Goal: Task Accomplishment & Management: Manage account settings

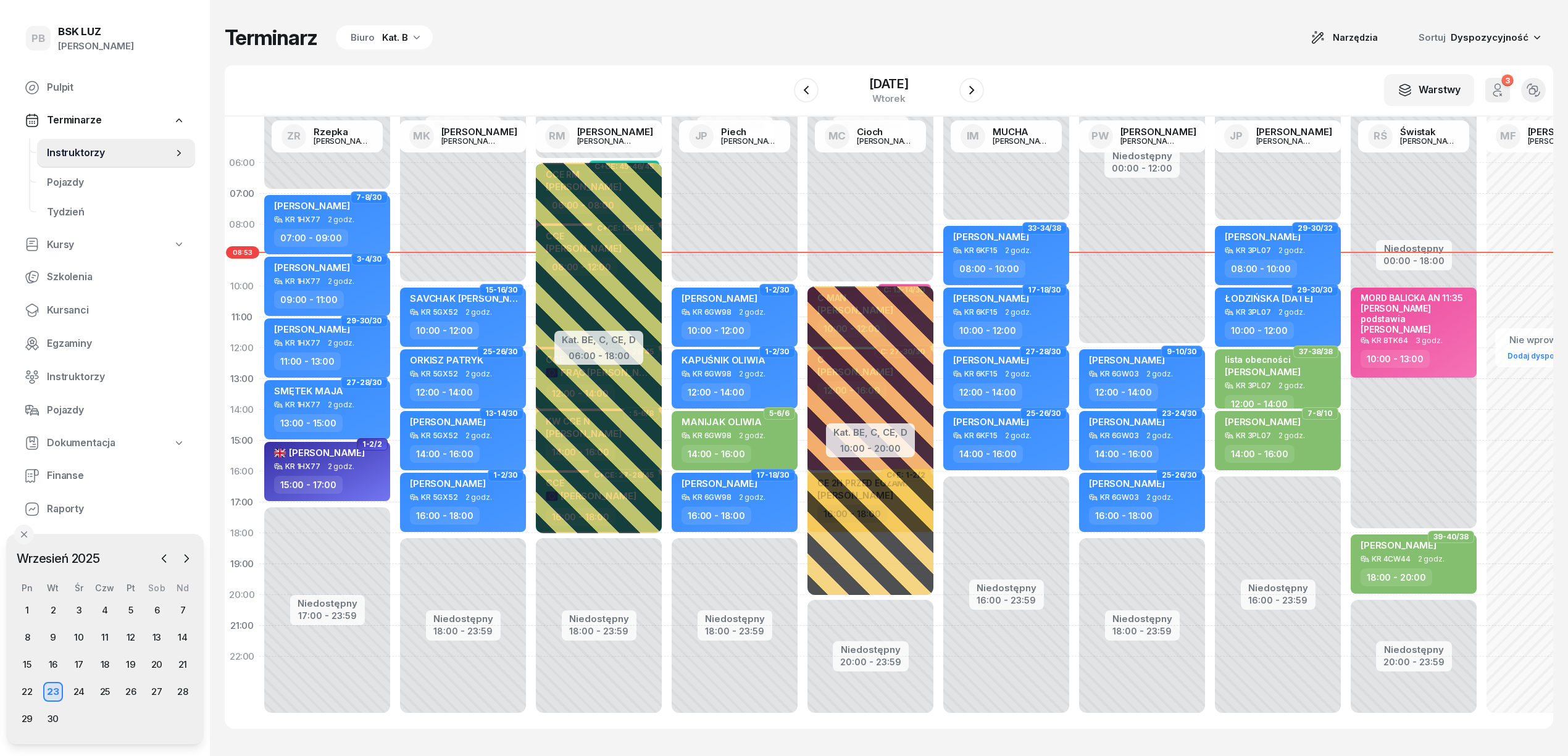
click at [617, 47] on div "Terminarz Biuro Kat. B Narzędzia Sortuj Dyspozycyjność" at bounding box center [888, 37] width 1328 height 26
click at [658, 39] on div "Terminarz Biuro Kat. B Narzędzia Sortuj Dyspozycyjność" at bounding box center [888, 37] width 1328 height 26
click at [685, 52] on div "Terminarz Biuro Kat. B Narzędzia Sortuj Dyspozycyjność W Wybierz AK [PERSON_NAM…" at bounding box center [888, 377] width 1328 height 753
click at [46, 305] on span "Kursanci" at bounding box center [115, 310] width 138 height 16
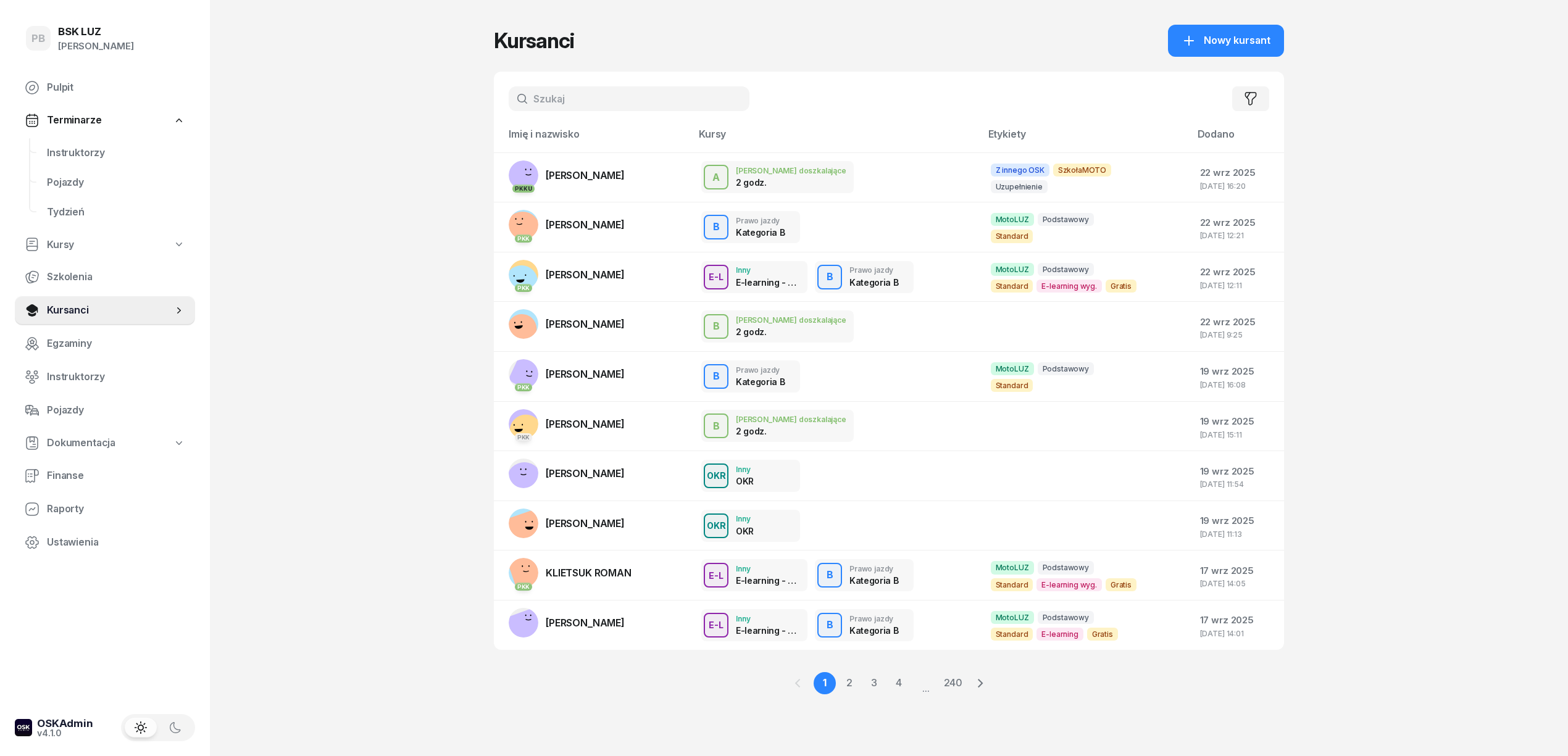
click at [556, 104] on input "text" at bounding box center [629, 98] width 241 height 24
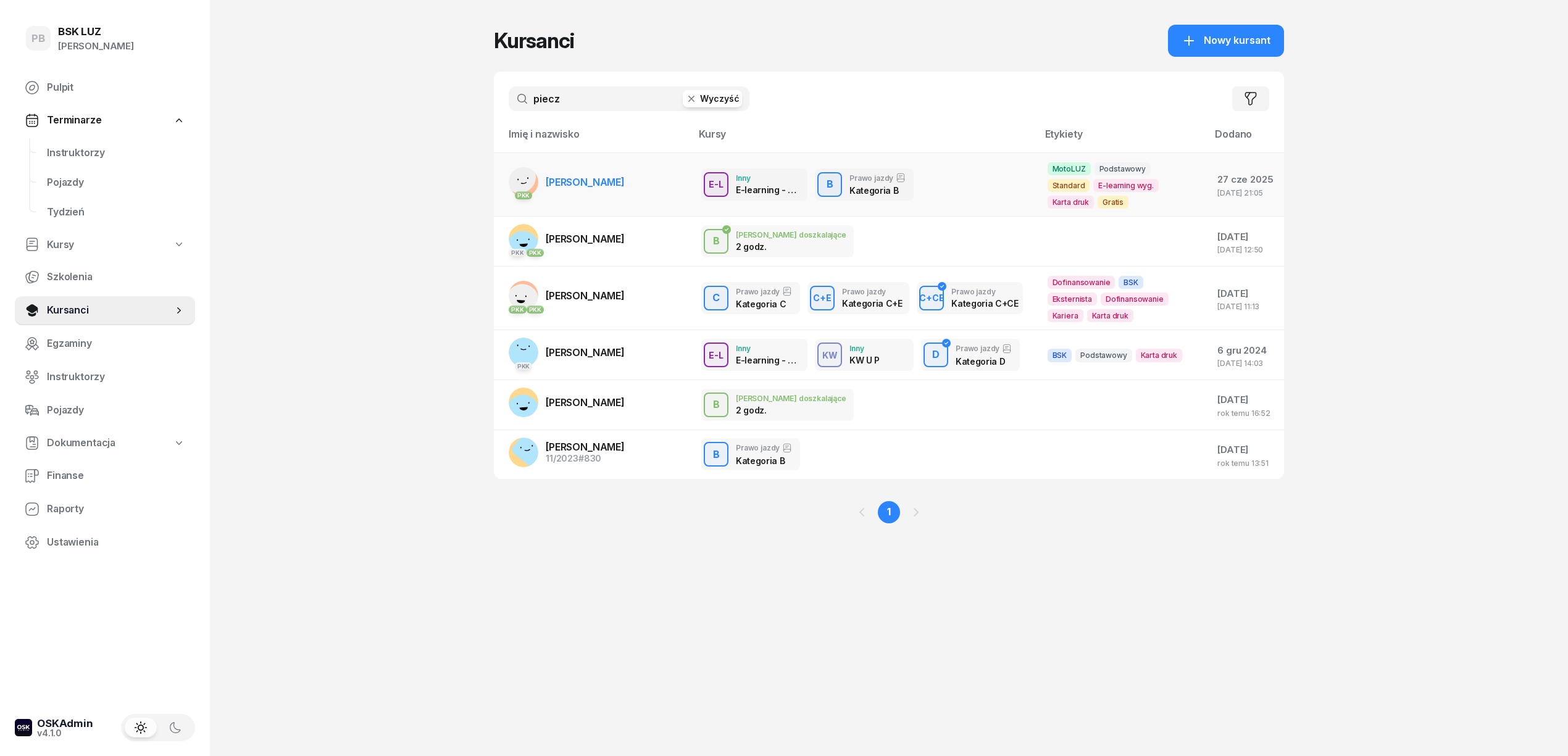
type input "piecz"
click at [625, 179] on span "PIECZYKOLAN KAROL" at bounding box center [585, 182] width 79 height 13
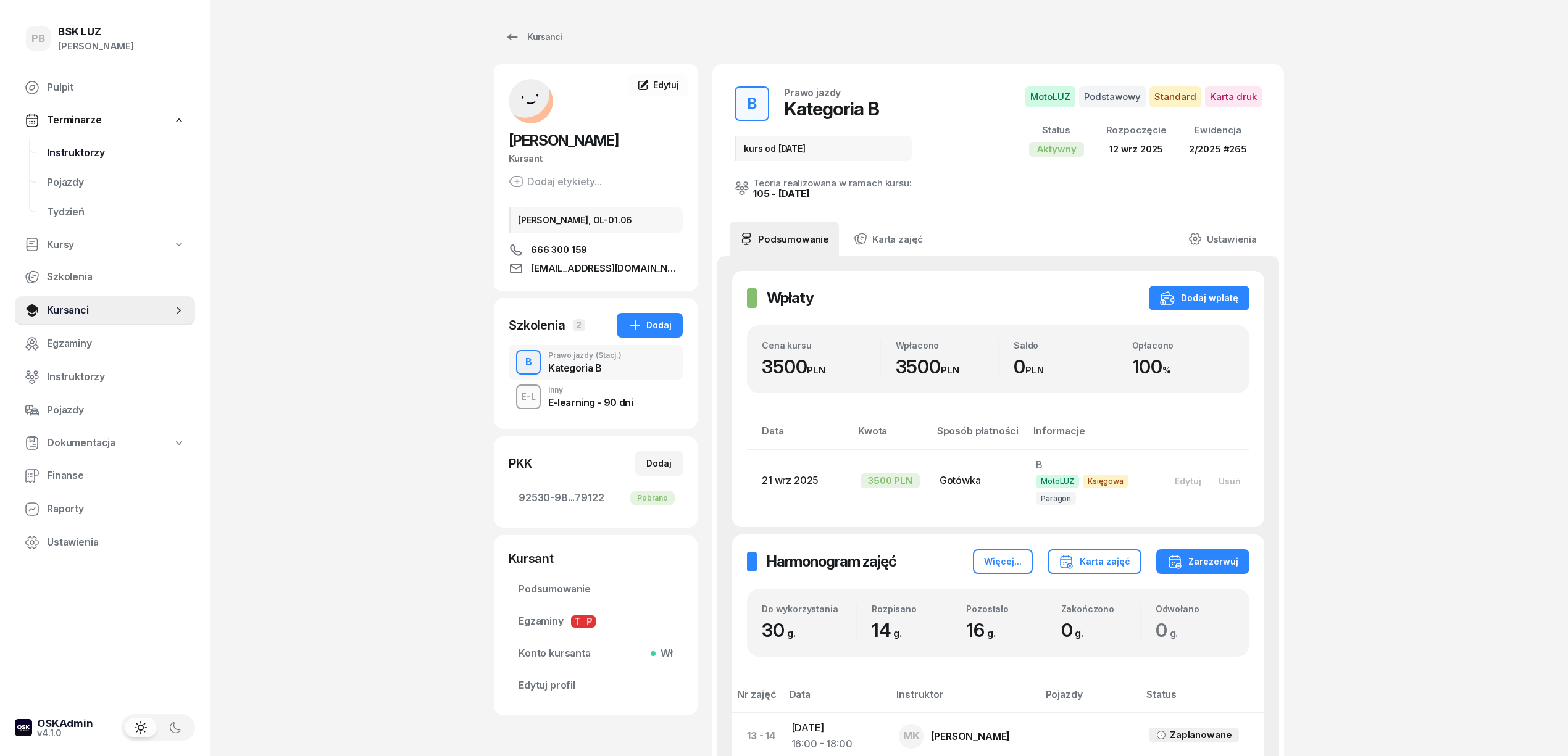
click at [95, 156] on span "Instruktorzy" at bounding box center [115, 153] width 138 height 16
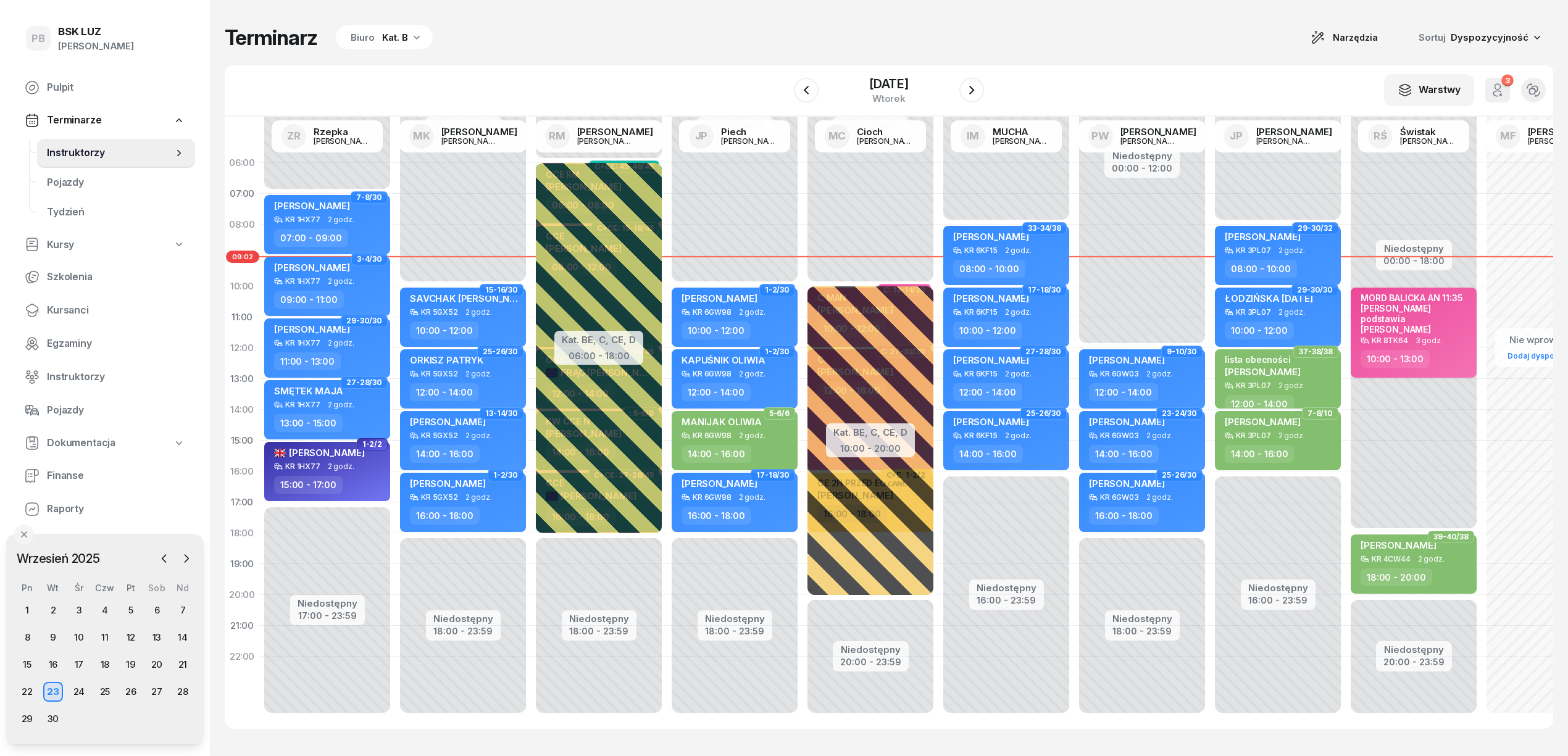
click at [382, 33] on div "Kat. B" at bounding box center [394, 37] width 26 height 15
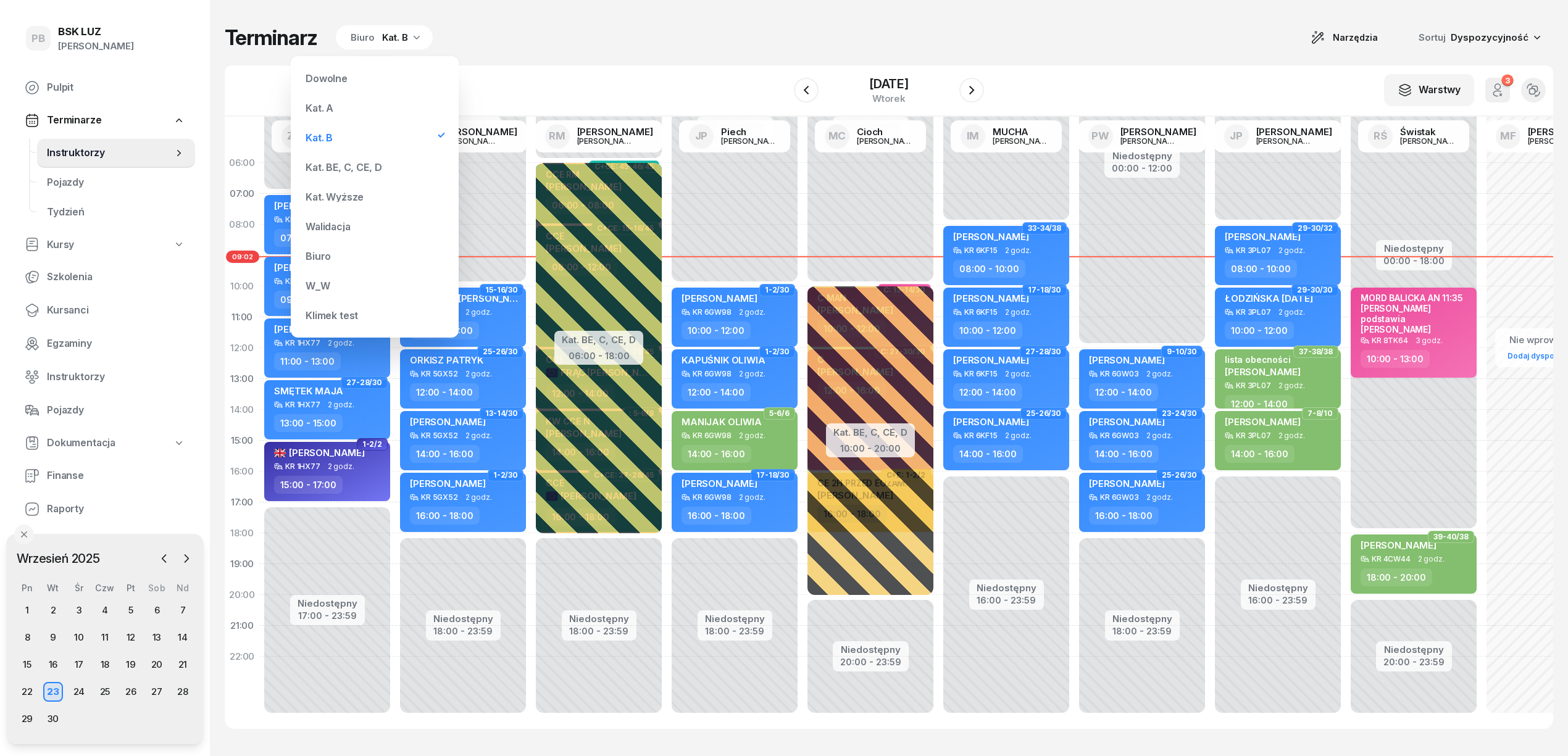
click at [348, 166] on div "Kat. BE, C, CE, D" at bounding box center [343, 167] width 76 height 10
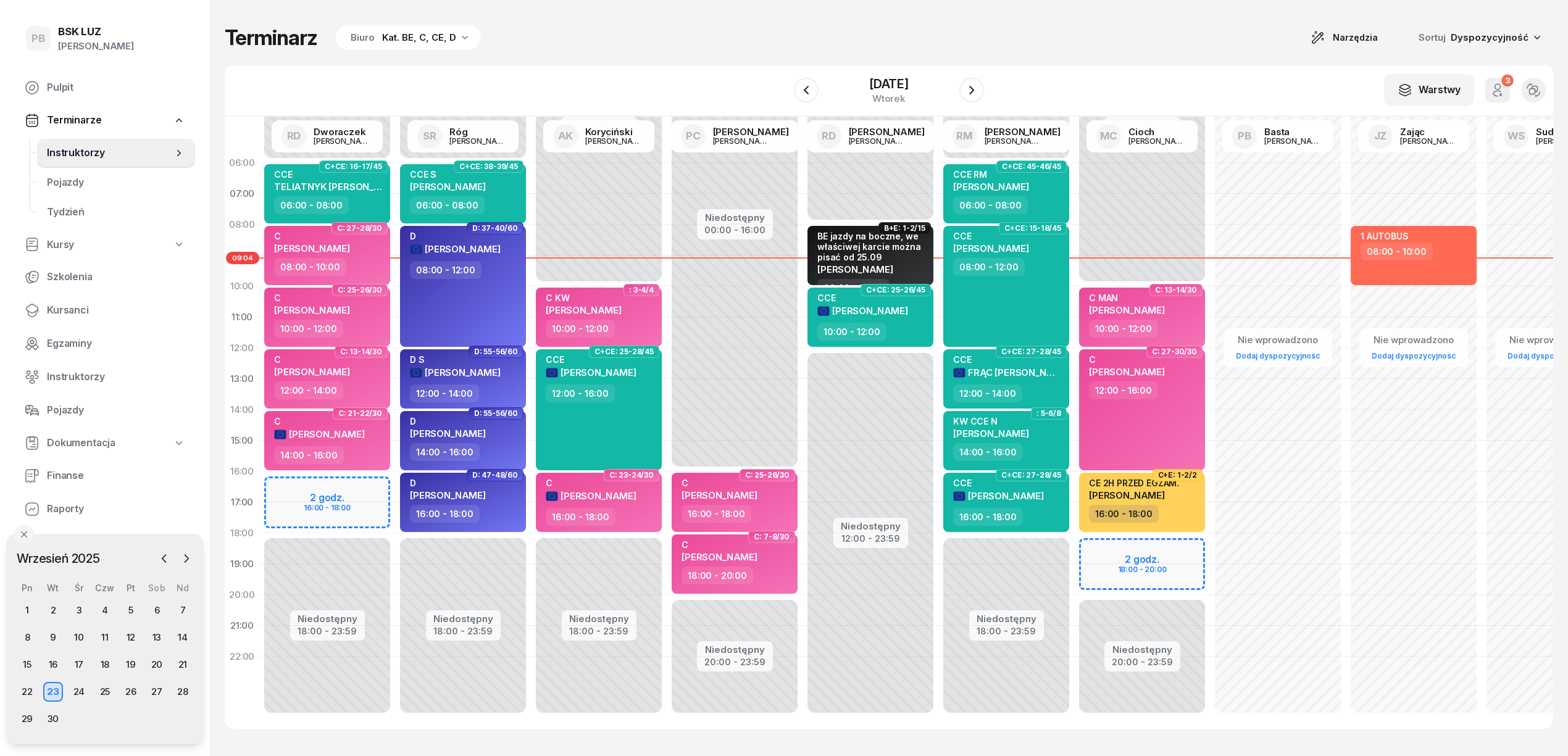
click at [411, 44] on div "Kat. BE, C, CE, D" at bounding box center [418, 37] width 74 height 15
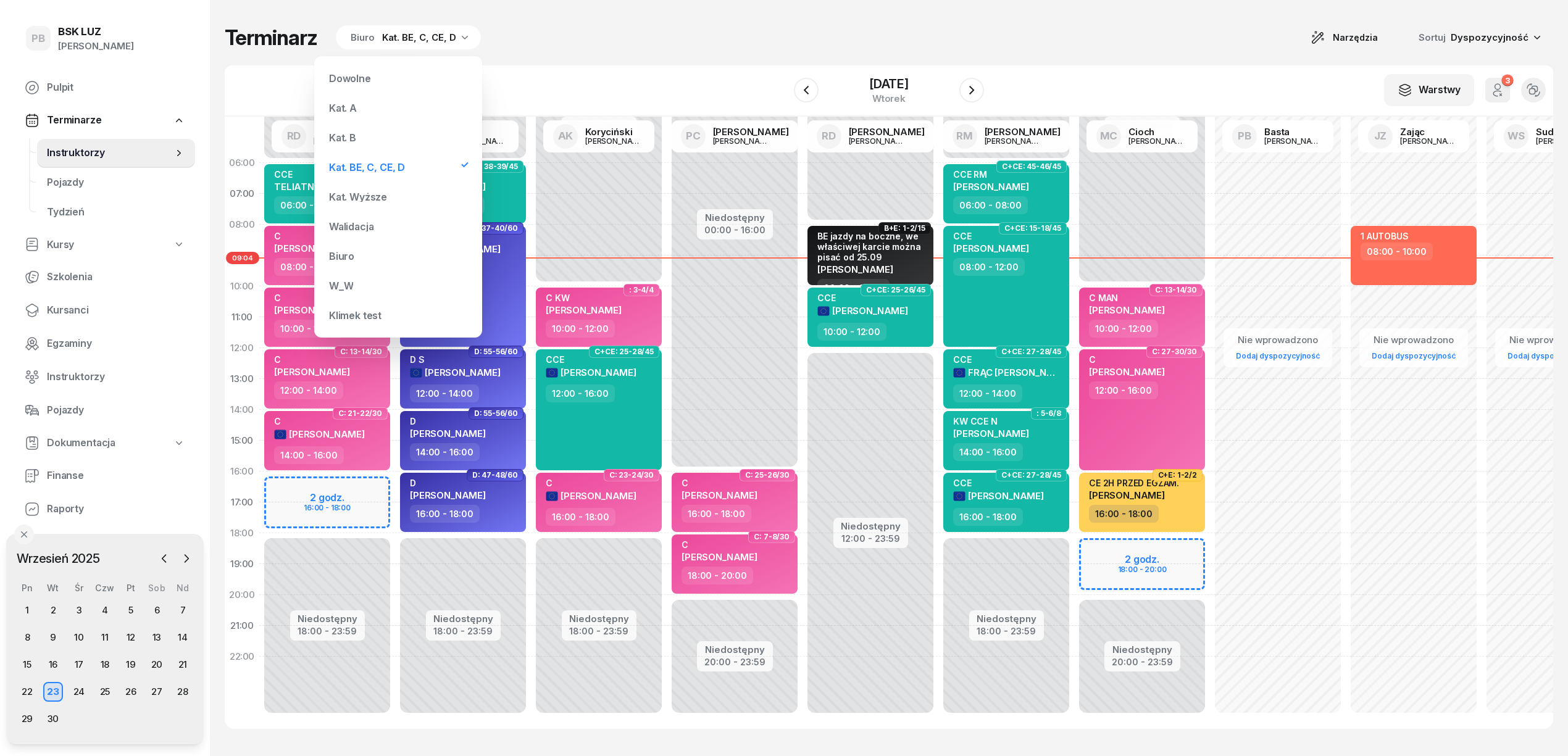
click at [363, 136] on div "Kat. B" at bounding box center [398, 136] width 148 height 24
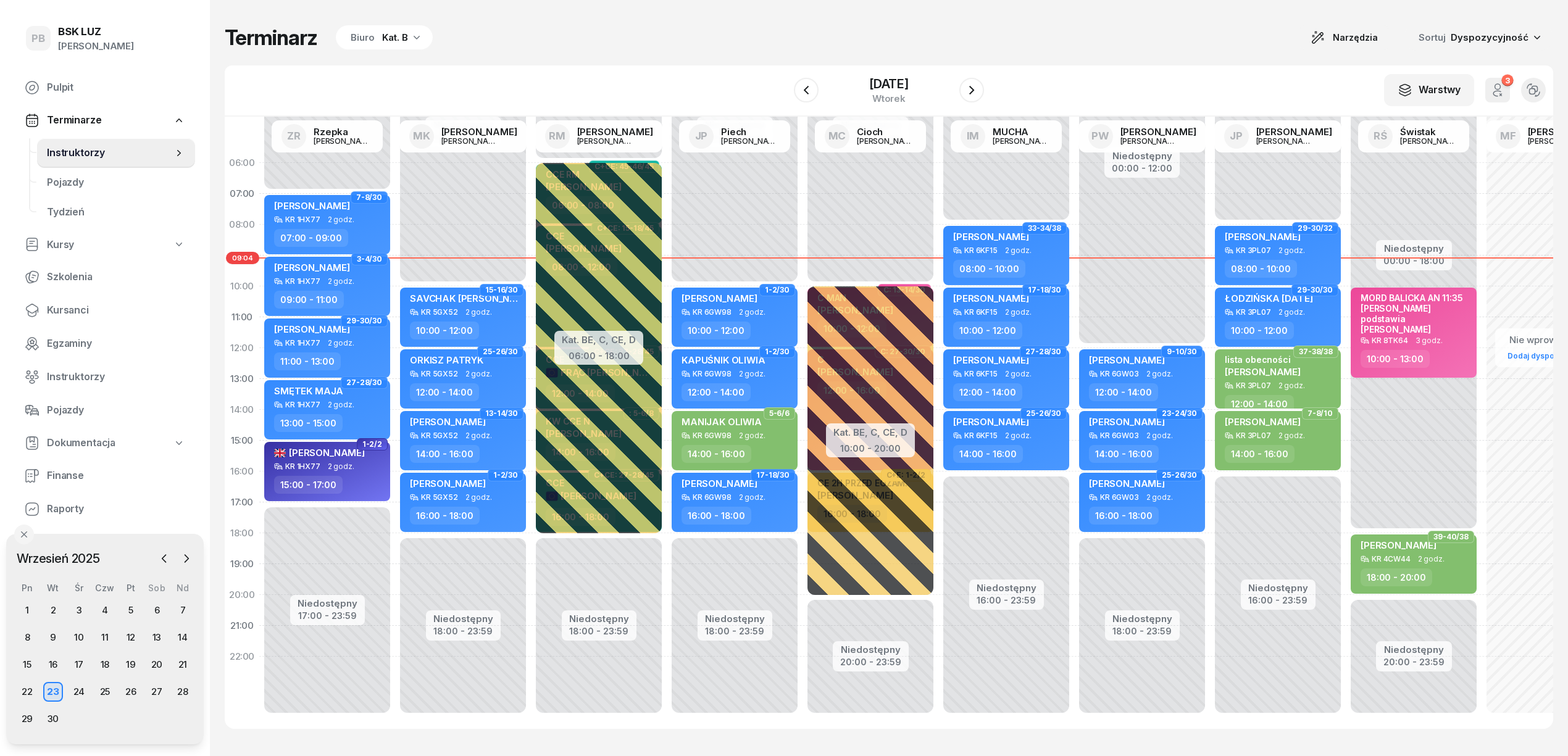
click at [400, 38] on div "Kat. B" at bounding box center [394, 37] width 26 height 15
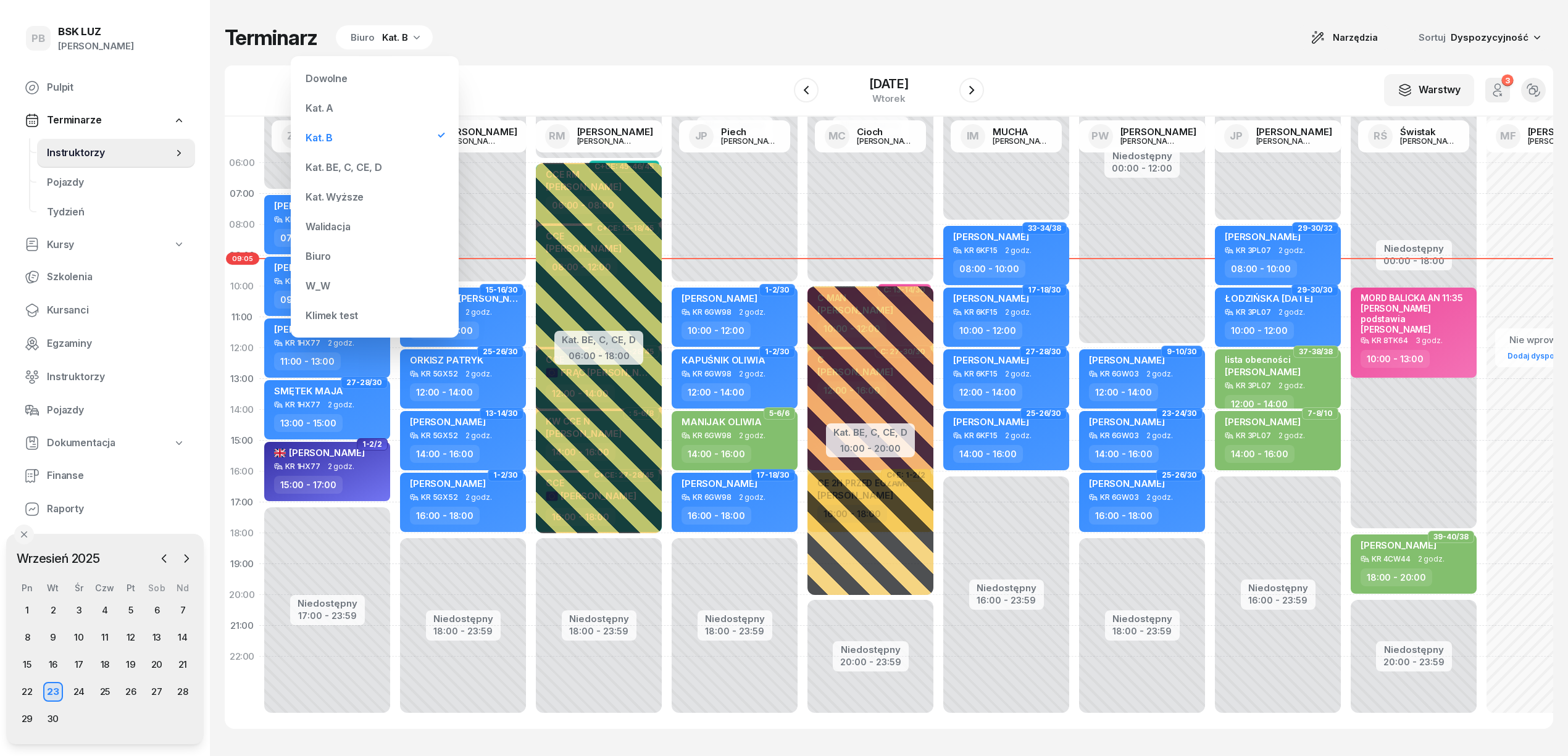
click at [339, 163] on div "Kat. BE, C, CE, D" at bounding box center [343, 167] width 76 height 10
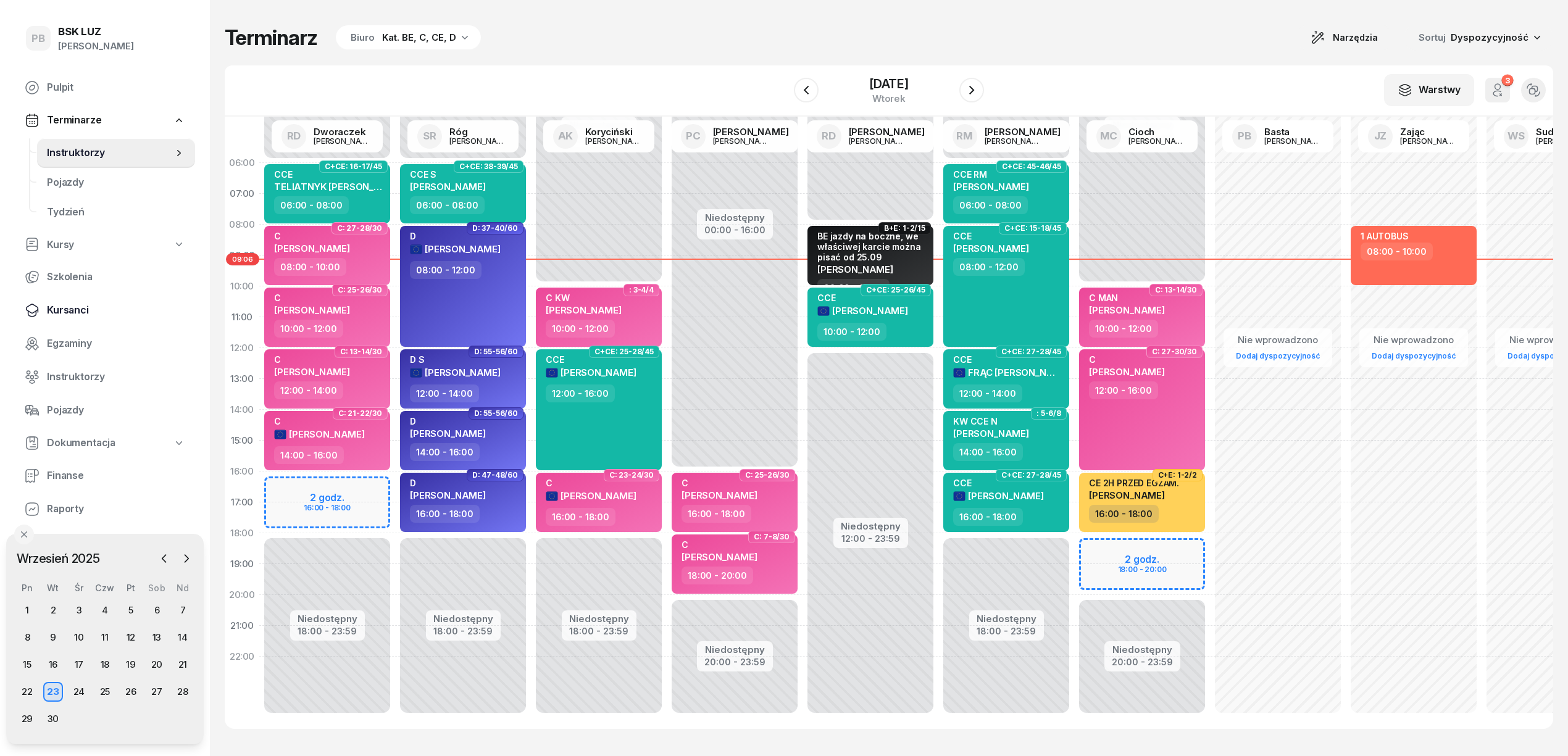
click at [65, 311] on span "Kursanci" at bounding box center [115, 310] width 138 height 16
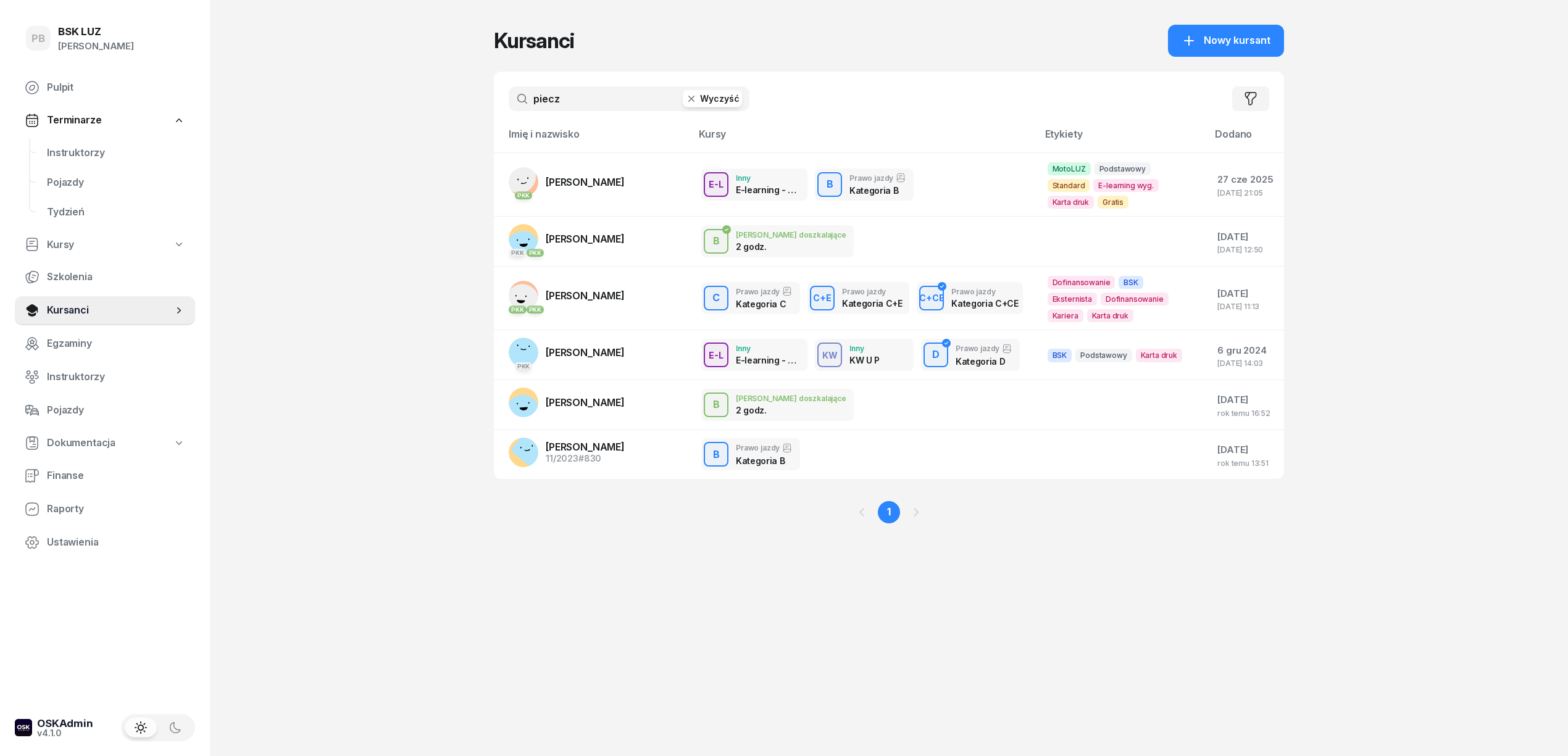
click at [591, 105] on input "piecz" at bounding box center [629, 98] width 241 height 24
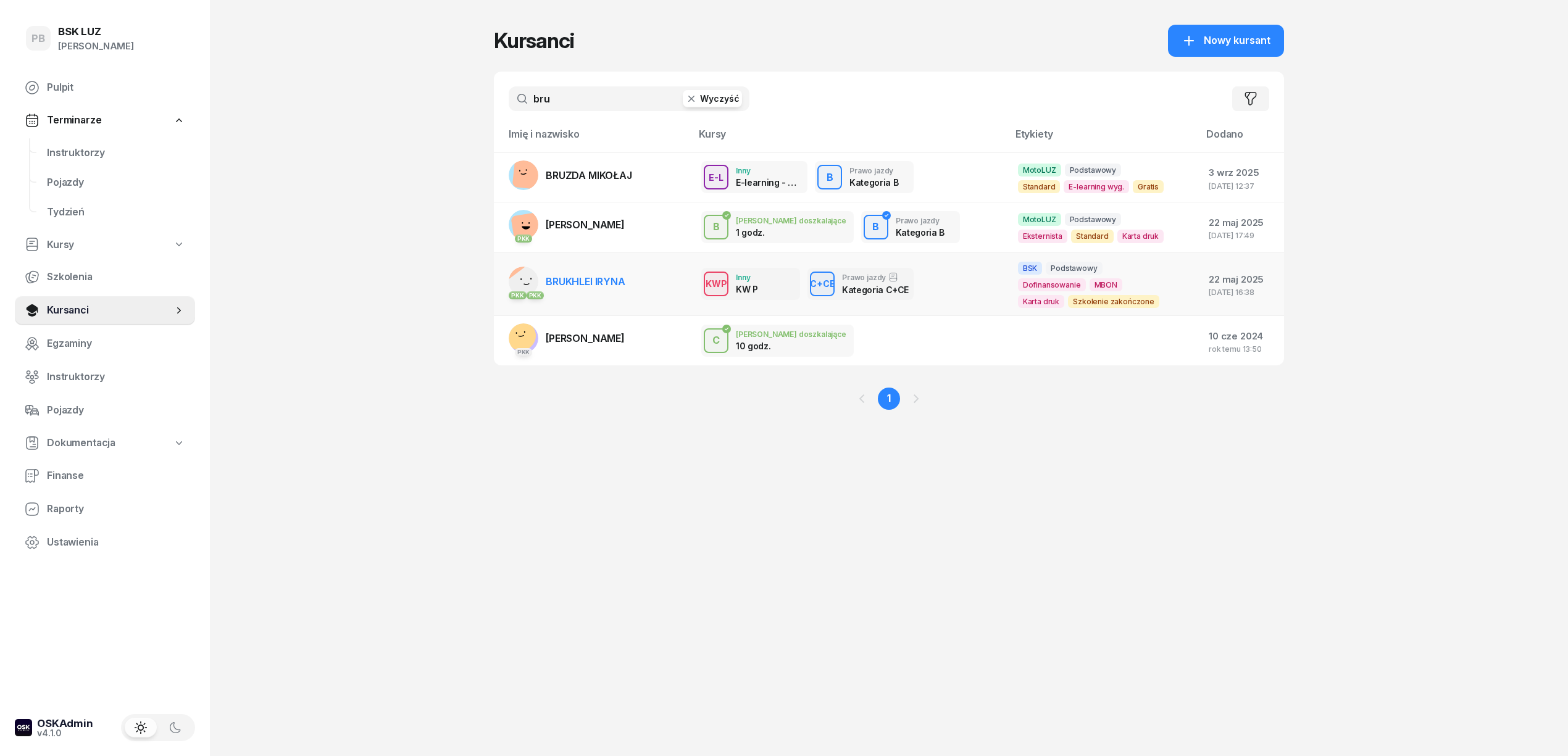
type input "bru"
click at [590, 283] on span "BRUKHLEI IRYNA" at bounding box center [585, 281] width 79 height 13
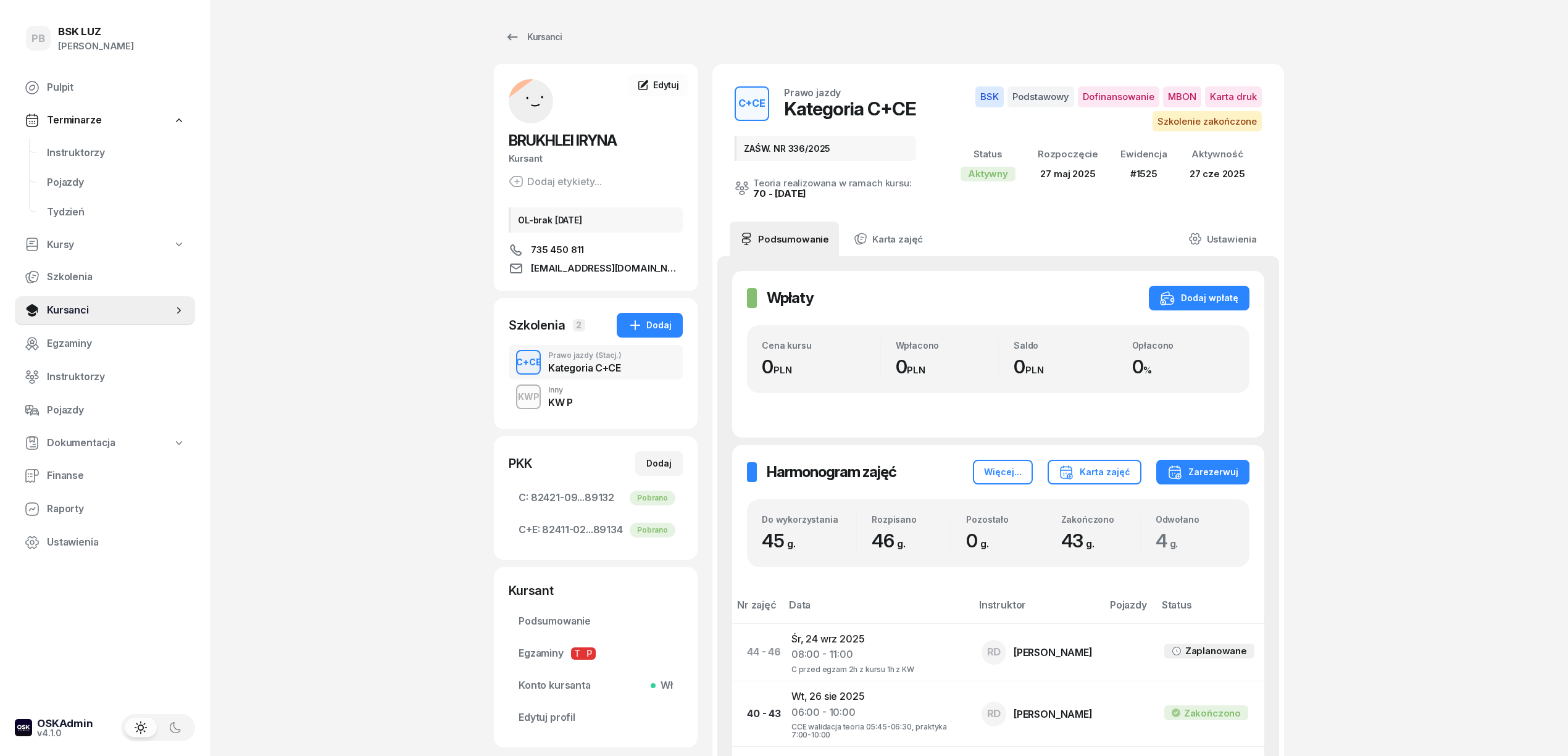
click at [630, 399] on div "KWP Inny KW P" at bounding box center [596, 397] width 174 height 35
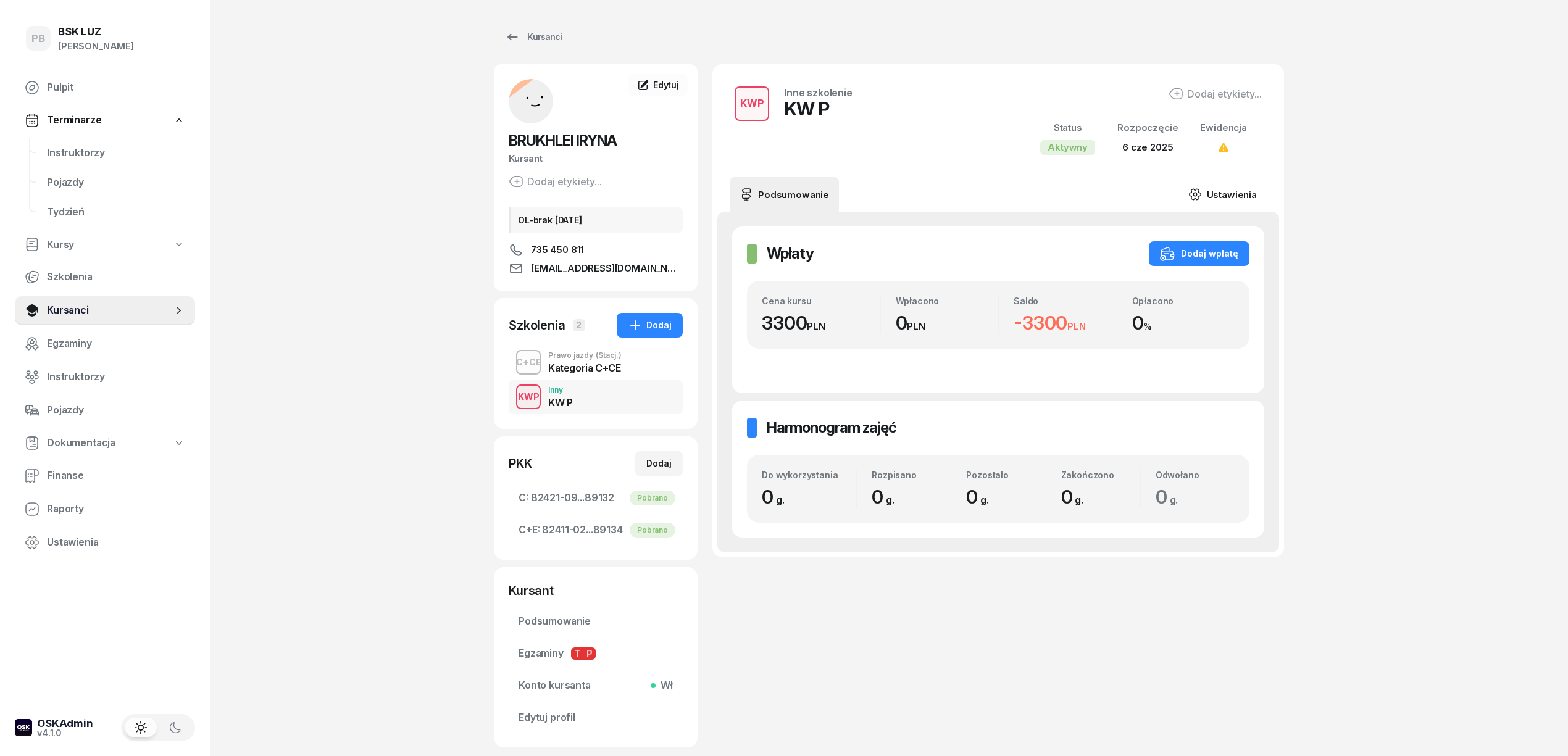
click at [1251, 191] on link "Ustawienia" at bounding box center [1221, 195] width 88 height 35
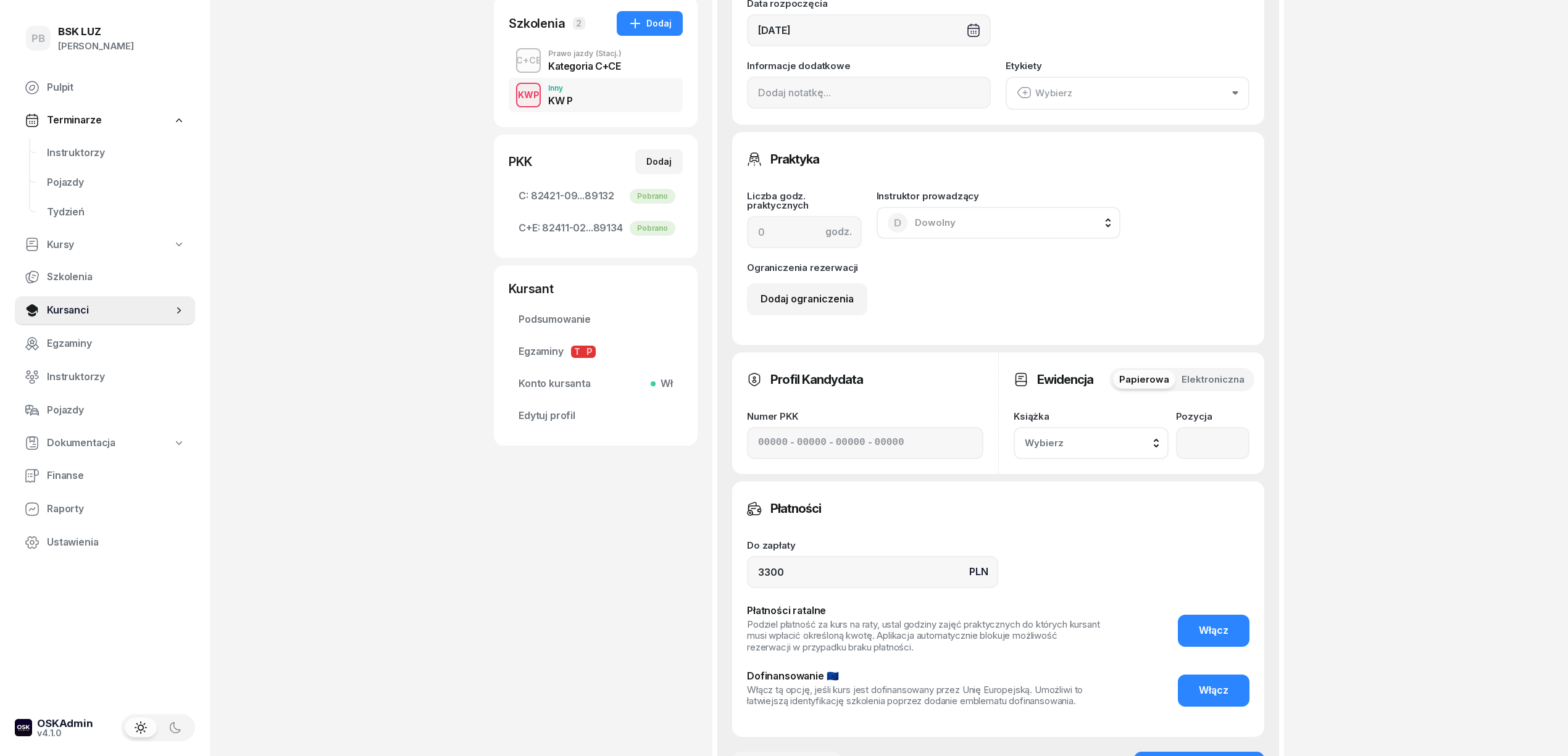
scroll to position [329, 0]
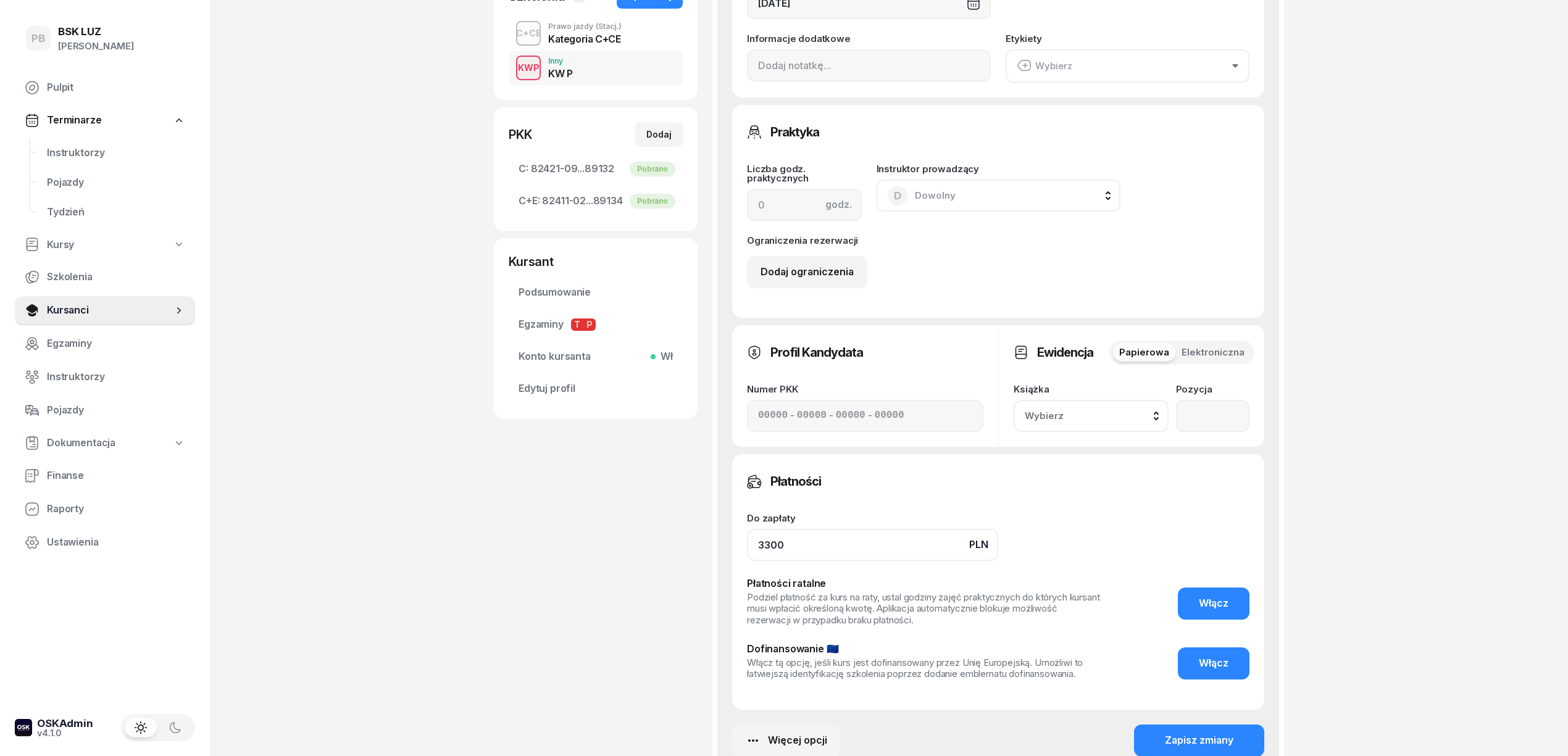
drag, startPoint x: 807, startPoint y: 541, endPoint x: 697, endPoint y: 531, distance: 110.5
click at [697, 531] on div "BRUKHLEI IRYNA Kursant Dodaj etykiety... OL-brak 2029-04-23 735 450 811 IRYNA.B…" at bounding box center [889, 274] width 790 height 1077
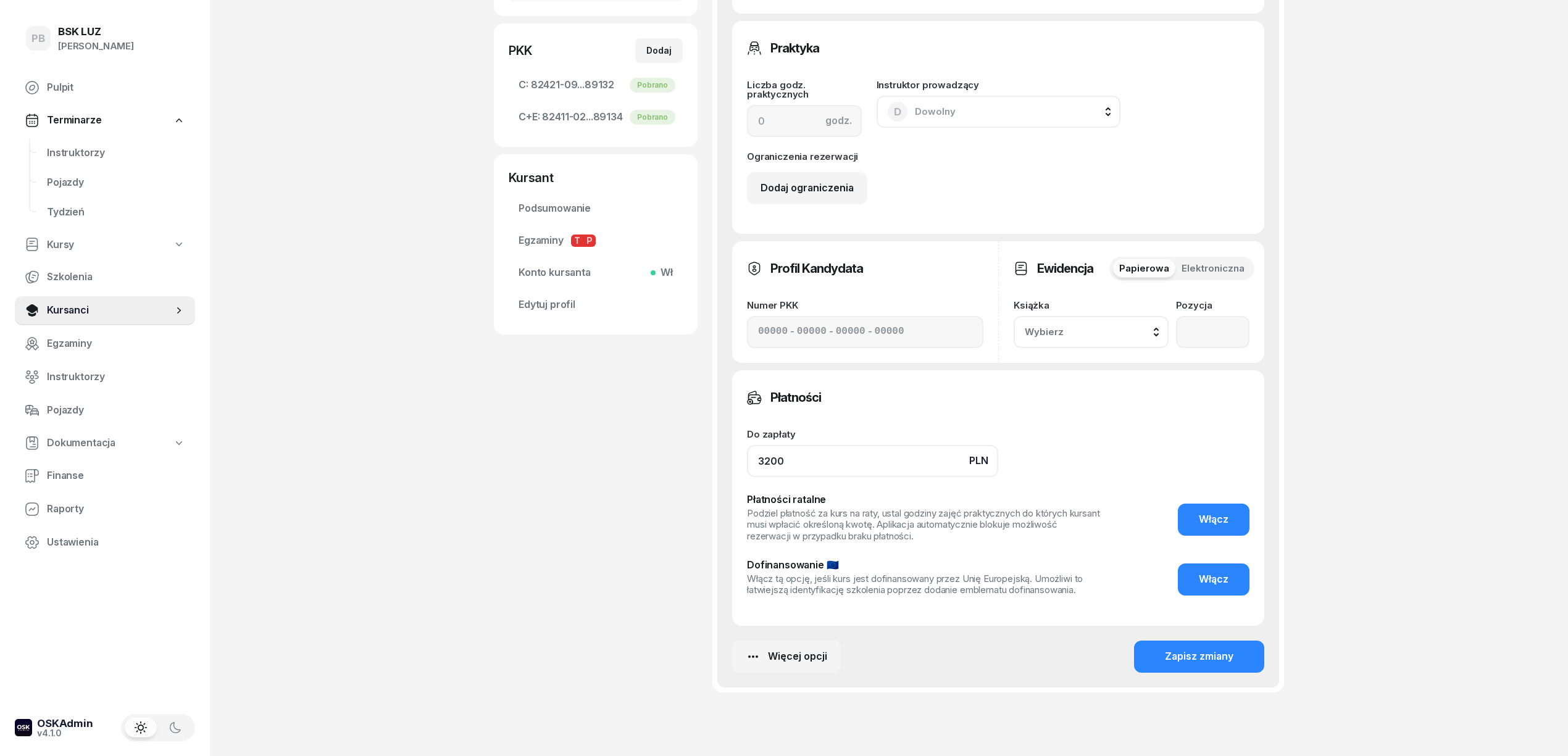
scroll to position [469, 0]
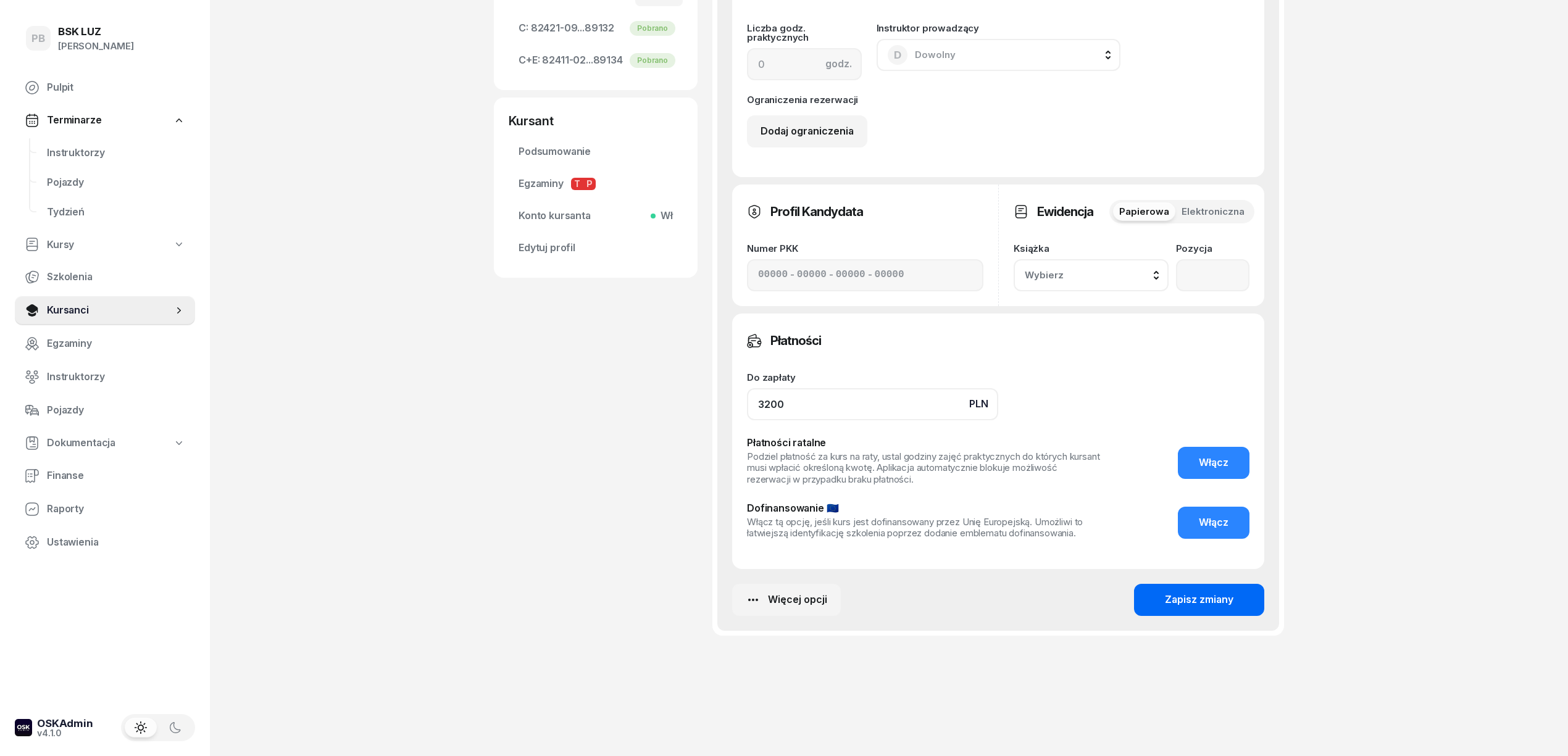
type input "3200"
click at [1252, 602] on button "Zapisz zmiany" at bounding box center [1199, 599] width 130 height 32
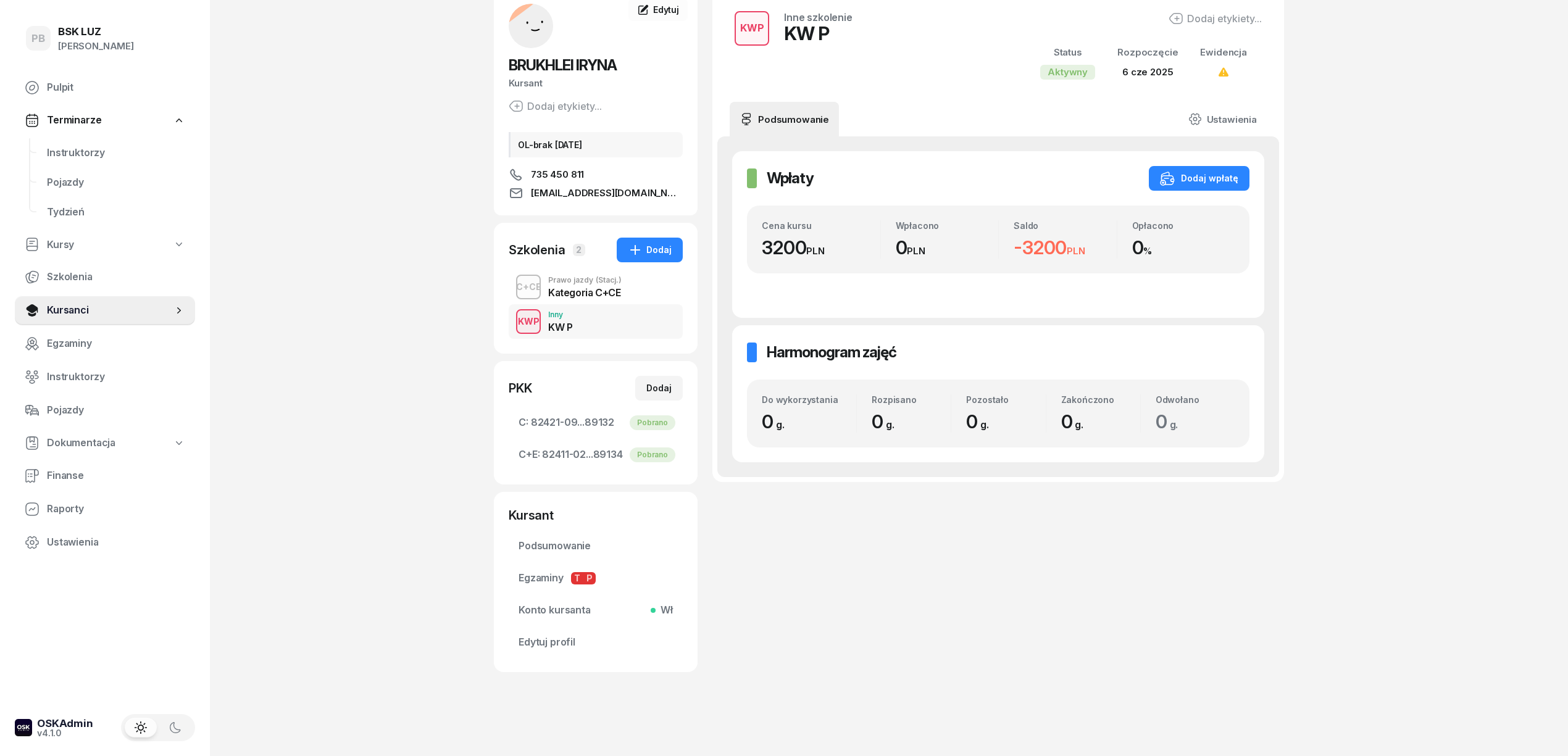
click at [1360, 563] on div "PB BSK LUZ Patrycja Bogdanowicz Pulpit Terminarze Instruktorzy Pojazdy Tydzień …" at bounding box center [784, 340] width 1568 height 831
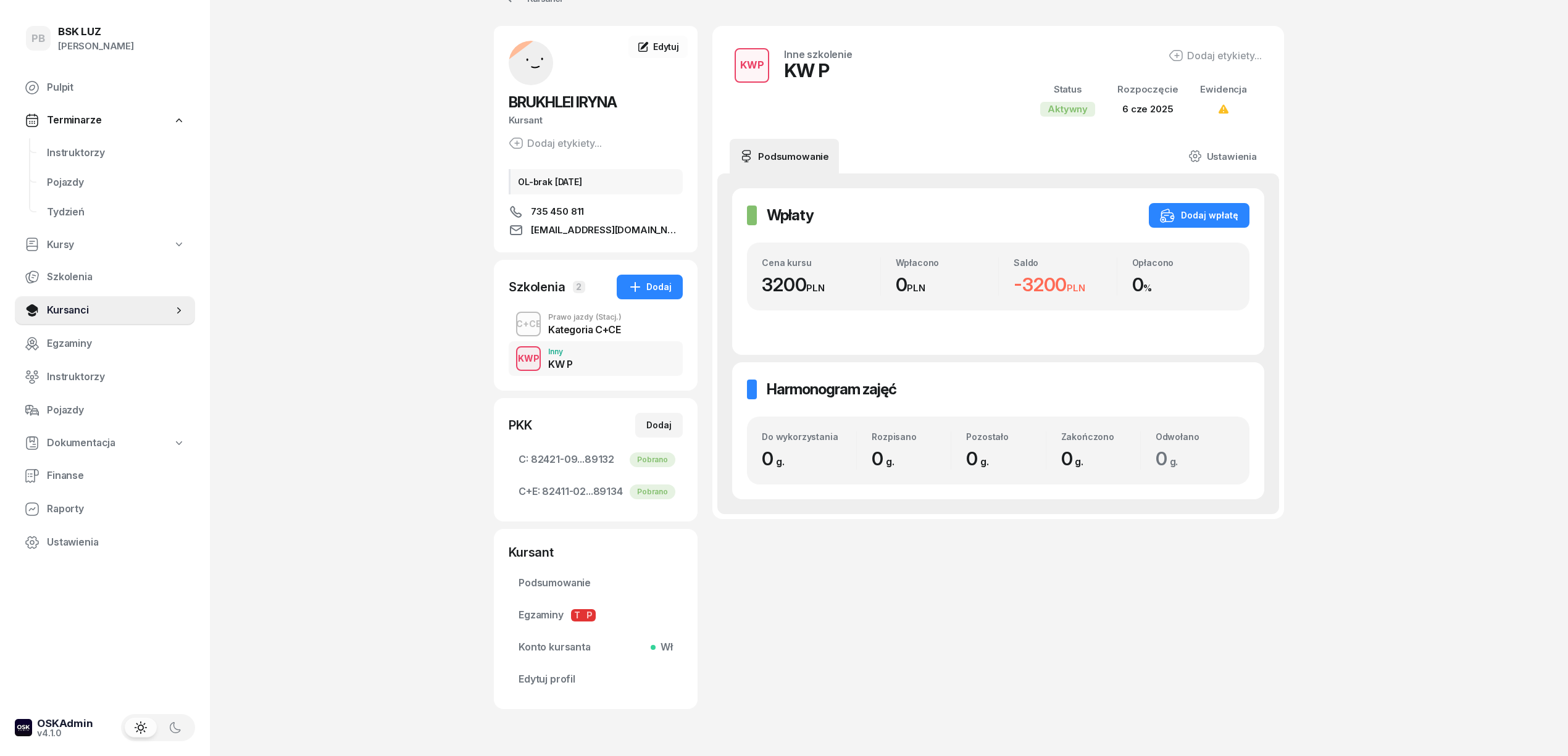
scroll to position [0, 0]
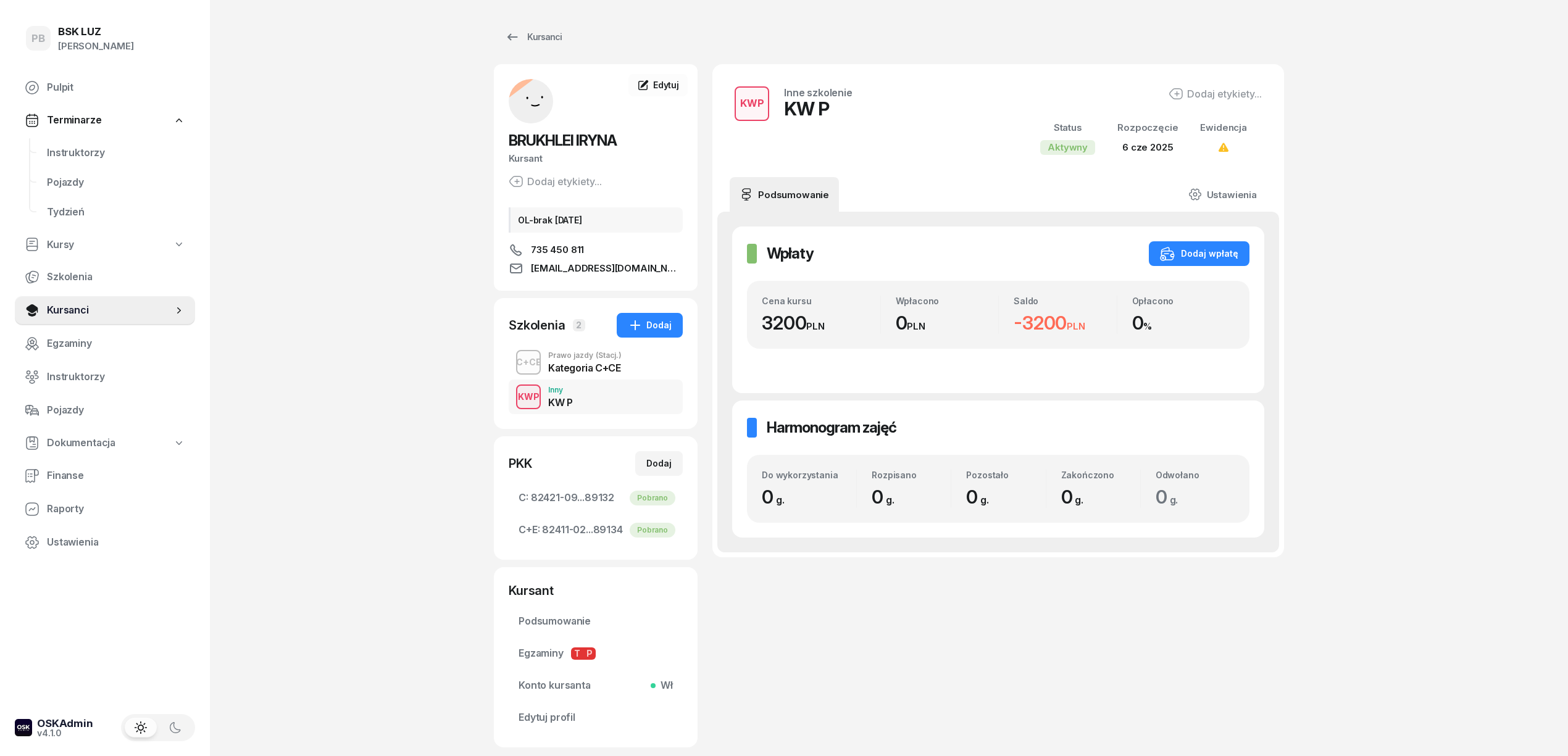
click at [376, 213] on div "PB BSK LUZ Patrycja Bogdanowicz Pulpit Terminarze Instruktorzy Pojazdy Tydzień …" at bounding box center [784, 415] width 1568 height 831
click at [356, 242] on div "PB BSK LUZ Patrycja Bogdanowicz Pulpit Terminarze Instruktorzy Pojazdy Tydzień …" at bounding box center [784, 415] width 1568 height 831
click at [99, 154] on span "Instruktorzy" at bounding box center [115, 153] width 138 height 16
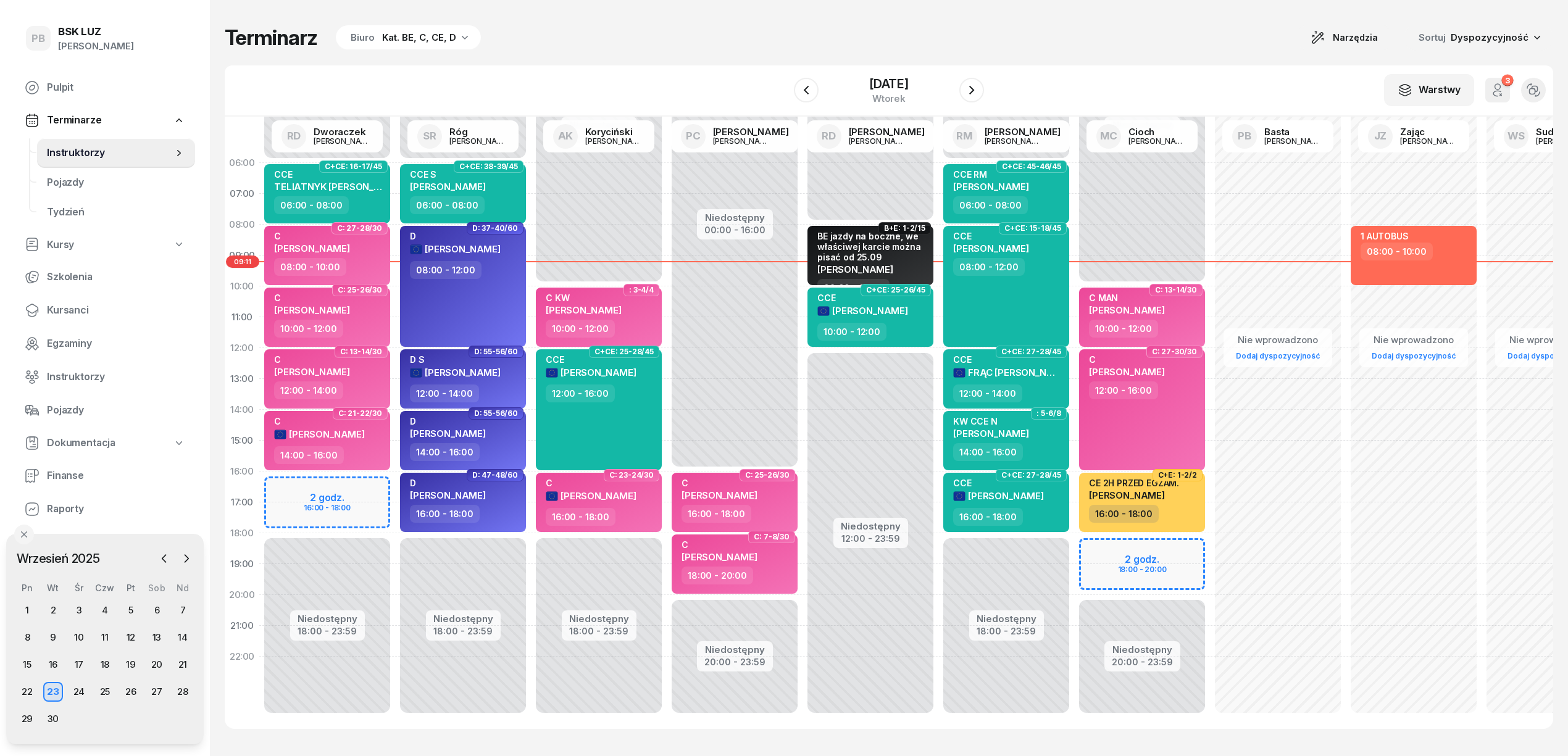
click at [561, 33] on div "Terminarz Biuro Kat. BE, C, CE, D Narzędzia Sortuj Dyspozycyjność" at bounding box center [888, 37] width 1328 height 26
click at [968, 85] on icon "button" at bounding box center [970, 89] width 15 height 15
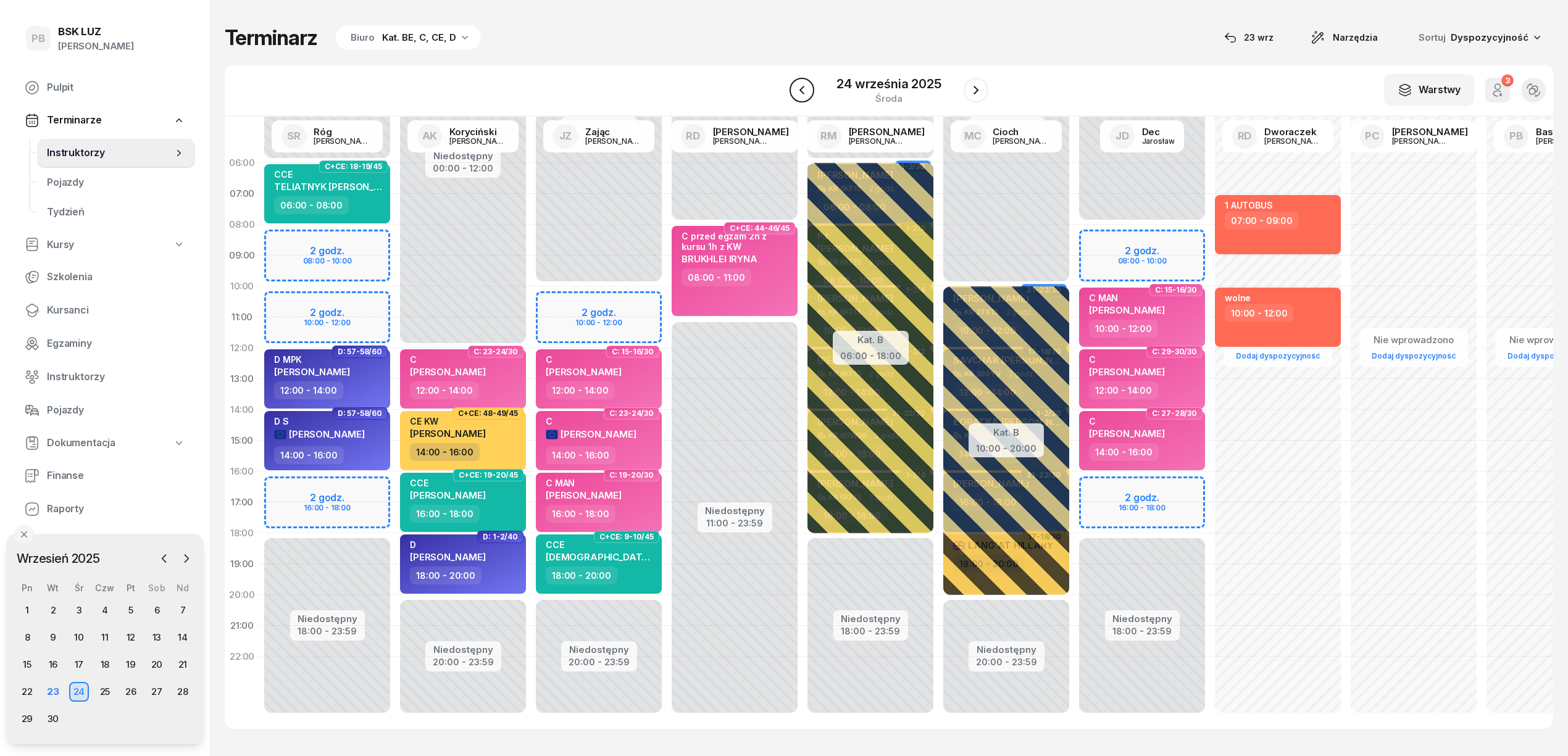
click at [806, 99] on button "button" at bounding box center [801, 89] width 24 height 24
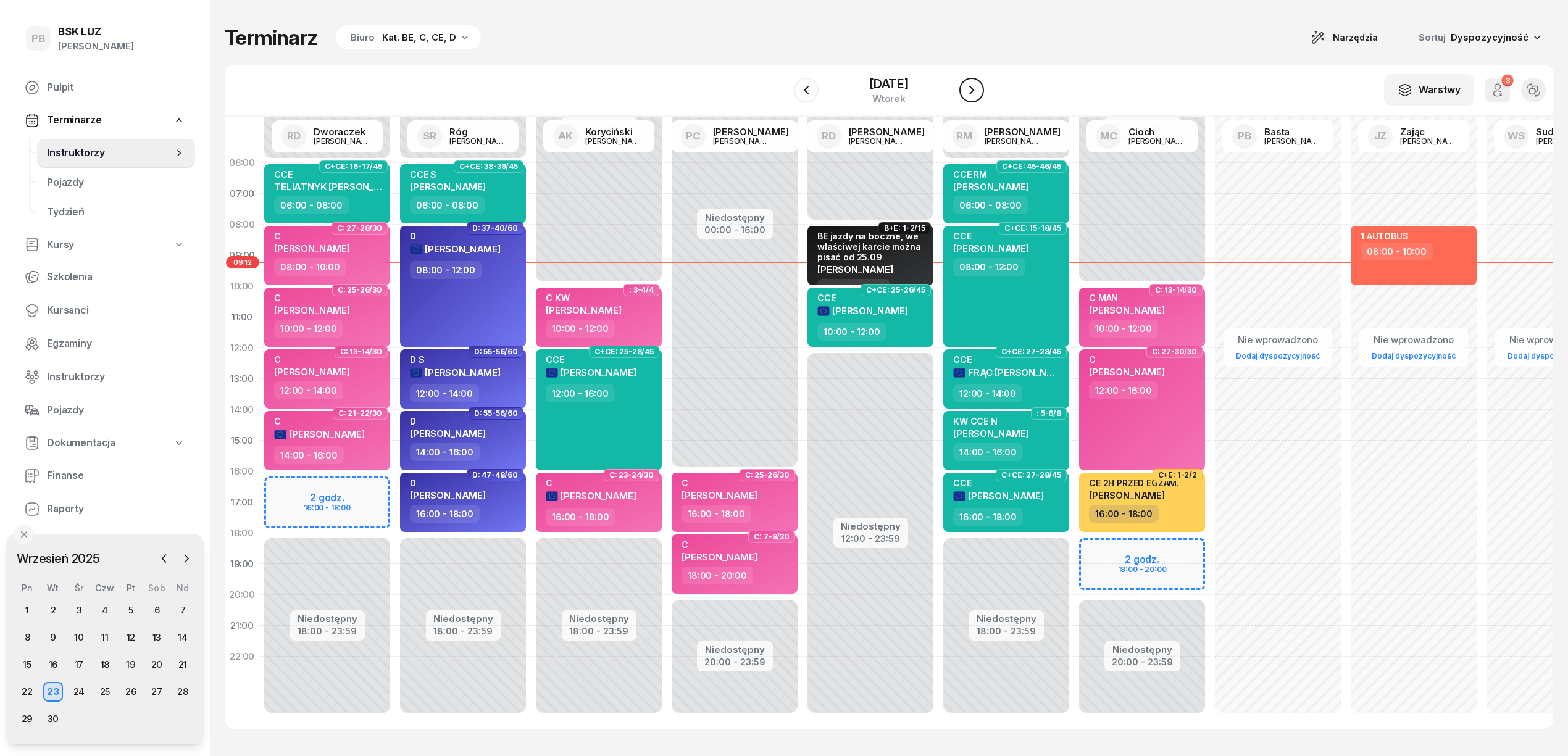
click at [968, 92] on icon "button" at bounding box center [970, 89] width 15 height 15
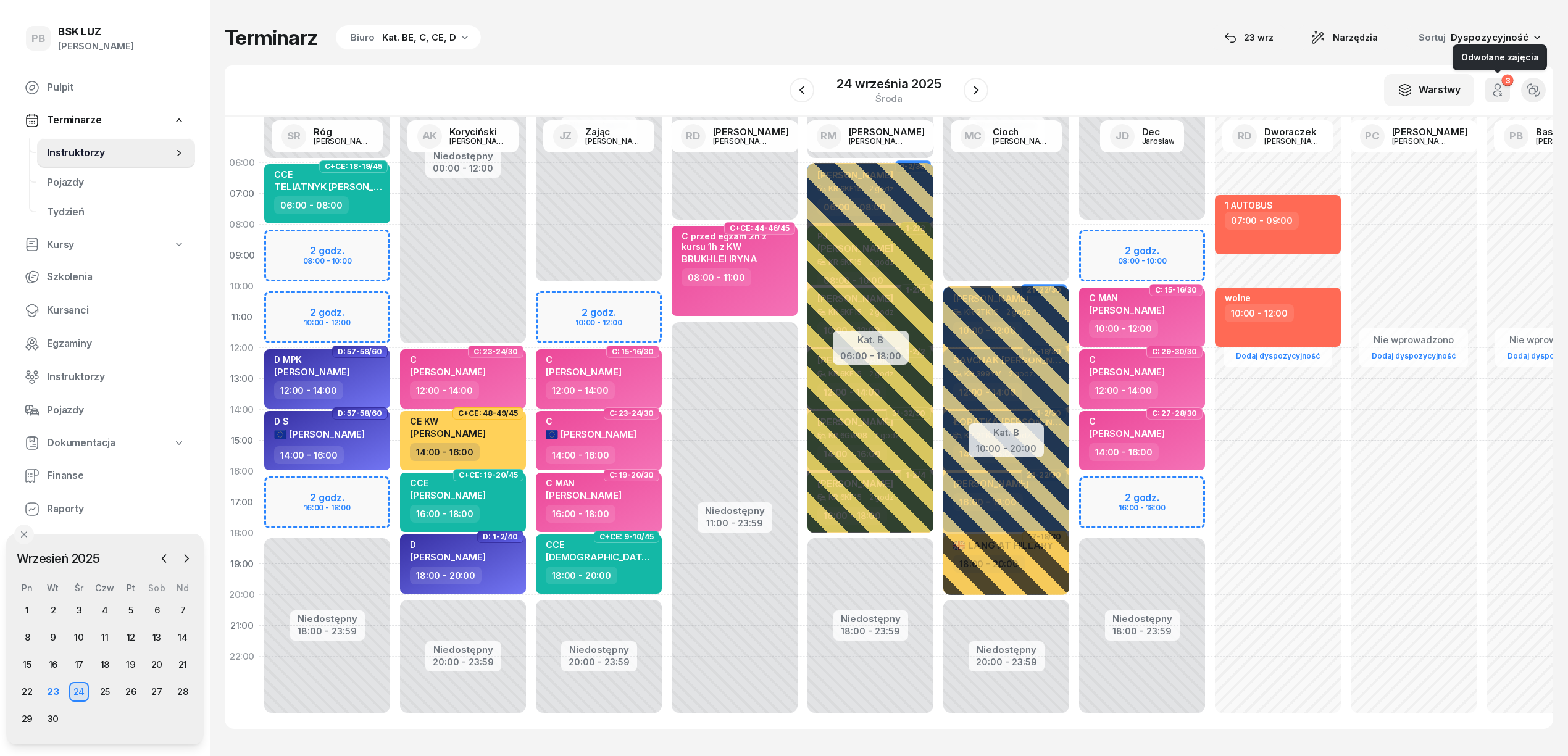
click at [1508, 85] on div "3" at bounding box center [1507, 80] width 12 height 12
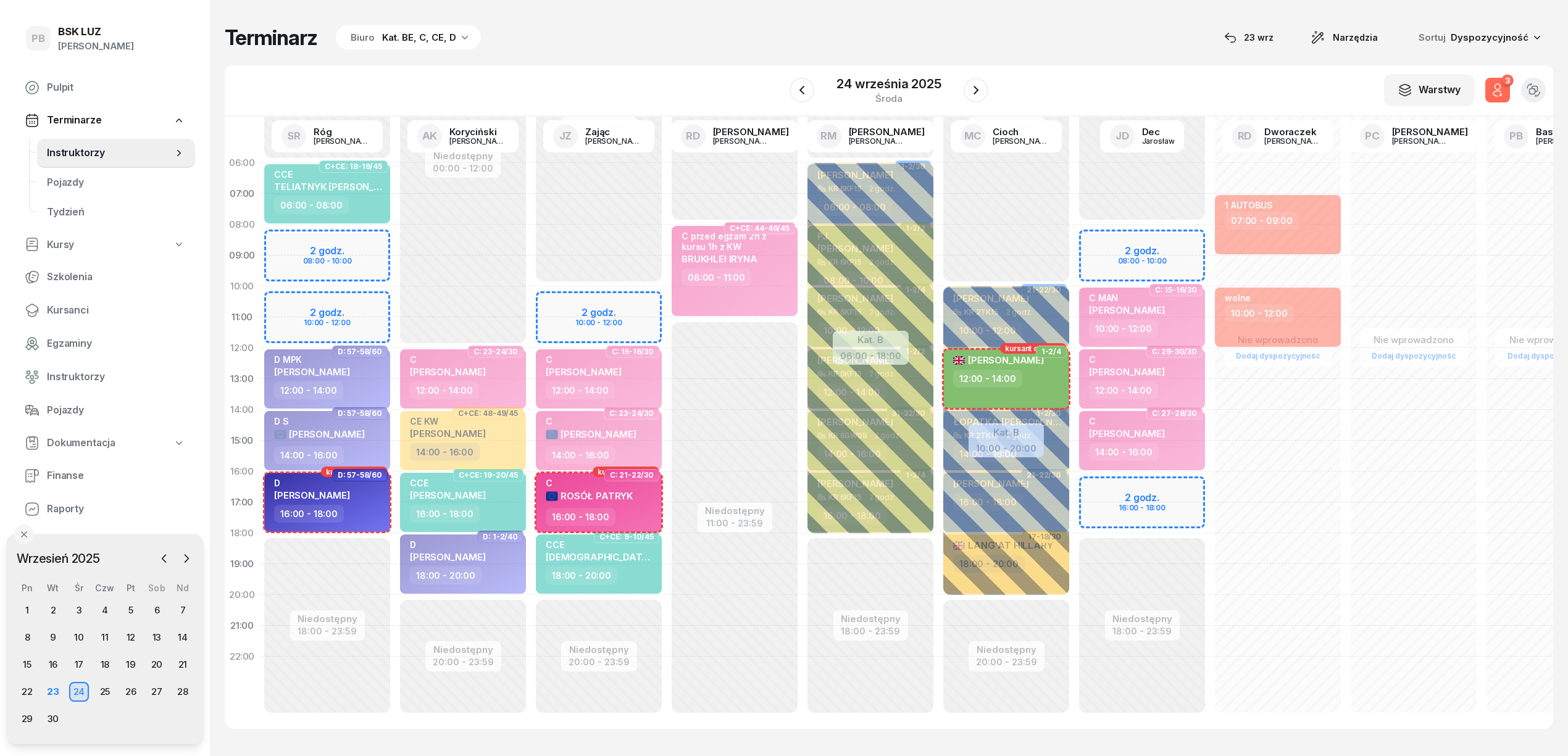
click at [1508, 85] on div "3" at bounding box center [1507, 80] width 12 height 12
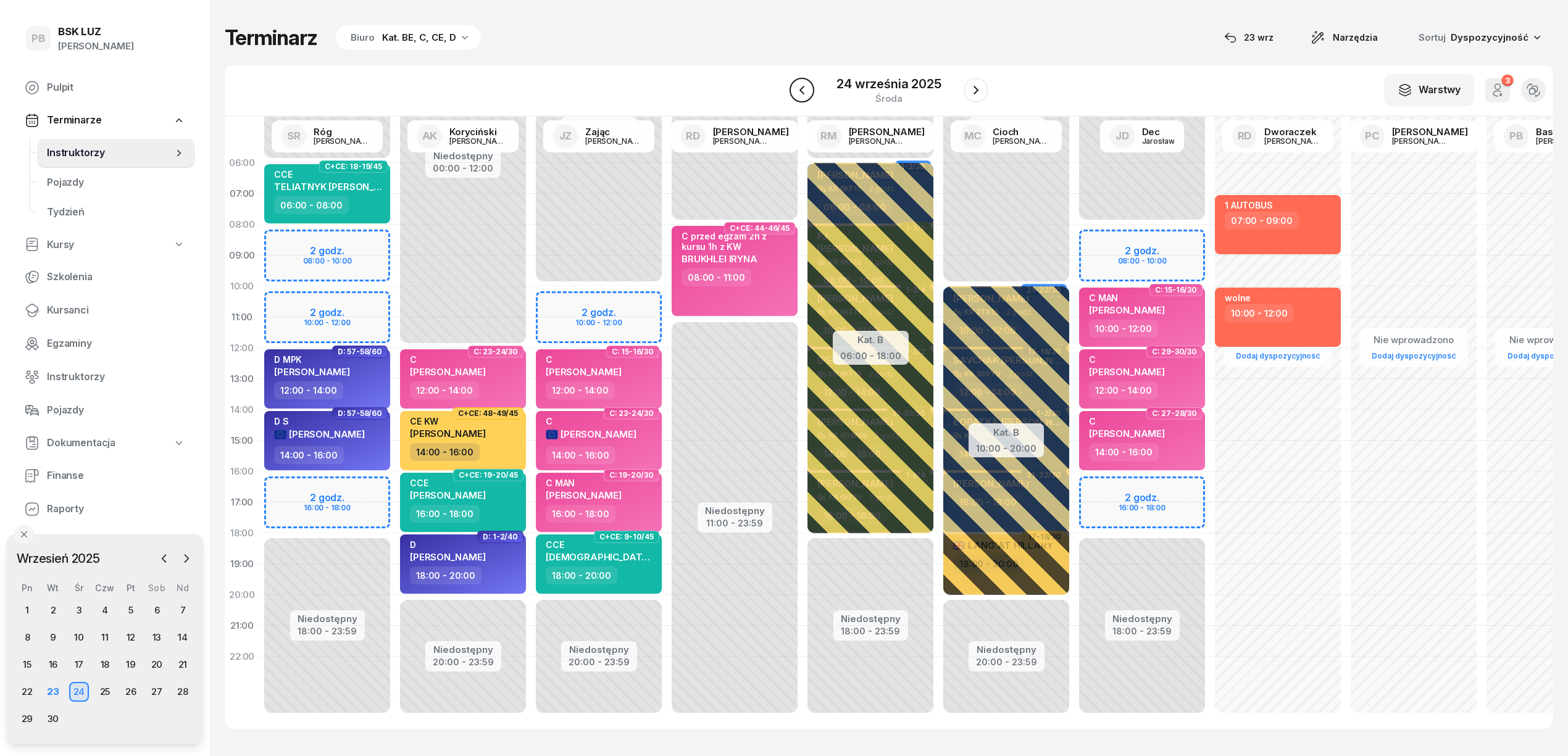
click at [813, 87] on button "button" at bounding box center [801, 89] width 24 height 24
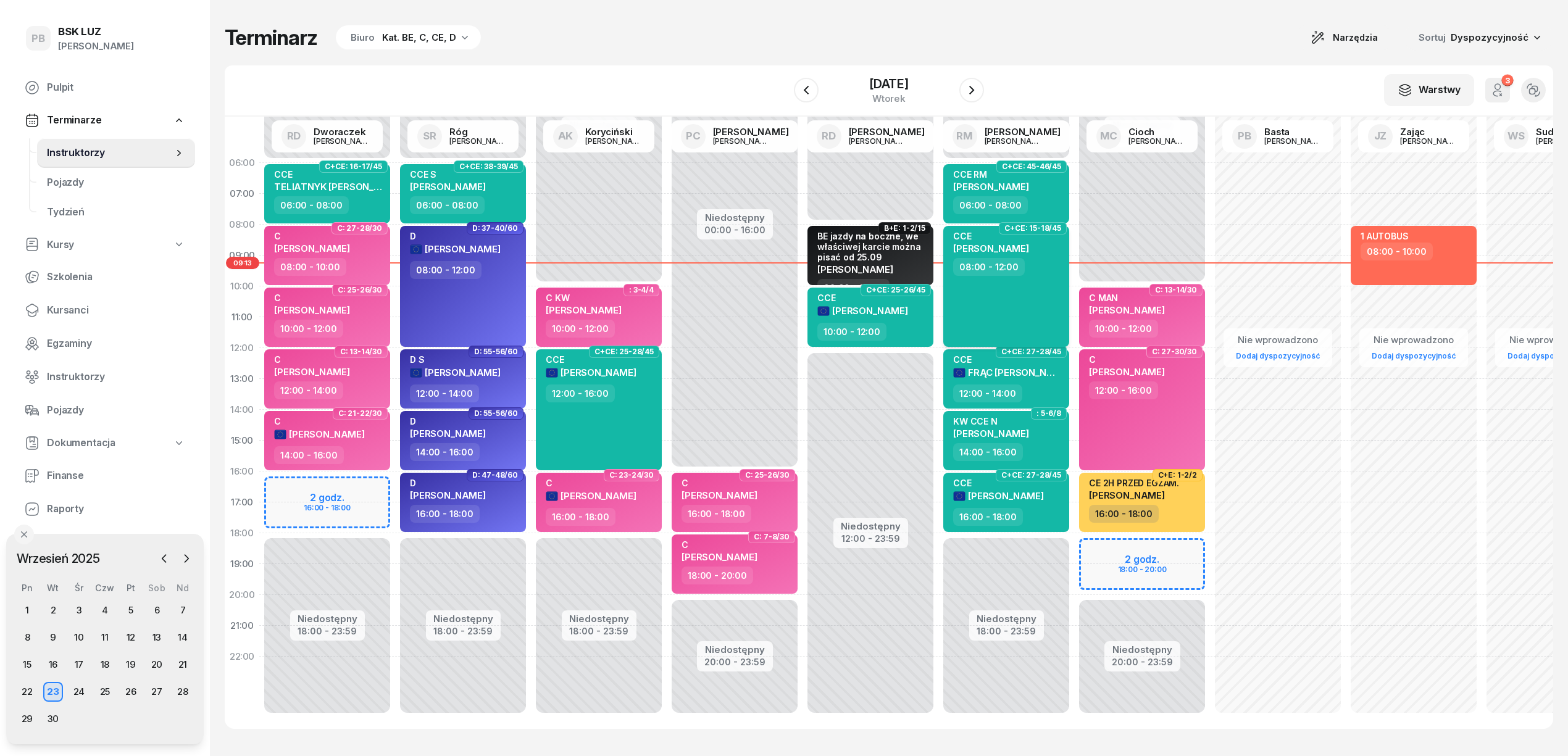
click at [999, 246] on span "[PERSON_NAME]" at bounding box center [991, 248] width 76 height 12
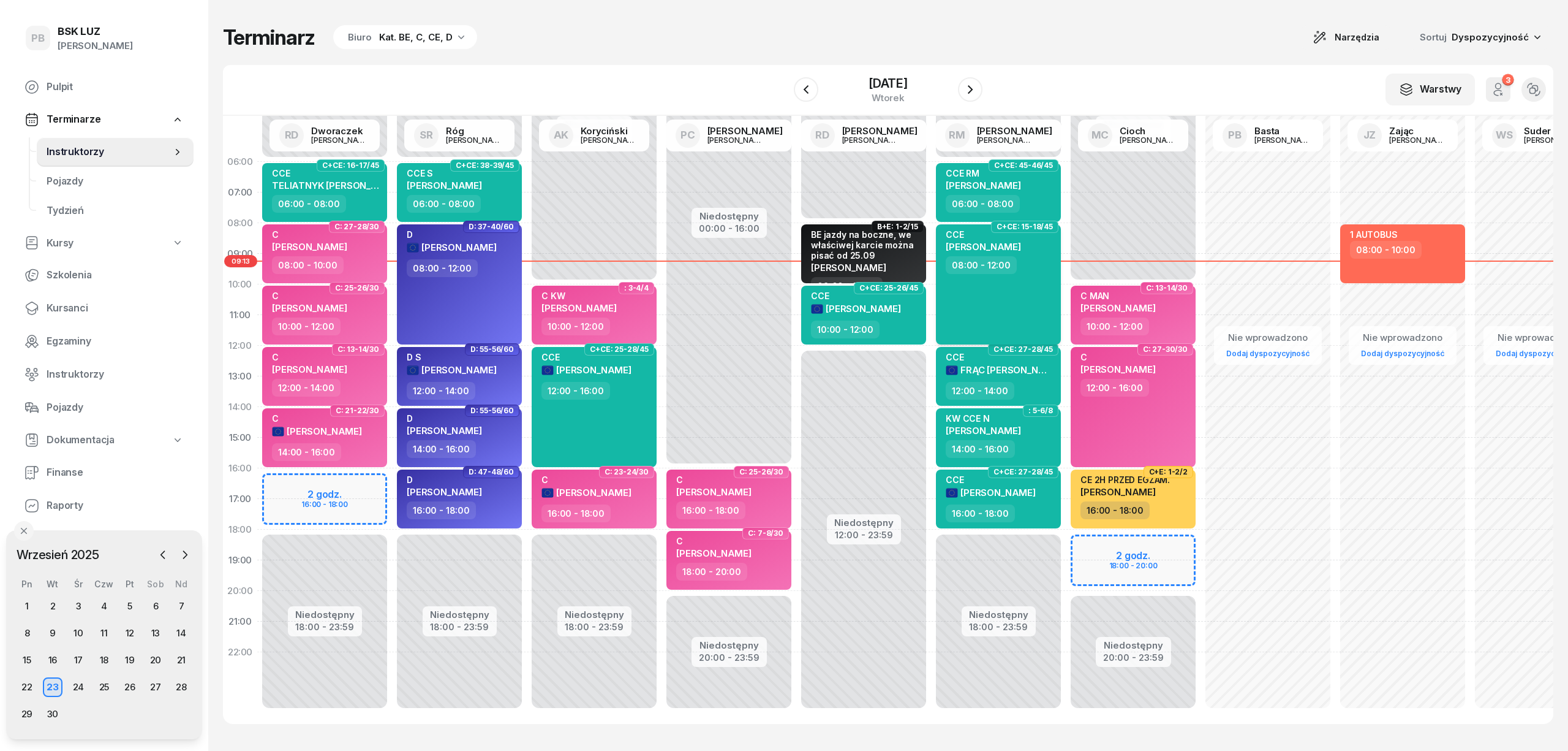
select select "08"
select select "12"
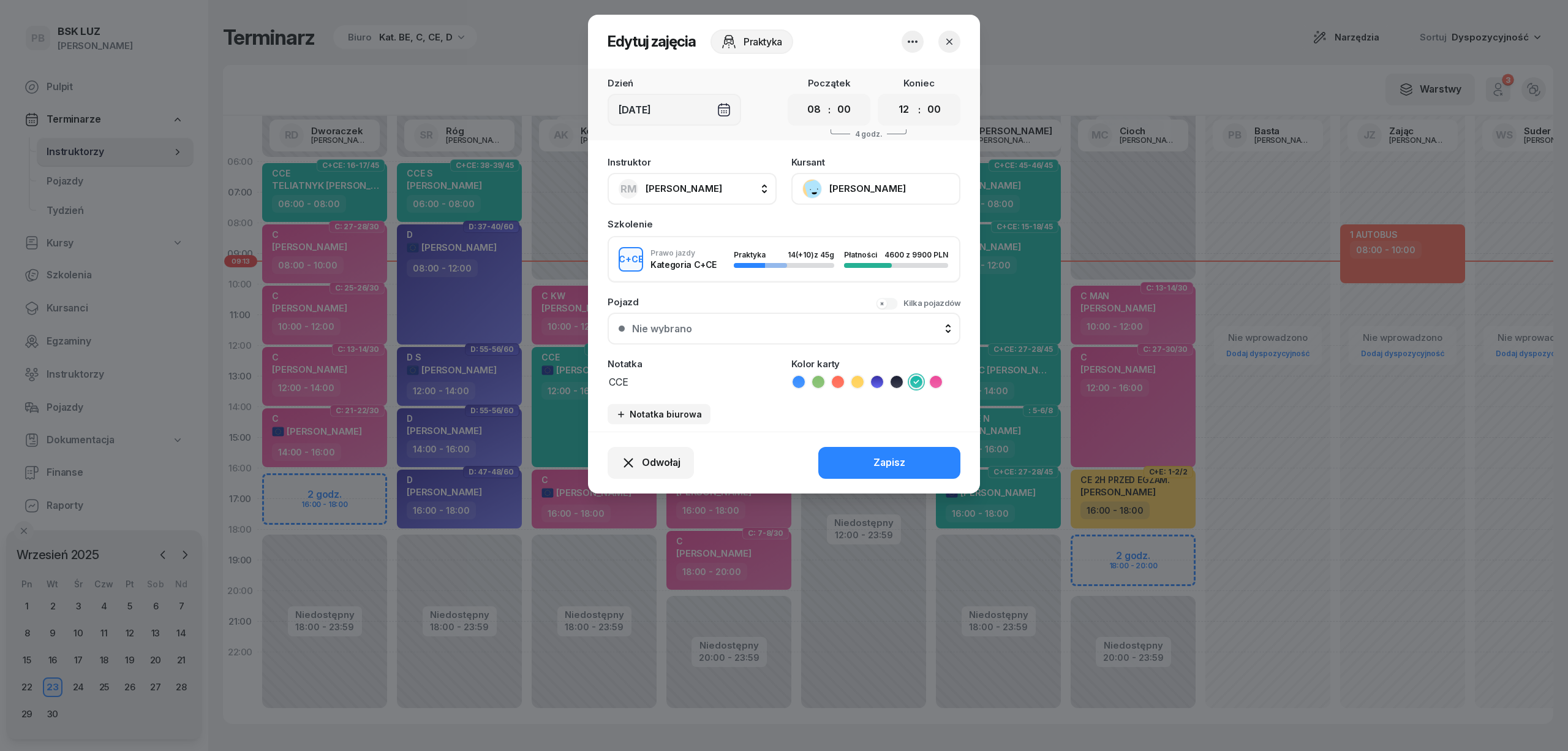
click at [906, 182] on button "[PERSON_NAME]" at bounding box center [876, 188] width 169 height 32
click at [881, 219] on link "Otwórz profil" at bounding box center [875, 231] width 162 height 31
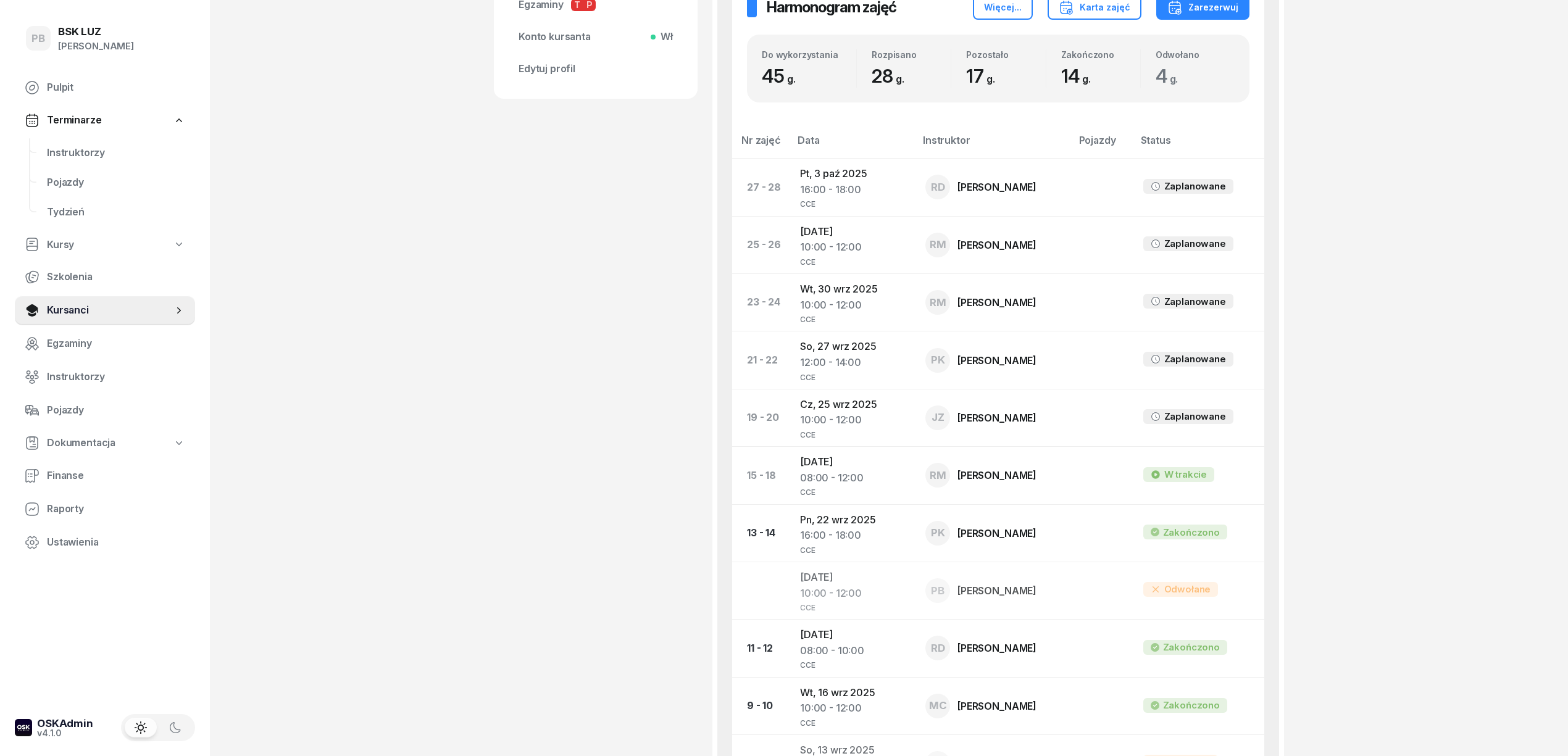
scroll to position [576, 0]
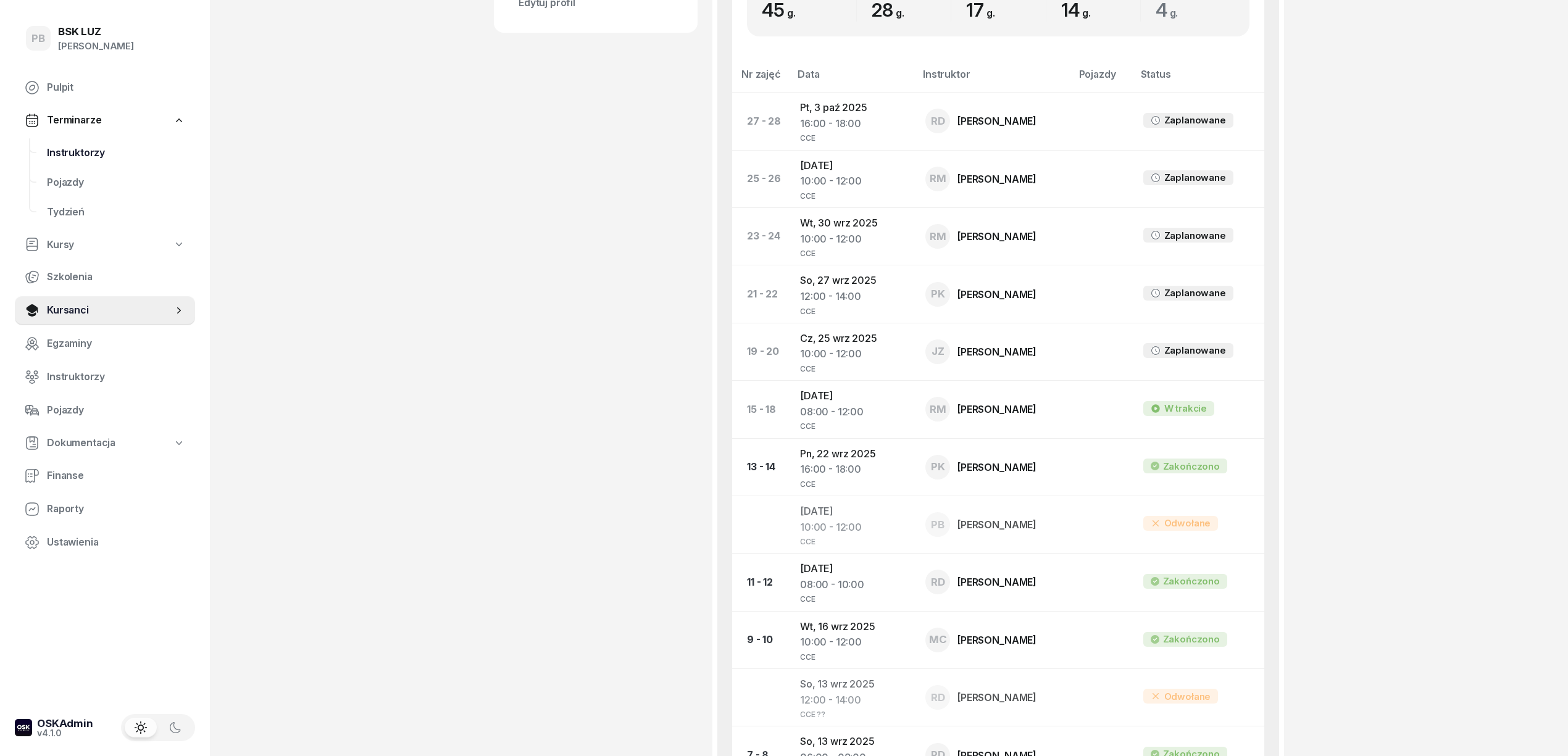
click at [59, 150] on span "Instruktorzy" at bounding box center [115, 153] width 138 height 16
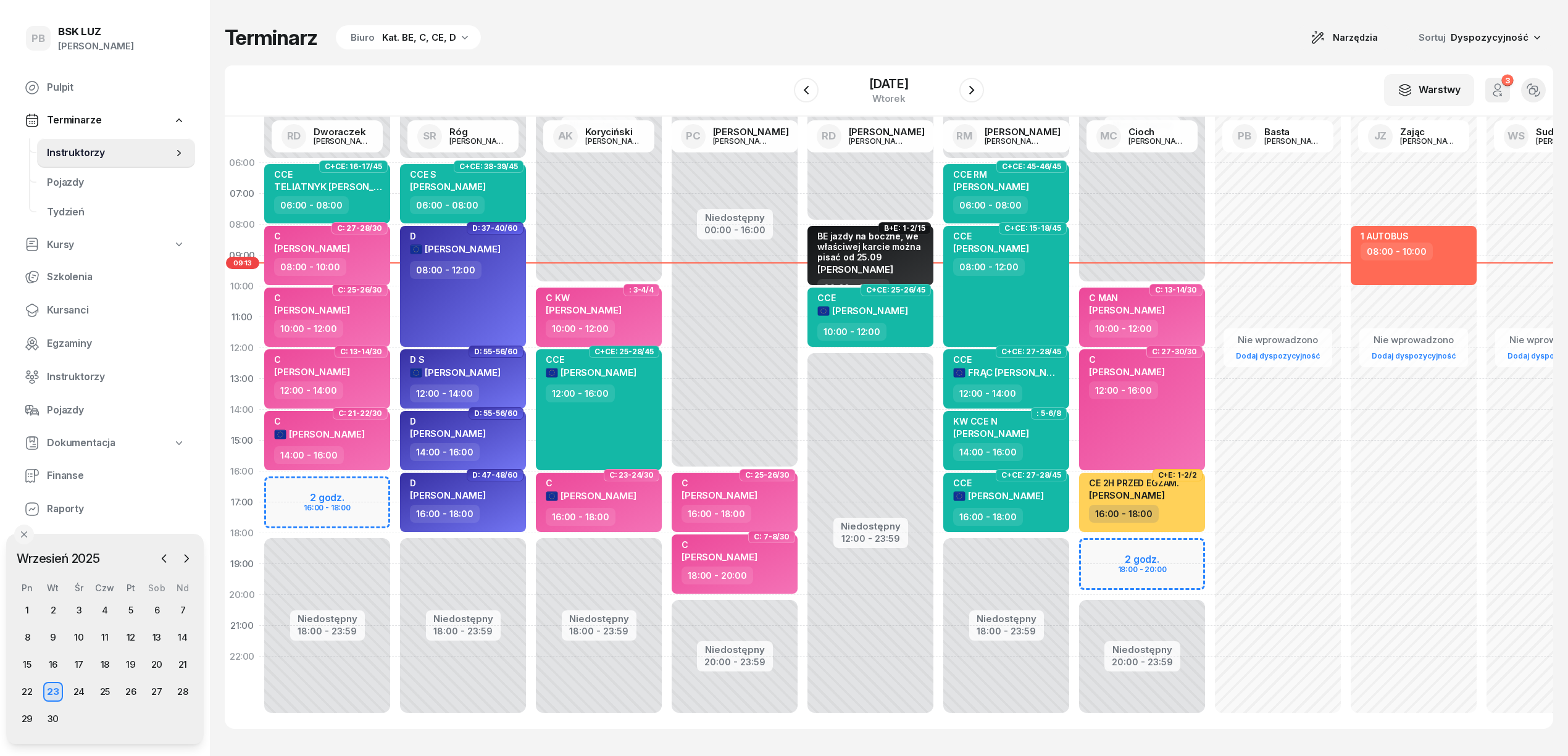
click at [961, 80] on div "23 września 2025 wtorek" at bounding box center [888, 90] width 190 height 35
click at [973, 89] on icon "button" at bounding box center [970, 89] width 15 height 15
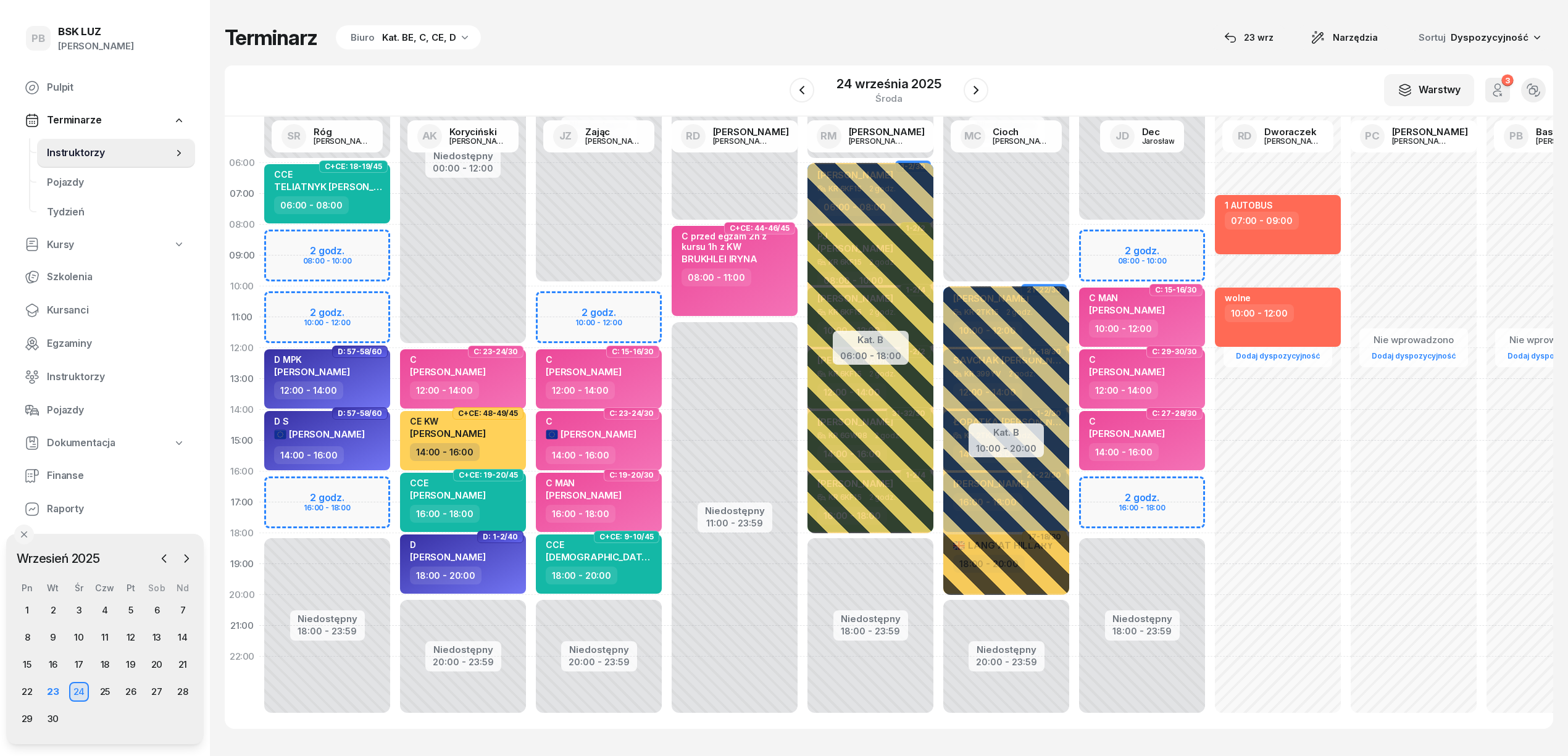
click at [373, 485] on div "Niedostępny 00:00 - 06:00 Niedostępny 18:00 - 23:59 2 godz. 08:00 - 10:00 2 god…" at bounding box center [327, 439] width 136 height 586
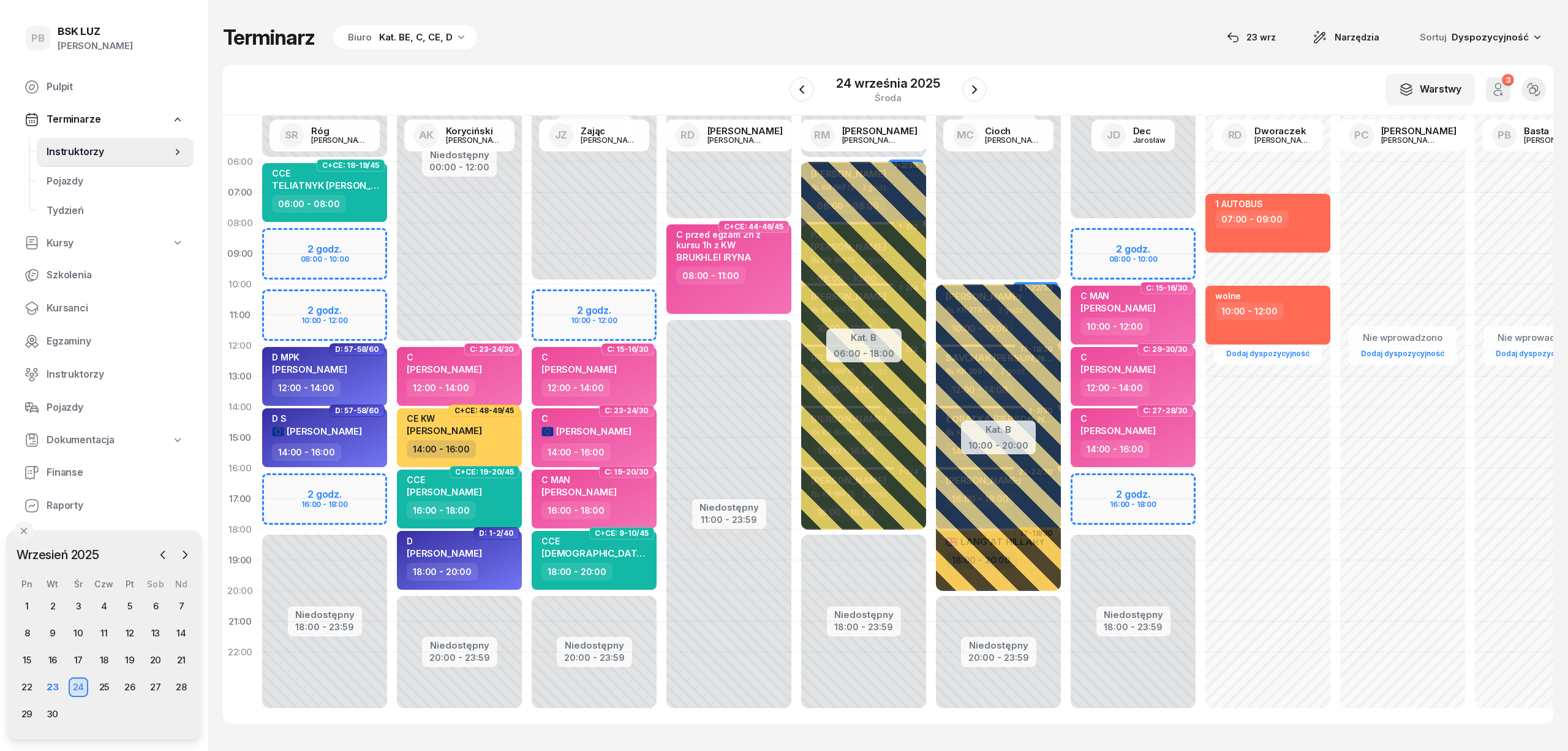
select select "16"
select select "18"
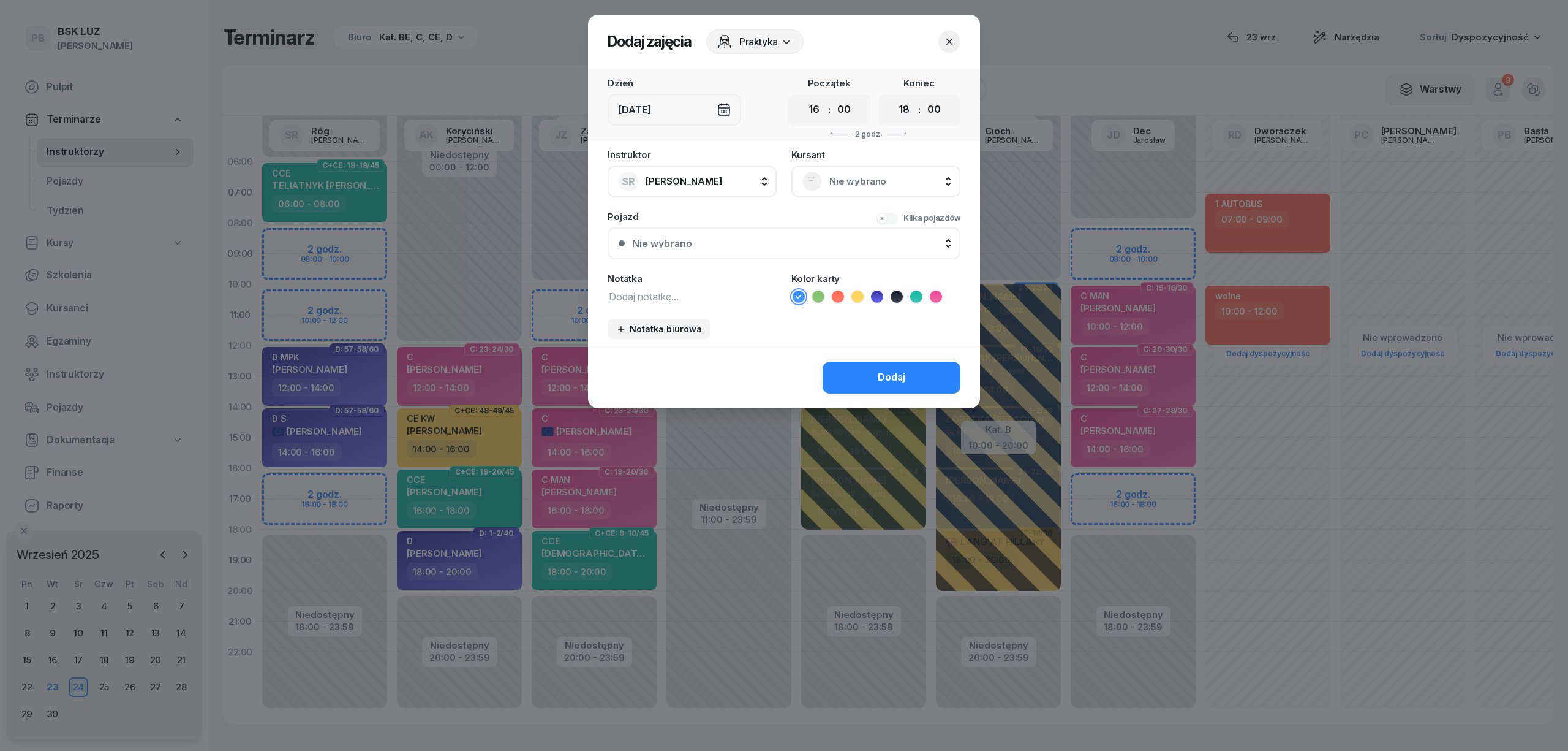
click at [838, 178] on span "Nie wybrano" at bounding box center [889, 181] width 120 height 16
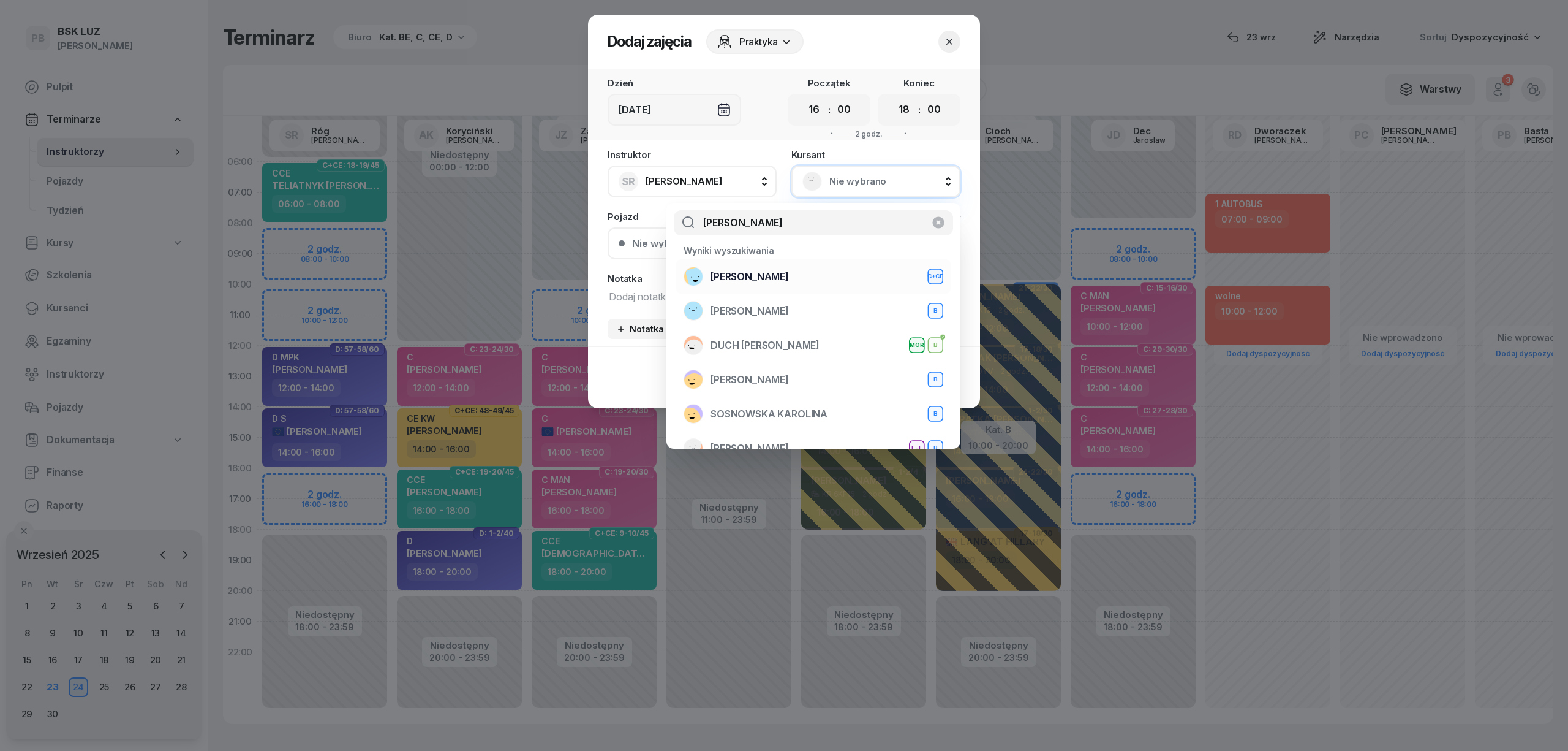
type input "karol"
click at [803, 275] on div "PLEWNIAK KAROL C+CE" at bounding box center [813, 276] width 260 height 19
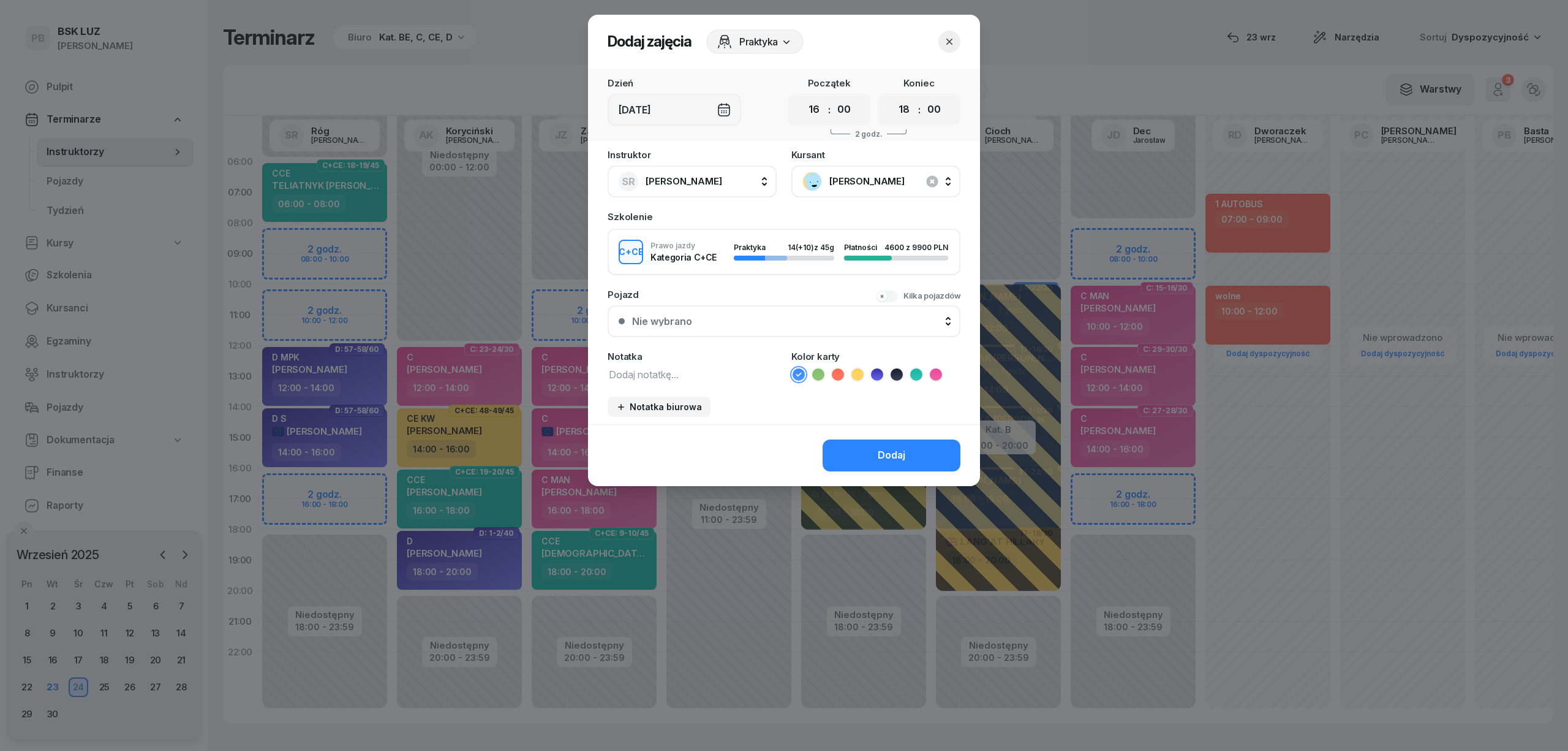
click at [915, 372] on icon at bounding box center [916, 374] width 12 height 13
click at [711, 369] on textarea at bounding box center [692, 373] width 169 height 16
type textarea "CCE"
click at [859, 445] on button "Dodaj" at bounding box center [891, 455] width 137 height 32
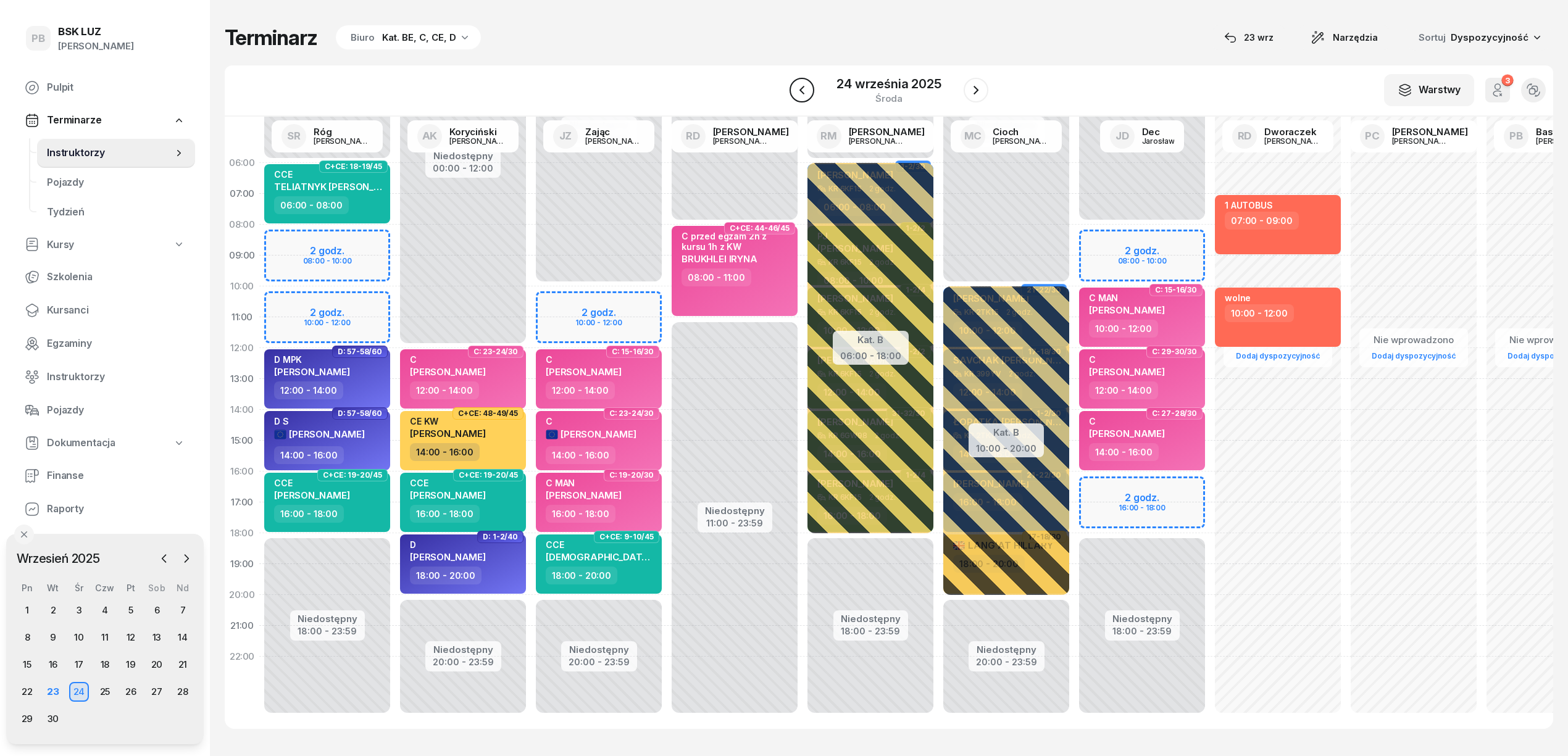
click at [804, 84] on icon "button" at bounding box center [801, 89] width 15 height 15
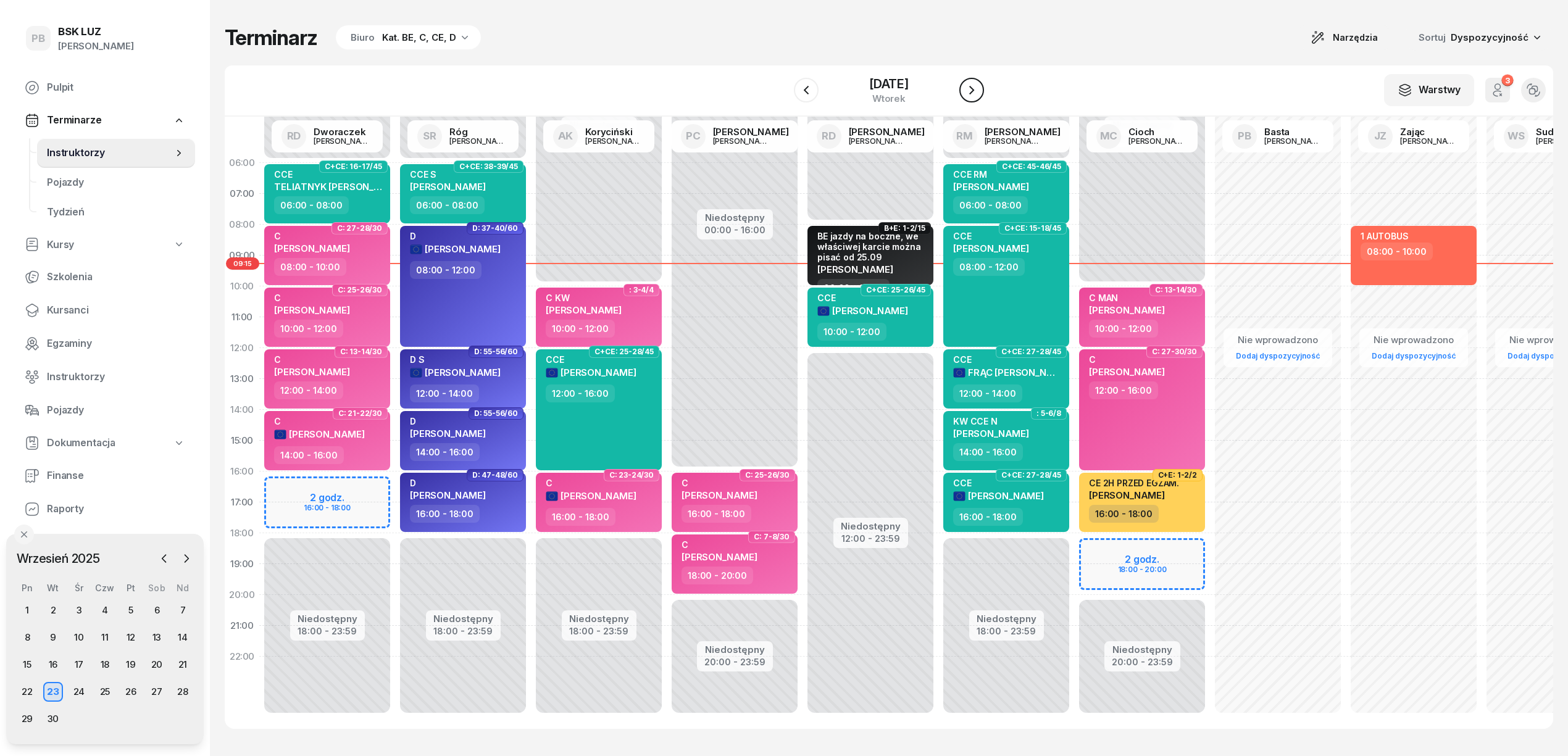
click at [973, 84] on icon "button" at bounding box center [970, 89] width 15 height 15
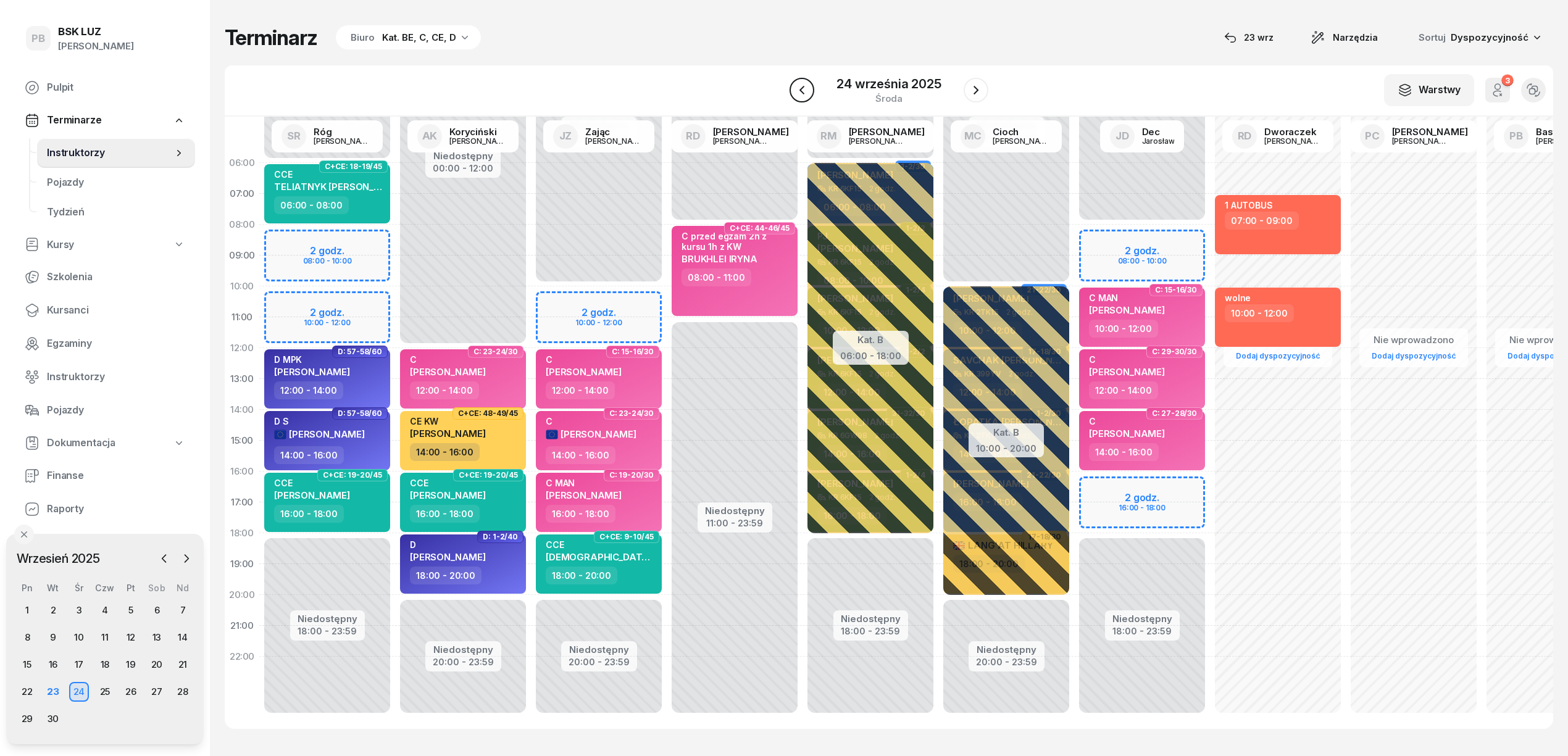
click at [808, 85] on icon "button" at bounding box center [801, 89] width 15 height 15
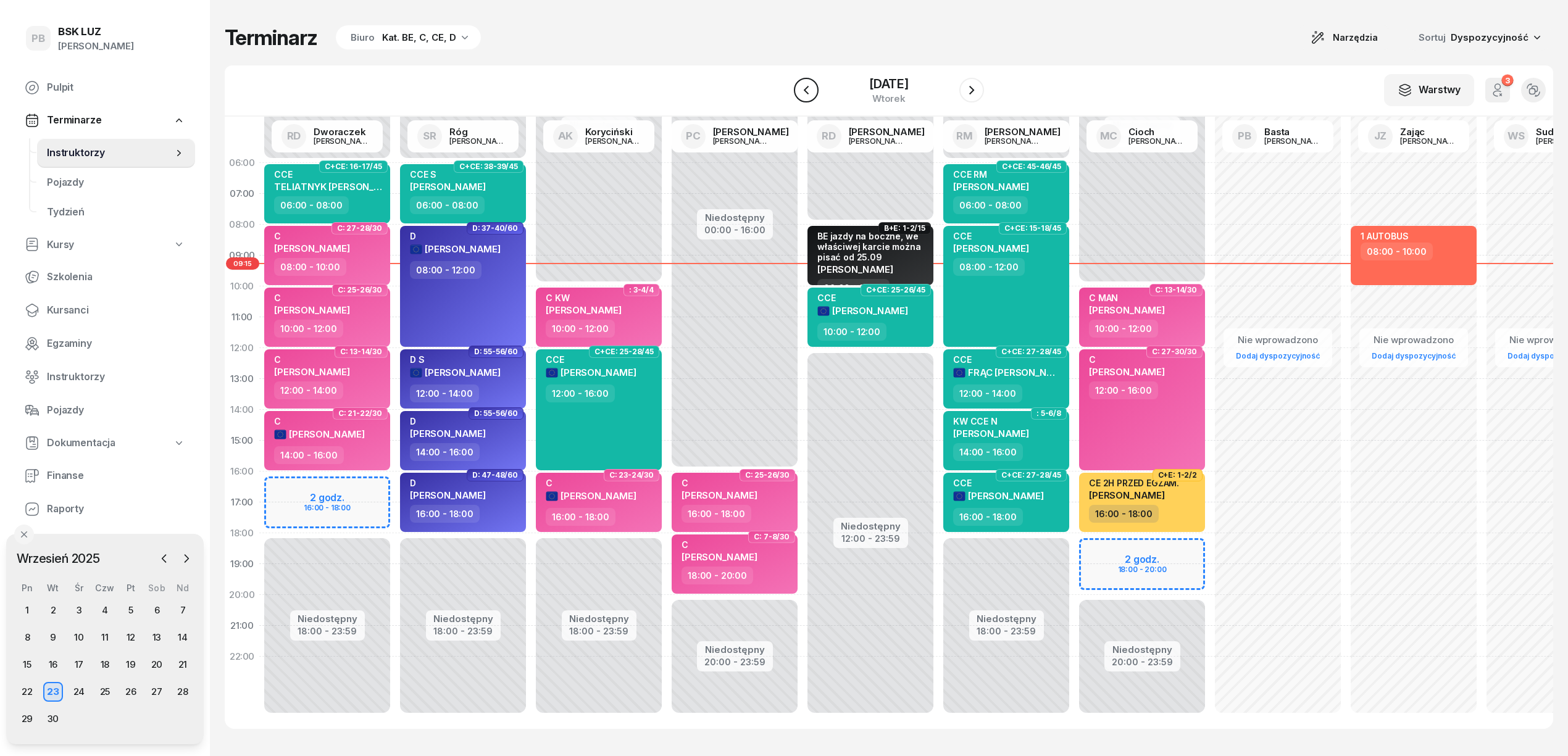
click at [802, 85] on icon "button" at bounding box center [806, 89] width 15 height 15
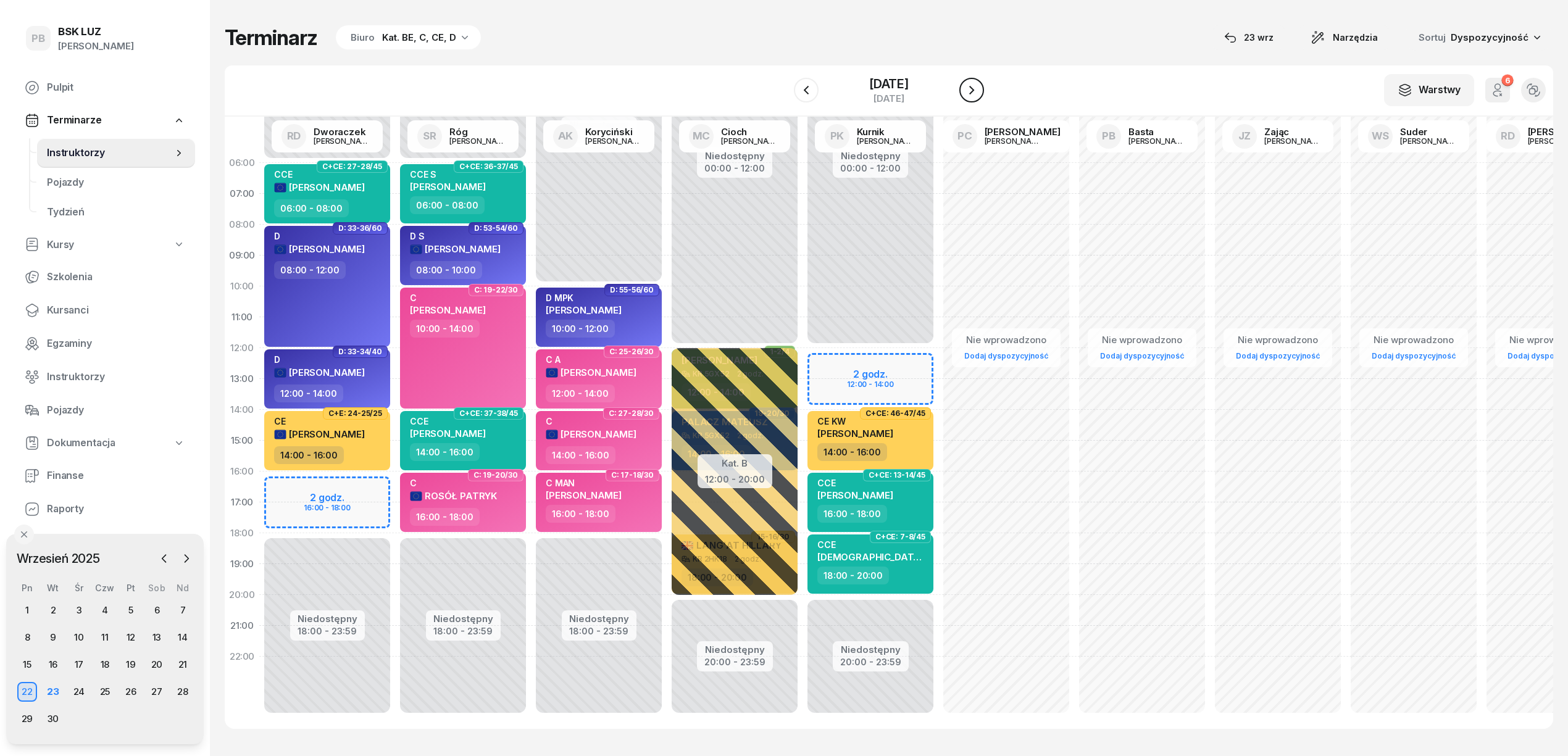
click at [968, 89] on icon "button" at bounding box center [970, 89] width 15 height 15
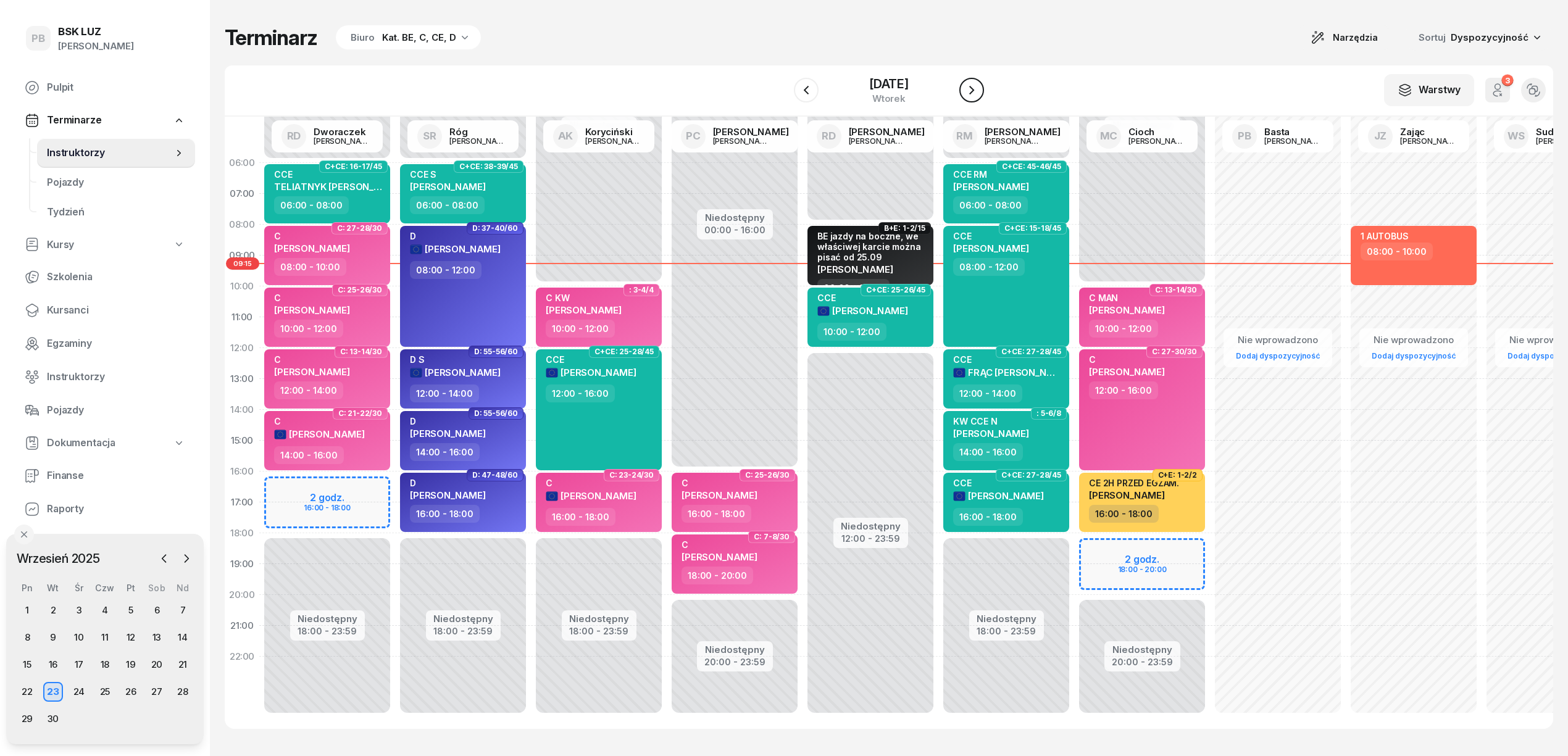
click at [968, 89] on icon "button" at bounding box center [970, 89] width 15 height 15
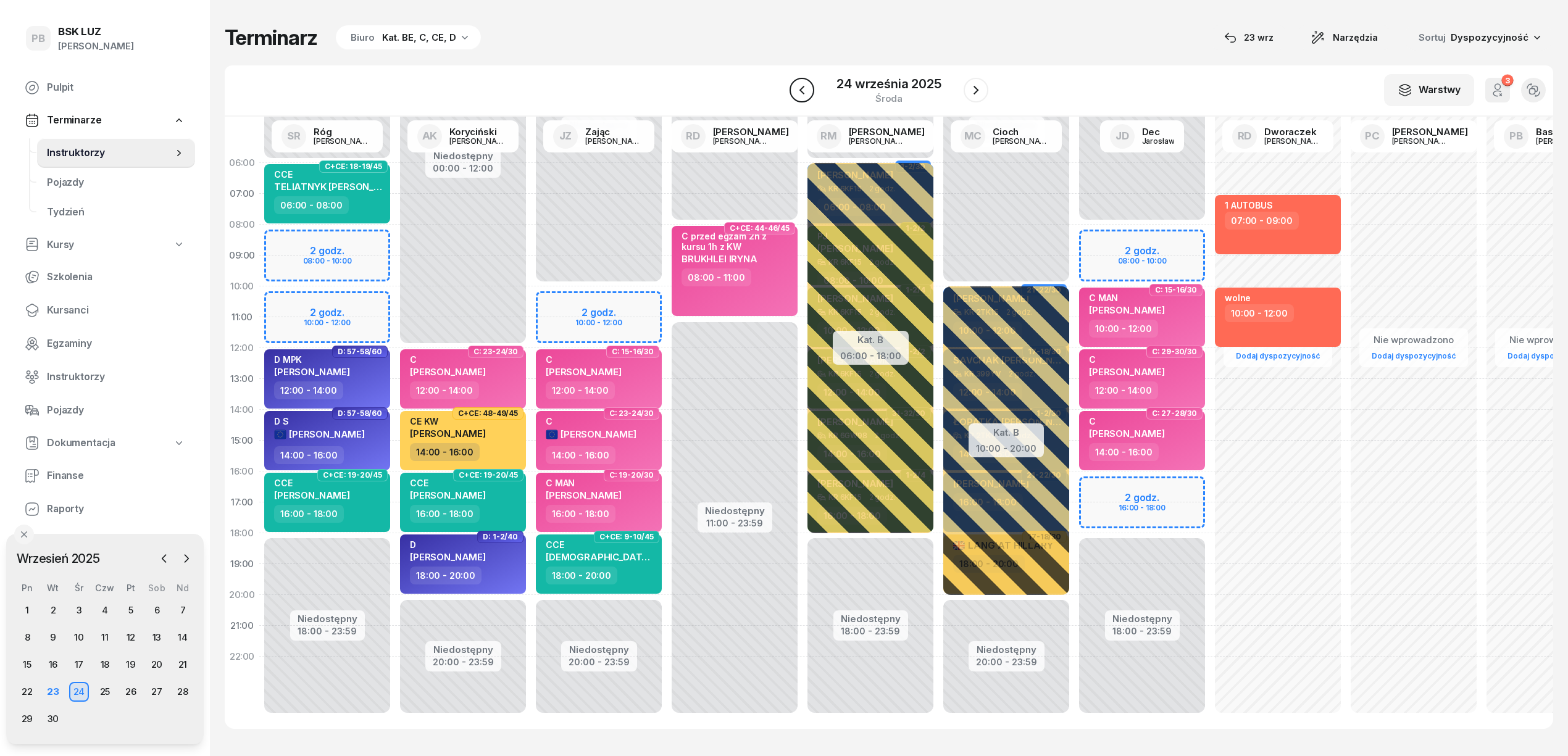
click at [802, 89] on icon "button" at bounding box center [801, 90] width 5 height 9
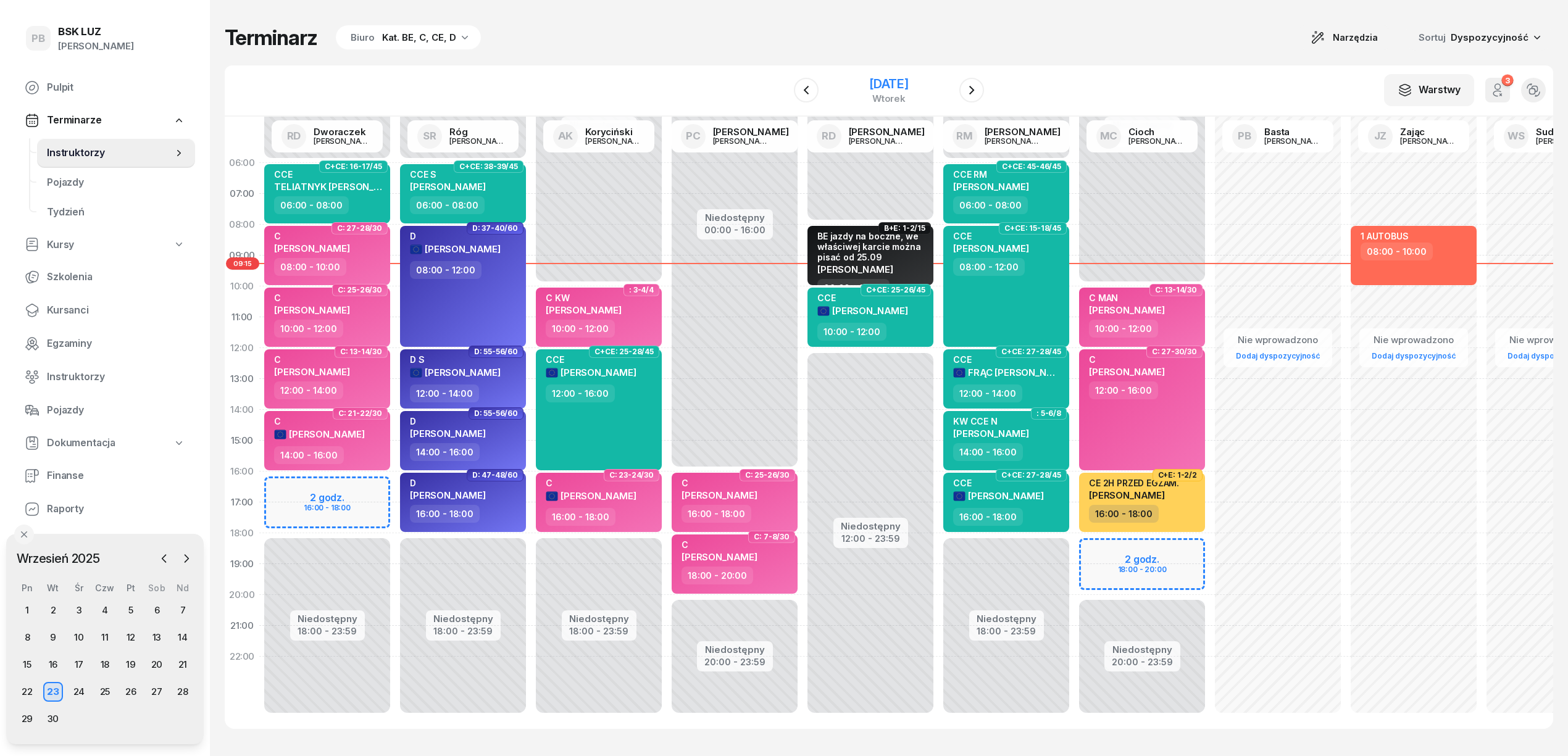
click at [948, 85] on div "23 września 2025 wtorek" at bounding box center [889, 90] width 126 height 35
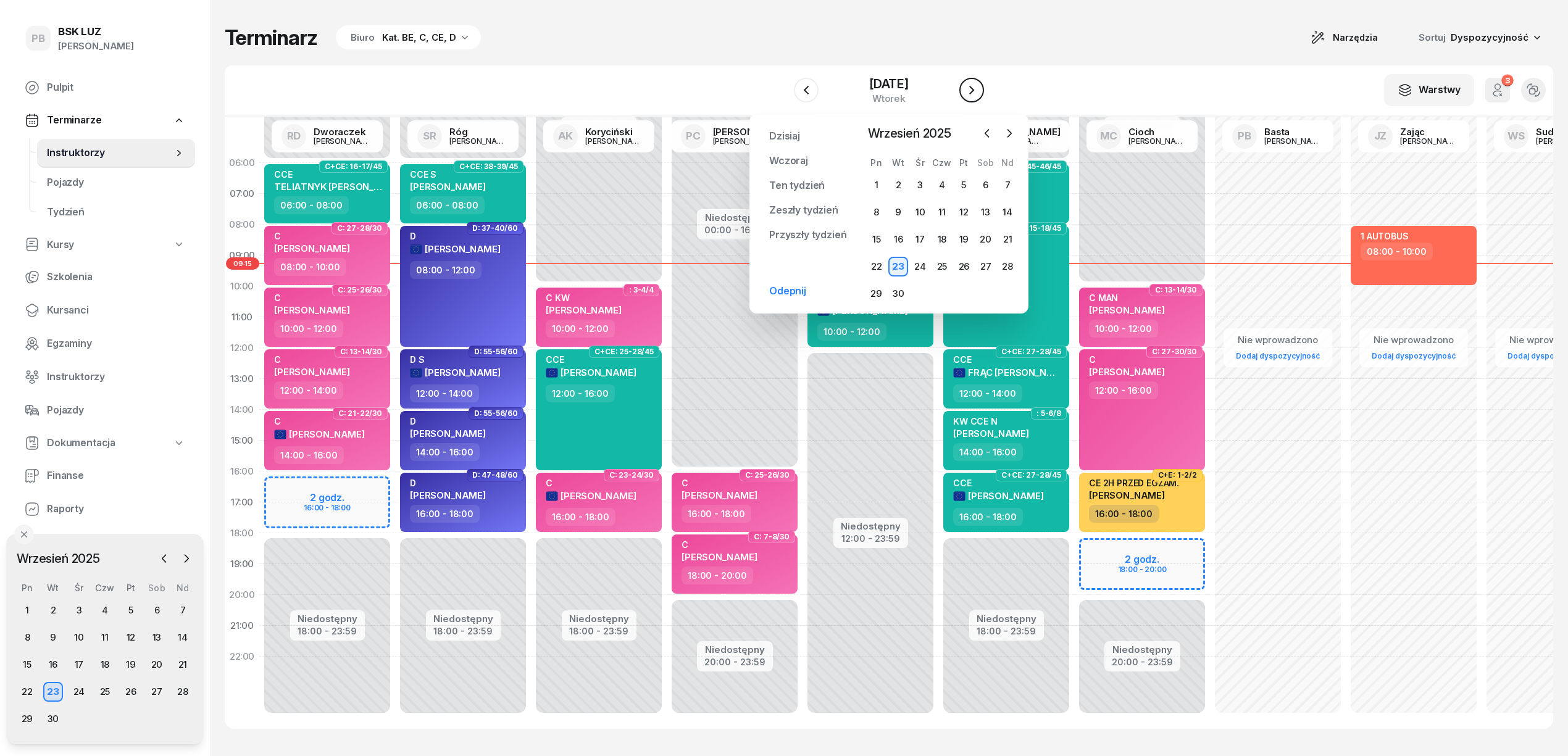
click at [968, 84] on icon "button" at bounding box center [970, 89] width 15 height 15
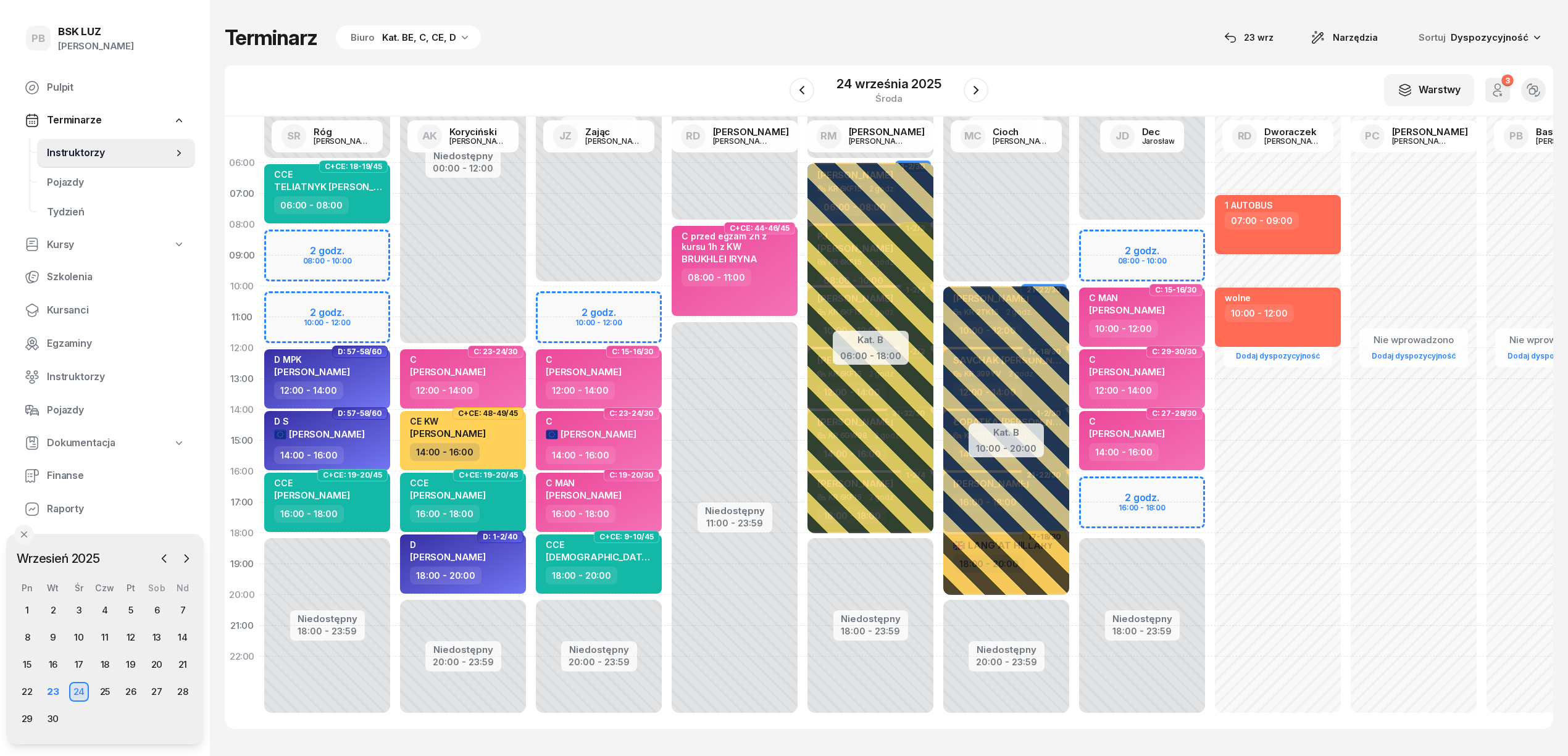
click at [621, 13] on div "Terminarz Biuro Kat. BE, C, CE, D [DATE] Narzędzia Sortuj Dyspozycyjność W Wybi…" at bounding box center [888, 377] width 1328 height 753
click at [57, 693] on div "23" at bounding box center [53, 691] width 19 height 19
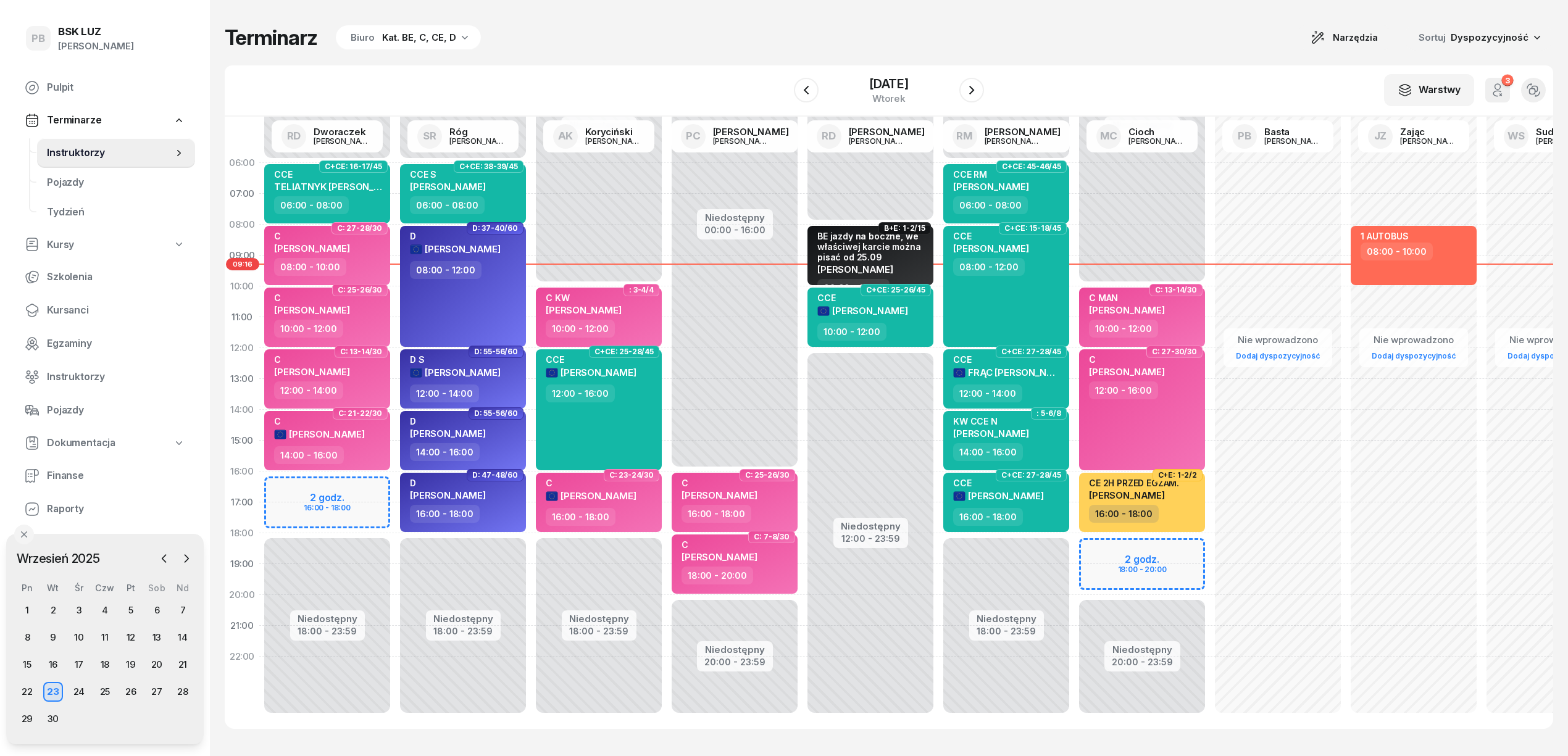
click at [638, 94] on div "W Wybierz AK Koryciński Artur BP Pająk Bogusław DA Arendarczyk Damian DP Pawłow…" at bounding box center [888, 91] width 1328 height 51
click at [803, 82] on icon "button" at bounding box center [806, 89] width 15 height 15
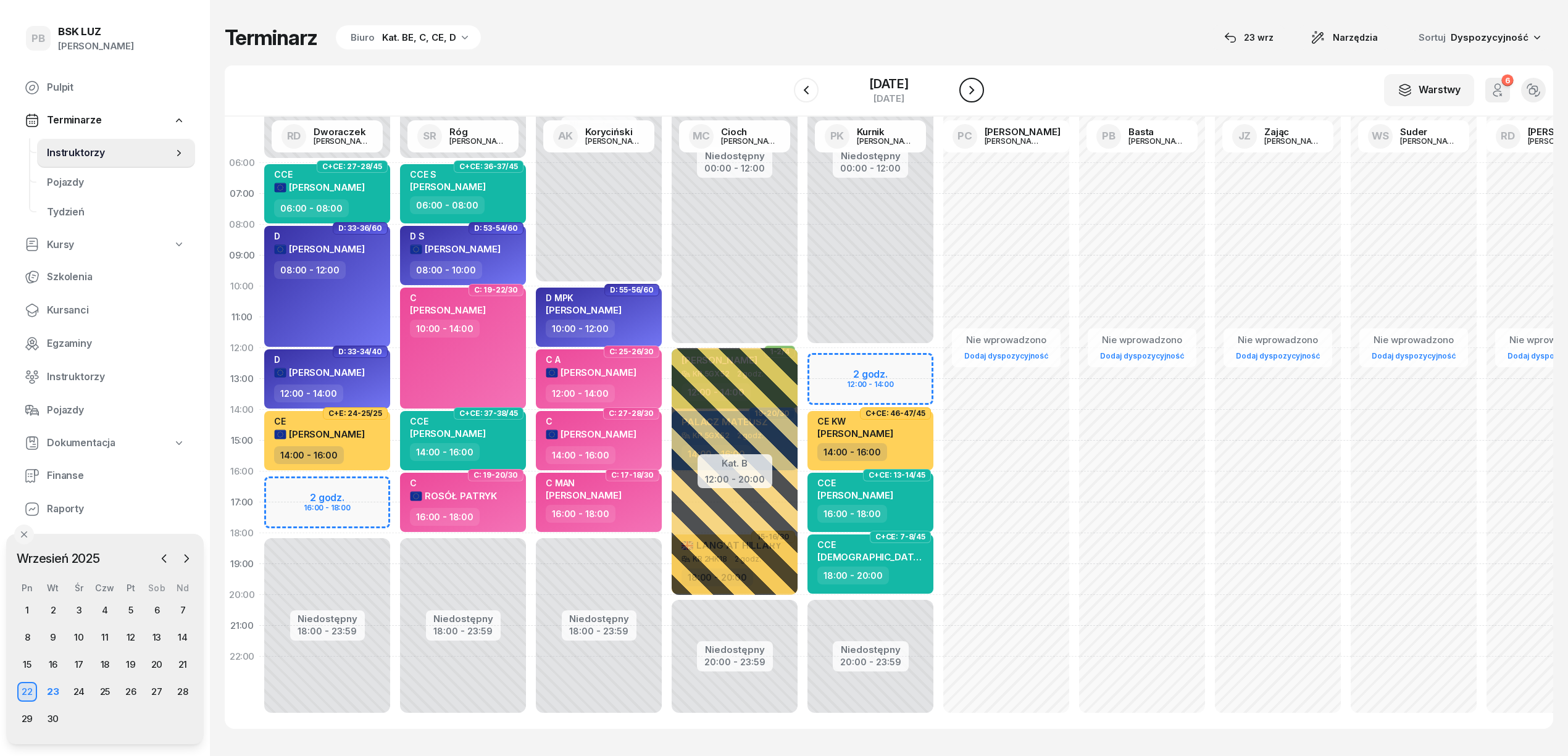
click at [979, 86] on icon "button" at bounding box center [970, 89] width 15 height 15
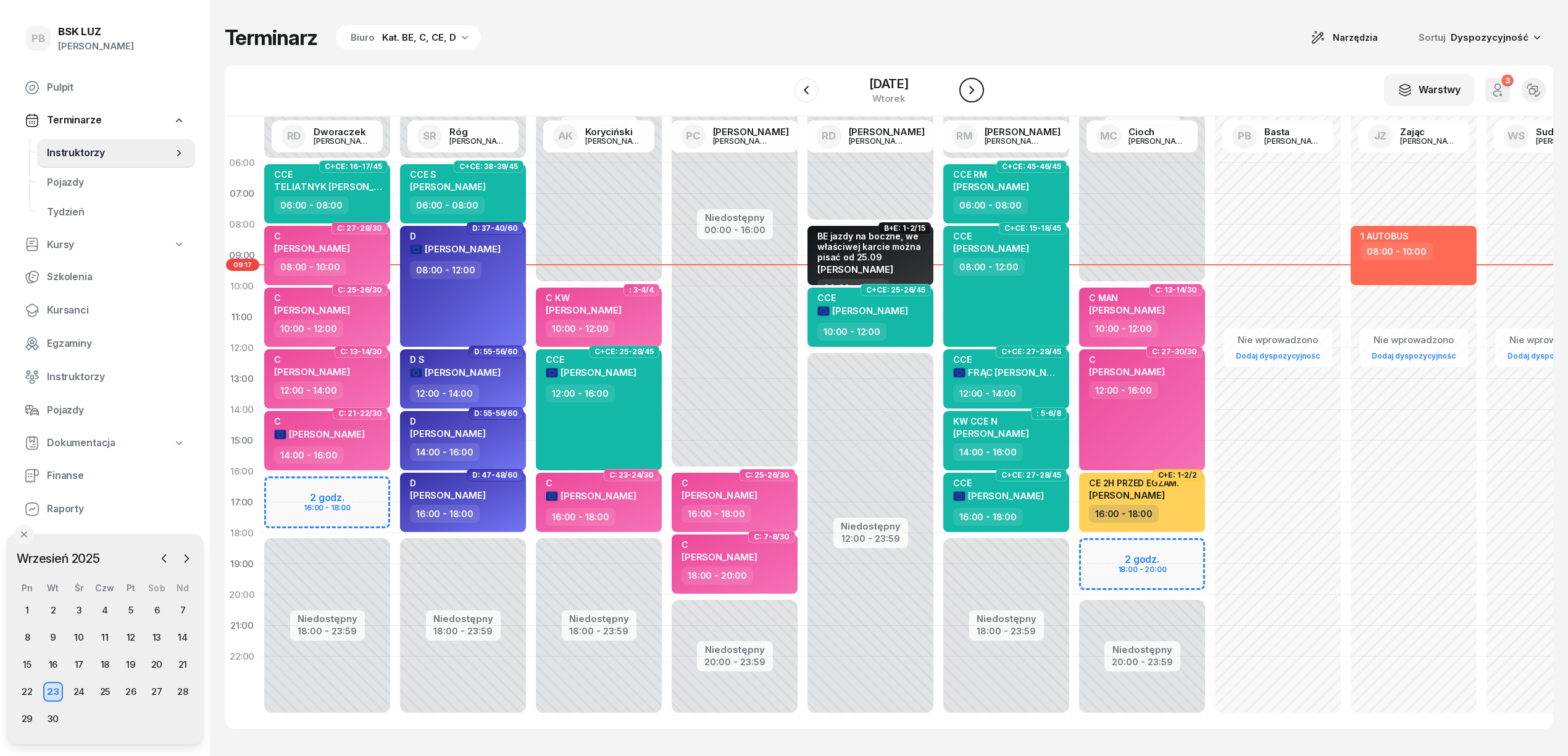
click at [979, 86] on icon "button" at bounding box center [970, 89] width 15 height 15
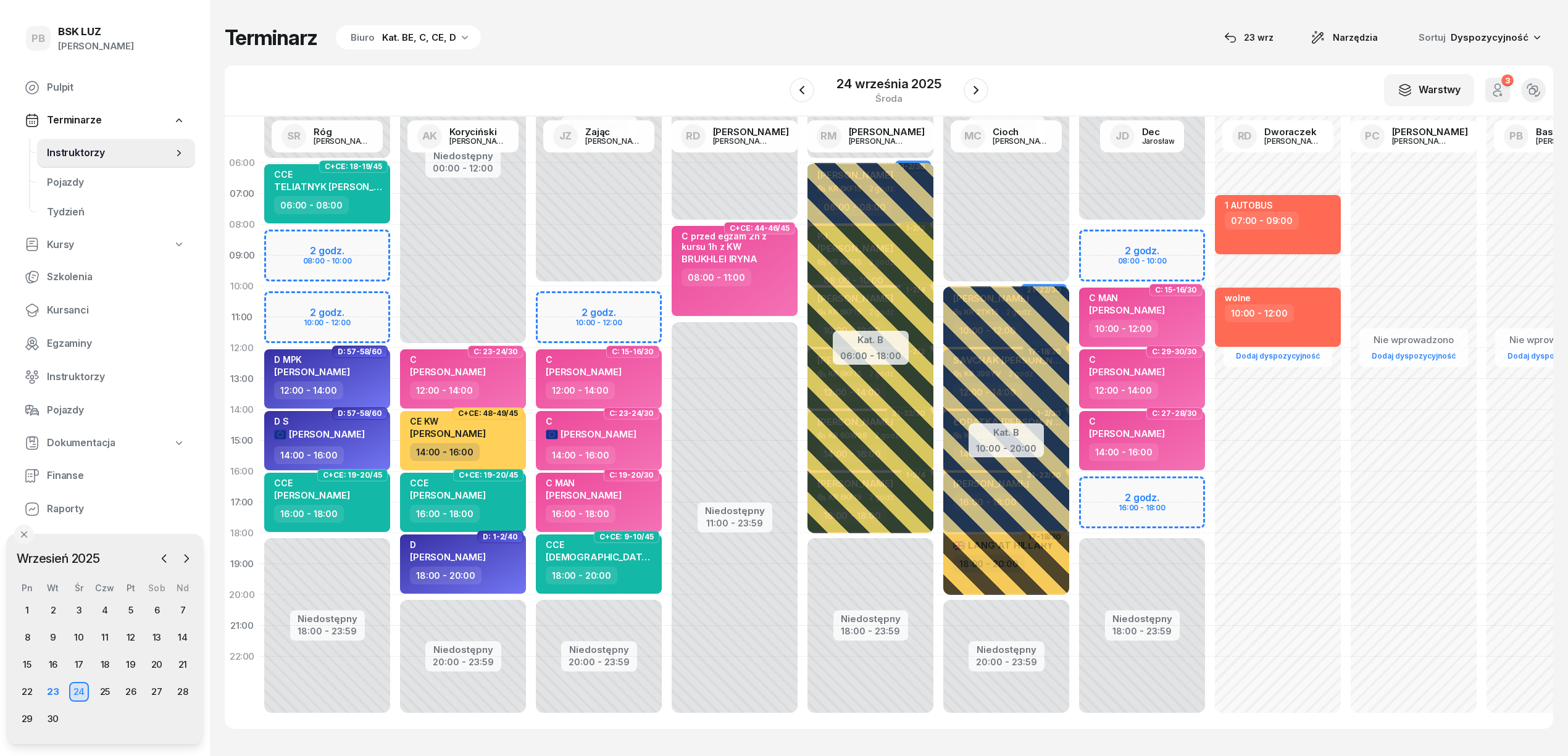
click at [654, 33] on div "Terminarz Biuro Kat. BE, C, CE, D [DATE] Narzędzia Sortuj Dyspozycyjność" at bounding box center [888, 37] width 1328 height 26
click at [50, 691] on div "23" at bounding box center [53, 691] width 19 height 19
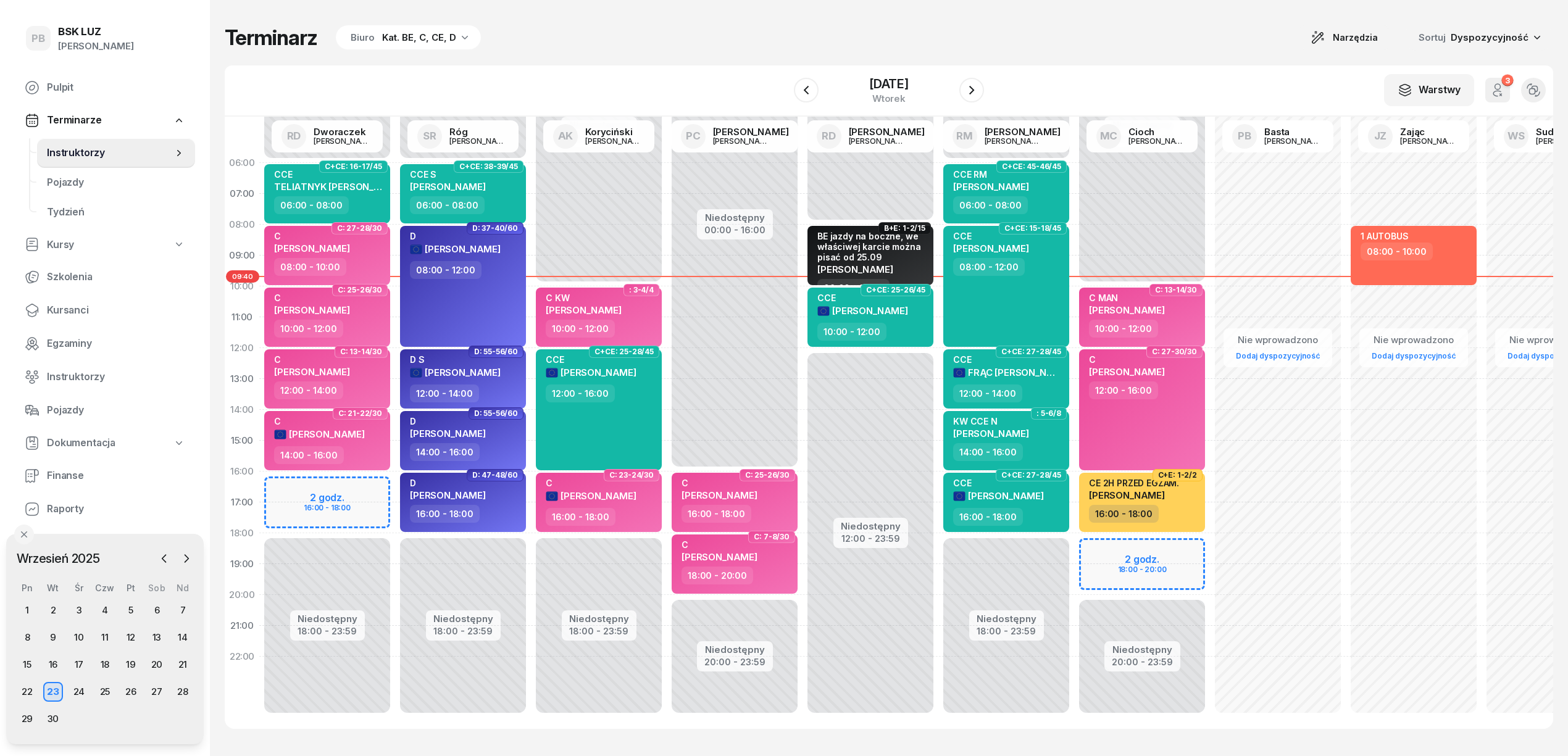
click at [1223, 1] on div "Terminarz Biuro Kat. BE, C, CE, D Narzędzia Sortuj Dyspozycyjność W Wybierz AK …" at bounding box center [888, 377] width 1328 height 753
click at [1159, 36] on div "Terminarz Biuro Kat. BE, C, CE, D Narzędzia Sortuj Dyspozycyjność" at bounding box center [888, 37] width 1328 height 26
click at [1214, 55] on div "Terminarz Biuro Kat. BE, C, CE, D Narzędzia Sortuj Dyspozycyjność W Wybierz AK …" at bounding box center [888, 377] width 1328 height 753
click at [1045, 50] on div "Terminarz Biuro Kat. BE, C, CE, D Narzędzia Sortuj Dyspozycyjność W Wybierz AK …" at bounding box center [888, 377] width 1328 height 753
click at [702, 81] on div "W Wybierz AK Koryciński Artur BP Pająk Bogusław DA Arendarczyk Damian DP Pawłow…" at bounding box center [888, 91] width 1328 height 51
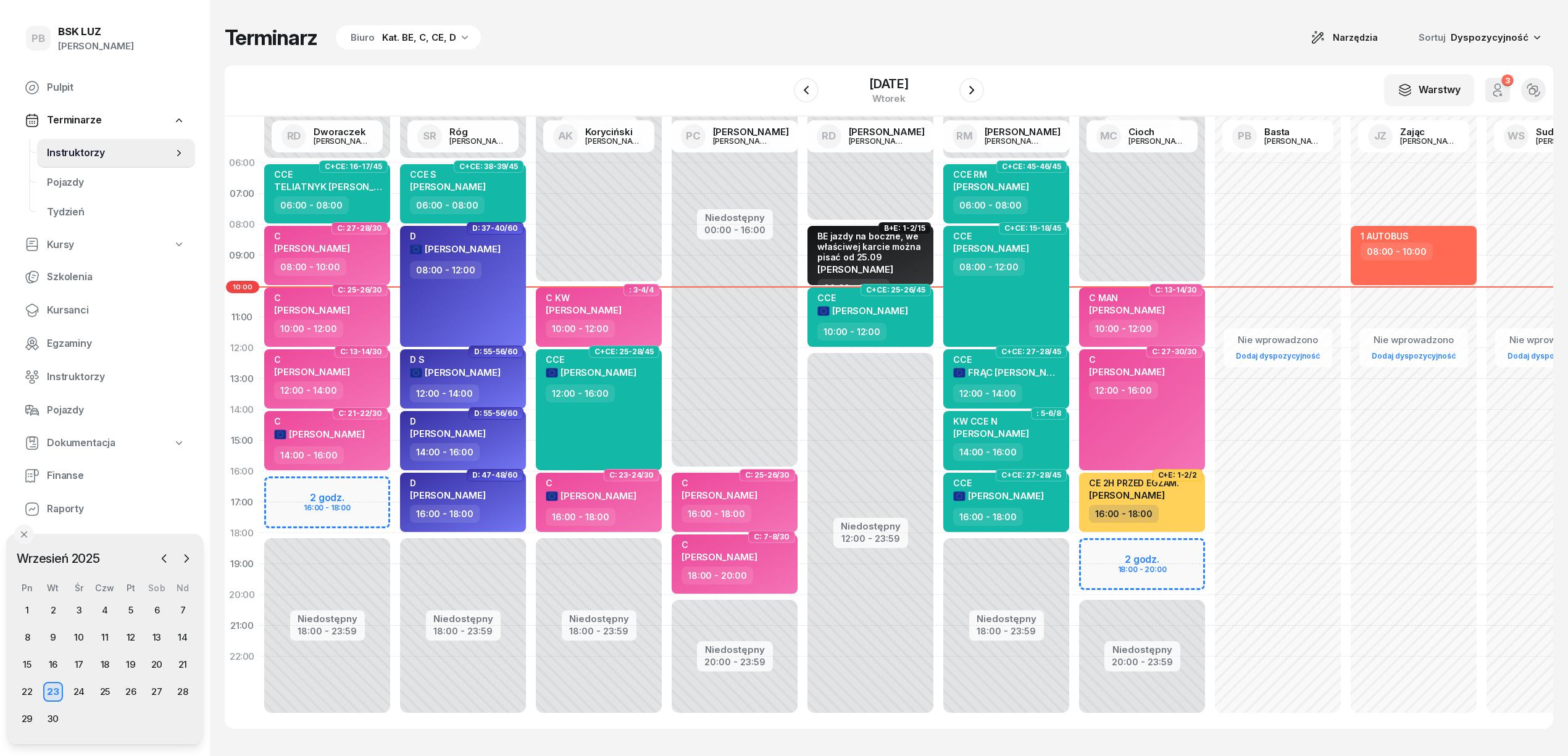
click at [1198, 91] on div "W Wybierz AK Koryciński Artur BP Pająk Bogusław DA Arendarczyk Damian DP Pawłow…" at bounding box center [888, 91] width 1328 height 51
click at [1207, 77] on div "W Wybierz AK Koryciński Artur BP Pająk Bogusław DA Arendarczyk Damian DP Pawłow…" at bounding box center [888, 91] width 1328 height 51
click at [1096, 62] on div "Terminarz Biuro Kat. BE, C, CE, D Narzędzia Sortuj Dyspozycyjność W Wybierz AK …" at bounding box center [888, 377] width 1328 height 753
drag, startPoint x: 793, startPoint y: 45, endPoint x: 1018, endPoint y: 45, distance: 225.0
click at [805, 45] on div "Terminarz Biuro Kat. BE, C, CE, D Narzędzia Sortuj Dyspozycyjność" at bounding box center [888, 37] width 1328 height 26
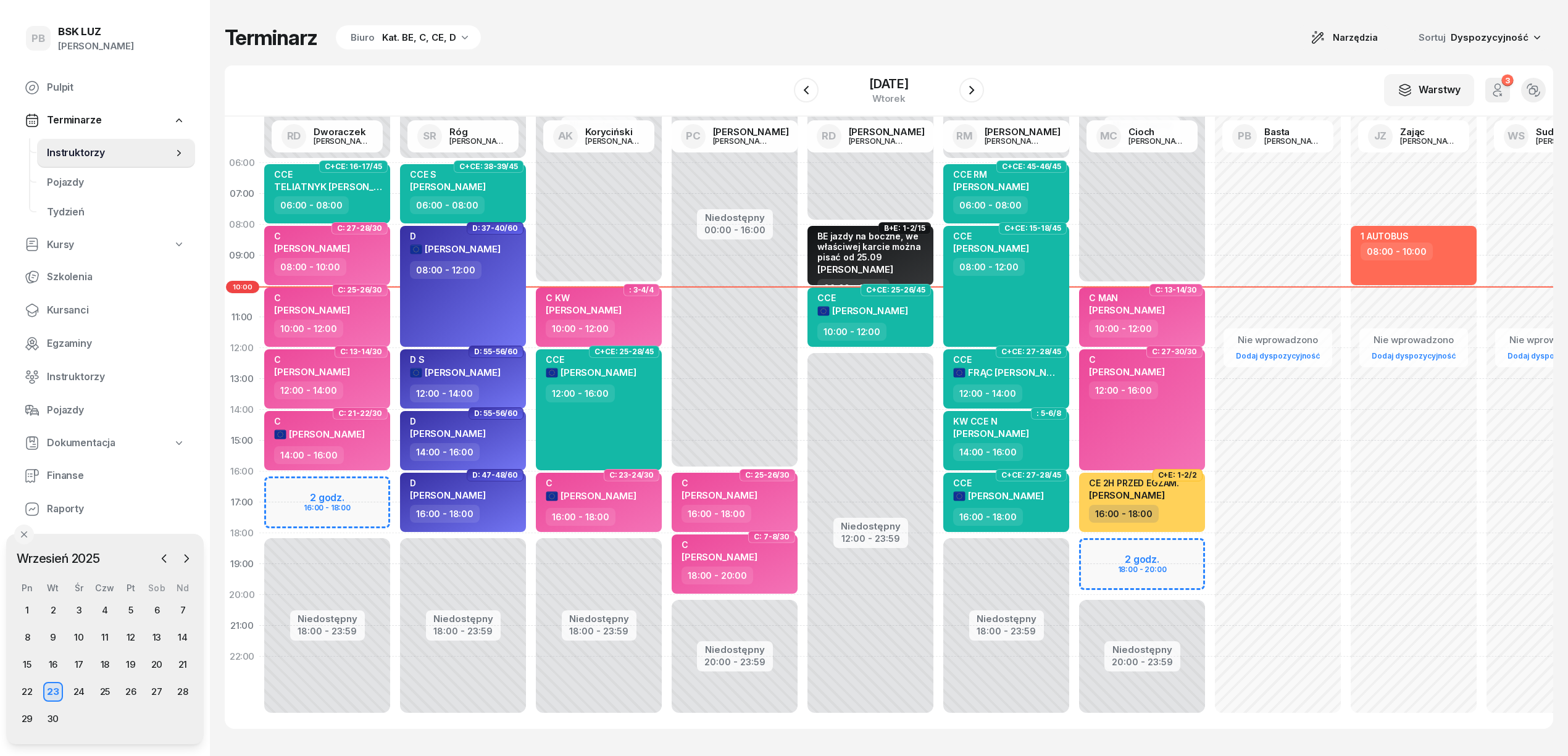
click at [1142, 52] on div "Terminarz Biuro Kat. BE, C, CE, D Narzędzia Sortuj Dyspozycyjność W Wybierz AK …" at bounding box center [888, 377] width 1328 height 753
click at [1206, 52] on div "Terminarz Biuro Kat. BE, C, CE, D Narzędzia Sortuj Dyspozycyjność W Wybierz AK …" at bounding box center [888, 377] width 1328 height 753
click at [1197, 69] on div "W Wybierz AK Koryciński Artur BP Pająk Bogusław DA Arendarczyk Damian DP Pawłow…" at bounding box center [888, 91] width 1328 height 51
click at [769, 43] on div "Terminarz Biuro Kat. BE, C, CE, D Narzędzia Sortuj Dyspozycyjność" at bounding box center [888, 37] width 1328 height 26
click at [634, 50] on div "Terminarz Biuro Kat. BE, C, CE, D Narzędzia Sortuj Dyspozycyjność" at bounding box center [888, 37] width 1328 height 26
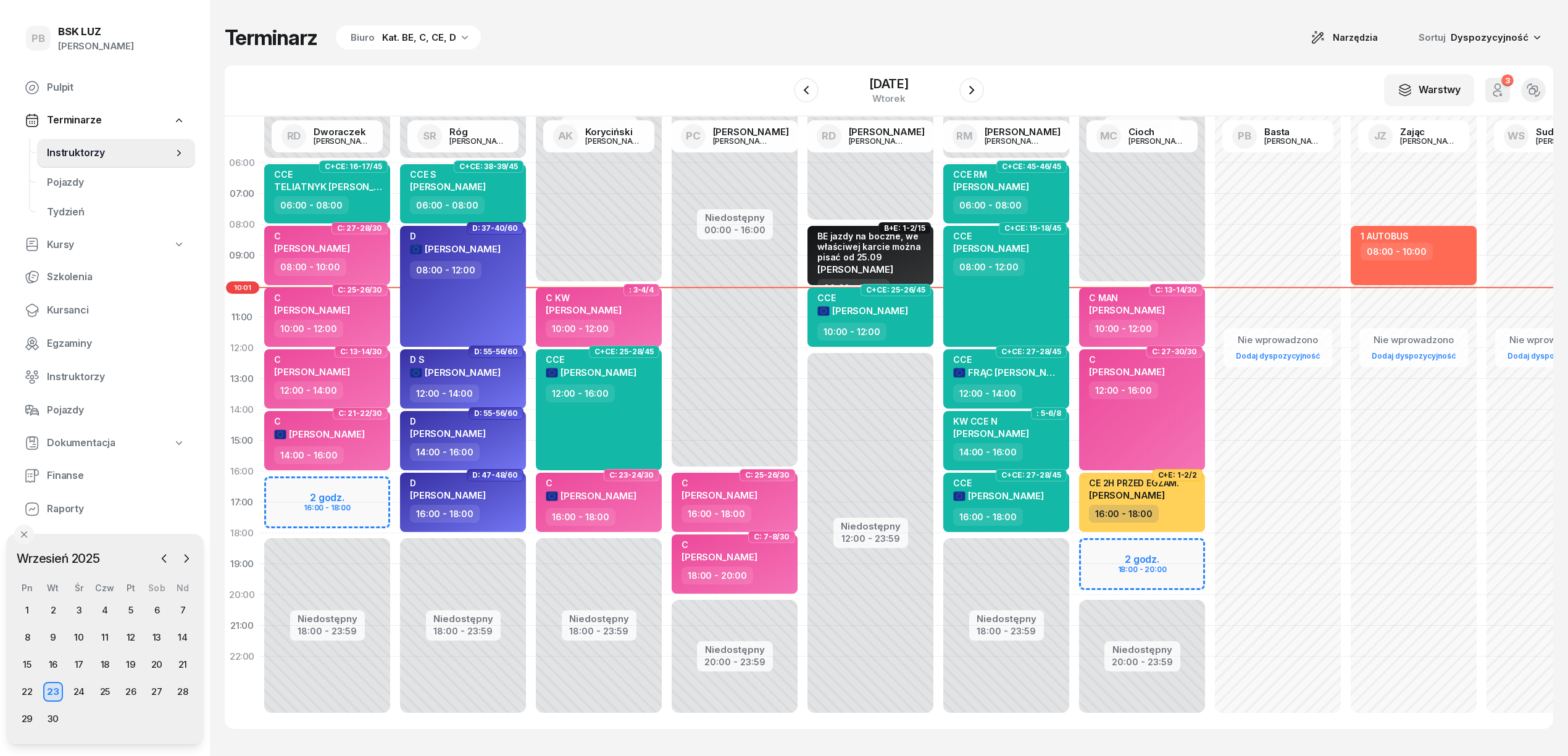
drag, startPoint x: 1270, startPoint y: 57, endPoint x: 1263, endPoint y: 55, distance: 7.3
click at [1268, 57] on div "Terminarz Biuro Kat. BE, C, CE, D Narzędzia Sortuj Dyspozycyjność W Wybierz AK …" at bounding box center [888, 377] width 1328 height 753
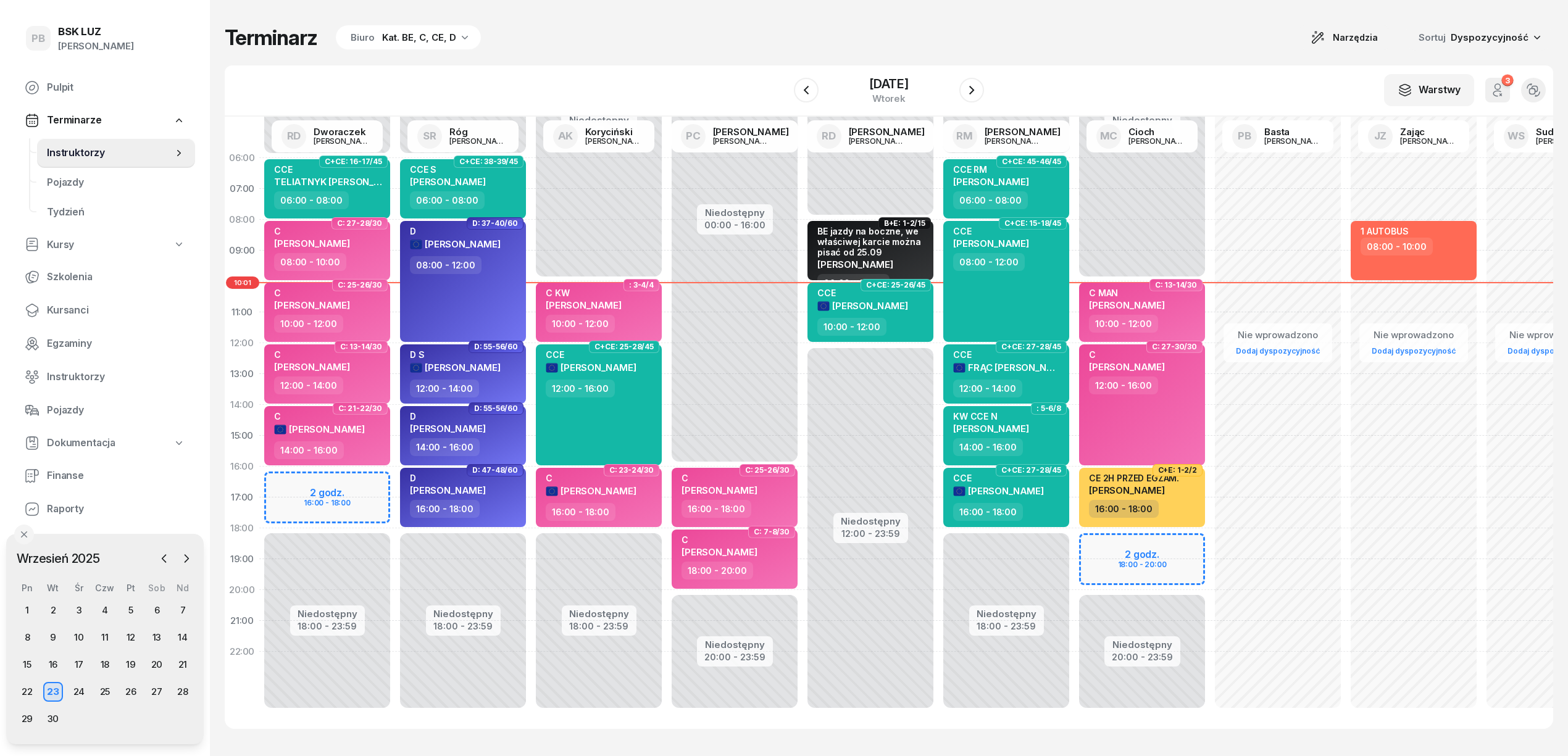
scroll to position [17, 0]
click at [1031, 43] on div "Terminarz Biuro Kat. BE, C, CE, D Narzędzia Sortuj Dyspozycyjność" at bounding box center [888, 37] width 1328 height 26
click at [72, 306] on span "Kursanci" at bounding box center [115, 310] width 138 height 16
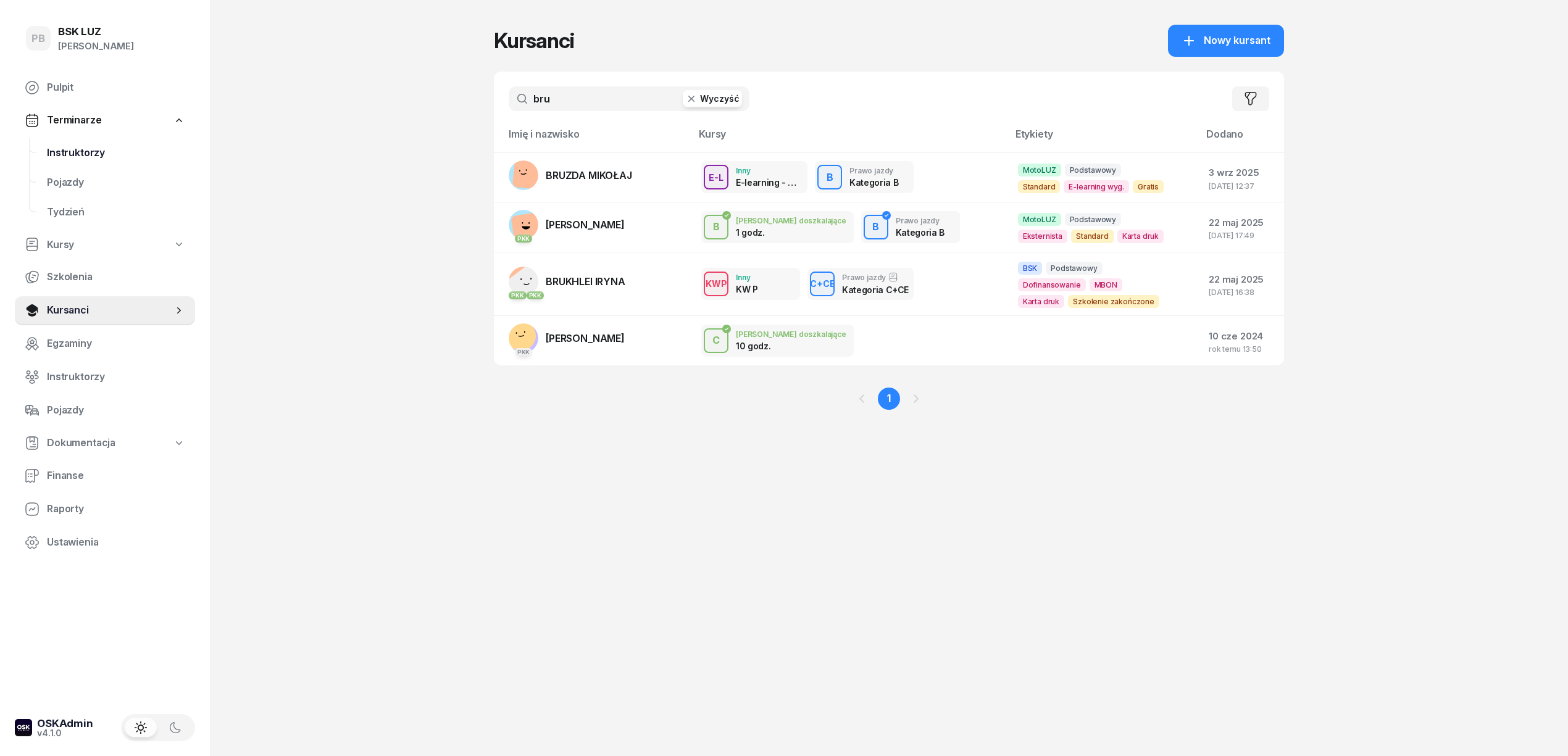
click at [82, 150] on span "Instruktorzy" at bounding box center [115, 153] width 138 height 16
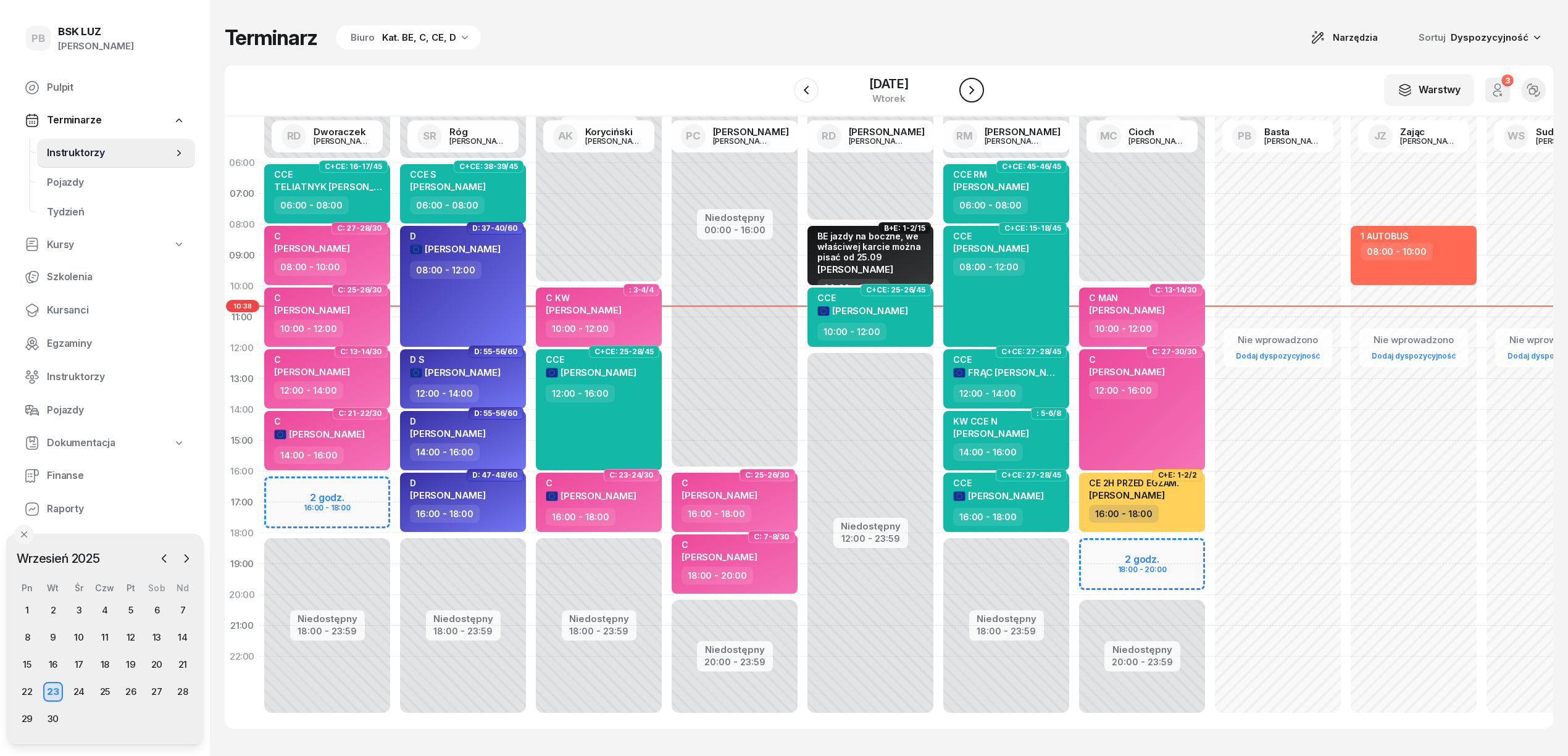
click at [970, 94] on icon "button" at bounding box center [970, 89] width 15 height 15
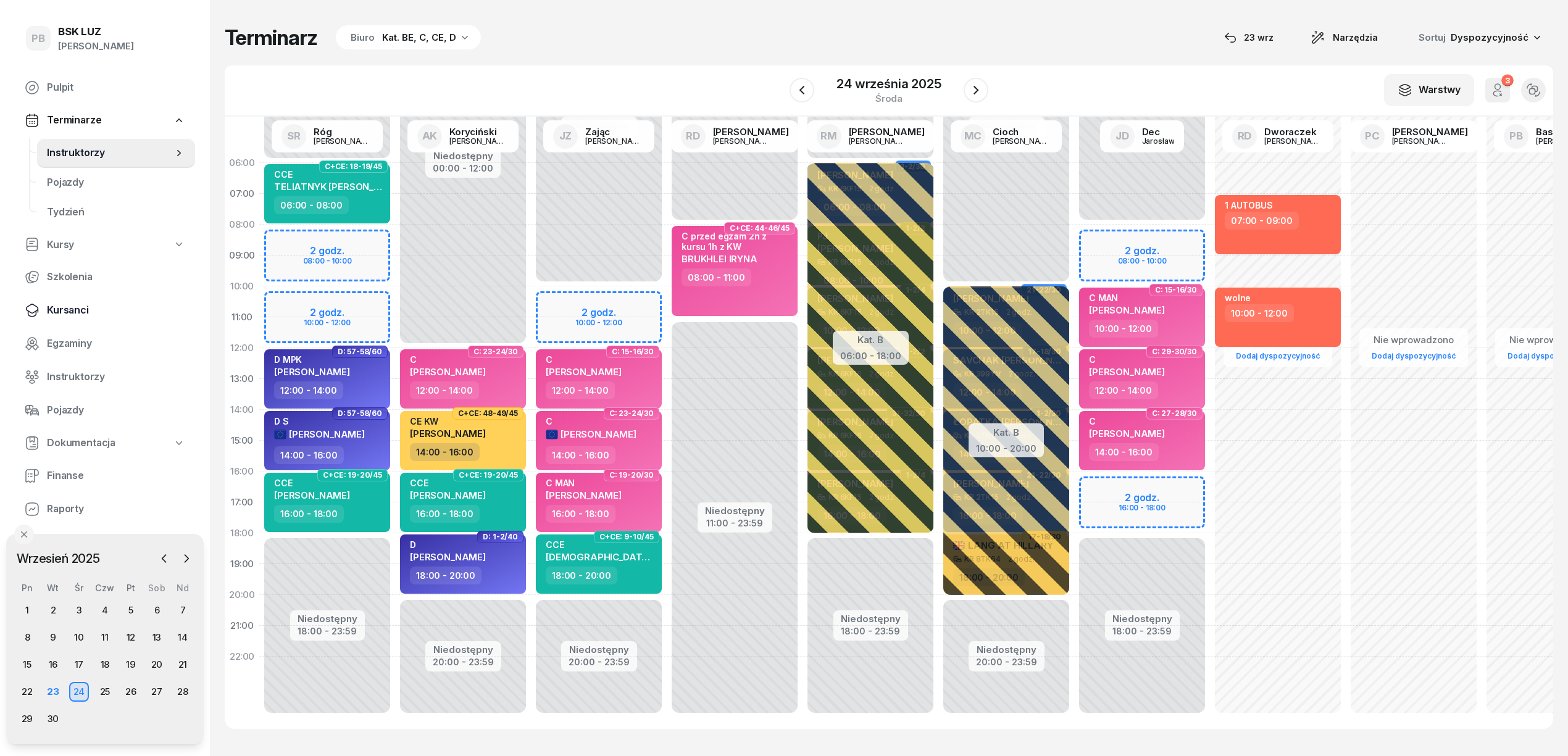
click at [55, 300] on link "Kursanci" at bounding box center [105, 310] width 180 height 30
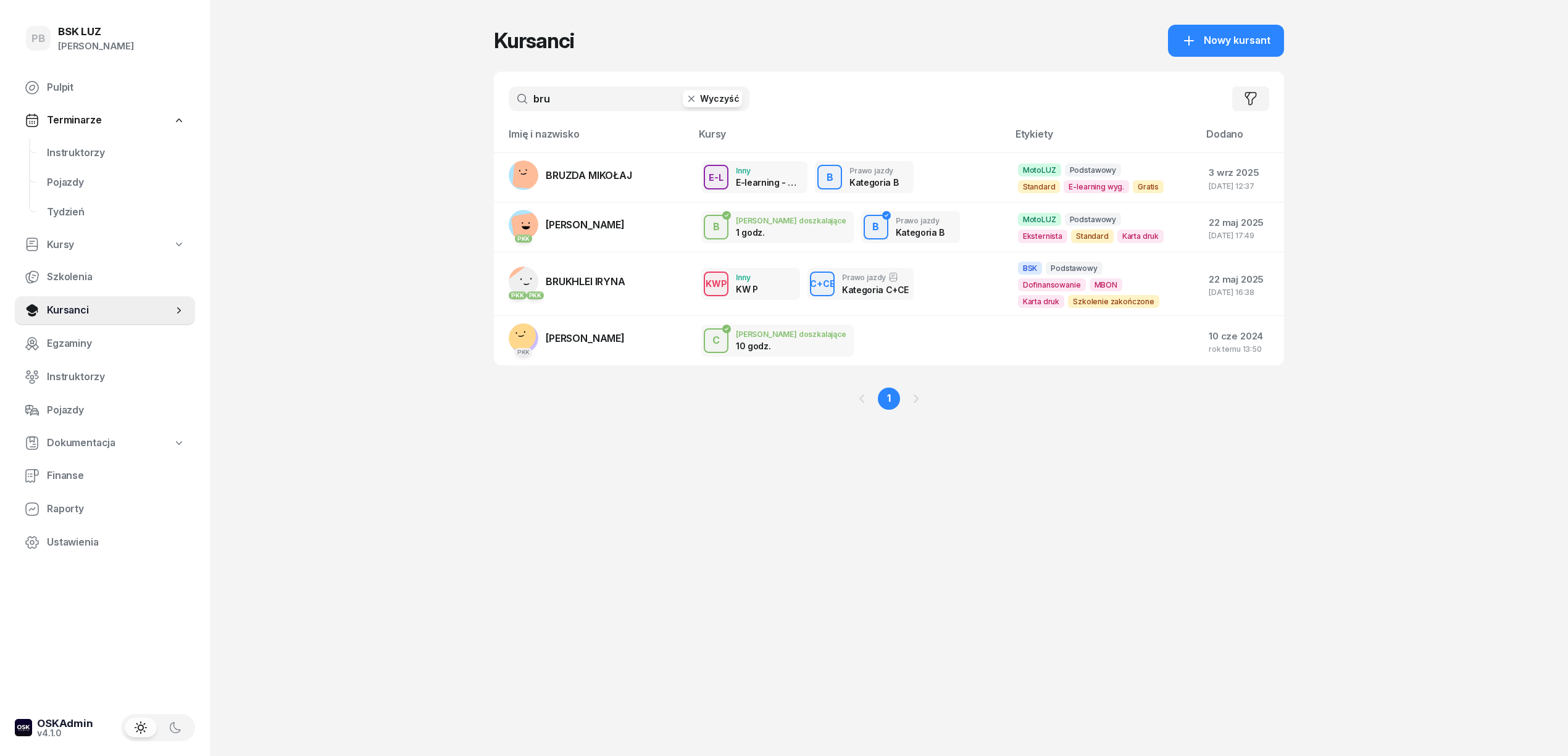
click at [581, 94] on input "bru" at bounding box center [629, 98] width 241 height 24
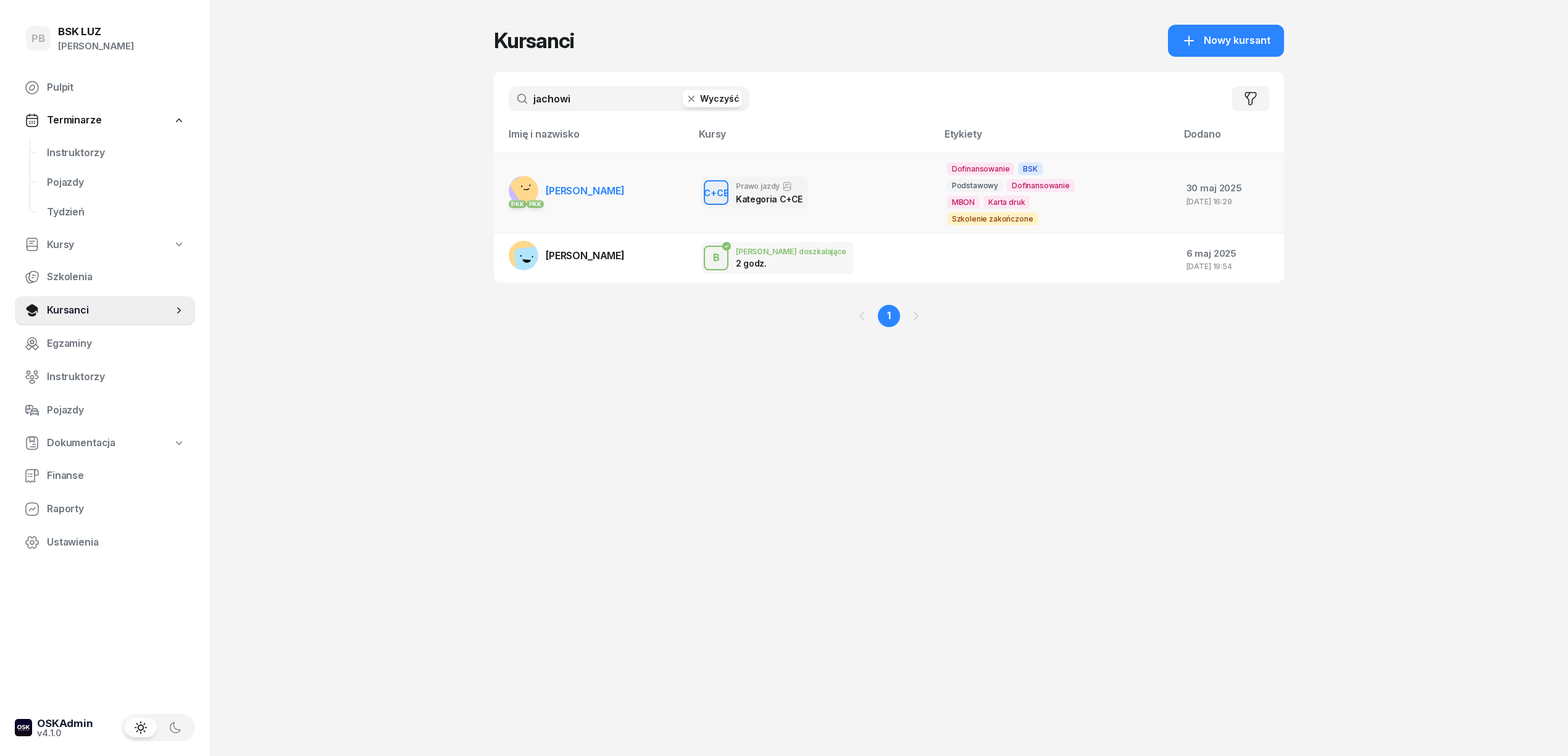
type input "jachowi"
click at [591, 185] on span "[PERSON_NAME]" at bounding box center [585, 191] width 79 height 13
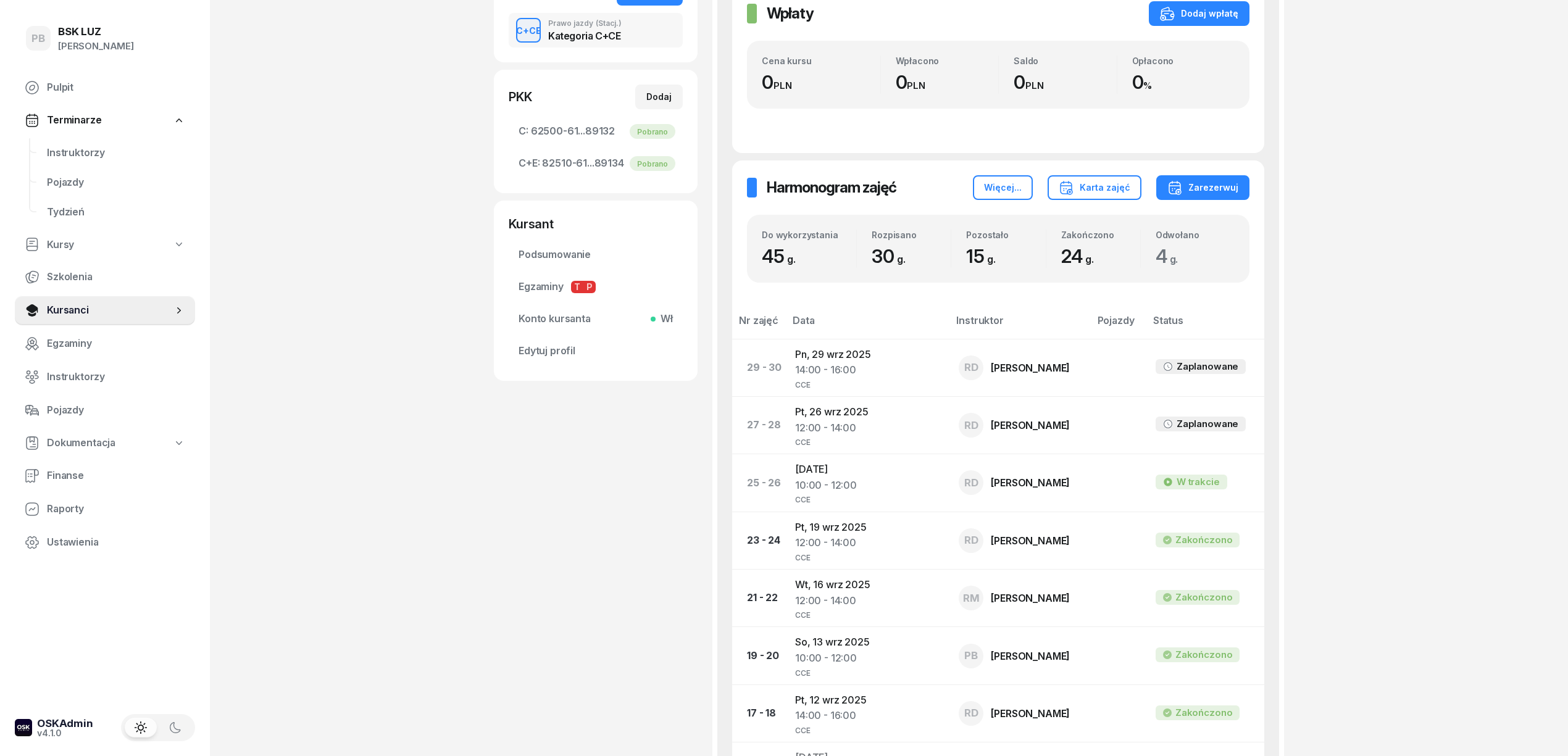
scroll to position [410, 0]
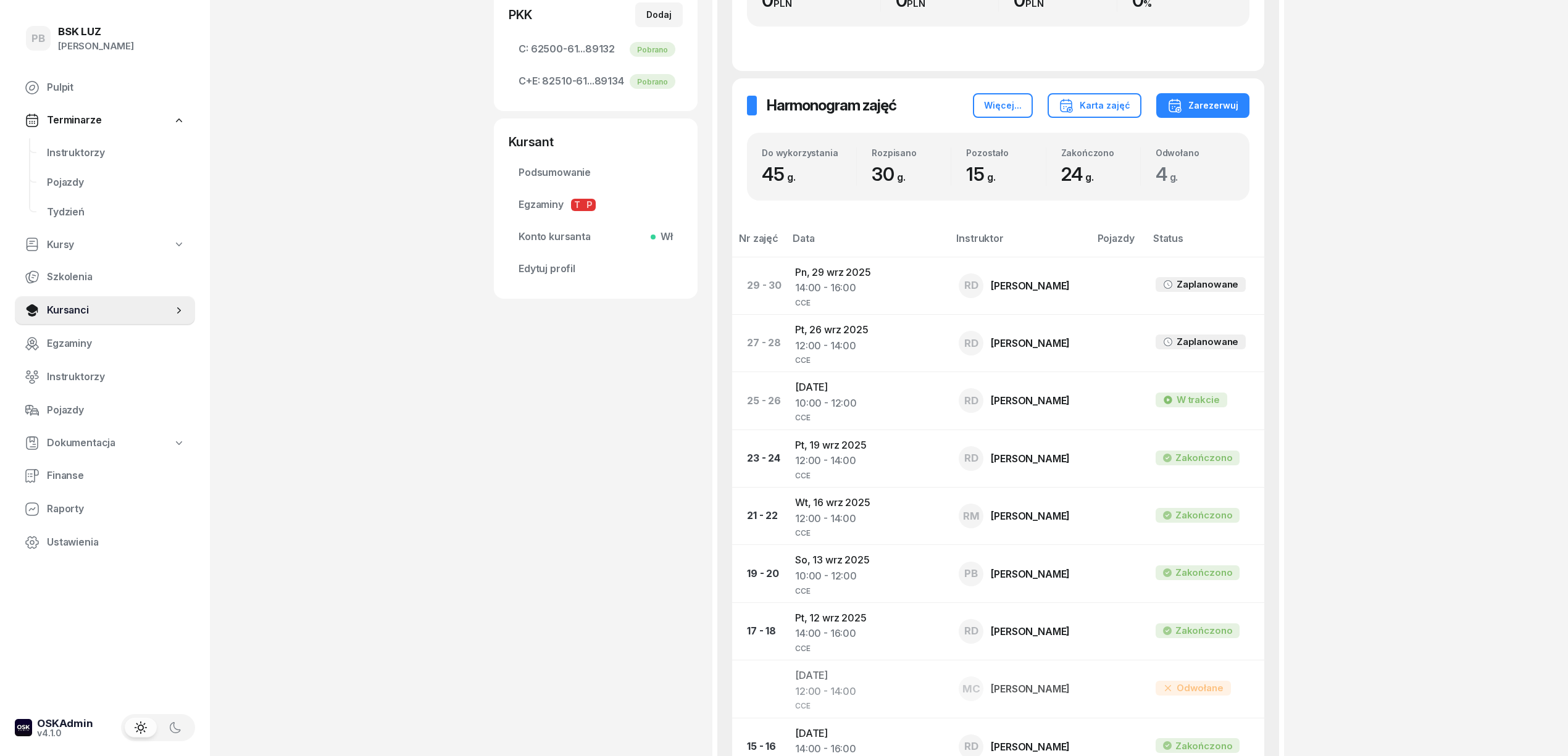
click at [507, 346] on div "JACHOWICZ ŁUKASZ Kursant Dofinansowanie OL-brak 2030-05-28 510 412 248 lukasz.j…" at bounding box center [596, 451] width 203 height 1596
click at [312, 318] on div "PB BSK LUZ Patrycja Bogdanowicz Pulpit Terminarze Instruktorzy Pojazdy Tydzień …" at bounding box center [784, 462] width 1568 height 1744
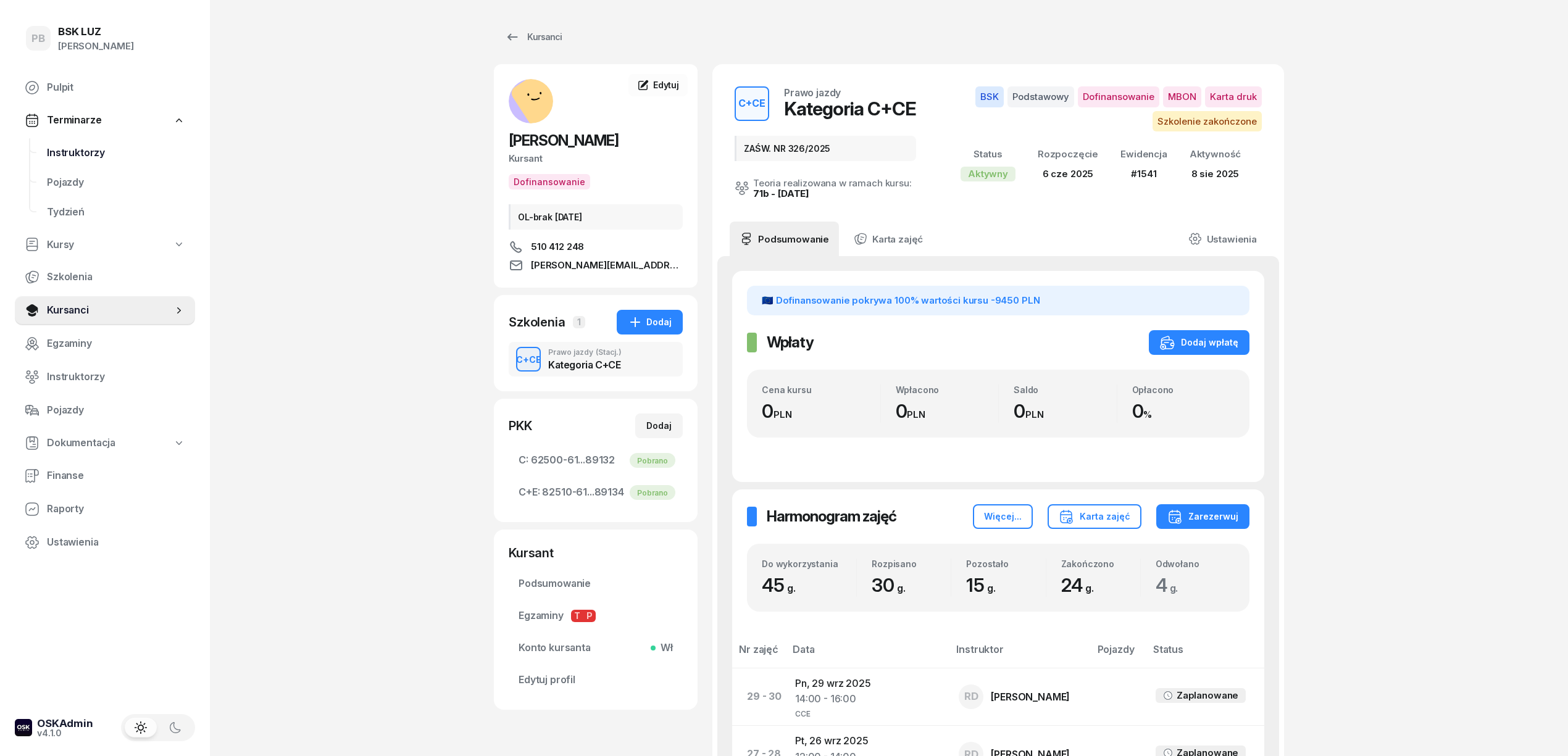
click at [86, 157] on span "Instruktorzy" at bounding box center [115, 153] width 138 height 16
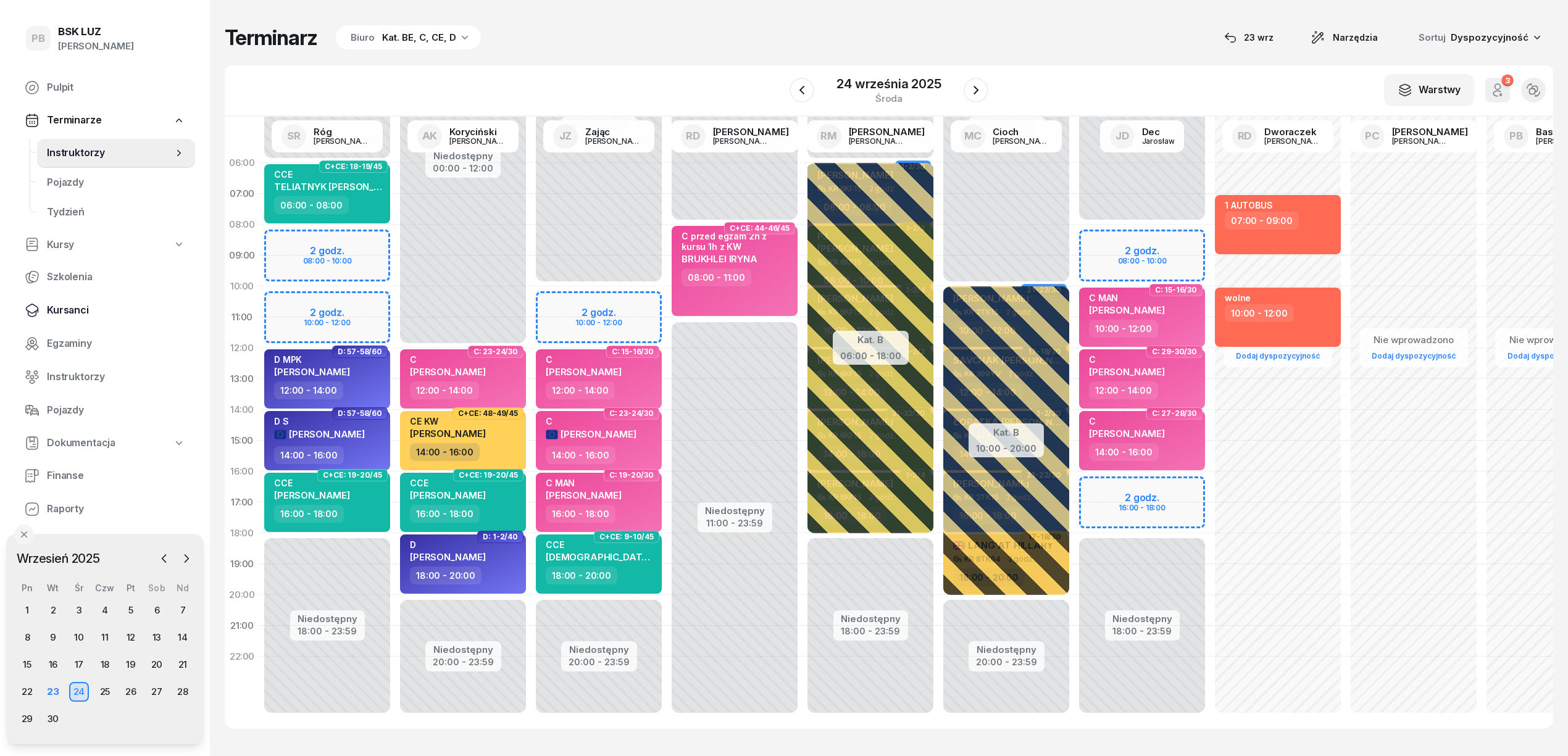
click at [67, 316] on span "Kursanci" at bounding box center [115, 310] width 138 height 16
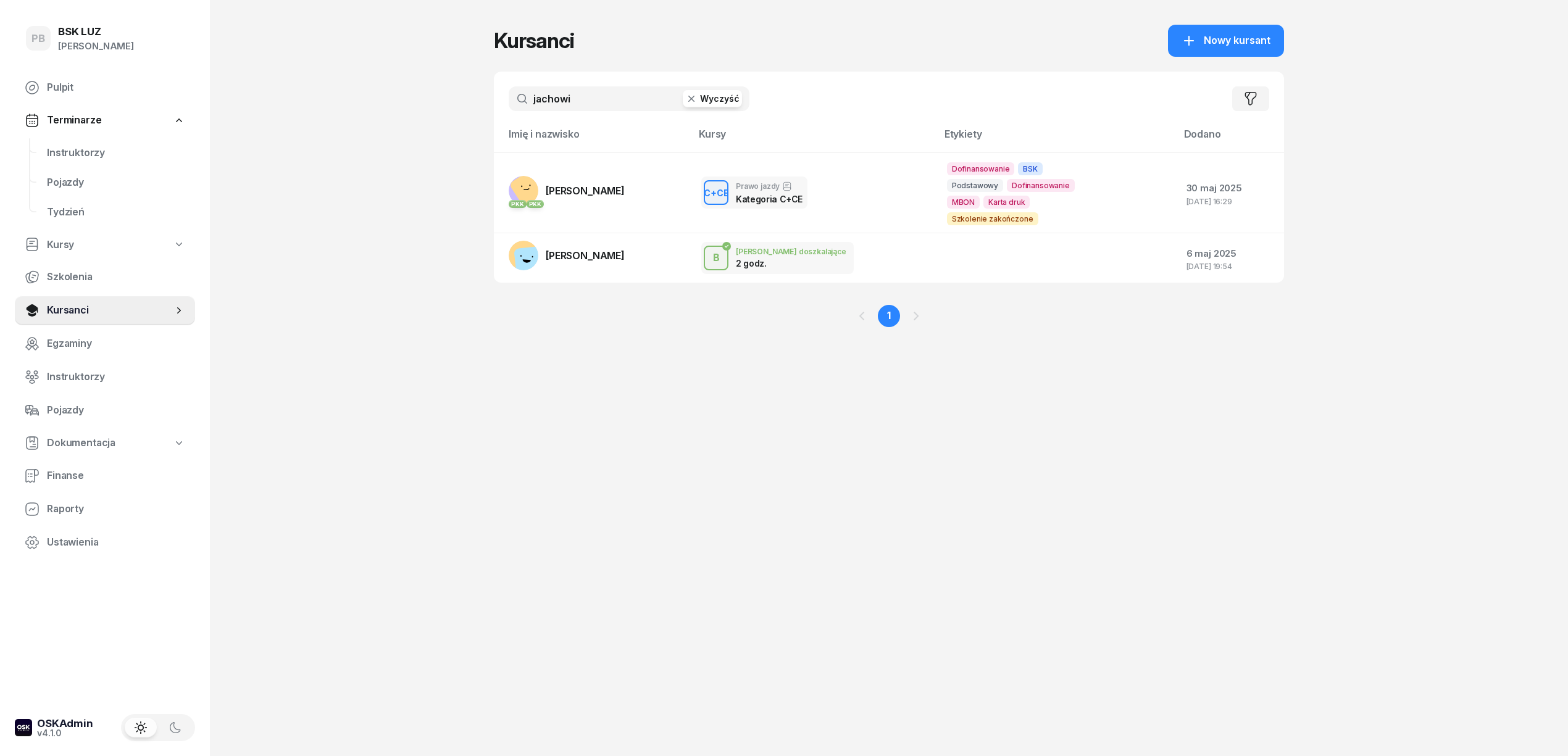
click at [593, 87] on input "jachowi" at bounding box center [629, 98] width 241 height 24
type input "k"
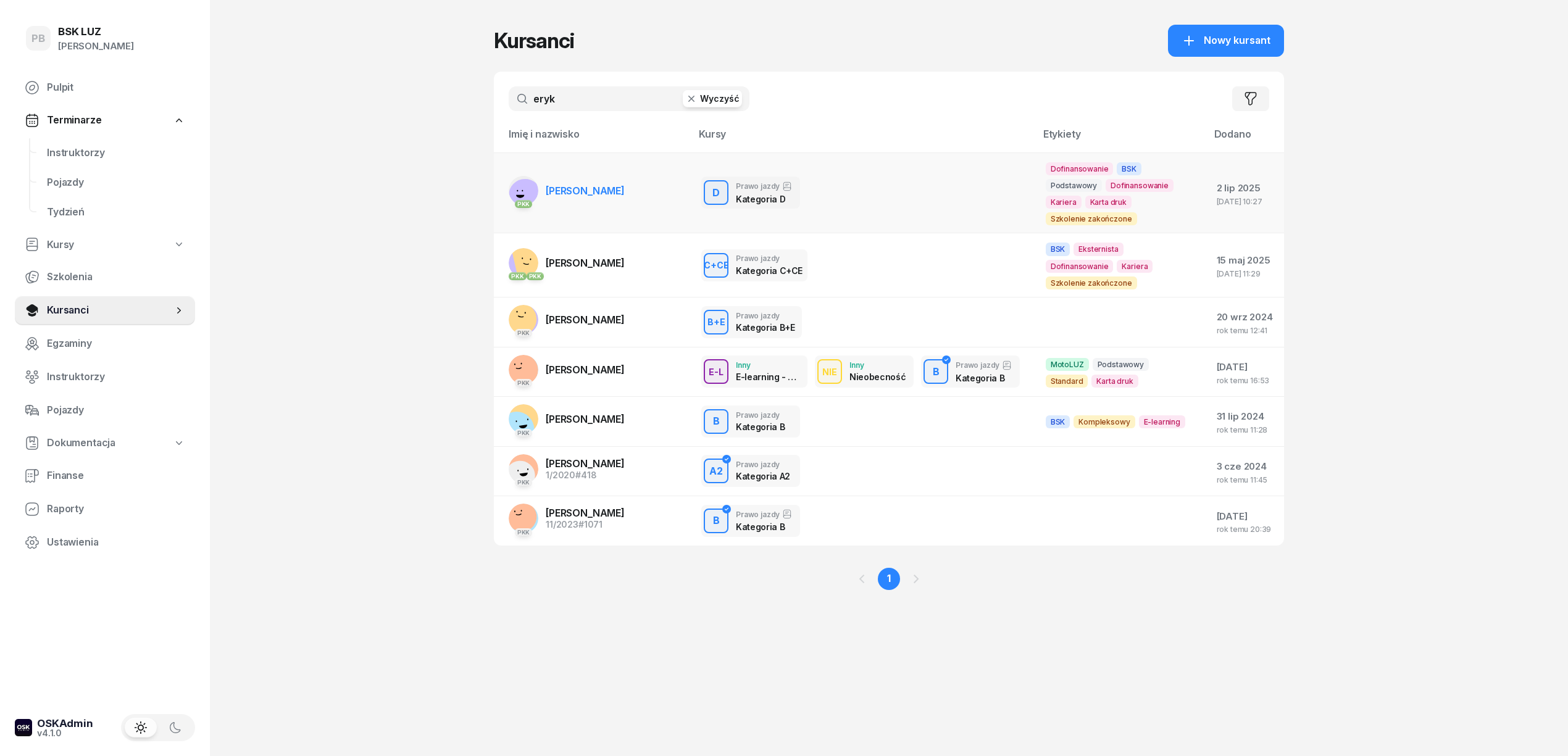
type input "eryk"
click at [597, 188] on span "[PERSON_NAME]" at bounding box center [585, 191] width 79 height 13
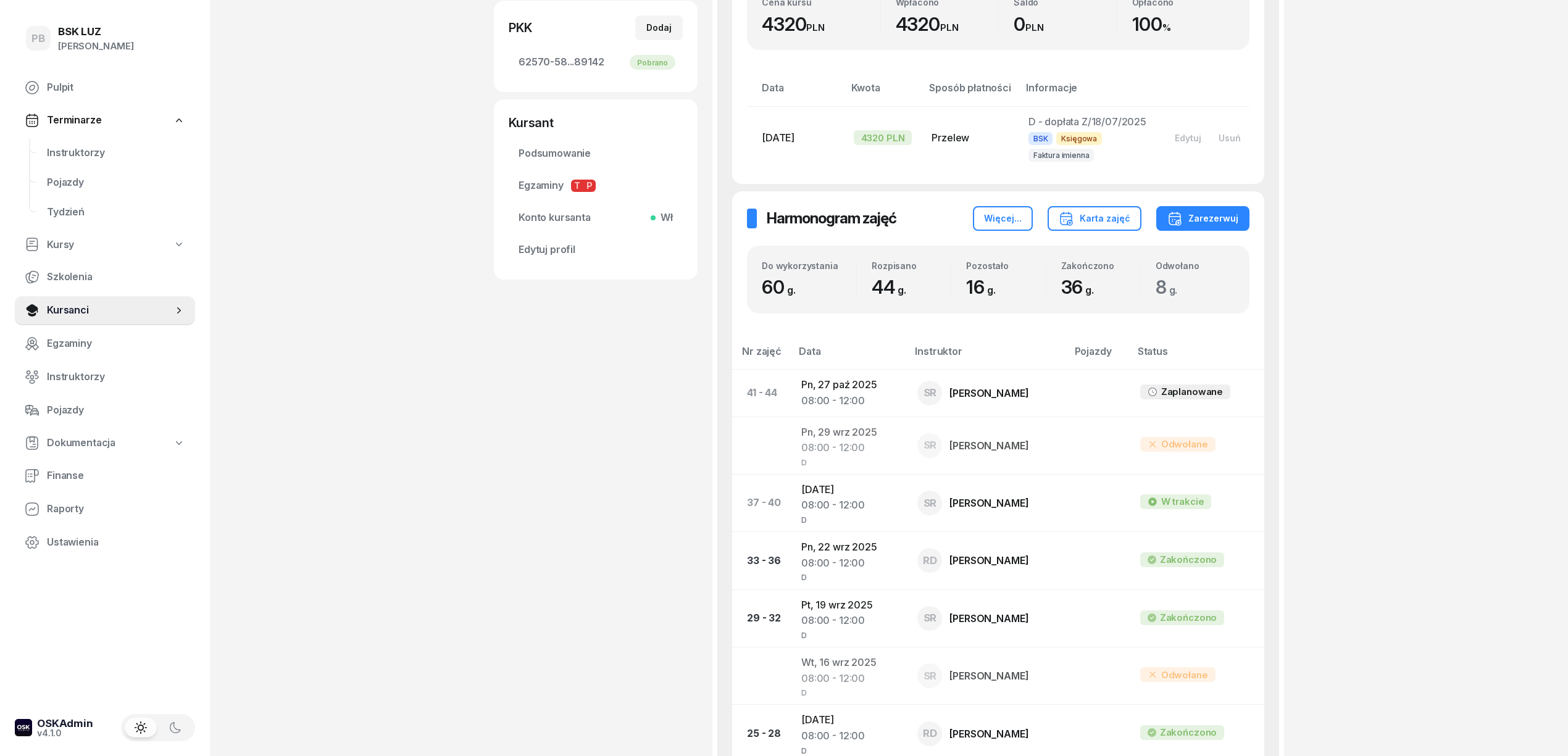
scroll to position [410, 0]
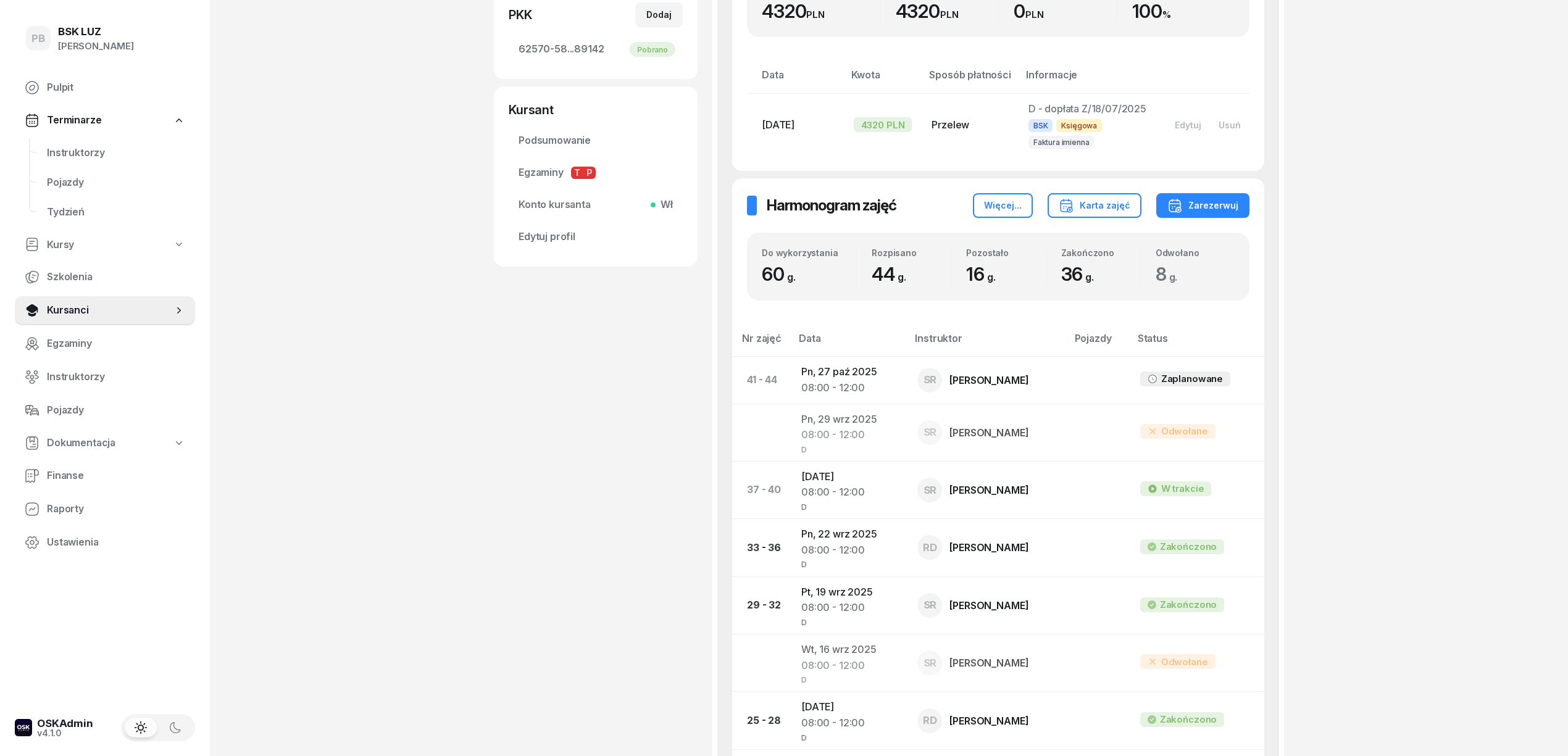
drag, startPoint x: 654, startPoint y: 397, endPoint x: 624, endPoint y: 399, distance: 30.1
click at [653, 399] on div "KOWALSKI ERYK Kursant Dofinansowanie OL-brak 2030-05-26, ZAŚW. NR 292/2025 530 …" at bounding box center [596, 468] width 203 height 1628
click at [74, 156] on span "Instruktorzy" at bounding box center [115, 153] width 138 height 16
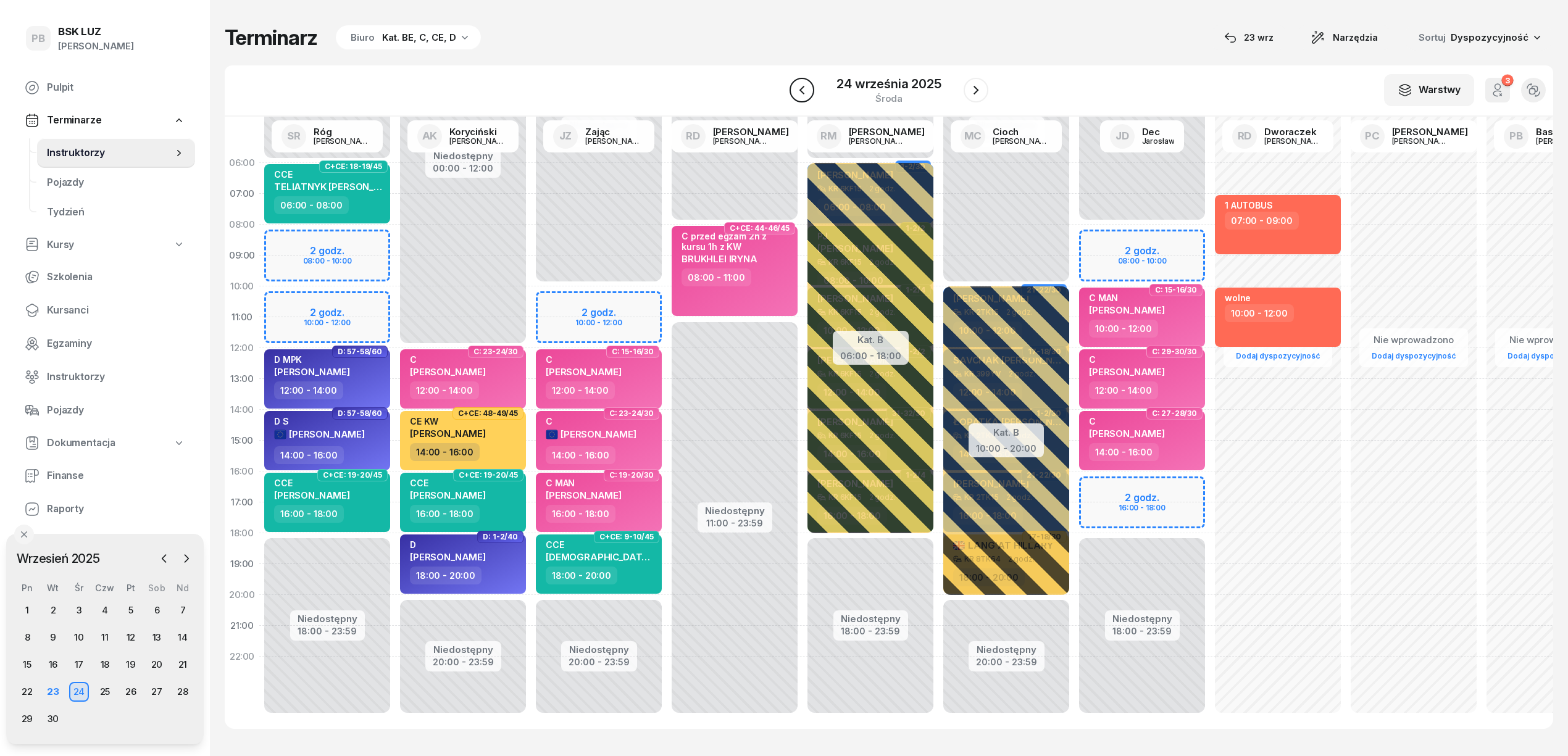
click at [805, 89] on icon "button" at bounding box center [801, 89] width 15 height 15
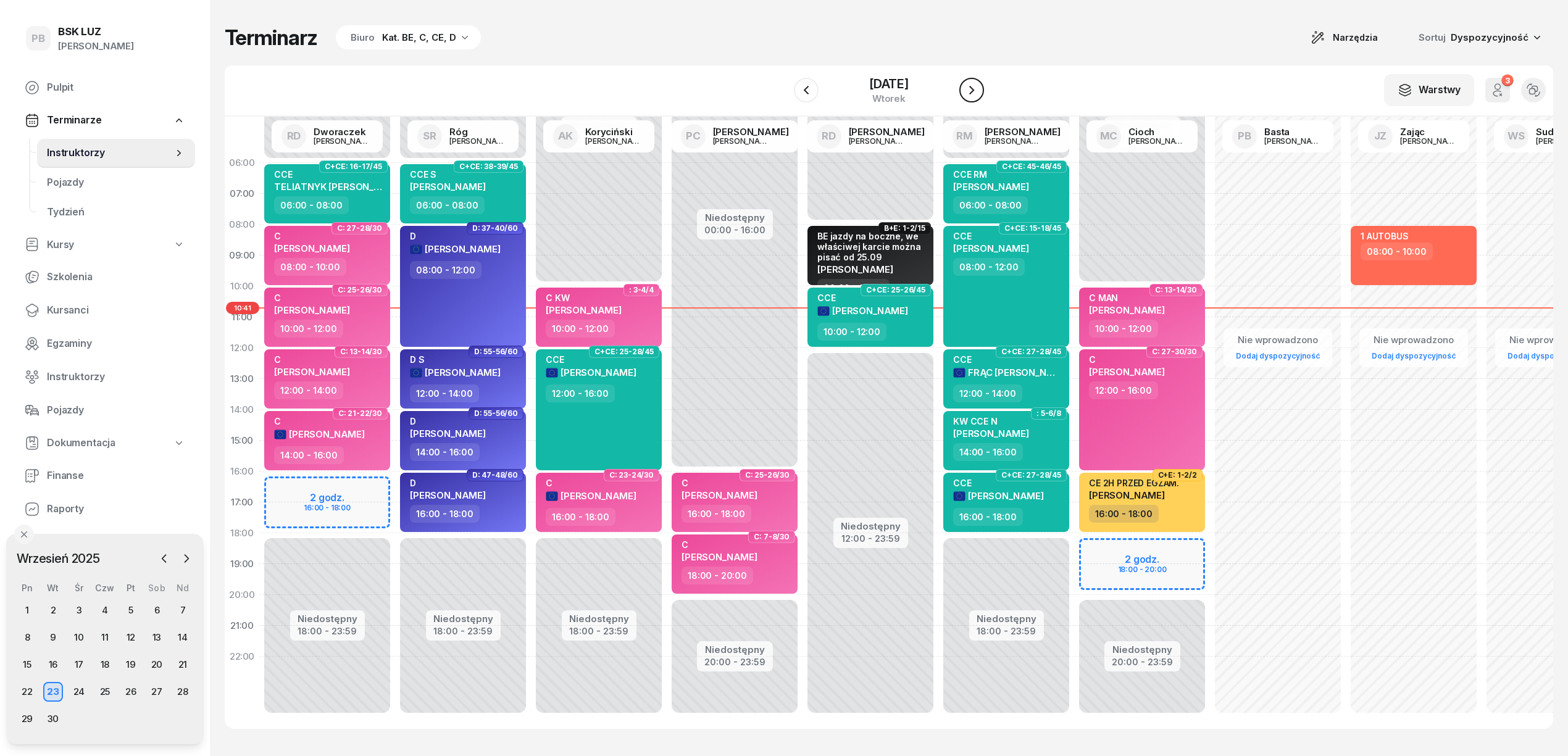
click at [972, 85] on icon "button" at bounding box center [970, 89] width 15 height 15
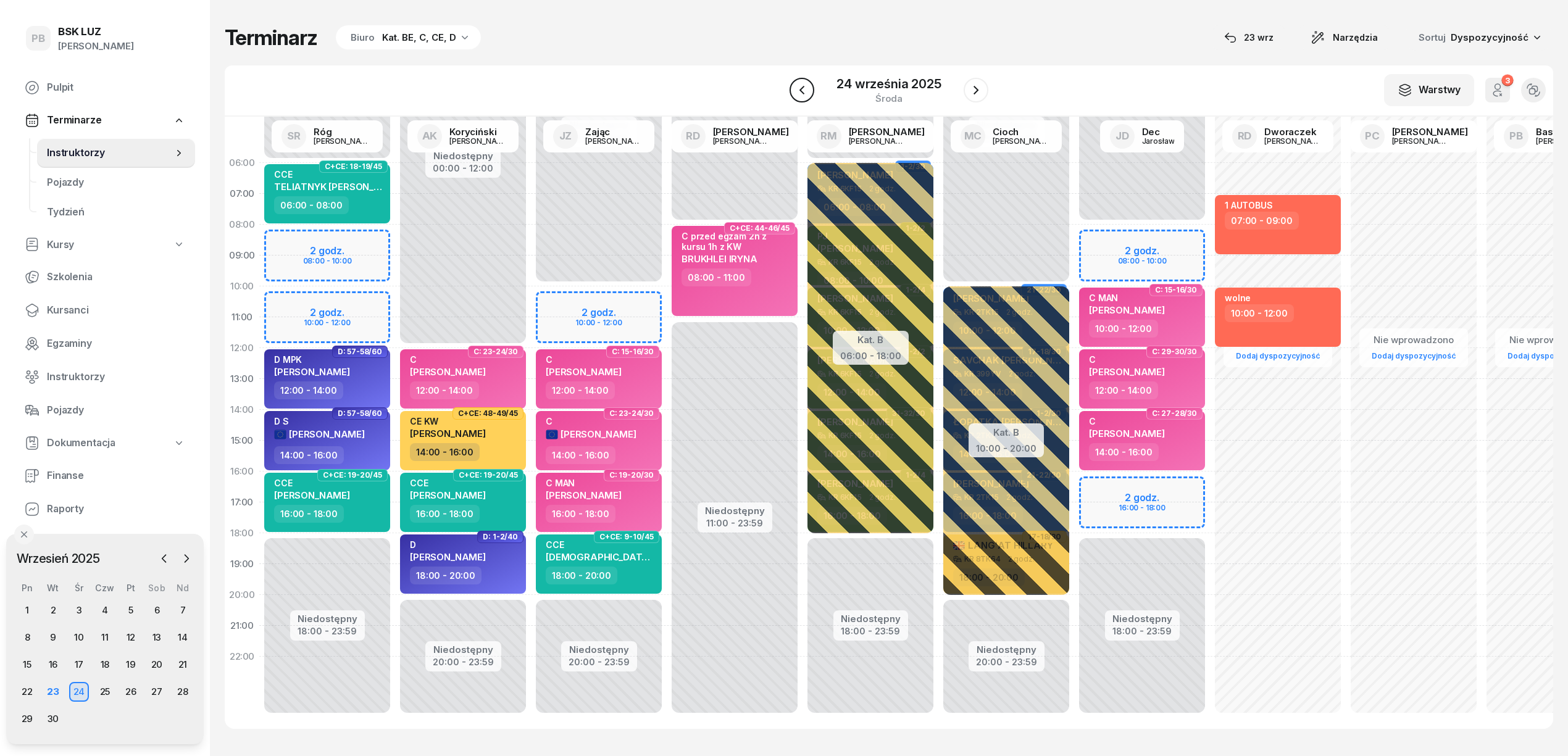
click at [793, 87] on button "button" at bounding box center [801, 89] width 24 height 24
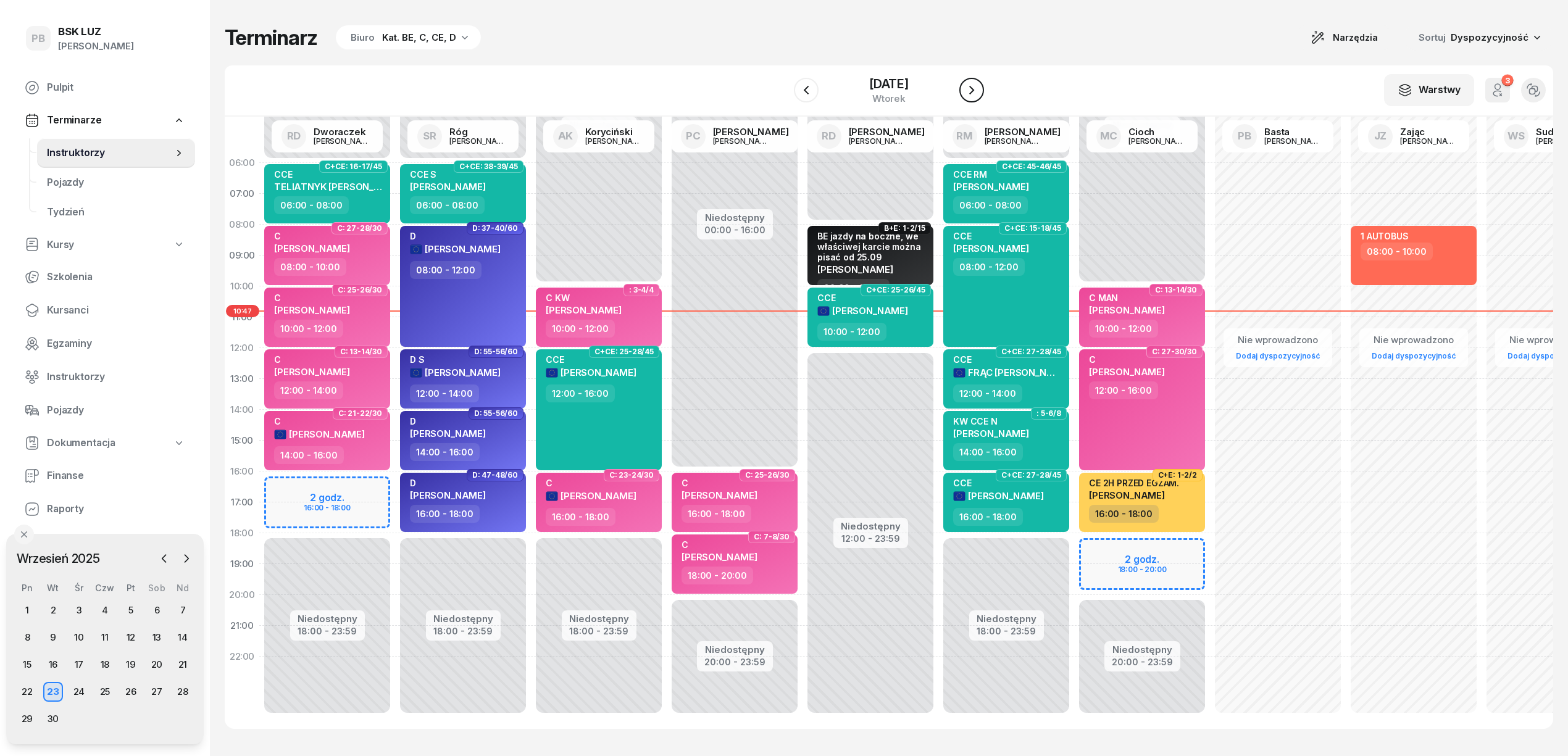
click at [975, 87] on icon "button" at bounding box center [970, 89] width 15 height 15
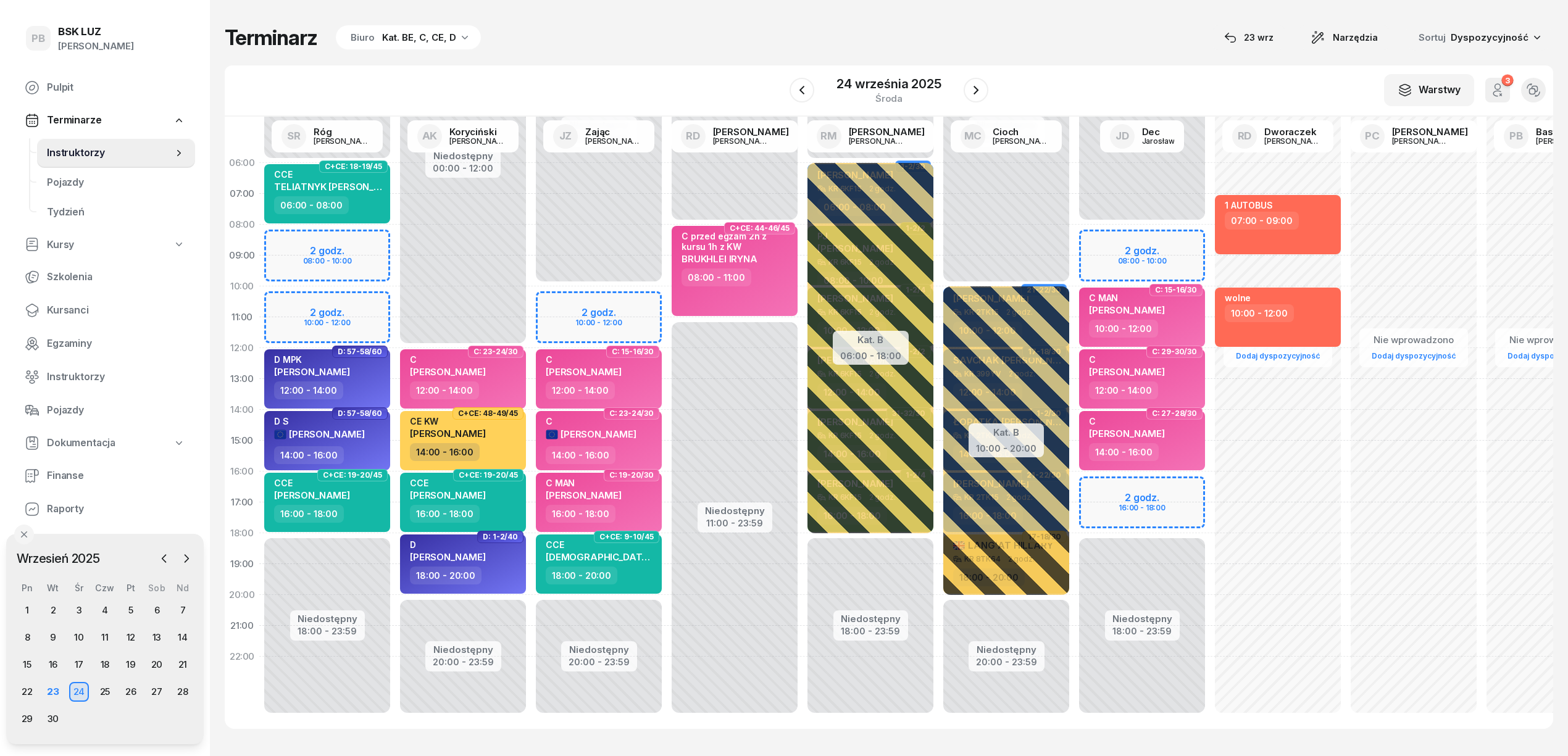
click at [685, 73] on div "W Wybierz AK Koryciński Artur BP Pająk Bogusław DA Arendarczyk Damian DP Pawłow…" at bounding box center [888, 91] width 1328 height 51
click at [966, 84] on button "button" at bounding box center [975, 89] width 24 height 24
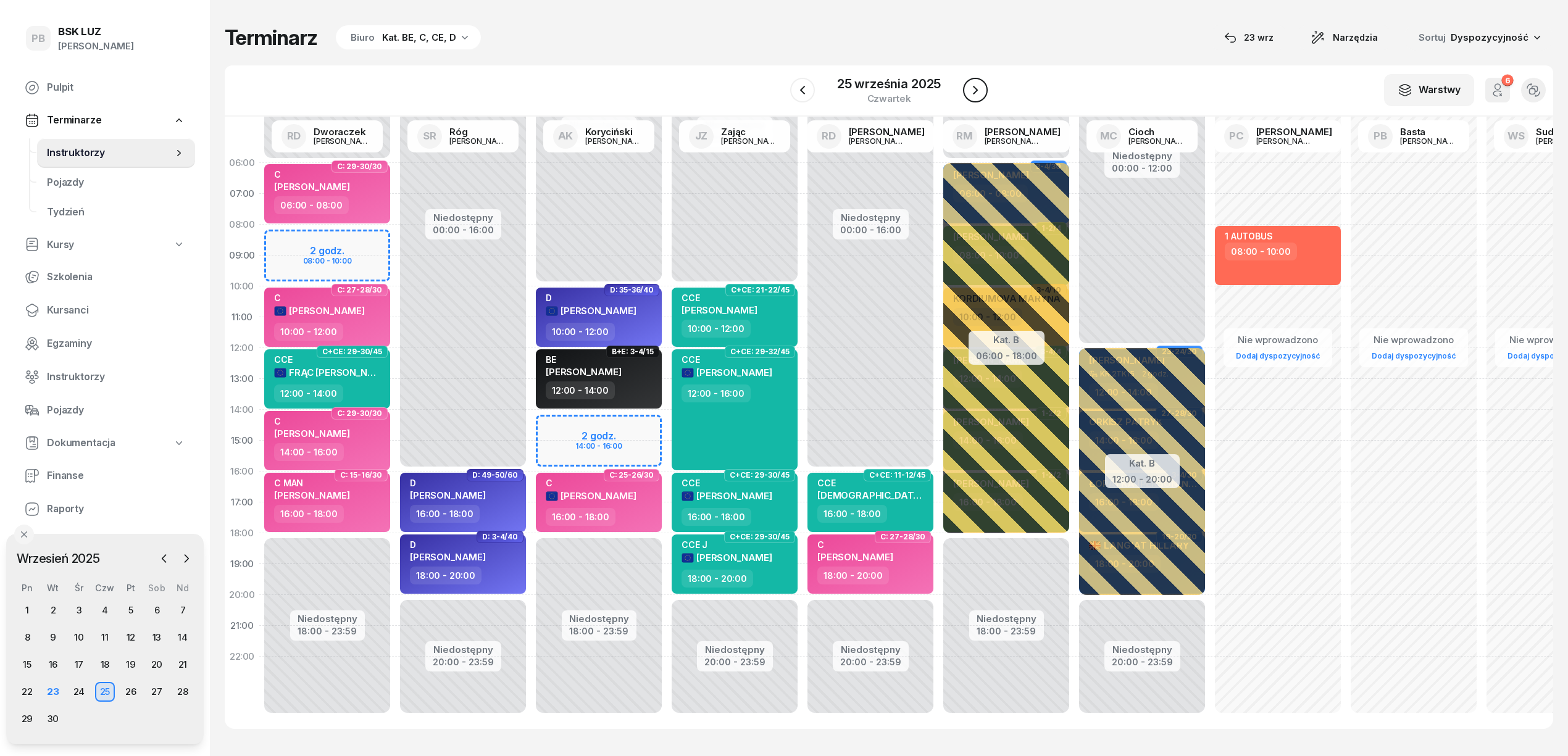
click at [966, 86] on button "button" at bounding box center [974, 89] width 24 height 24
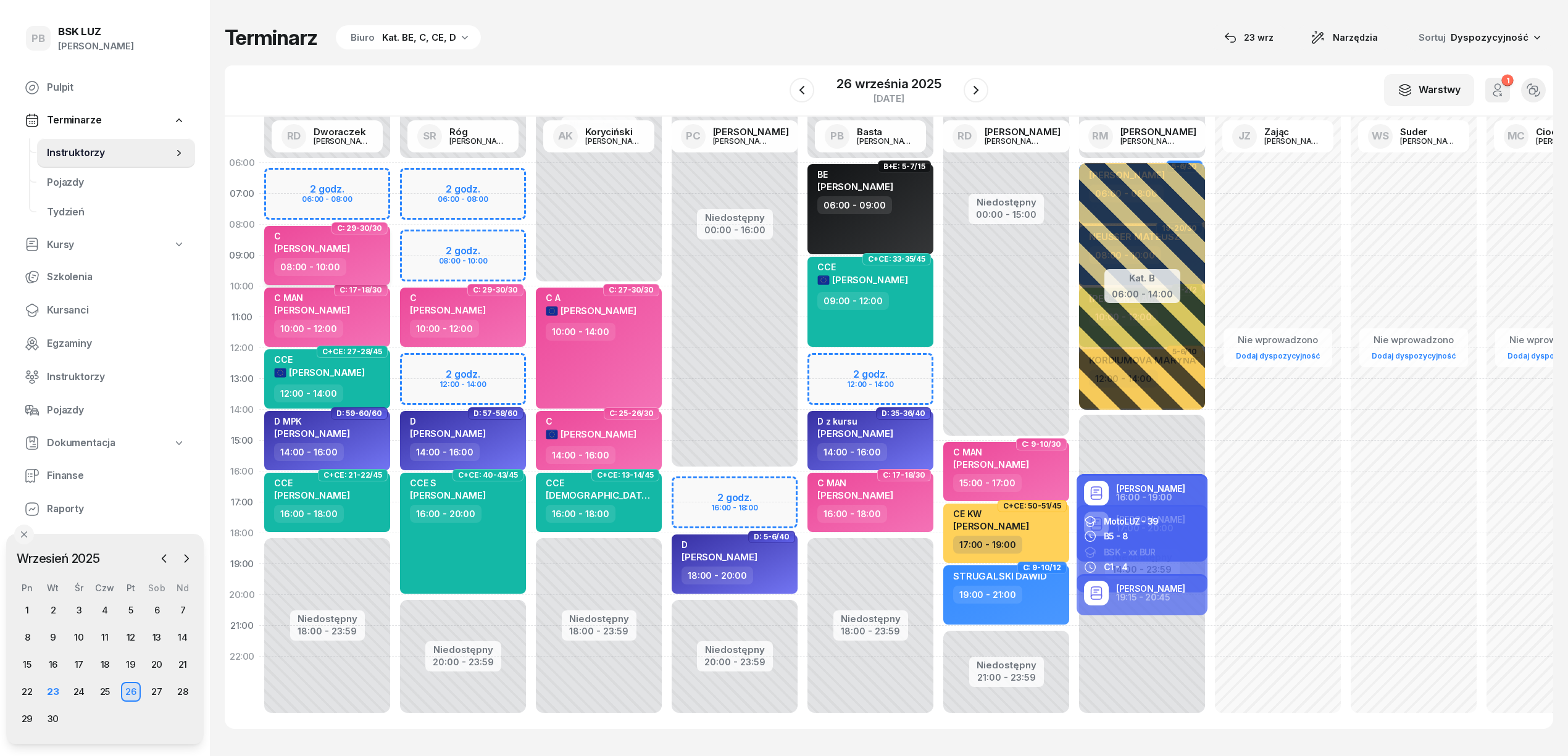
click at [378, 265] on div "08:00 - 10:00" at bounding box center [328, 266] width 108 height 17
select select "08"
select select "10"
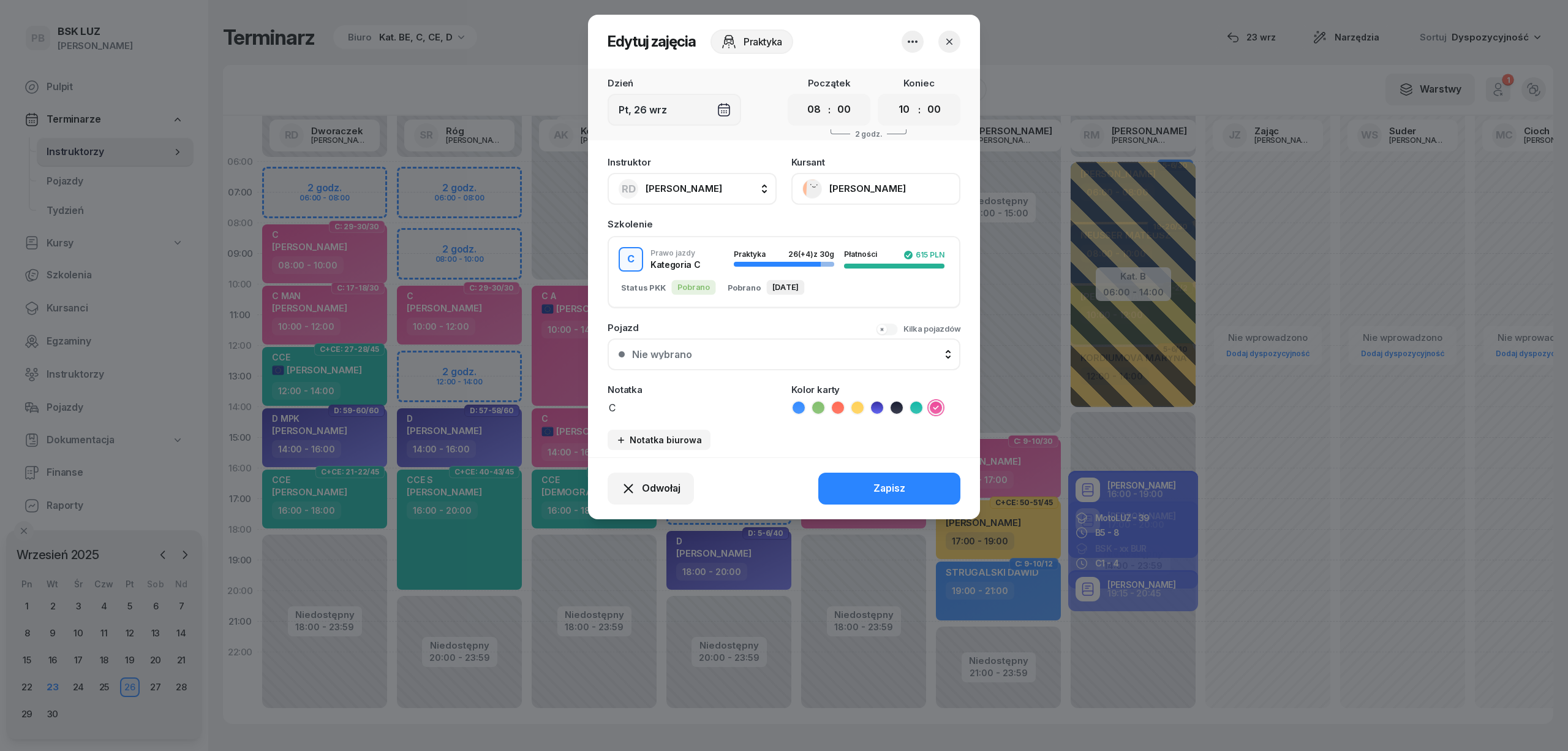
click at [697, 184] on span "[PERSON_NAME]" at bounding box center [684, 188] width 77 height 12
type input "róg"
click at [726, 267] on div "SR Róg Sebastian" at bounding box center [699, 270] width 146 height 19
drag, startPoint x: 854, startPoint y: 481, endPoint x: 859, endPoint y: 477, distance: 6.4
click at [856, 481] on button "Zapisz" at bounding box center [889, 488] width 142 height 32
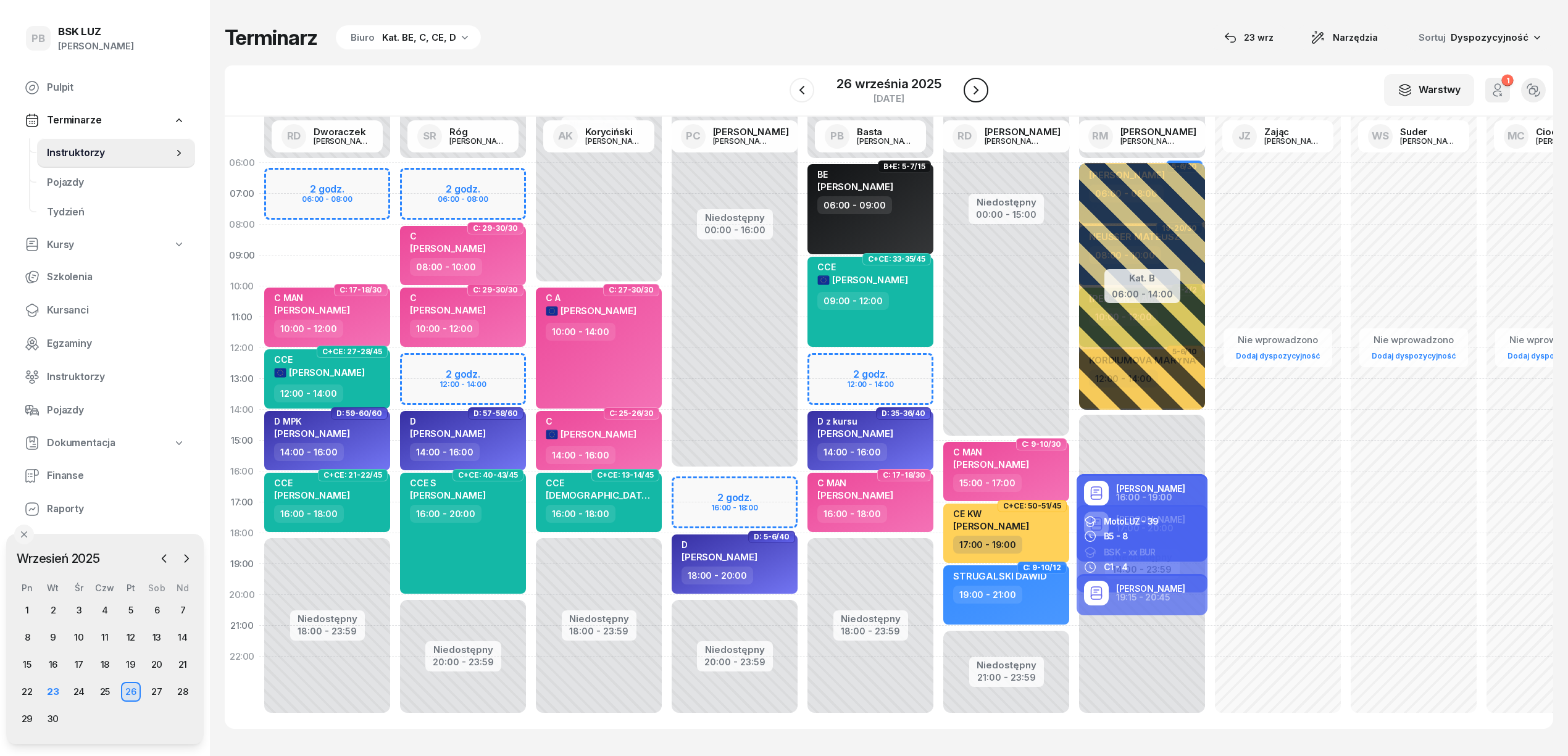
click at [974, 89] on icon "button" at bounding box center [975, 89] width 15 height 15
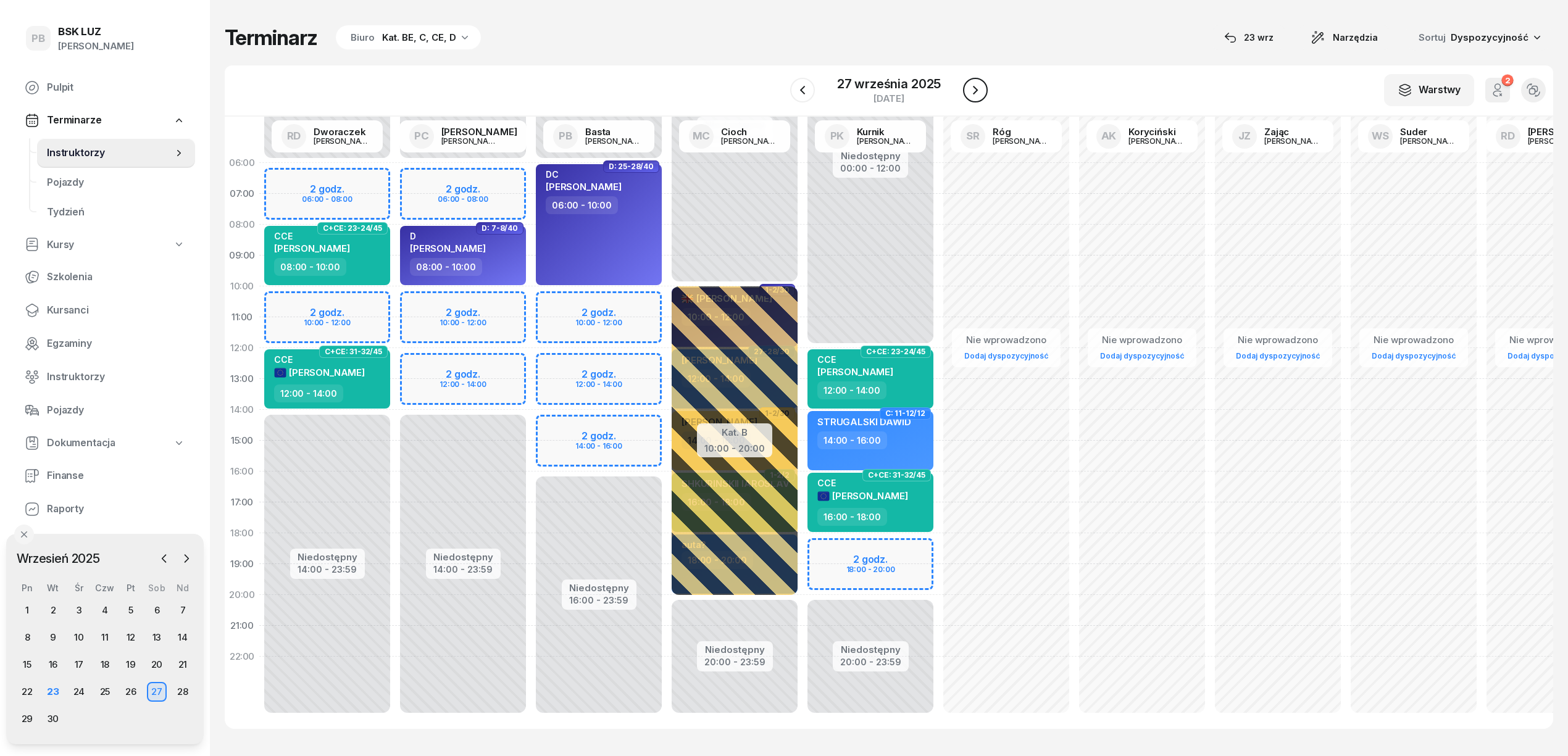
click at [974, 89] on icon "button" at bounding box center [974, 90] width 5 height 9
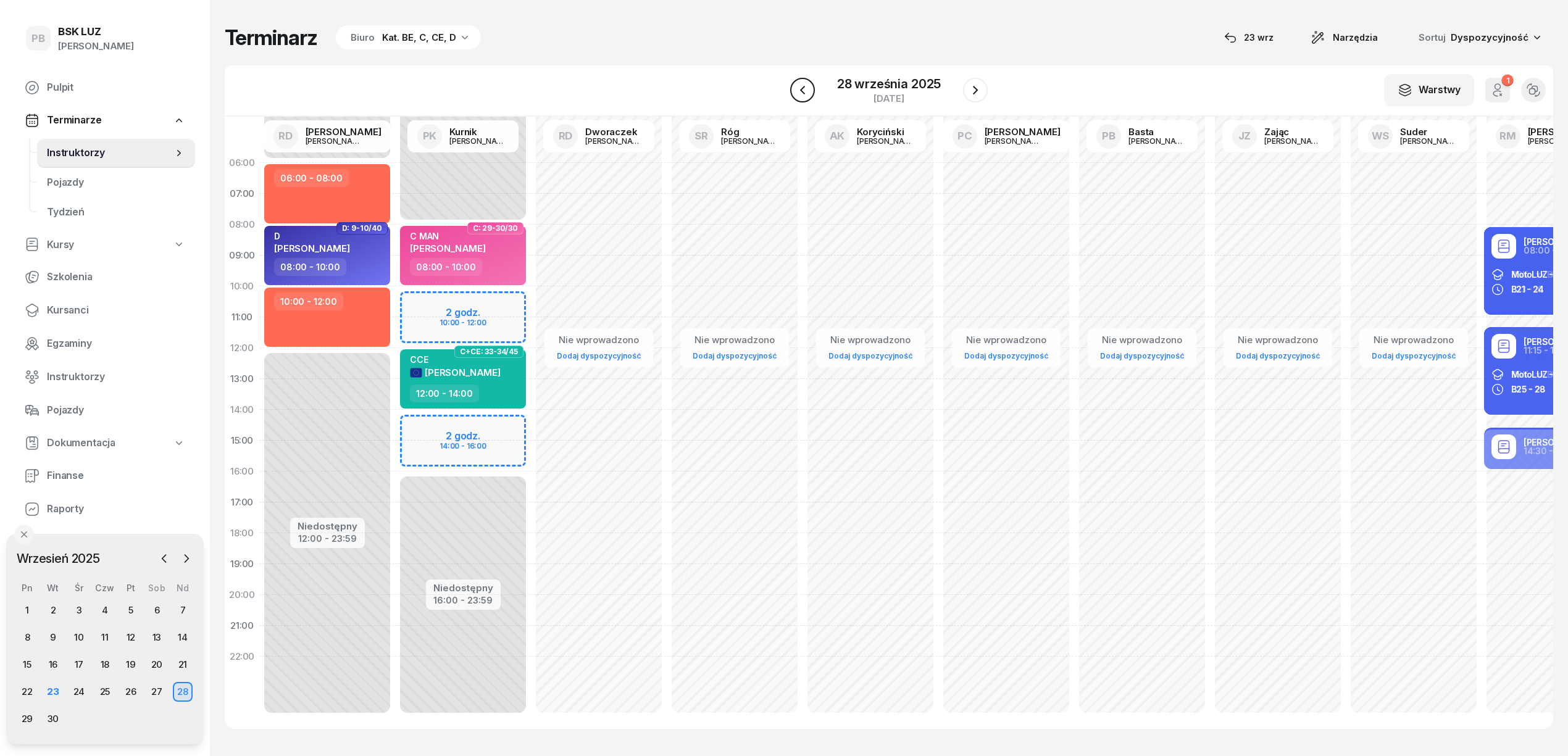
click at [799, 94] on icon "button" at bounding box center [802, 89] width 15 height 15
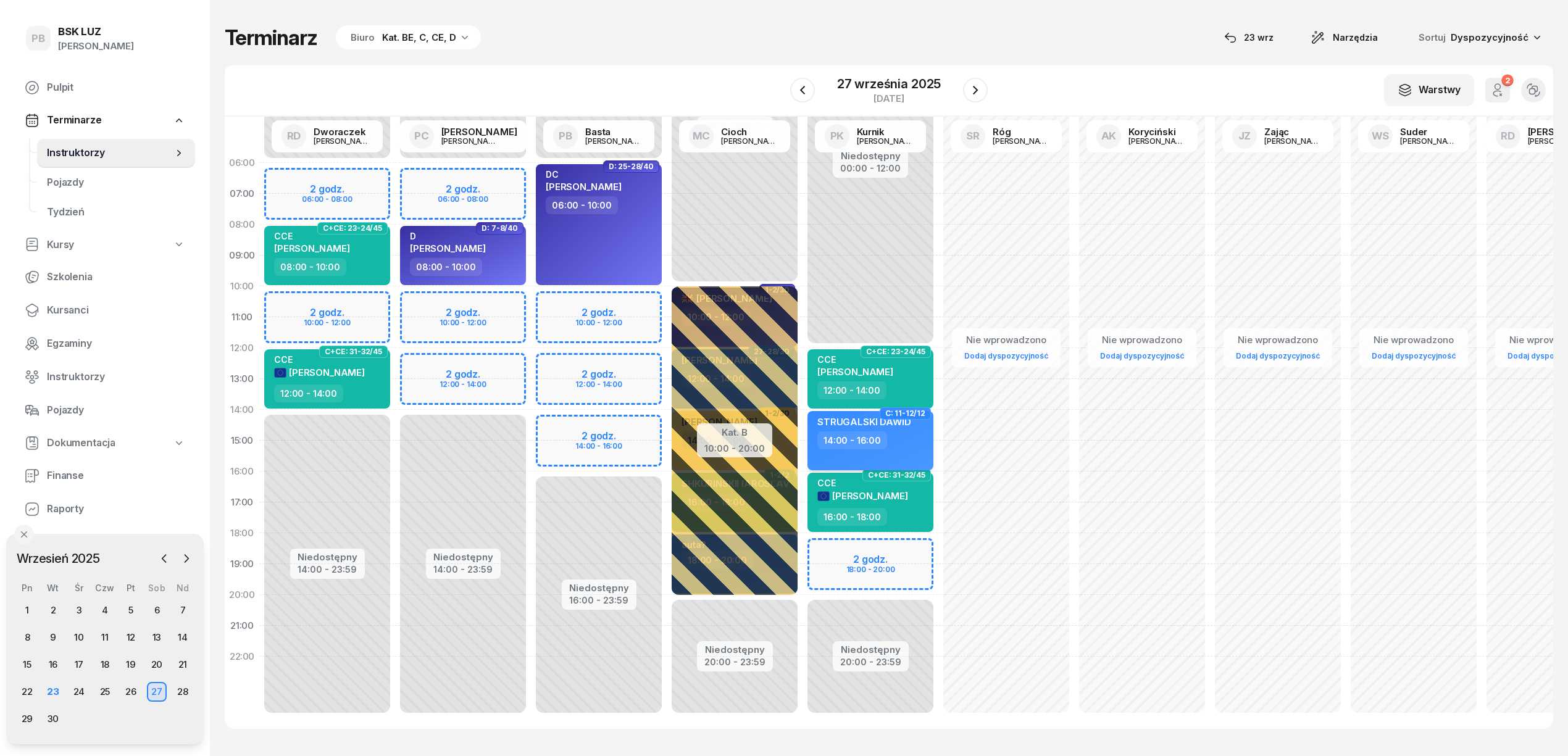
click at [914, 447] on div "14:00 - 16:00" at bounding box center [872, 439] width 108 height 17
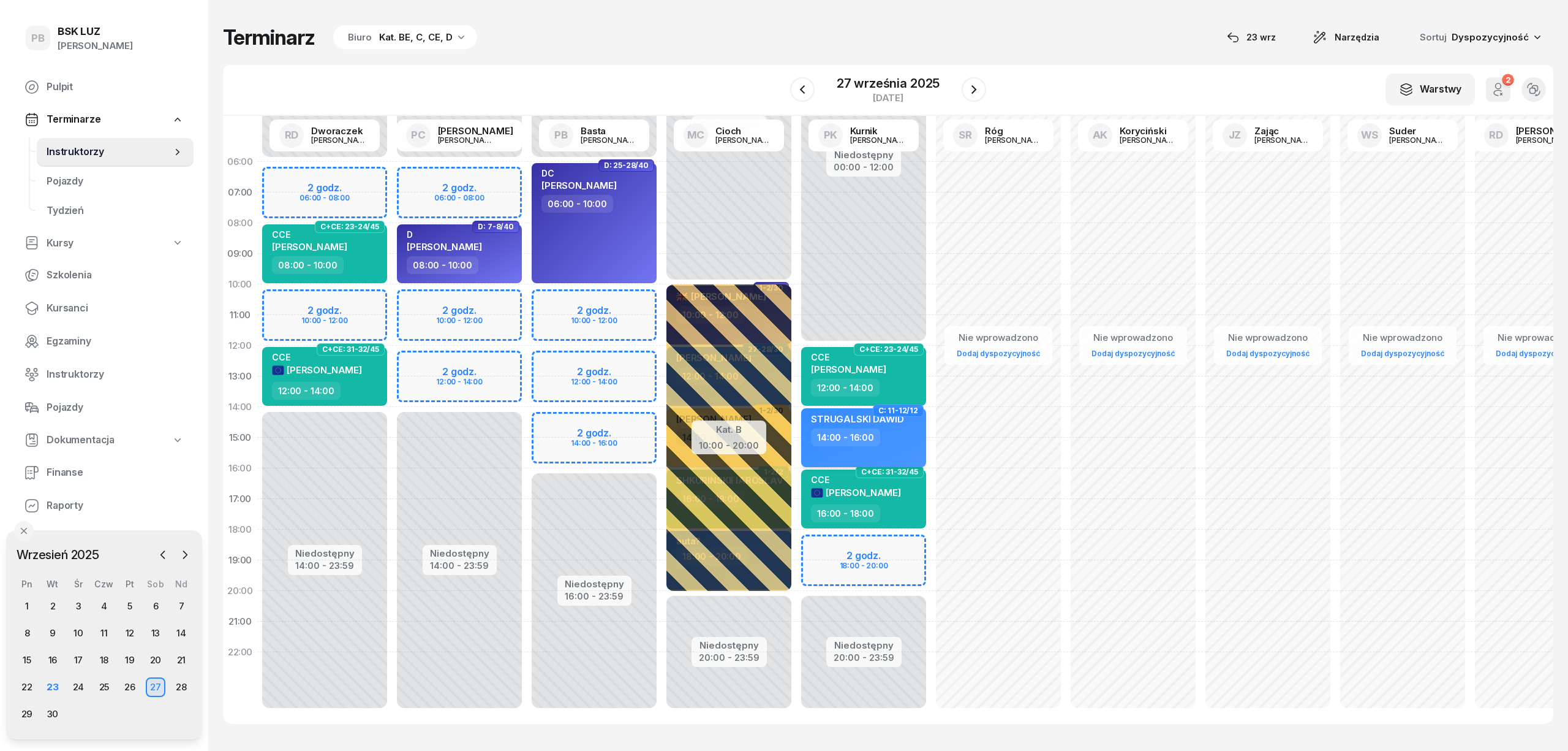
select select "14"
select select "16"
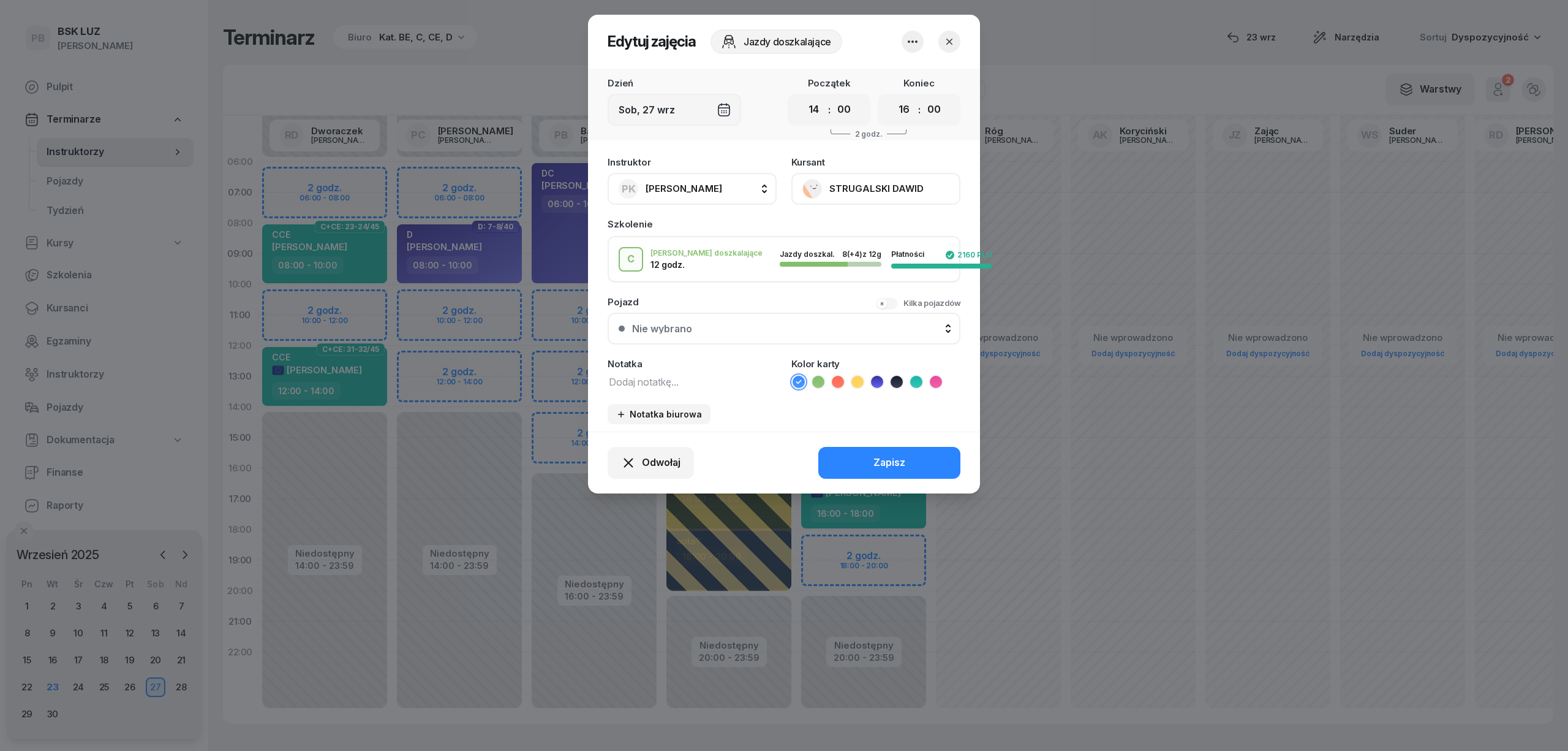
click at [934, 376] on icon at bounding box center [935, 382] width 12 height 13
click at [897, 467] on div "Zapisz" at bounding box center [889, 463] width 32 height 16
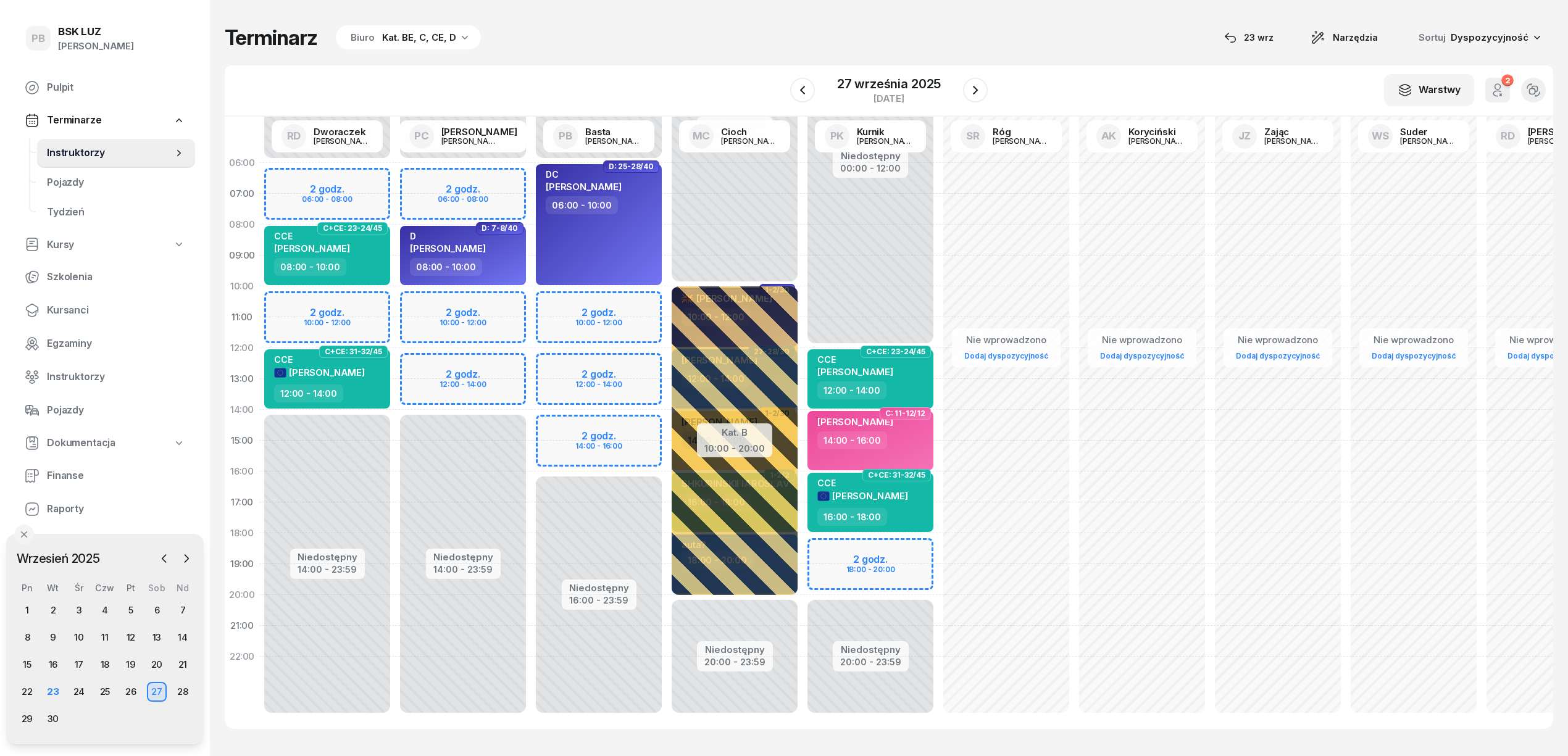
click at [734, 53] on div "Terminarz Biuro Kat. BE, C, CE, D 23 wrz Narzędzia Sortuj Dyspozycyjność W Wybi…" at bounding box center [888, 377] width 1328 height 753
click at [977, 91] on icon "button" at bounding box center [974, 89] width 15 height 15
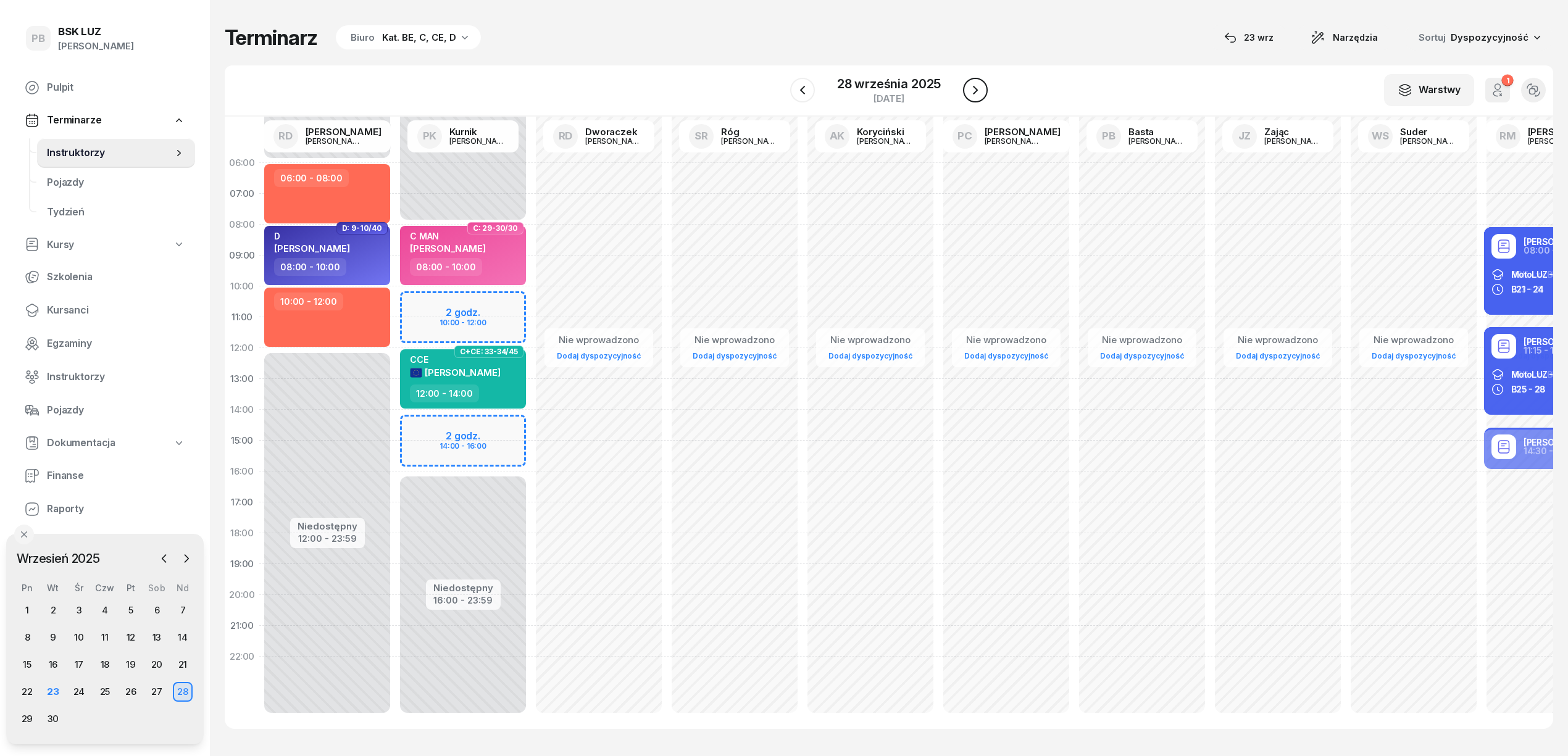
click at [977, 91] on icon "button" at bounding box center [974, 89] width 15 height 15
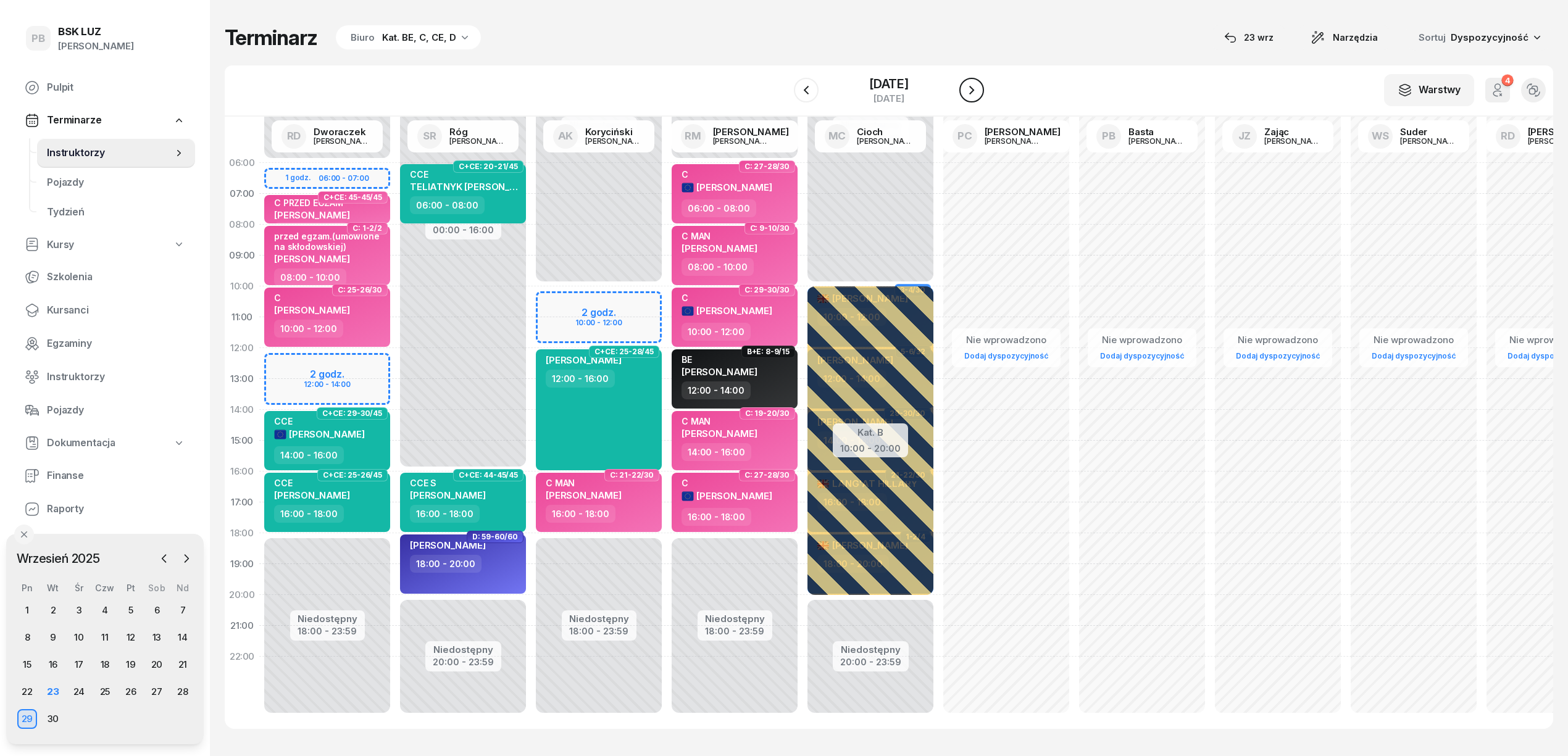
click at [977, 91] on icon "button" at bounding box center [970, 89] width 15 height 15
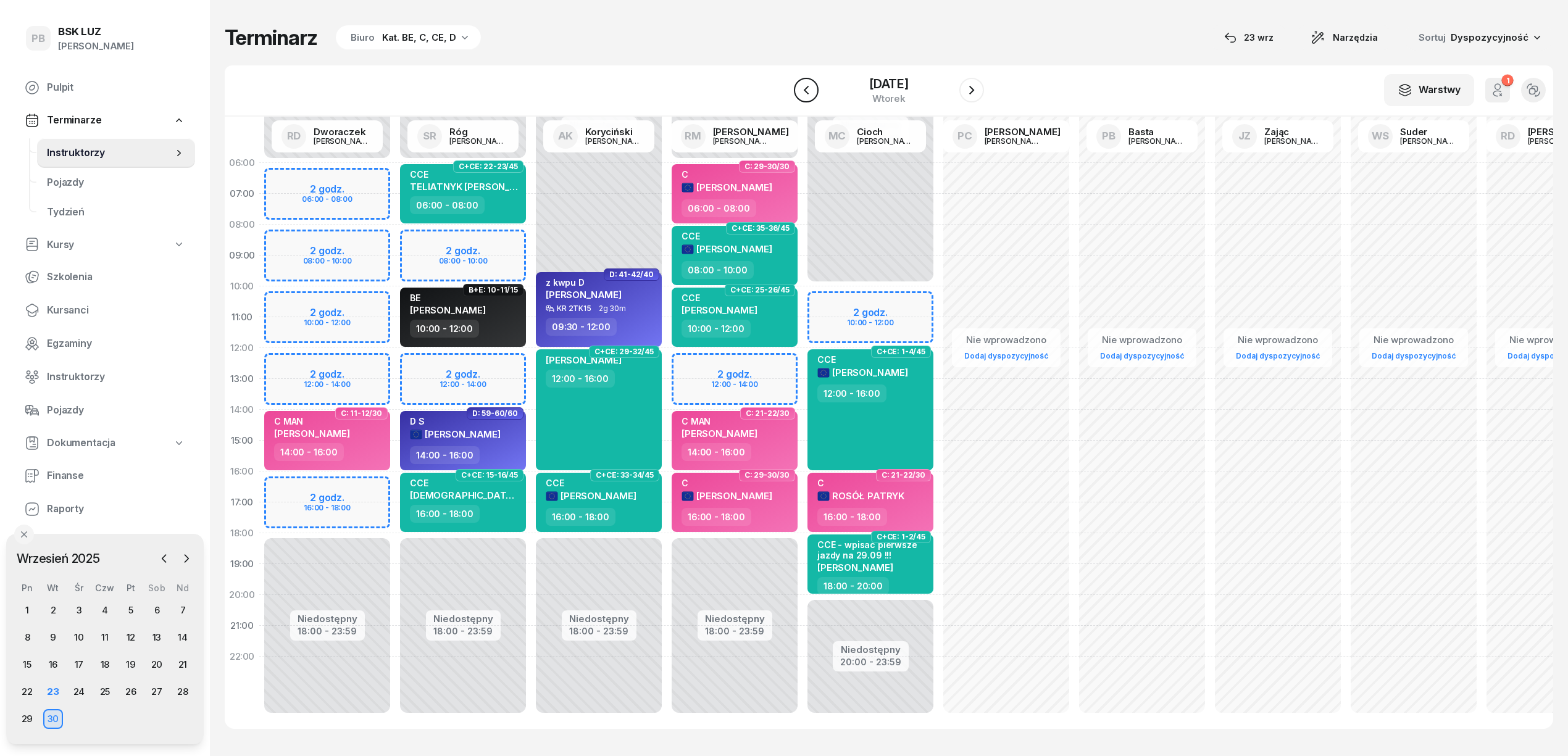
click at [801, 93] on icon "button" at bounding box center [806, 89] width 15 height 15
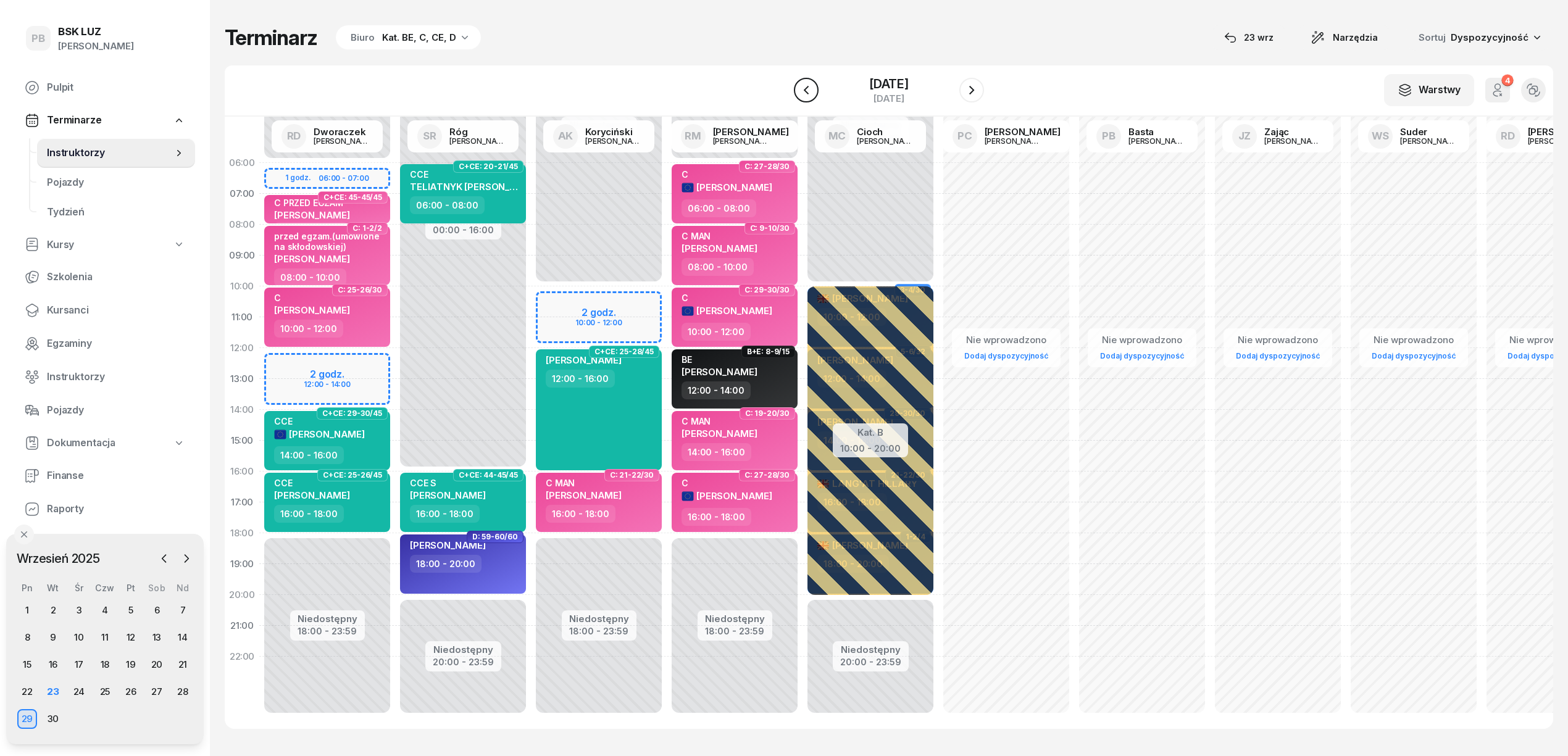
click at [801, 93] on icon "button" at bounding box center [806, 89] width 15 height 15
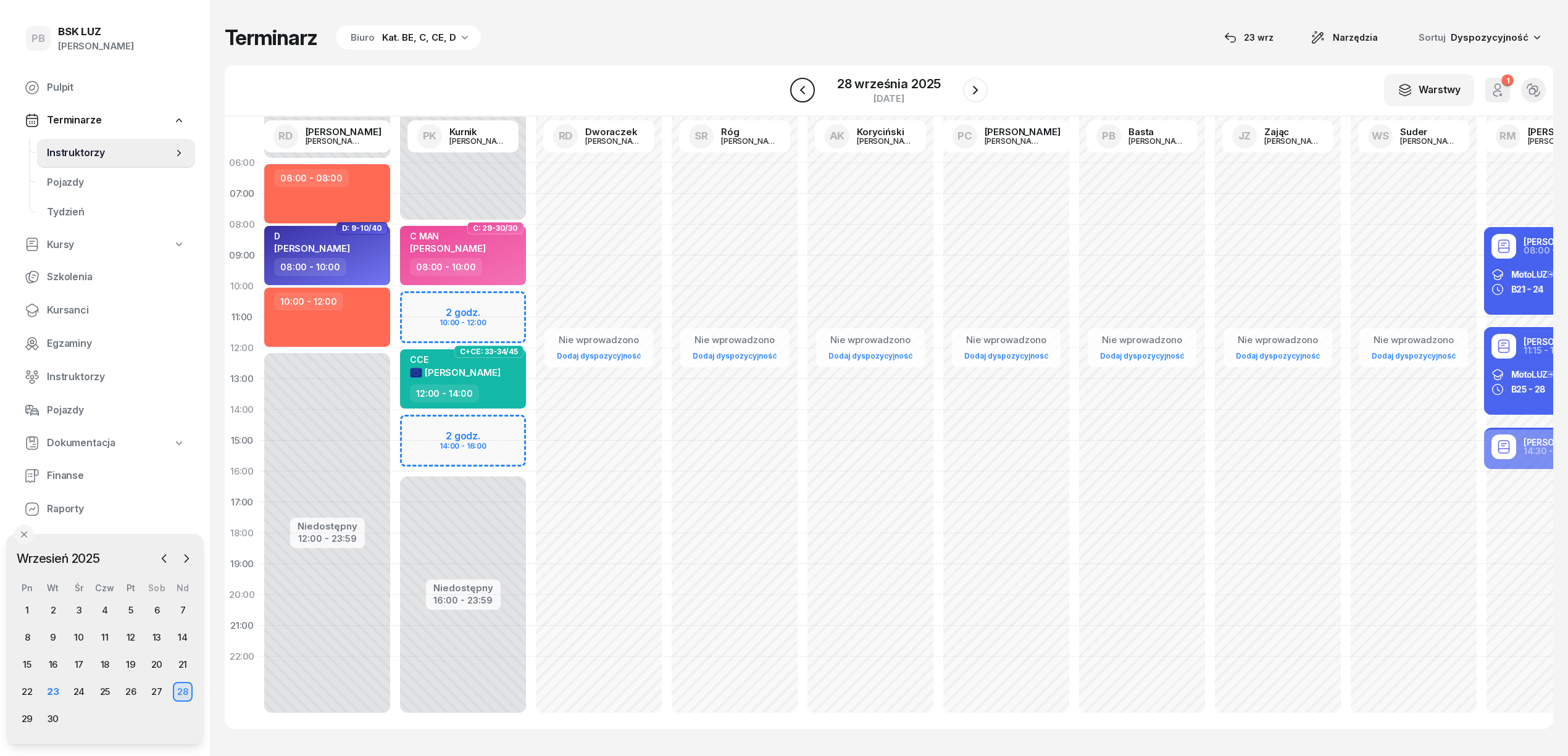
click at [801, 93] on icon "button" at bounding box center [802, 89] width 15 height 15
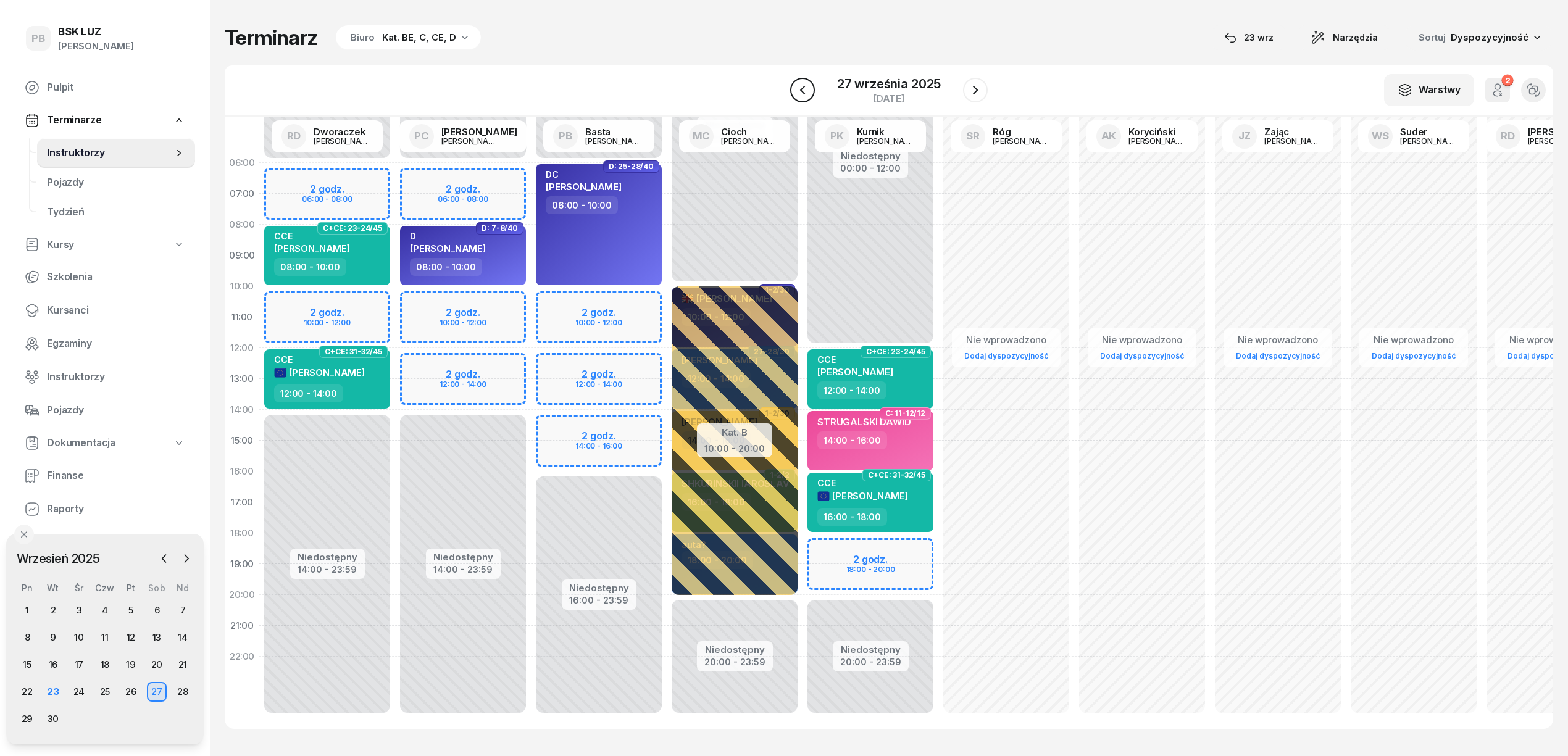
click at [801, 93] on icon "button" at bounding box center [802, 89] width 15 height 15
click at [801, 93] on icon "button" at bounding box center [801, 89] width 15 height 15
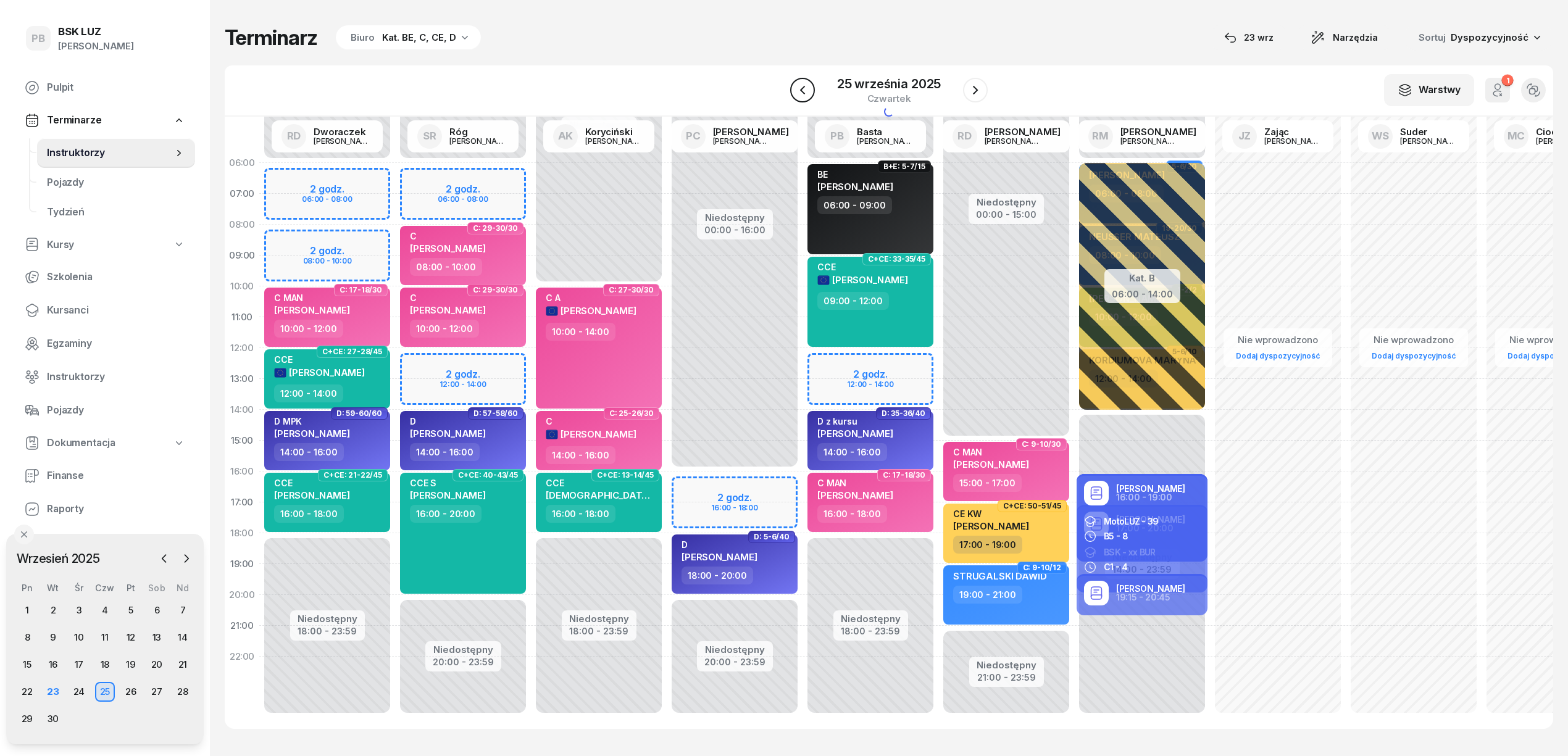
click at [801, 93] on icon "button" at bounding box center [802, 89] width 15 height 15
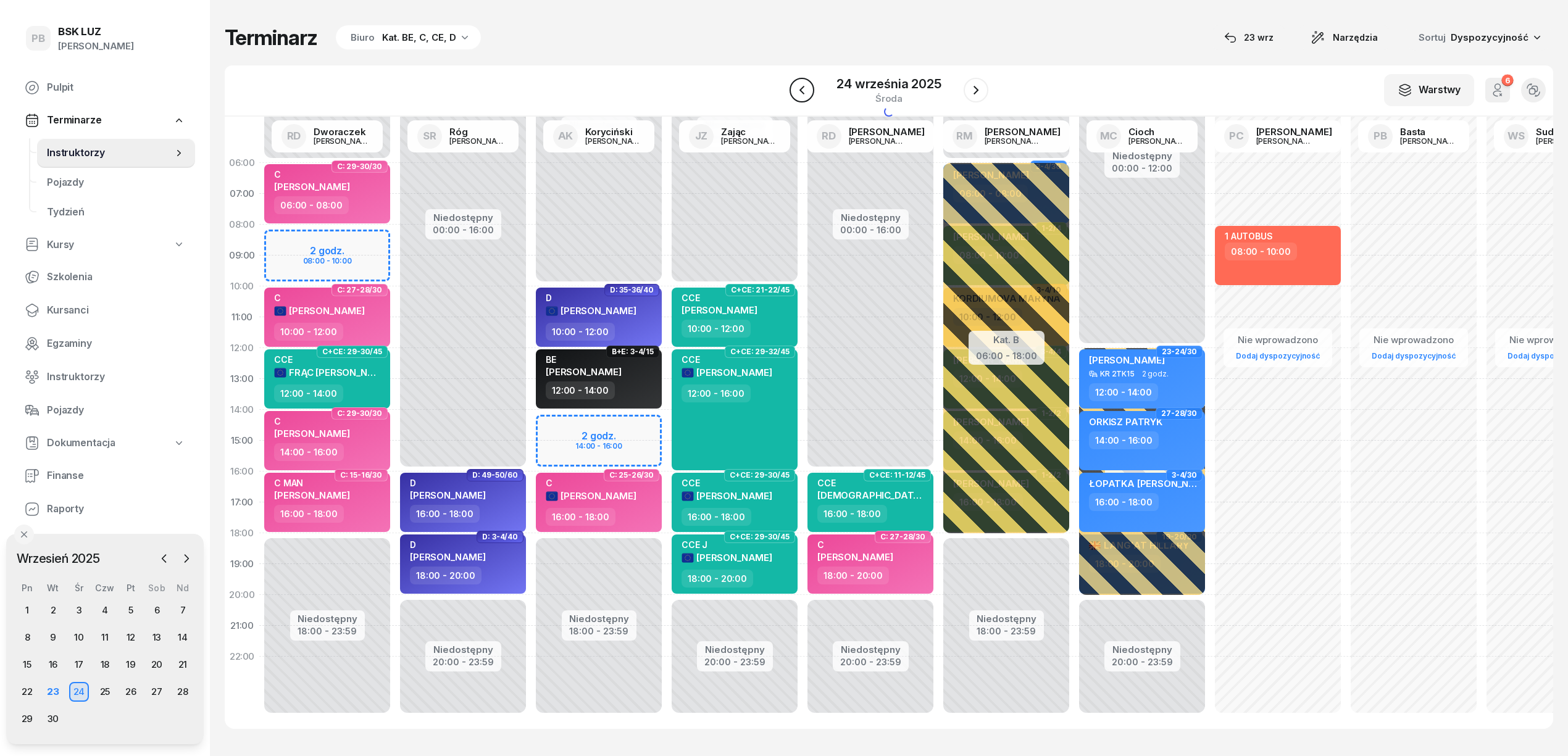
click at [801, 93] on icon "button" at bounding box center [801, 89] width 15 height 15
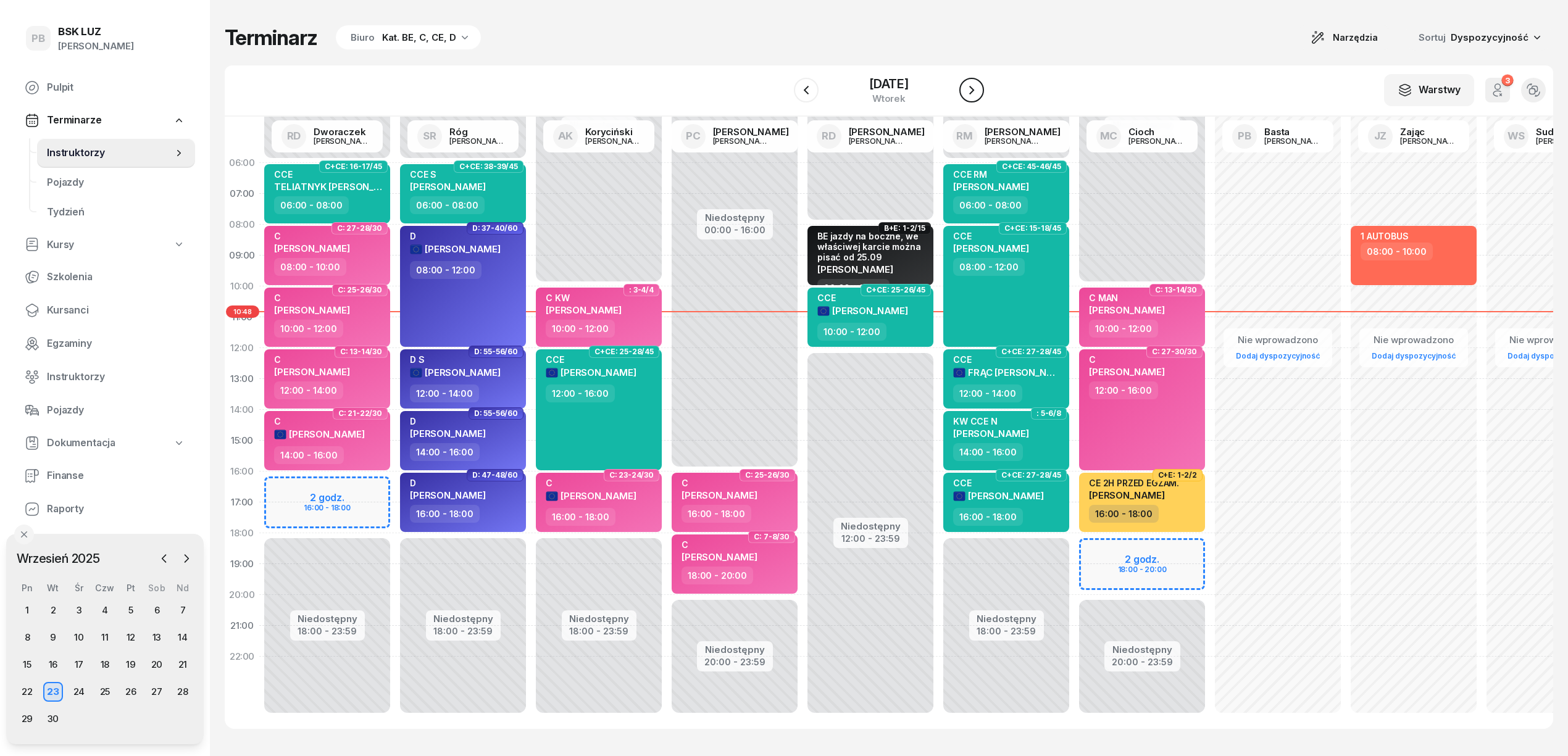
click at [970, 85] on icon "button" at bounding box center [970, 89] width 15 height 15
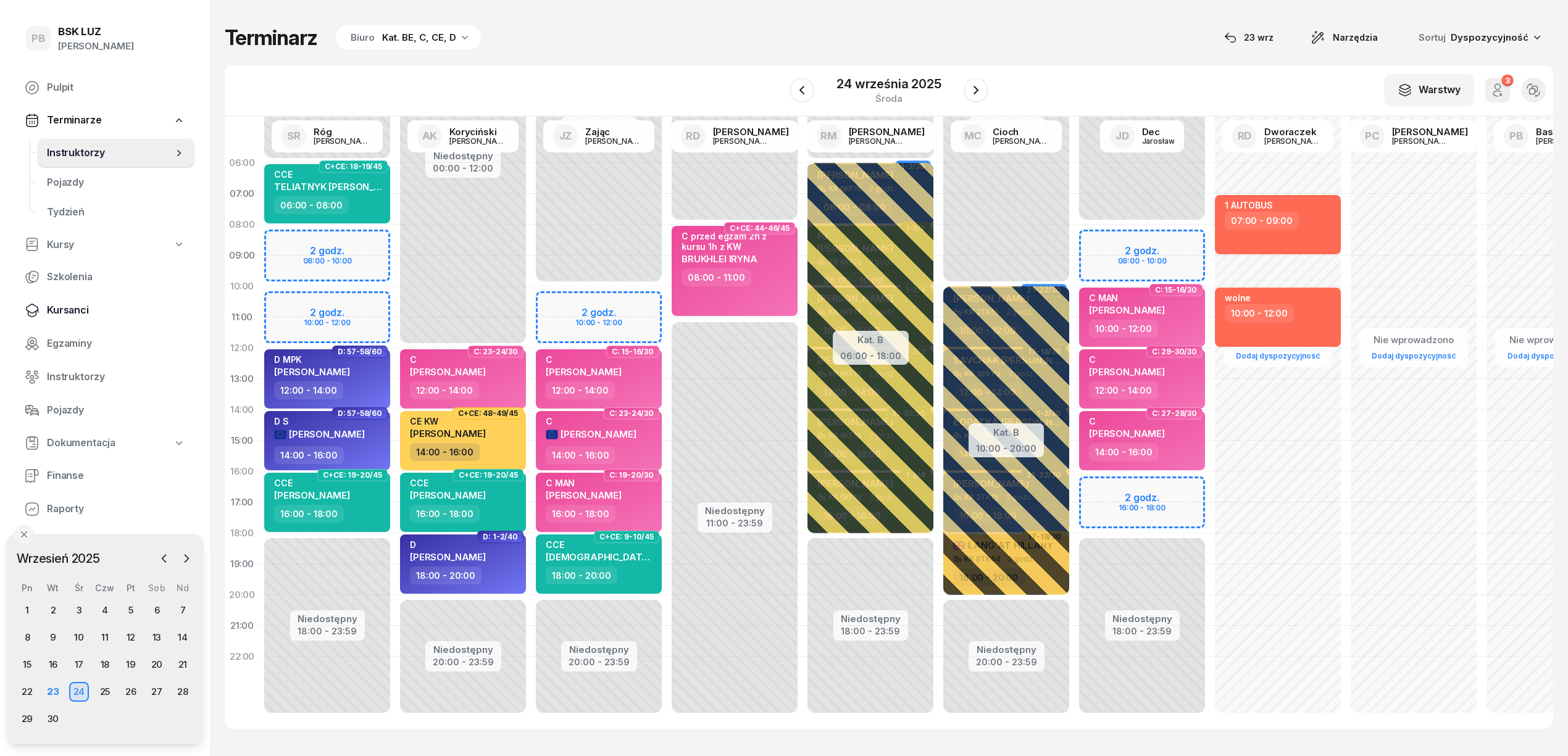
click at [79, 307] on span "Kursanci" at bounding box center [115, 310] width 138 height 16
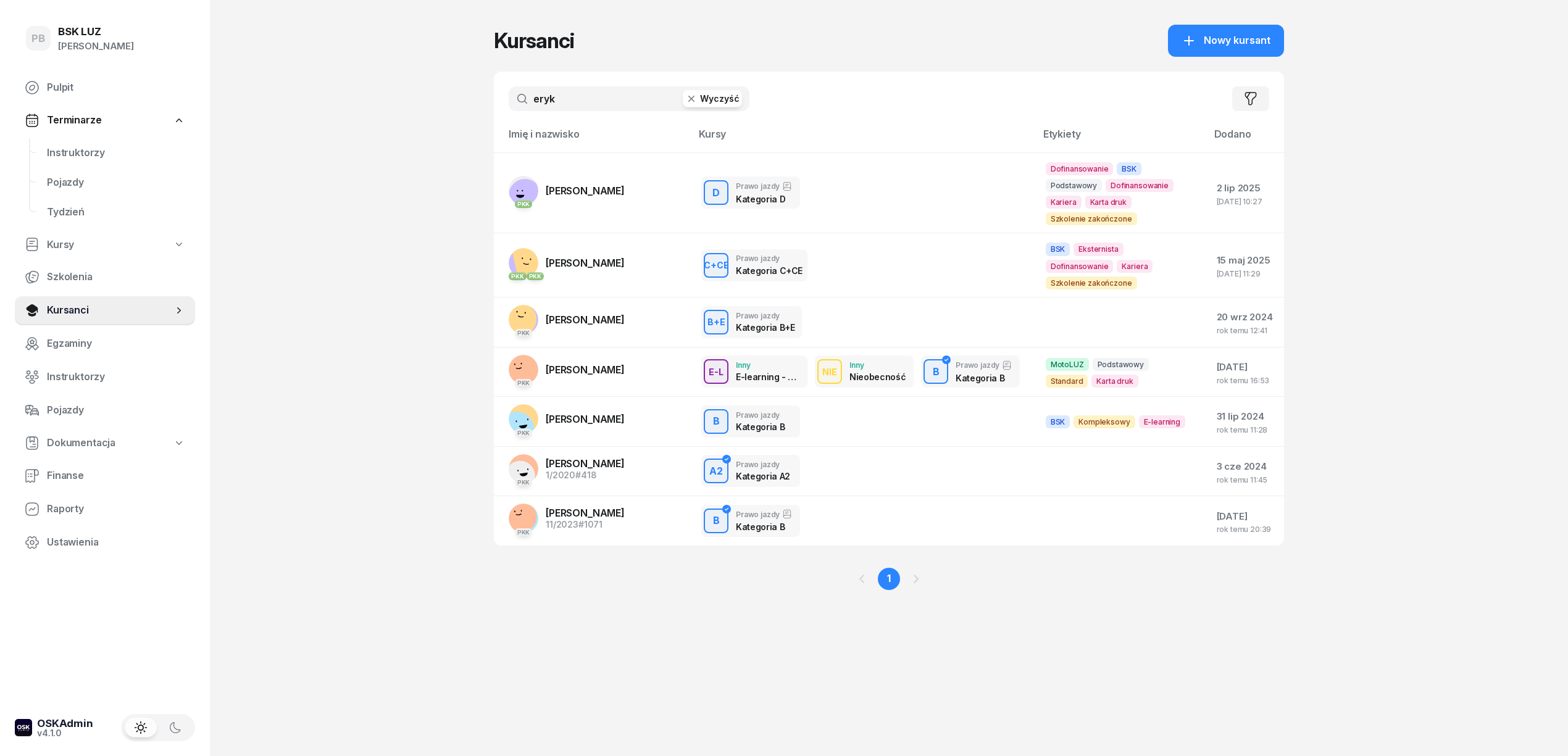
click at [546, 100] on input "eryk" at bounding box center [629, 98] width 241 height 24
click at [570, 178] on link "PKK KOWALSKI ERYK" at bounding box center [567, 191] width 116 height 30
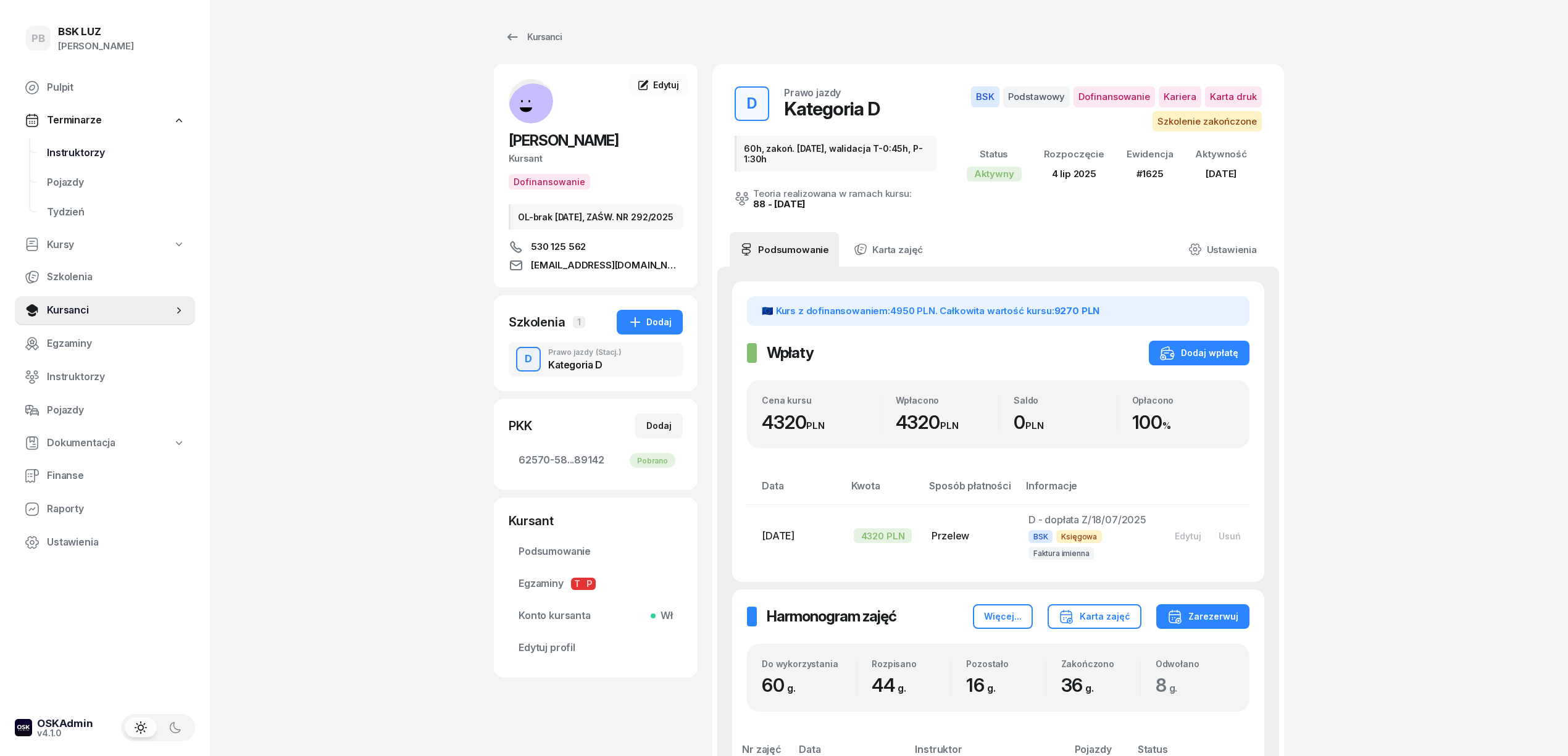
drag, startPoint x: 70, startPoint y: 150, endPoint x: 79, endPoint y: 154, distance: 9.8
click at [70, 151] on span "Instruktorzy" at bounding box center [115, 153] width 138 height 16
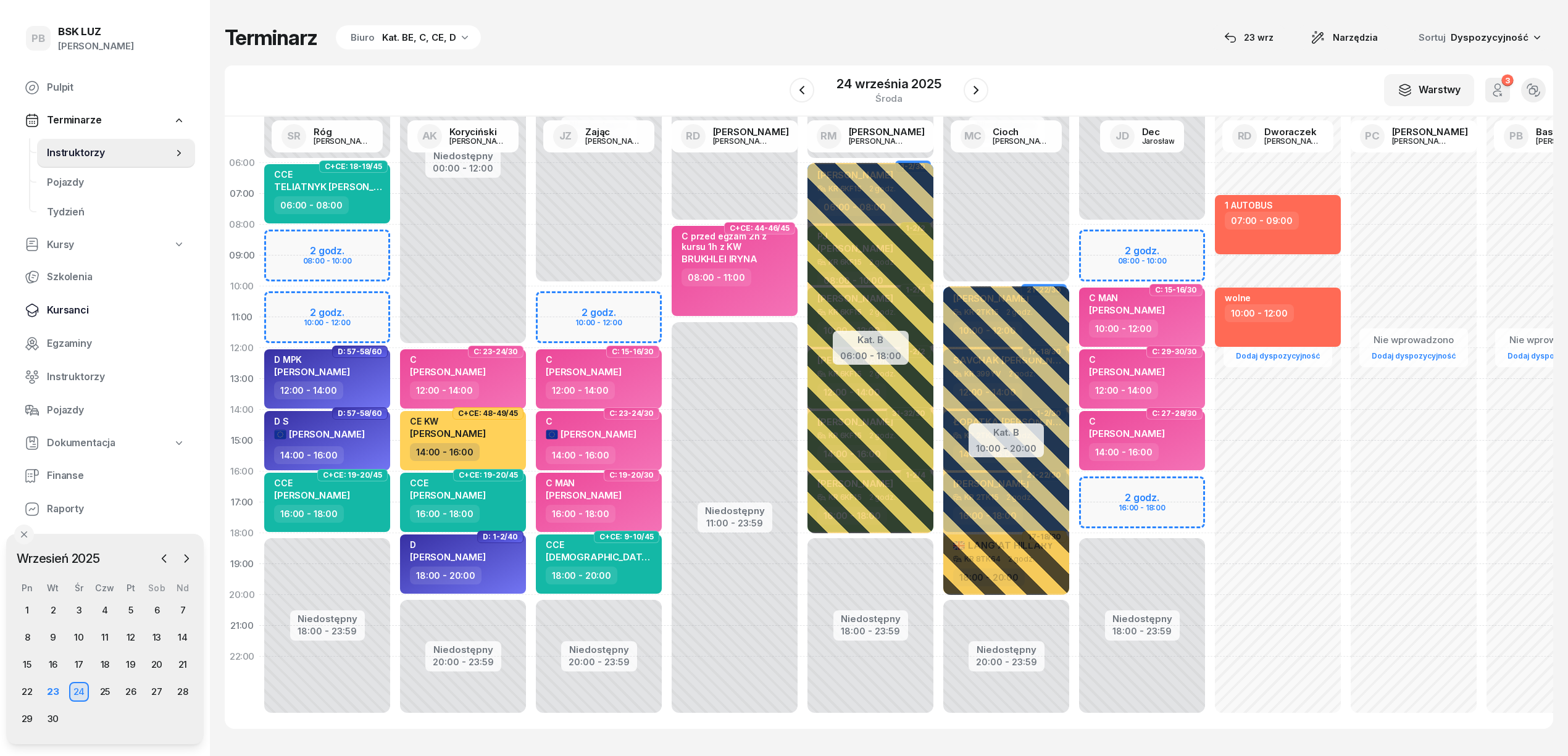
click at [67, 311] on span "Kursanci" at bounding box center [115, 310] width 138 height 16
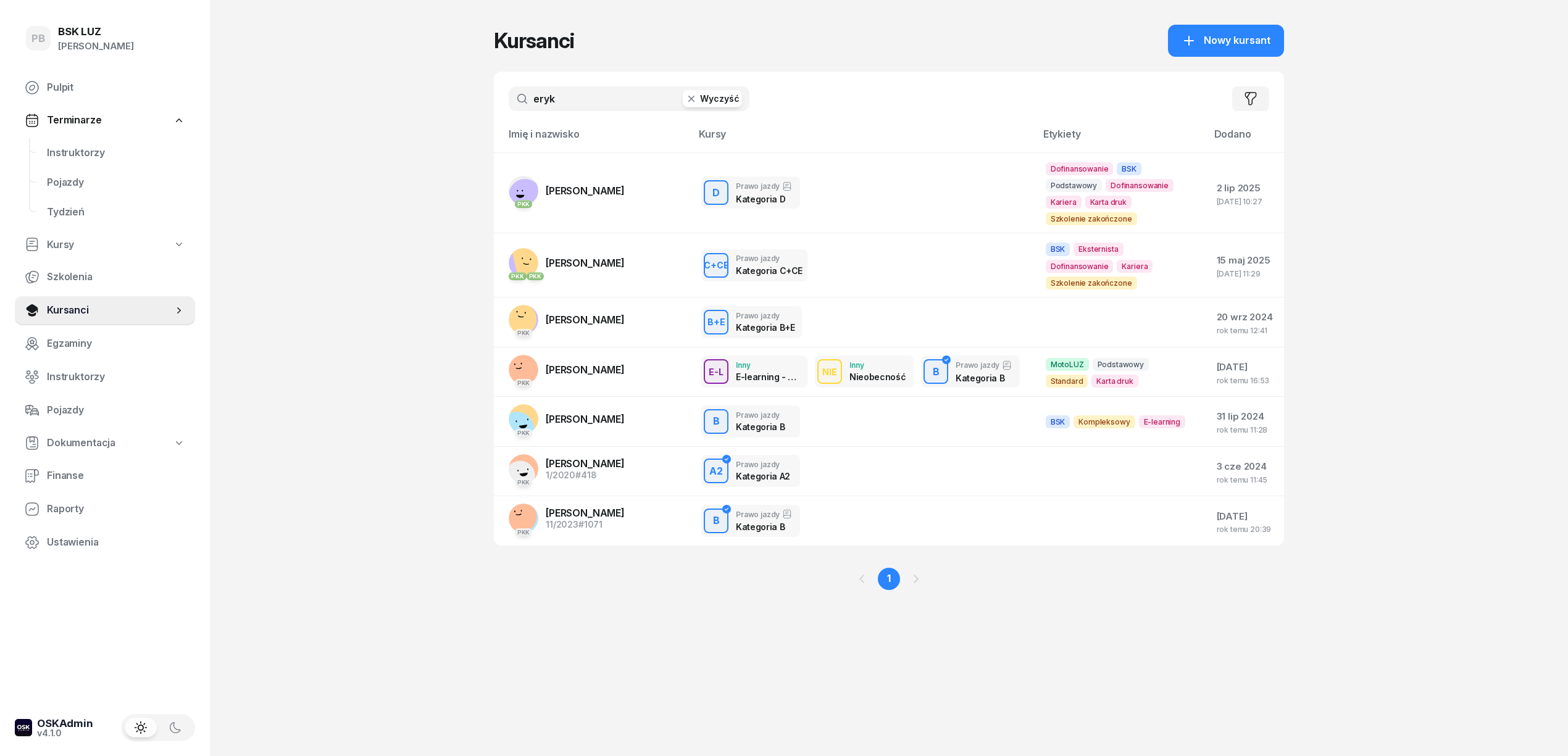
click at [556, 102] on input "eryk" at bounding box center [629, 98] width 241 height 24
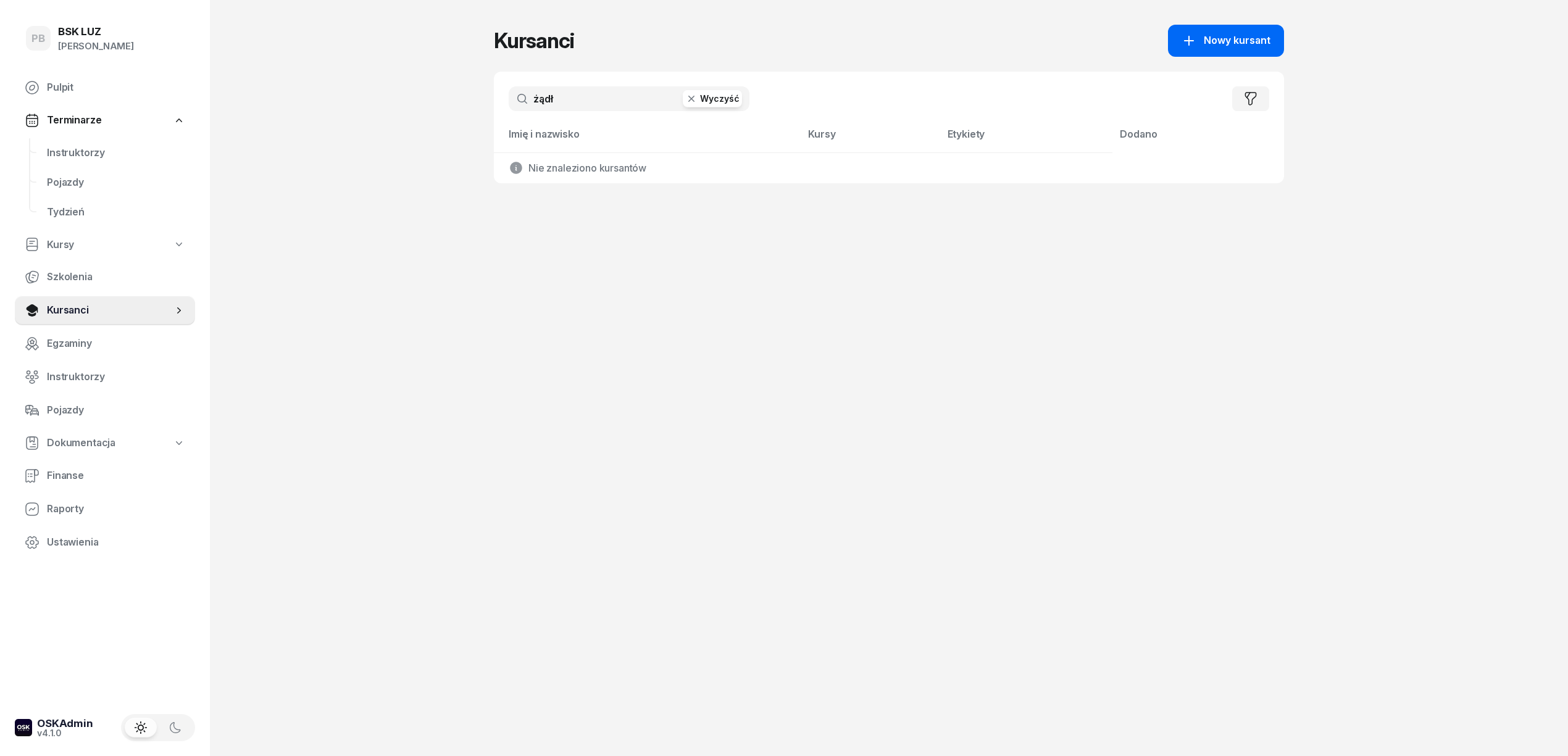
type input "żądł"
click at [1264, 40] on span "Nowy kursant" at bounding box center [1237, 41] width 67 height 16
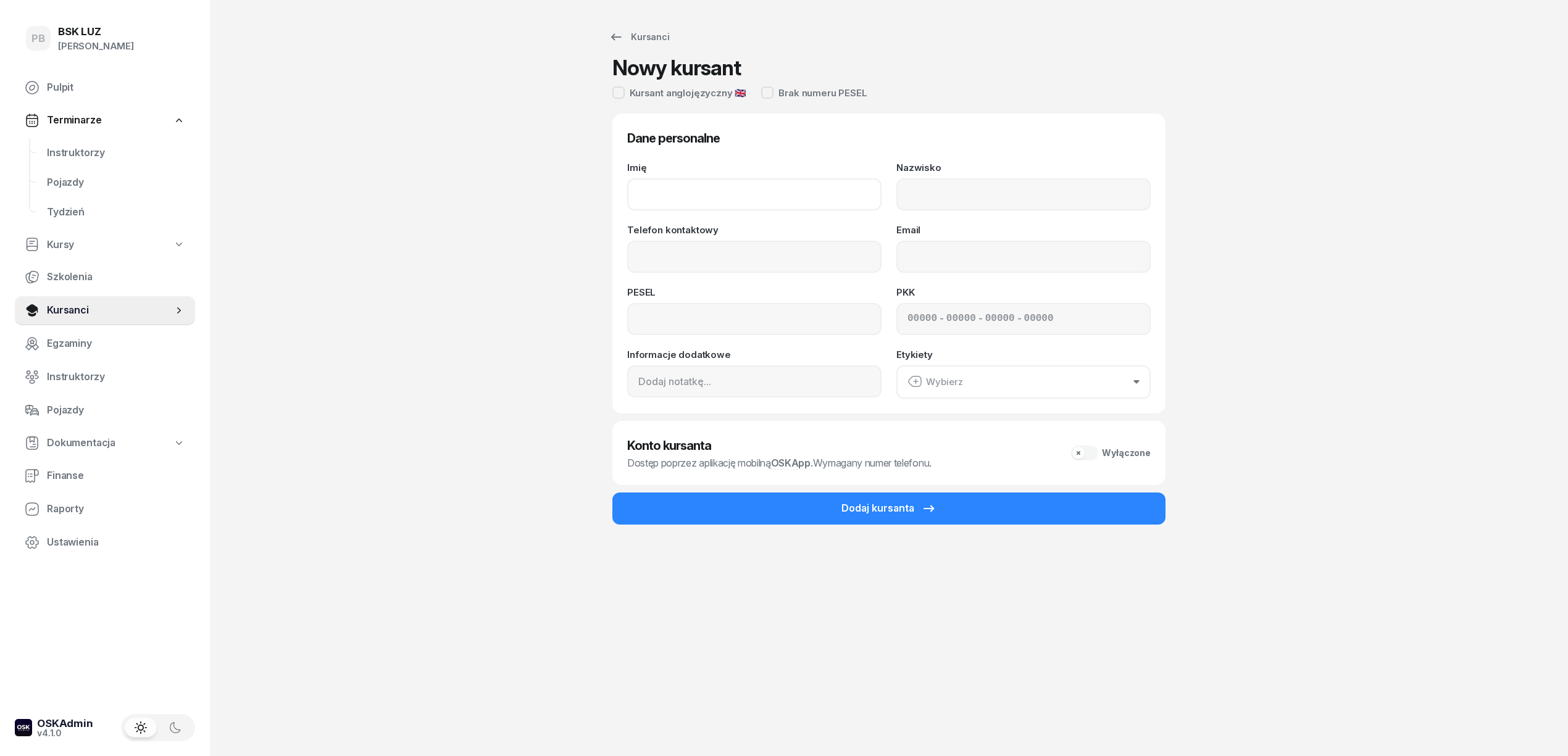
click at [738, 194] on input "Imię" at bounding box center [753, 194] width 255 height 32
type input "SŁAWOMIR"
click at [938, 179] on input "Nazwisko" at bounding box center [1023, 194] width 255 height 32
type input "ŻĄDŁO"
click at [804, 252] on input "Telefon kontaktowy" at bounding box center [753, 257] width 255 height 32
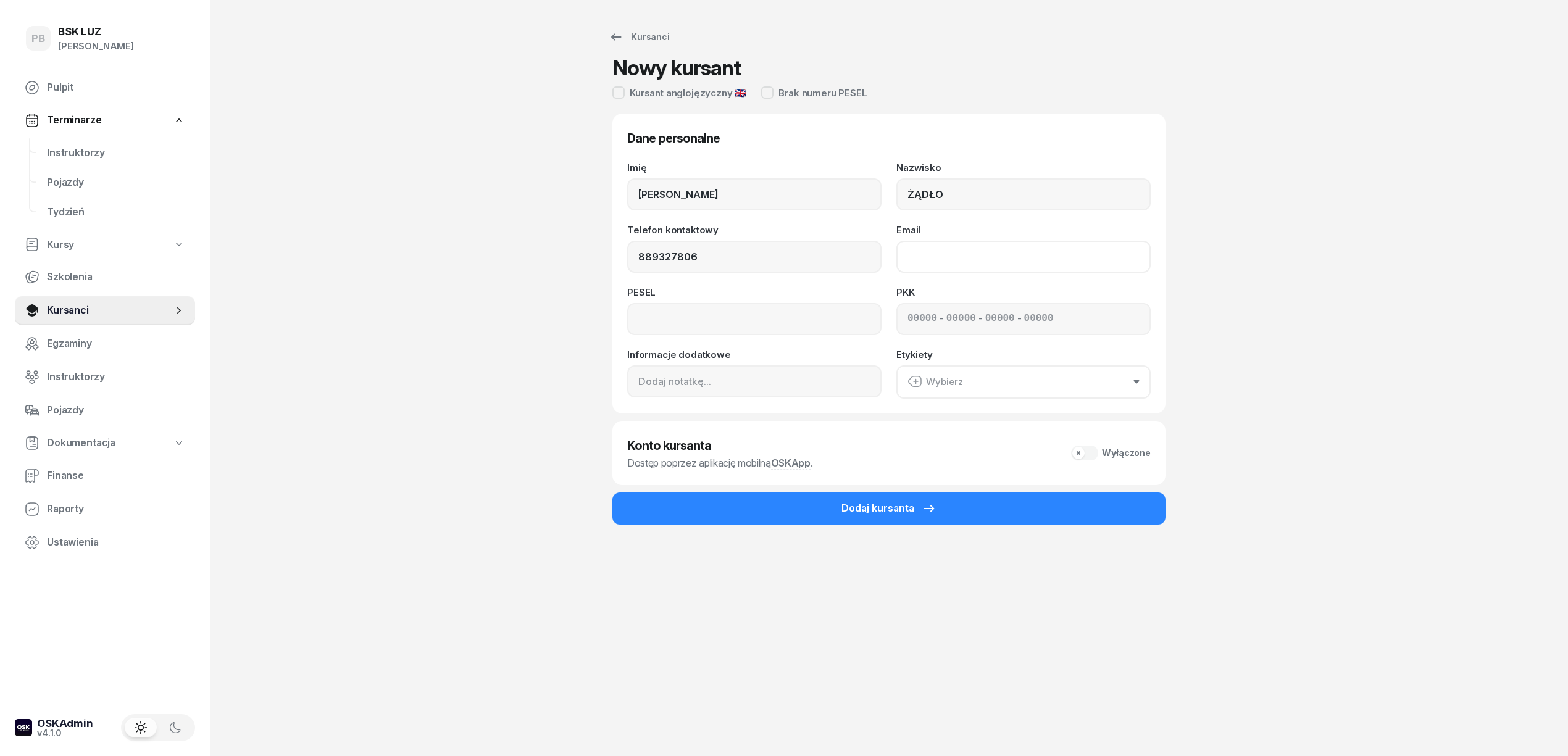
type input "889 327 806"
click at [945, 257] on input "Email" at bounding box center [1023, 257] width 255 height 32
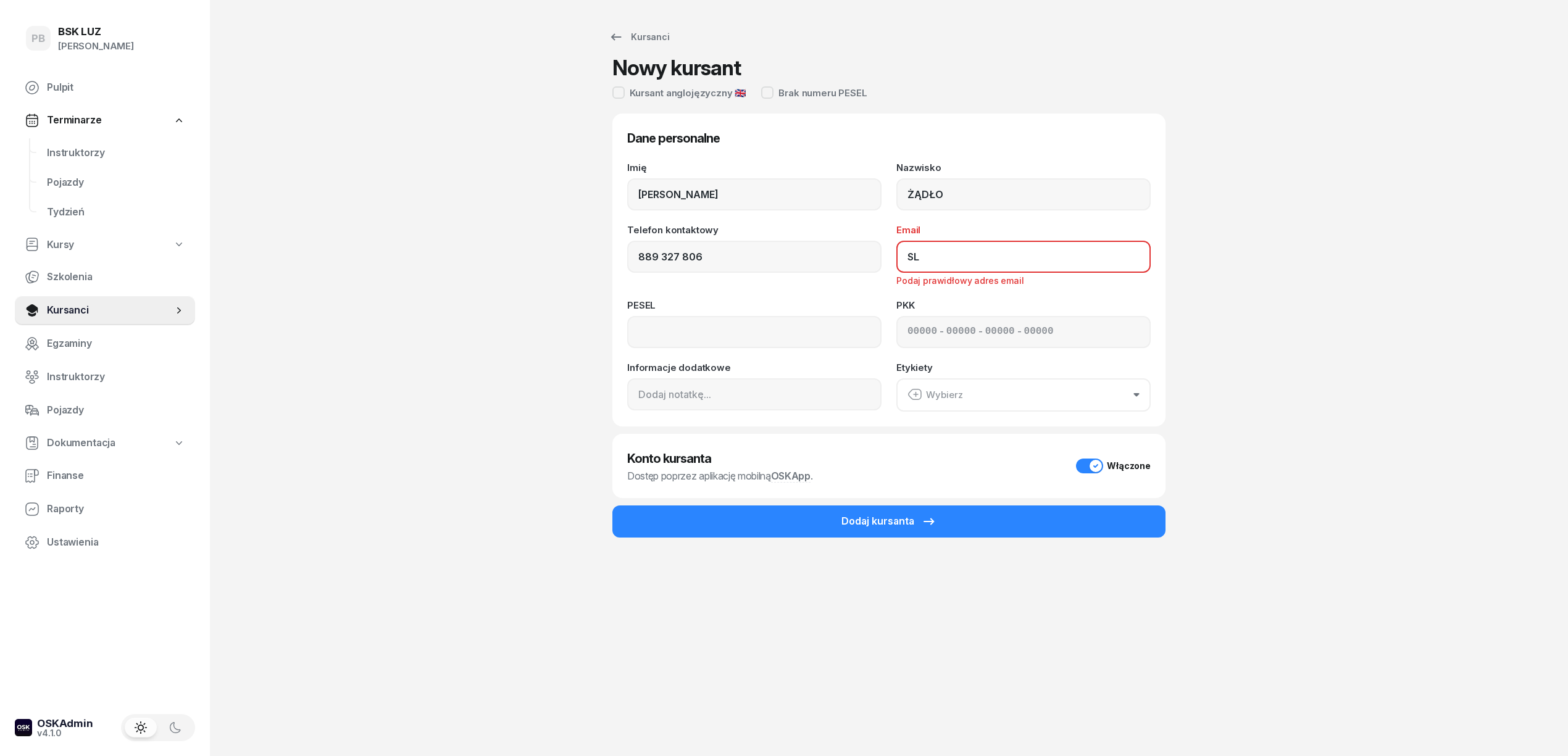
type input "S"
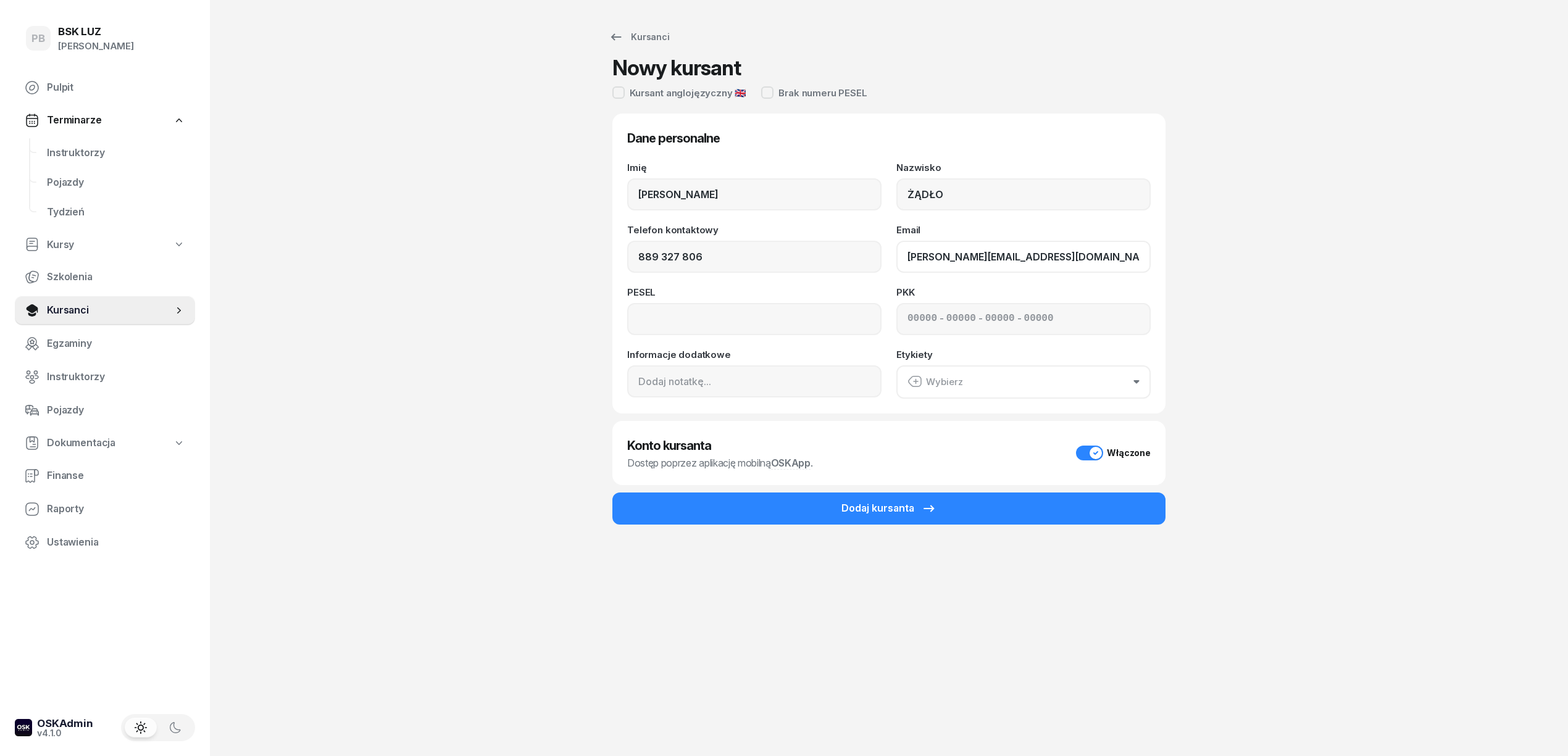
type input "slawomir.zadlo@gmail.com"
click at [714, 322] on input at bounding box center [753, 318] width 255 height 32
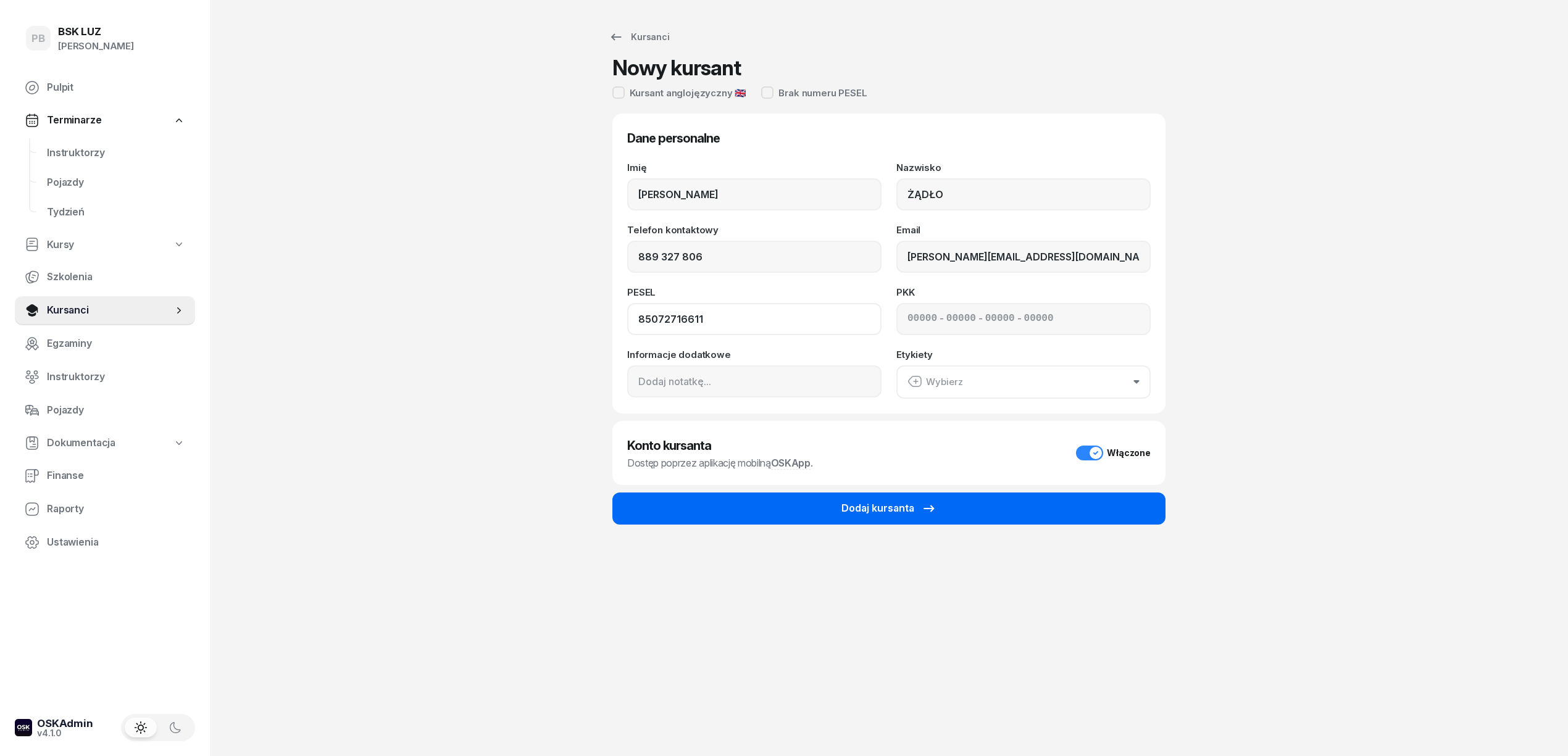
type input "85072716611"
click at [1087, 495] on button "Dodaj kursanta" at bounding box center [888, 508] width 553 height 32
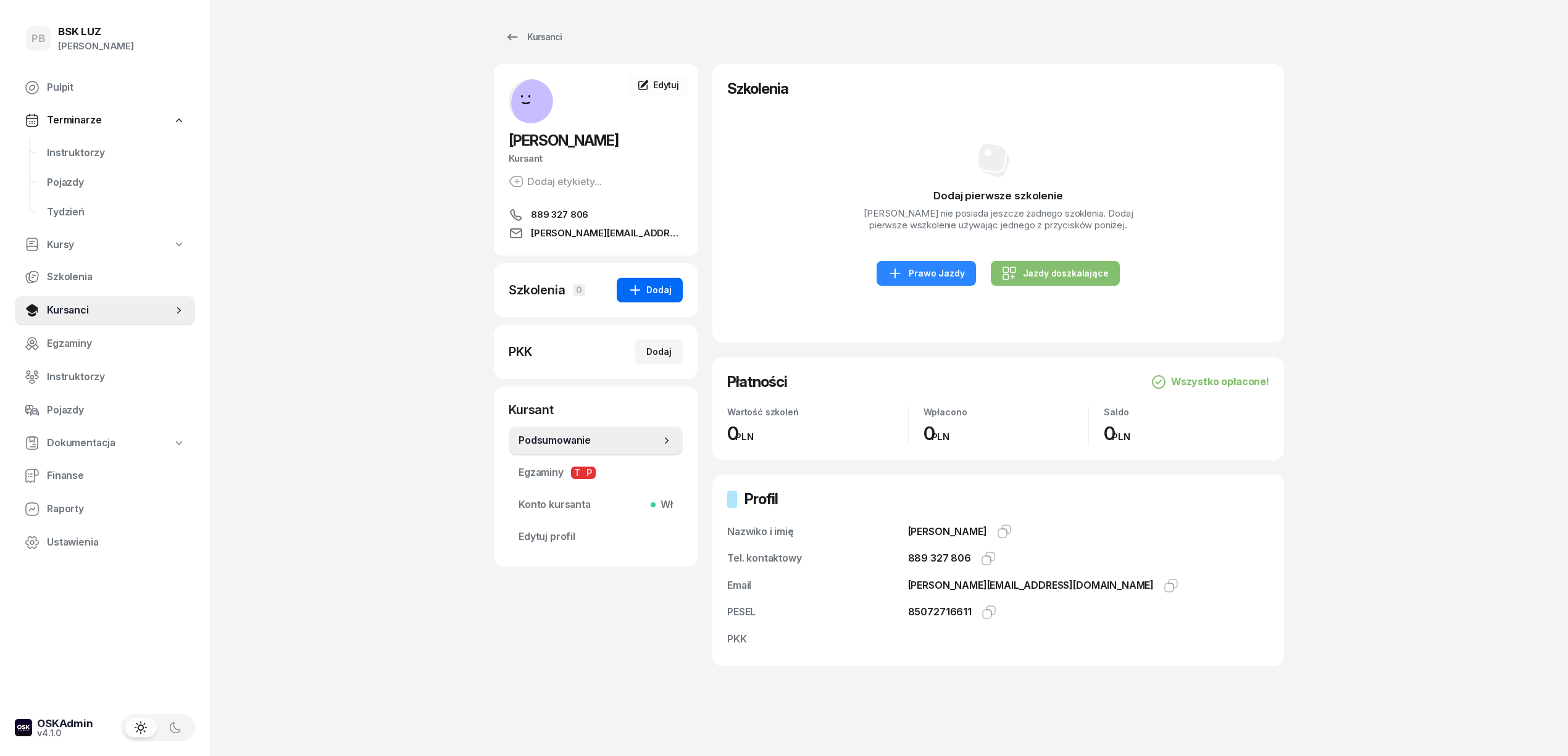
click at [661, 295] on div "Dodaj" at bounding box center [649, 289] width 44 height 15
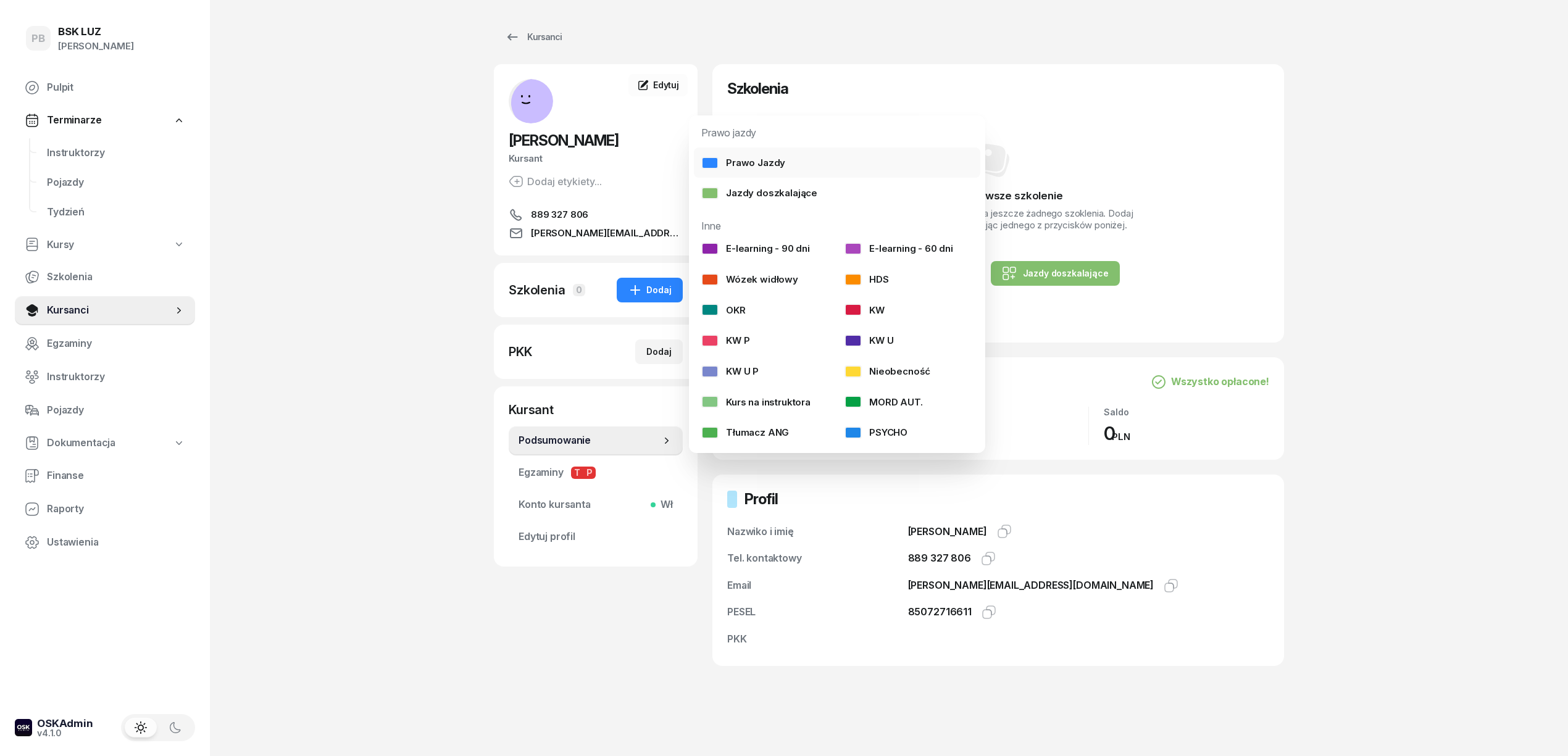
click at [785, 166] on link "Prawo Jazdy" at bounding box center [837, 163] width 287 height 31
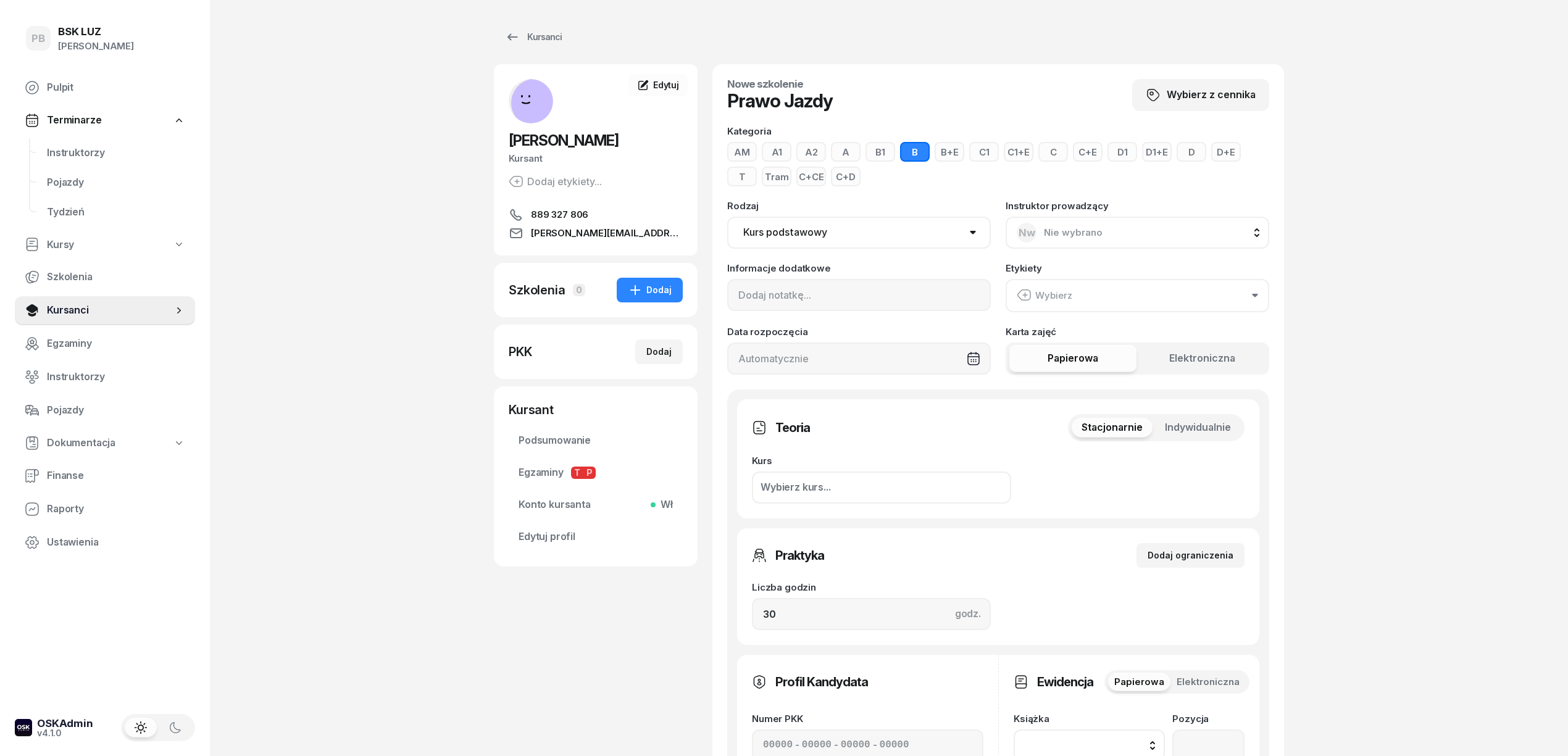
click at [811, 176] on button "C+CE" at bounding box center [811, 176] width 30 height 19
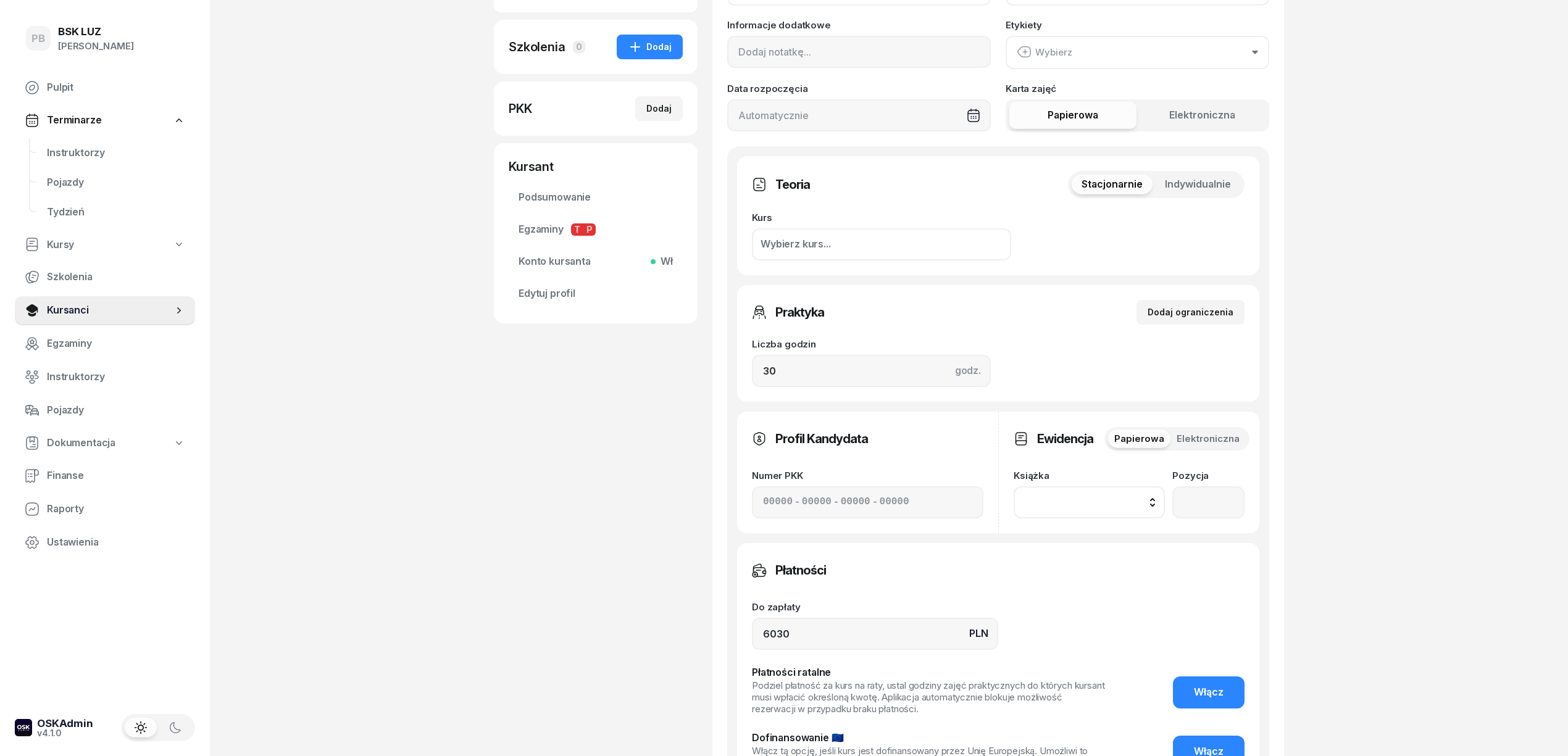
scroll to position [247, 0]
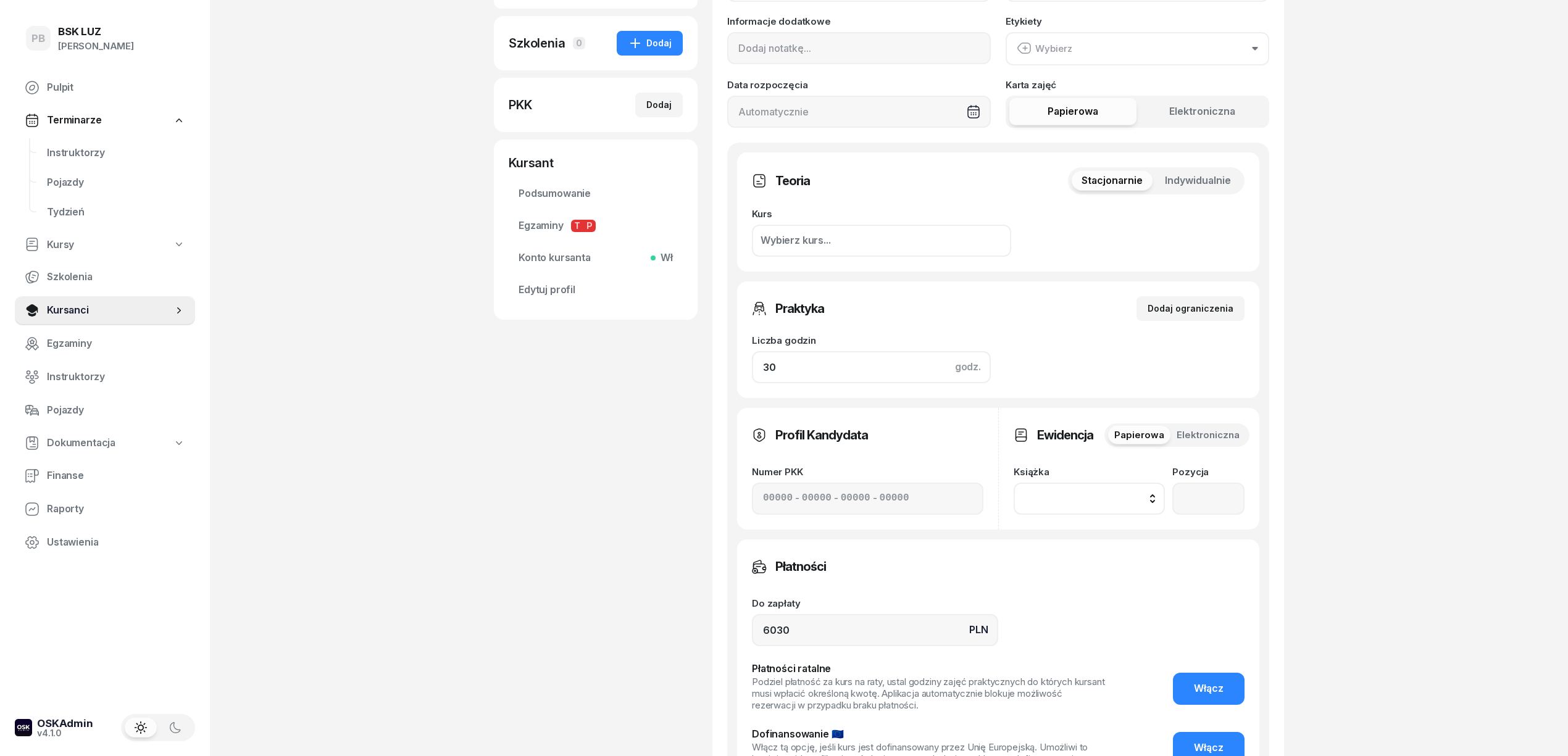
drag, startPoint x: 833, startPoint y: 374, endPoint x: 664, endPoint y: 369, distance: 169.1
click at [664, 369] on div "ŻĄDŁO SŁAWOMIR Kursant Dodaj etykiety... 889 327 806 slawomir.zadlo@gmail.com S…" at bounding box center [889, 356] width 790 height 1078
type input "45"
click at [573, 428] on div "ŻĄDŁO SŁAWOMIR Kursant Dodaj etykiety... 889 327 806 slawomir.zadlo@gmail.com S…" at bounding box center [596, 356] width 203 height 1078
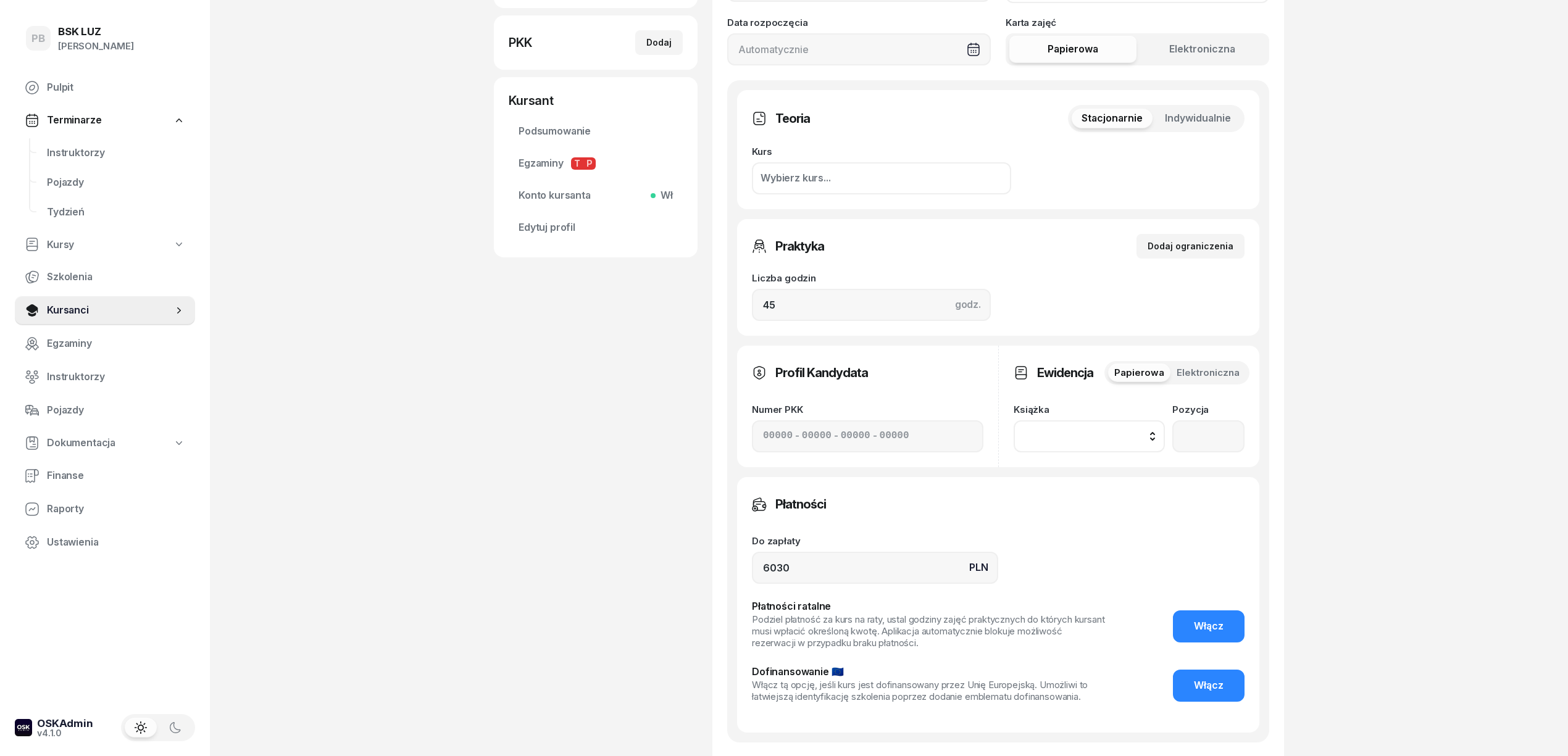
scroll to position [410, 0]
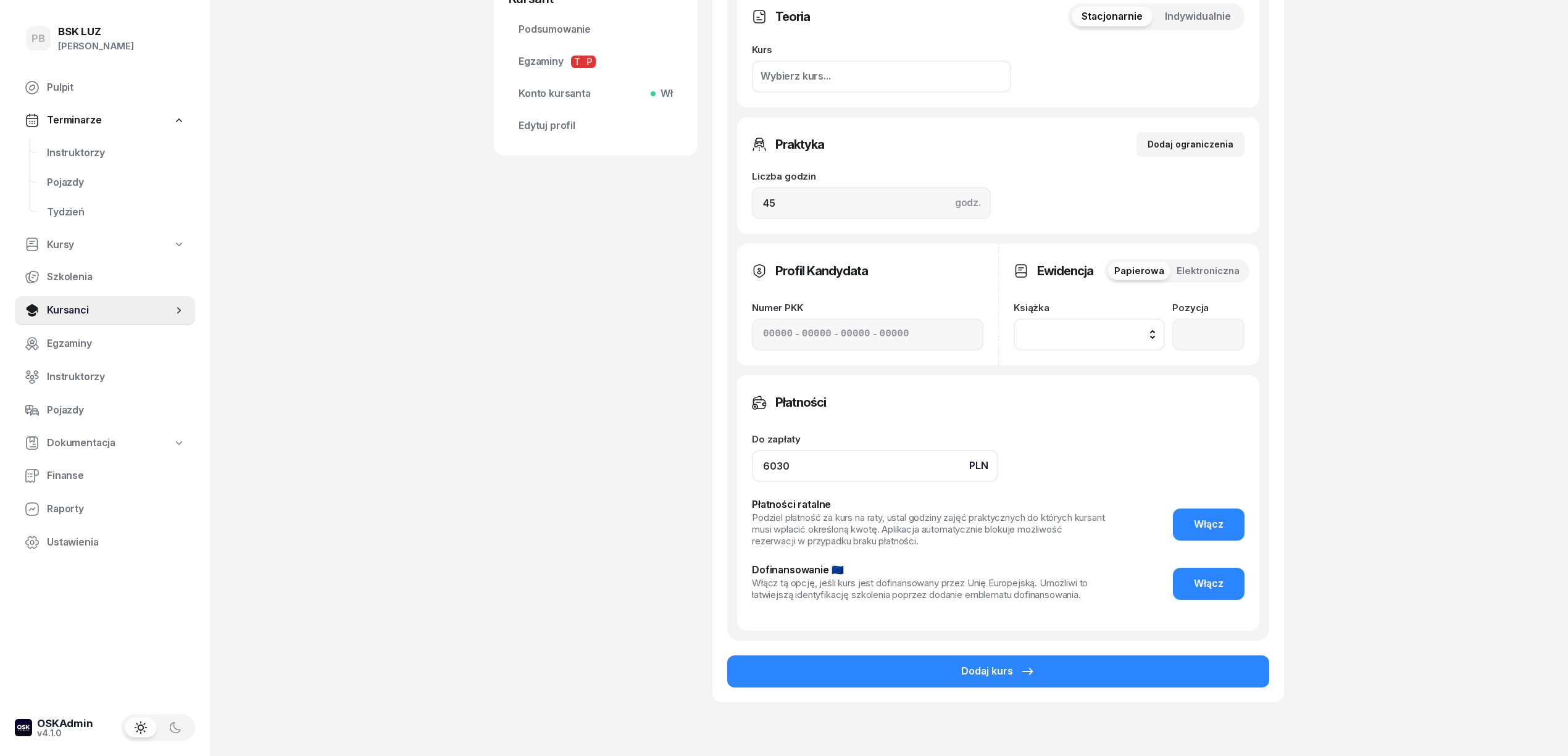
drag, startPoint x: 790, startPoint y: 463, endPoint x: 709, endPoint y: 455, distance: 81.4
click at [709, 455] on div "ŻĄDŁO SŁAWOMIR Kursant Dodaj etykiety... 889 327 806 slawomir.zadlo@gmail.com S…" at bounding box center [889, 193] width 790 height 1078
type input "0"
click at [684, 442] on div "ŻĄDŁO SŁAWOMIR Kursant Dodaj etykiety... 889 327 806 slawomir.zadlo@gmail.com S…" at bounding box center [596, 193] width 203 height 1078
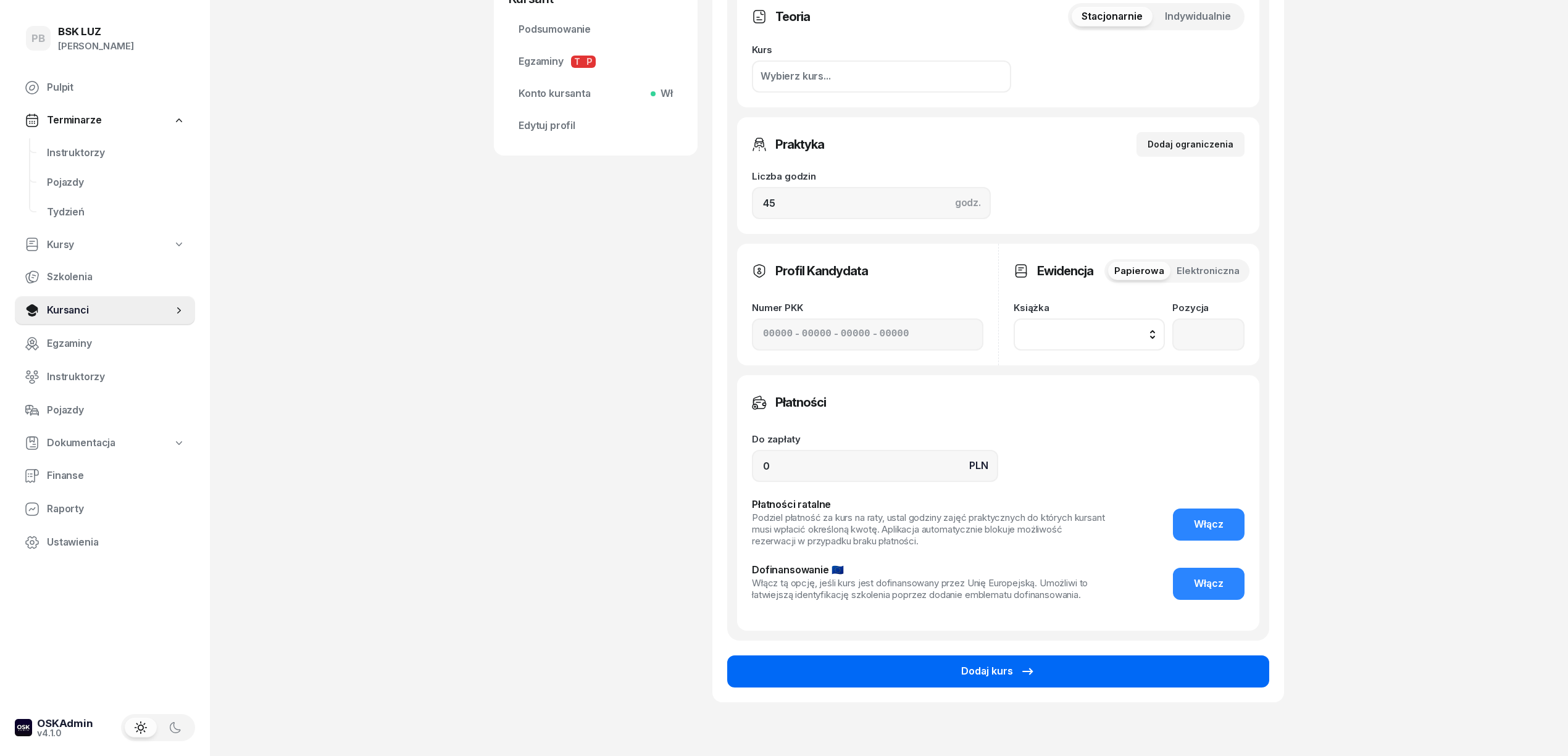
click at [837, 665] on button "Dodaj kurs" at bounding box center [998, 671] width 541 height 32
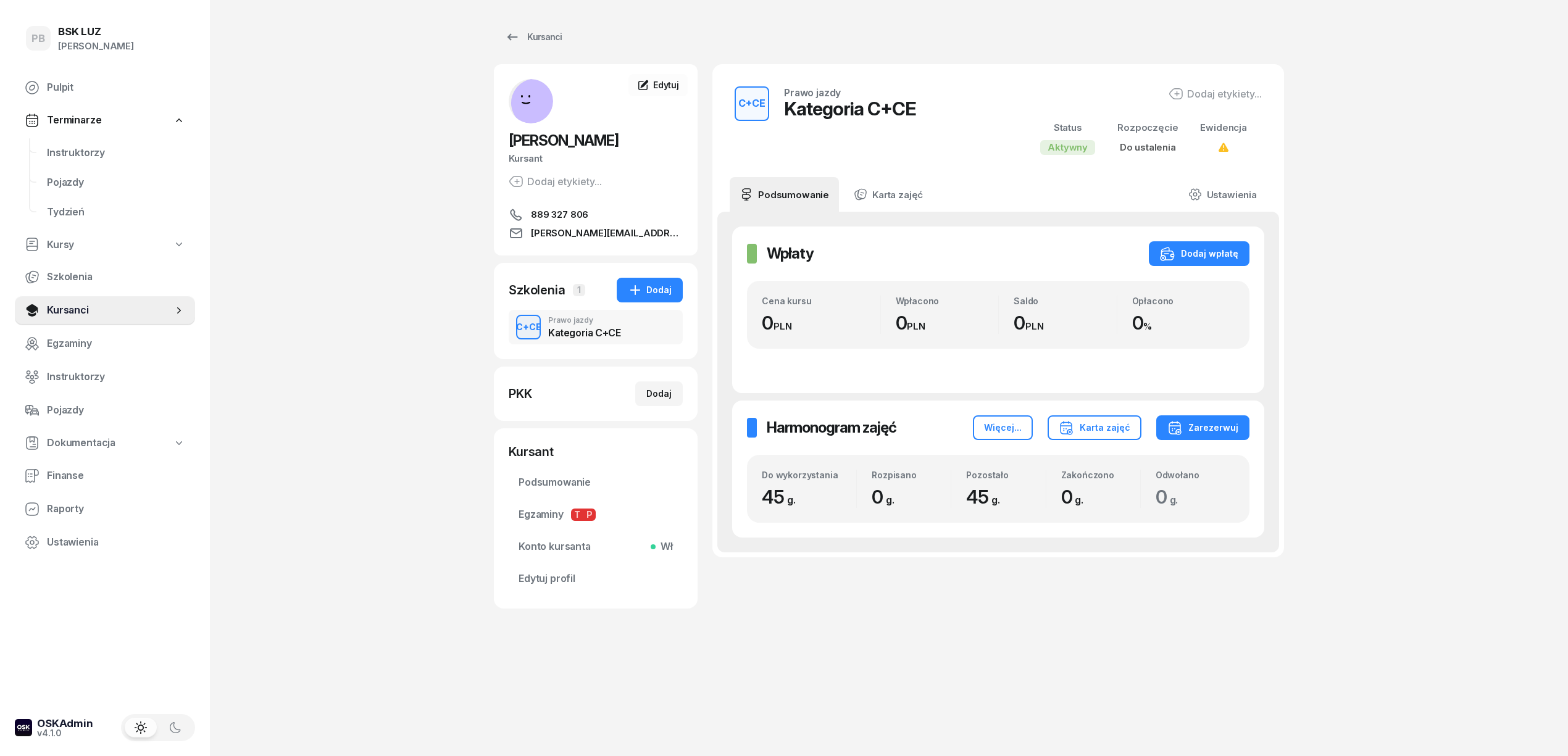
click at [354, 436] on div "PB BSK LUZ Patrycja Bogdanowicz Pulpit Terminarze Instruktorzy Pojazdy Tydzień …" at bounding box center [784, 378] width 1568 height 756
click at [1231, 197] on link "Ustawienia" at bounding box center [1221, 195] width 88 height 35
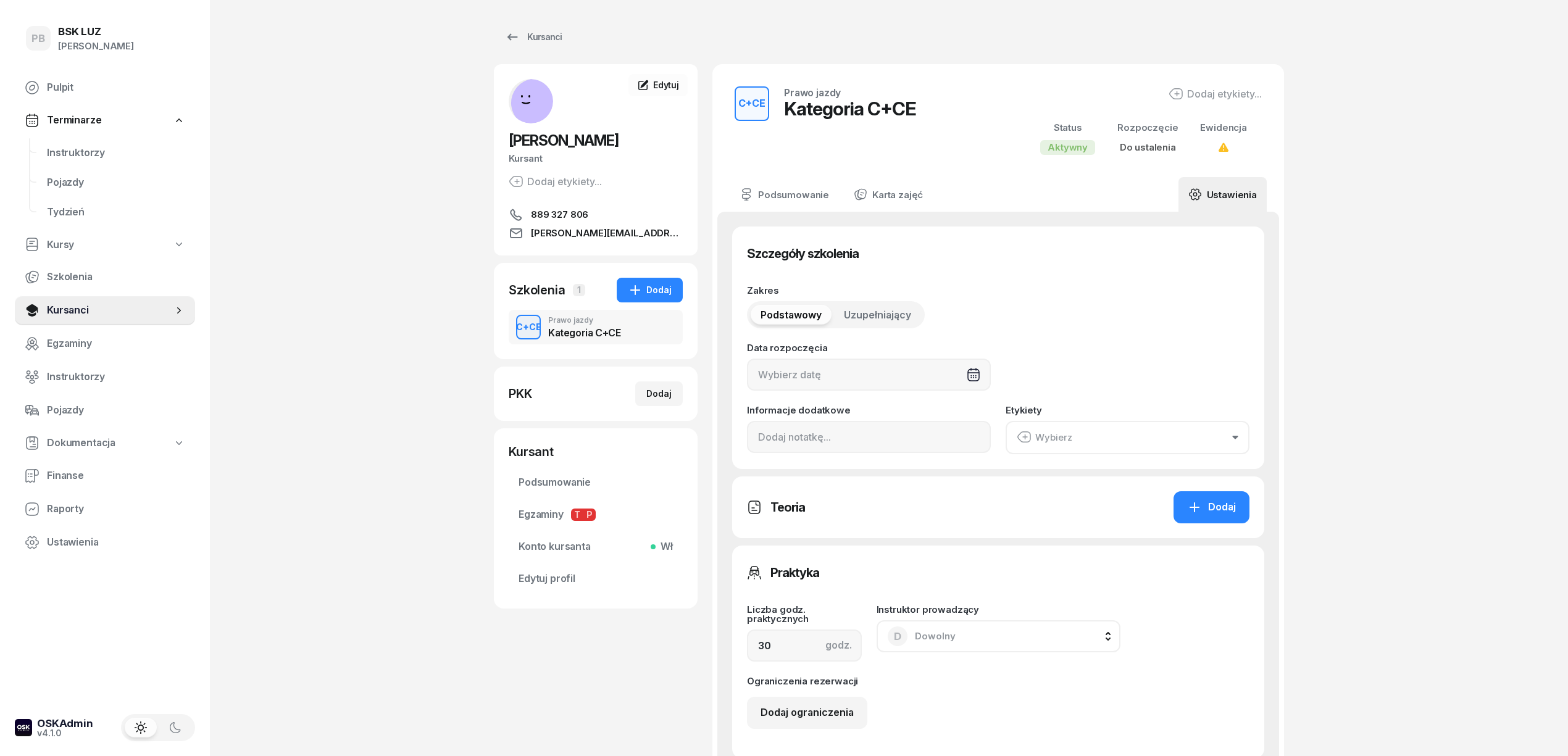
type input "45"
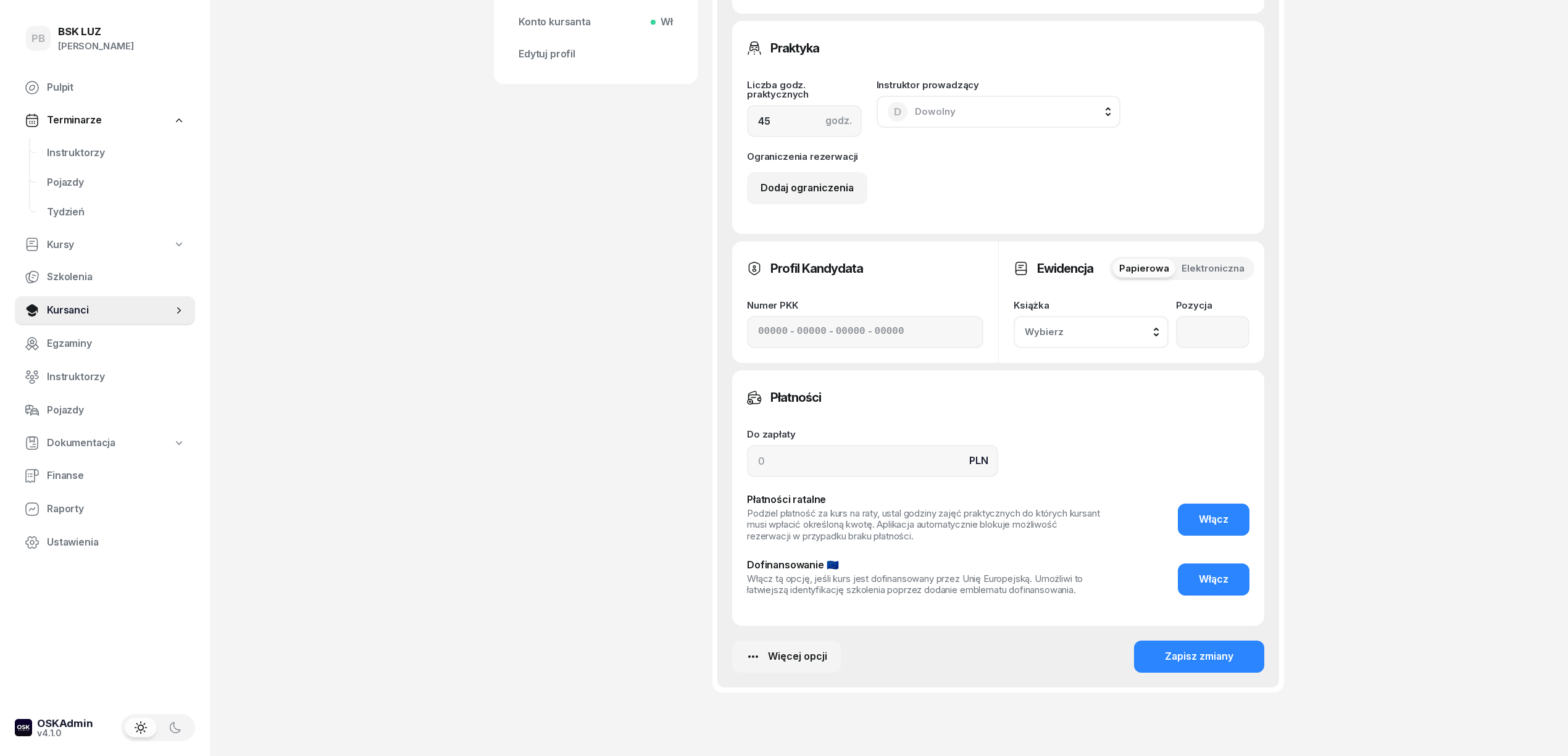
scroll to position [581, 0]
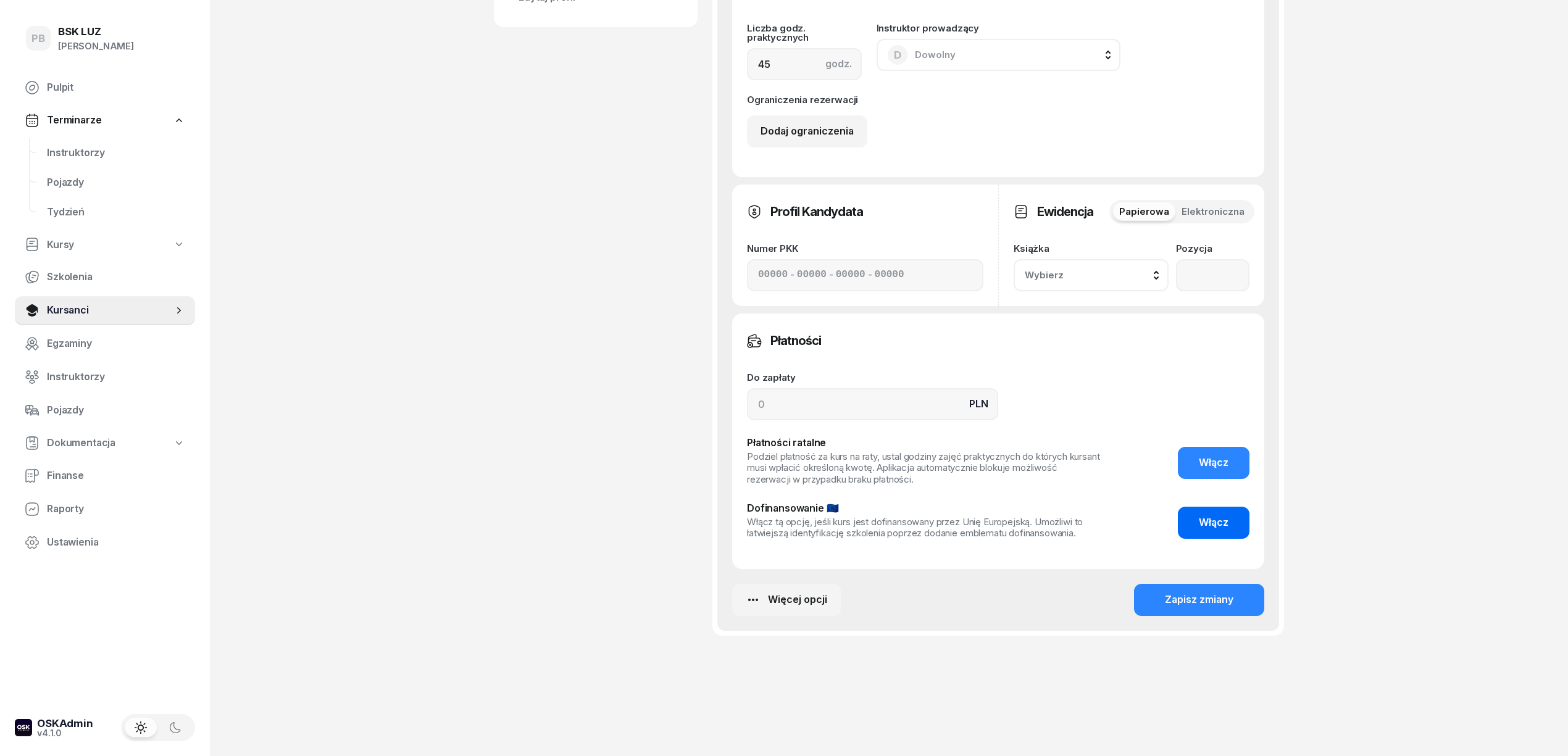
click at [1227, 527] on span "Włącz" at bounding box center [1213, 522] width 30 height 16
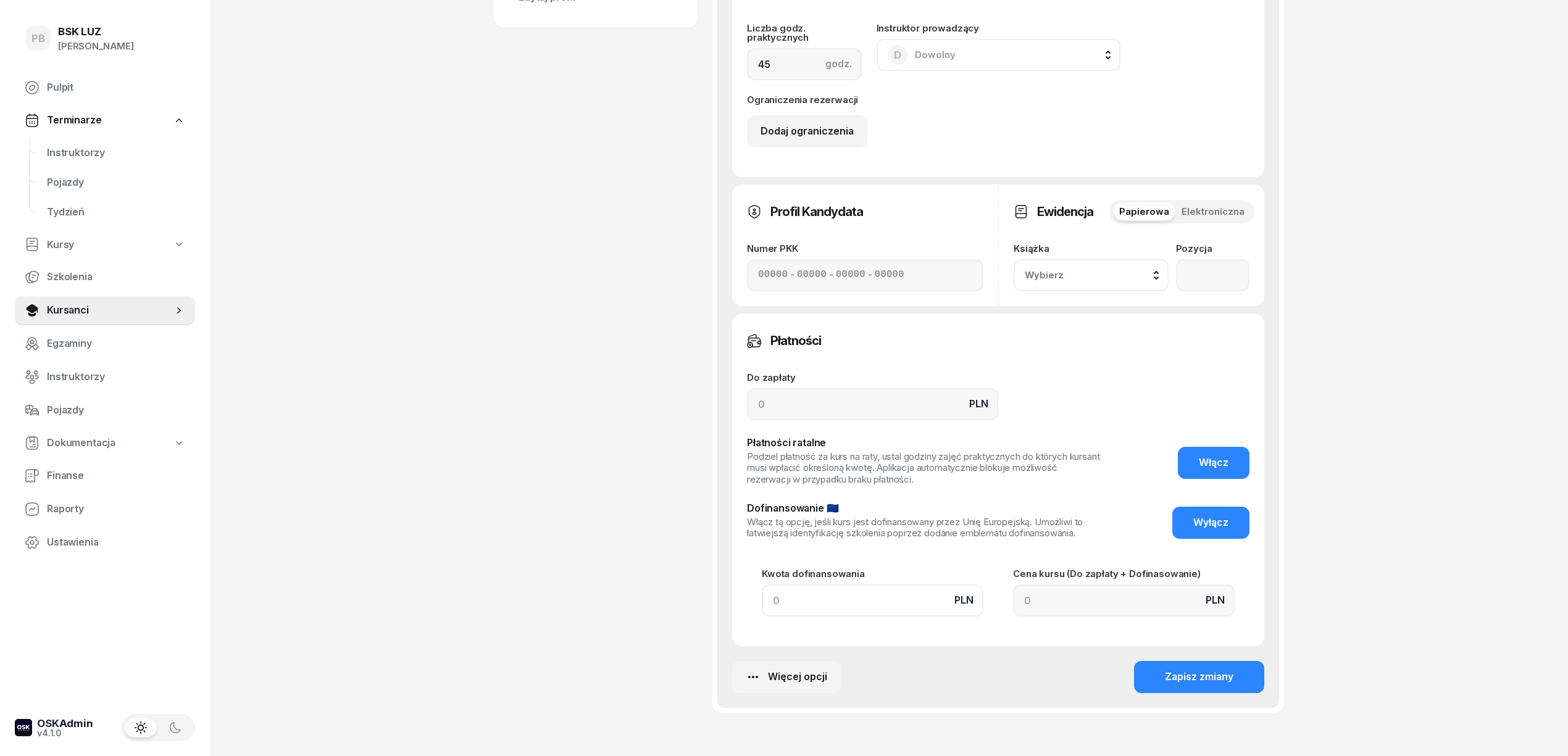
drag, startPoint x: 862, startPoint y: 600, endPoint x: 723, endPoint y: 588, distance: 139.5
click at [723, 588] on div "Szczegóły szkolenia Zakres Podstawowy Uzupełniający Data rozpoczęcia Informacje…" at bounding box center [998, 168] width 562 height 1077
paste input "9900"
type input "9900"
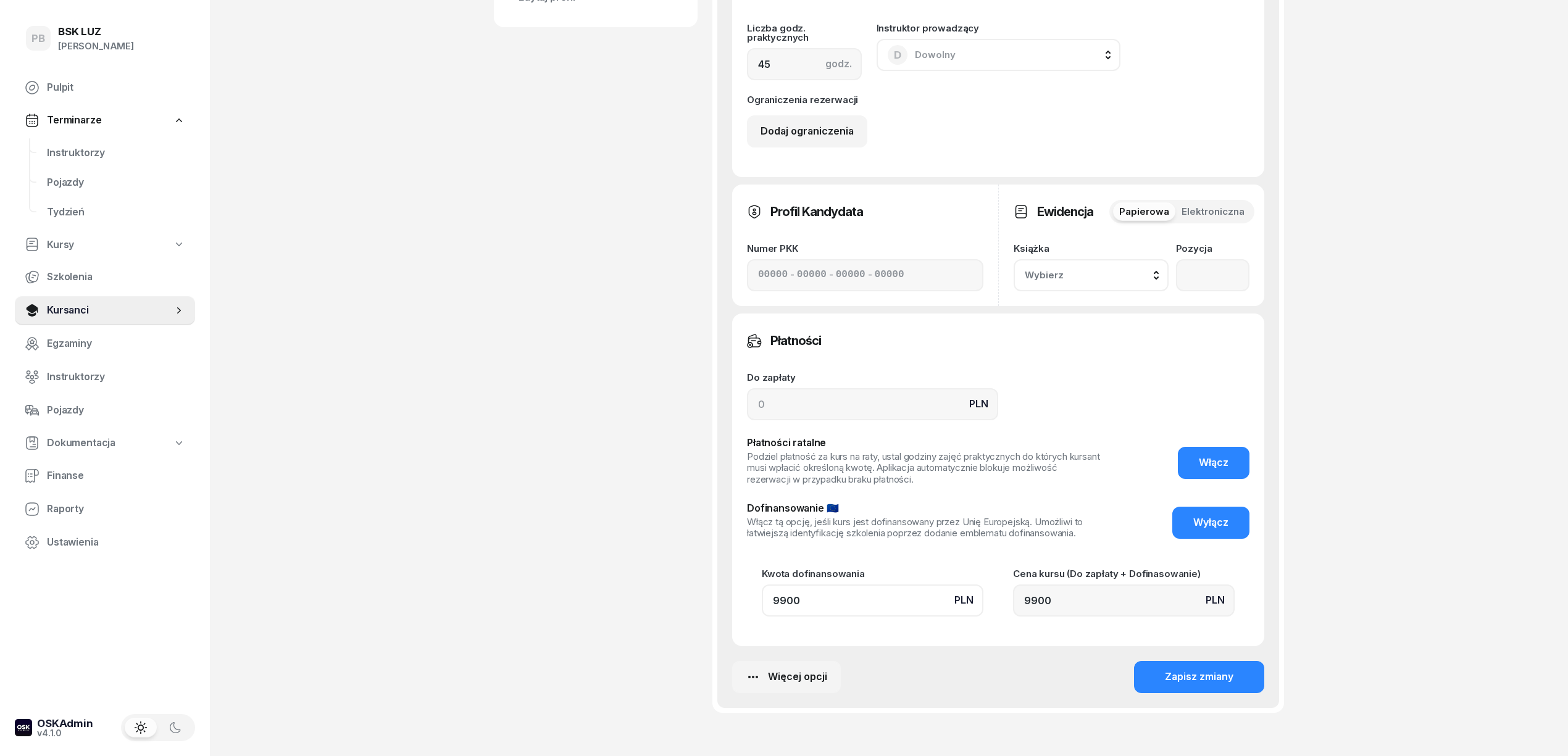
type input "9900"
drag, startPoint x: 806, startPoint y: 404, endPoint x: 682, endPoint y: 403, distance: 124.0
click at [682, 403] on div "ŻĄDŁO SŁAWOMIR Kursant Dodaj etykiety... 889 327 806 slawomir.zadlo@gmail.com S…" at bounding box center [889, 116] width 790 height 1266
type input "0"
click at [1229, 664] on button "Zapisz zmiany" at bounding box center [1199, 676] width 130 height 32
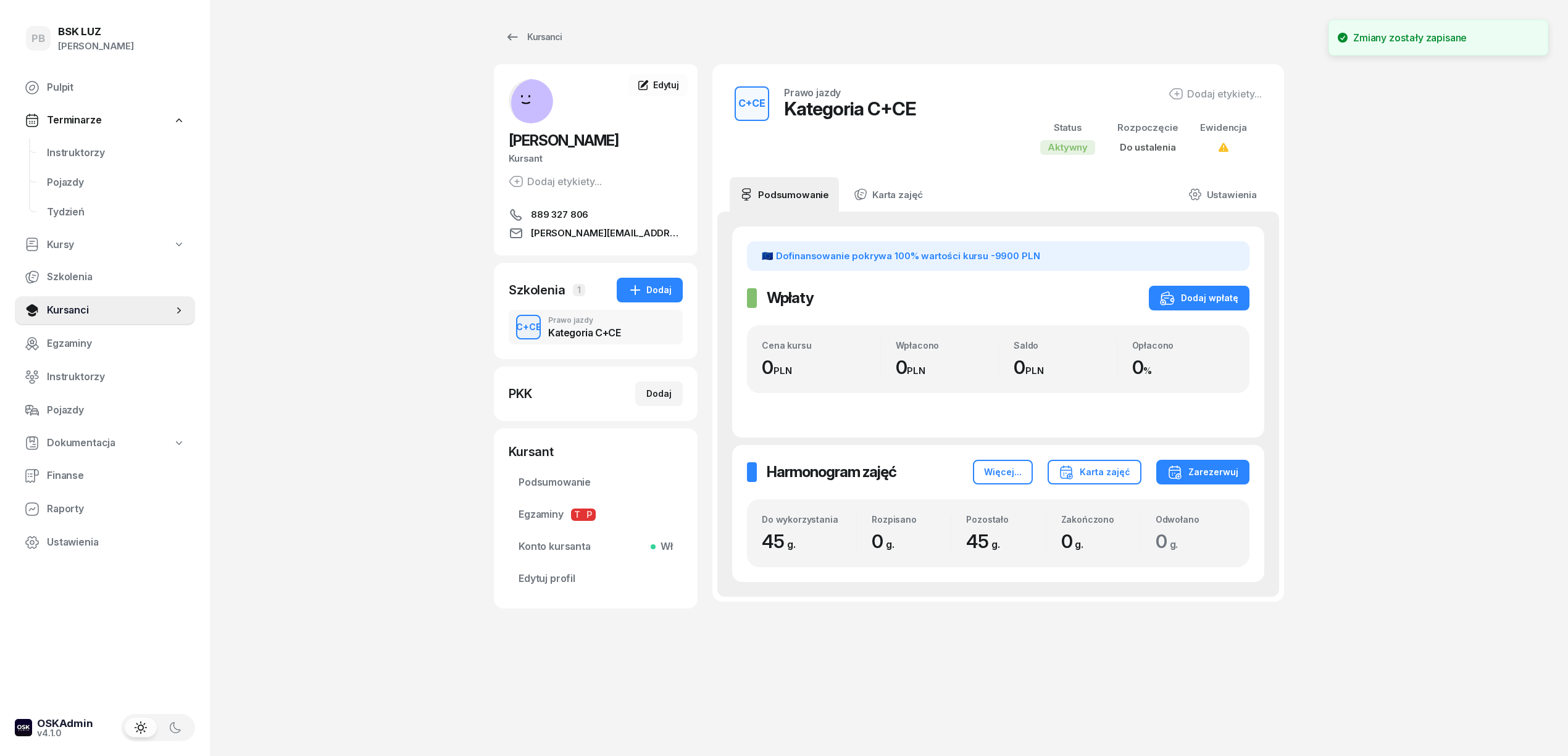
scroll to position [0, 0]
click at [1339, 605] on div "PB BSK LUZ Patrycja Bogdanowicz Pulpit Terminarze Instruktorzy Pojazdy Tydzień …" at bounding box center [784, 378] width 1568 height 756
click at [377, 225] on div "PB BSK LUZ Patrycja Bogdanowicz Pulpit Terminarze Instruktorzy Pojazdy Tydzień …" at bounding box center [784, 378] width 1568 height 756
click at [1208, 84] on div "C+CE Prawo jazdy Kategoria C+CE Dodaj etykiety... Status Aktywny Rozpoczęcie Do…" at bounding box center [998, 121] width 541 height 83
click at [1207, 92] on div "Dodaj etykiety..." at bounding box center [1214, 93] width 93 height 15
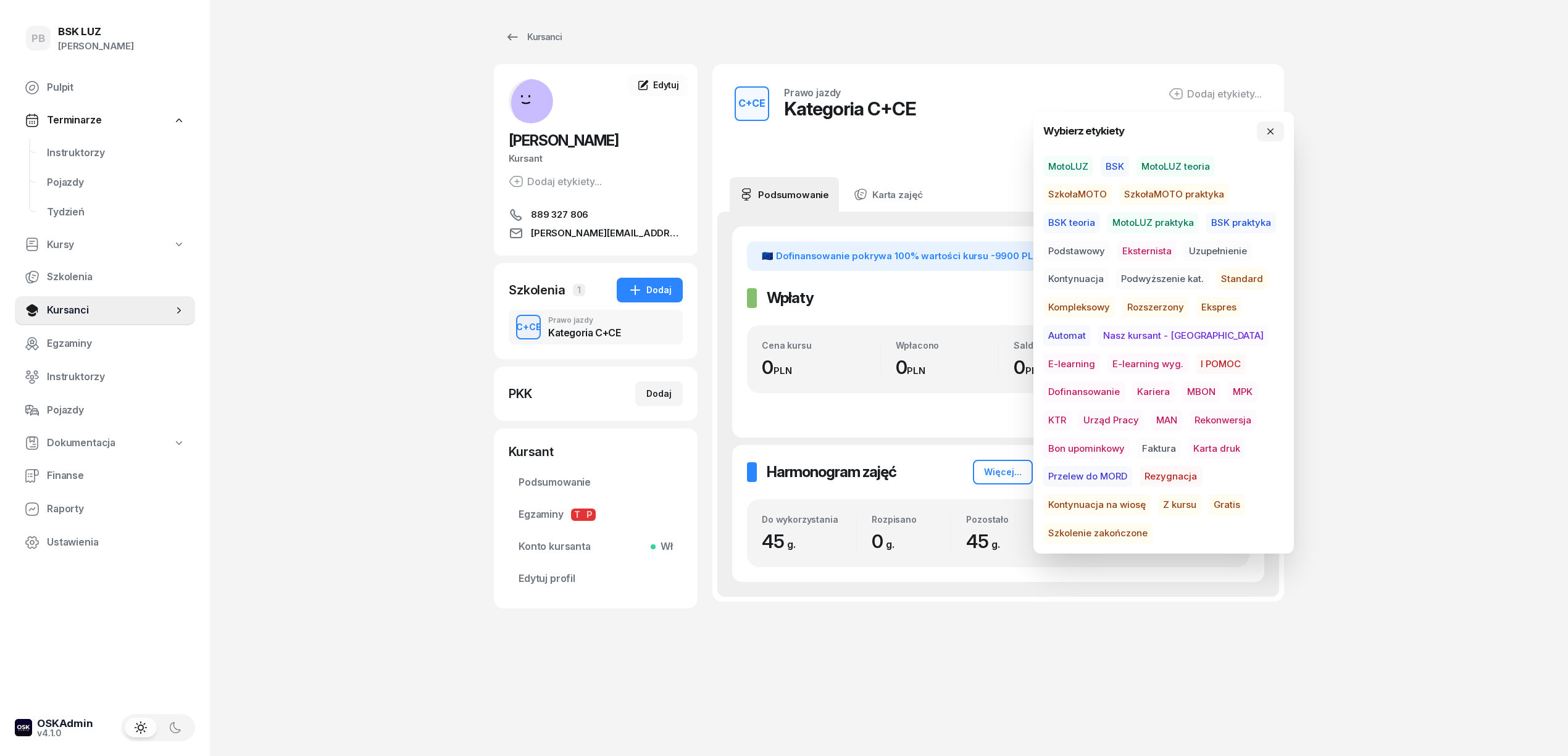
click at [1116, 166] on span "BSK" at bounding box center [1114, 166] width 28 height 21
click at [1087, 255] on span "Podstawowy" at bounding box center [1076, 253] width 67 height 21
click at [1182, 388] on span "MBON" at bounding box center [1201, 394] width 39 height 21
click at [1124, 383] on span "Dofinansowanie" at bounding box center [1084, 394] width 81 height 21
click at [1355, 372] on div "PB BSK LUZ Patrycja Bogdanowicz Pulpit Terminarze Instruktorzy Pojazdy Tydzień …" at bounding box center [784, 378] width 1568 height 756
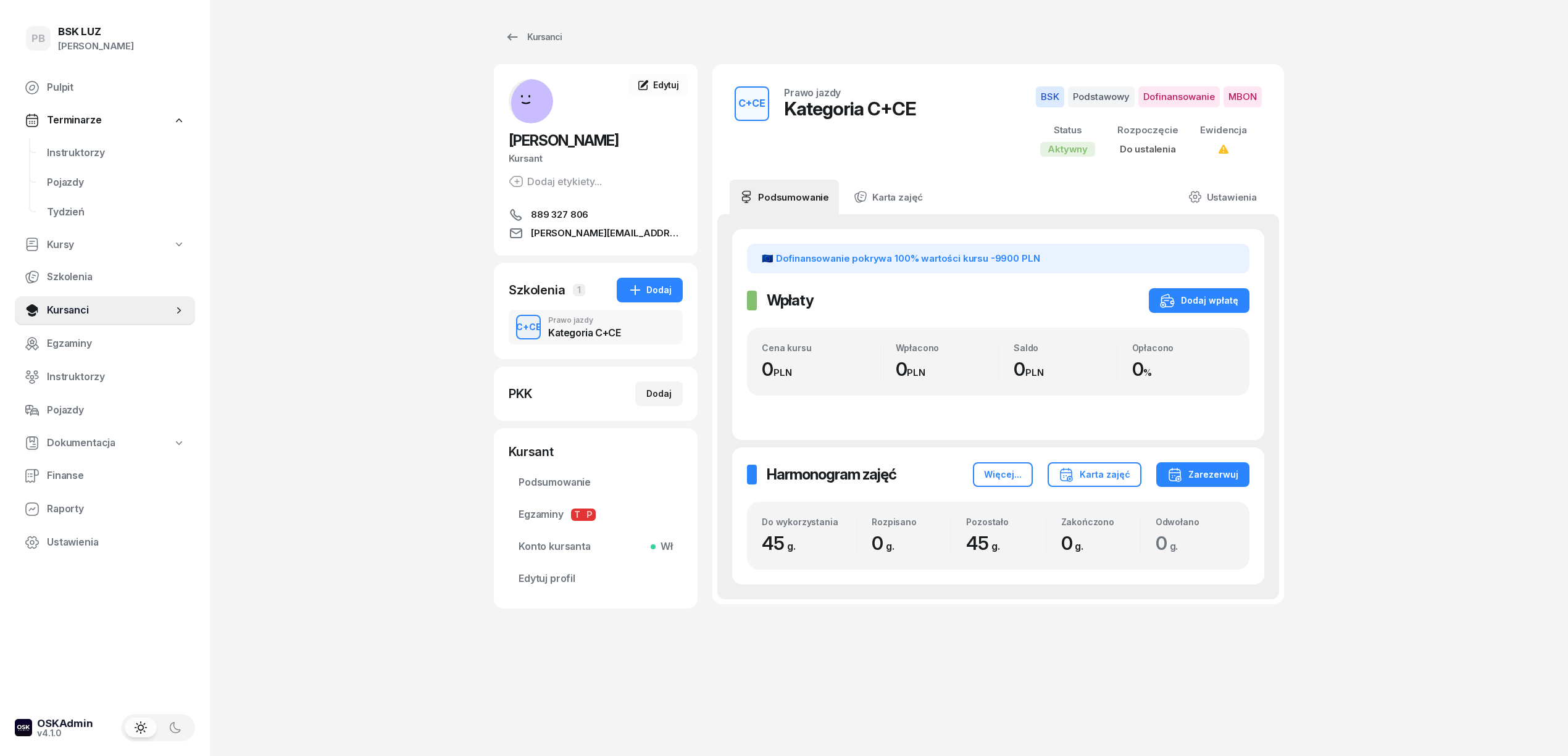
click at [632, 33] on div "Kursanci" at bounding box center [889, 36] width 790 height 24
click at [336, 262] on div "PB BSK LUZ Patrycja Bogdanowicz Pulpit Terminarze Instruktorzy Pojazdy Tydzień …" at bounding box center [784, 378] width 1568 height 756
click at [661, 394] on div "Dodaj" at bounding box center [659, 393] width 25 height 15
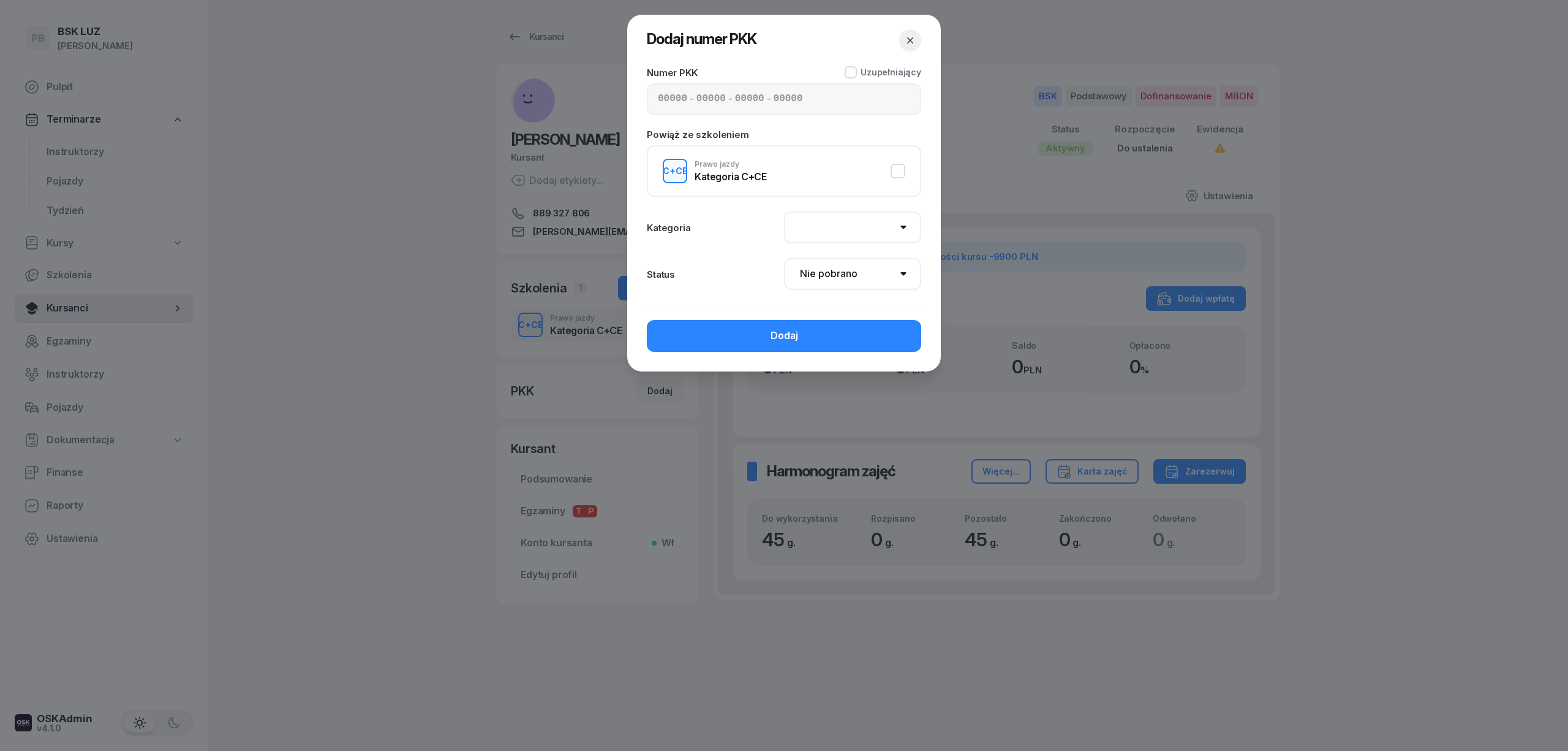
click at [822, 227] on select "AM A1 A2 A B1 B B+E C1 C1+E C C+E D1 D1+E D D+E T Tram C+CE C+D" at bounding box center [853, 227] width 137 height 32
select select "C"
click at [784, 212] on select "AM A1 A2 A B1 B B+E C1 C1+E C C+E D1 D1+E D D+E T Tram C+CE C+D" at bounding box center [853, 227] width 137 height 32
click at [805, 111] on div "- - -" at bounding box center [784, 99] width 274 height 32
click at [805, 104] on div "- - -" at bounding box center [784, 99] width 274 height 32
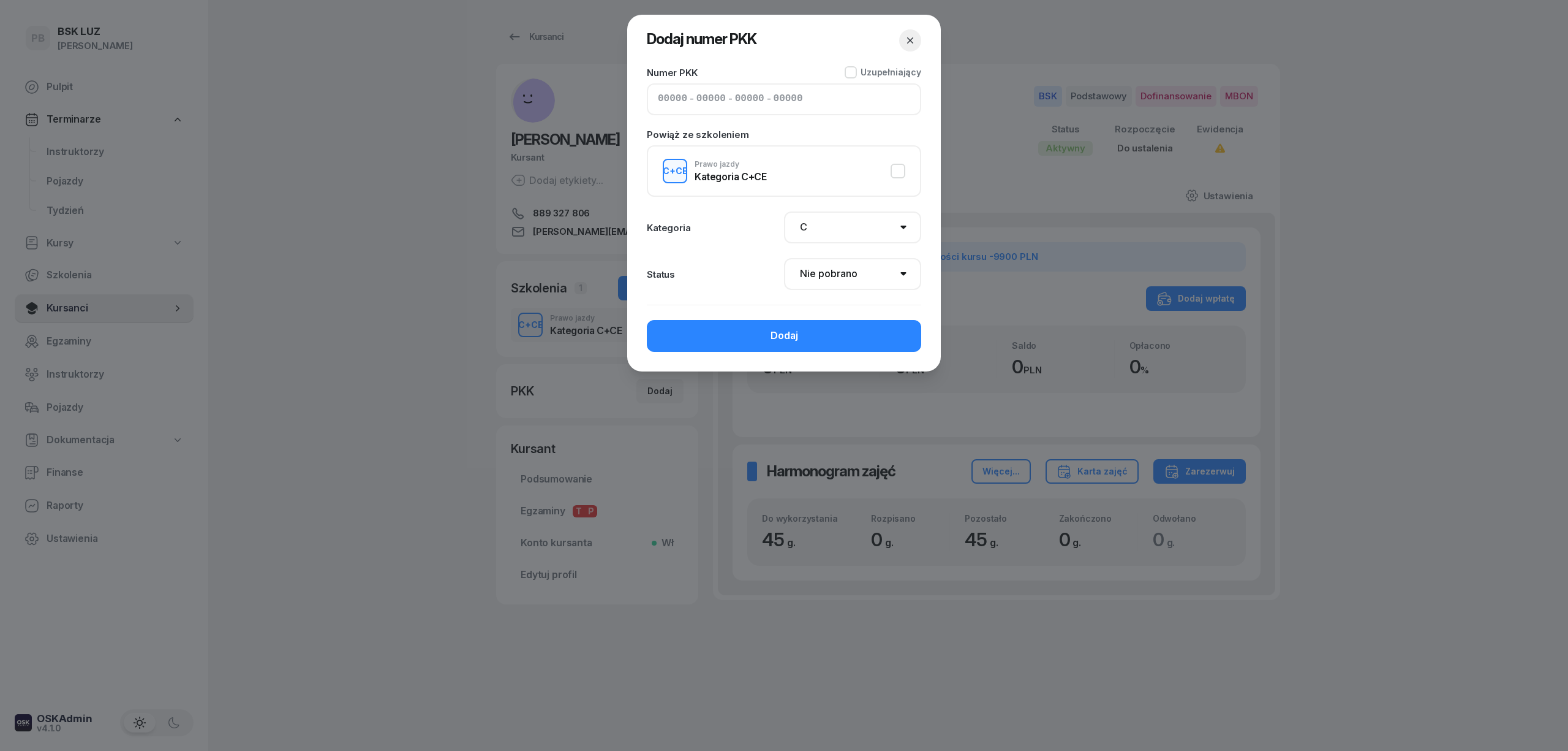
click at [718, 99] on input at bounding box center [711, 99] width 30 height 16
paste input "99229"
type input "12540"
type input "99229"
type input "33733"
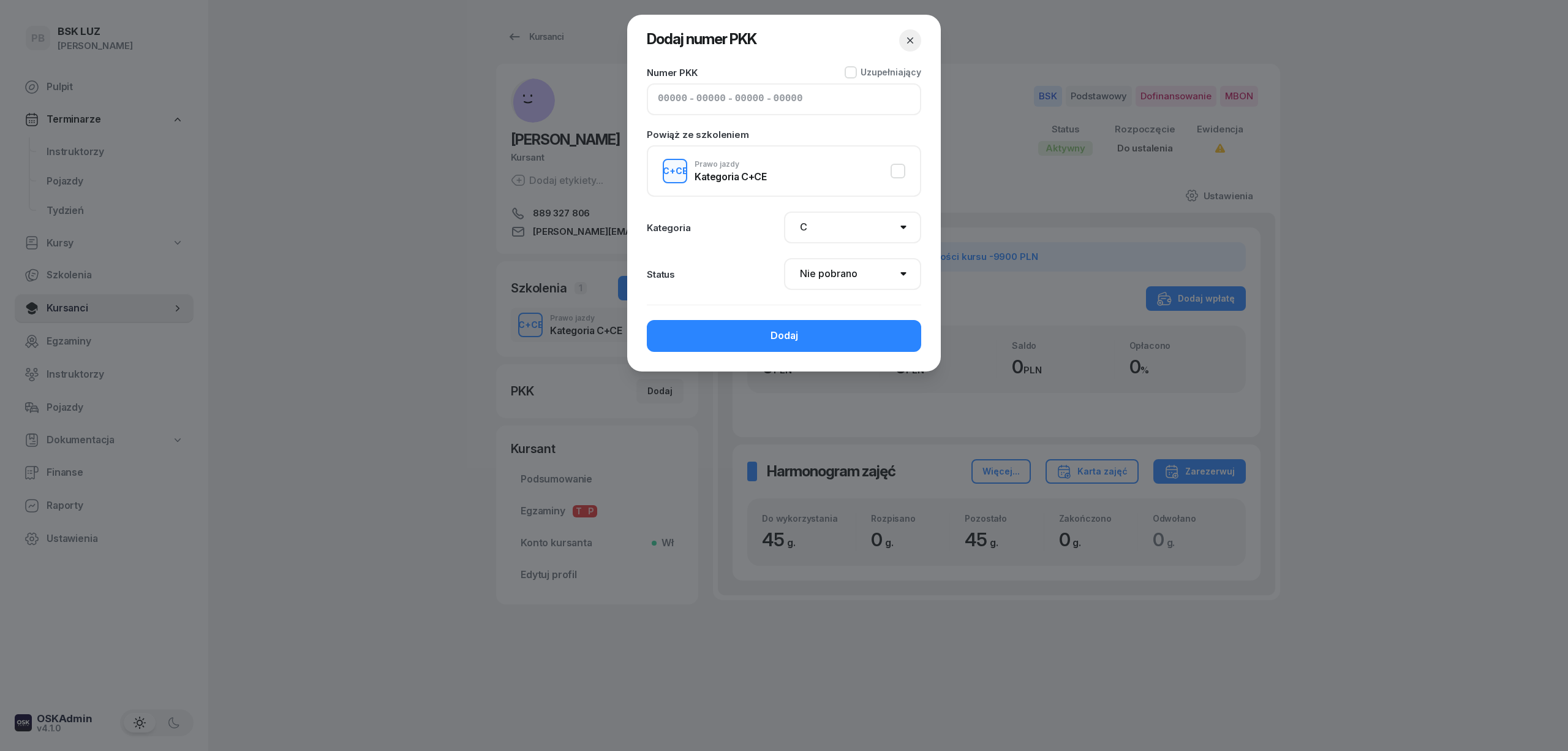
type input "89132"
click at [819, 282] on select "Nie pobrano Pobrano Zwrócono Zaktualizowano" at bounding box center [853, 273] width 137 height 32
select select "Get"
click at [784, 258] on select "Nie pobrano Pobrano Zwrócono Zaktualizowano" at bounding box center [853, 273] width 137 height 32
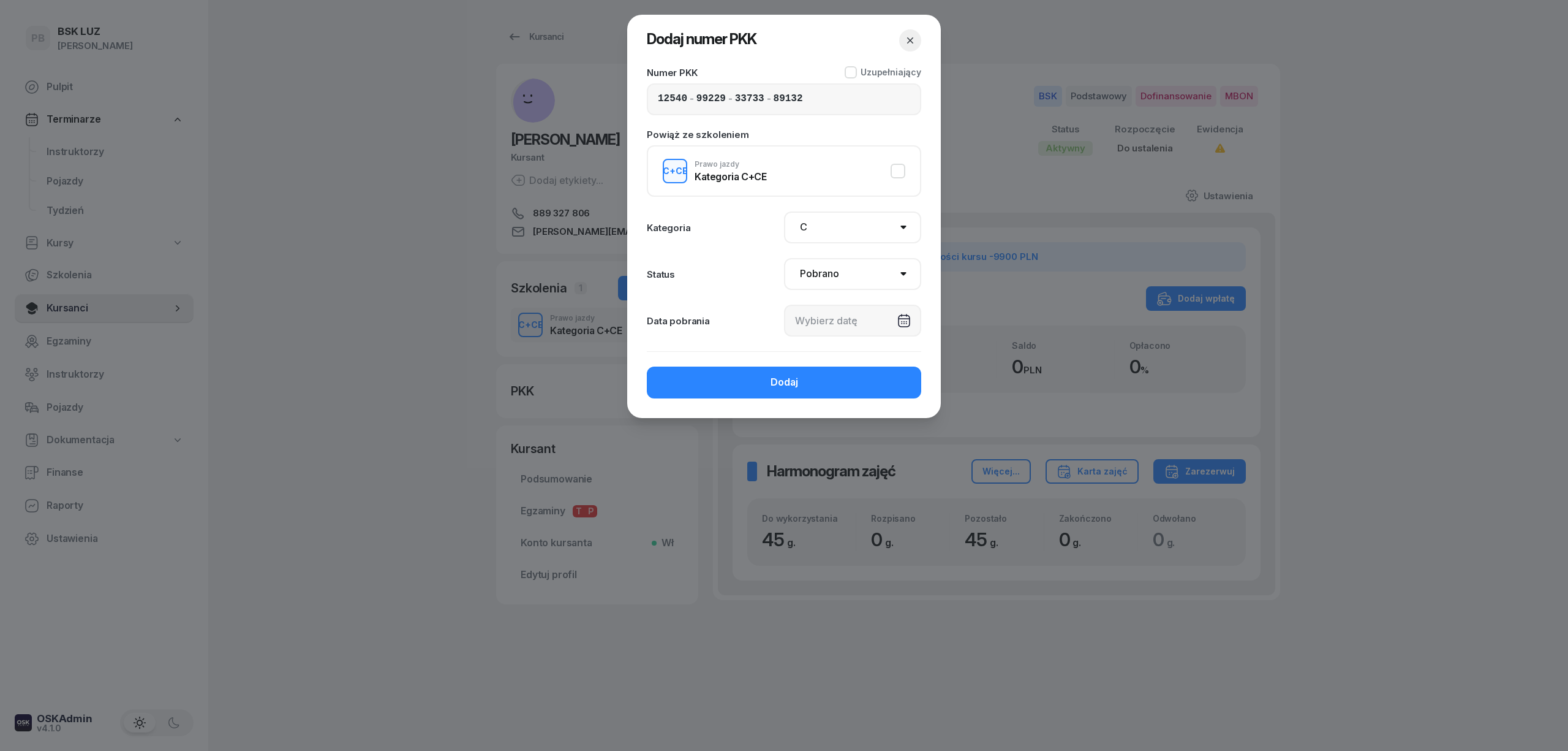
click at [902, 322] on div at bounding box center [853, 320] width 137 height 32
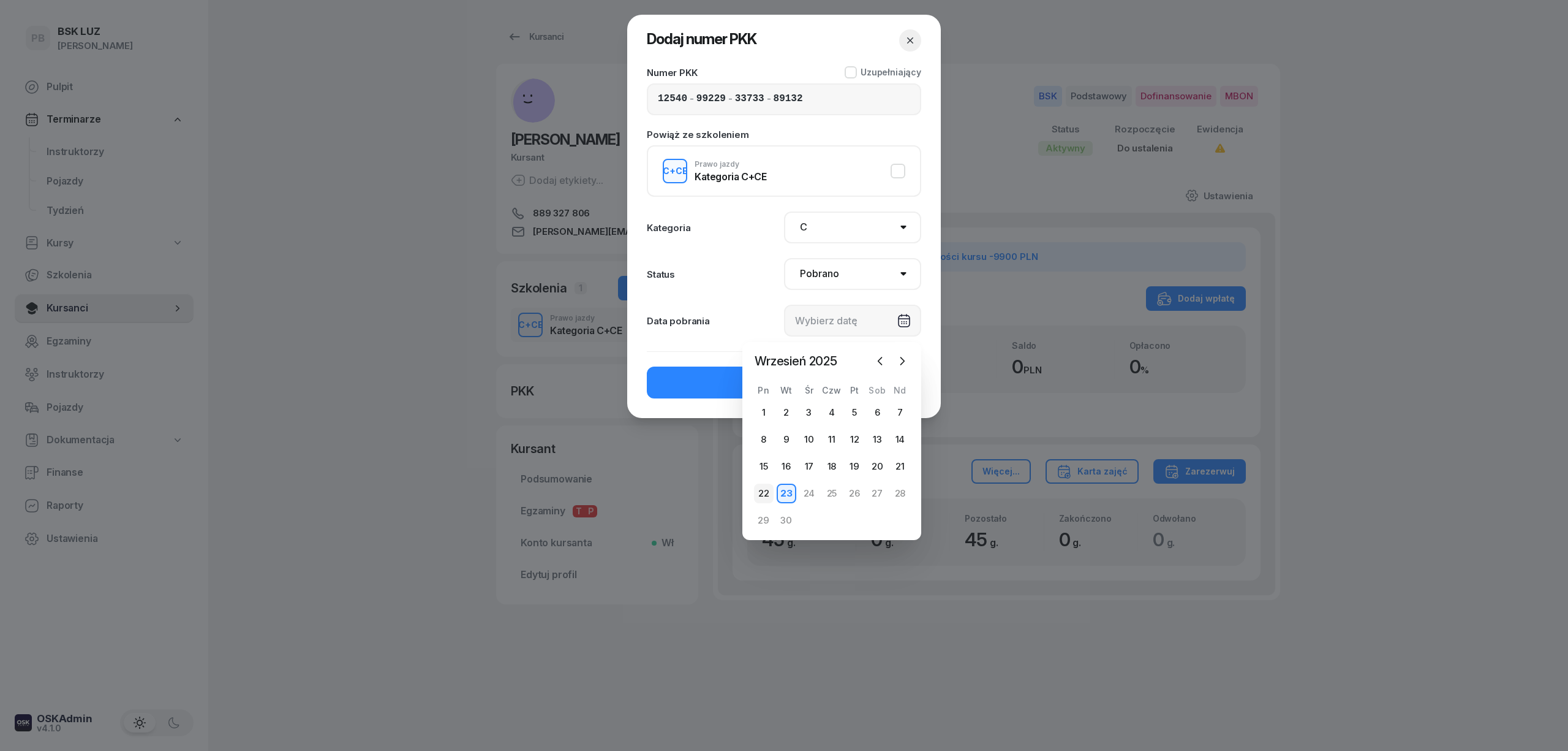
click at [764, 486] on div "22" at bounding box center [763, 493] width 19 height 19
type input "22/09/2025"
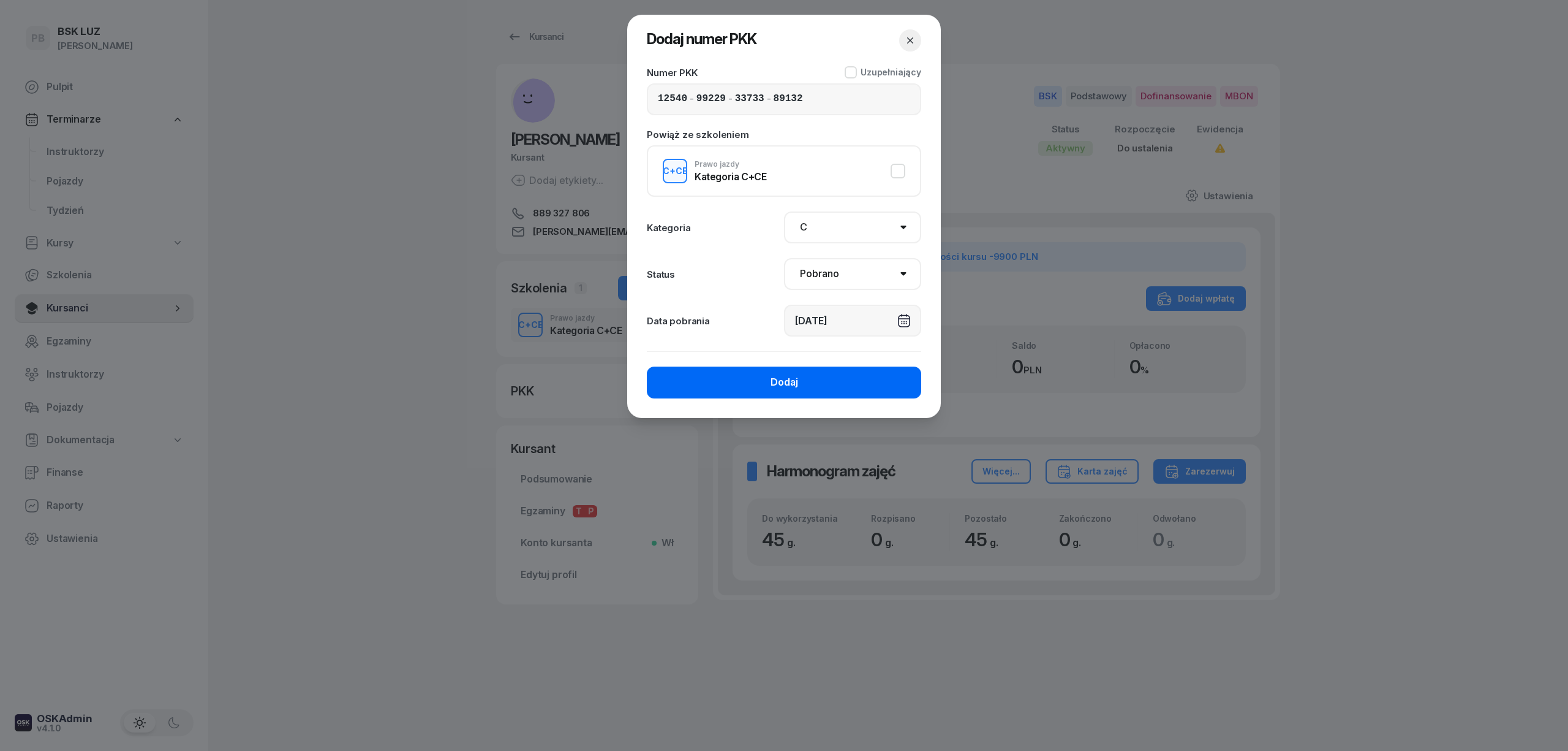
click at [807, 378] on button "Dodaj" at bounding box center [784, 382] width 274 height 32
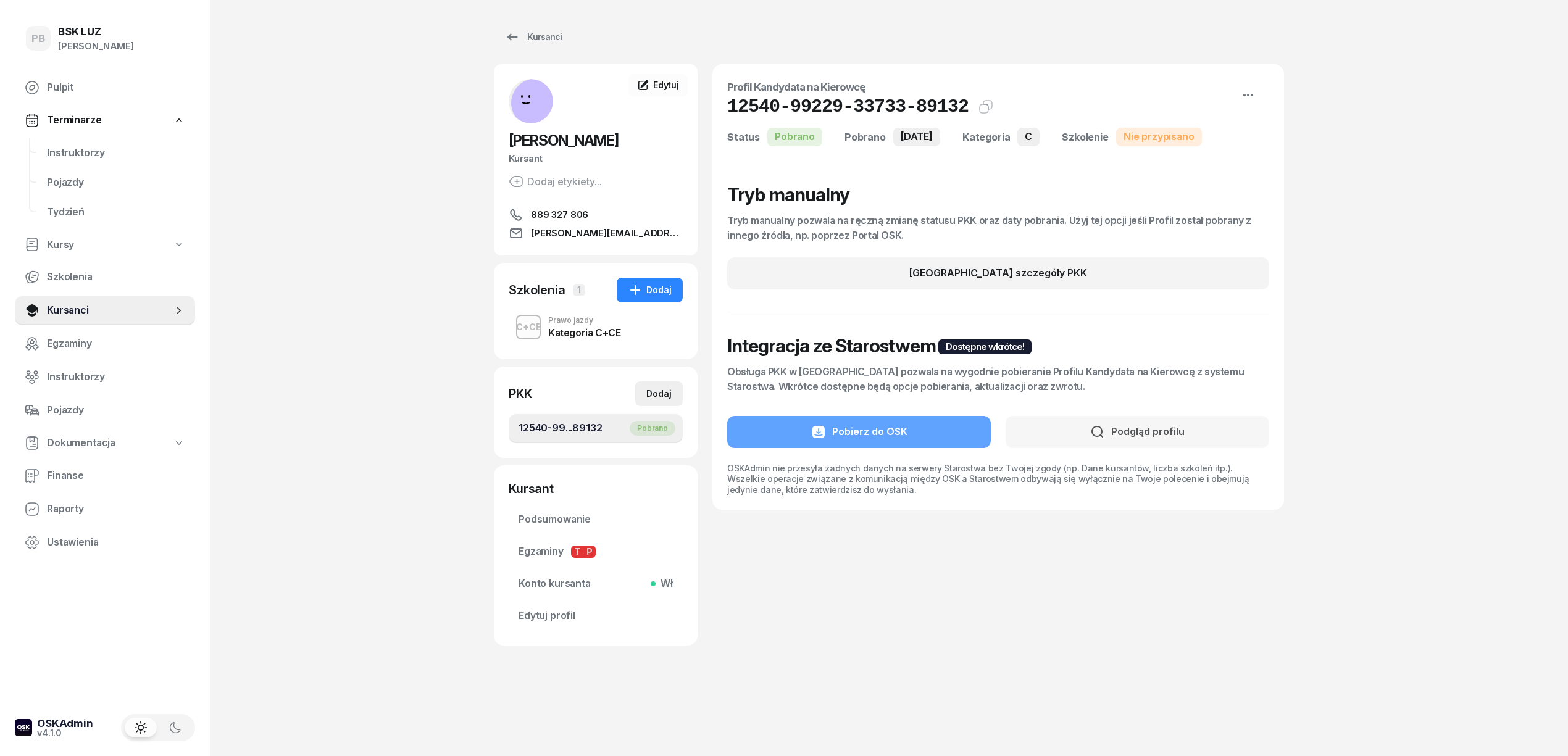
click at [669, 393] on div "Dodaj" at bounding box center [659, 393] width 25 height 15
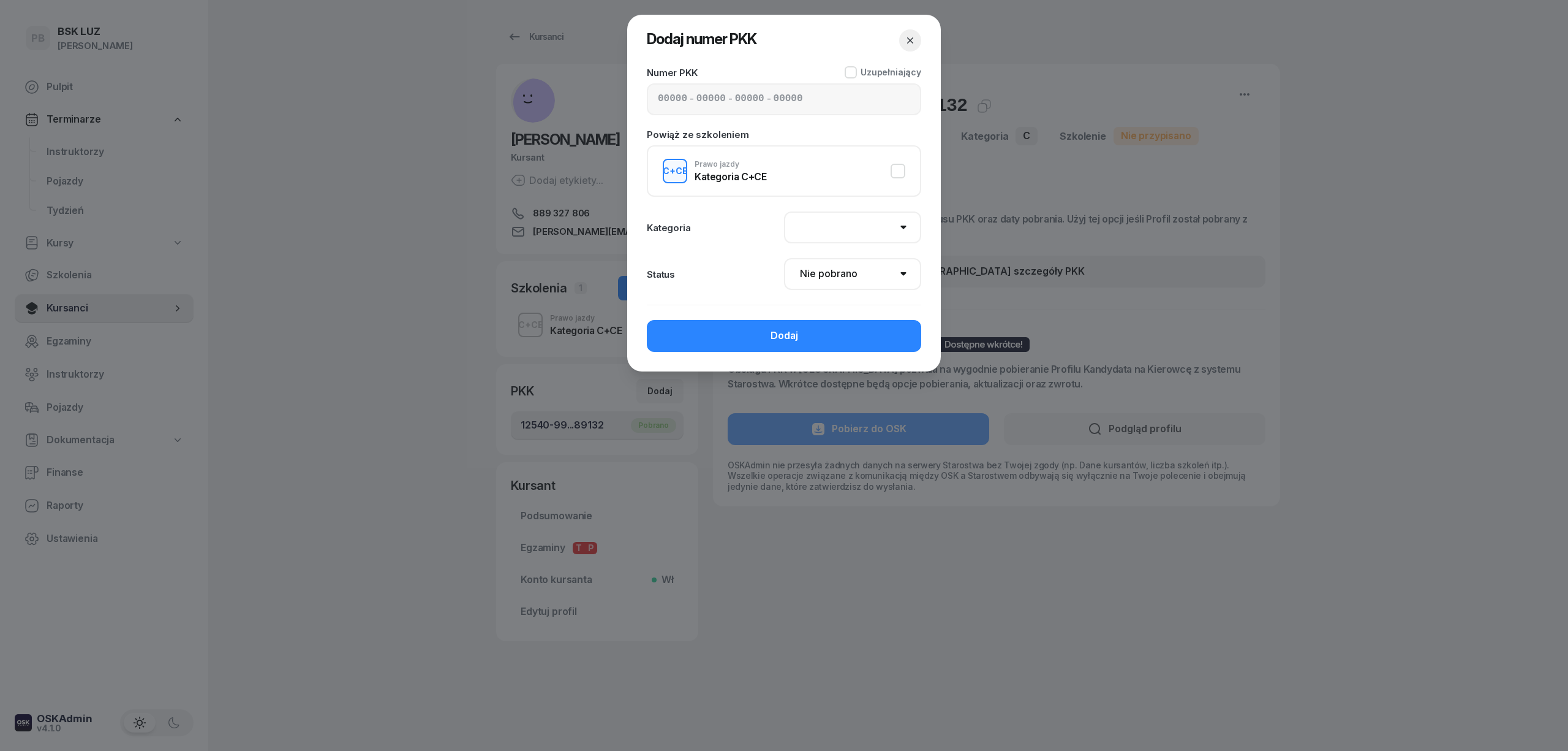
click at [822, 228] on select "AM A1 A2 A B1 B B+E C1 C1+E C C+E D1 D1+E D D+E T Tram C+CE C+D" at bounding box center [853, 227] width 137 height 32
select select "C+E"
click at [784, 212] on select "AM A1 A2 A B1 B B+E C1 C1+E C C+E D1 D1+E D D+E T Tram C+CE C+D" at bounding box center [853, 227] width 137 height 32
click at [762, 92] on input at bounding box center [750, 99] width 30 height 16
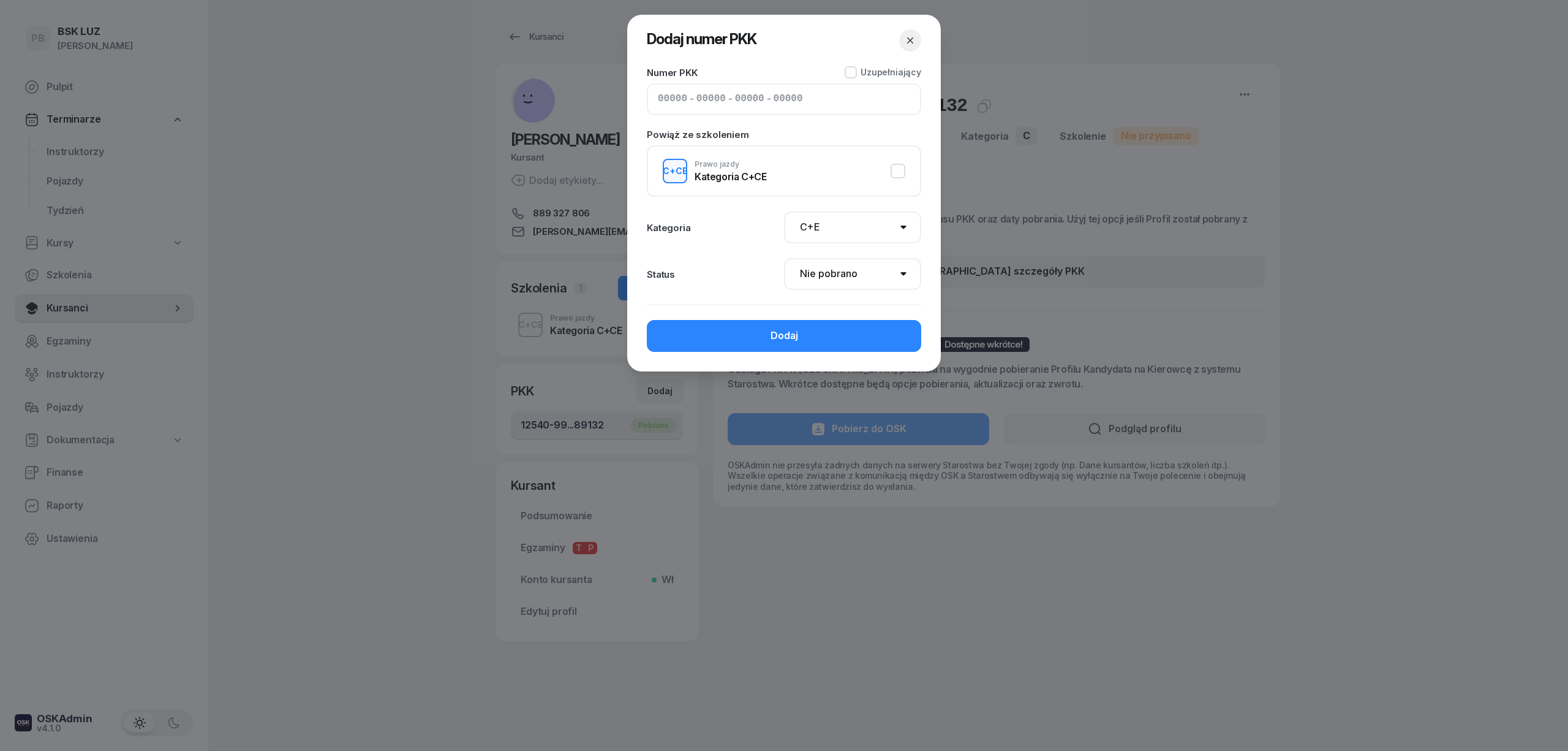
click at [762, 92] on input at bounding box center [750, 99] width 30 height 16
paste input "80743"
type input "82570"
type input "95227"
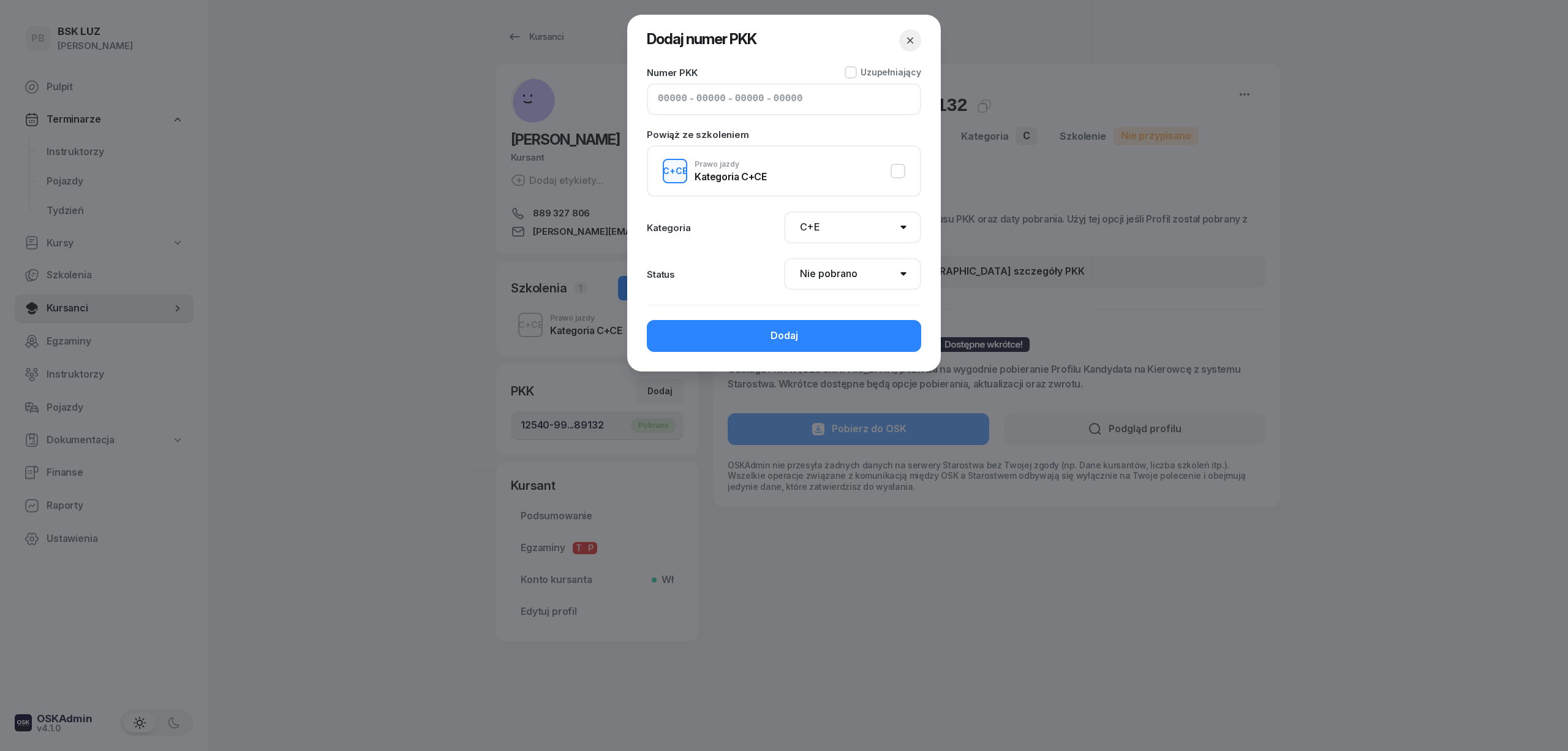
type input "80743"
type input "89134"
click at [834, 281] on select "Nie pobrano Pobrano Zwrócono Zaktualizowano" at bounding box center [853, 273] width 137 height 32
select select "Get"
click at [784, 258] on select "Nie pobrano Pobrano Zwrócono Zaktualizowano" at bounding box center [853, 273] width 137 height 32
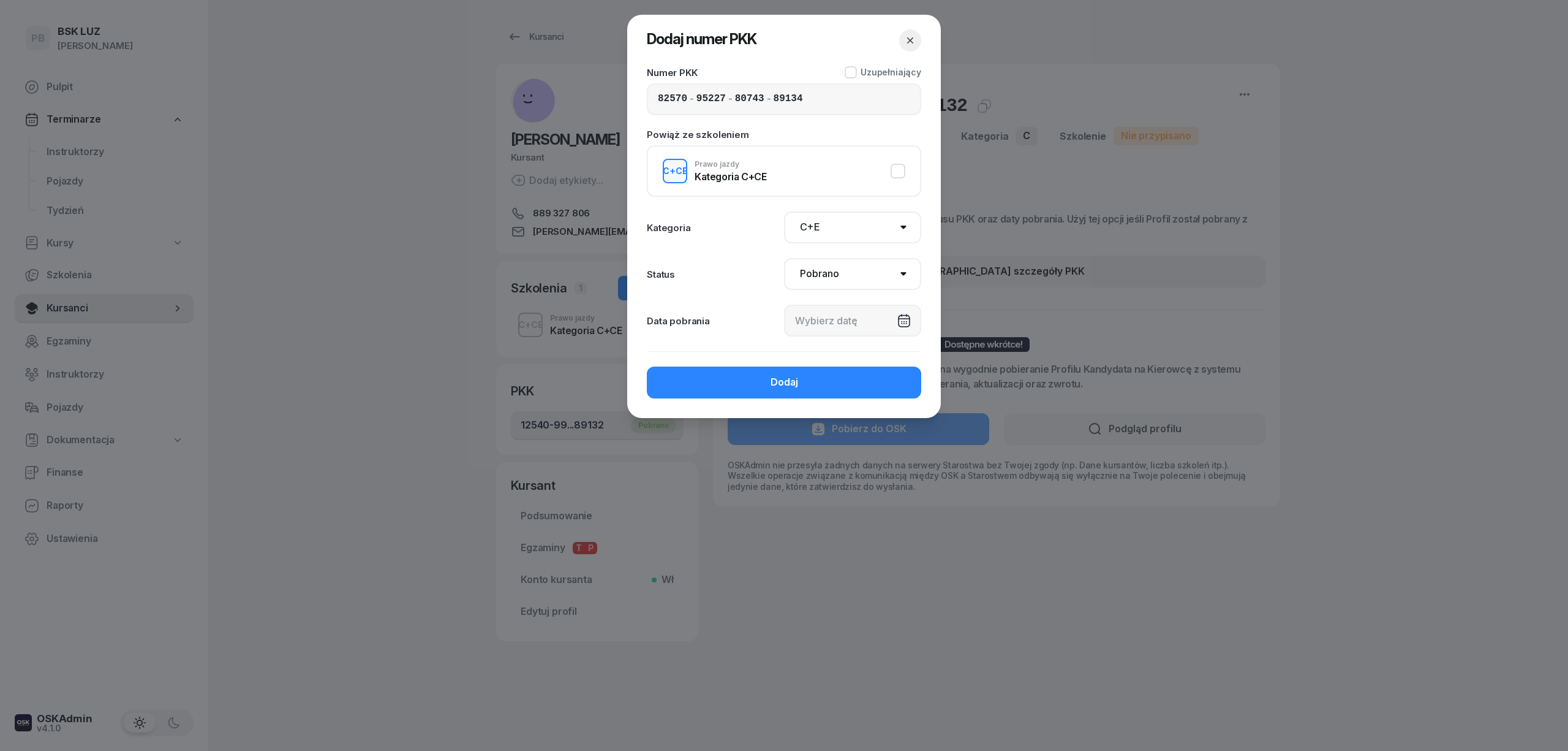
click at [829, 325] on div at bounding box center [853, 320] width 137 height 32
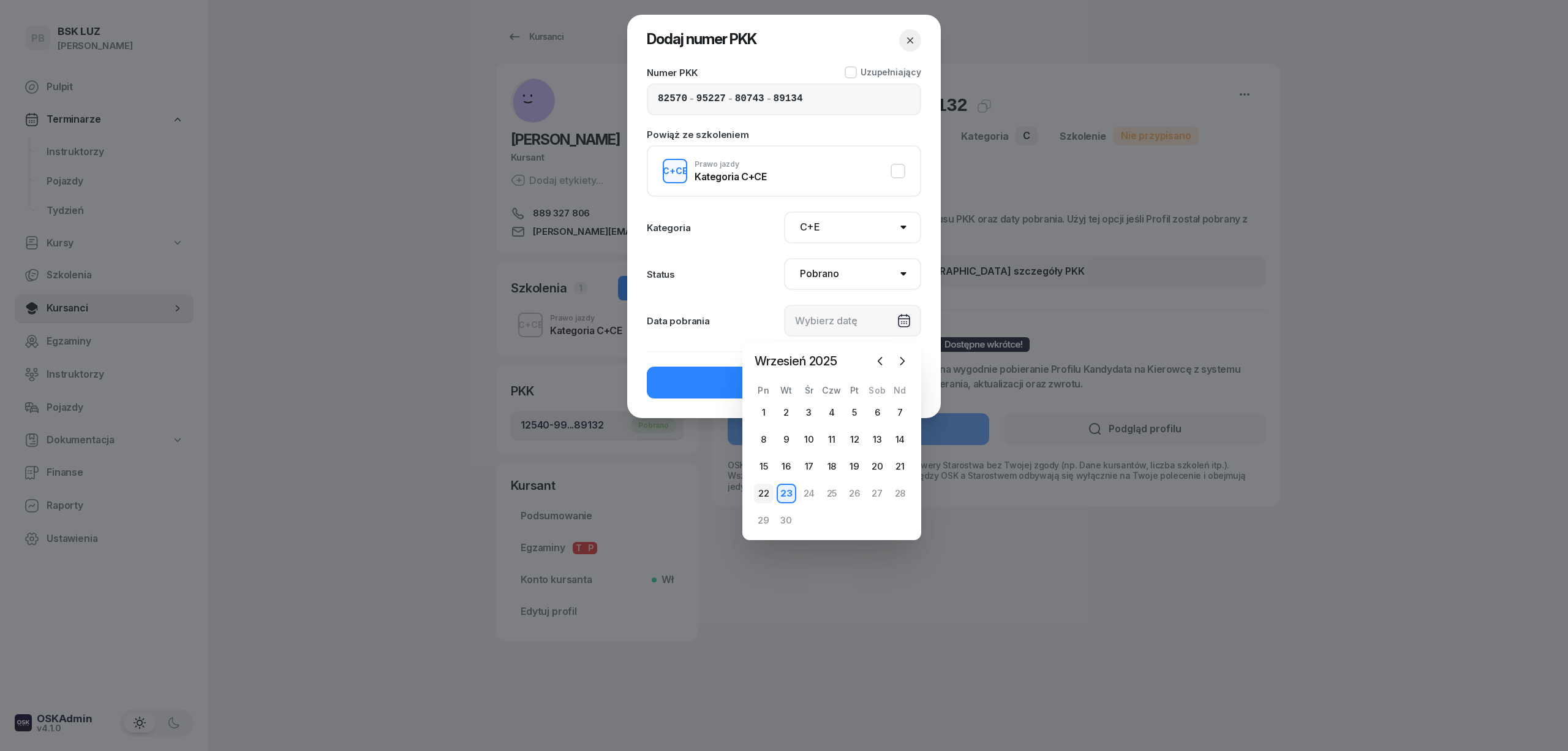
click at [763, 491] on div "22" at bounding box center [763, 493] width 19 height 19
type input "22/09/2025"
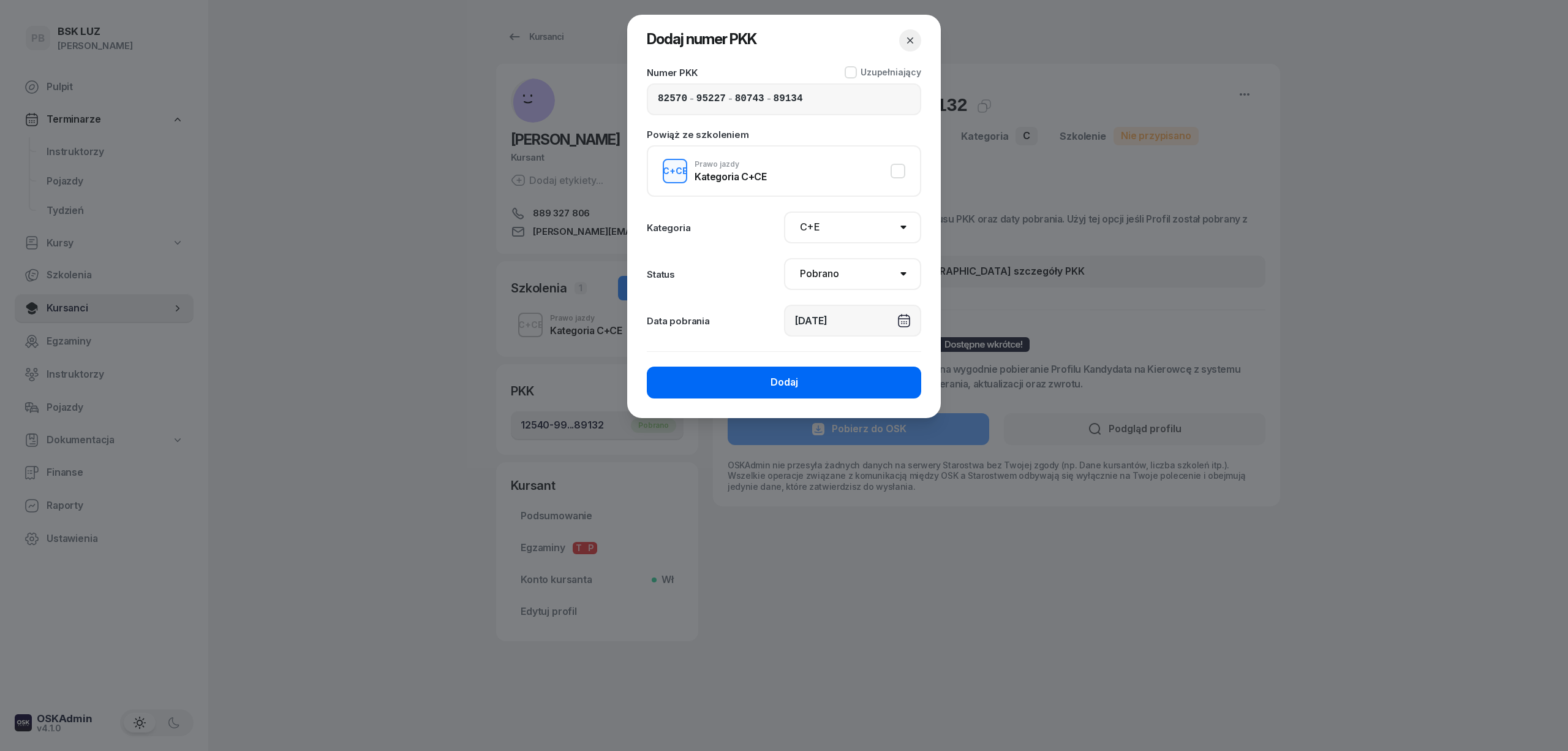
click at [811, 384] on button "Dodaj" at bounding box center [784, 382] width 274 height 32
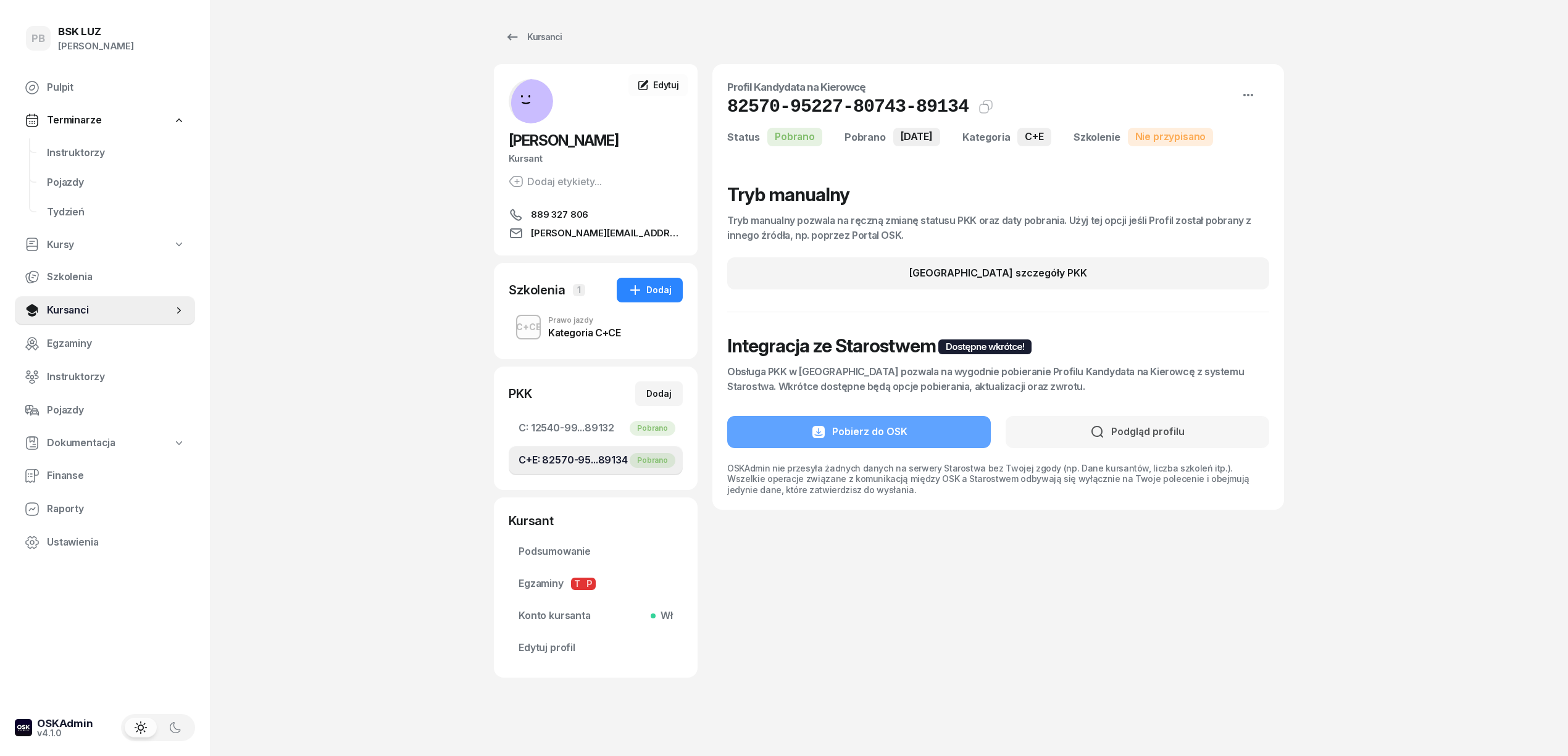
click at [784, 559] on div "Profil Kandydata na Kierowcę 82570-95227-80743-89134 Kat.C+E Status Pobrano Pob…" at bounding box center [998, 370] width 571 height 613
click at [1394, 312] on div "PB BSK LUZ Patrycja Bogdanowicz Pulpit Terminarze Instruktorzy Pojazdy Tydzień …" at bounding box center [784, 380] width 1568 height 761
click at [427, 216] on div "PB BSK LUZ Patrycja Bogdanowicz Pulpit Terminarze Instruktorzy Pojazdy Tydzień …" at bounding box center [784, 380] width 1568 height 761
click at [422, 213] on div "PB BSK LUZ Patrycja Bogdanowicz Pulpit Terminarze Instruktorzy Pojazdy Tydzień …" at bounding box center [784, 380] width 1568 height 761
click at [375, 176] on div "PB BSK LUZ Patrycja Bogdanowicz Pulpit Terminarze Instruktorzy Pojazdy Tydzień …" at bounding box center [784, 380] width 1568 height 761
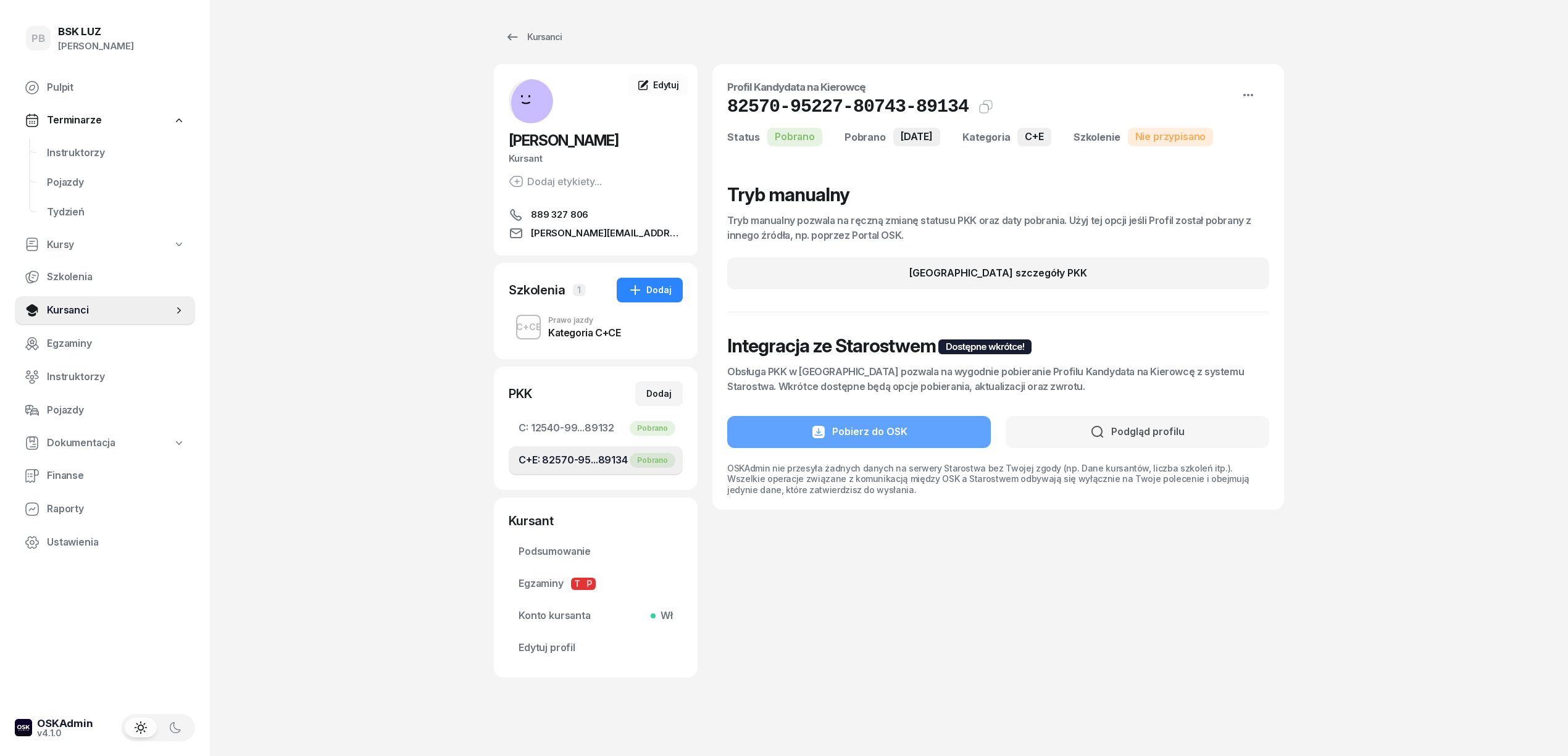
click at [319, 74] on div "PB BSK LUZ Patrycja Bogdanowicz Pulpit Terminarze Instruktorzy Pojazdy Tydzień …" at bounding box center [784, 380] width 1568 height 761
click at [554, 37] on div "Kursanci" at bounding box center [533, 37] width 57 height 15
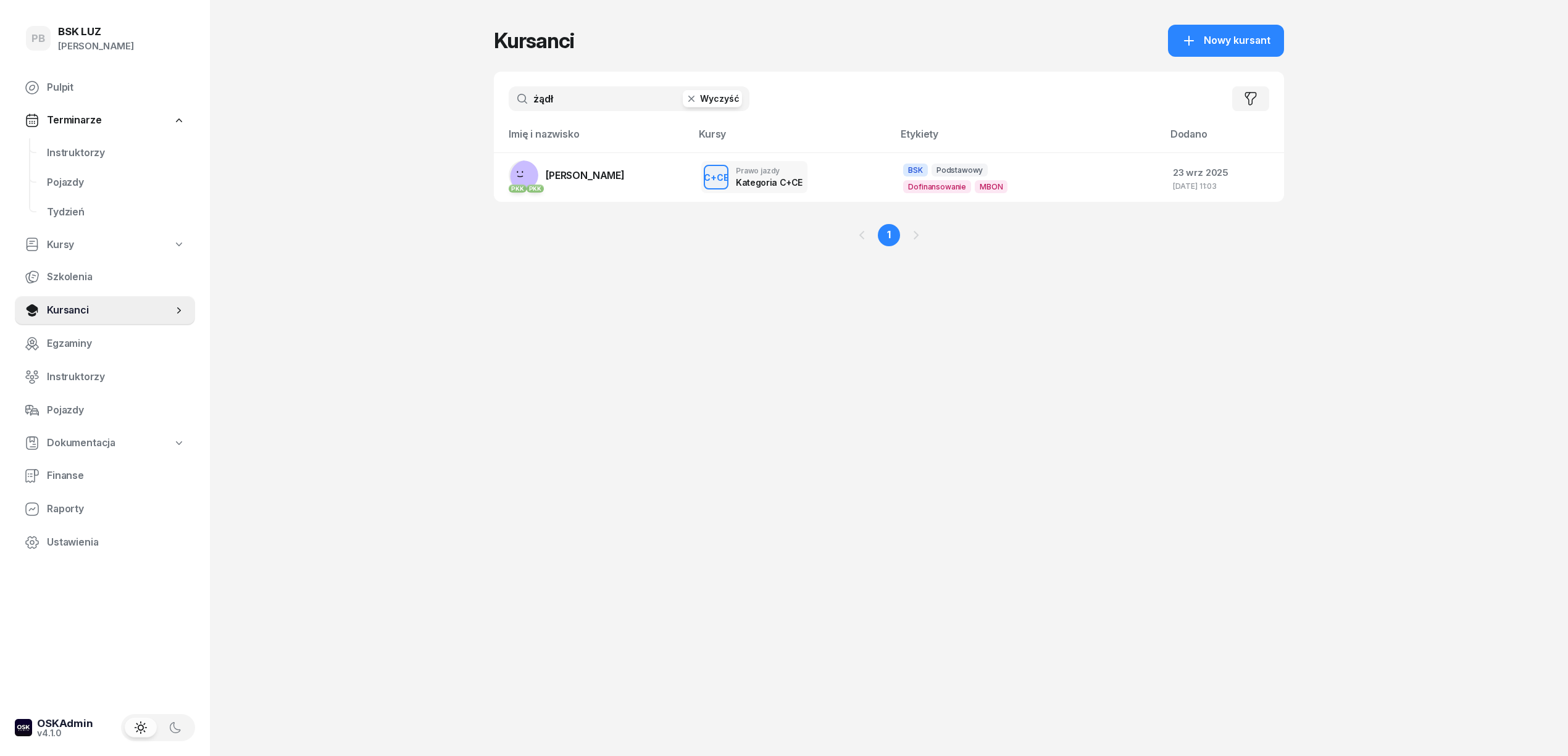
click at [557, 93] on input "żądł" at bounding box center [629, 98] width 241 height 24
type input "łodzińsk"
click at [630, 176] on td "PKK ŁODZIŃSKA POLA" at bounding box center [593, 176] width 198 height 49
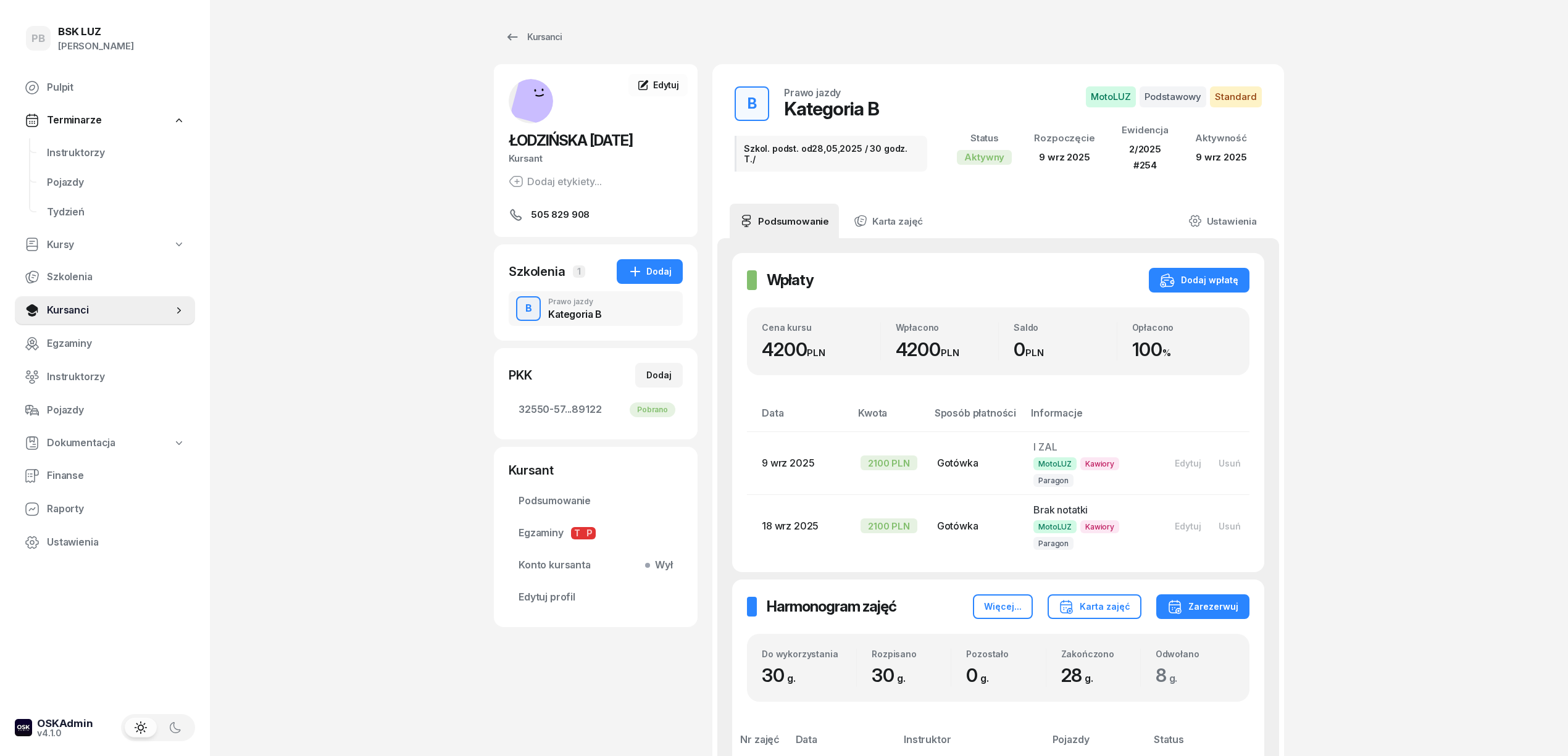
click at [79, 143] on link "Instruktorzy" at bounding box center [115, 153] width 158 height 30
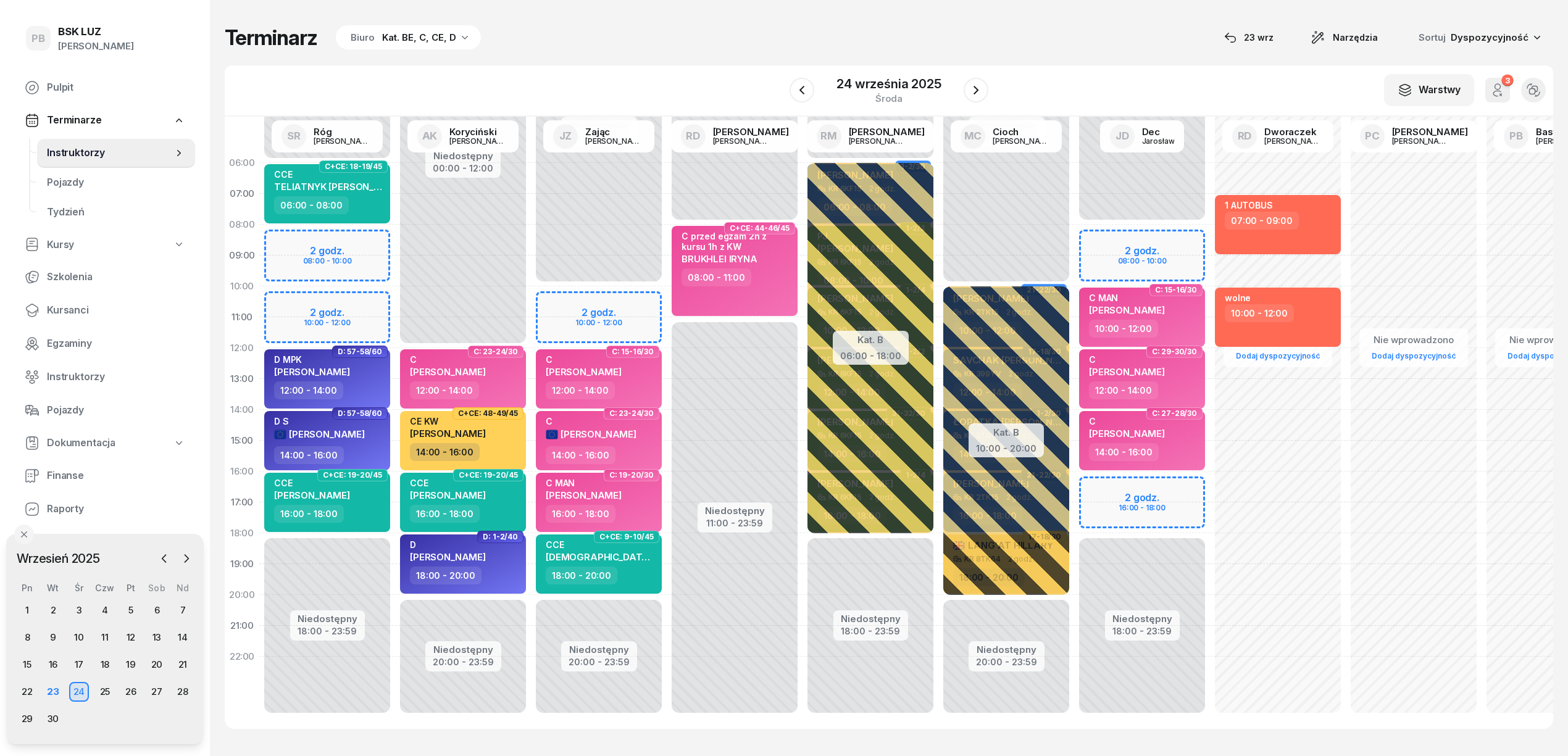
click at [425, 41] on div "Kat. BE, C, CE, D" at bounding box center [418, 37] width 74 height 15
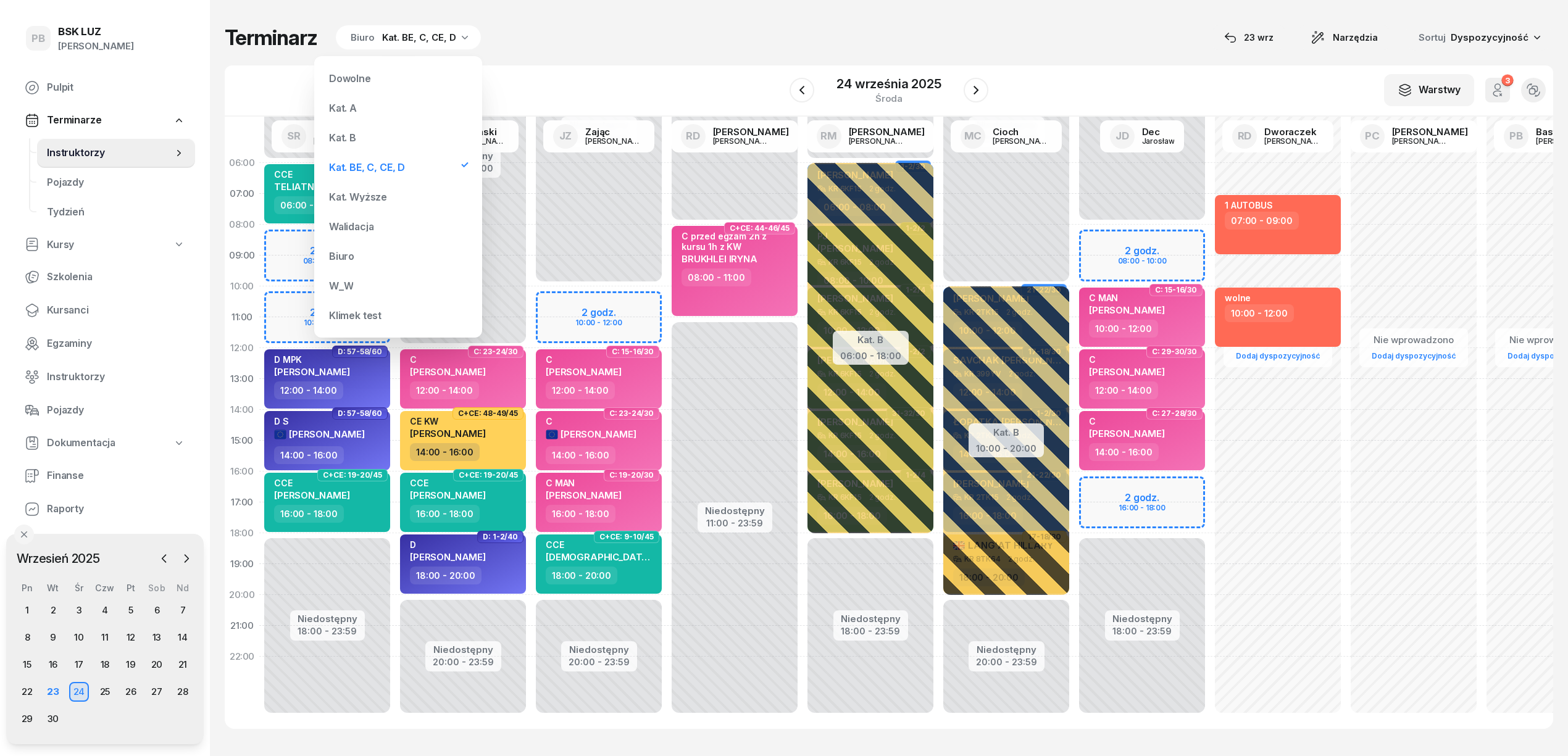
click at [363, 131] on div "Kat. B" at bounding box center [398, 136] width 148 height 24
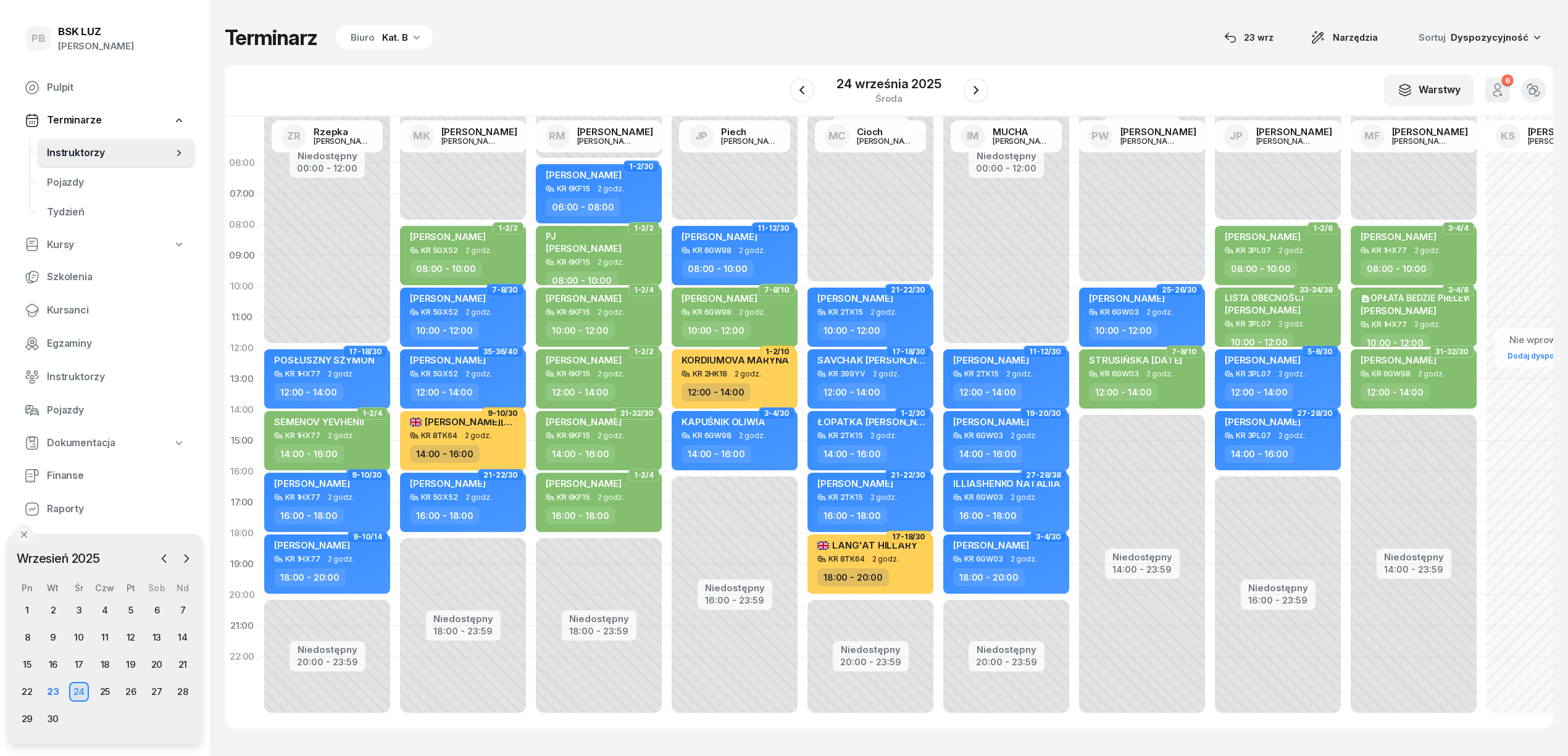
click at [1119, 17] on div "Terminarz Biuro Kat. B 23 wrz Narzędzia Sortuj Dyspozycyjność W Wybierz AK Kory…" at bounding box center [888, 377] width 1328 height 753
click at [1156, 48] on div "Terminarz Biuro Kat. B 23 wrz Narzędzia Sortuj Dyspozycyjność" at bounding box center [888, 37] width 1328 height 26
click at [1094, 43] on div "Terminarz Biuro Kat. B 23 wrz Narzędzia Sortuj Dyspozycyjność" at bounding box center [888, 37] width 1328 height 26
click at [1028, 35] on div "Terminarz Biuro Kat. B 23 wrz Narzędzia Sortuj Dyspozycyjność" at bounding box center [888, 37] width 1328 height 26
click at [937, 11] on div "Terminarz Biuro Kat. B 23 wrz Narzędzia Sortuj Dyspozycyjność W Wybierz AK Kory…" at bounding box center [888, 377] width 1328 height 753
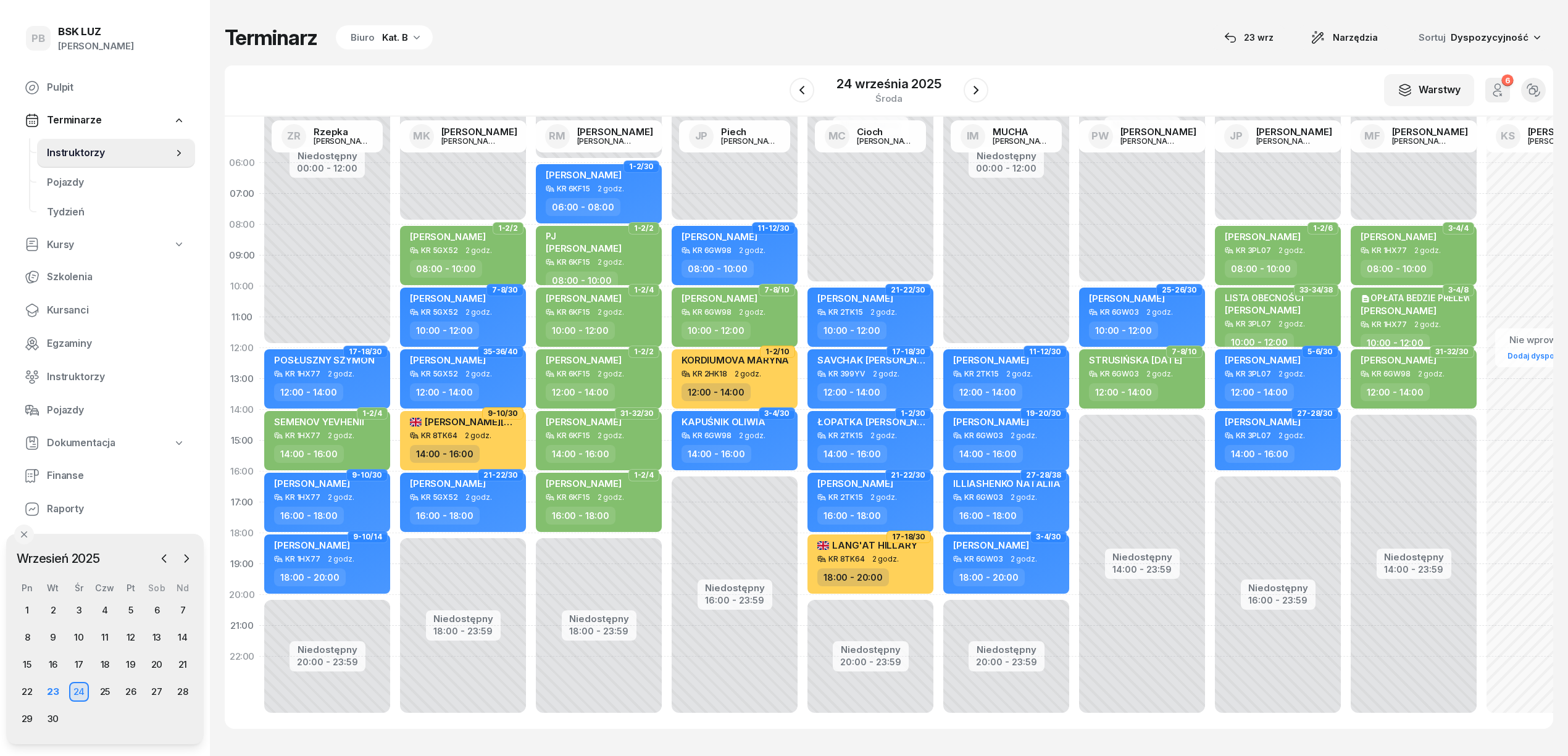
click at [1075, 35] on div "Terminarz Biuro Kat. B 23 wrz Narzędzia Sortuj Dyspozycyjność" at bounding box center [888, 37] width 1328 height 26
click at [1151, 9] on div "Terminarz Biuro Kat. B 23 wrz Narzędzia Sortuj Dyspozycyjność W Wybierz AK Kory…" at bounding box center [888, 377] width 1328 height 753
click at [379, 48] on div "Biuro Kat. B" at bounding box center [384, 37] width 97 height 24
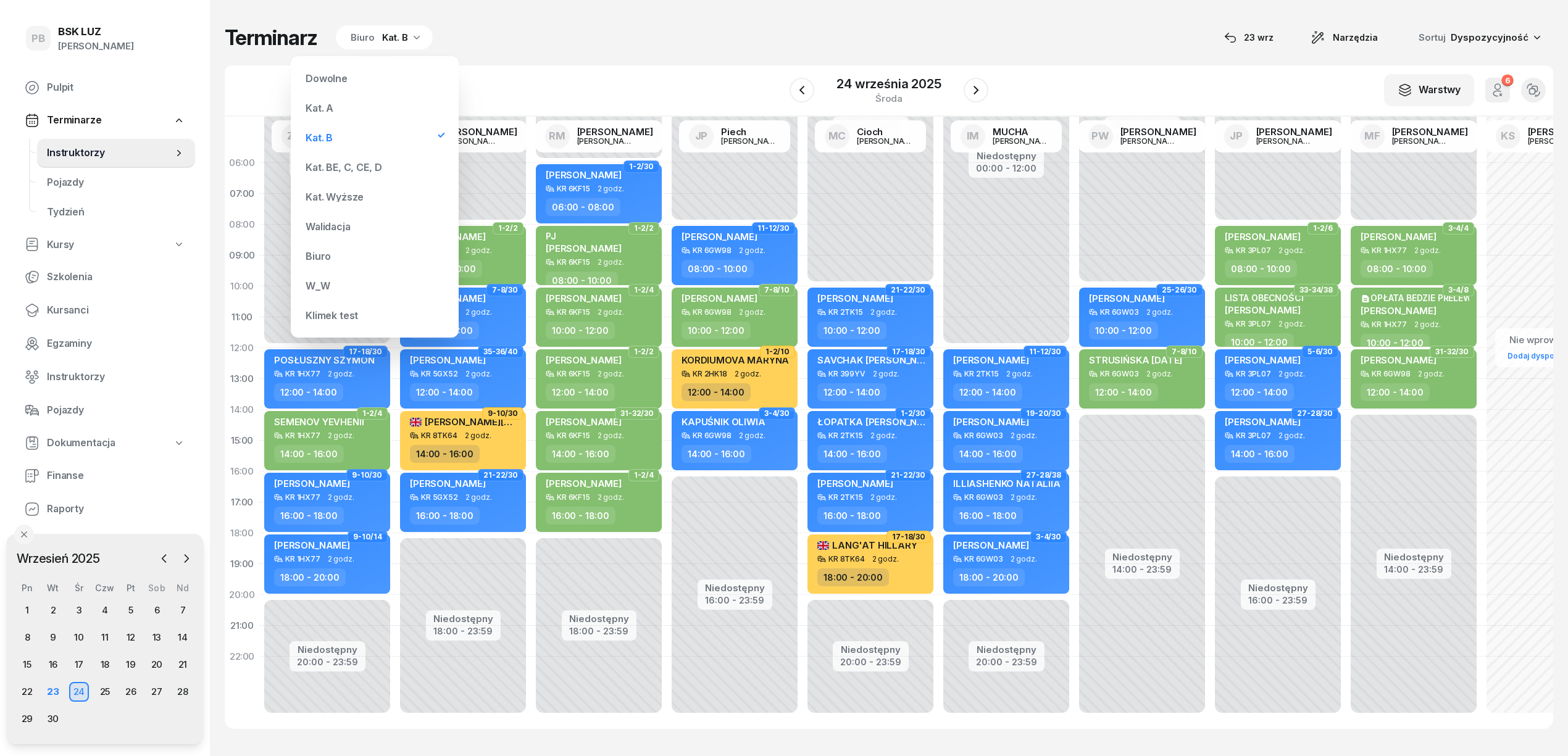
click at [367, 176] on div "Kat. BE, C, CE, D" at bounding box center [374, 166] width 148 height 24
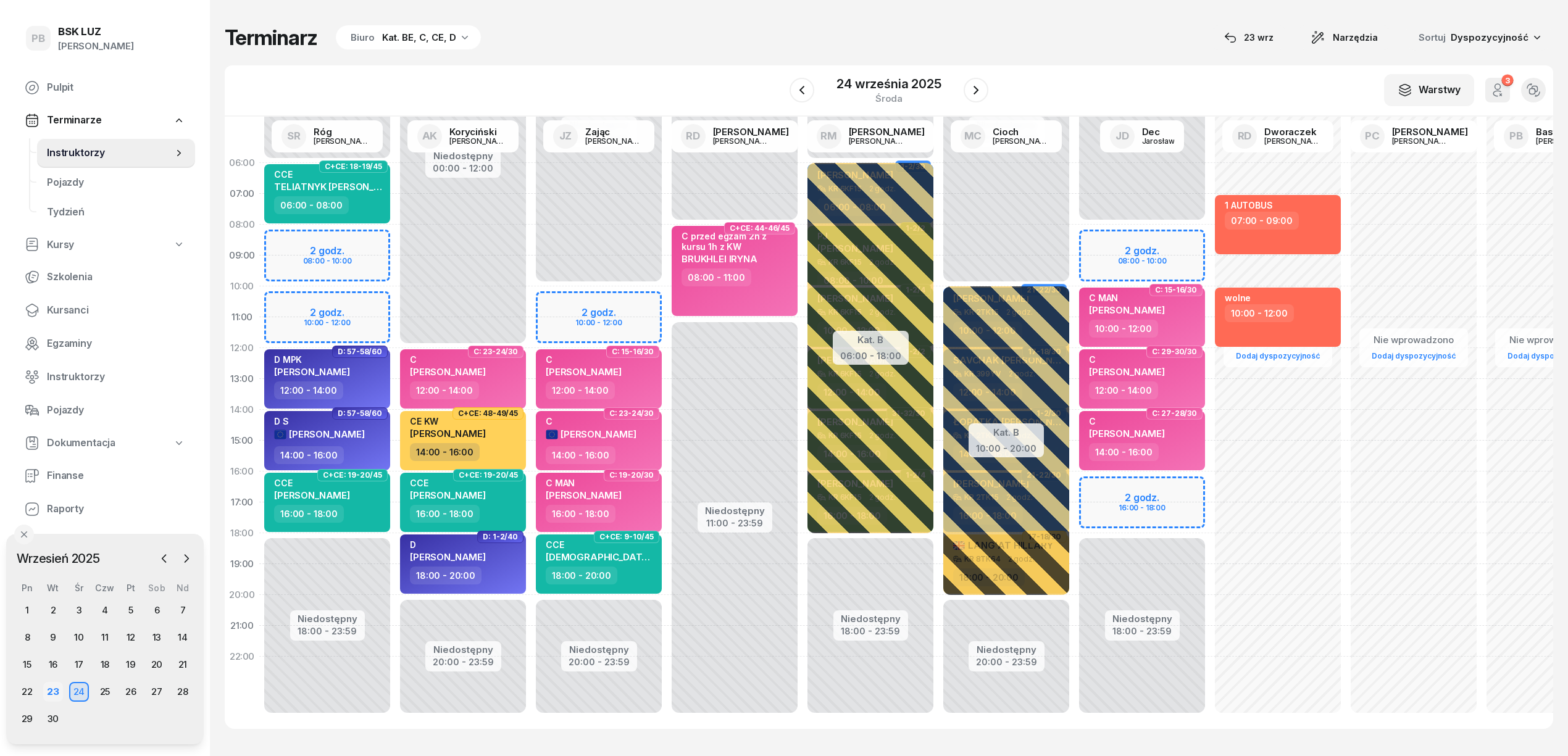
click at [53, 691] on div "23" at bounding box center [53, 691] width 19 height 19
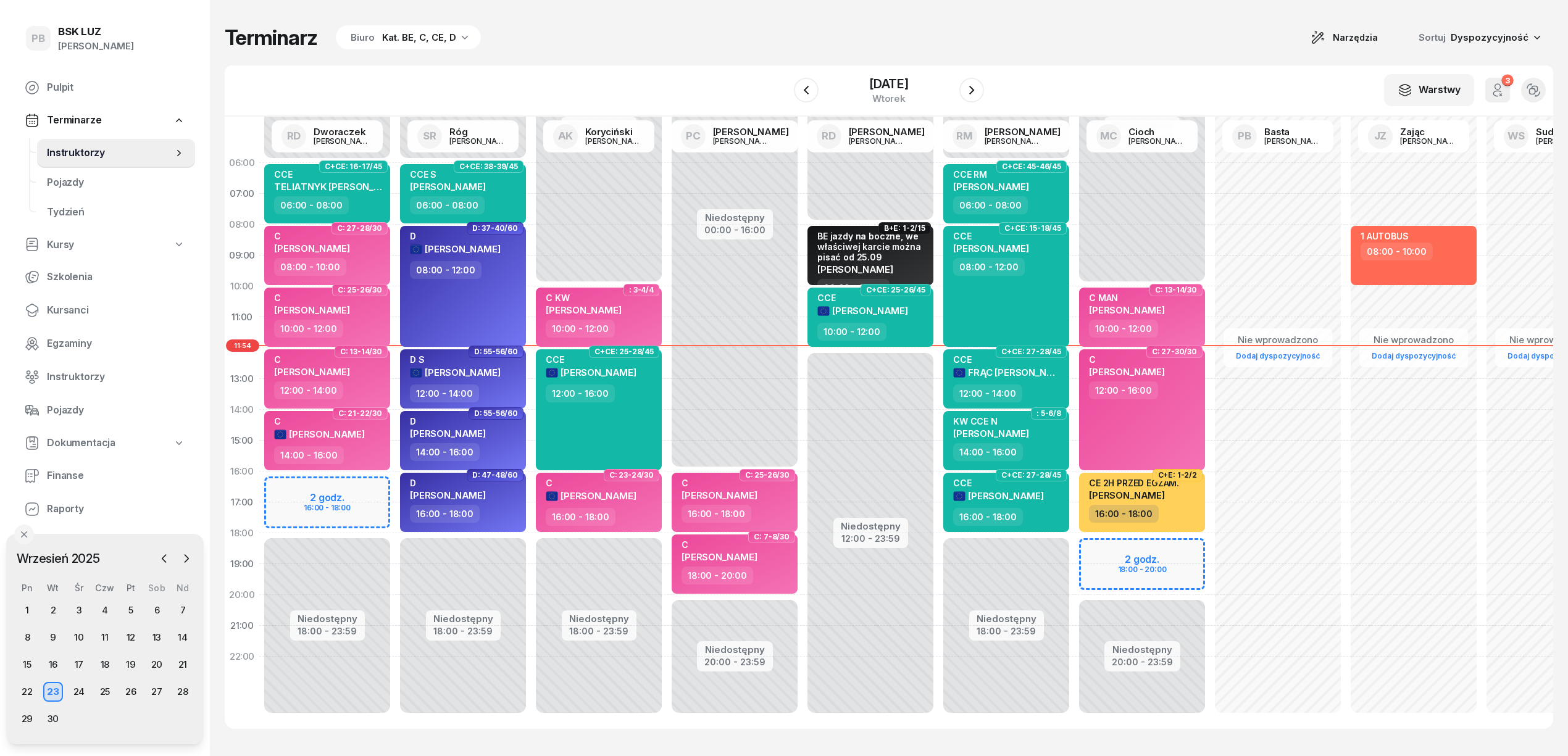
click at [661, 8] on div "Terminarz Biuro Kat. BE, C, CE, D Narzędzia Sortuj Dyspozycyjność W Wybierz AK …" at bounding box center [888, 377] width 1328 height 753
click at [670, 31] on div "Terminarz Biuro Kat. BE, C, CE, D Narzędzia Sortuj Dyspozycyjność" at bounding box center [888, 37] width 1328 height 26
click at [699, 49] on div "Terminarz Biuro Kat. BE, C, CE, D Narzędzia Sortuj Dyspozycyjność" at bounding box center [888, 37] width 1328 height 26
click at [719, 52] on div "Terminarz Biuro Kat. BE, C, CE, D Narzędzia Sortuj Dyspozycyjność W Wybierz AK …" at bounding box center [888, 377] width 1328 height 753
click at [698, 24] on div "Terminarz Biuro Kat. BE, C, CE, D Narzędzia Sortuj Dyspozycyjność" at bounding box center [888, 37] width 1328 height 26
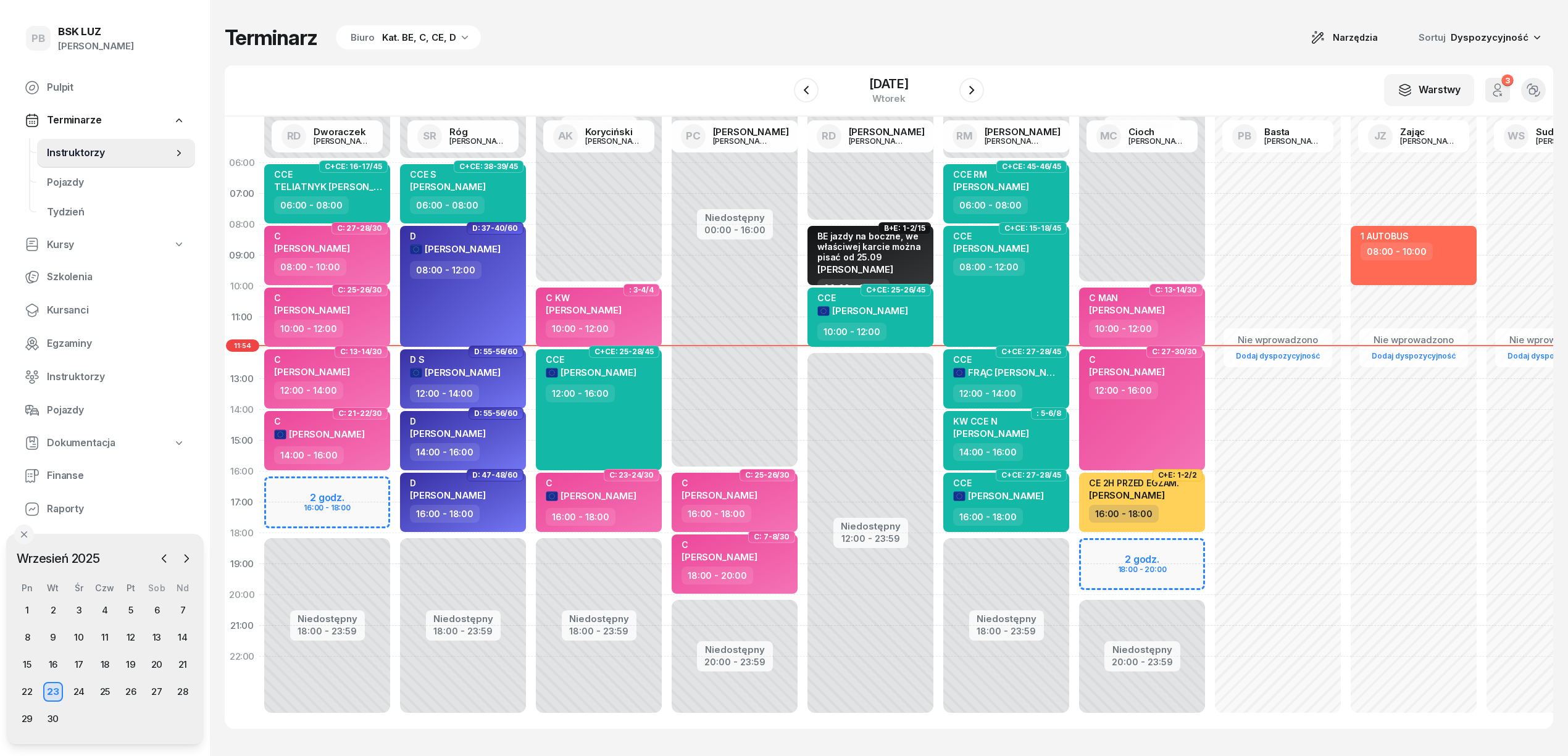
click at [1075, 28] on div "Terminarz Biuro Kat. BE, C, CE, D Narzędzia Sortuj Dyspozycyjność" at bounding box center [888, 37] width 1328 height 26
click at [1158, 60] on div "Terminarz Biuro Kat. BE, C, CE, D Narzędzia Sortuj Dyspozycyjność W Wybierz AK …" at bounding box center [888, 377] width 1328 height 753
click at [1061, 39] on div "Terminarz Biuro Kat. BE, C, CE, D Narzędzia Sortuj Dyspozycyjność" at bounding box center [888, 37] width 1328 height 26
click at [1005, 370] on span "FRĄC [PERSON_NAME]" at bounding box center [1019, 373] width 103 height 12
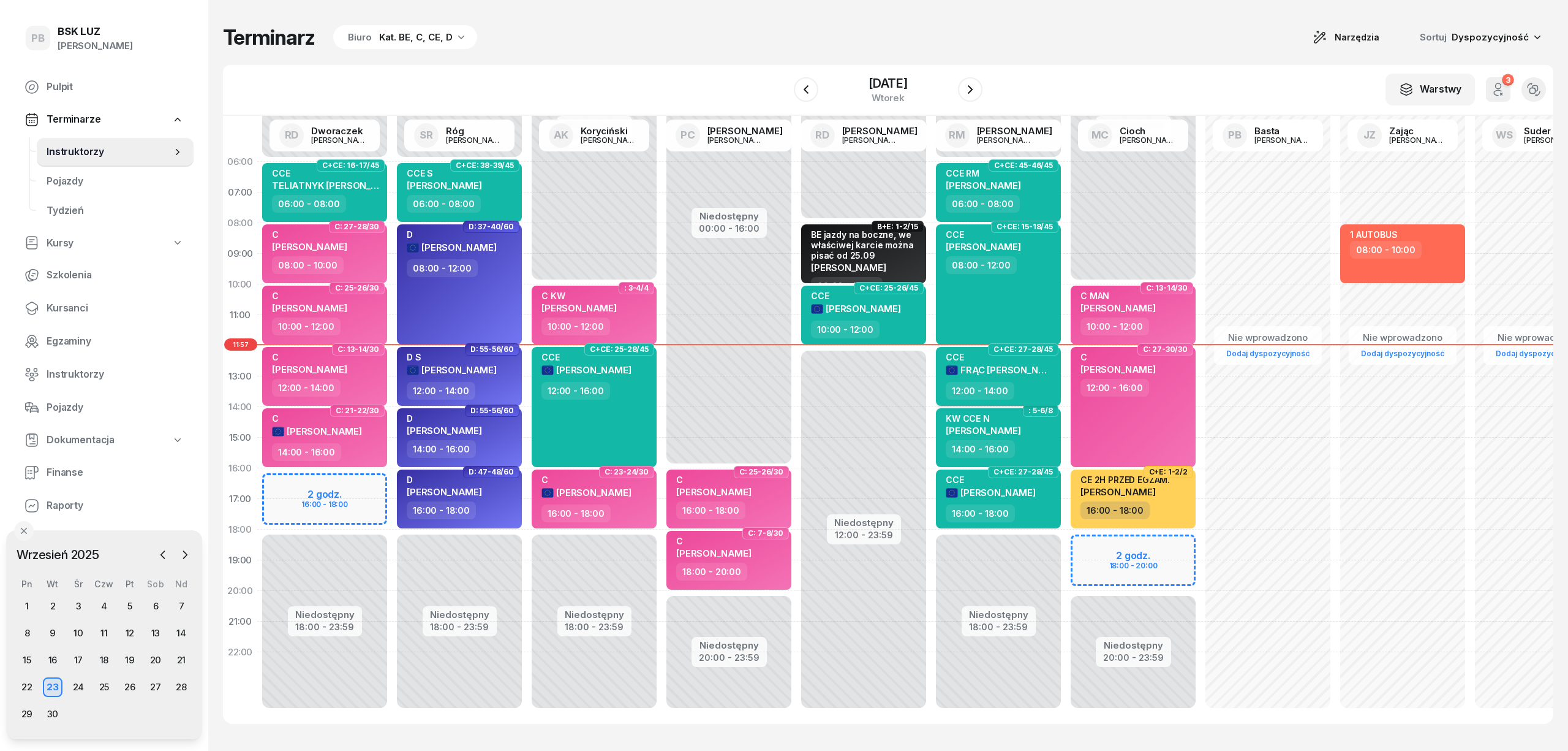
select select "12"
select select "14"
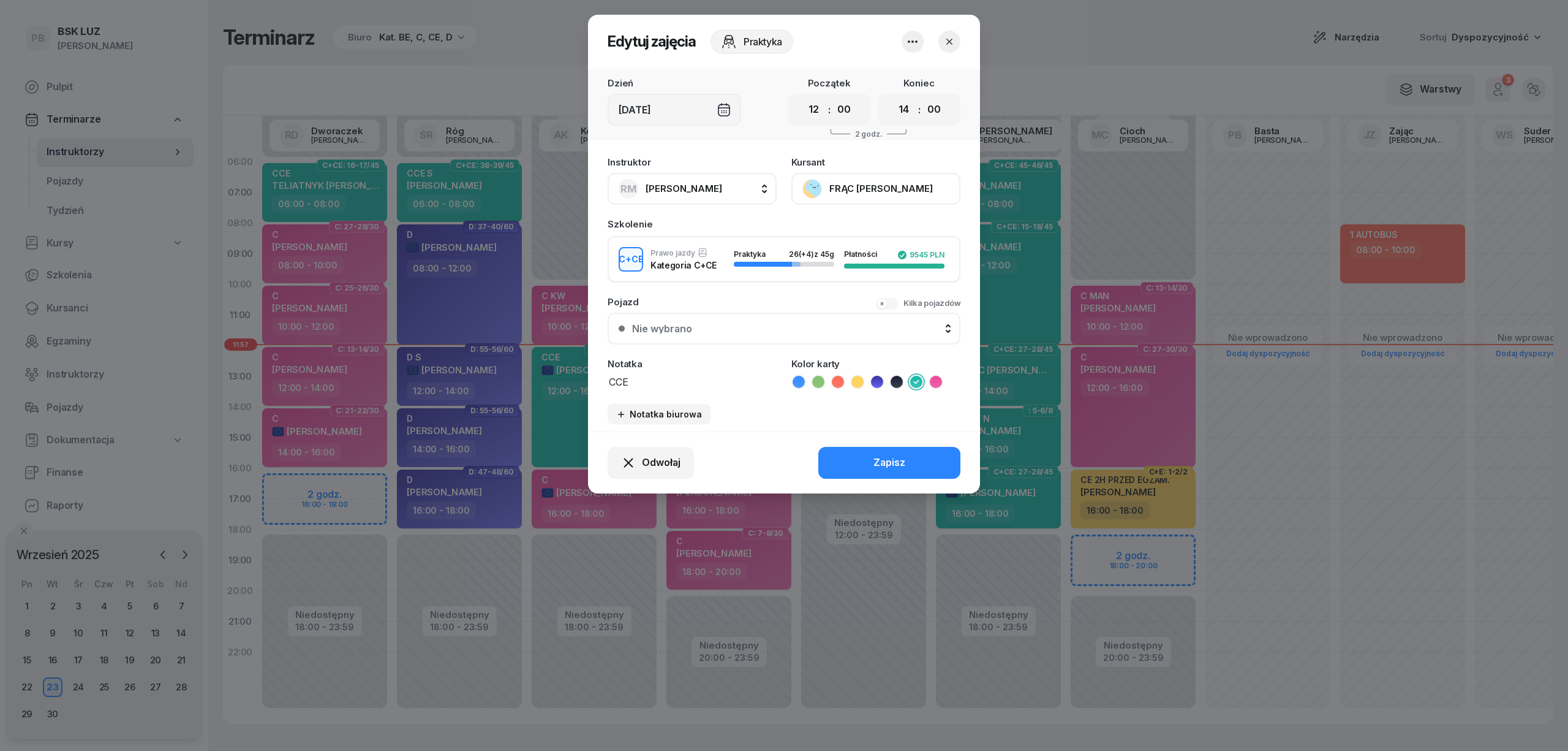
click at [859, 185] on button "FRĄC [PERSON_NAME]" at bounding box center [876, 188] width 169 height 32
click at [843, 224] on div "Otwórz profil" at bounding box center [831, 230] width 60 height 16
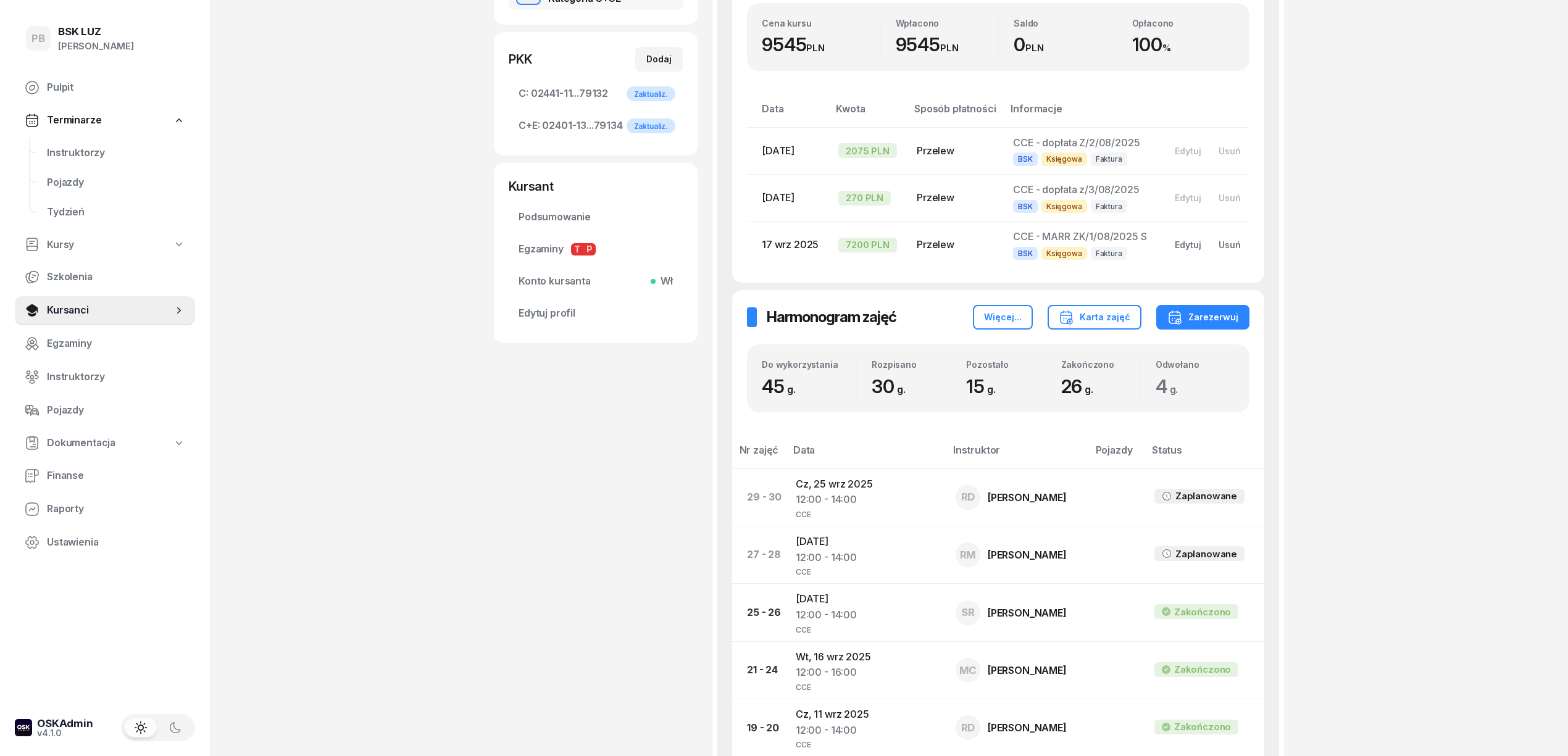
scroll to position [329, 0]
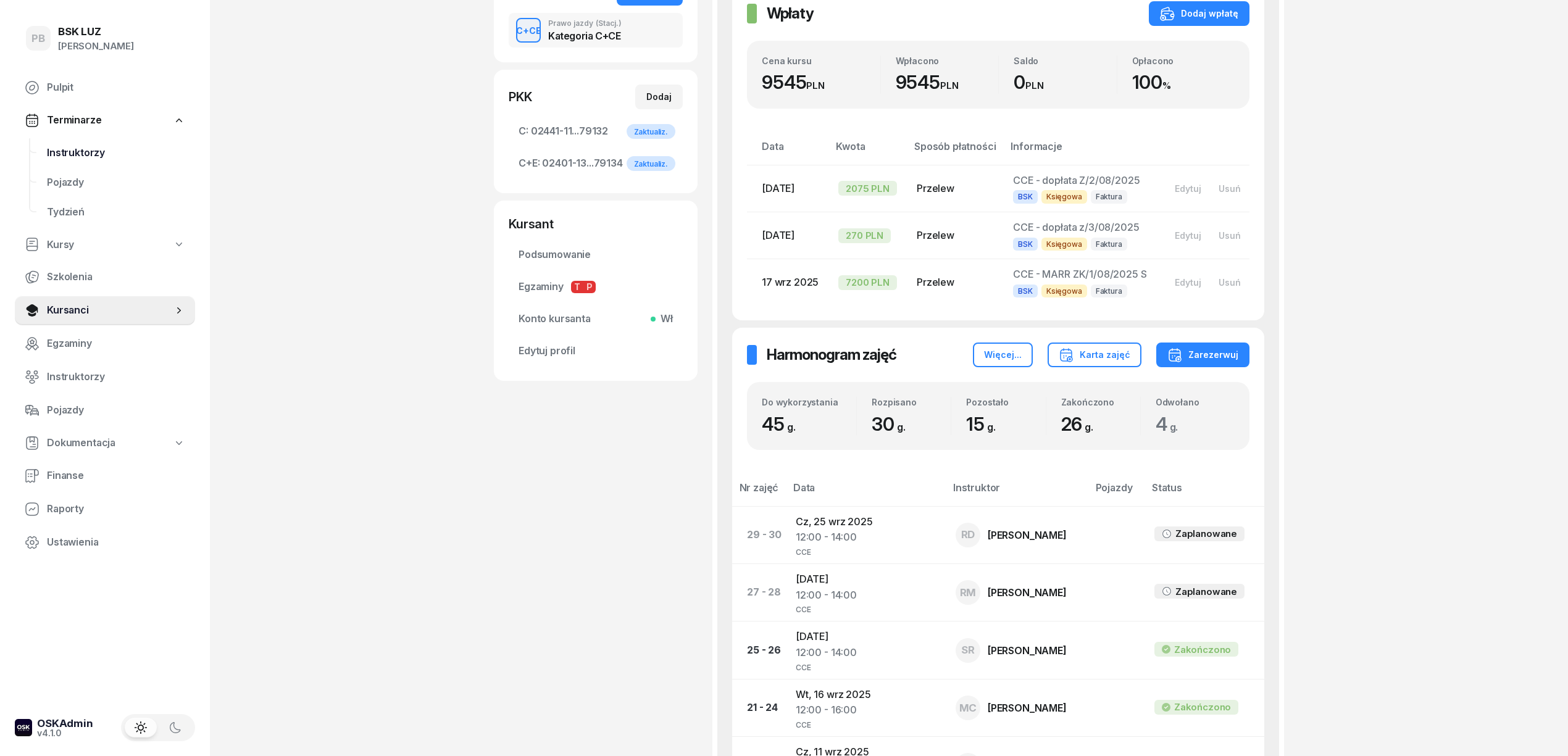
click at [77, 165] on link "Instruktorzy" at bounding box center [115, 153] width 158 height 30
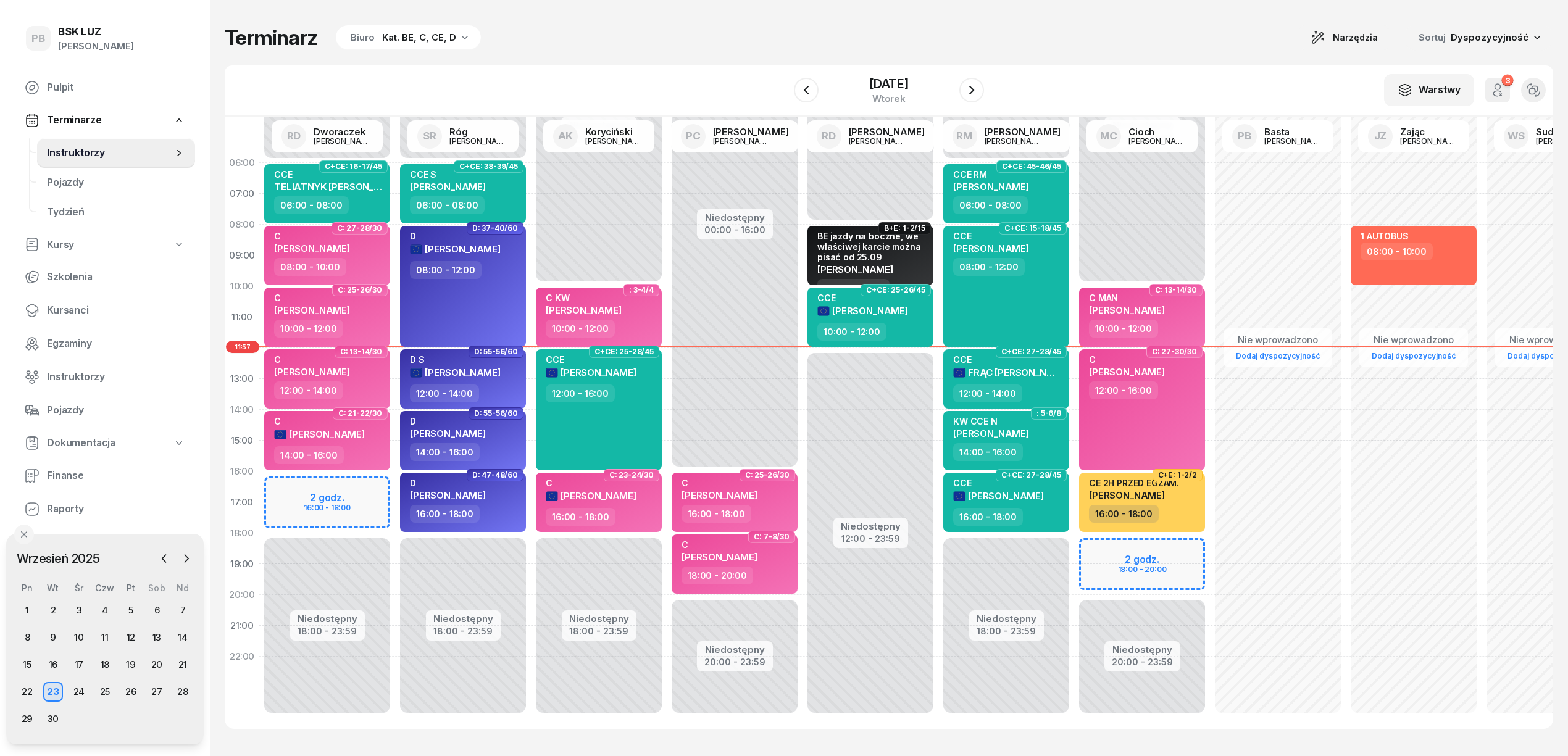
click at [620, 57] on div "Terminarz Biuro Kat. BE, C, CE, D Narzędzia Sortuj Dyspozycyjność W Wybierz AK …" at bounding box center [888, 377] width 1328 height 753
click at [395, 33] on div "Kat. BE, C, CE, D" at bounding box center [418, 37] width 74 height 15
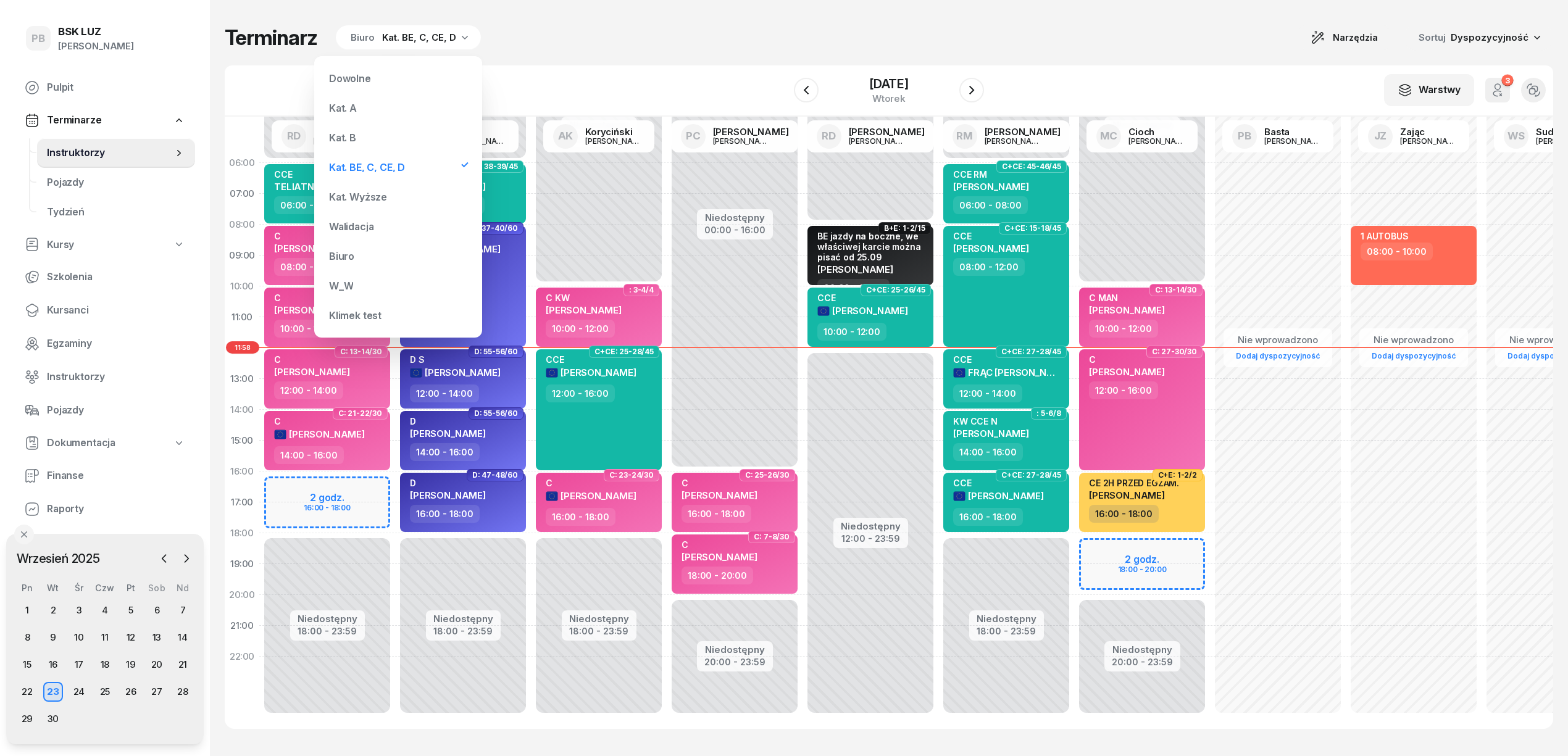
click at [352, 143] on div "Kat. B" at bounding box center [398, 136] width 148 height 24
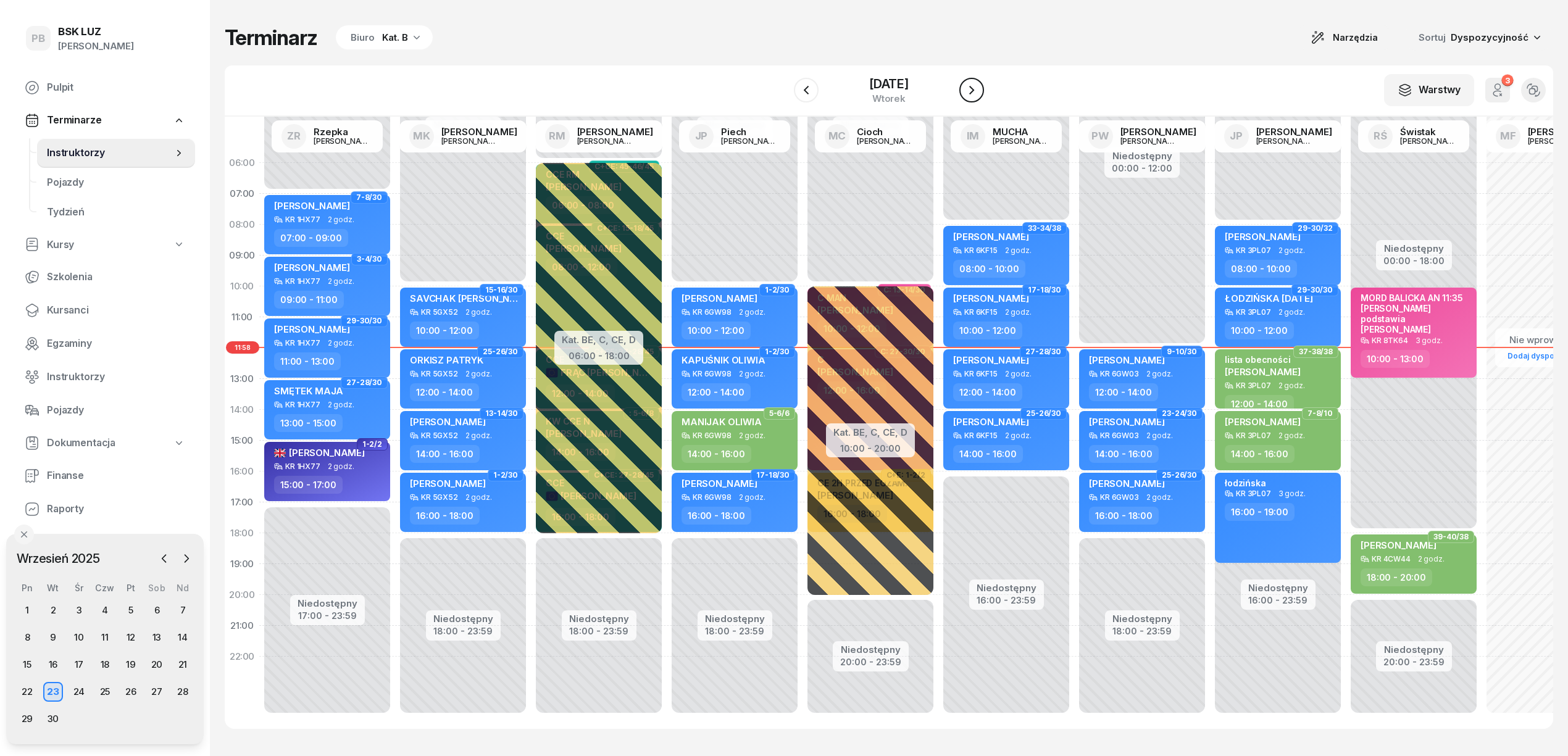
click at [970, 90] on icon "button" at bounding box center [970, 89] width 15 height 15
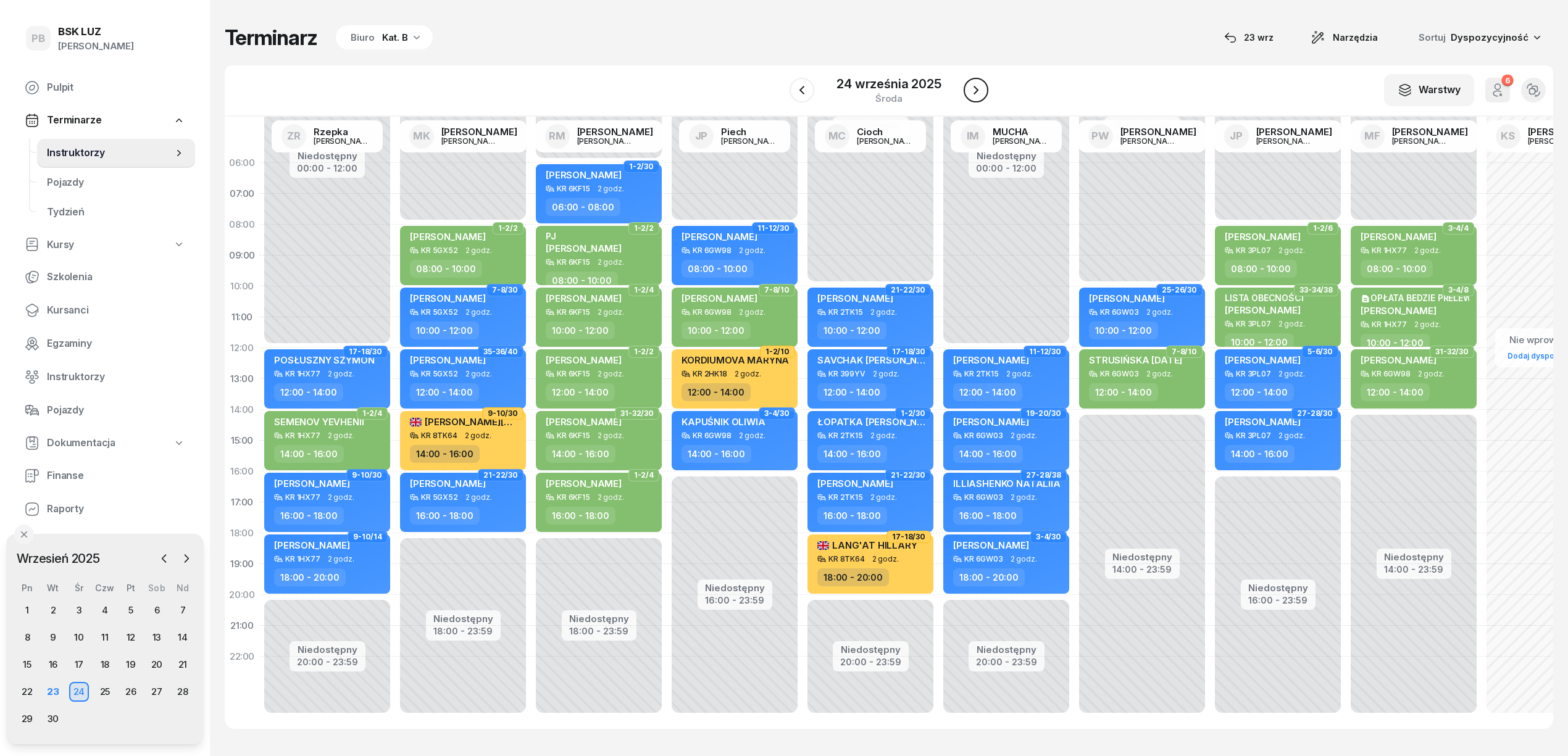
click at [970, 90] on icon "button" at bounding box center [975, 89] width 15 height 15
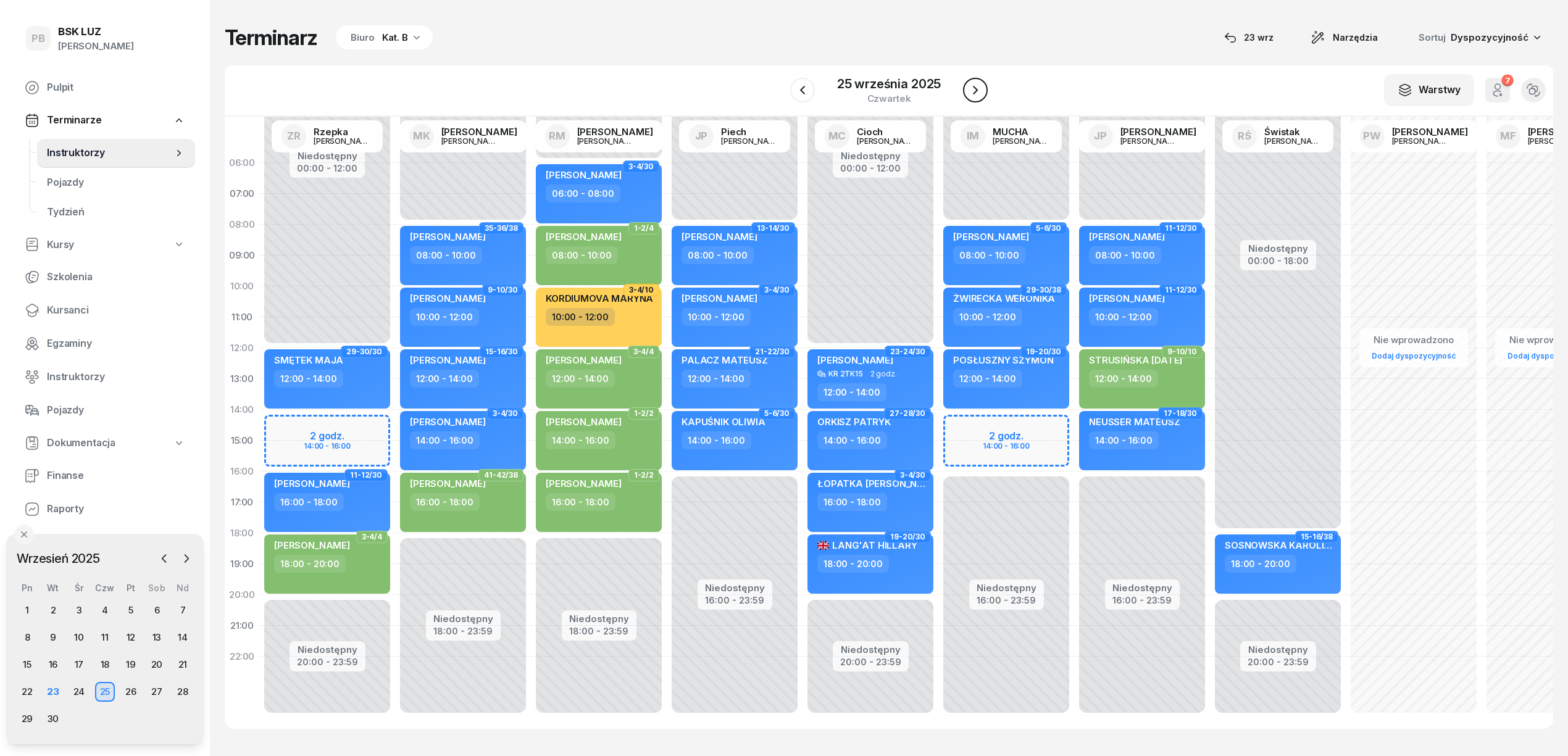
click at [970, 90] on icon "button" at bounding box center [974, 89] width 15 height 15
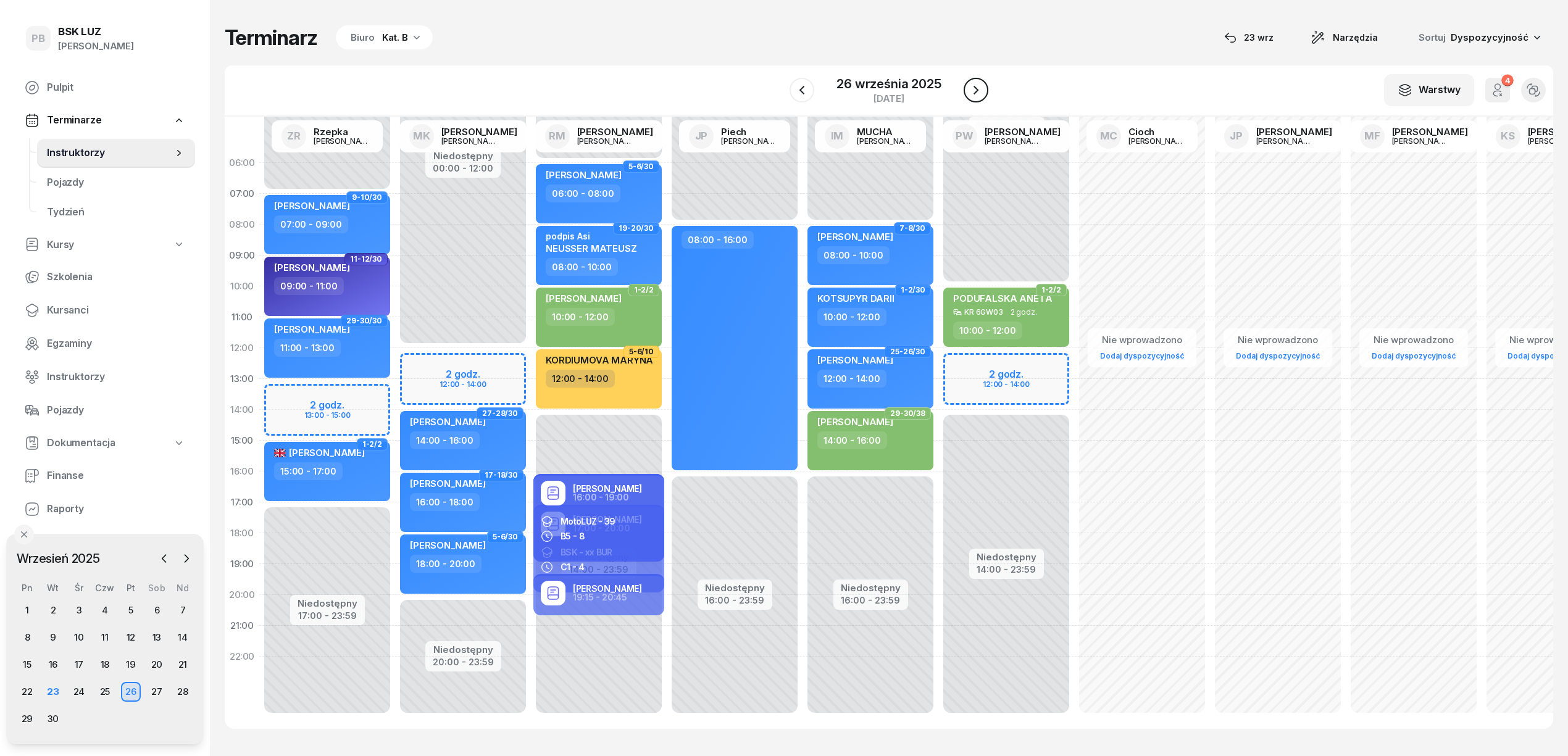
click at [970, 90] on icon "button" at bounding box center [975, 89] width 15 height 15
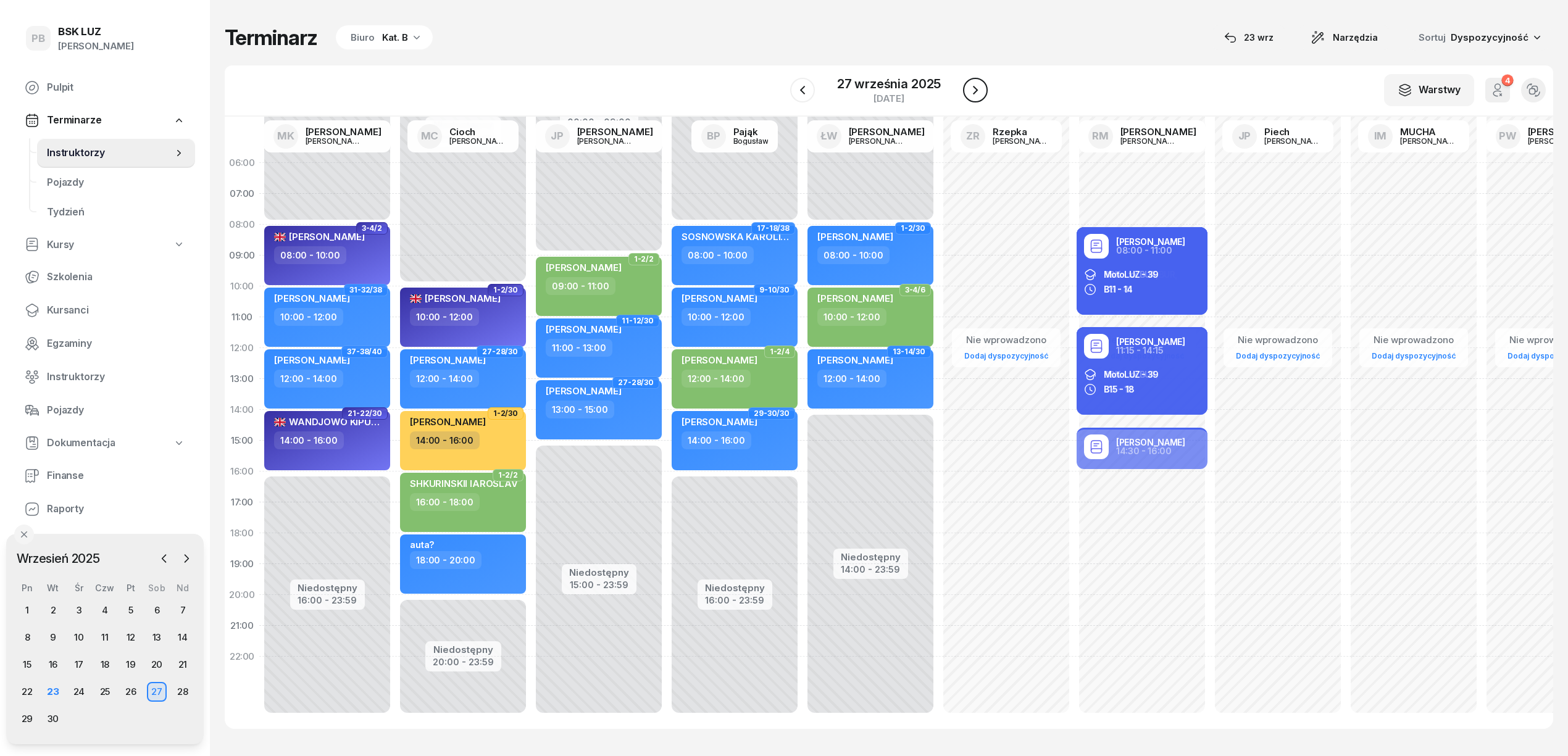
click at [970, 90] on icon "button" at bounding box center [974, 89] width 15 height 15
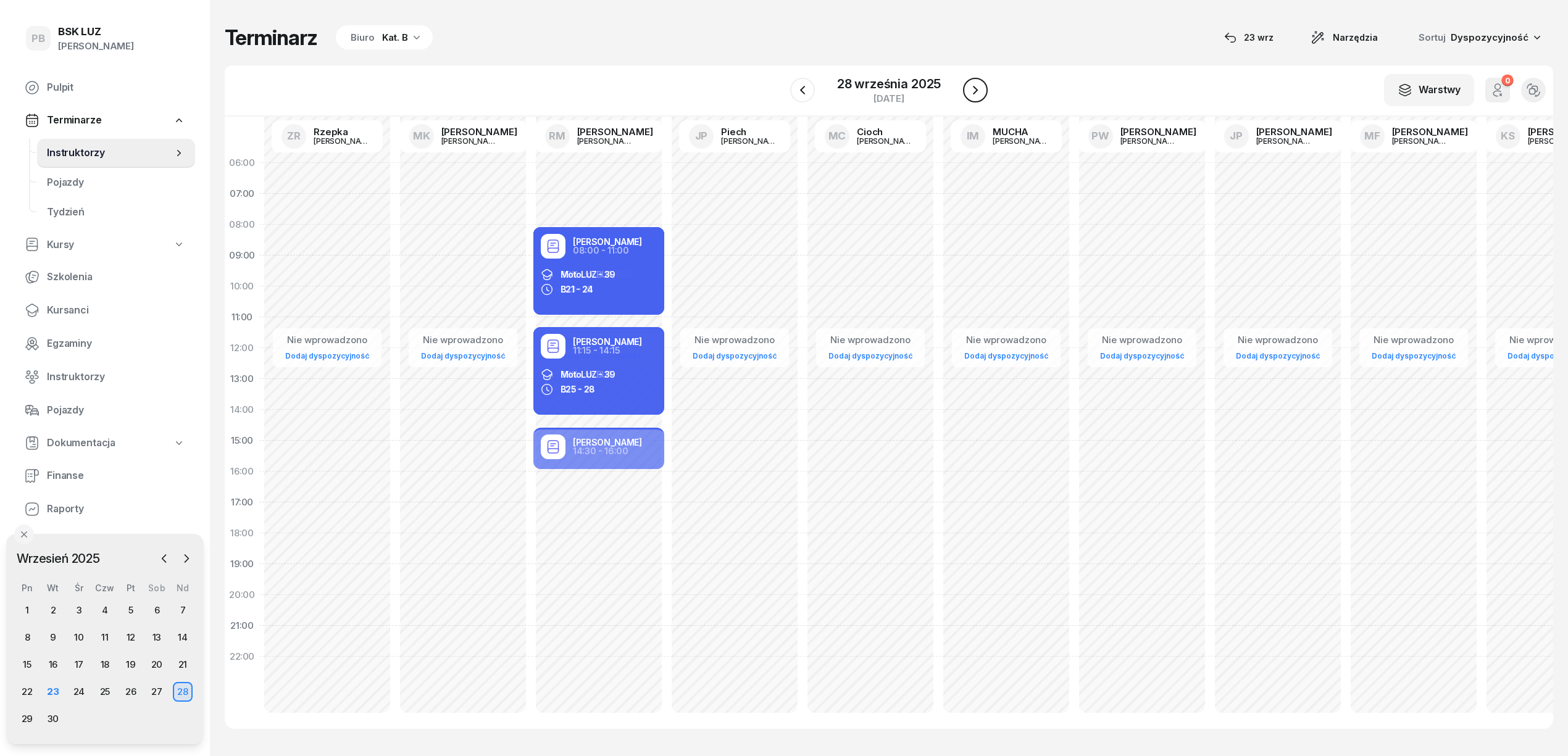
click at [970, 90] on icon "button" at bounding box center [974, 89] width 15 height 15
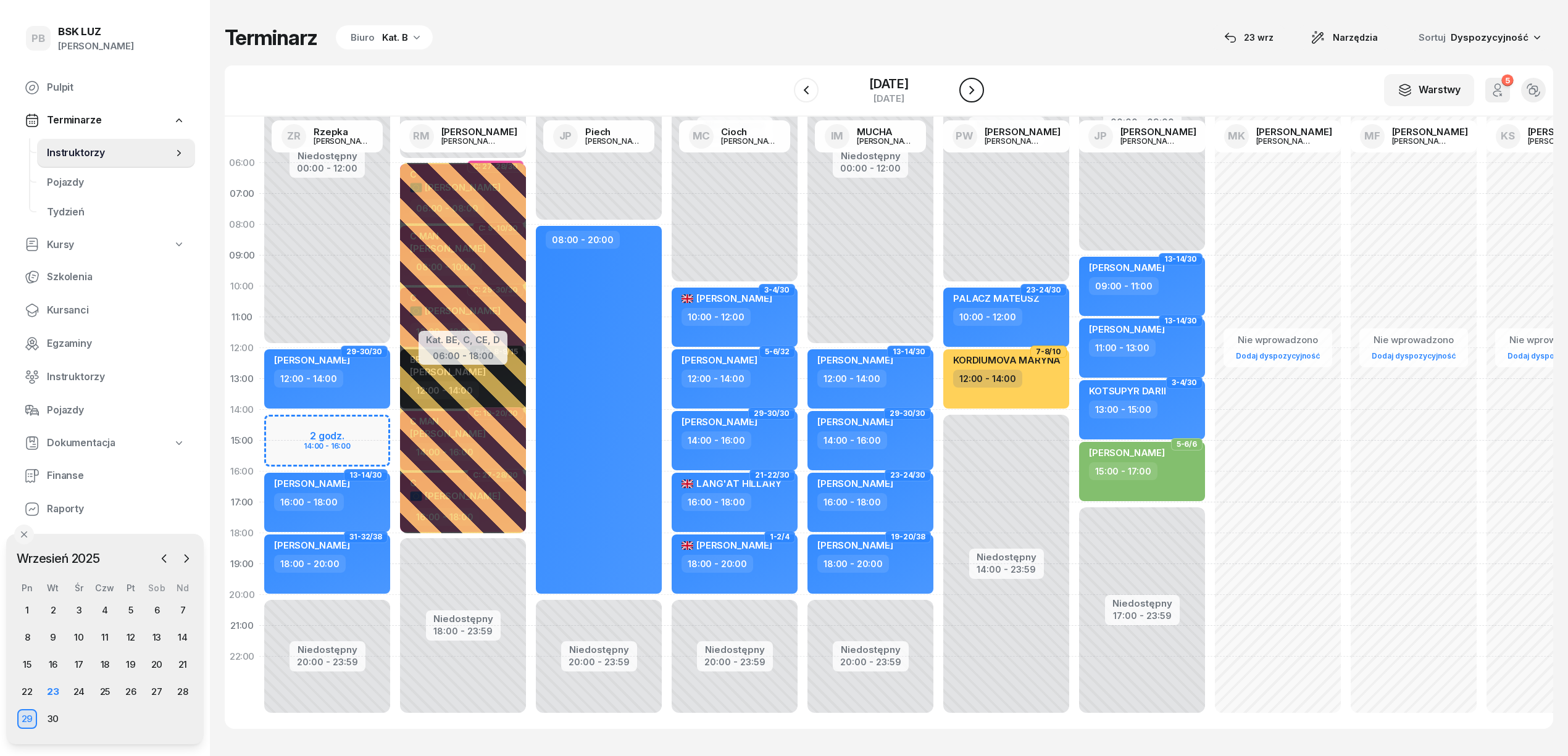
click at [970, 90] on icon "button" at bounding box center [970, 89] width 15 height 15
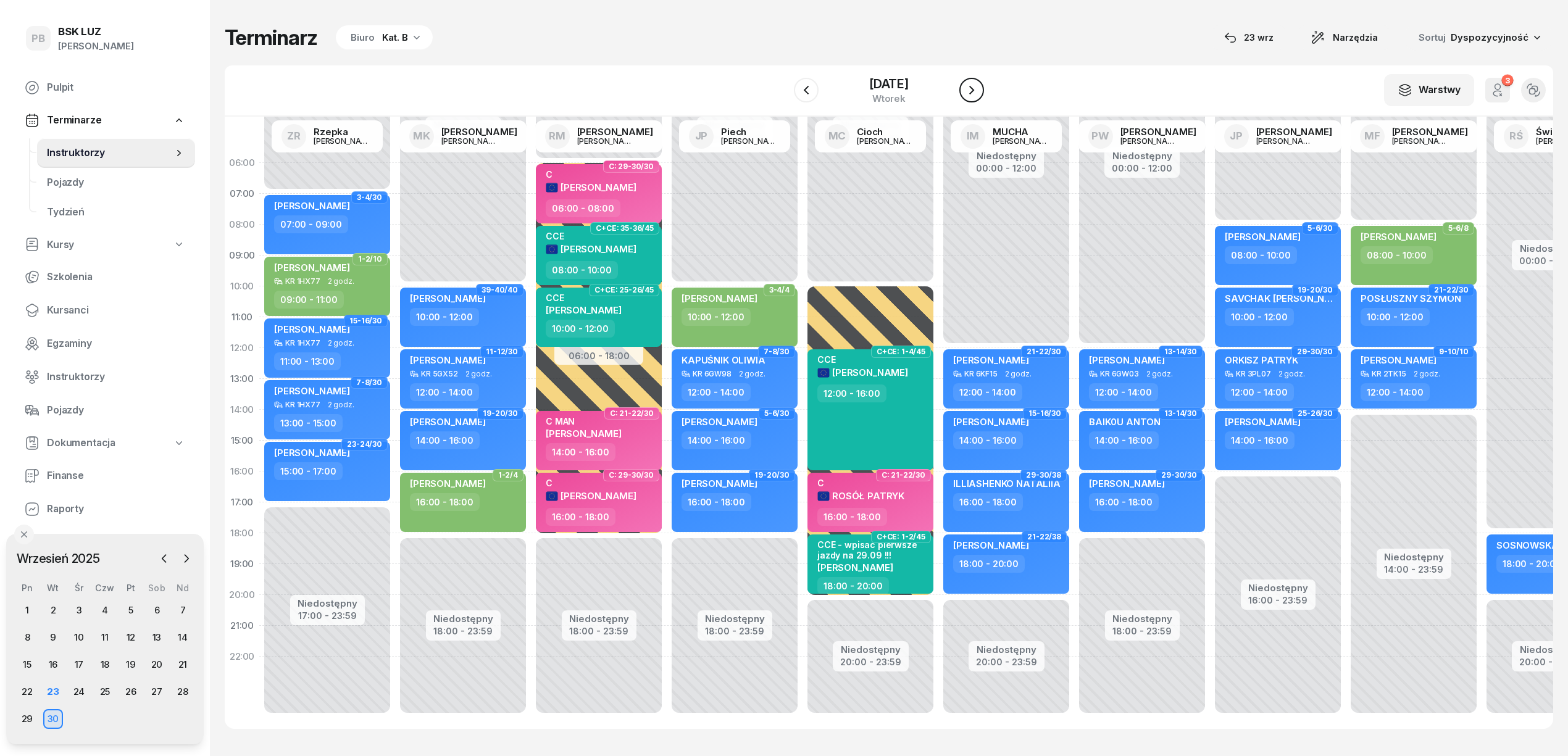
click at [970, 90] on icon "button" at bounding box center [970, 89] width 15 height 15
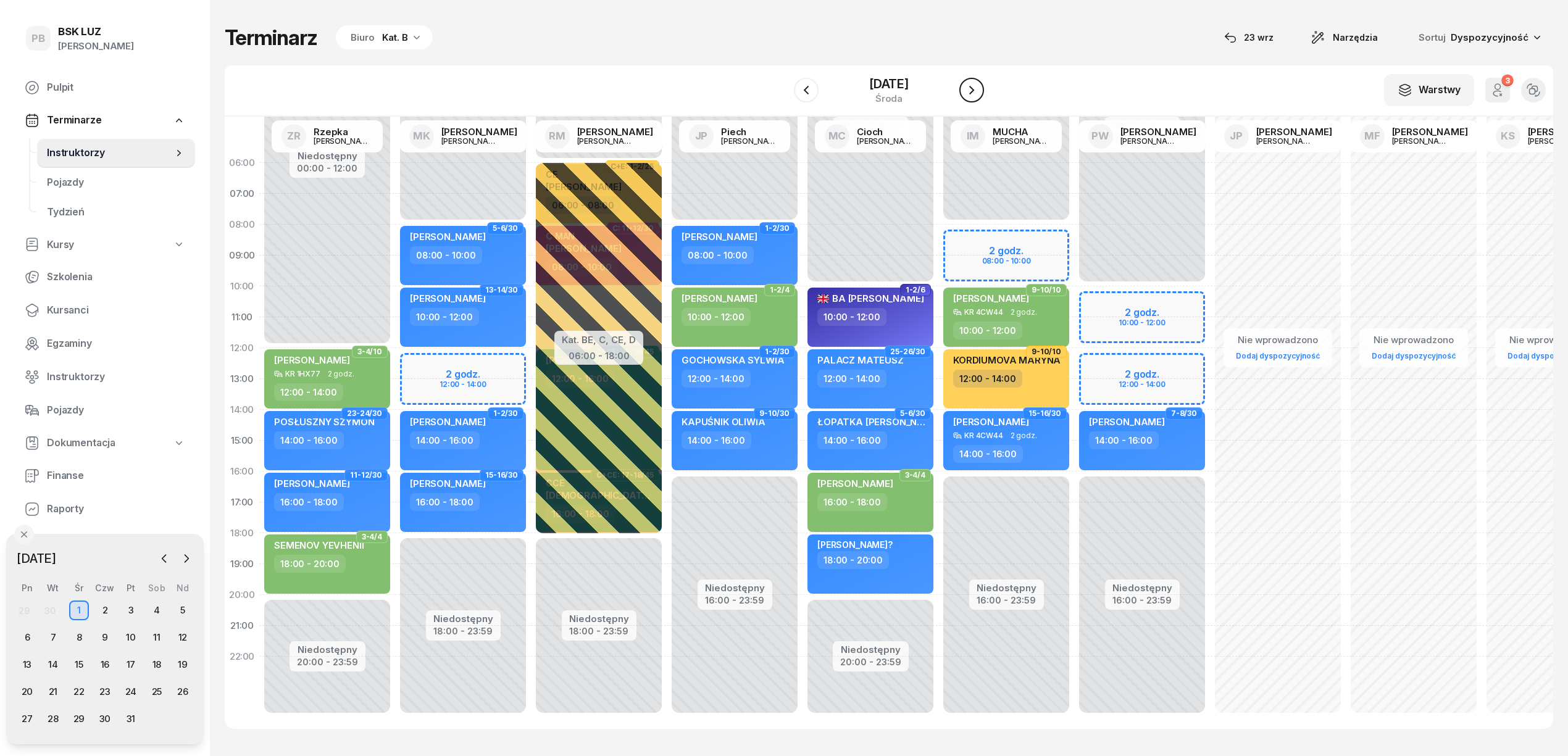
click at [970, 90] on button "button" at bounding box center [970, 89] width 24 height 24
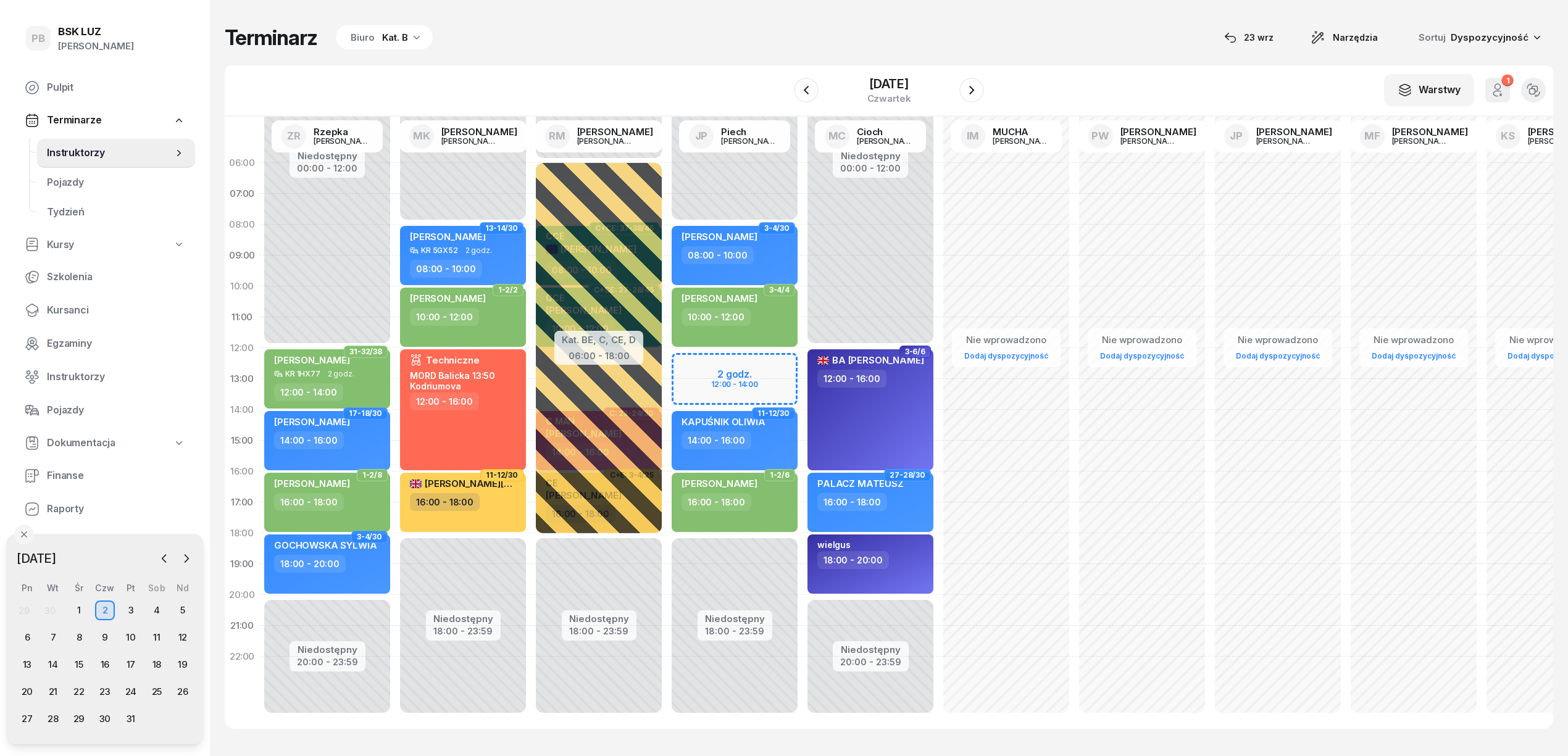
click at [775, 365] on div "Niedostępny 00:00 - 08:00 Niedostępny 18:00 - 23:59 2 godz. 12:00 - 14:00 3-4/3…" at bounding box center [734, 439] width 136 height 586
select select "12"
select select "14"
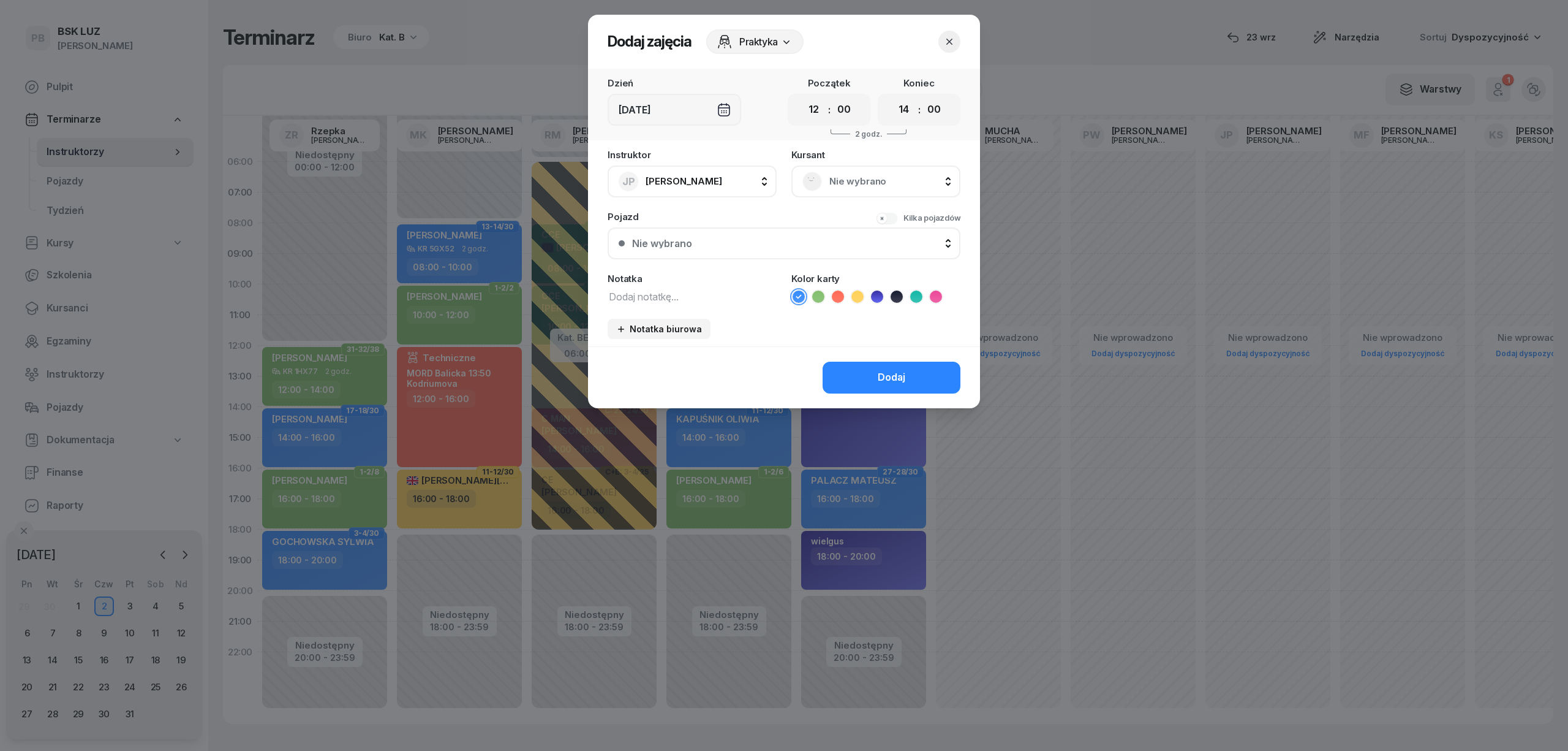
click at [846, 192] on div "Nie wybrano" at bounding box center [876, 181] width 169 height 32
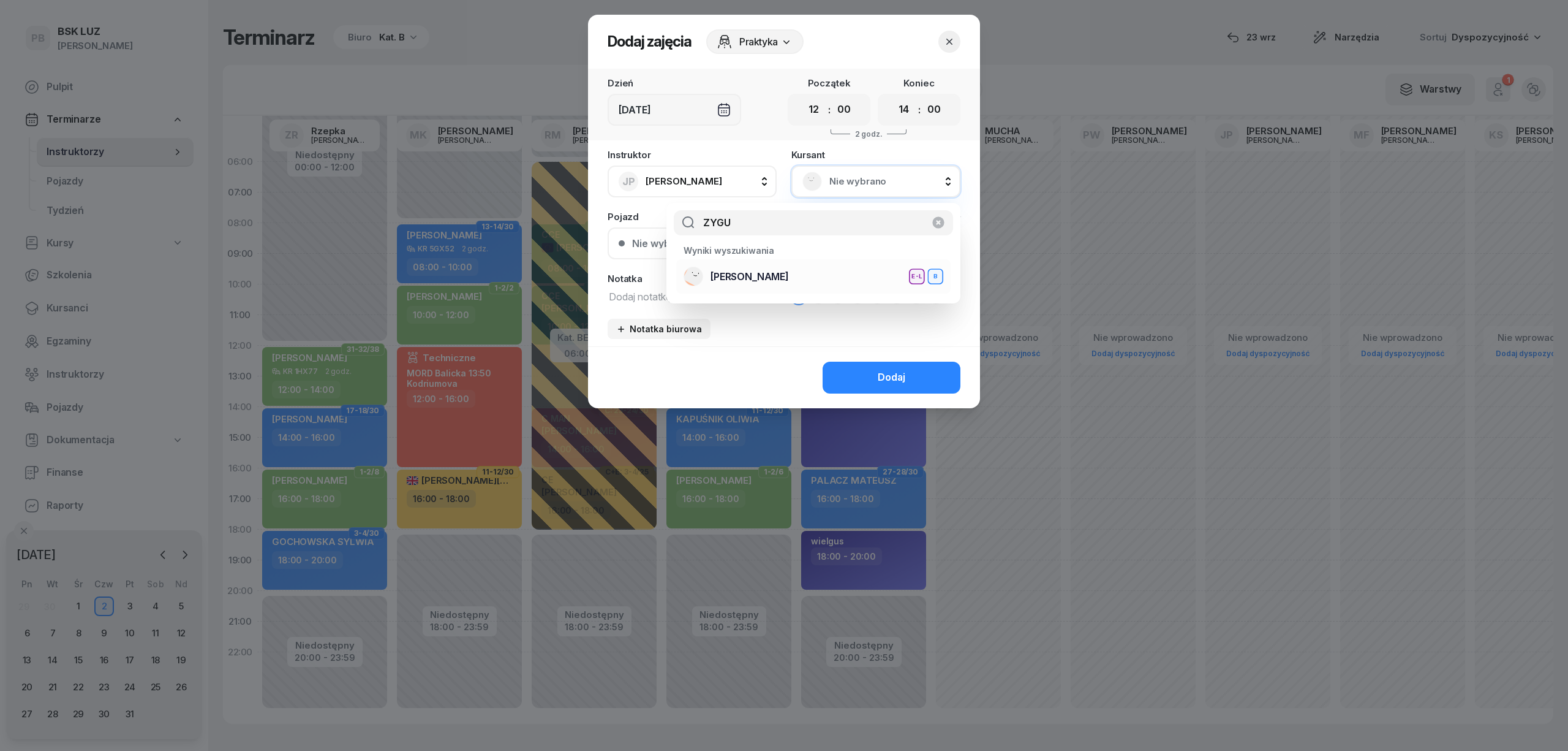
type input "ZYGU"
click at [820, 270] on div "ZYGUŁA ZUZANNA E-L B" at bounding box center [813, 276] width 260 height 19
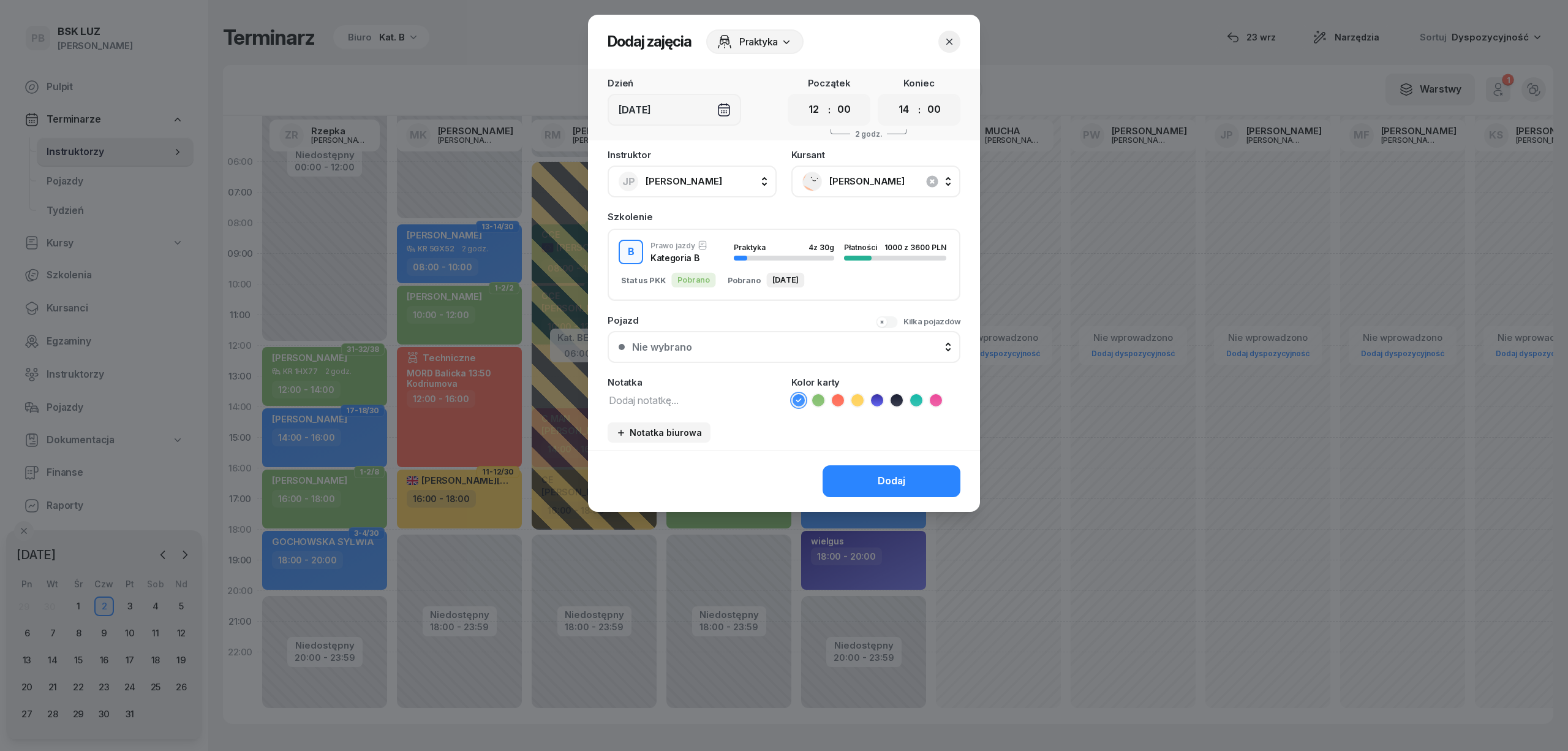
click at [865, 486] on button "Dodaj" at bounding box center [891, 481] width 137 height 32
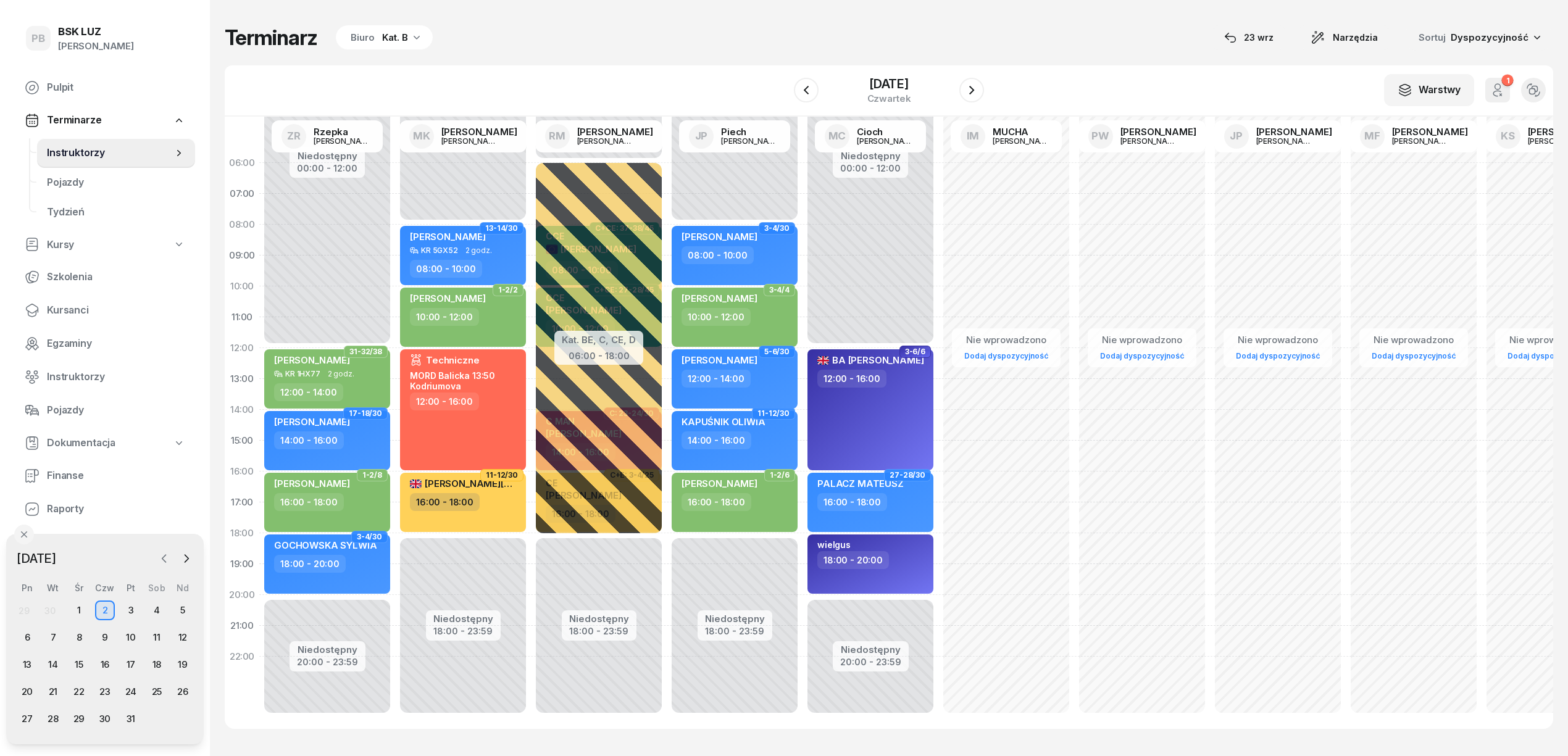
click at [159, 558] on icon "button" at bounding box center [164, 558] width 13 height 13
click at [134, 691] on div "26" at bounding box center [131, 691] width 19 height 19
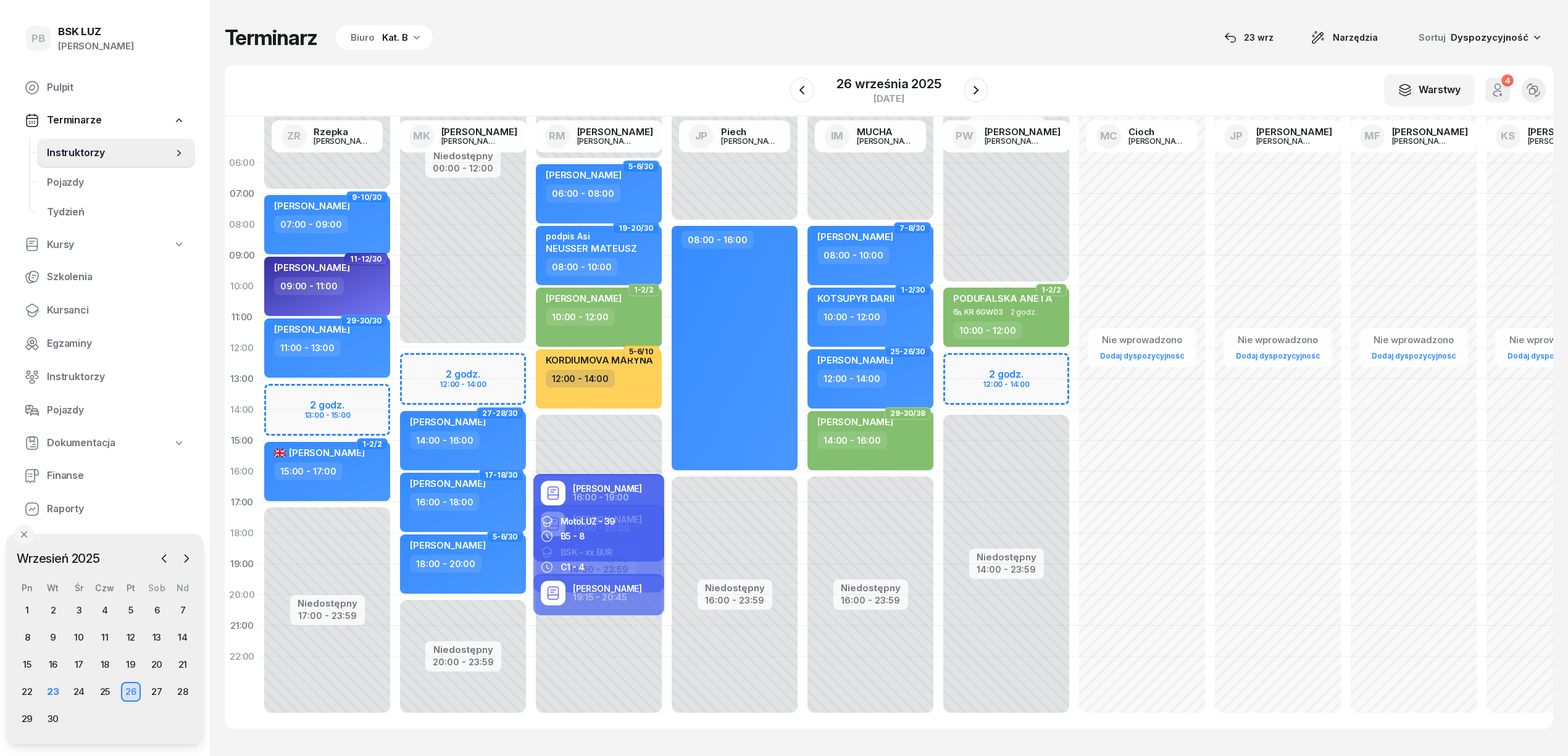
click at [415, 360] on div "Niedostępny 00:00 - 12:00 Niedostępny 20:00 - 23:59 2 godz. 12:00 - 14:00 17-18…" at bounding box center [463, 439] width 136 height 586
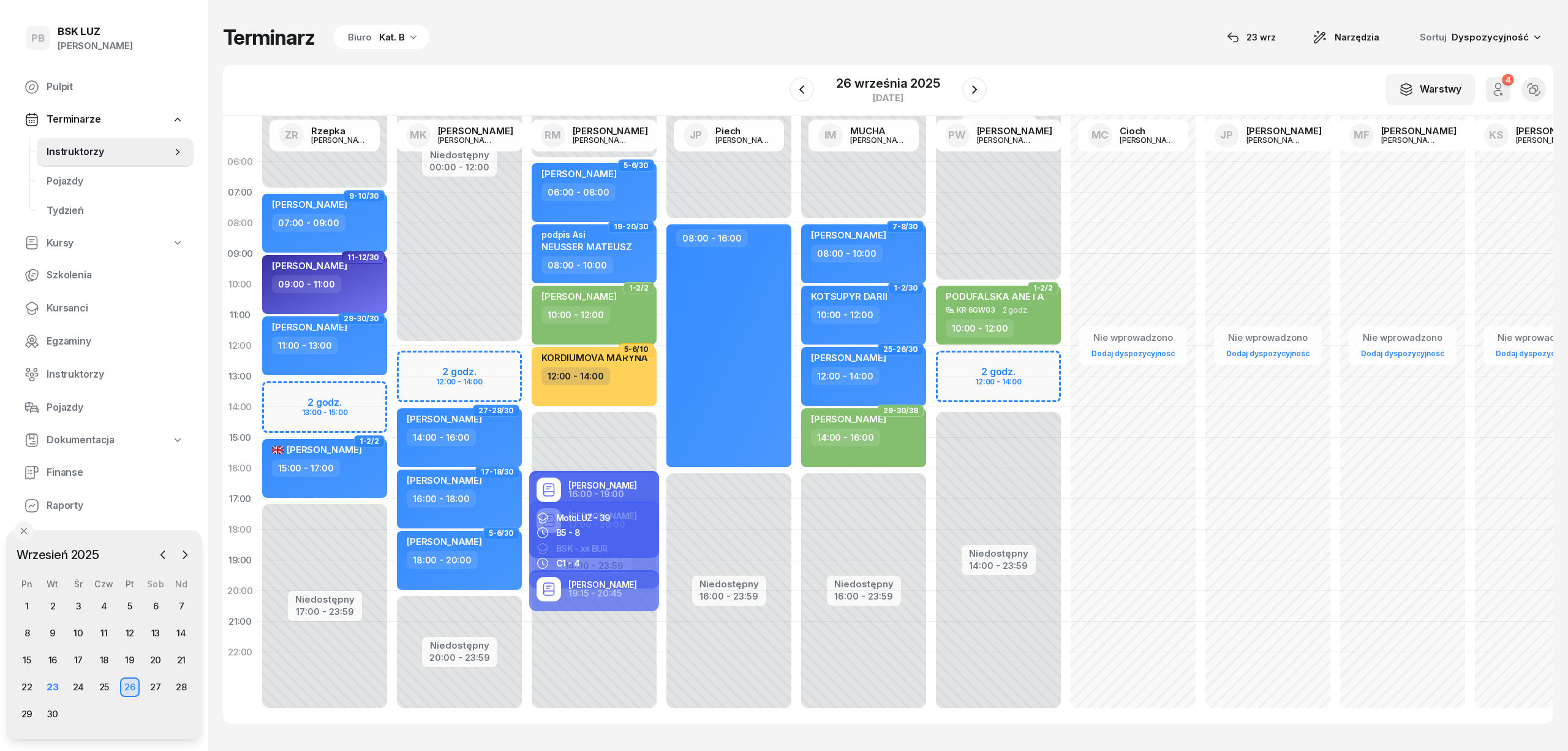
select select "12"
select select "14"
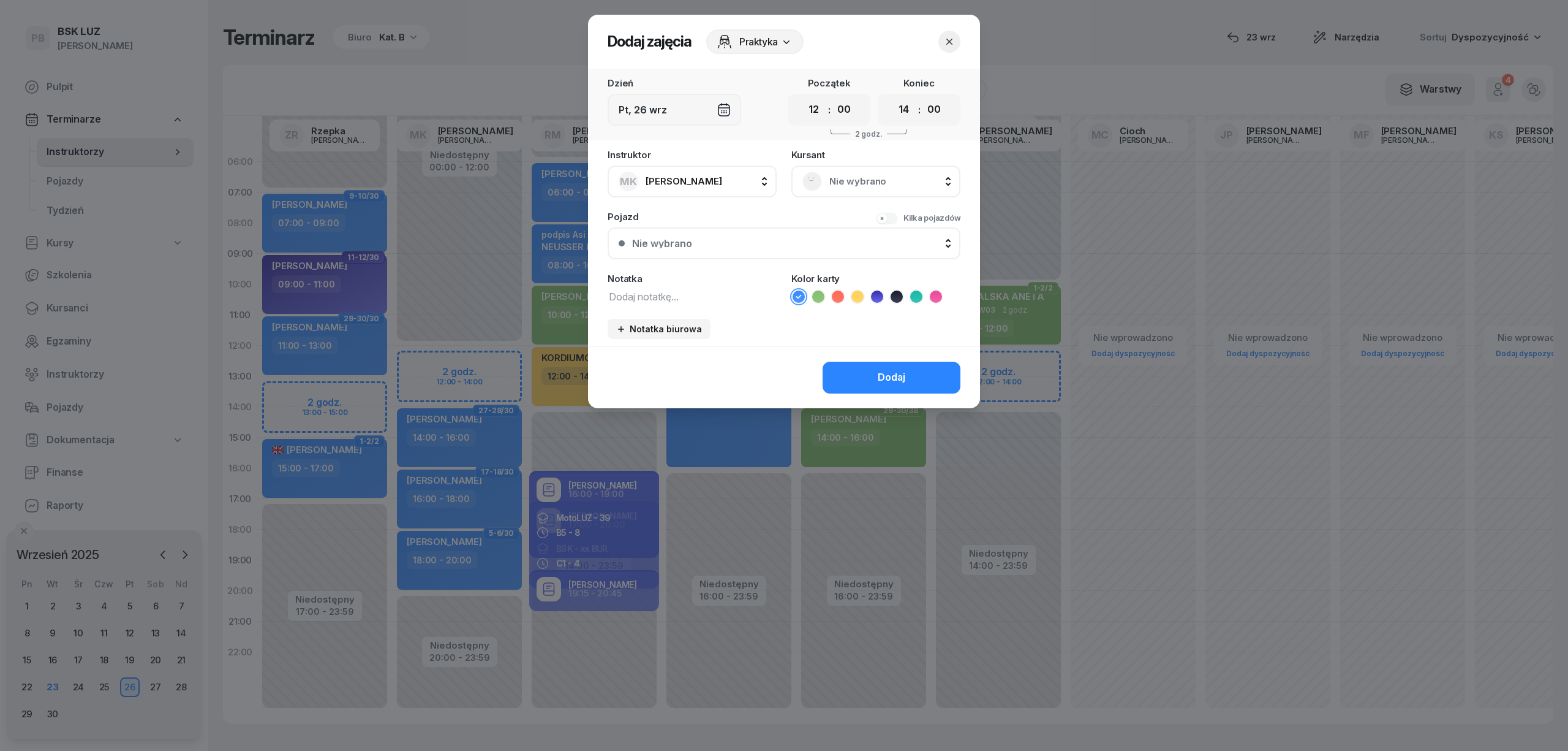
click at [834, 177] on span "Nie wybrano" at bounding box center [889, 181] width 120 height 16
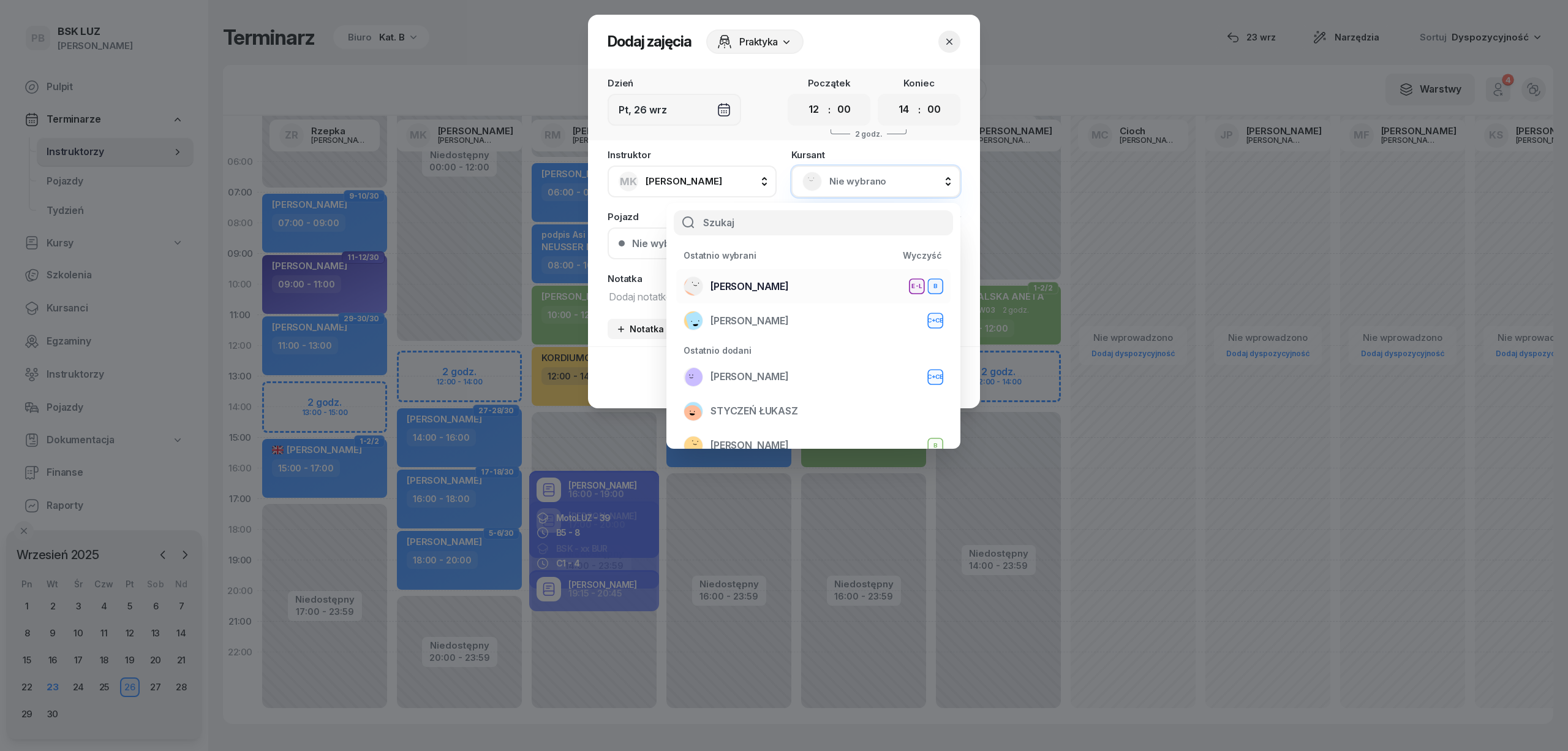
click at [794, 277] on div "ZYGUŁA ZUZANNA E-L B" at bounding box center [813, 286] width 260 height 19
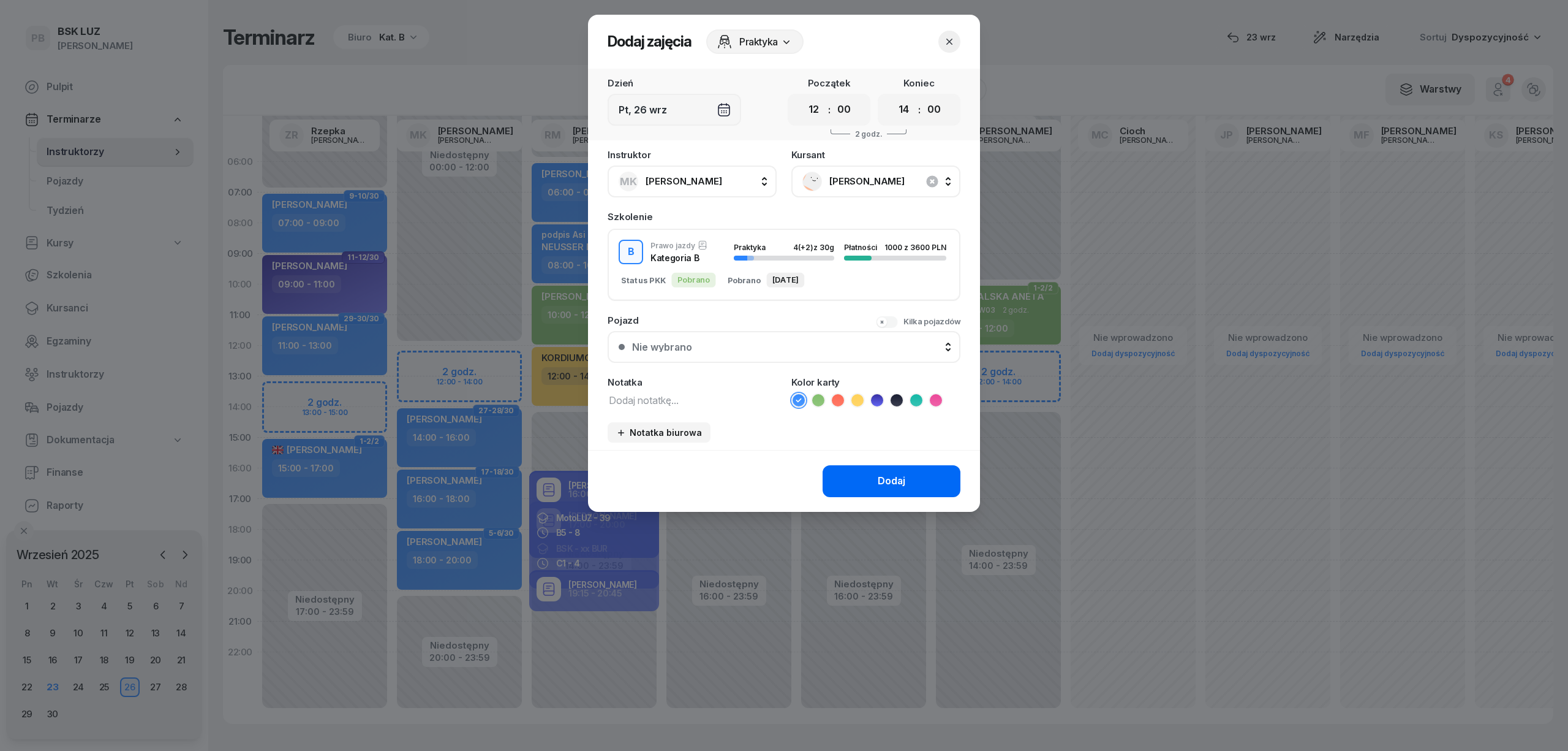
click at [856, 473] on button "Dodaj" at bounding box center [891, 481] width 137 height 32
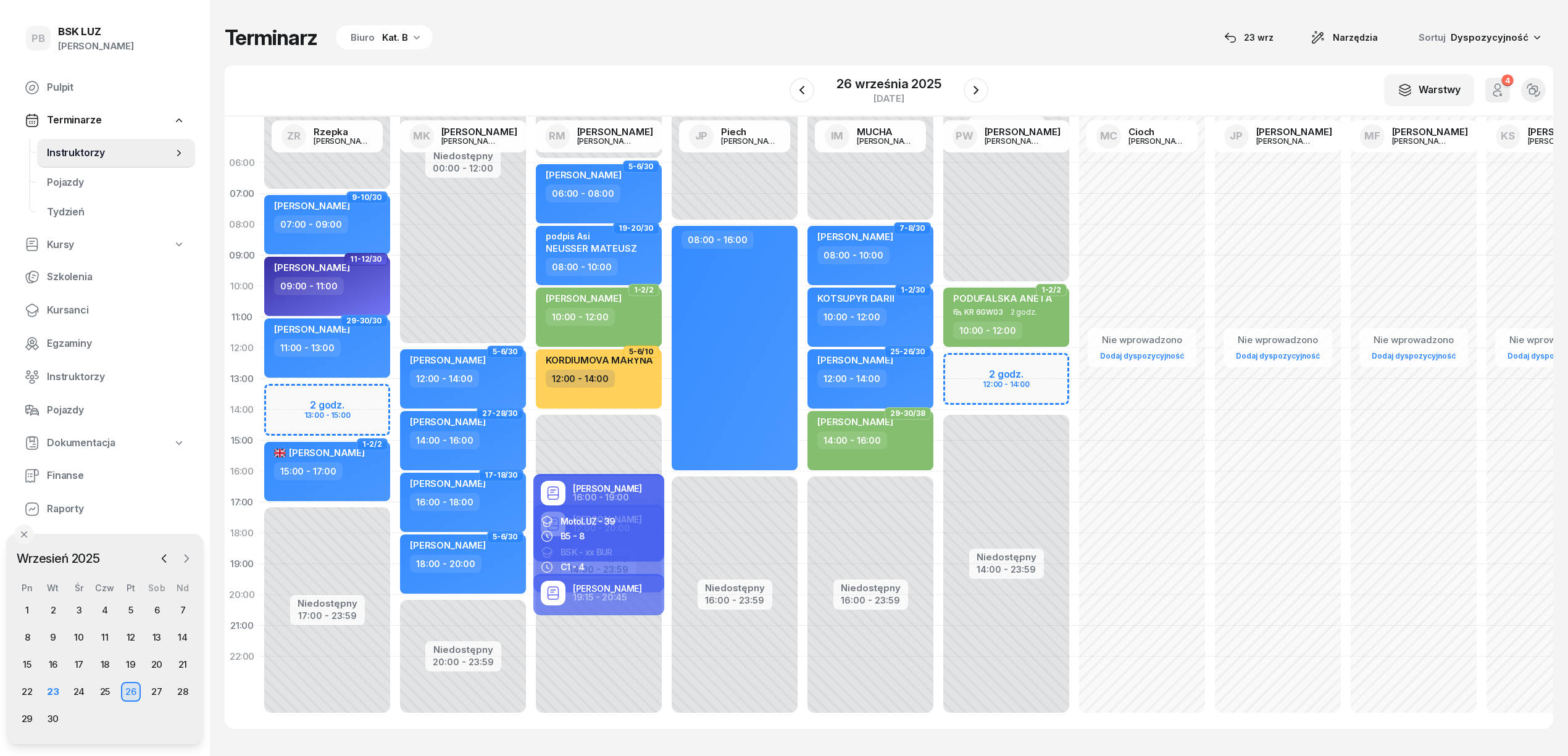
click at [185, 554] on icon "button" at bounding box center [186, 558] width 13 height 13
click at [107, 607] on div "2" at bounding box center [105, 610] width 19 height 19
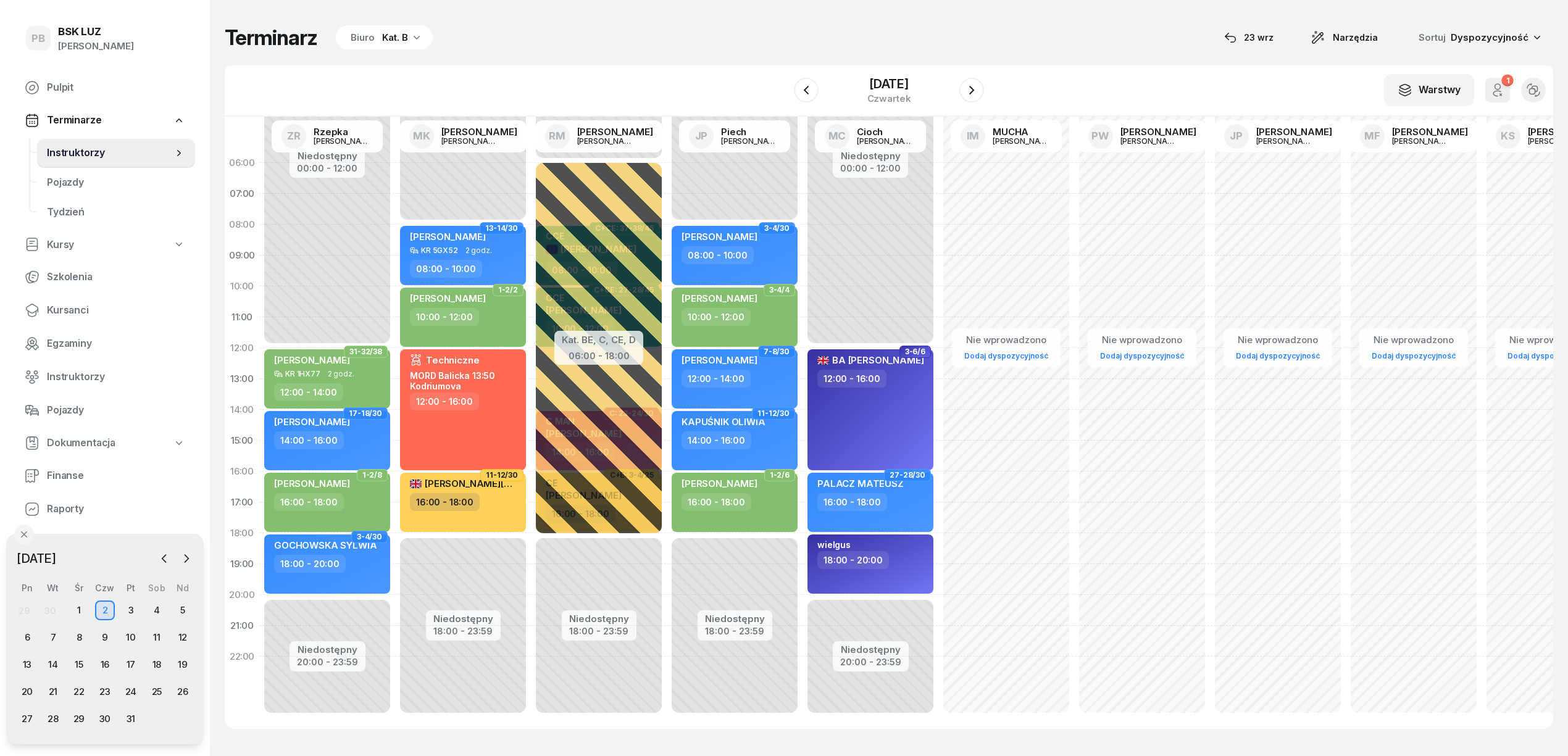
click at [531, 89] on div "W Wybierz AK Koryciński Artur BP Pająk Bogusław DA Arendarczyk Damian DP Pawłow…" at bounding box center [888, 91] width 1328 height 51
click at [159, 565] on button "button" at bounding box center [164, 558] width 18 height 18
click at [137, 688] on div "26" at bounding box center [131, 691] width 19 height 19
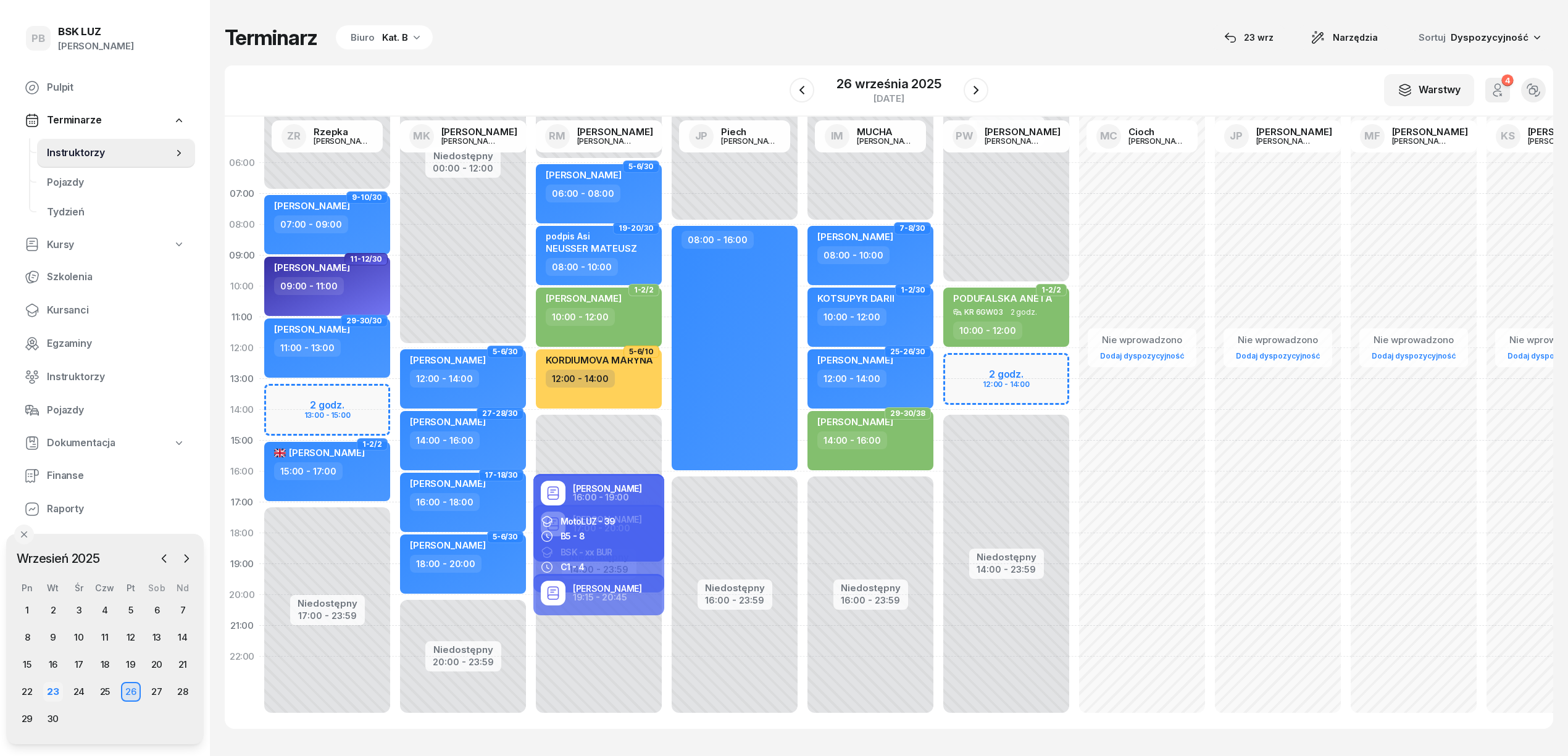
click at [54, 692] on div "23" at bounding box center [53, 691] width 19 height 19
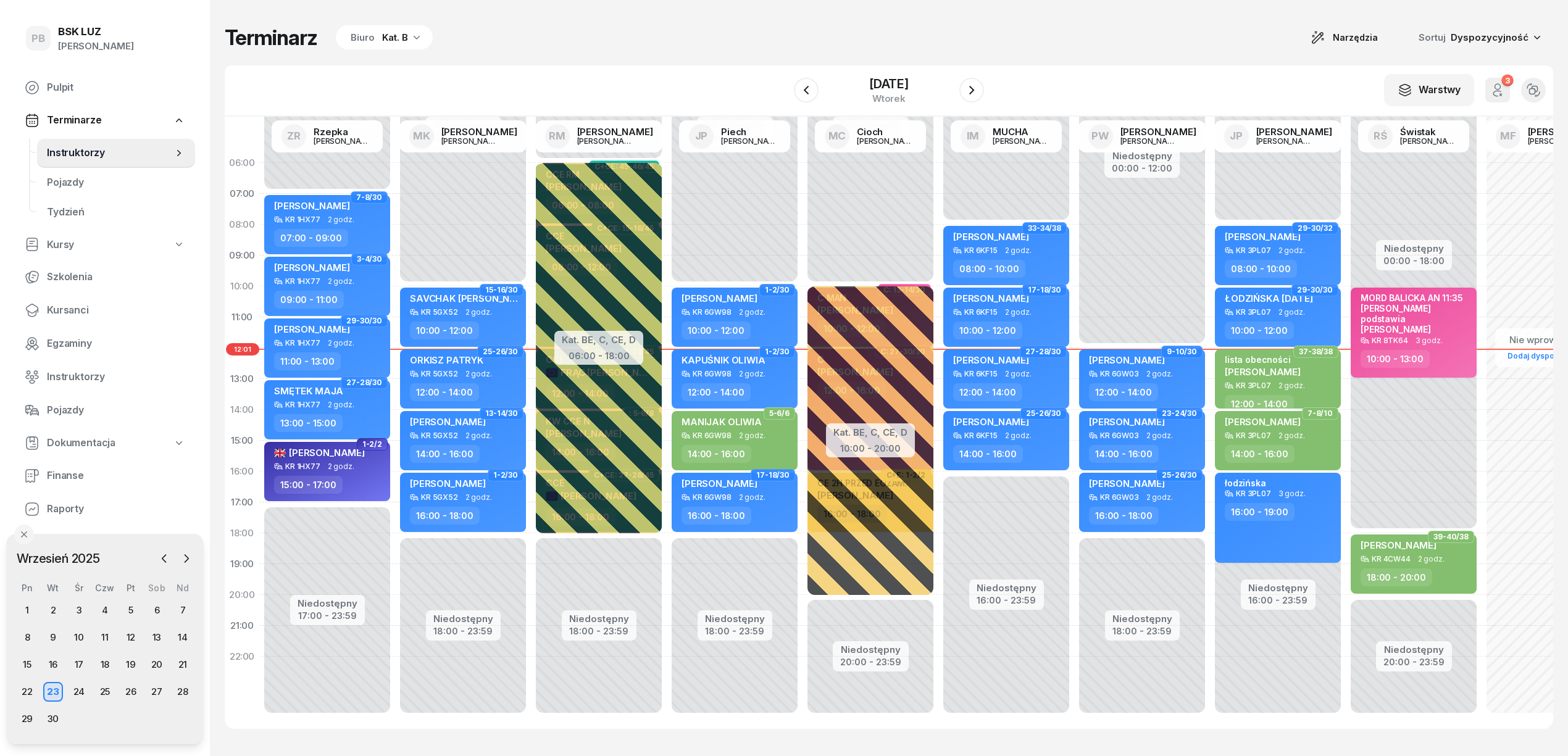
click at [401, 35] on div "Kat. B" at bounding box center [394, 37] width 26 height 15
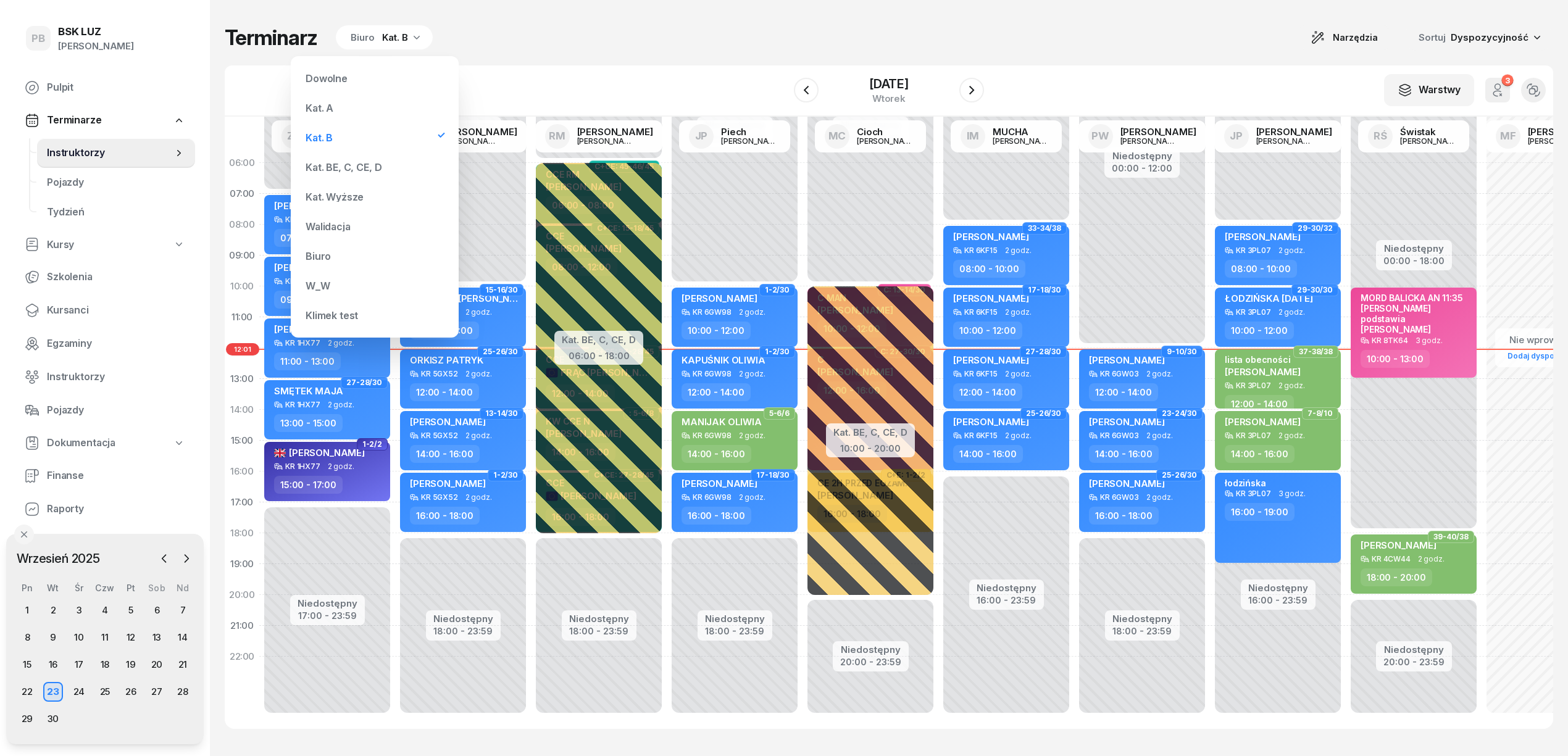
click at [373, 171] on div "Kat. BE, C, CE, D" at bounding box center [343, 167] width 76 height 10
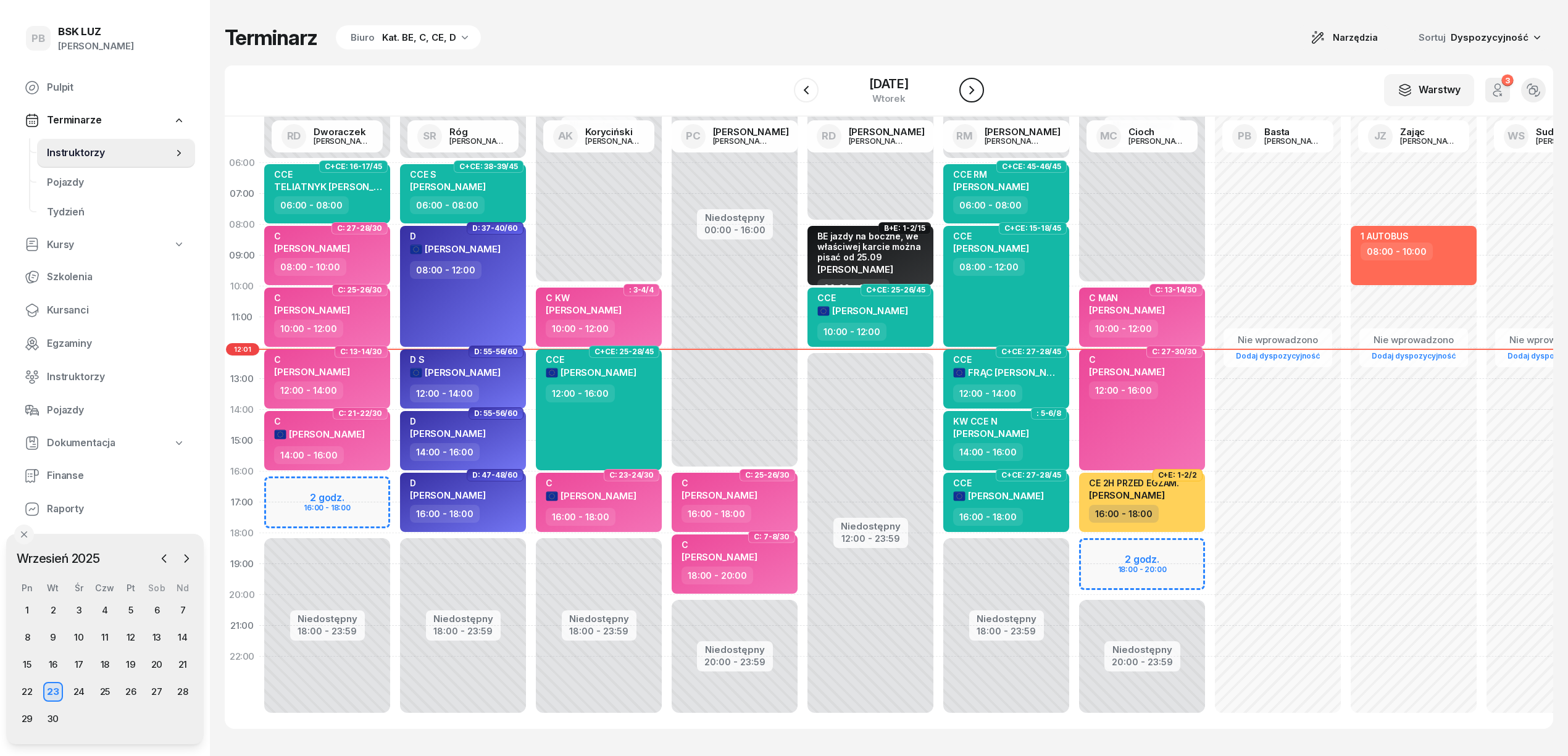
click at [978, 93] on icon "button" at bounding box center [970, 89] width 15 height 15
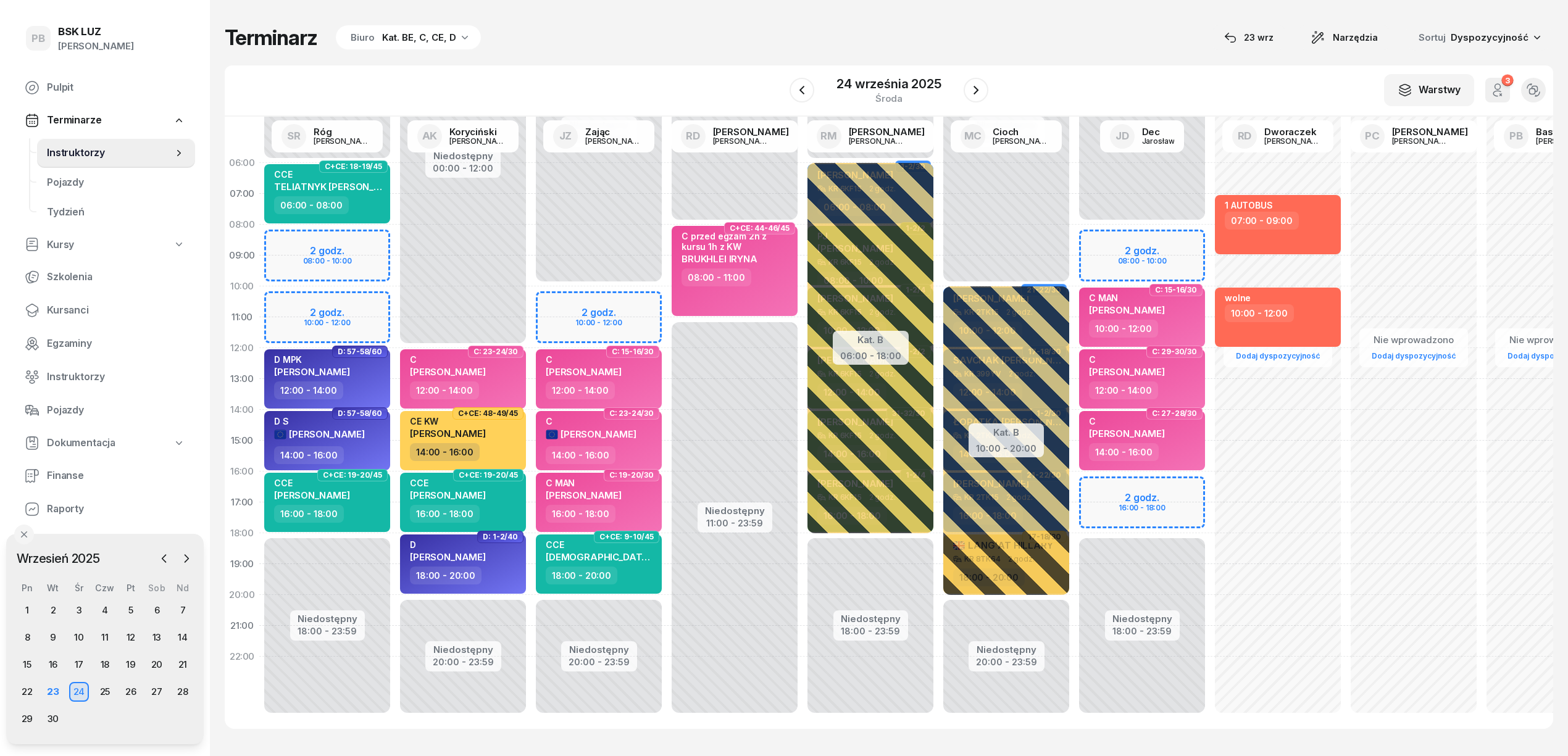
click at [1153, 36] on div "Terminarz Biuro Kat. BE, C, CE, D [DATE] Narzędzia Sortuj Dyspozycyjność" at bounding box center [888, 37] width 1328 height 26
click at [640, 67] on div "W Wybierz AK Koryciński Artur BP Pająk Bogusław DA Arendarczyk Damian DP Pawłow…" at bounding box center [888, 91] width 1328 height 51
drag, startPoint x: 1300, startPoint y: 37, endPoint x: 1168, endPoint y: 28, distance: 132.3
click at [1284, 35] on div "23 wrz Narzędzia Sortuj Dyspozycyjność" at bounding box center [1382, 37] width 340 height 26
click at [986, 27] on div "Terminarz Biuro Kat. BE, C, CE, D [DATE] Narzędzia Sortuj Dyspozycyjność" at bounding box center [888, 37] width 1328 height 26
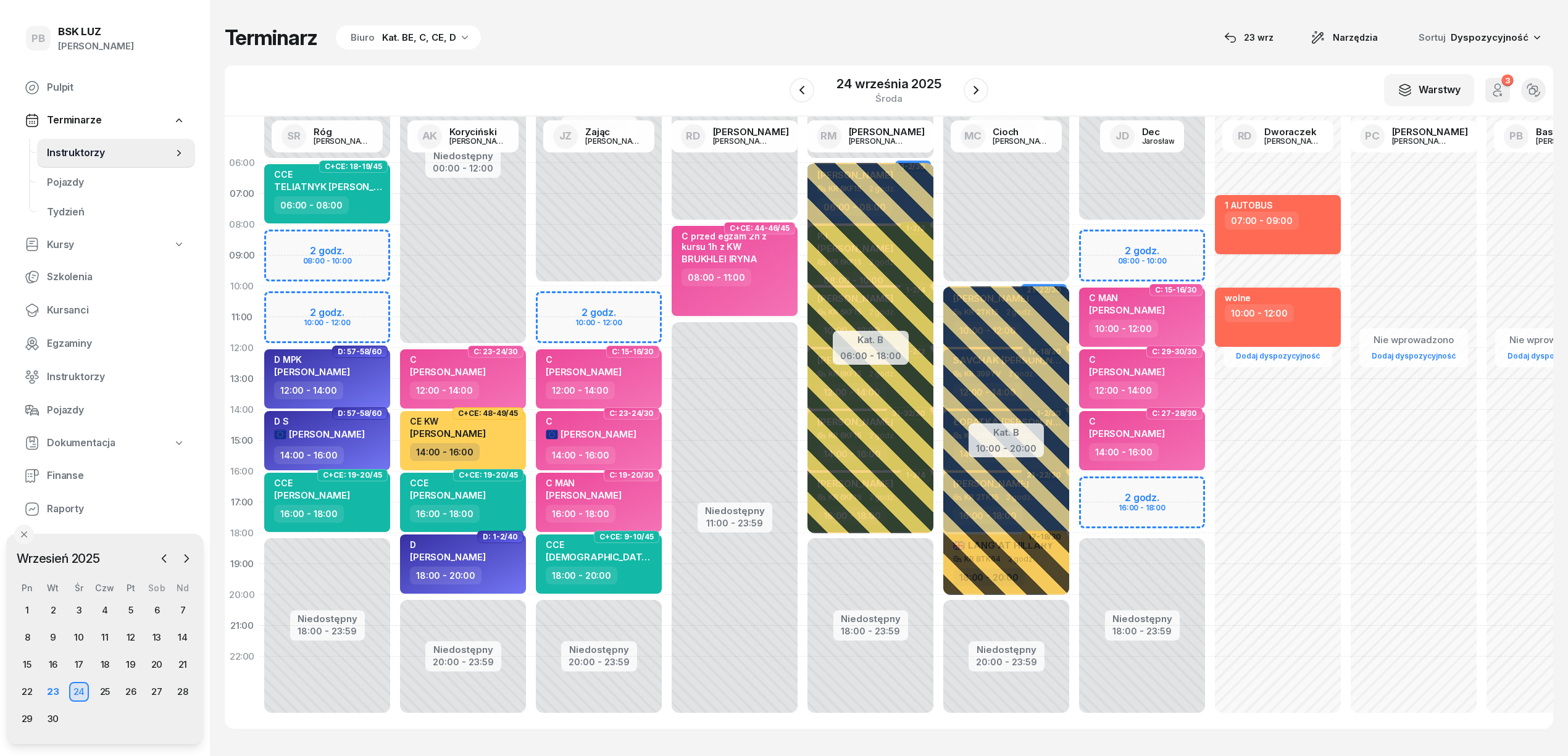
click at [1054, 79] on div "W Wybierz AK Koryciński Artur BP Pająk Bogusław DA Arendarczyk Damian DP Pawłow…" at bounding box center [888, 91] width 1328 height 51
click at [1096, 63] on div "Terminarz Biuro Kat. BE, C, CE, D [DATE] Narzędzia Sortuj Dyspozycyjność W Wybi…" at bounding box center [888, 377] width 1328 height 753
click at [1128, 47] on div "Terminarz Biuro Kat. BE, C, CE, D [DATE] Narzędzia Sortuj Dyspozycyjność" at bounding box center [888, 37] width 1328 height 26
click at [801, 28] on div "Terminarz Biuro Kat. BE, C, CE, D [DATE] Narzędzia Sortuj Dyspozycyjność" at bounding box center [888, 37] width 1328 height 26
click at [1005, 31] on div "Terminarz Biuro Kat. BE, C, CE, D [DATE] Narzędzia Sortuj Dyspozycyjność" at bounding box center [888, 37] width 1328 height 26
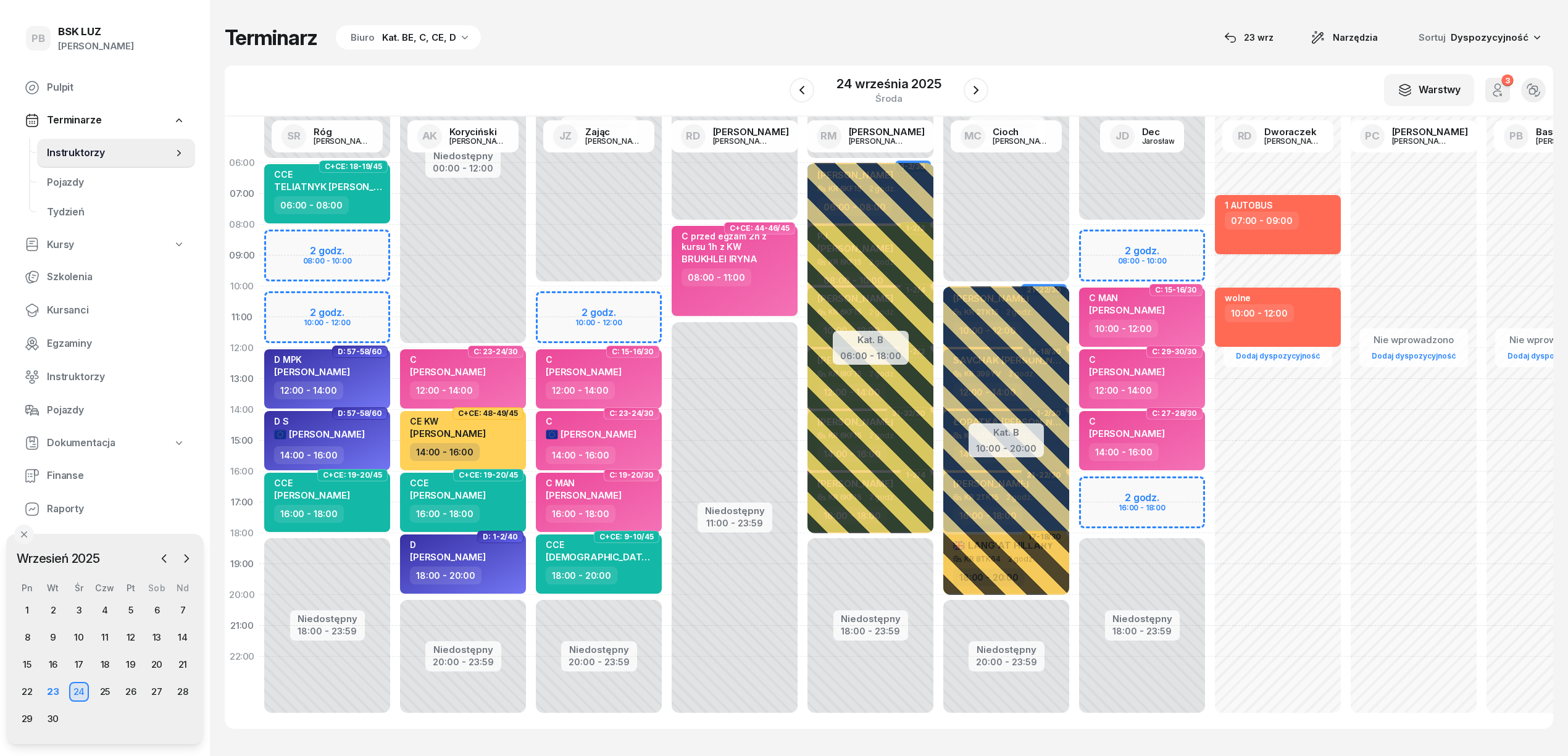
scroll to position [17, 0]
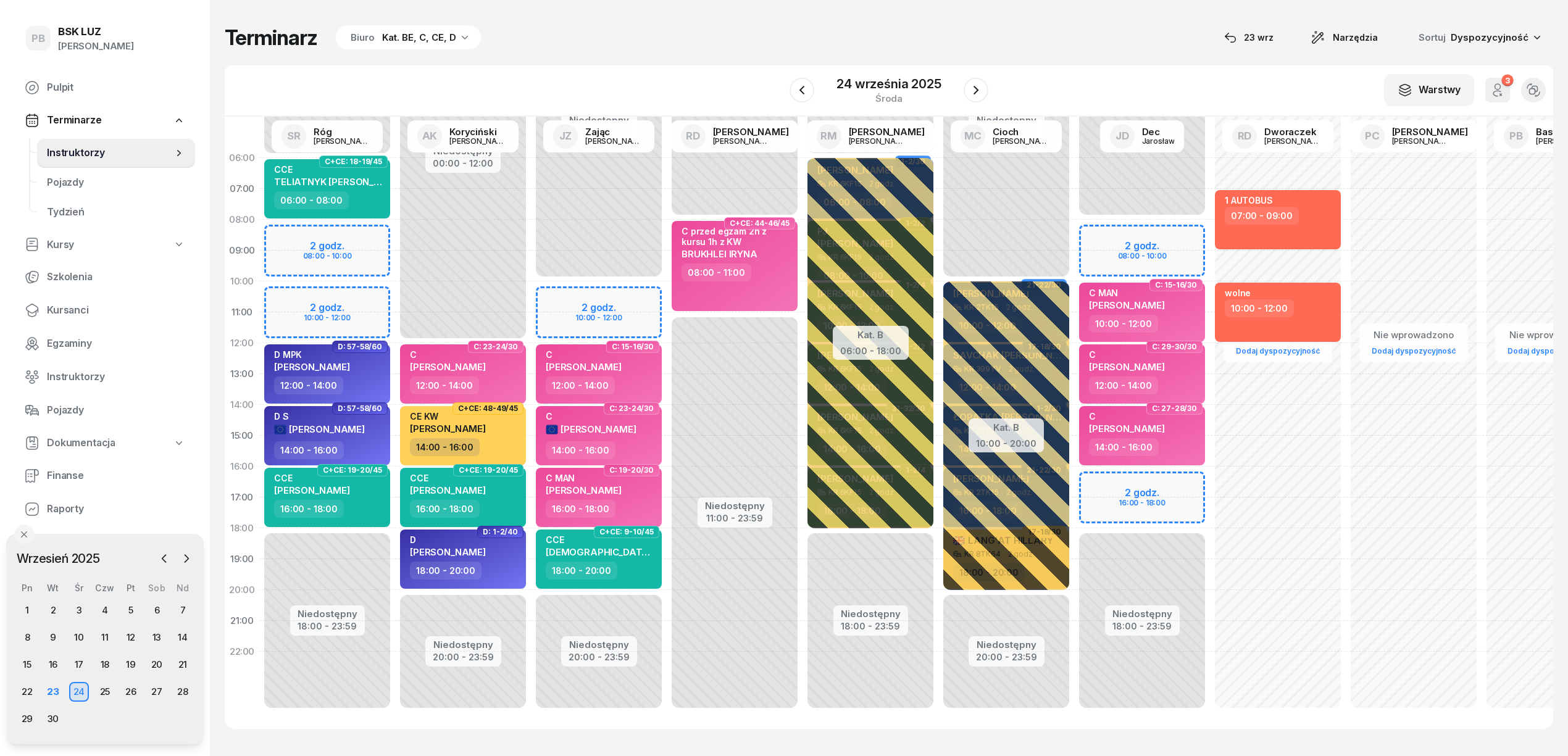
click at [634, 70] on div "W Wybierz AK Koryciński Artur BP Pająk Bogusław DA Arendarczyk Damian DP Pawłow…" at bounding box center [888, 91] width 1328 height 51
click at [1134, 66] on div "W Wybierz AK Koryciński Artur BP Pająk Bogusław DA Arendarczyk Damian DP Pawłow…" at bounding box center [888, 91] width 1328 height 51
click at [695, 57] on div "Terminarz Biuro Kat. BE, C, CE, D [DATE] Narzędzia Sortuj Dyspozycyjność W Wybi…" at bounding box center [888, 377] width 1328 height 753
click at [1094, 49] on div "Terminarz Biuro Kat. BE, C, CE, D [DATE] Narzędzia Sortuj Dyspozycyjność" at bounding box center [888, 37] width 1328 height 26
click at [1025, 43] on div "Terminarz Biuro Kat. BE, C, CE, D [DATE] Narzędzia Sortuj Dyspozycyjność" at bounding box center [888, 37] width 1328 height 26
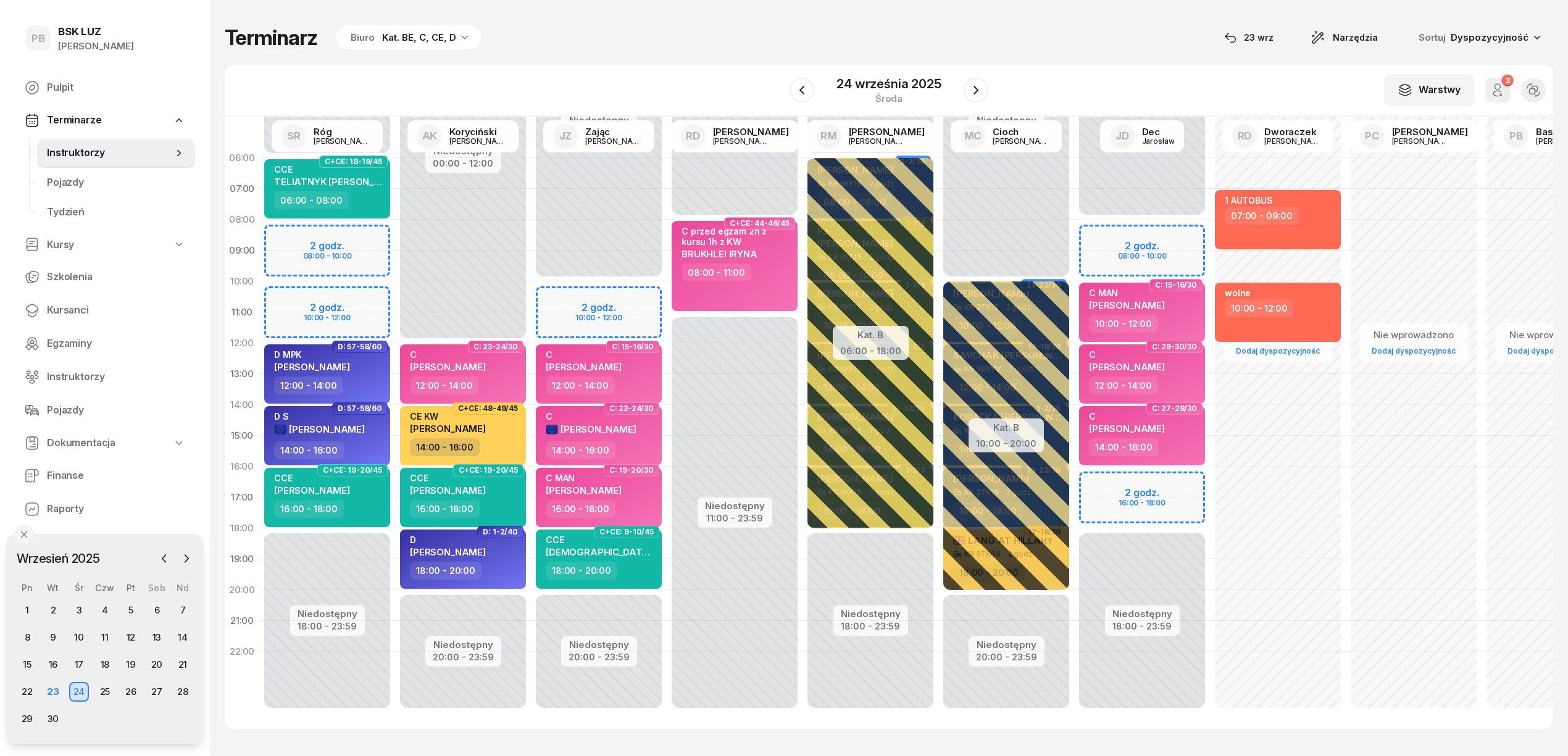
click at [598, 52] on div "Terminarz Biuro Kat. BE, C, CE, D [DATE] Narzędzia Sortuj Dyspozycyjność W Wybi…" at bounding box center [888, 377] width 1328 height 753
click at [626, 50] on div "Terminarz Biuro Kat. BE, C, CE, D [DATE] Narzędzia Sortuj Dyspozycyjność" at bounding box center [888, 37] width 1328 height 26
click at [449, 32] on div "Kat. BE, C, CE, D" at bounding box center [418, 37] width 74 height 15
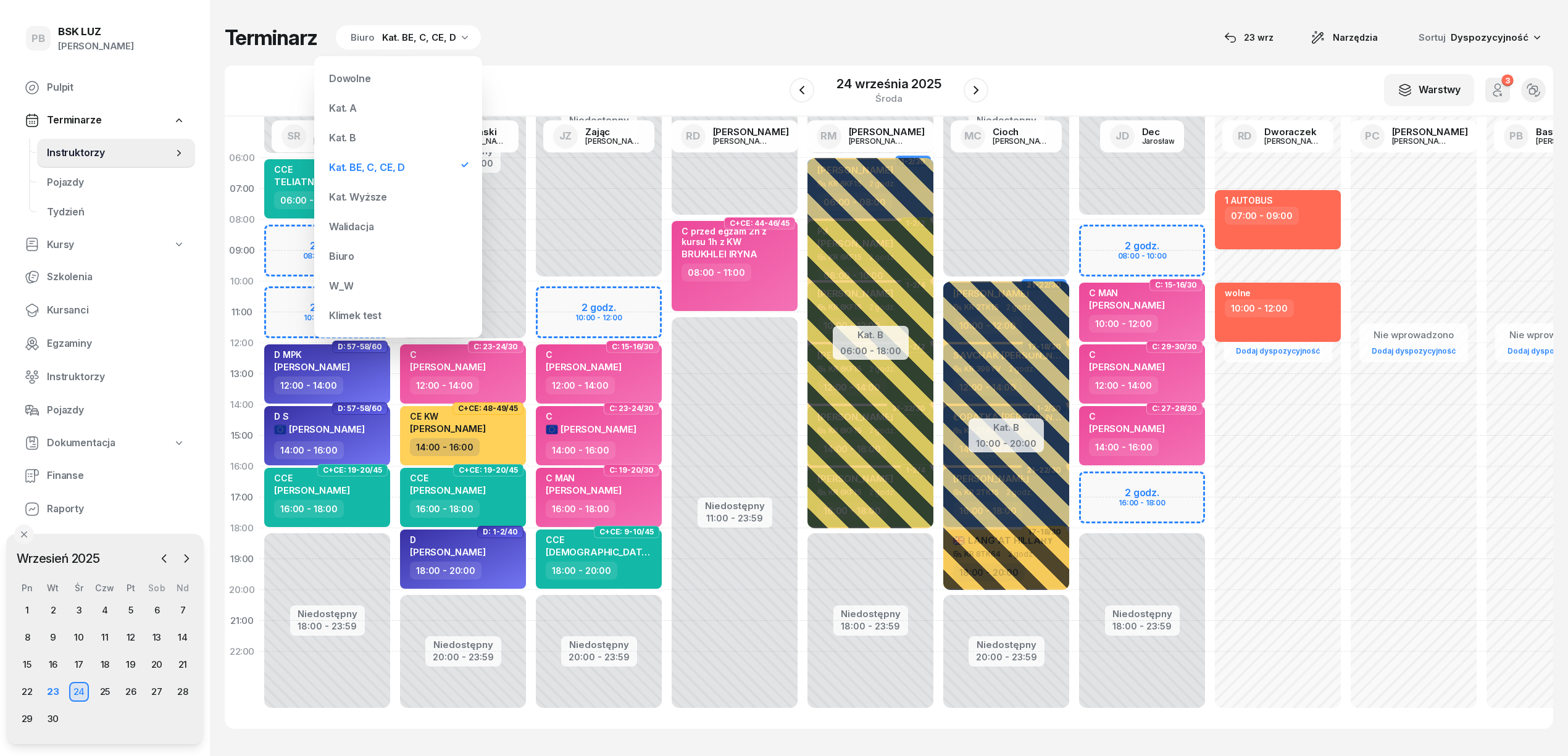
click at [363, 136] on div "Kat. B" at bounding box center [398, 136] width 148 height 24
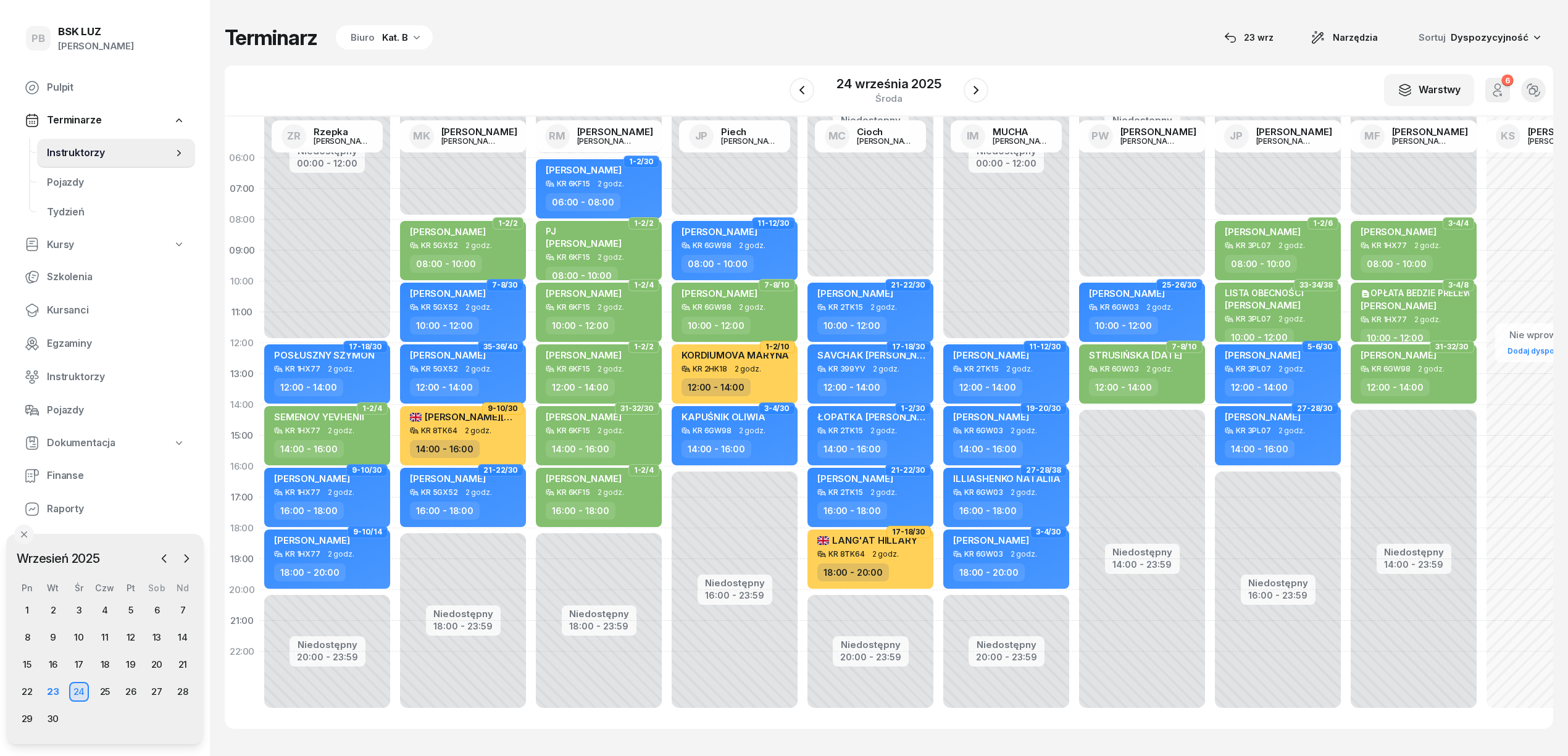
click at [396, 31] on div "Kat. B" at bounding box center [394, 37] width 26 height 15
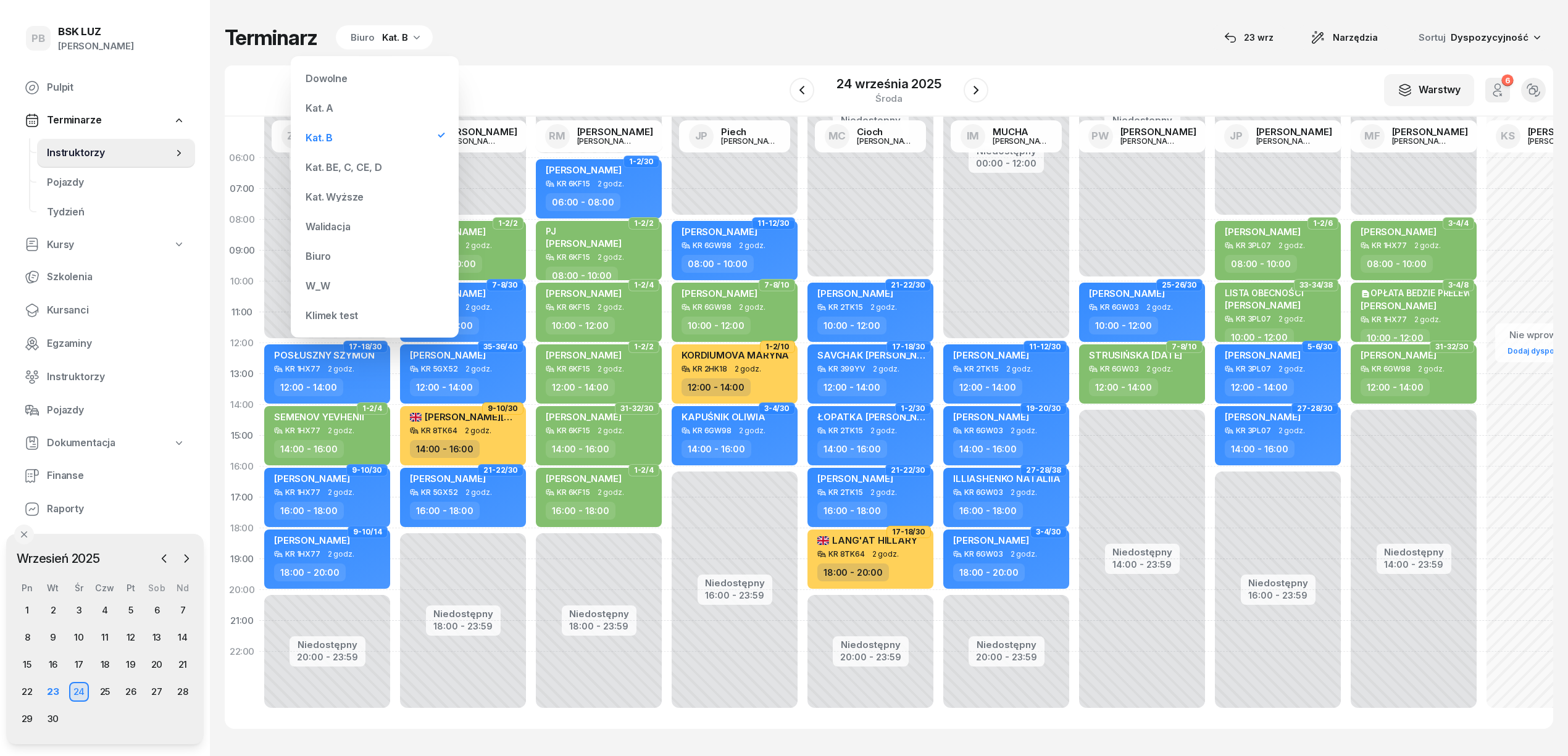
click at [334, 103] on div "Kat. A" at bounding box center [374, 107] width 148 height 24
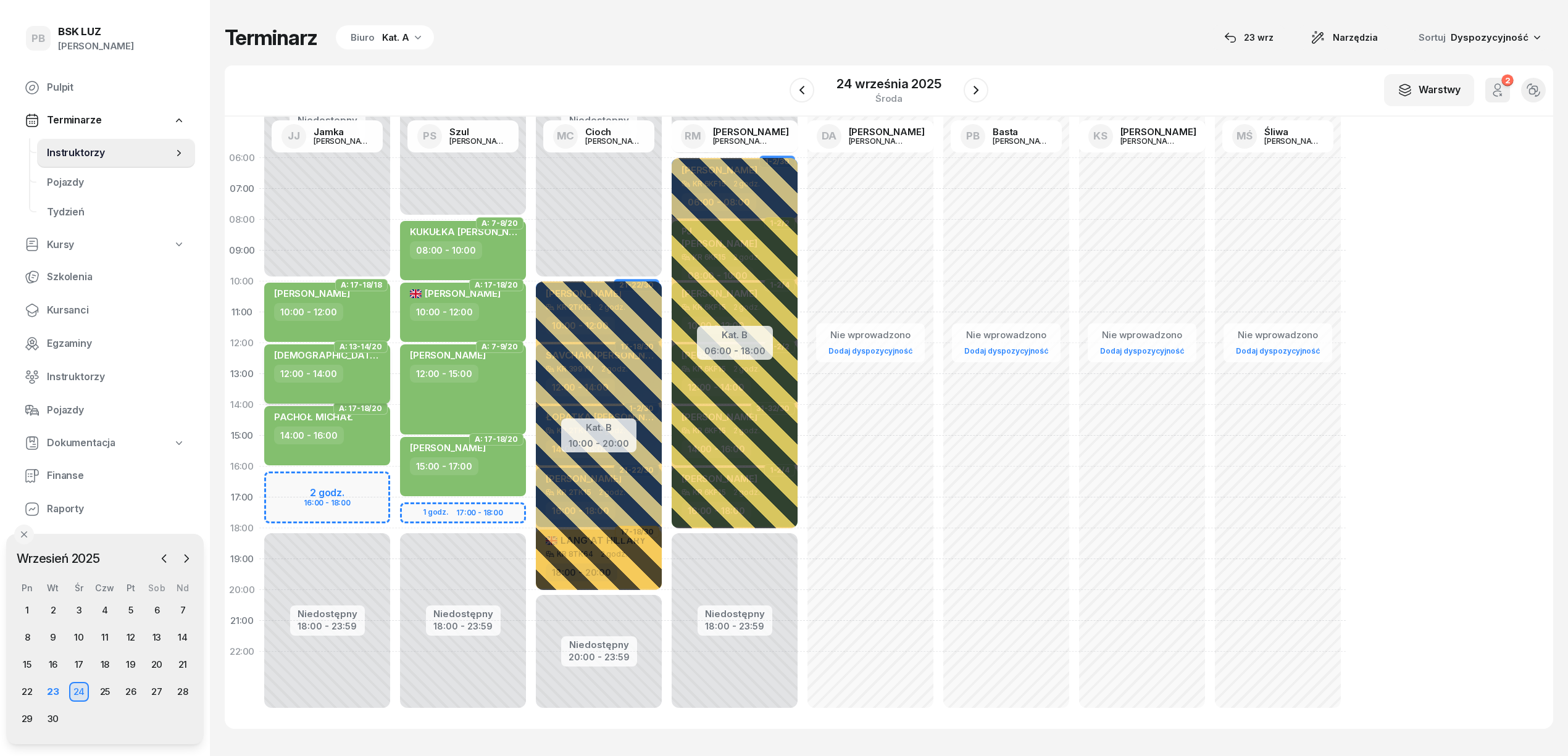
click at [359, 374] on div "12:00 - 14:00" at bounding box center [328, 374] width 108 height 17
select select "12"
select select "14"
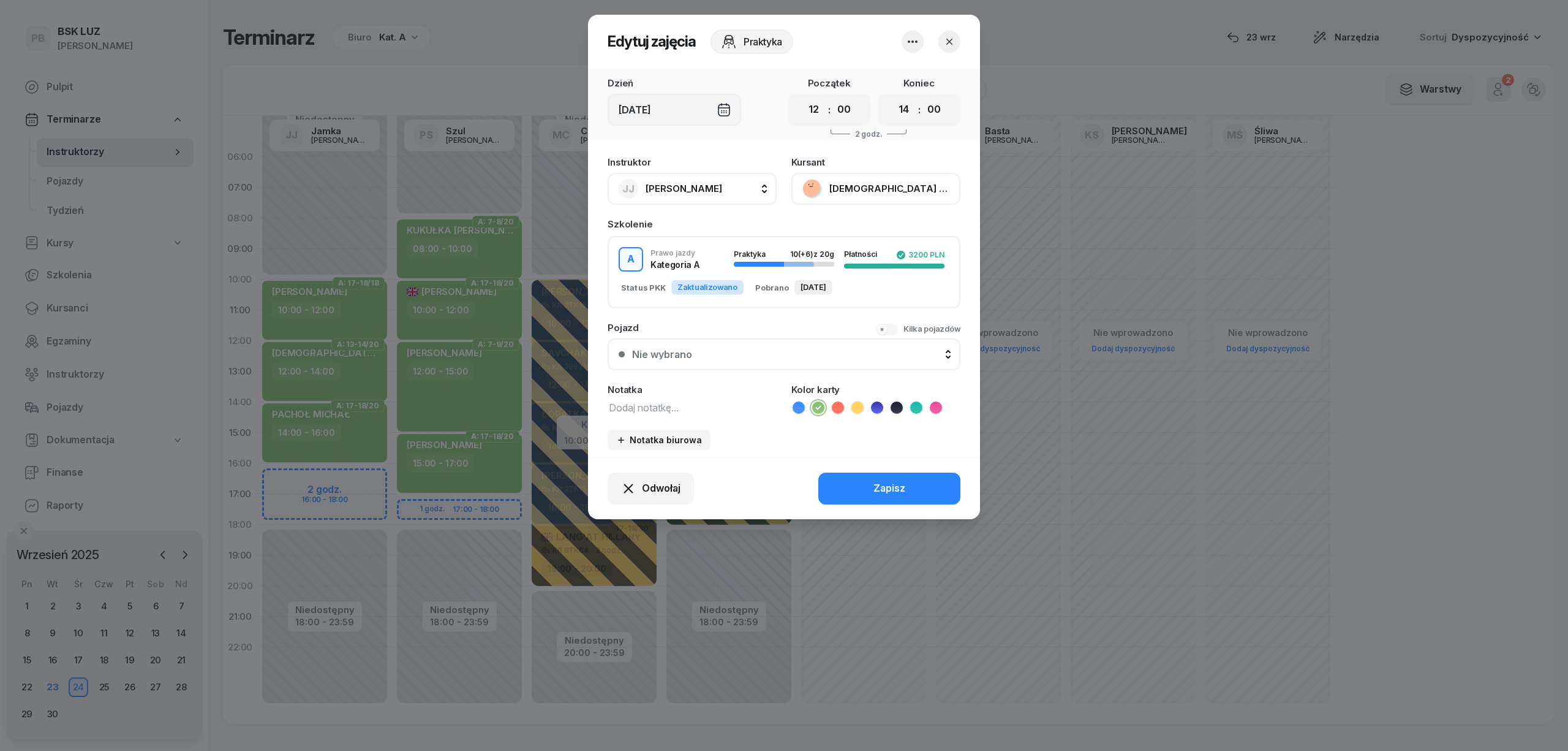
click at [898, 182] on button "KOŚCIÓŁEK GRZEGORZ" at bounding box center [876, 188] width 169 height 32
click at [878, 229] on link "Otwórz profil" at bounding box center [875, 231] width 162 height 31
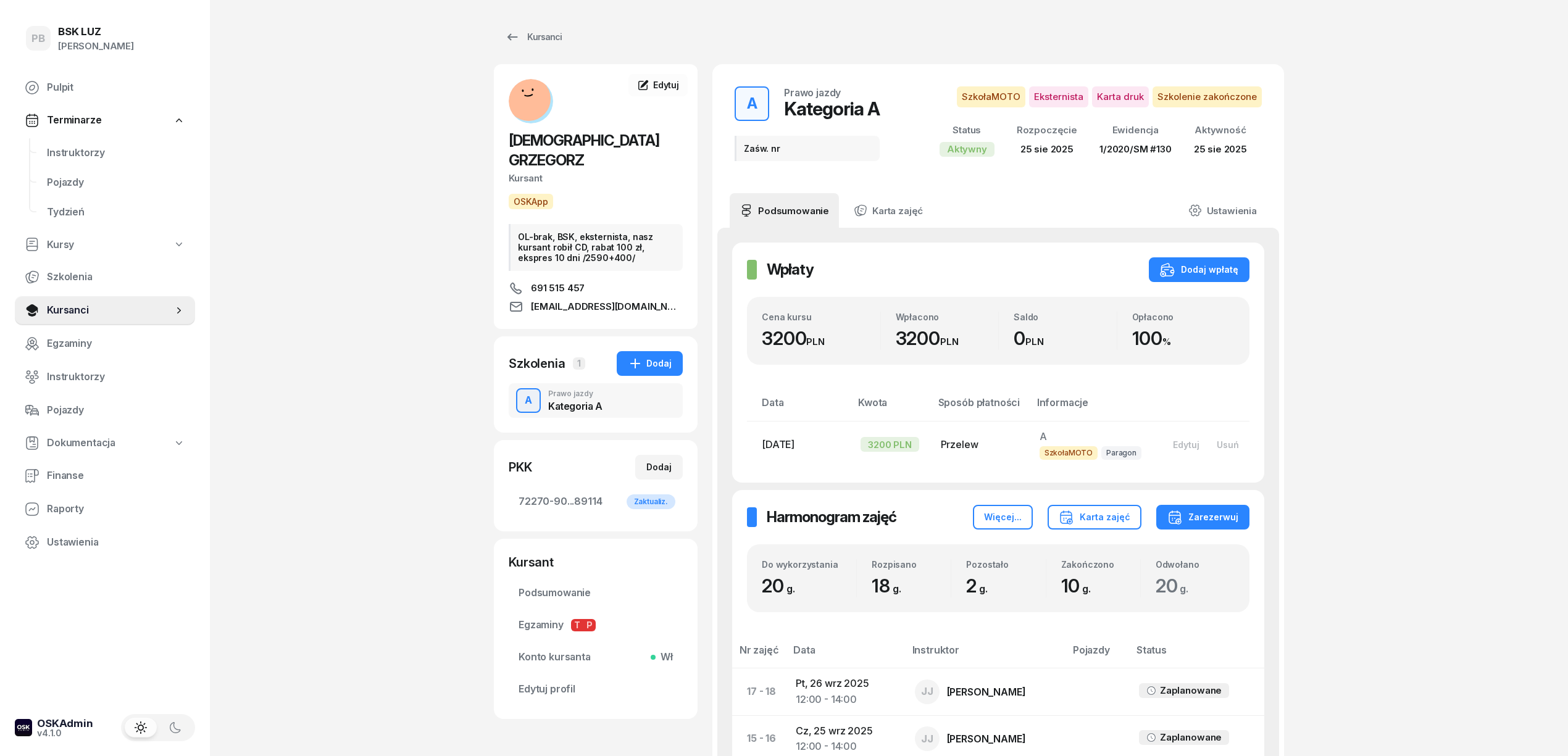
click at [327, 516] on div "PB BSK LUZ Patrycja Bogdanowicz Pulpit Terminarze Instruktorzy Pojazdy Tydzień …" at bounding box center [784, 769] width 1568 height 1538
click at [92, 157] on span "Instruktorzy" at bounding box center [115, 153] width 138 height 16
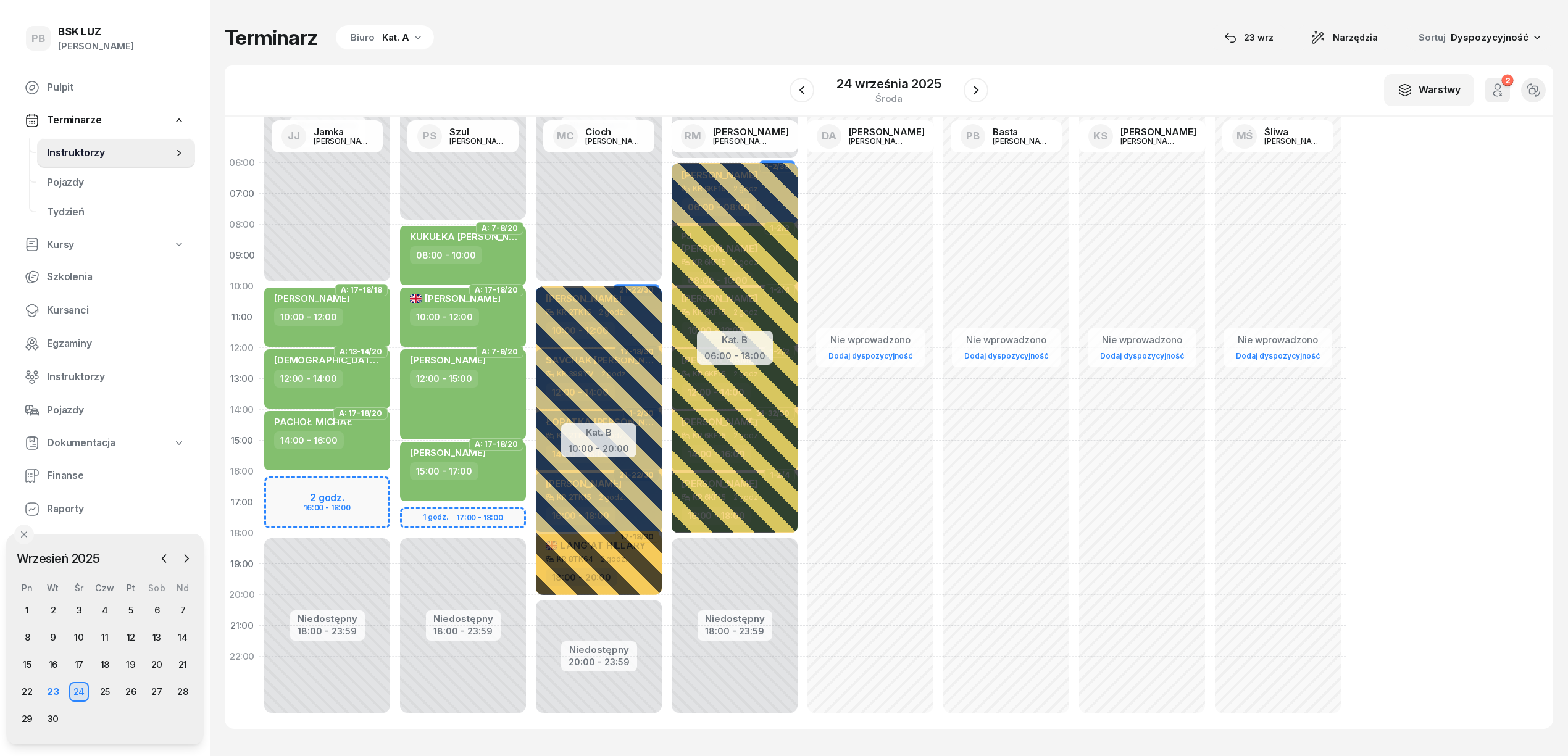
click at [417, 39] on icon "button" at bounding box center [417, 37] width 13 height 13
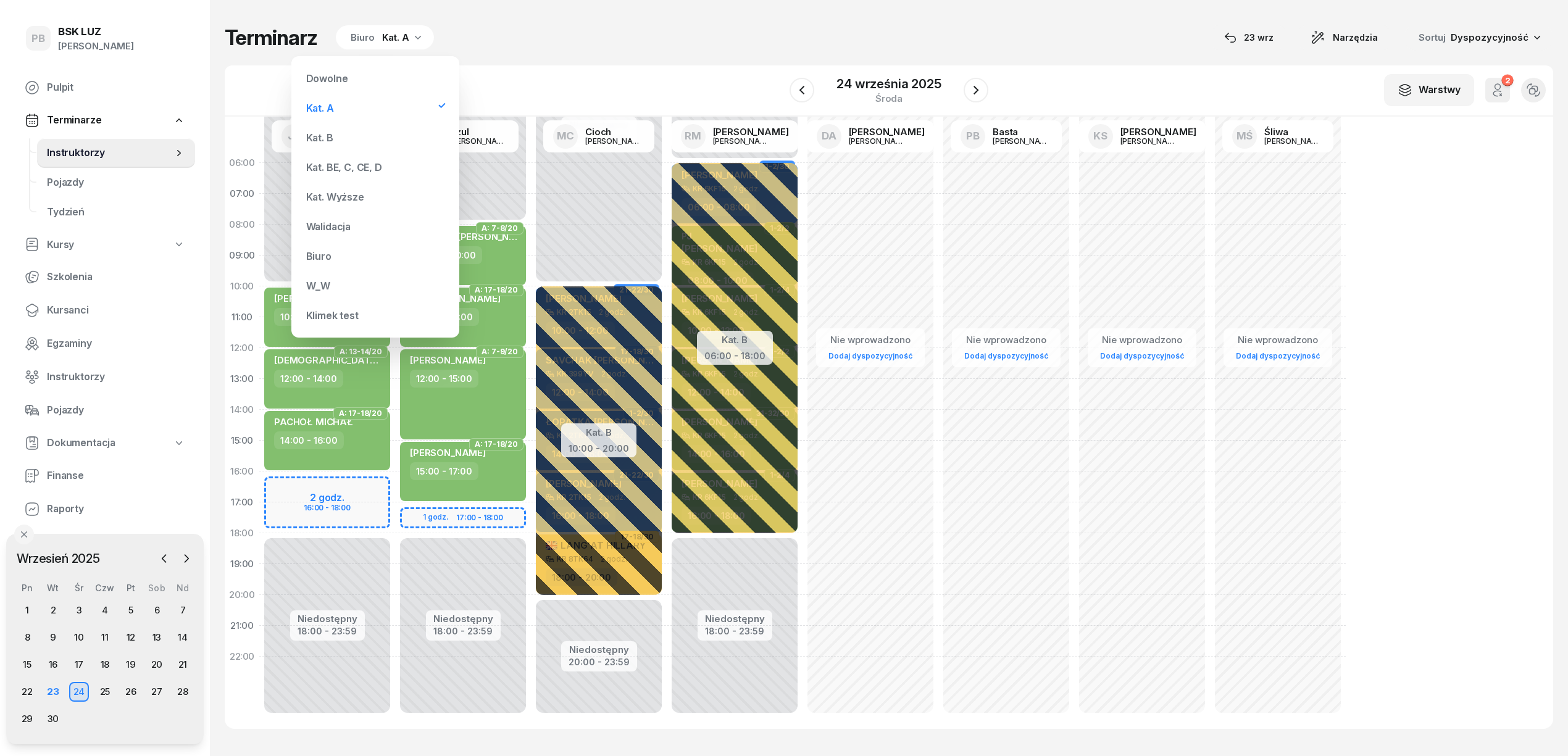
click at [331, 158] on div "Kat. BE, C, CE, D" at bounding box center [375, 166] width 148 height 24
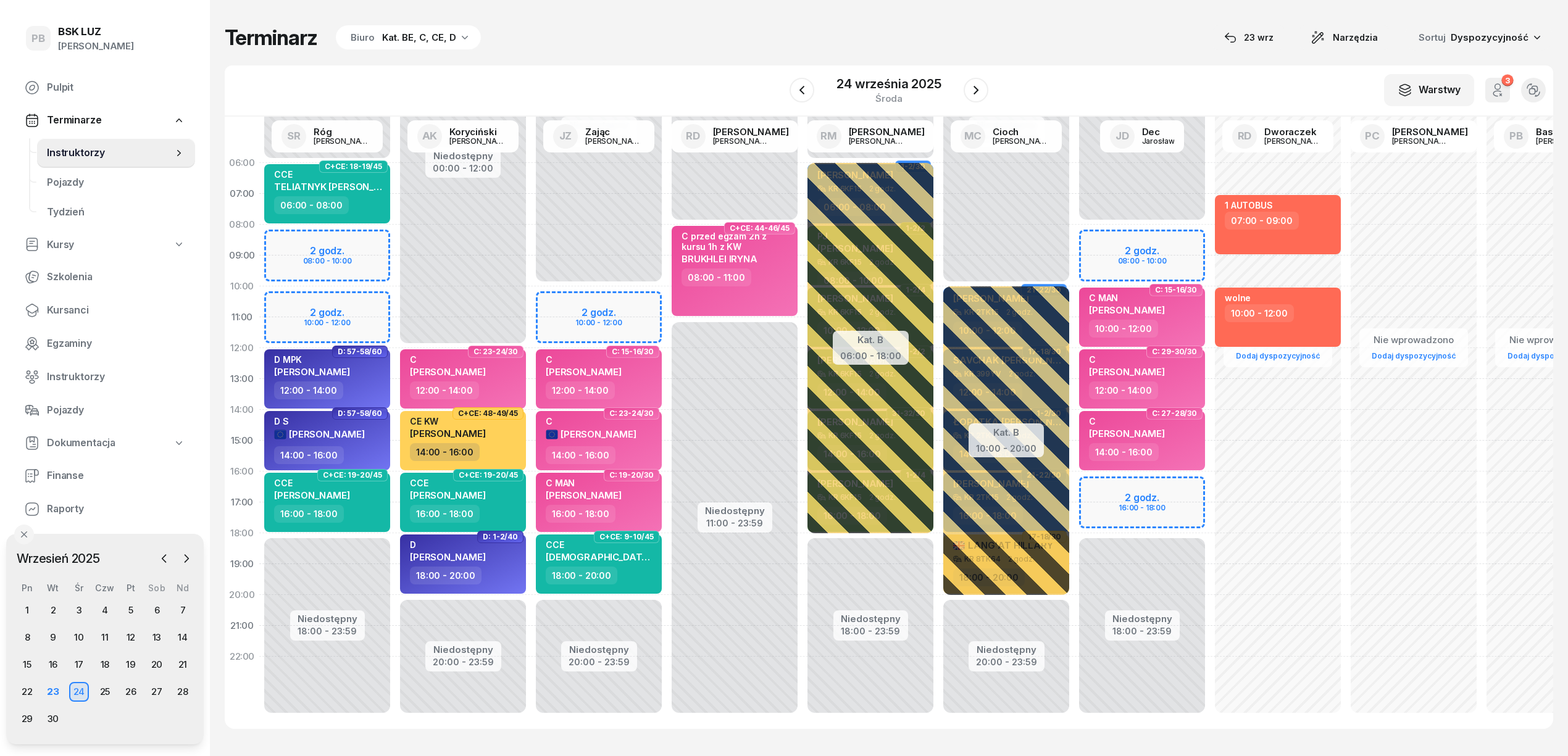
click at [538, 64] on div "Terminarz Biuro Kat. BE, C, CE, D [DATE] Narzędzia Sortuj Dyspozycyjność W Wybi…" at bounding box center [888, 377] width 1328 height 753
click at [49, 689] on div "23" at bounding box center [53, 691] width 19 height 19
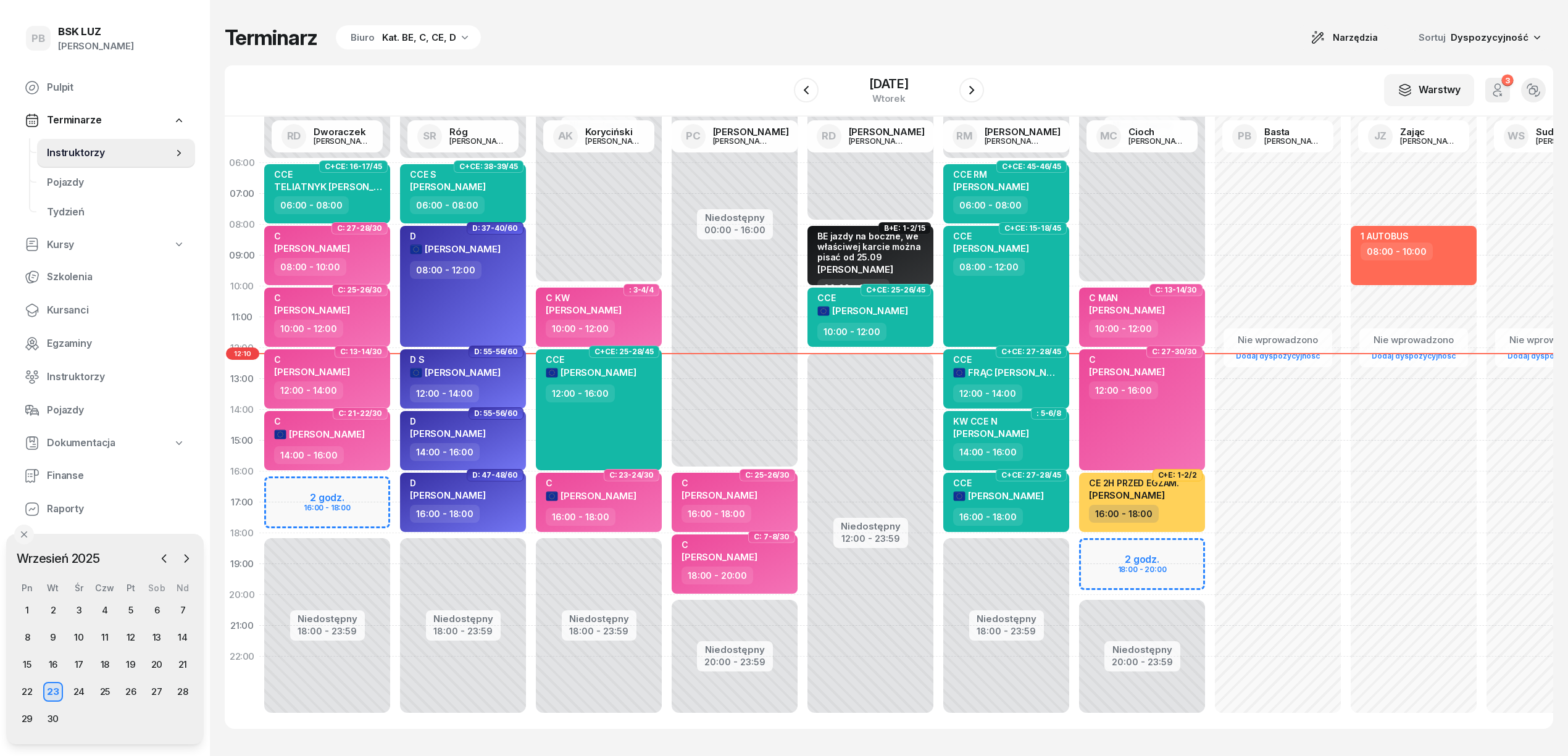
click at [802, 30] on div "Terminarz Biuro Kat. BE, C, CE, D Narzędzia Sortuj Dyspozycyjność" at bounding box center [888, 37] width 1328 height 26
click at [67, 306] on span "Kursanci" at bounding box center [115, 310] width 138 height 16
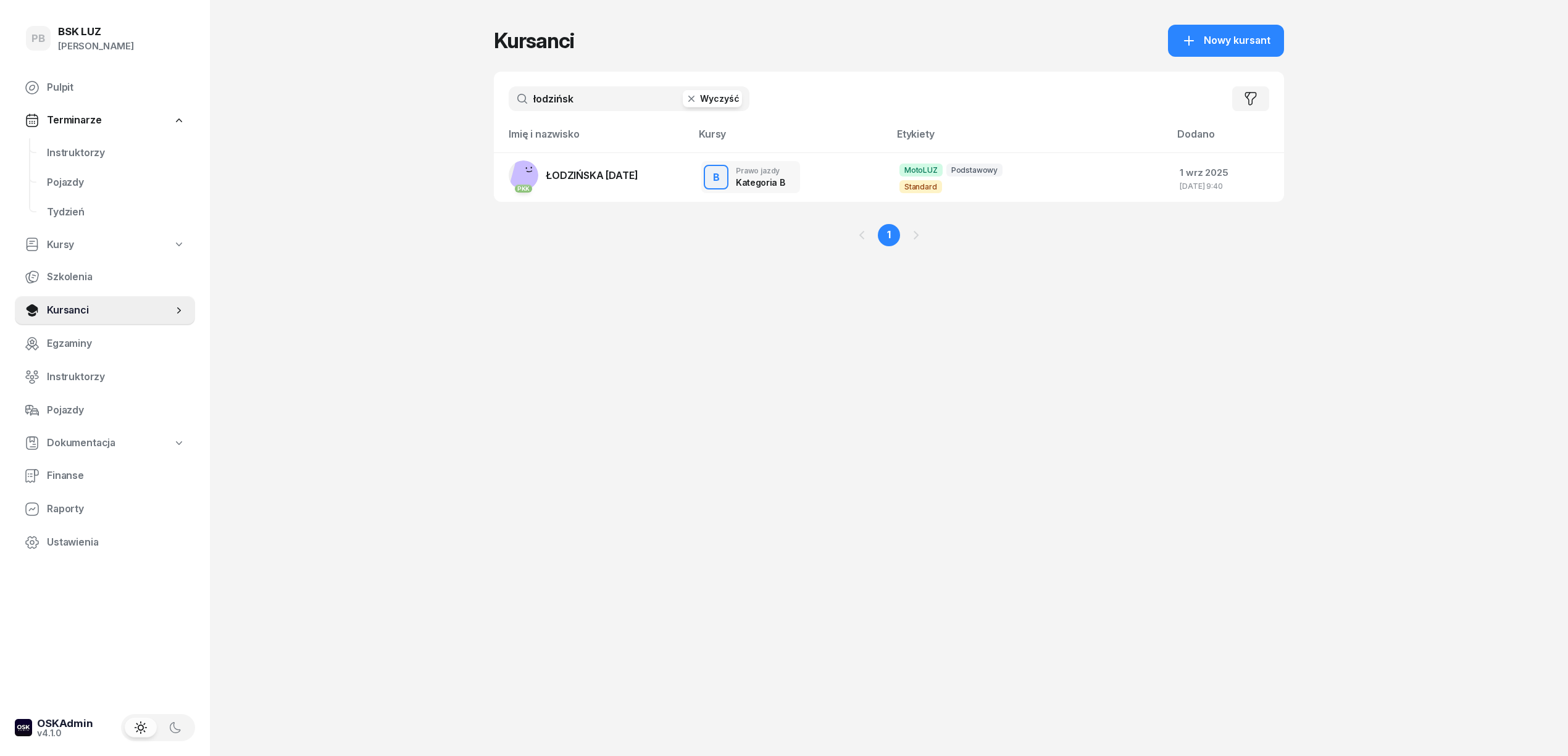
click at [559, 95] on input "łodzińsk" at bounding box center [629, 98] width 241 height 24
type input "żądło"
click at [635, 176] on td "PKK PKK ŻĄDŁO SŁAWOMIR" at bounding box center [593, 176] width 198 height 49
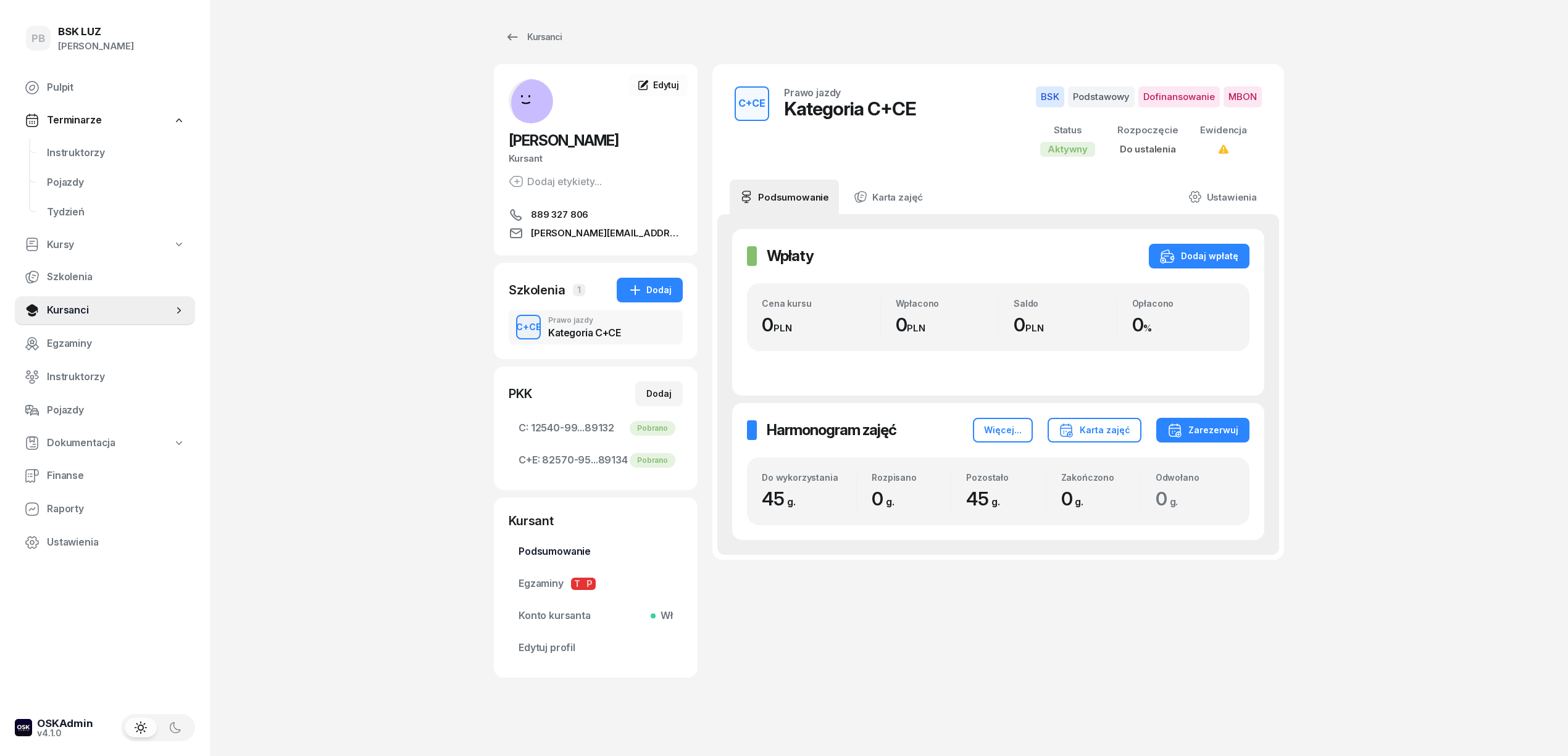
click at [553, 547] on span "Podsumowanie" at bounding box center [595, 551] width 154 height 16
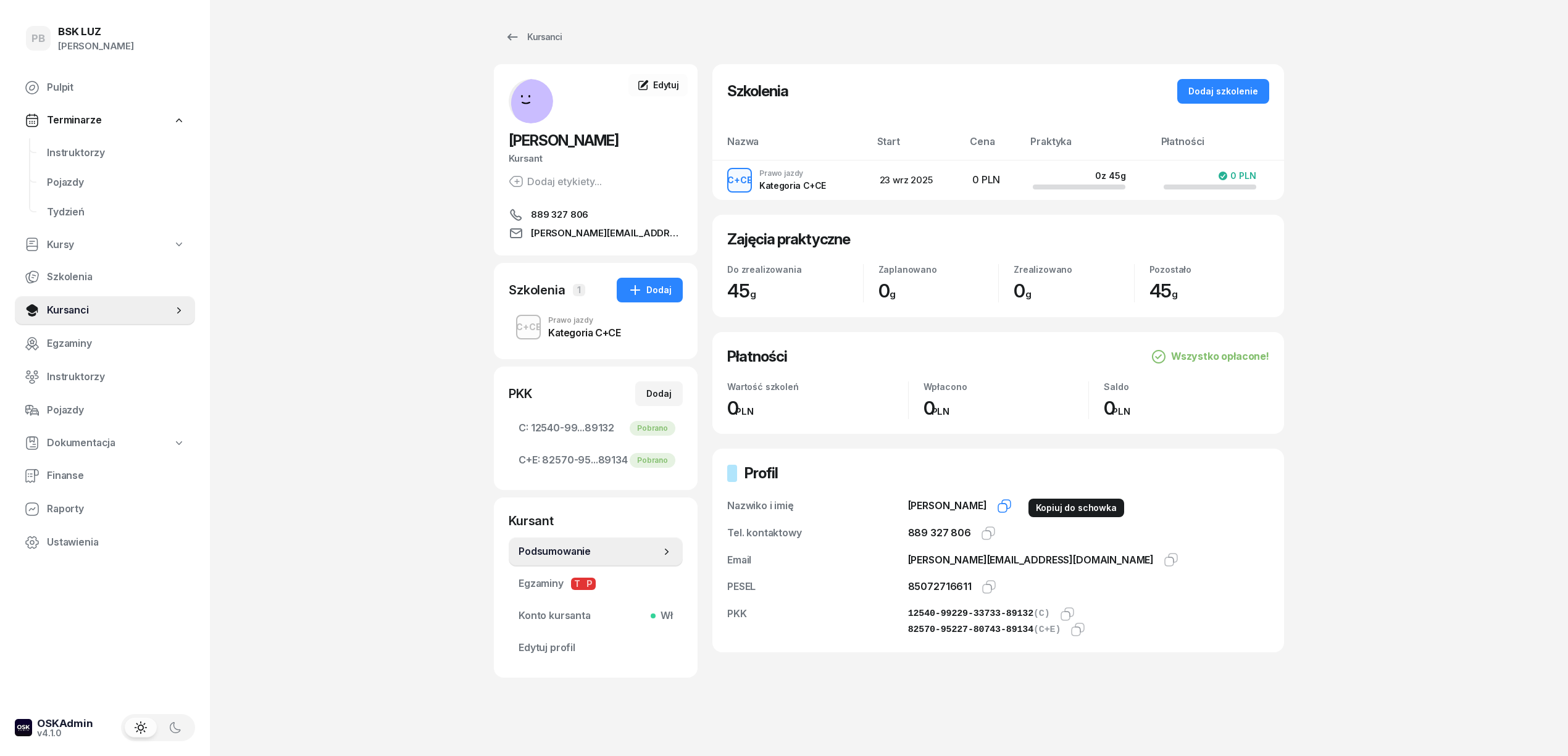
click at [1011, 506] on icon "button" at bounding box center [1003, 505] width 15 height 15
click at [988, 535] on icon "button" at bounding box center [990, 530] width 9 height 9
click at [1164, 559] on icon "button" at bounding box center [1168, 560] width 9 height 9
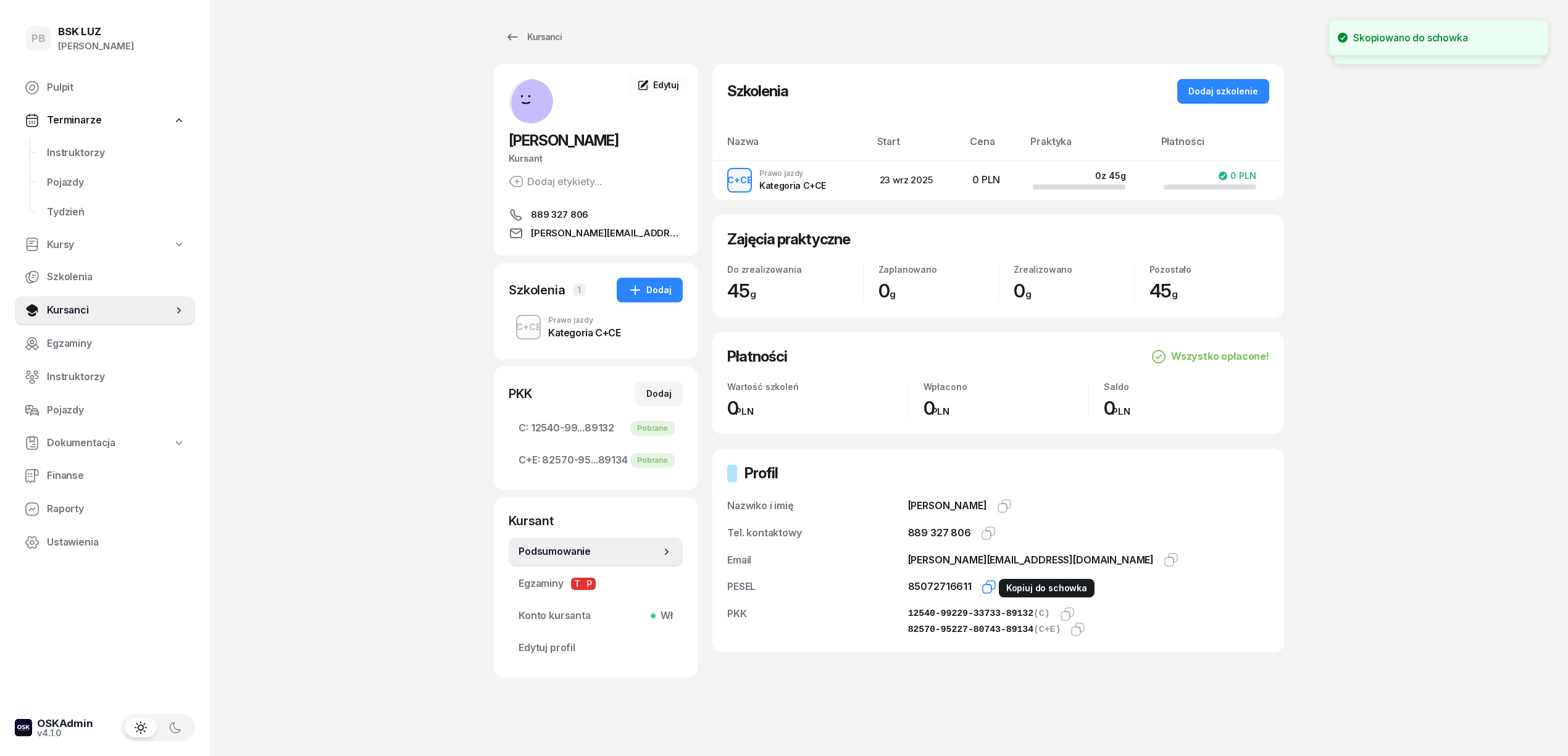
click at [982, 589] on icon "button" at bounding box center [988, 586] width 15 height 15
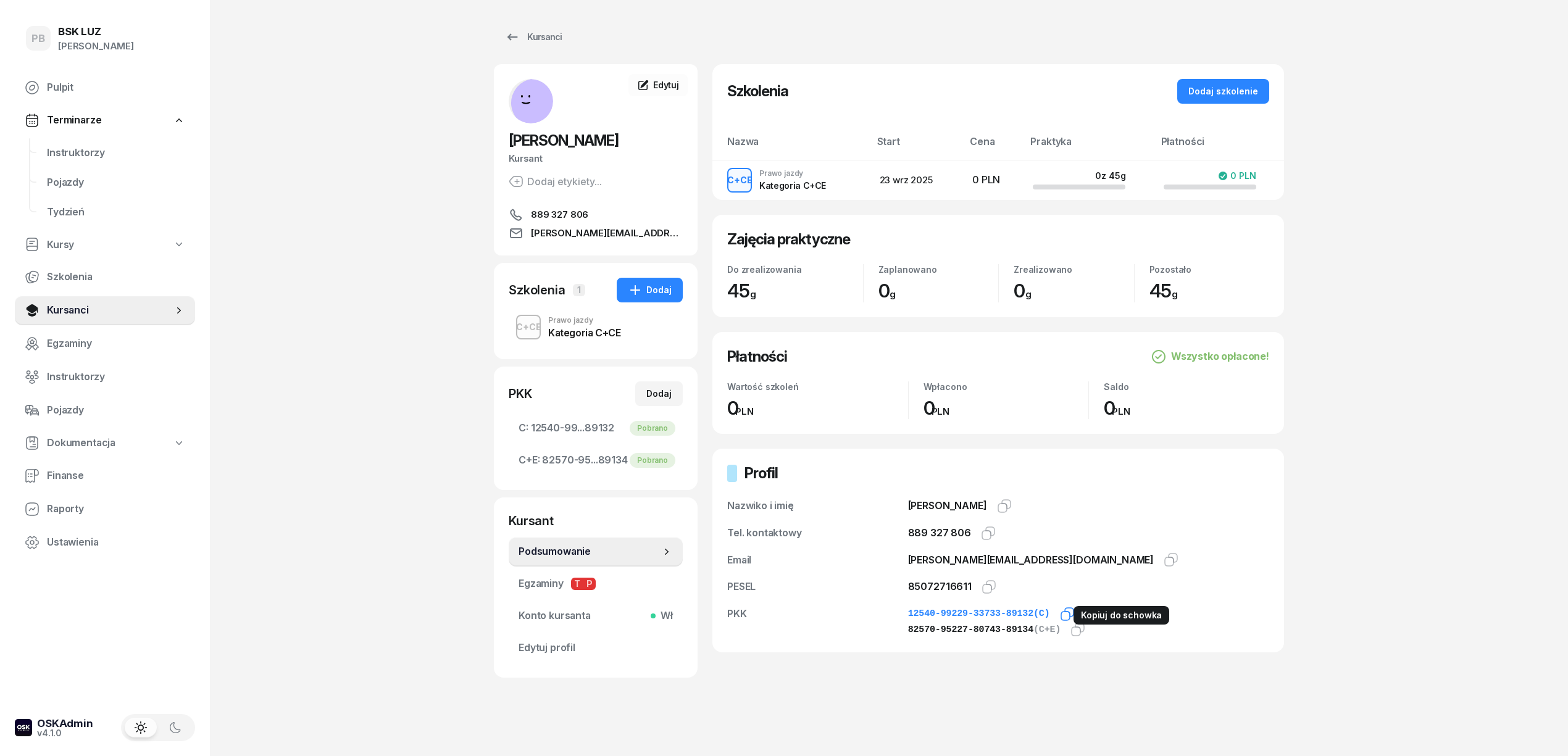
click at [1064, 608] on icon "button" at bounding box center [1068, 612] width 9 height 9
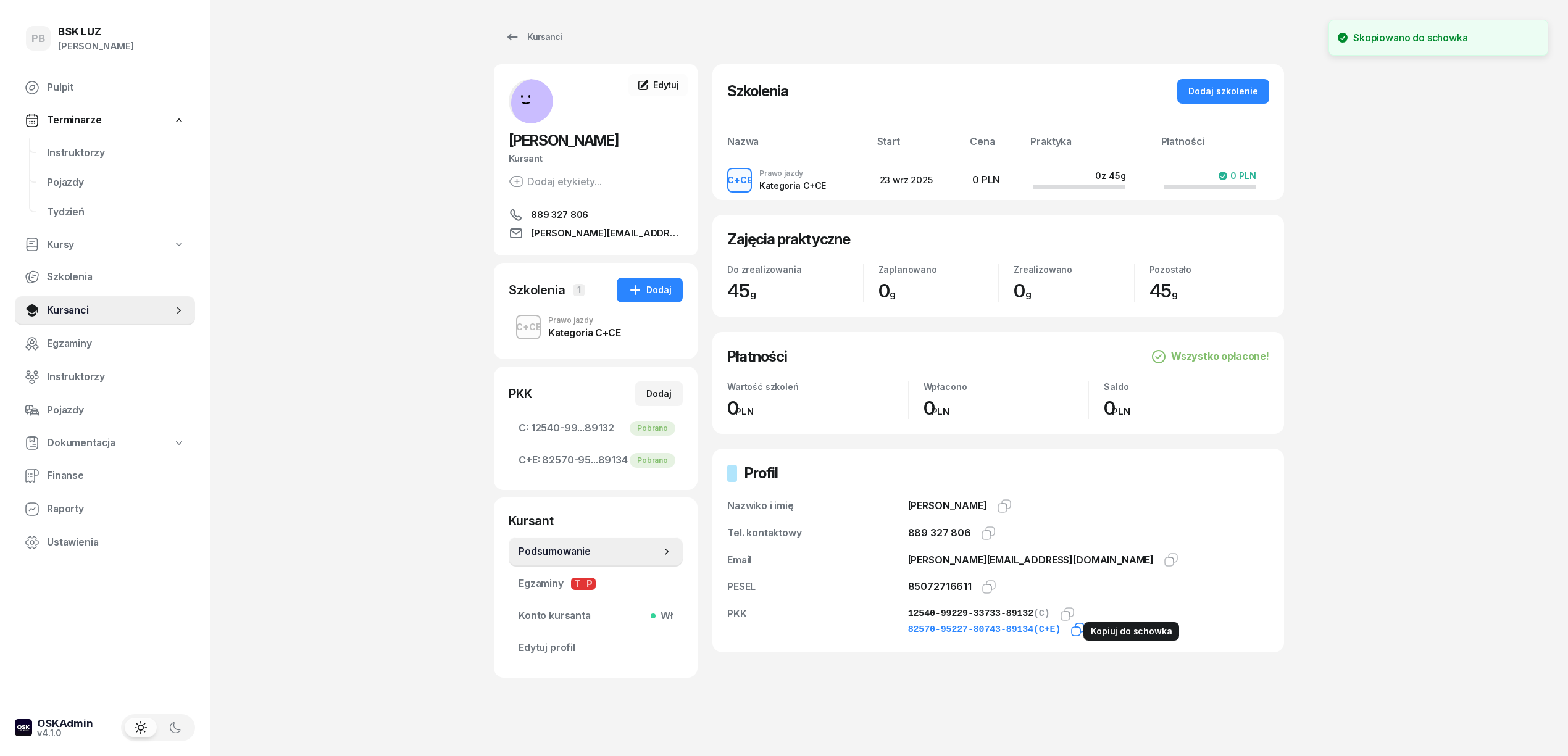
click at [1072, 627] on icon "button" at bounding box center [1077, 628] width 15 height 15
click at [538, 35] on div "Kursanci" at bounding box center [533, 37] width 57 height 15
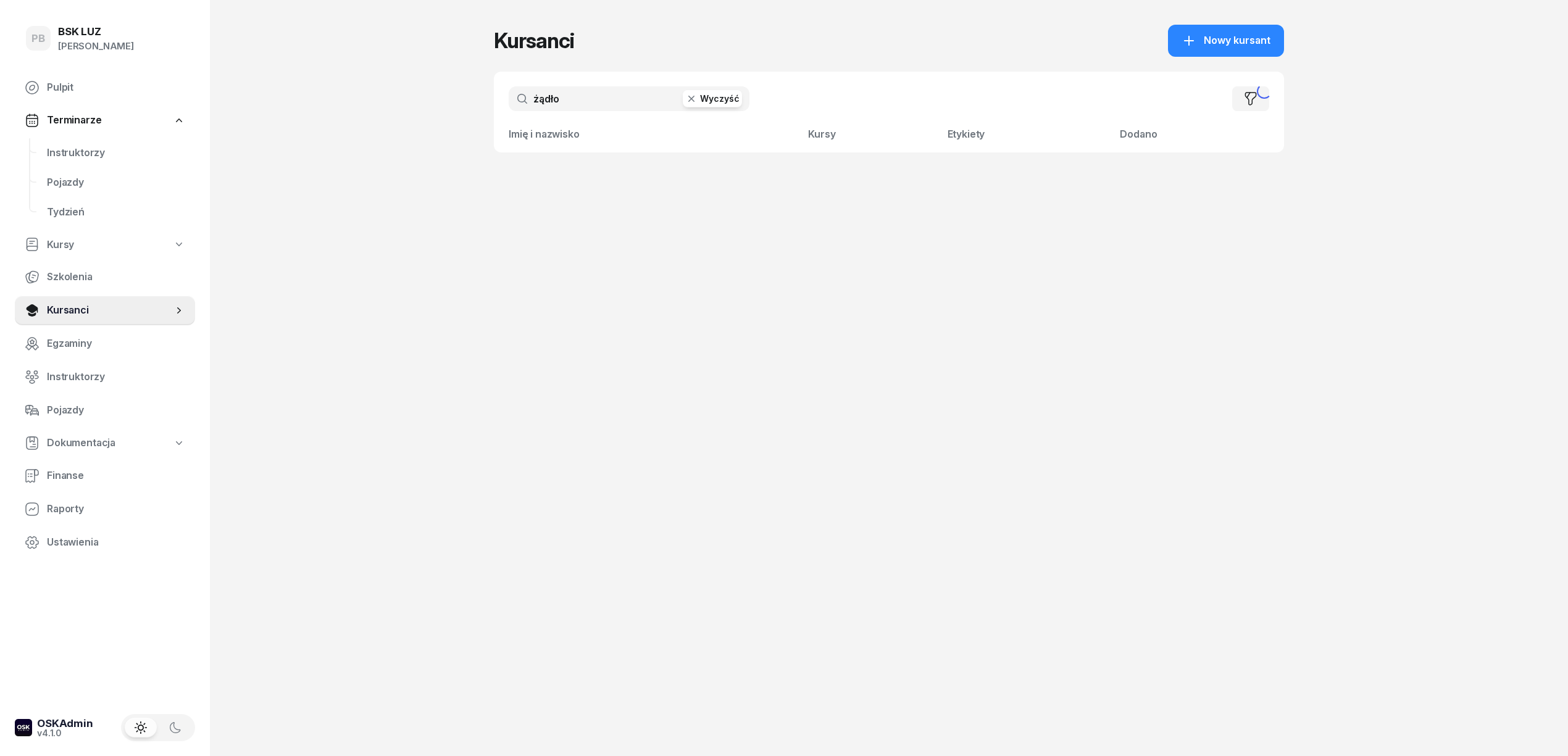
click at [550, 100] on input "żądło" at bounding box center [629, 98] width 241 height 24
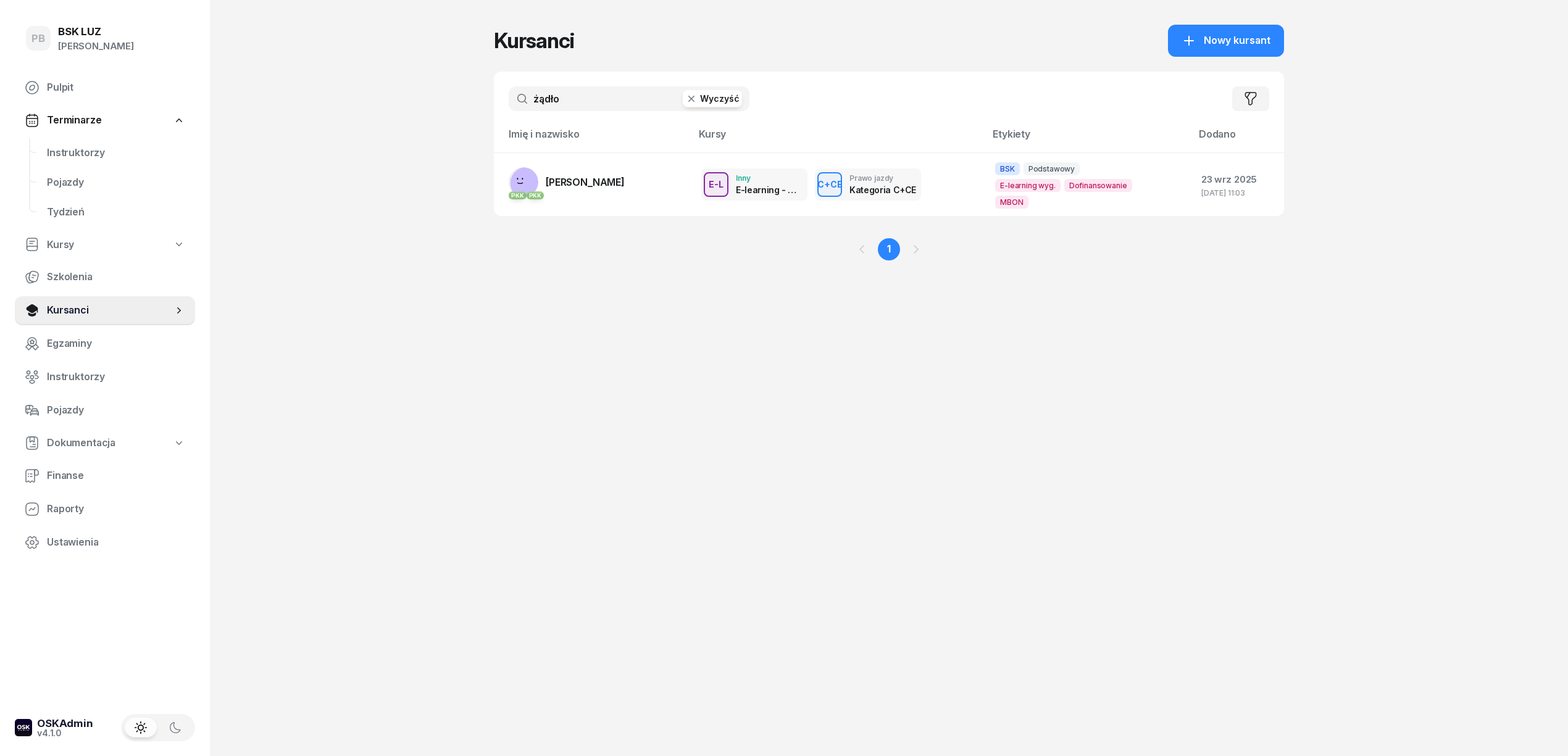
click at [550, 100] on input "żądło" at bounding box center [629, 98] width 241 height 24
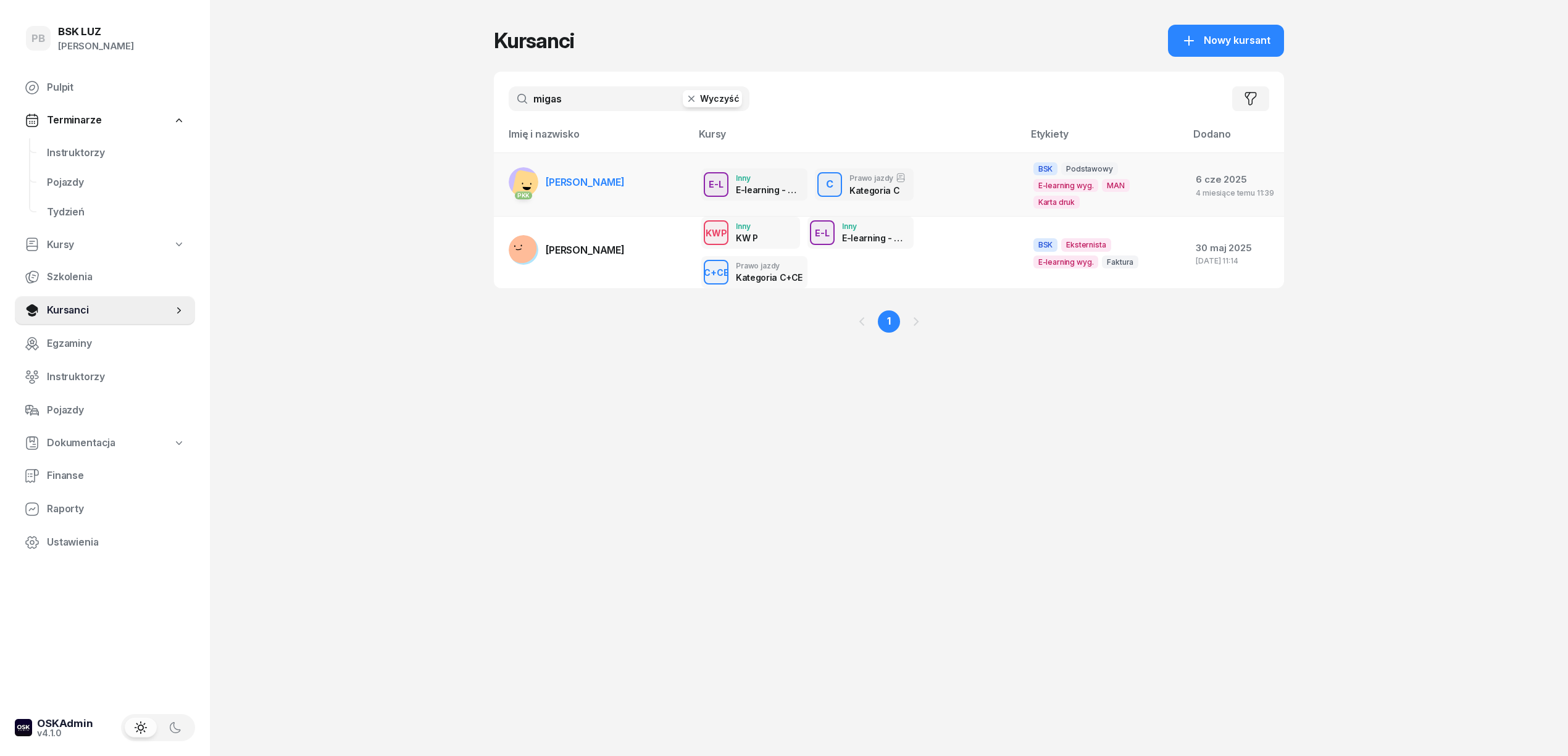
type input "migas"
click at [586, 181] on span "MIGAS ADAM" at bounding box center [585, 182] width 79 height 13
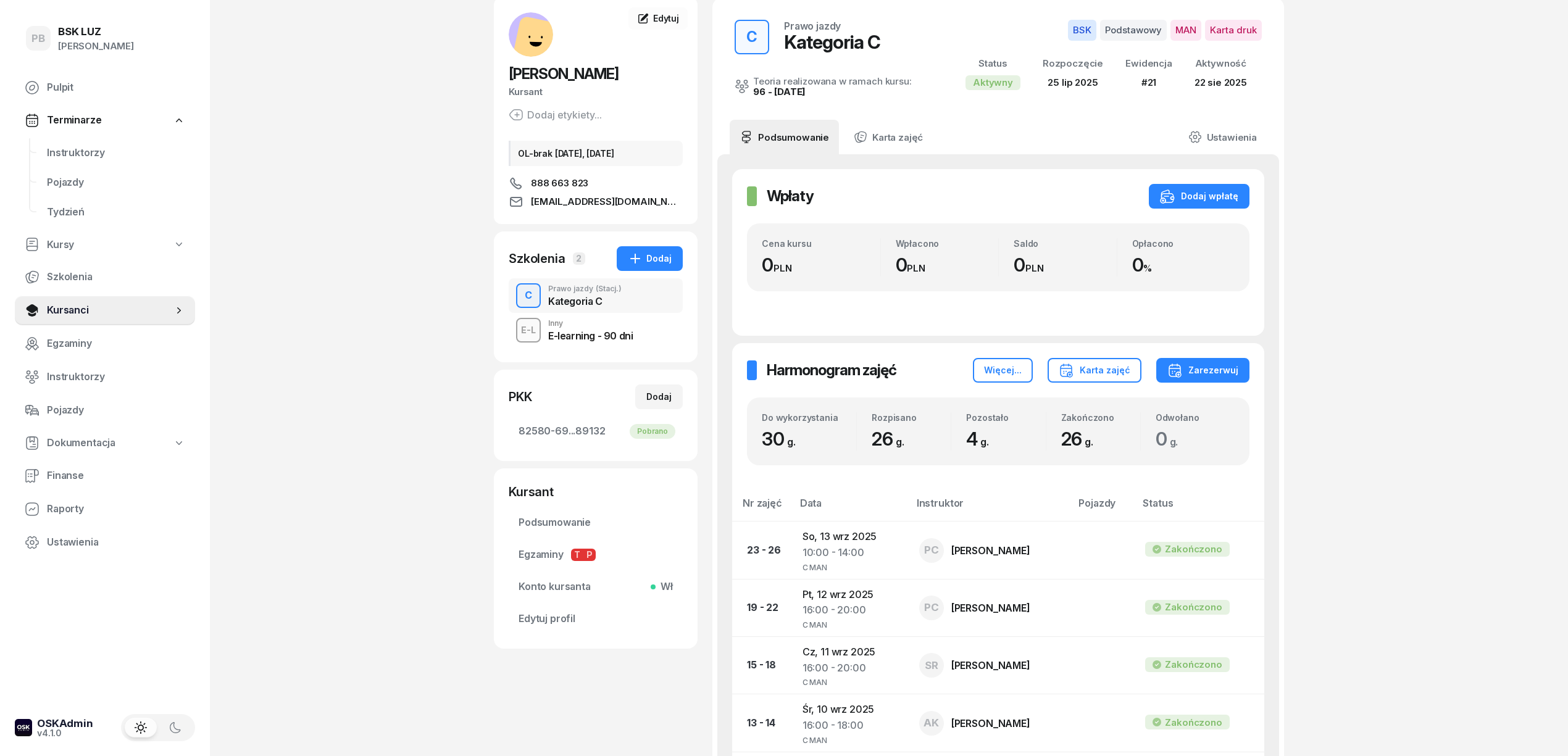
scroll to position [165, 0]
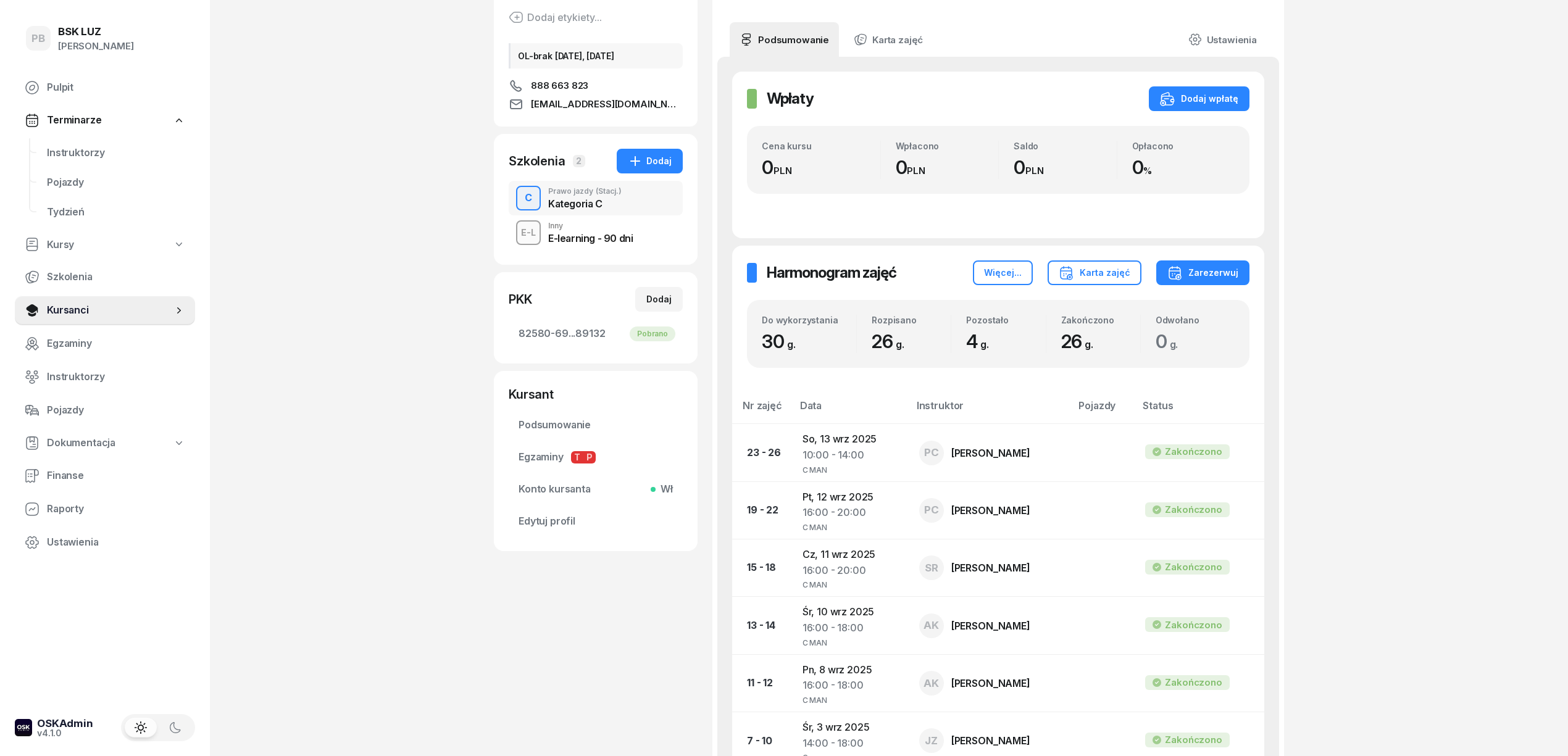
click at [356, 147] on div "PB BSK LUZ Patrycja Bogdanowicz Pulpit Terminarze Instruktorzy Pojazdy Tydzień …" at bounding box center [784, 437] width 1568 height 1203
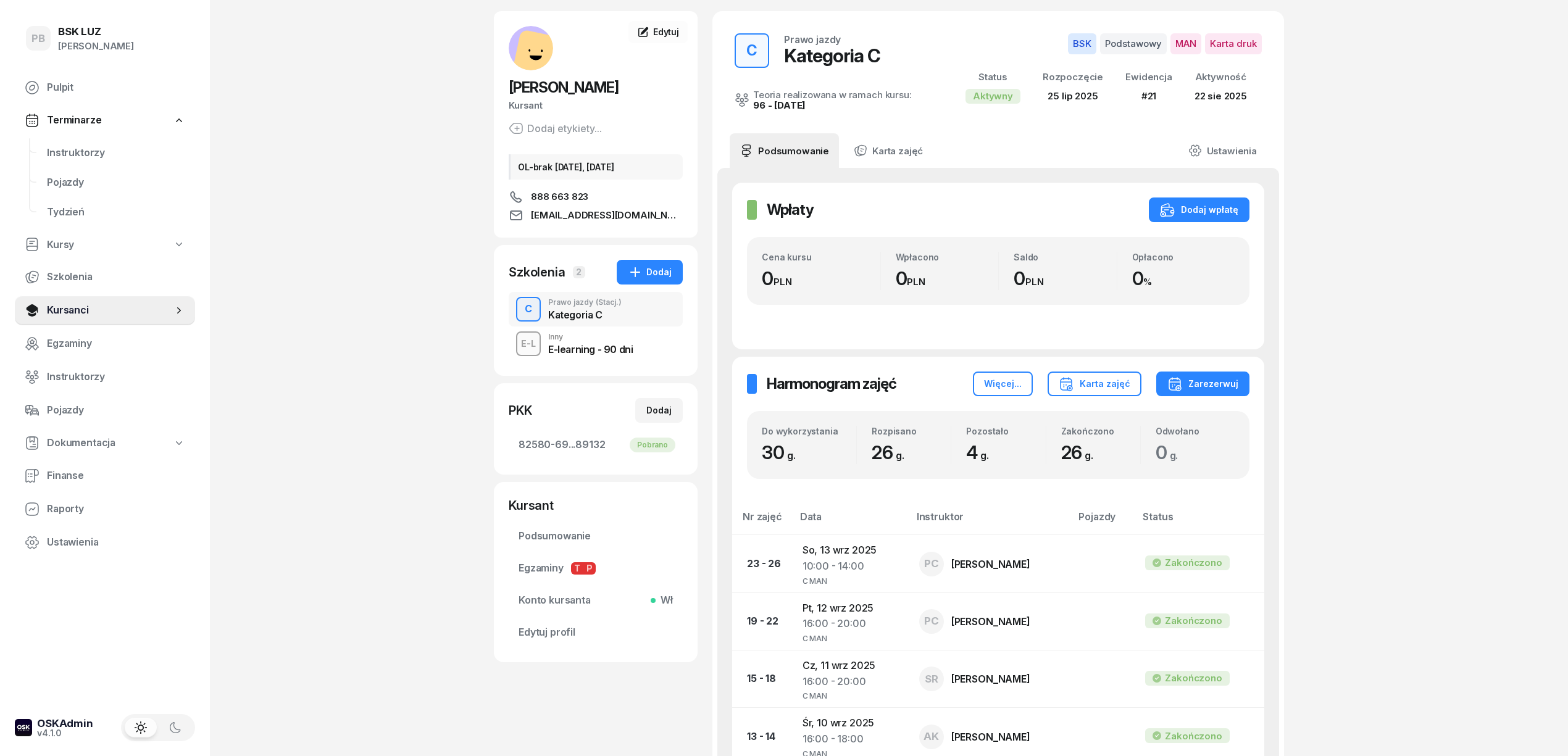
scroll to position [0, 0]
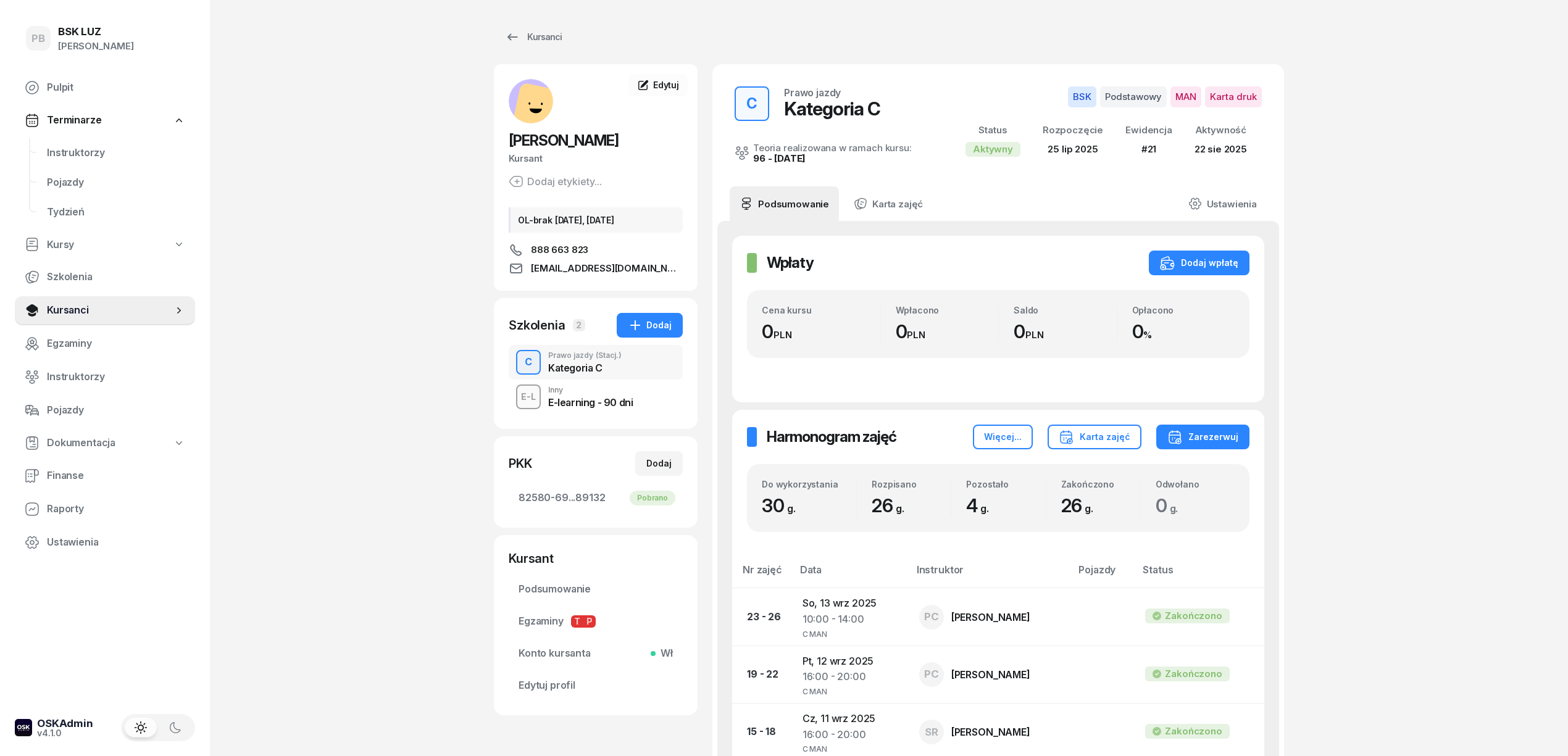
click at [341, 217] on div "PB BSK LUZ Patrycja Bogdanowicz Pulpit Terminarze Instruktorzy Pojazdy Tydzień …" at bounding box center [784, 601] width 1568 height 1203
click at [81, 153] on span "Instruktorzy" at bounding box center [115, 153] width 138 height 16
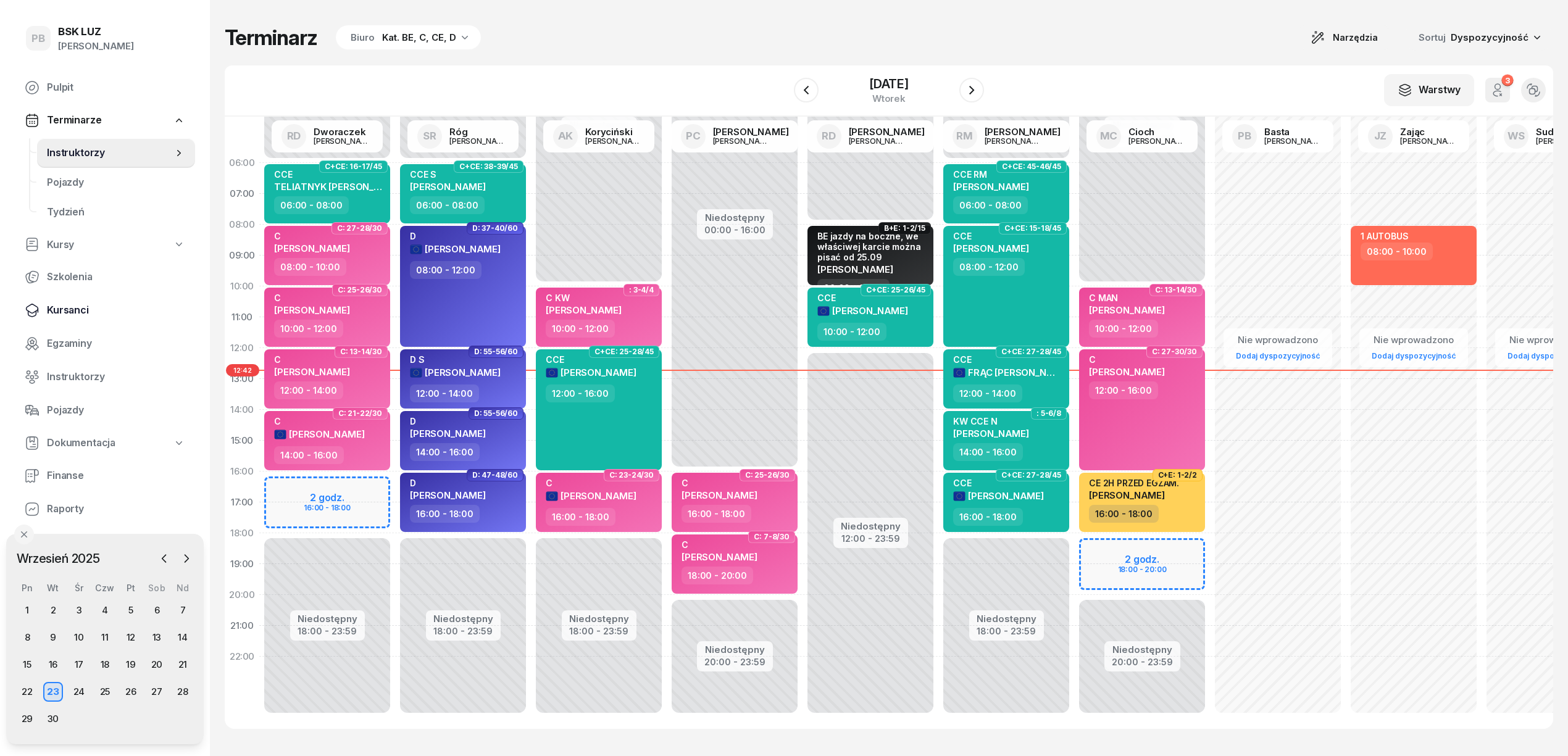
click at [66, 311] on span "Kursanci" at bounding box center [115, 310] width 138 height 16
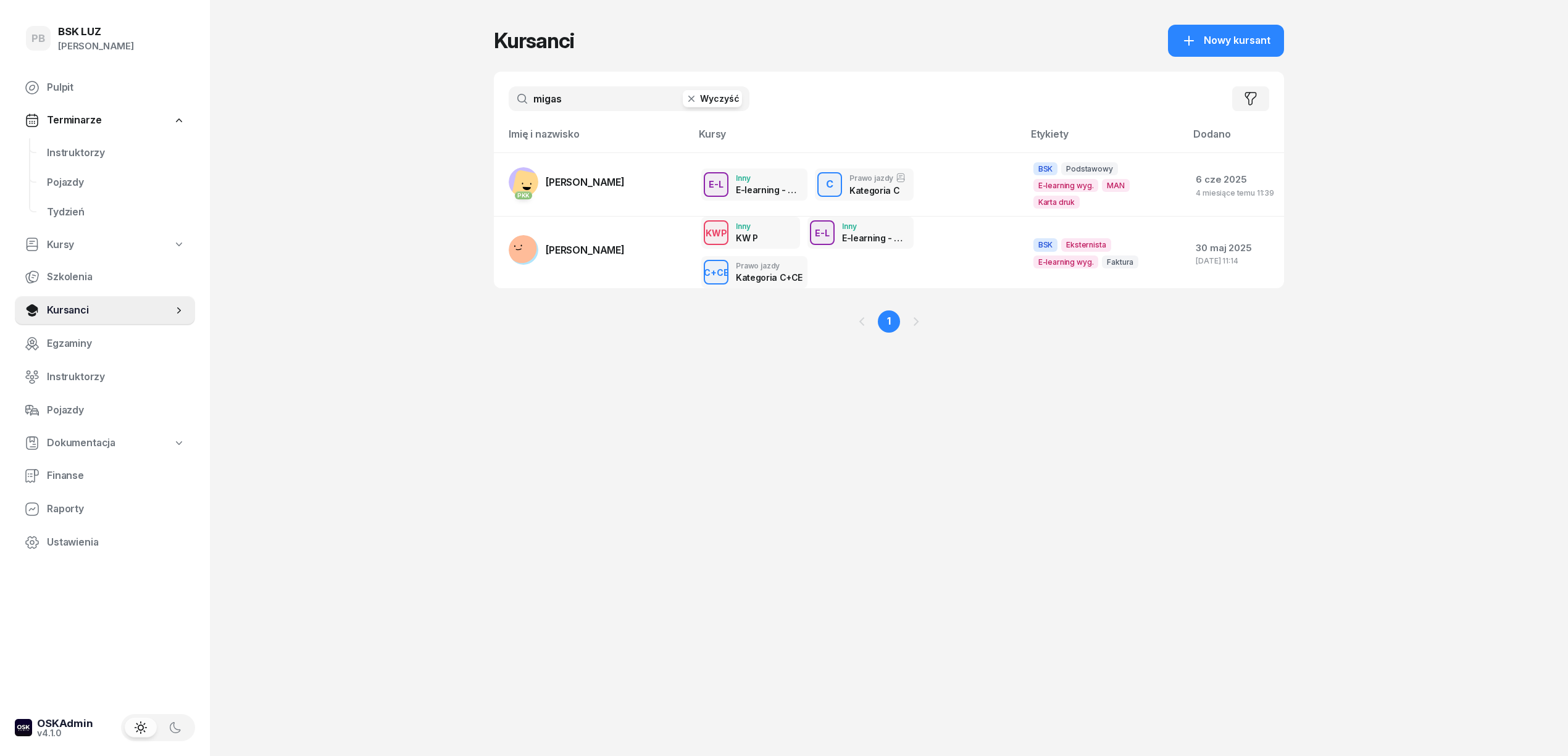
drag, startPoint x: 569, startPoint y: 99, endPoint x: 511, endPoint y: 102, distance: 58.1
click at [511, 102] on input "migas" at bounding box center [629, 98] width 241 height 24
type input "ą"
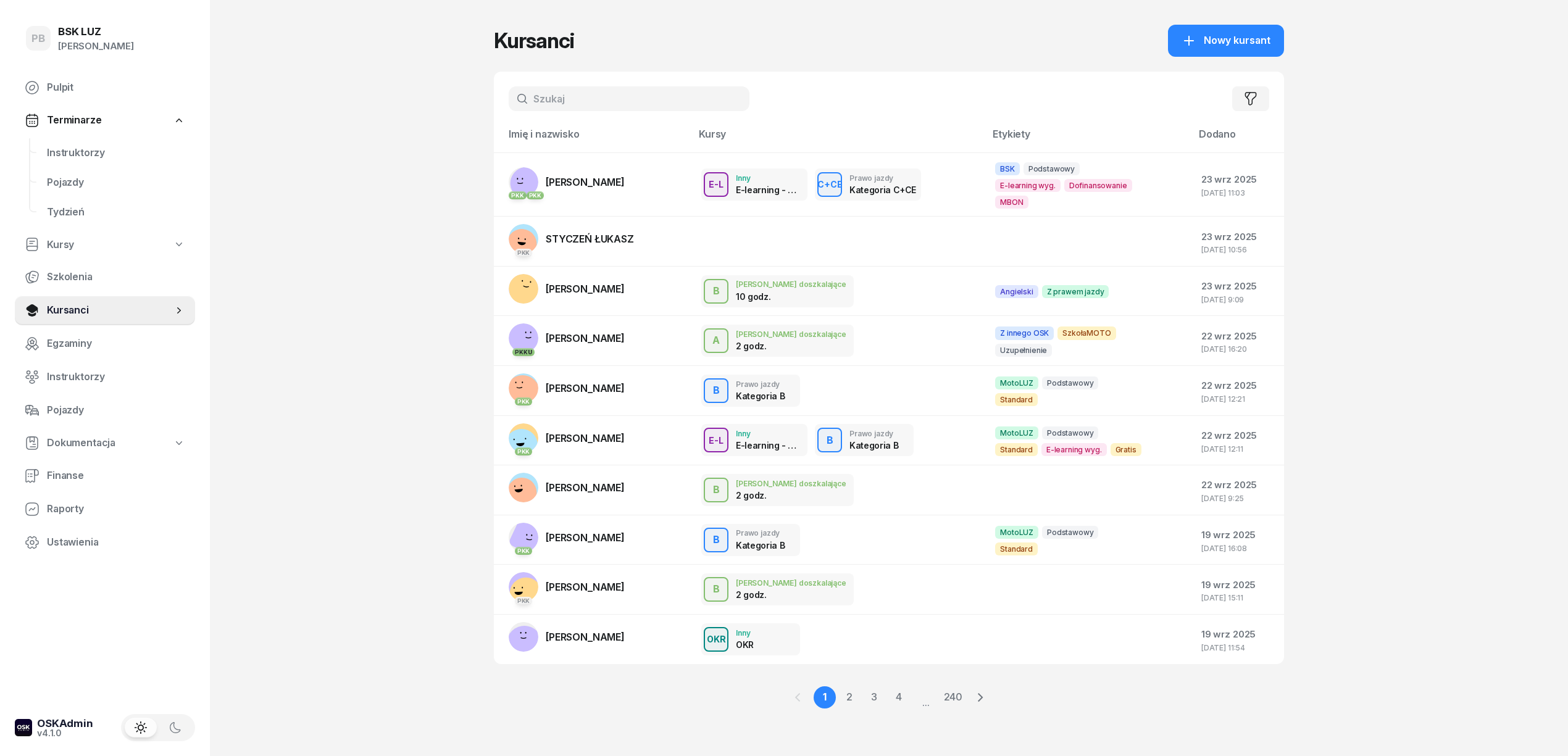
type input "ą"
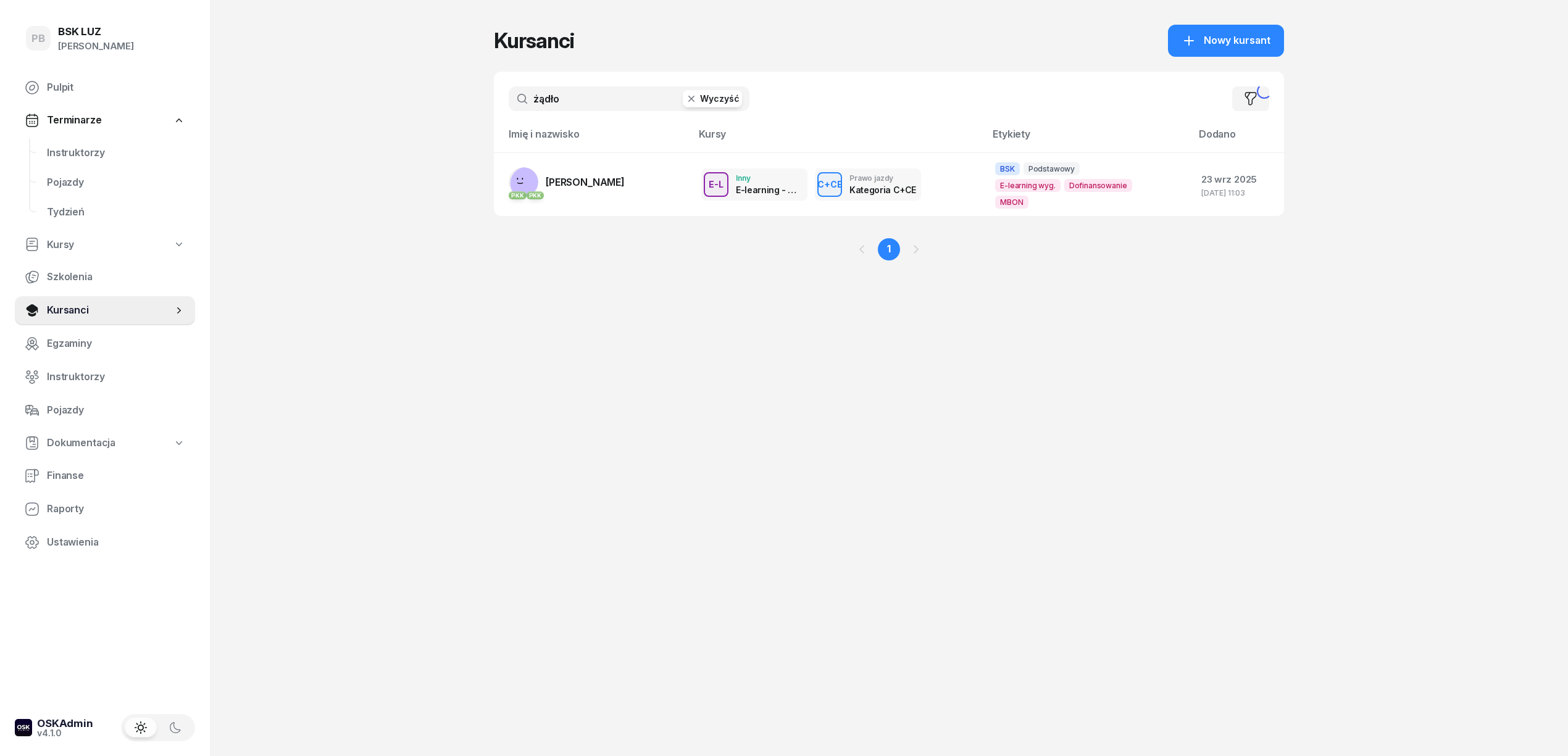
type input "żądło"
click at [622, 188] on span "[PERSON_NAME]" at bounding box center [585, 182] width 79 height 13
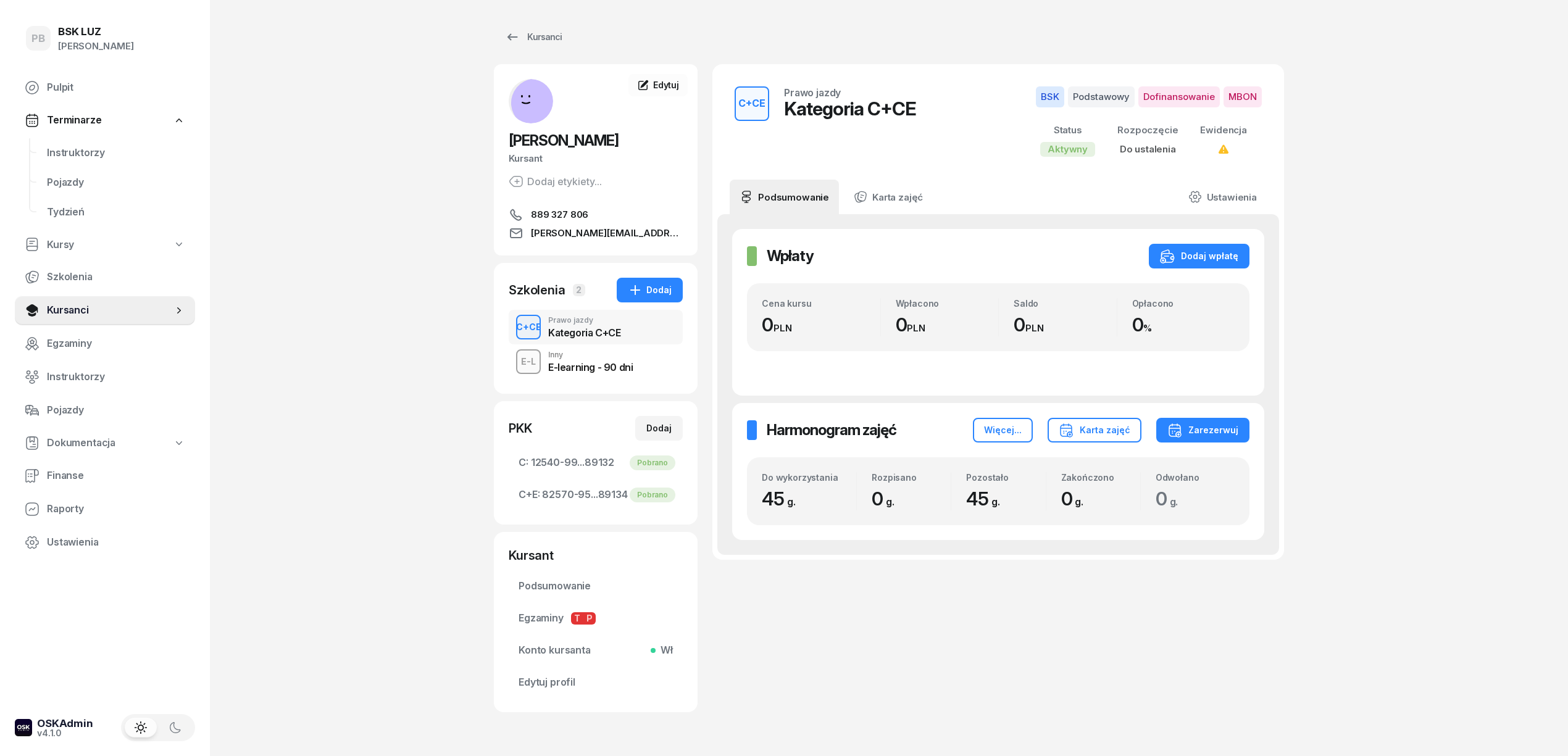
click at [1026, 661] on div "C+CE Prawo jazdy Kategoria C+CE BSK Podstawowy Dofinansowanie MBON Status Aktyw…" at bounding box center [998, 387] width 571 height 648
click at [76, 146] on span "Instruktorzy" at bounding box center [115, 153] width 138 height 16
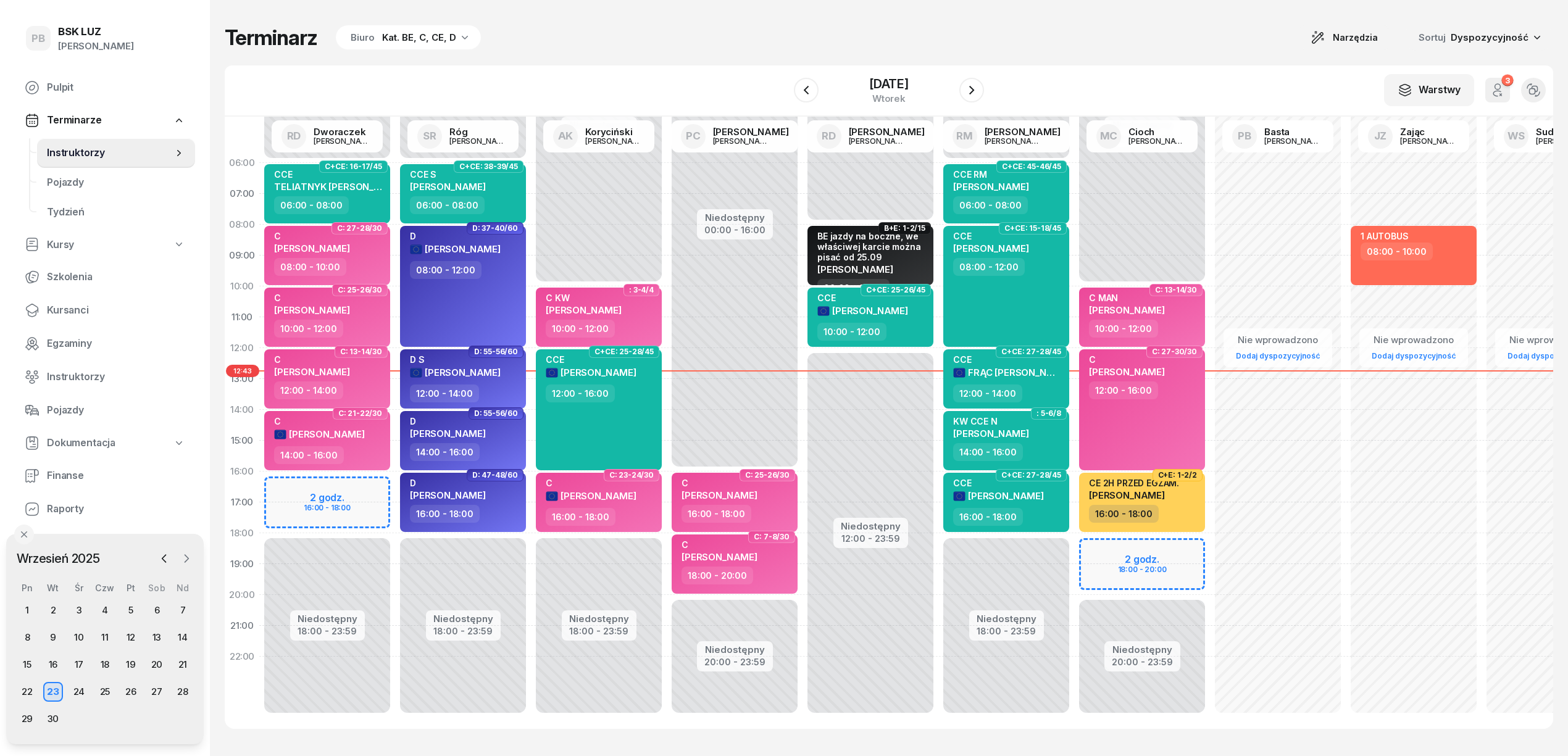
click at [186, 559] on icon "button" at bounding box center [187, 559] width 4 height 8
click at [55, 632] on div "7" at bounding box center [53, 637] width 19 height 19
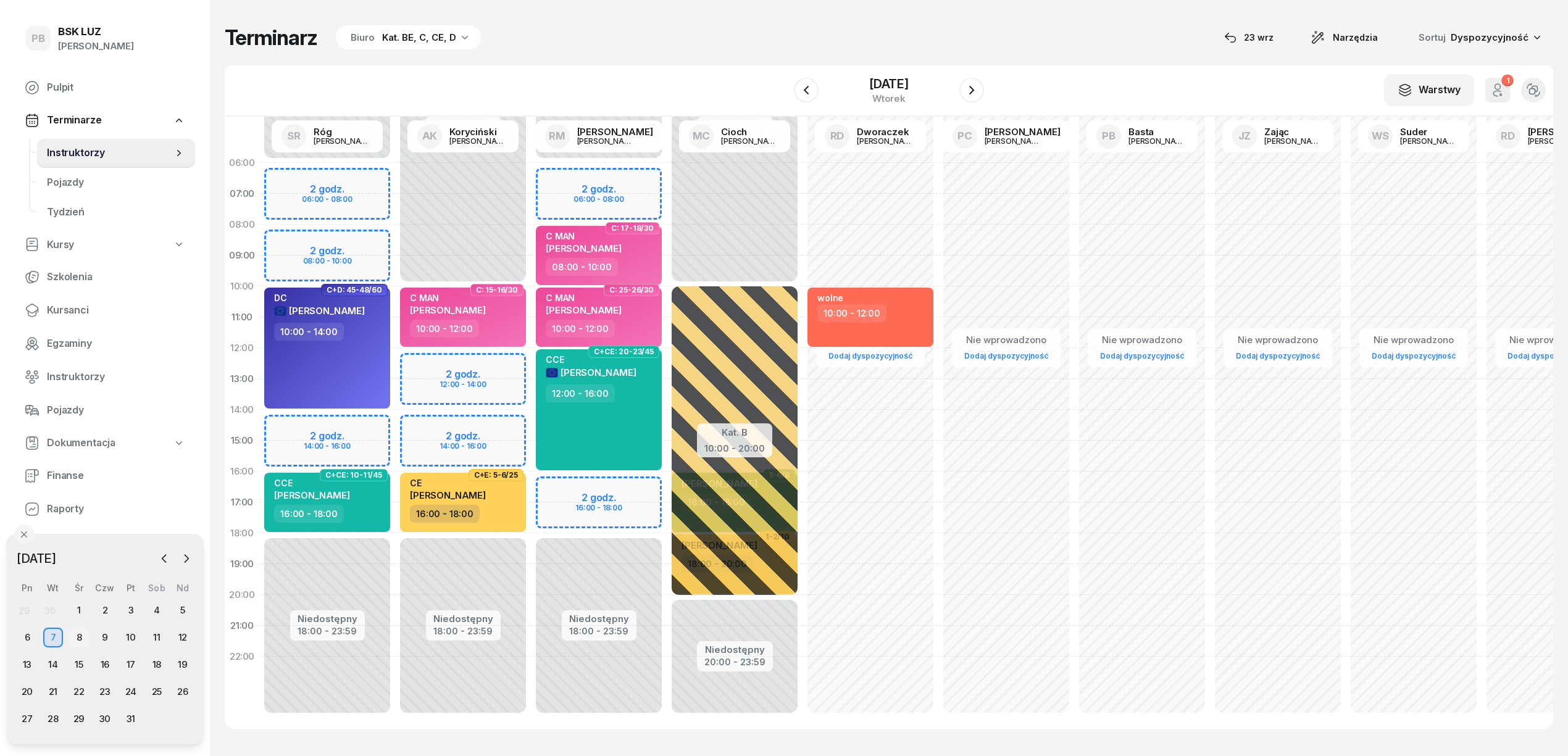
click at [77, 630] on div "8" at bounding box center [78, 637] width 19 height 19
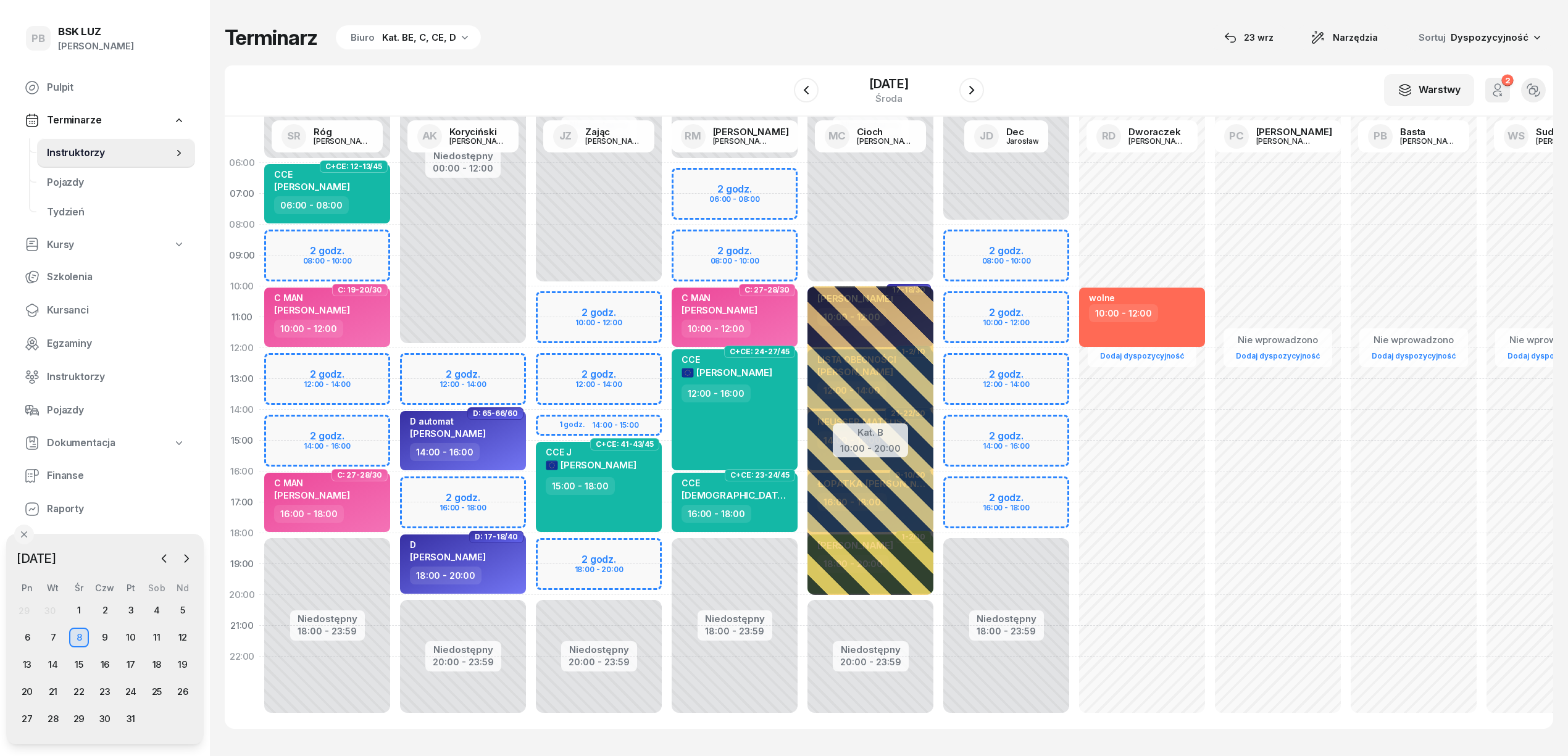
click at [287, 365] on div "Niedostępny 00:00 - 06:00 Niedostępny 18:00 - 23:59 2 godz. 08:00 - 10:00 2 god…" at bounding box center [327, 439] width 136 height 586
select select "12"
select select "14"
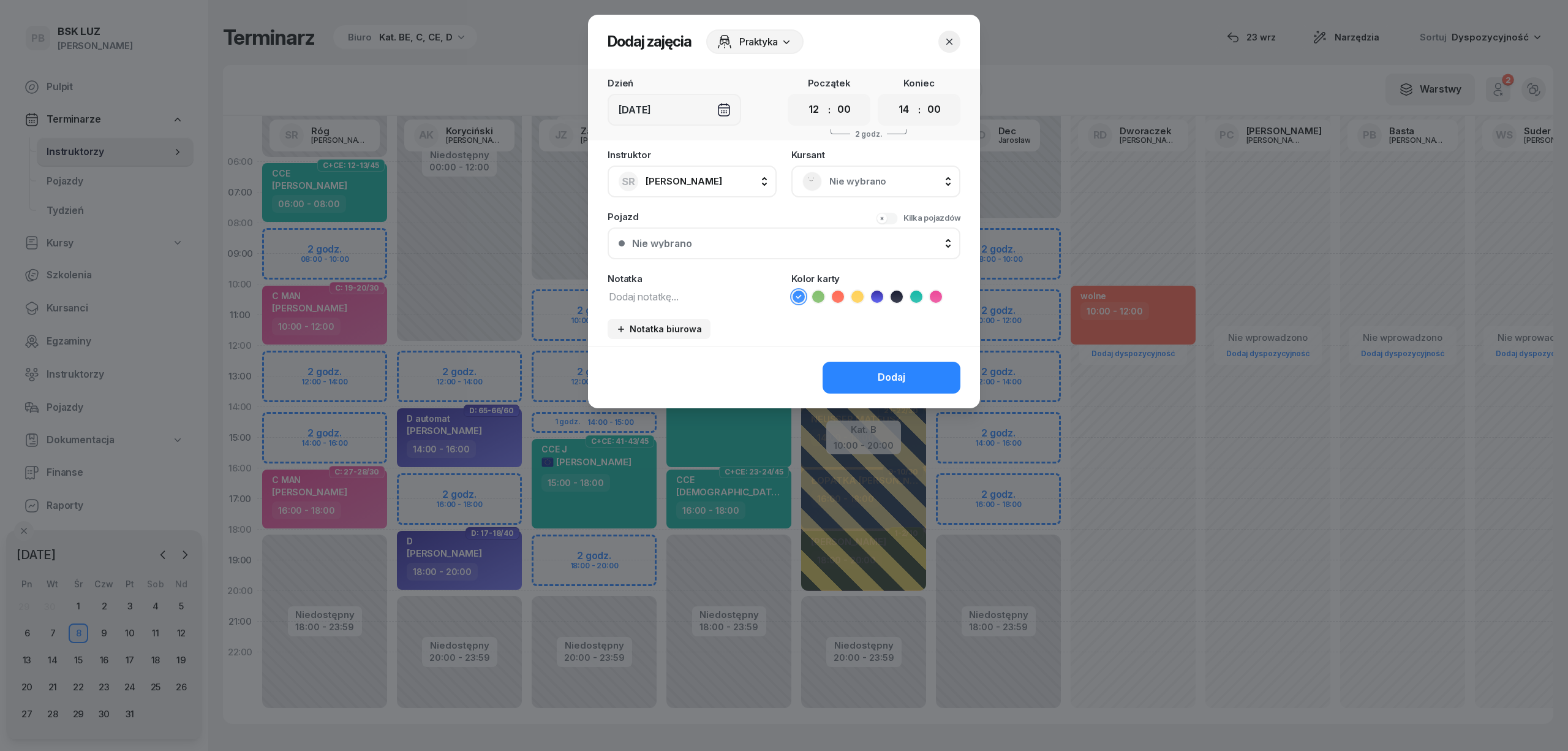
click at [891, 179] on span "Nie wybrano" at bounding box center [889, 181] width 120 height 16
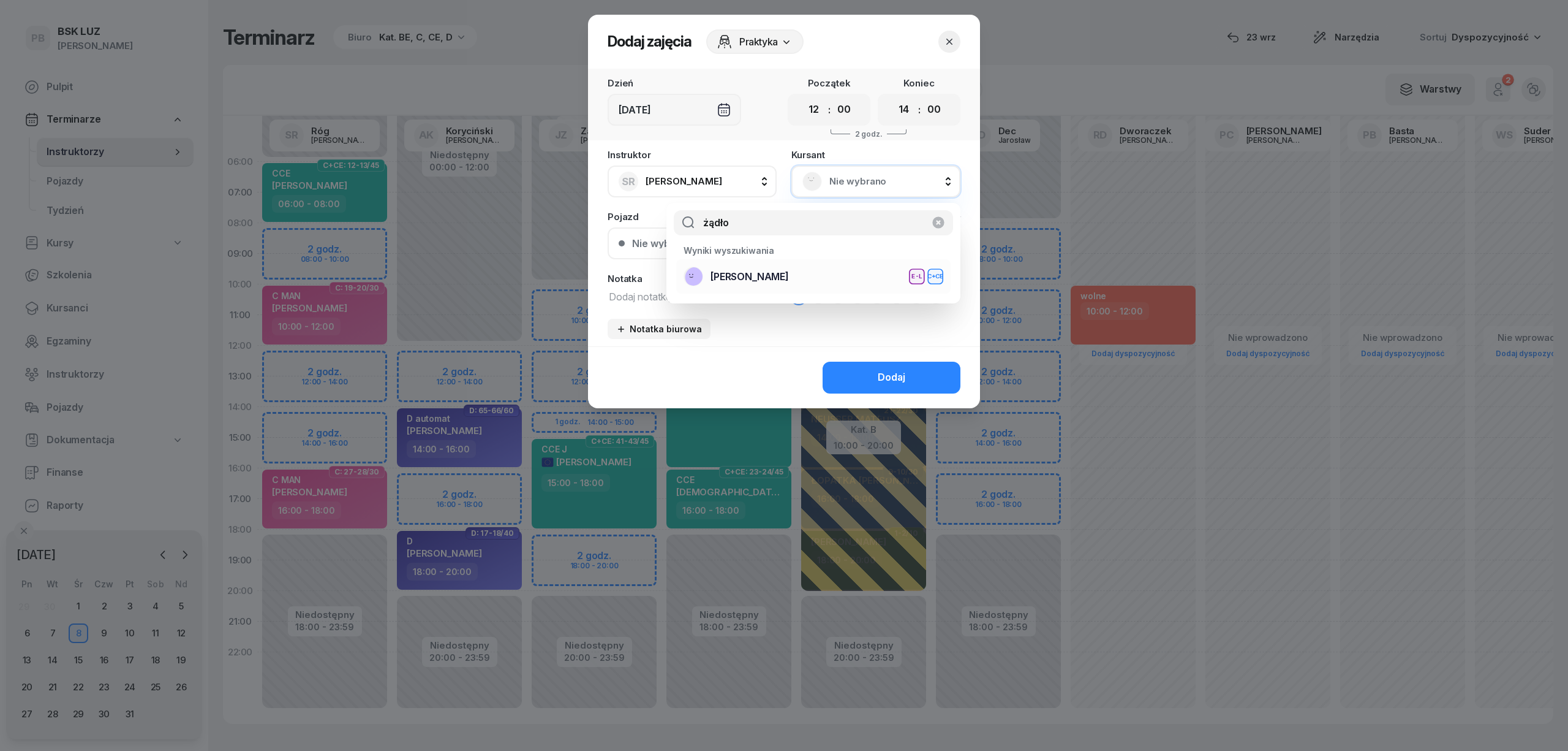
type input "żądło"
click at [835, 280] on div "ŻĄDŁO SŁAWOMIR E-L C+CE" at bounding box center [813, 276] width 260 height 19
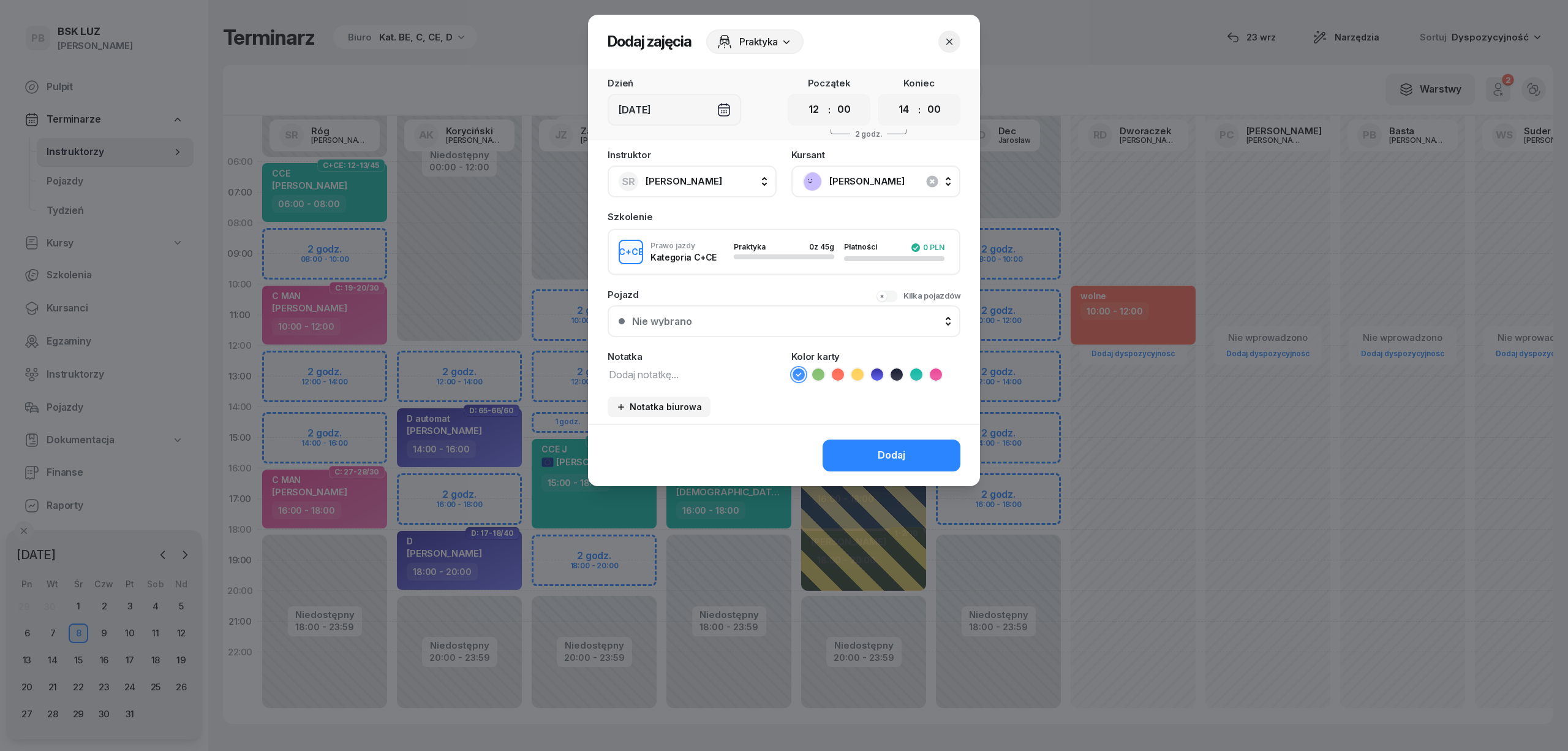
click at [689, 373] on textarea at bounding box center [692, 373] width 169 height 16
type textarea "CCE"
click at [912, 371] on icon at bounding box center [916, 374] width 12 height 13
click at [908, 447] on button "Dodaj" at bounding box center [891, 455] width 137 height 32
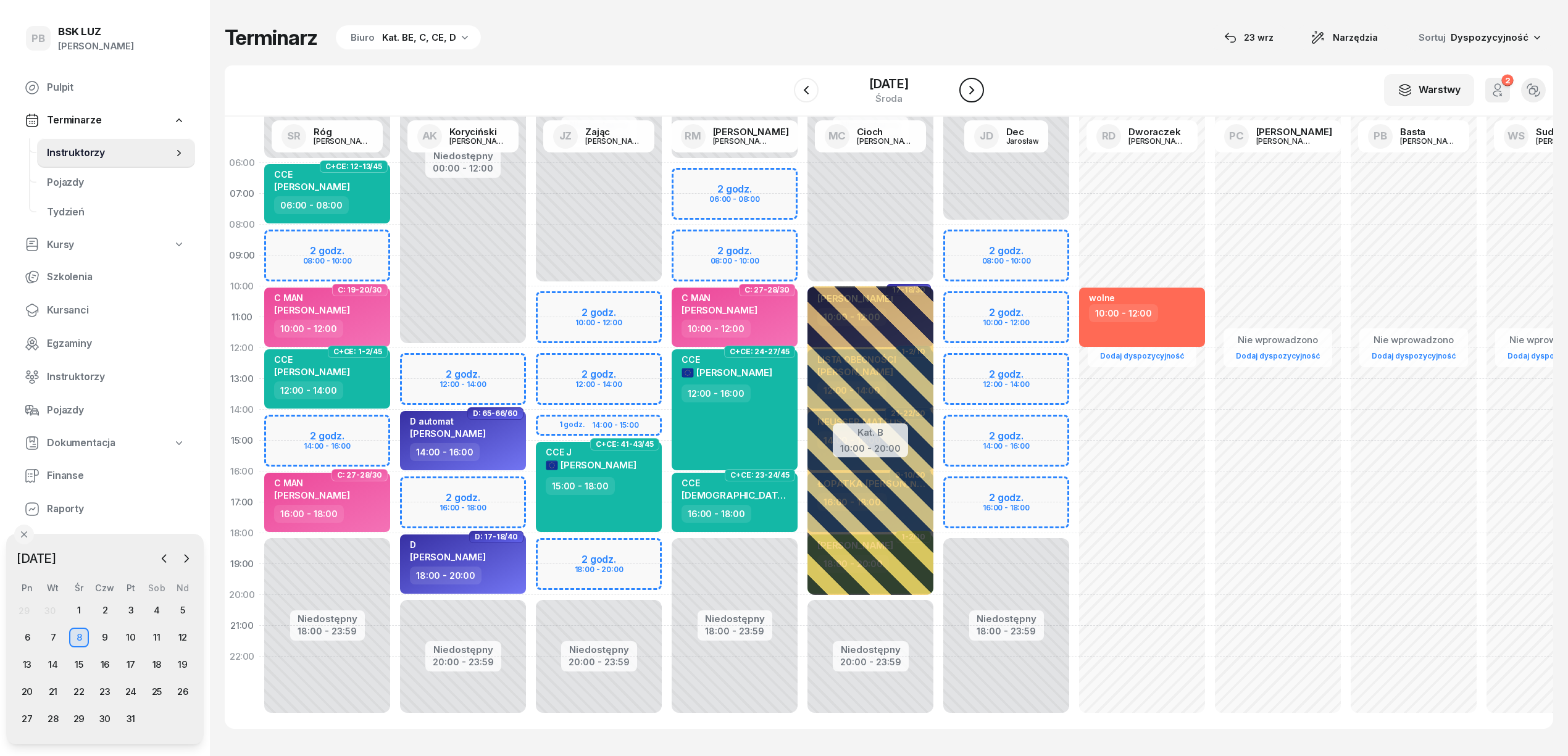
click at [979, 87] on icon "button" at bounding box center [970, 89] width 15 height 15
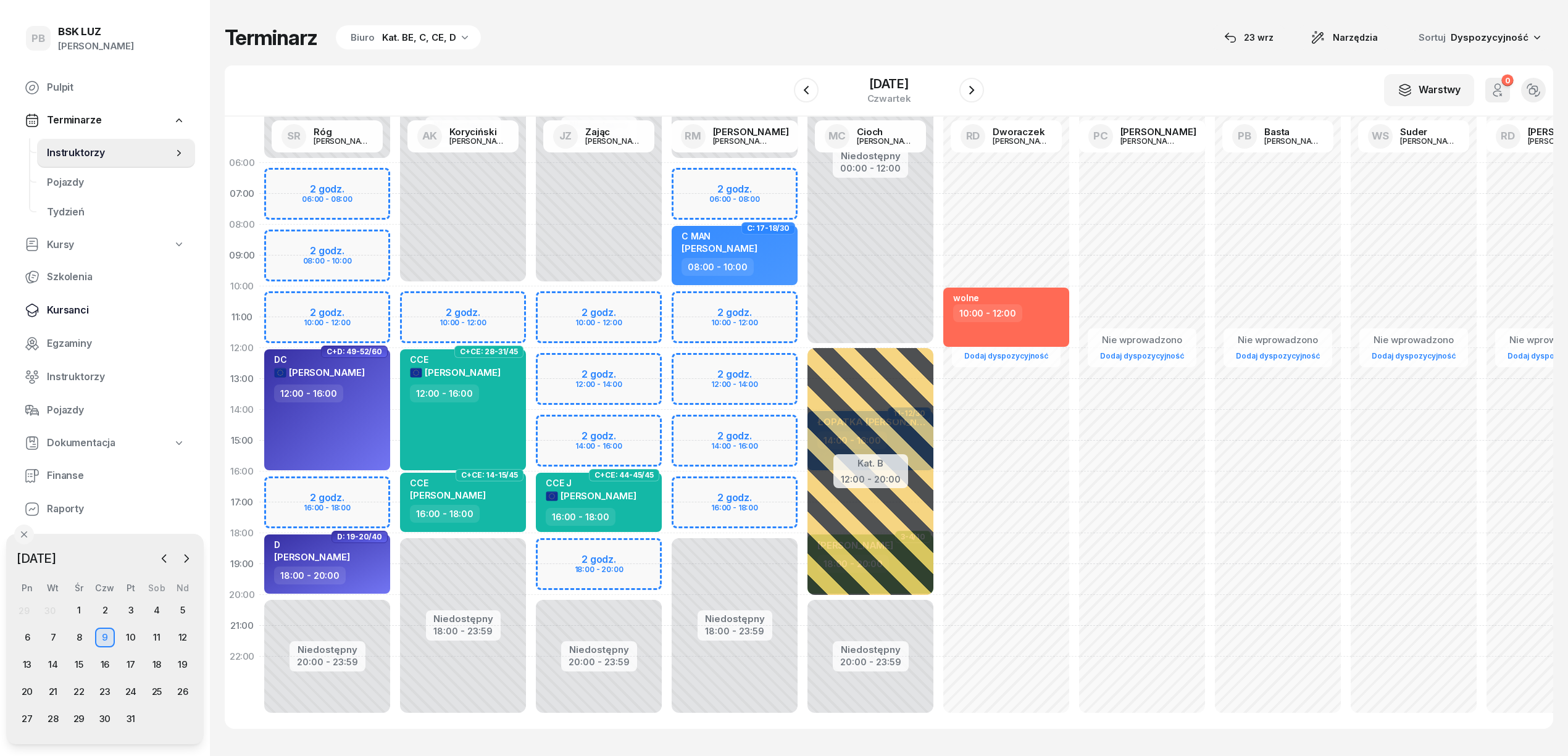
click at [53, 309] on span "Kursanci" at bounding box center [115, 310] width 138 height 16
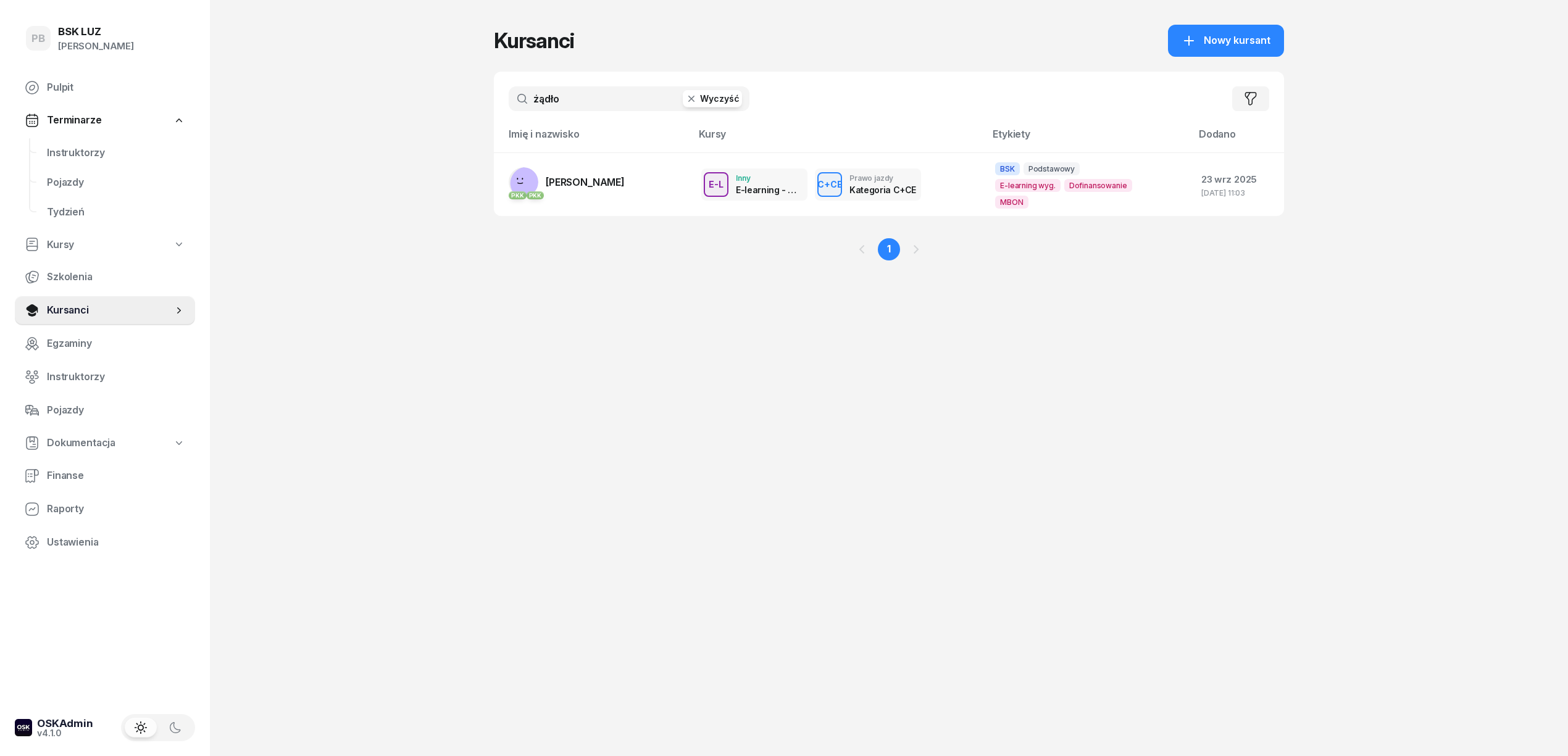
click at [556, 94] on input "żądło" at bounding box center [629, 98] width 241 height 24
click at [673, 43] on div "Kursanci Nowy kursant" at bounding box center [889, 40] width 790 height 32
click at [579, 100] on input "żądło" at bounding box center [629, 98] width 241 height 24
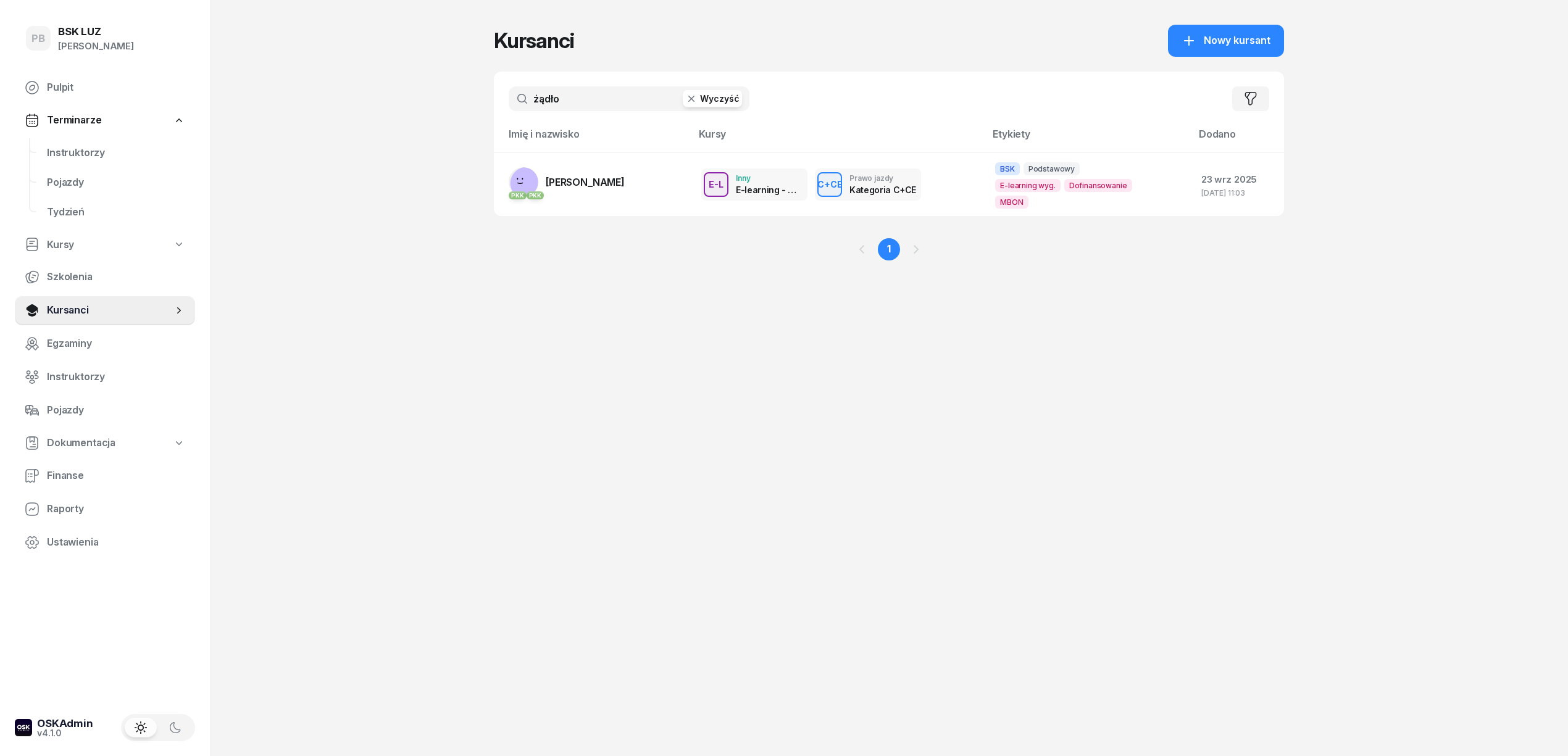
click at [579, 100] on input "żądło" at bounding box center [629, 98] width 241 height 24
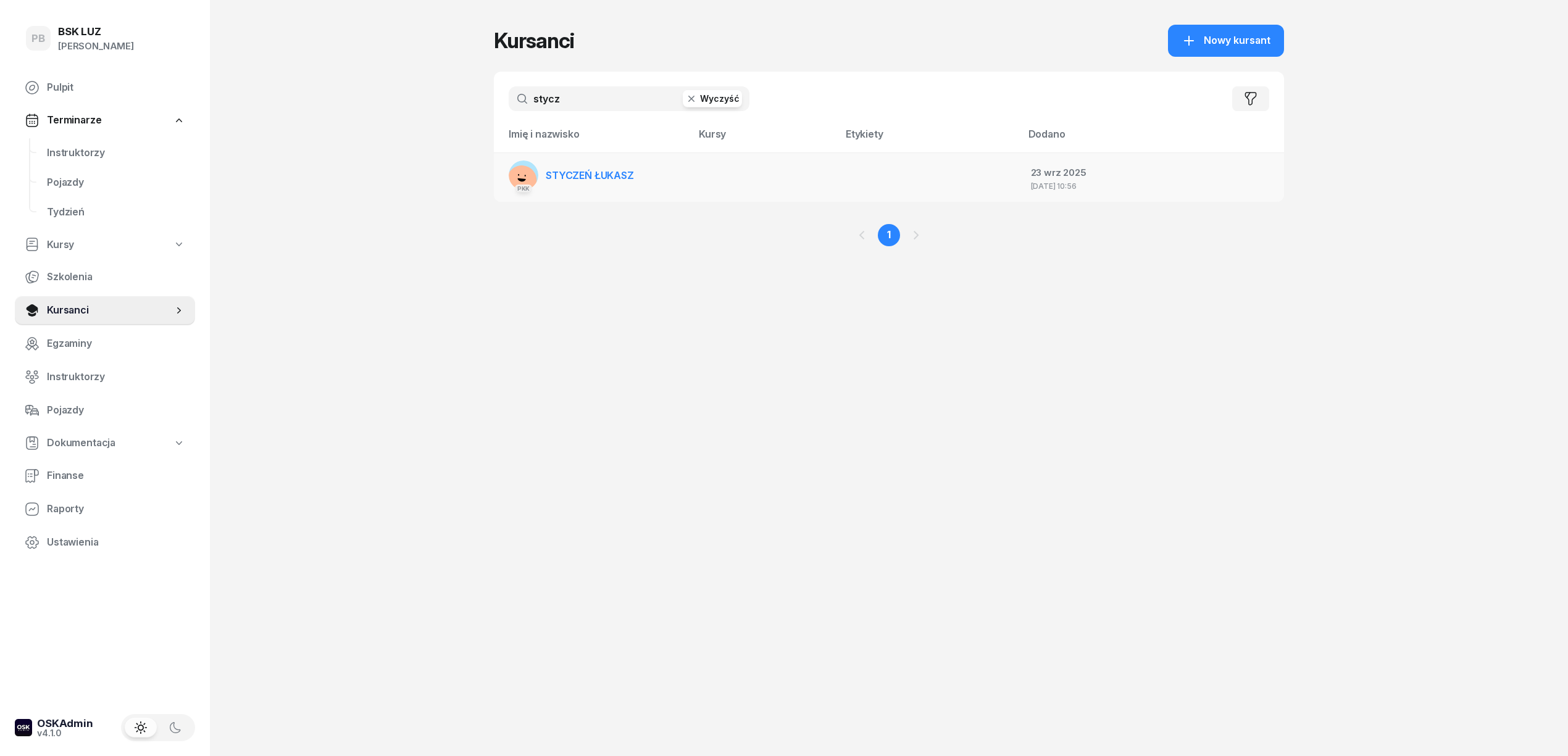
type input "stycz"
click at [610, 178] on span "STYCZEŃ ŁUKASZ" at bounding box center [589, 175] width 88 height 13
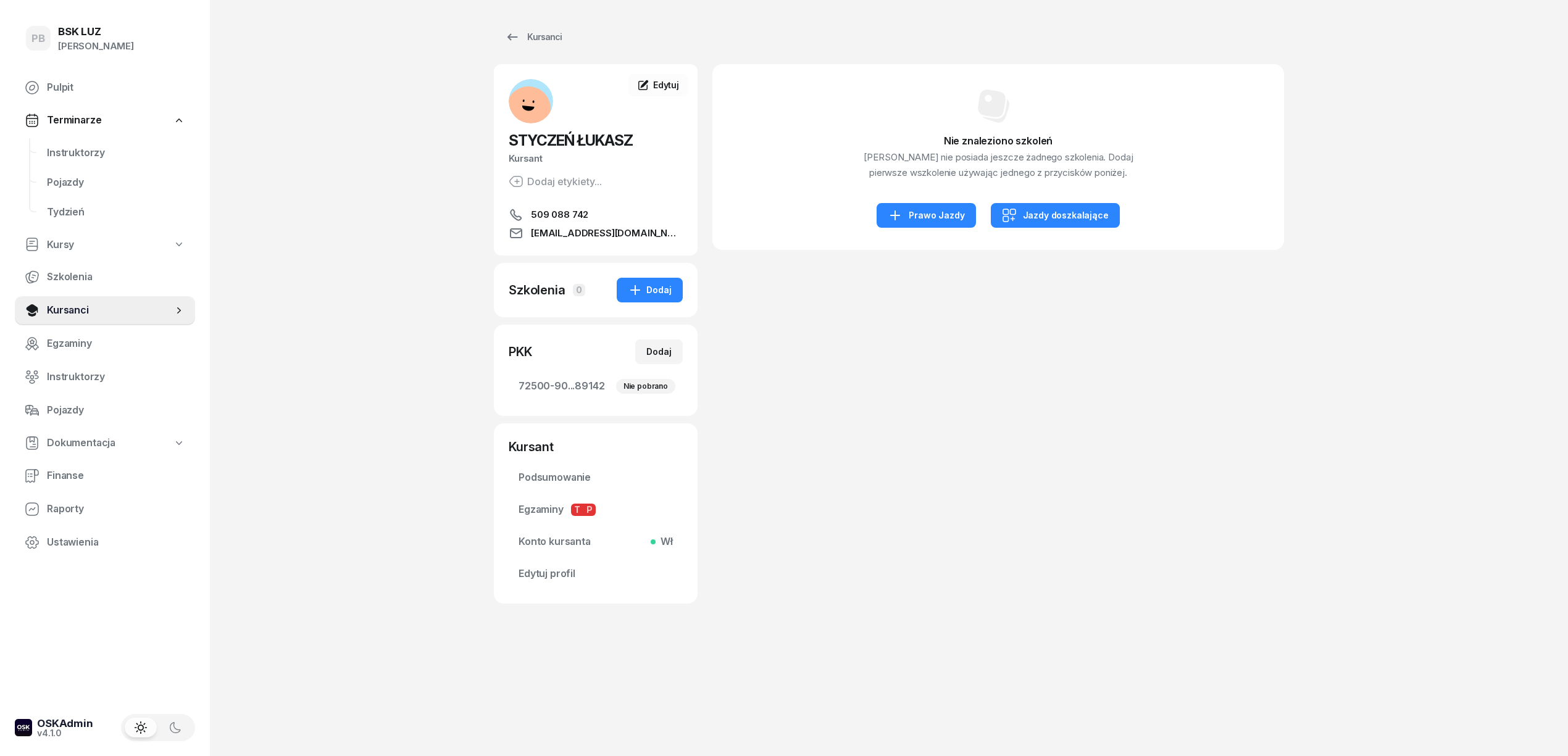
click at [399, 438] on div "PB BSK LUZ Patrycja Bogdanowicz Pulpit Terminarze Instruktorzy Pojazdy Tydzień …" at bounding box center [784, 378] width 1568 height 756
click at [584, 390] on span "72500-90...89142 Nie pobrano" at bounding box center [595, 386] width 154 height 16
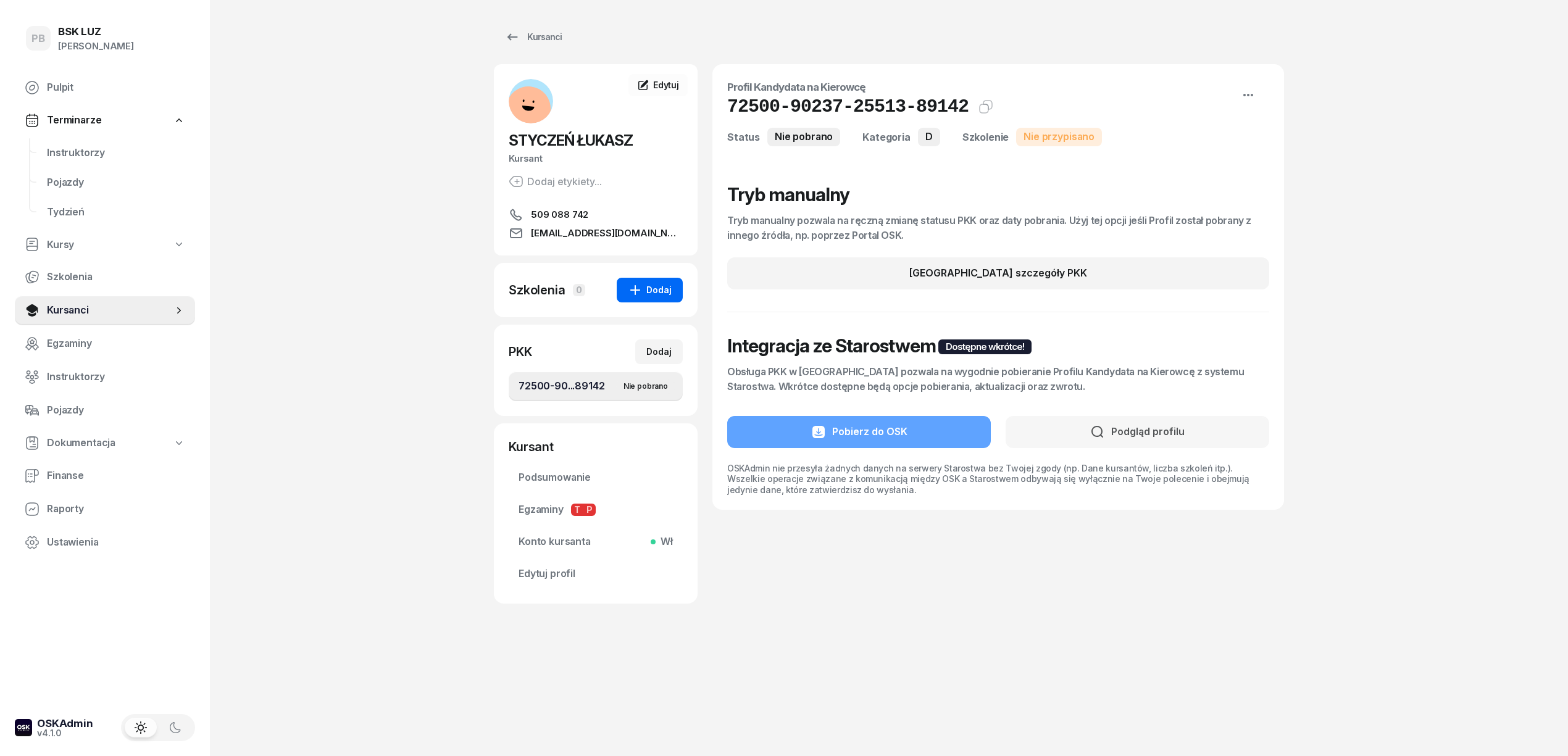
click at [650, 285] on div "Dodaj" at bounding box center [649, 289] width 44 height 15
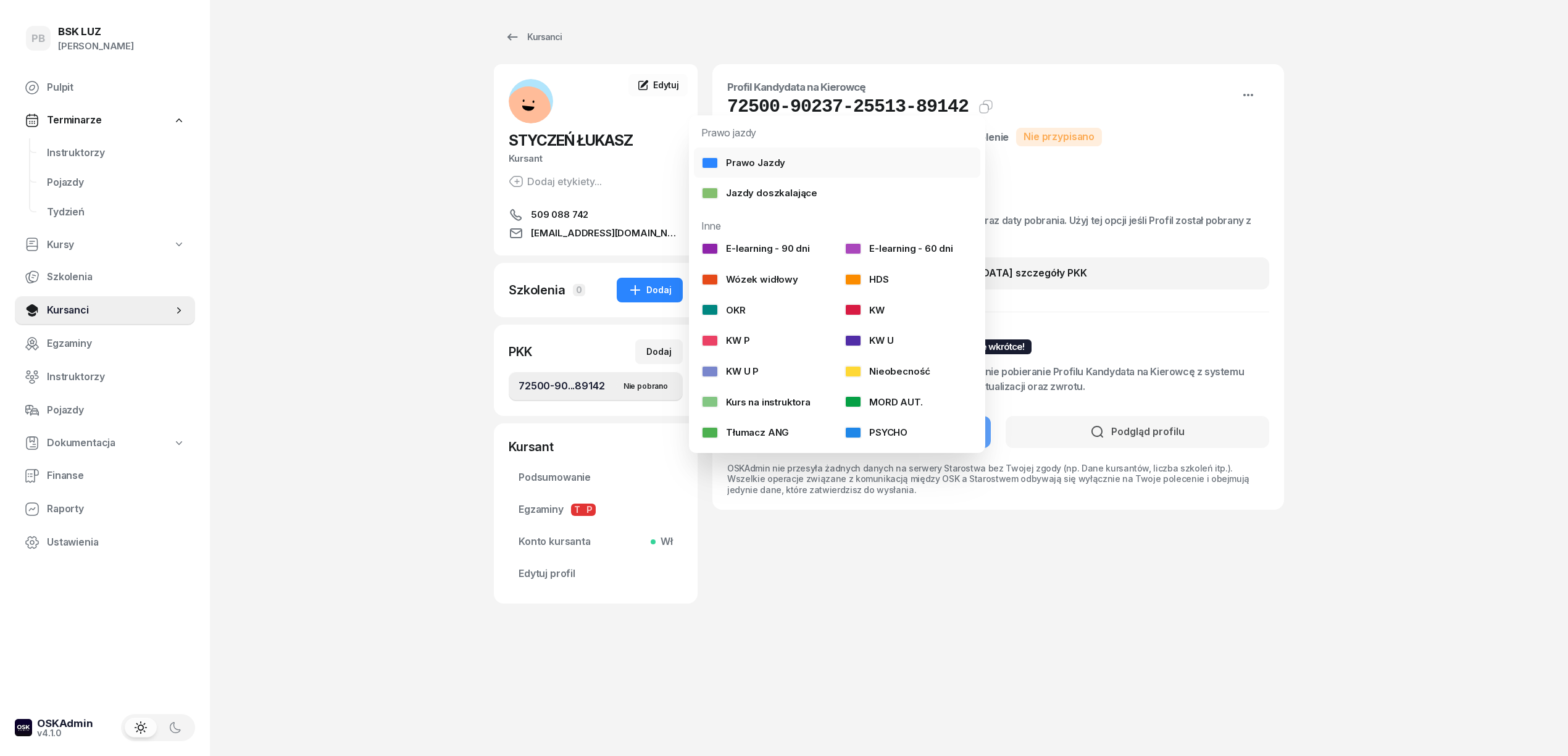
click at [779, 159] on div "Prawo Jazdy" at bounding box center [743, 163] width 84 height 16
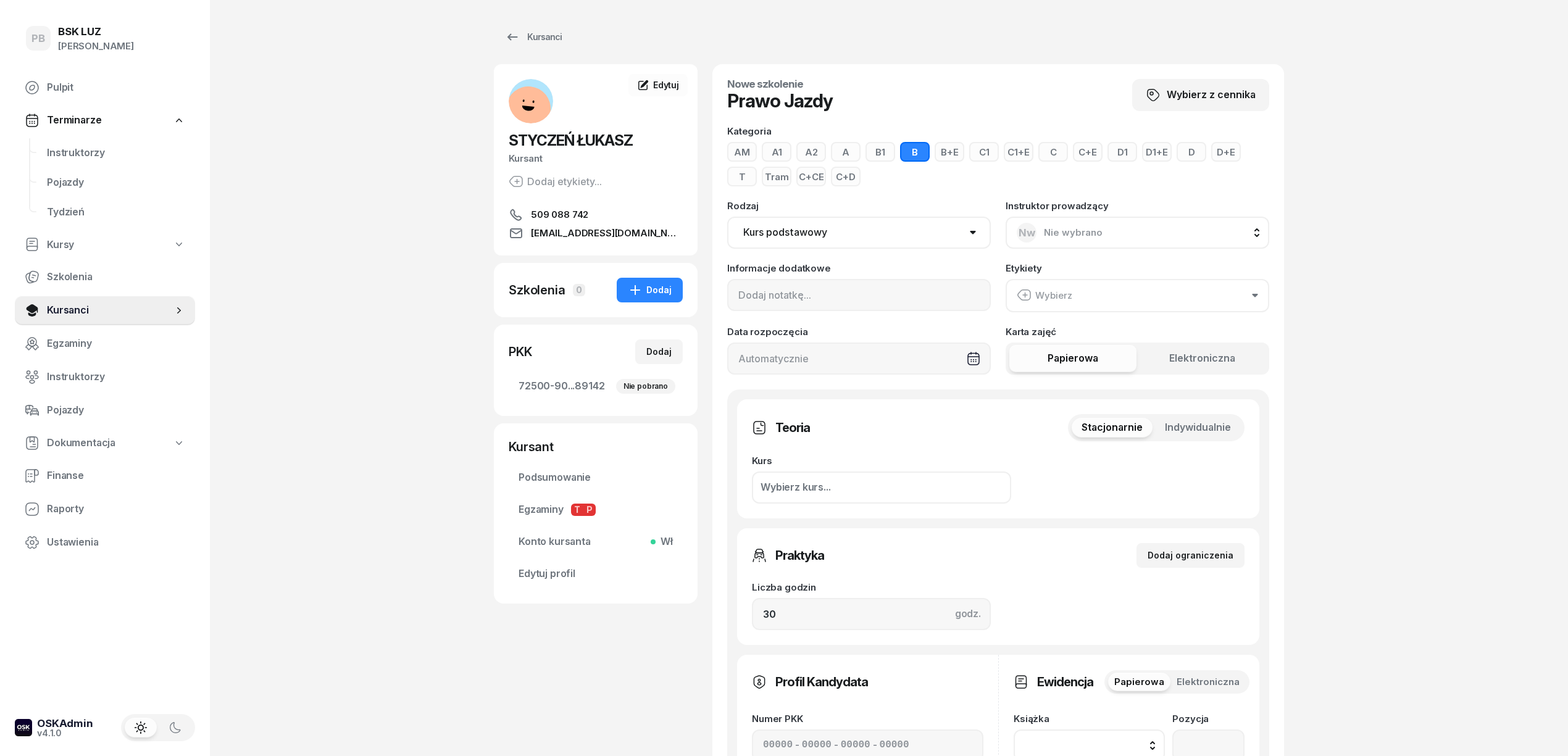
click at [1196, 150] on button "D" at bounding box center [1191, 152] width 30 height 19
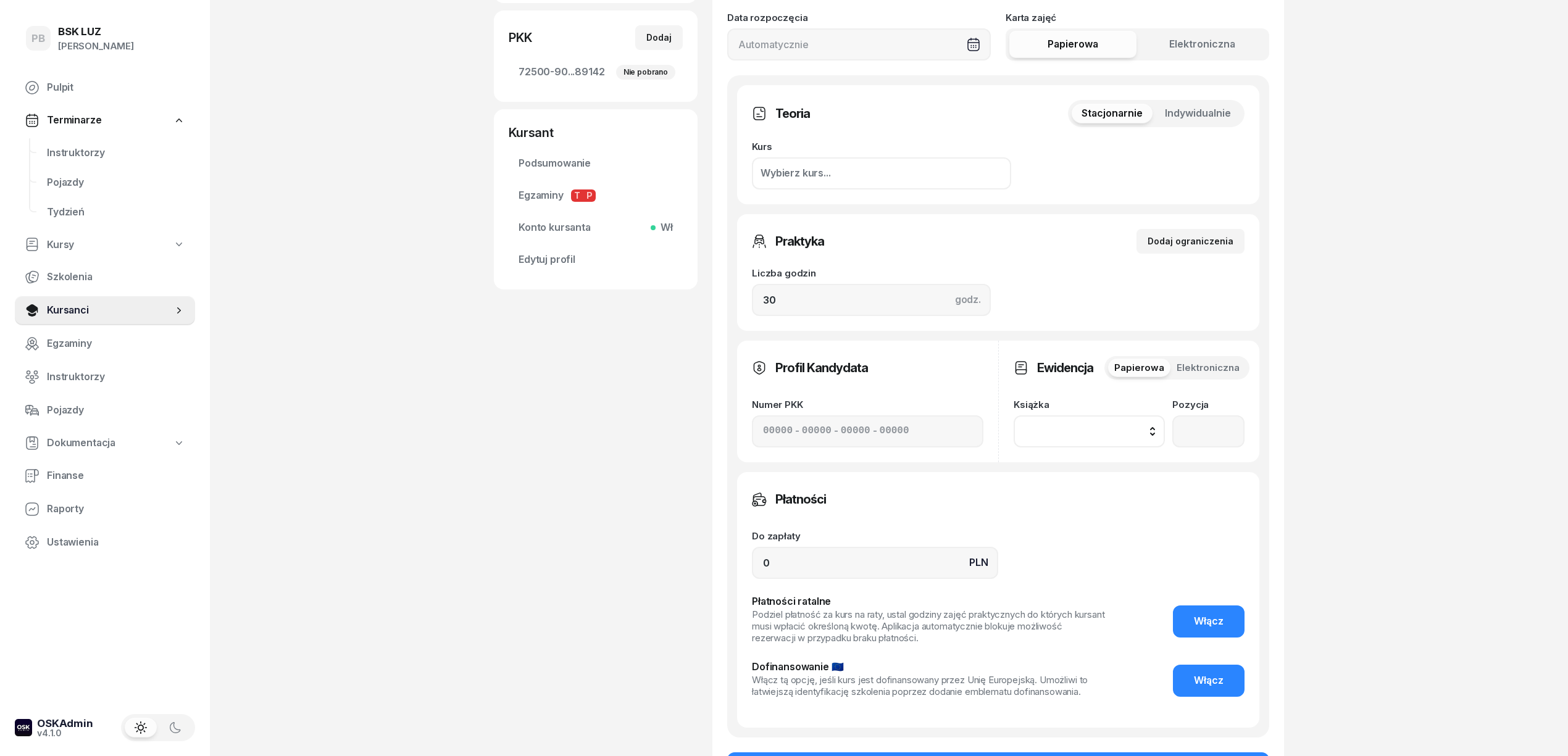
scroll to position [329, 0]
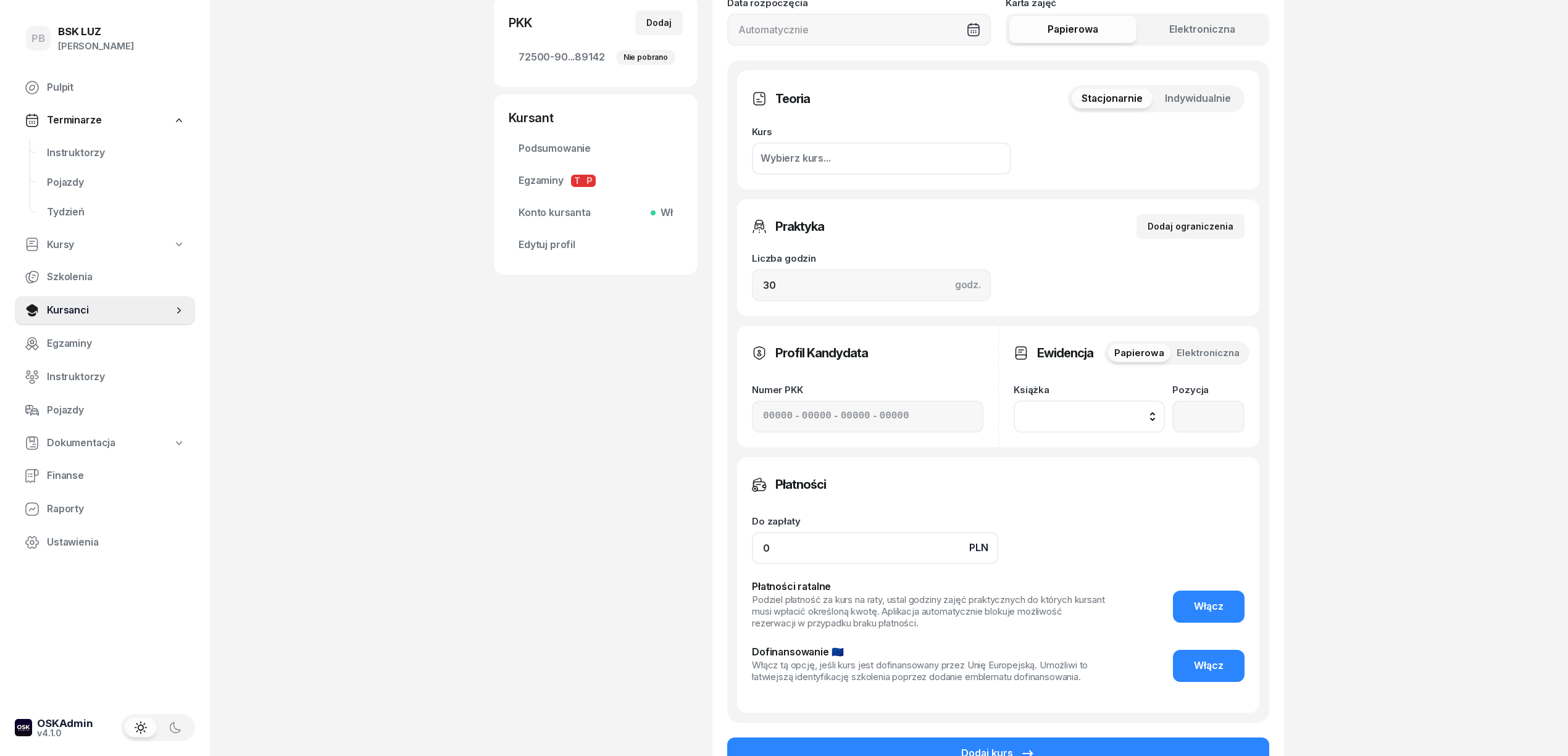
drag, startPoint x: 773, startPoint y: 543, endPoint x: 714, endPoint y: 540, distance: 59.1
click at [714, 540] on div "Nowe szkolenie Prawo Jazdy Wybierz z cennika Kategoria AM A1 A2 A B1 B B+E C1 C…" at bounding box center [998, 259] width 571 height 1048
type input "10600"
click at [1214, 667] on span "Włącz" at bounding box center [1208, 665] width 30 height 16
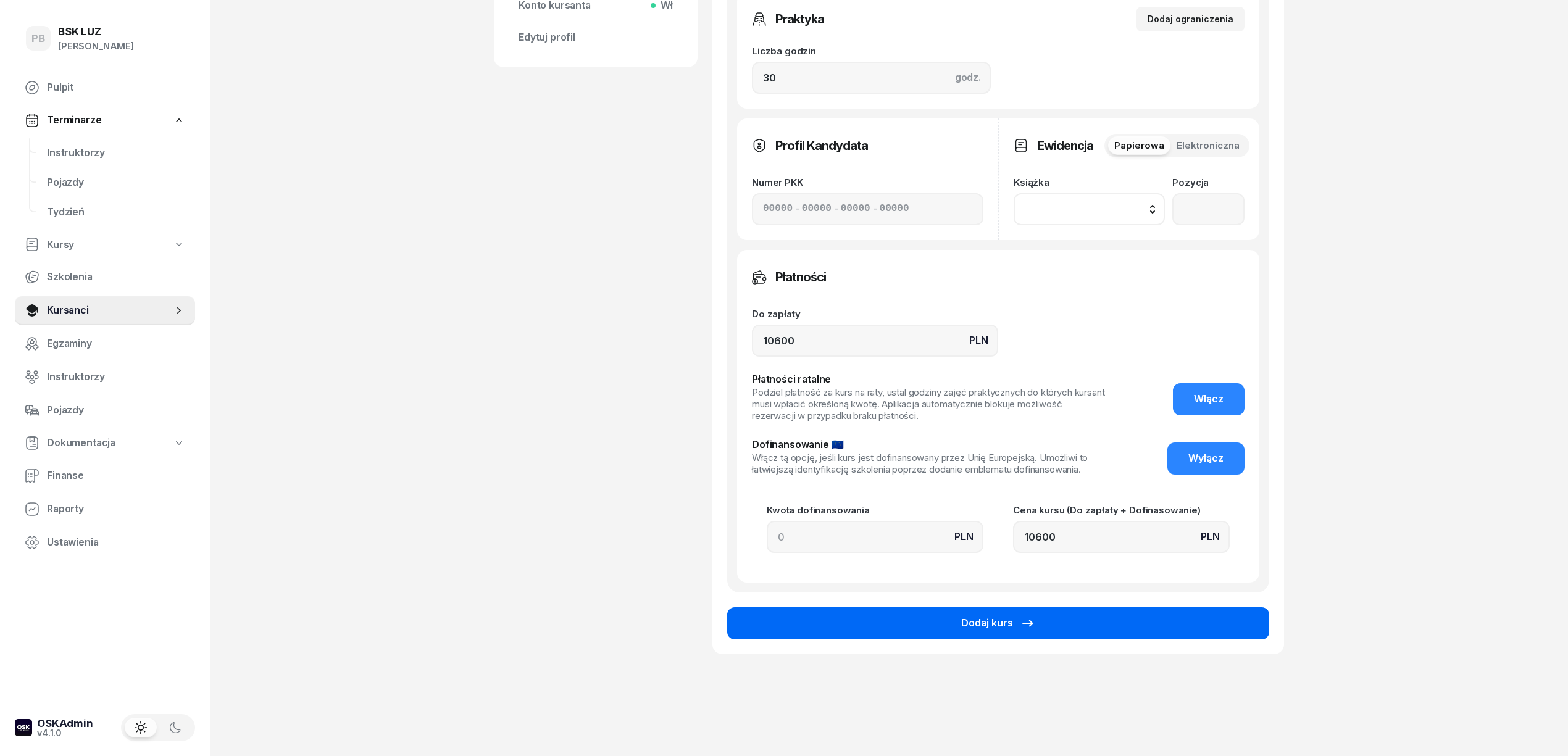
scroll to position [546, 0]
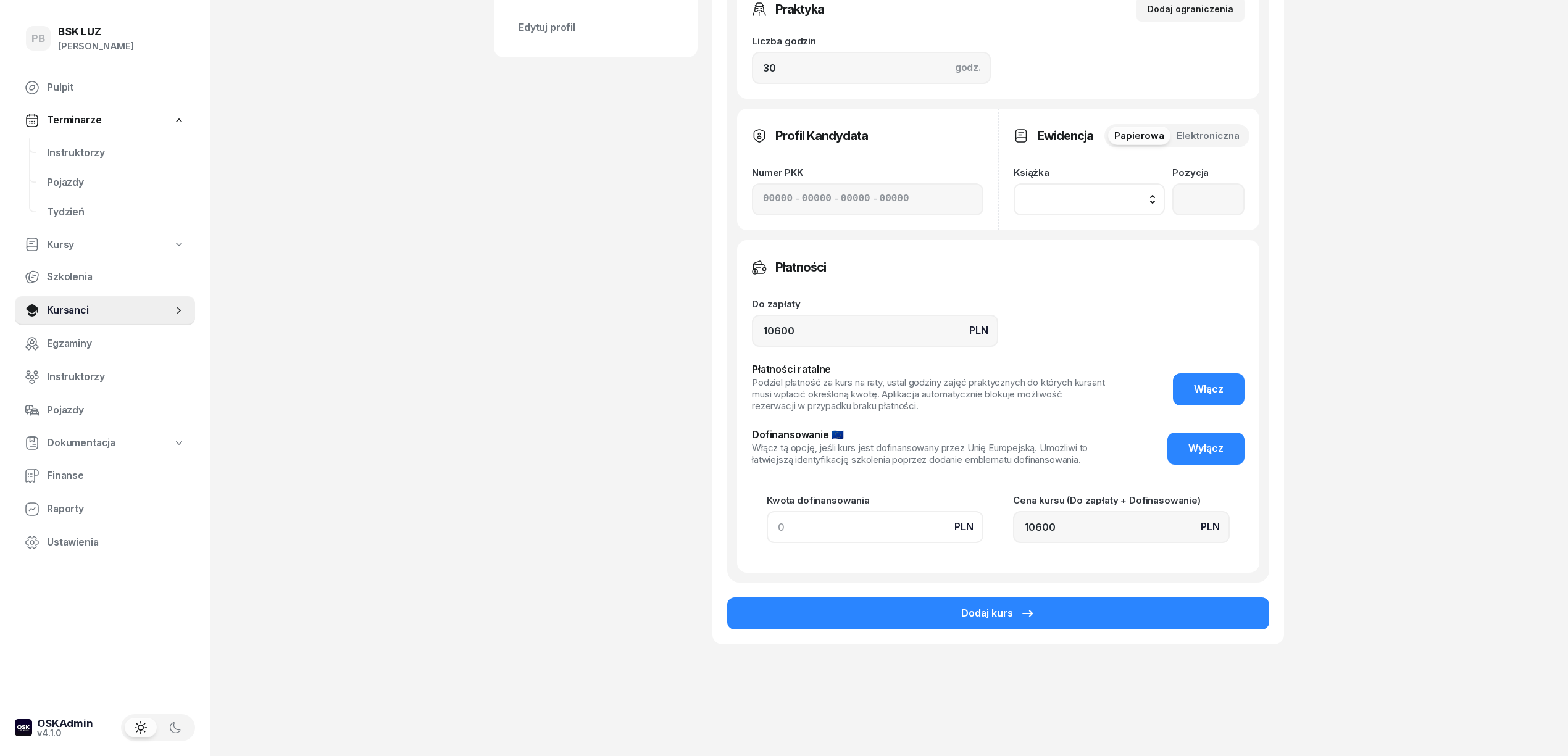
drag, startPoint x: 785, startPoint y: 527, endPoint x: 737, endPoint y: 524, distance: 48.1
click at [737, 524] on div "Płatności Do zapłaty PLN 10600 Płatności ratalne Podziel płatność za kurs na ra…" at bounding box center [998, 406] width 522 height 332
type input "9"
type input "10609"
type input "98"
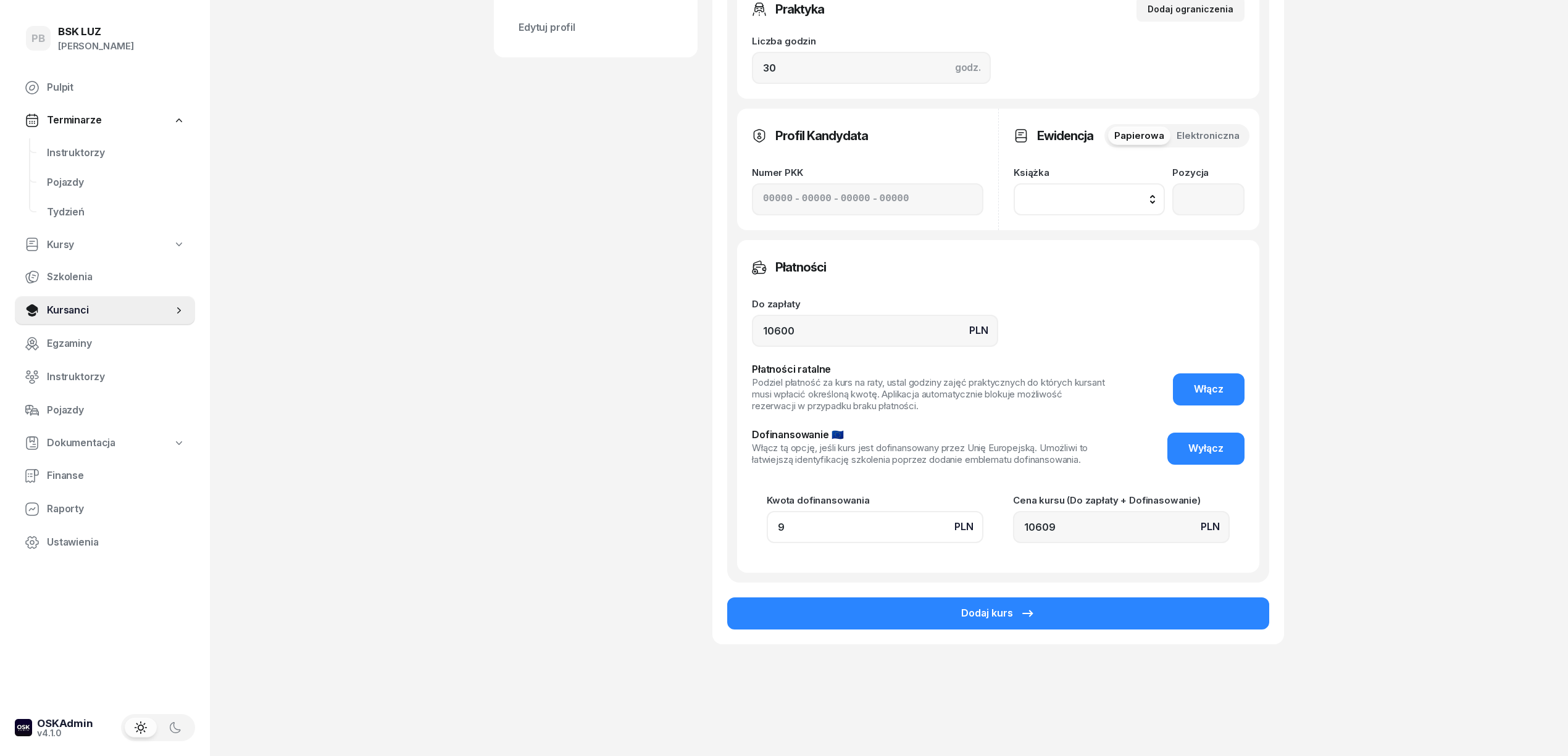
type input "10698"
type input "980"
type input "11580"
type input "9800"
type input "20400"
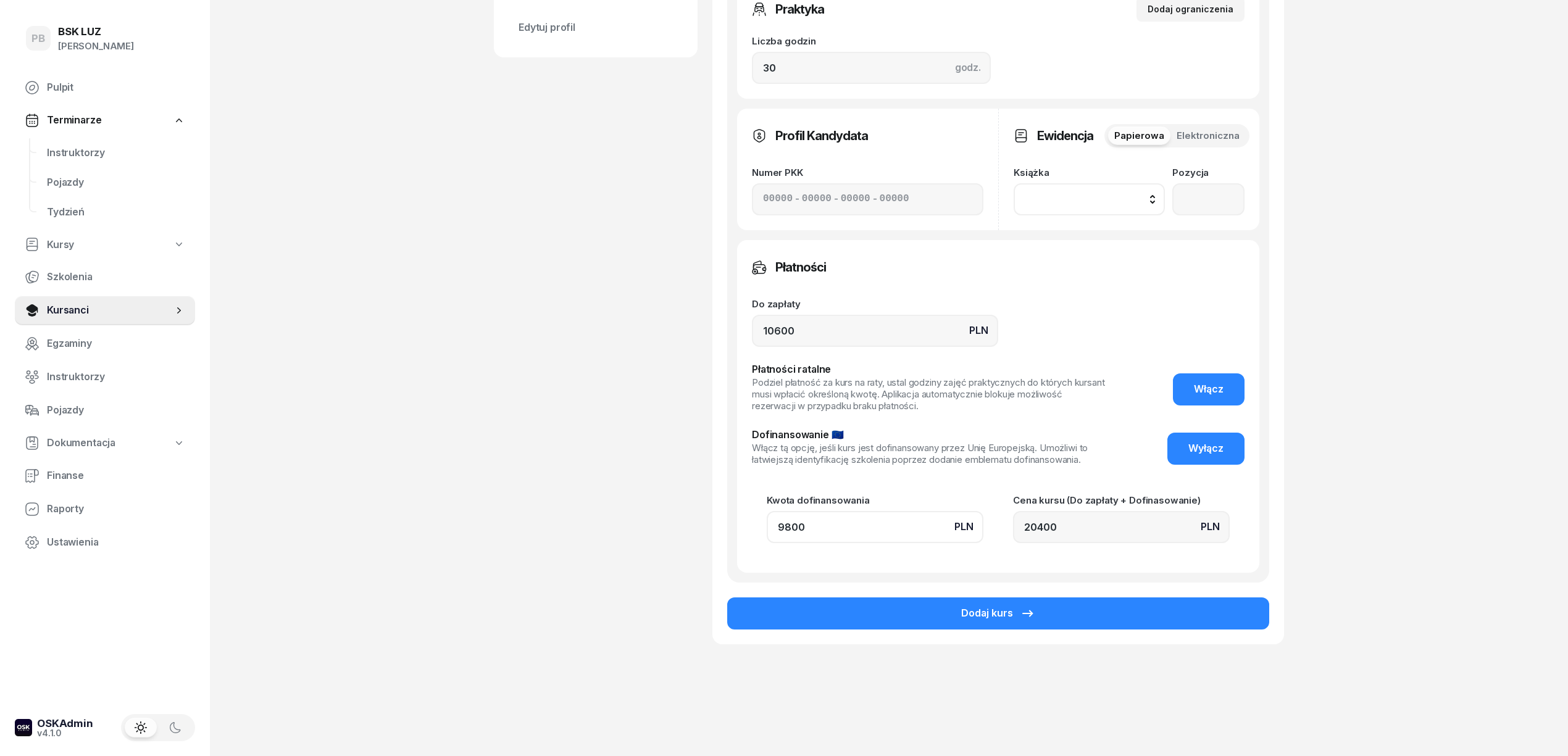
type input "9800"
drag, startPoint x: 815, startPoint y: 331, endPoint x: 707, endPoint y: 331, distance: 108.0
click at [707, 331] on div "STYCZEŃ ŁUKASZ Kursant Dodaj etykiety... 509 088 742 styczenlukasz6@gmail.com Ł…" at bounding box center [889, 96] width 790 height 1156
drag, startPoint x: 1085, startPoint y: 533, endPoint x: 999, endPoint y: 527, distance: 86.2
click at [999, 527] on div "Kwota dofinansowania PLN 9800 Cena kursu (Do zapłaty + Dofinasowanie) PLN 20400" at bounding box center [998, 519] width 493 height 47
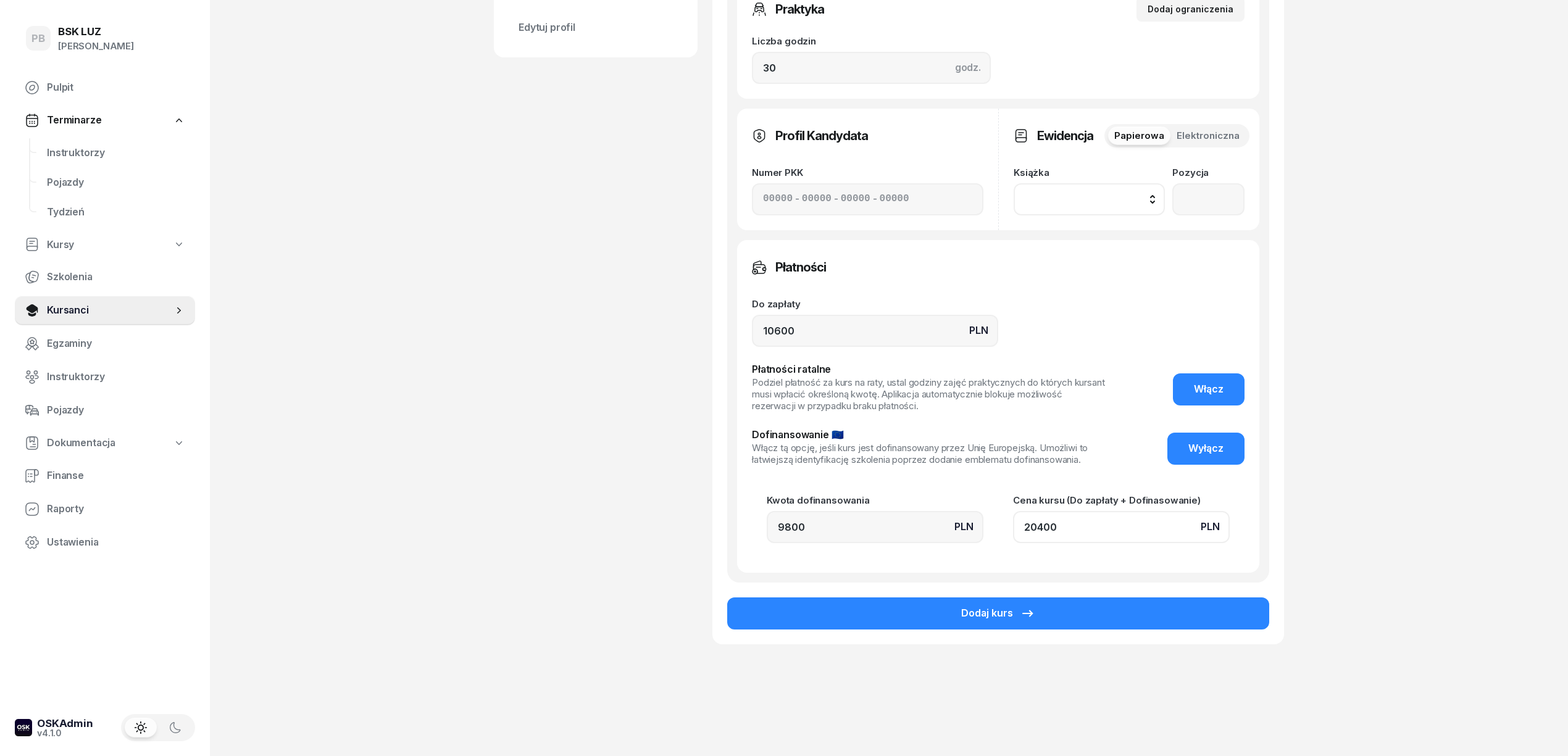
click at [1052, 523] on input "20400" at bounding box center [1122, 527] width 217 height 32
drag, startPoint x: 1052, startPoint y: 523, endPoint x: 868, endPoint y: 559, distance: 187.5
click at [879, 573] on div "Teoria Stacjonarnie Indywidualnie Kurs Wybierz kurs... Pierwsza pomoc Zaliczono…" at bounding box center [998, 212] width 541 height 739
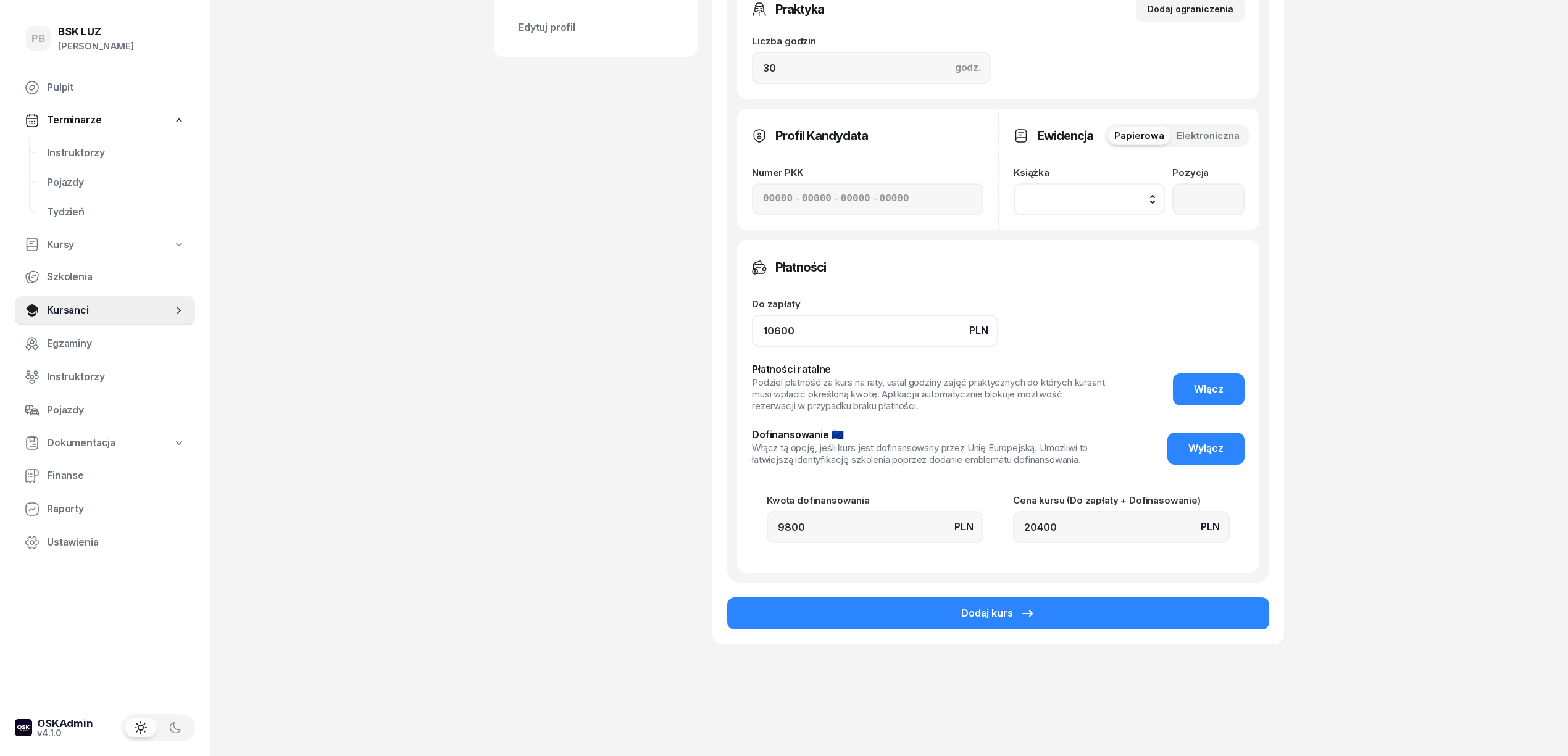
drag, startPoint x: 803, startPoint y: 326, endPoint x: 651, endPoint y: 332, distance: 152.1
click at [651, 332] on div "STYCZEŃ ŁUKASZ Kursant Dodaj etykiety... 509 088 742 styczenlukasz6@gmail.com Ł…" at bounding box center [889, 96] width 790 height 1156
type input "8"
type input "9808"
type input "80"
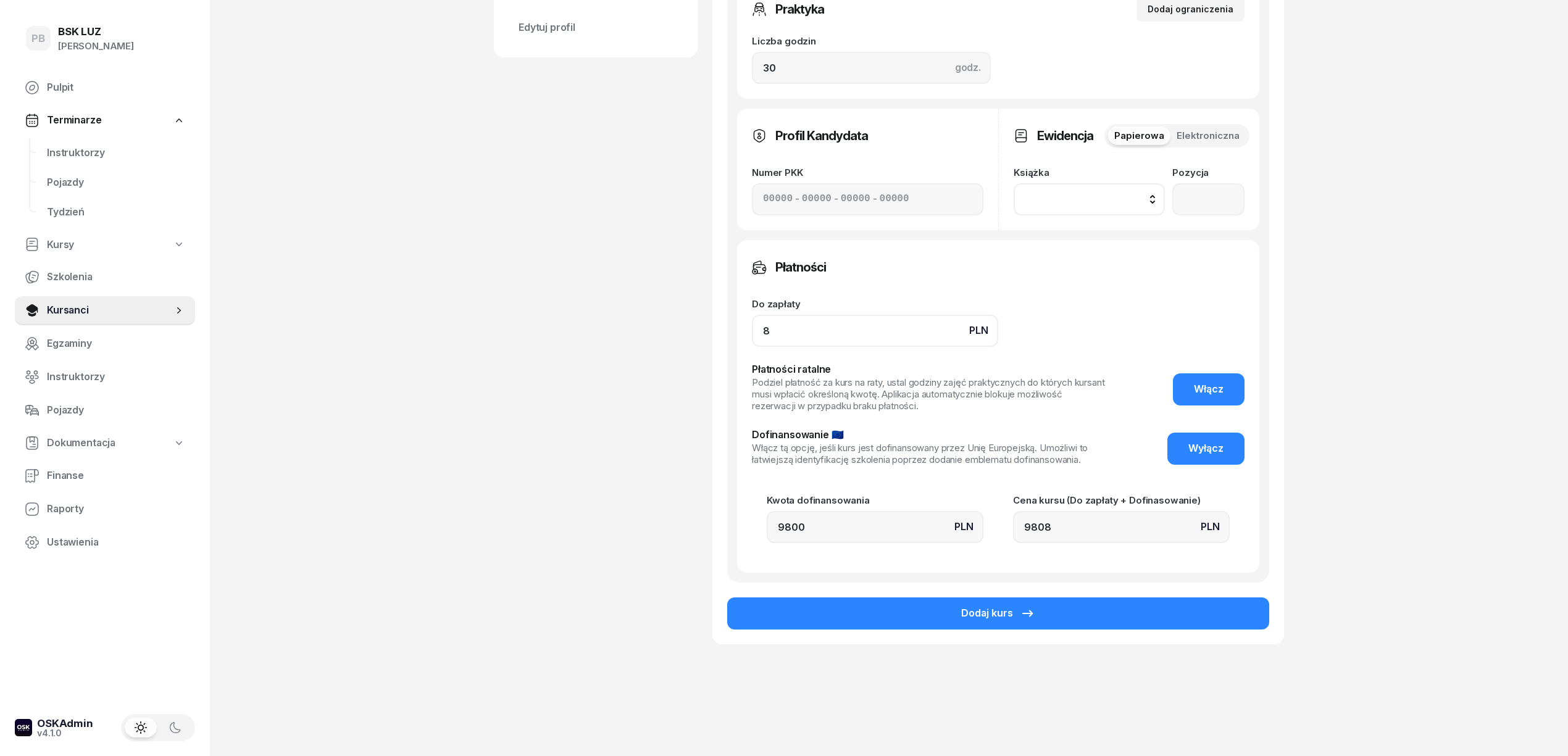
type input "9880"
type input "800"
type input "10600"
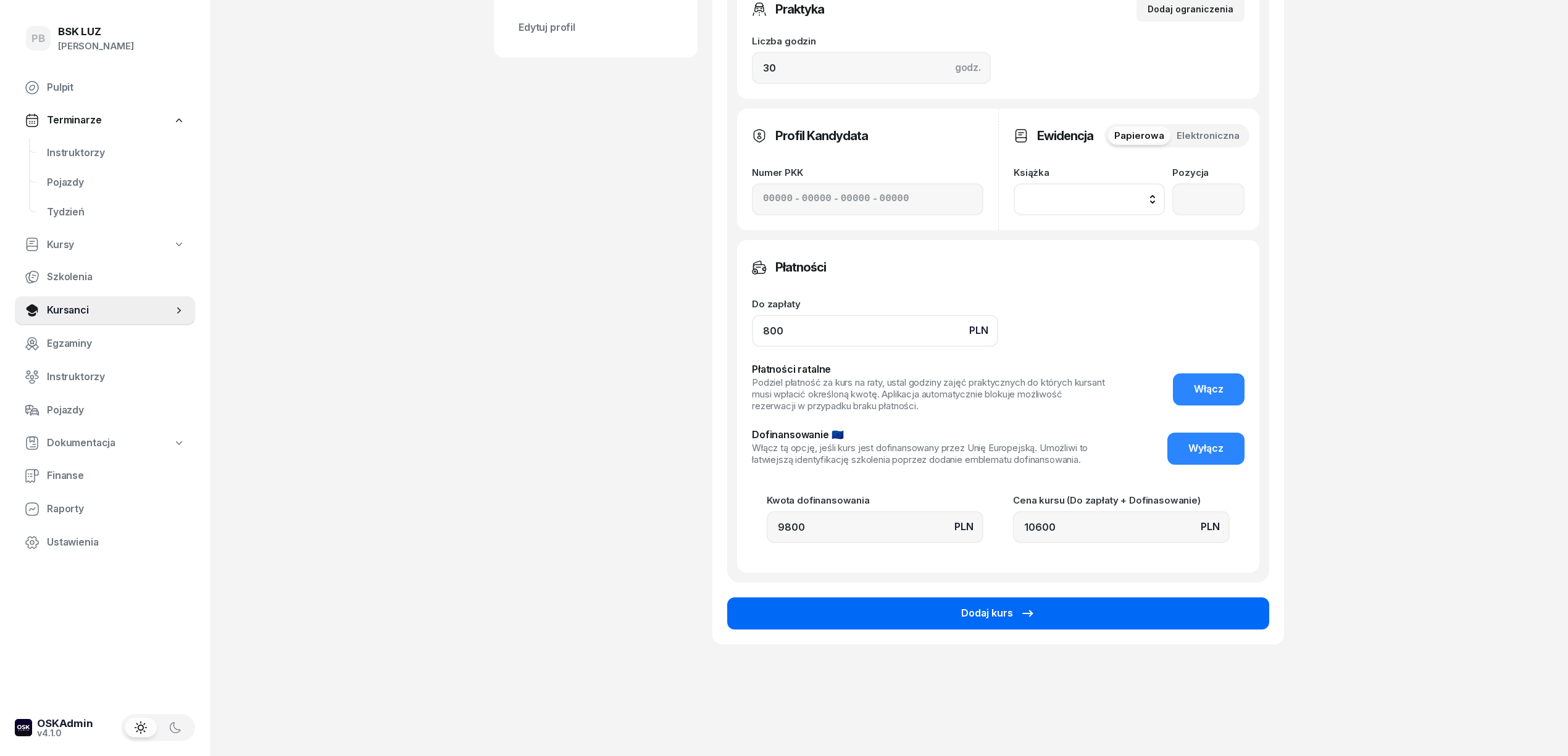
type input "800"
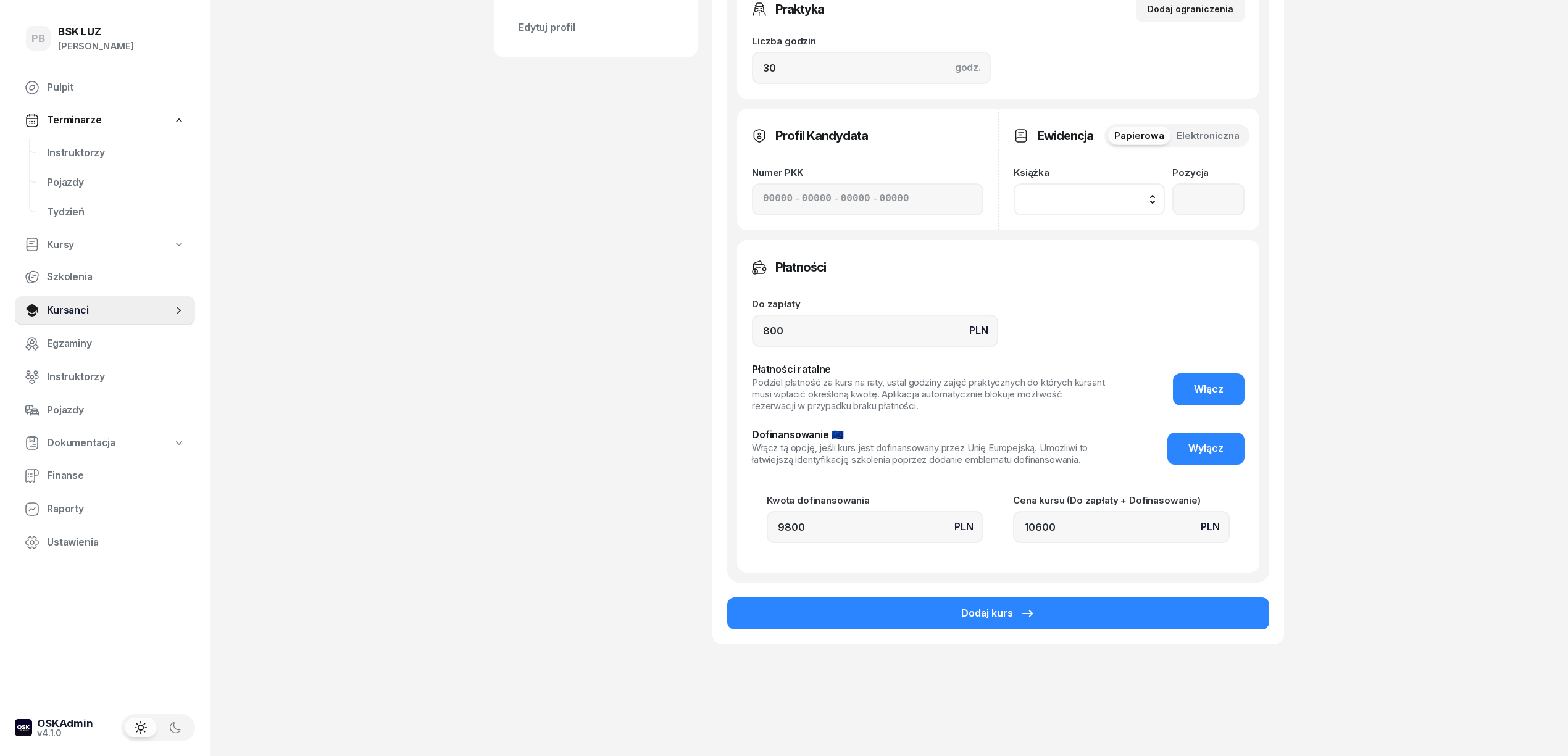
click at [1039, 615] on button "Dodaj kurs" at bounding box center [998, 613] width 541 height 32
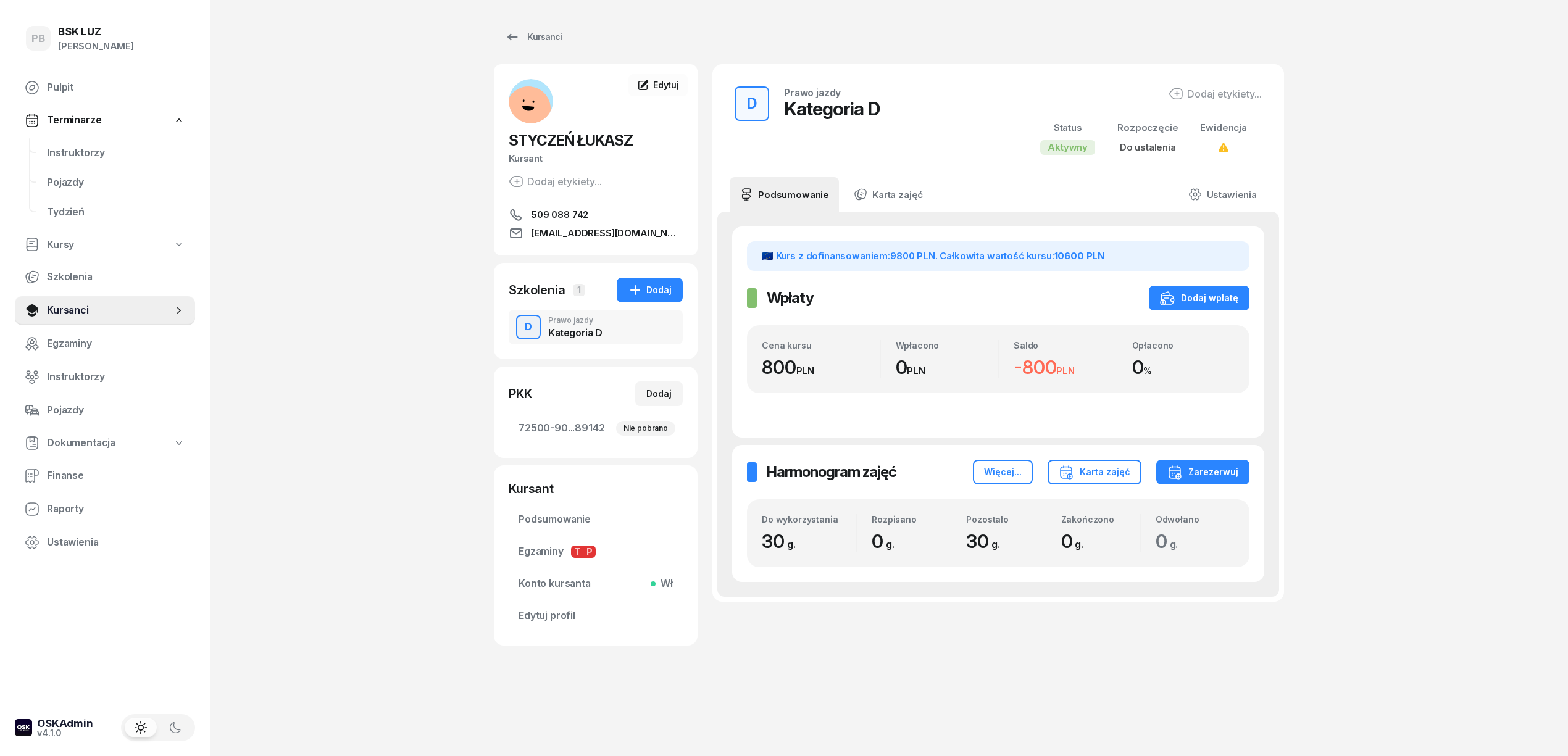
click at [1222, 97] on div "Dodaj etykiety..." at bounding box center [1214, 93] width 93 height 15
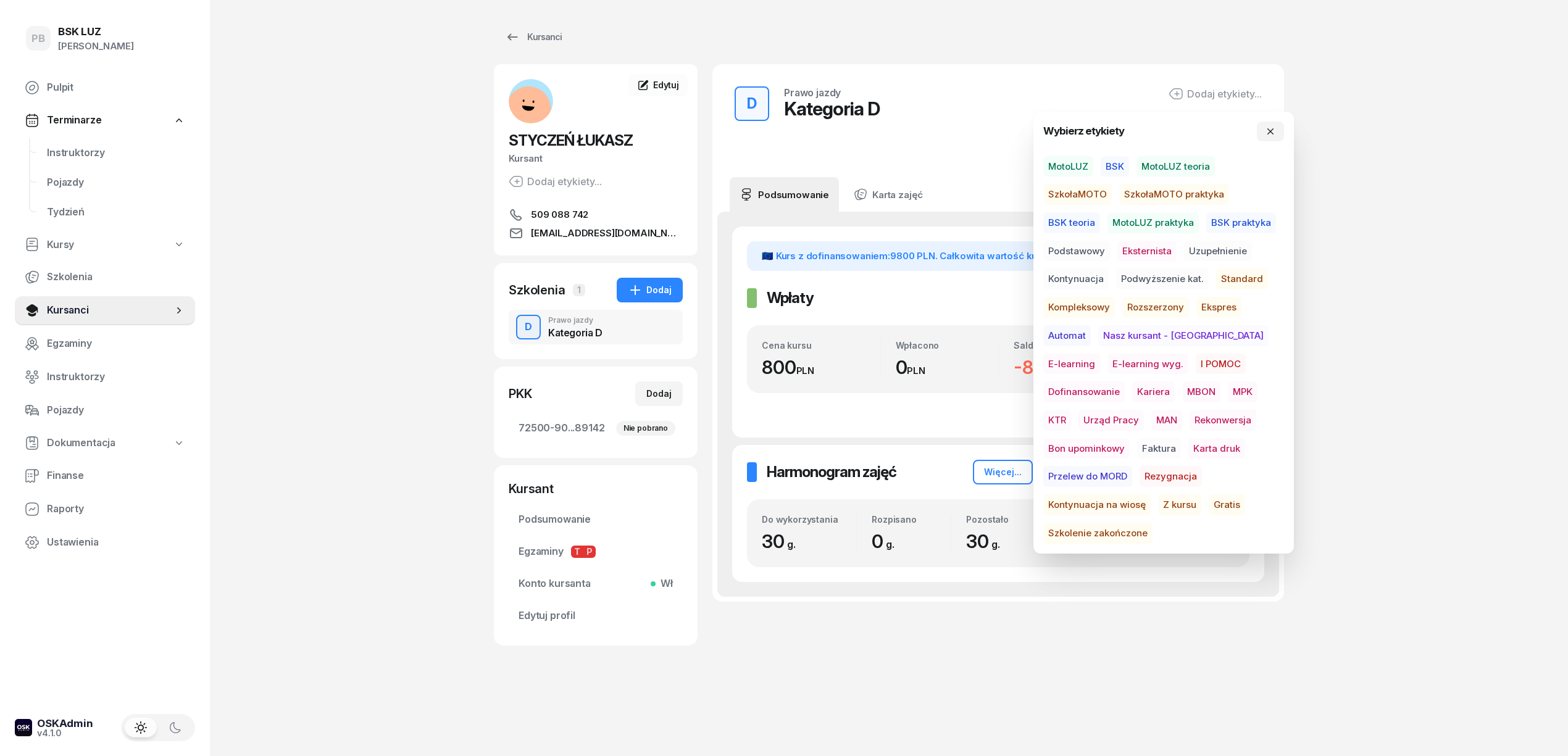
click at [1105, 163] on span "BSK" at bounding box center [1114, 166] width 28 height 21
click at [1096, 257] on span "Podstawowy" at bounding box center [1076, 253] width 67 height 21
click at [1124, 383] on span "Dofinansowanie" at bounding box center [1084, 394] width 81 height 21
click at [1189, 420] on span "Rekonwersja" at bounding box center [1222, 422] width 67 height 21
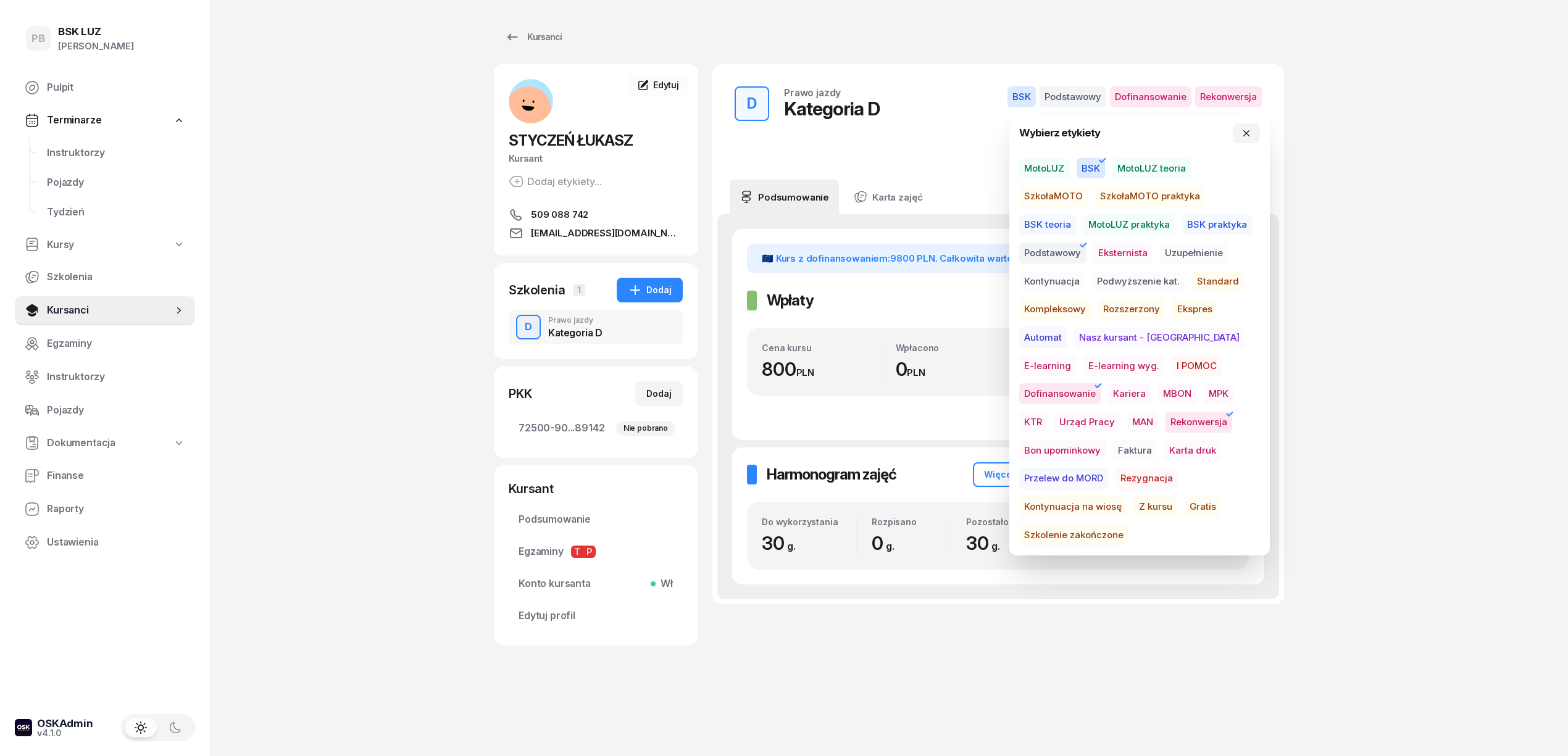
click at [1423, 395] on div "PB BSK LUZ Patrycja Bogdanowicz Pulpit Terminarze Instruktorzy Pojazdy Tydzień …" at bounding box center [784, 378] width 1568 height 756
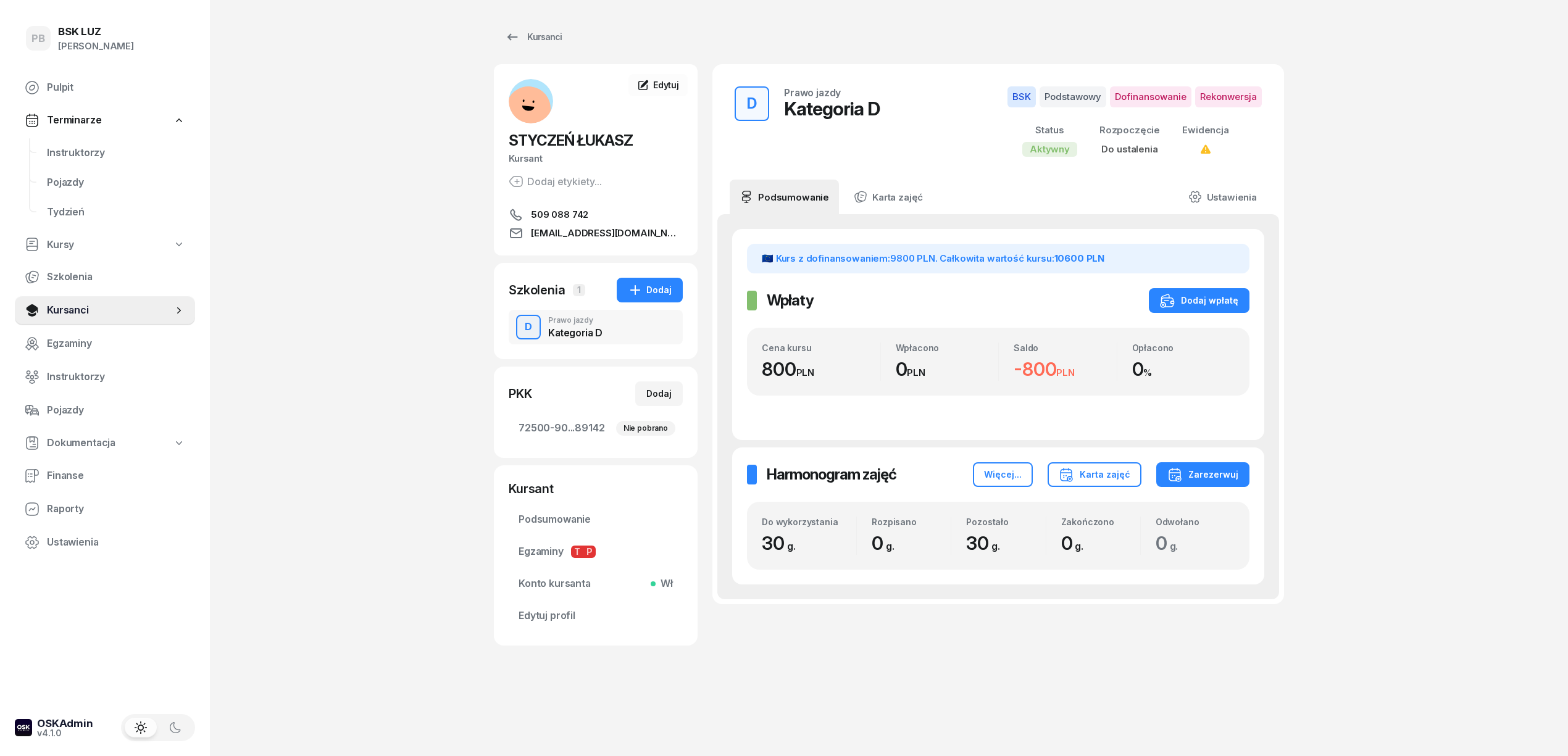
click at [1375, 119] on div "PB BSK LUZ Patrycja Bogdanowicz Pulpit Terminarze Instruktorzy Pojazdy Tydzień …" at bounding box center [784, 378] width 1568 height 756
click at [1308, 370] on div "PB BSK LUZ Patrycja Bogdanowicz Pulpit Terminarze Instruktorzy Pojazdy Tydzień …" at bounding box center [784, 378] width 1568 height 756
click at [773, 734] on div "Kursanci STYCZEŃ ŁUKASZ Kursant Dodaj etykiety... 509 088 742 styczenlukasz6@gm…" at bounding box center [889, 378] width 790 height 756
click at [338, 418] on div "PB BSK LUZ Patrycja Bogdanowicz Pulpit Terminarze Instruktorzy Pojazdy Tydzień …" at bounding box center [784, 378] width 1568 height 756
click at [339, 342] on div "PB BSK LUZ Patrycja Bogdanowicz Pulpit Terminarze Instruktorzy Pojazdy Tydzień …" at bounding box center [784, 378] width 1568 height 756
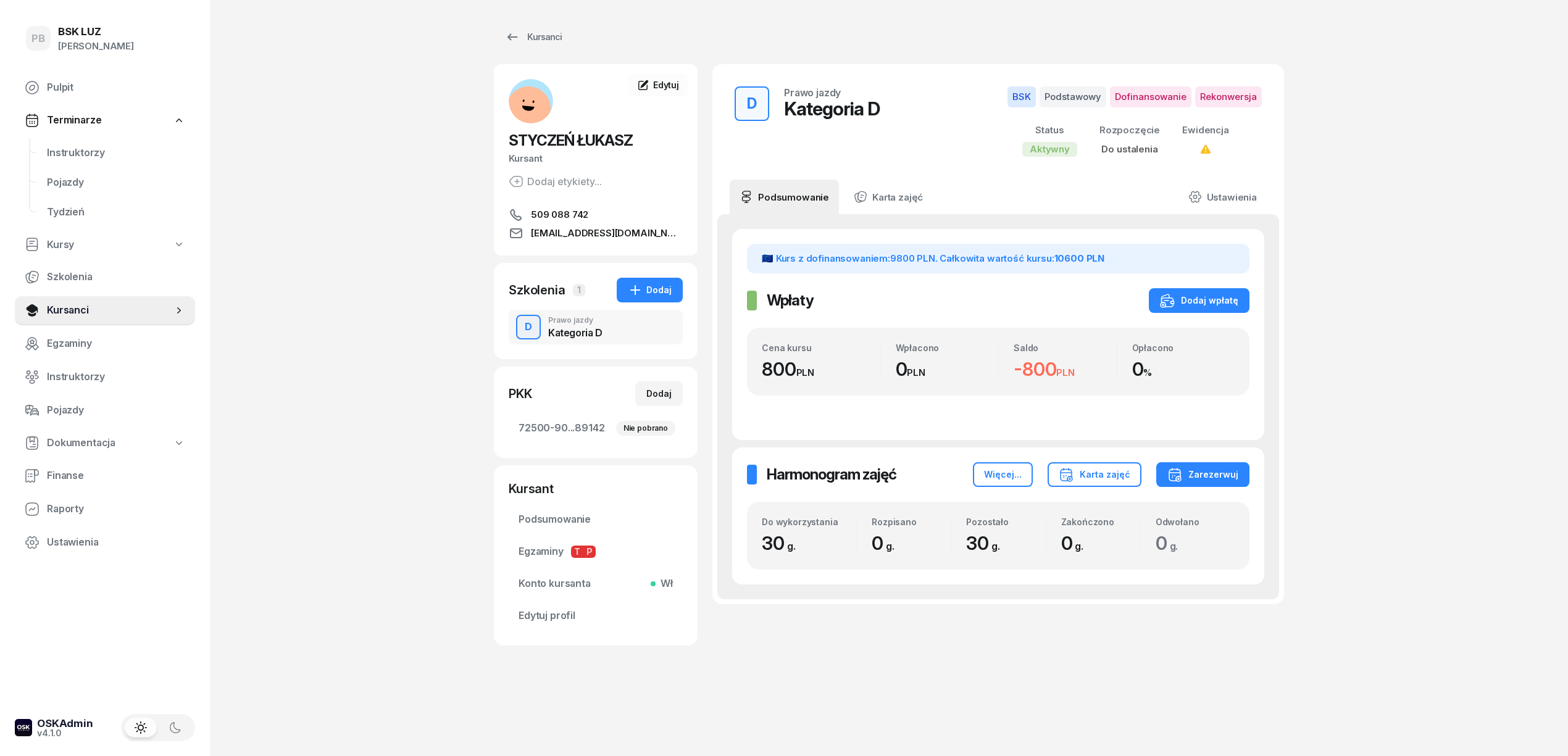
click at [391, 355] on div "PB BSK LUZ Patrycja Bogdanowicz Pulpit Terminarze Instruktorzy Pojazdy Tydzień …" at bounding box center [784, 378] width 1568 height 756
click at [660, 81] on span "Edytuj" at bounding box center [665, 84] width 26 height 11
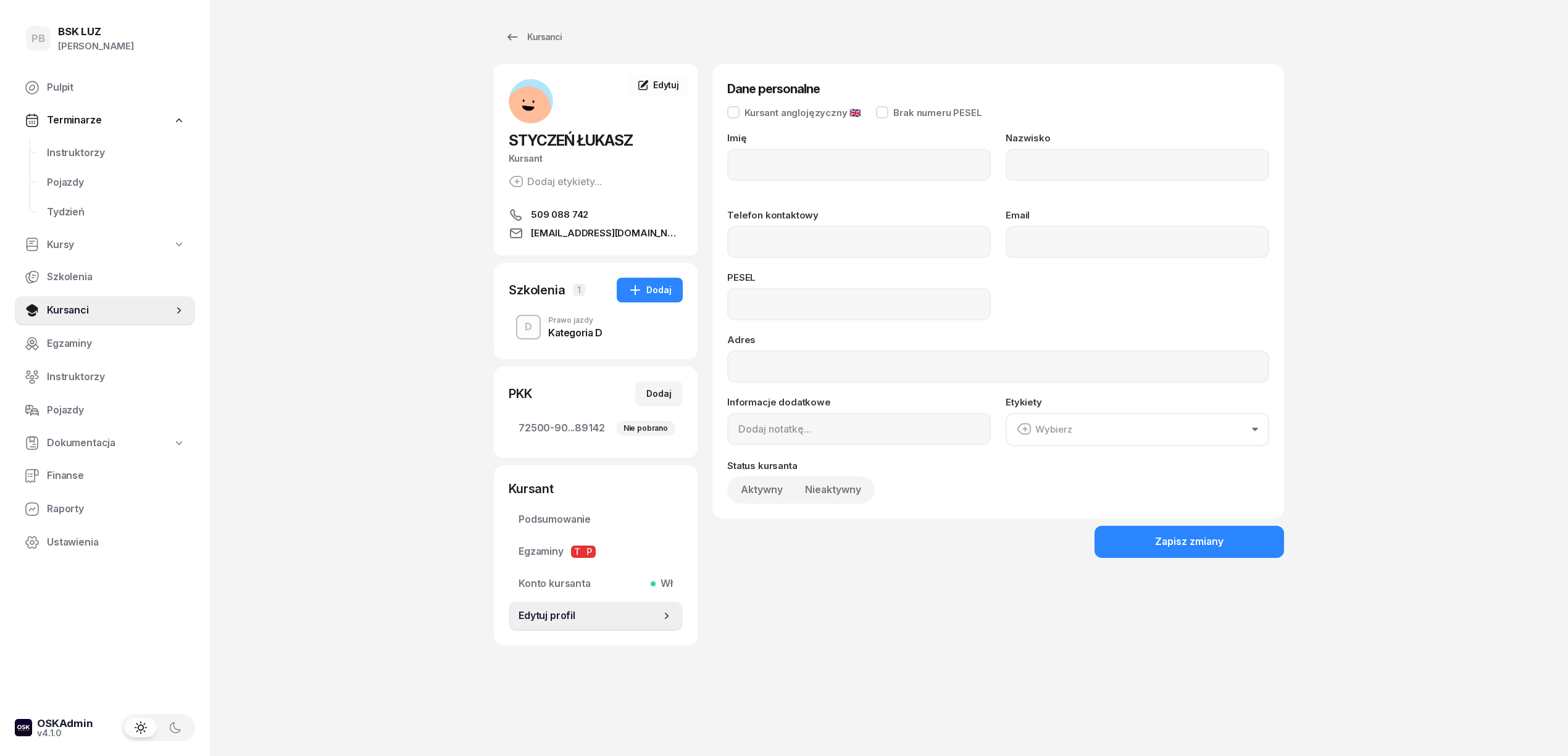
type input "ŁUKASZ"
type input "STYCZEŃ"
type input "509088742"
type input "styczenlukasz6@gmail.com"
type input "80081802458"
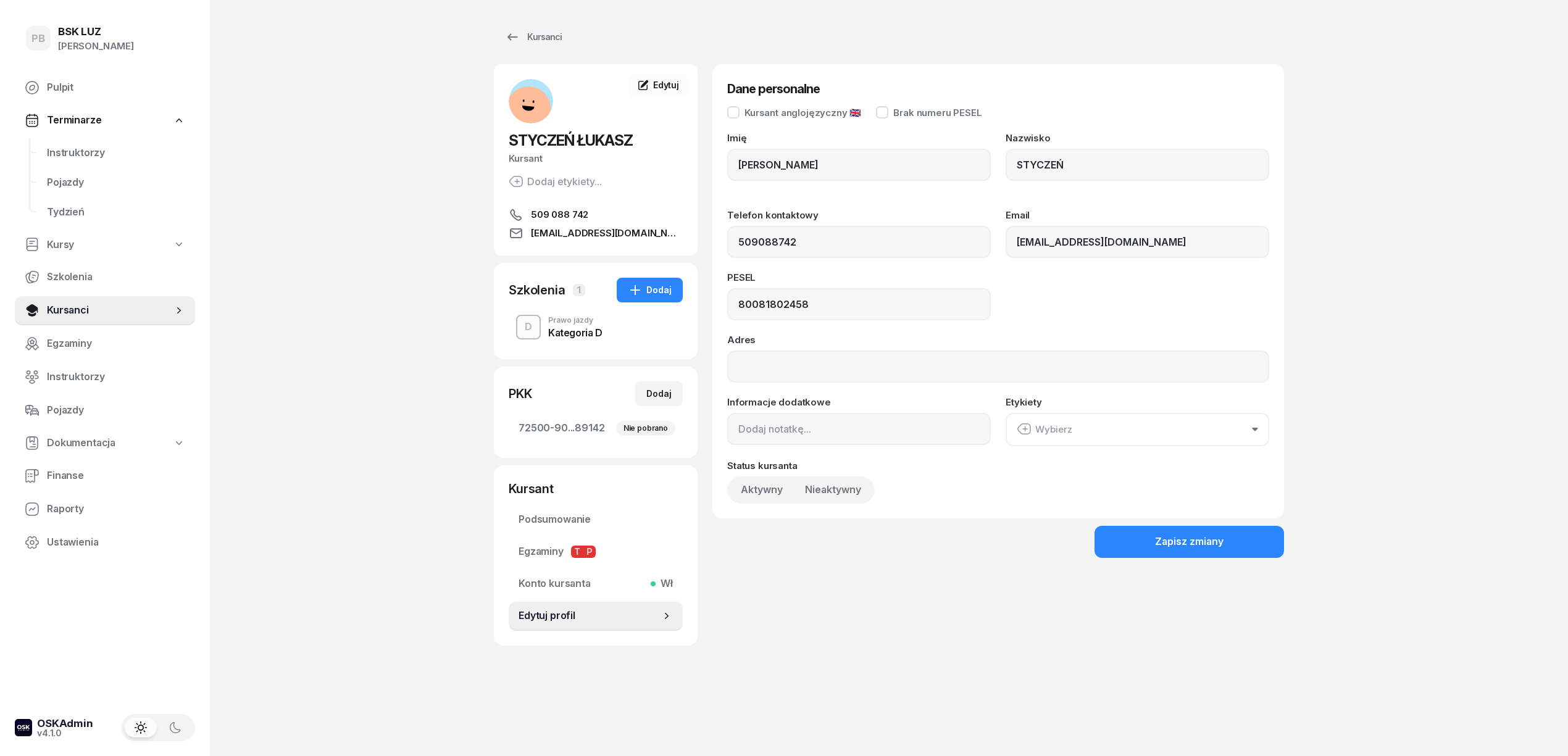
type input "509 088 742"
click at [799, 428] on input at bounding box center [859, 428] width 263 height 32
paste input "PKZ D Łukasz Styczeń: 72590 90239 75643 89112 2"
drag, startPoint x: 843, startPoint y: 430, endPoint x: 761, endPoint y: 436, distance: 82.2
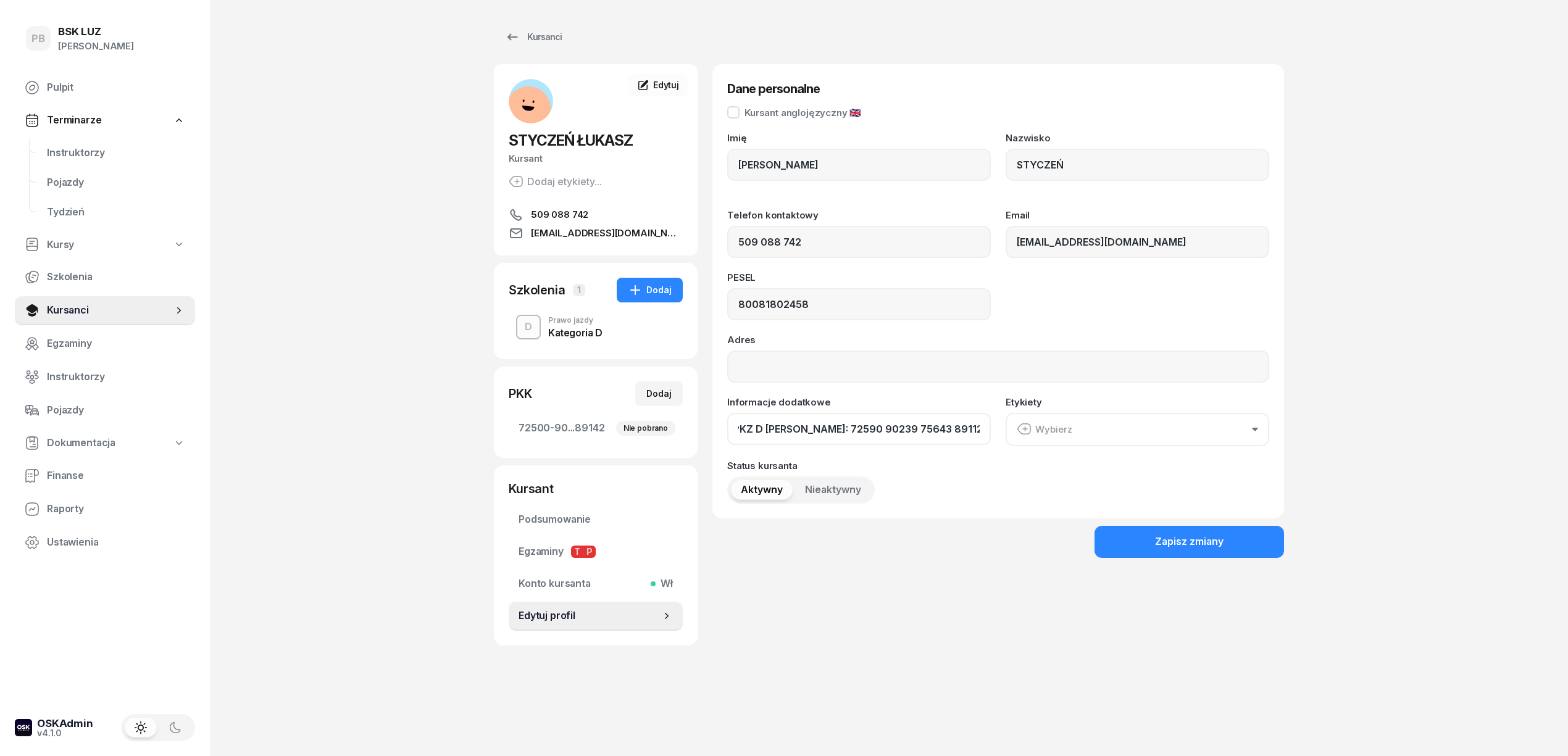
click at [761, 436] on input "PKZ D Łukasz Styczeń: 72590 90239 75643 89112 2" at bounding box center [859, 428] width 263 height 32
type input "PKZ D 72590 90239 75643 89112 2"
click at [1213, 535] on div "Zapisz zmiany" at bounding box center [1188, 541] width 69 height 16
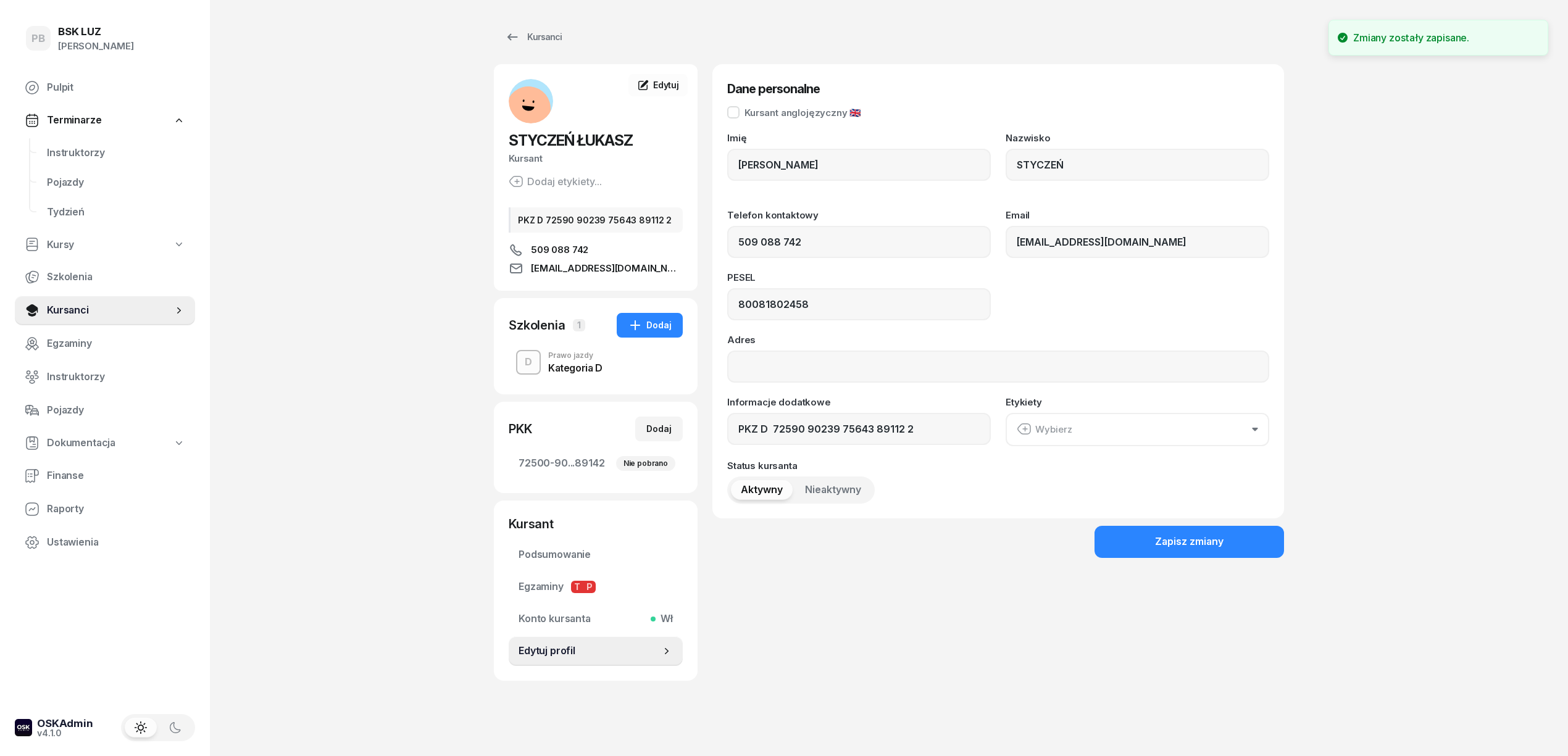
click at [1018, 699] on div "Kursanci STYCZEŃ ŁUKASZ Kursant Dodaj etykiety... PKZ D 72590 90239 75643 89112…" at bounding box center [889, 352] width 790 height 705
click at [390, 320] on div "PB BSK LUZ Patrycja Bogdanowicz Pulpit Terminarze Instruktorzy Pojazdy Tydzień …" at bounding box center [784, 382] width 1568 height 765
click at [359, 193] on div "PB BSK LUZ Patrycja Bogdanowicz Pulpit Terminarze Instruktorzy Pojazdy Tydzień …" at bounding box center [784, 382] width 1568 height 765
click at [376, 169] on div "PB BSK LUZ Patrycja Bogdanowicz Pulpit Terminarze Instruktorzy Pojazdy Tydzień …" at bounding box center [784, 382] width 1568 height 765
click at [428, 38] on div "PB BSK LUZ Patrycja Bogdanowicz Pulpit Terminarze Instruktorzy Pojazdy Tydzień …" at bounding box center [784, 382] width 1568 height 765
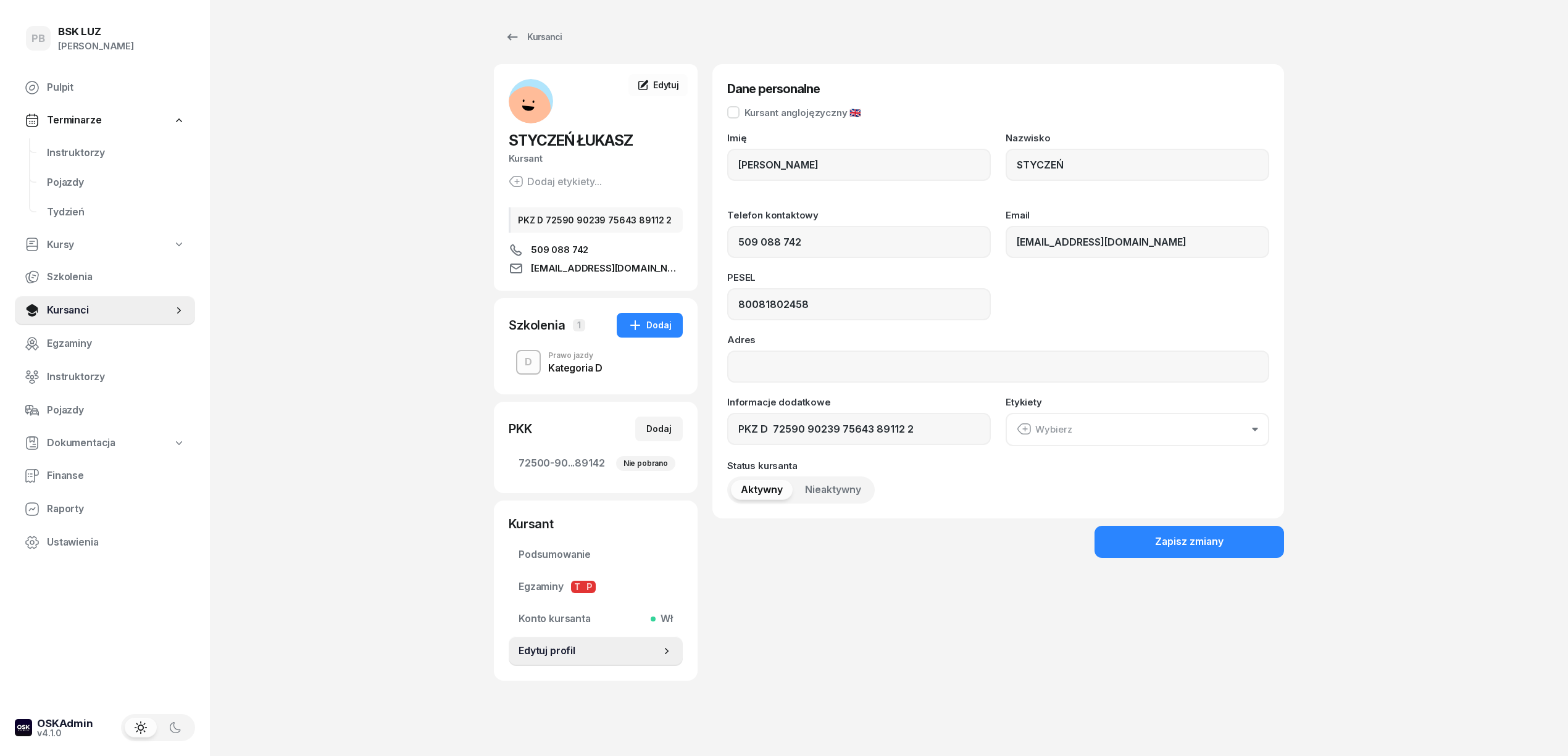
click at [388, 560] on div "PB BSK LUZ Patrycja Bogdanowicz Pulpit Terminarze Instruktorzy Pojazdy Tydzień …" at bounding box center [784, 382] width 1568 height 765
click at [589, 268] on span "styczenlukasz6@gmail.com" at bounding box center [606, 268] width 152 height 15
click at [569, 546] on link "Podsumowanie" at bounding box center [596, 555] width 174 height 30
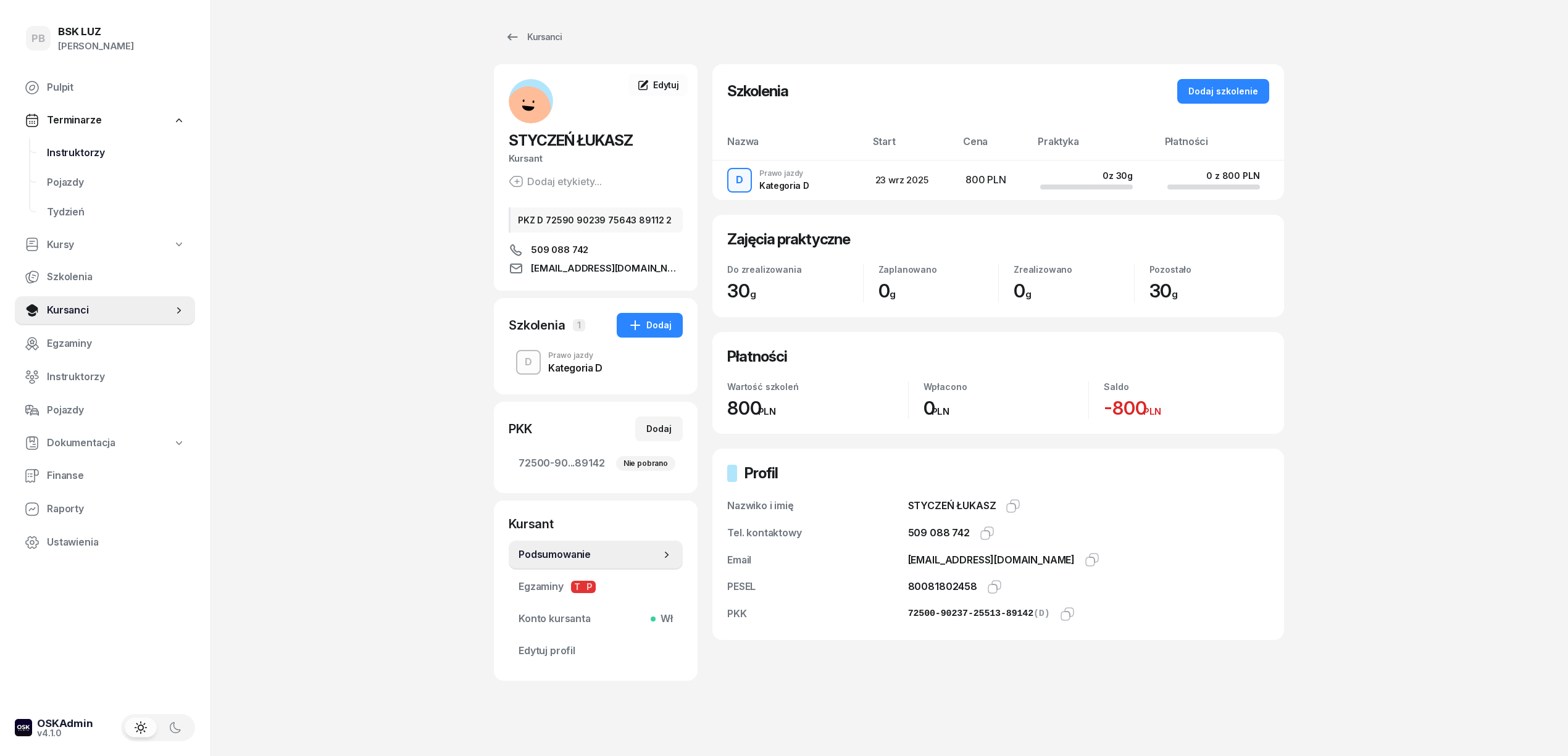
drag, startPoint x: 74, startPoint y: 153, endPoint x: 89, endPoint y: 166, distance: 19.8
click at [74, 153] on span "Instruktorzy" at bounding box center [115, 153] width 138 height 16
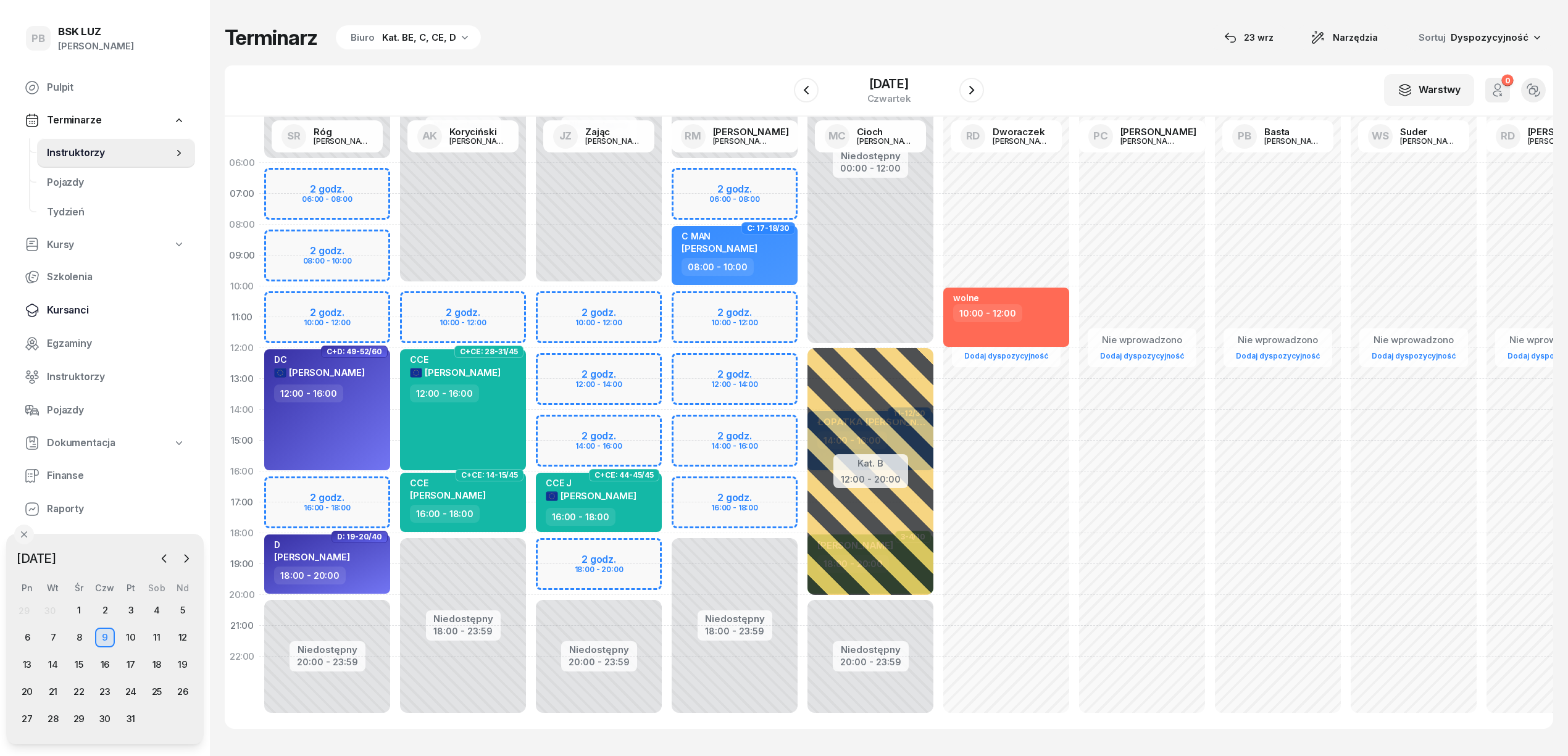
click at [71, 304] on span "Kursanci" at bounding box center [115, 310] width 138 height 16
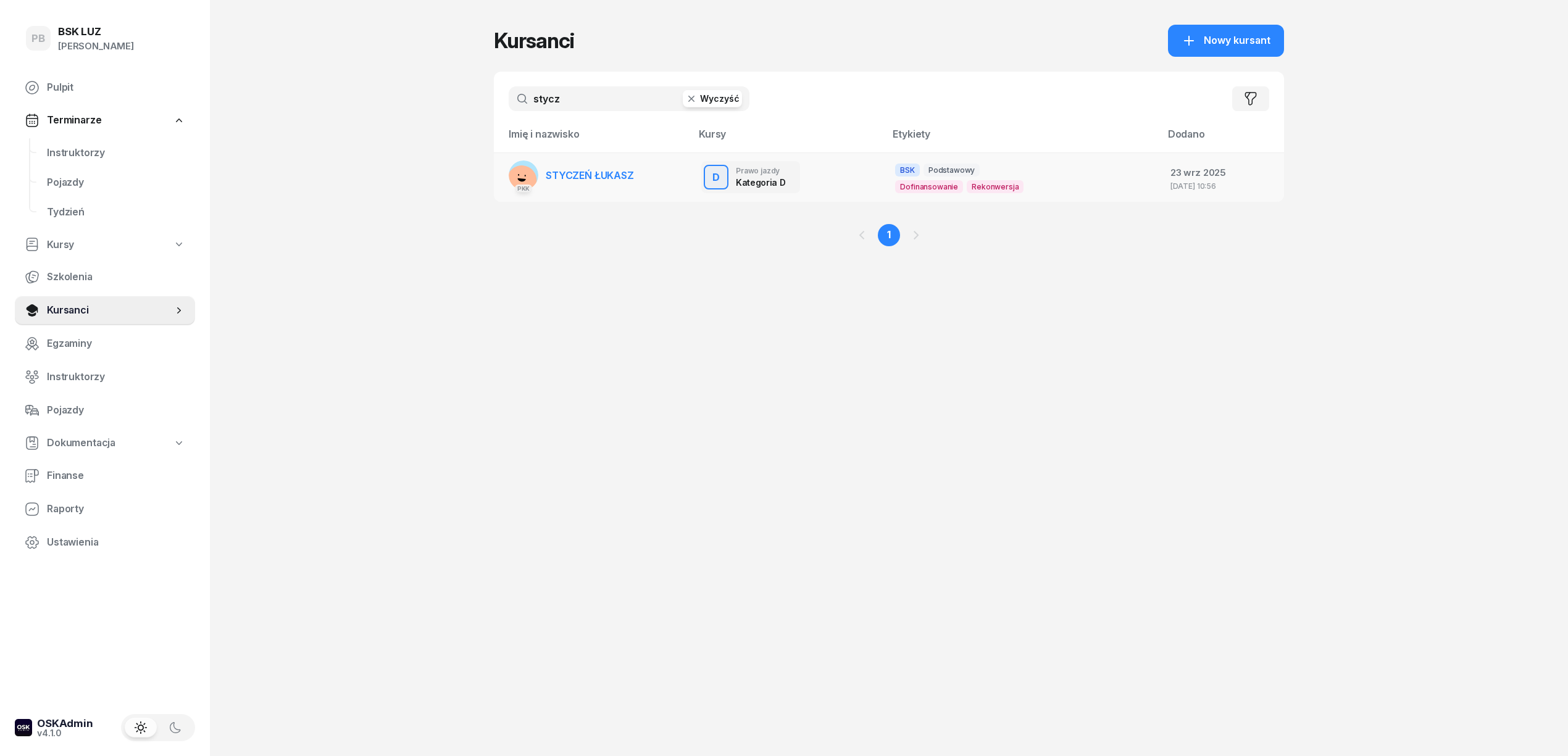
click at [571, 178] on span "STYCZEŃ ŁUKASZ" at bounding box center [589, 175] width 88 height 13
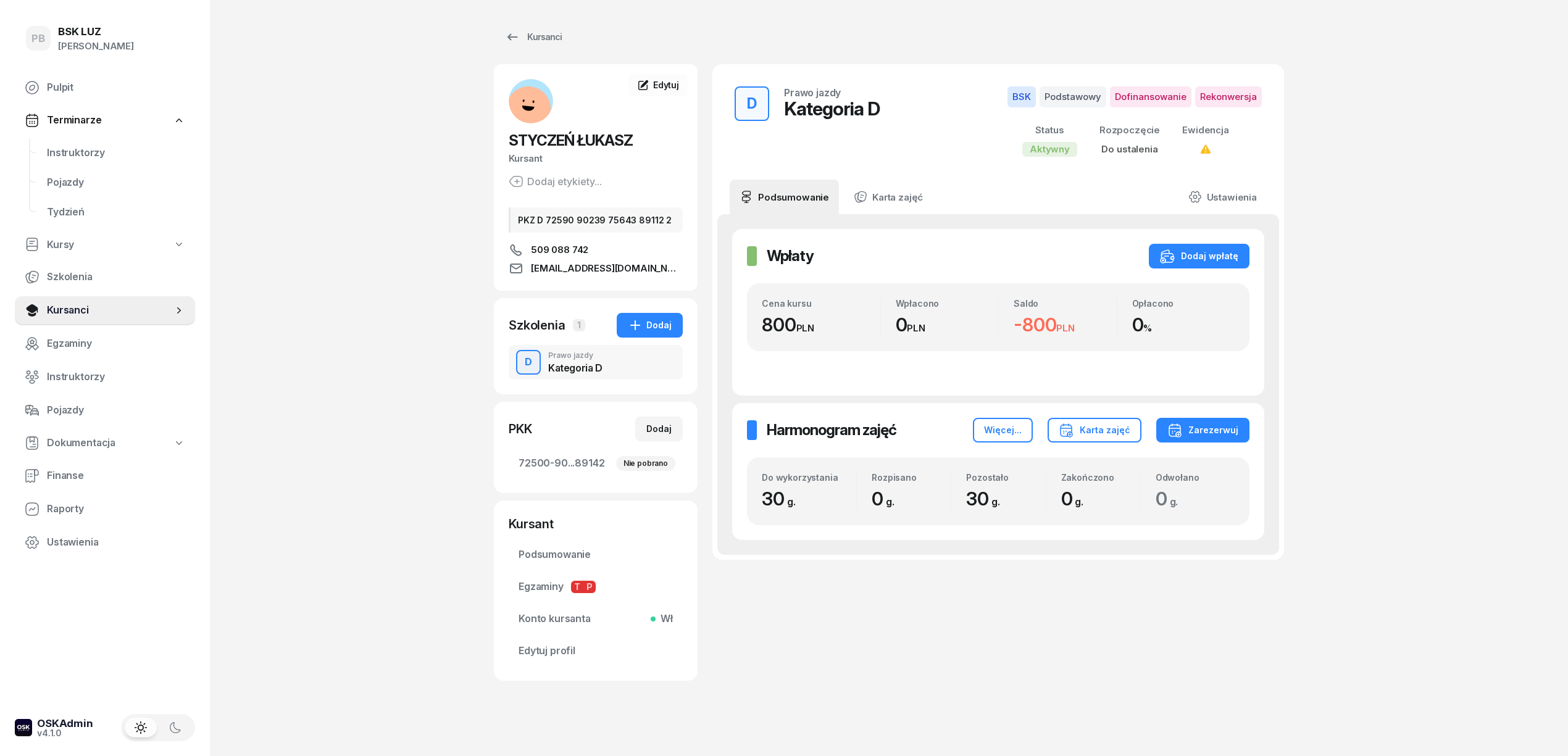
click at [988, 754] on div "Kursanci STYCZEŃ ŁUKASZ Kursant Dodaj etykiety... PKZ D 72590 90239 75643 89112…" at bounding box center [889, 382] width 790 height 765
click at [334, 630] on div "PB BSK LUZ Patrycja Bogdanowicz Pulpit Terminarze Instruktorzy Pojazdy Tydzień …" at bounding box center [784, 382] width 1568 height 765
click at [82, 161] on link "Instruktorzy" at bounding box center [115, 153] width 158 height 30
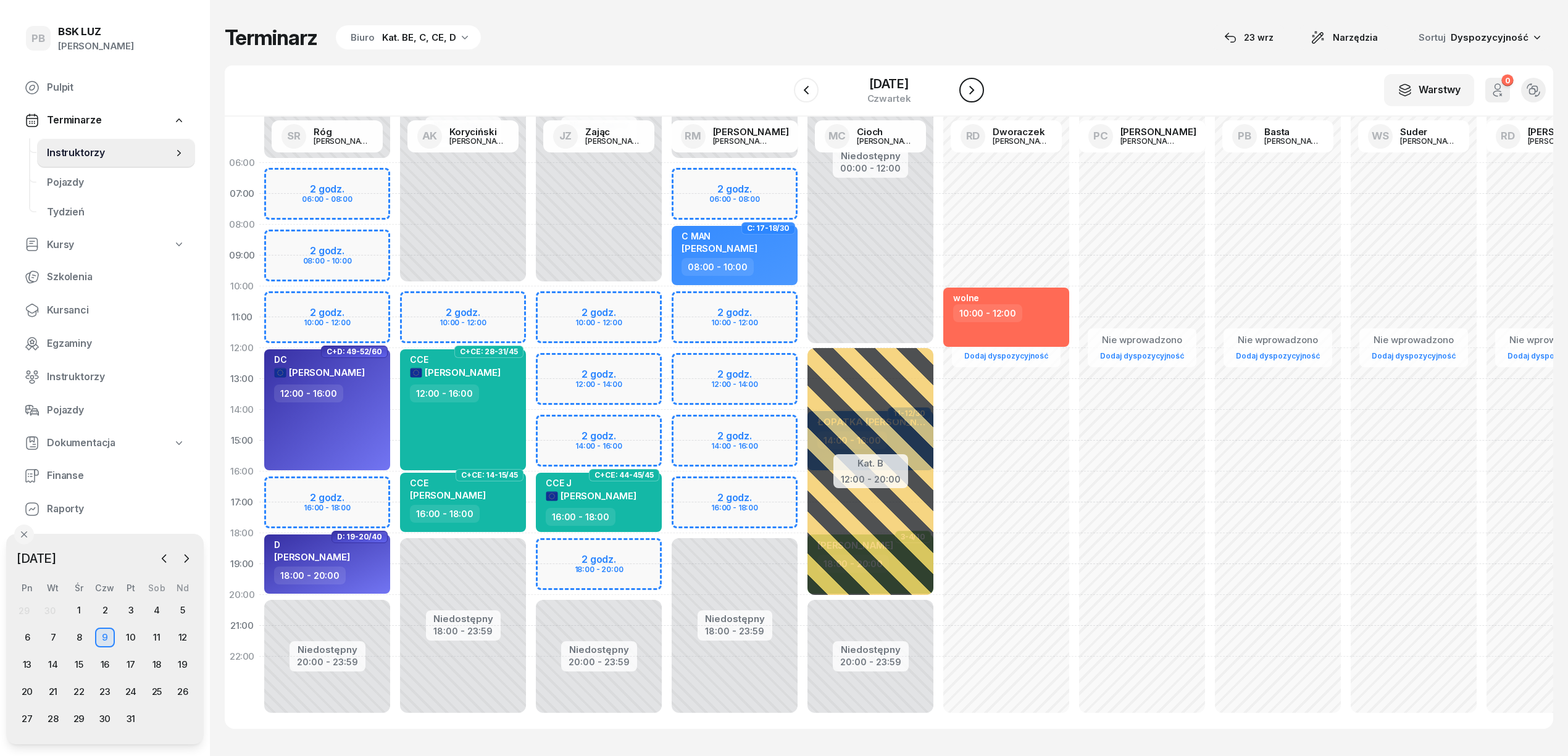
click at [979, 95] on icon "button" at bounding box center [970, 89] width 15 height 15
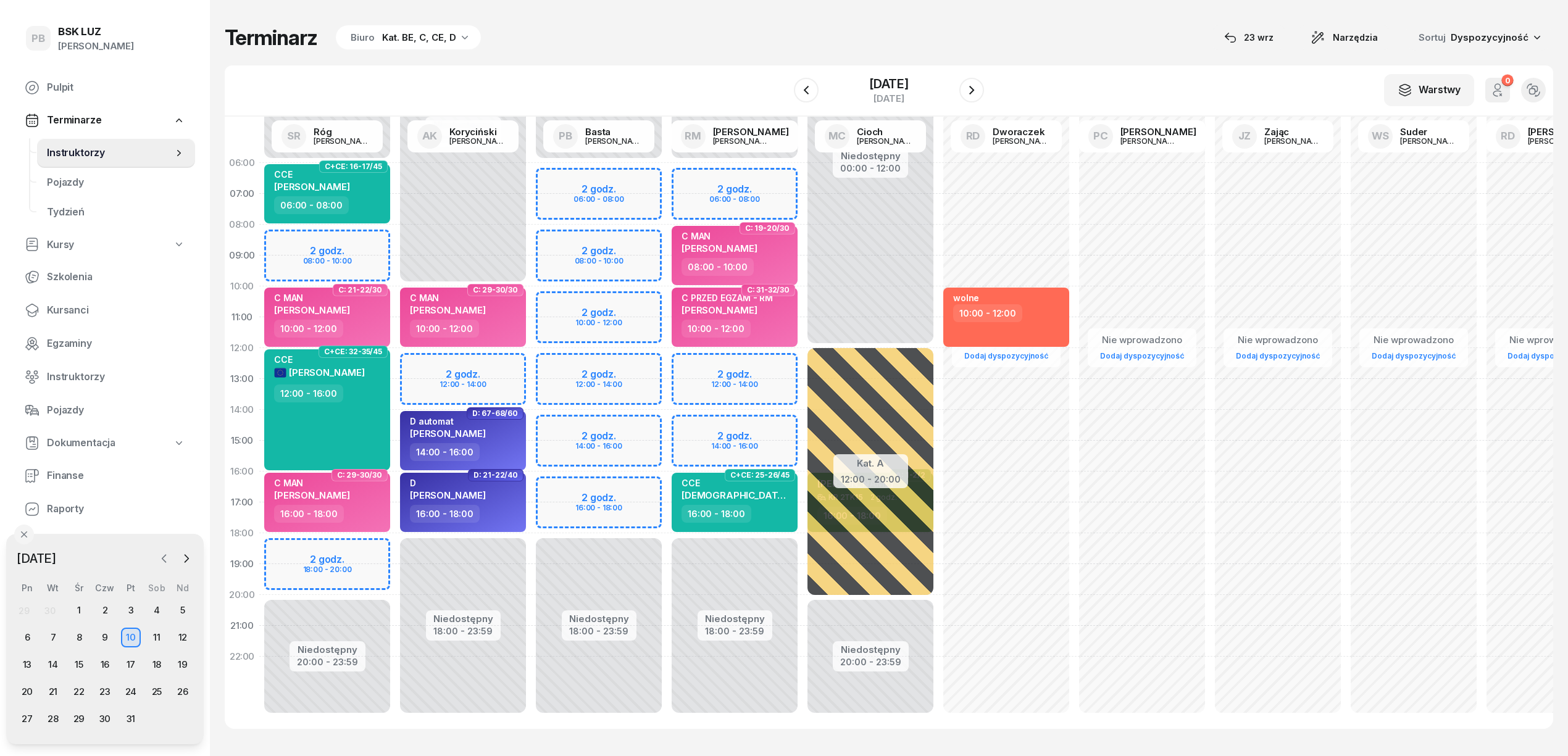
click at [159, 559] on icon "button" at bounding box center [164, 558] width 13 height 13
click at [103, 686] on div "25" at bounding box center [105, 691] width 19 height 19
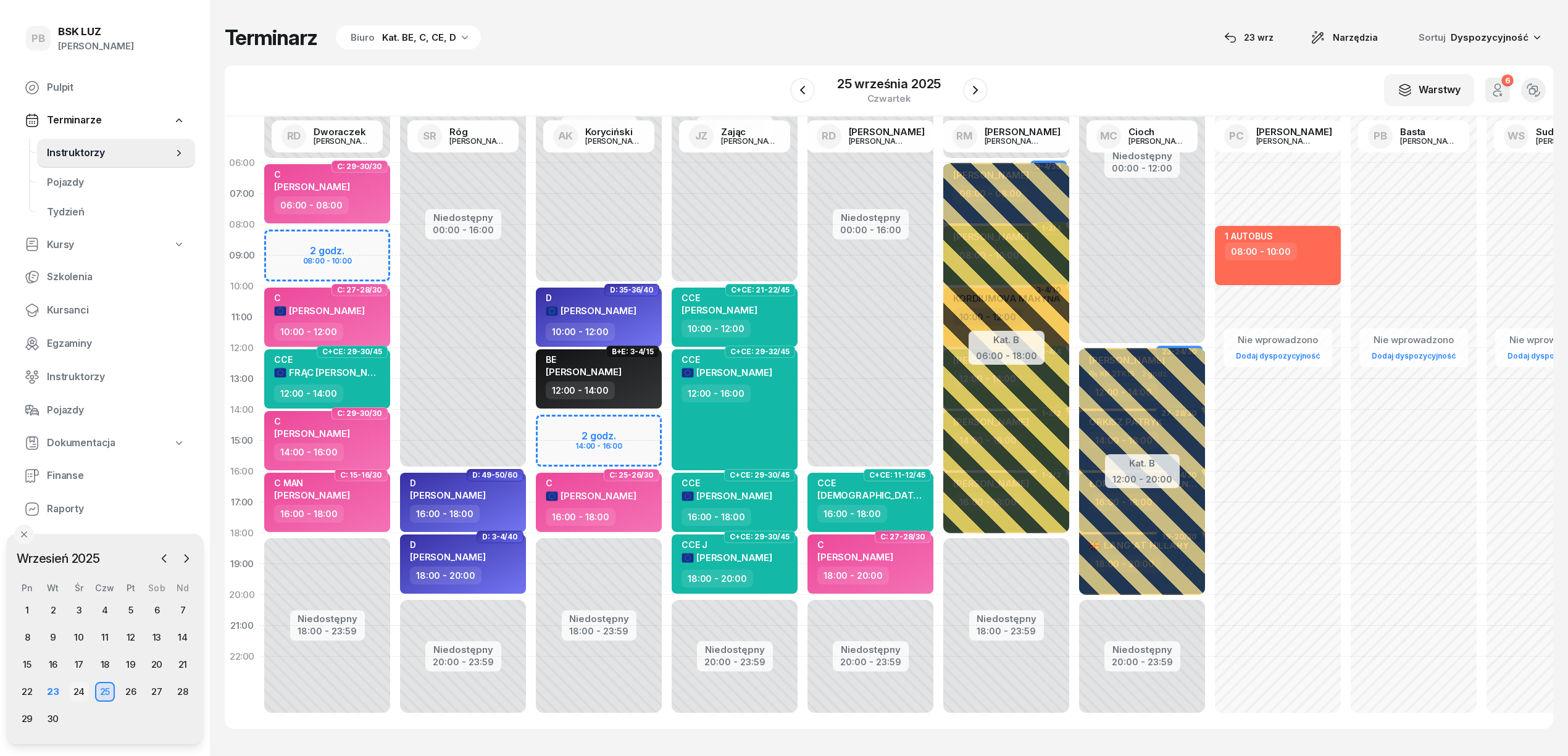
click at [73, 689] on div "24" at bounding box center [78, 691] width 19 height 19
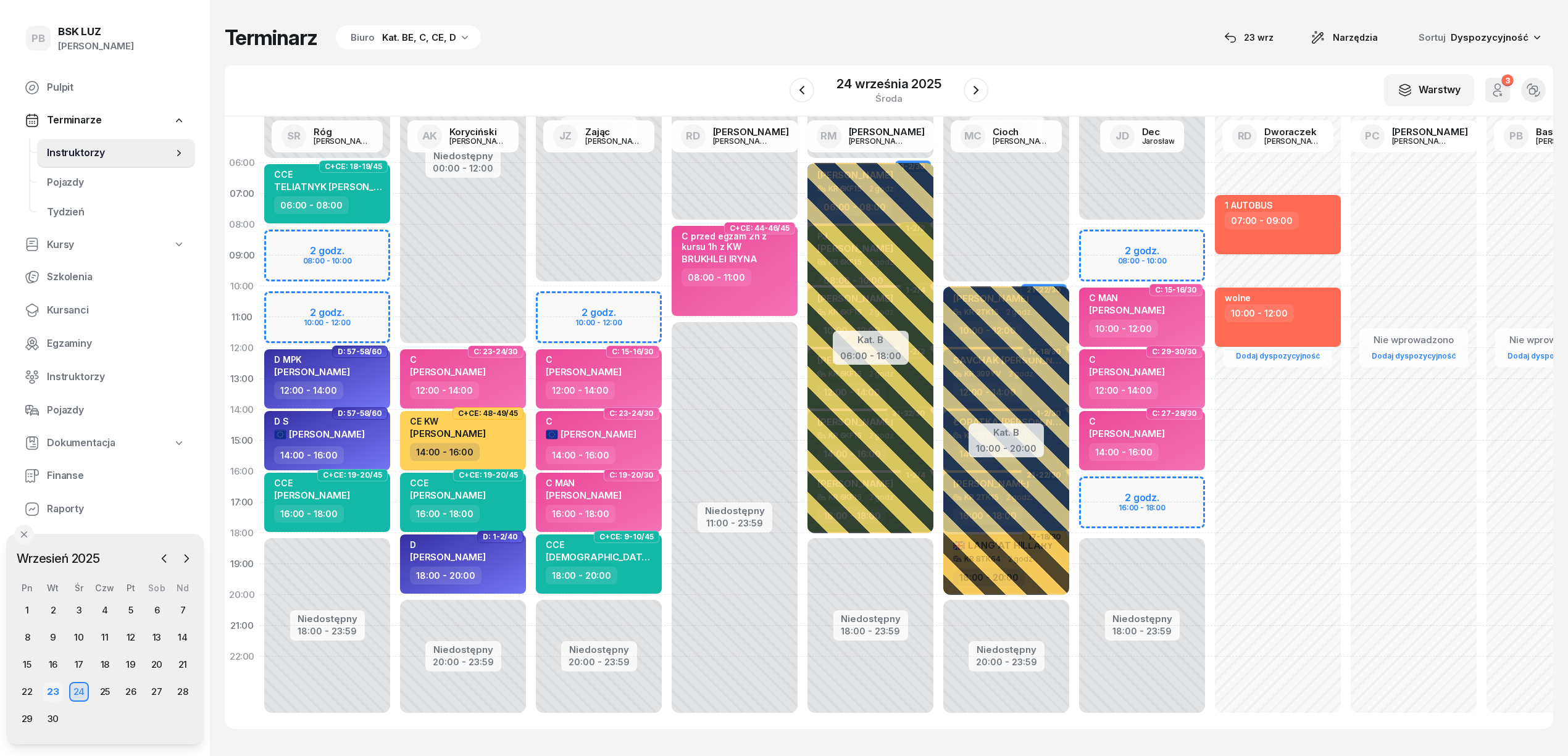
click at [46, 686] on div "23" at bounding box center [53, 691] width 19 height 19
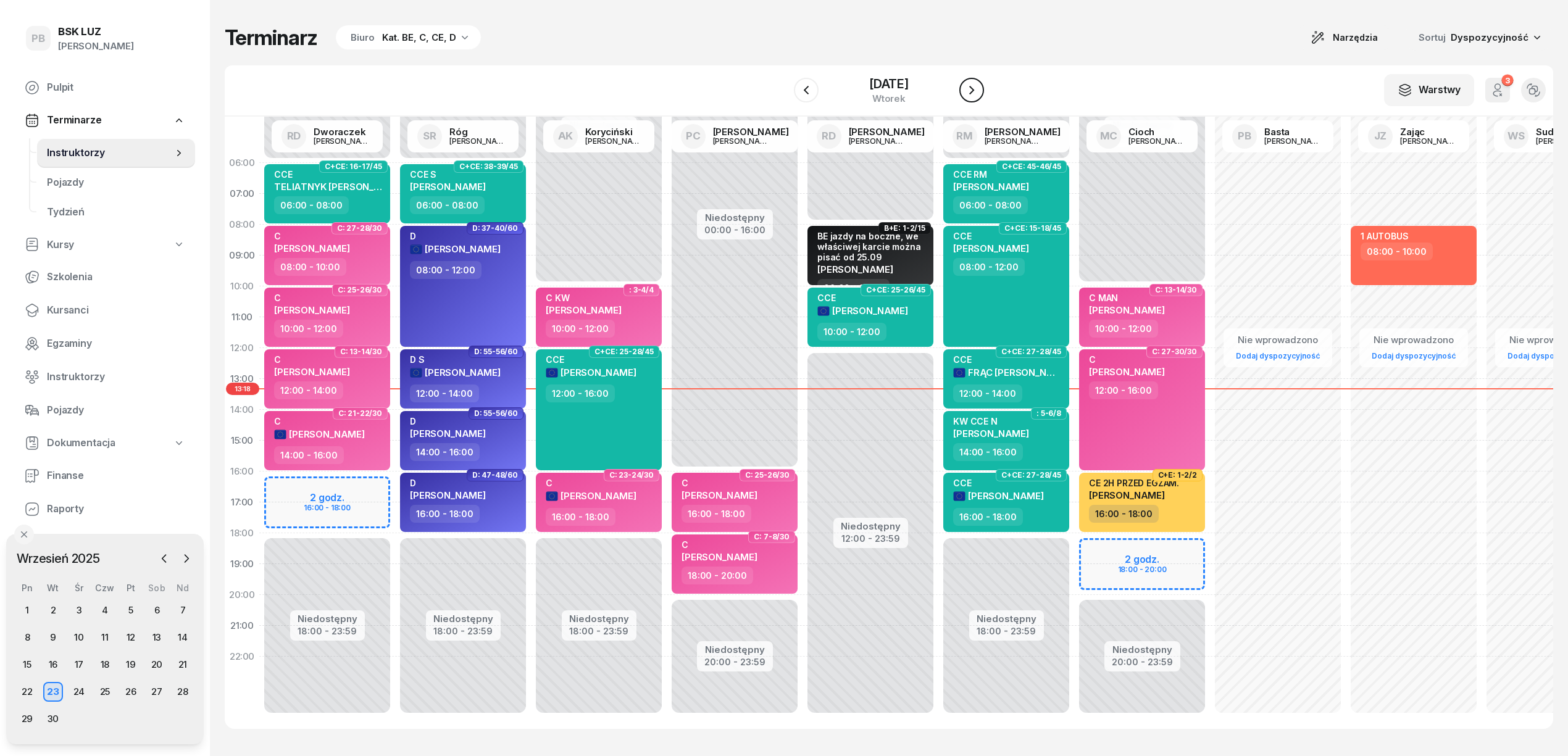
click at [979, 89] on icon "button" at bounding box center [970, 89] width 15 height 15
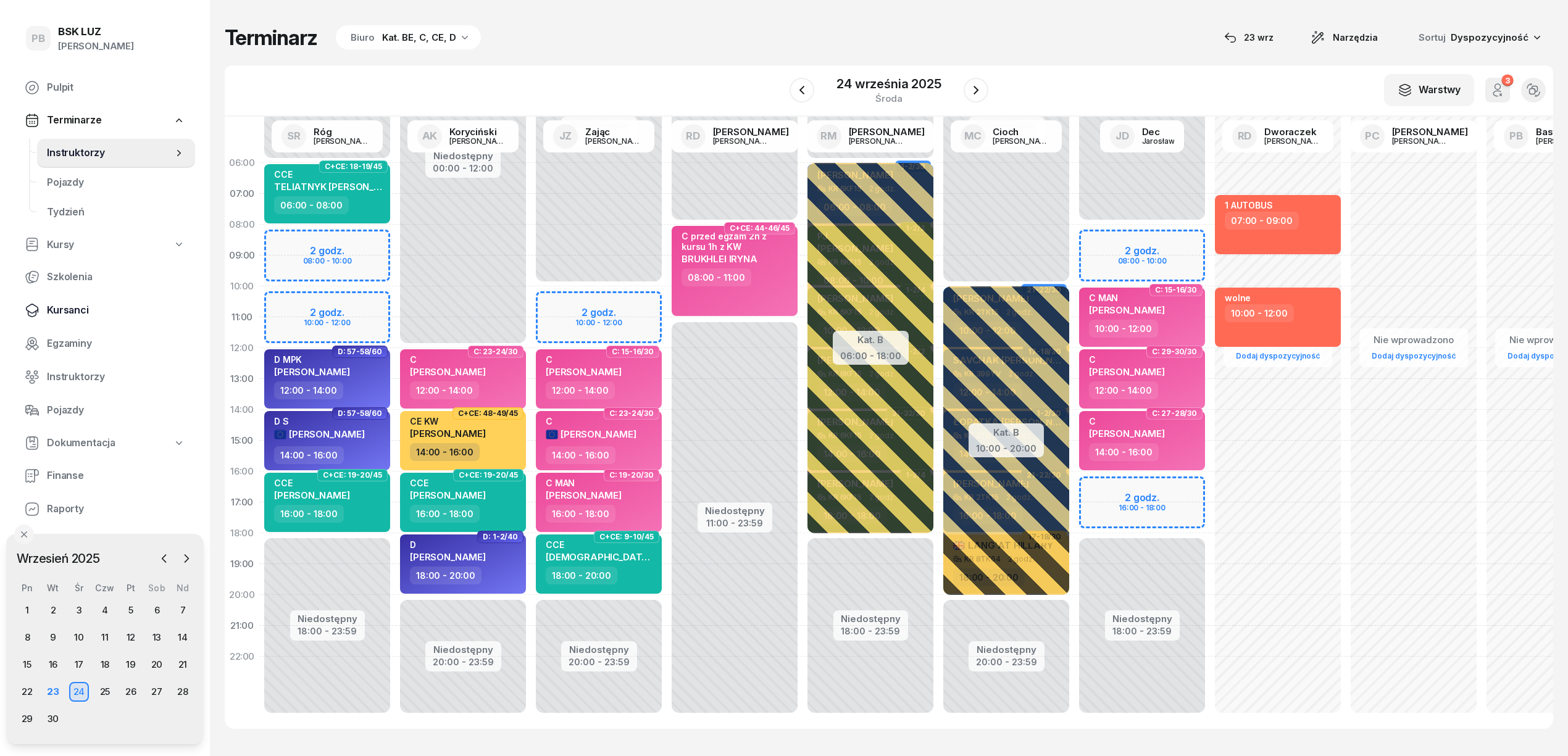
click at [66, 309] on span "Kursanci" at bounding box center [115, 310] width 138 height 16
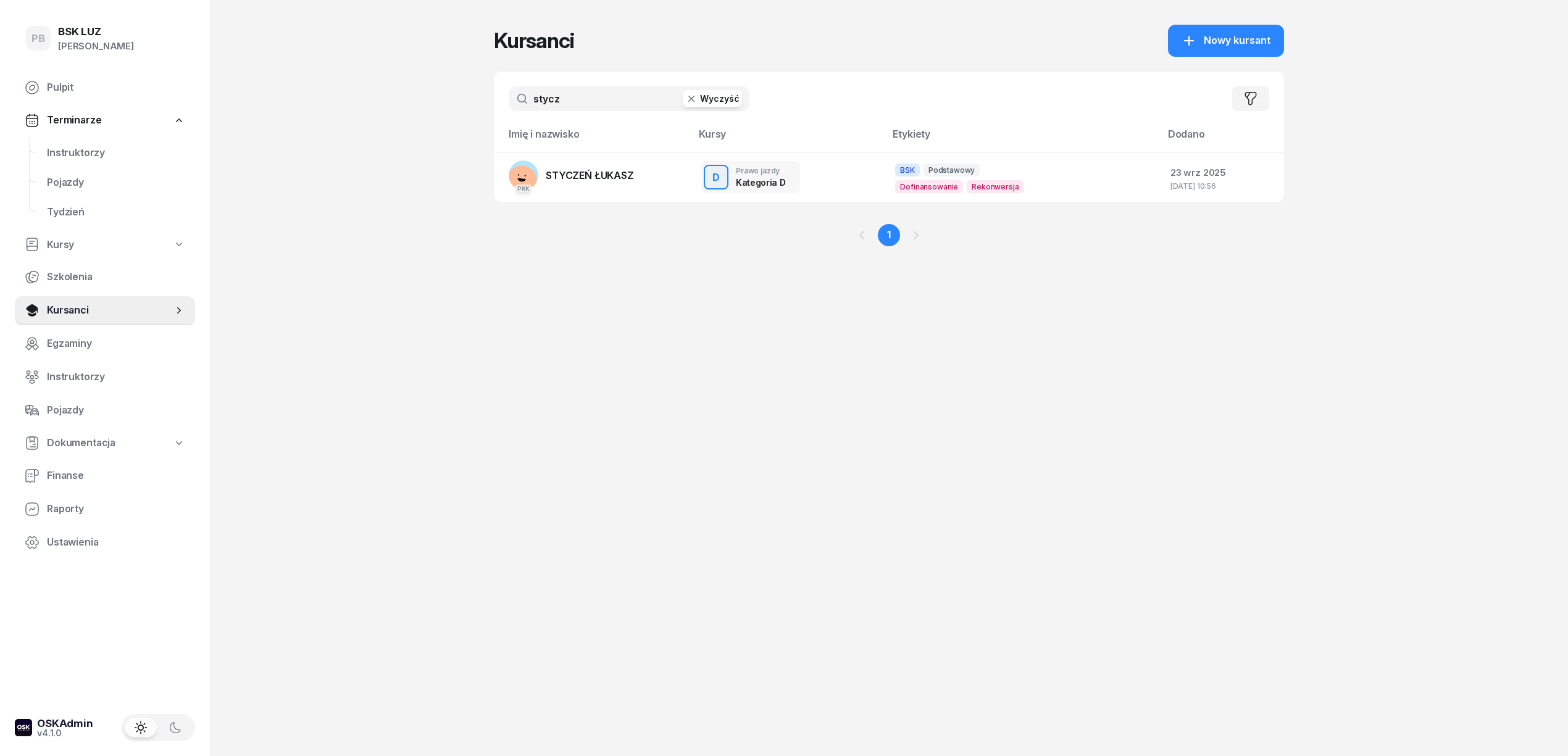
click at [559, 97] on input "stycz" at bounding box center [629, 98] width 241 height 24
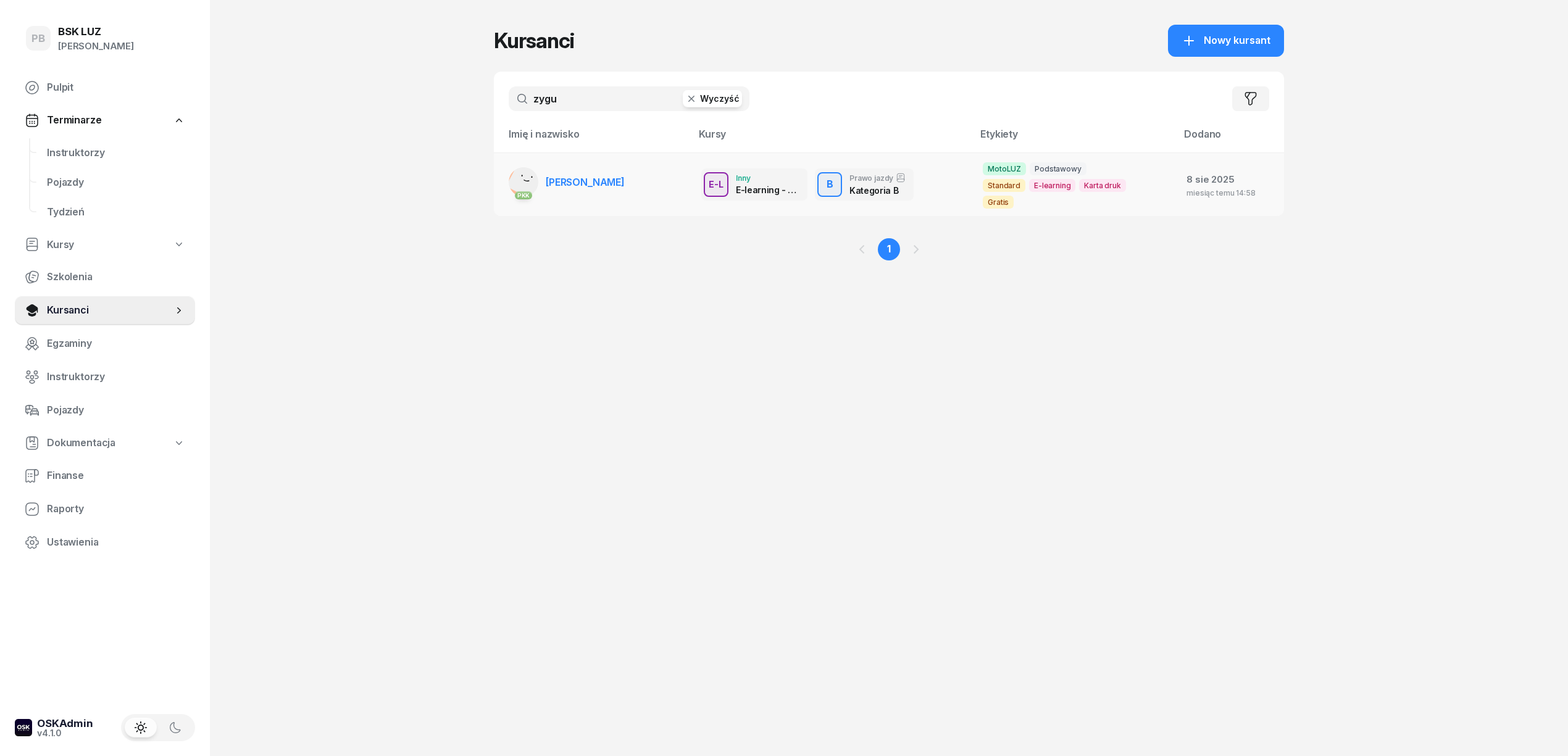
type input "zygu"
click at [585, 180] on span "ZYGUŁA ZUZANNA" at bounding box center [585, 182] width 79 height 13
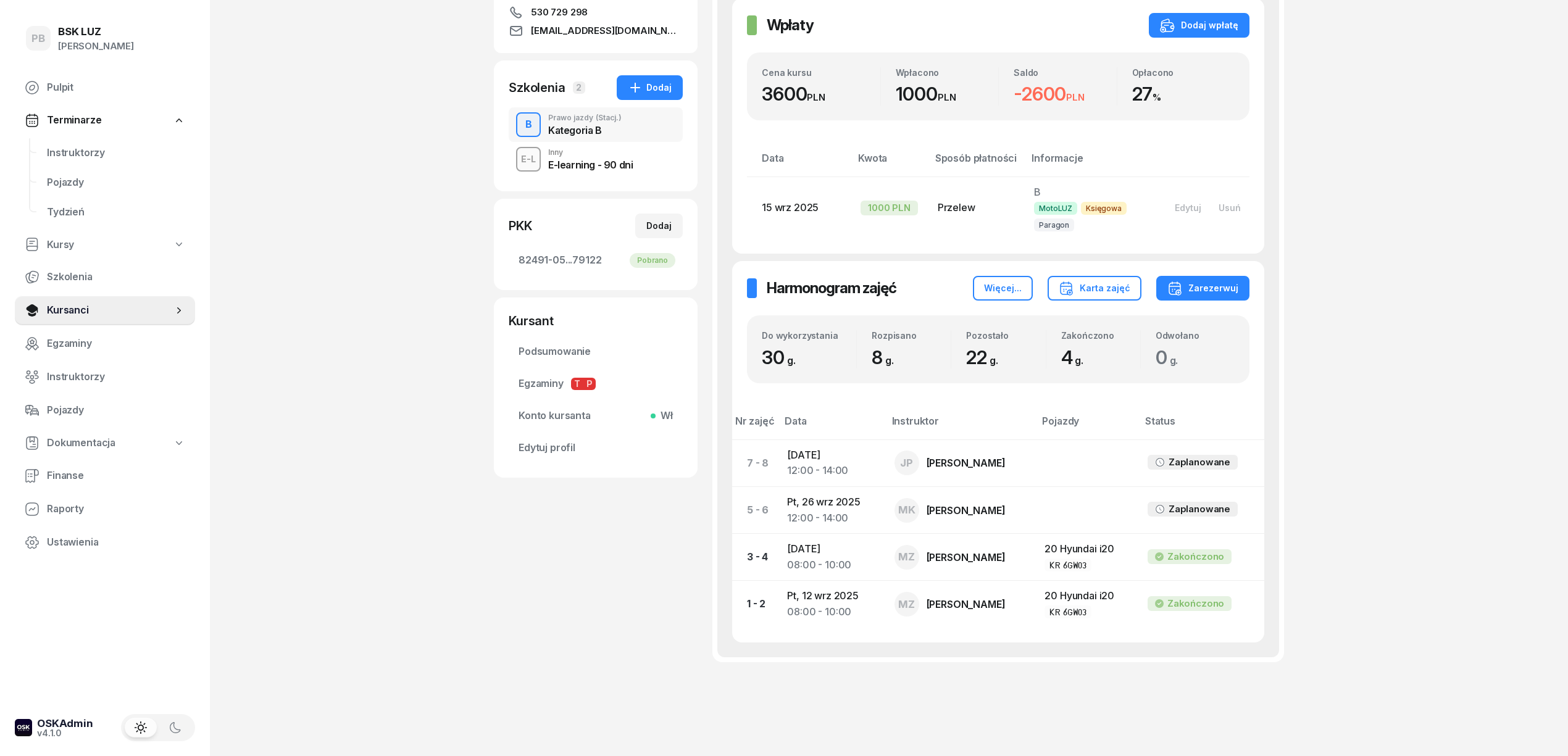
scroll to position [247, 0]
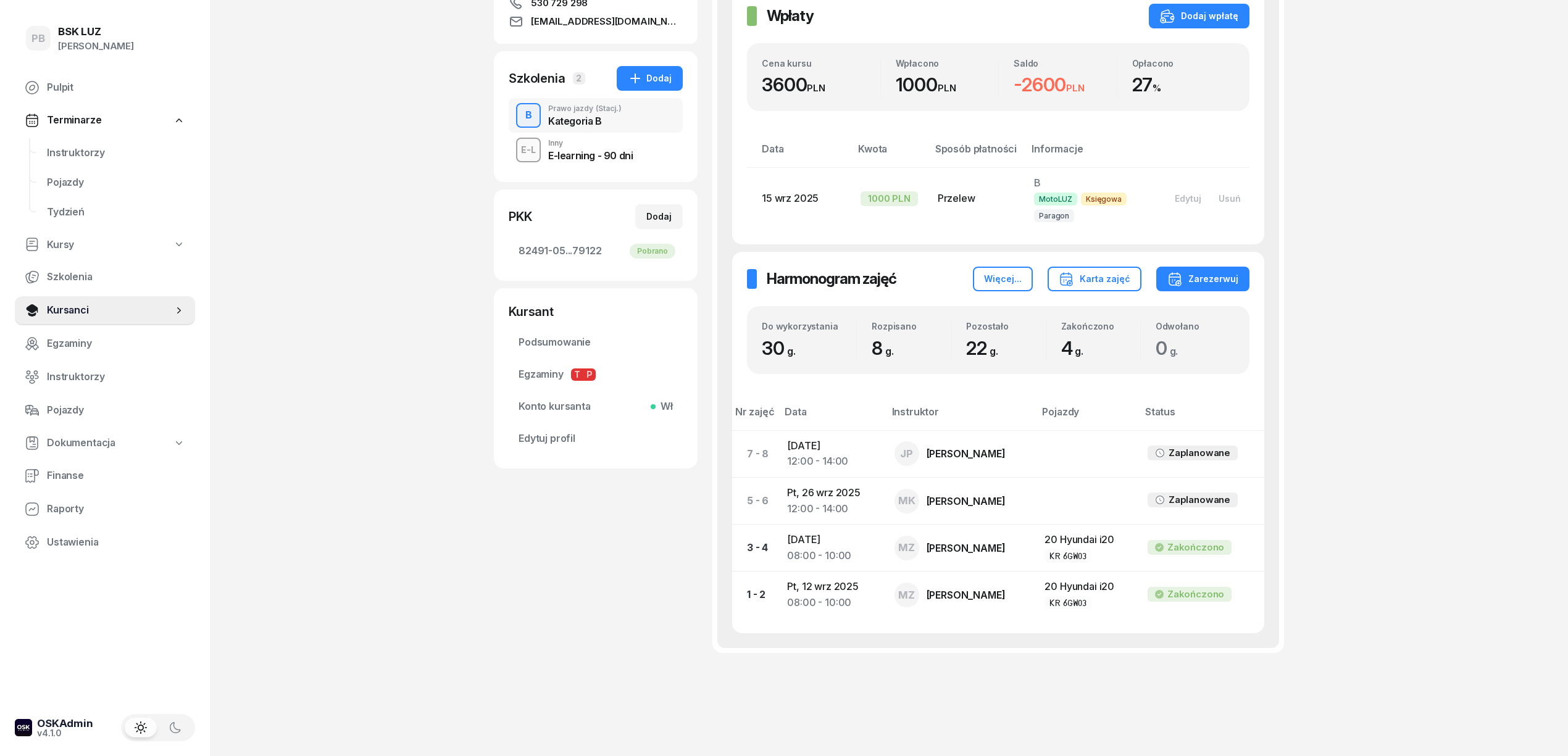
click at [331, 297] on div "PB BSK LUZ Patrycja Bogdanowicz Pulpit Terminarze Instruktorzy Pojazdy Tydzień …" at bounding box center [784, 263] width 1568 height 1020
click at [68, 154] on span "Instruktorzy" at bounding box center [115, 153] width 138 height 16
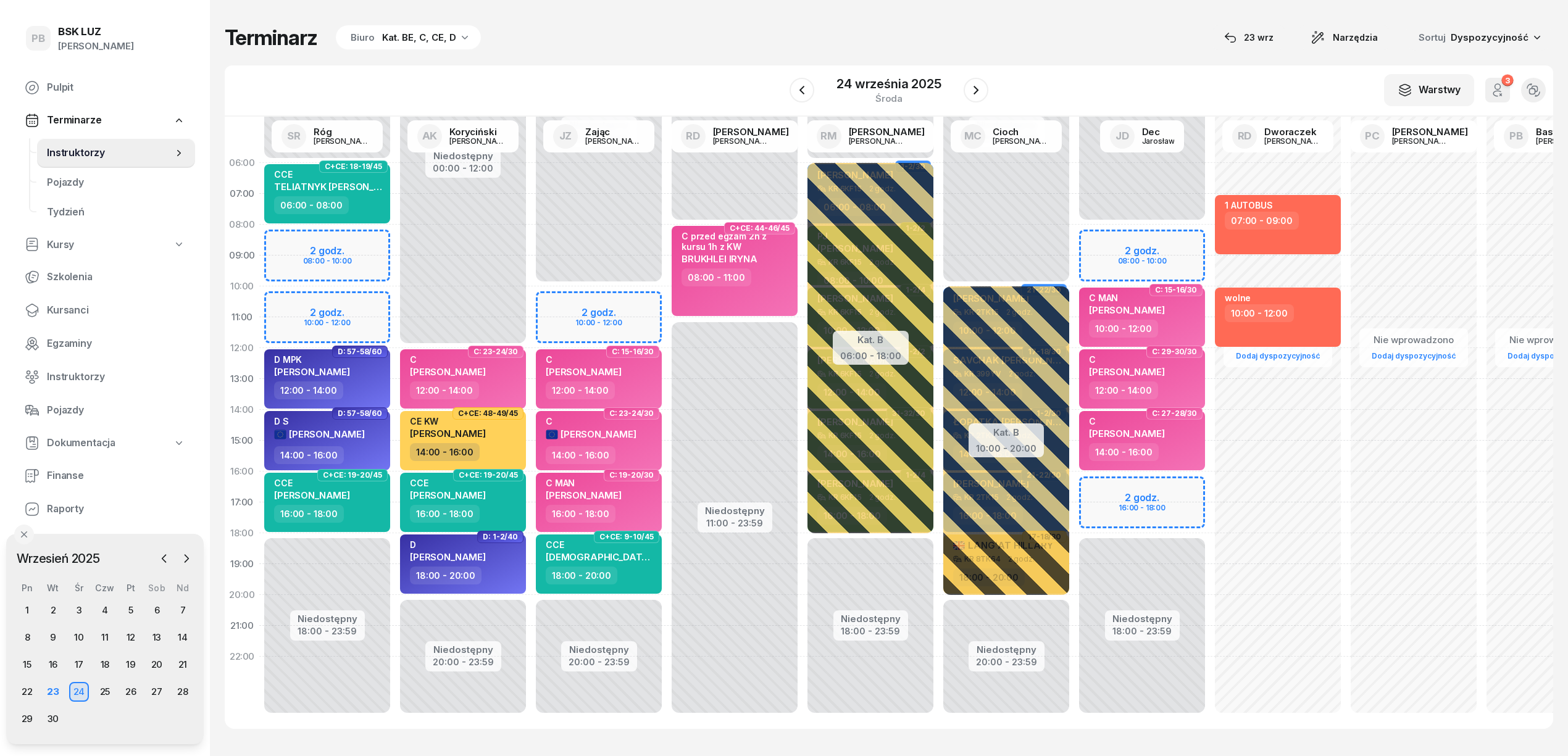
click at [629, 35] on div "Terminarz Biuro Kat. BE, C, CE, D [DATE] Narzędzia Sortuj Dyspozycyjność" at bounding box center [888, 37] width 1328 height 26
drag, startPoint x: 579, startPoint y: 74, endPoint x: 681, endPoint y: 91, distance: 103.4
click at [593, 75] on div "W Wybierz AK Koryciński Artur BP Pająk Bogusław DA Arendarczyk Damian DP Pawłow…" at bounding box center [888, 91] width 1328 height 51
click at [57, 310] on span "Kursanci" at bounding box center [115, 310] width 138 height 16
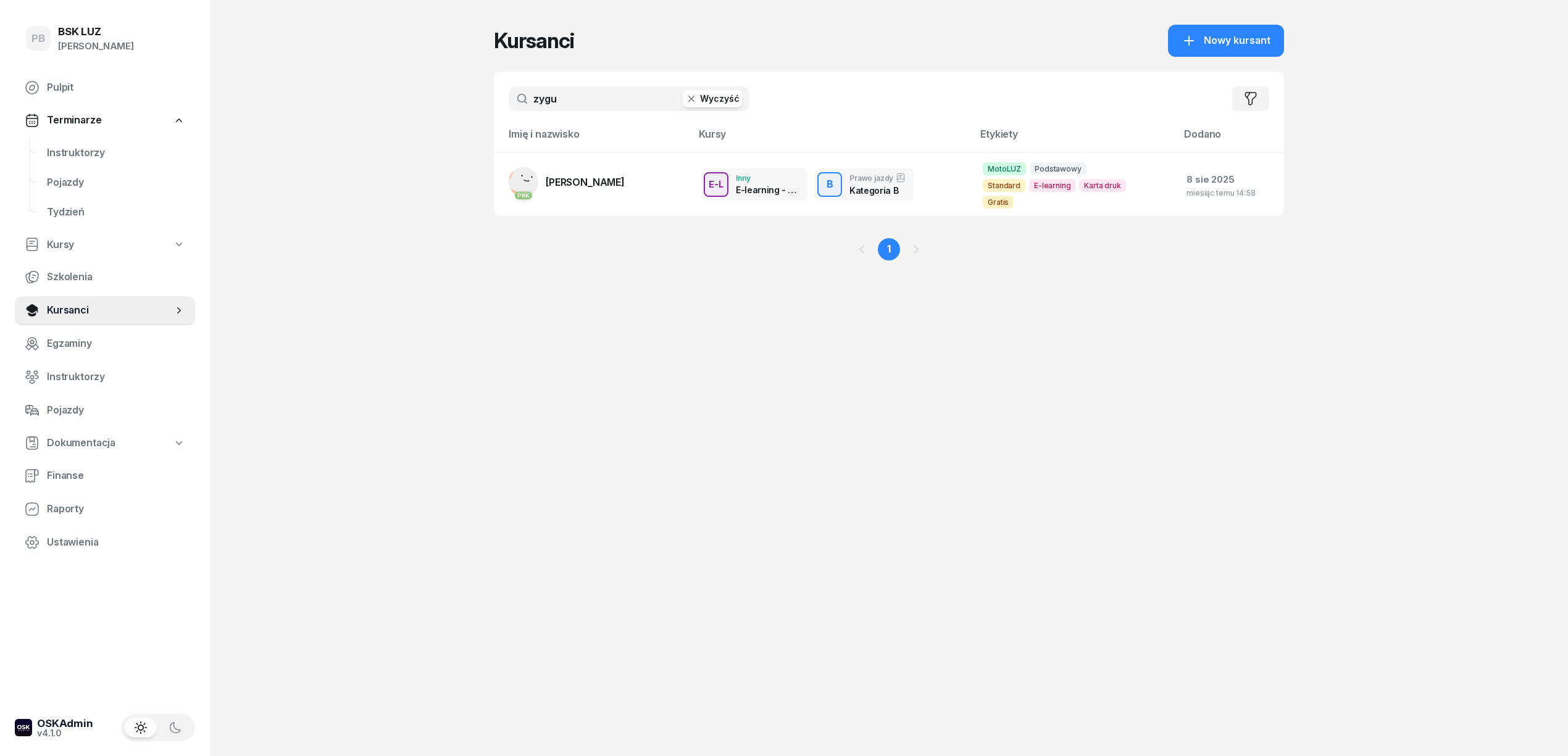
click at [567, 94] on input "zygu" at bounding box center [629, 98] width 241 height 24
type input "żądło"
click at [590, 186] on span "[PERSON_NAME]" at bounding box center [585, 182] width 79 height 13
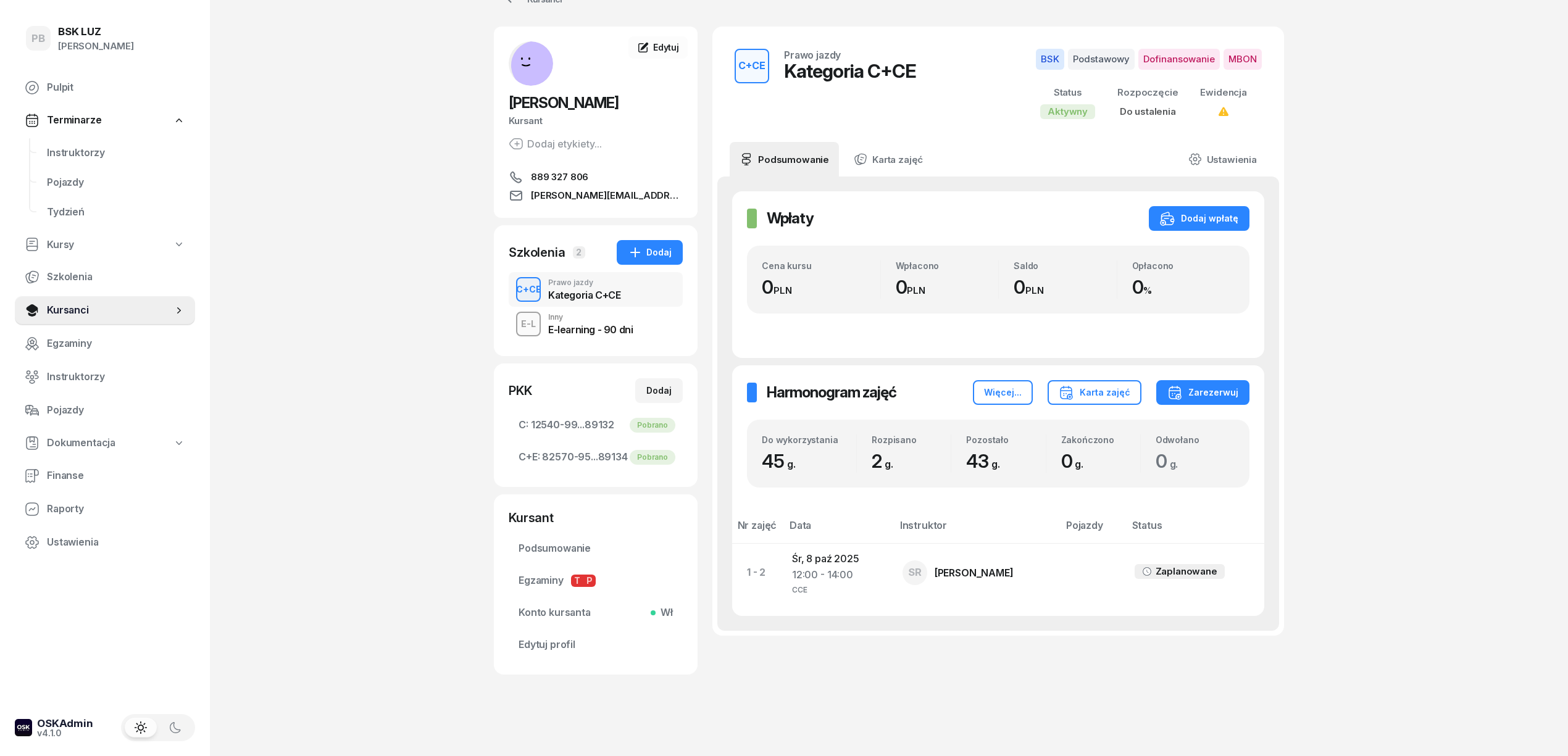
scroll to position [40, 0]
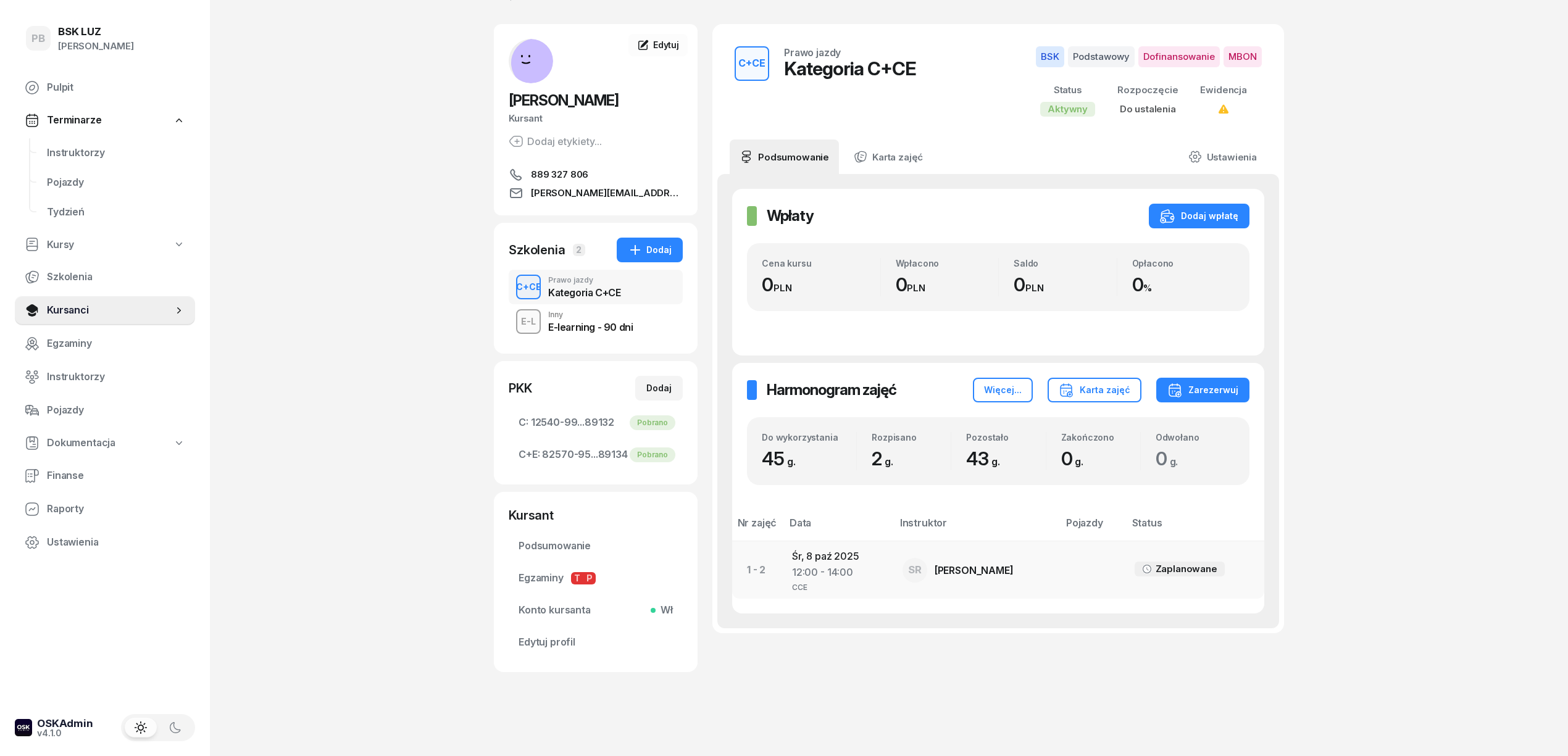
click at [822, 553] on td "Śr, 8 paź 2025 12:00 - 14:00 CCE" at bounding box center [837, 569] width 110 height 57
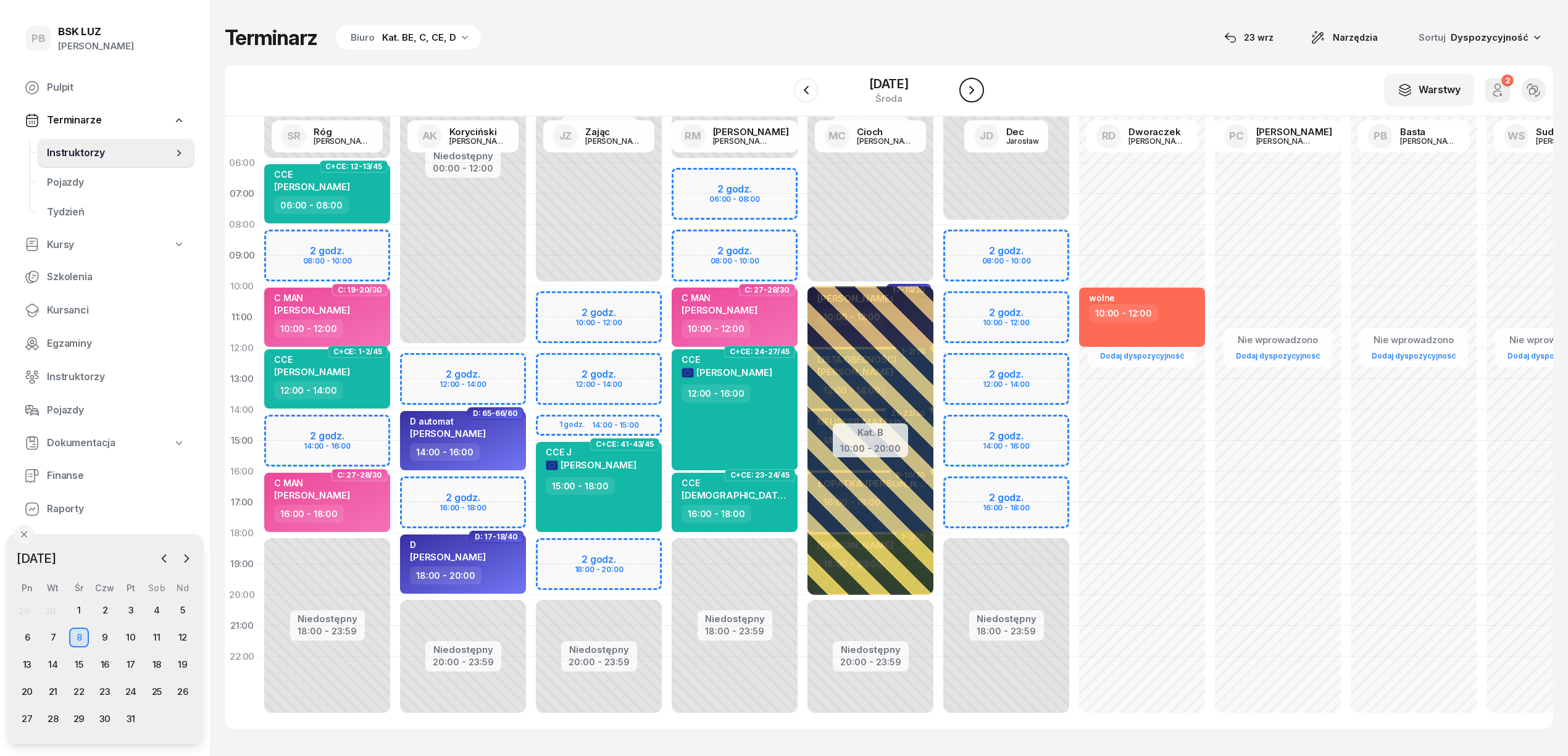
click at [974, 91] on icon "button" at bounding box center [970, 90] width 5 height 9
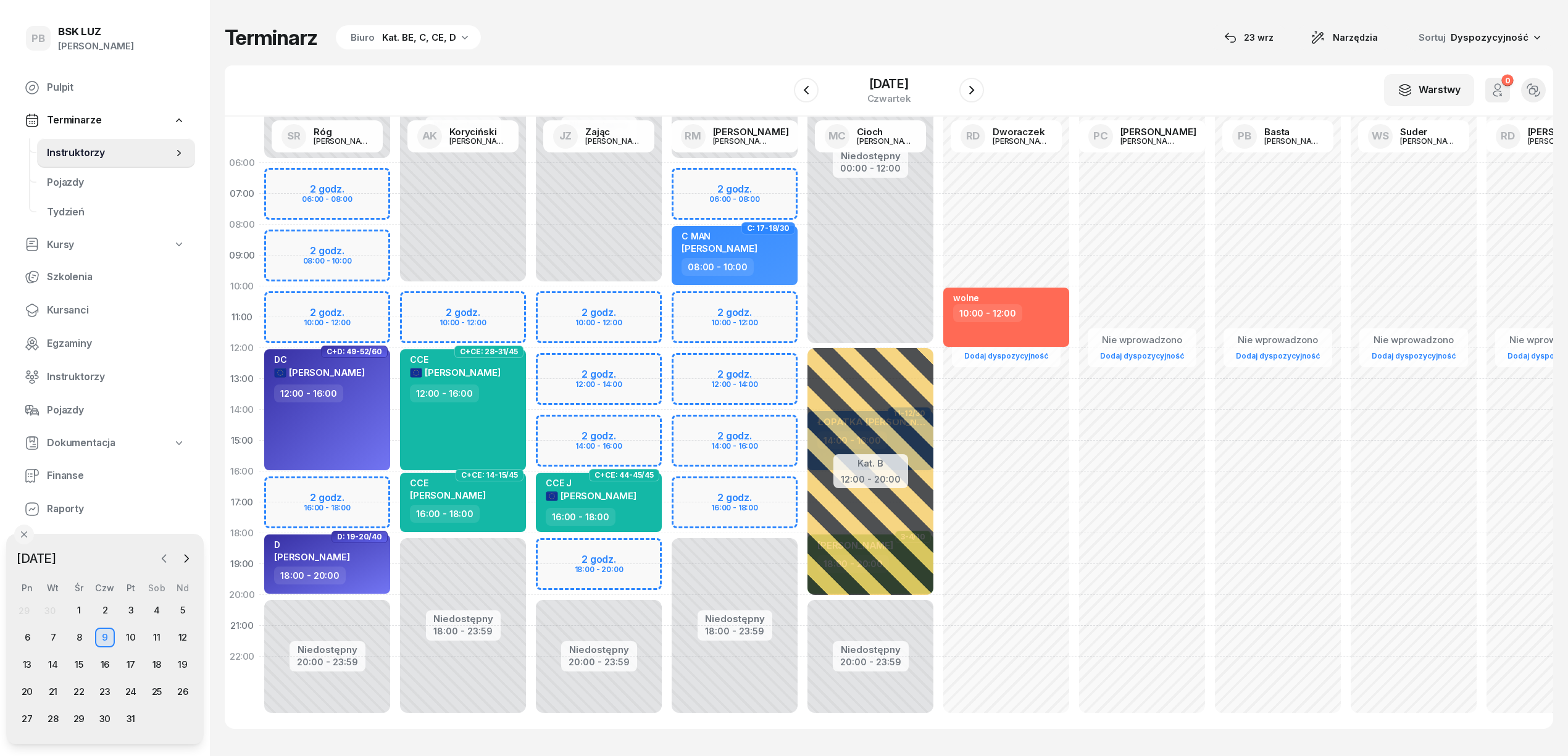
click at [163, 560] on icon "button" at bounding box center [165, 559] width 4 height 8
click at [57, 696] on div "23" at bounding box center [53, 691] width 19 height 19
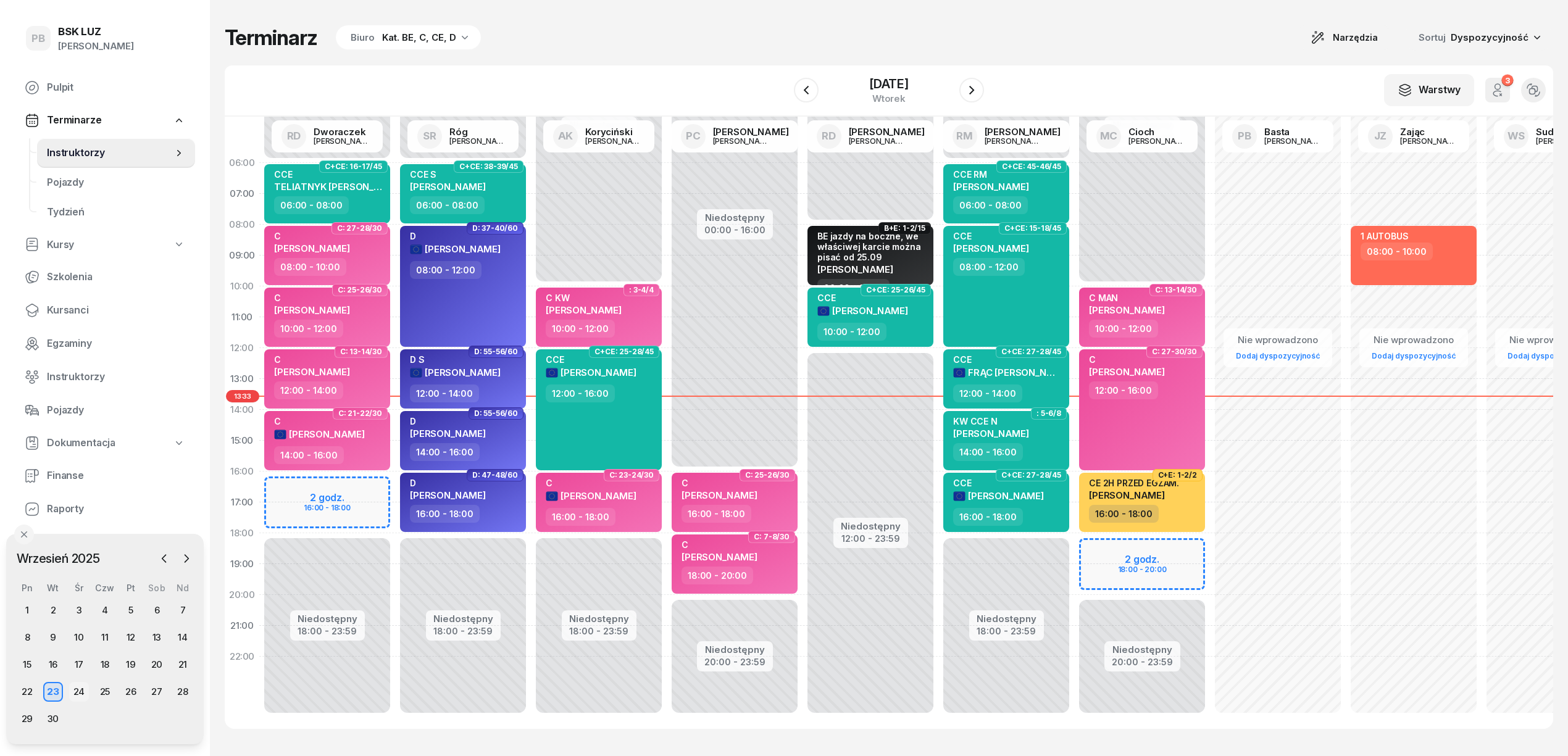
click at [72, 691] on div "24" at bounding box center [78, 691] width 19 height 19
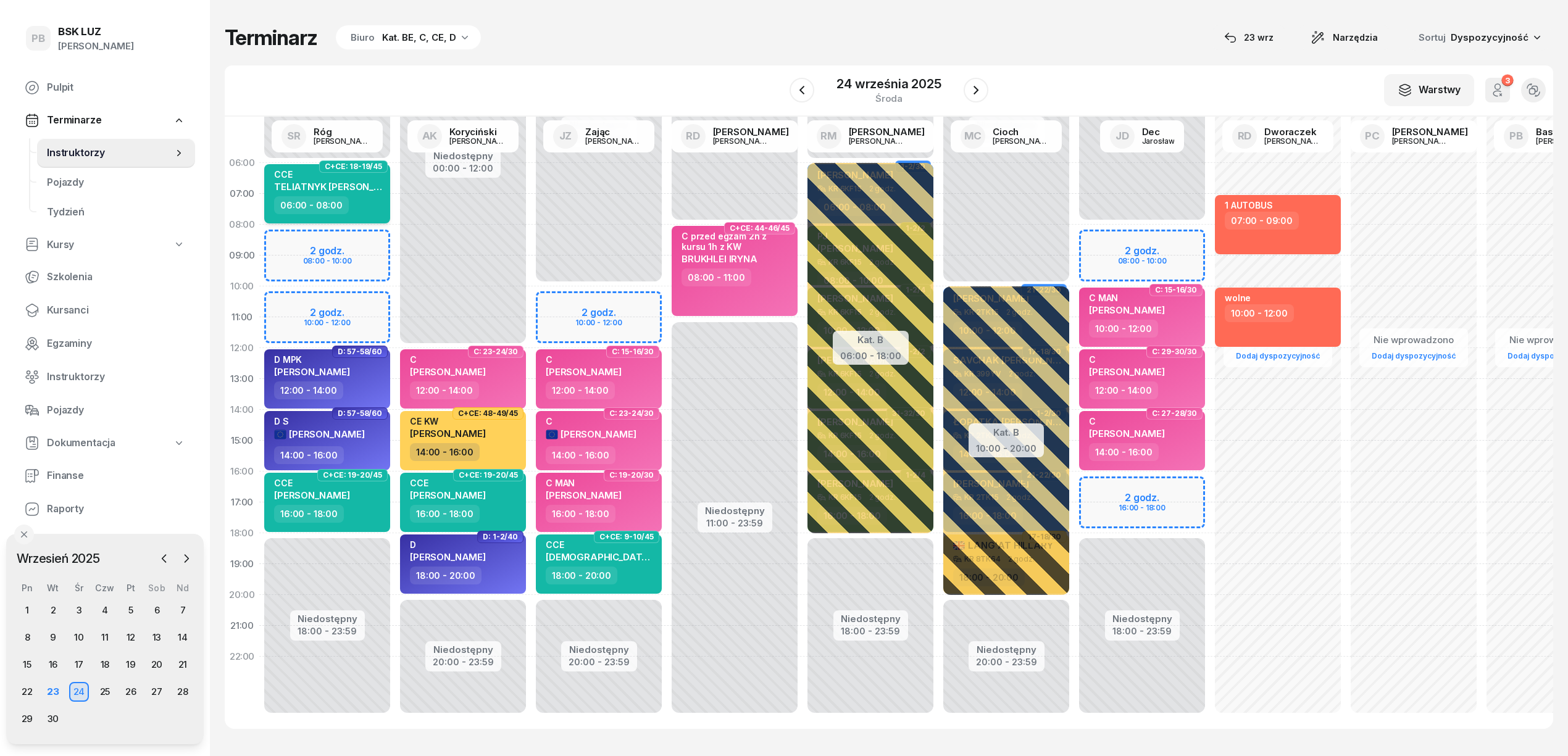
click at [342, 197] on div "06:00 - 08:00" at bounding box center [328, 205] width 108 height 17
select select "06"
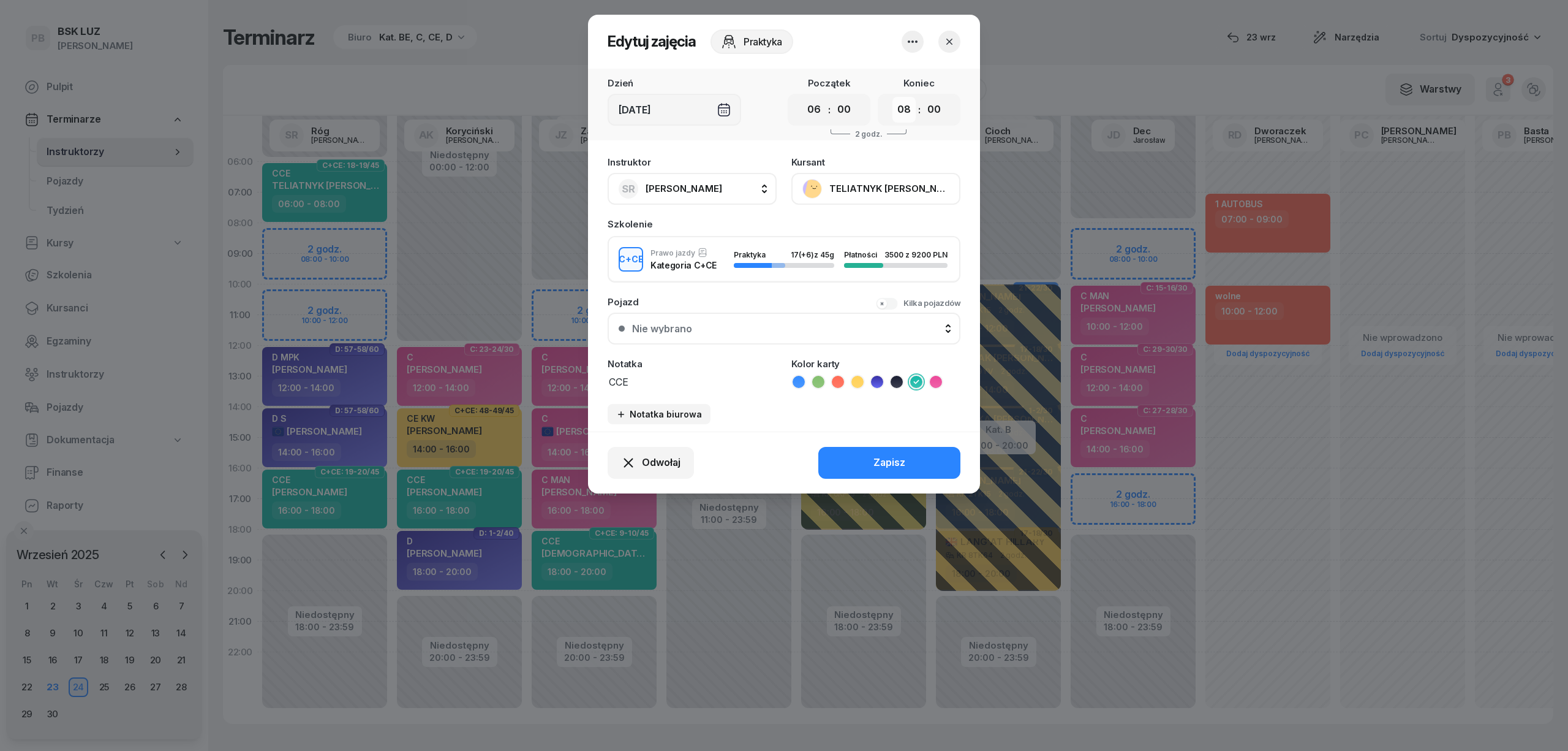
click at [903, 108] on select "00 01 02 03 04 05 06 07 08 09 10 11 12 13 14 15 16 17 18 19 20 21 22 23" at bounding box center [904, 110] width 23 height 26
select select "10"
click at [892, 97] on select "00 01 02 03 04 05 06 07 08 09 10 11 12 13 14 15 16 17 18 19 20 21 22 23" at bounding box center [904, 110] width 23 height 26
click at [878, 459] on div "Zapisz" at bounding box center [889, 463] width 32 height 16
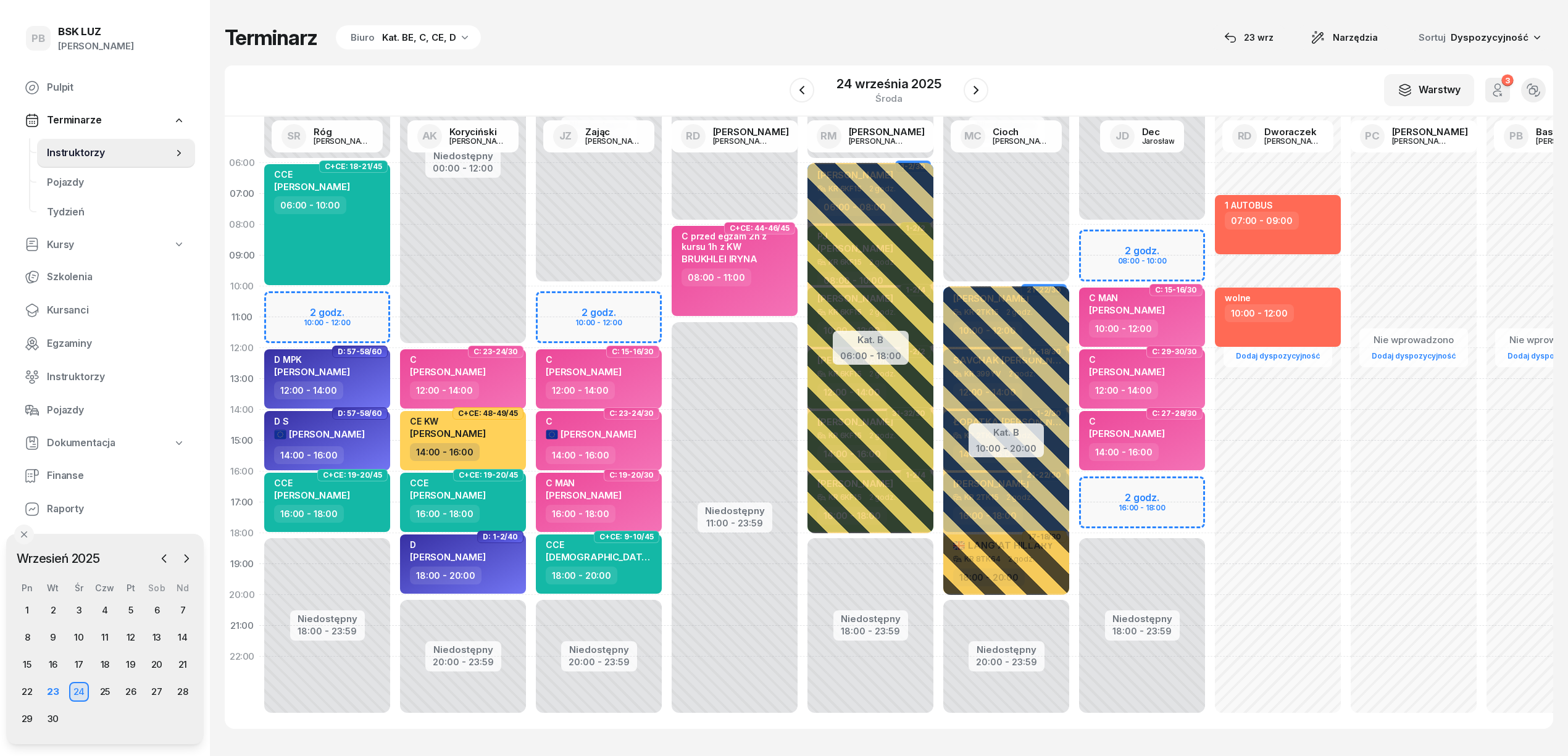
click at [618, 52] on div "Terminarz Biuro Kat. BE, C, CE, D [DATE] Narzędzia Sortuj Dyspozycyjność W Wybi…" at bounding box center [888, 377] width 1328 height 753
click at [736, 67] on div "W Wybierz AK Koryciński Artur BP Pająk Bogusław DA Arendarczyk Damian DP Pawłow…" at bounding box center [888, 91] width 1328 height 51
click at [758, 73] on div "W Wybierz AK Koryciński Artur BP Pająk Bogusław DA Arendarczyk Damian DP Pawłow…" at bounding box center [888, 91] width 1328 height 51
click at [53, 686] on div "23" at bounding box center [53, 691] width 19 height 19
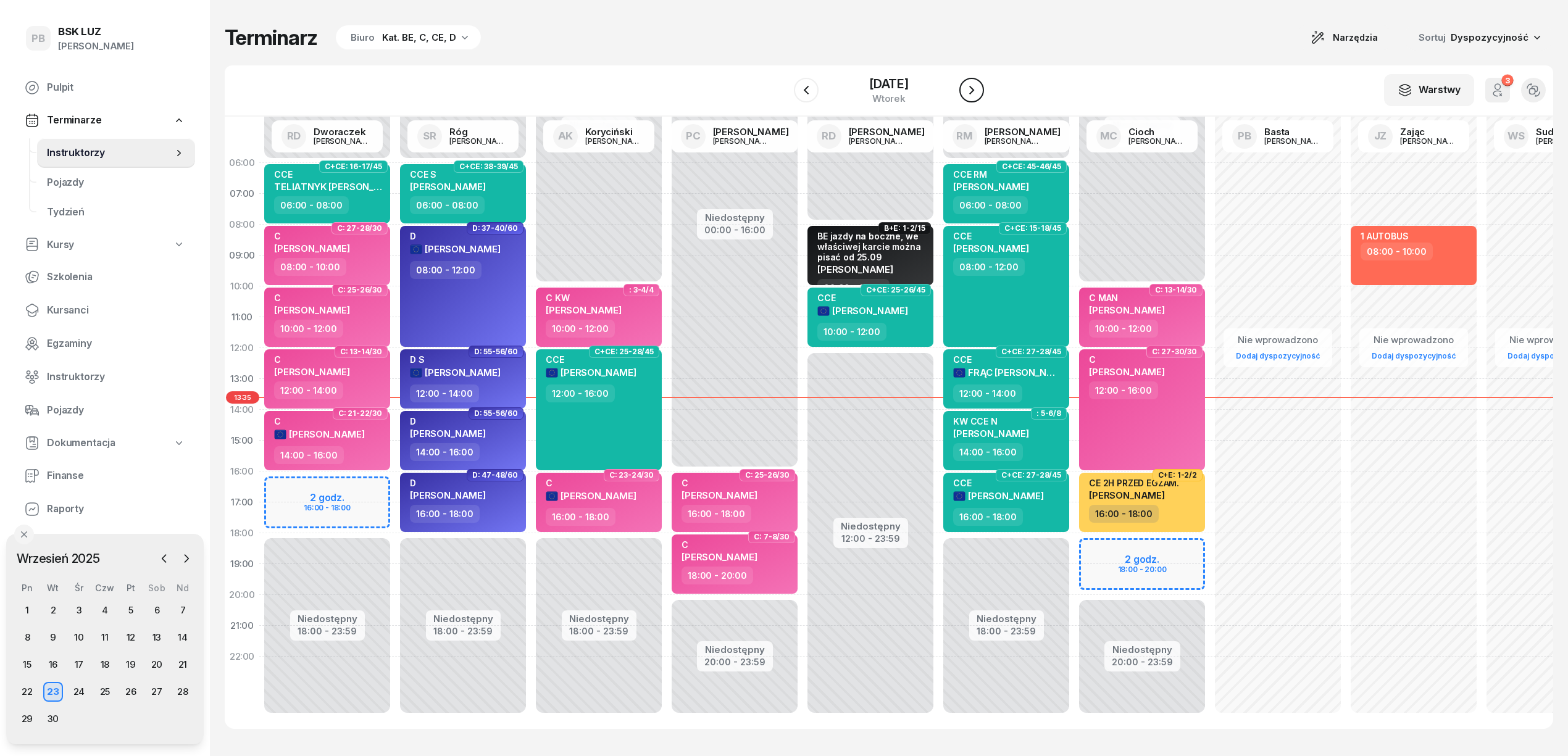
click at [975, 93] on icon "button" at bounding box center [970, 89] width 15 height 15
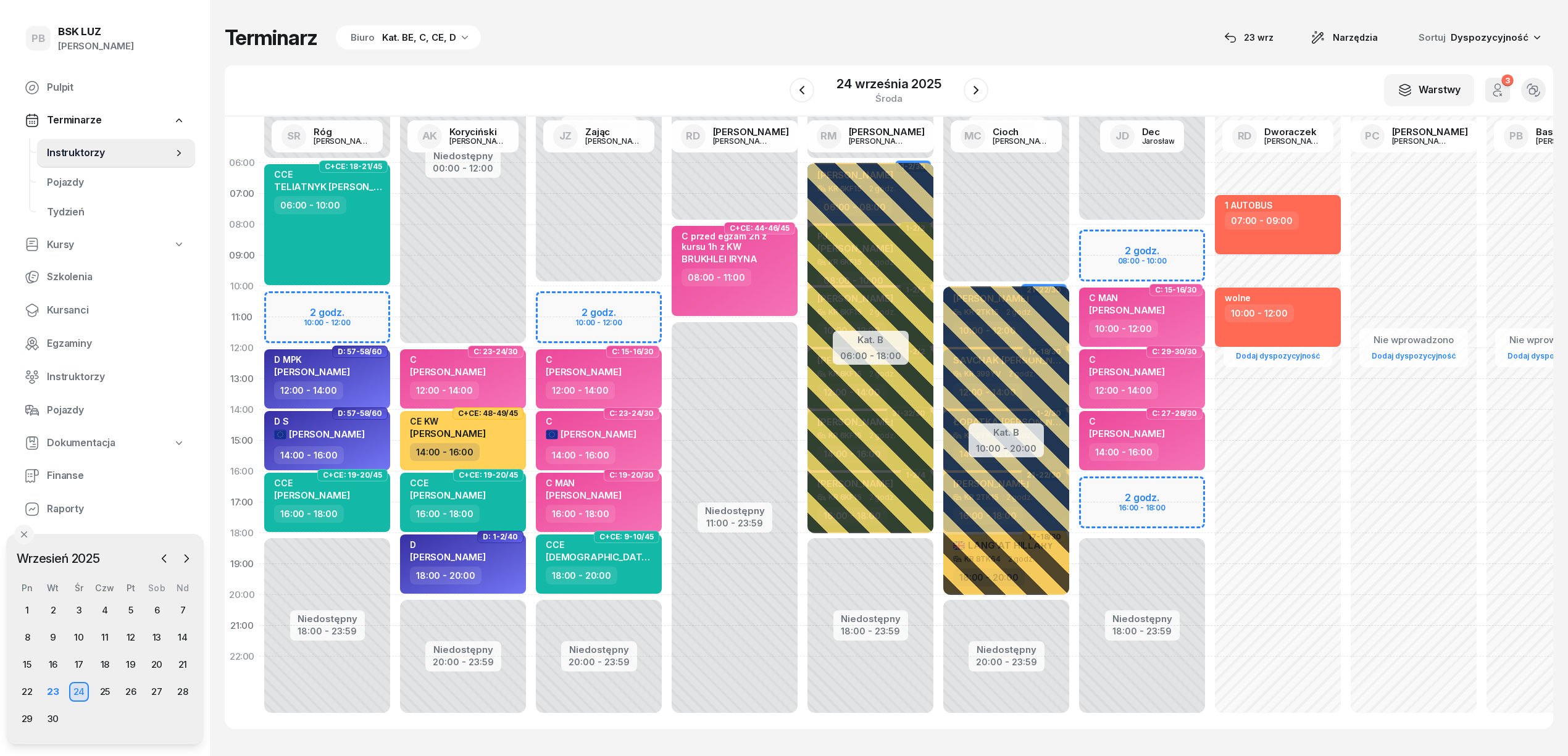
click at [674, 69] on div "W Wybierz AK Koryciński Artur BP Pająk Bogusław DA Arendarczyk Damian DP Pawłow…" at bounding box center [888, 91] width 1328 height 51
click at [984, 89] on button "button" at bounding box center [975, 89] width 24 height 24
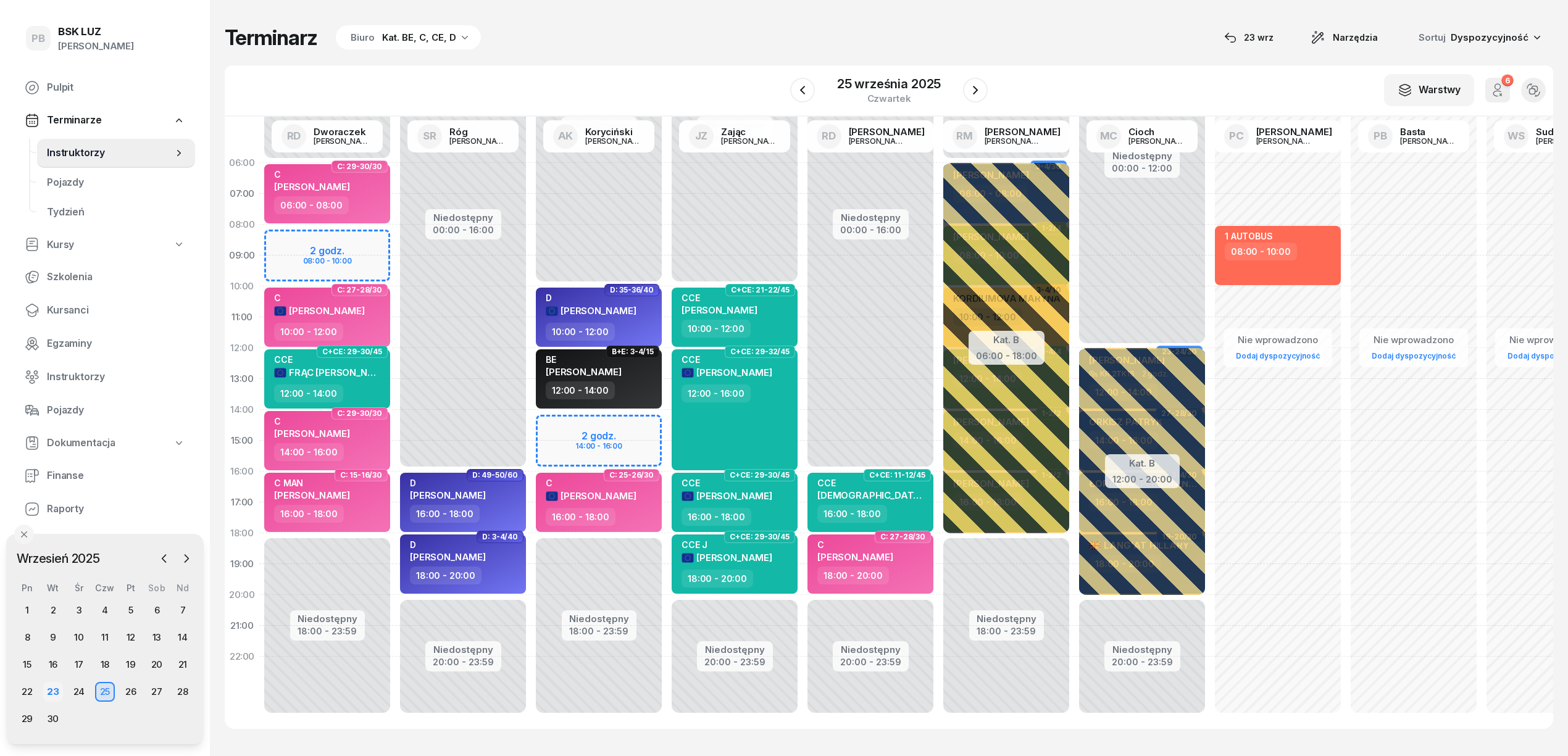
click at [57, 689] on div "23" at bounding box center [53, 691] width 19 height 19
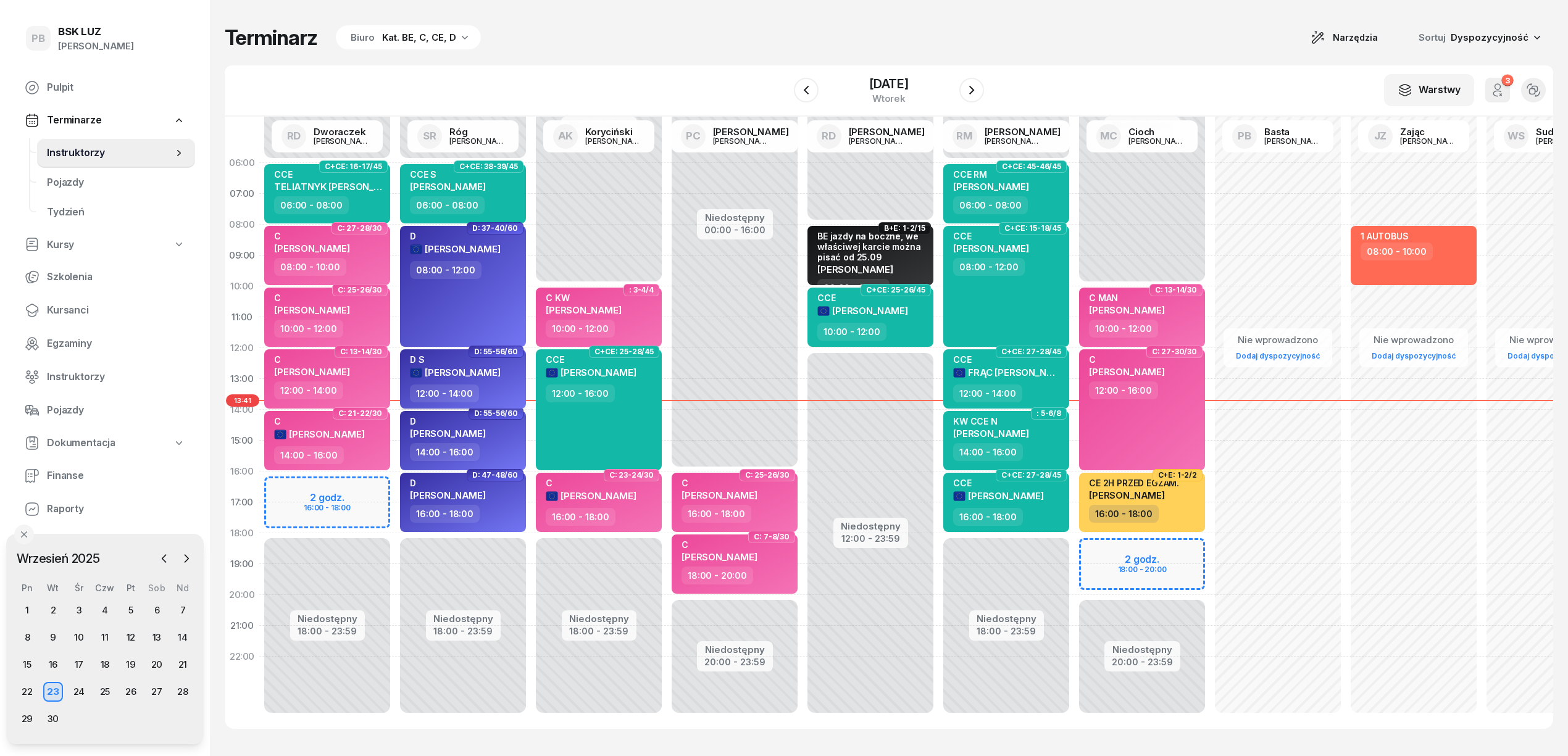
click at [486, 374] on span "[PERSON_NAME]" at bounding box center [462, 373] width 76 height 12
select select "12"
select select "14"
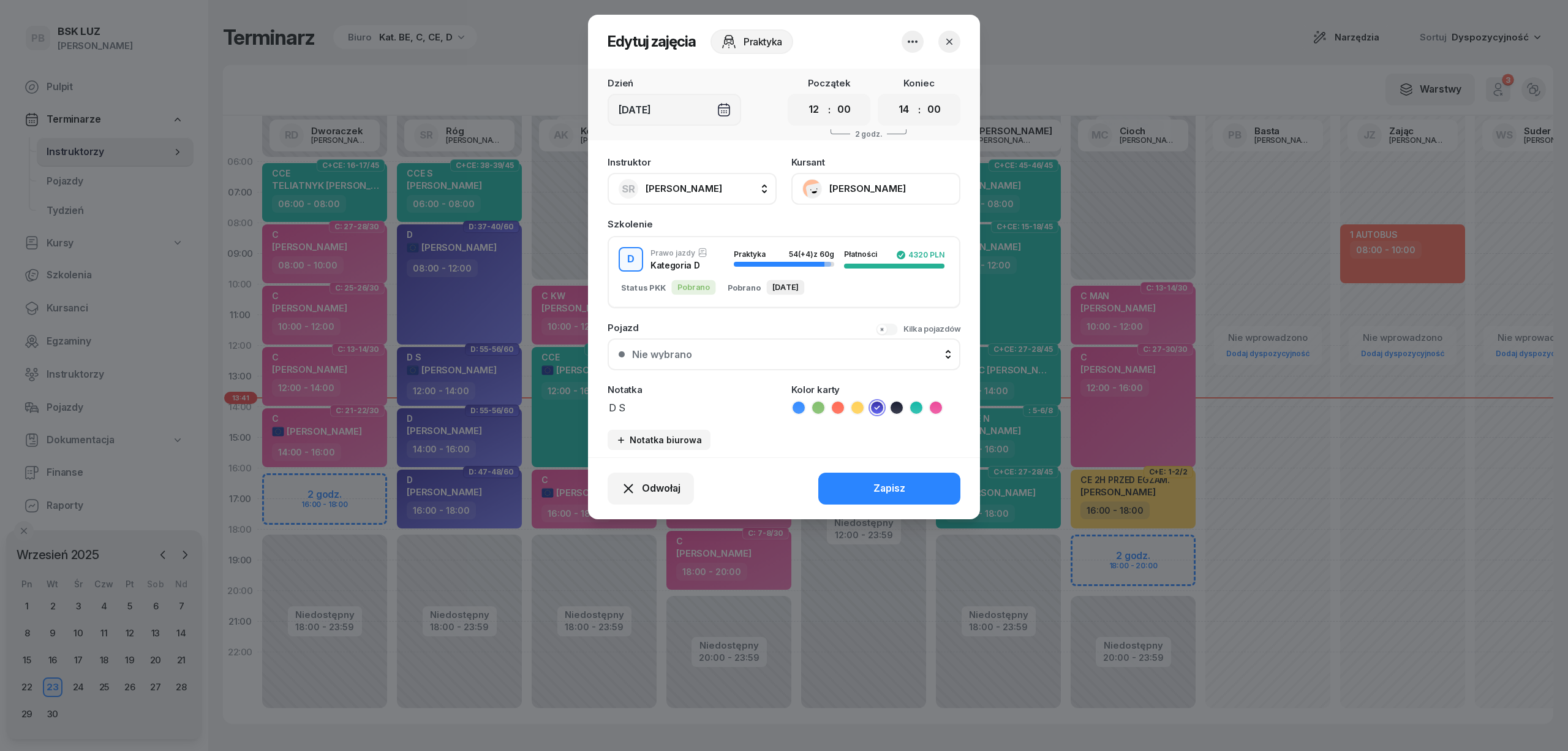
click at [883, 182] on button "[PERSON_NAME]" at bounding box center [876, 188] width 169 height 32
click at [867, 238] on link "Otwórz profil" at bounding box center [875, 231] width 162 height 31
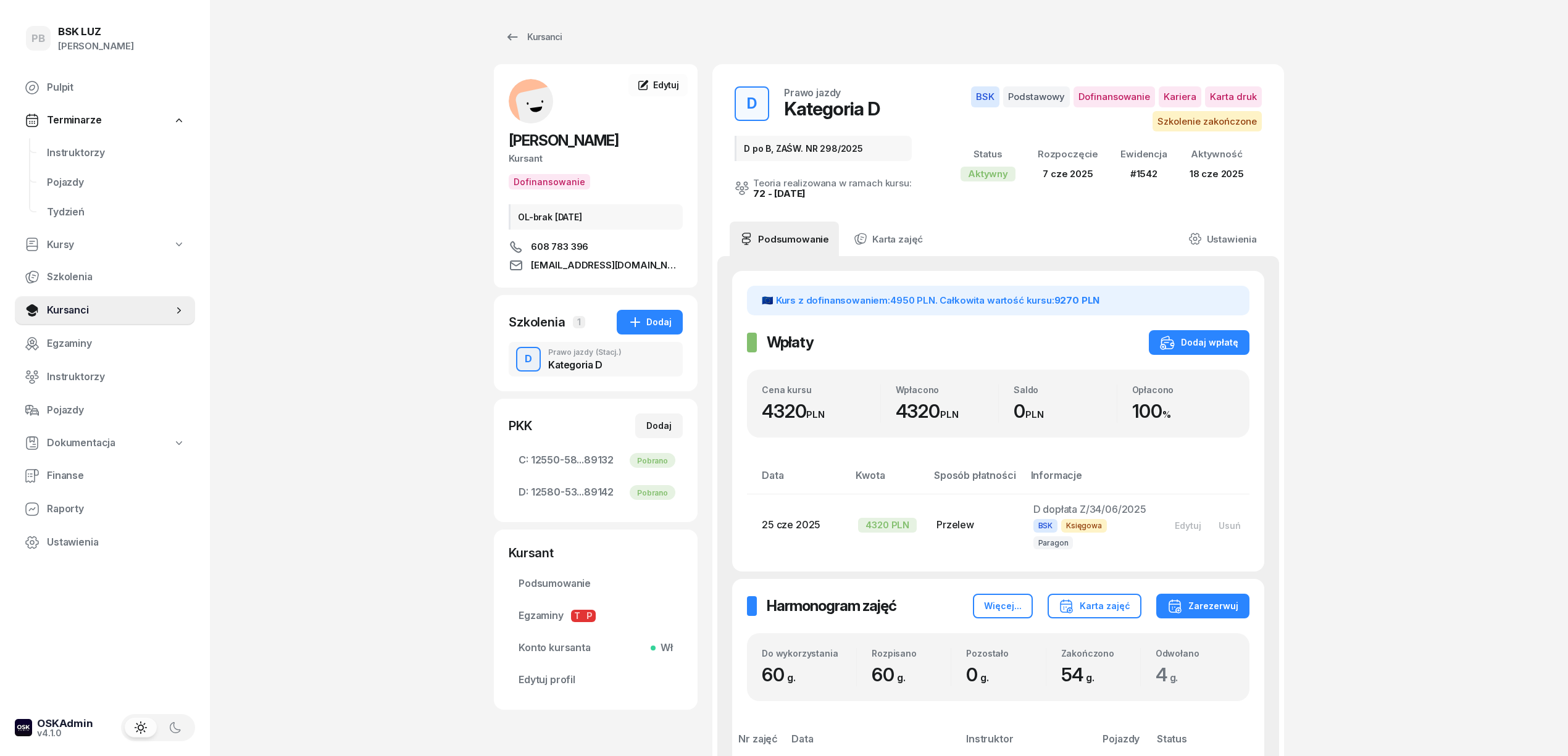
scroll to position [494, 0]
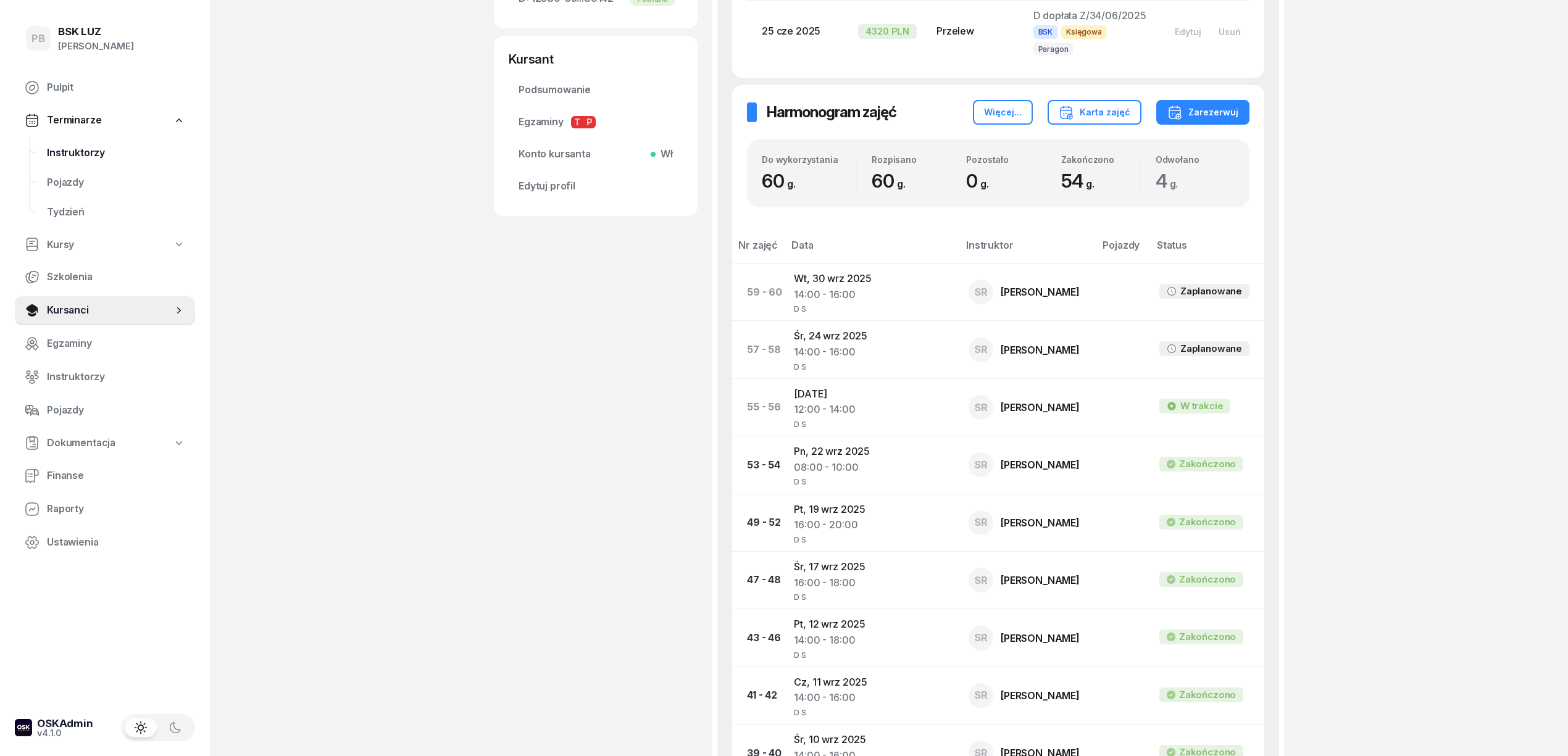
click at [84, 146] on span "Instruktorzy" at bounding box center [115, 153] width 138 height 16
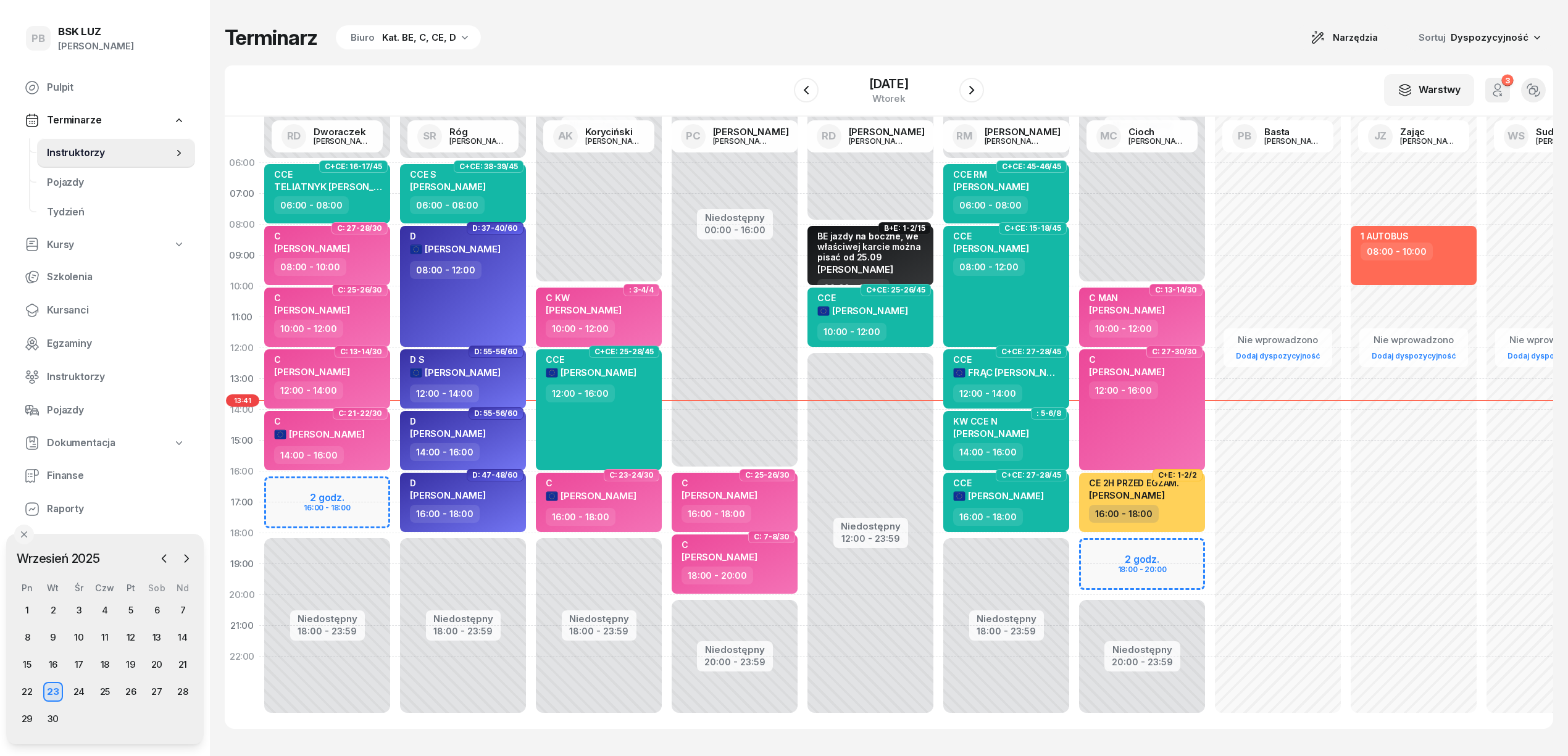
click at [643, 42] on div "Terminarz Biuro Kat. BE, C, CE, D Narzędzia Sortuj Dyspozycyjność" at bounding box center [888, 37] width 1328 height 26
click at [974, 89] on icon "button" at bounding box center [970, 89] width 15 height 15
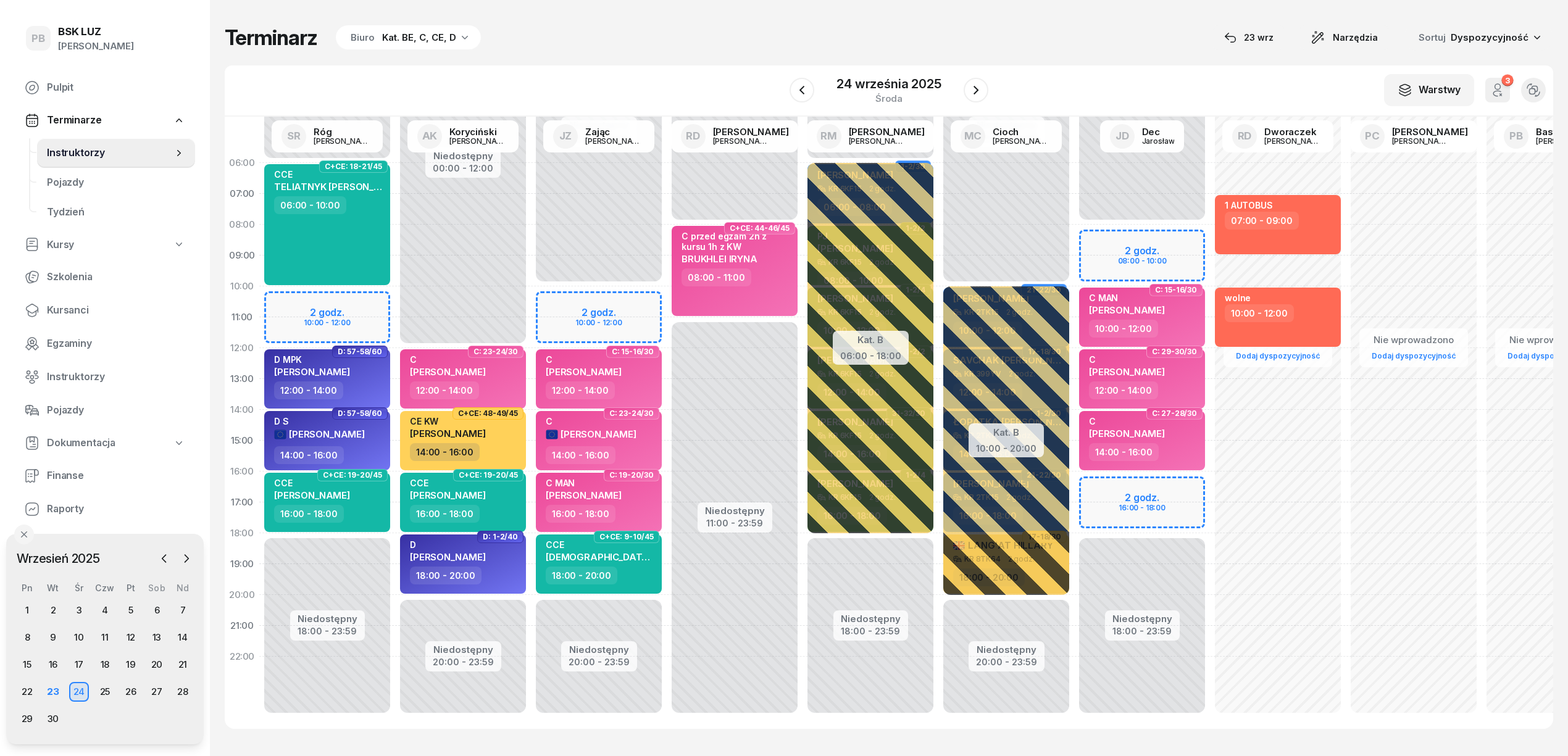
click at [635, 40] on div "Terminarz Biuro Kat. BE, C, CE, D [DATE] Narzędzia Sortuj Dyspozycyjność" at bounding box center [888, 37] width 1328 height 26
click at [968, 87] on icon "button" at bounding box center [975, 89] width 15 height 15
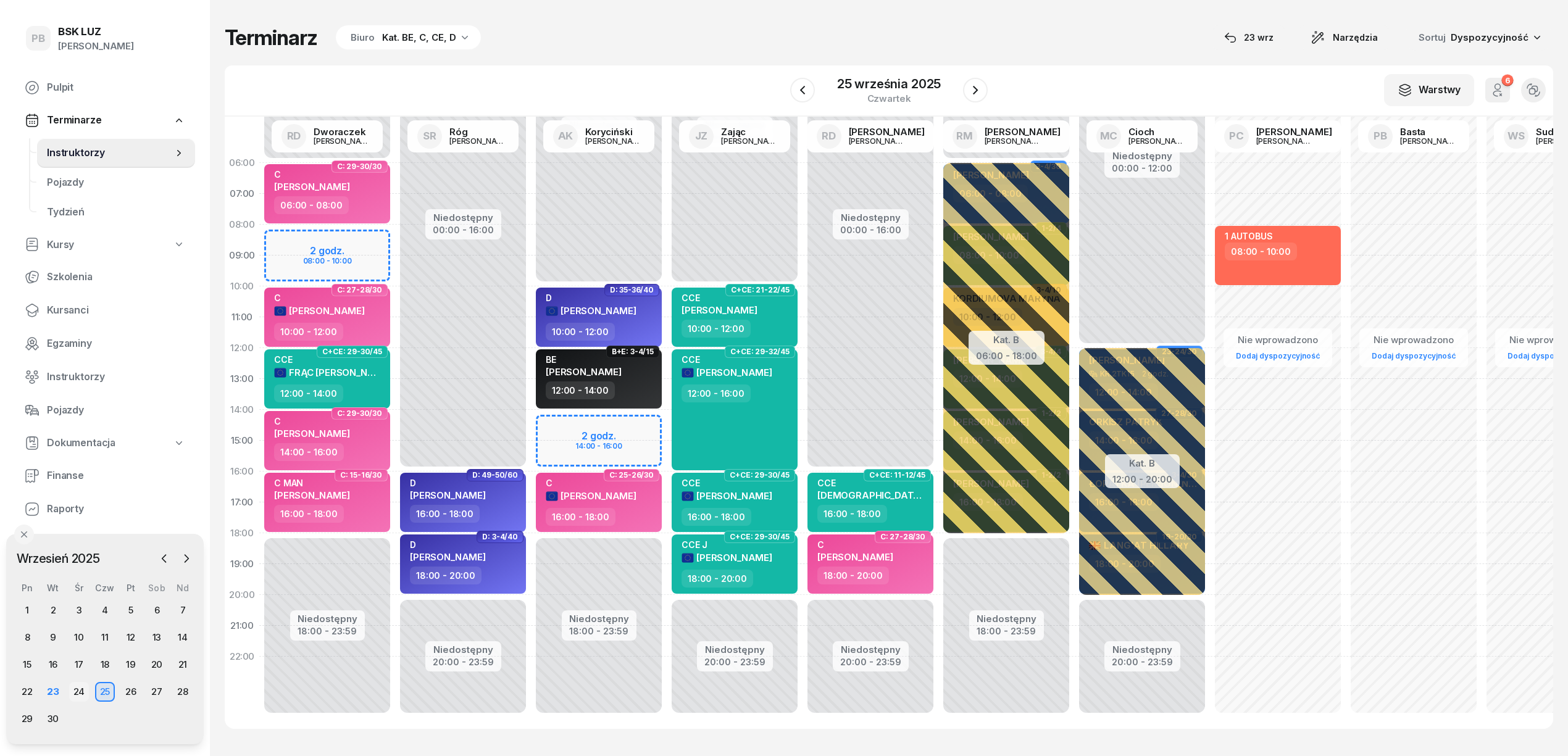
click at [81, 687] on div "24" at bounding box center [78, 691] width 19 height 19
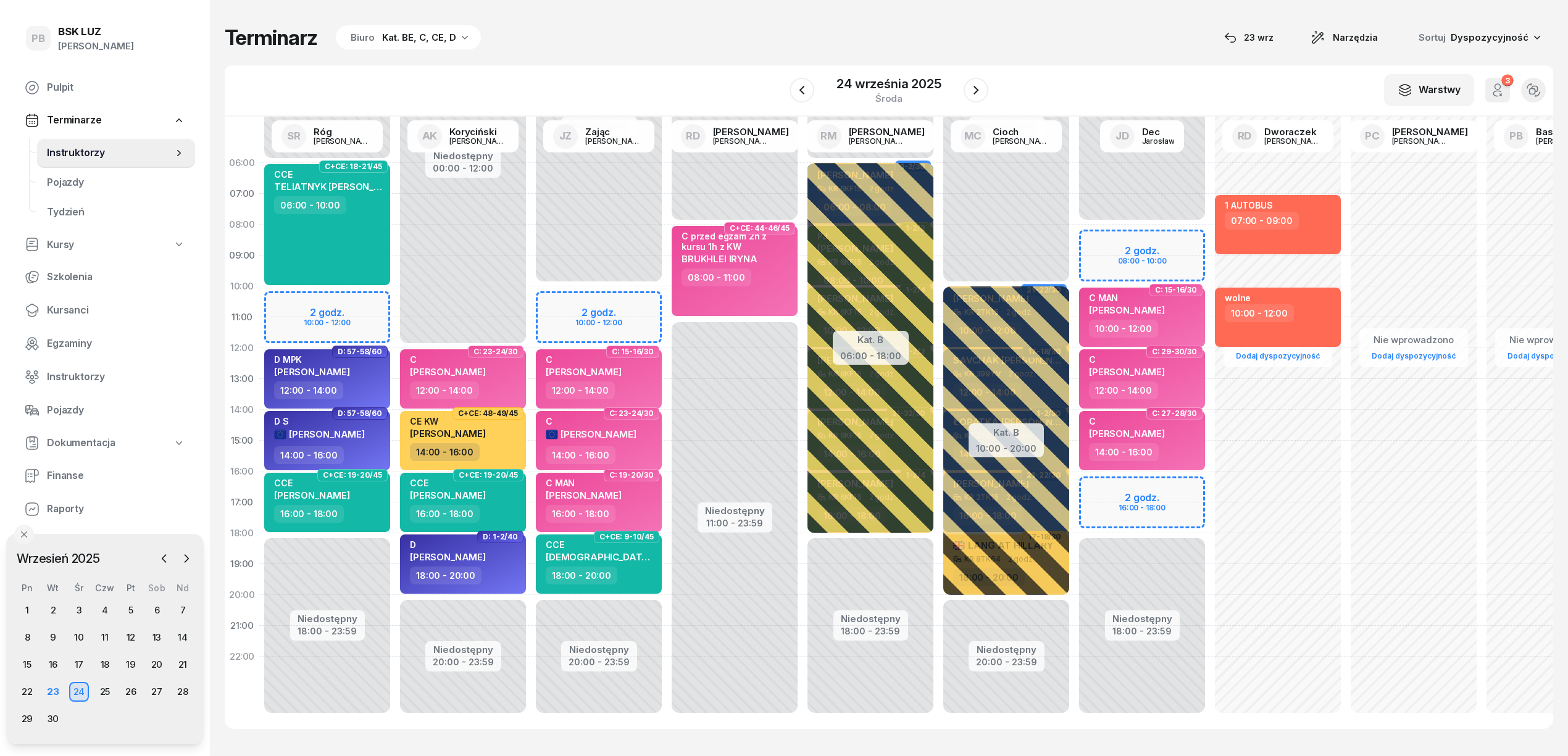
click at [661, 55] on div "Terminarz Biuro Kat. BE, C, CE, D [DATE] Narzędzia Sortuj Dyspozycyjność W Wybi…" at bounding box center [888, 377] width 1328 height 753
click at [638, 66] on div "W Wybierz AK Koryciński Artur BP Pająk Bogusław DA Arendarczyk Damian DP Pawłow…" at bounding box center [888, 91] width 1328 height 51
click at [52, 693] on div "23" at bounding box center [53, 691] width 19 height 19
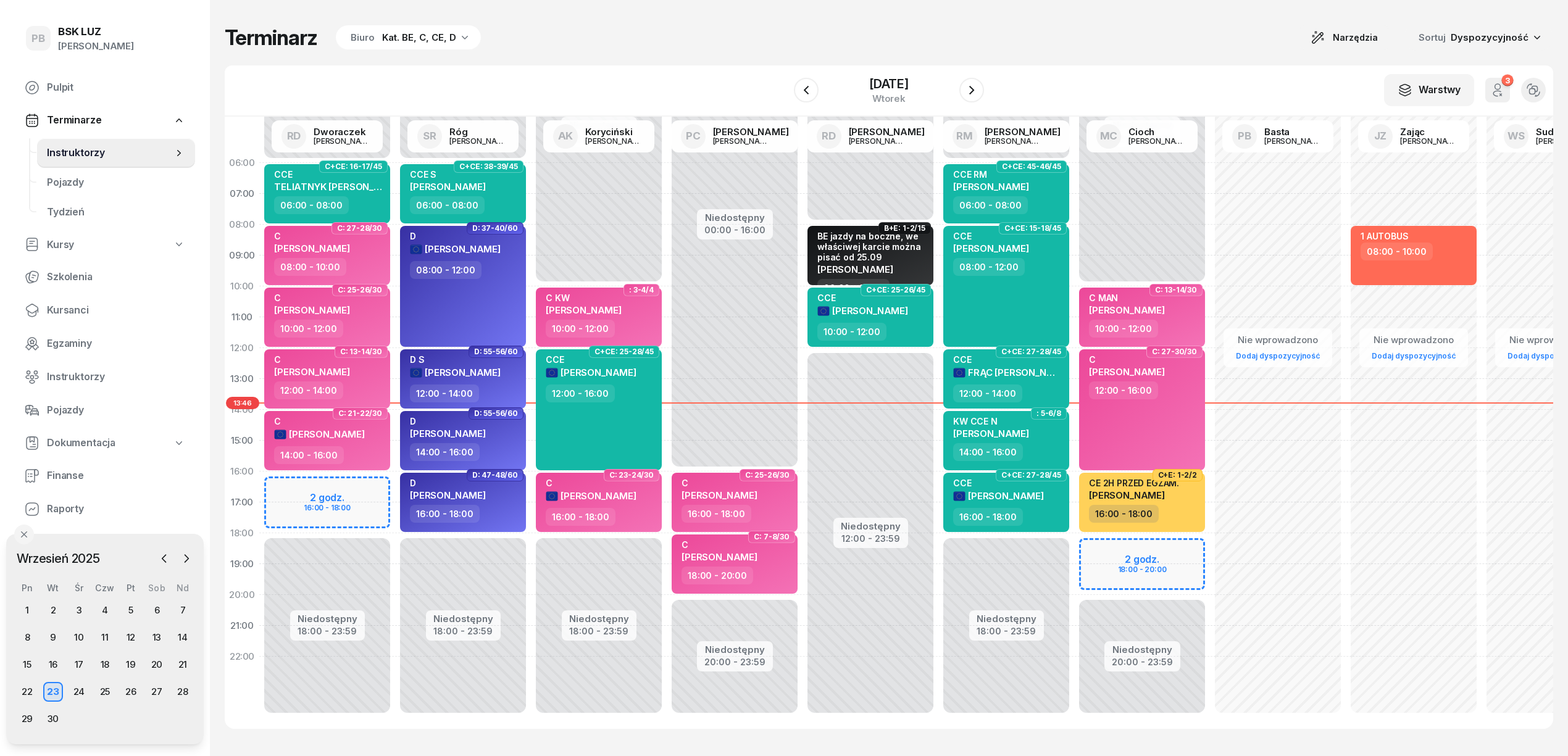
click at [698, 66] on div "W Wybierz AK Koryciński Artur BP Pająk Bogusław DA Arendarczyk Damian DP Pawłow…" at bounding box center [888, 91] width 1328 height 51
click at [699, 66] on div "W Wybierz AK Koryciński Artur BP Pająk Bogusław DA Arendarczyk Damian DP Pawłow…" at bounding box center [888, 91] width 1328 height 51
click at [71, 691] on div "24" at bounding box center [78, 691] width 19 height 19
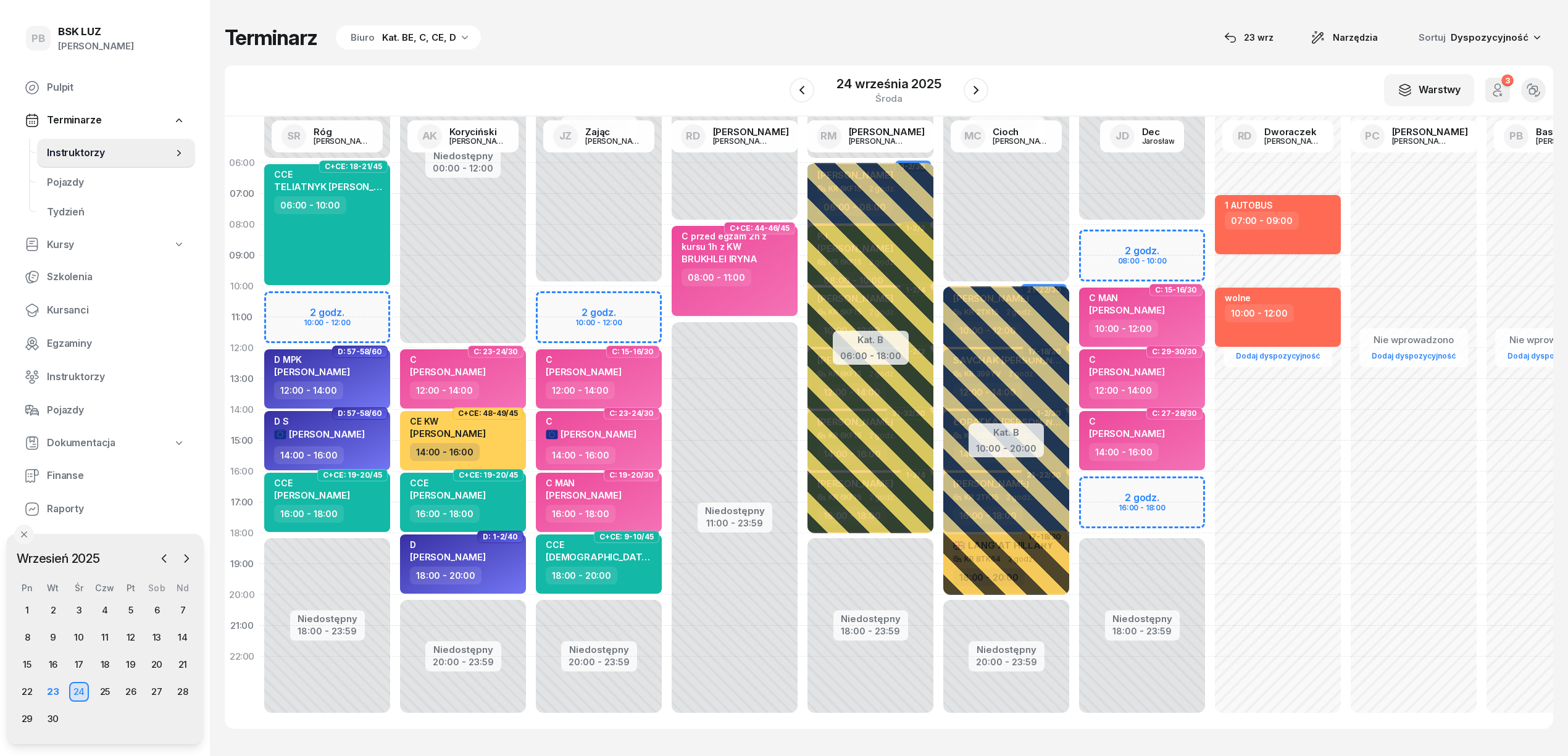
click at [1094, 482] on div "Niedostępny 00:00 - 08:00 Niedostępny 18:00 - 23:59 2 godz. 08:00 - 10:00 2 god…" at bounding box center [1142, 439] width 136 height 586
select select "16"
select select "18"
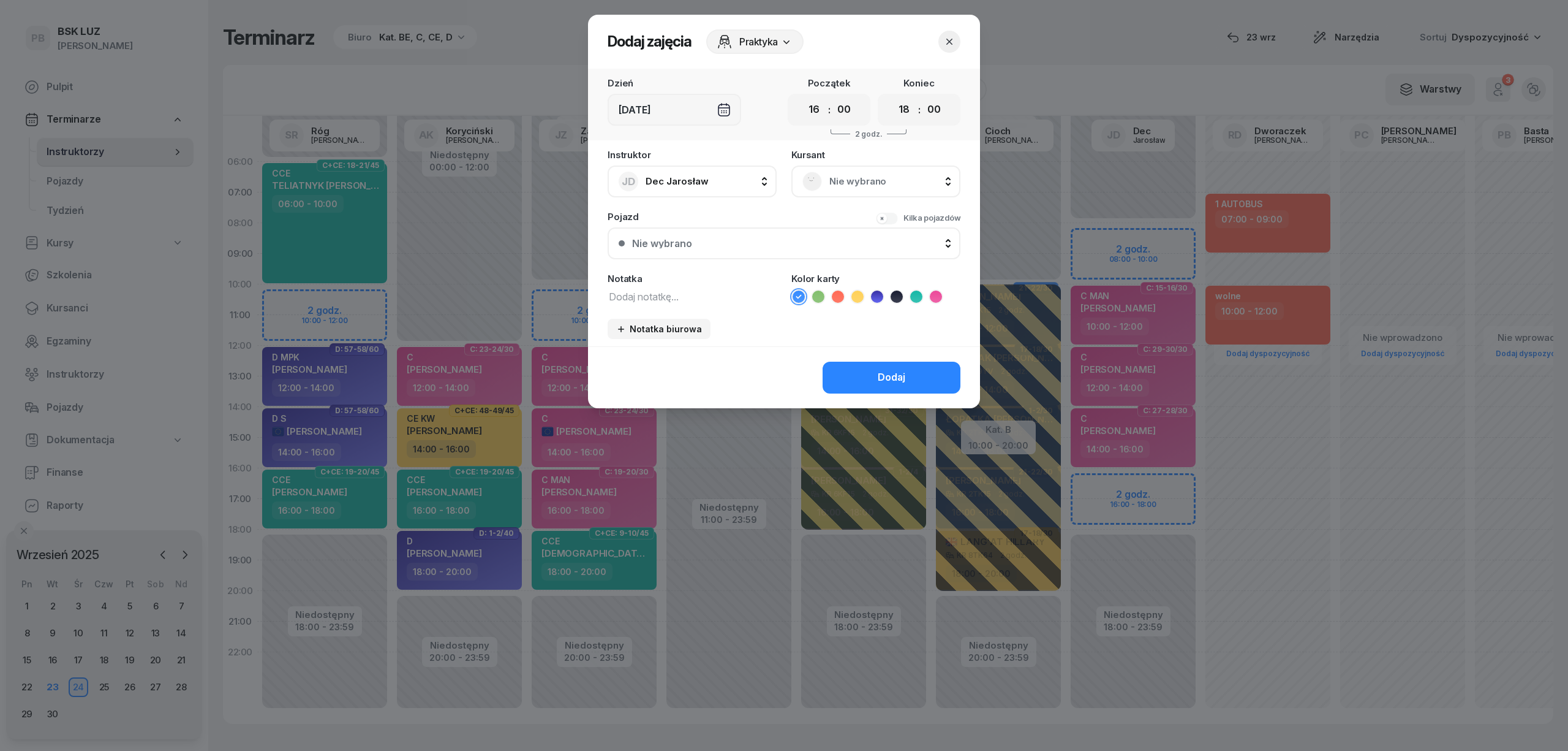
click at [903, 175] on span "Nie wybrano" at bounding box center [889, 181] width 120 height 16
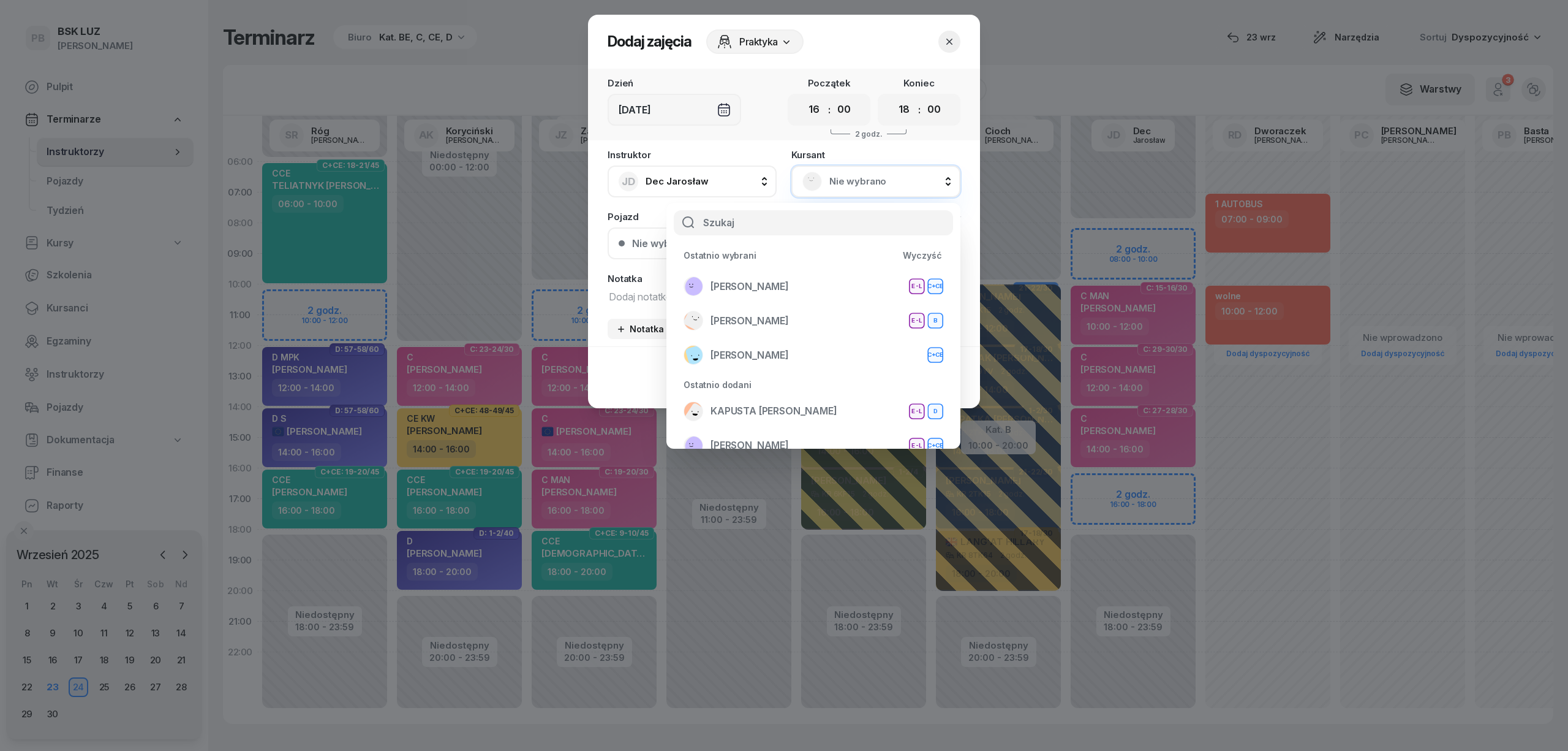
type input "r"
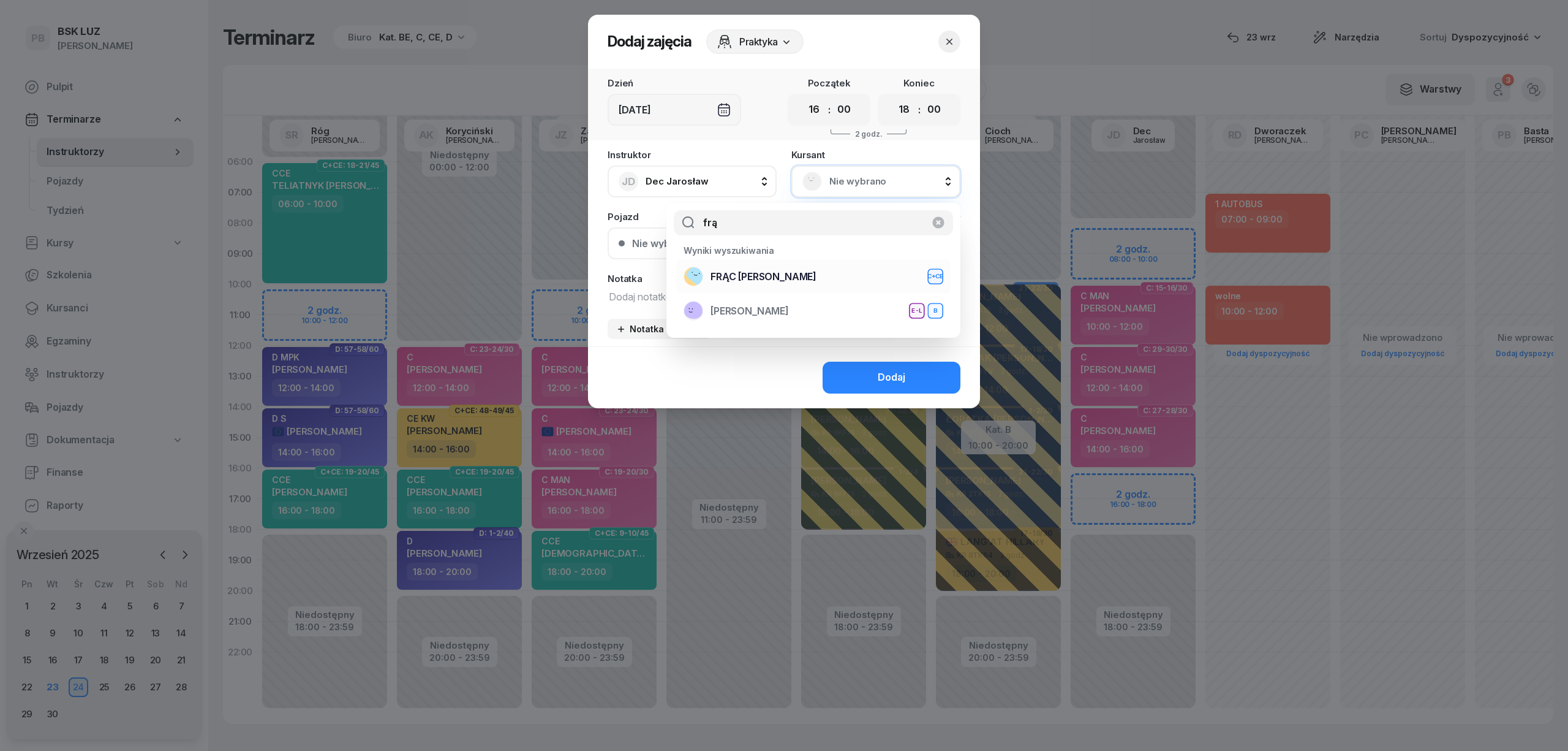
type input "frą"
click at [834, 274] on div "FRĄC DAMIAN C+CE" at bounding box center [813, 276] width 260 height 19
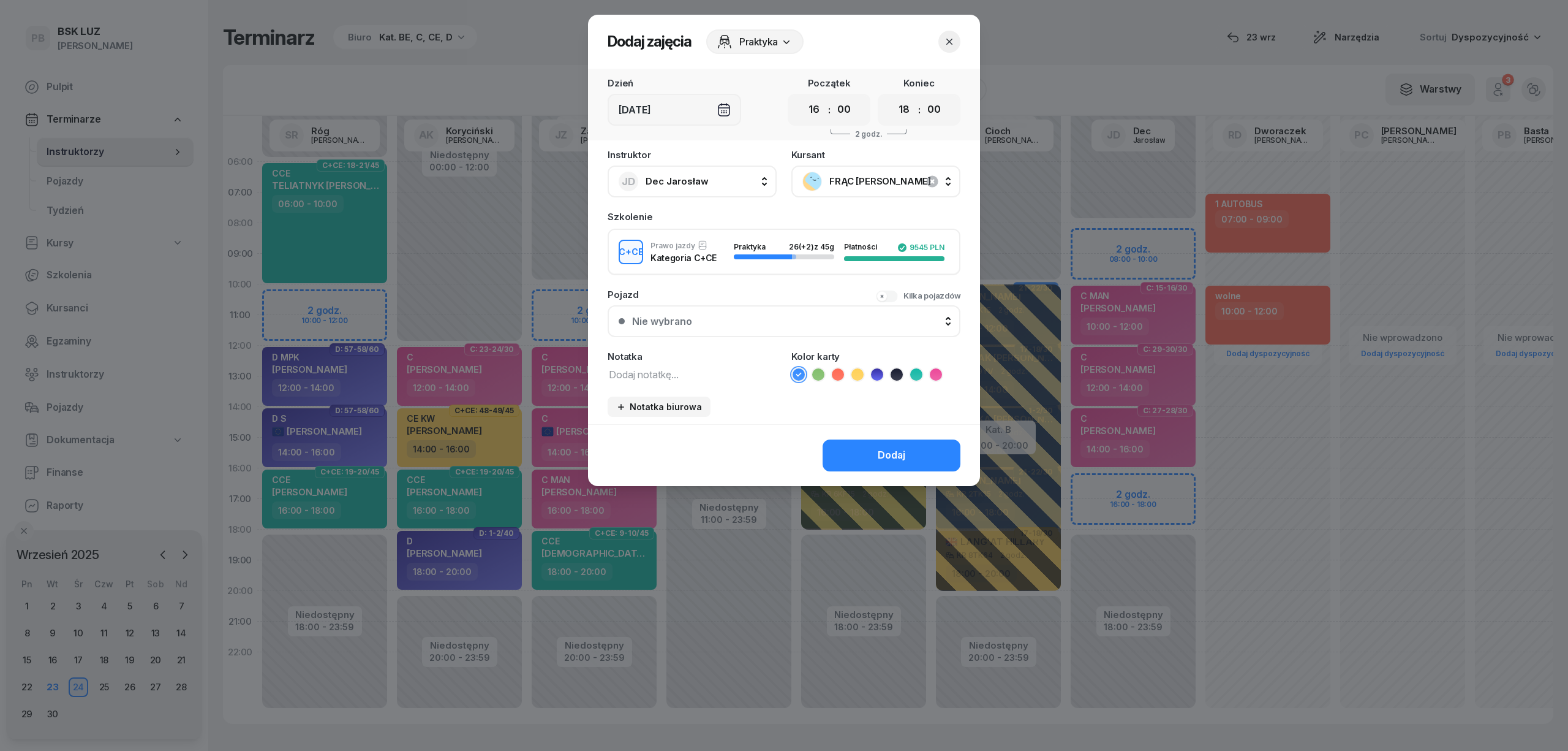
click at [922, 373] on li at bounding box center [916, 374] width 14 height 14
click at [693, 380] on textarea at bounding box center [692, 373] width 169 height 16
type textarea "CCE"
click at [892, 452] on div "Dodaj" at bounding box center [891, 455] width 28 height 16
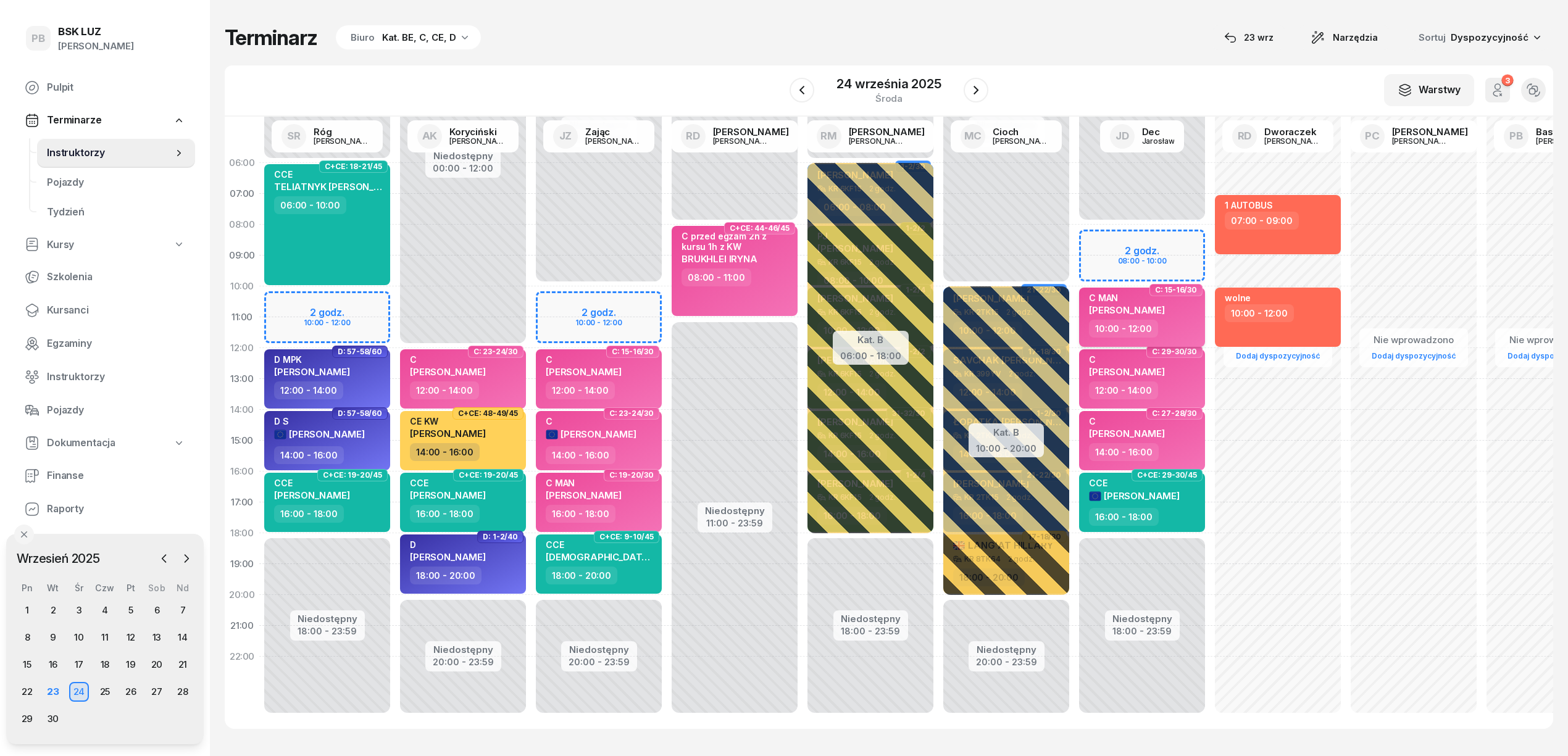
click at [1171, 321] on div "10:00 - 12:00" at bounding box center [1143, 328] width 108 height 17
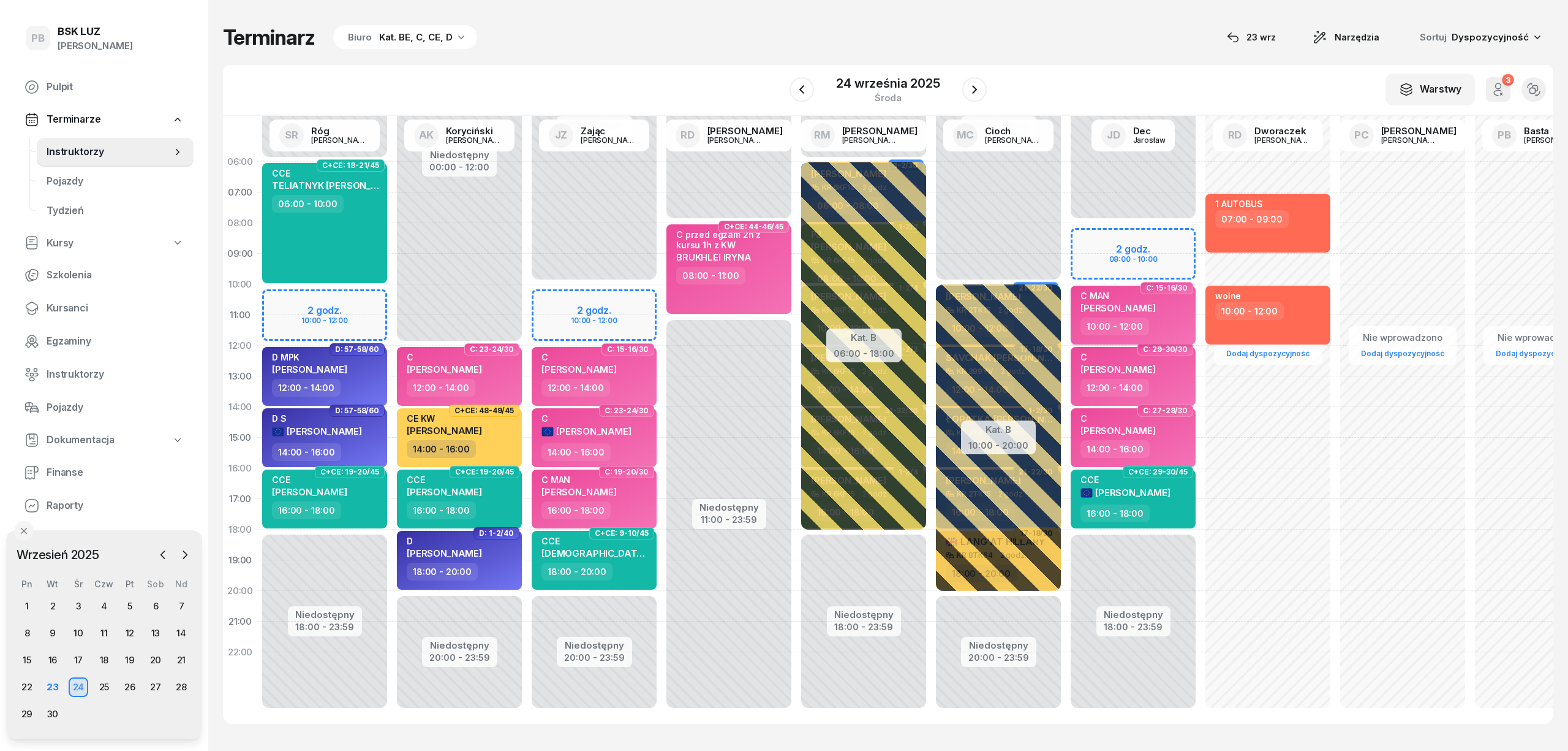
select select "10"
select select "12"
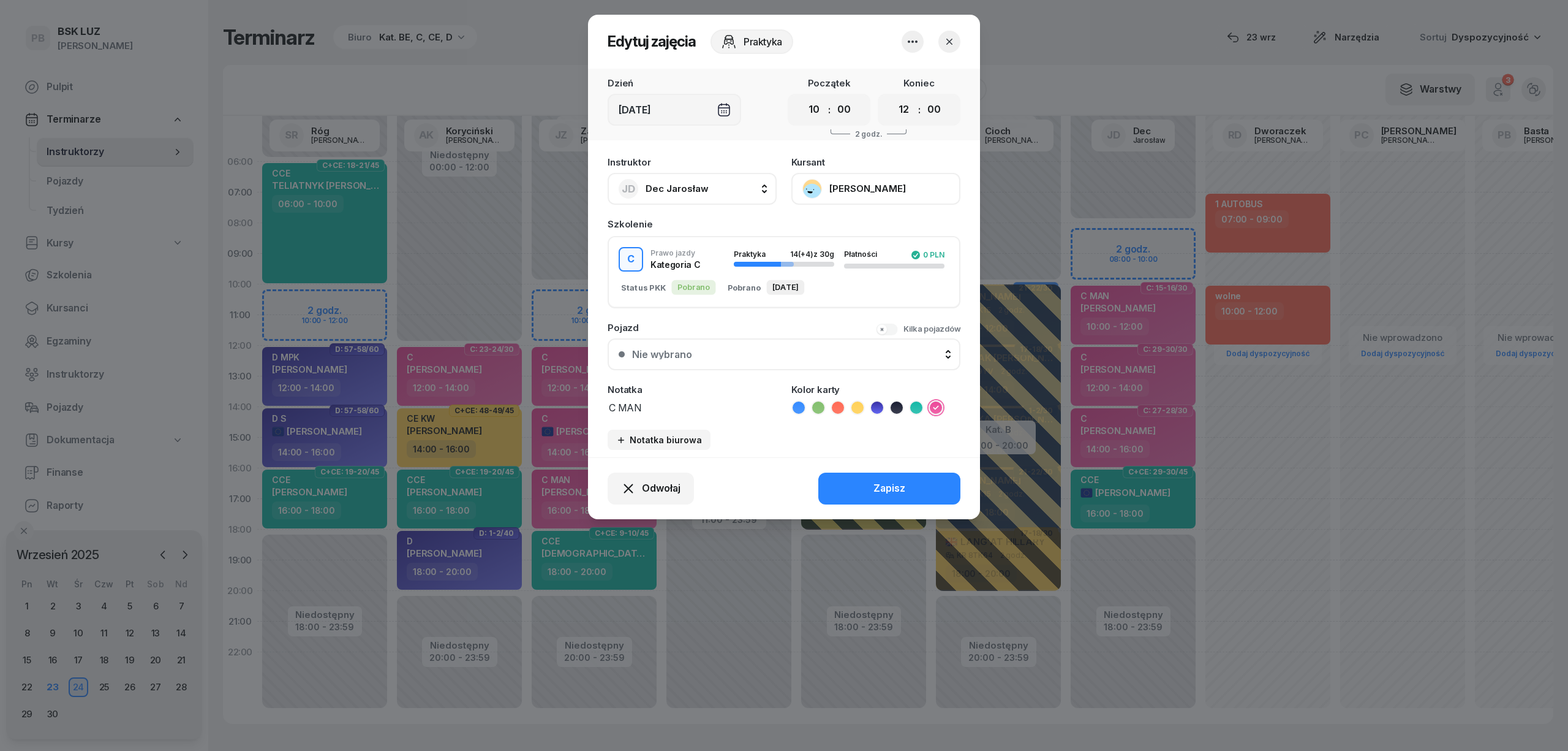
click at [1013, 24] on div at bounding box center [784, 375] width 1568 height 751
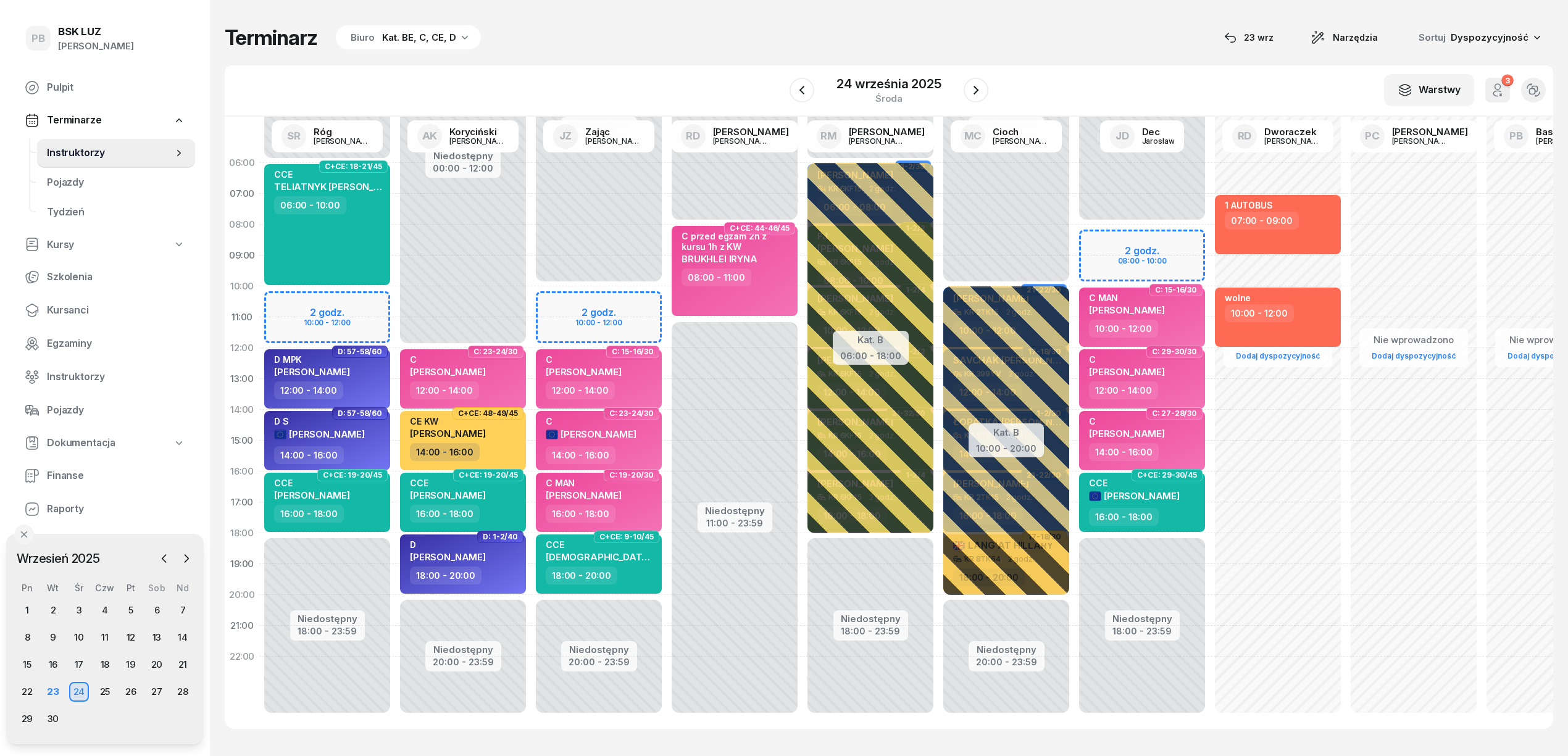
click at [702, 45] on div "Terminarz Biuro Kat. BE, C, CE, D [DATE] Narzędzia Sortuj Dyspozycyjność" at bounding box center [888, 37] width 1328 height 26
click at [64, 309] on span "Kursanci" at bounding box center [115, 310] width 138 height 16
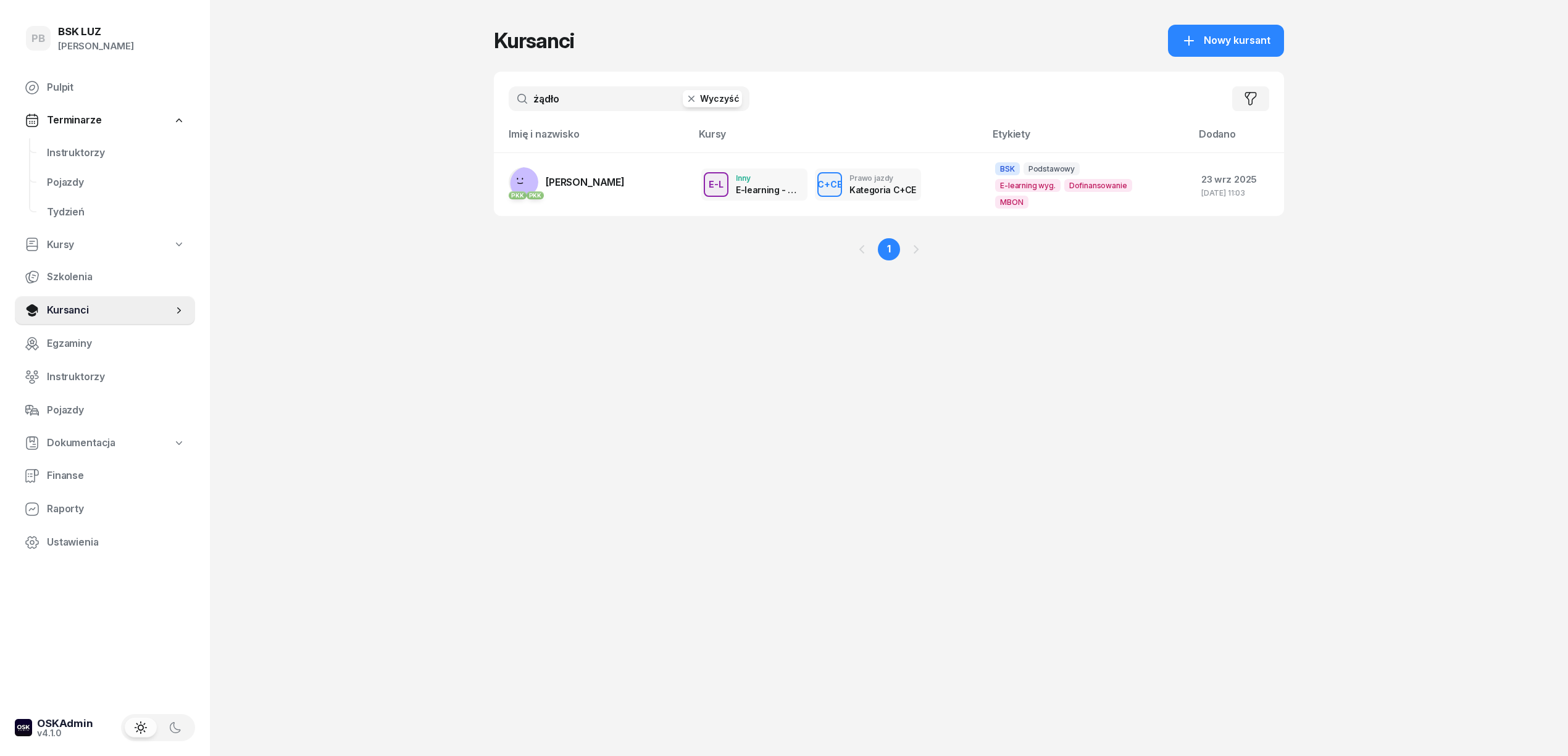
click at [600, 105] on input "żądło" at bounding box center [629, 98] width 241 height 24
click at [599, 104] on input "żądło" at bounding box center [629, 98] width 241 height 24
click at [591, 105] on input "żądło" at bounding box center [629, 98] width 241 height 24
click at [94, 157] on span "Instruktorzy" at bounding box center [115, 153] width 138 height 16
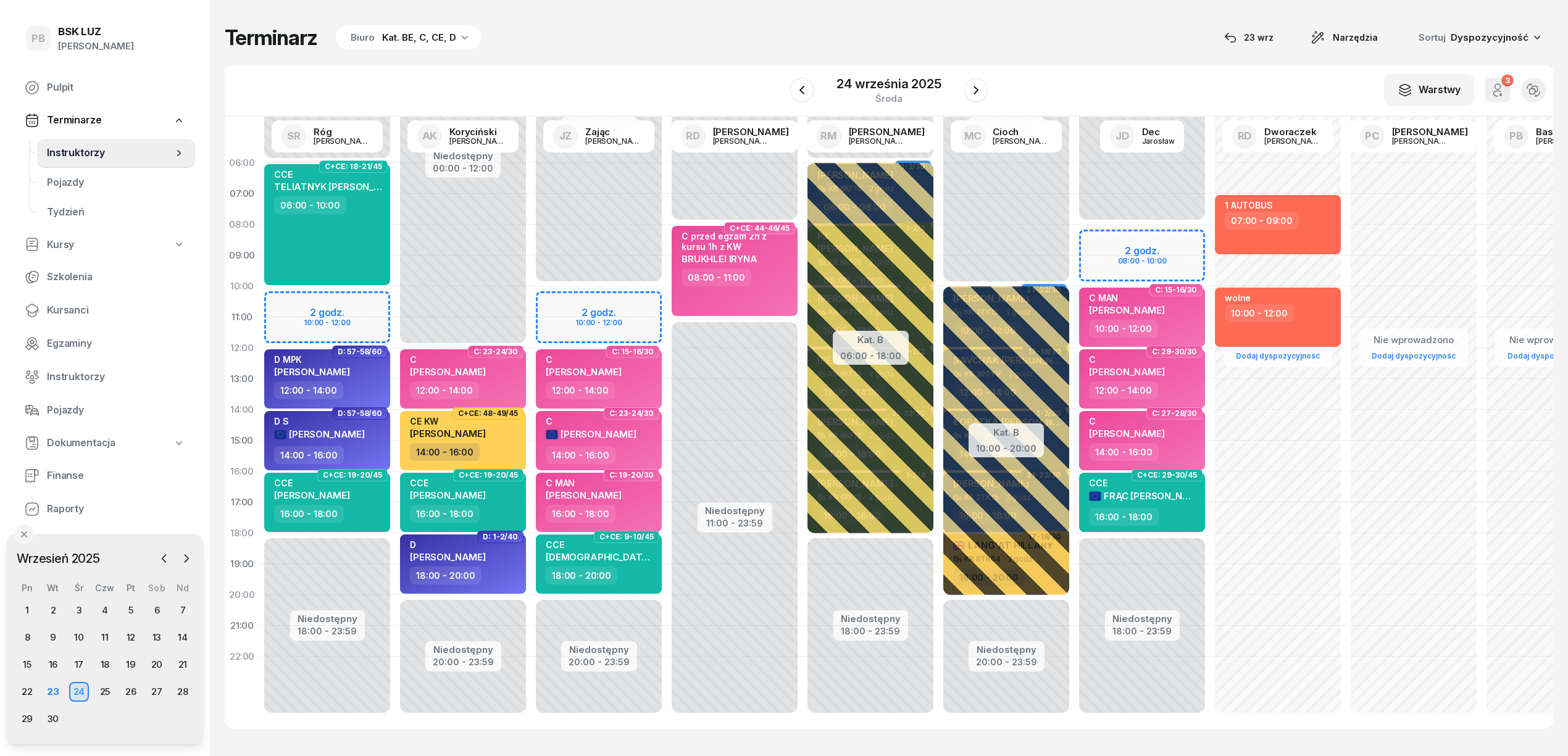
click at [642, 66] on div "W Wybierz AK Koryciński Artur BP Pająk Bogusław DA Arendarczyk Damian DP Pawłow…" at bounding box center [888, 91] width 1328 height 51
click at [817, 43] on div "Terminarz Biuro Kat. BE, C, CE, D [DATE] Narzędzia Sortuj Dyspozycyjność" at bounding box center [888, 37] width 1328 height 26
click at [678, 74] on div "W Wybierz AK Koryciński Artur BP Pająk Bogusław DA Arendarczyk Damian DP Pawłow…" at bounding box center [888, 91] width 1328 height 51
drag, startPoint x: 1085, startPoint y: 45, endPoint x: 1096, endPoint y: 45, distance: 11.0
click at [1090, 43] on div "Terminarz Biuro Kat. BE, C, CE, D [DATE] Narzędzia Sortuj Dyspozycyjność" at bounding box center [888, 37] width 1328 height 26
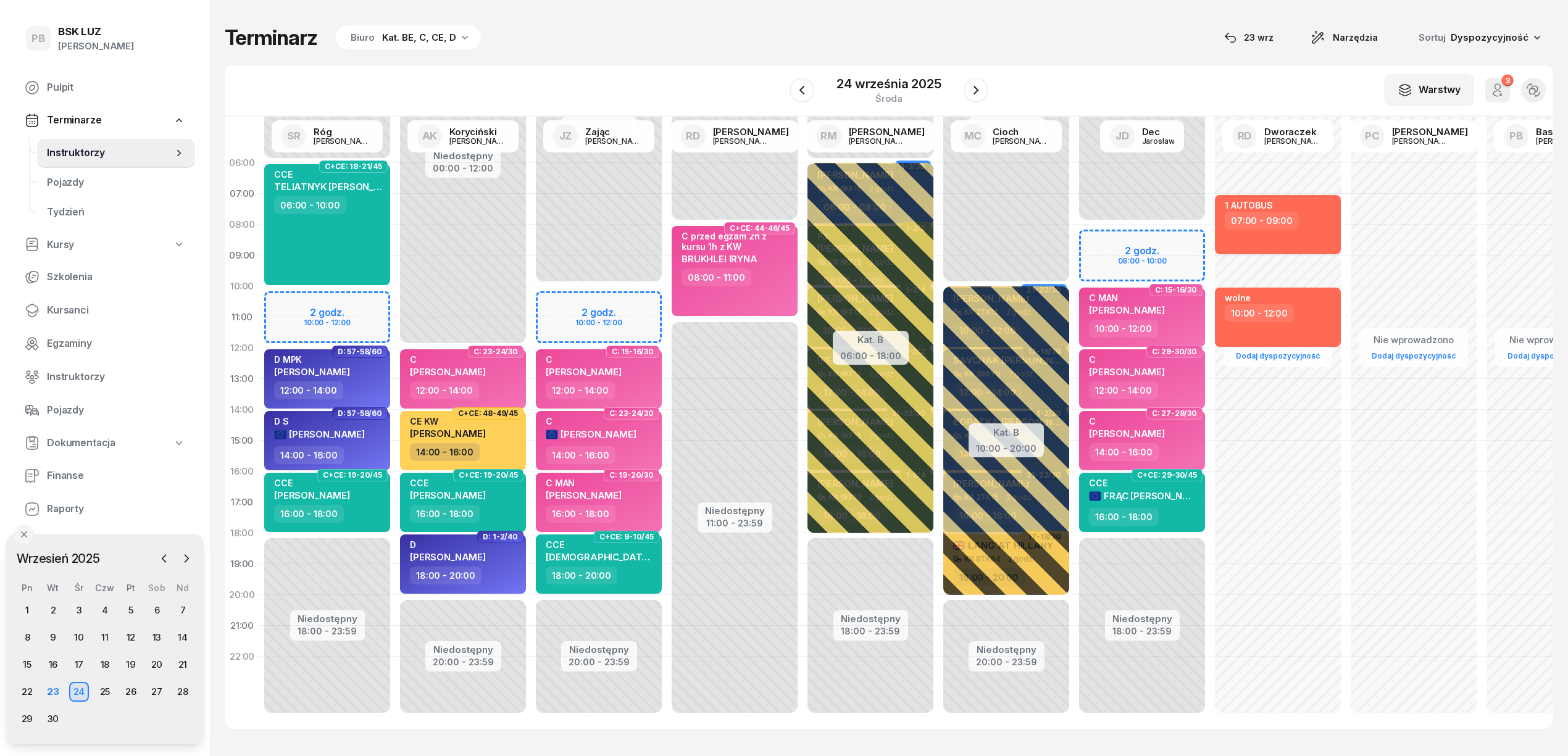
click at [655, 58] on div "Terminarz Biuro Kat. BE, C, CE, D [DATE] Narzędzia Sortuj Dyspozycyjność W Wybi…" at bounding box center [888, 377] width 1328 height 753
drag, startPoint x: 670, startPoint y: 53, endPoint x: 679, endPoint y: 53, distance: 9.0
click at [672, 53] on div "Terminarz Biuro Kat. BE, C, CE, D [DATE] Narzędzia Sortuj Dyspozycyjność W Wybi…" at bounding box center [888, 377] width 1328 height 753
click at [881, 40] on div "Terminarz Biuro Kat. BE, C, CE, D [DATE] Narzędzia Sortuj Dyspozycyjność" at bounding box center [888, 37] width 1328 height 26
drag, startPoint x: 596, startPoint y: 46, endPoint x: 597, endPoint y: 41, distance: 5.1
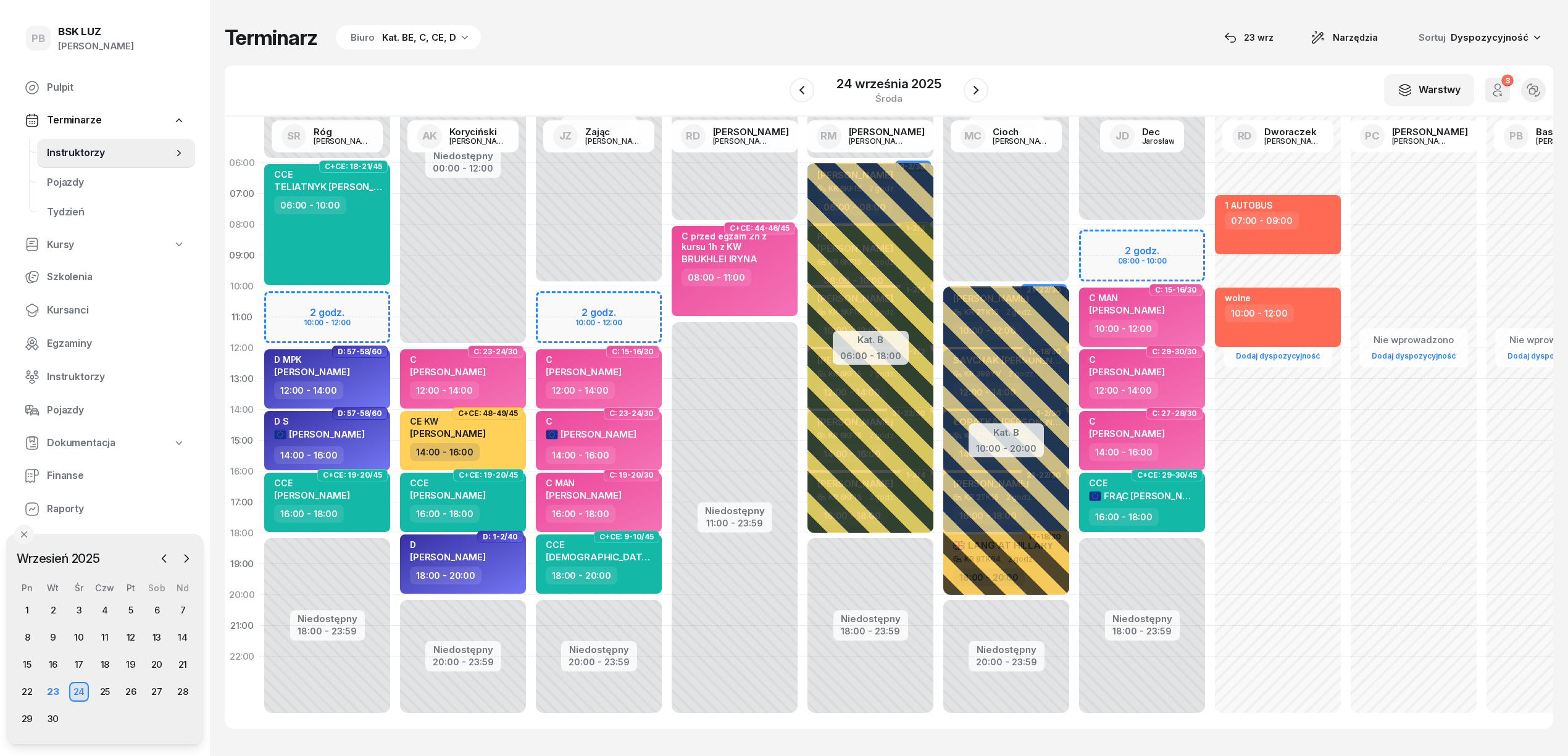
click at [597, 41] on div "Terminarz Biuro Kat. BE, C, CE, D [DATE] Narzędzia Sortuj Dyspozycyjność" at bounding box center [888, 37] width 1328 height 26
click at [685, 55] on div "Terminarz Biuro Kat. BE, C, CE, D [DATE] Narzędzia Sortuj Dyspozycyjność W Wybi…" at bounding box center [888, 377] width 1328 height 753
click at [44, 689] on div "23" at bounding box center [53, 691] width 19 height 19
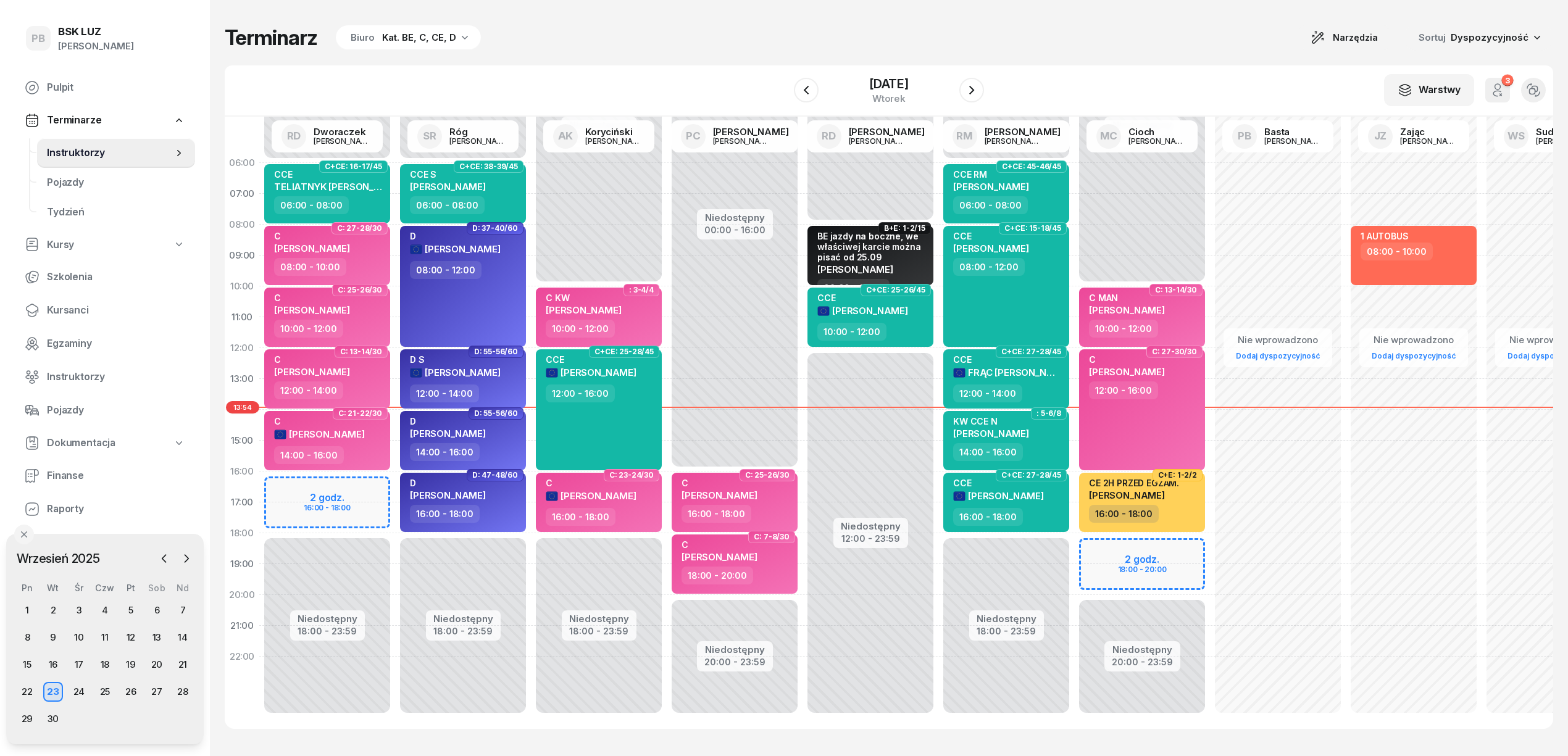
click at [817, 30] on div "Terminarz Biuro Kat. BE, C, CE, D Narzędzia Sortuj Dyspozycyjność" at bounding box center [888, 37] width 1328 height 26
click at [430, 27] on div "Biuro Kat. BE, C, CE, D" at bounding box center [409, 37] width 145 height 24
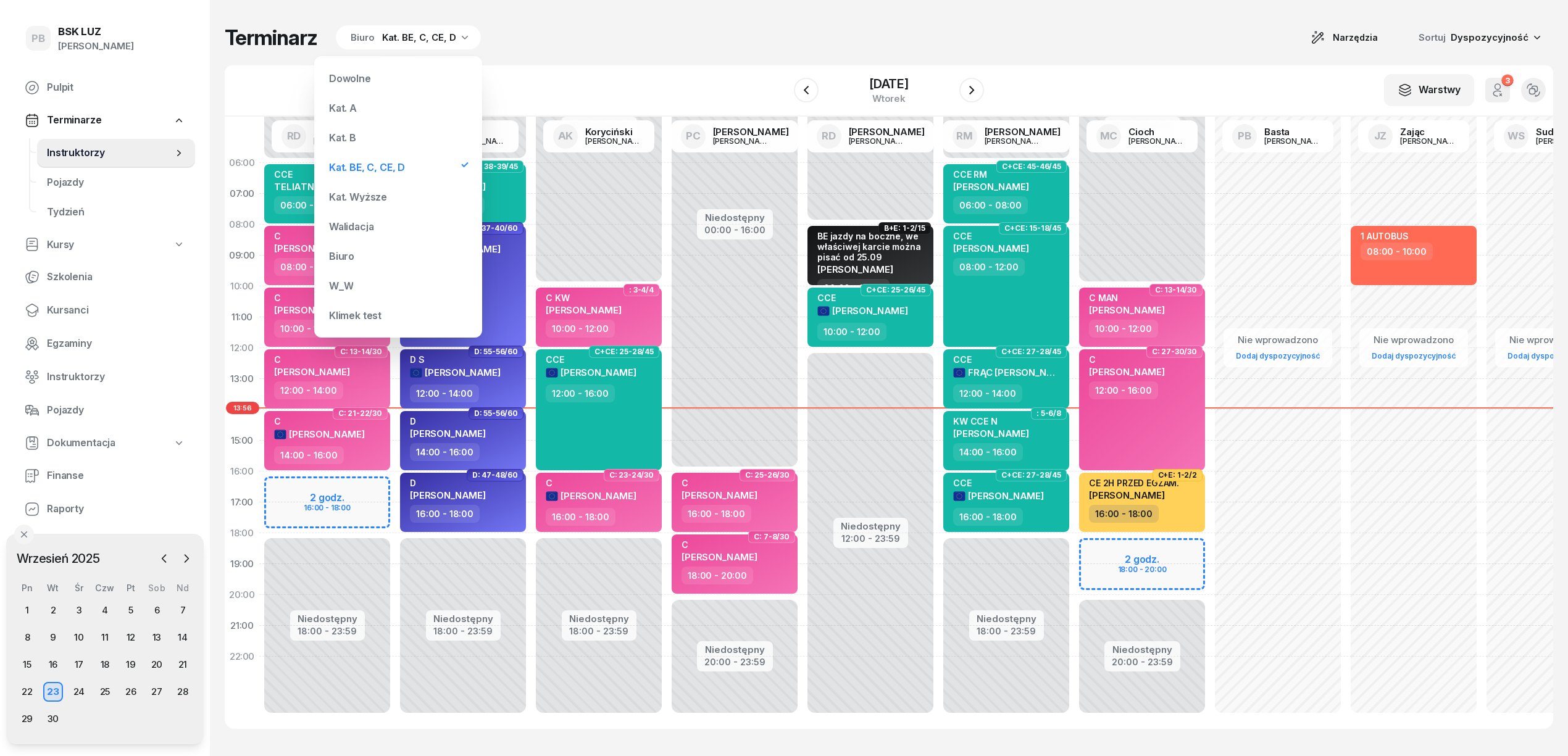
click at [356, 145] on div "Kat. B" at bounding box center [398, 136] width 148 height 24
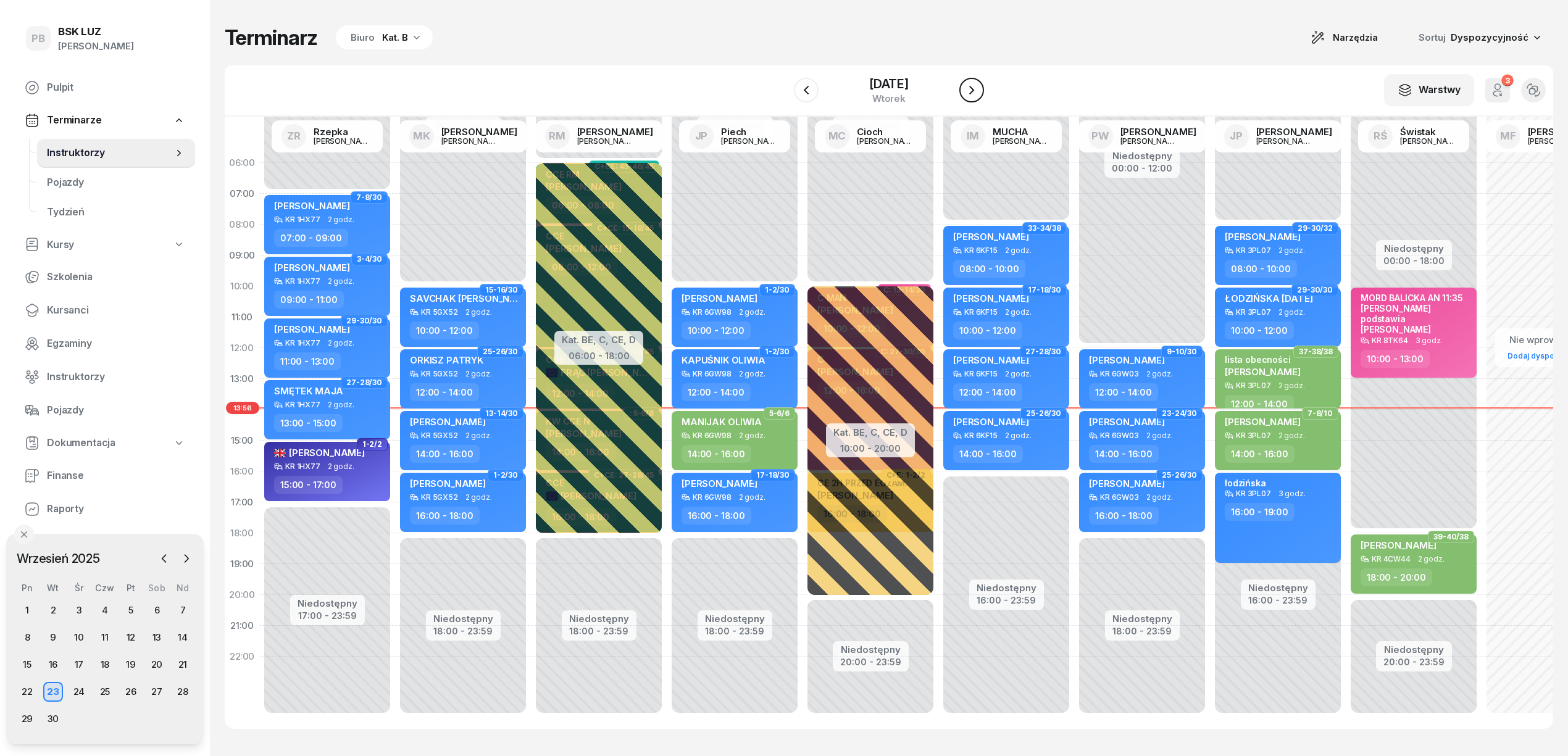
click at [979, 95] on icon "button" at bounding box center [970, 89] width 15 height 15
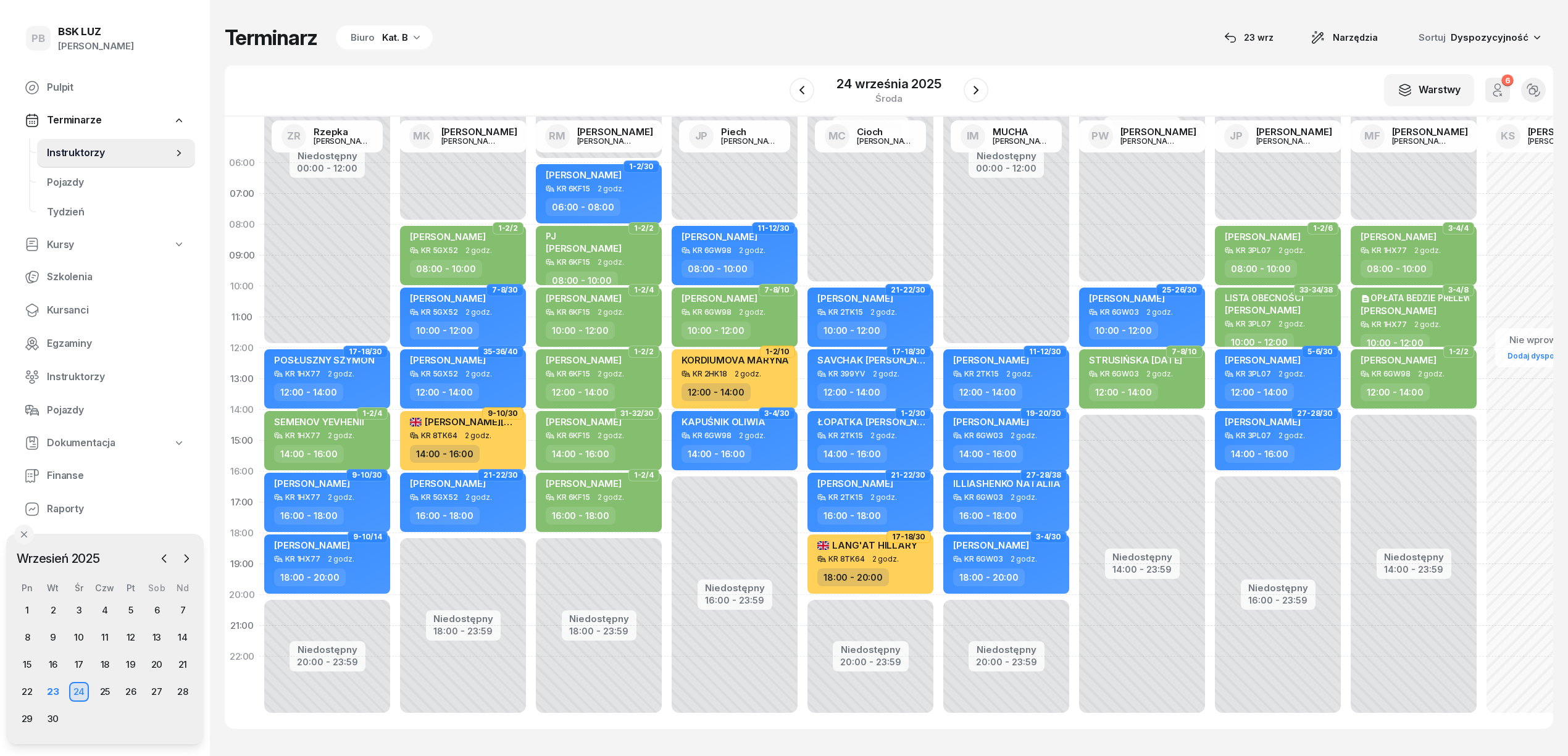
click at [759, 33] on div "Terminarz Biuro Kat. B 23 wrz Narzędzia Sortuj Dyspozycyjność" at bounding box center [888, 37] width 1328 height 26
click at [378, 38] on div "Biuro Kat. B" at bounding box center [384, 37] width 97 height 24
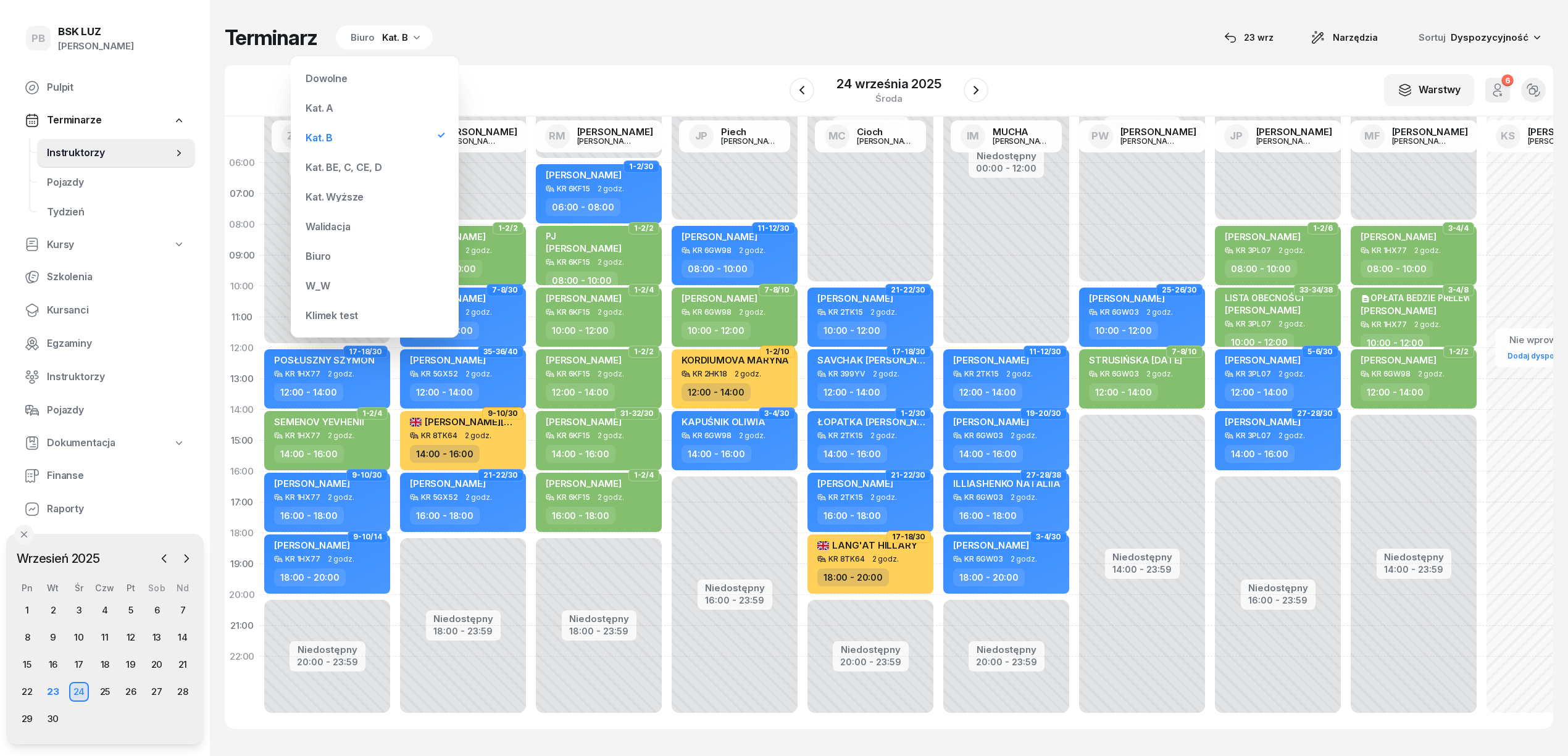
click at [336, 171] on div "Kat. BE, C, CE, D" at bounding box center [343, 167] width 76 height 10
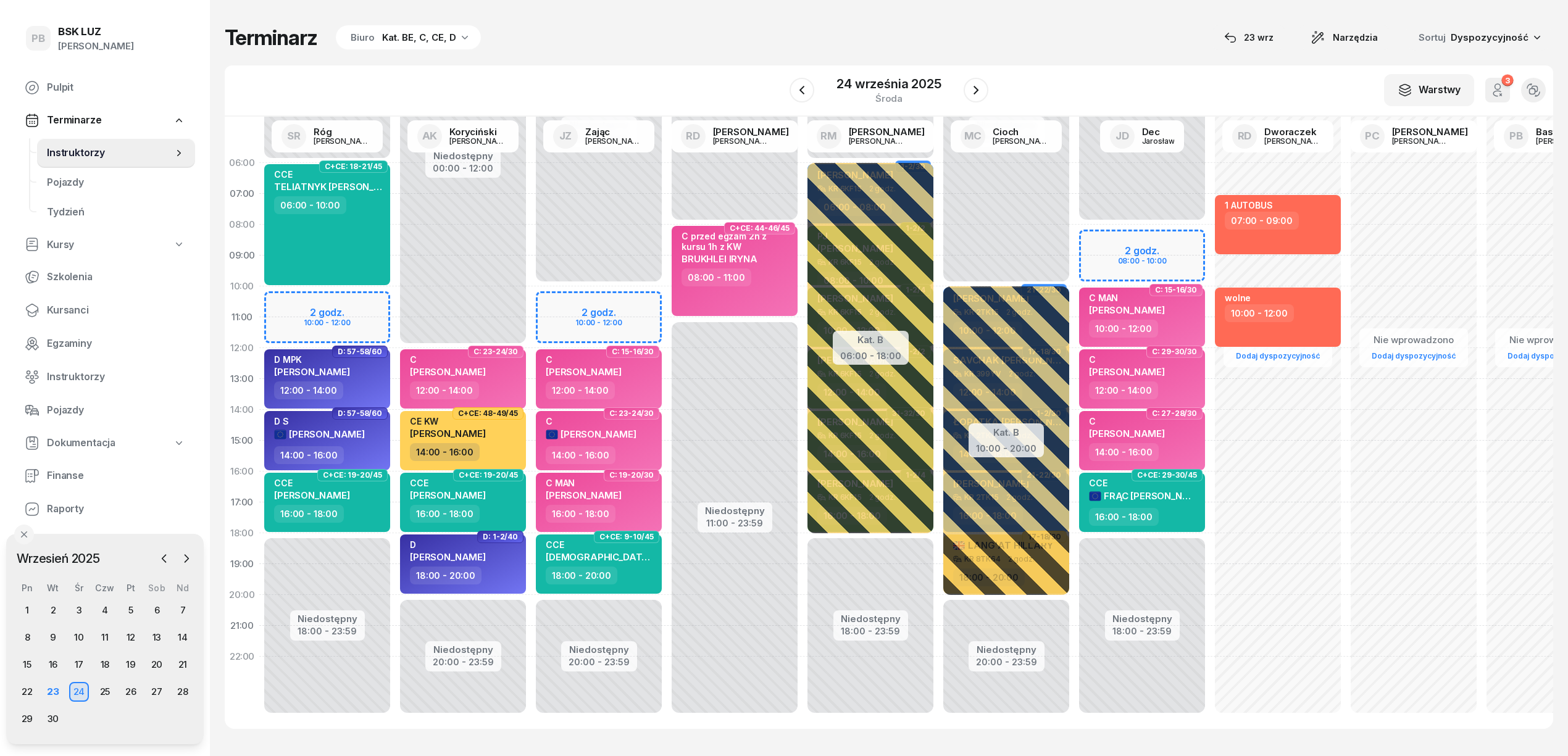
click at [603, 53] on div "Terminarz Biuro Kat. BE, C, CE, D [DATE] Narzędzia Sortuj Dyspozycyjność W Wybi…" at bounding box center [888, 377] width 1328 height 753
click at [1156, 75] on div "W Wybierz AK Koryciński Artur BP Pająk Bogusław DA Arendarczyk Damian DP Pawłow…" at bounding box center [888, 91] width 1328 height 51
click at [1012, 21] on div "Terminarz Biuro Kat. BE, C, CE, D [DATE] Narzędzia Sortuj Dyspozycyjność W Wybi…" at bounding box center [888, 377] width 1328 height 753
drag, startPoint x: 759, startPoint y: 494, endPoint x: 689, endPoint y: 546, distance: 87.2
click at [689, 546] on div "Niedostępny 00:00 - 08:00 Niedostępny 11:00 - 23:59 C+CE: 44-46/45 C przed egza…" at bounding box center [734, 439] width 136 height 586
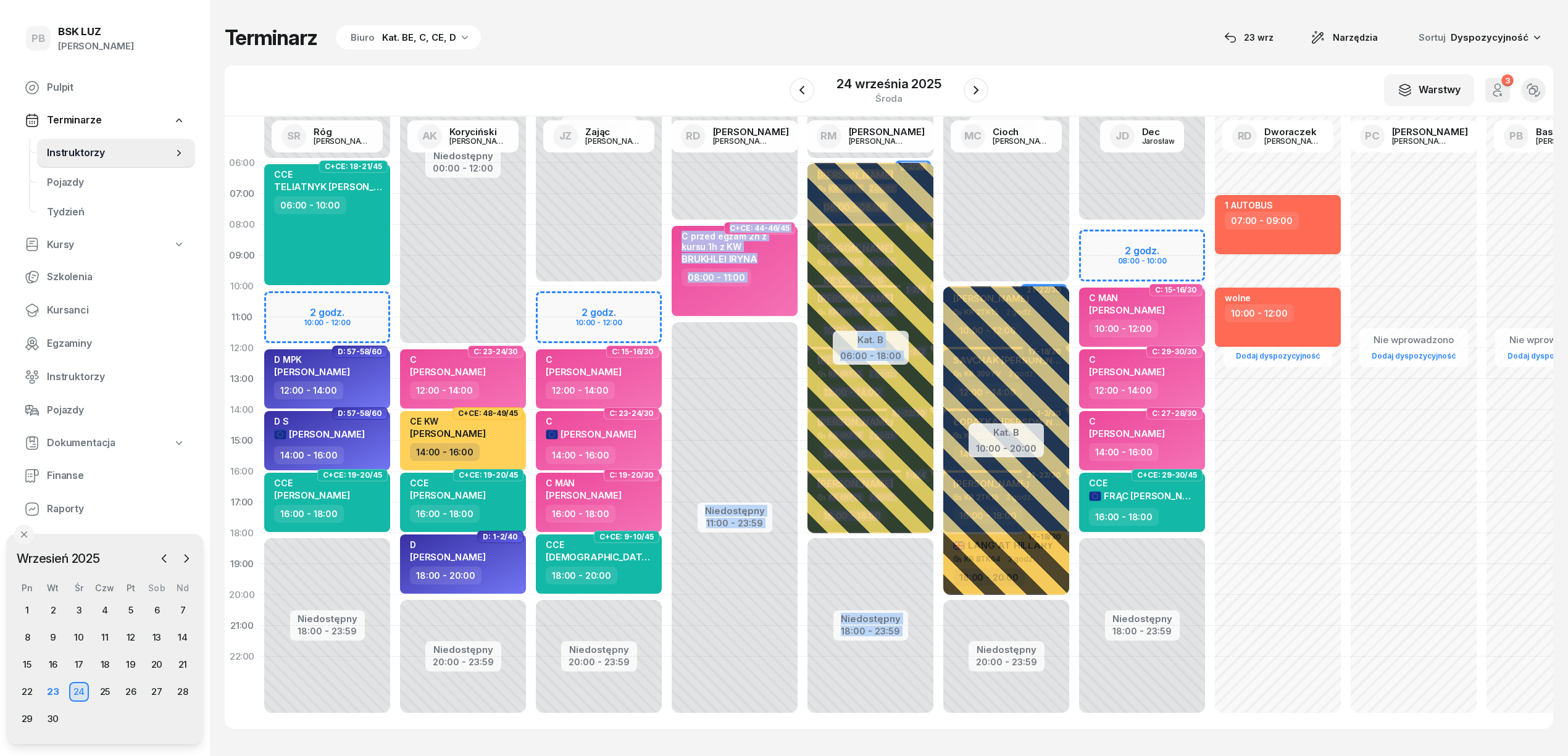
drag, startPoint x: 690, startPoint y: 561, endPoint x: 1034, endPoint y: 597, distance: 345.9
click at [1013, 598] on div "Niedostępny 00:00 - 06:00 Niedostępny 18:00 - 23:59 2 godz. 10:00 - 12:00 C+CE:…" at bounding box center [1142, 408] width 1765 height 586
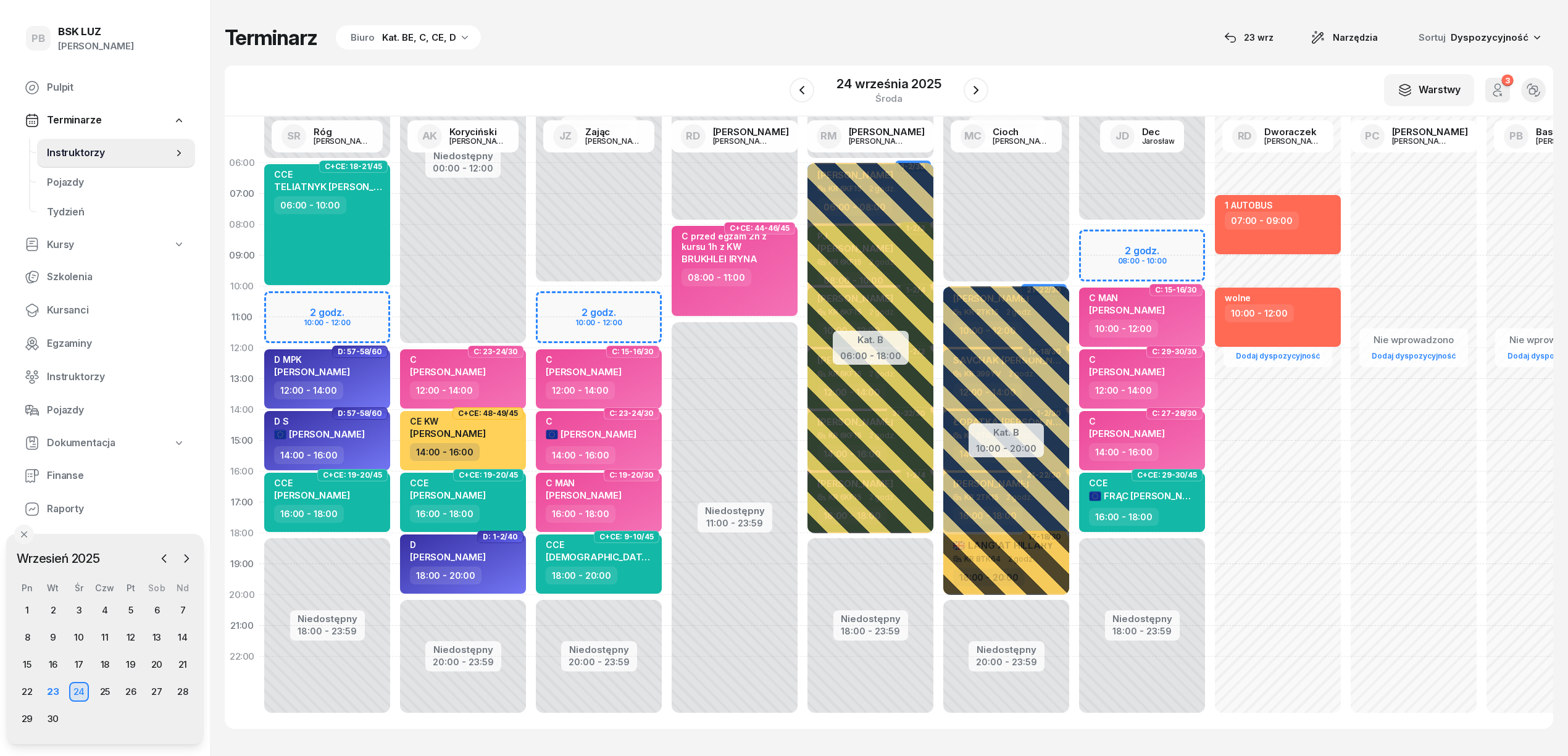
click at [1332, 592] on div "Nie wprowadzono Dodaj dyspozycyjność 1 AUTOBUS 07:00 - 09:00 wolne 10:00 - 12:00" at bounding box center [1277, 439] width 136 height 586
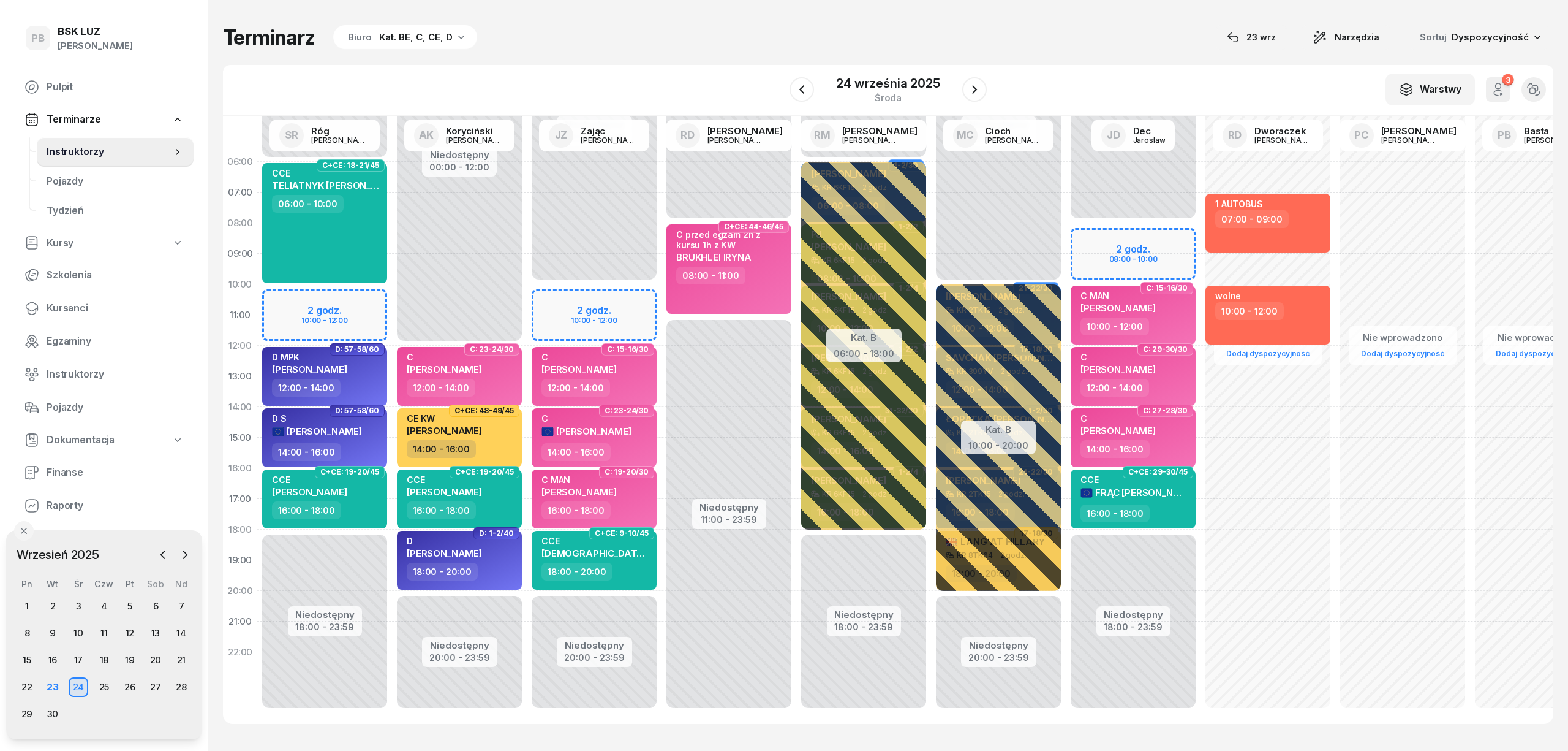
select select "19"
select select "21"
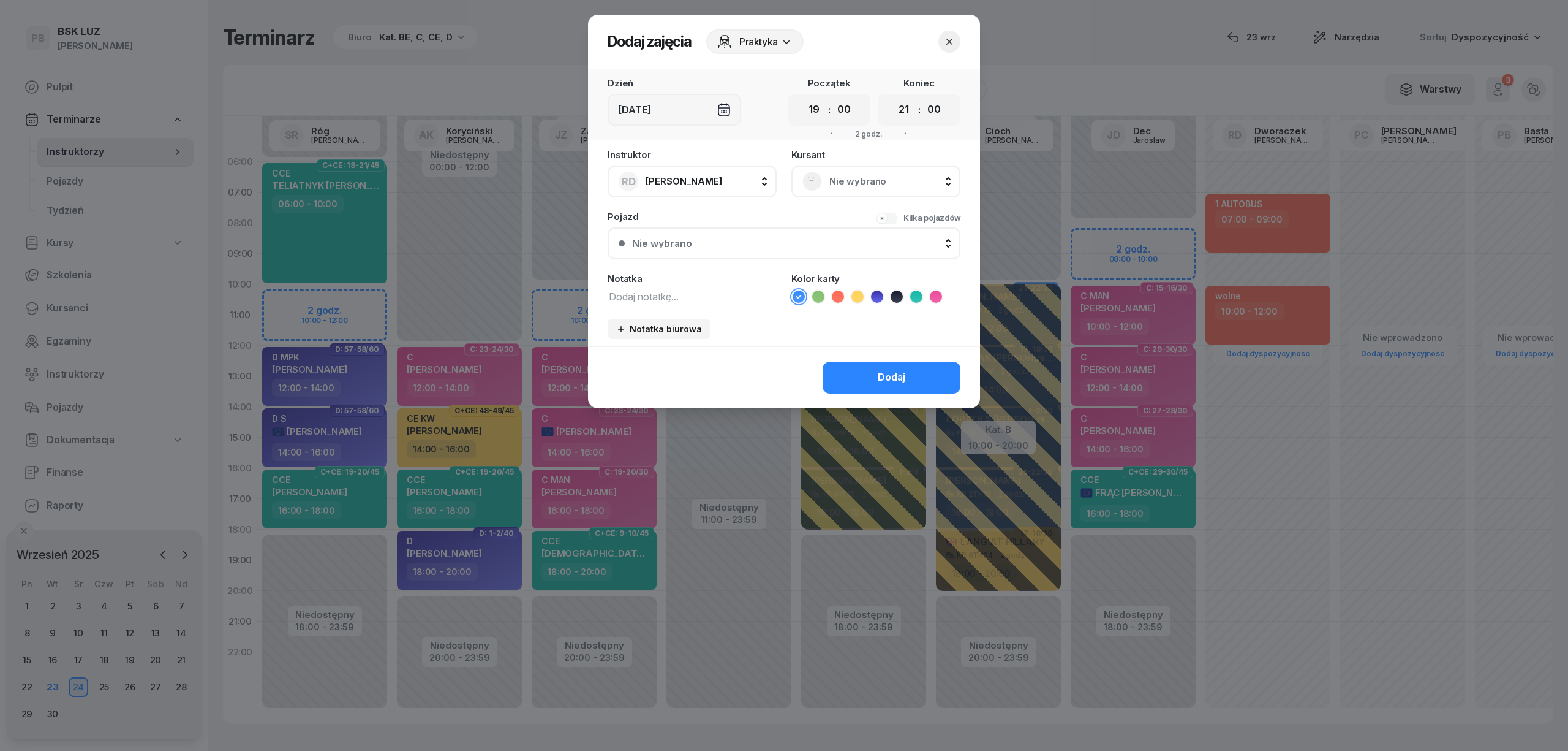
click at [947, 41] on icon "button" at bounding box center [949, 41] width 12 height 13
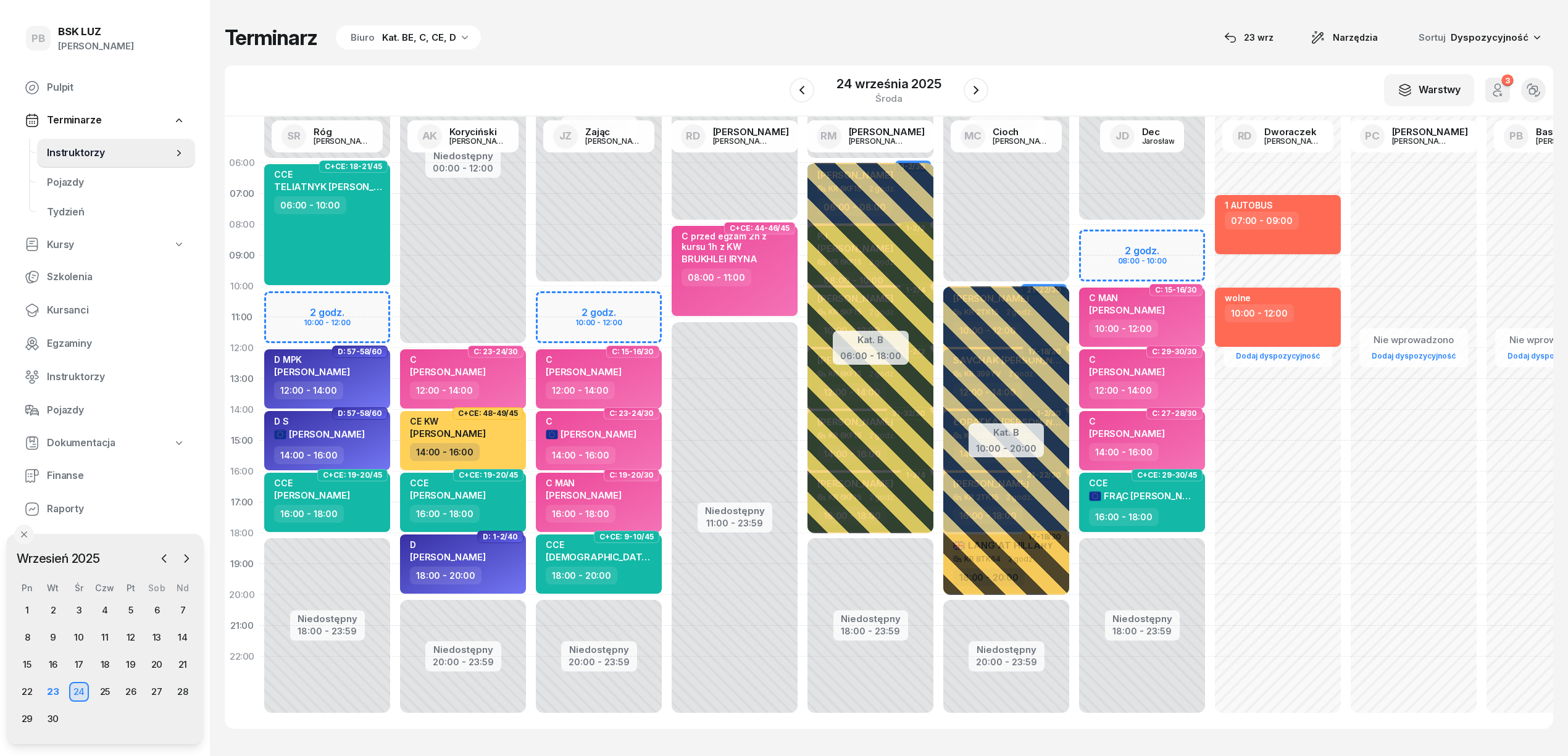
click at [961, 43] on div "Terminarz Biuro Kat. BE, C, CE, D [DATE] Narzędzia Sortuj Dyspozycyjność" at bounding box center [888, 37] width 1328 height 26
click at [728, 22] on div "Terminarz Biuro Kat. BE, C, CE, D [DATE] Narzędzia Sortuj Dyspozycyjność W Wybi…" at bounding box center [888, 377] width 1328 height 753
click at [746, 8] on div "Terminarz Biuro Kat. BE, C, CE, D [DATE] Narzędzia Sortuj Dyspozycyjność W Wybi…" at bounding box center [888, 377] width 1328 height 753
click at [761, 8] on div "Terminarz Biuro Kat. BE, C, CE, D [DATE] Narzędzia Sortuj Dyspozycyjność W Wybi…" at bounding box center [888, 377] width 1328 height 753
click at [1155, 26] on div "Terminarz Biuro Kat. BE, C, CE, D [DATE] Narzędzia Sortuj Dyspozycyjność" at bounding box center [888, 37] width 1328 height 26
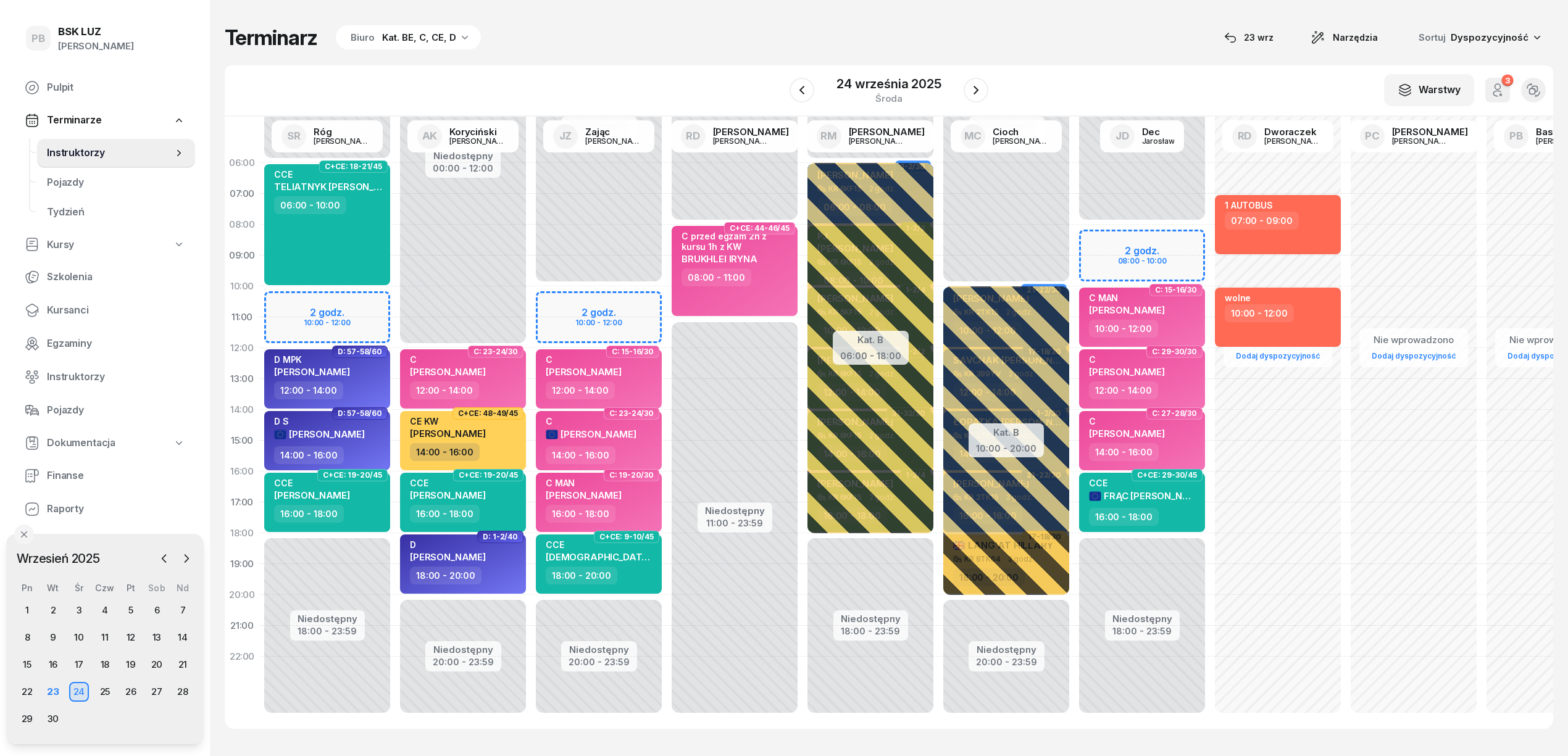
click at [687, 31] on div "Terminarz Biuro Kat. BE, C, CE, D [DATE] Narzędzia Sortuj Dyspozycyjność" at bounding box center [888, 37] width 1328 height 26
click at [1117, 36] on div "Terminarz Biuro Kat. BE, C, CE, D [DATE] Narzędzia Sortuj Dyspozycyjność" at bounding box center [888, 37] width 1328 height 26
click at [729, 55] on div "Terminarz Biuro Kat. BE, C, CE, D [DATE] Narzędzia Sortuj Dyspozycyjność W Wybi…" at bounding box center [888, 377] width 1328 height 753
click at [723, 85] on div "W Wybierz AK Koryciński Artur BP Pająk Bogusław DA Arendarczyk Damian DP Pawłow…" at bounding box center [888, 91] width 1328 height 51
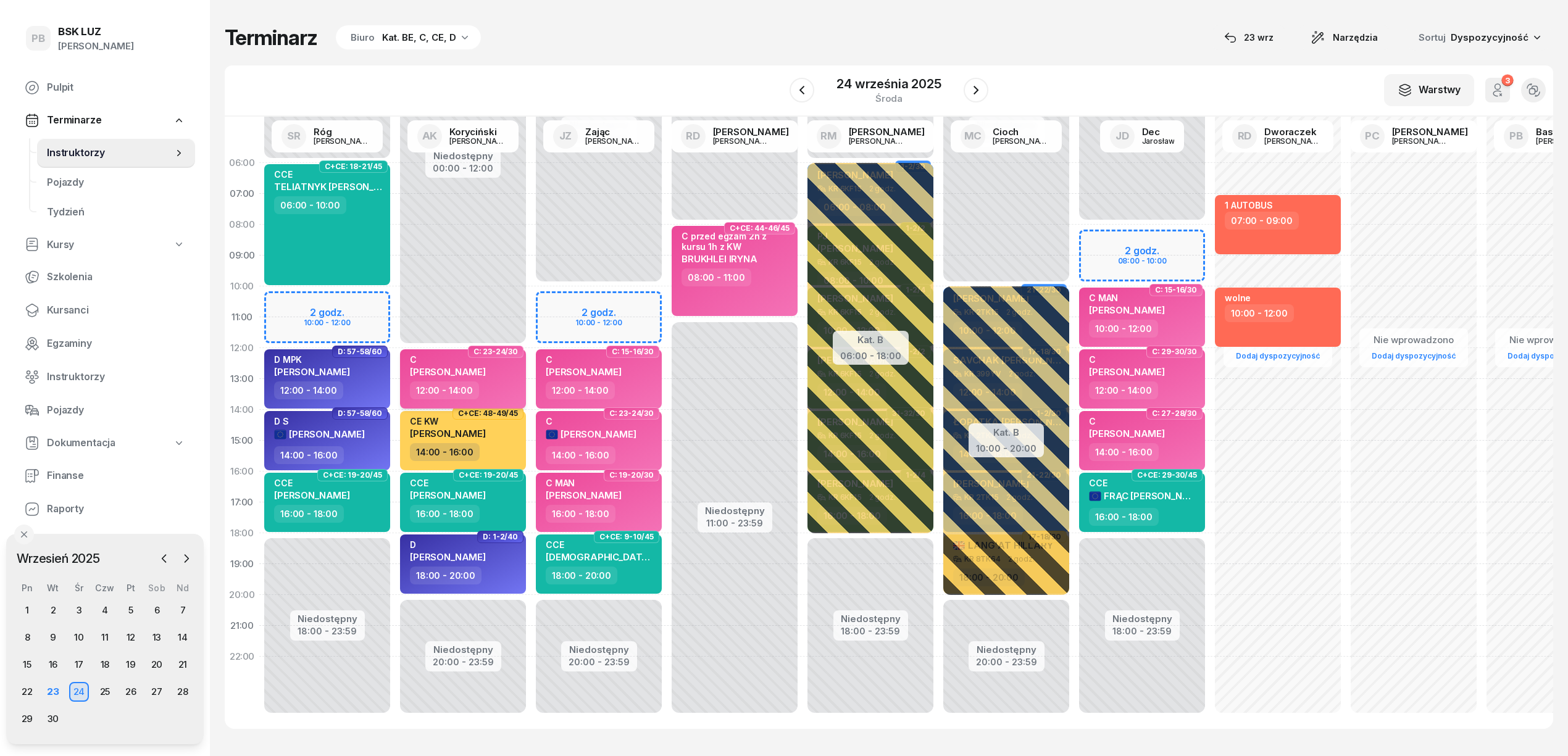
click at [485, 375] on span "[PERSON_NAME]" at bounding box center [447, 372] width 76 height 12
select select "12"
select select "14"
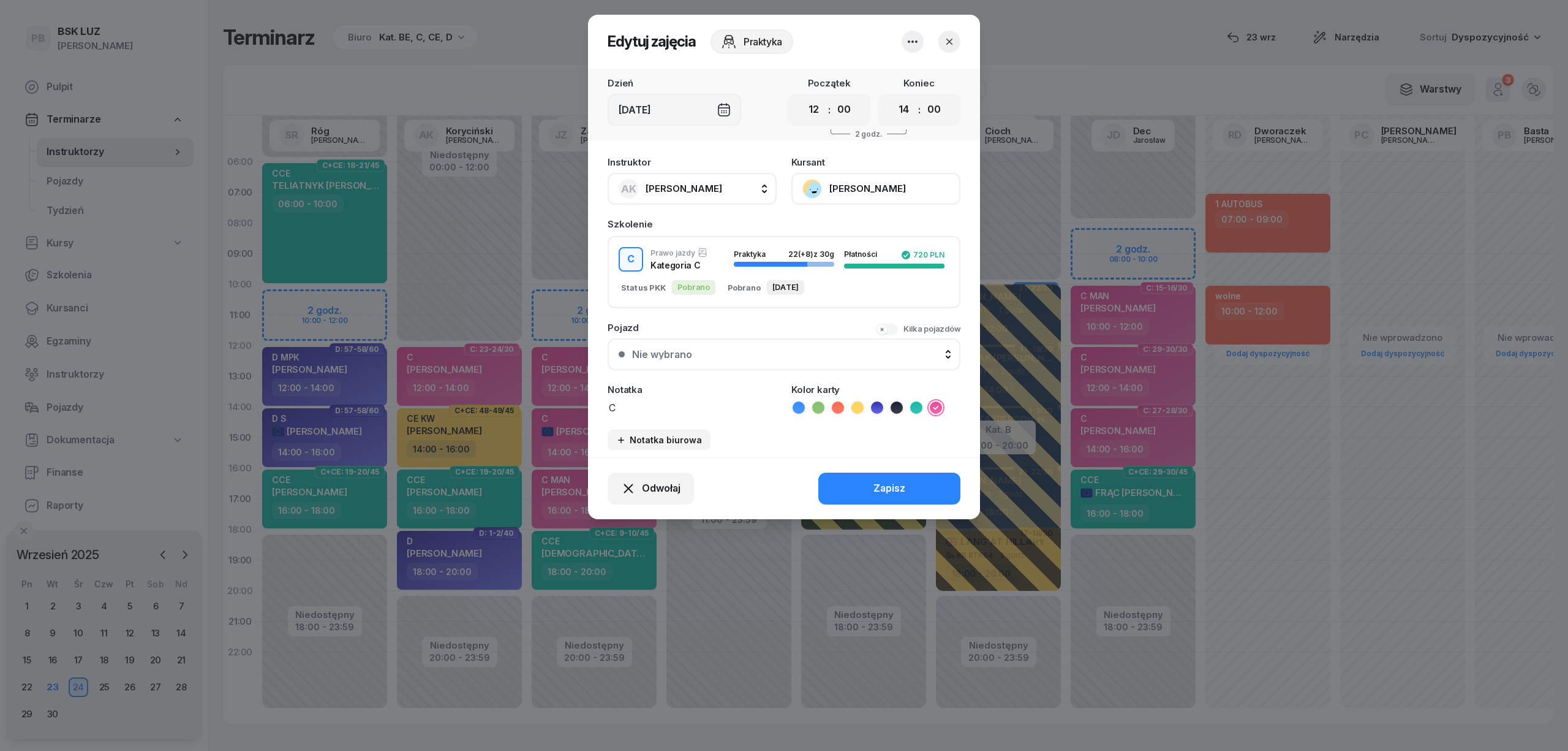
click at [834, 182] on button "[PERSON_NAME]" at bounding box center [876, 188] width 169 height 32
click at [831, 238] on div "Otwórz profil" at bounding box center [831, 230] width 60 height 16
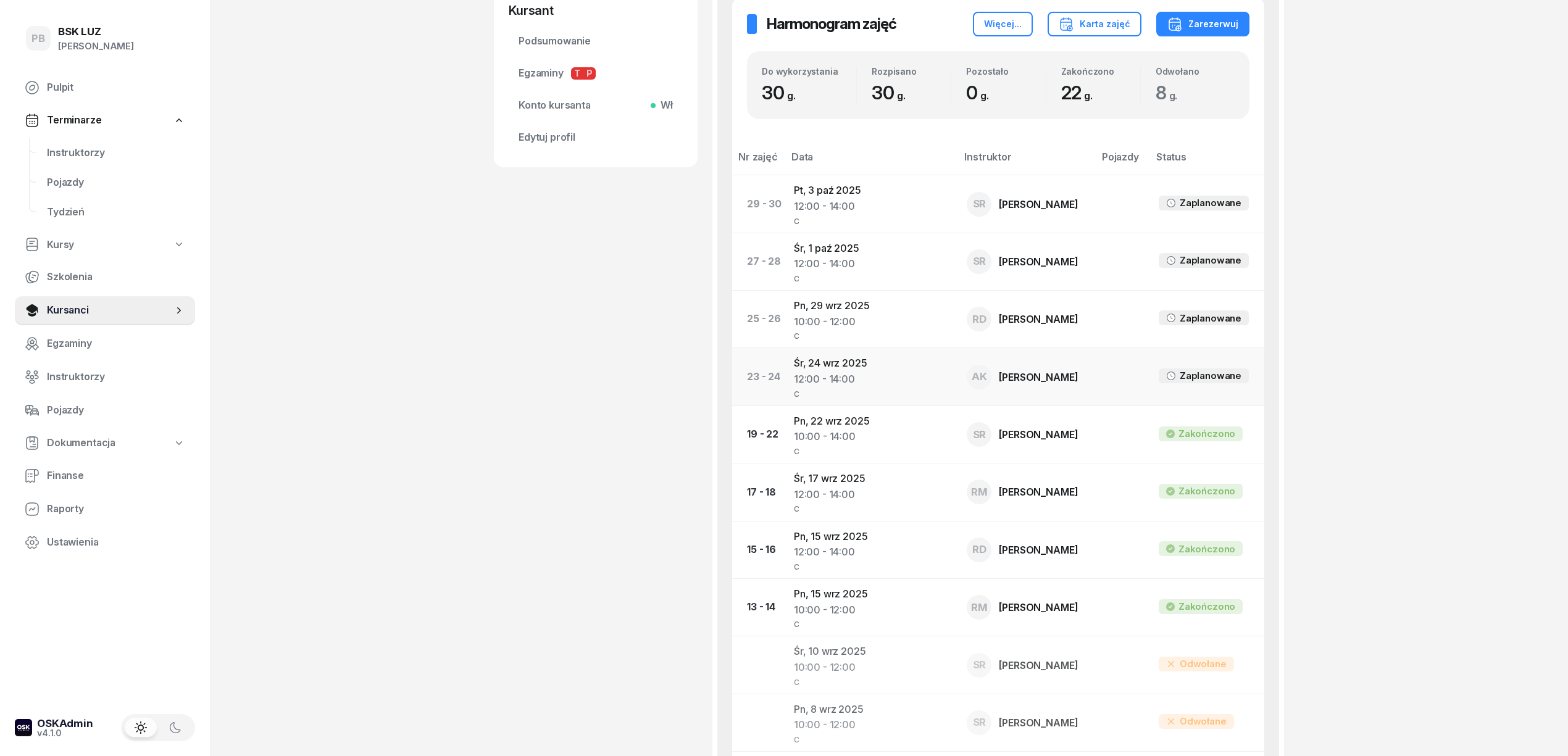
scroll to position [576, 0]
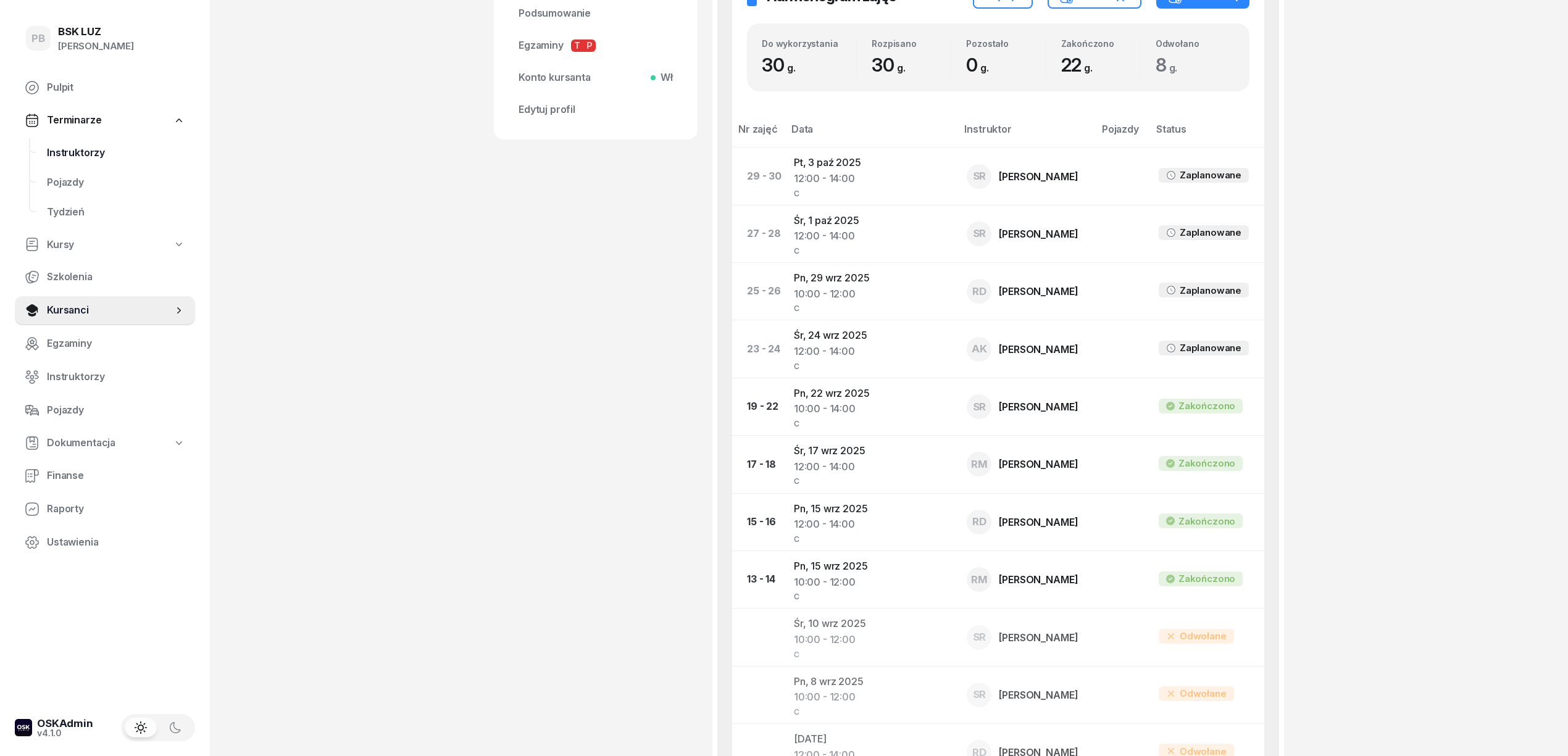
click at [50, 151] on span "Instruktorzy" at bounding box center [115, 153] width 138 height 16
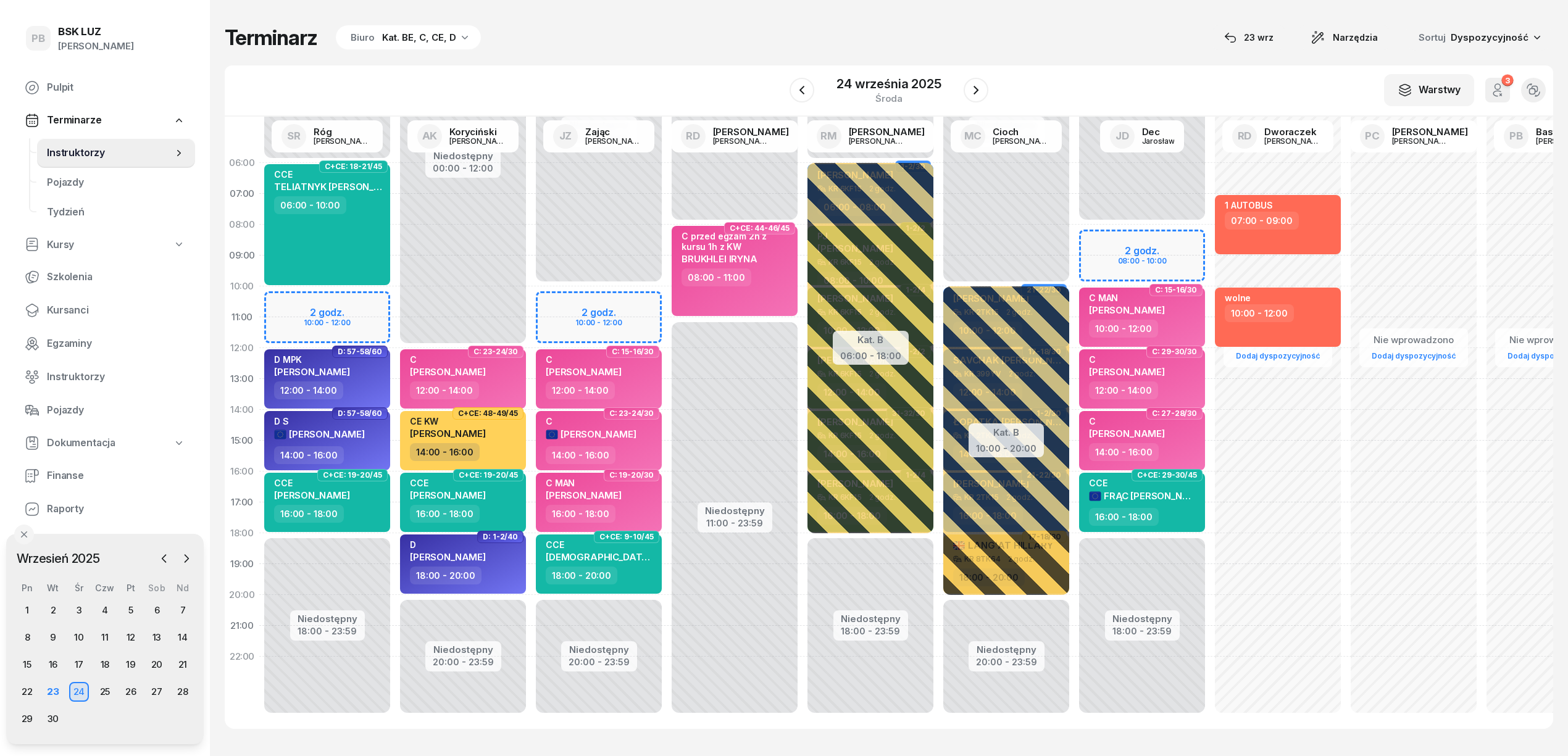
click at [570, 60] on div "Terminarz Biuro Kat. BE, C, CE, D [DATE] Narzędzia Sortuj Dyspozycyjność W Wybi…" at bounding box center [888, 377] width 1328 height 753
click at [1124, 58] on div "Terminarz Biuro Kat. BE, C, CE, D [DATE] Narzędzia Sortuj Dyspozycyjność W Wybi…" at bounding box center [888, 377] width 1328 height 753
click at [1035, 667] on div "Niedostępny 00:00 - 10:00 Niedostępny 20:00 - 23:59 Kat. B 10:00 - 20:00 21-22/…" at bounding box center [1006, 439] width 136 height 586
select select "22"
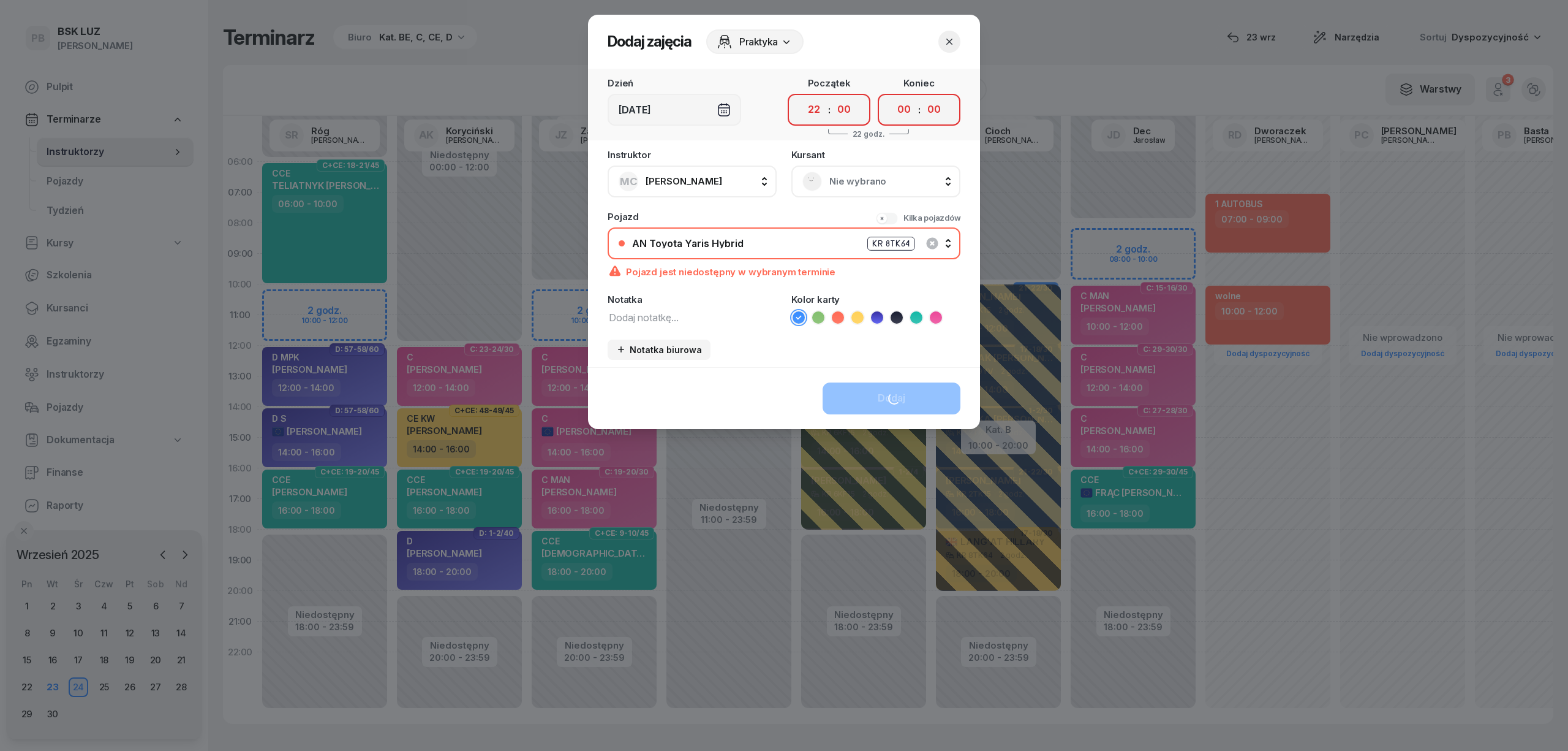
click at [946, 38] on icon "button" at bounding box center [949, 41] width 12 height 13
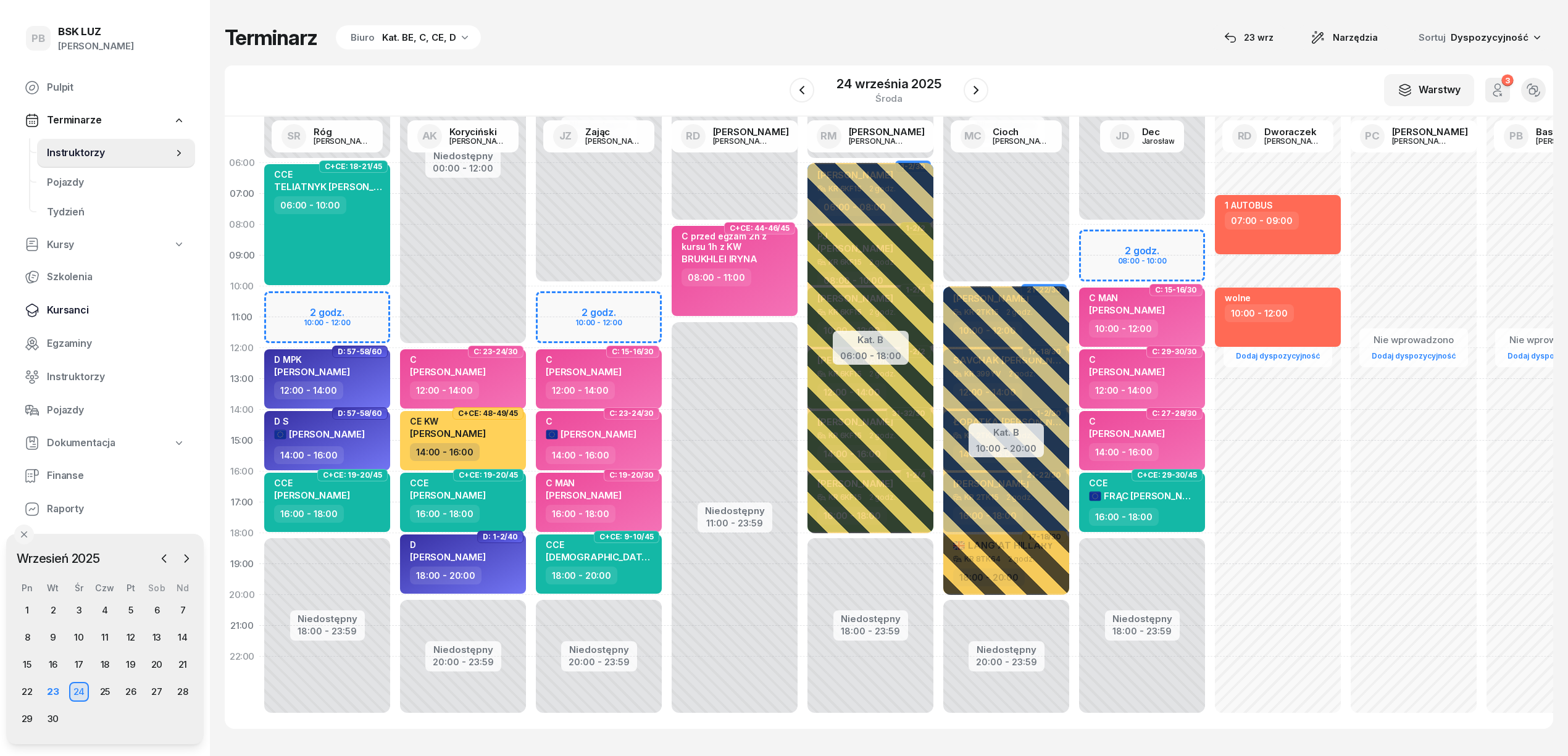
click at [53, 312] on span "Kursanci" at bounding box center [115, 310] width 138 height 16
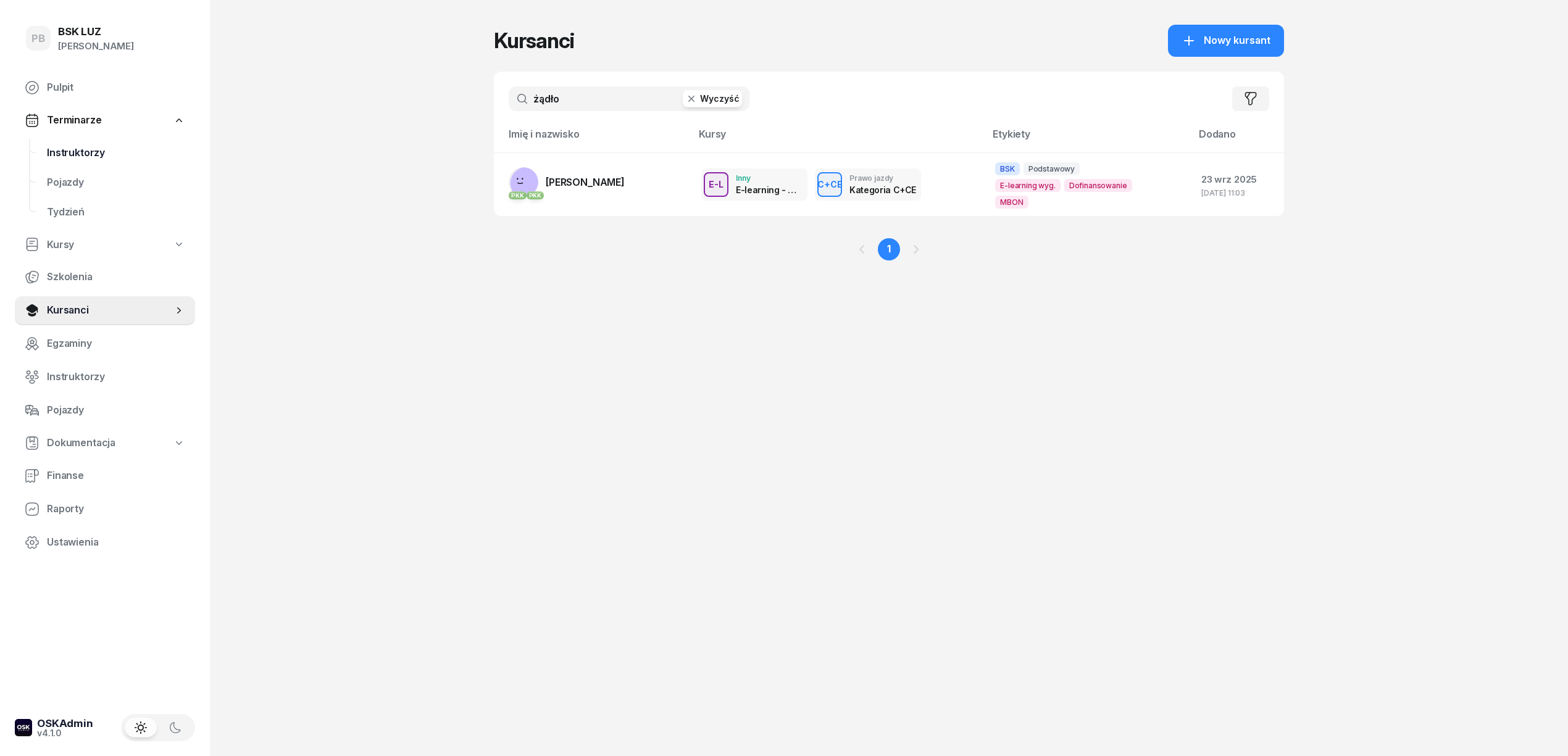
click at [96, 141] on link "Instruktorzy" at bounding box center [115, 153] width 158 height 30
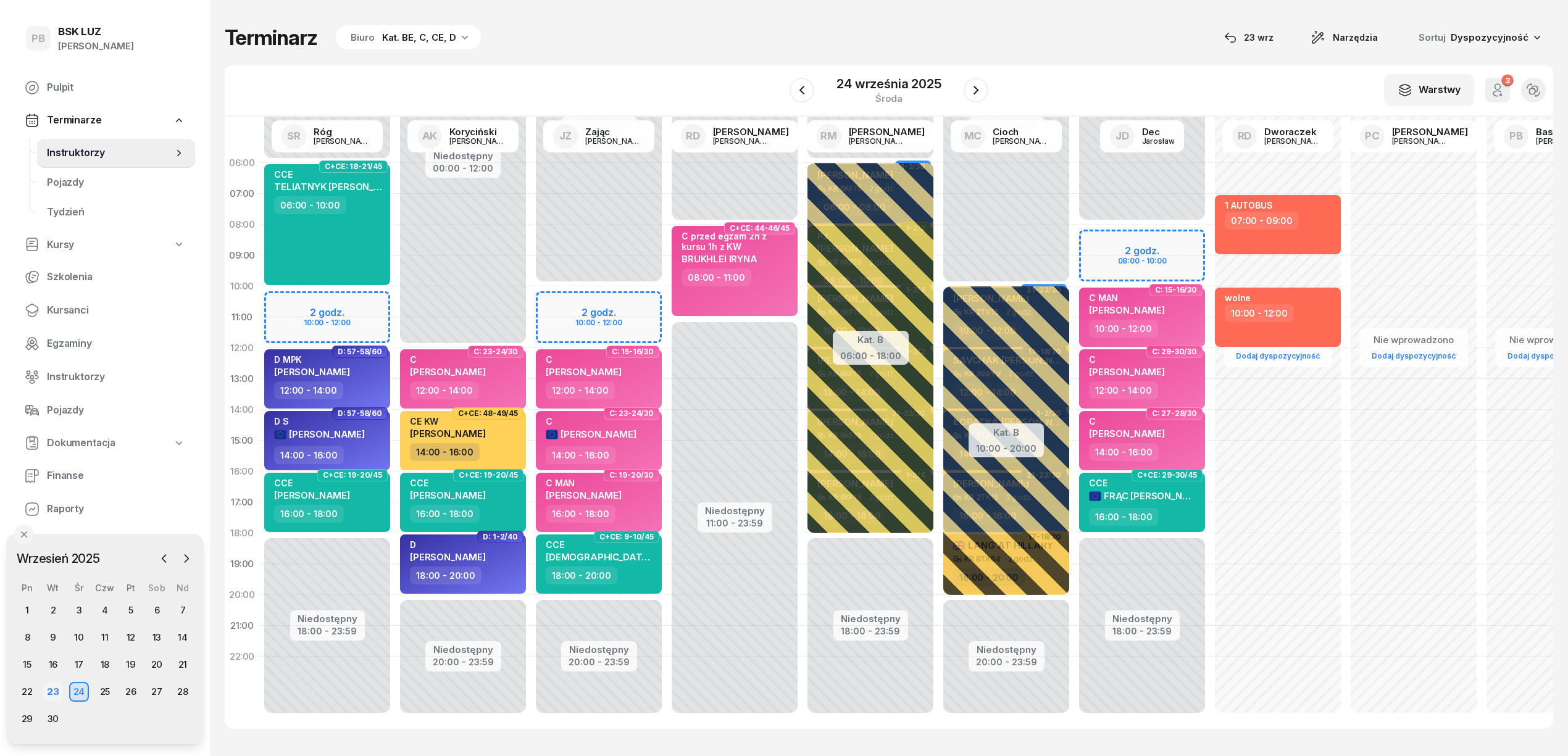
click at [52, 687] on div "23" at bounding box center [53, 691] width 19 height 19
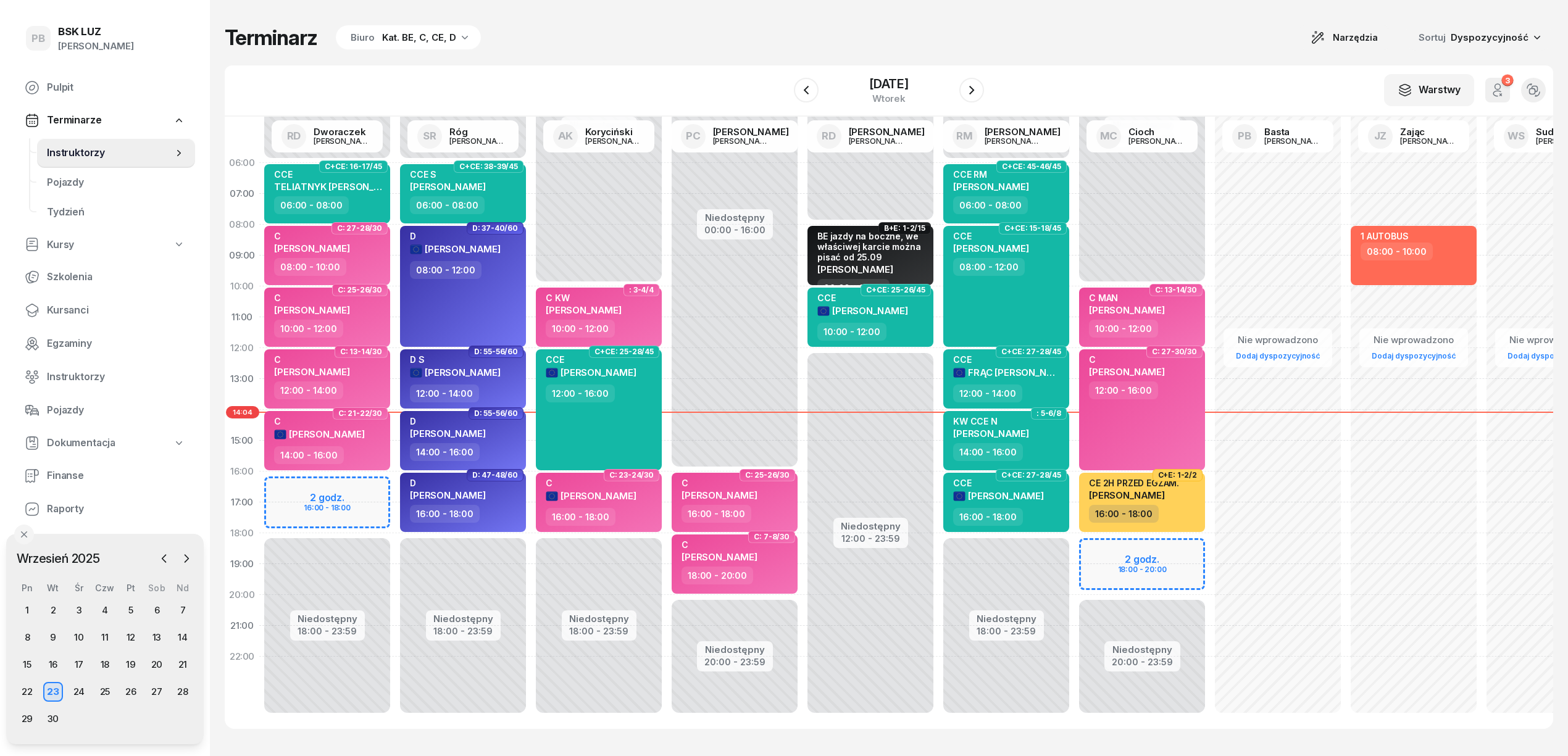
click at [752, 47] on div "Terminarz Biuro Kat. BE, C, CE, D Narzędzia Sortuj Dyspozycyjność" at bounding box center [888, 37] width 1328 height 26
click at [979, 87] on icon "button" at bounding box center [970, 89] width 15 height 15
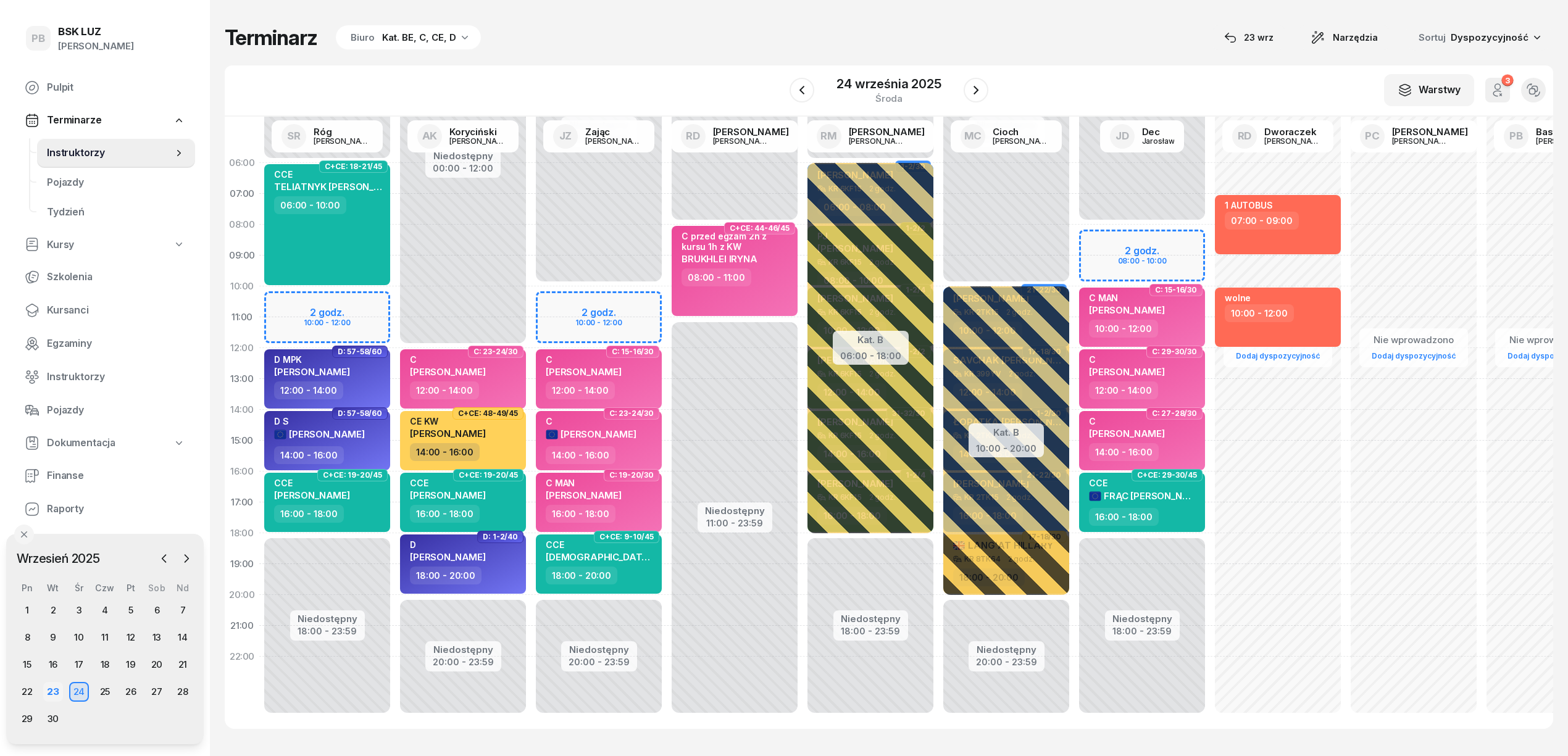
click at [57, 689] on div "23" at bounding box center [53, 691] width 19 height 19
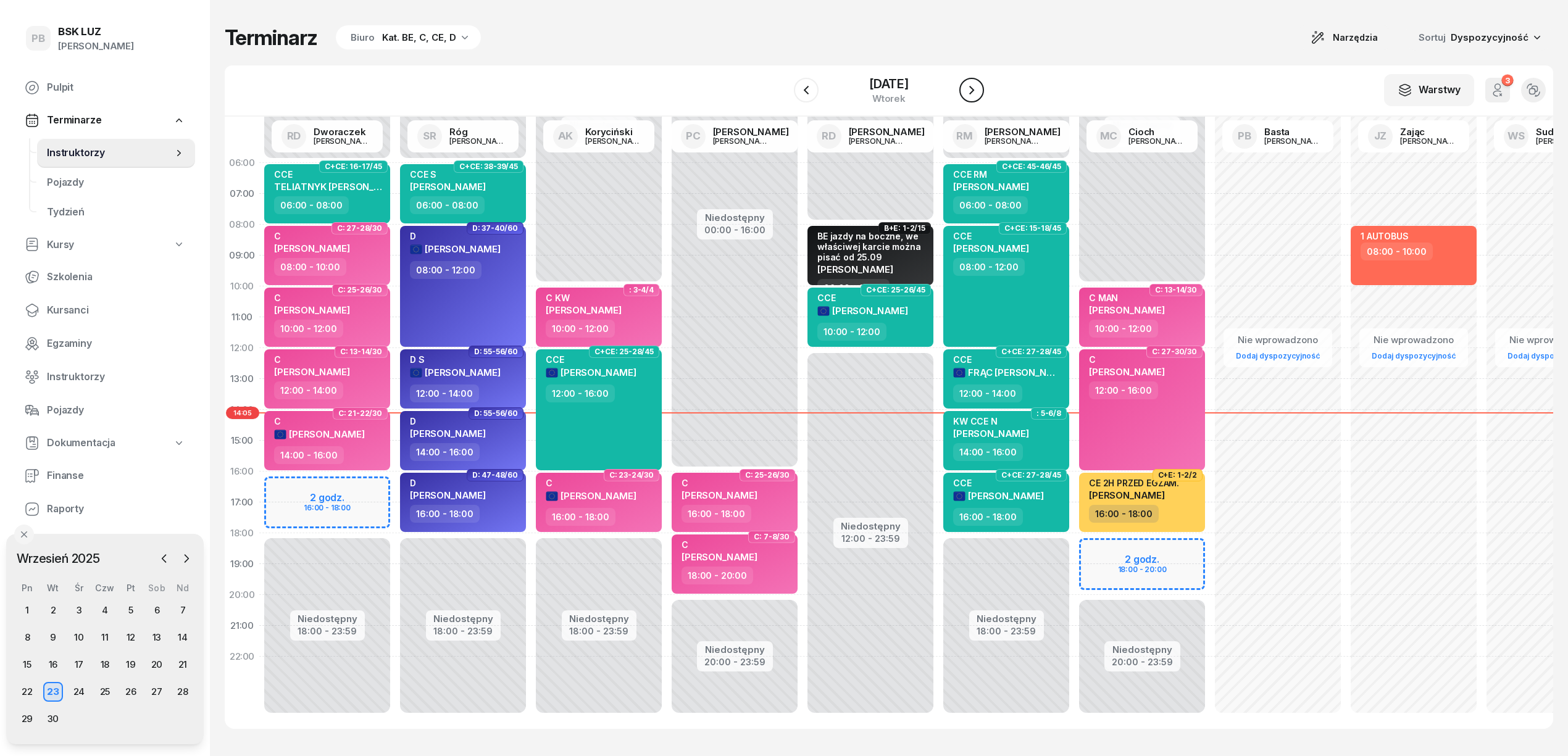
click at [984, 84] on button "button" at bounding box center [970, 89] width 24 height 24
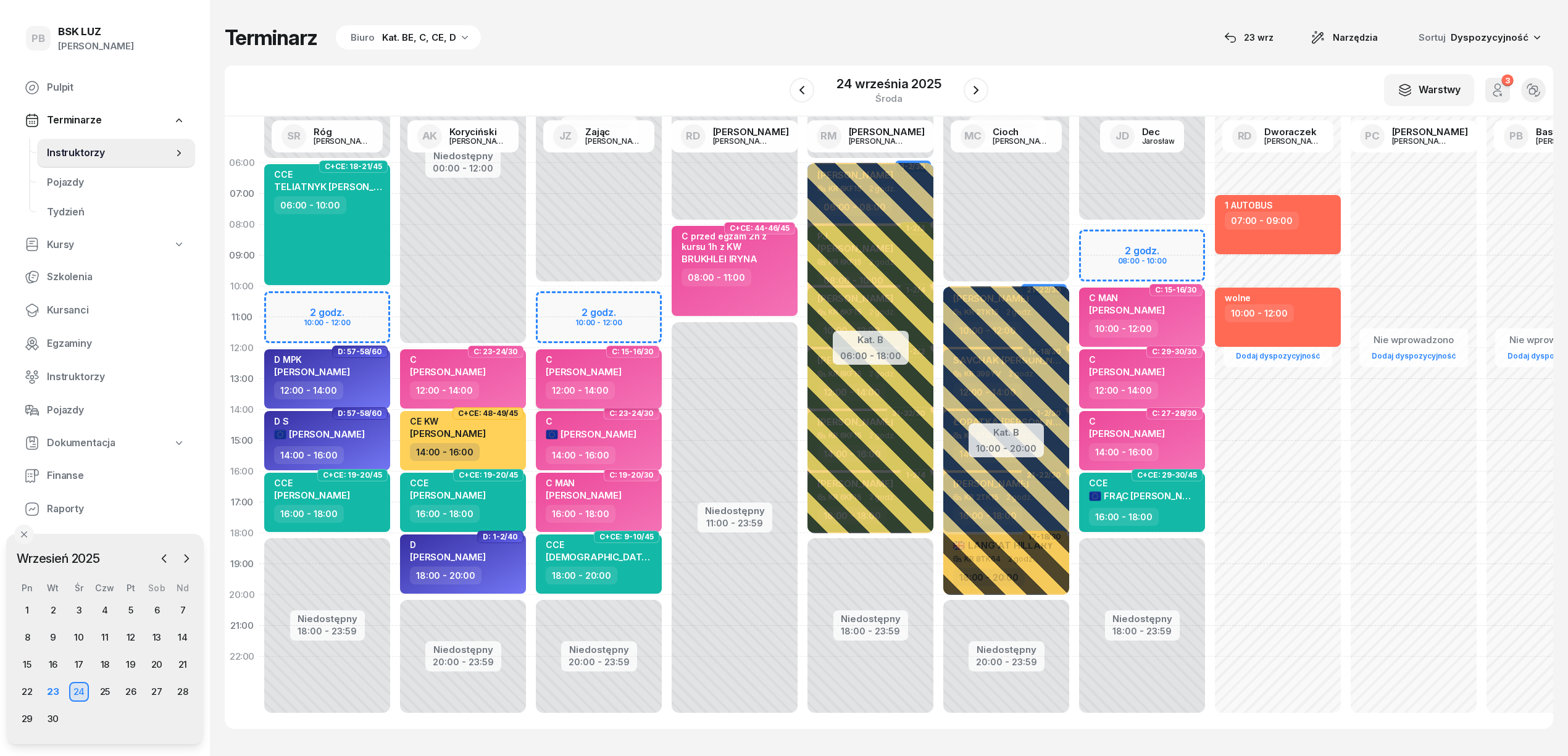
click at [628, 388] on div "12:00 - 14:00" at bounding box center [600, 390] width 108 height 17
select select "12"
select select "14"
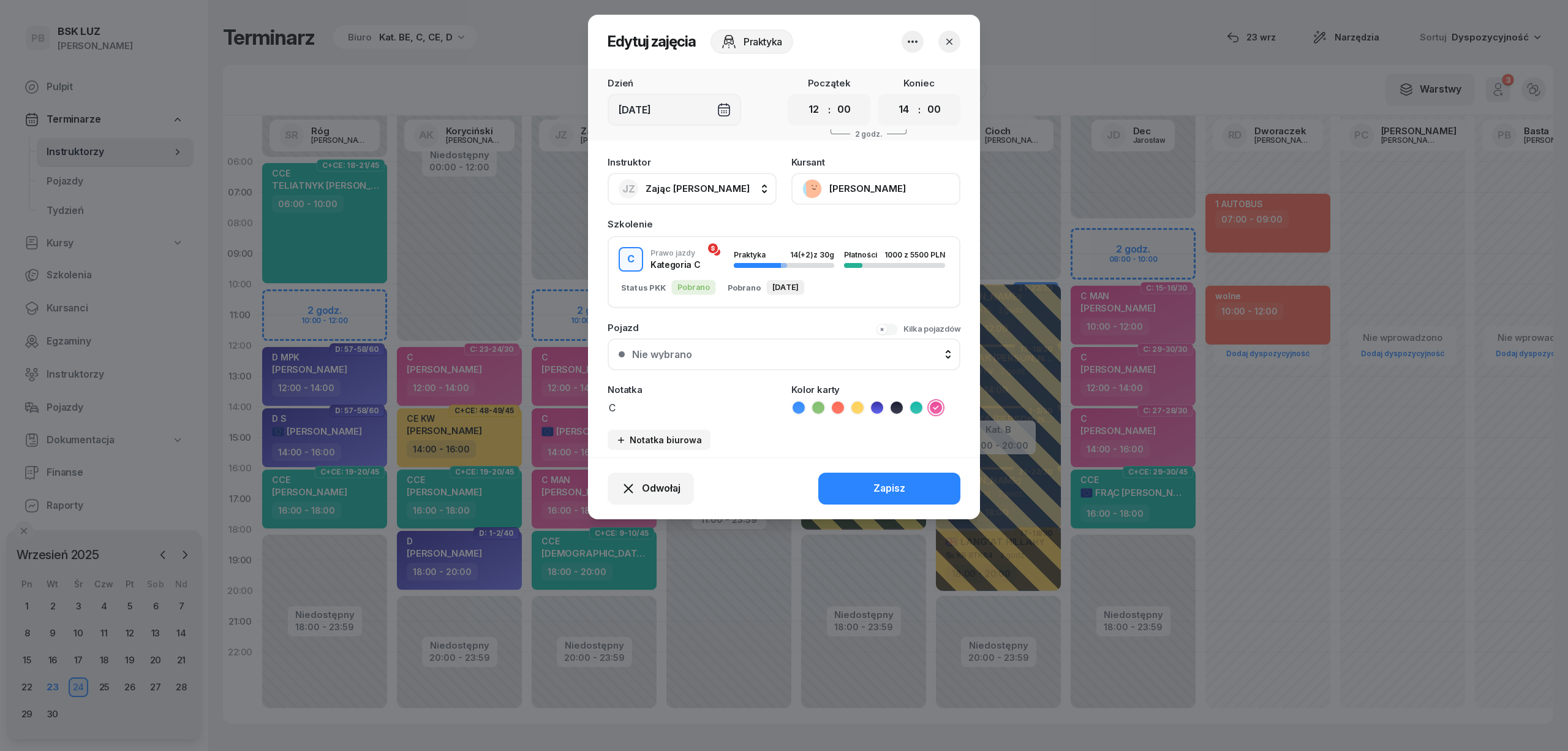
click at [892, 182] on button "[PERSON_NAME]" at bounding box center [876, 188] width 169 height 32
click at [884, 231] on link "Otwórz profil" at bounding box center [875, 231] width 162 height 31
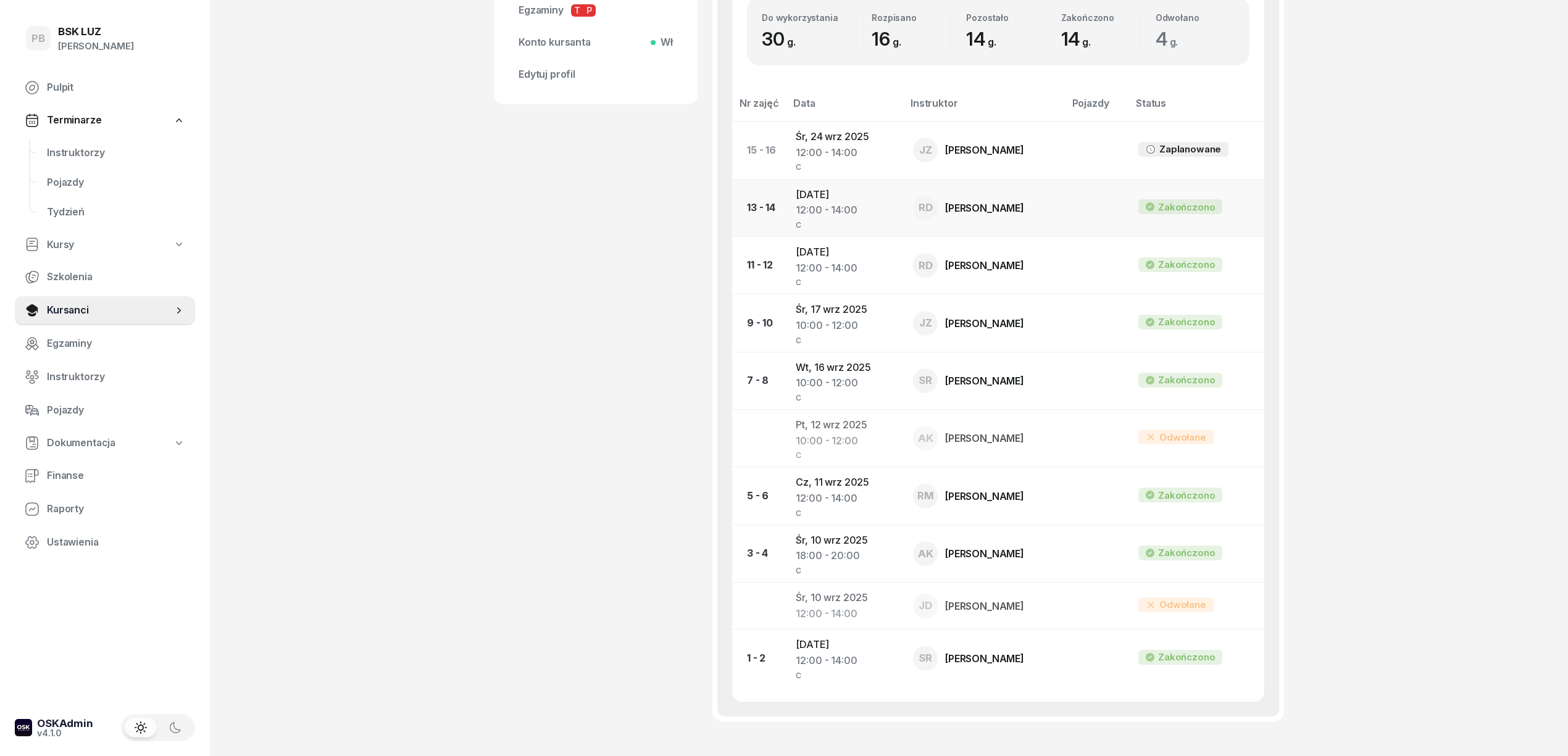
scroll to position [494, 0]
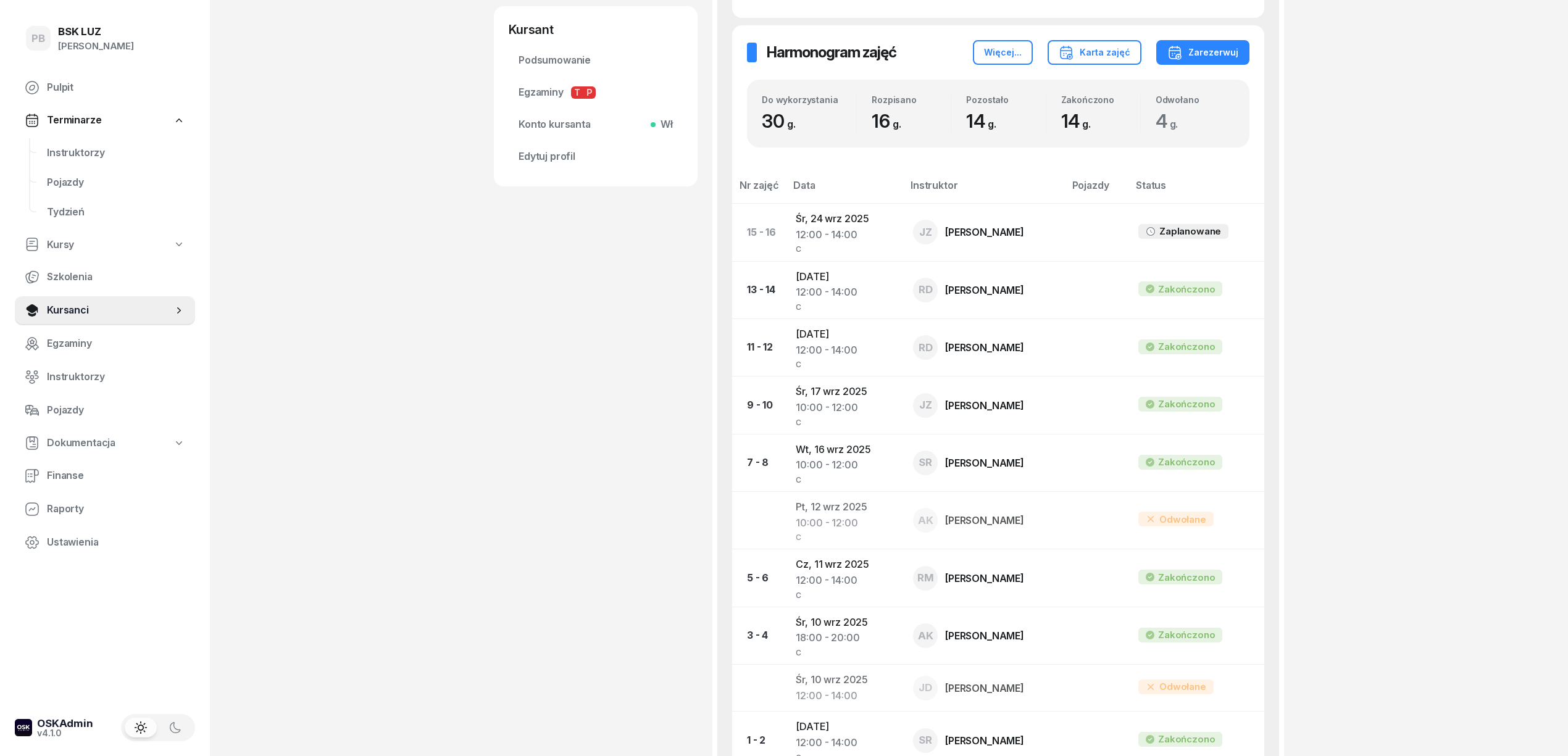
click at [1539, 619] on div "PB BSK LUZ Patrycja Bogdanowicz Pulpit Terminarze Instruktorzy Pojazdy Tydzień …" at bounding box center [784, 215] width 1568 height 1417
click at [517, 376] on div "WĄTOR WOJCIECH Kursant Dodaj etykiety... 781 111 454 wojciechwator10@gmail.com …" at bounding box center [596, 204] width 203 height 1269
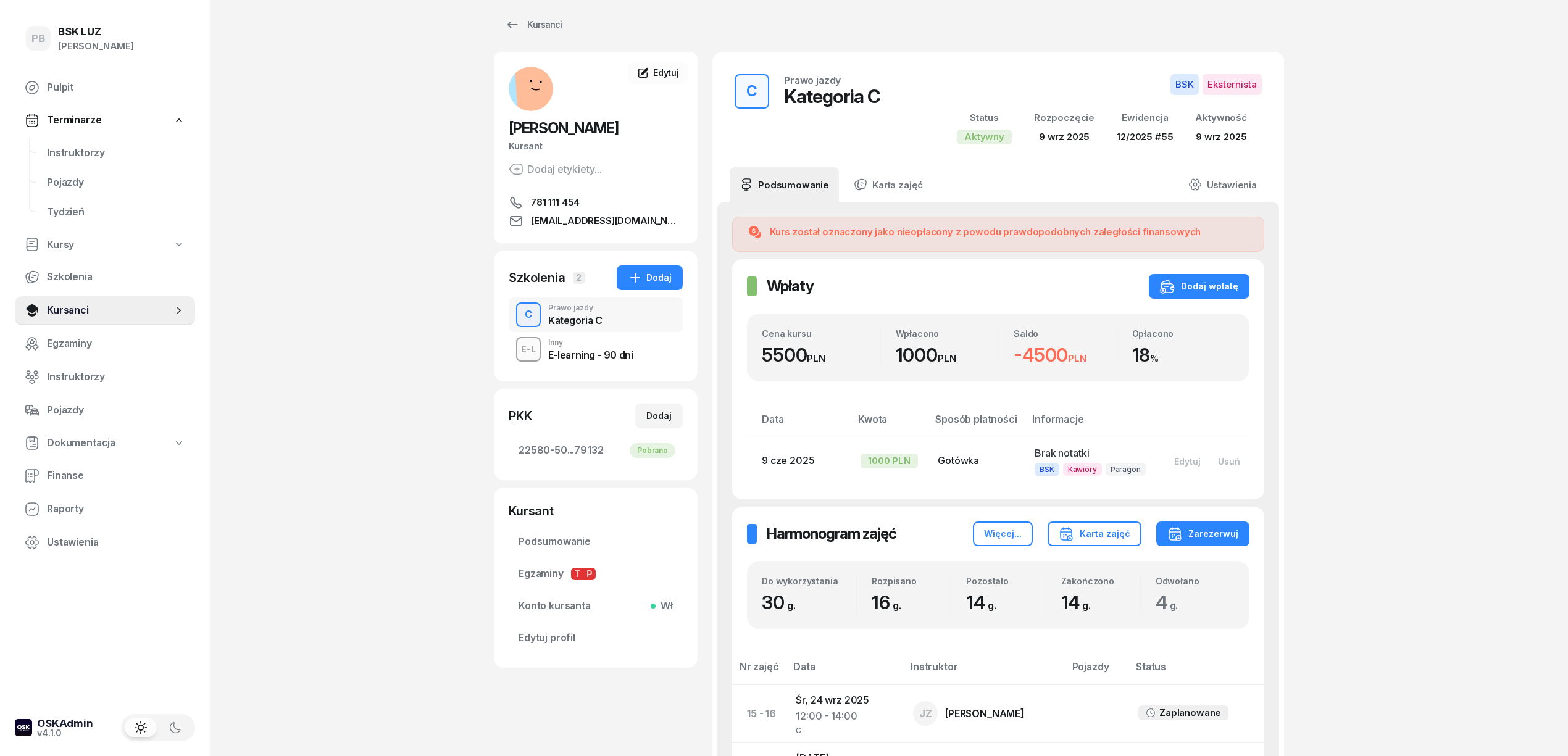
scroll to position [0, 0]
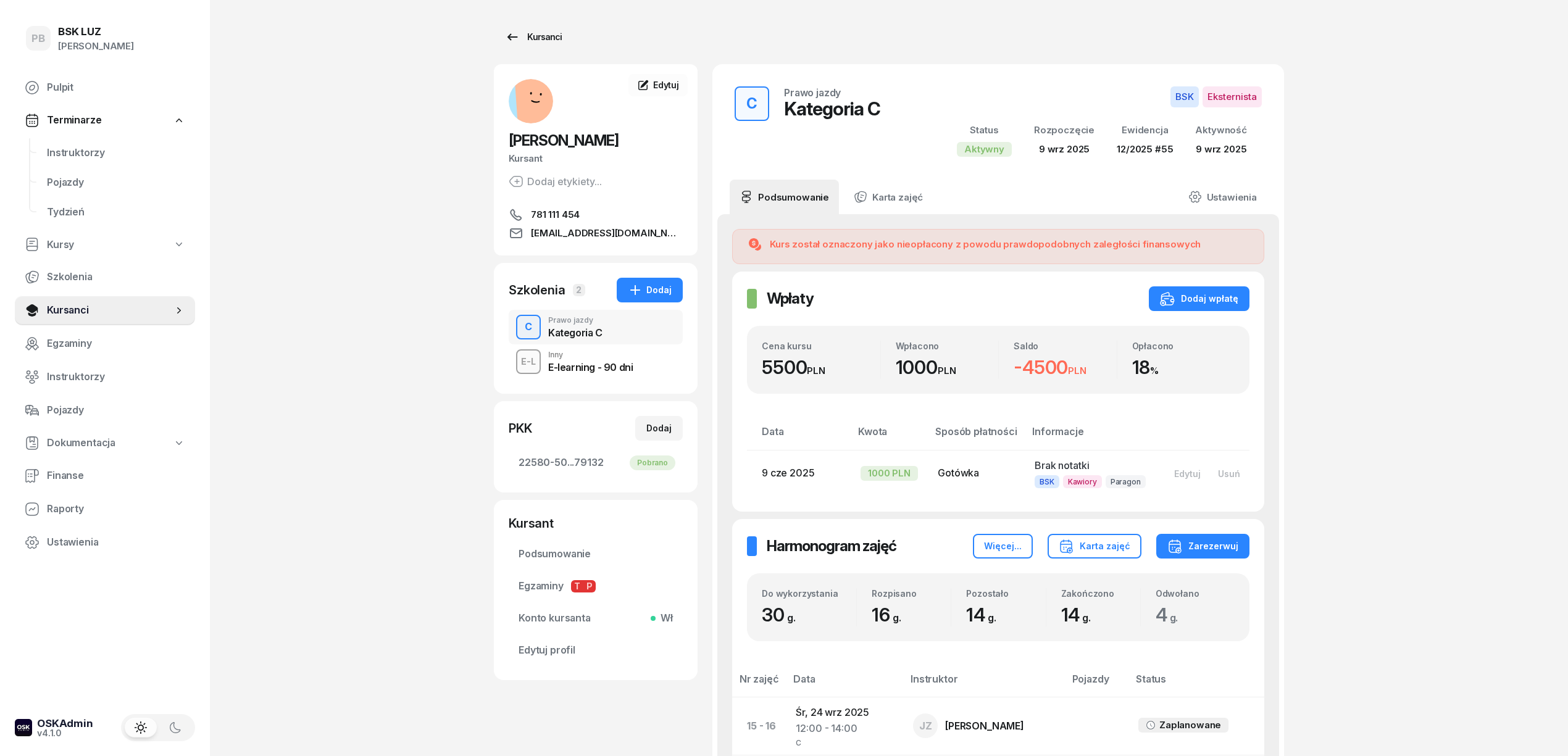
click at [503, 30] on link "Kursanci" at bounding box center [534, 36] width 79 height 24
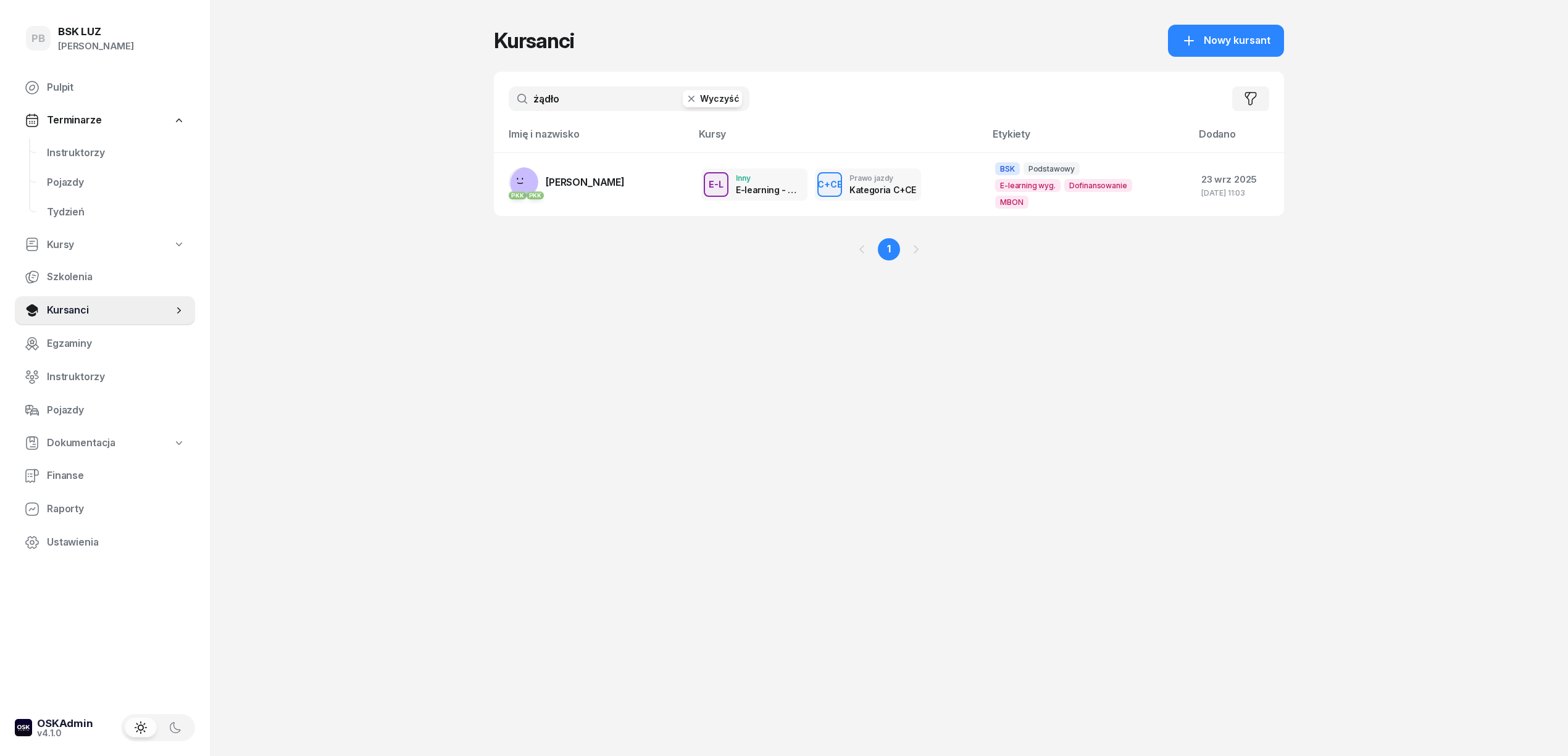
click at [537, 104] on input "żądło" at bounding box center [629, 98] width 241 height 24
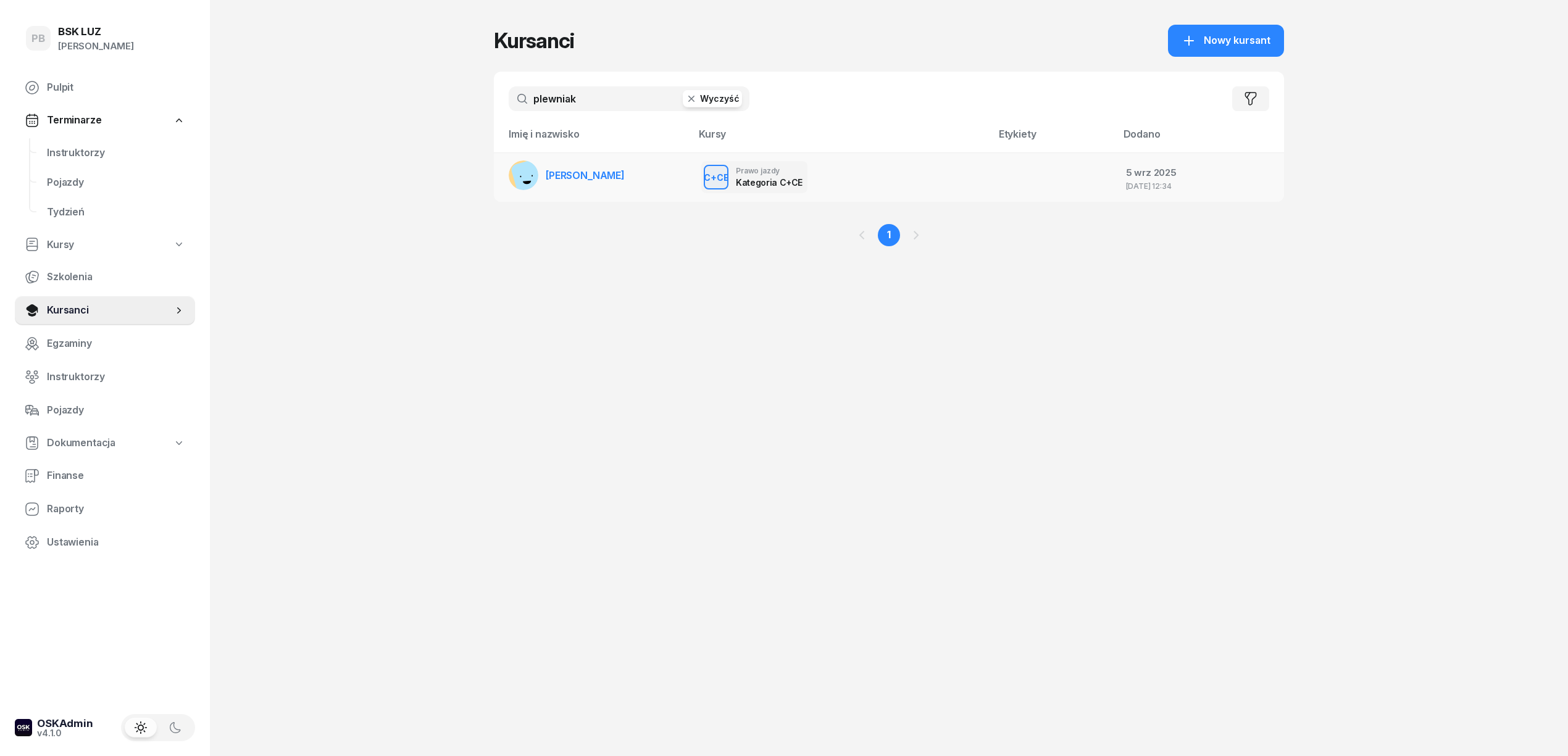
type input "plewniak"
click at [620, 169] on span "[PERSON_NAME]" at bounding box center [585, 175] width 79 height 13
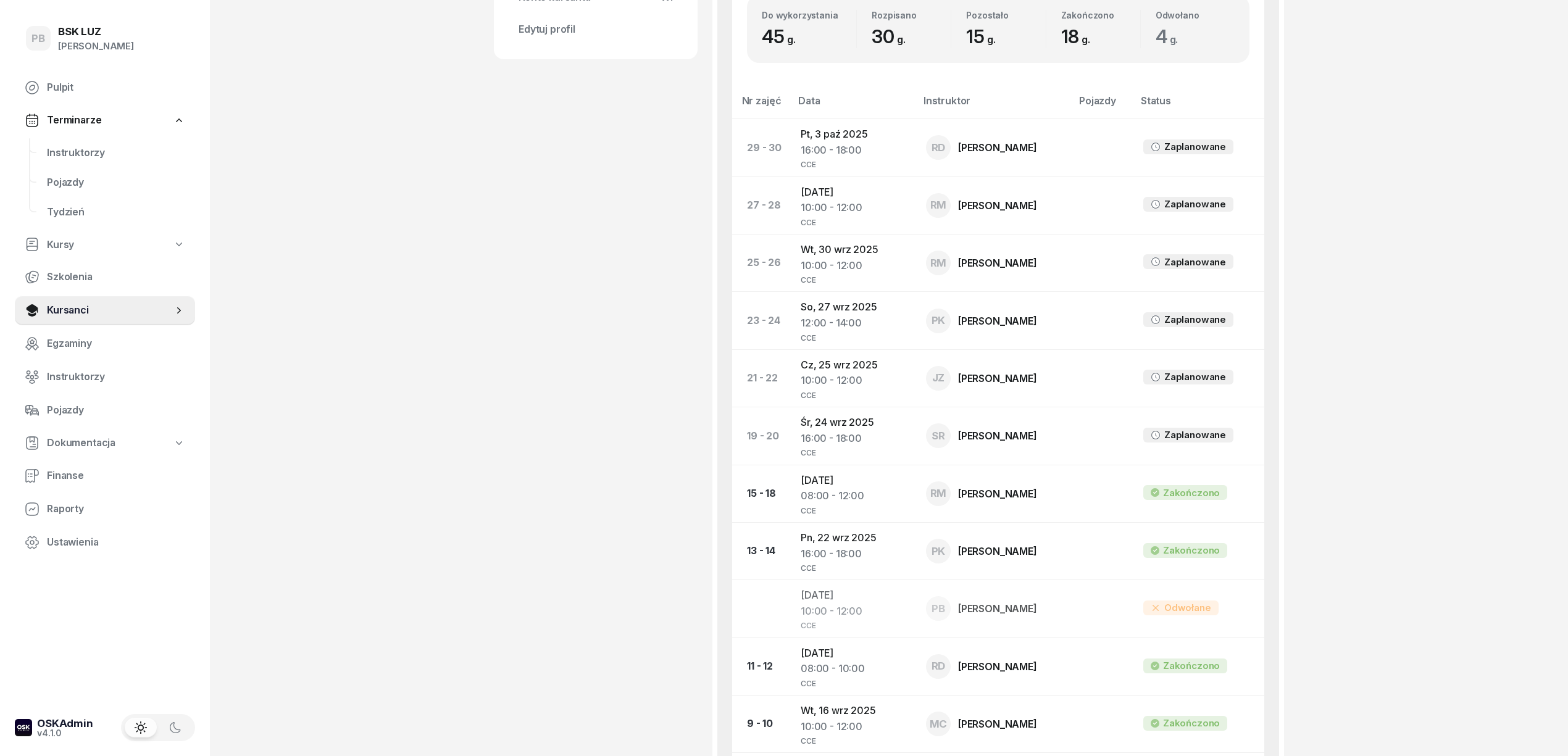
scroll to position [576, 0]
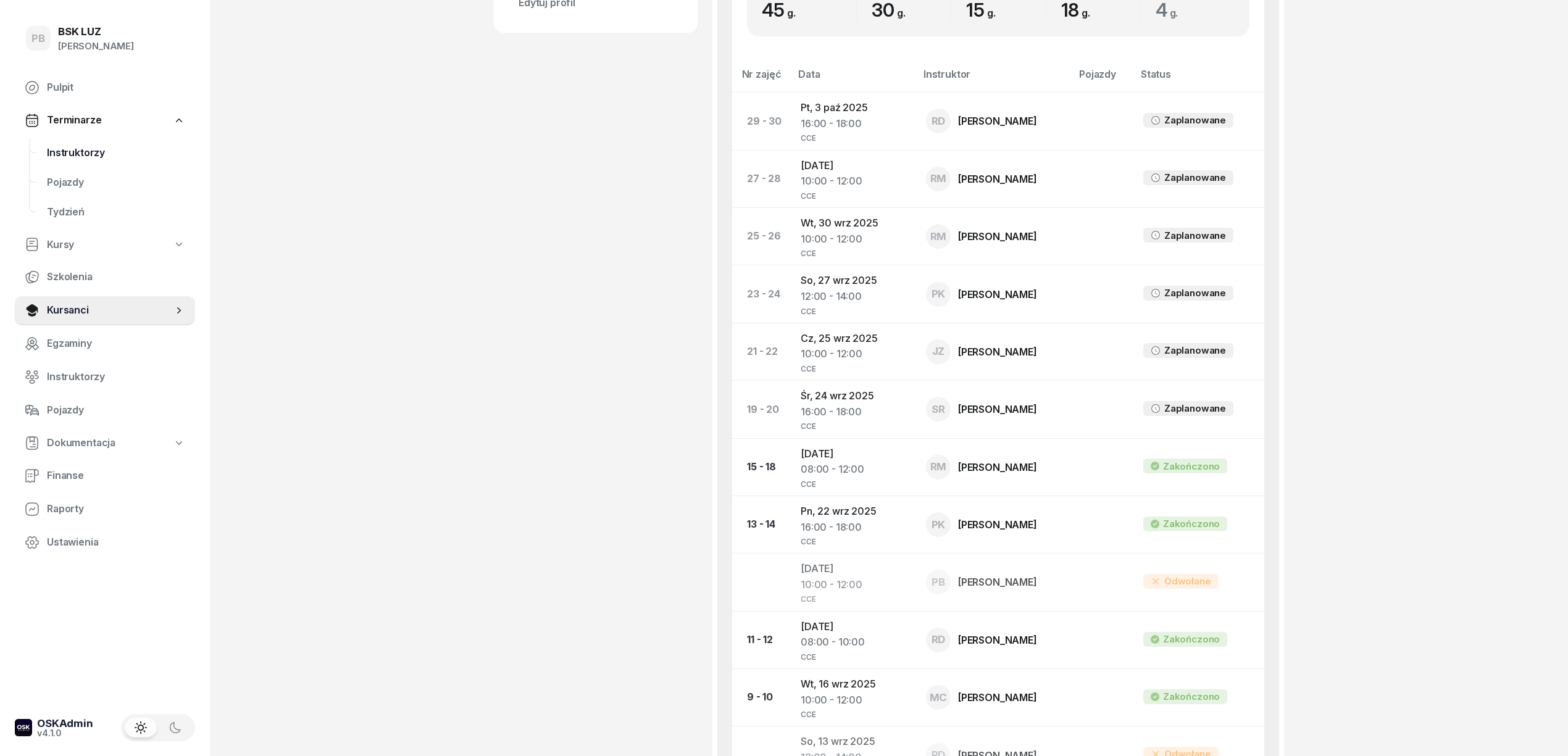
click at [64, 149] on span "Instruktorzy" at bounding box center [115, 153] width 138 height 16
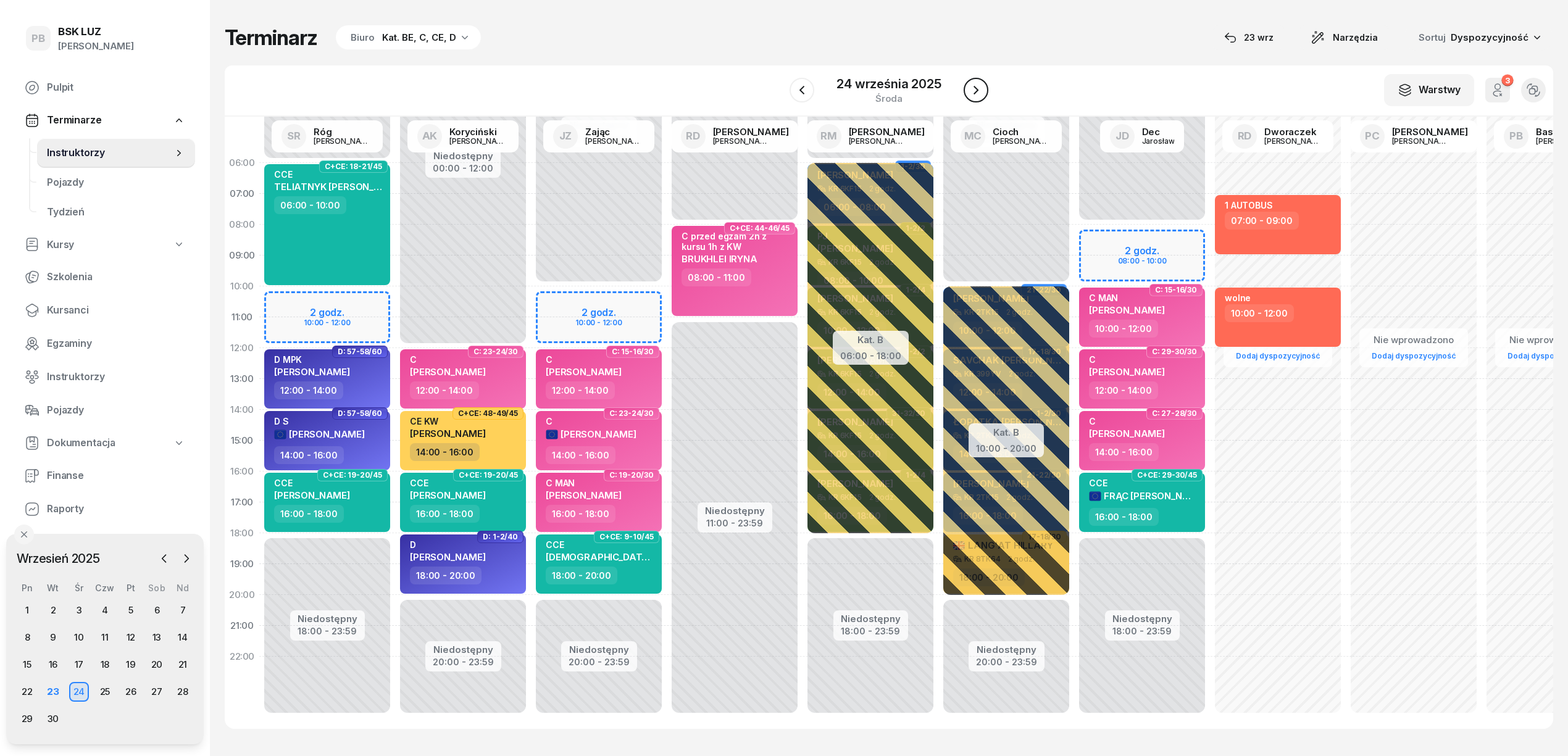
click at [984, 93] on button "button" at bounding box center [975, 89] width 24 height 24
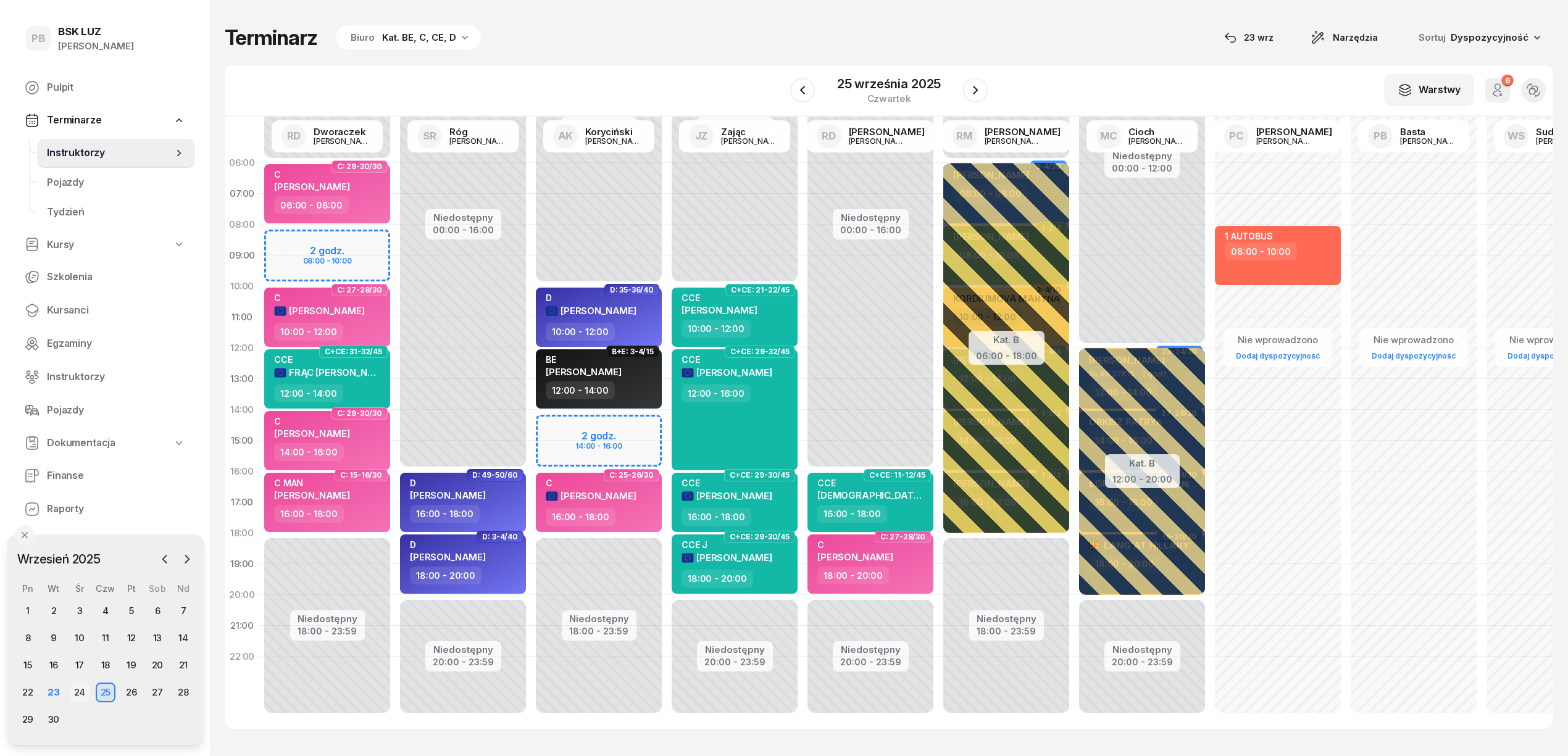
click at [77, 689] on div "24" at bounding box center [79, 692] width 19 height 19
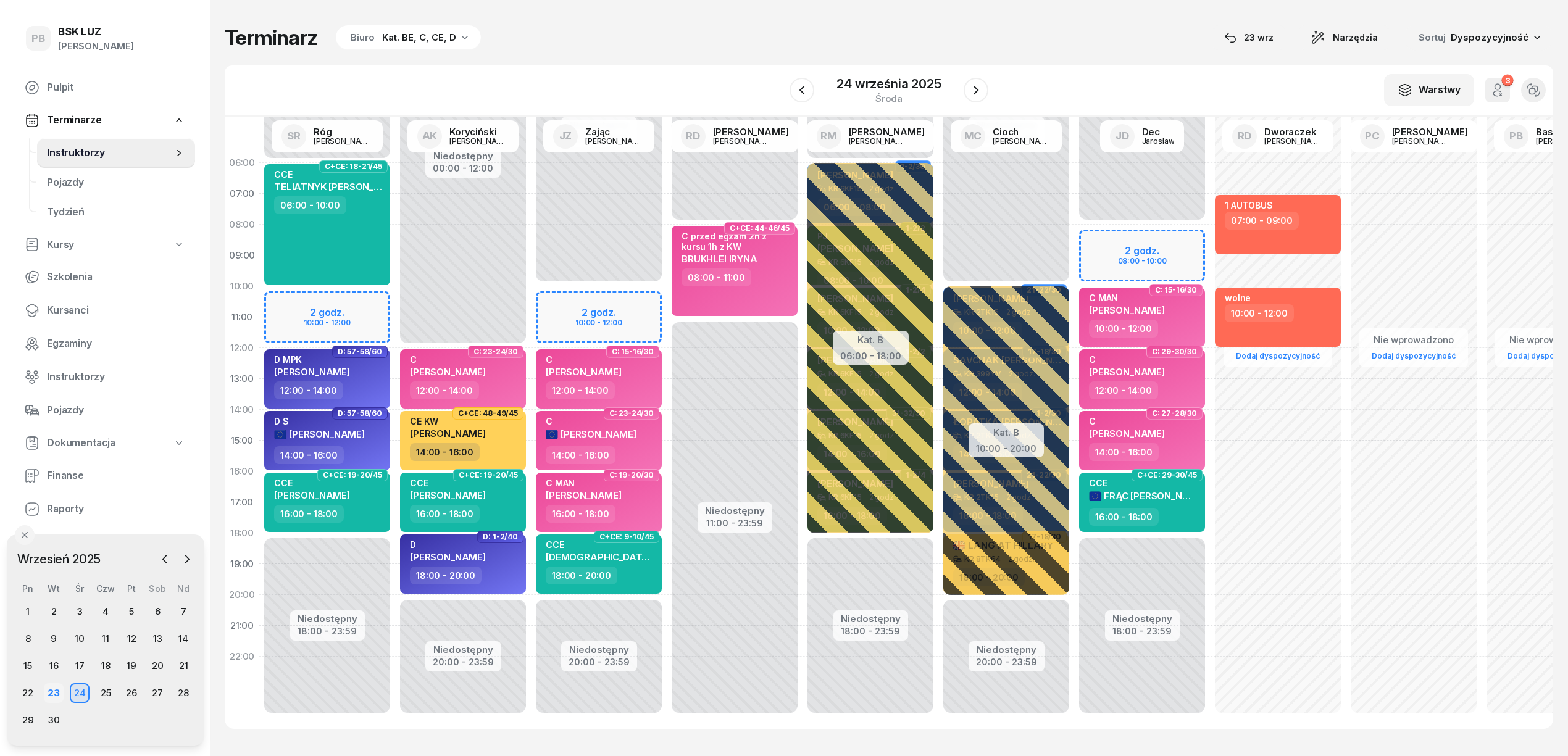
click at [53, 695] on div "23" at bounding box center [53, 692] width 19 height 19
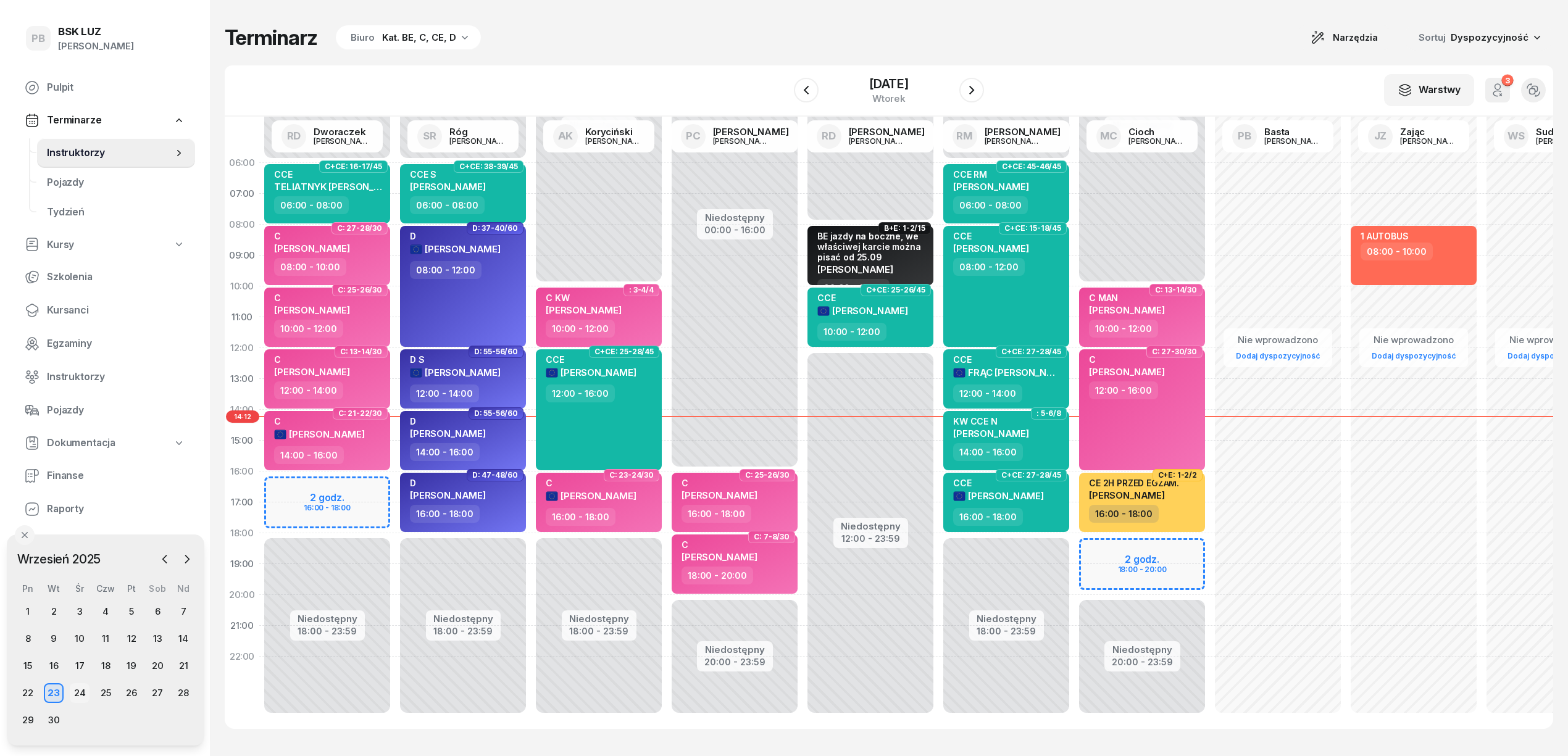
click at [72, 691] on div "24" at bounding box center [79, 692] width 19 height 19
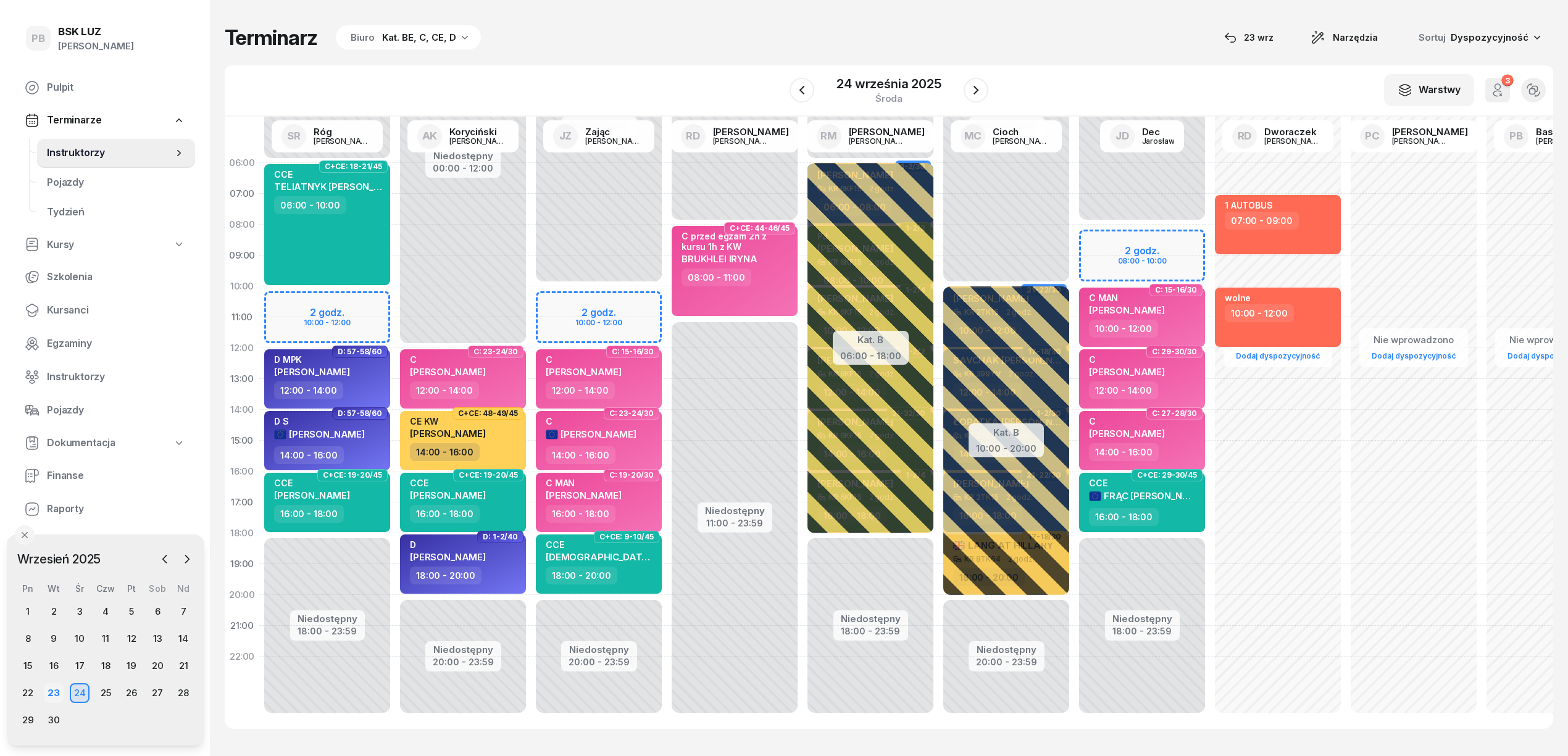
click at [58, 687] on div "23" at bounding box center [53, 692] width 19 height 19
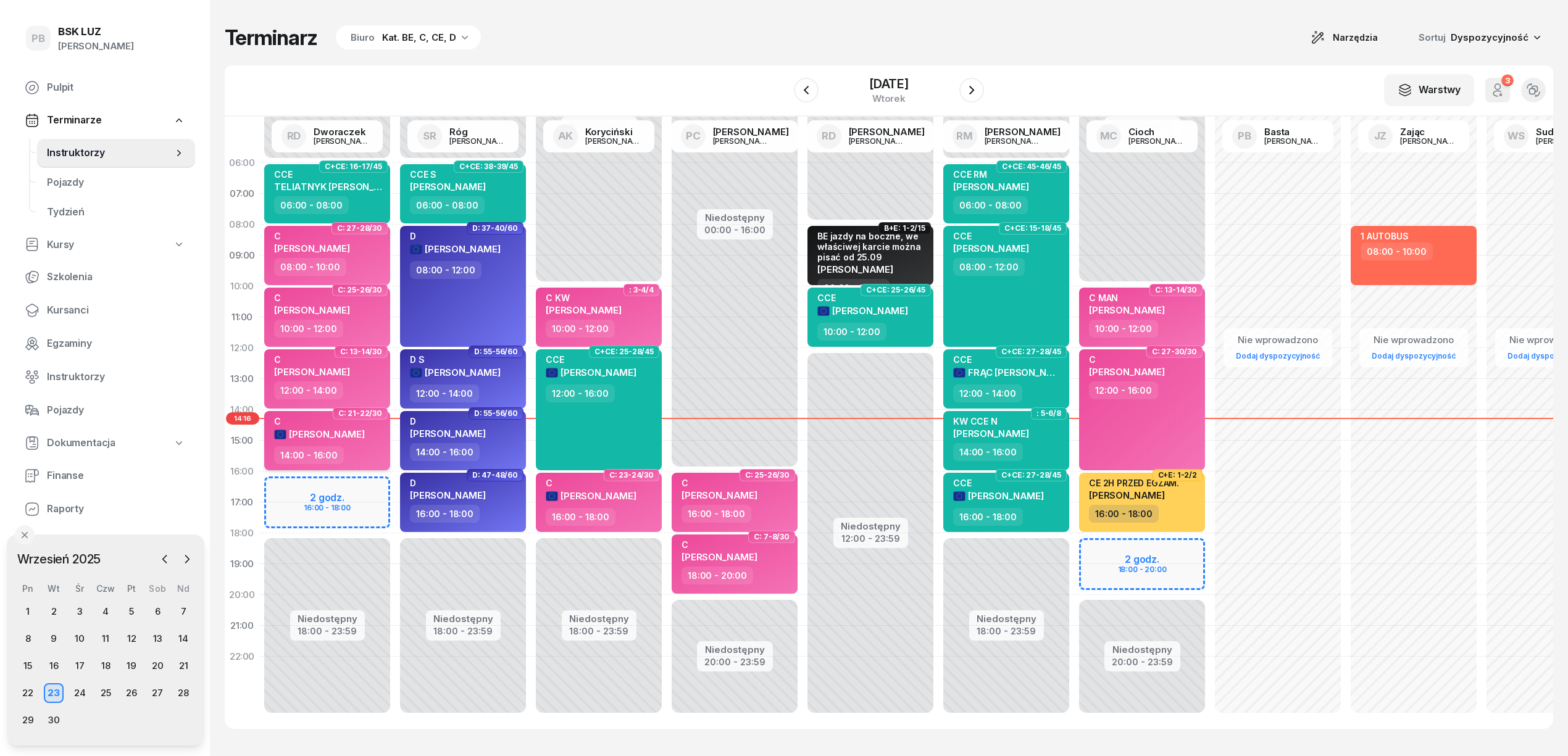
click at [379, 441] on div "C TYLEK MICHAŁ" at bounding box center [328, 430] width 108 height 30
select select "14"
select select "16"
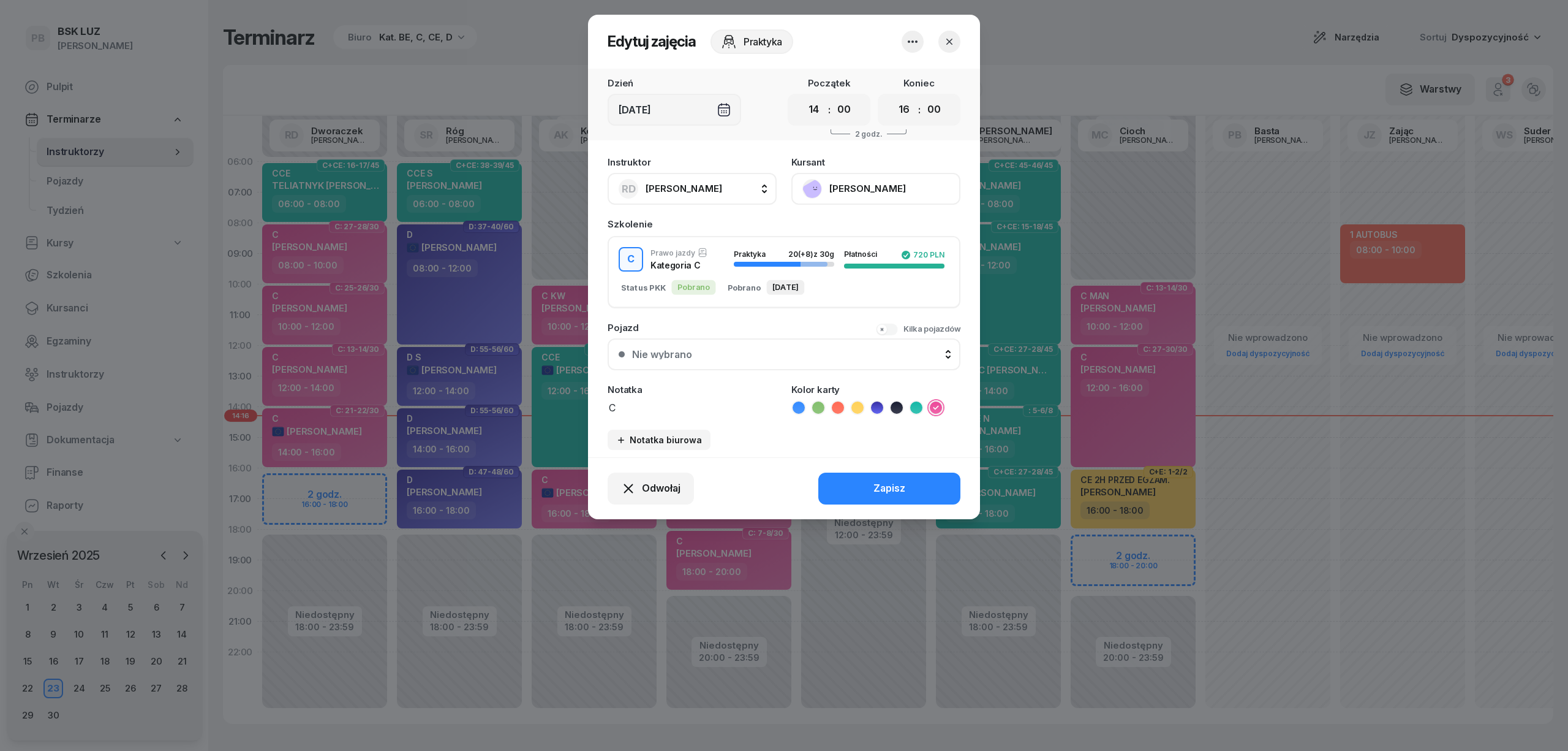
click at [854, 180] on button "[PERSON_NAME]" at bounding box center [876, 188] width 169 height 32
click at [852, 227] on div "Otwórz profil" at bounding box center [831, 230] width 60 height 16
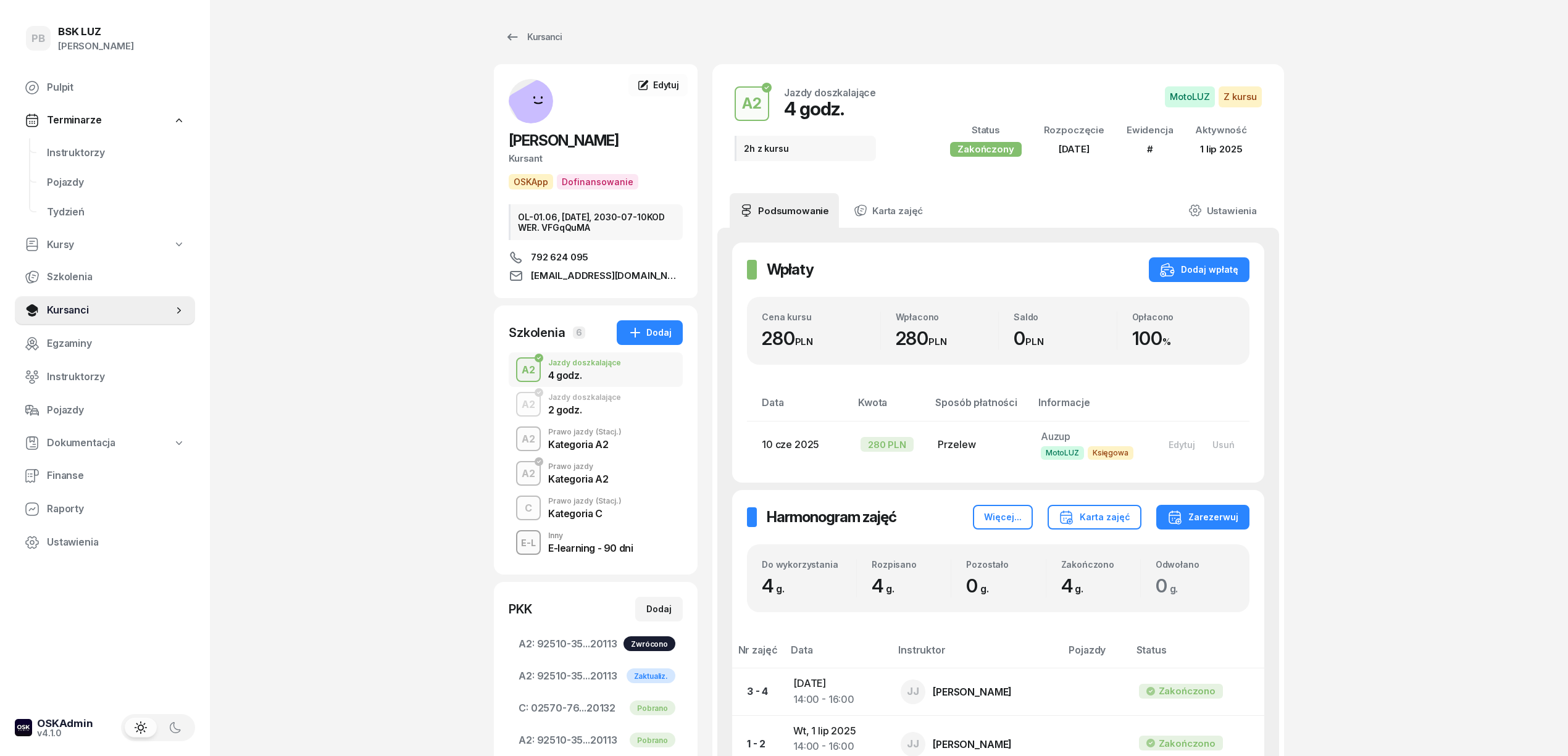
click at [627, 509] on div "C Prawo jazdy (Stacj.) Kategoria C" at bounding box center [596, 508] width 174 height 35
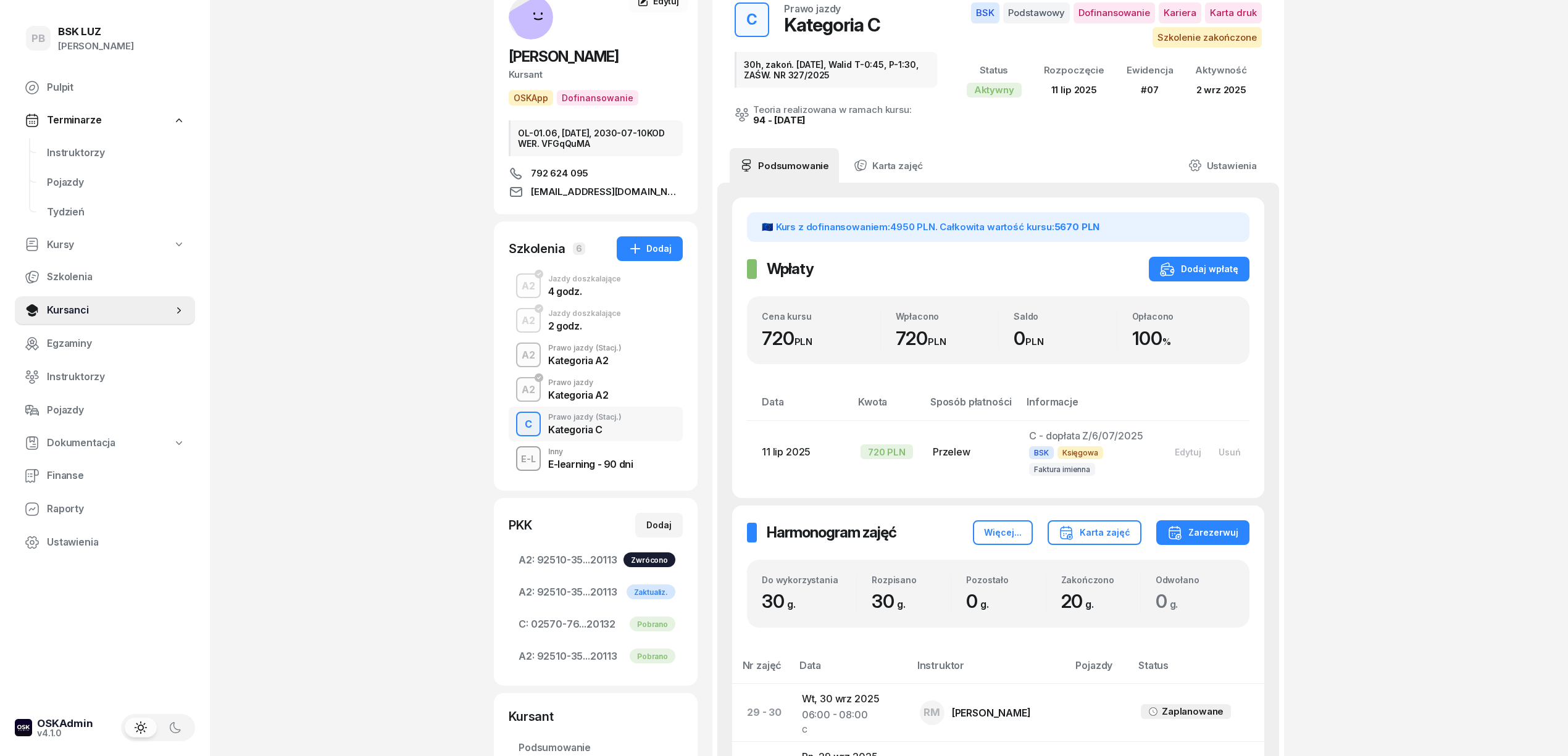
scroll to position [82, 0]
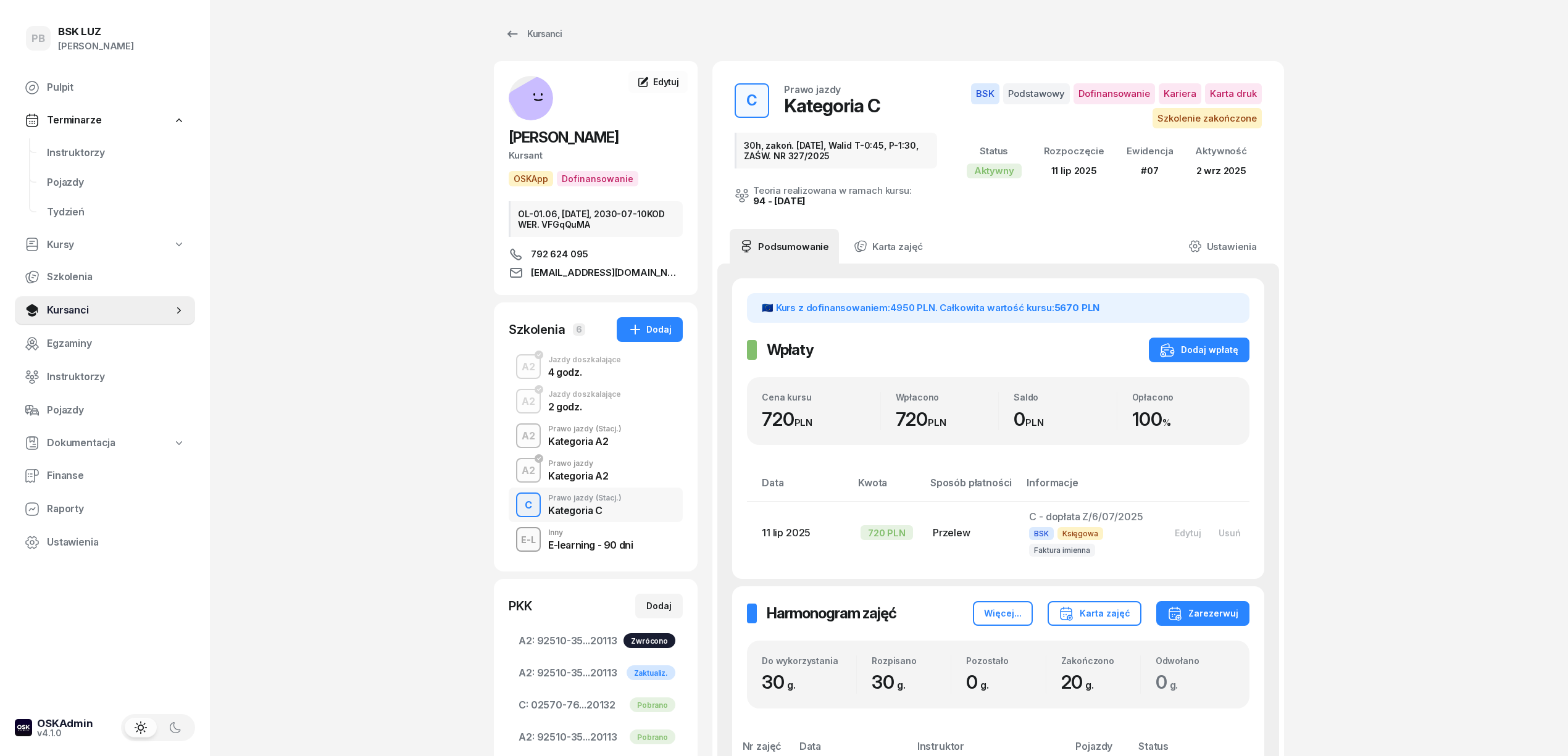
scroll to position [0, 0]
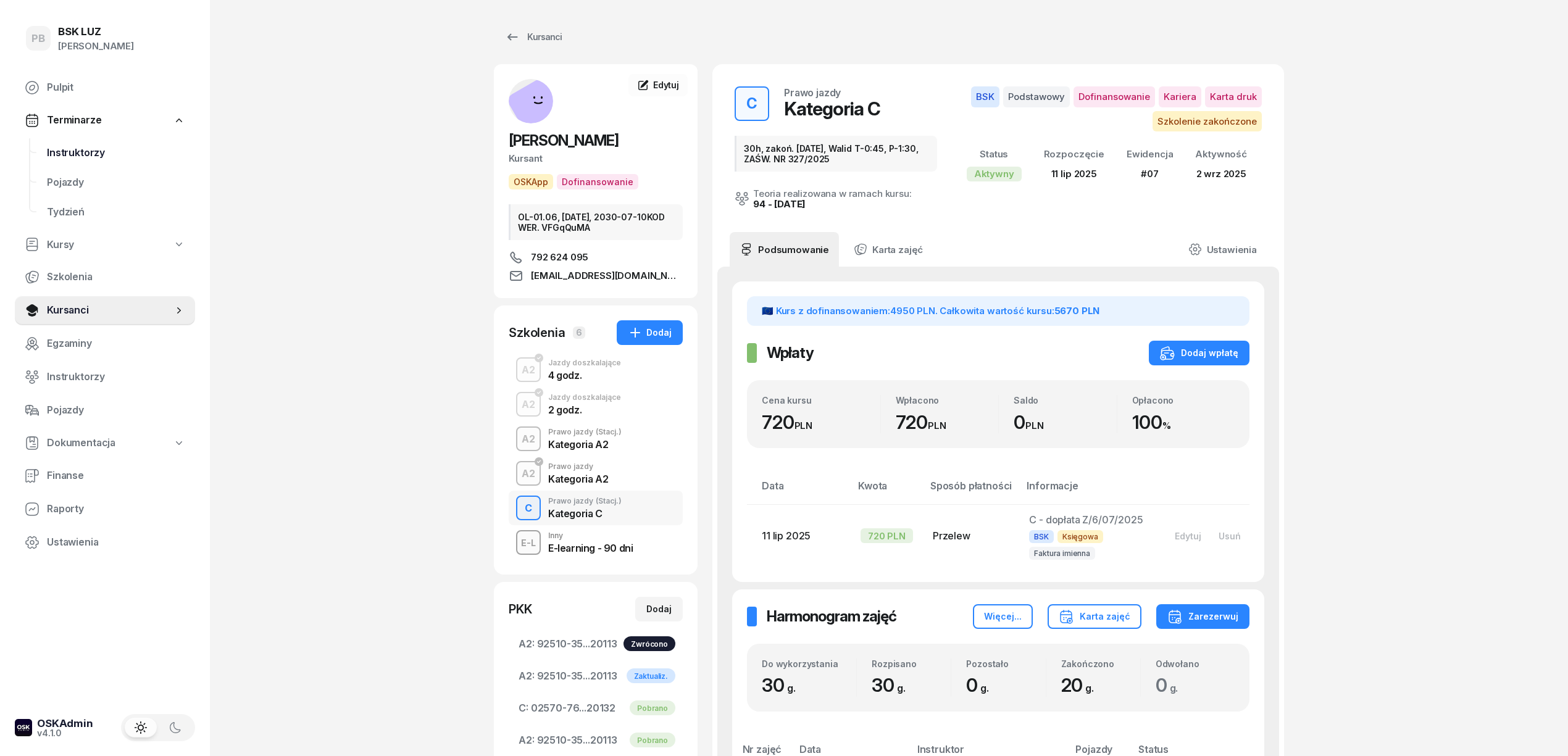
click at [55, 147] on span "Instruktorzy" at bounding box center [115, 153] width 138 height 16
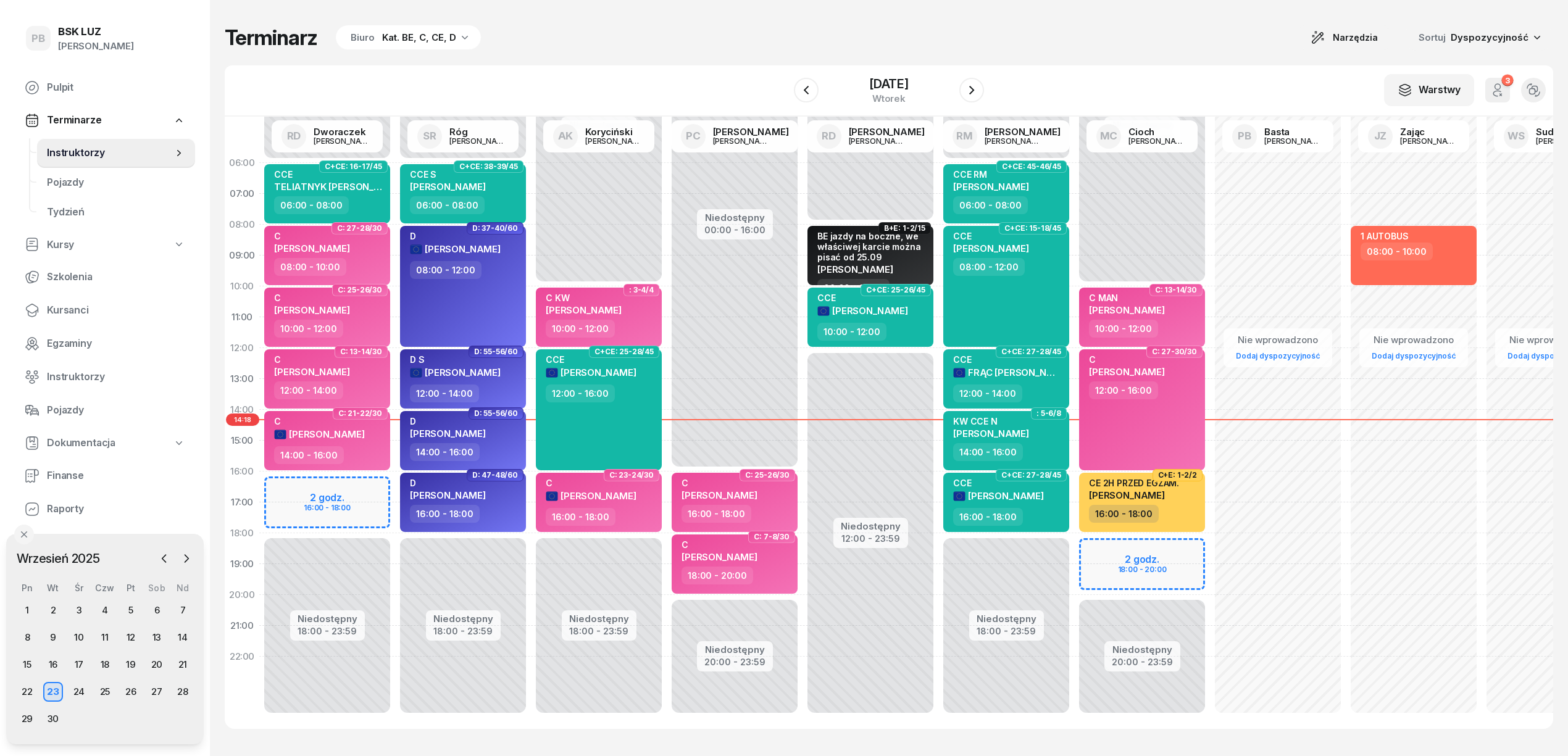
click at [600, 71] on div "W Wybierz AK Koryciński Artur BP Pająk Bogusław DA Arendarczyk Damian DP Pawłow…" at bounding box center [888, 91] width 1328 height 51
click at [70, 314] on span "Kursanci" at bounding box center [115, 310] width 138 height 16
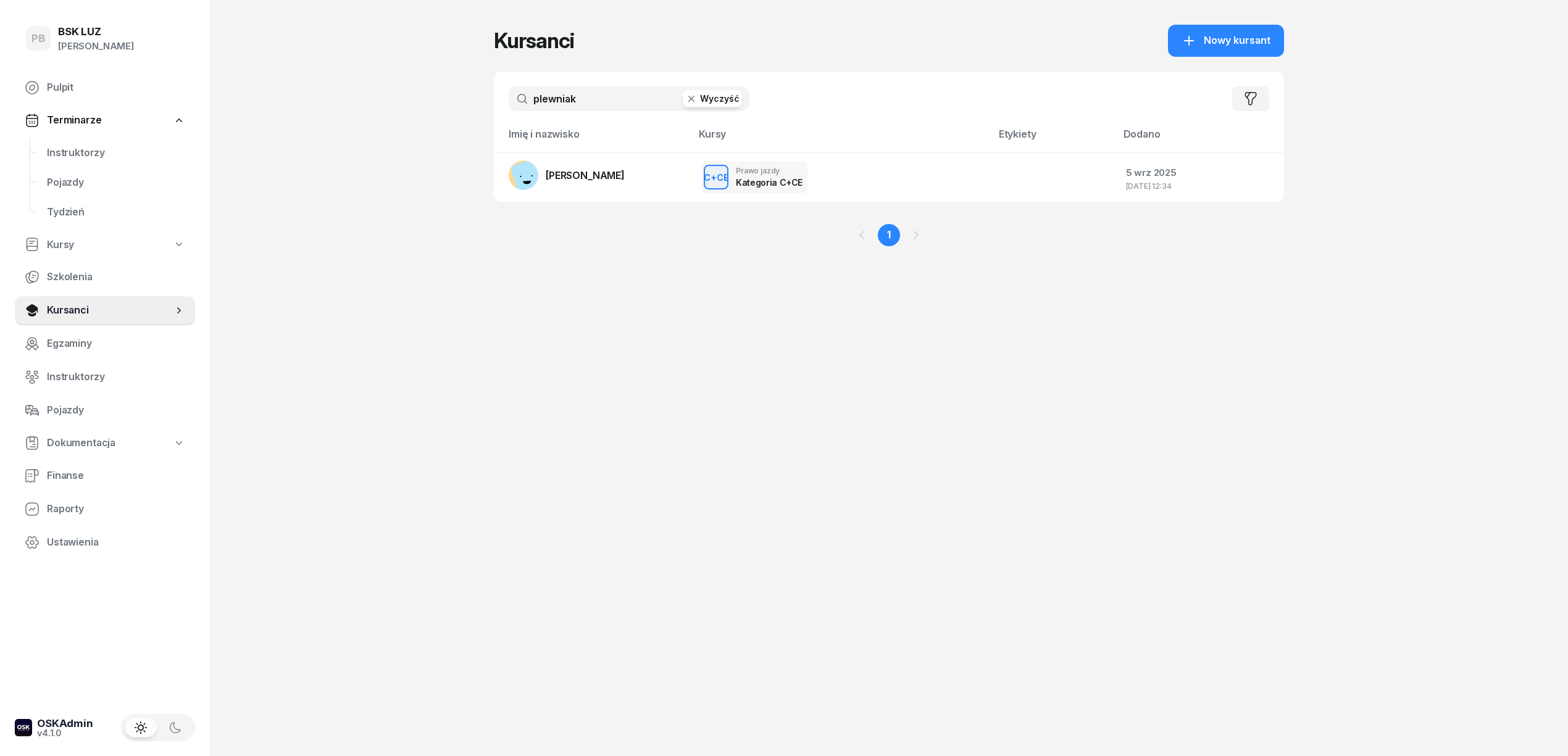
click at [634, 106] on input "plewniak" at bounding box center [629, 98] width 241 height 24
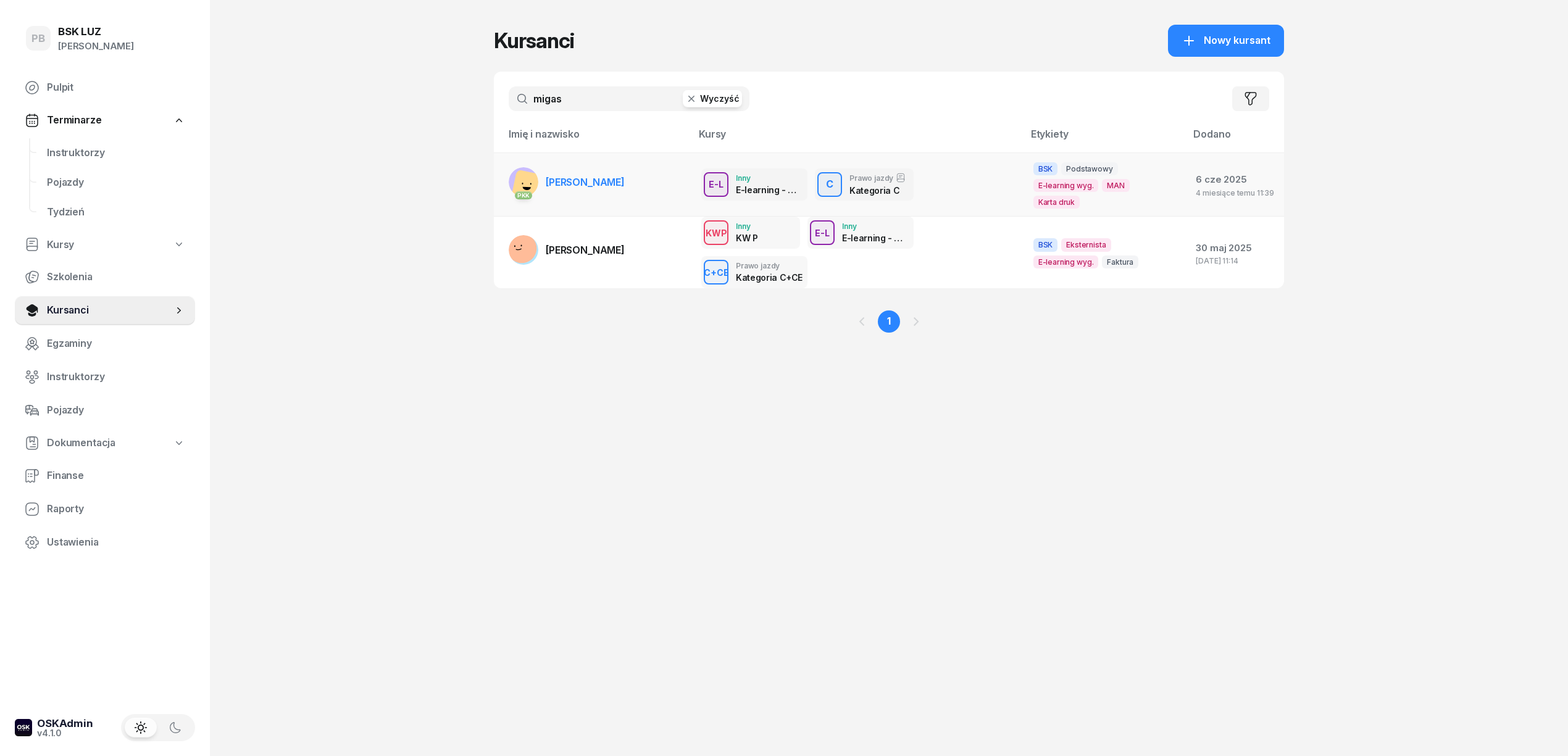
type input "migas"
click at [570, 175] on link "PKK MIGAS ADAM" at bounding box center [567, 182] width 116 height 30
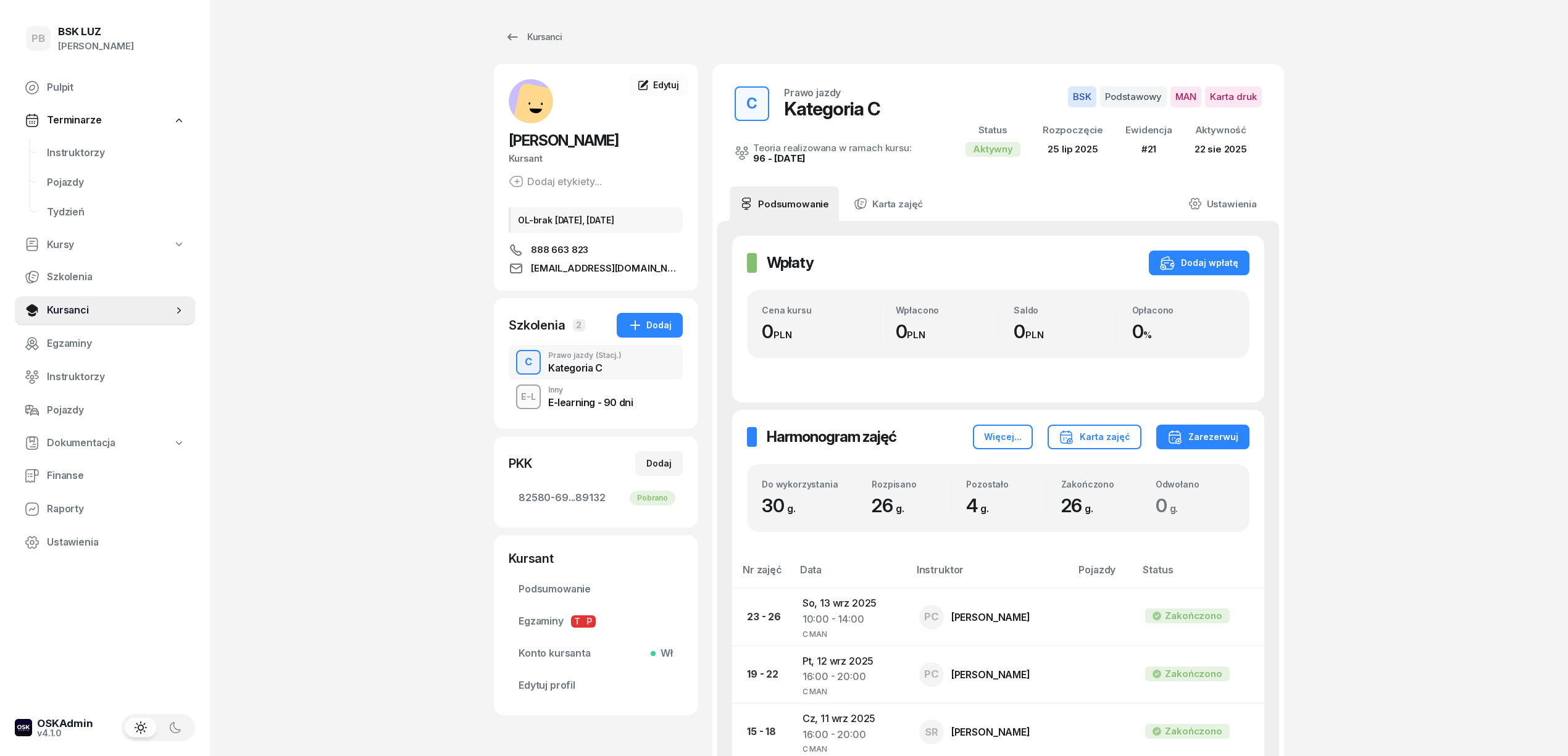
click at [376, 307] on div "PB BSK LUZ Patrycja Bogdanowicz Pulpit Terminarze Instruktorzy Pojazdy Tydzień …" at bounding box center [784, 601] width 1568 height 1203
click at [85, 145] on span "Instruktorzy" at bounding box center [115, 153] width 138 height 16
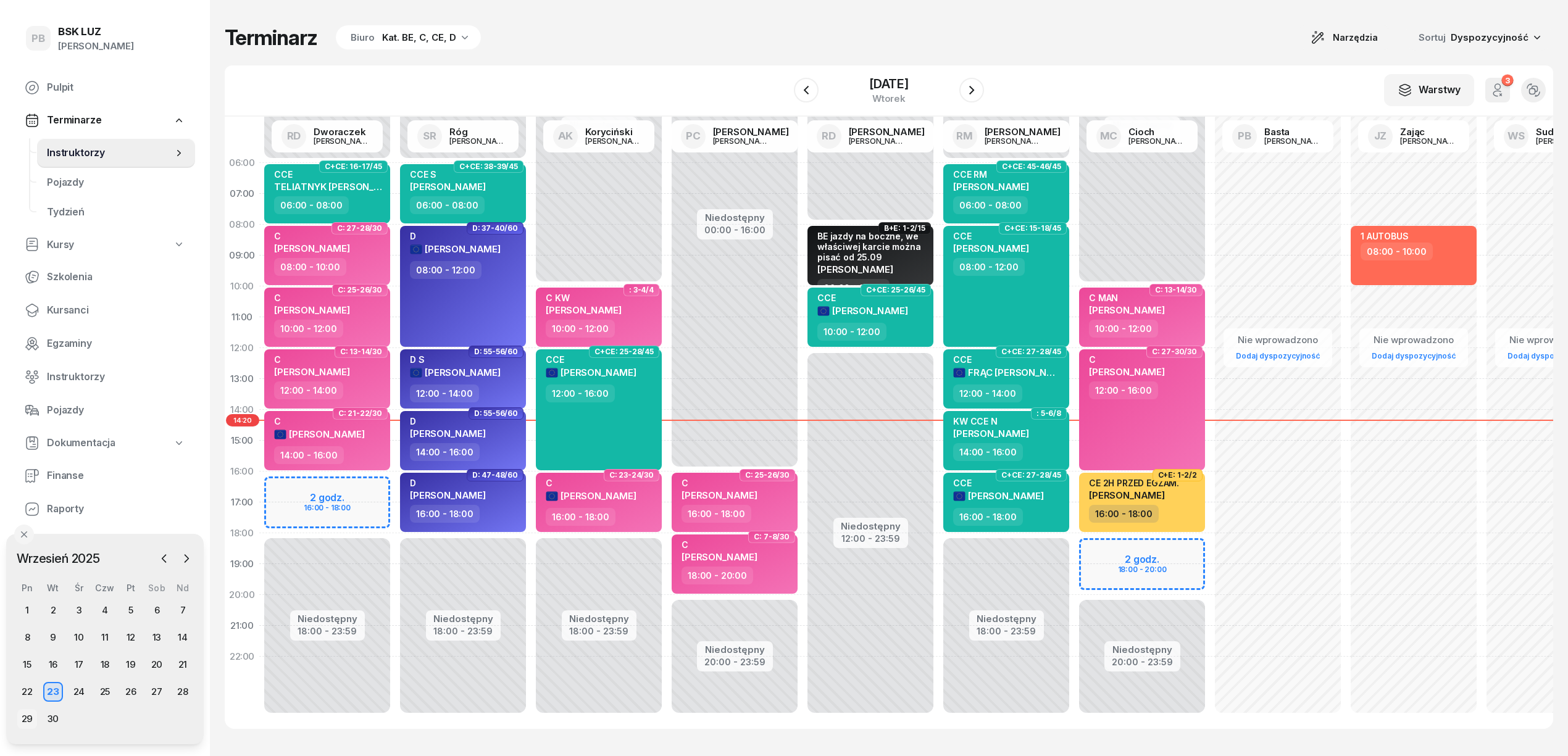
click at [25, 718] on div "29" at bounding box center [27, 718] width 19 height 19
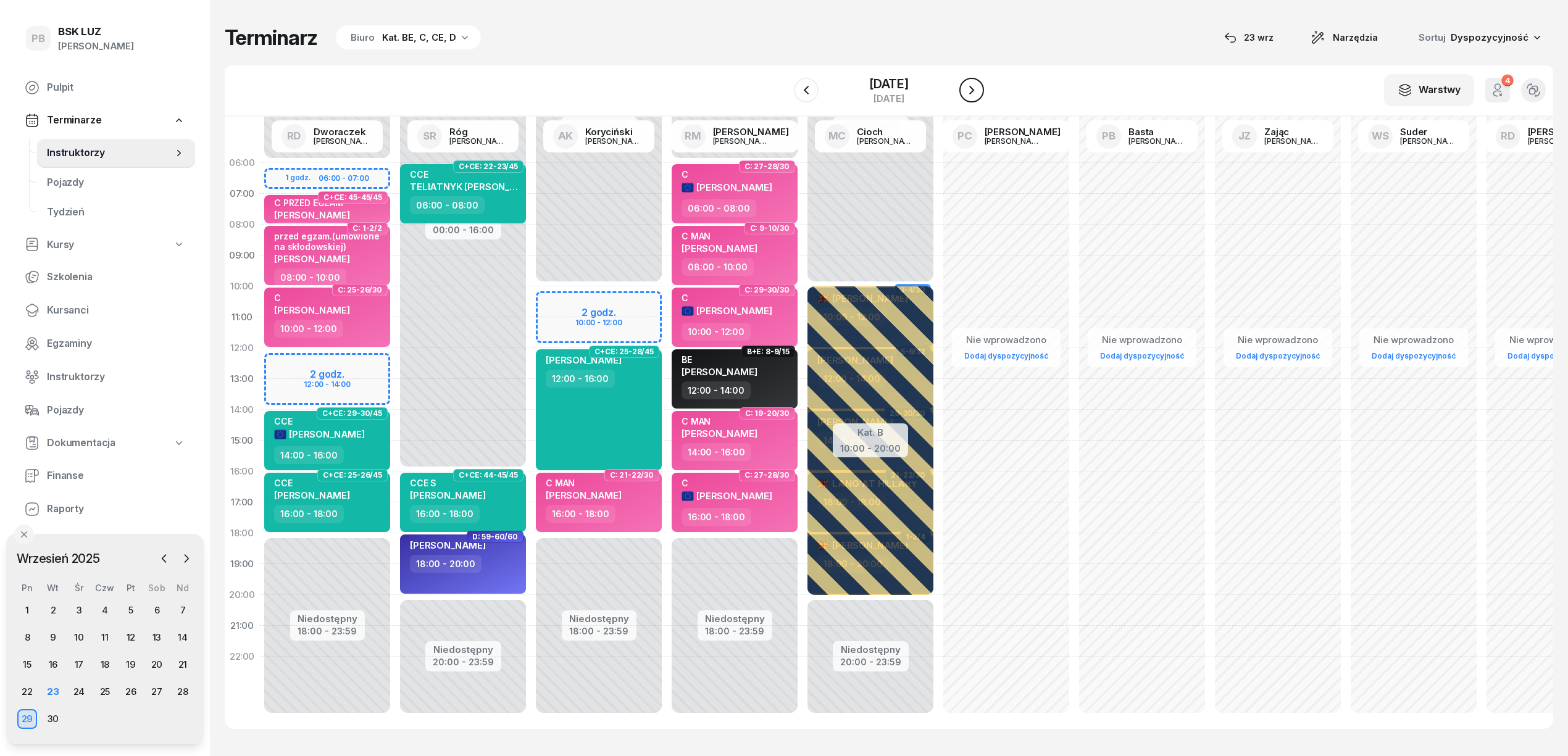
click at [972, 90] on icon "button" at bounding box center [970, 89] width 15 height 15
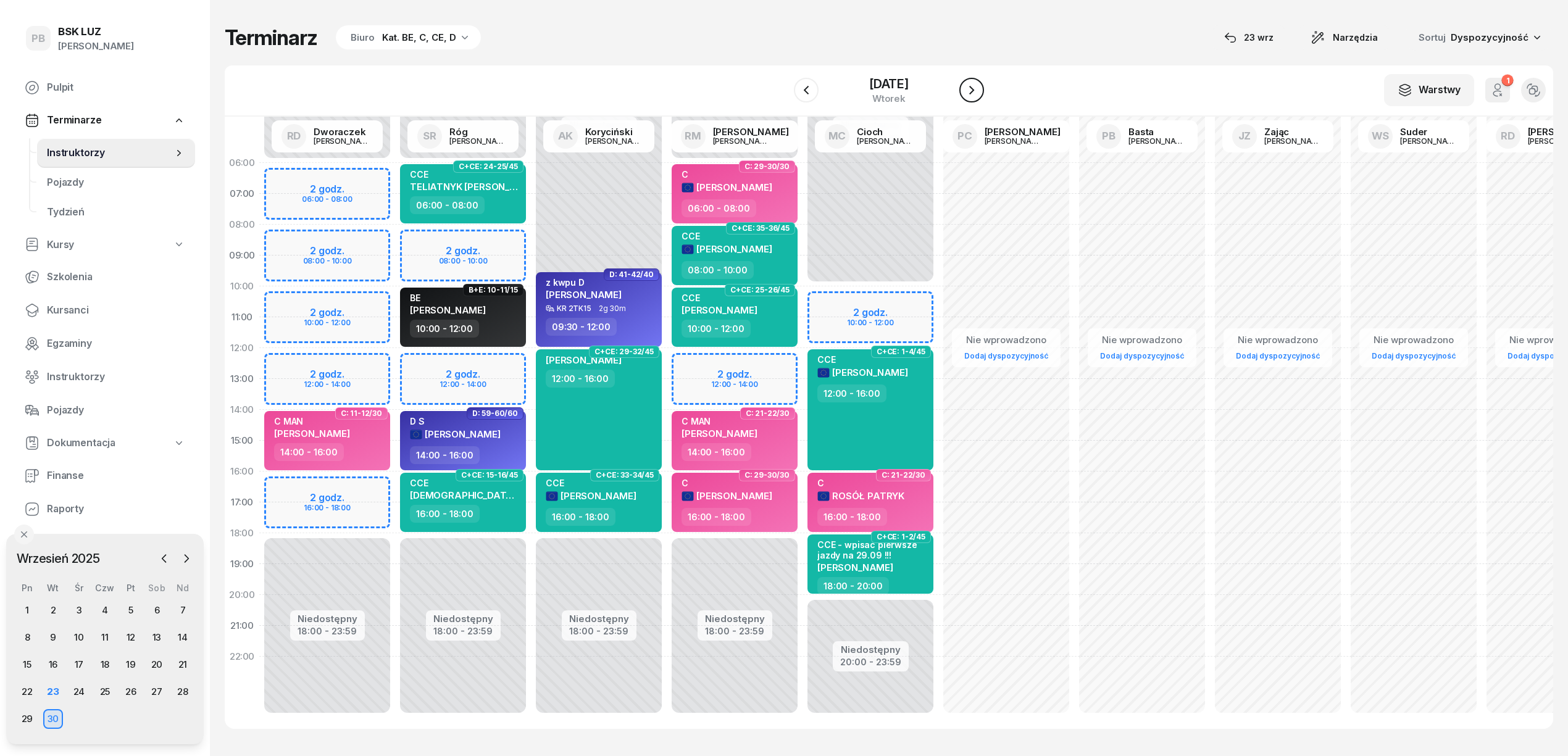
click at [972, 87] on icon "button" at bounding box center [970, 89] width 15 height 15
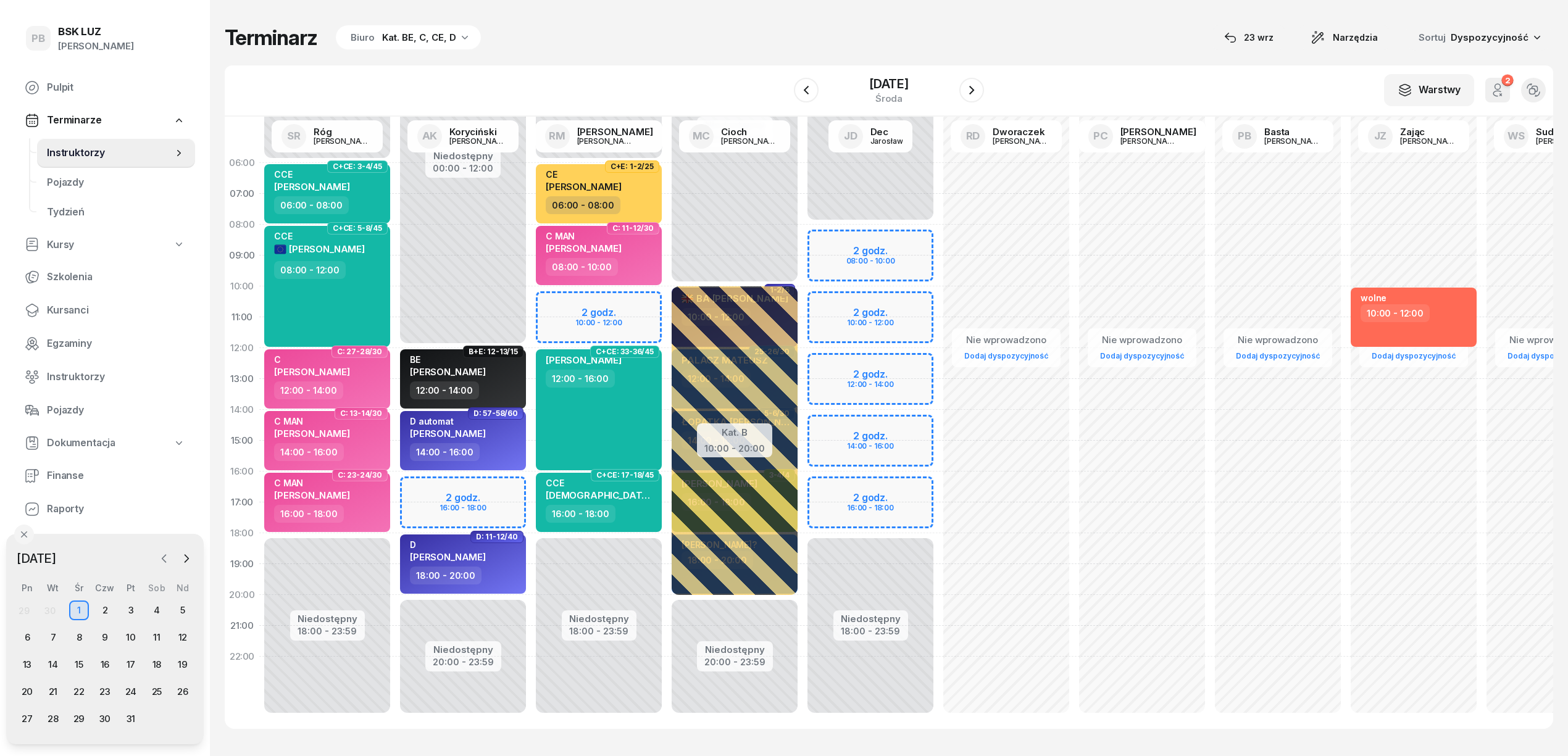
click at [163, 554] on icon "button" at bounding box center [164, 558] width 13 height 13
click at [77, 691] on div "24" at bounding box center [78, 691] width 19 height 19
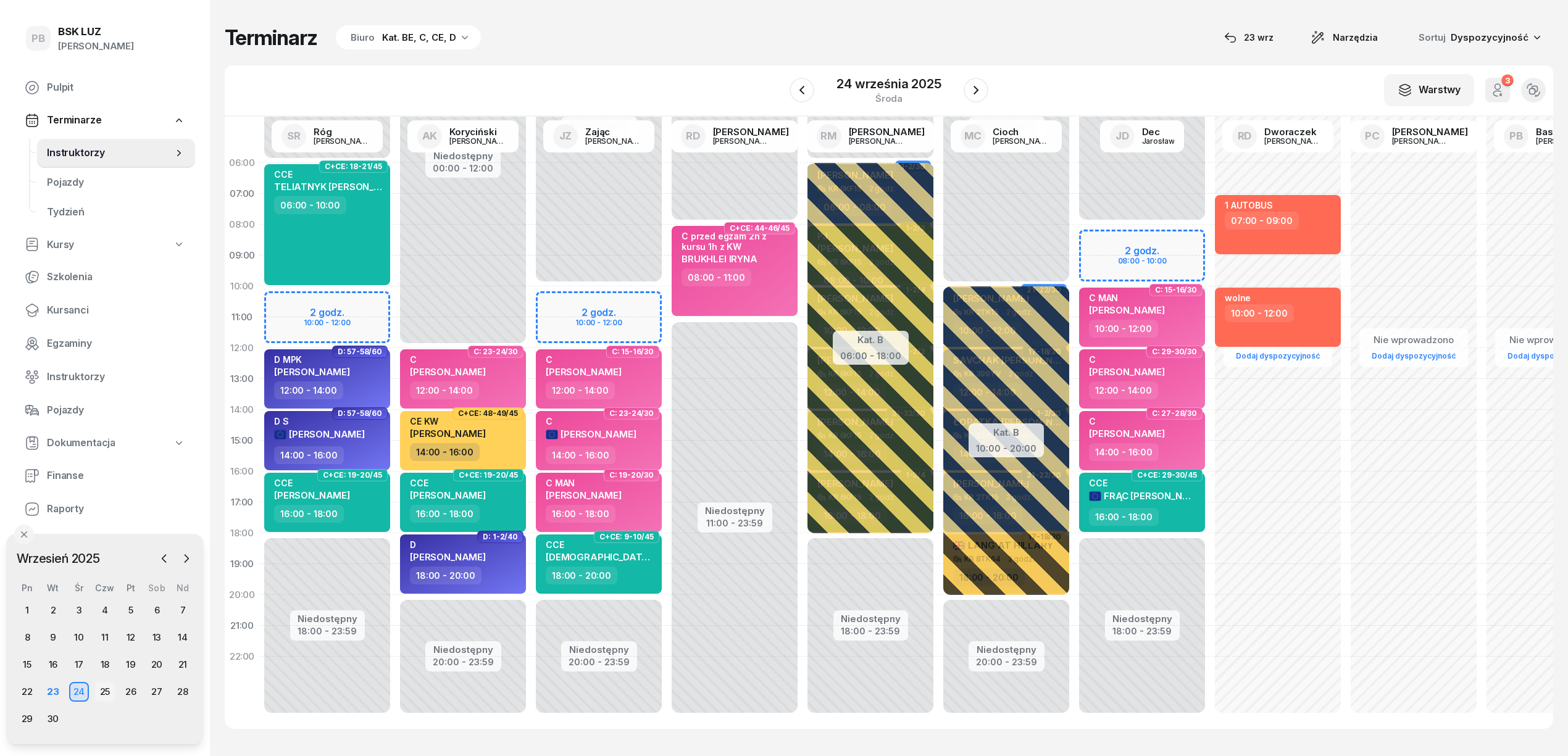
click at [107, 692] on div "25" at bounding box center [105, 691] width 19 height 19
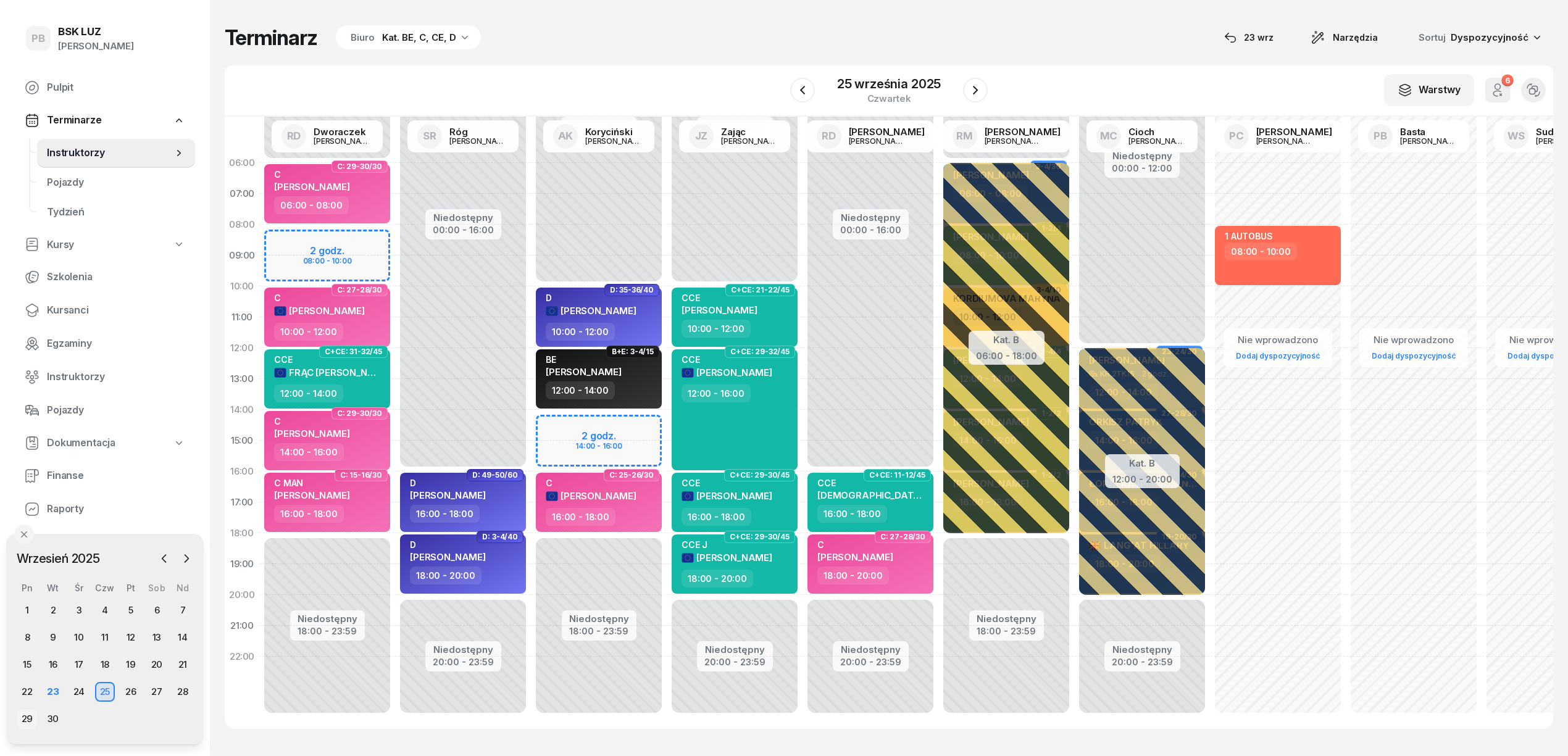
click at [30, 723] on div "29" at bounding box center [27, 718] width 19 height 19
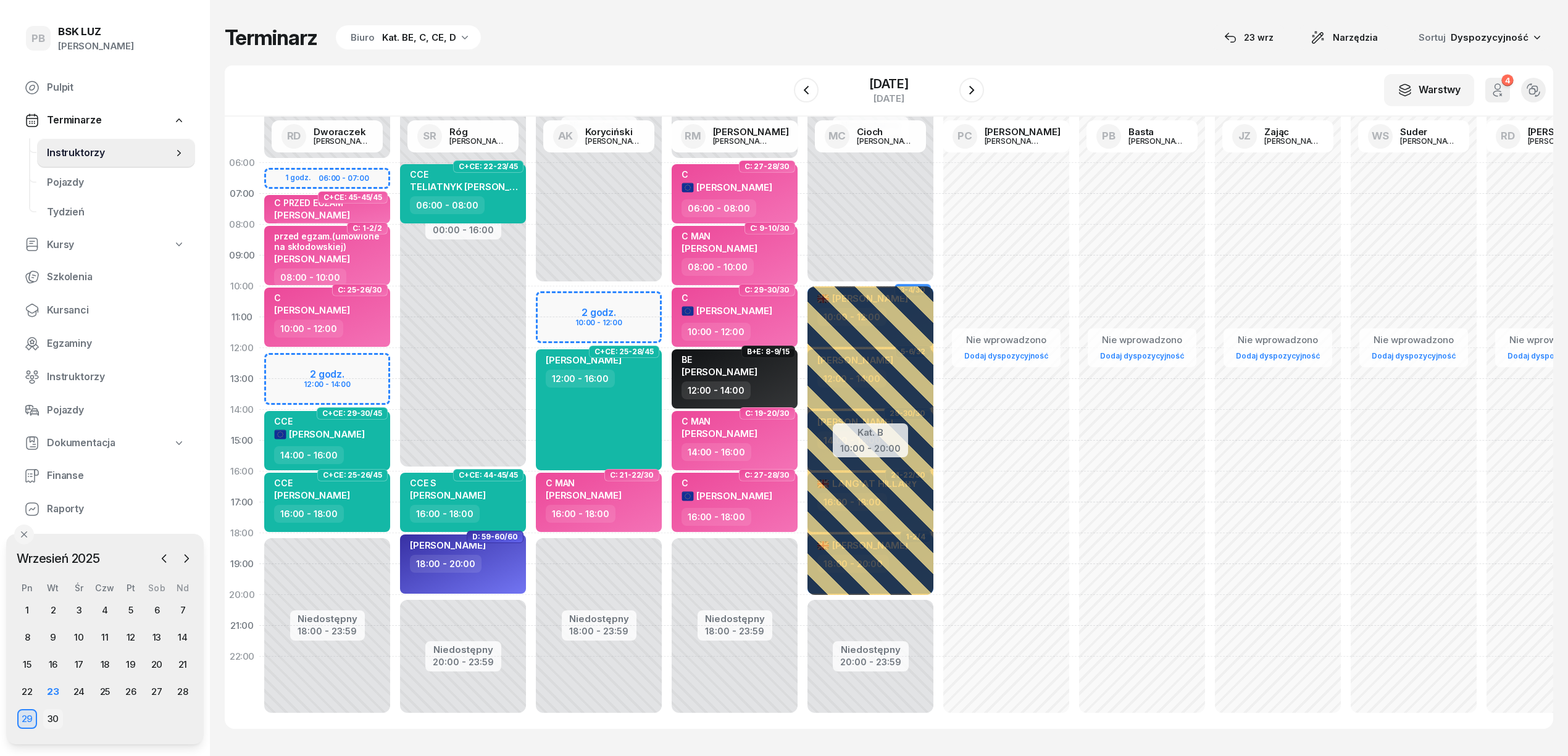
click at [50, 715] on div "30" at bounding box center [53, 718] width 19 height 19
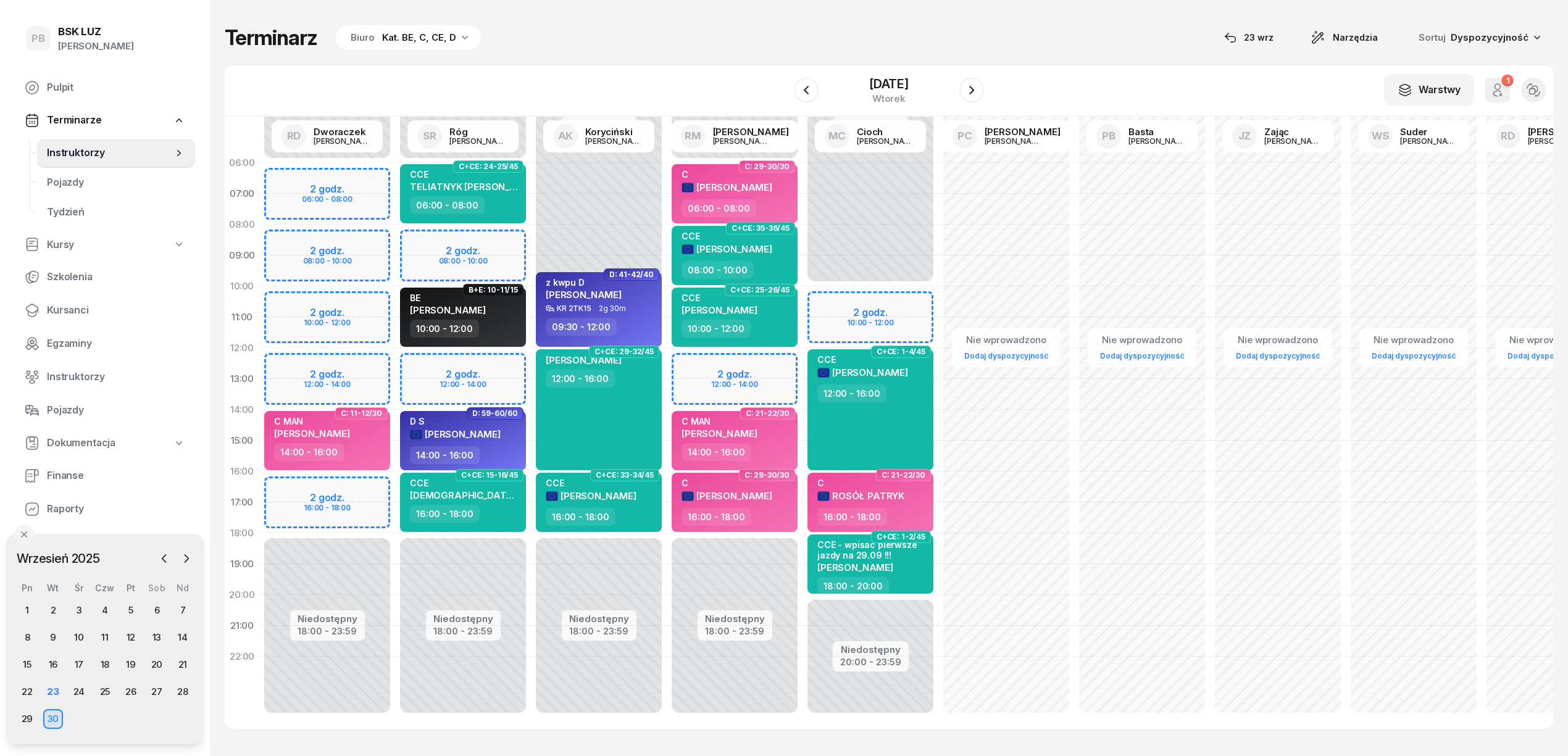
click at [366, 489] on div "Niedostępny 00:00 - 06:00 Niedostępny 18:00 - 23:59 2 godz. 06:00 - 08:00 2 god…" at bounding box center [327, 439] width 136 height 586
select select "16"
select select "18"
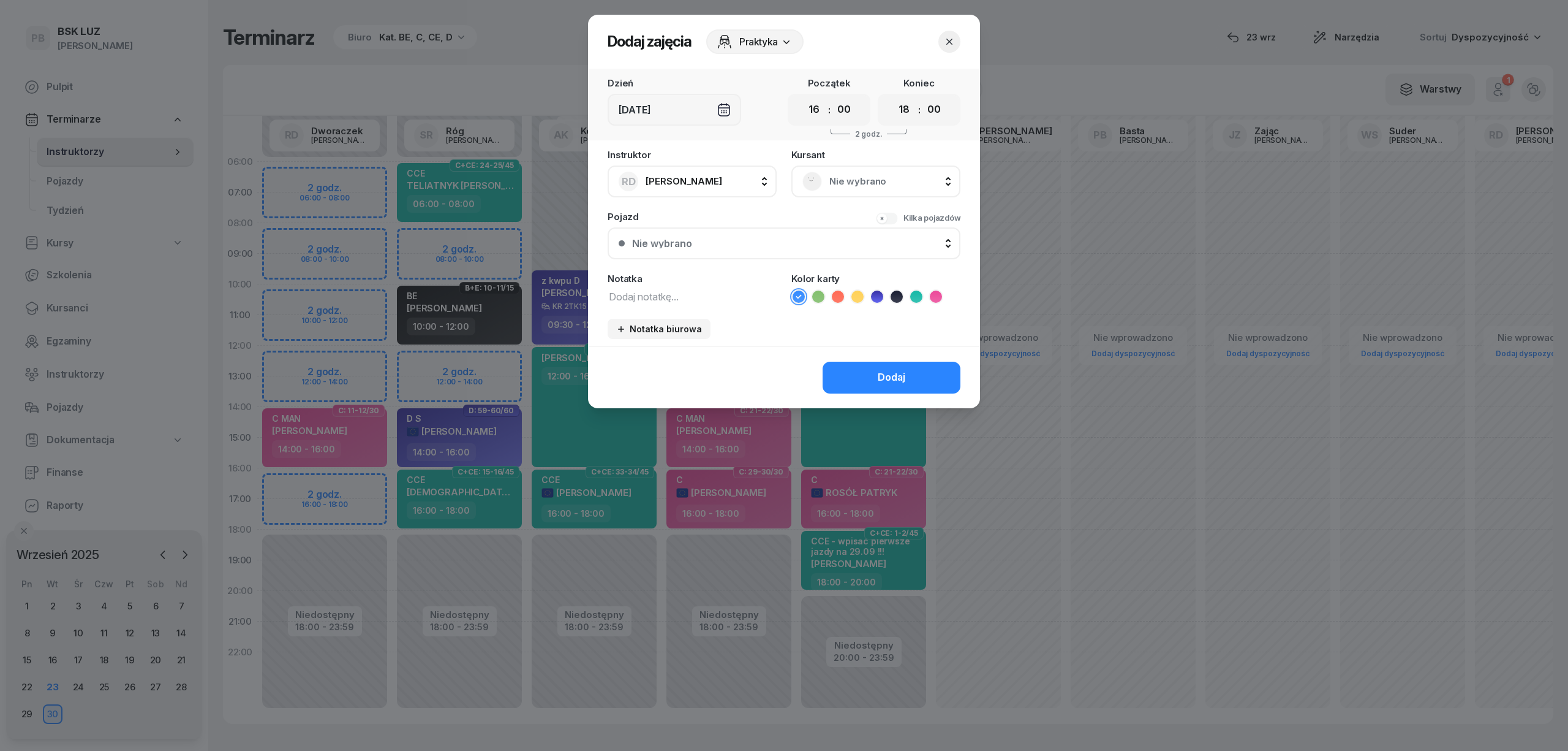
click at [893, 177] on span "Nie wybrano" at bounding box center [889, 181] width 120 height 16
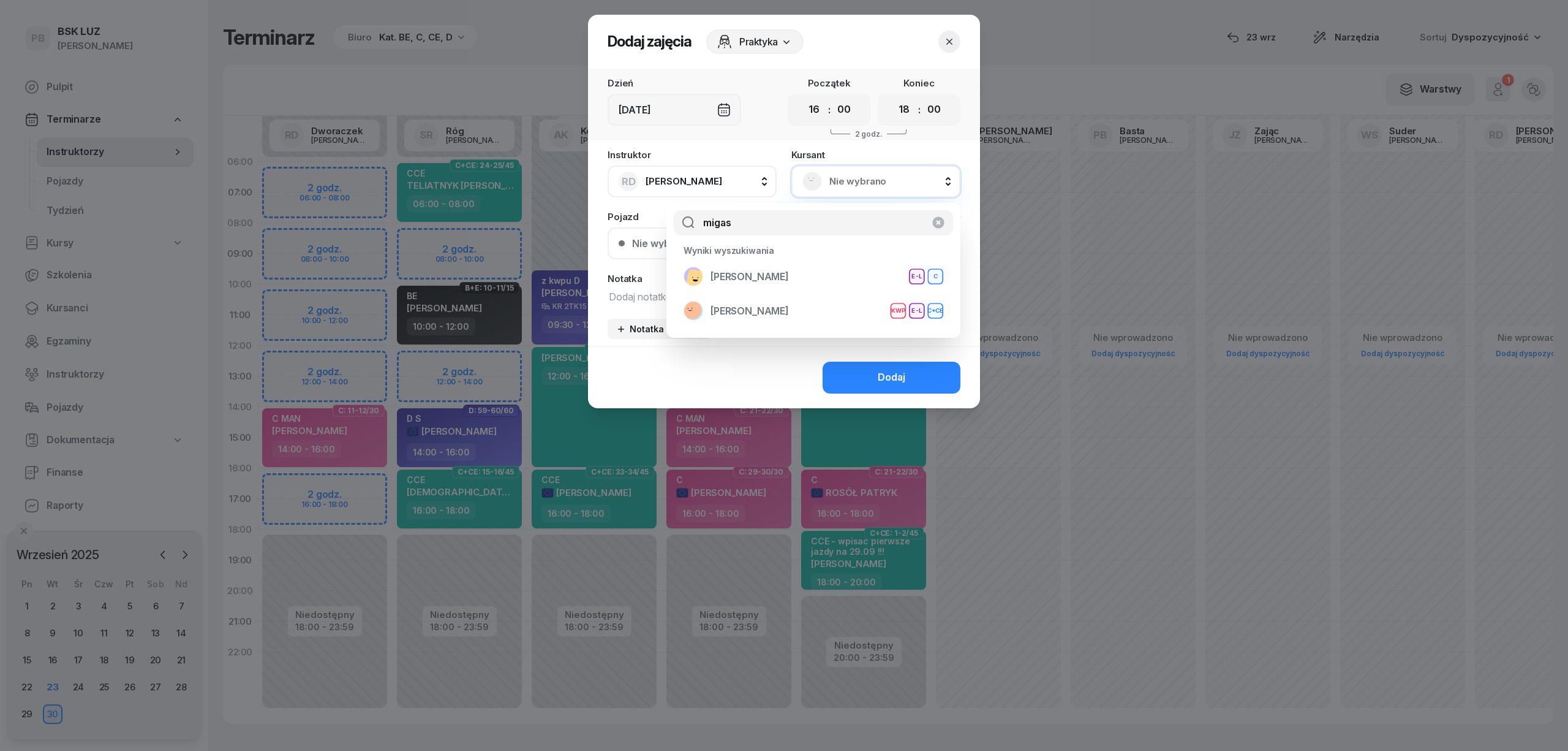
type input "migas"
click at [941, 38] on button "button" at bounding box center [949, 41] width 22 height 22
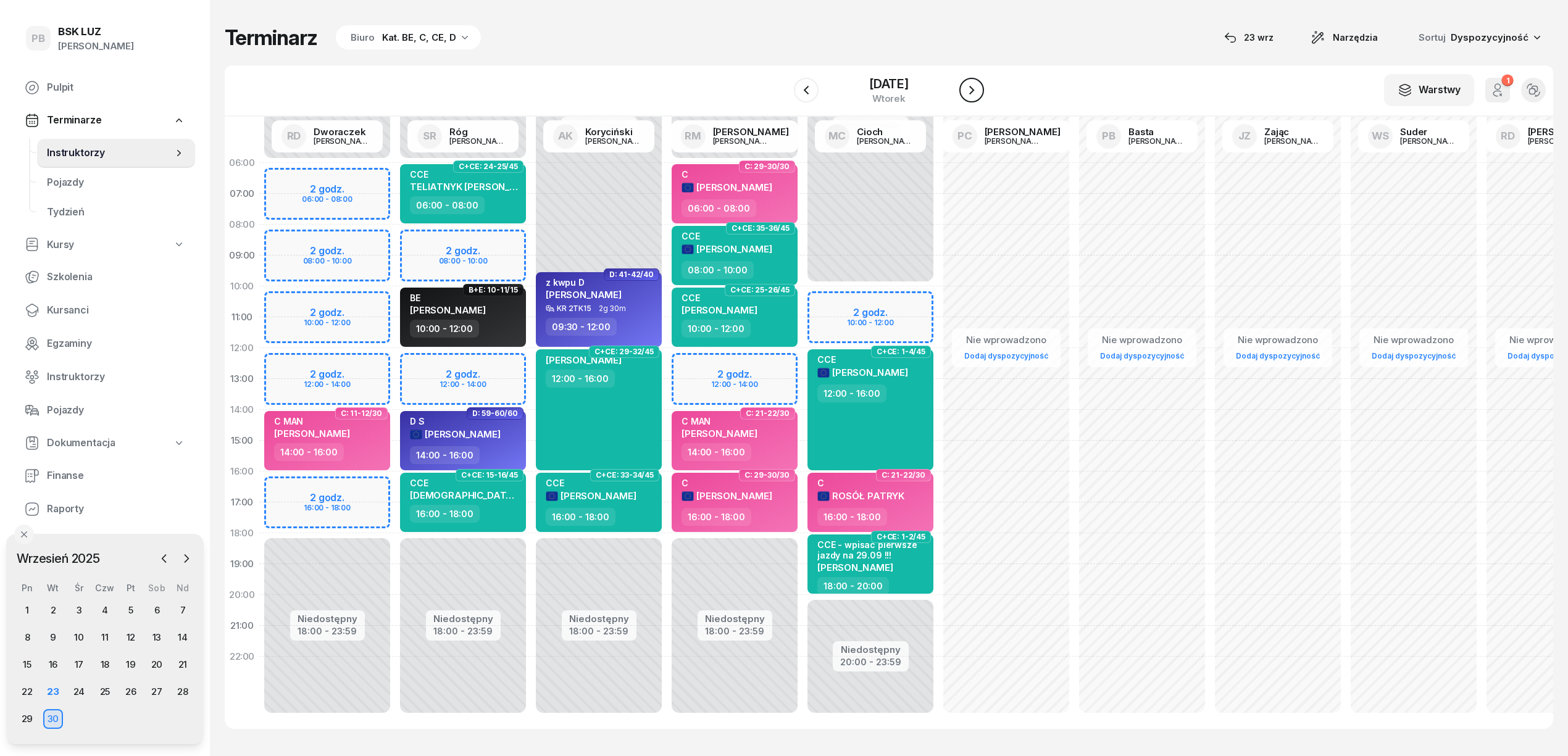
click at [974, 89] on icon "button" at bounding box center [970, 90] width 5 height 9
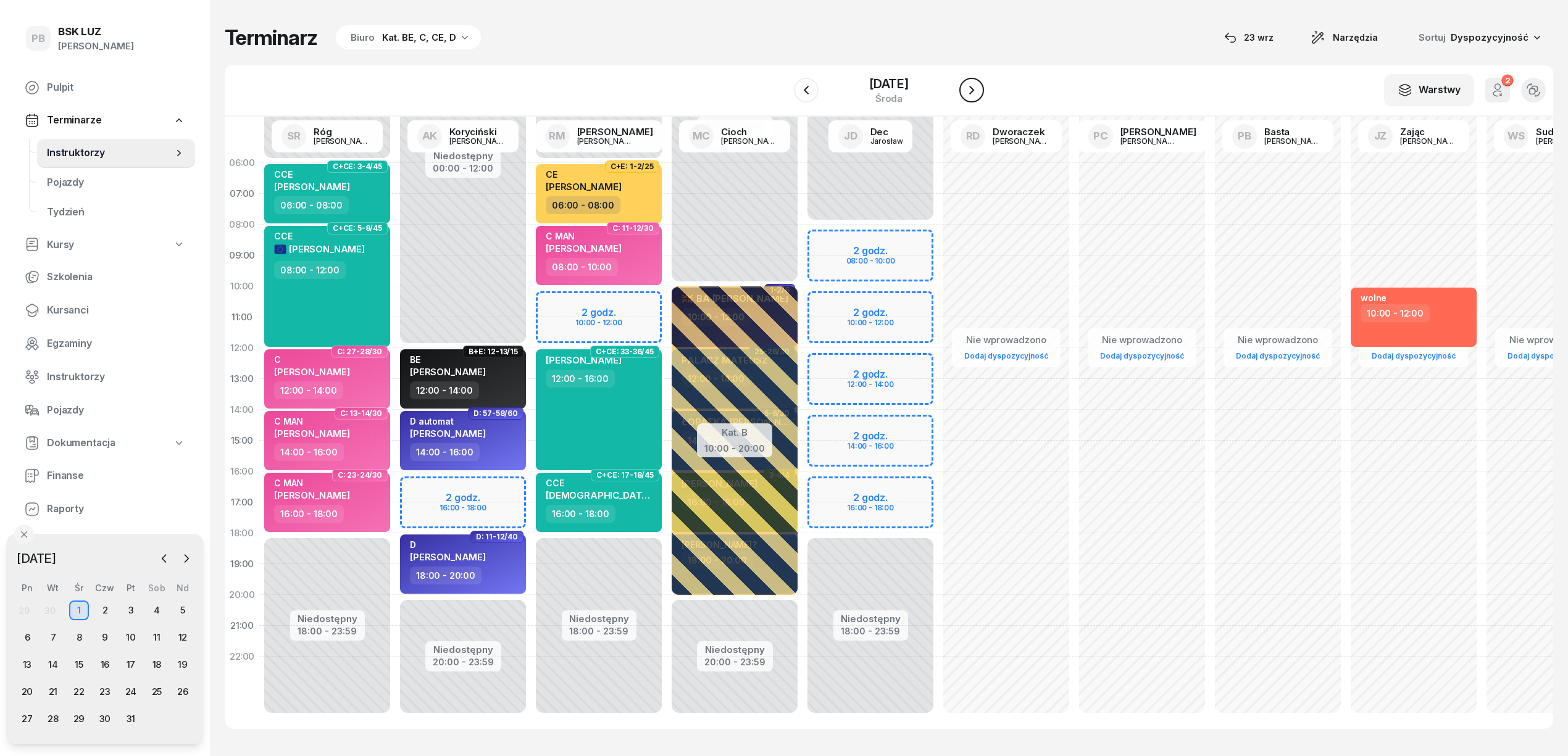
click at [975, 89] on icon "button" at bounding box center [970, 89] width 15 height 15
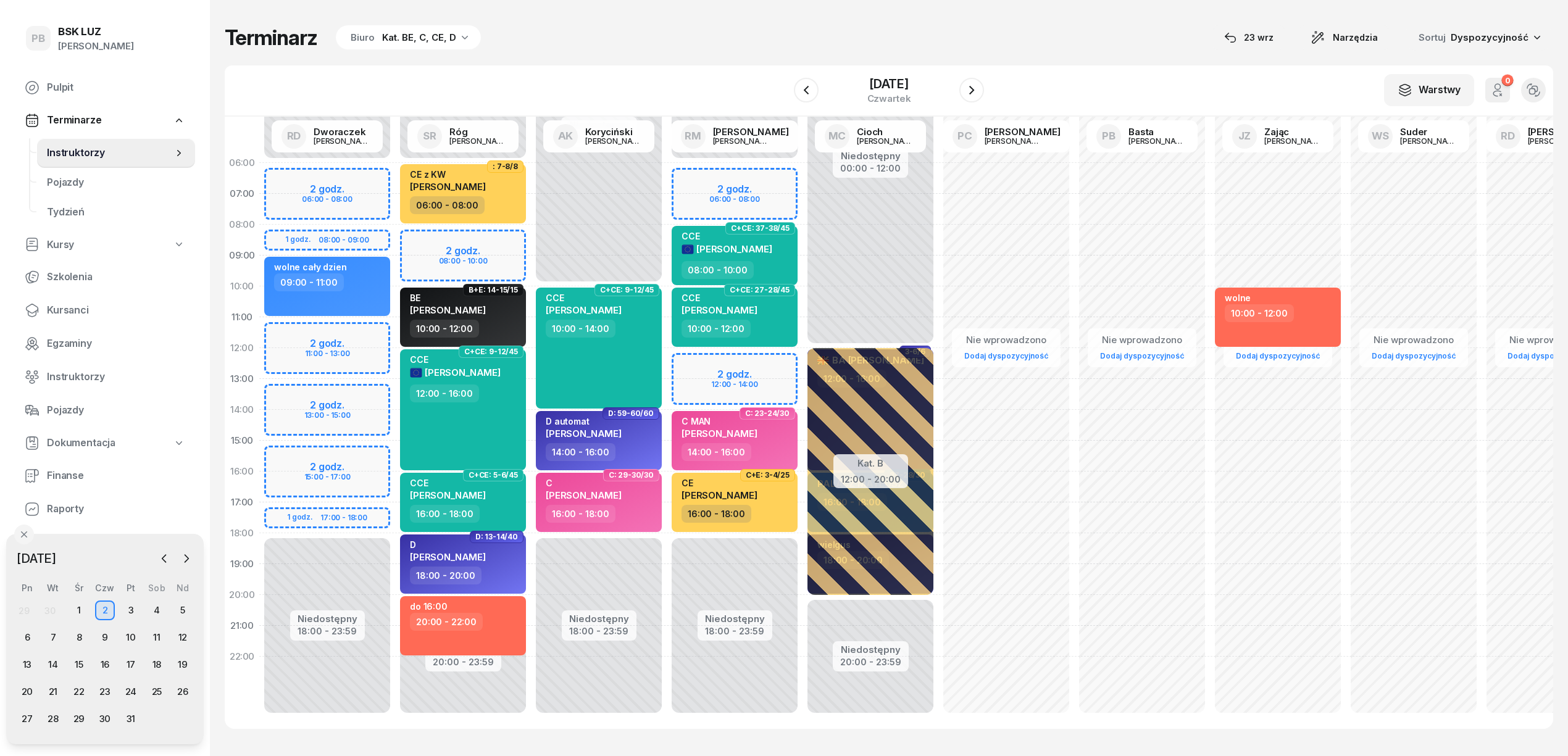
click at [47, 611] on div "30" at bounding box center [49, 610] width 11 height 11
click at [804, 86] on icon "button" at bounding box center [806, 90] width 5 height 9
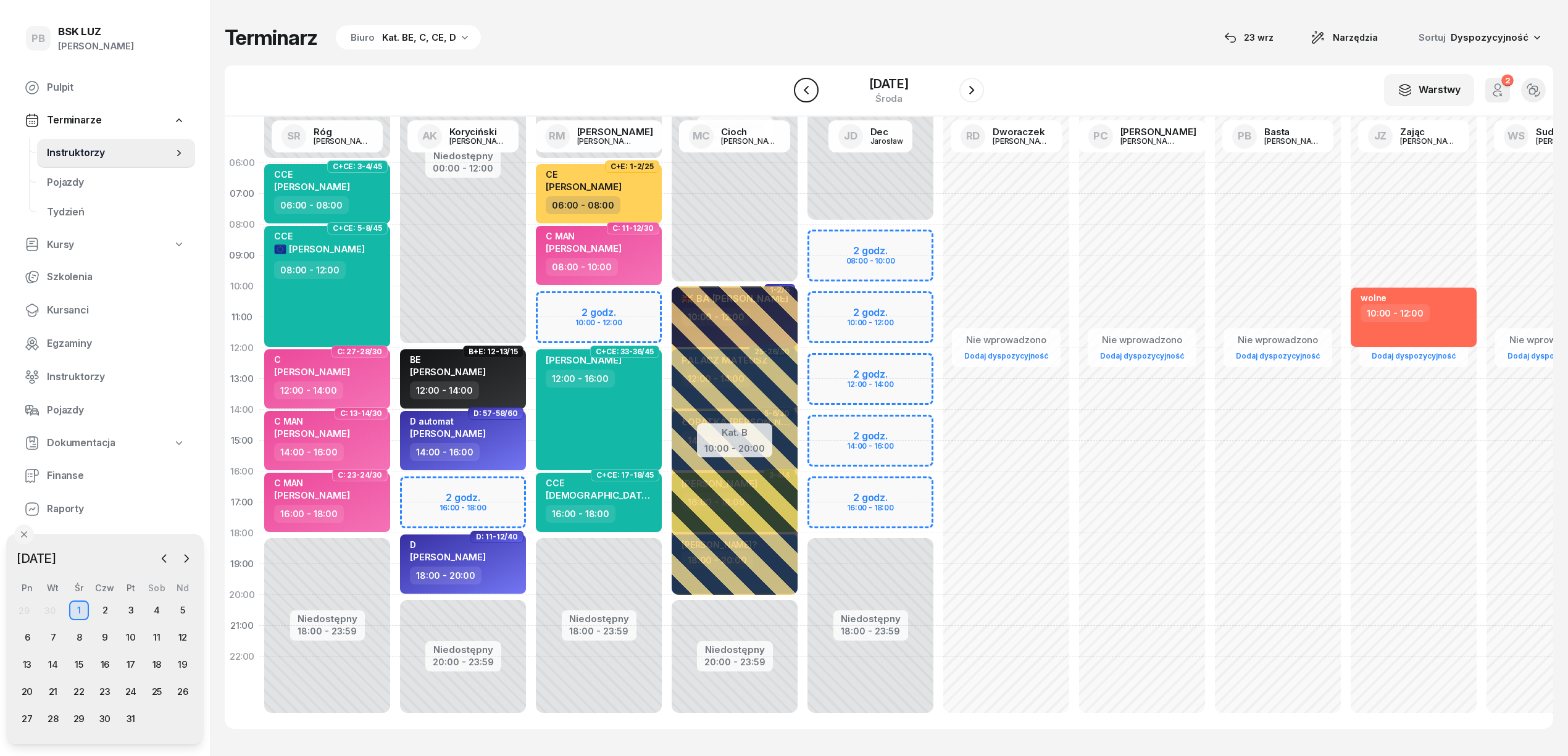
click at [799, 86] on icon "button" at bounding box center [806, 89] width 15 height 15
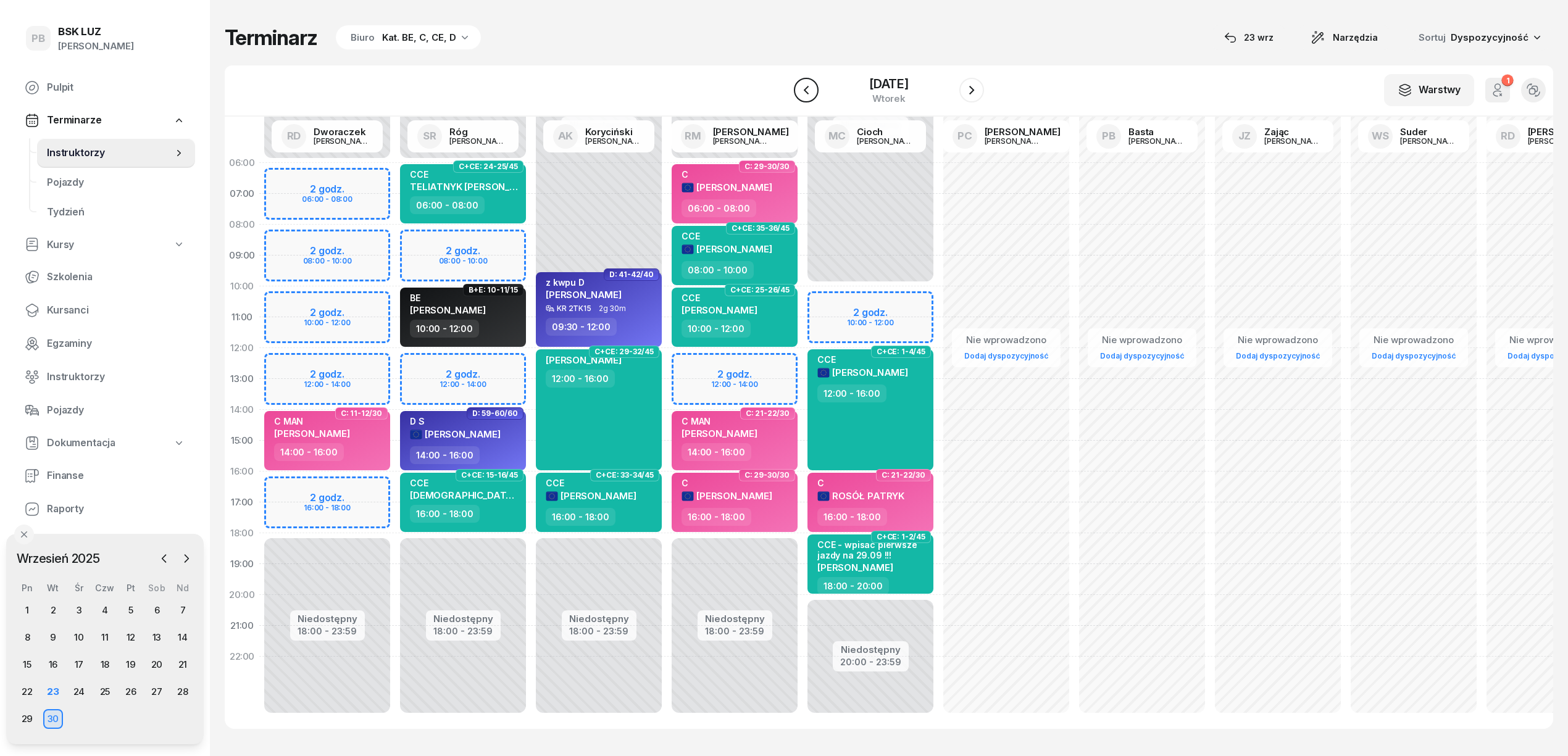
click at [799, 86] on icon "button" at bounding box center [806, 89] width 15 height 15
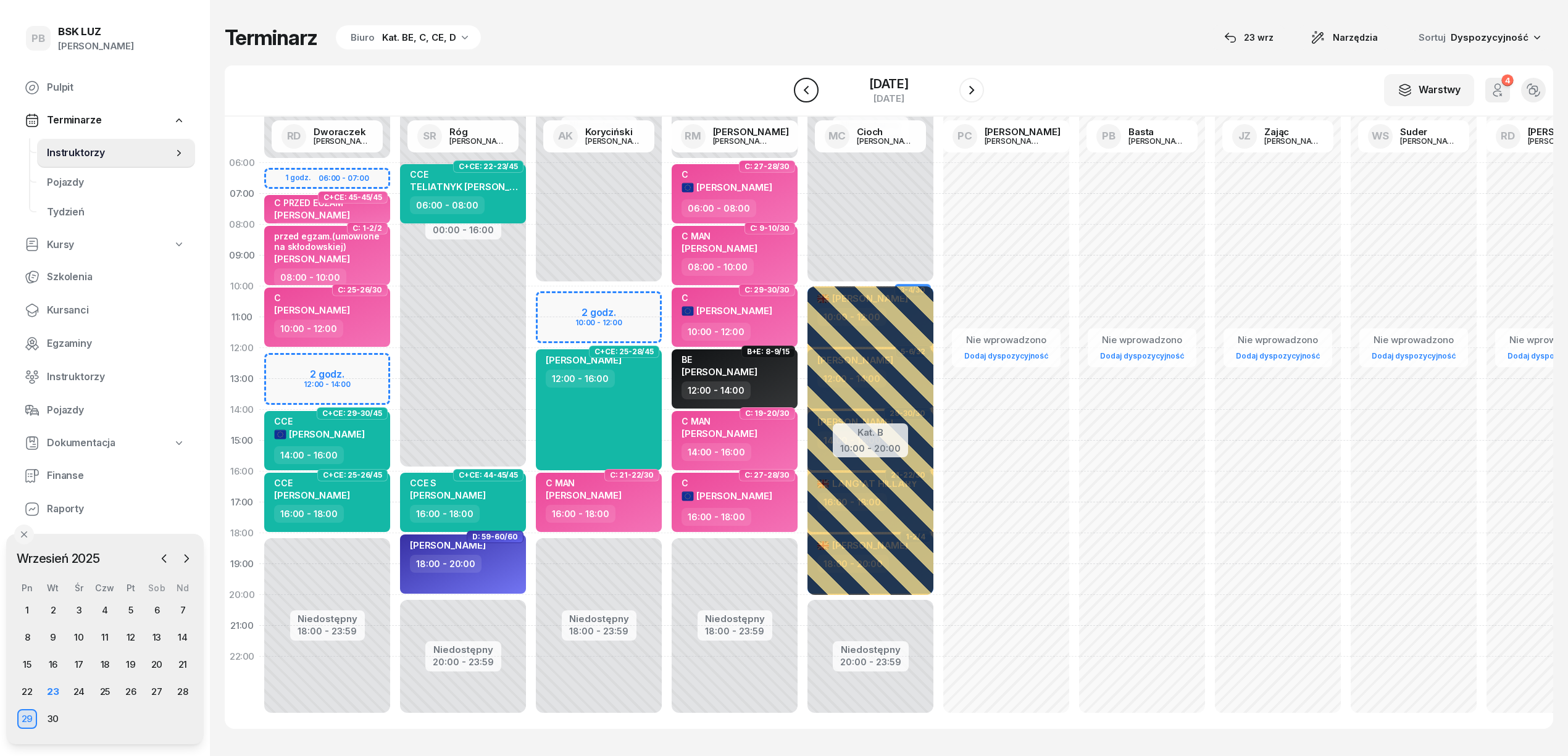
click at [799, 86] on icon "button" at bounding box center [806, 89] width 15 height 15
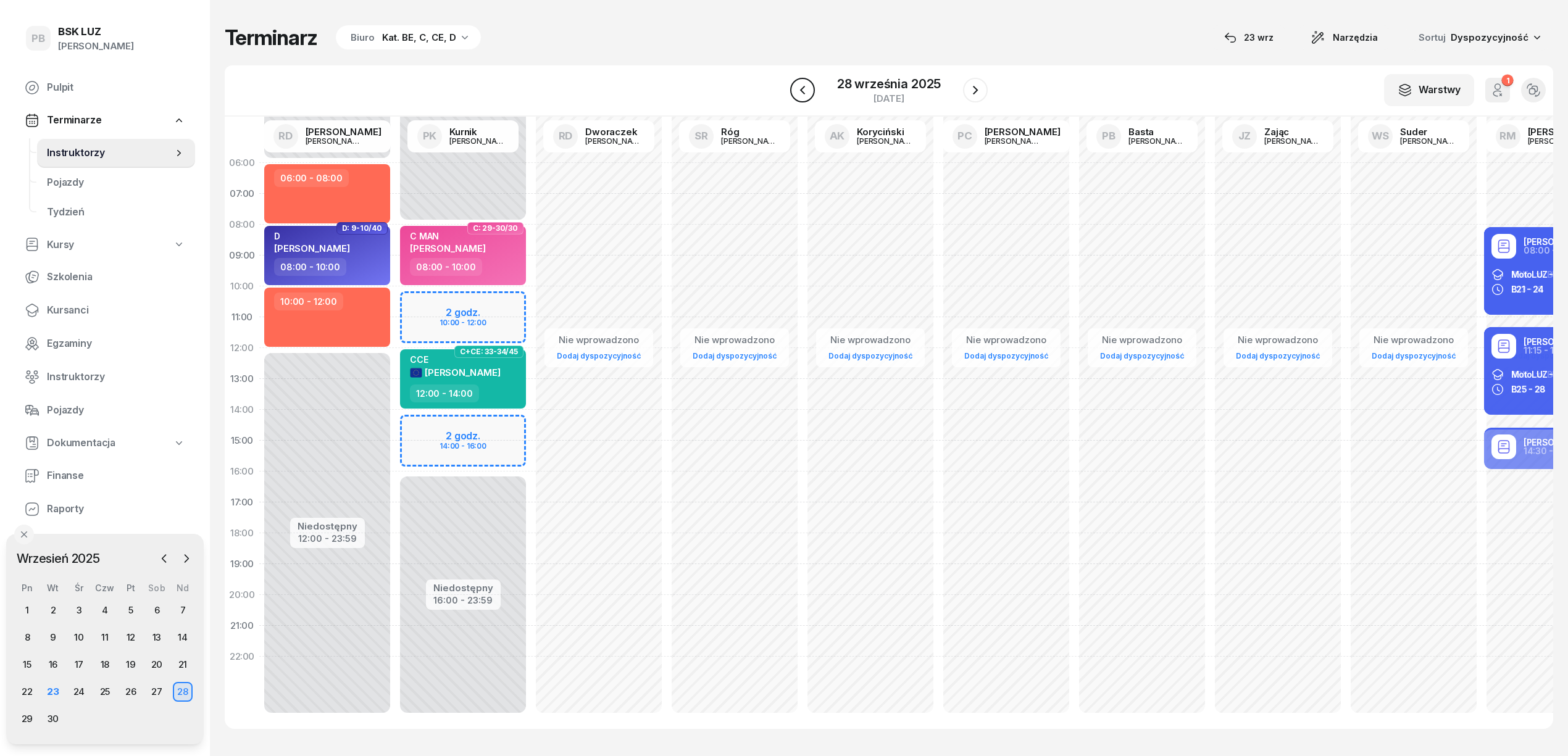
click at [797, 86] on icon "button" at bounding box center [802, 89] width 15 height 15
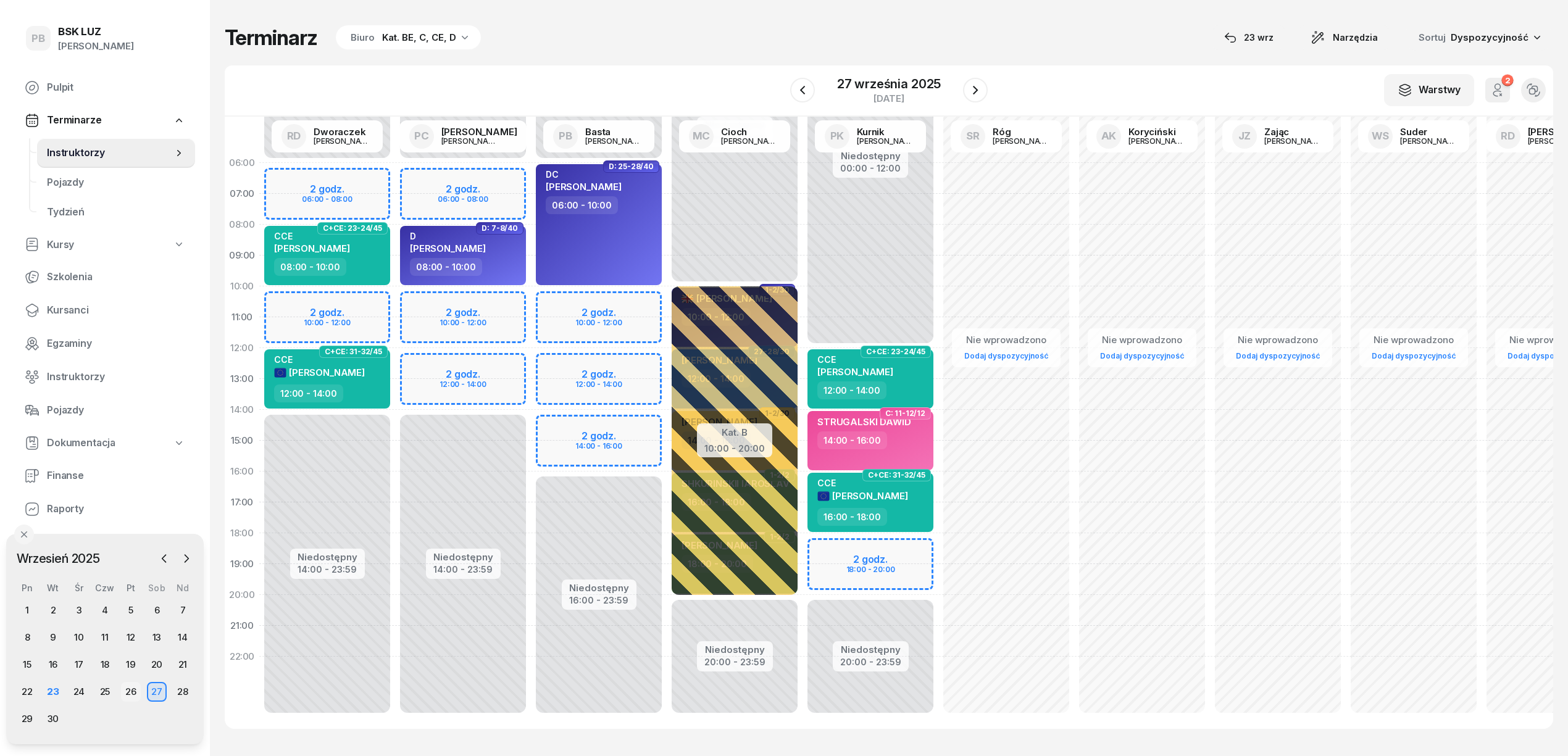
click at [124, 688] on div "26" at bounding box center [131, 691] width 19 height 19
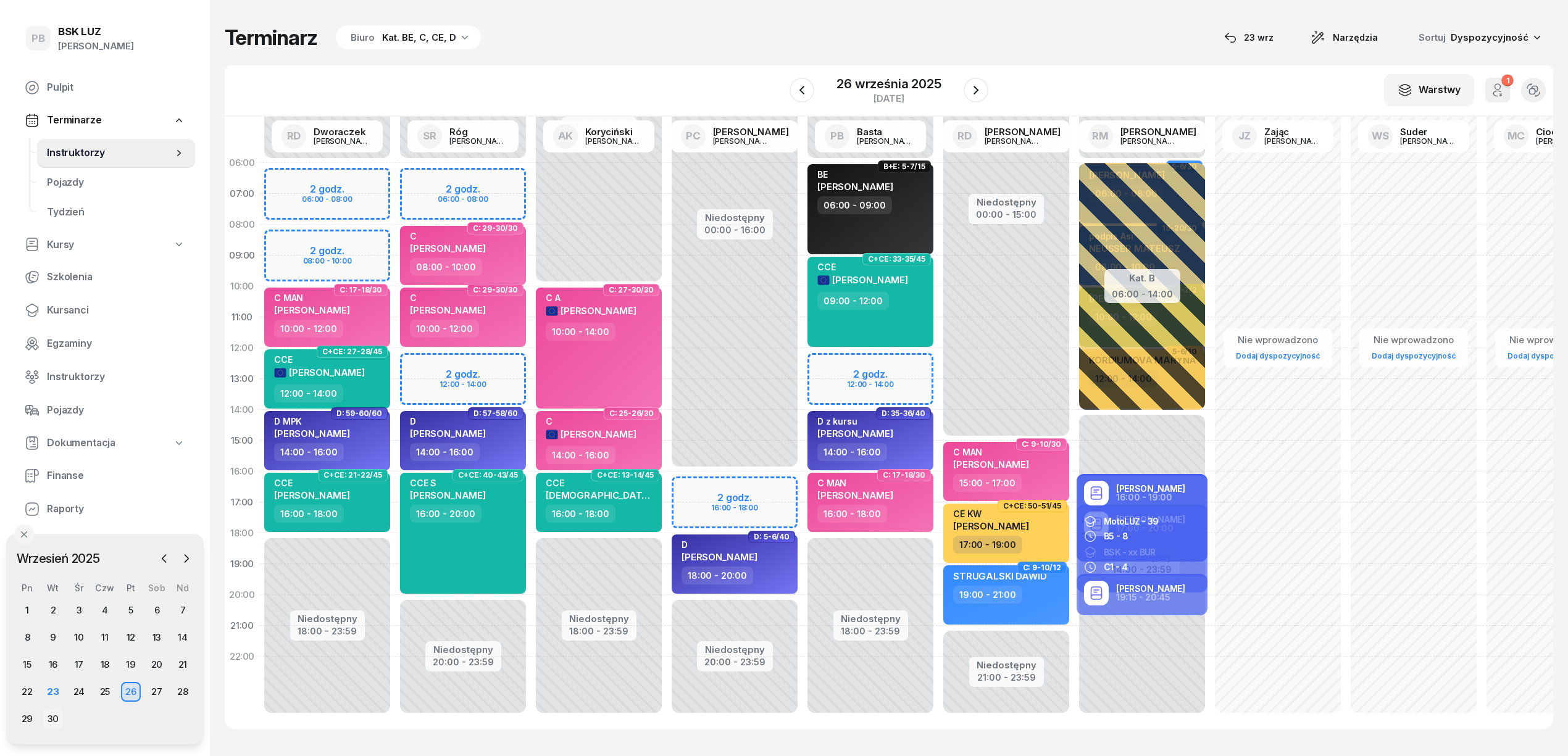
click at [50, 718] on div "30" at bounding box center [53, 718] width 19 height 19
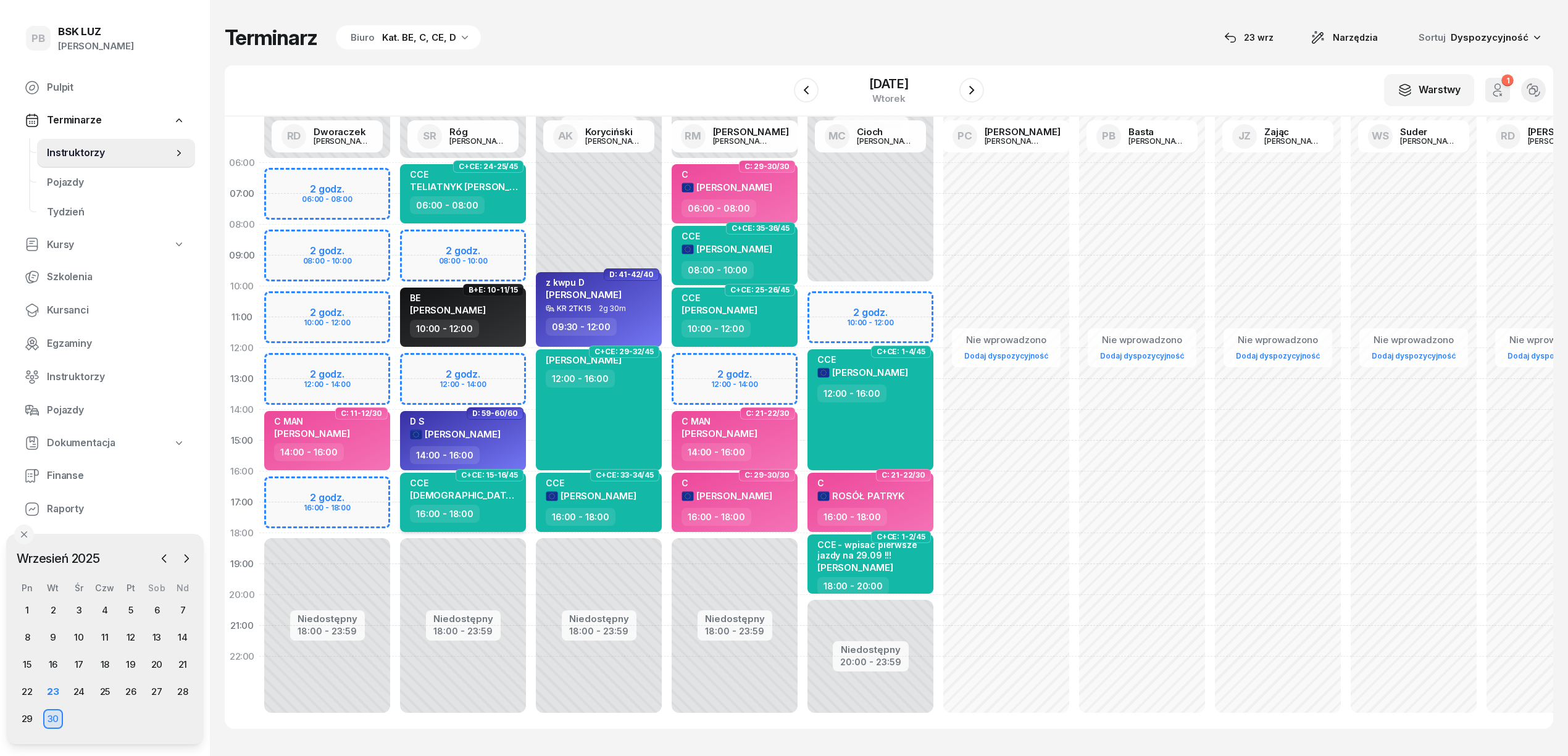
click at [502, 499] on div "CCE POLAK DARIUSZ" at bounding box center [464, 491] width 108 height 27
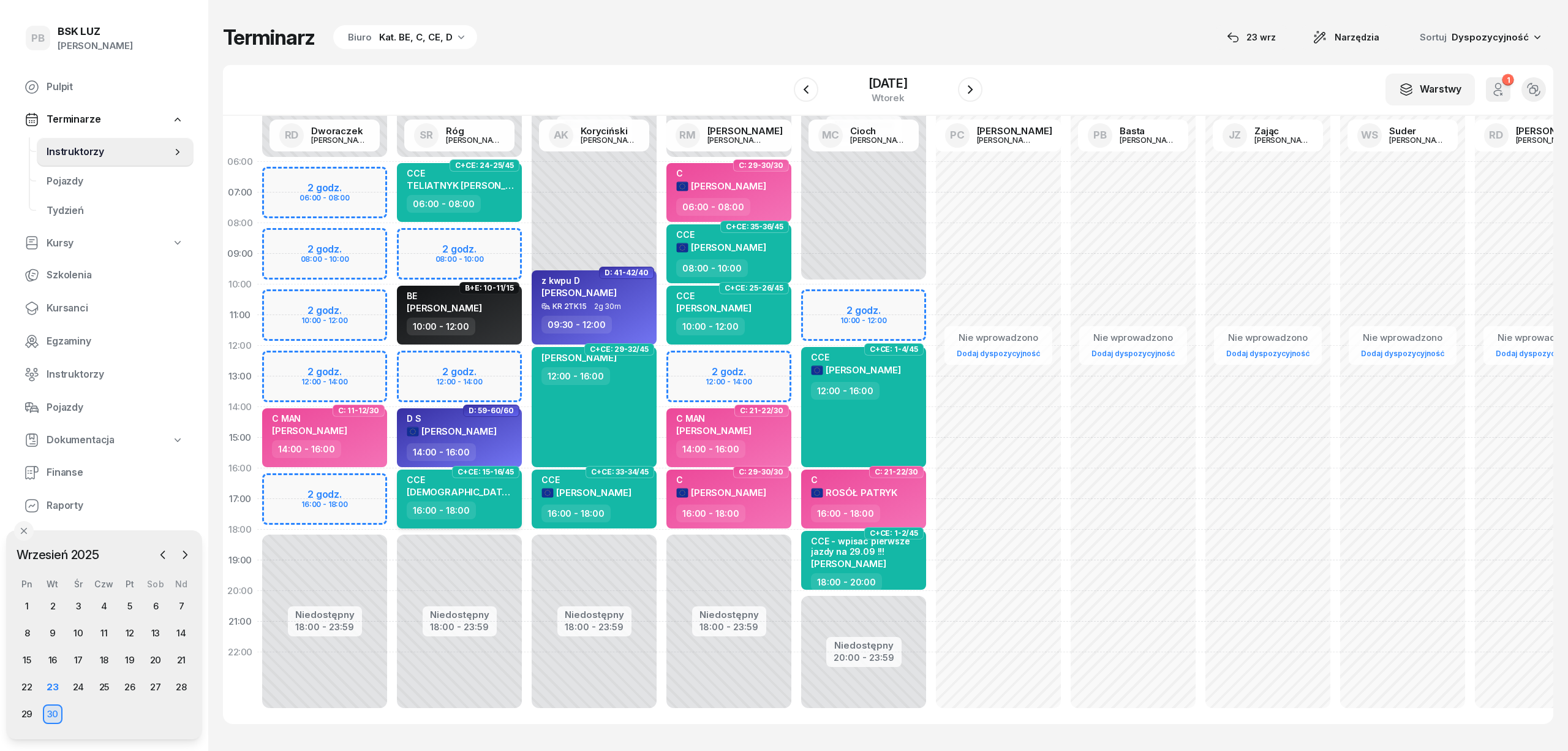
select select "16"
select select "18"
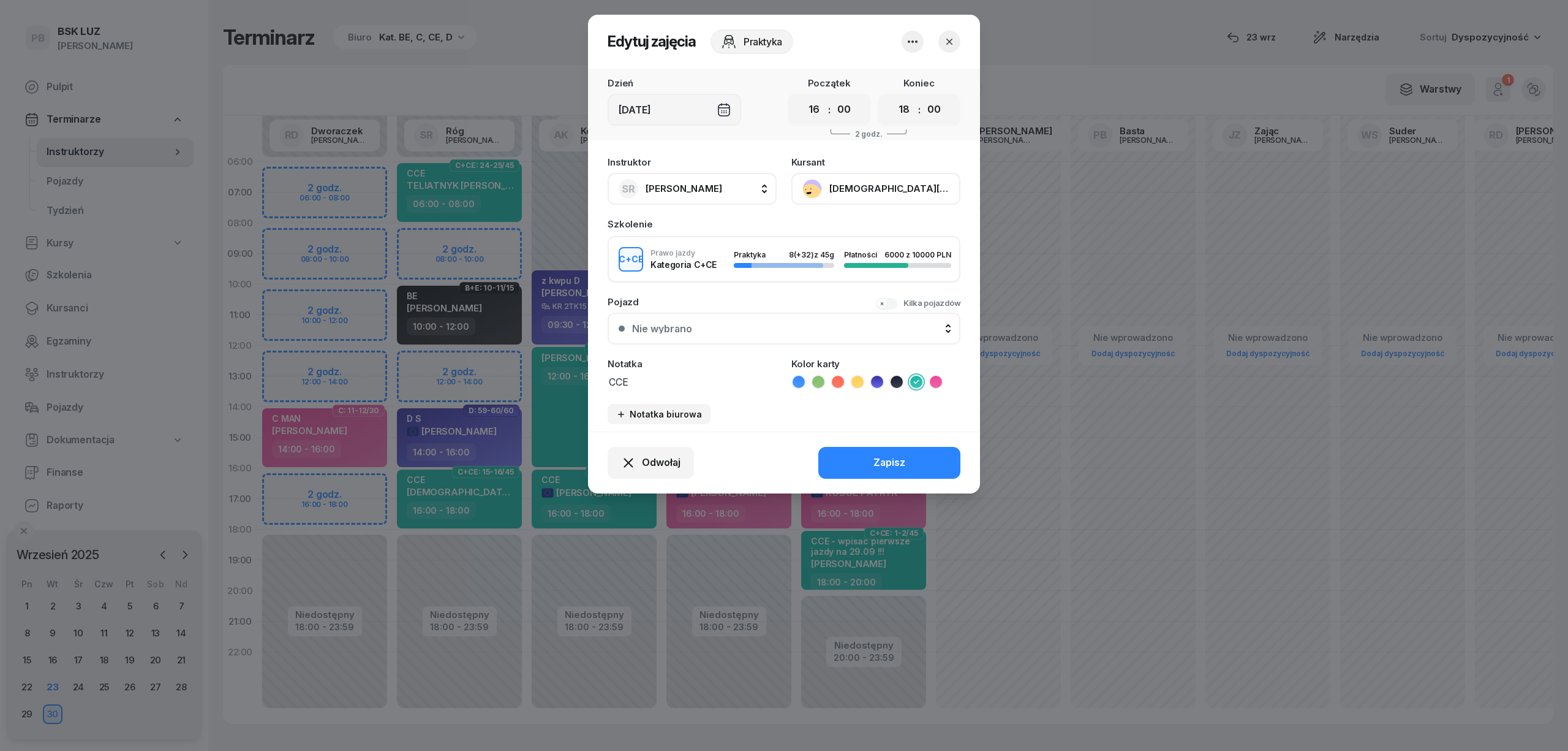
click at [711, 197] on button "SR Róg Sebastian" at bounding box center [692, 188] width 169 height 32
type input "dw"
click at [722, 269] on span "[PERSON_NAME]" at bounding box center [690, 270] width 75 height 16
click at [878, 464] on div "Zapisz" at bounding box center [889, 463] width 32 height 16
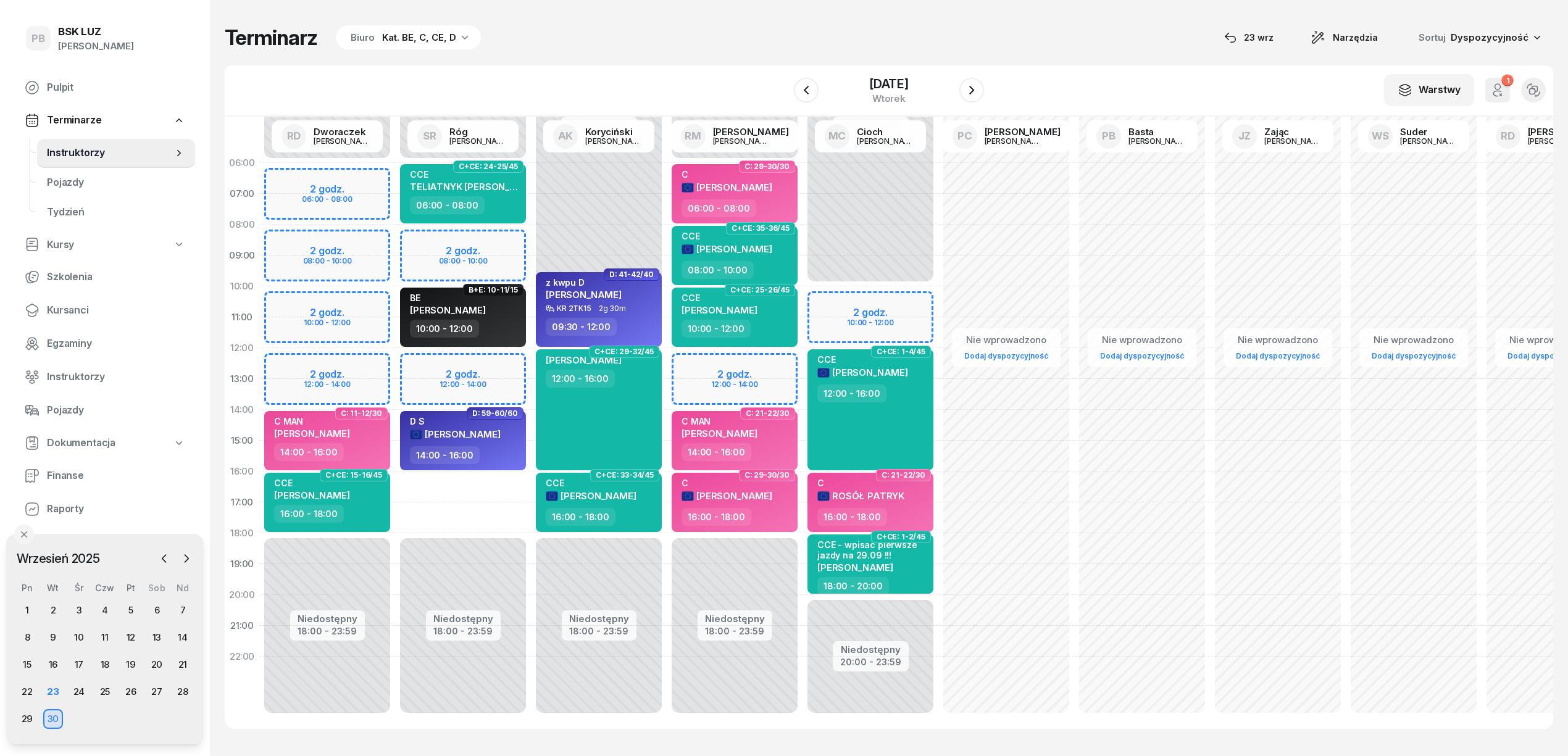
click at [501, 480] on div "Niedostępny 00:00 - 06:00 Niedostępny 18:00 - 23:59 2 godz. 08:00 - 10:00 2 god…" at bounding box center [463, 439] width 136 height 586
select select "16"
select select "18"
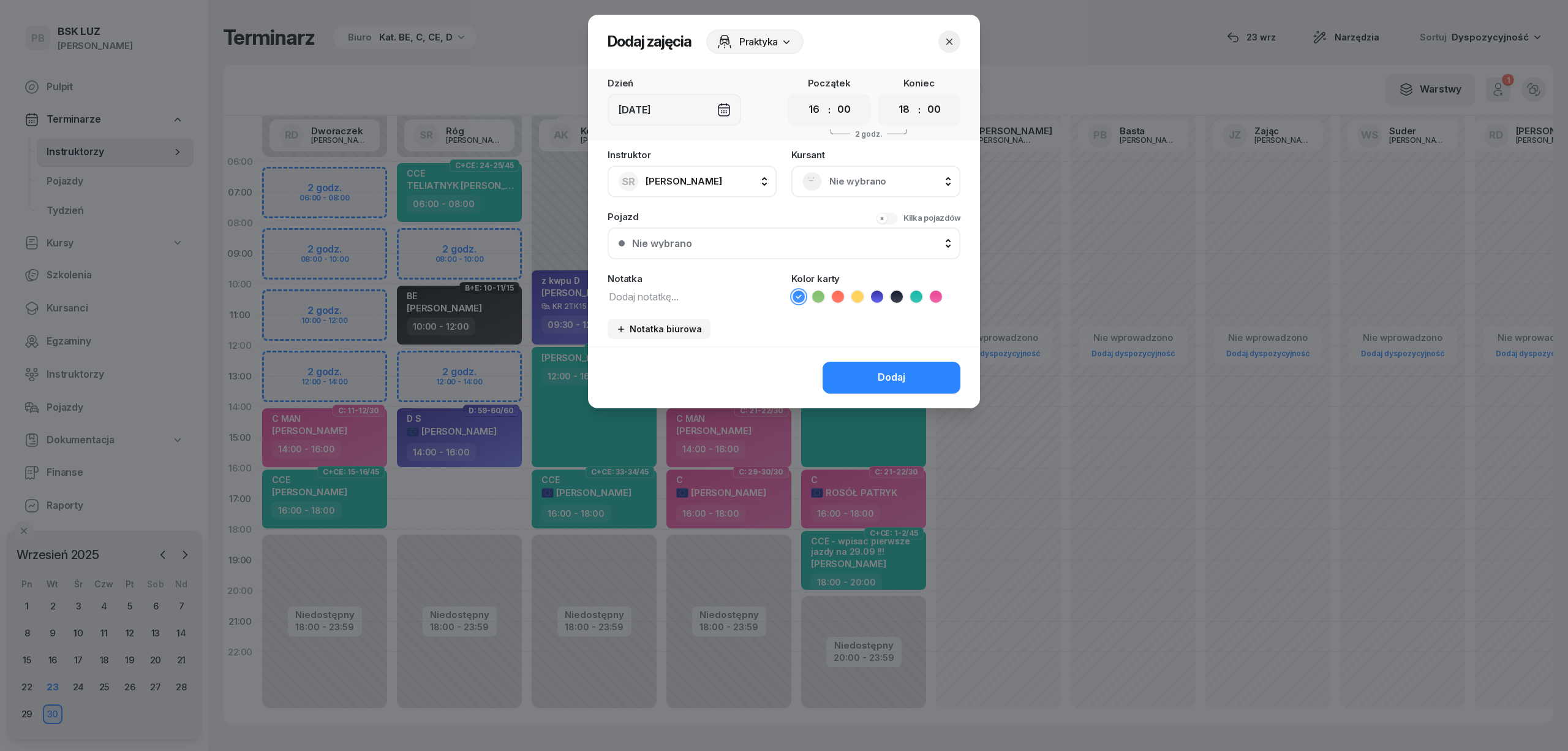
click at [865, 182] on span "Nie wybrano" at bounding box center [889, 181] width 120 height 16
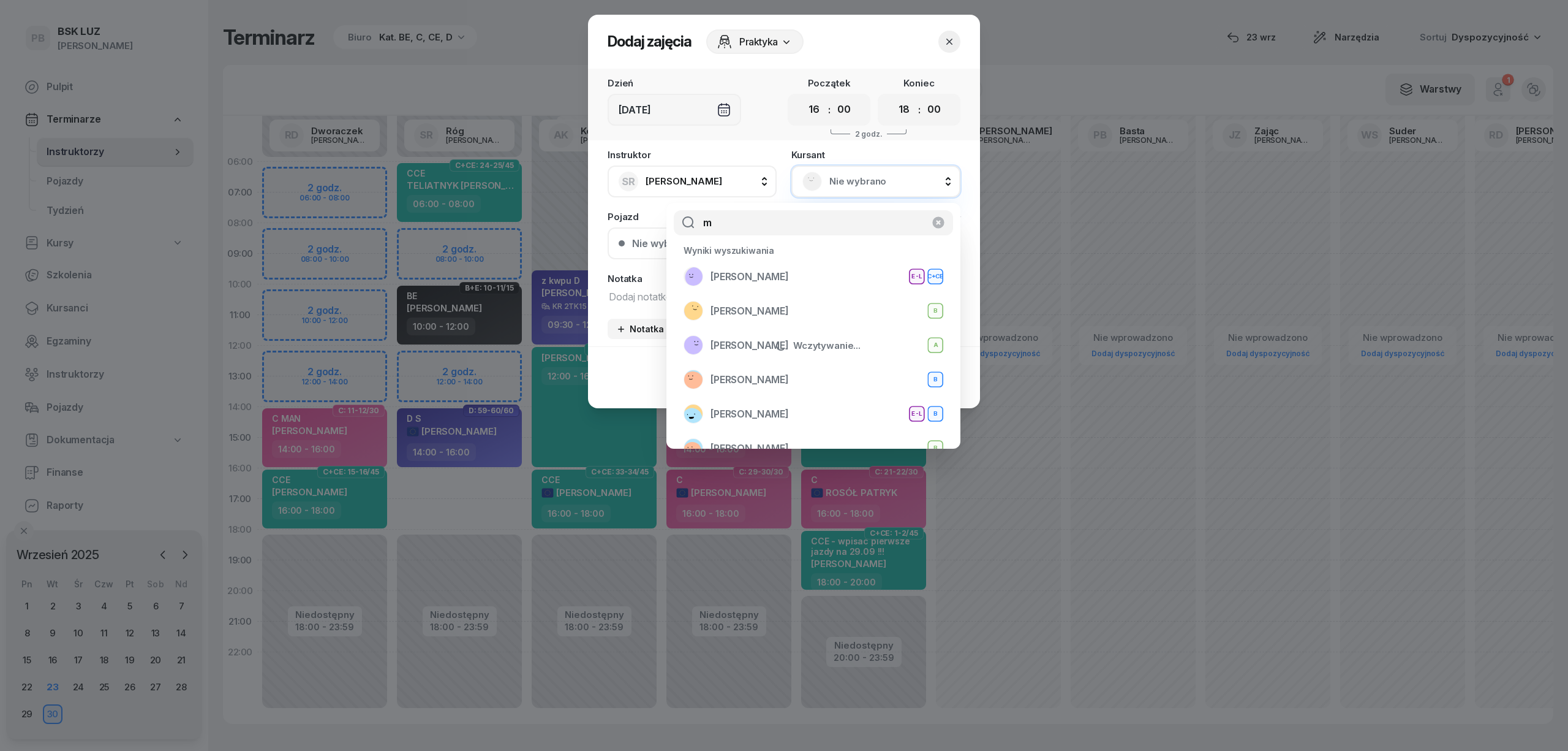
type input "mi"
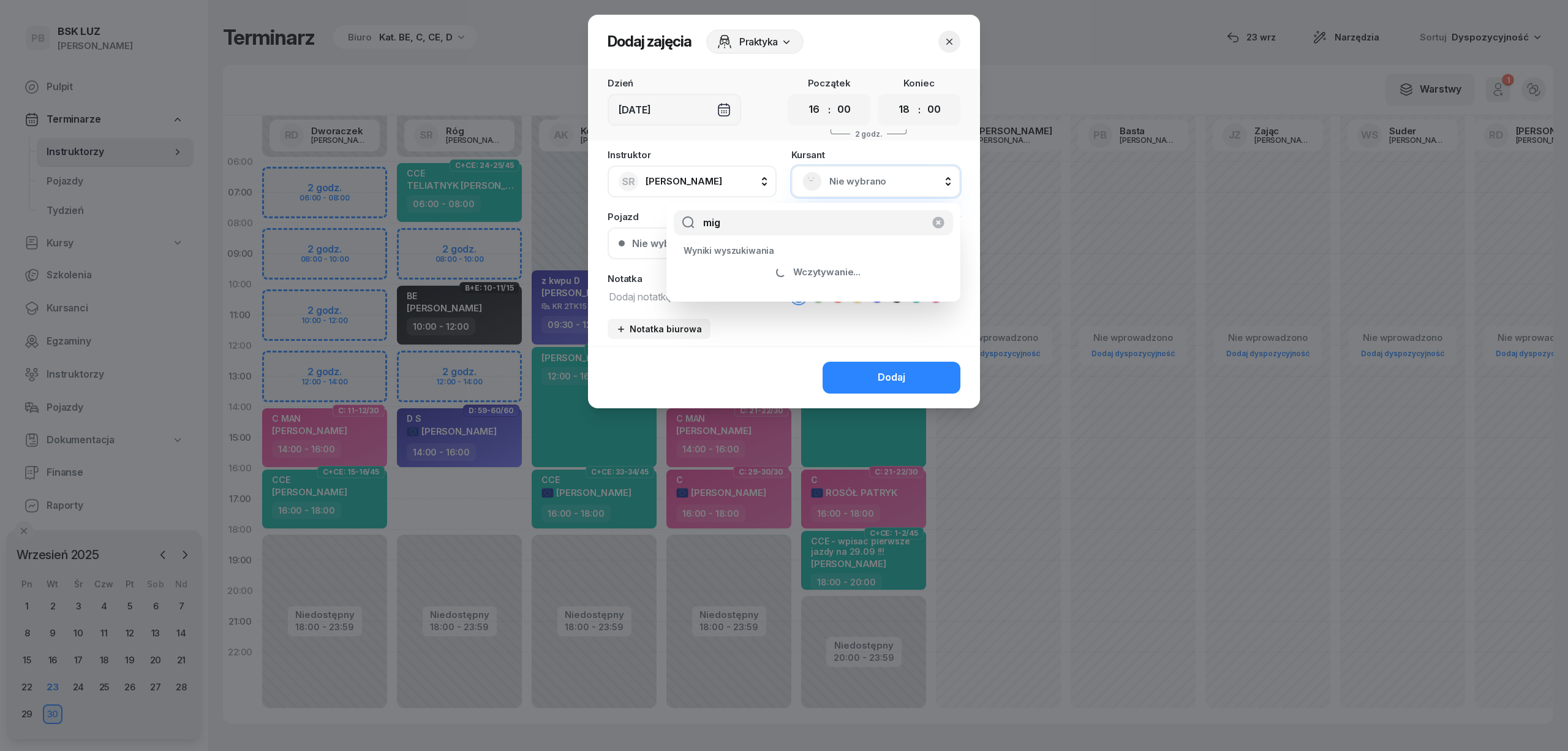
select select "16"
select select "18"
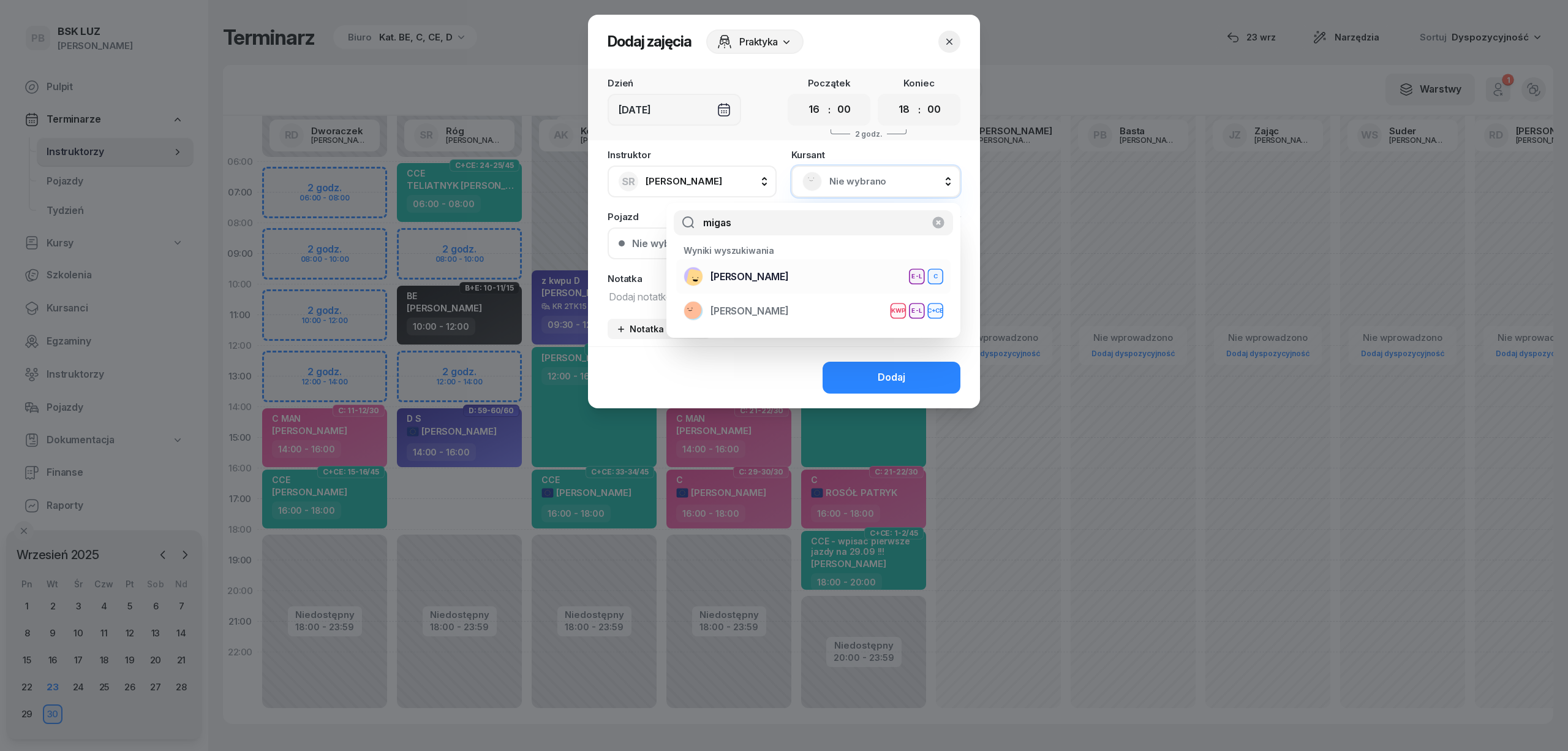
type input "migas"
click at [777, 273] on div "MIGAS ADAM E-L C" at bounding box center [813, 276] width 260 height 19
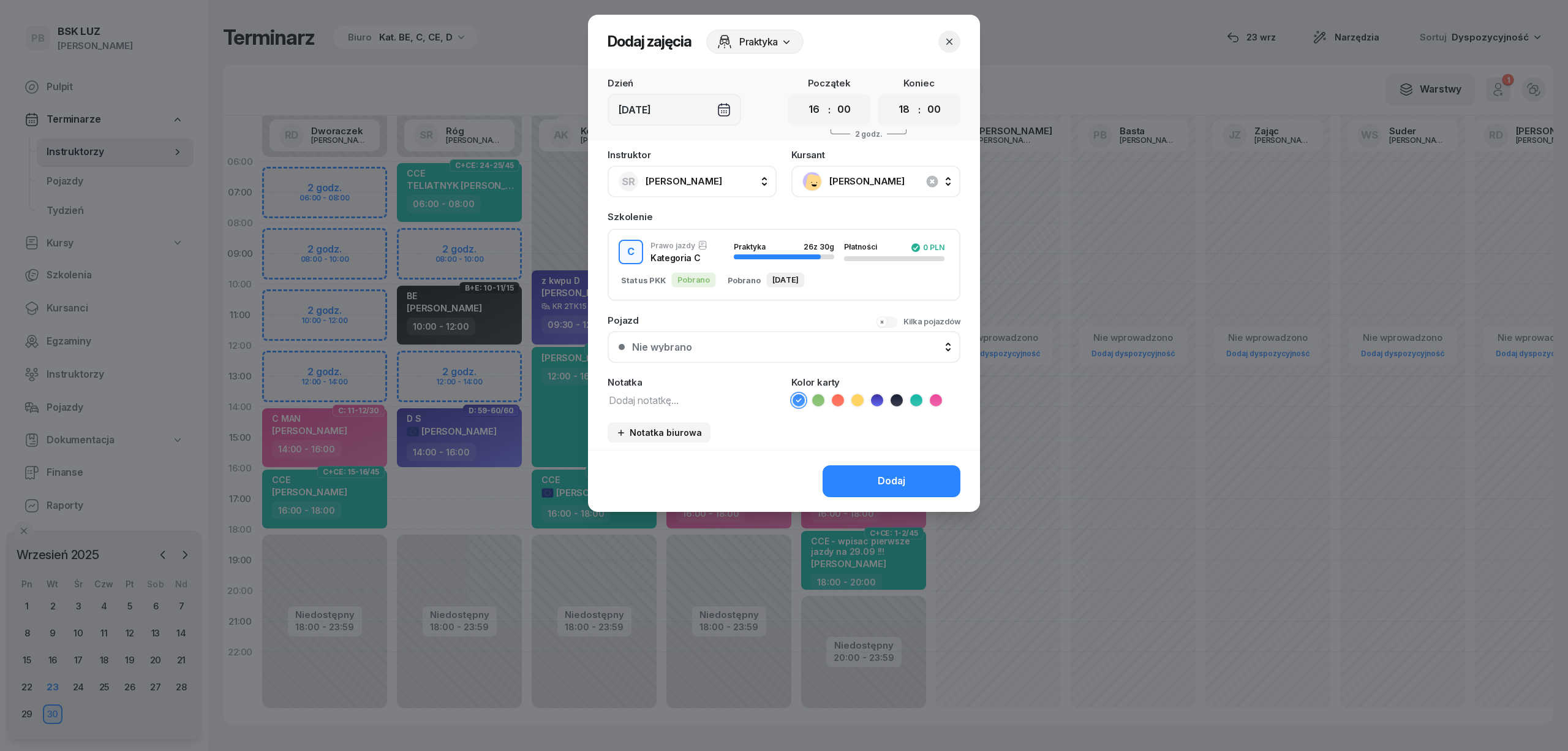
click at [662, 403] on textarea at bounding box center [692, 399] width 169 height 16
drag, startPoint x: 673, startPoint y: 399, endPoint x: 644, endPoint y: 398, distance: 29.0
click at [644, 398] on textarea "C MAN koniec 2h przed egzam." at bounding box center [692, 399] width 169 height 16
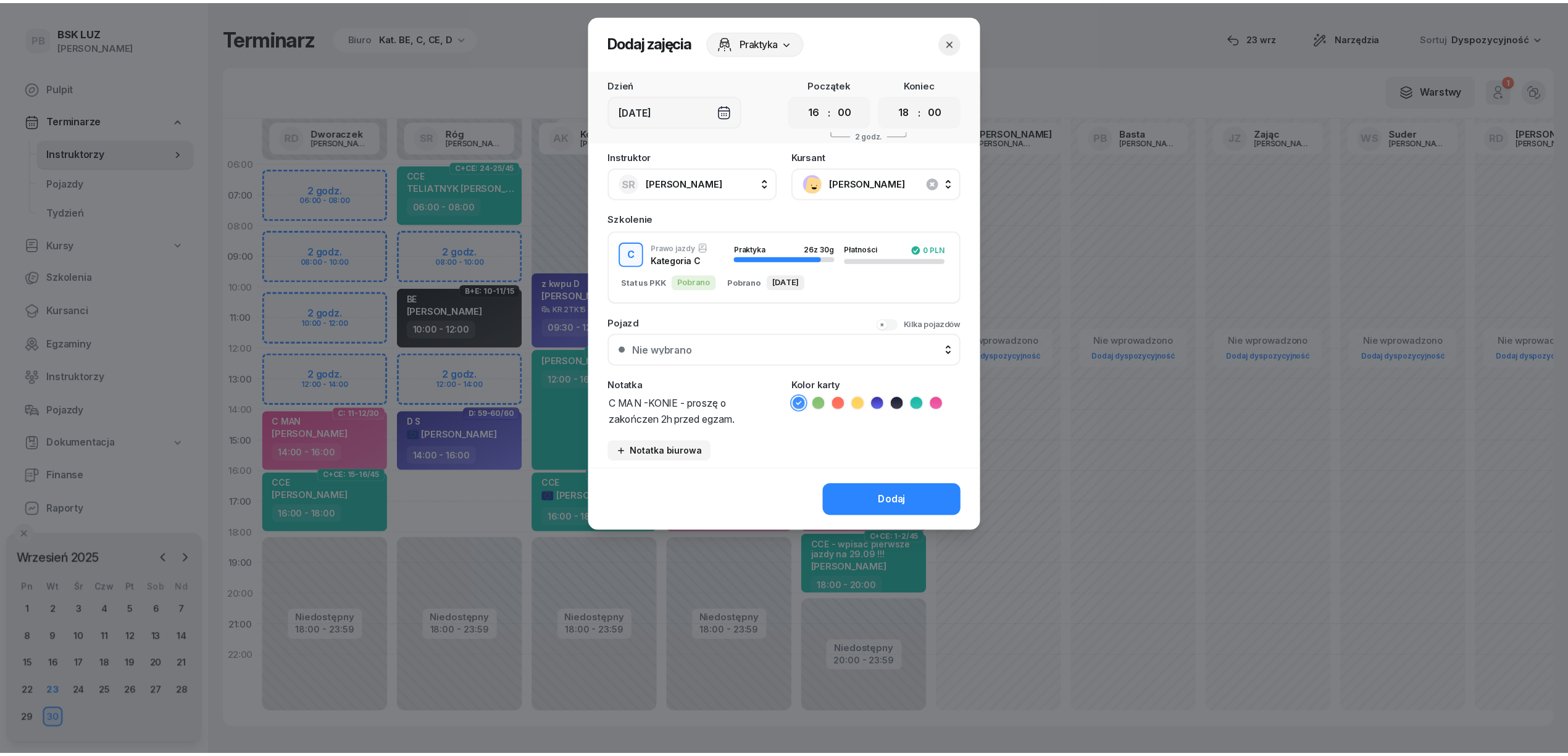
scroll to position [1, 0]
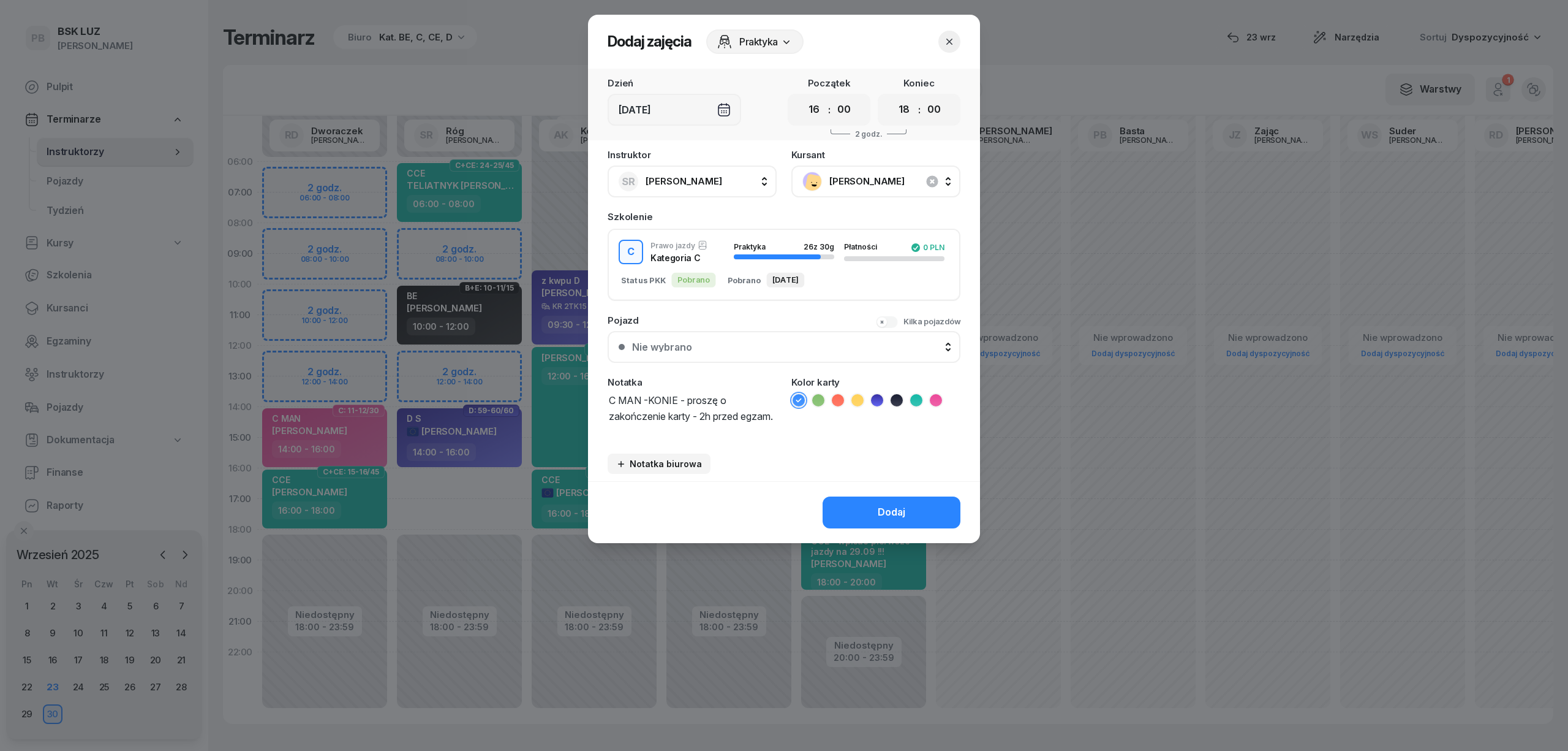
type textarea "C MAN -KONIE - proszę o zakończenie karty - 2h przed egzam."
click at [936, 394] on icon at bounding box center [935, 400] width 12 height 13
click at [846, 519] on button "Dodaj" at bounding box center [891, 512] width 137 height 32
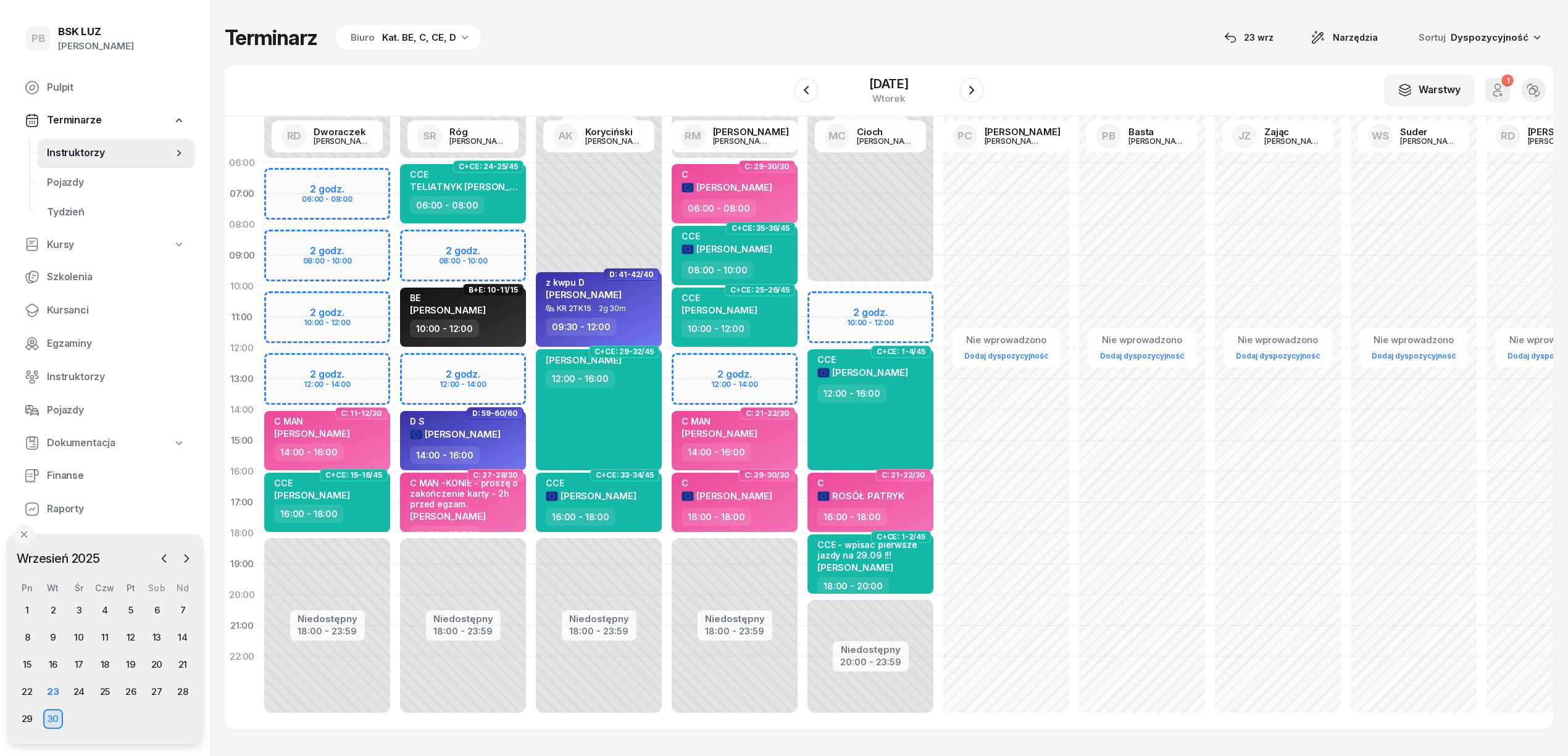
click at [552, 32] on div "Terminarz Biuro Kat. BE, C, CE, D [DATE] Narzędzia Sortuj Dyspozycyjność" at bounding box center [888, 37] width 1328 height 26
click at [80, 689] on div "24" at bounding box center [78, 691] width 19 height 19
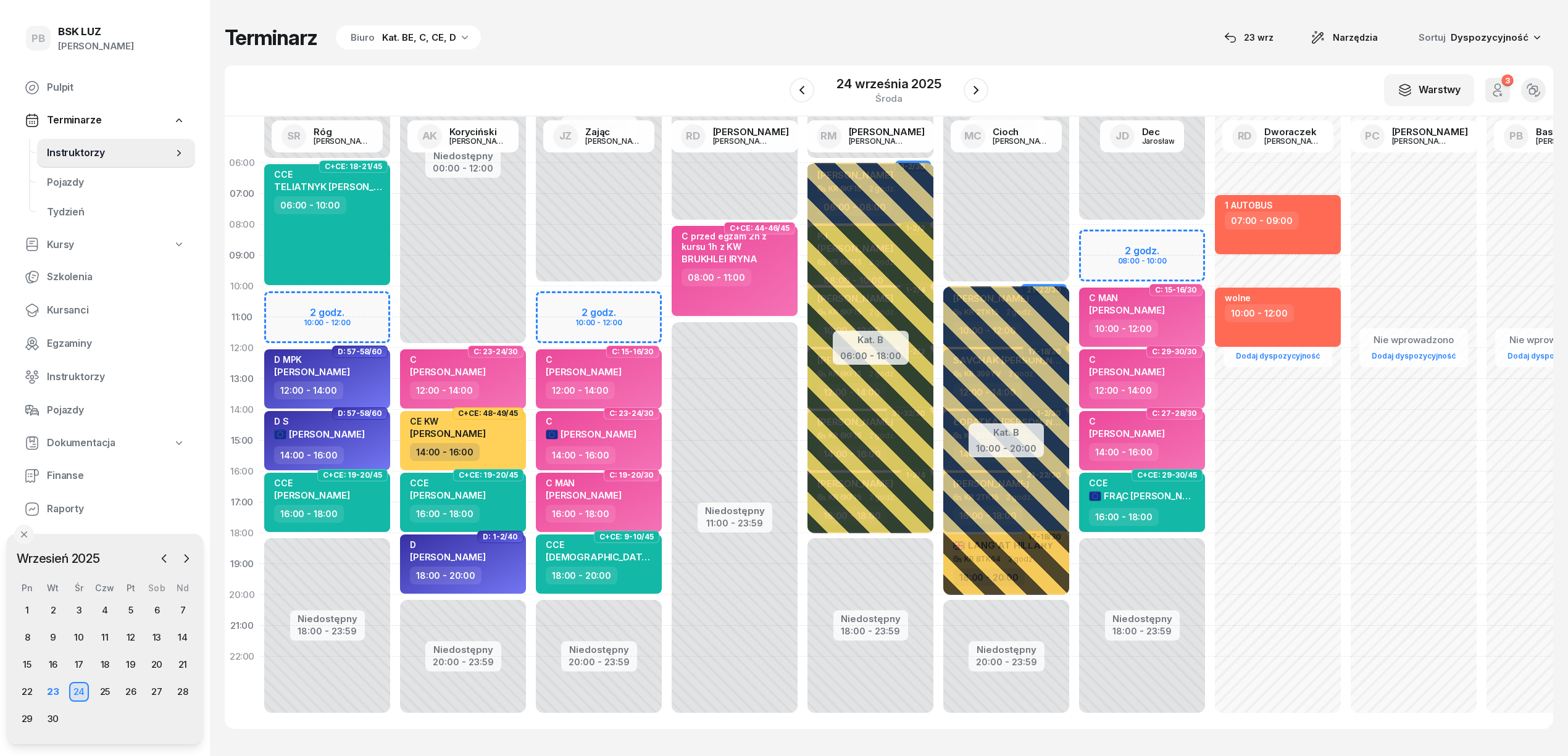
click at [715, 92] on div "W Wybierz AK Koryciński Artur BP Pająk Bogusław DA Arendarczyk Damian DP Pawłow…" at bounding box center [888, 91] width 1328 height 51
click at [705, 35] on div "Terminarz Biuro Kat. BE, C, CE, D [DATE] Narzędzia Sortuj Dyspozycyjność" at bounding box center [888, 37] width 1328 height 26
click at [768, 16] on div "Terminarz Biuro Kat. BE, C, CE, D [DATE] Narzędzia Sortuj Dyspozycyjność W Wybi…" at bounding box center [888, 377] width 1328 height 753
click at [52, 689] on div "23" at bounding box center [53, 690] width 19 height 19
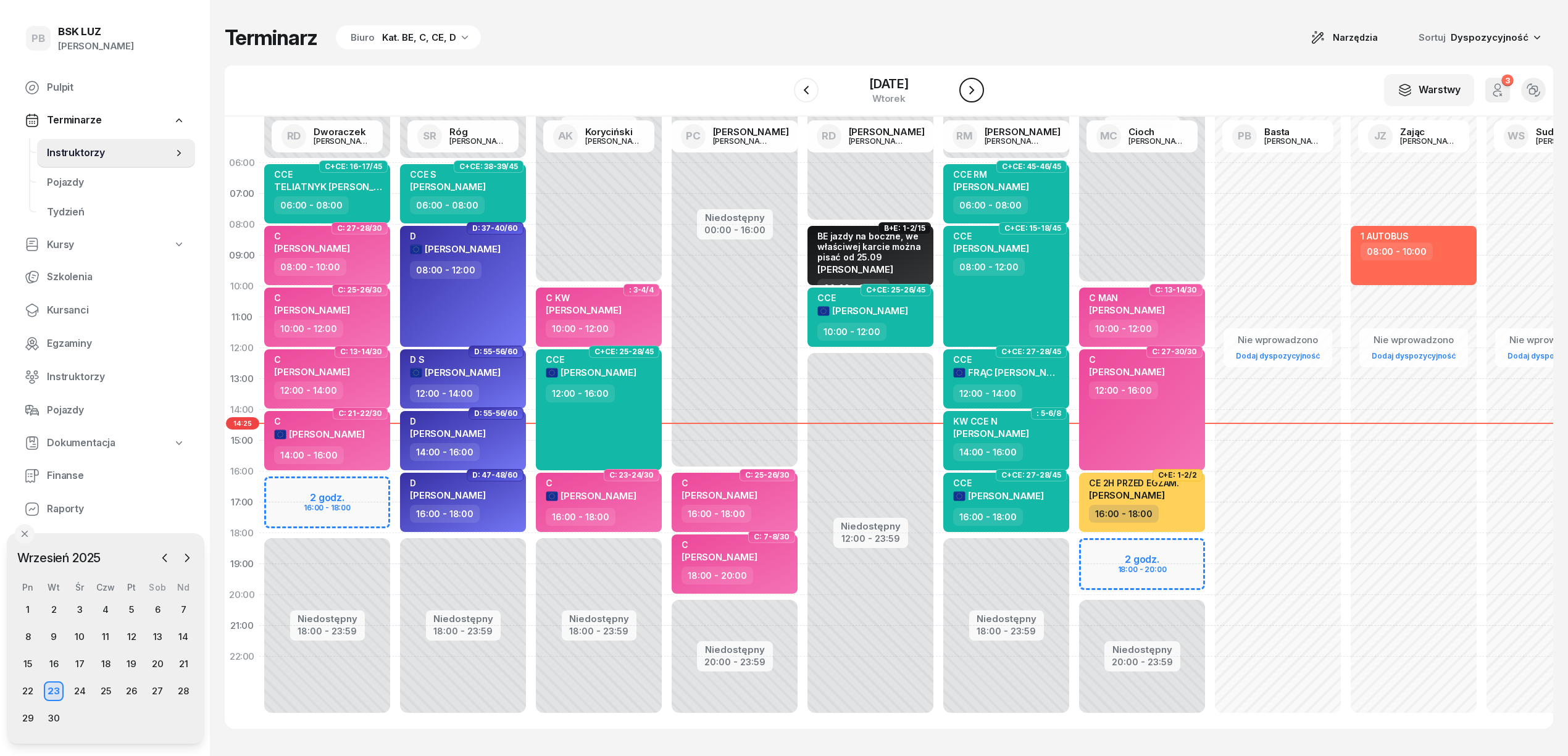
click at [972, 80] on button "button" at bounding box center [970, 89] width 24 height 24
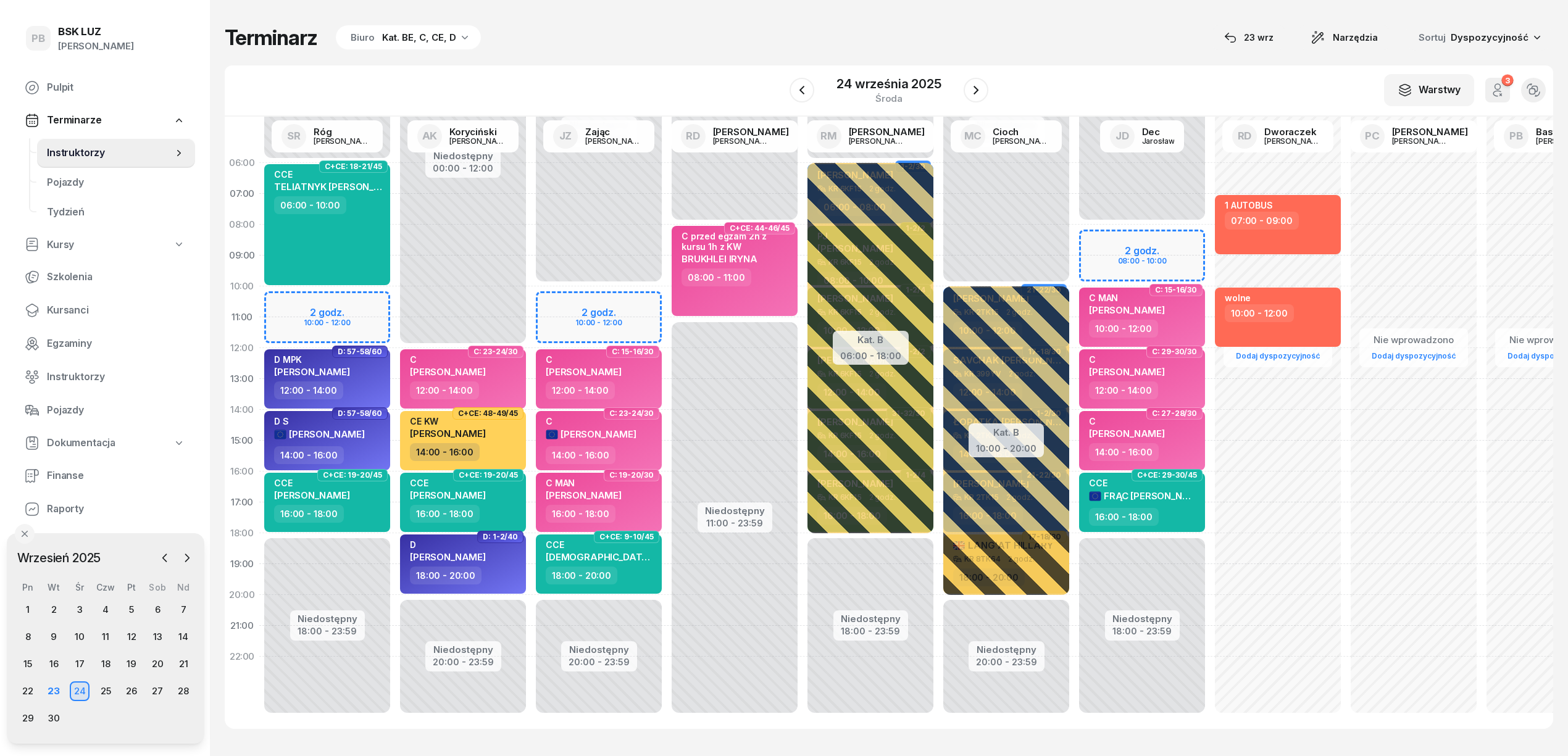
click at [769, 47] on div "Terminarz Biuro Kat. BE, C, CE, D [DATE] Narzędzia Sortuj Dyspozycyjność" at bounding box center [888, 37] width 1328 height 26
click at [185, 560] on icon "button" at bounding box center [187, 558] width 13 height 13
click at [100, 633] on div "9" at bounding box center [106, 636] width 19 height 19
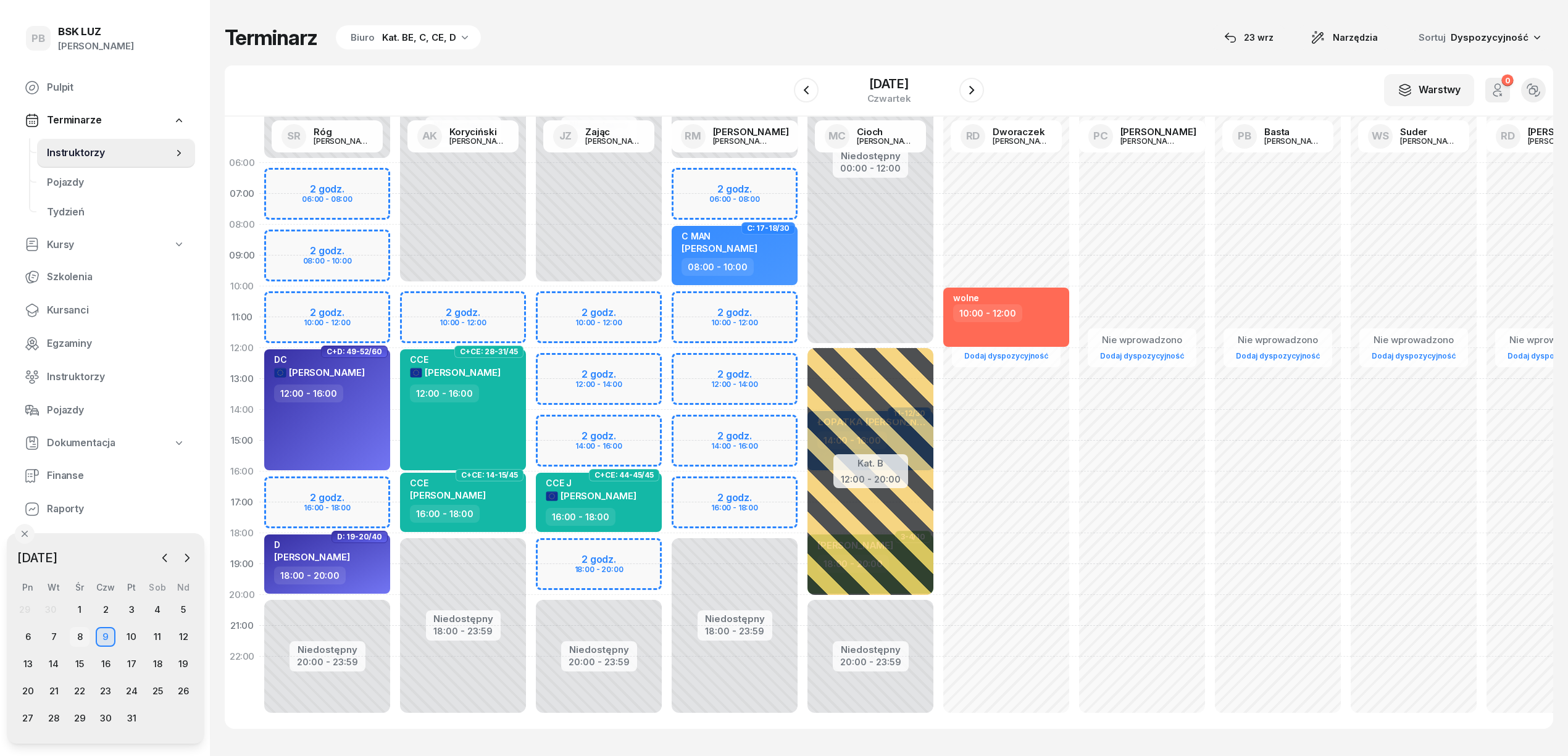
click at [79, 632] on div "8" at bounding box center [79, 636] width 19 height 19
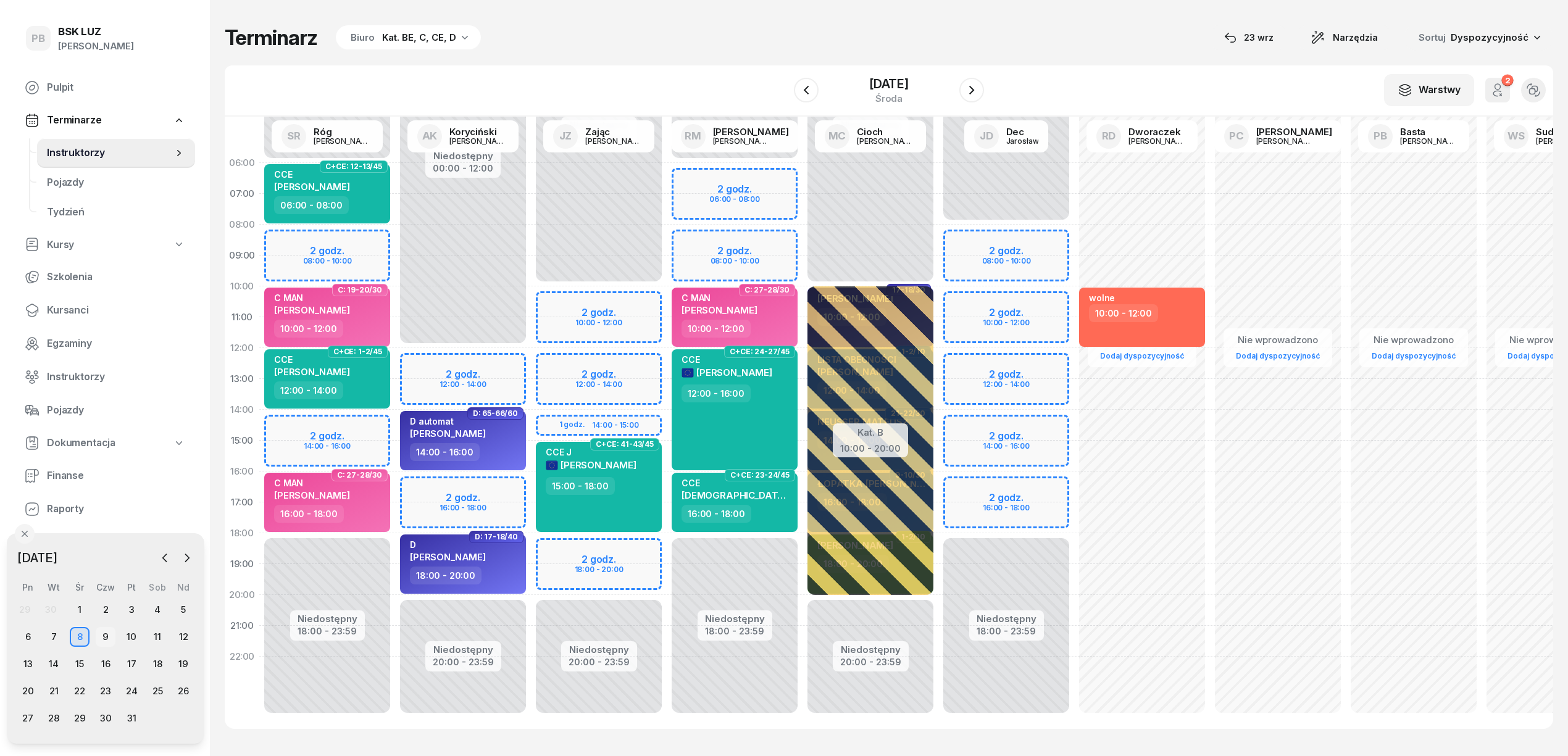
click at [105, 632] on div "9" at bounding box center [106, 636] width 19 height 19
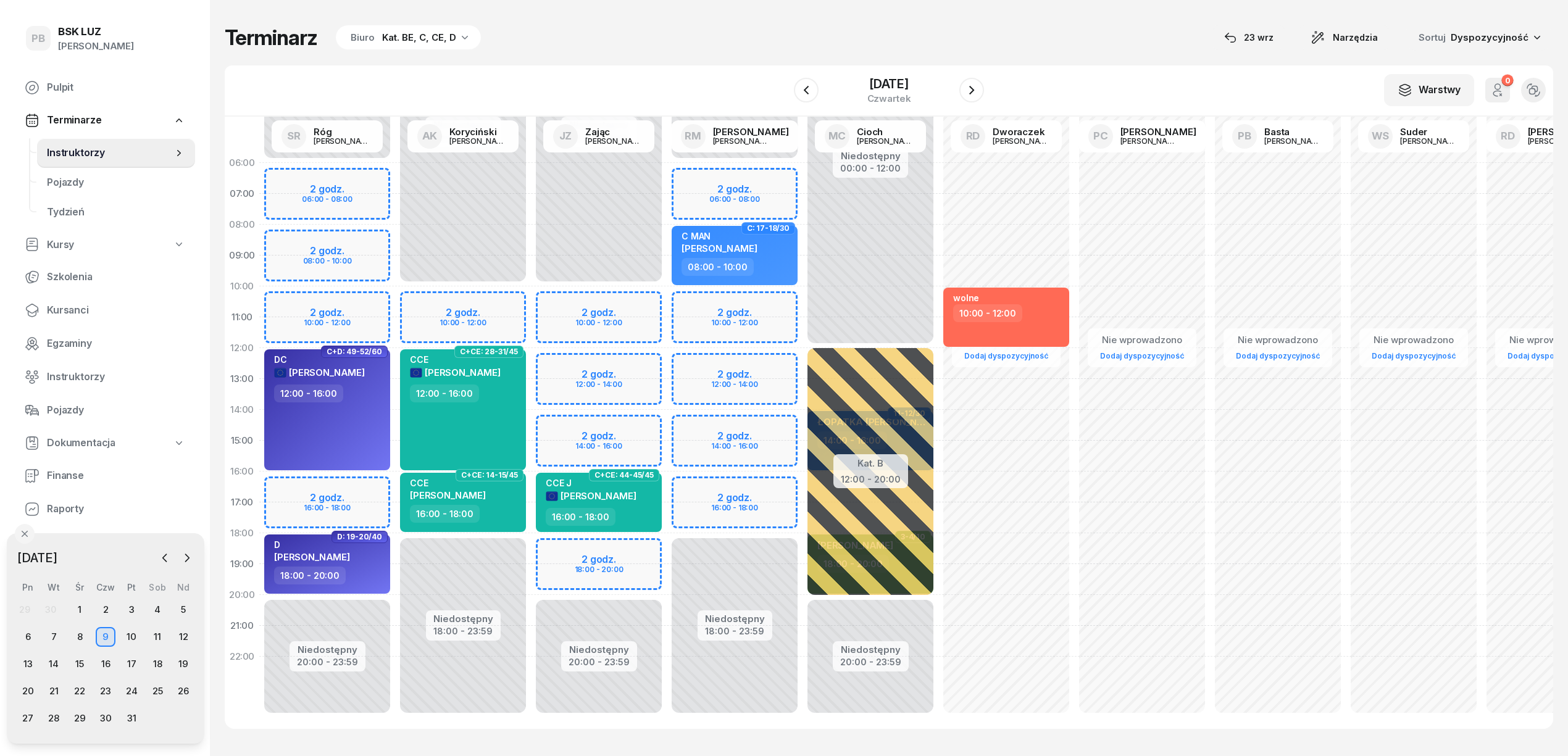
click at [692, 428] on div "Niedostępny 00:00 - 06:00 Niedostępny 18:00 - 23:59 2 godz. 06:00 - 08:00 2 god…" at bounding box center [734, 439] width 136 height 586
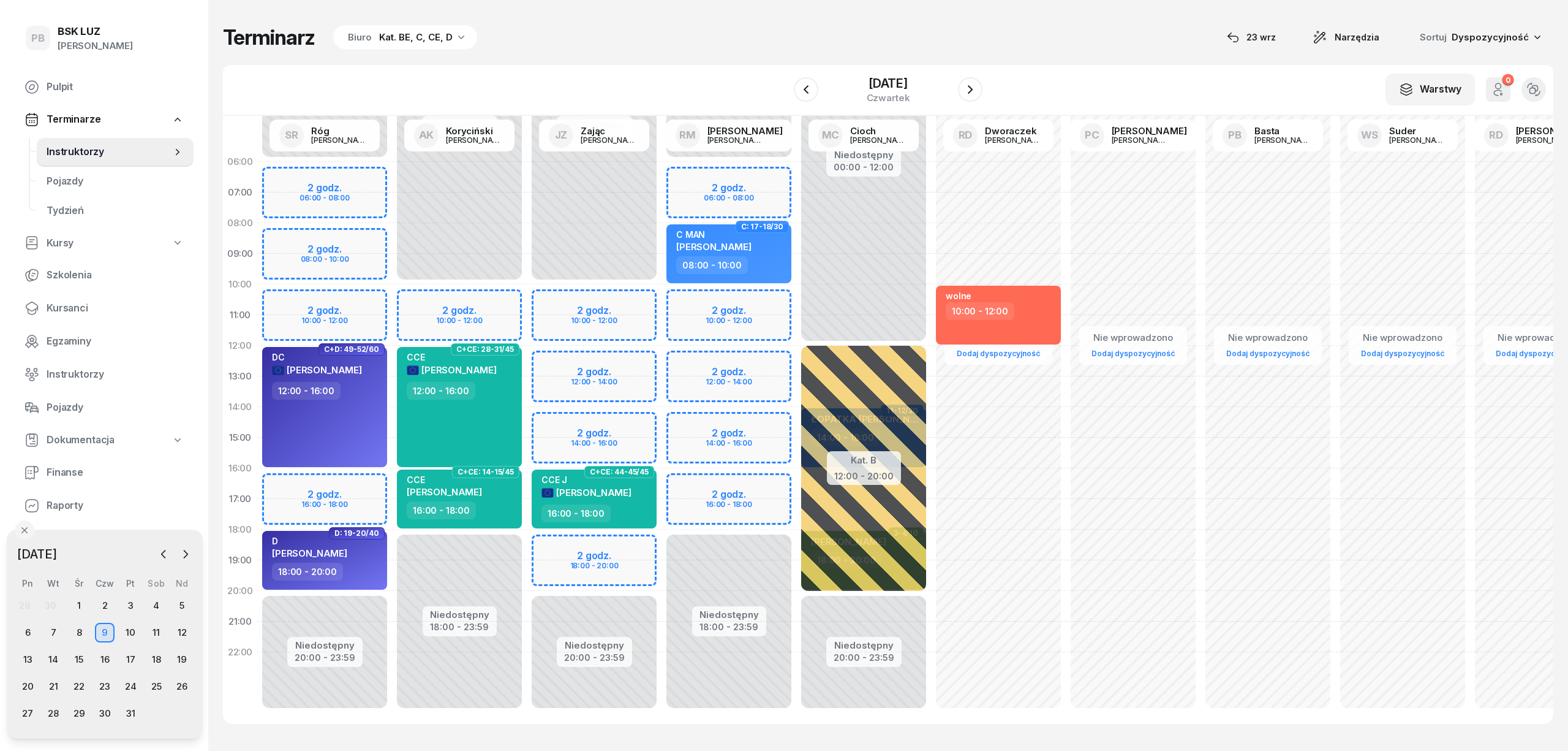
select select "14"
select select "16"
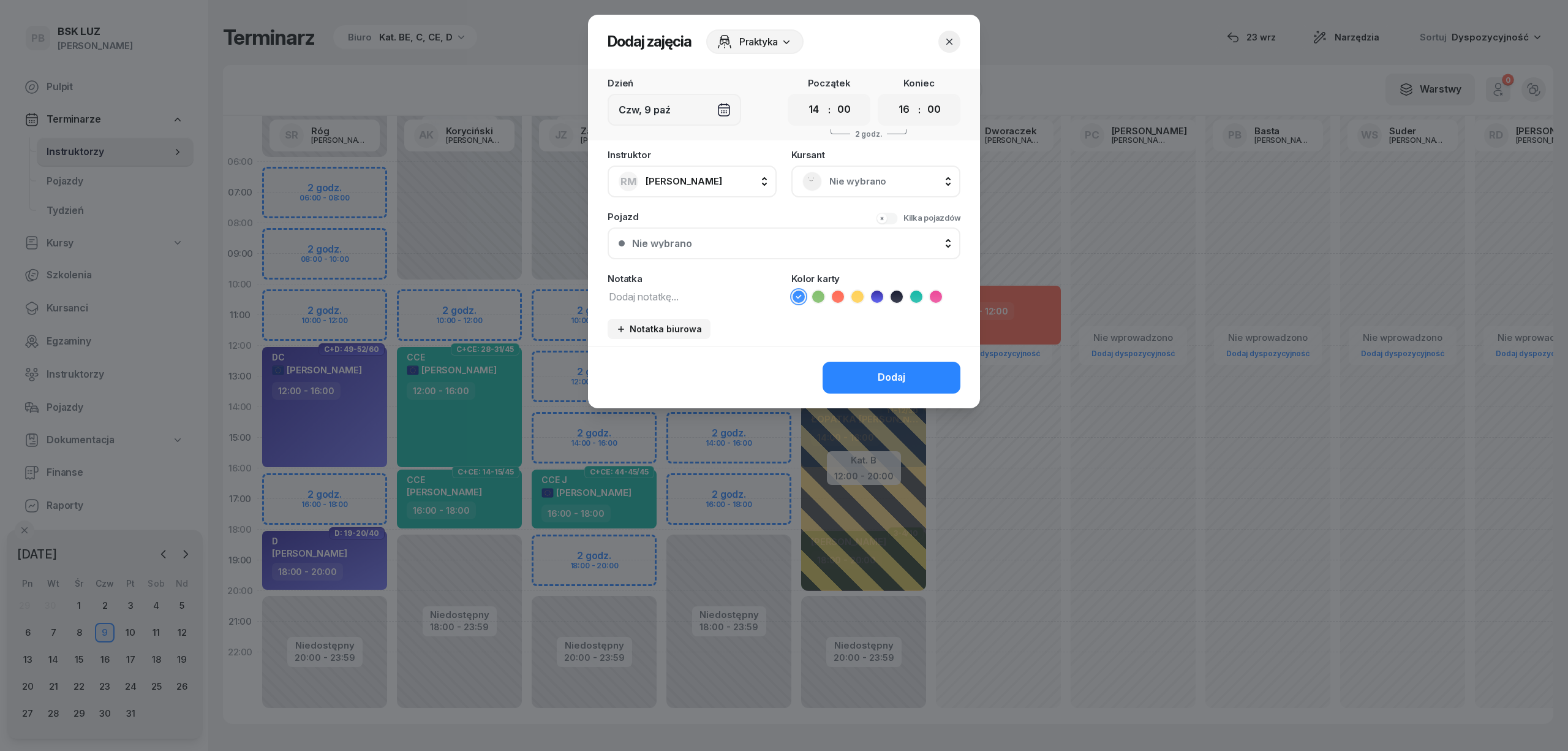
click at [881, 182] on span "Nie wybrano" at bounding box center [889, 181] width 120 height 16
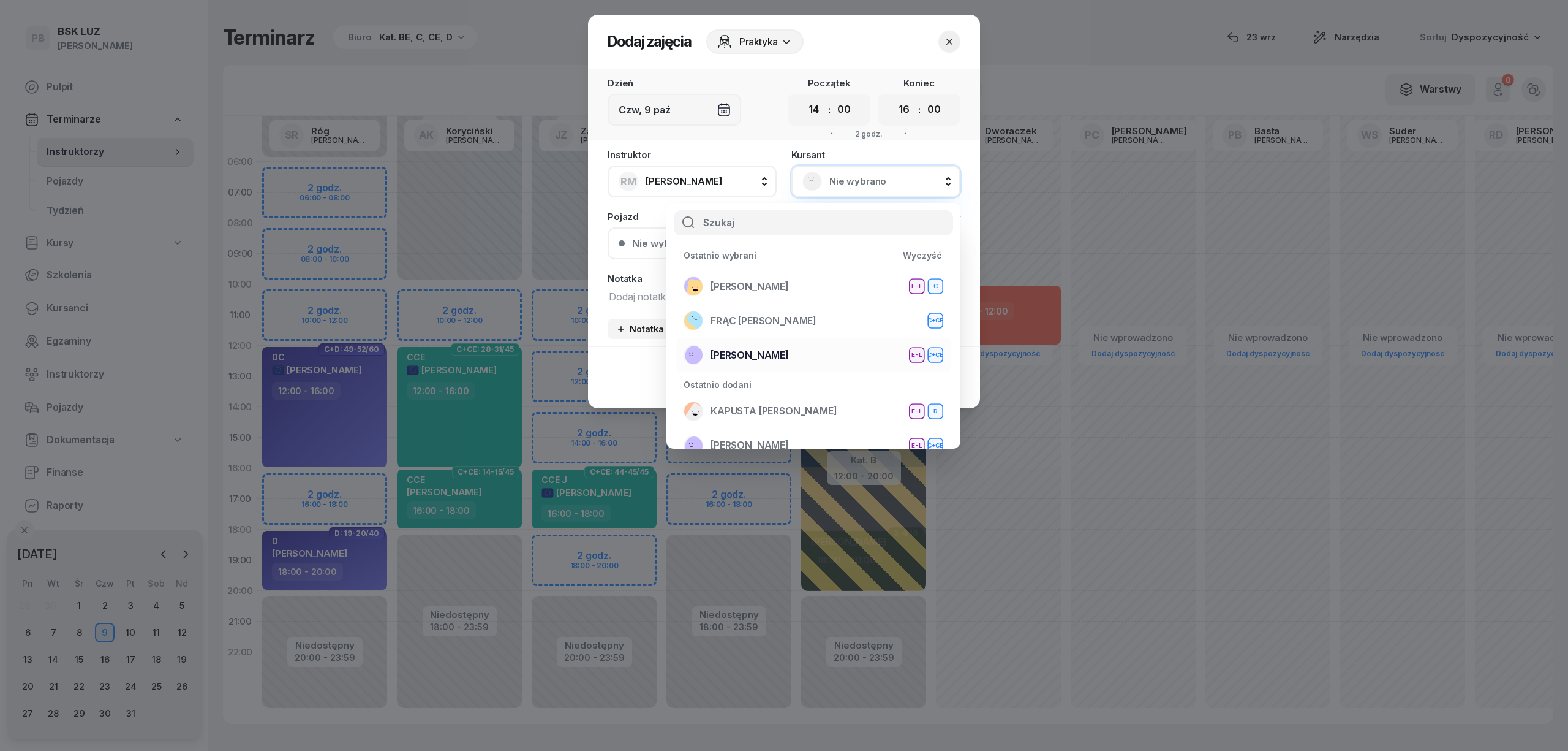
click at [789, 348] on span "[PERSON_NAME]" at bounding box center [750, 355] width 79 height 16
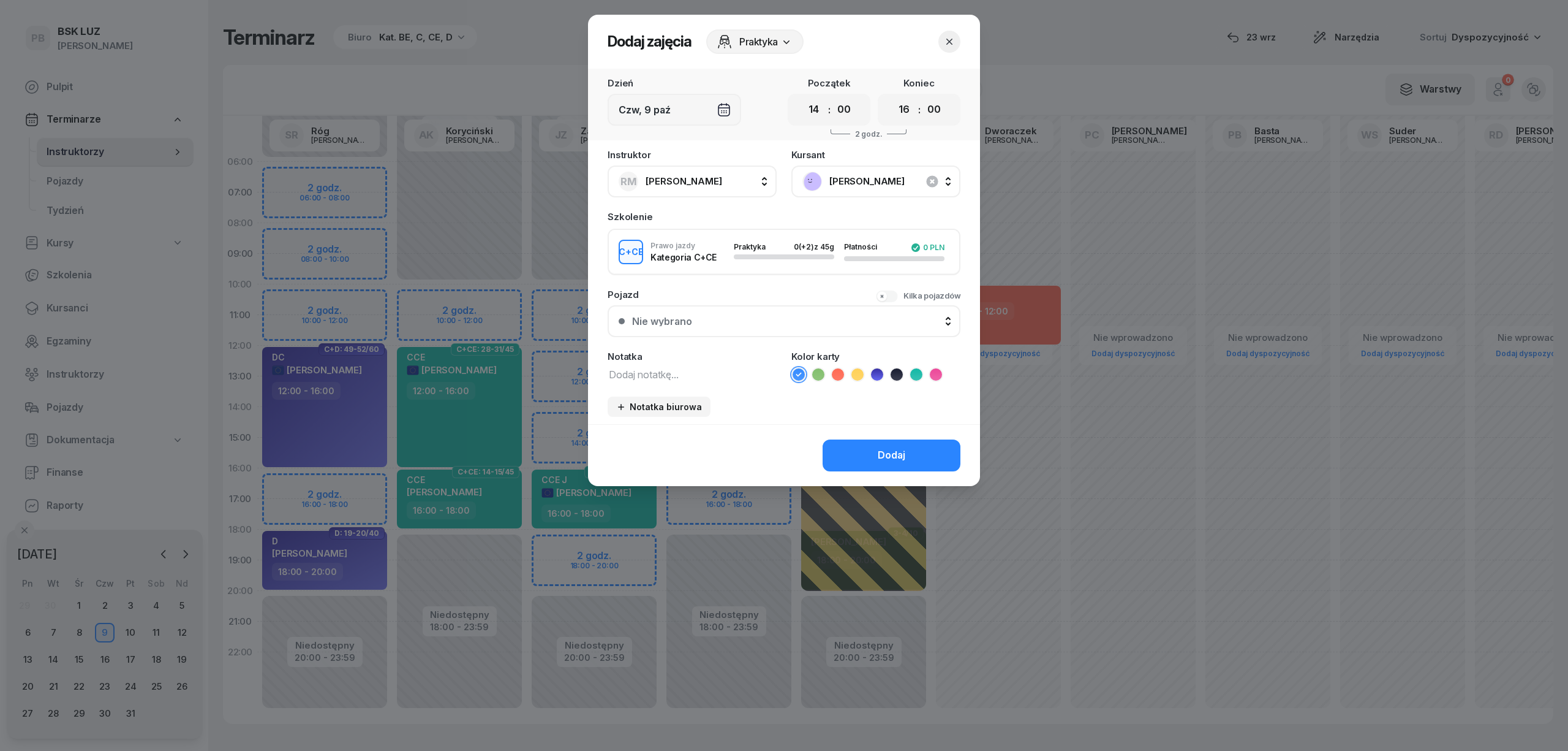
click at [705, 372] on textarea at bounding box center [692, 373] width 169 height 16
type textarea "CCE"
click at [916, 371] on icon at bounding box center [916, 374] width 12 height 13
click at [898, 451] on div "Dodaj" at bounding box center [891, 455] width 28 height 16
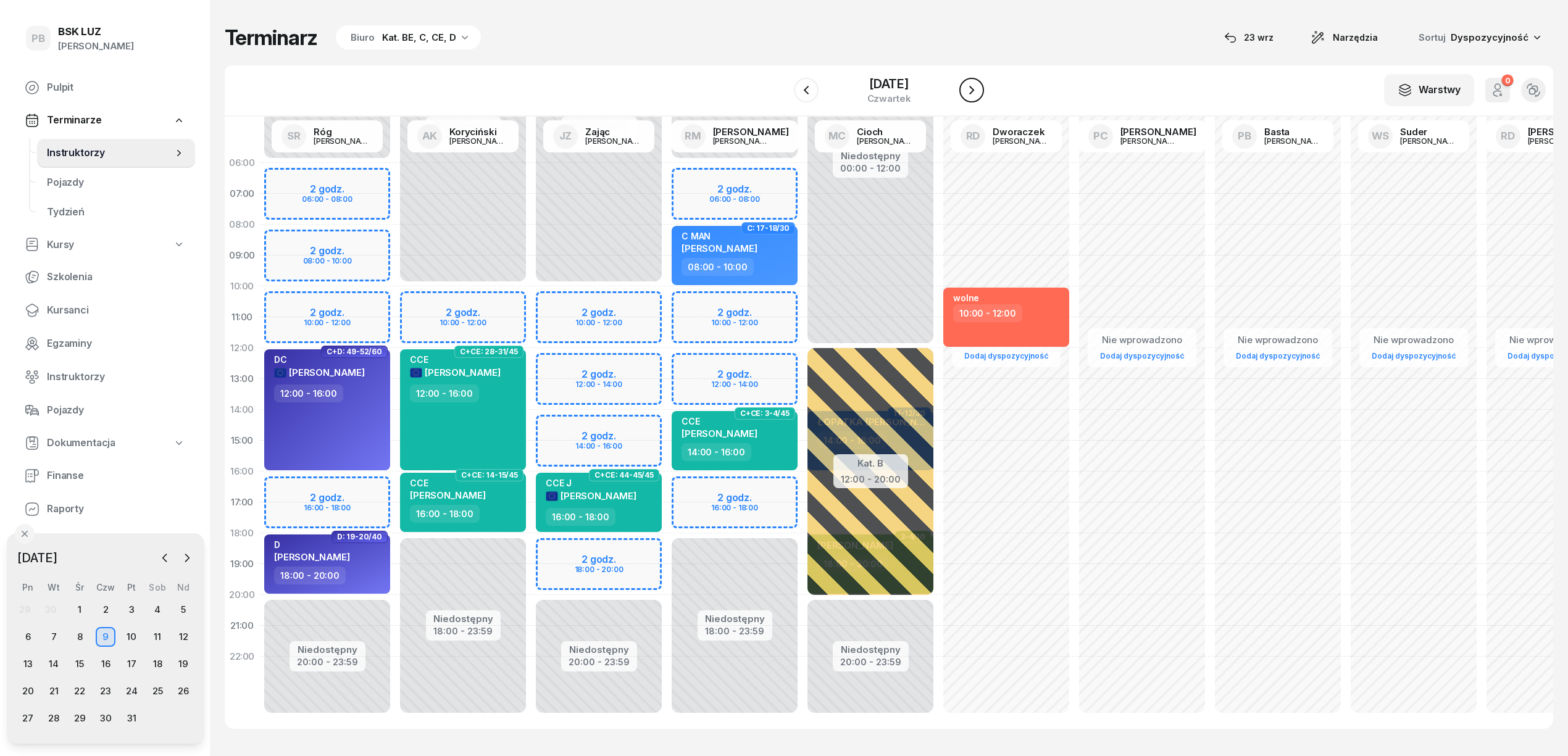
click at [979, 90] on icon "button" at bounding box center [970, 89] width 15 height 15
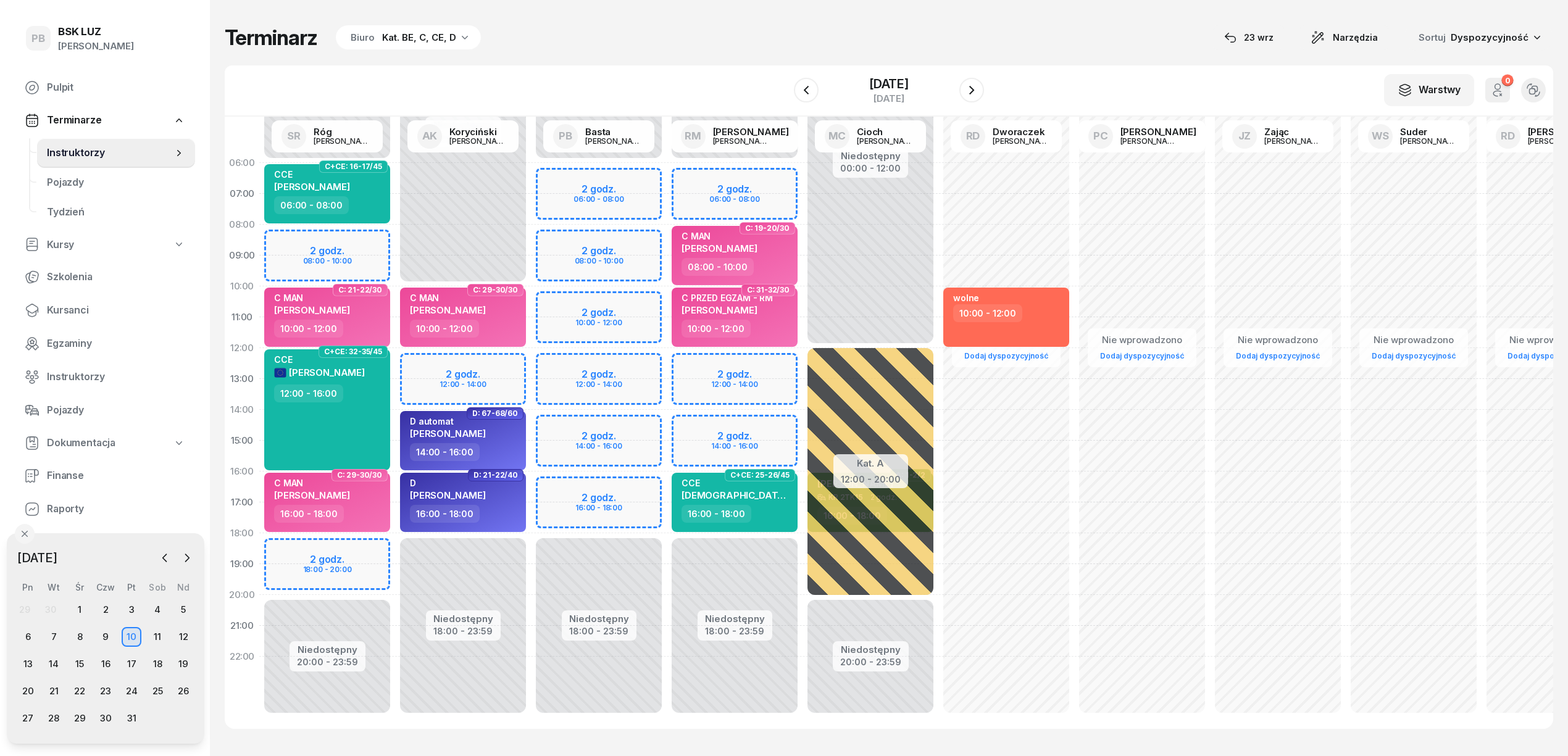
click at [768, 426] on div "Niedostępny 00:00 - 06:00 Niedostępny 18:00 - 23:59 2 godz. 06:00 - 08:00 2 god…" at bounding box center [734, 439] width 136 height 586
select select "14"
select select "16"
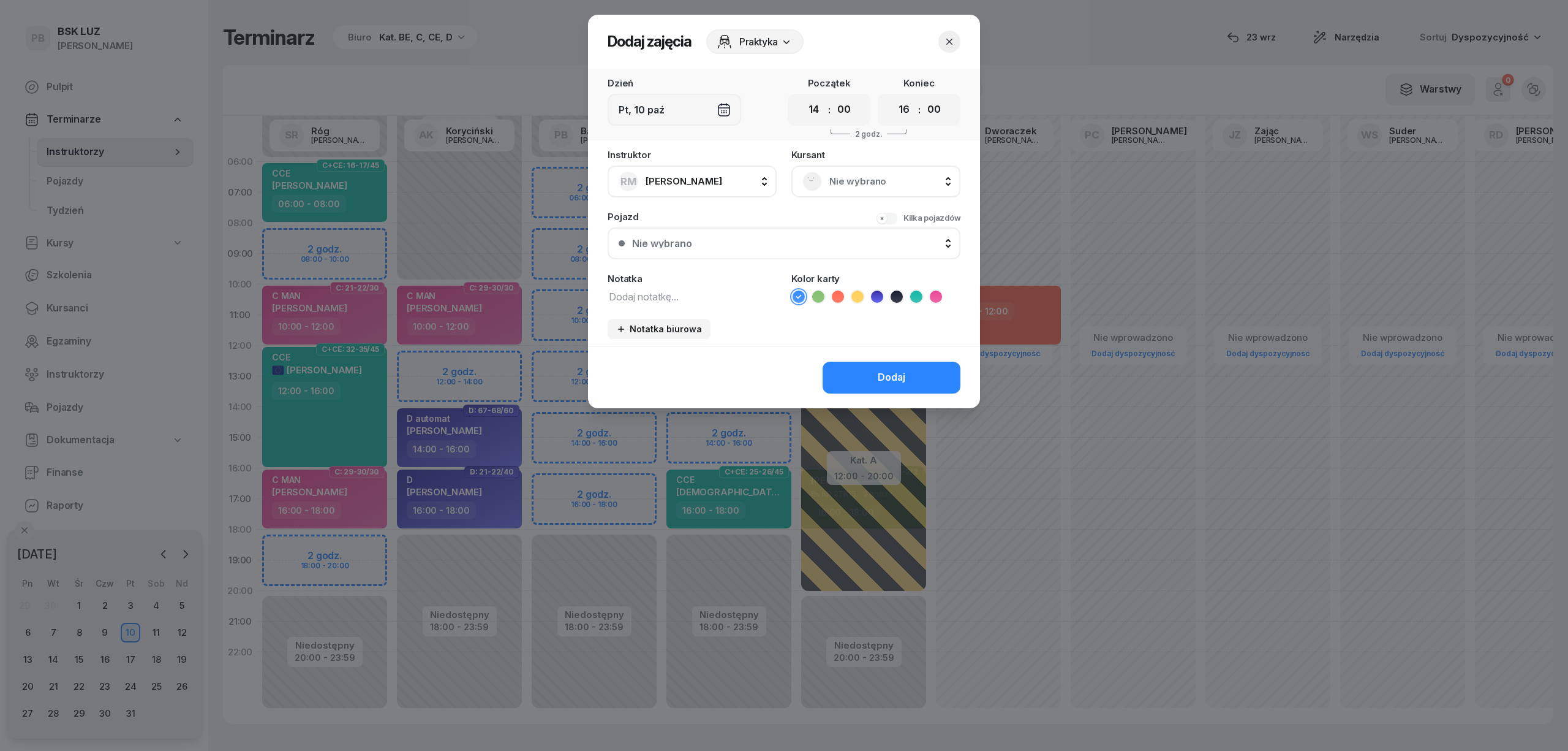
click at [961, 43] on header "Dodaj zajęcia Praktyka" at bounding box center [784, 41] width 392 height 54
click at [954, 43] on icon "button" at bounding box center [949, 41] width 12 height 13
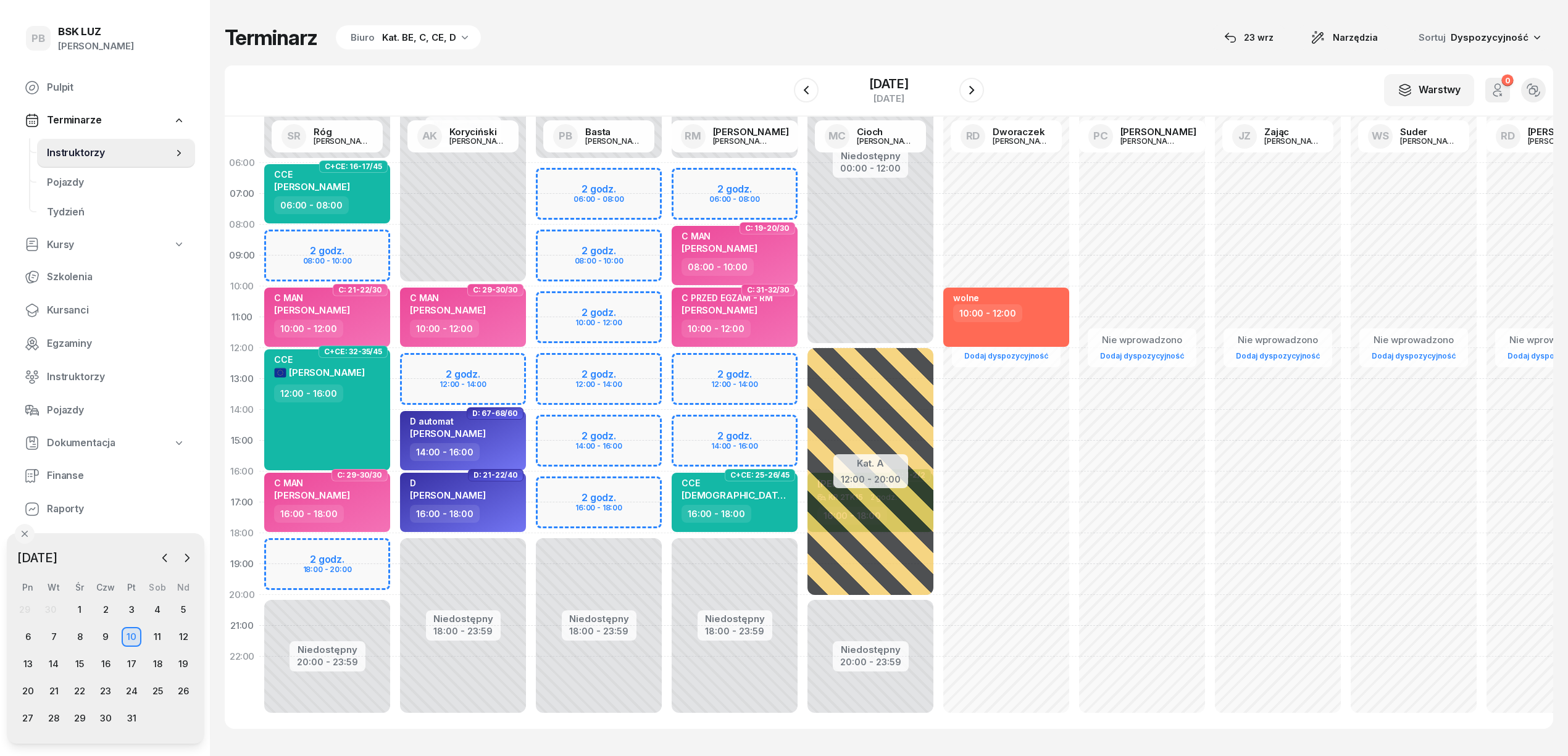
click at [784, 356] on div "Niedostępny 00:00 - 06:00 Niedostępny 18:00 - 23:59 2 godz. 06:00 - 08:00 2 god…" at bounding box center [734, 439] width 136 height 586
select select "12"
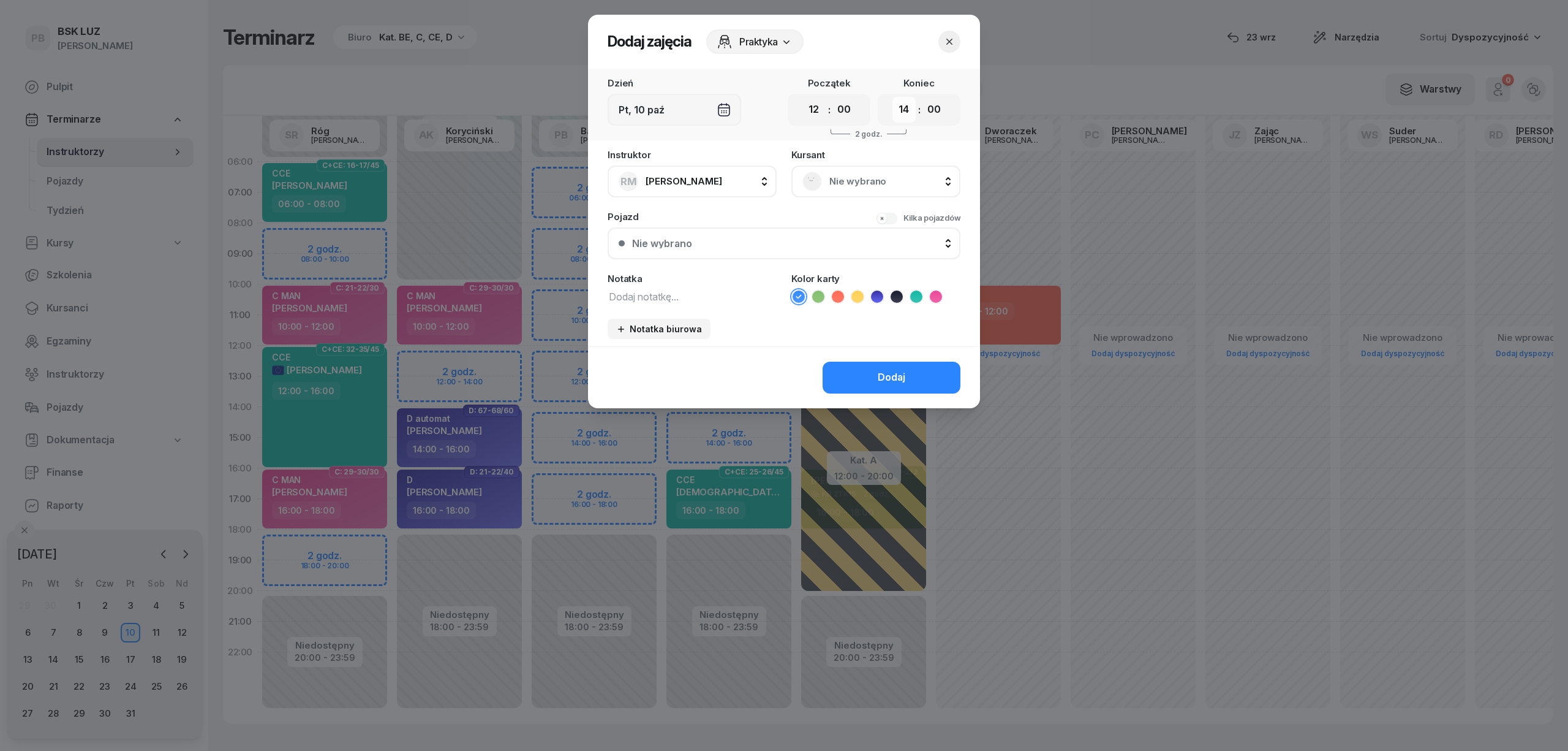
click at [902, 108] on select "00 01 02 03 04 05 06 07 08 09 10 11 12 13 14 15 16 17 18 19 20 21 22 23" at bounding box center [904, 110] width 23 height 26
select select "16"
click at [892, 97] on select "00 01 02 03 04 05 06 07 08 09 10 11 12 13 14 15 16 17 18 19 20 21 22 23" at bounding box center [904, 110] width 23 height 26
click at [827, 177] on div "Nie wybrano" at bounding box center [876, 181] width 147 height 19
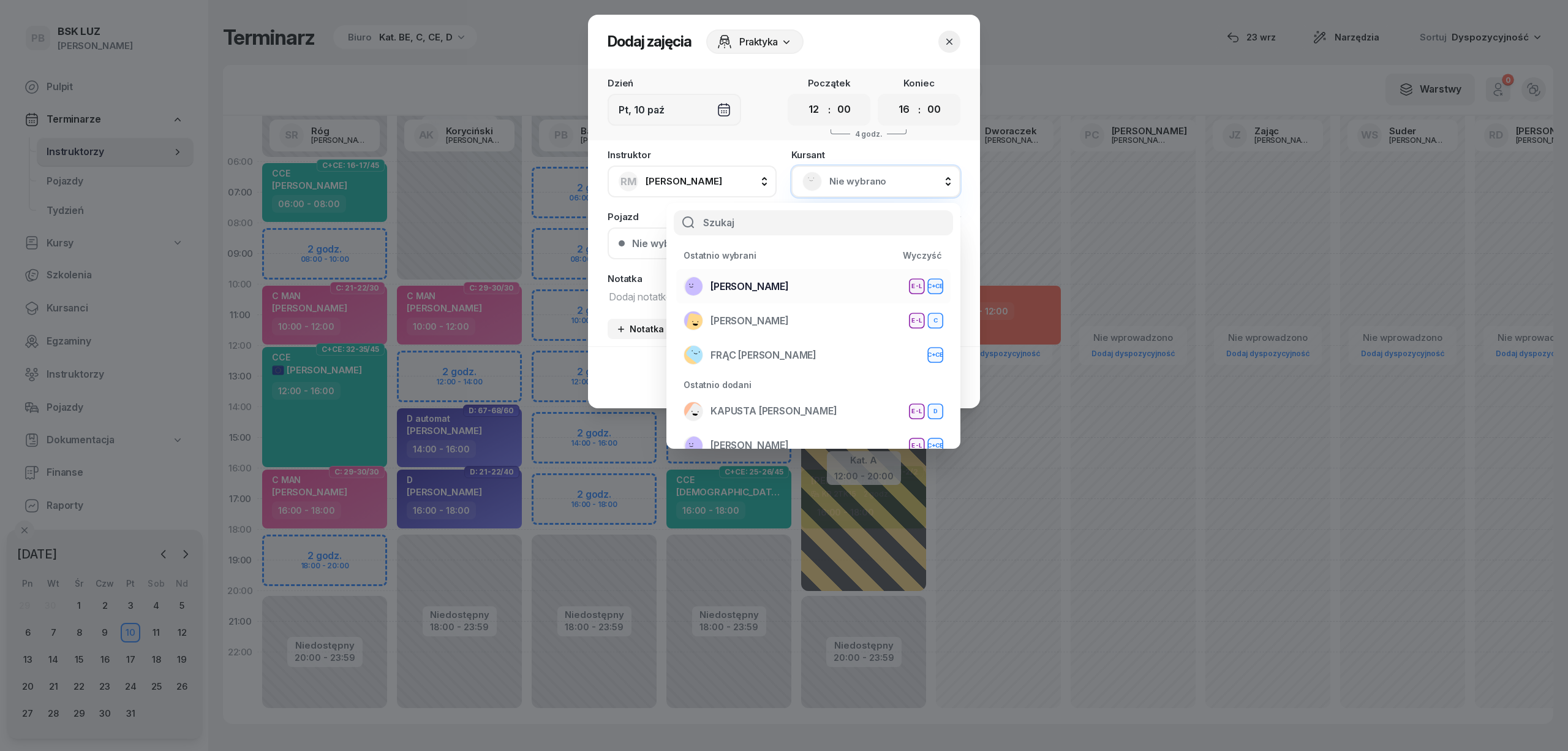
click at [818, 277] on div "ŻĄDŁO SŁAWOMIR E-L C+CE" at bounding box center [813, 286] width 260 height 19
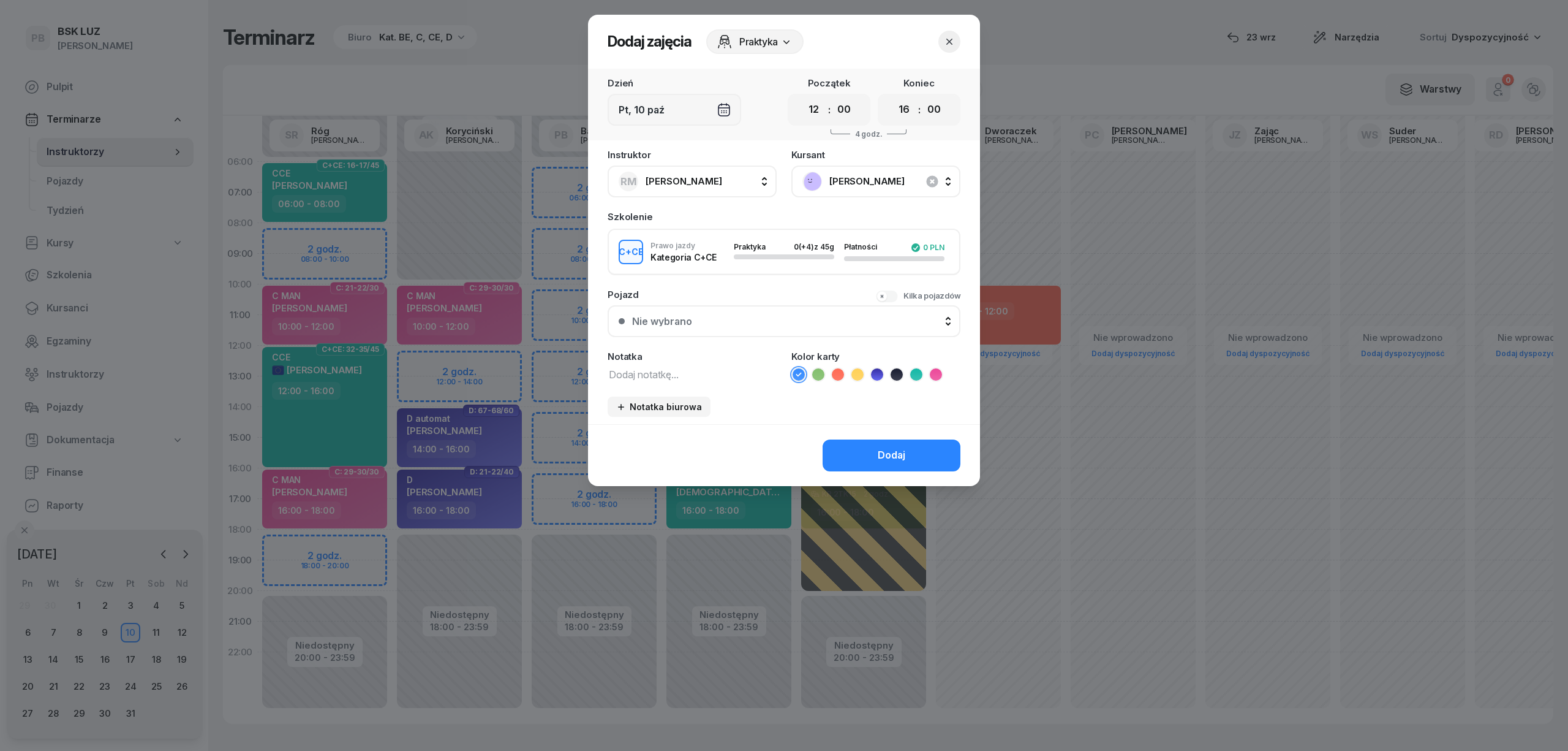
click at [720, 373] on textarea at bounding box center [692, 373] width 169 height 16
type textarea "CCE"
click at [915, 369] on icon at bounding box center [916, 374] width 12 height 13
click at [888, 447] on div "Dodaj" at bounding box center [891, 455] width 28 height 16
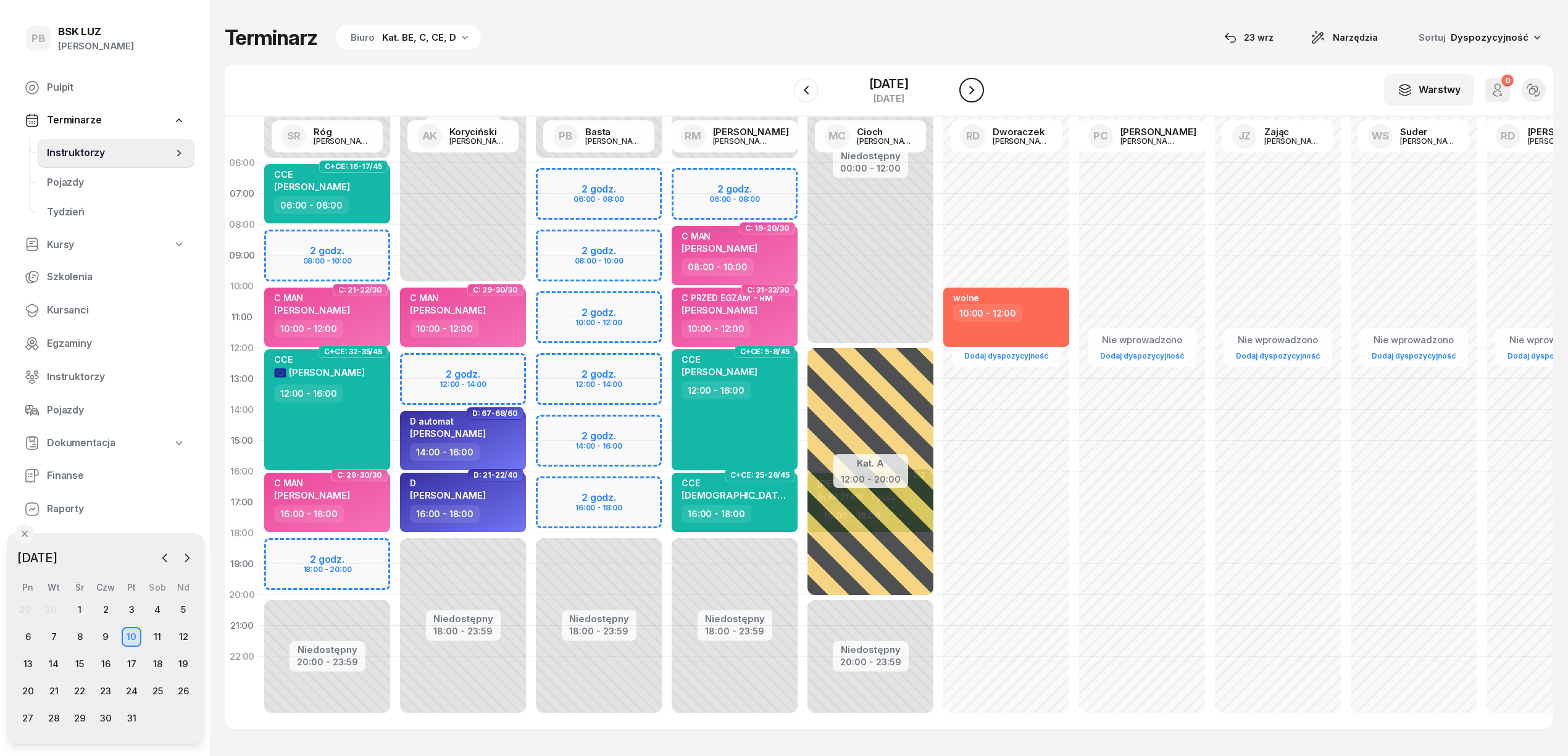
click at [979, 90] on icon "button" at bounding box center [970, 89] width 15 height 15
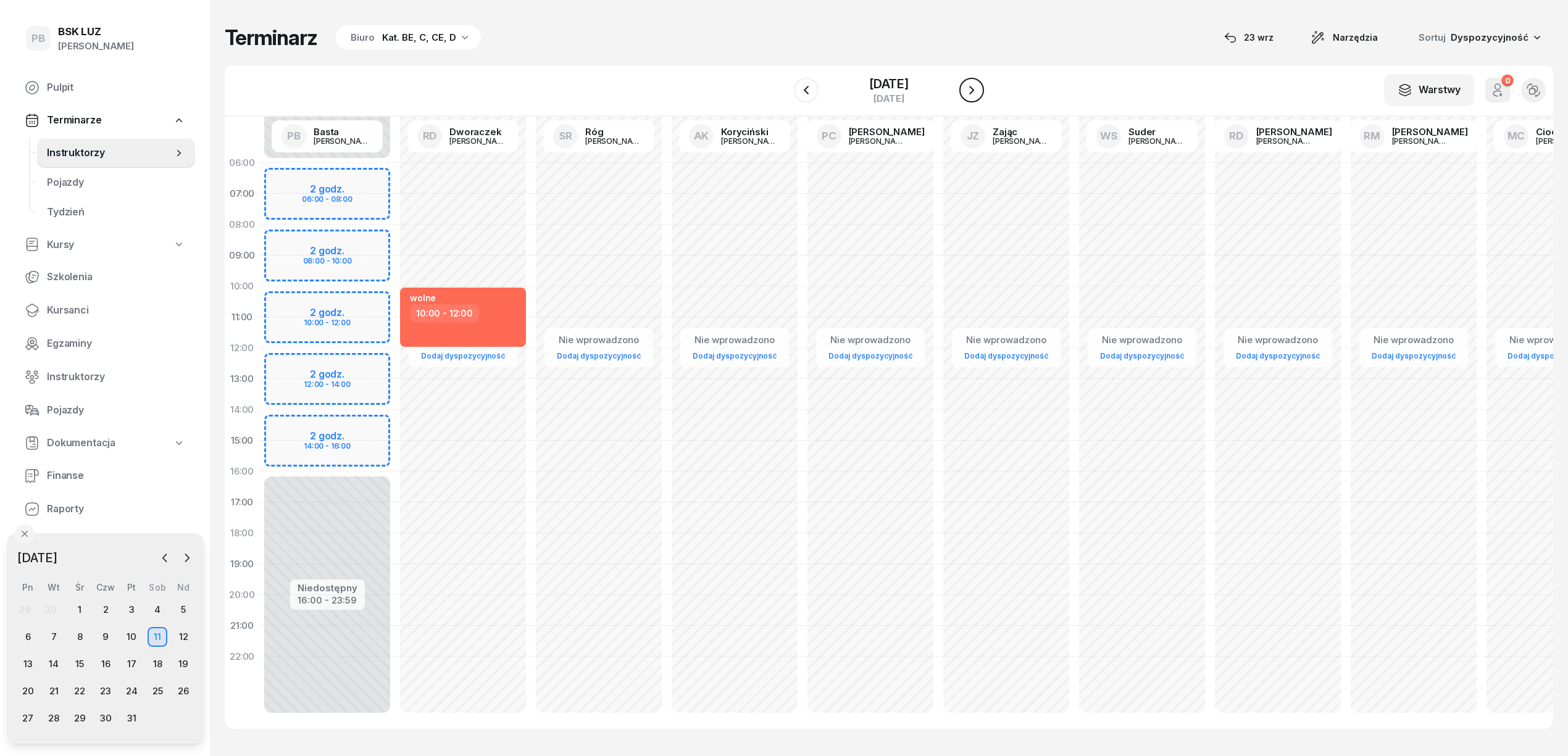
click at [979, 90] on icon "button" at bounding box center [970, 89] width 15 height 15
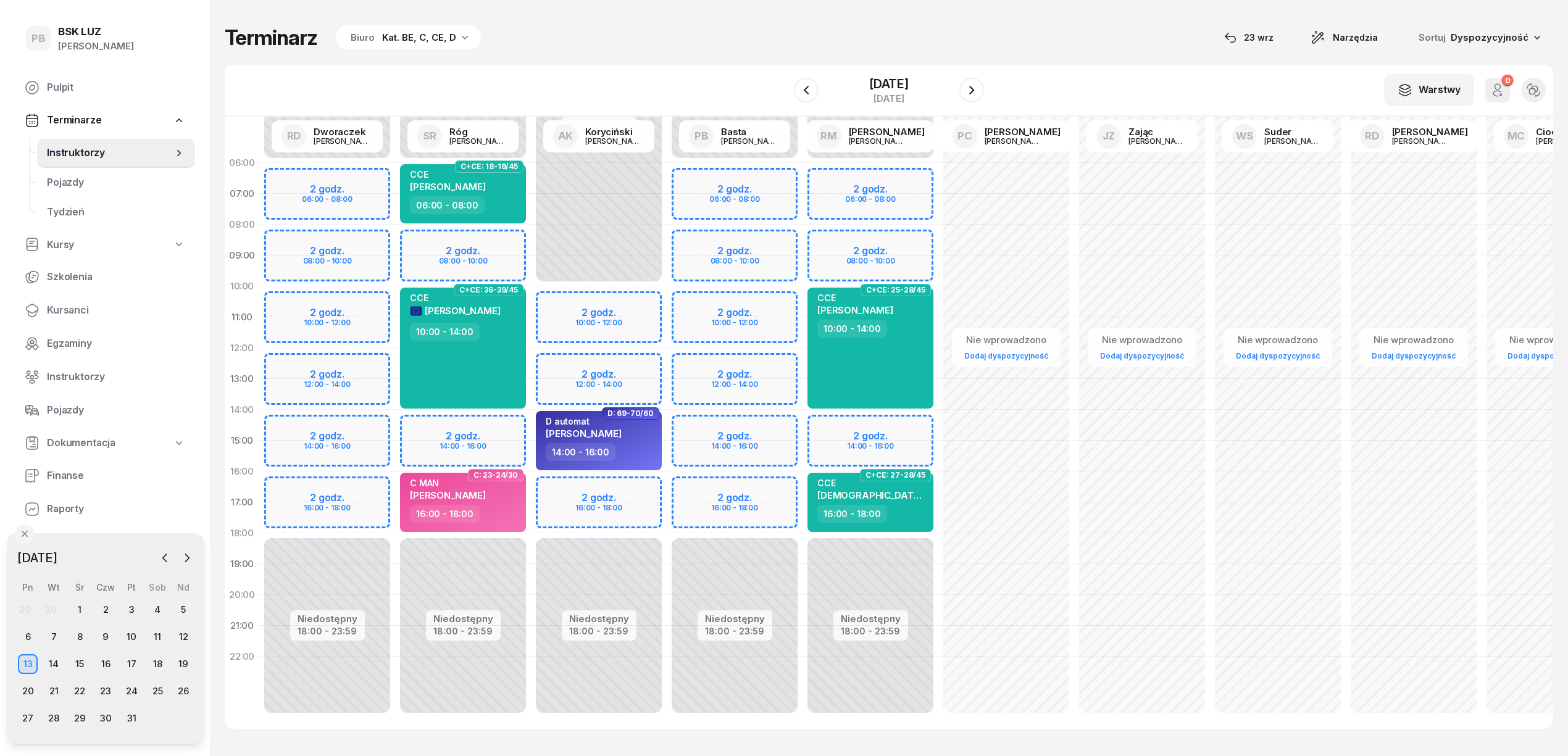
click at [502, 422] on div "Niedostępny 00:00 - 06:00 Niedostępny 18:00 - 23:59 2 godz. 08:00 - 10:00 2 god…" at bounding box center [463, 439] width 136 height 586
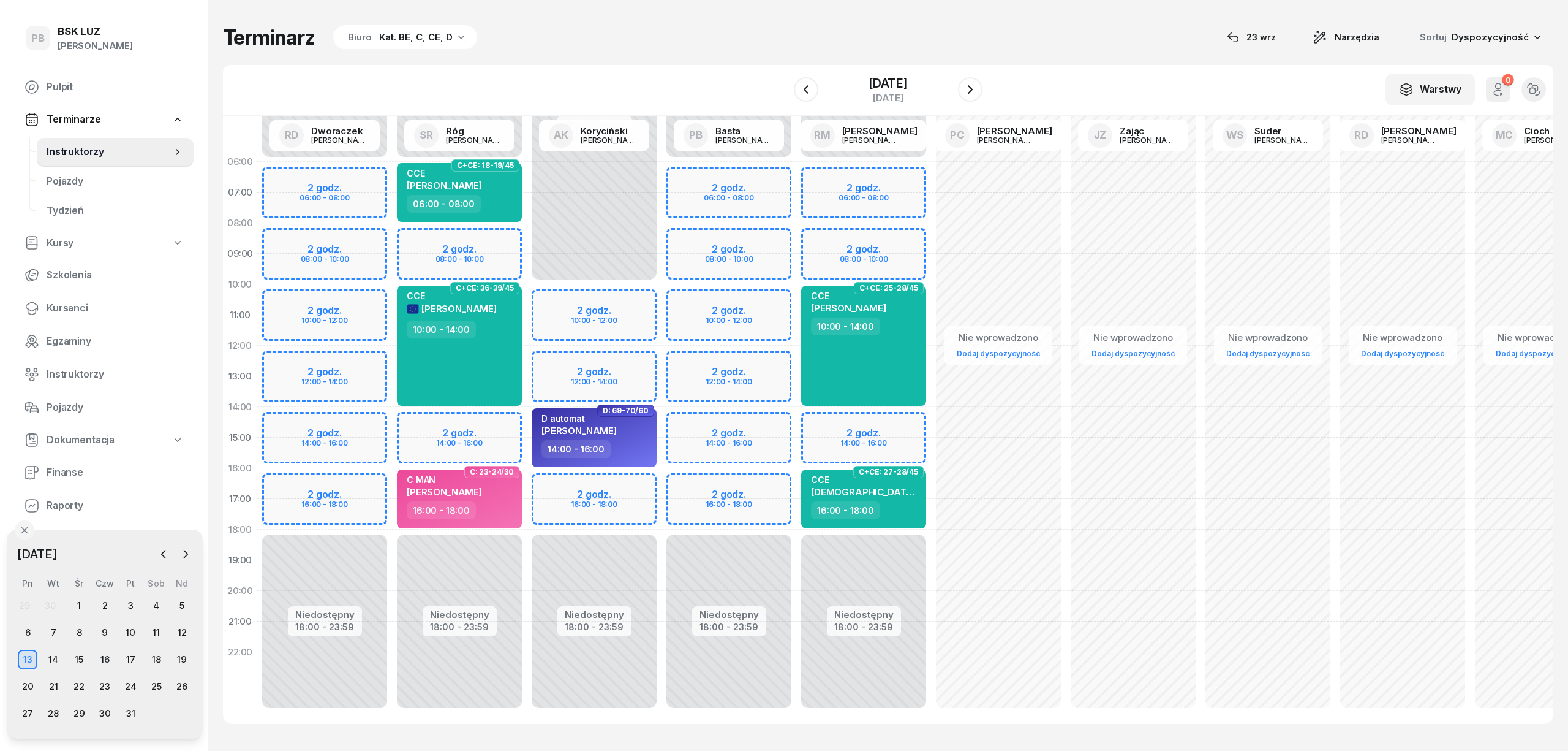
select select "14"
select select "16"
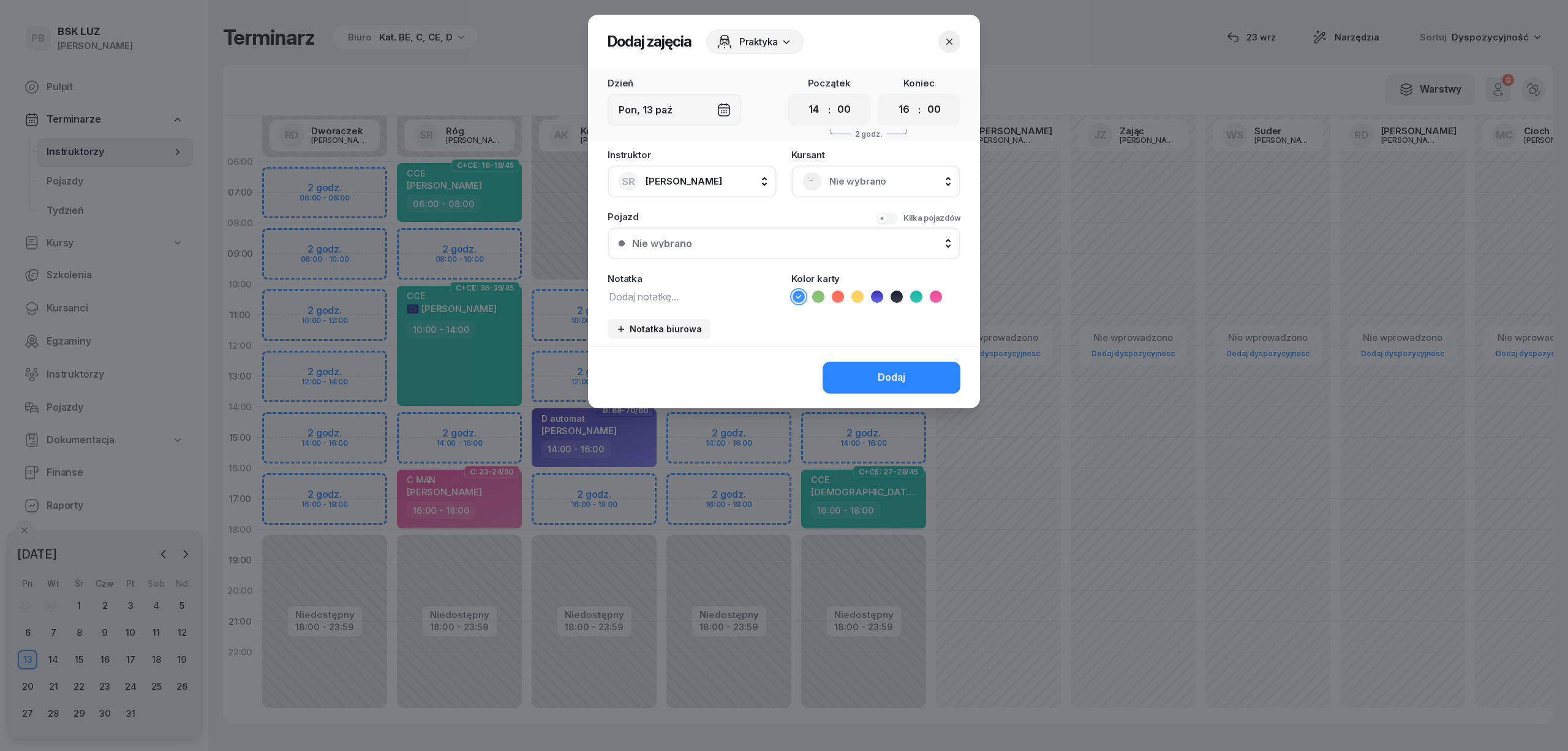
click at [884, 171] on div "Nie wybrano" at bounding box center [876, 181] width 147 height 19
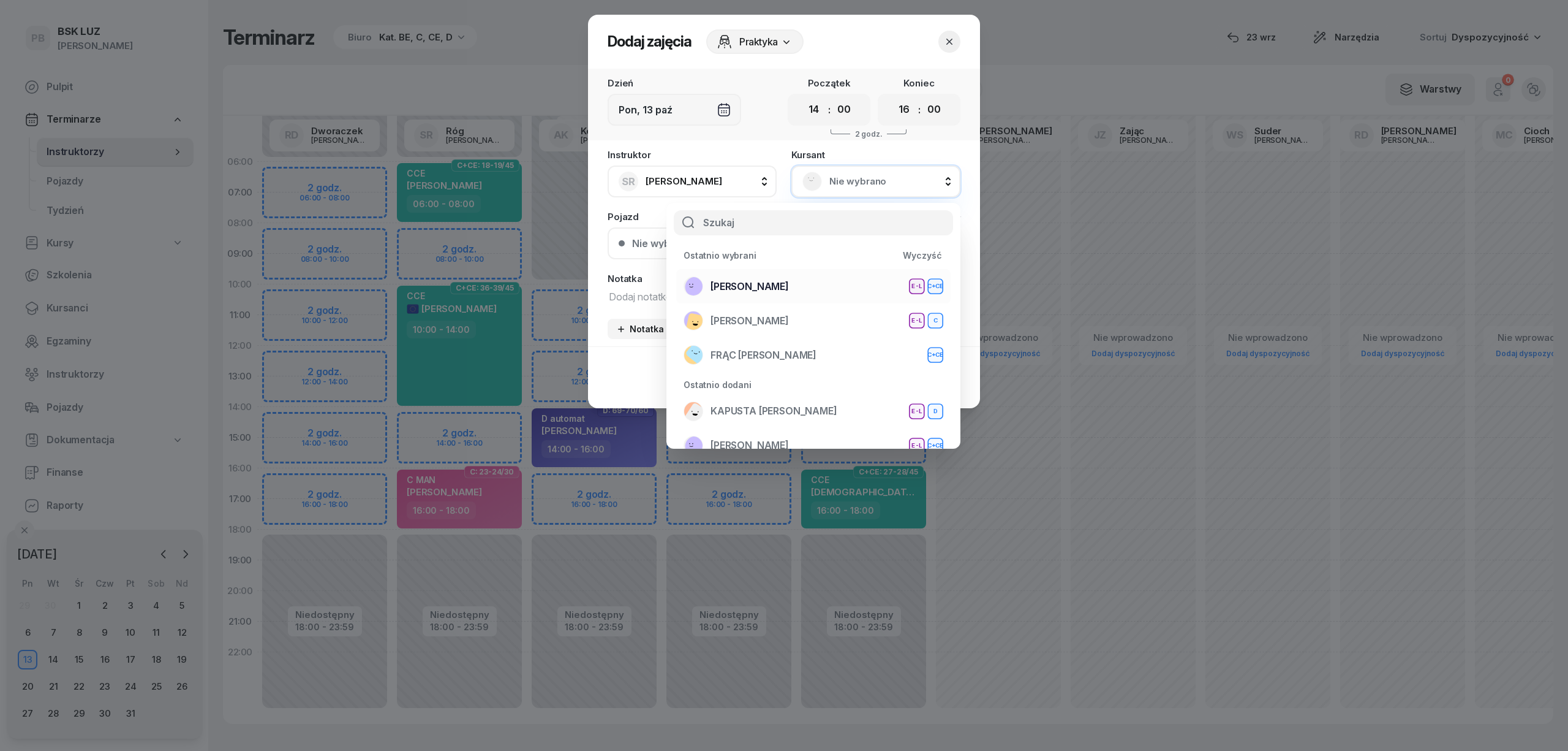
click at [807, 288] on div "ŻĄDŁO SŁAWOMIR E-L C+CE" at bounding box center [813, 286] width 260 height 19
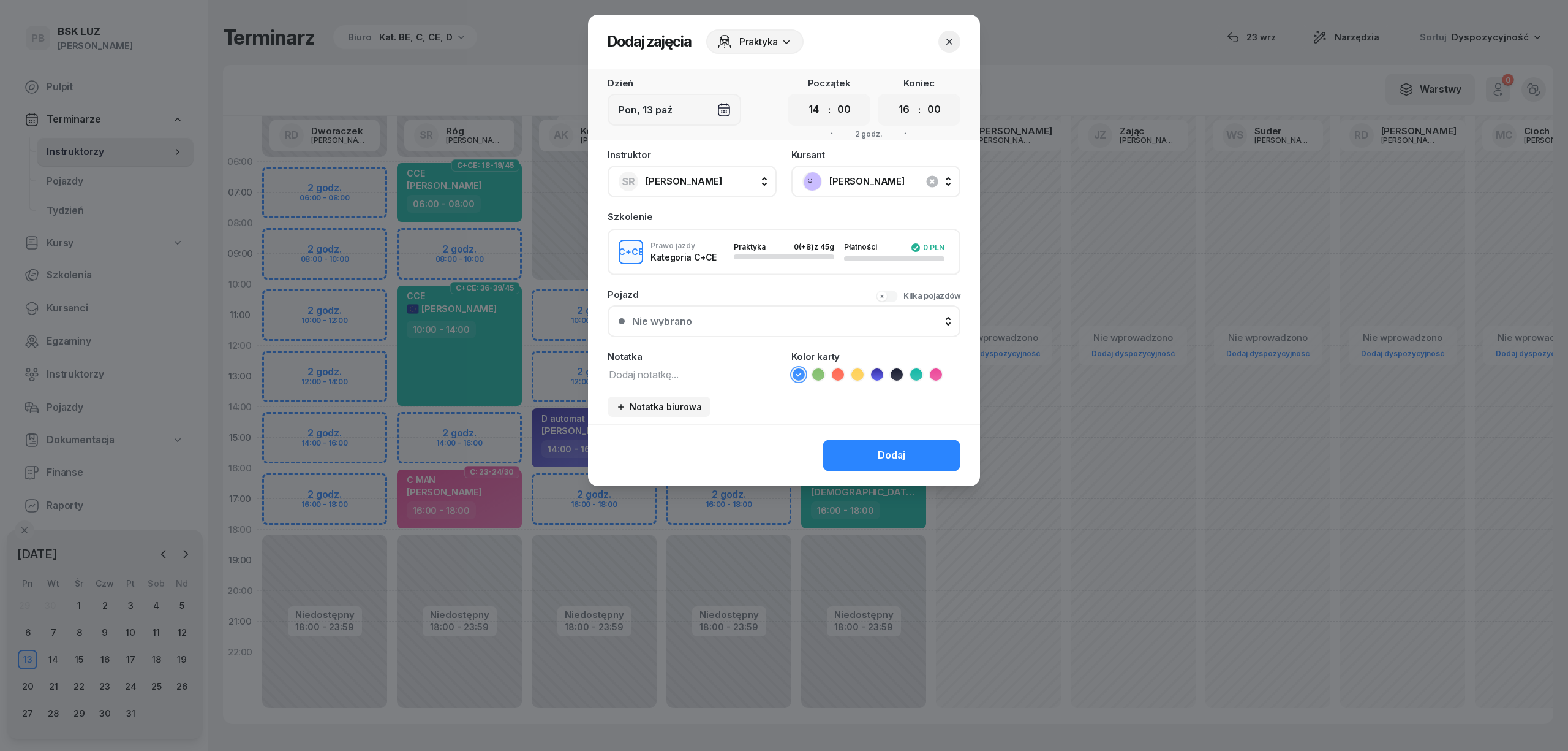
click at [682, 376] on textarea at bounding box center [692, 373] width 169 height 16
type textarea "CCE"
click at [910, 368] on icon at bounding box center [916, 374] width 12 height 13
click at [900, 452] on div "Dodaj" at bounding box center [891, 455] width 28 height 16
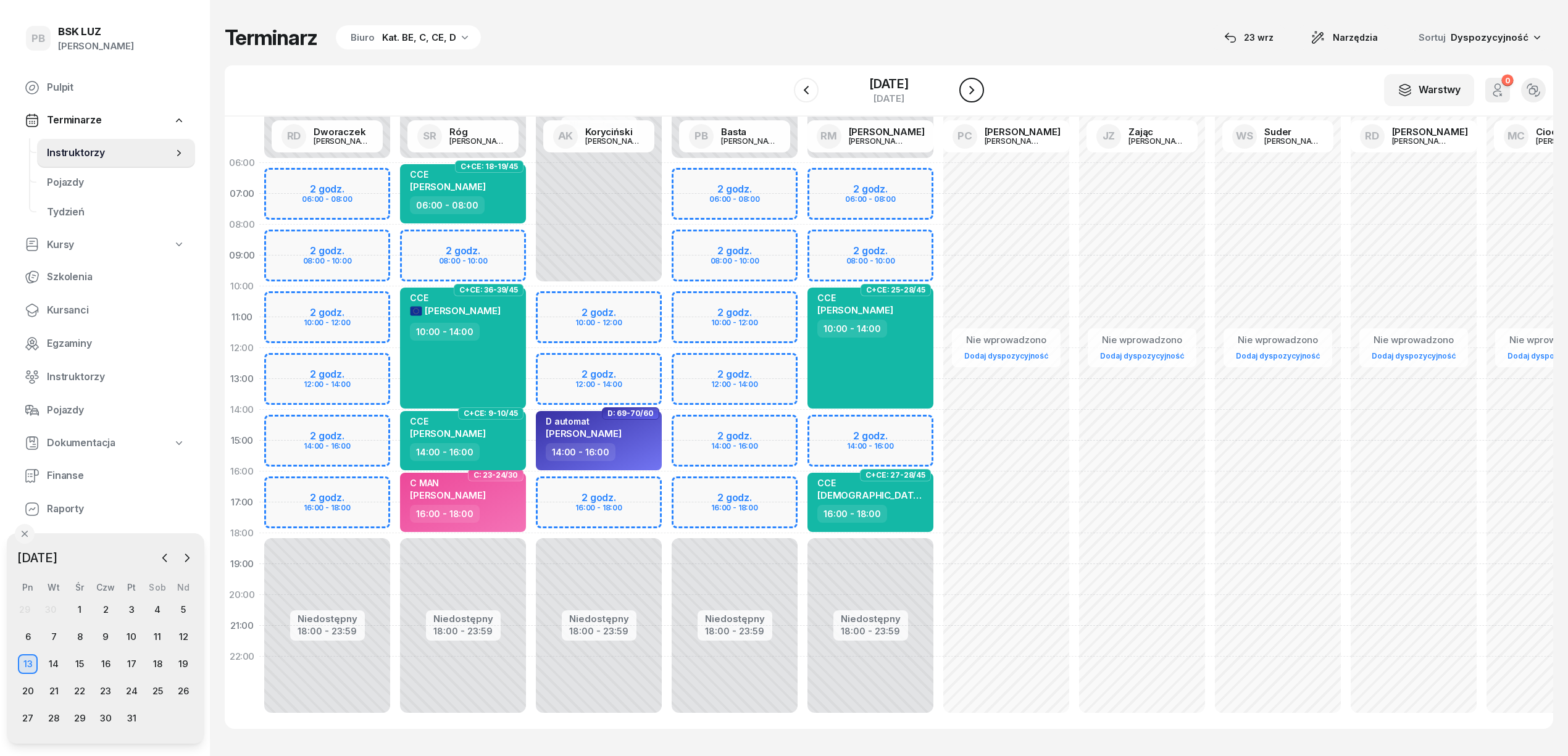
click at [979, 92] on icon "button" at bounding box center [970, 89] width 15 height 15
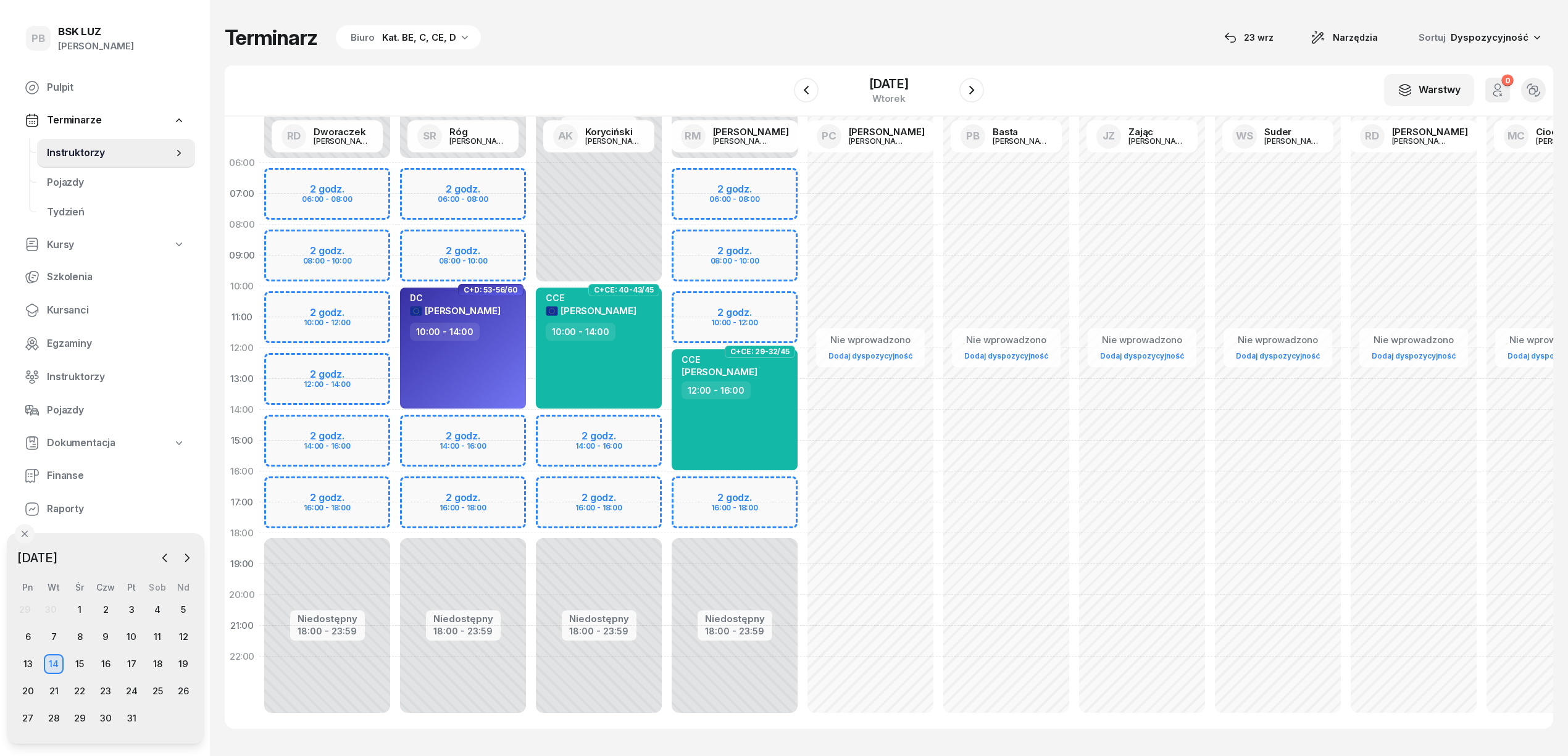
click at [771, 233] on div "Niedostępny 00:00 - 06:00 Niedostępny 18:00 - 23:59 2 godz. 06:00 - 08:00 2 god…" at bounding box center [734, 439] width 136 height 586
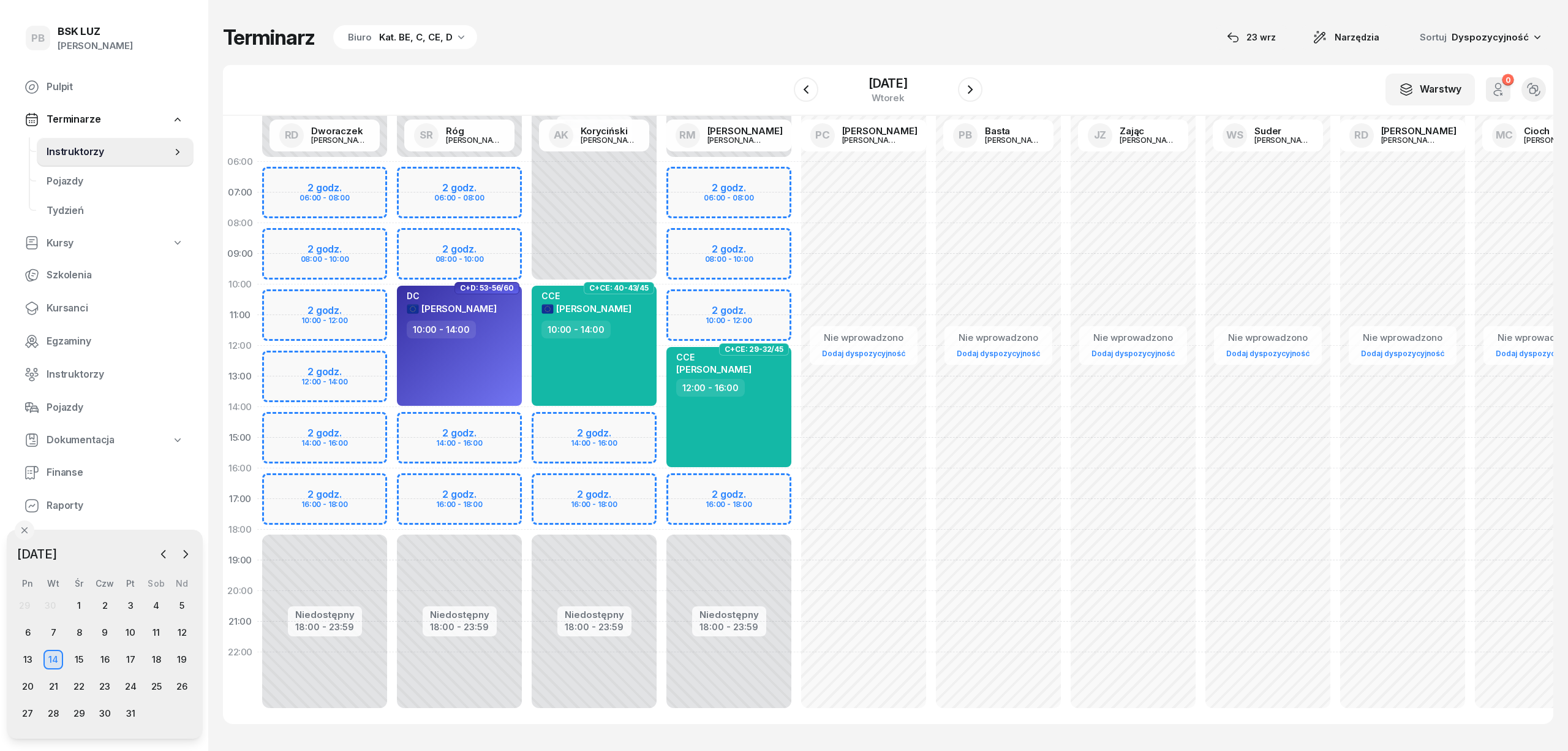
select select "08"
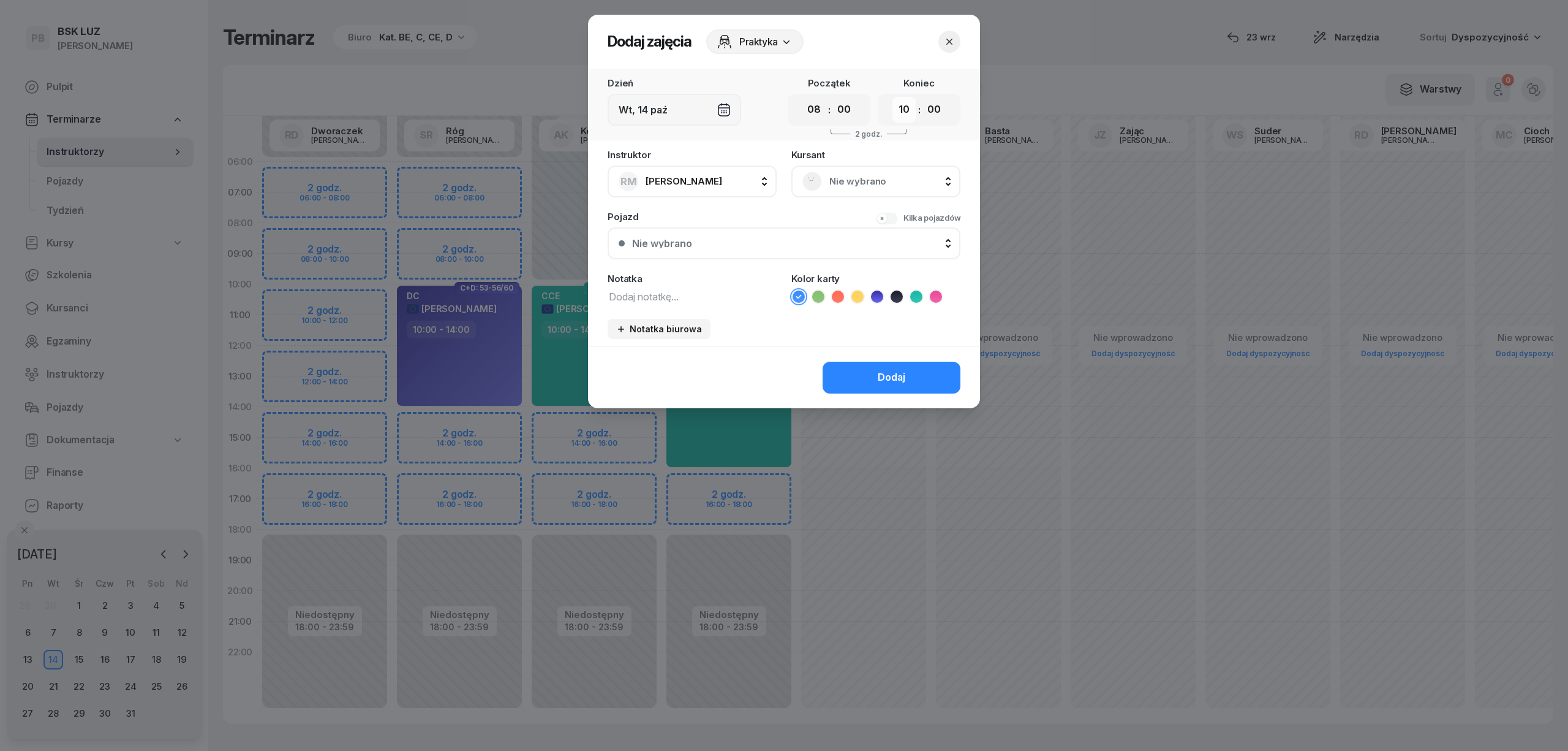
drag, startPoint x: 902, startPoint y: 104, endPoint x: 898, endPoint y: 115, distance: 11.7
click at [902, 104] on select "00 01 02 03 04 05 06 07 08 09 10 11 12 13 14 15 16 17 18 19 20 21 22 23" at bounding box center [904, 110] width 23 height 26
select select "12"
click at [892, 97] on select "00 01 02 03 04 05 06 07 08 09 10 11 12 13 14 15 16 17 18 19 20 21 22 23" at bounding box center [904, 110] width 23 height 26
click at [848, 183] on span "Nie wybrano" at bounding box center [889, 181] width 120 height 16
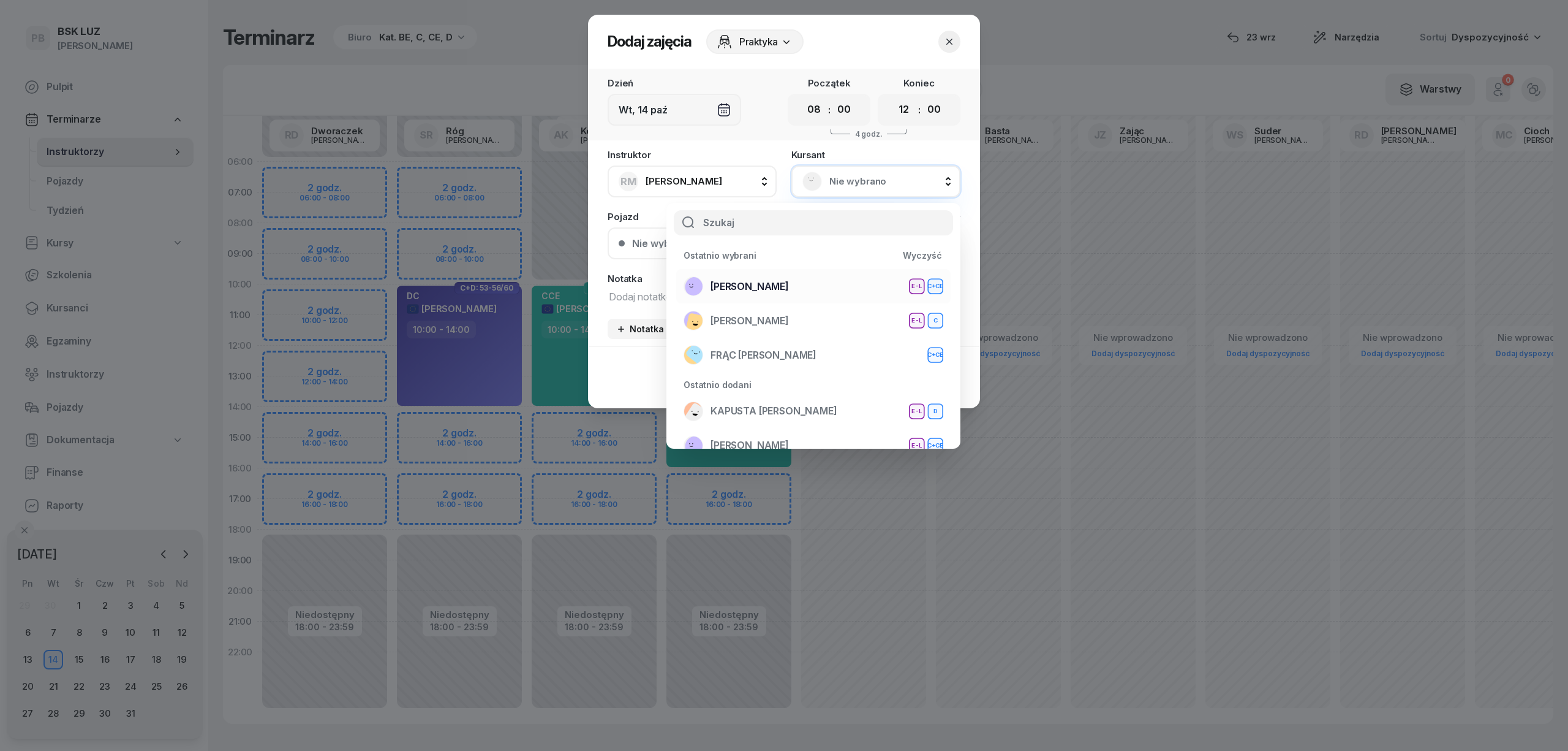
click at [825, 285] on div "ŻĄDŁO SŁAWOMIR E-L C+CE" at bounding box center [813, 286] width 260 height 19
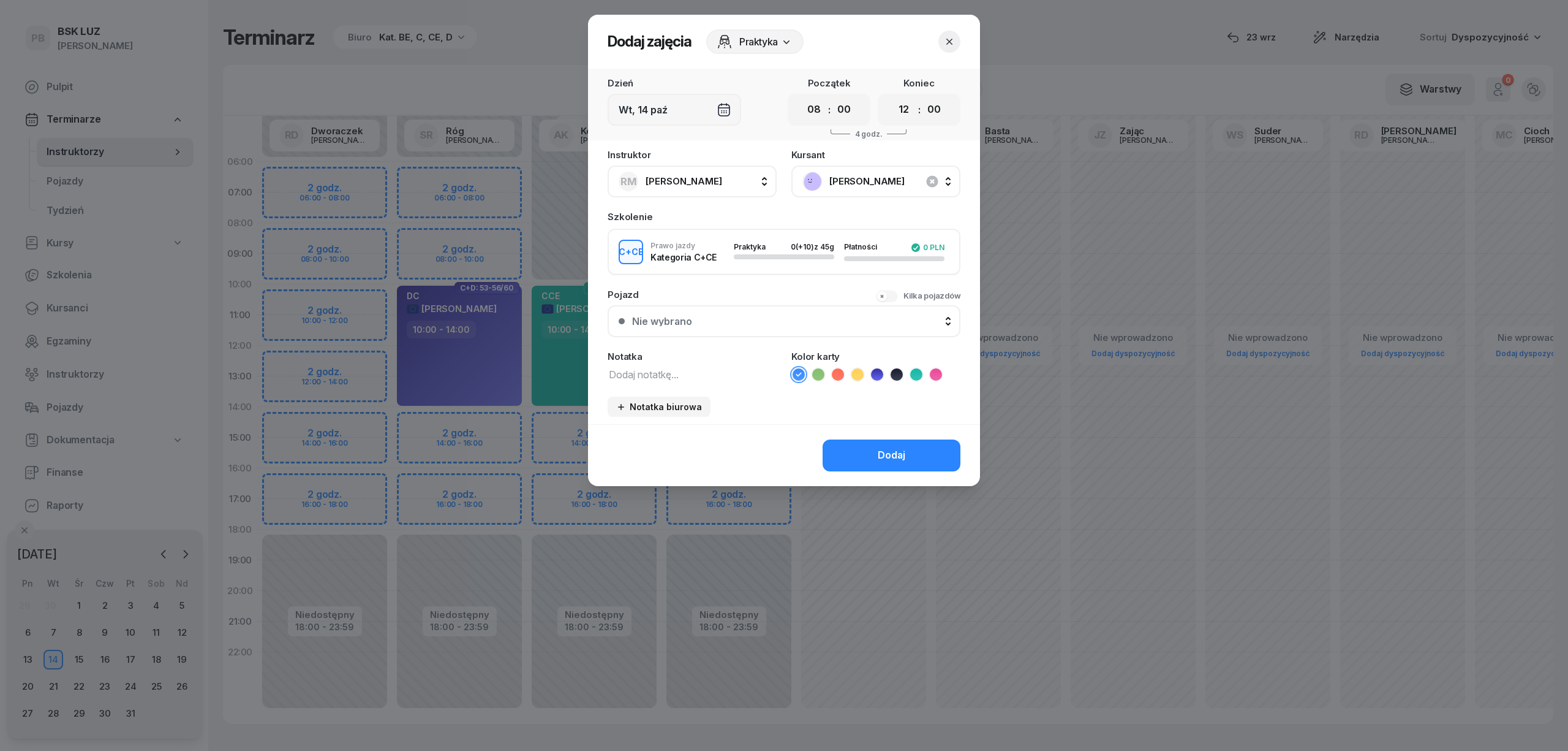
click at [702, 378] on textarea at bounding box center [692, 373] width 169 height 16
type textarea "CCE"
click at [914, 371] on icon at bounding box center [916, 374] width 12 height 13
drag, startPoint x: 894, startPoint y: 459, endPoint x: 892, endPoint y: 447, distance: 12.2
click at [893, 459] on div "Dodaj" at bounding box center [891, 455] width 28 height 16
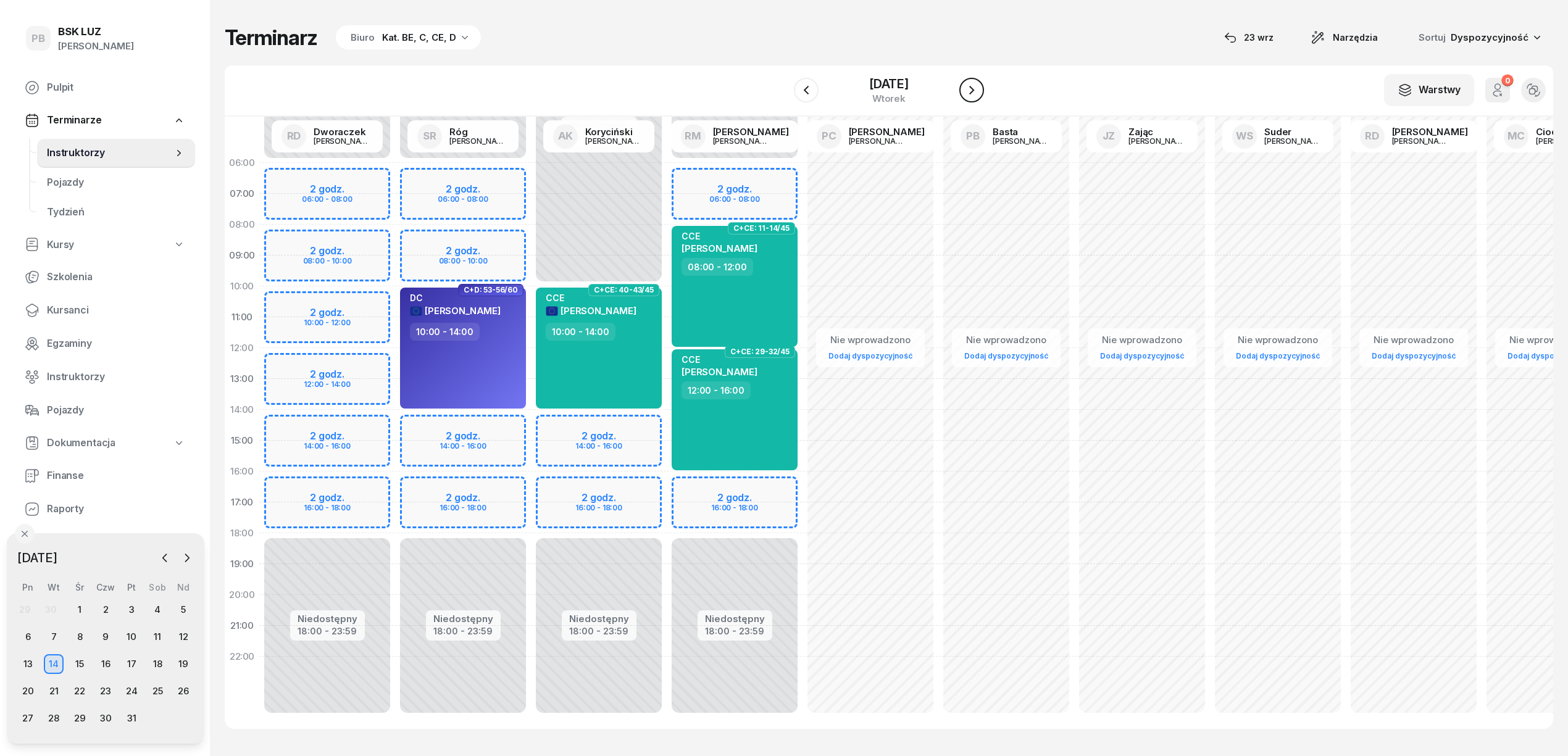
click at [979, 89] on icon "button" at bounding box center [970, 89] width 15 height 15
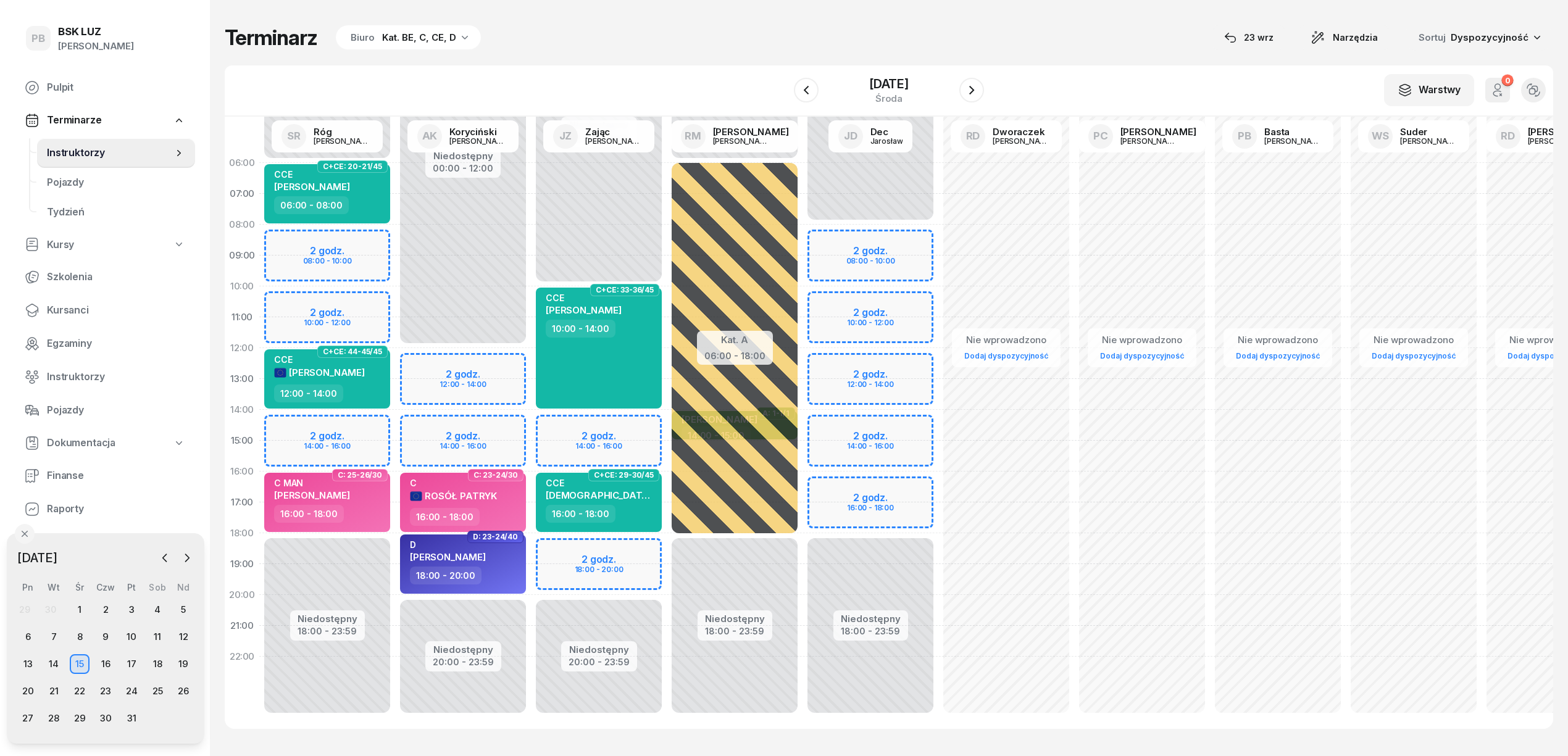
click at [372, 427] on div "Niedostępny 00:00 - 06:00 Niedostępny 18:00 - 23:59 2 godz. 08:00 - 10:00 2 god…" at bounding box center [327, 439] width 136 height 586
select select "14"
select select "16"
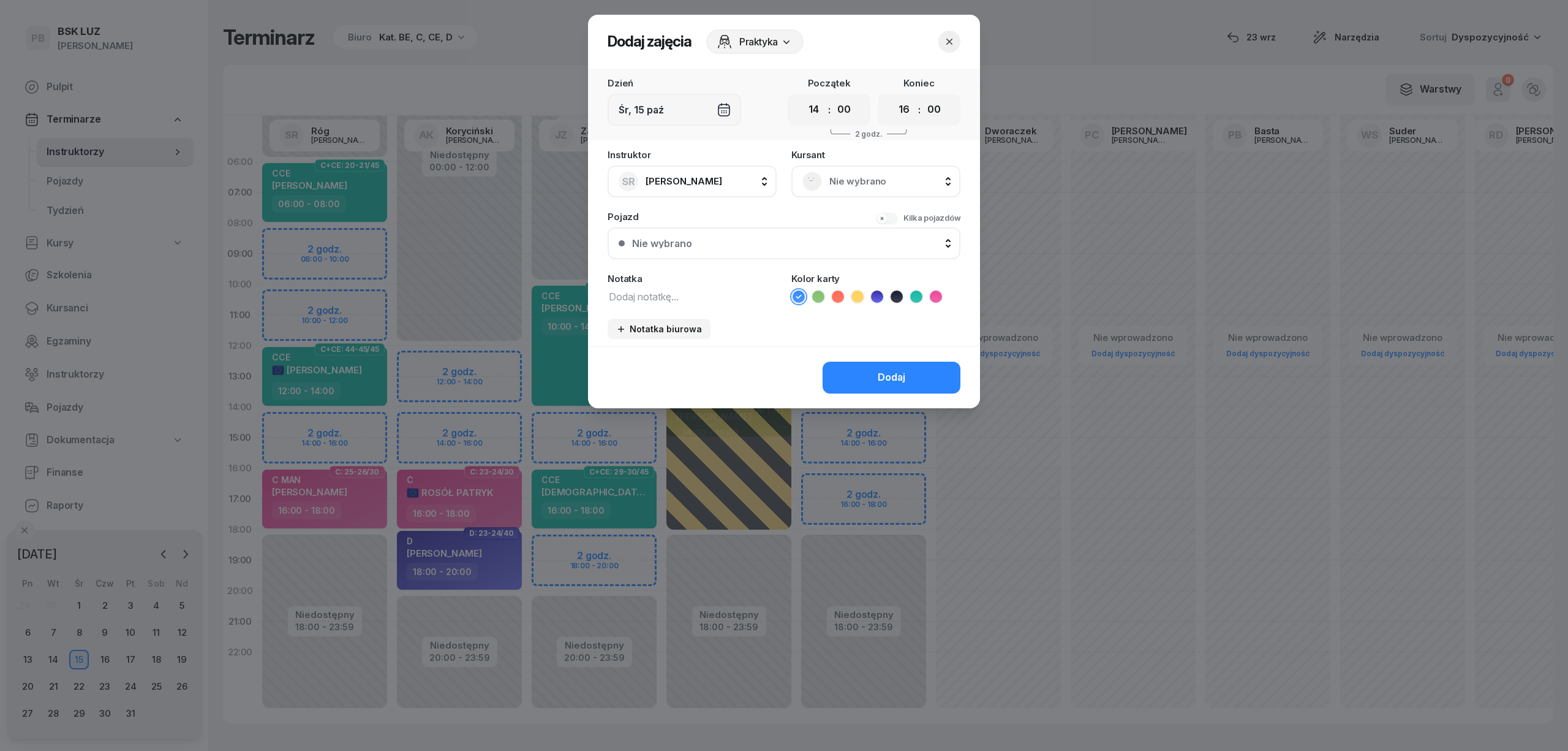
click at [909, 177] on span "Nie wybrano" at bounding box center [889, 181] width 120 height 16
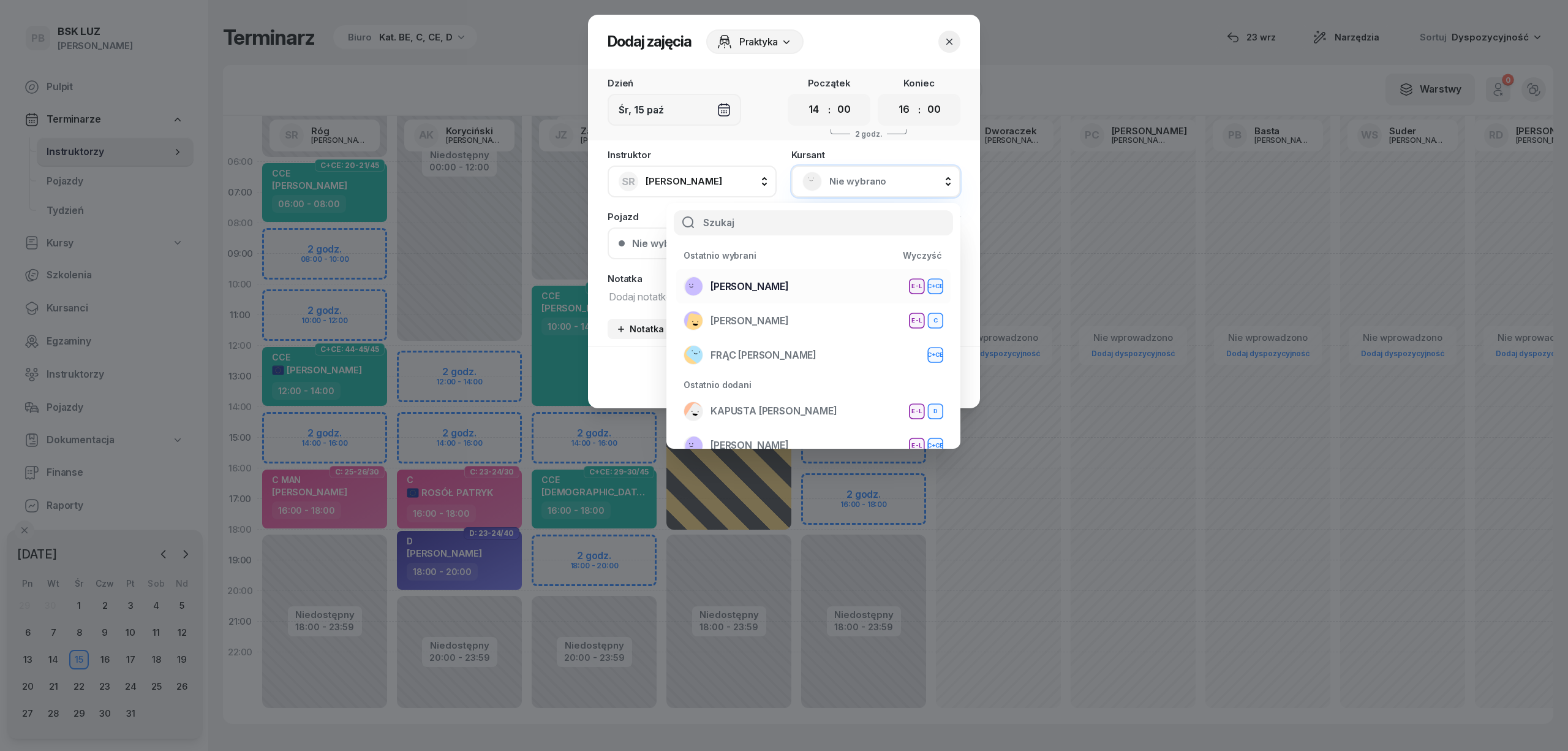
click at [778, 294] on div "ŻĄDŁO SŁAWOMIR E-L C+CE" at bounding box center [813, 286] width 260 height 19
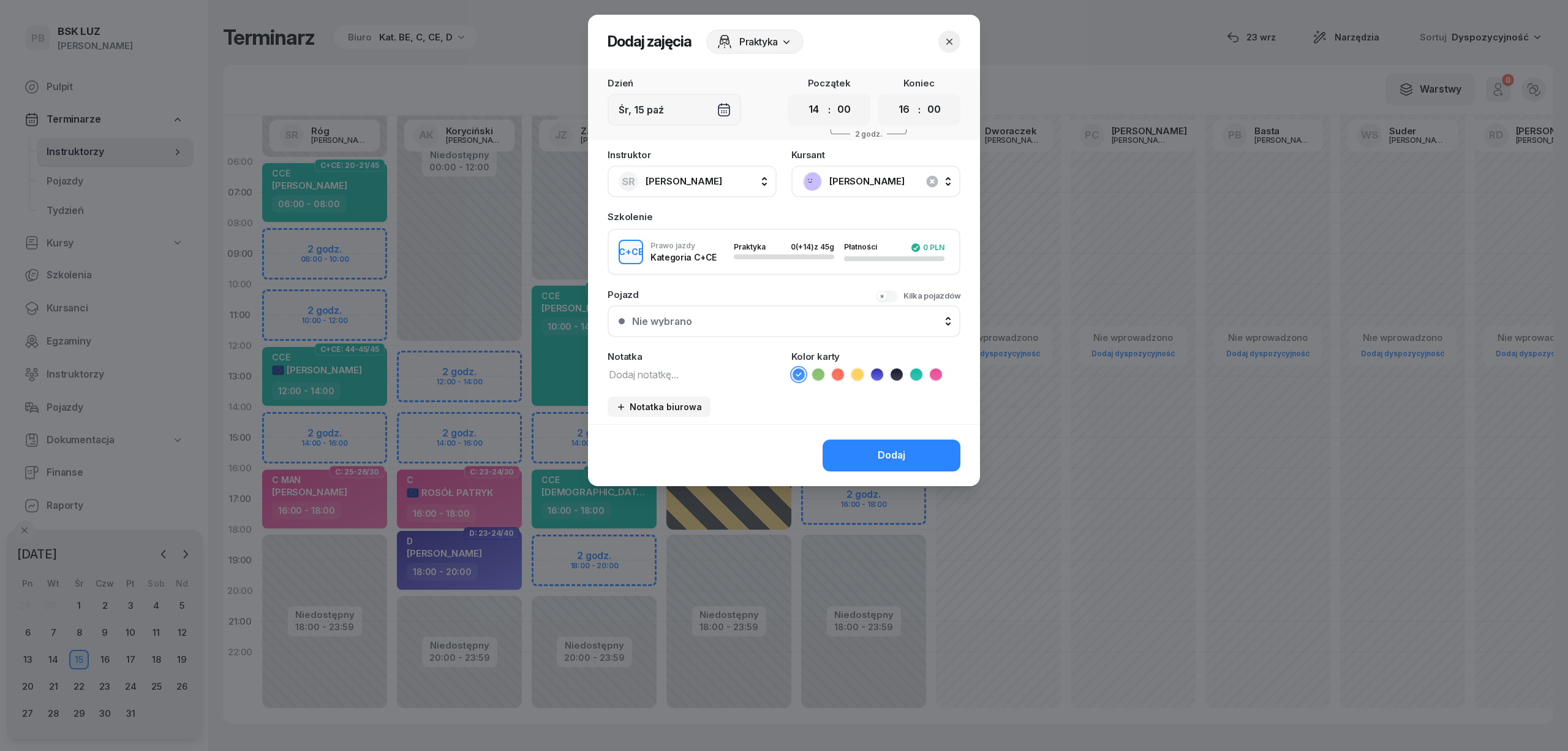
click at [672, 370] on textarea at bounding box center [692, 373] width 169 height 16
type textarea "CCE"
click at [914, 368] on icon at bounding box center [916, 374] width 12 height 13
click at [872, 449] on button "Dodaj" at bounding box center [891, 455] width 137 height 32
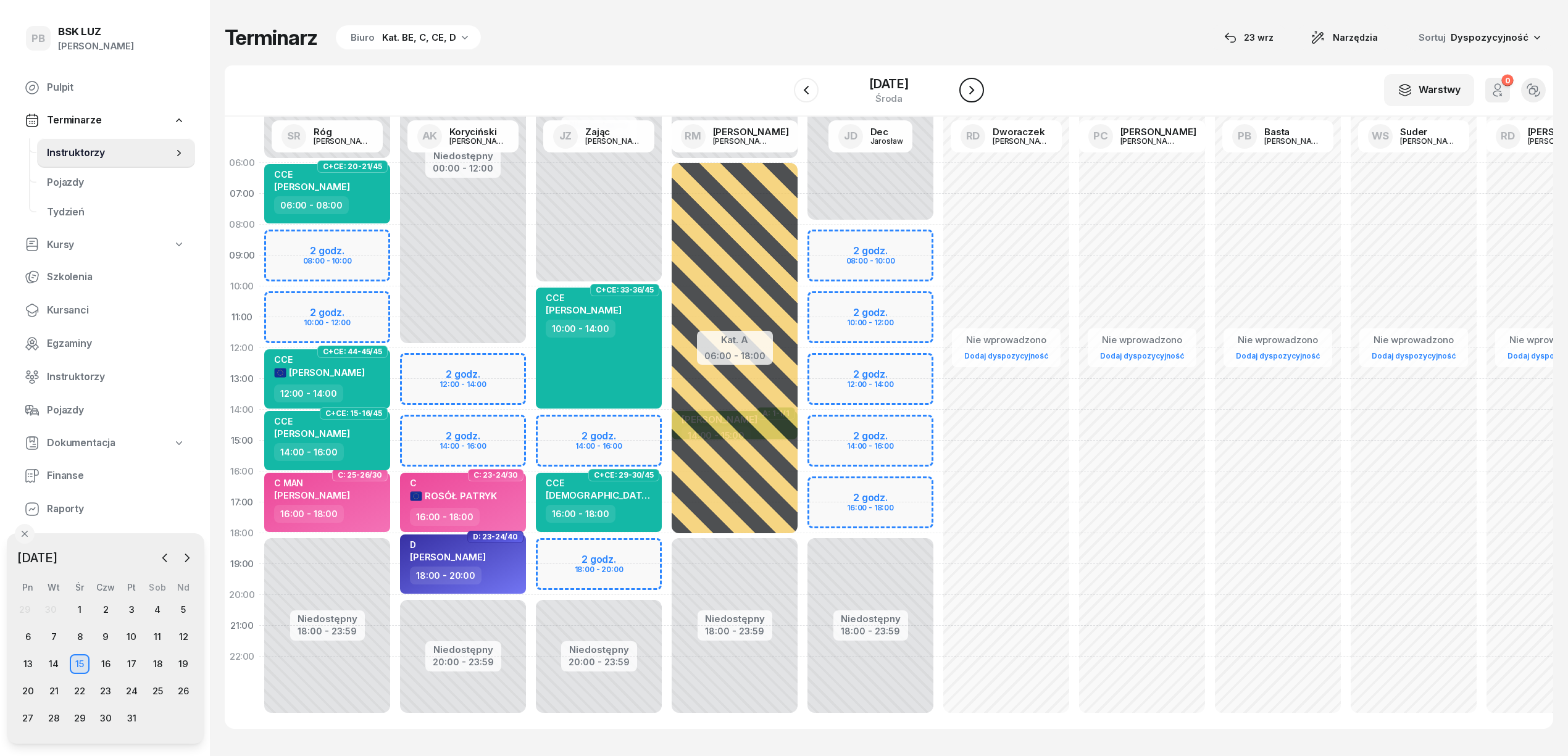
click at [979, 87] on icon "button" at bounding box center [970, 89] width 15 height 15
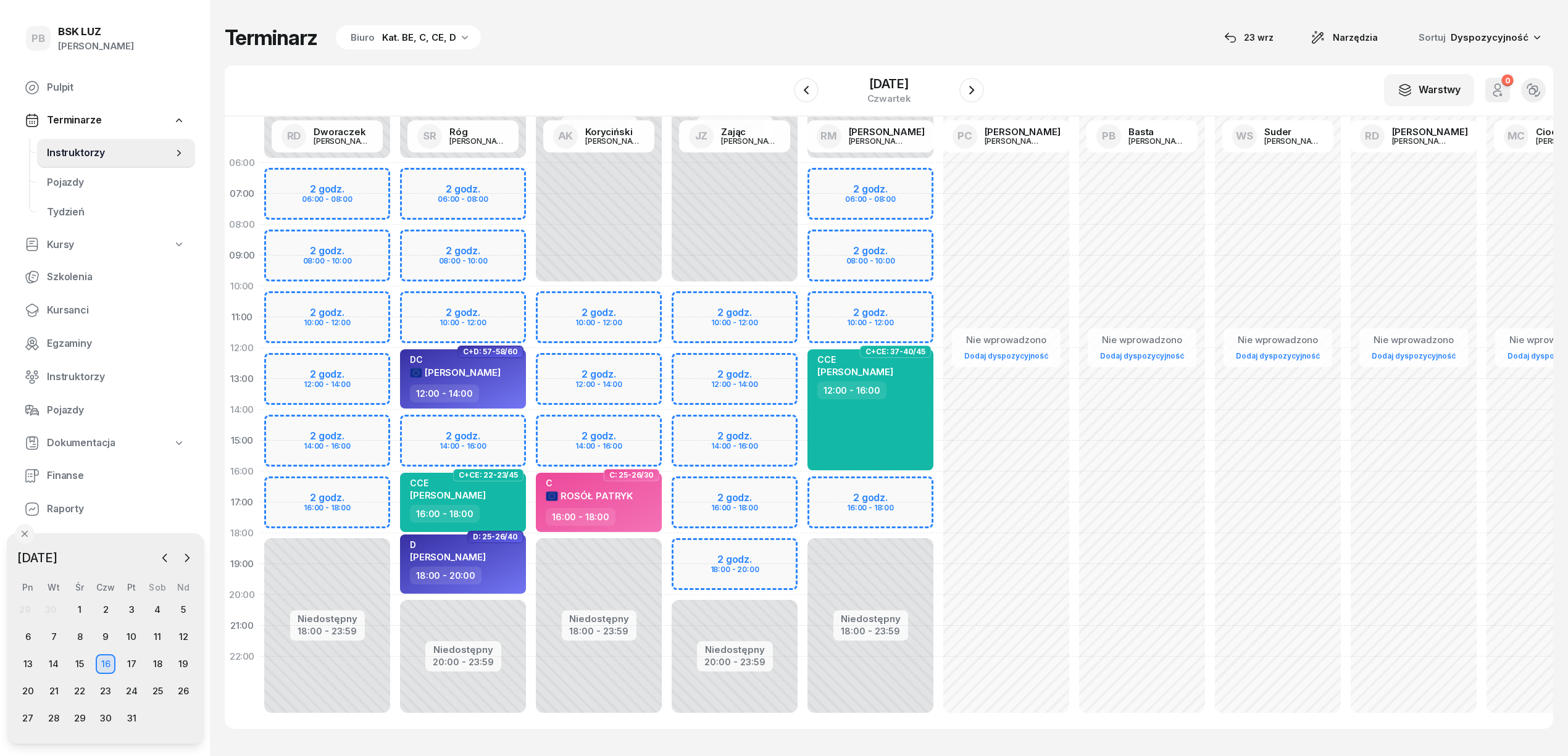
click at [637, 365] on div "Niedostępny 00:00 - 10:00 Niedostępny 18:00 - 23:59 2 godz. 10:00 - 12:00 2 god…" at bounding box center [599, 439] width 136 height 586
select select "12"
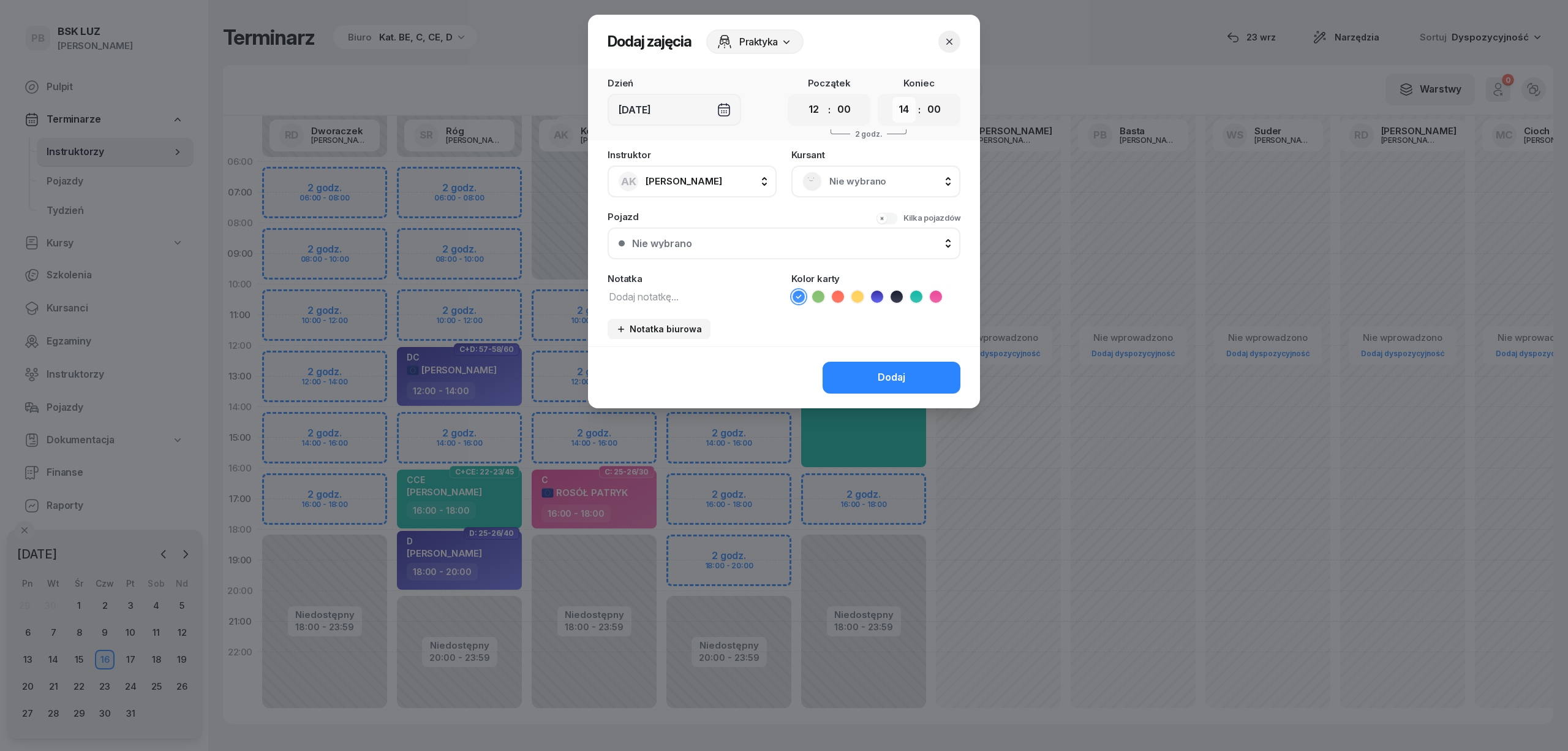
click at [906, 106] on select "00 01 02 03 04 05 06 07 08 09 10 11 12 13 14 15 16 17 18 19 20 21 22 23" at bounding box center [904, 110] width 23 height 26
select select "16"
click at [892, 97] on select "00 01 02 03 04 05 06 07 08 09 10 11 12 13 14 15 16 17 18 19 20 21 22 23" at bounding box center [904, 110] width 23 height 26
click at [695, 299] on textarea at bounding box center [692, 295] width 169 height 16
type textarea "CCE"
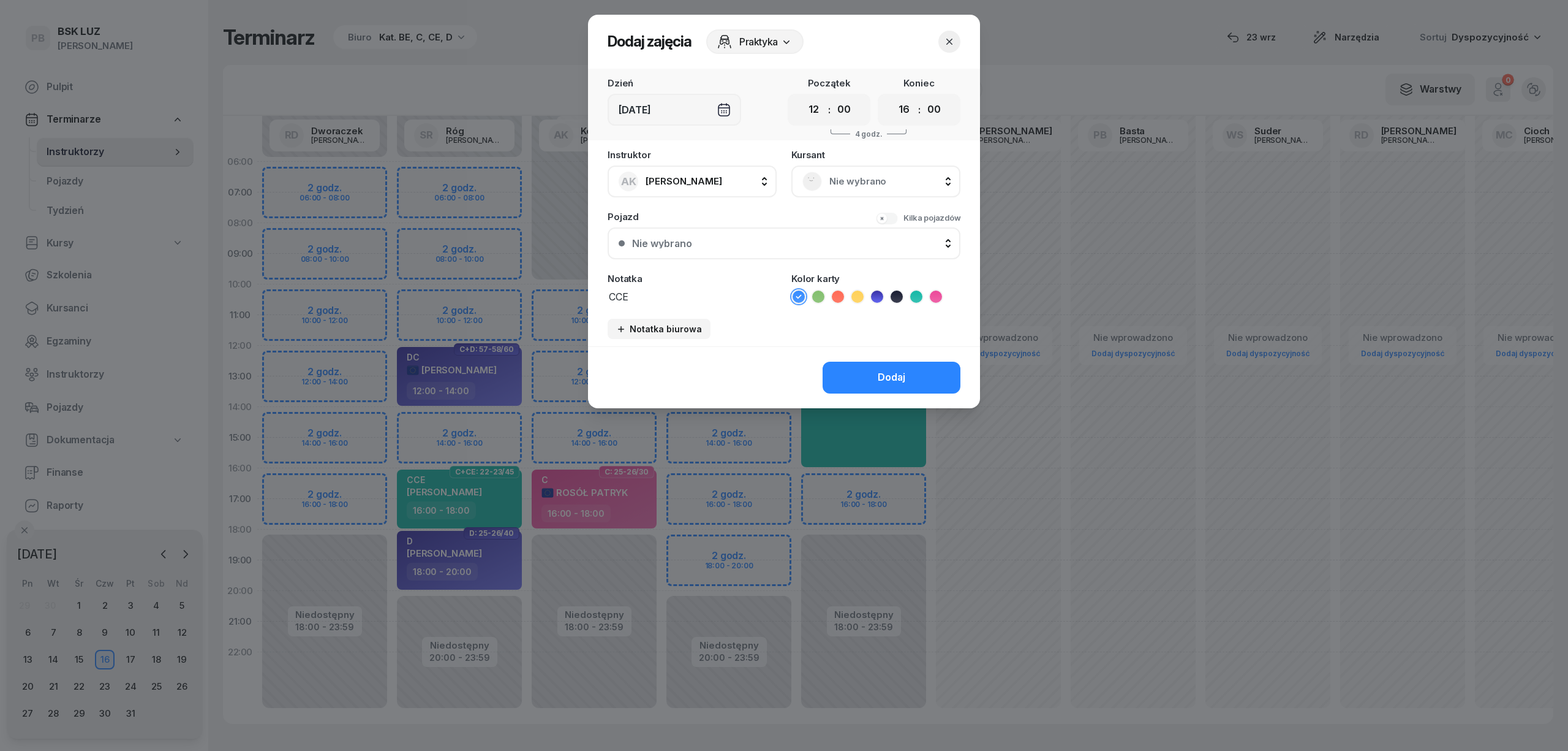
click at [917, 295] on icon at bounding box center [916, 296] width 12 height 13
click at [870, 368] on button "Dodaj" at bounding box center [891, 377] width 137 height 32
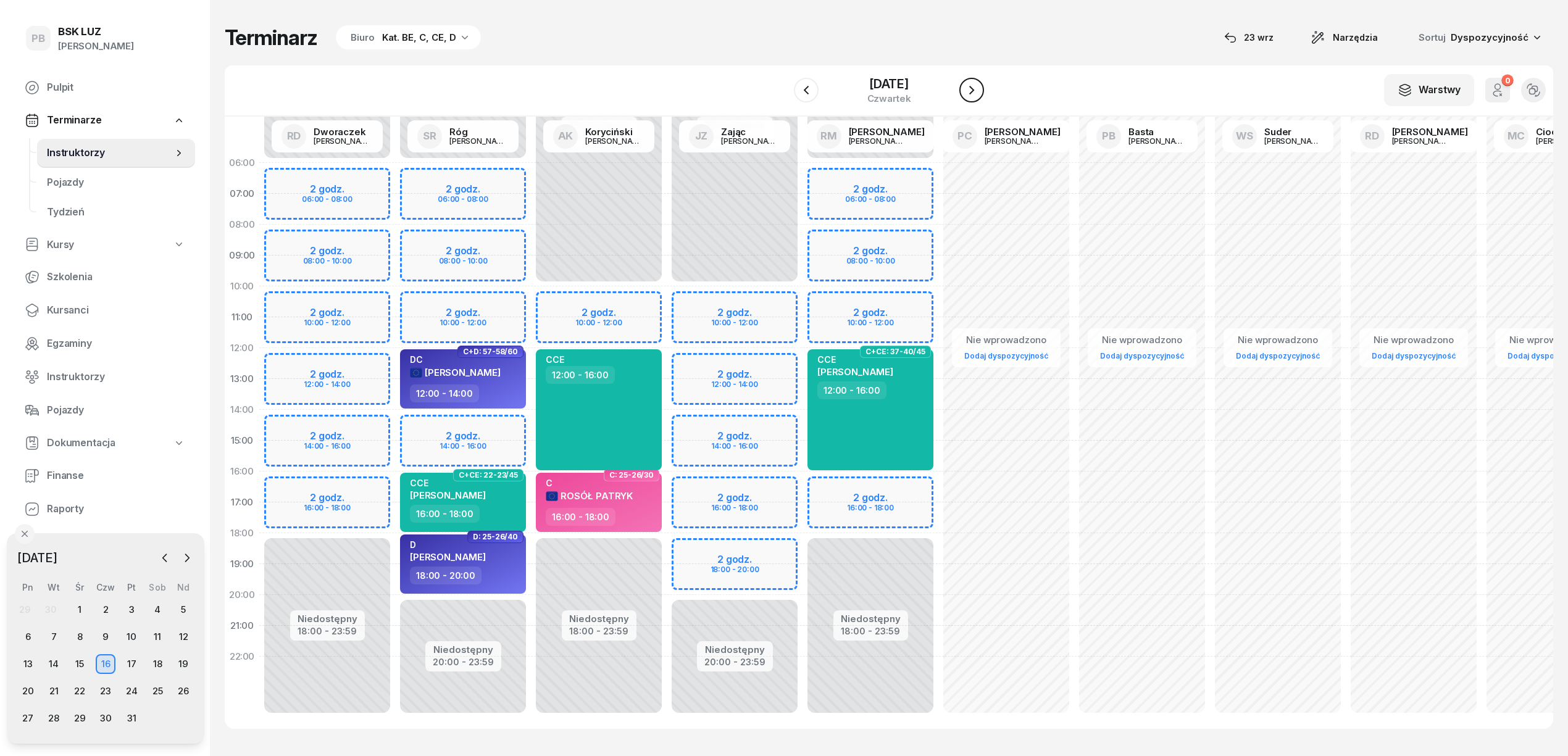
click at [979, 92] on icon "button" at bounding box center [970, 89] width 15 height 15
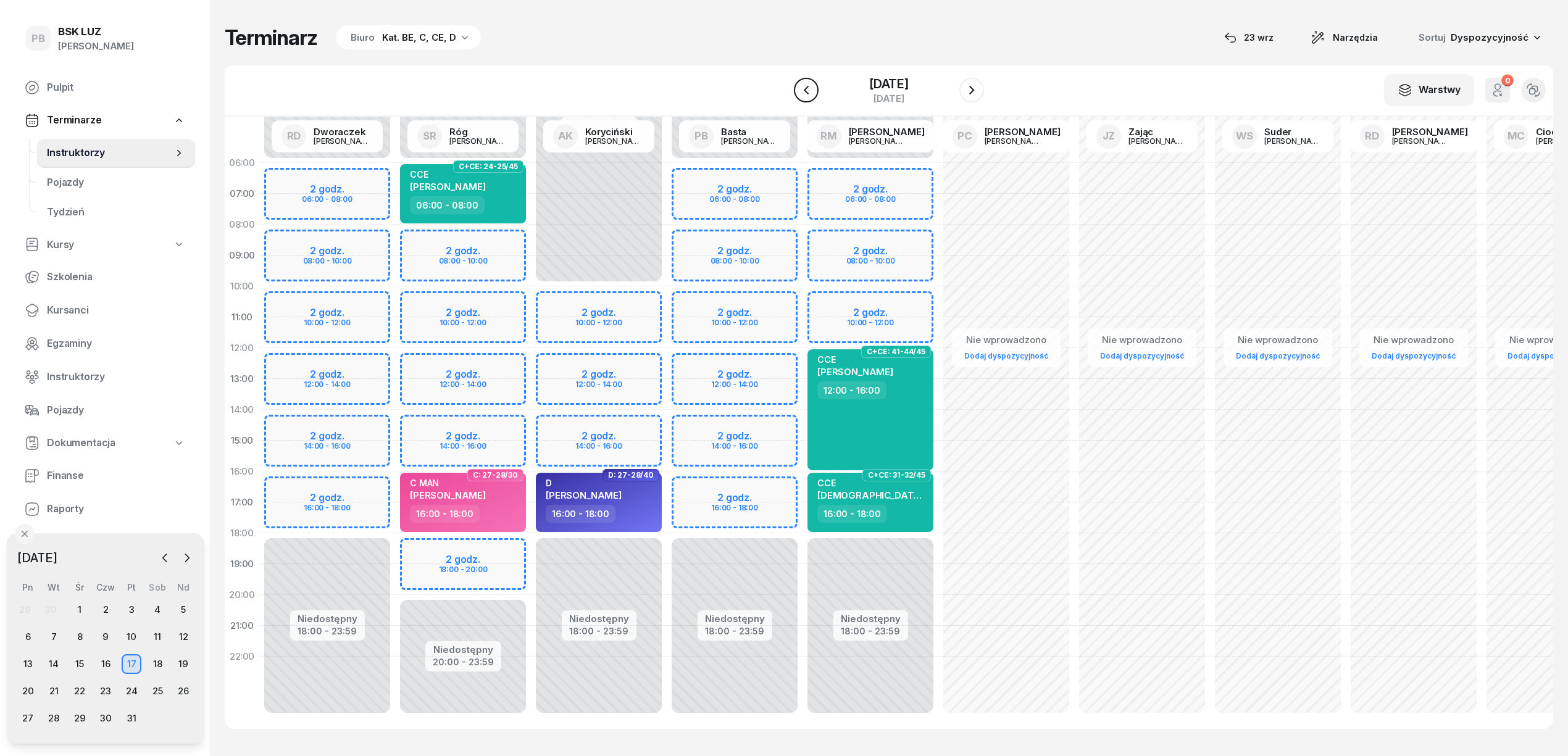
click at [799, 86] on icon "button" at bounding box center [806, 89] width 15 height 15
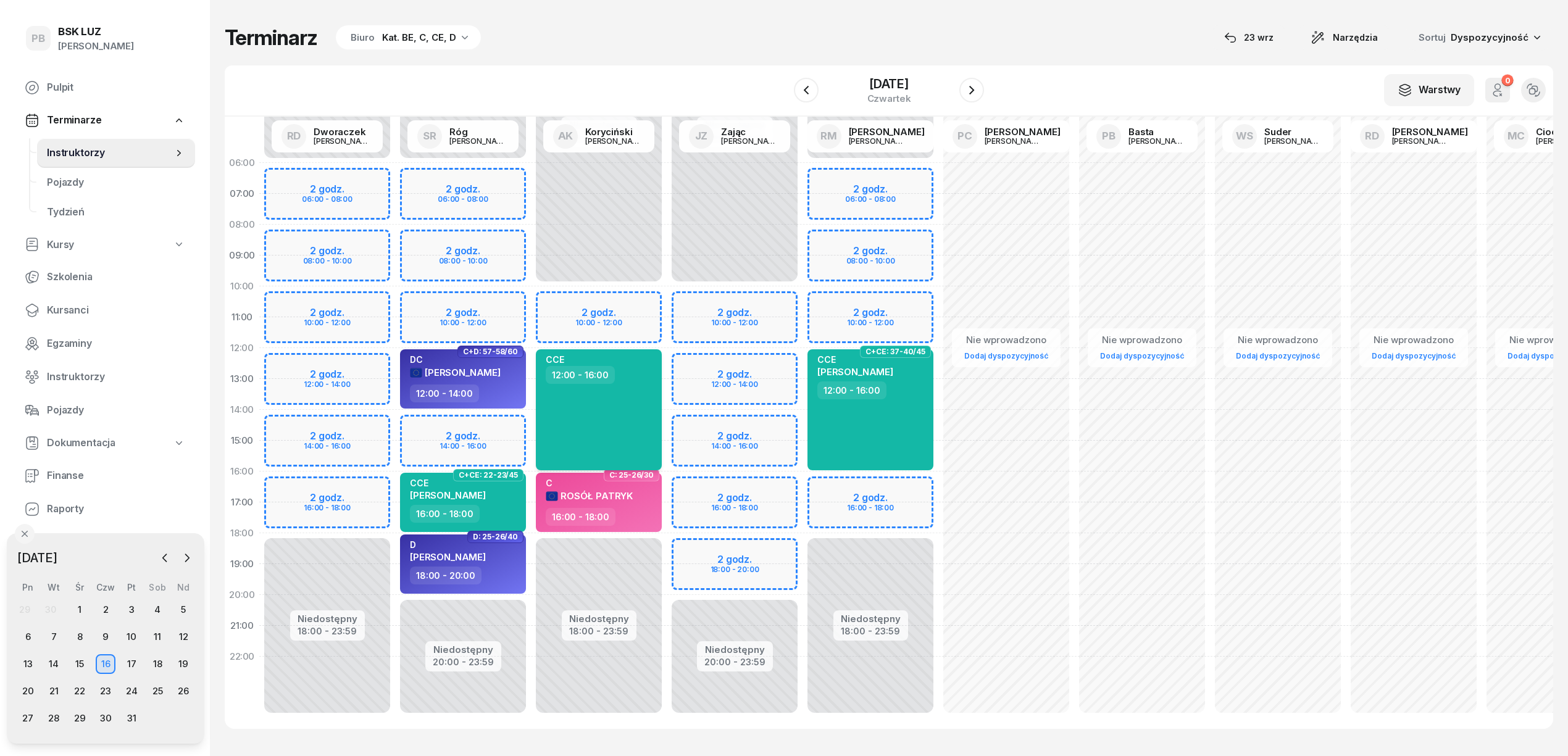
click at [576, 412] on div "CCE 12:00 - 16:00" at bounding box center [599, 409] width 126 height 121
select select "12"
select select "16"
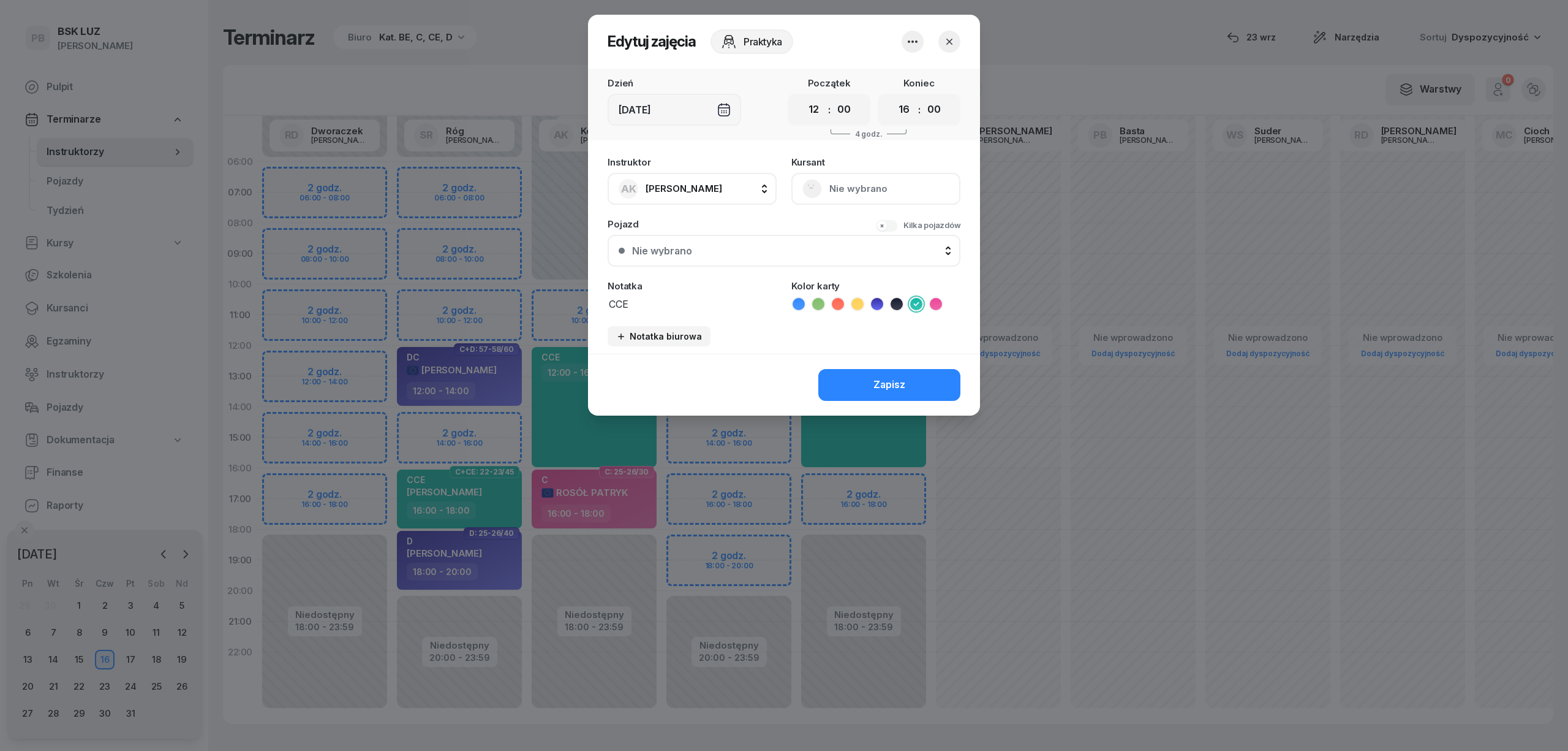
click at [917, 46] on icon "button" at bounding box center [912, 41] width 14 height 14
click at [902, 76] on link "Usuń" at bounding box center [907, 79] width 162 height 31
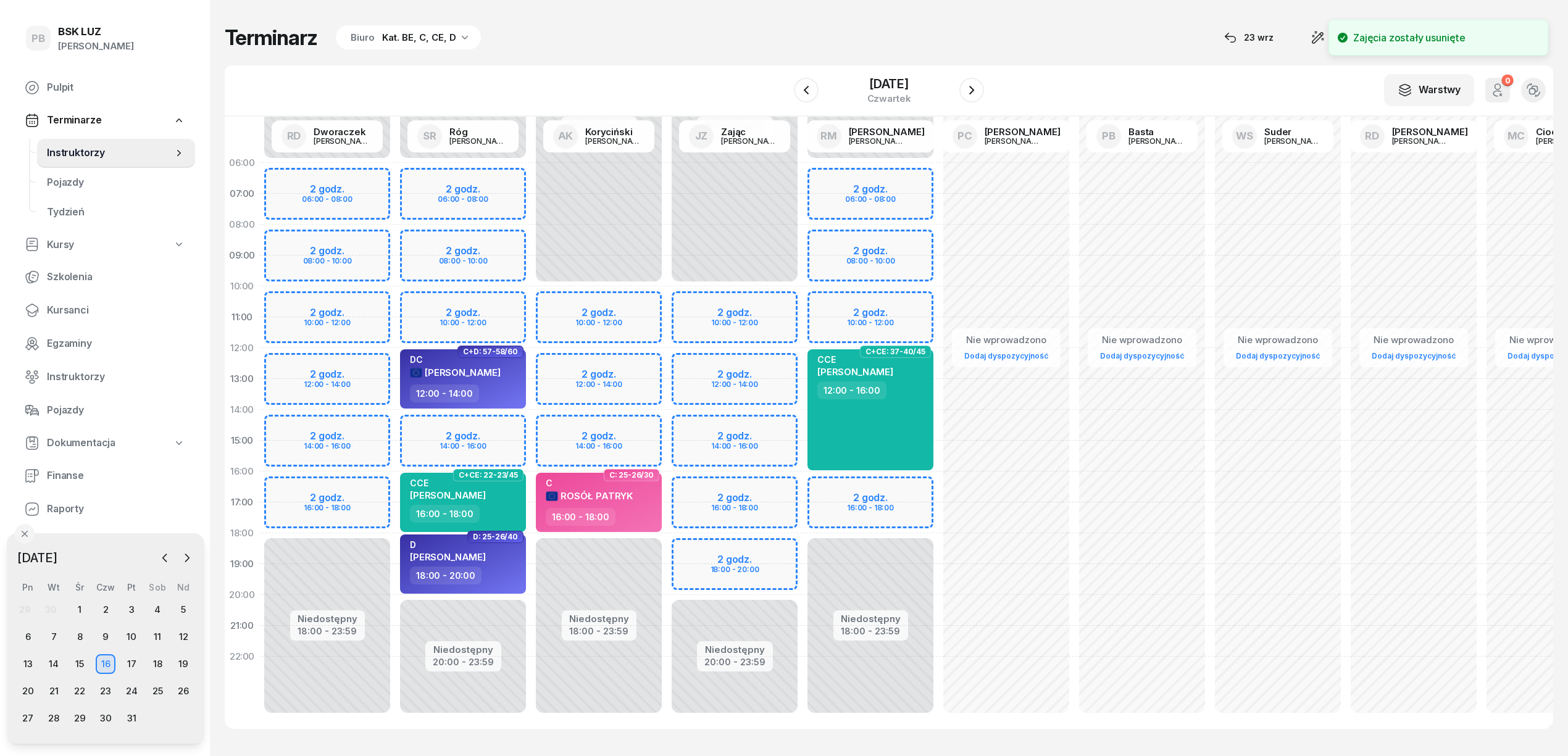
click at [599, 365] on div "Niedostępny 00:00 - 10:00 Niedostępny 18:00 - 23:59 C: 25-26/30 C ROSÓŁ PATRYK …" at bounding box center [599, 439] width 136 height 586
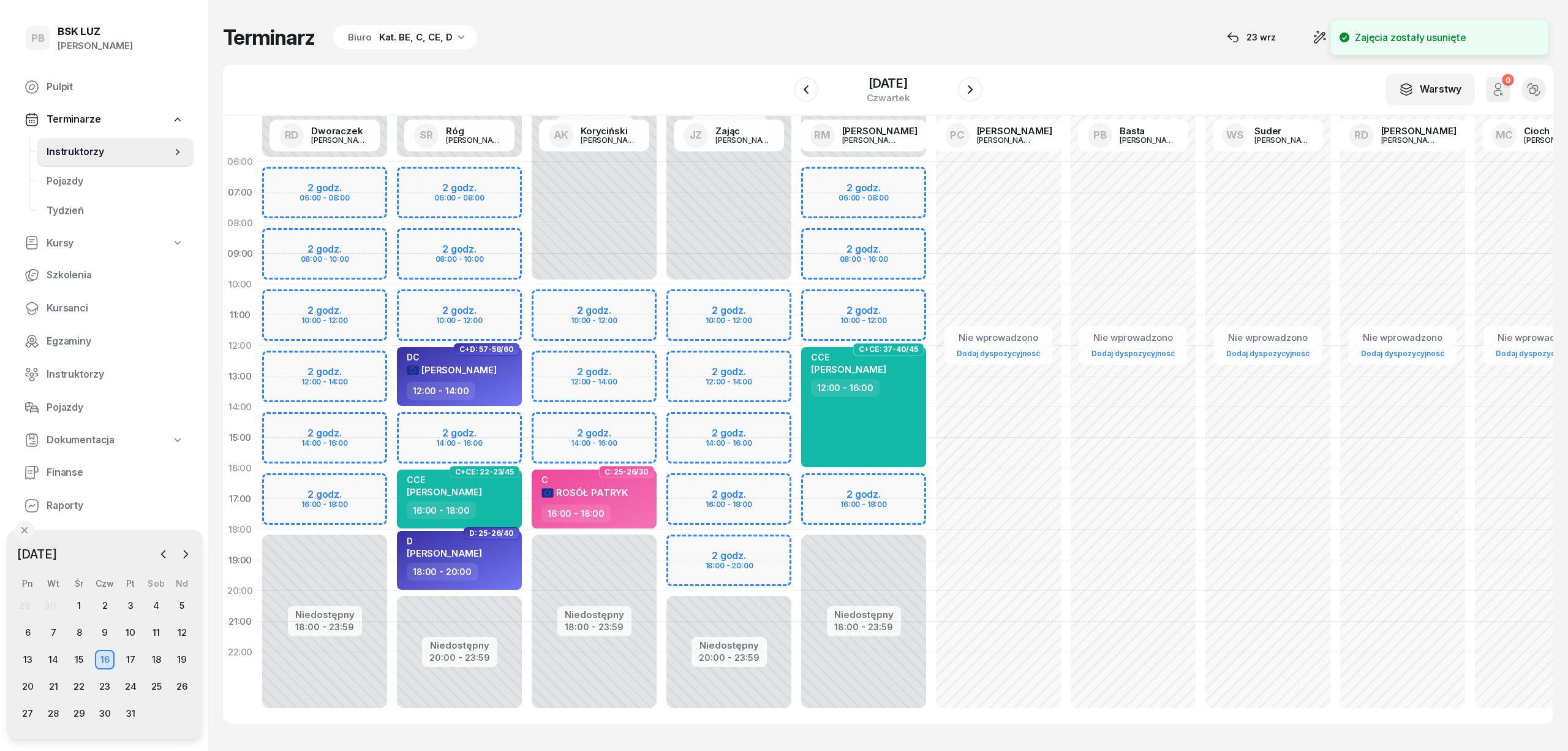
select select "12"
select select "14"
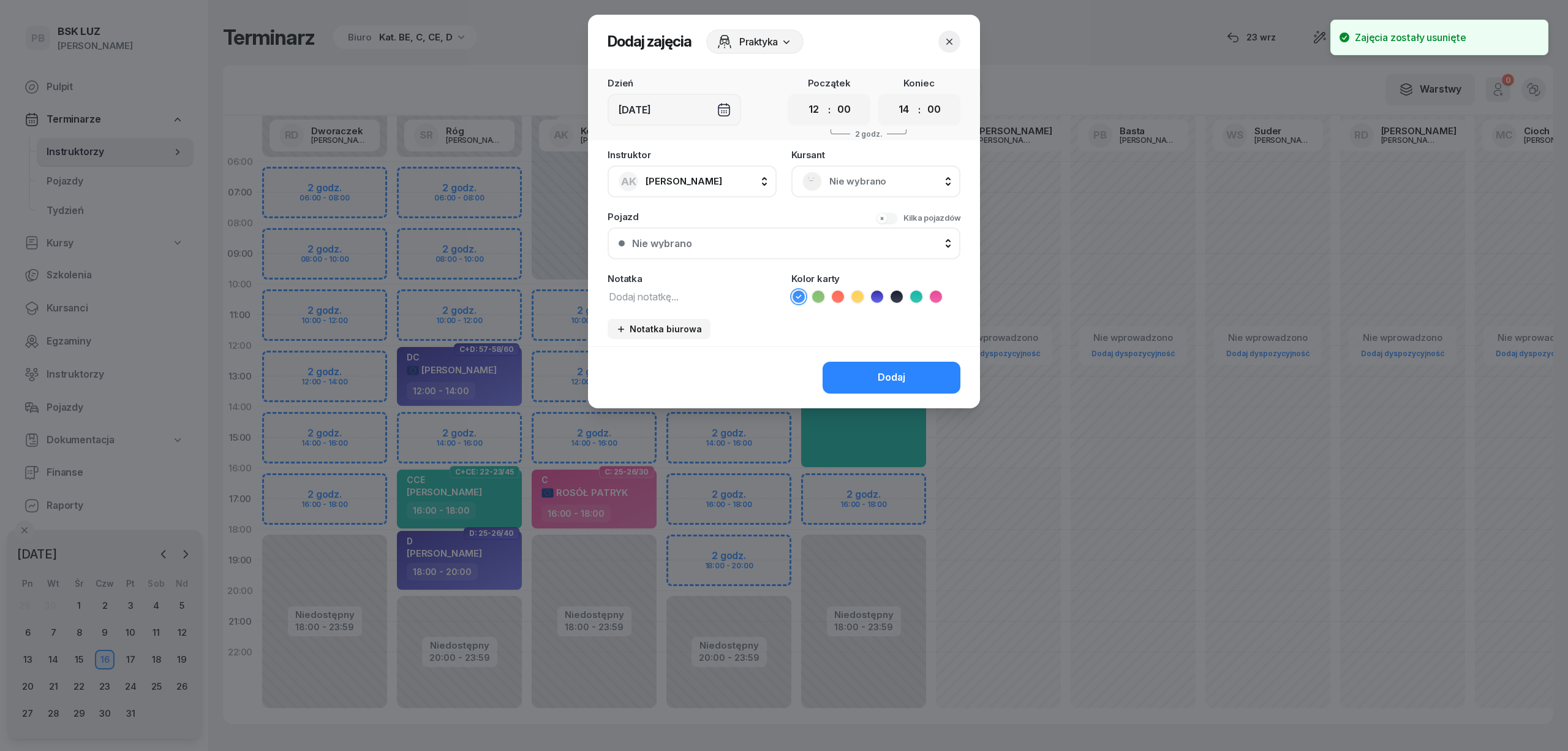
click at [863, 180] on span "Nie wybrano" at bounding box center [889, 181] width 120 height 16
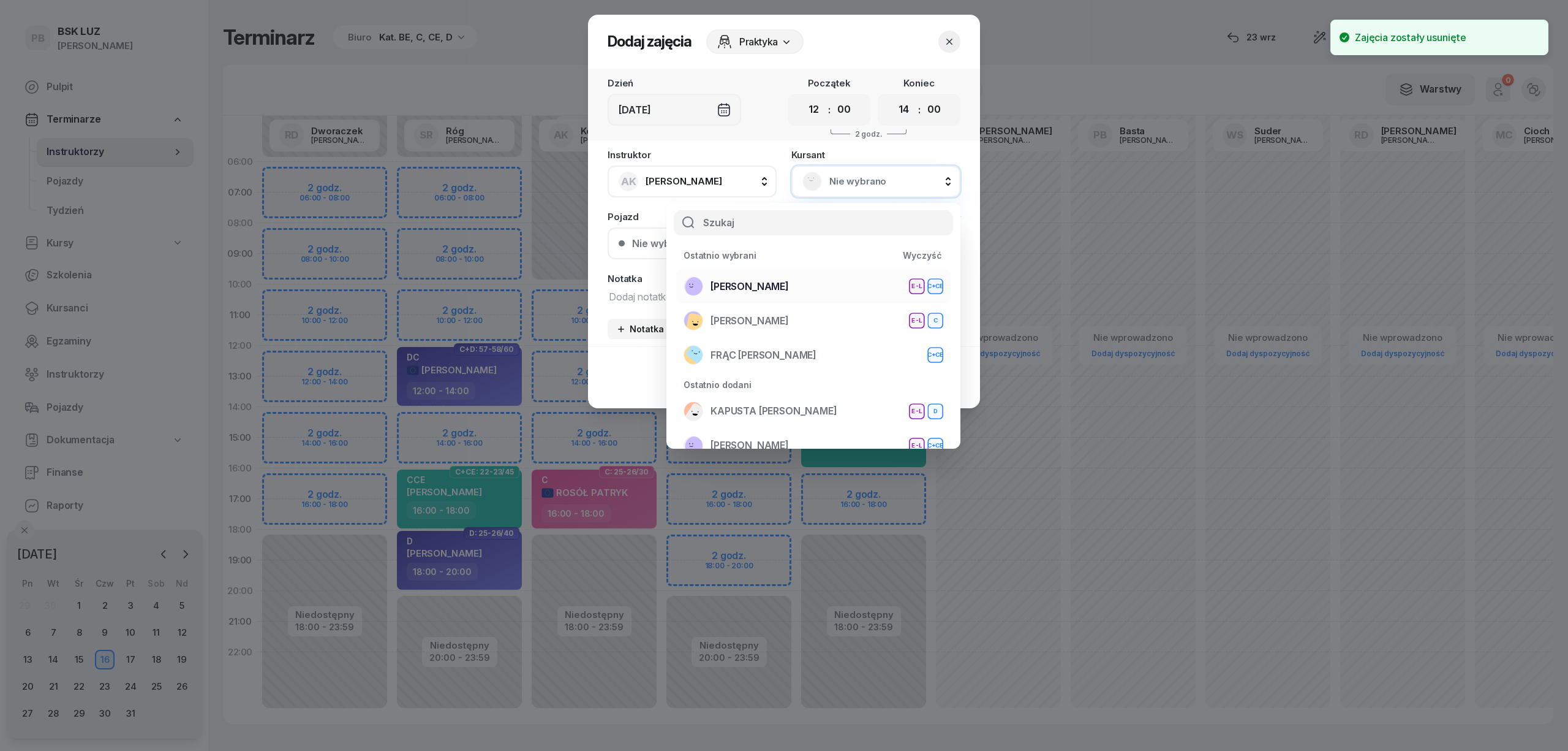
click at [827, 280] on div "ŻĄDŁO SŁAWOMIR E-L C+CE" at bounding box center [813, 286] width 260 height 19
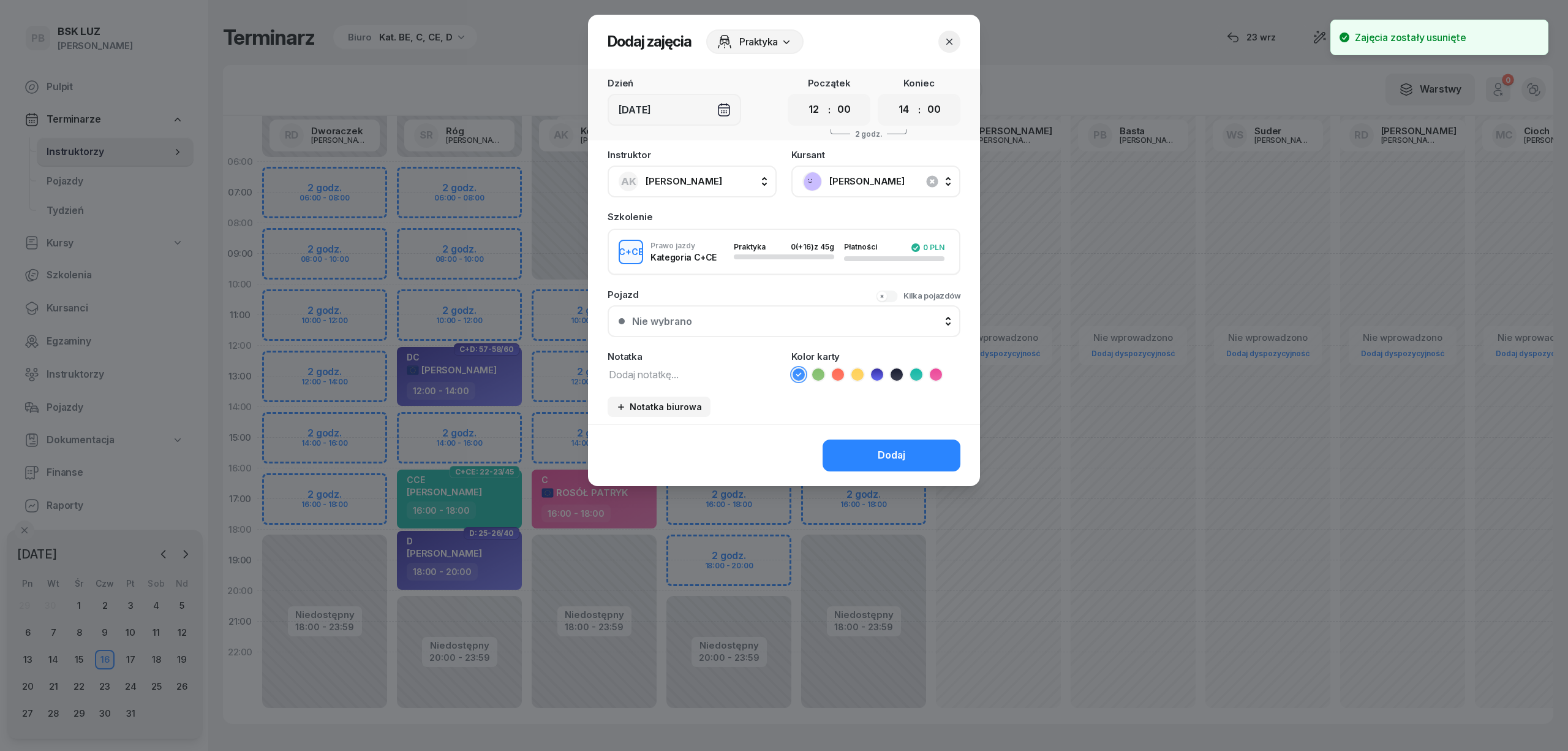
click at [698, 378] on textarea at bounding box center [692, 373] width 169 height 16
type textarea "CCE"
click at [921, 371] on icon at bounding box center [916, 374] width 12 height 13
drag, startPoint x: 901, startPoint y: 106, endPoint x: 902, endPoint y: 120, distance: 14.0
click at [901, 106] on select "00 01 02 03 04 05 06 07 08 09 10 11 12 13 14 15 16 17 18 19 20 21 22 23" at bounding box center [904, 110] width 23 height 26
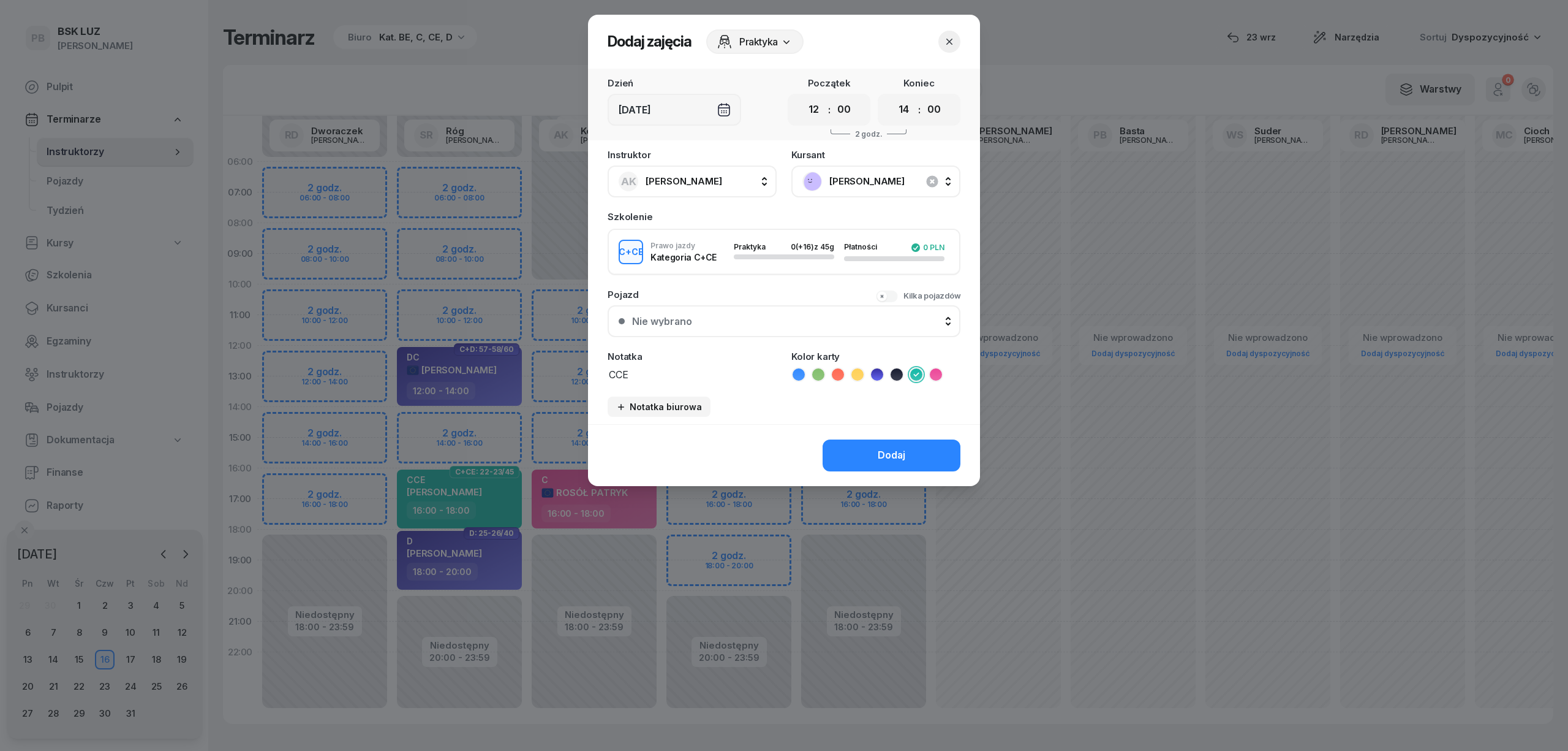
select select "16"
click at [892, 97] on select "00 01 02 03 04 05 06 07 08 09 10 11 12 13 14 15 16 17 18 19 20 21 22 23" at bounding box center [904, 110] width 23 height 26
click at [899, 450] on div "Dodaj" at bounding box center [891, 455] width 28 height 16
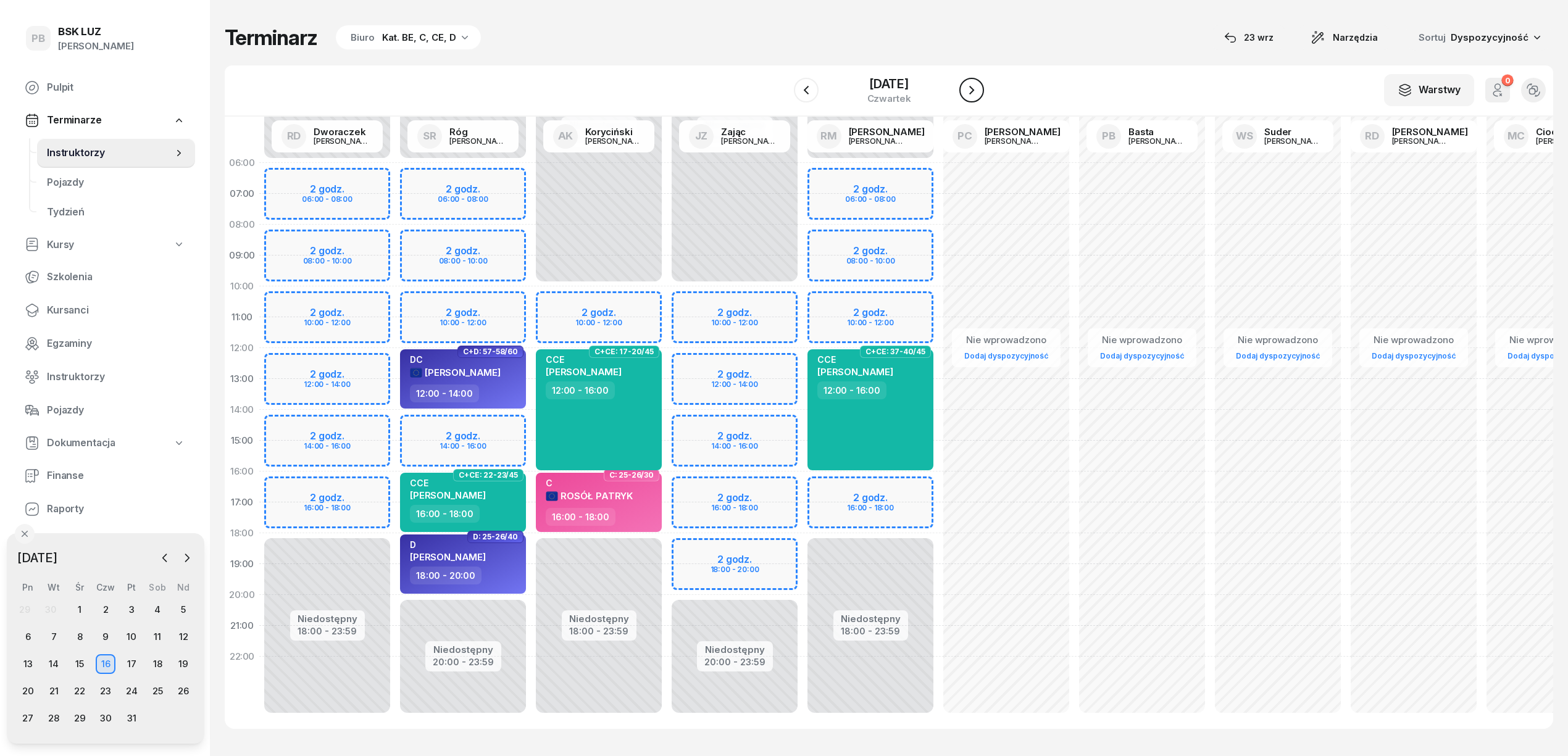
click at [984, 81] on button "button" at bounding box center [970, 89] width 24 height 24
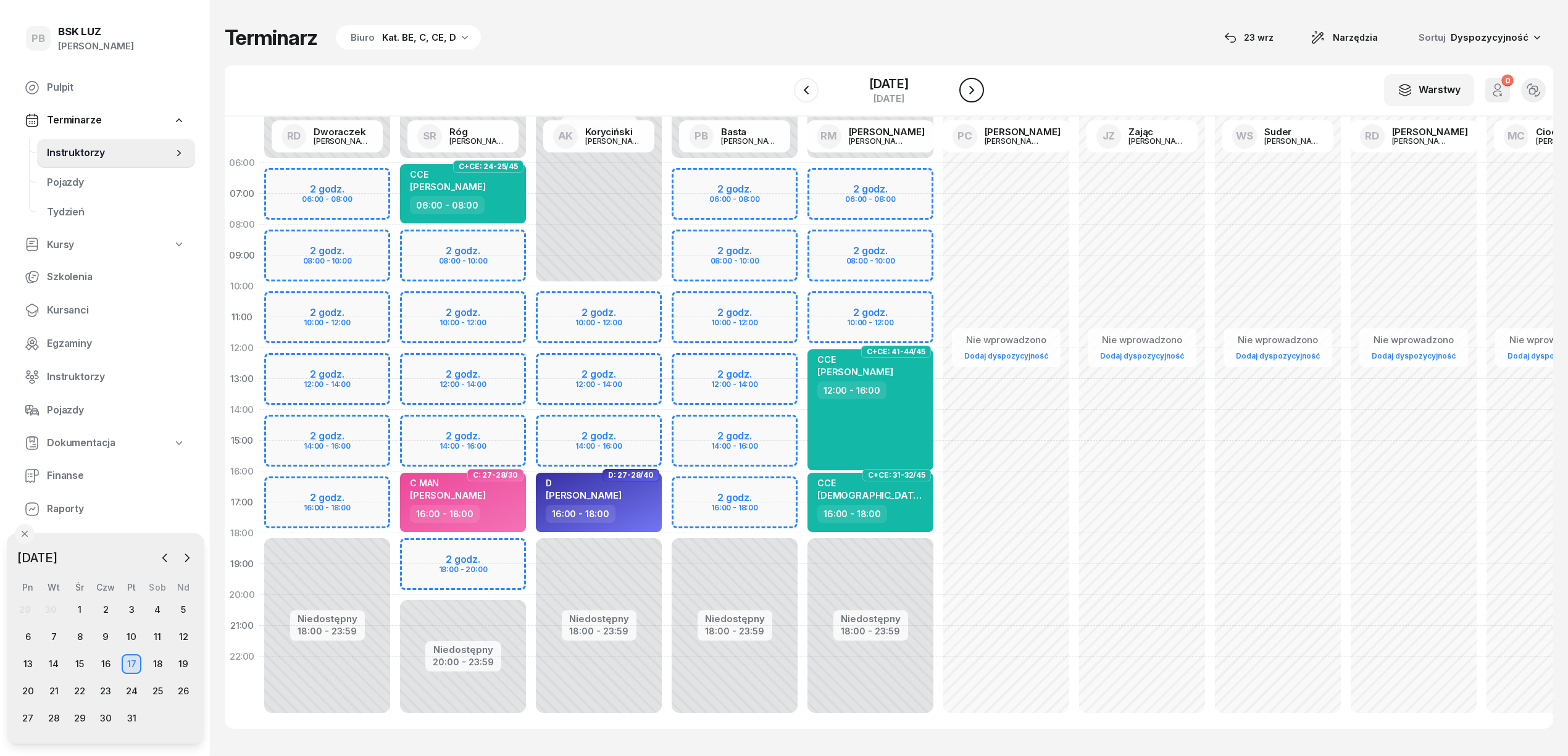
click at [984, 81] on button "button" at bounding box center [970, 89] width 24 height 24
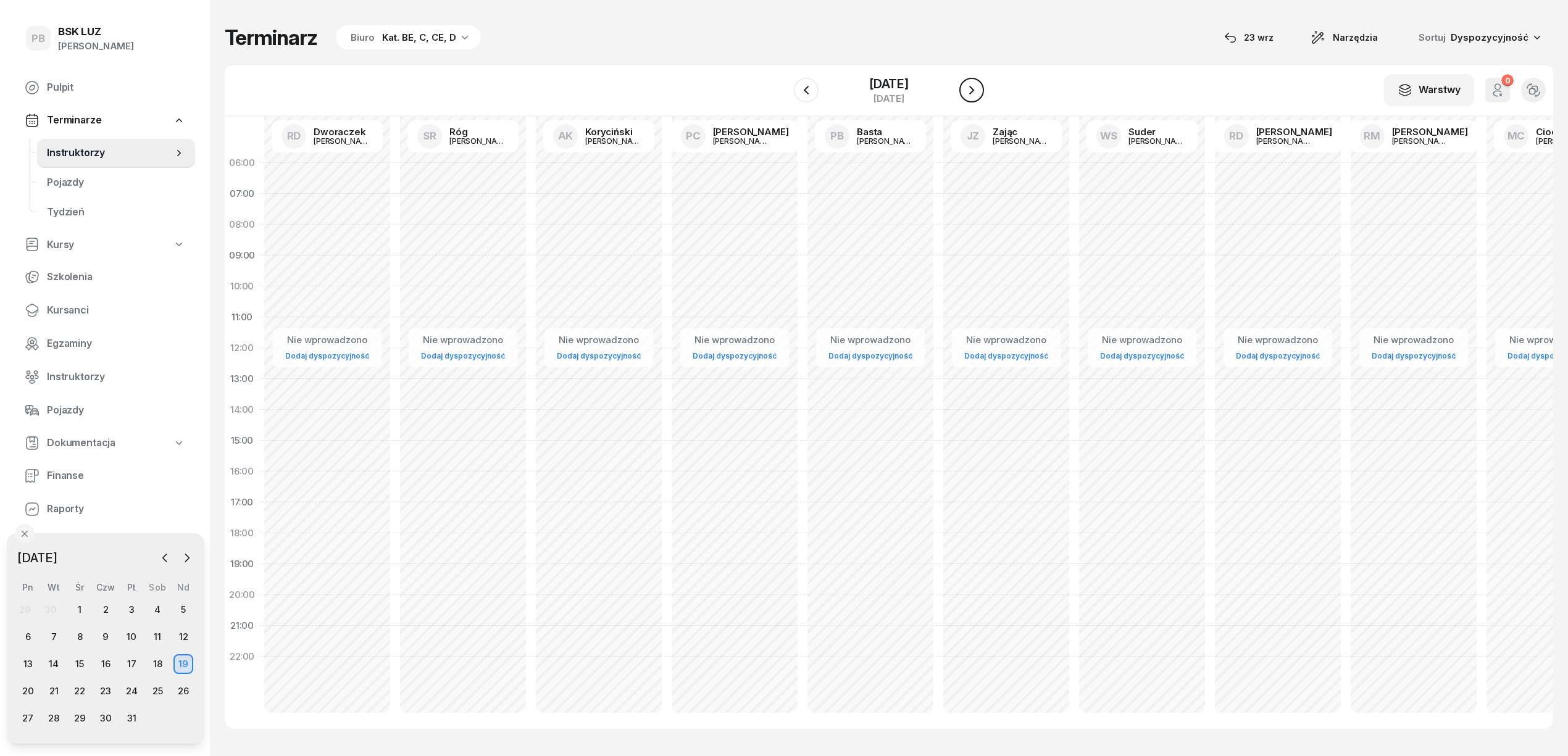
click at [984, 81] on button "button" at bounding box center [970, 89] width 24 height 24
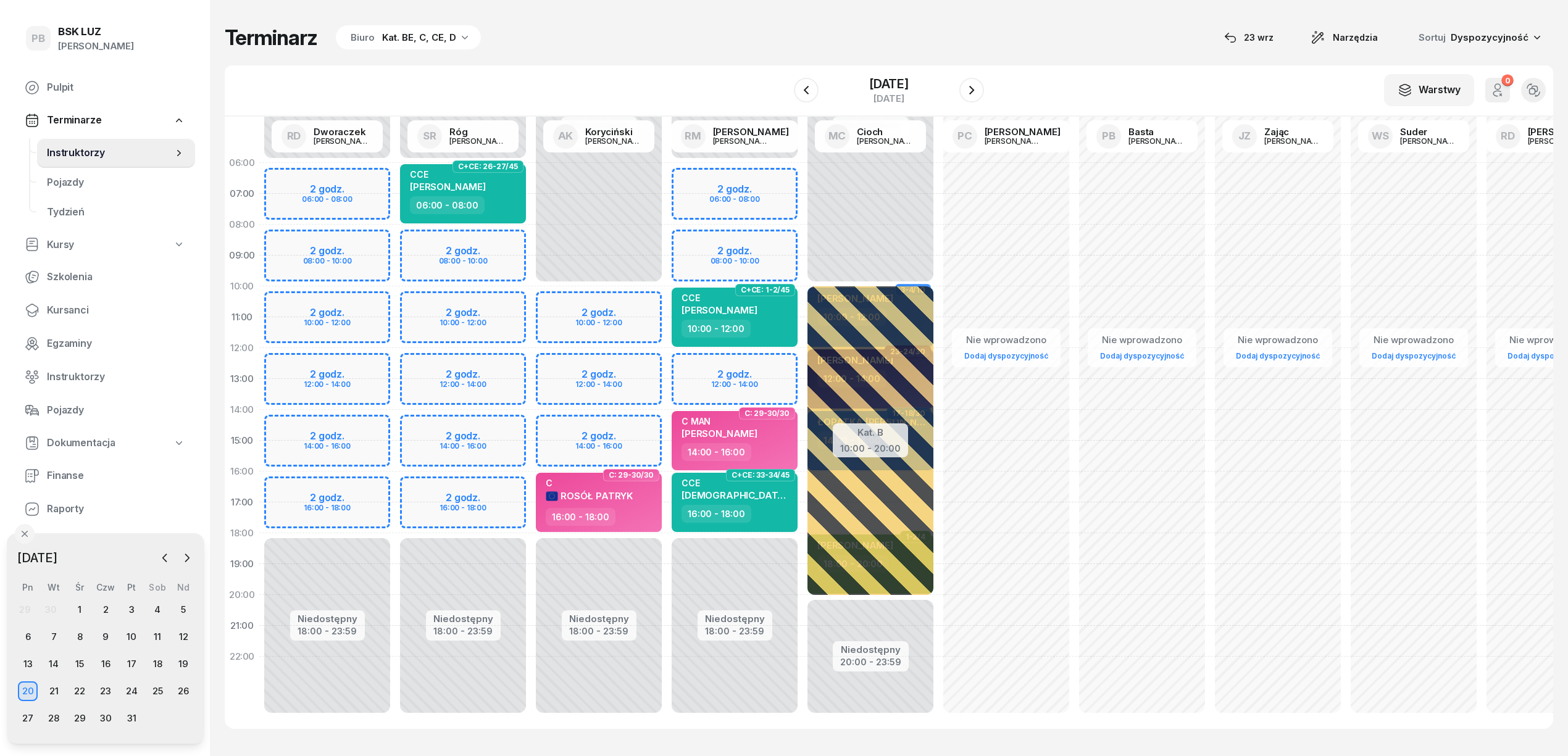
click at [498, 302] on div "Niedostępny 00:00 - 06:00 Niedostępny 18:00 - 23:59 2 godz. 08:00 - 10:00 2 god…" at bounding box center [463, 439] width 136 height 586
select select "10"
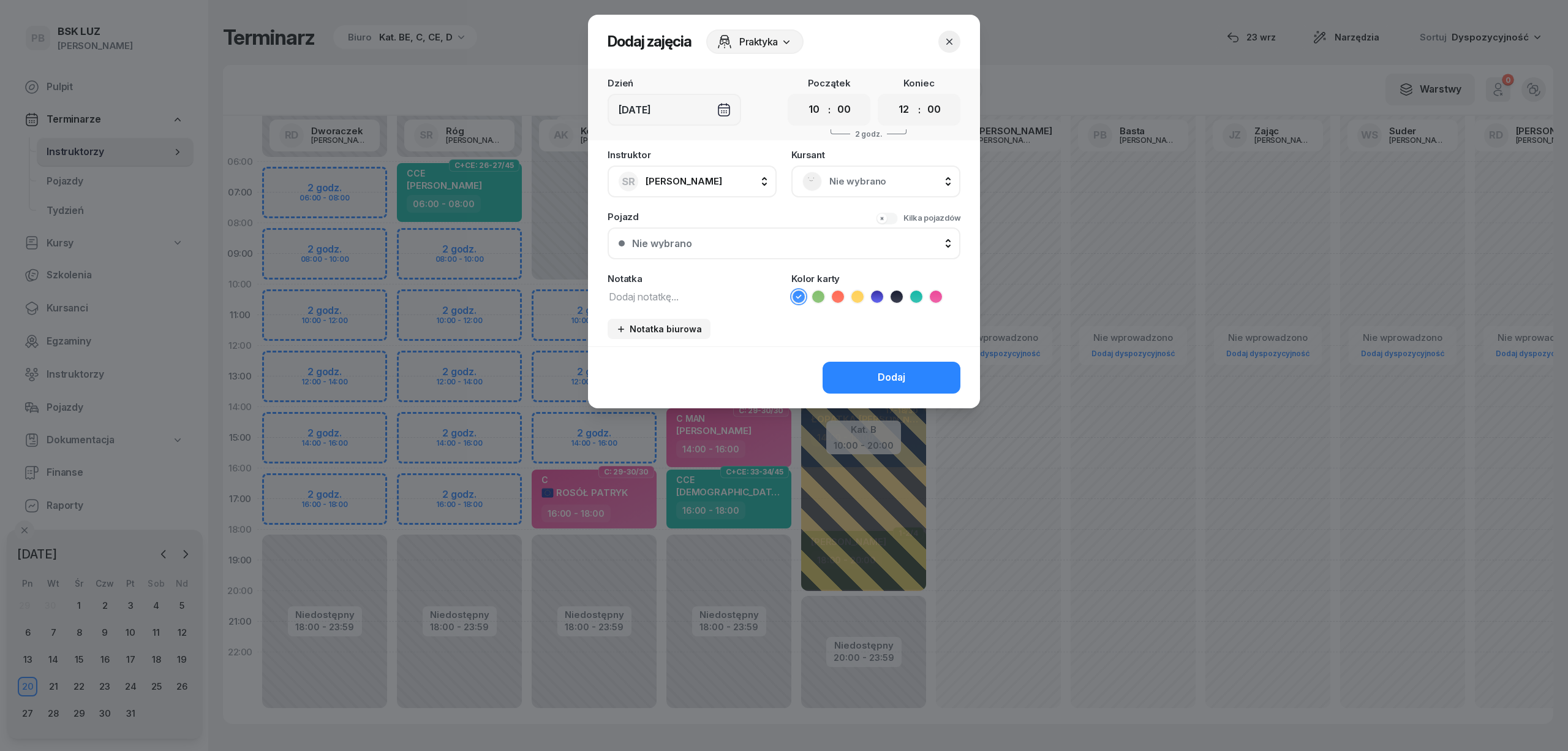
click at [819, 184] on rect at bounding box center [812, 181] width 26 height 26
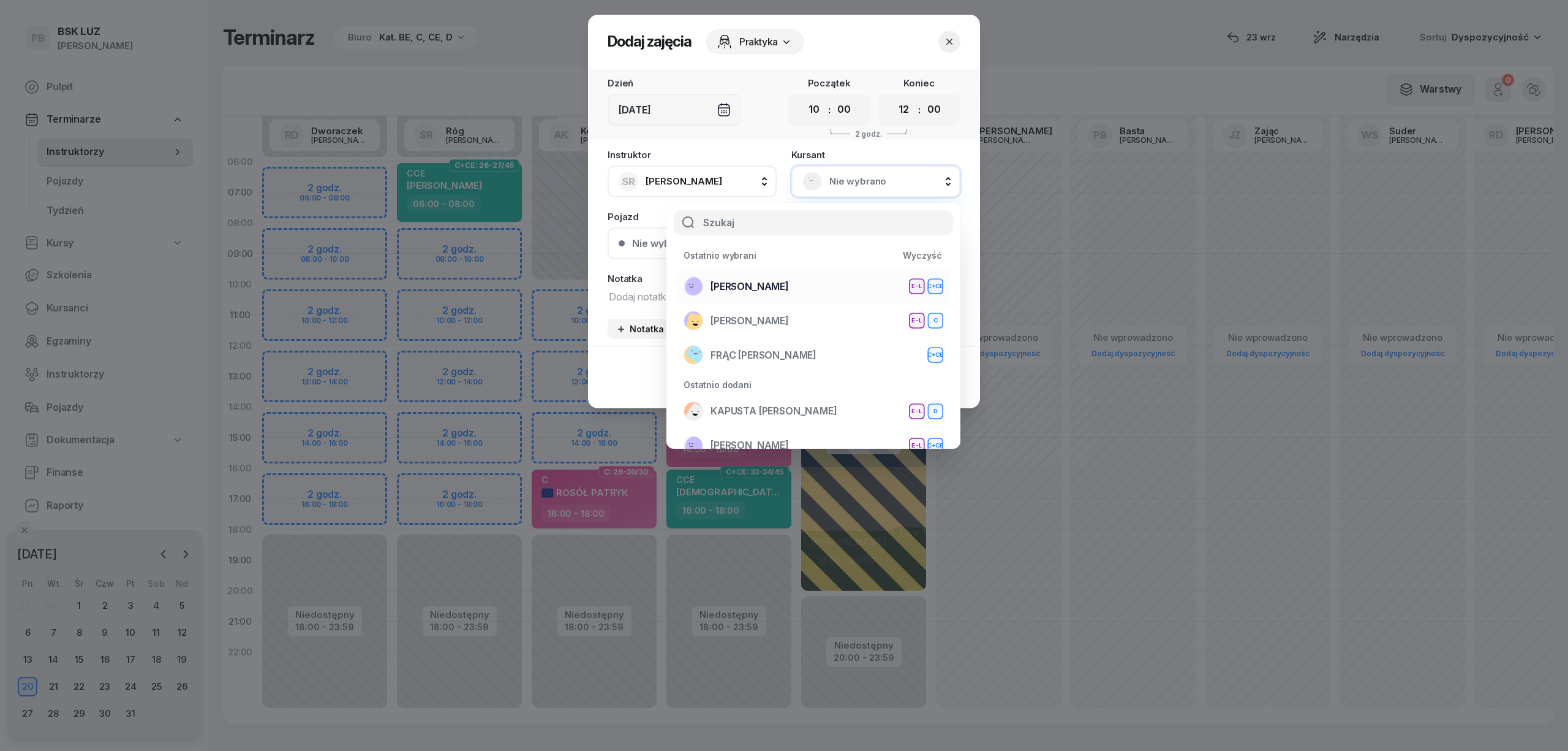
click at [789, 280] on span "[PERSON_NAME]" at bounding box center [750, 287] width 79 height 16
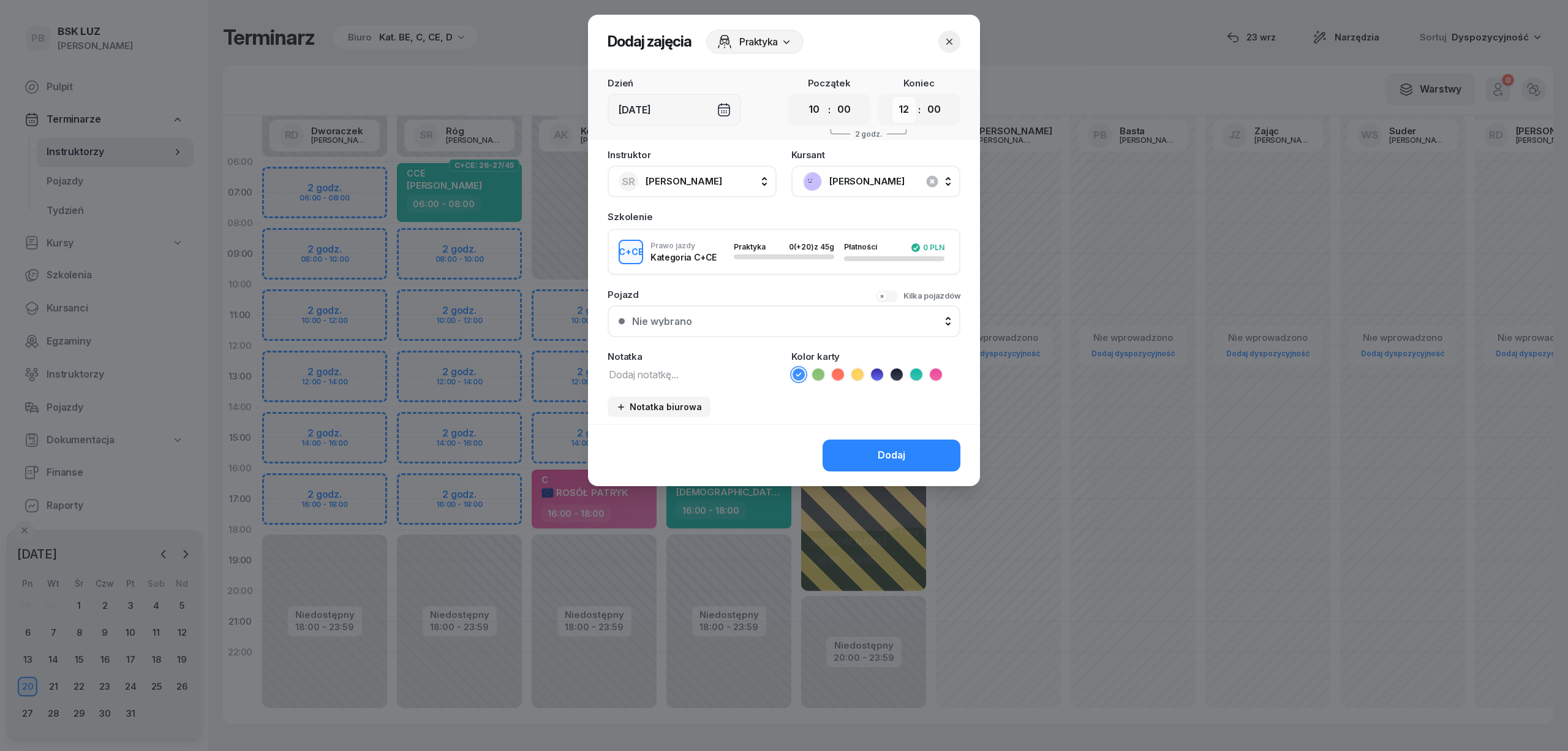
click at [905, 109] on select "00 01 02 03 04 05 06 07 08 09 10 11 12 13 14 15 16 17 18 19 20 21 22 23" at bounding box center [904, 110] width 23 height 26
select select "14"
click at [892, 97] on select "00 01 02 03 04 05 06 07 08 09 10 11 12 13 14 15 16 17 18 19 20 21 22 23" at bounding box center [904, 110] width 23 height 26
click at [699, 371] on textarea at bounding box center [692, 373] width 169 height 16
type textarea "CCE"
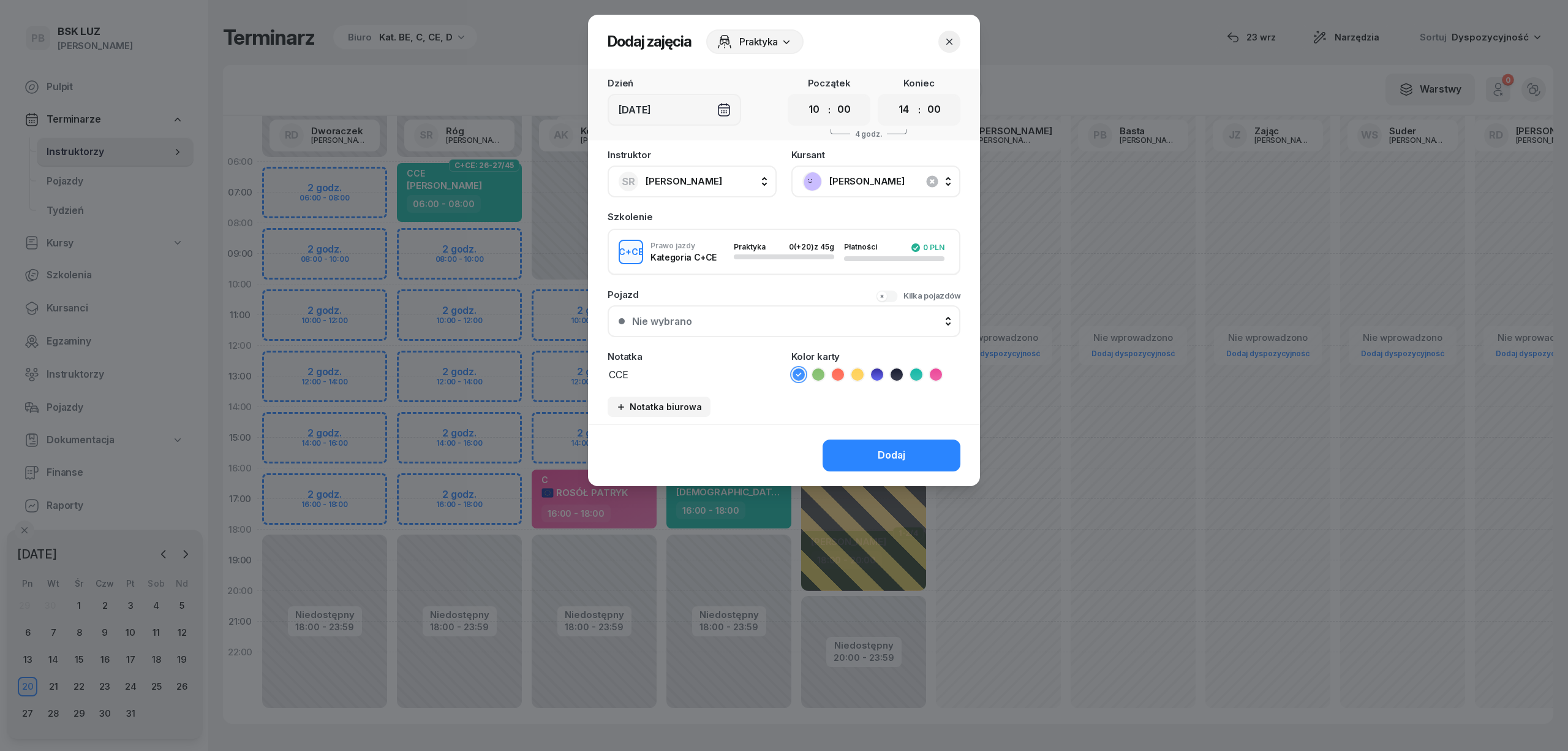
click at [920, 374] on icon at bounding box center [916, 374] width 12 height 13
click at [887, 448] on div "Dodaj" at bounding box center [891, 455] width 28 height 16
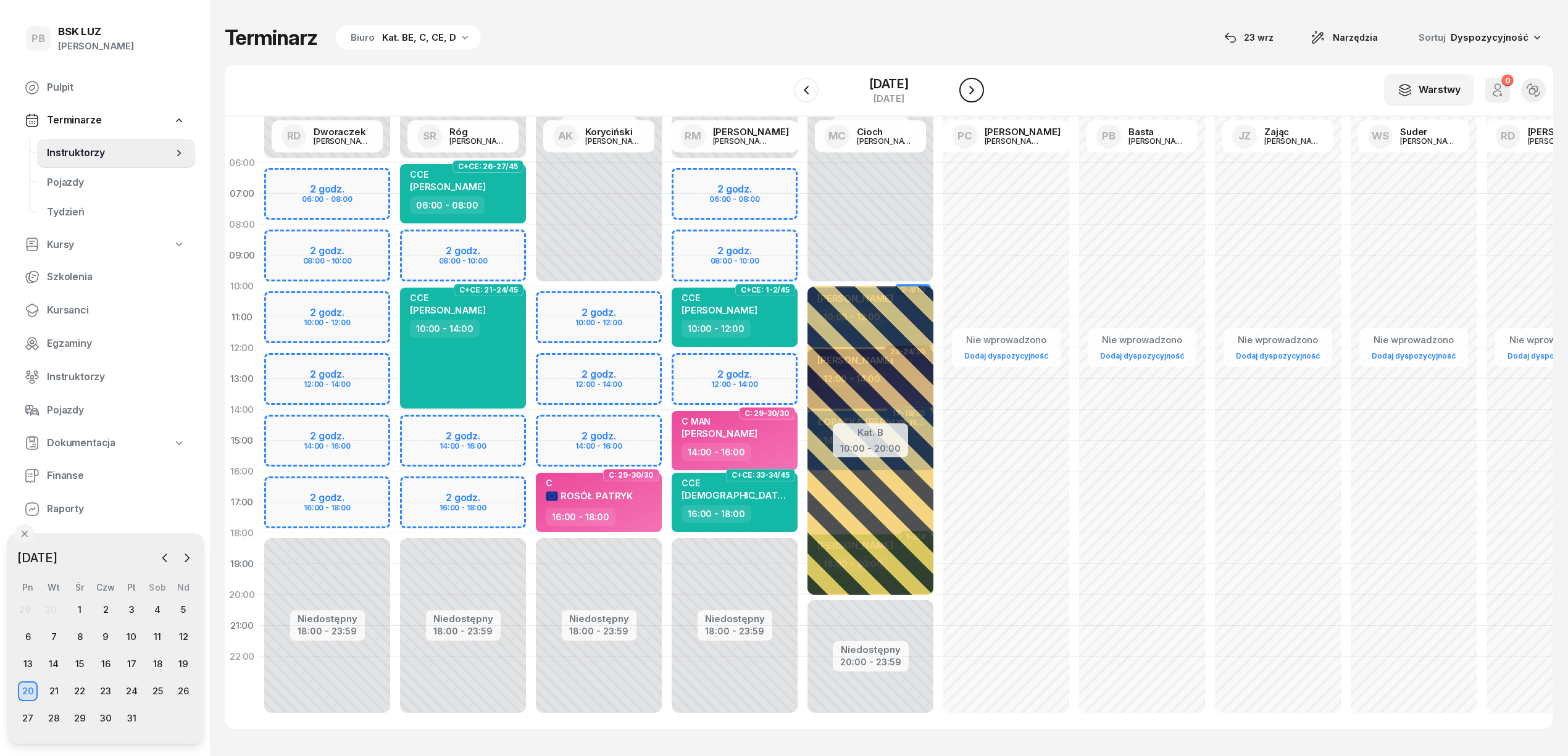
click at [979, 91] on icon "button" at bounding box center [970, 89] width 15 height 15
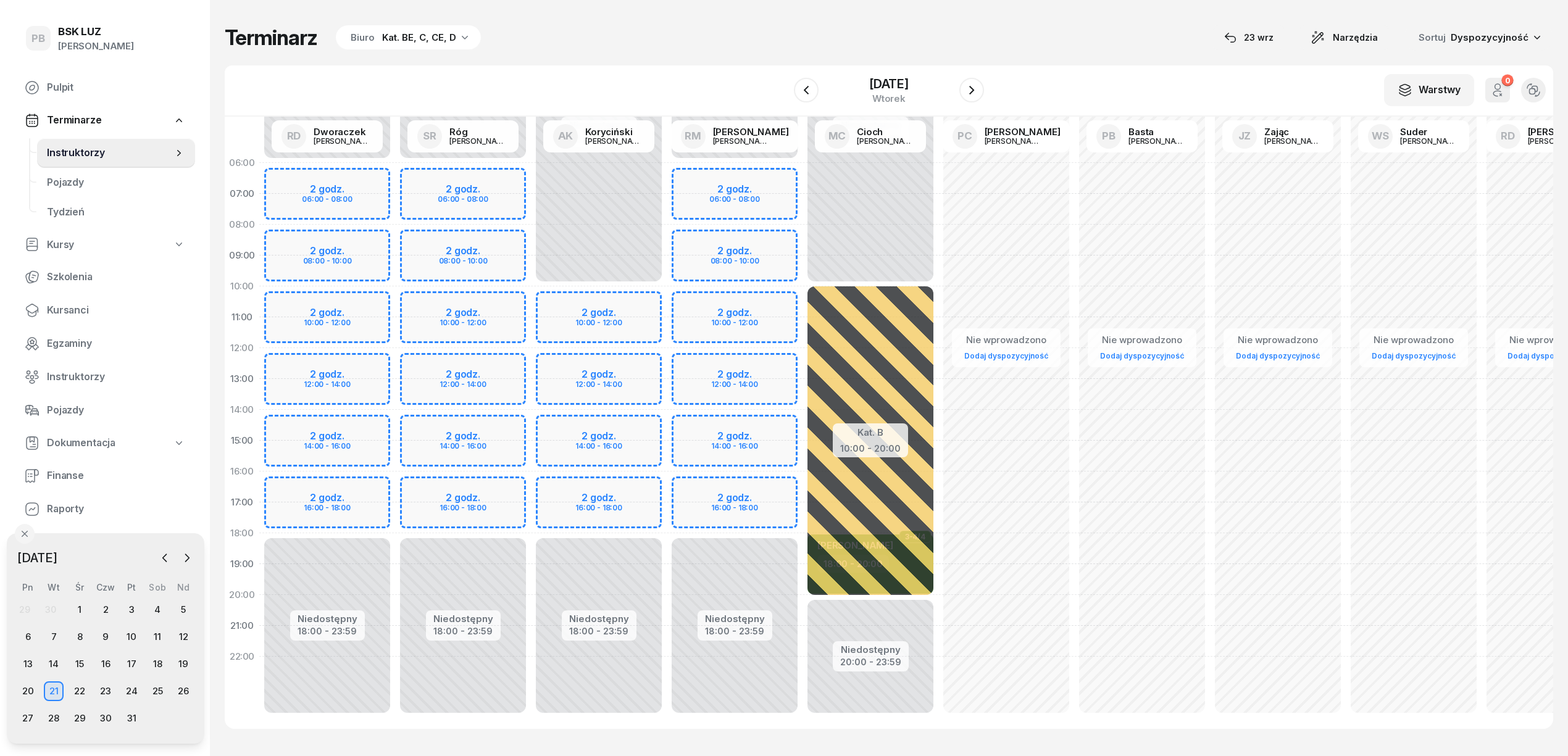
click at [500, 356] on div "Niedostępny 00:00 - 06:00 Niedostępny 18:00 - 23:59 2 godz. 06:00 - 08:00 2 god…" at bounding box center [463, 439] width 136 height 586
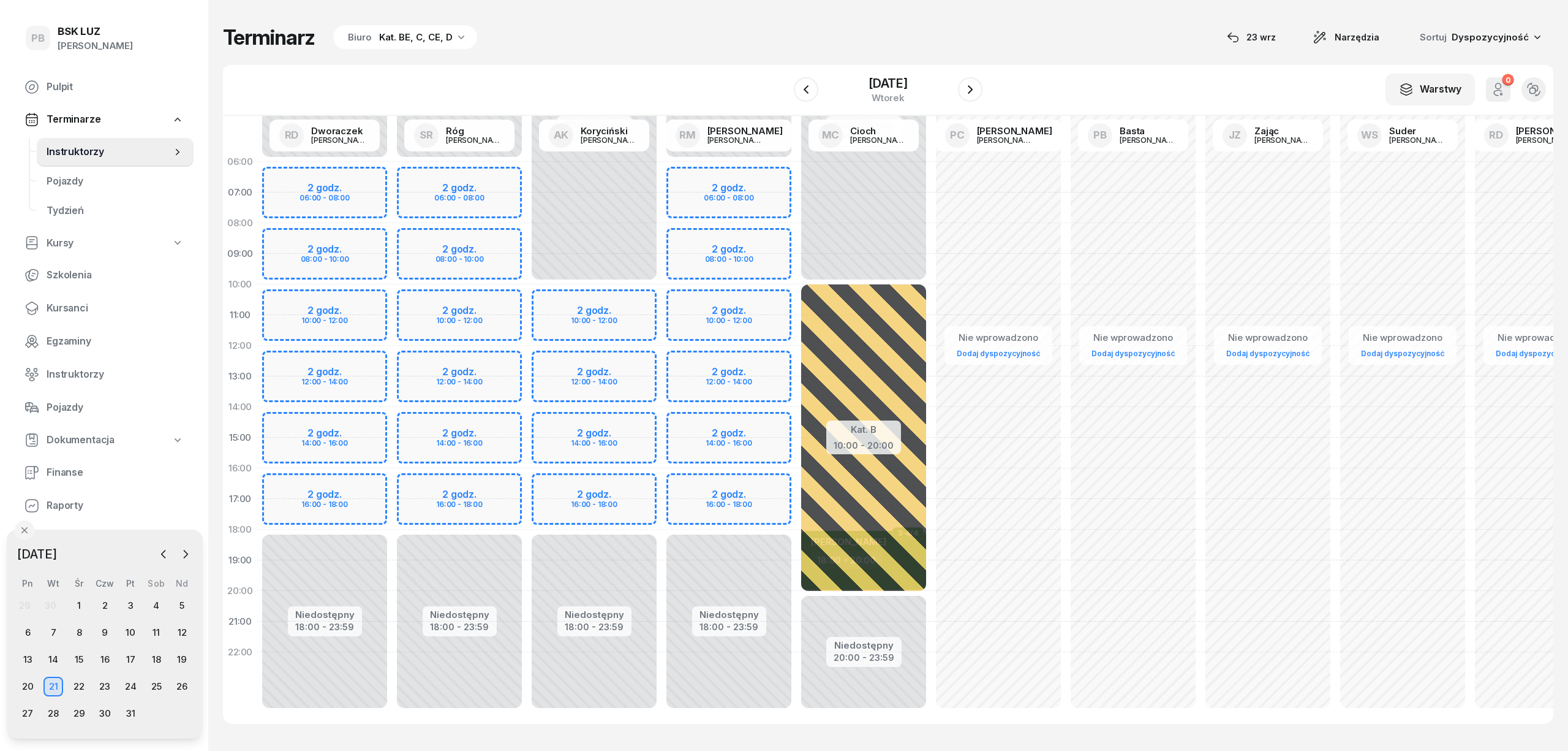
select select "12"
select select "14"
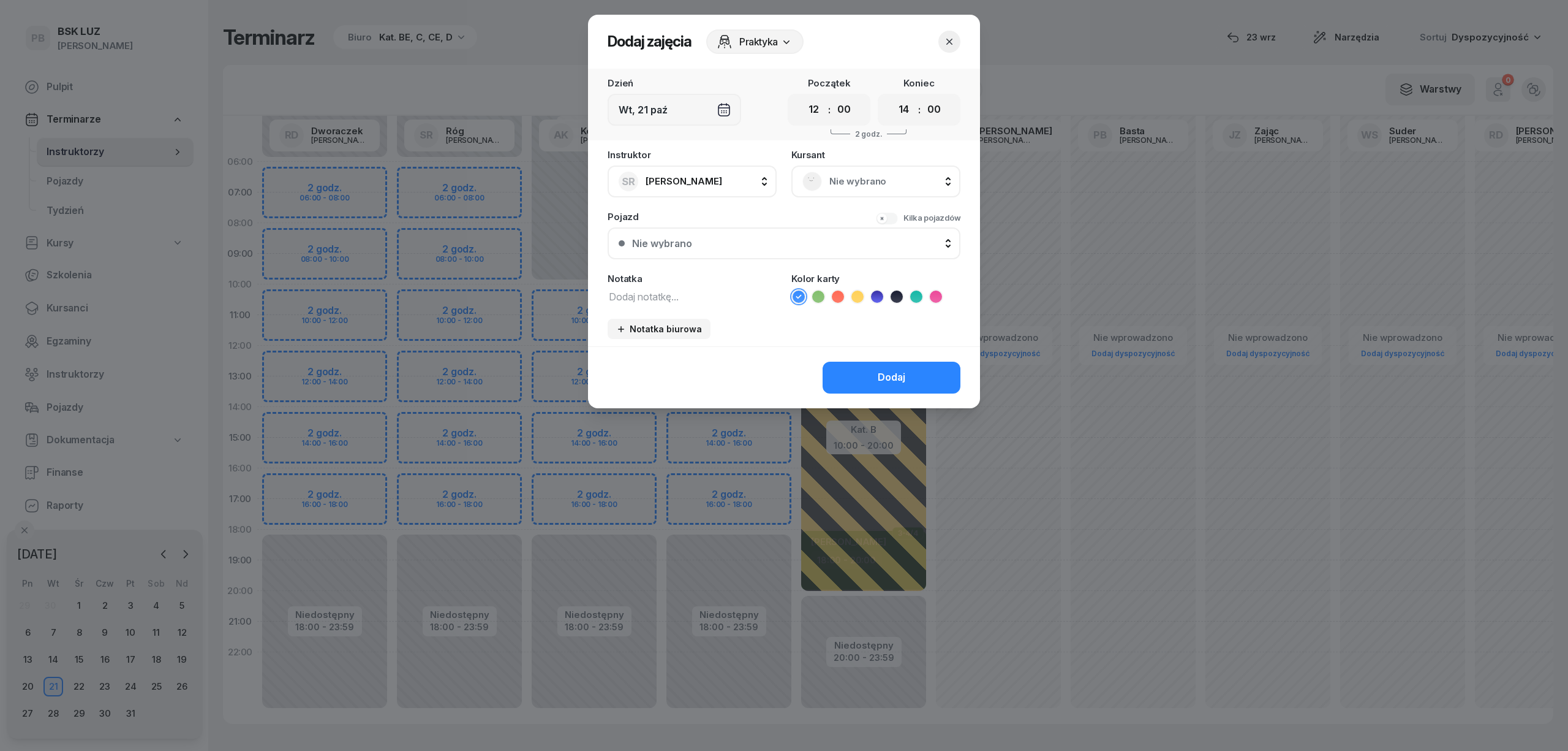
click at [839, 190] on div "Nie wybrano" at bounding box center [876, 181] width 169 height 32
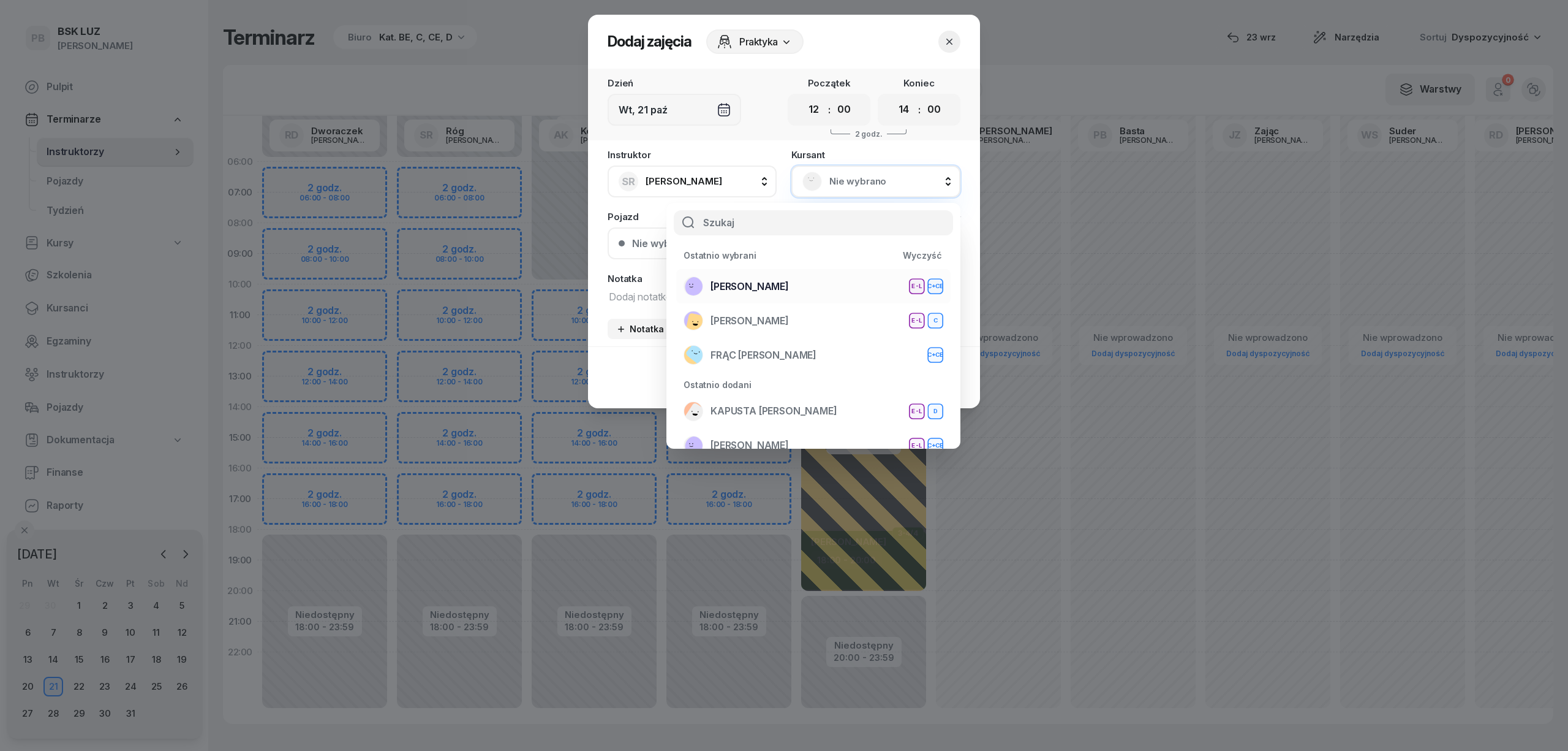
click at [821, 283] on div "ŻĄDŁO SŁAWOMIR E-L C+CE" at bounding box center [813, 286] width 260 height 19
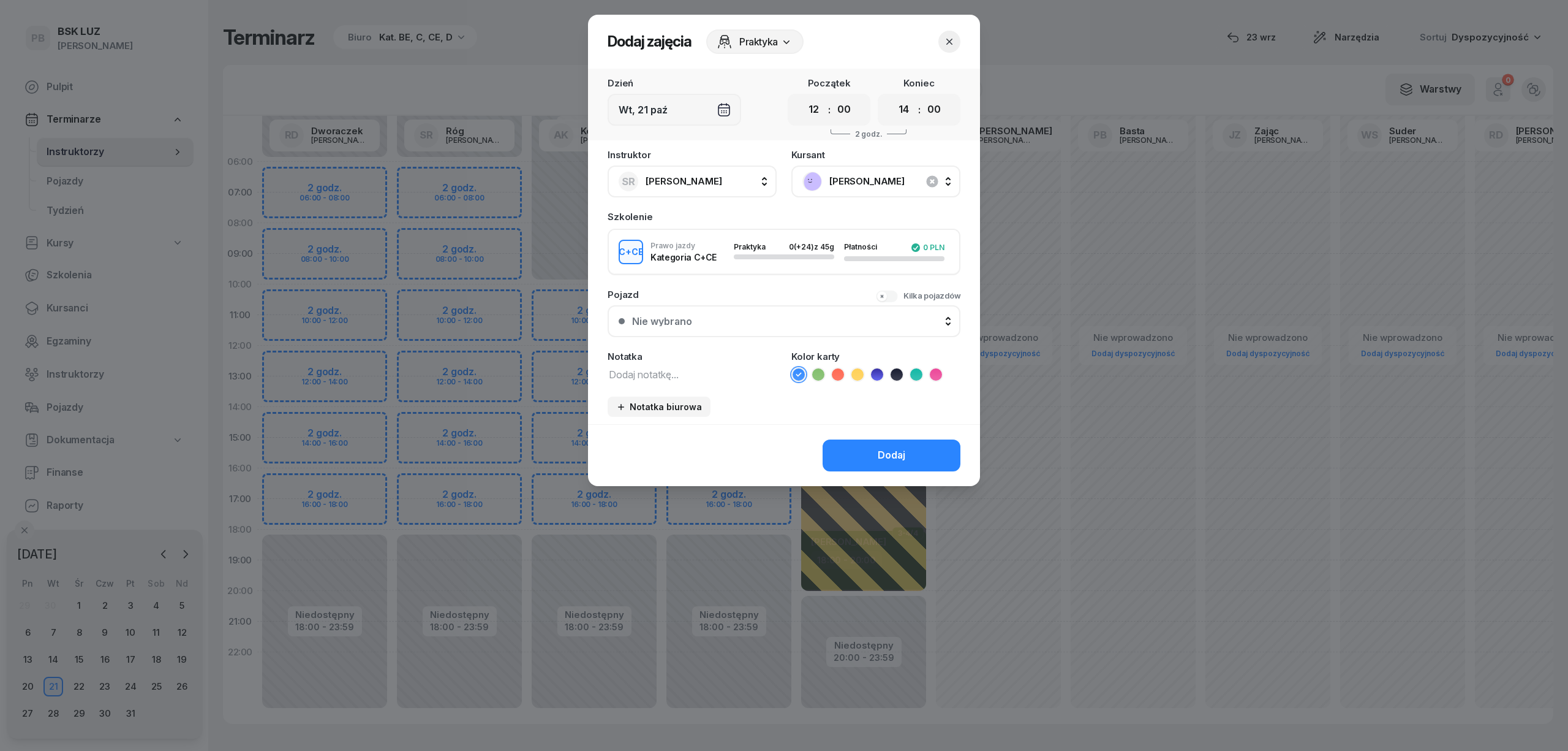
click at [657, 373] on textarea at bounding box center [692, 373] width 169 height 16
type textarea "CCE"
click at [918, 372] on icon at bounding box center [916, 374] width 12 height 13
click at [879, 454] on div "Dodaj" at bounding box center [891, 455] width 28 height 16
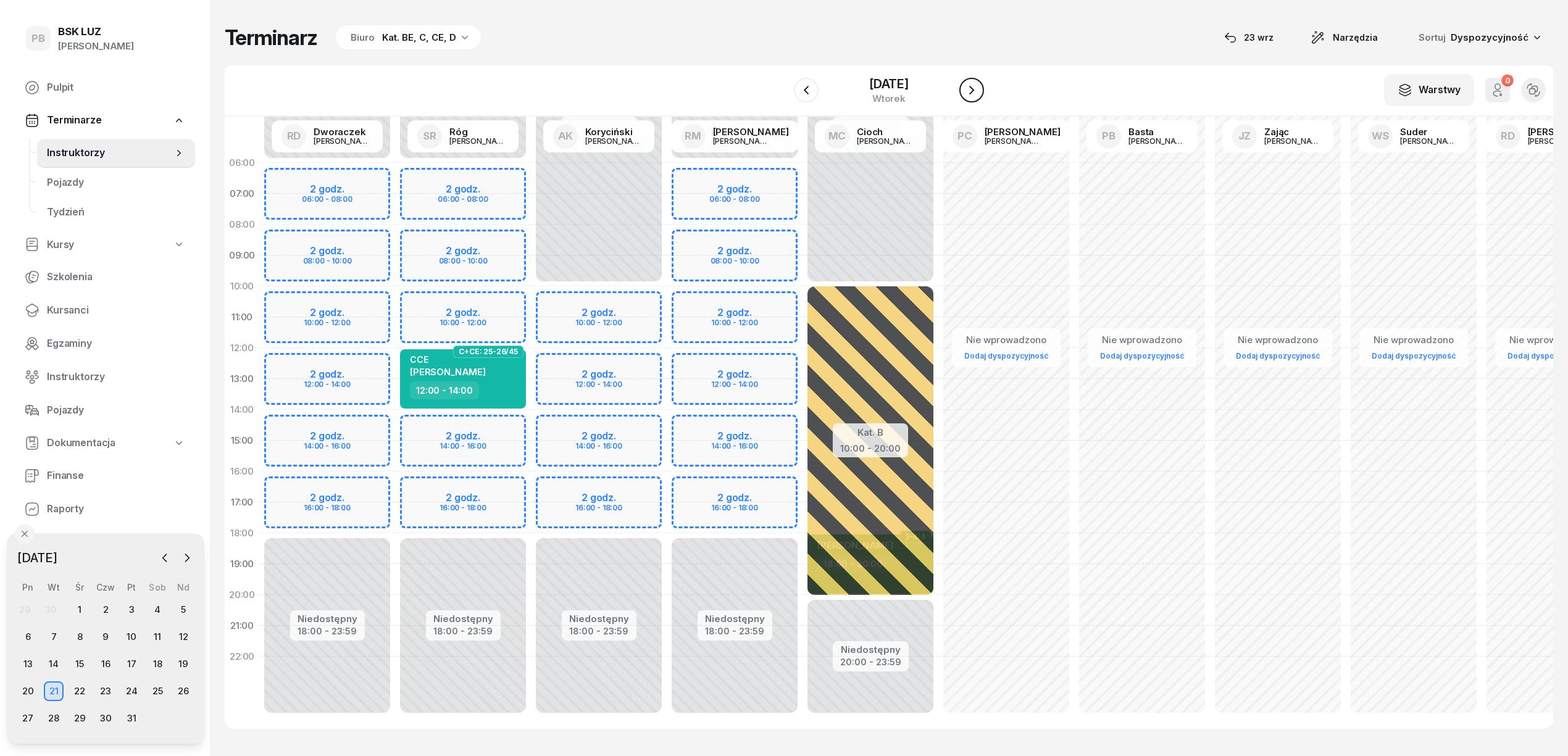
click at [979, 102] on button "button" at bounding box center [970, 89] width 24 height 24
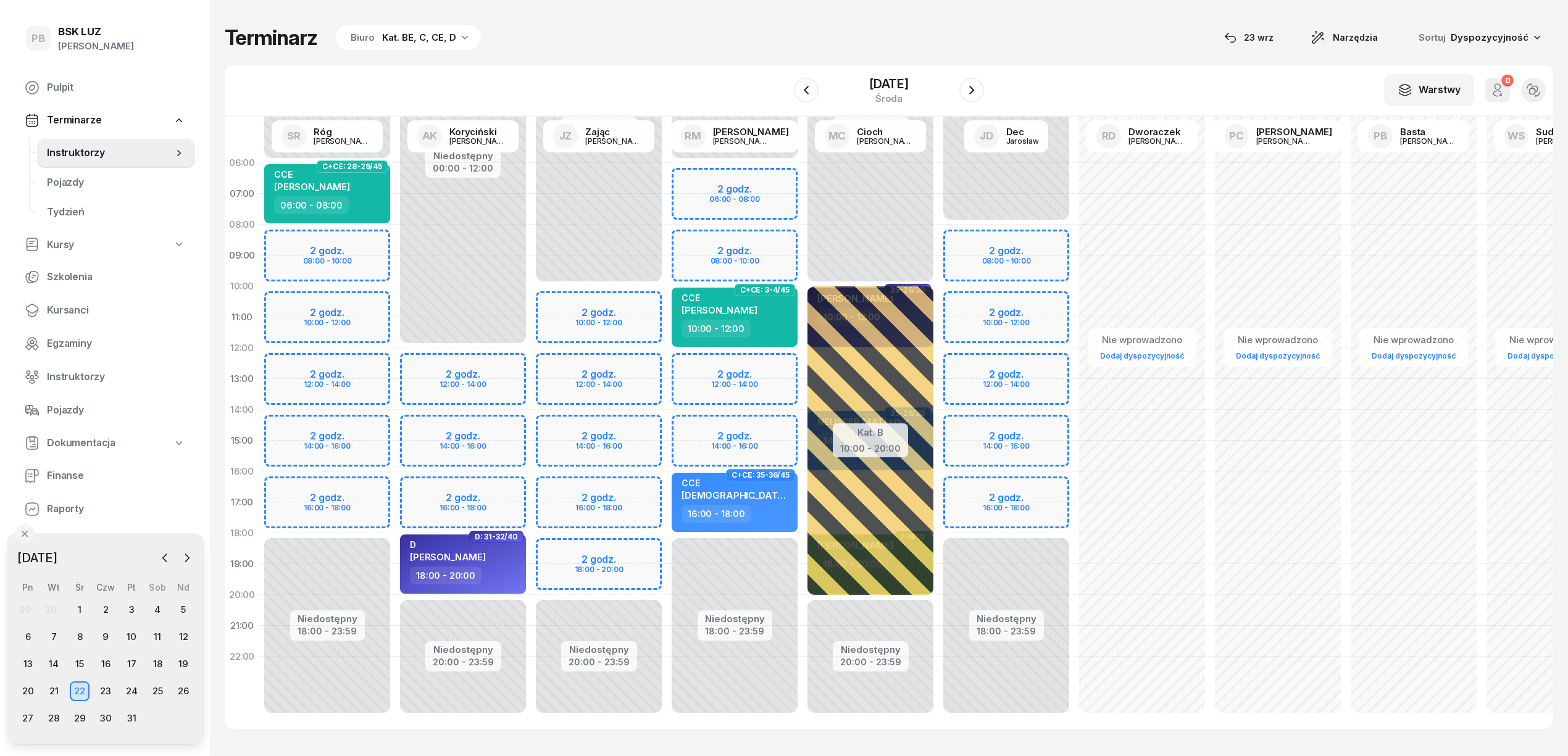
click at [692, 363] on div "Niedostępny 00:00 - 06:00 Niedostępny 18:00 - 23:59 2 godz. 06:00 - 08:00 2 god…" at bounding box center [734, 439] width 136 height 586
select select "12"
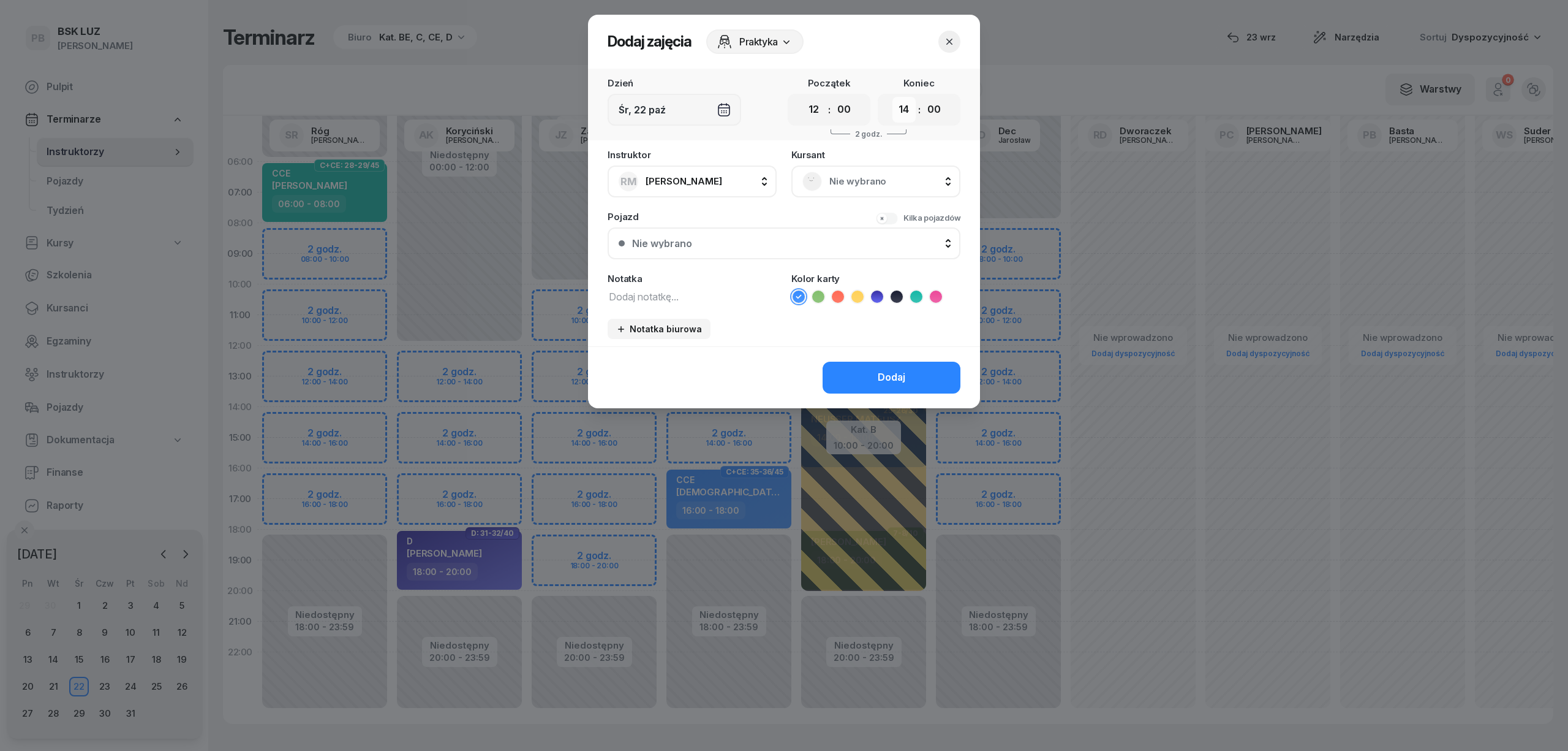
click at [909, 109] on select "00 01 02 03 04 05 06 07 08 09 10 11 12 13 14 15 16 17 18 19 20 21 22 23" at bounding box center [904, 110] width 23 height 26
select select "16"
click at [892, 97] on select "00 01 02 03 04 05 06 07 08 09 10 11 12 13 14 15 16 17 18 19 20 21 22 23" at bounding box center [904, 110] width 23 height 26
click at [875, 170] on div "Nie wybrano" at bounding box center [876, 181] width 169 height 32
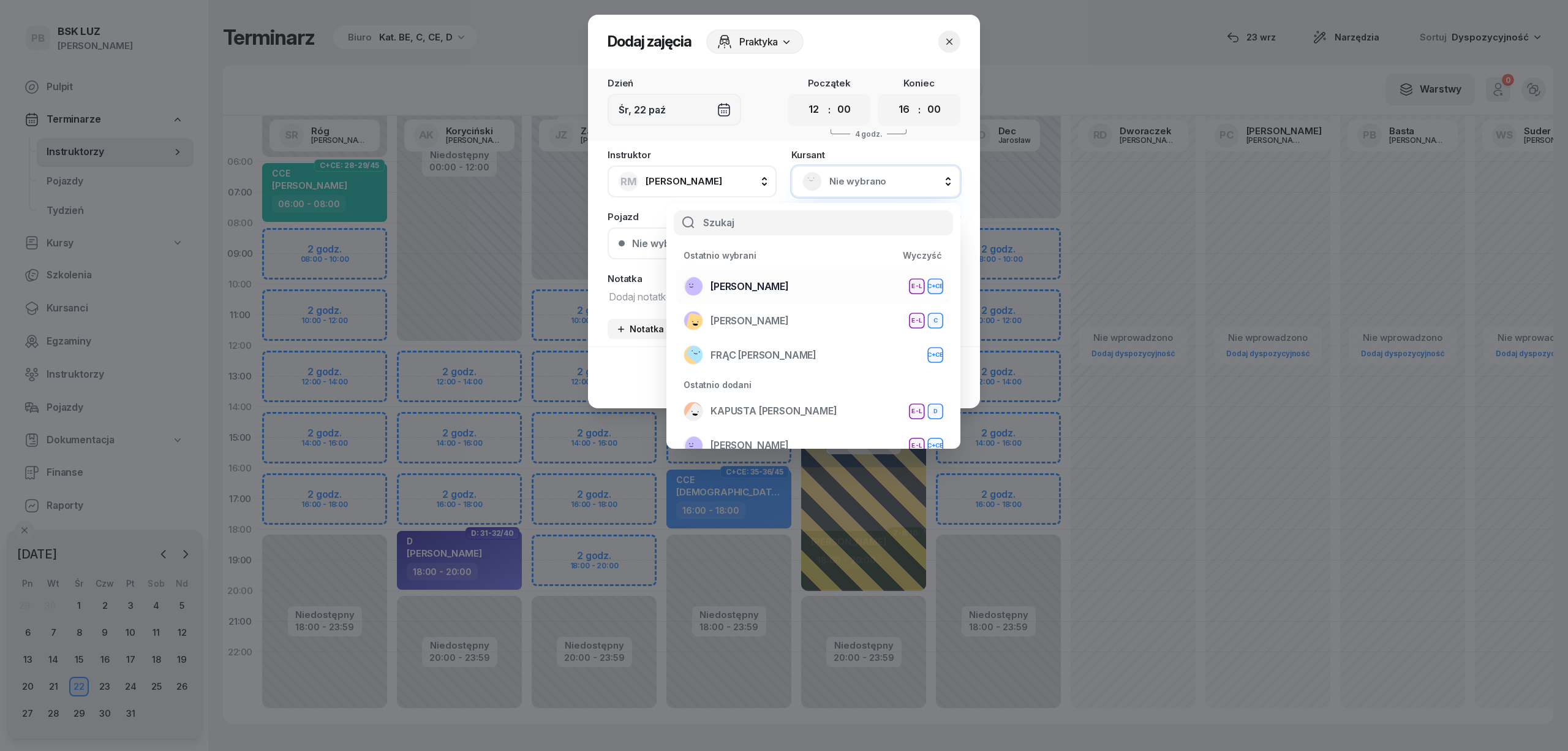
click at [814, 274] on li "ŻĄDŁO SŁAWOMIR E-L C+CE" at bounding box center [812, 287] width 274 height 35
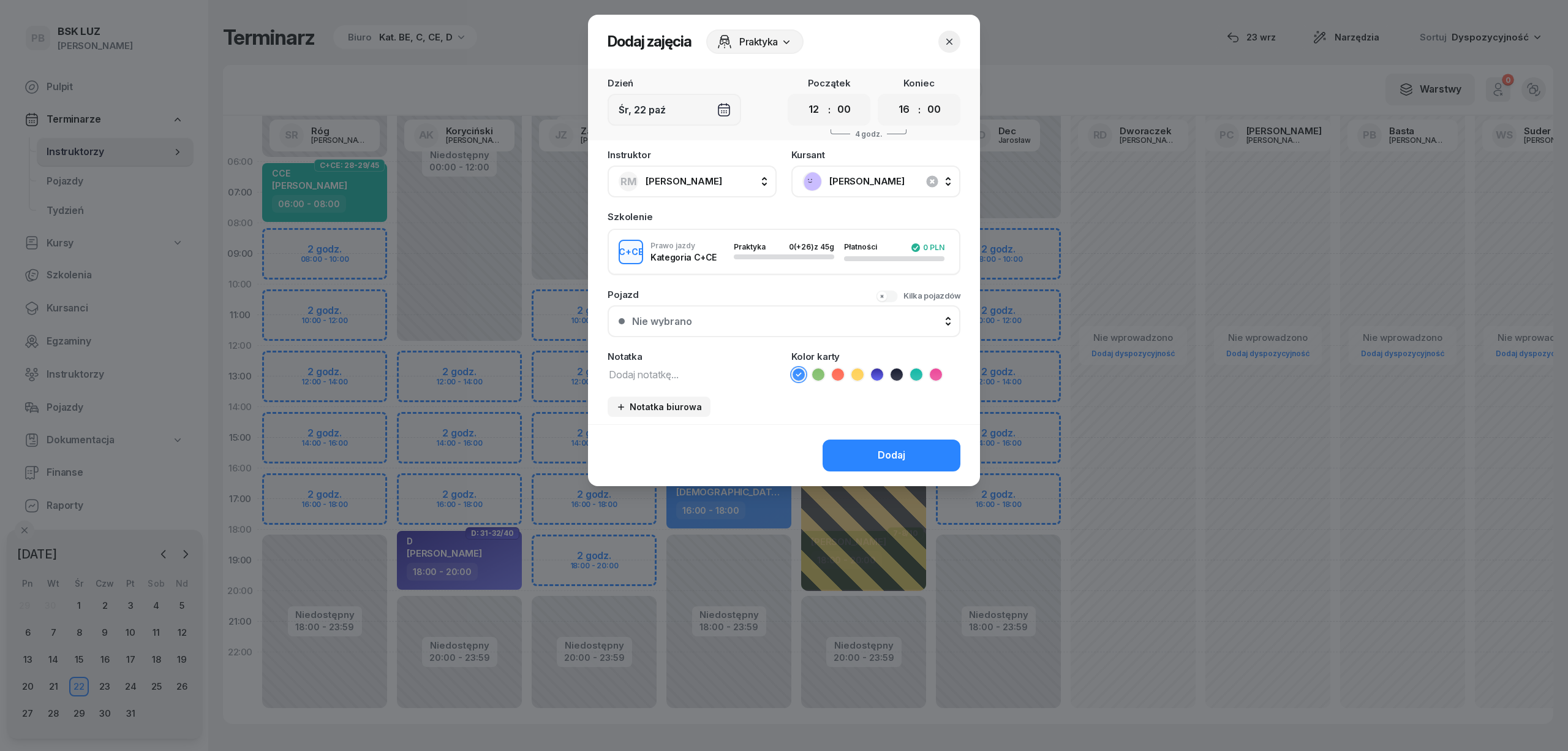
click at [717, 371] on textarea at bounding box center [692, 373] width 169 height 16
type textarea "CCE"
click at [908, 373] on ul at bounding box center [876, 374] width 169 height 14
click at [919, 371] on icon at bounding box center [916, 374] width 12 height 13
click at [903, 448] on div "Dodaj" at bounding box center [891, 455] width 28 height 16
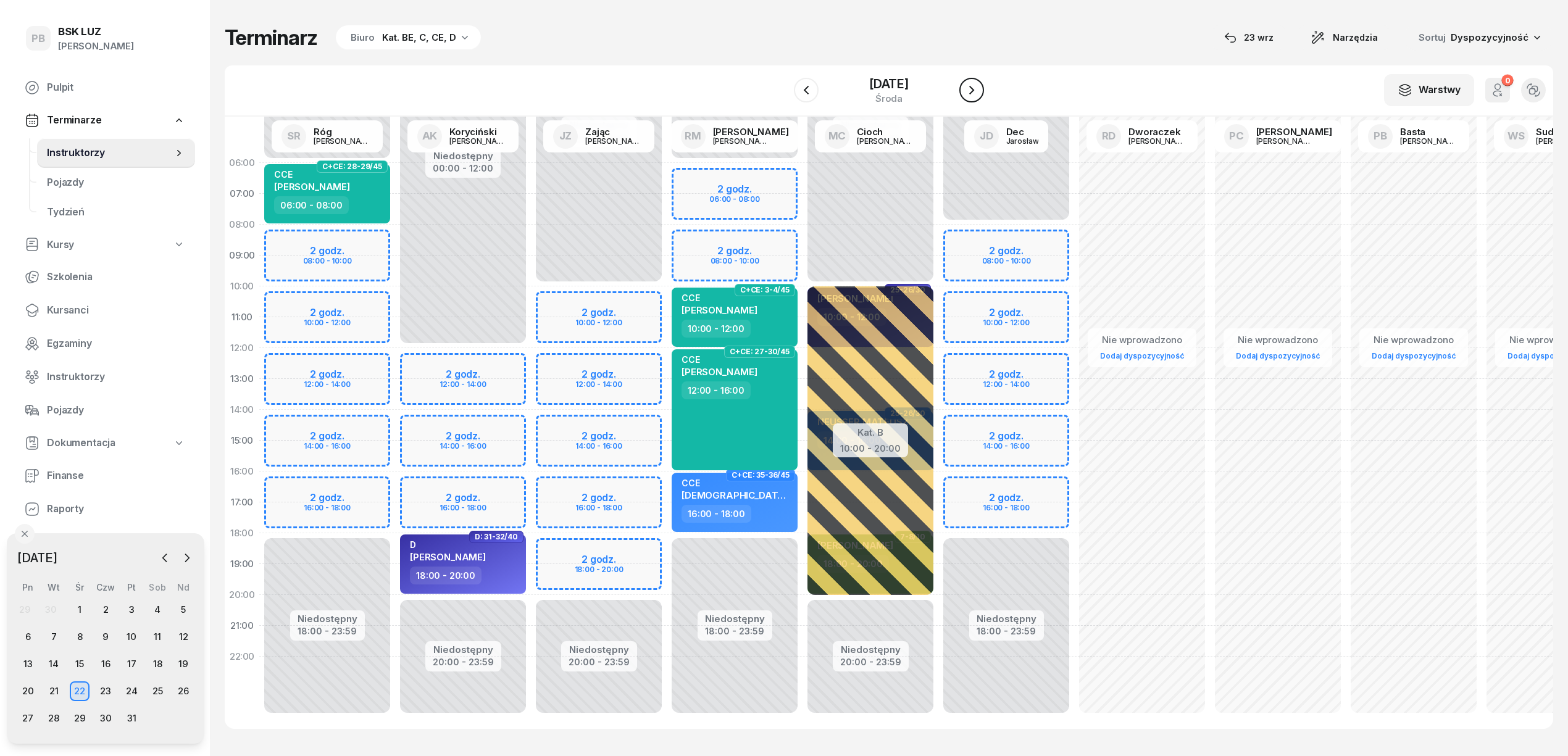
click at [979, 89] on icon "button" at bounding box center [970, 89] width 15 height 15
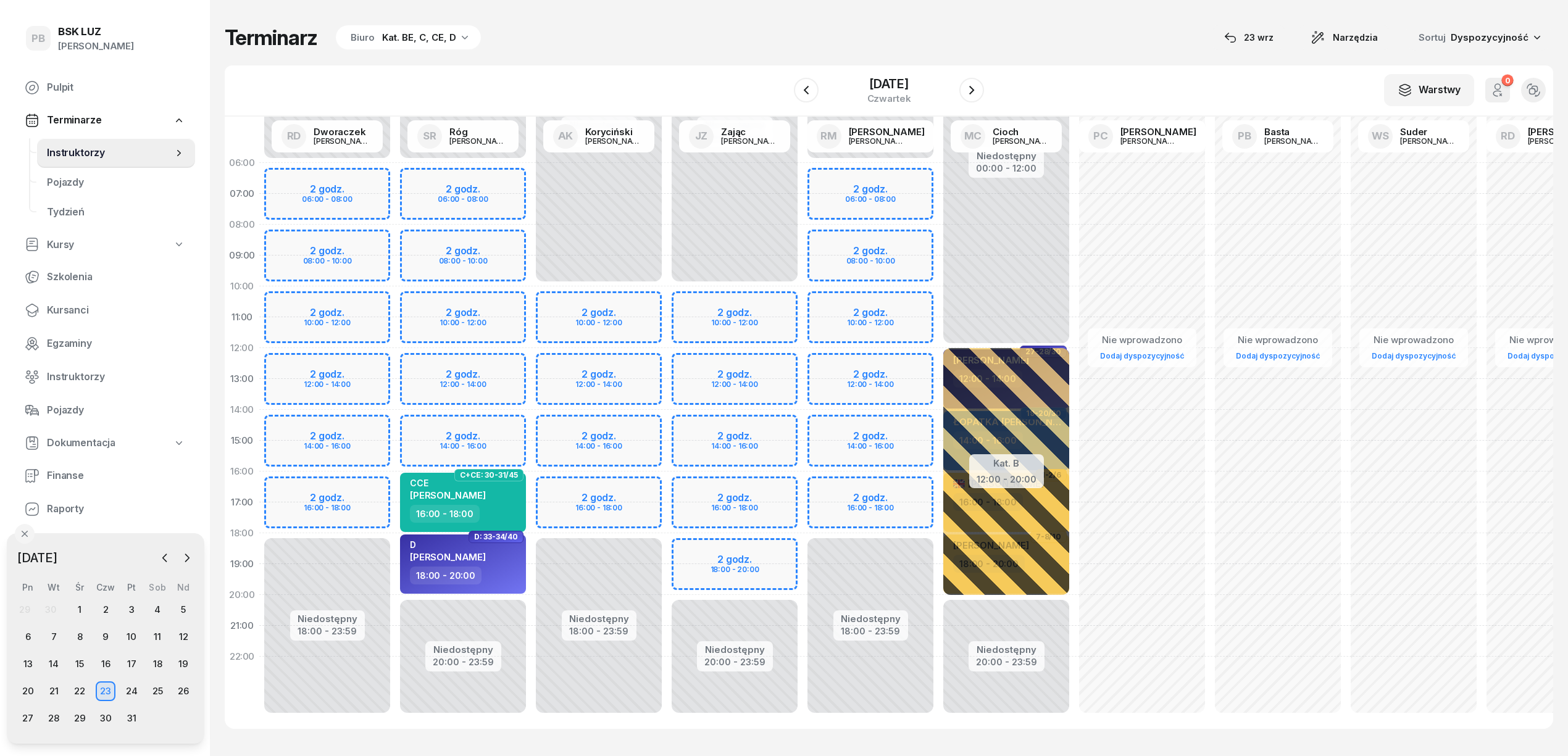
click at [512, 432] on div "Niedostępny 00:00 - 06:00 Niedostępny 20:00 - 23:59 2 godz. 06:00 - 08:00 2 god…" at bounding box center [463, 439] width 136 height 586
select select "14"
select select "16"
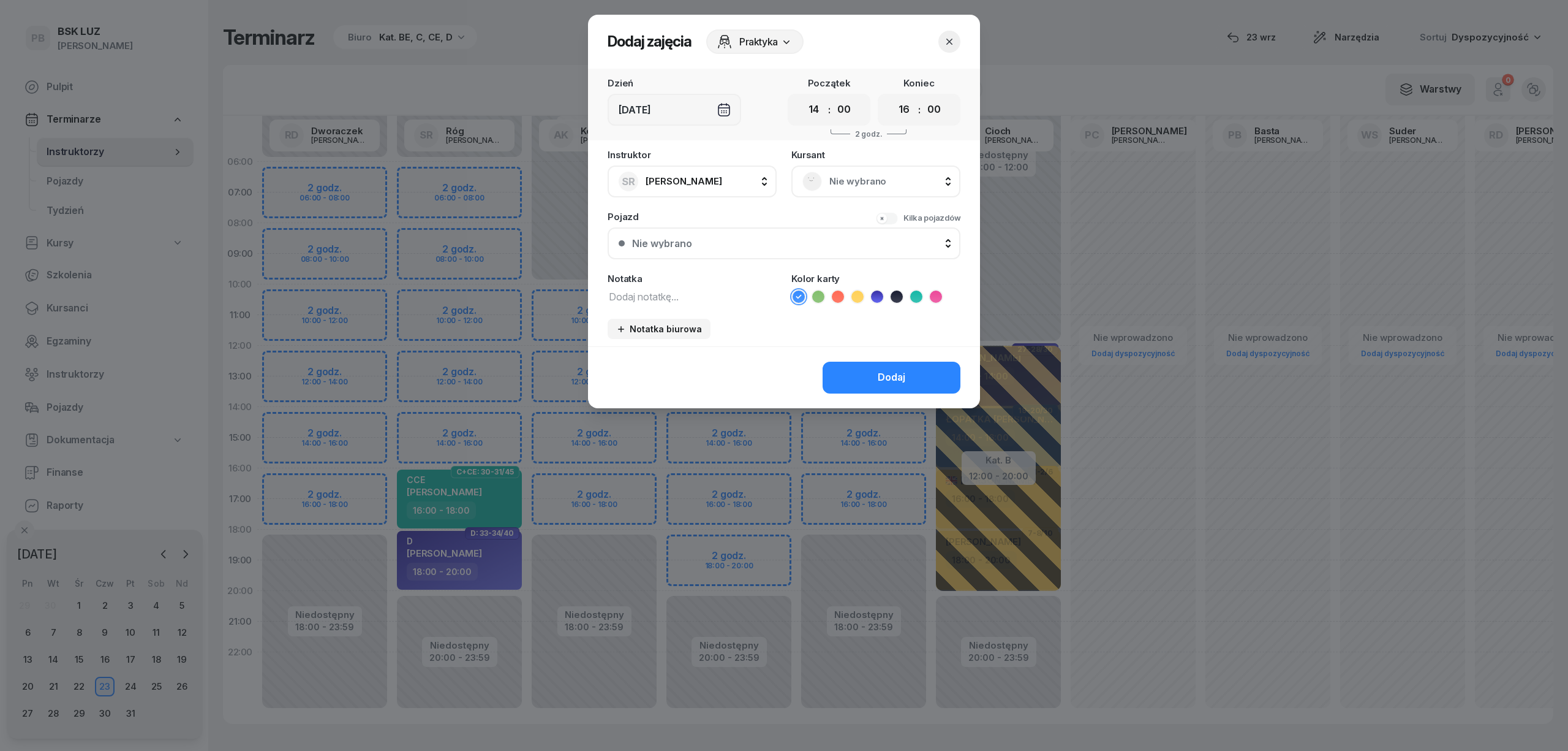
click at [860, 174] on span "Nie wybrano" at bounding box center [889, 181] width 120 height 16
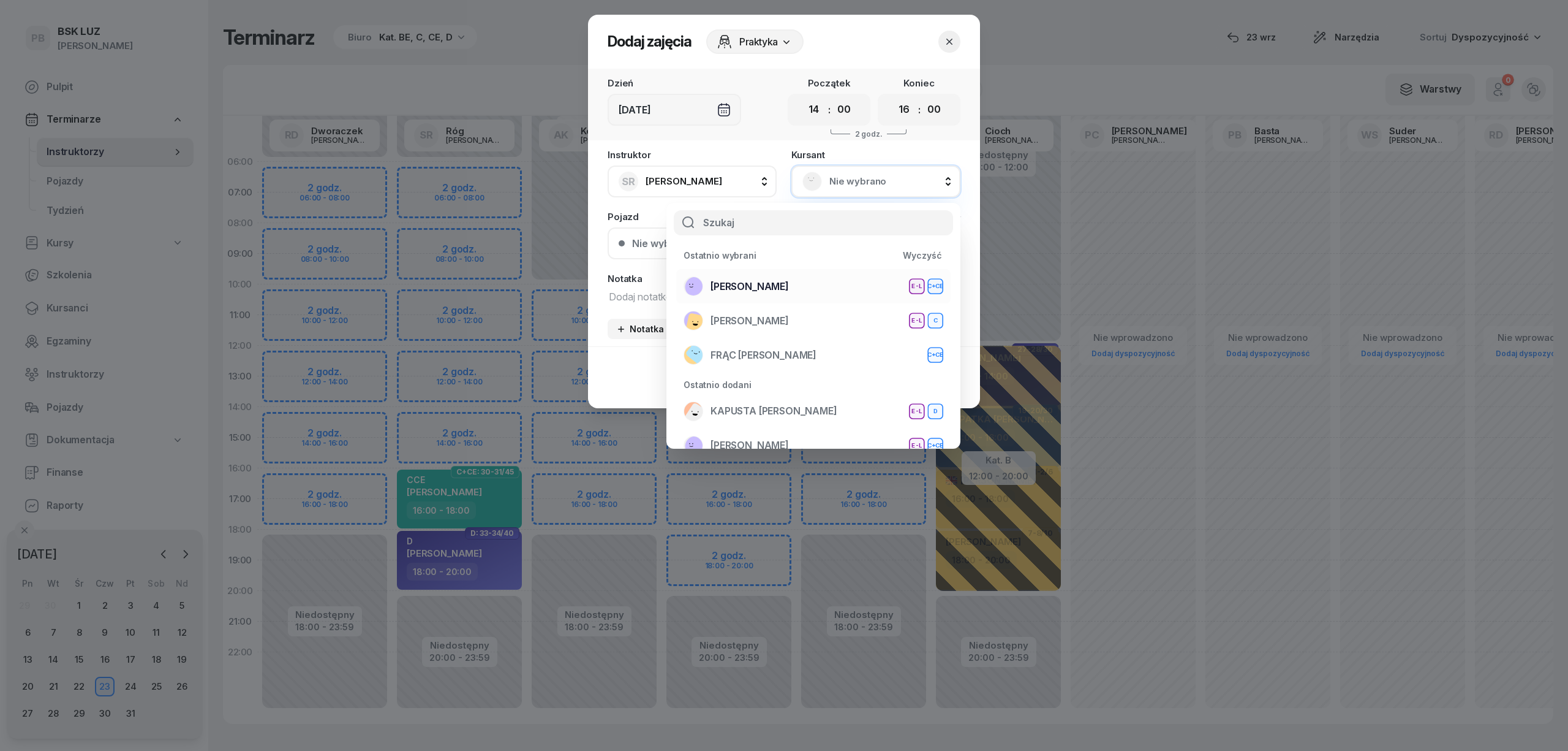
drag, startPoint x: 826, startPoint y: 281, endPoint x: 809, endPoint y: 296, distance: 22.7
click at [825, 282] on div "ŻĄDŁO SŁAWOMIR E-L C+CE" at bounding box center [813, 286] width 260 height 19
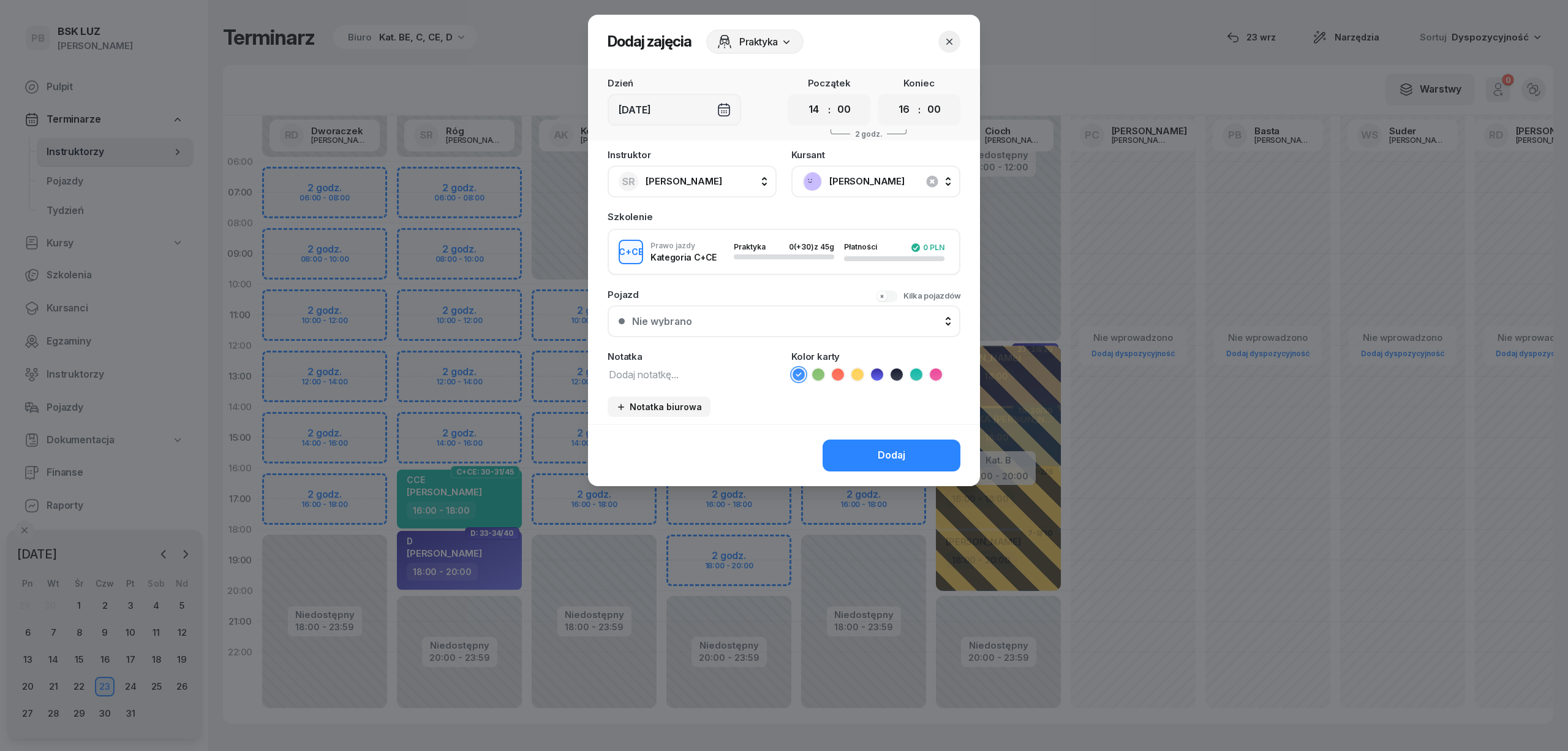
click at [692, 379] on textarea at bounding box center [692, 373] width 169 height 16
type textarea "CCE"
click at [910, 368] on icon at bounding box center [916, 374] width 12 height 13
click at [861, 446] on button "Dodaj" at bounding box center [891, 455] width 137 height 32
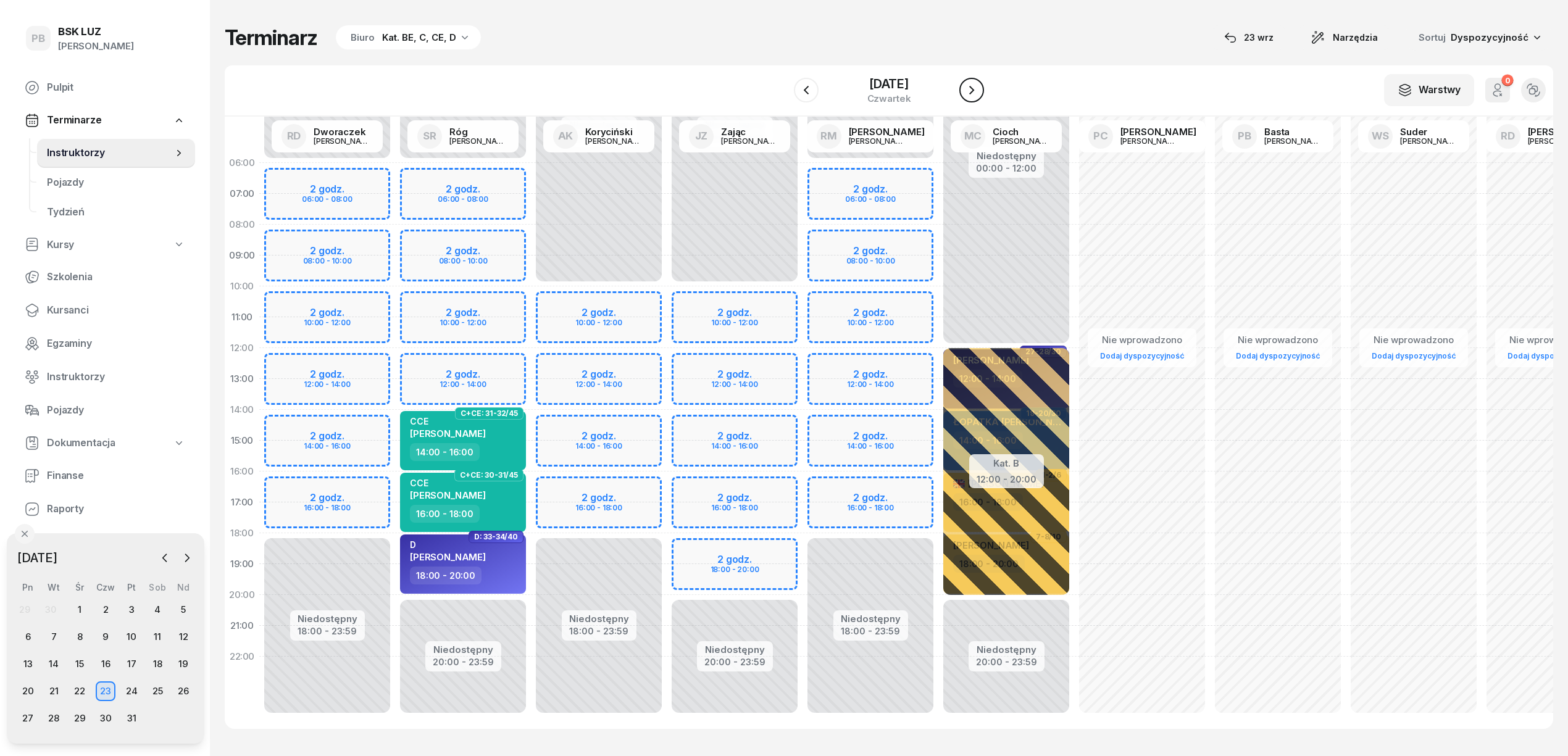
click at [979, 89] on icon "button" at bounding box center [970, 89] width 15 height 15
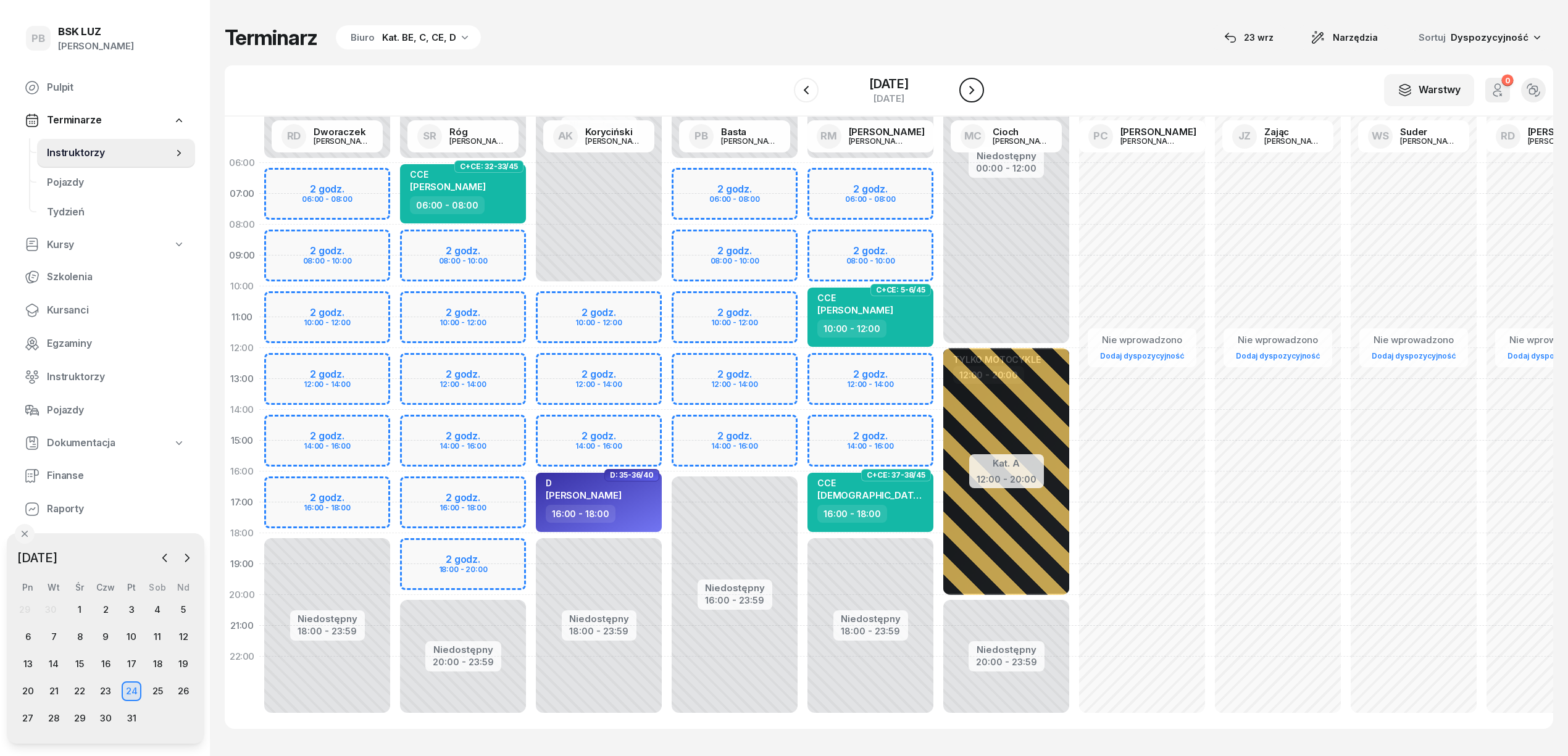
click at [977, 91] on icon "button" at bounding box center [970, 89] width 15 height 15
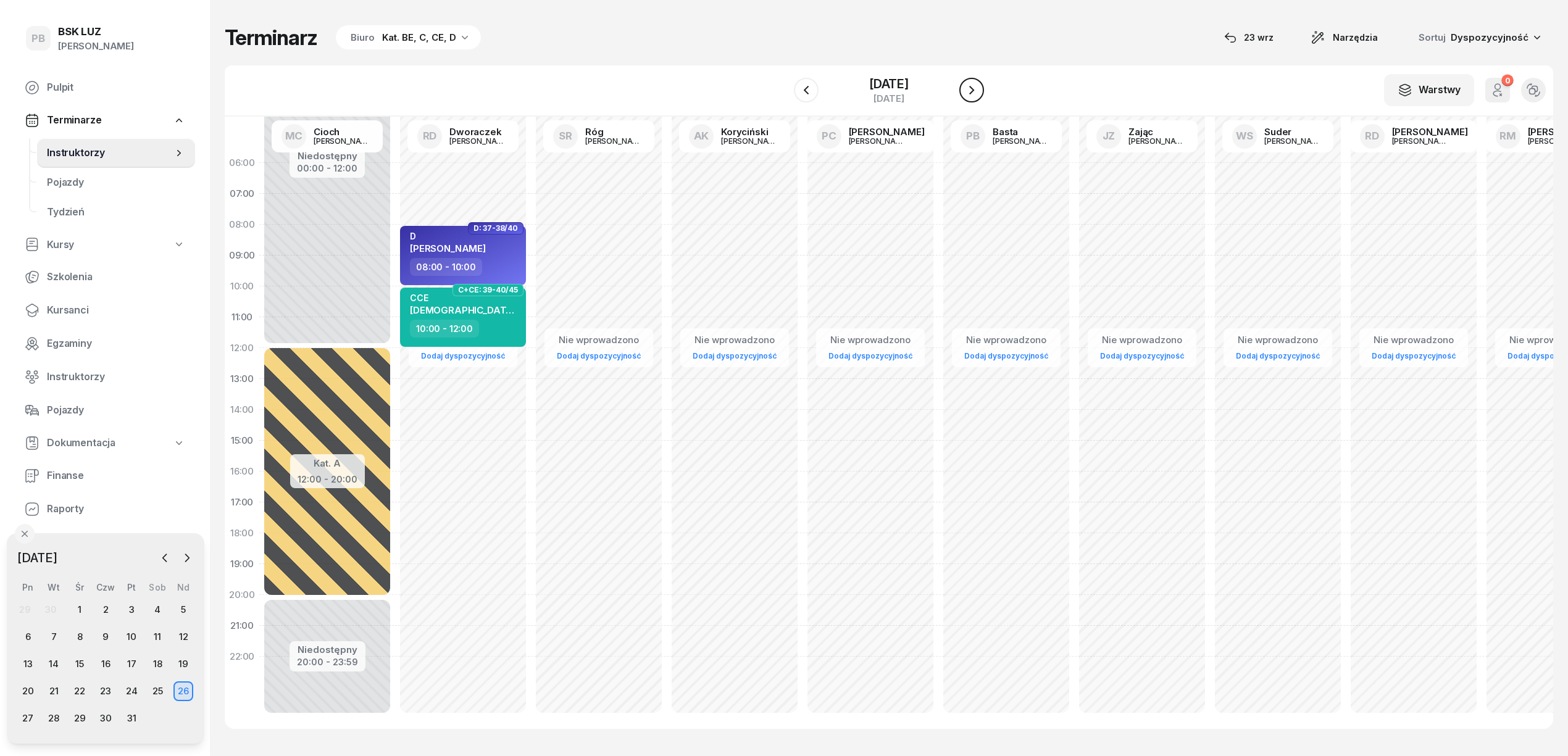
click at [977, 91] on icon "button" at bounding box center [970, 89] width 15 height 15
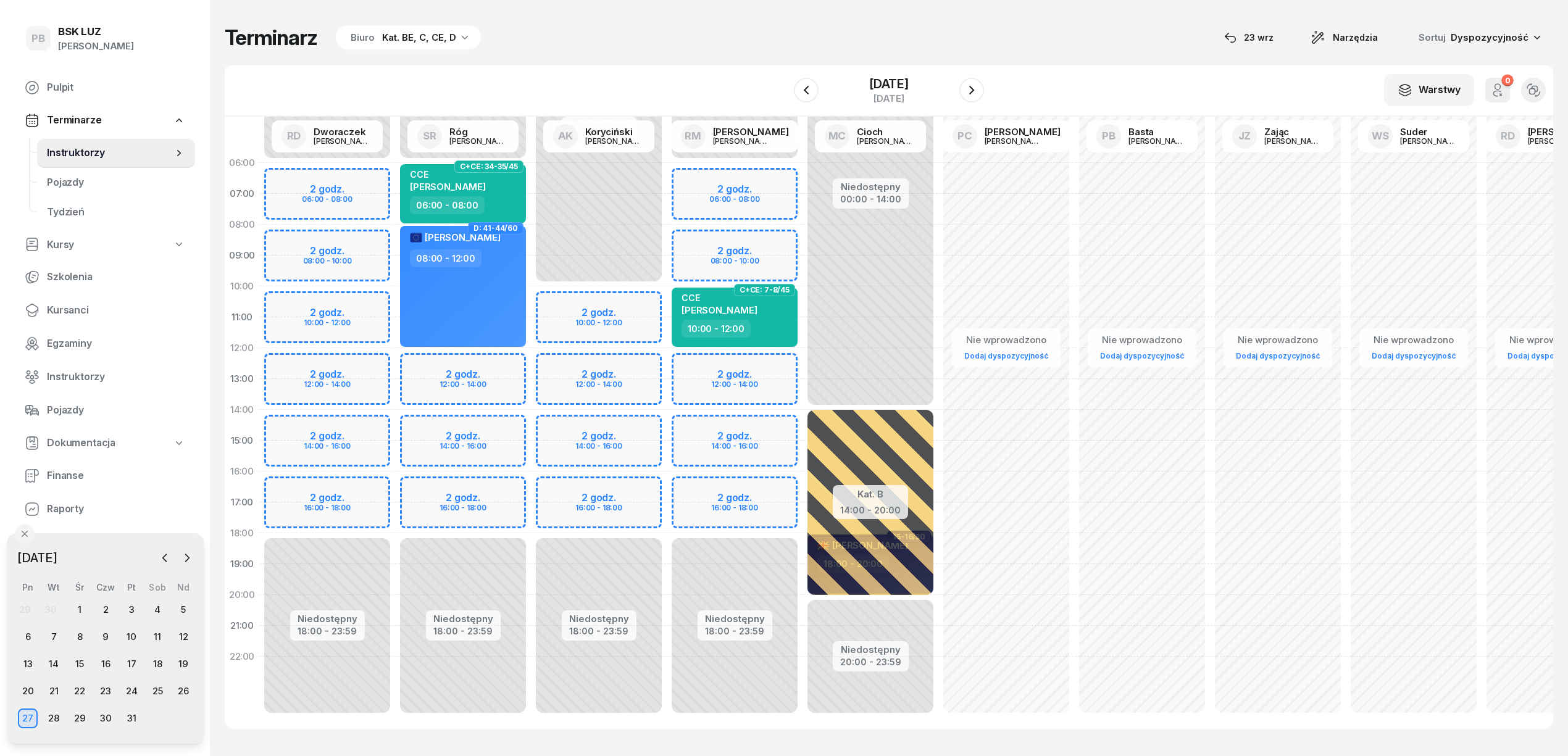
click at [712, 364] on div "Niedostępny 00:00 - 06:00 Niedostępny 18:00 - 23:59 2 godz. 06:00 - 08:00 2 god…" at bounding box center [734, 439] width 136 height 586
select select "12"
select select "14"
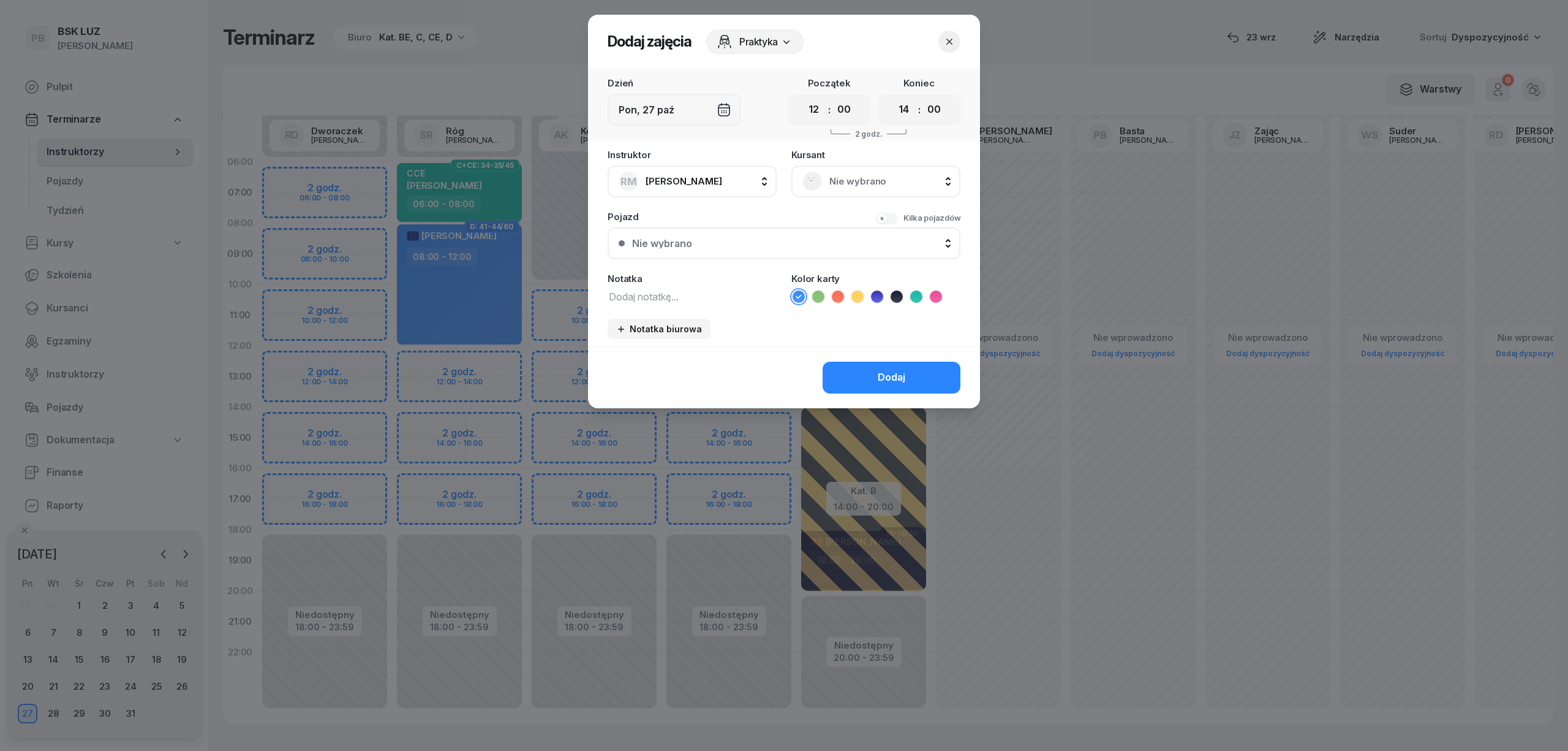
click at [484, 368] on div at bounding box center [784, 375] width 1568 height 751
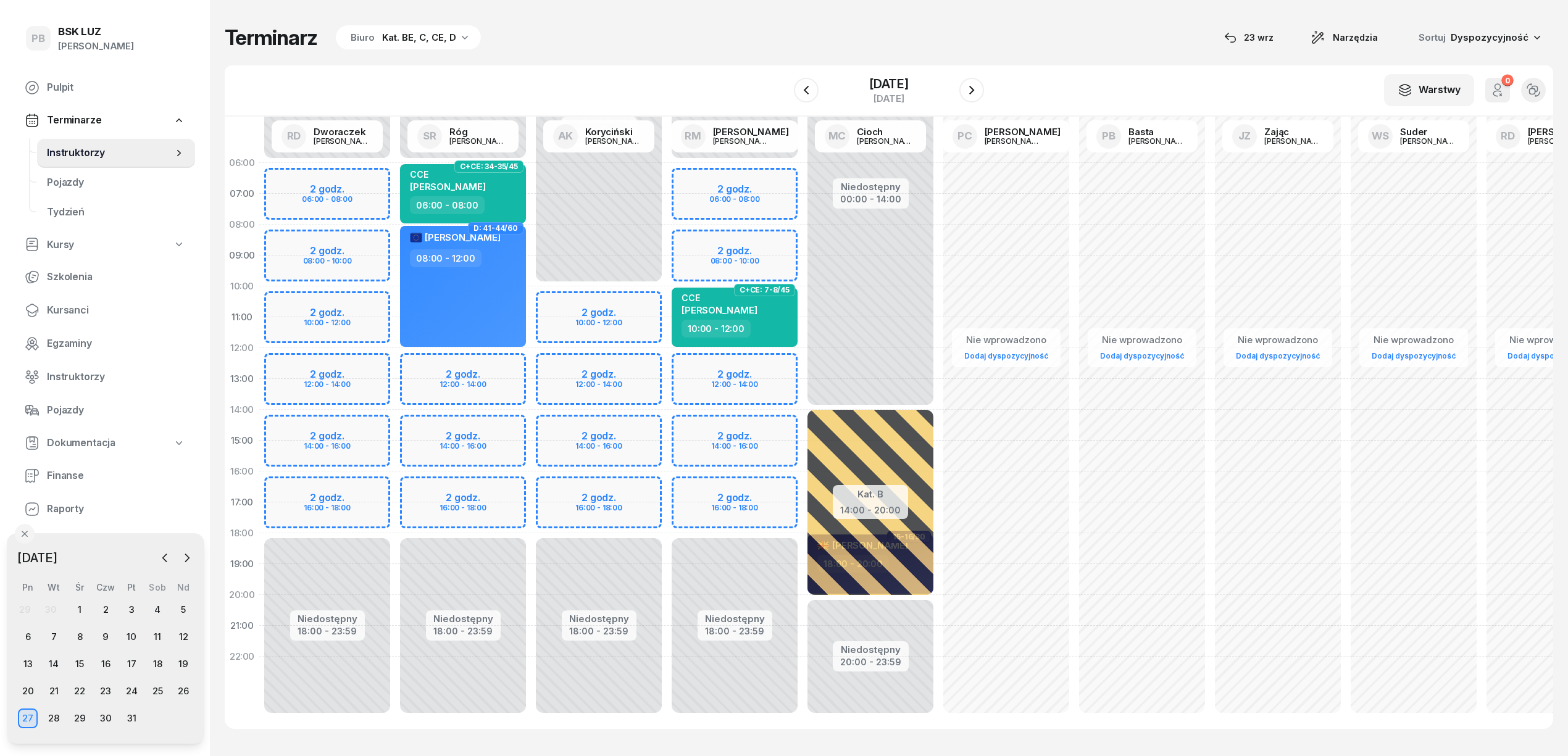
click at [490, 363] on div "Niedostępny 00:00 - 06:00 Niedostępny 18:00 - 23:59 2 godz. 12:00 - 14:00 2 god…" at bounding box center [463, 439] width 136 height 586
select select "12"
select select "14"
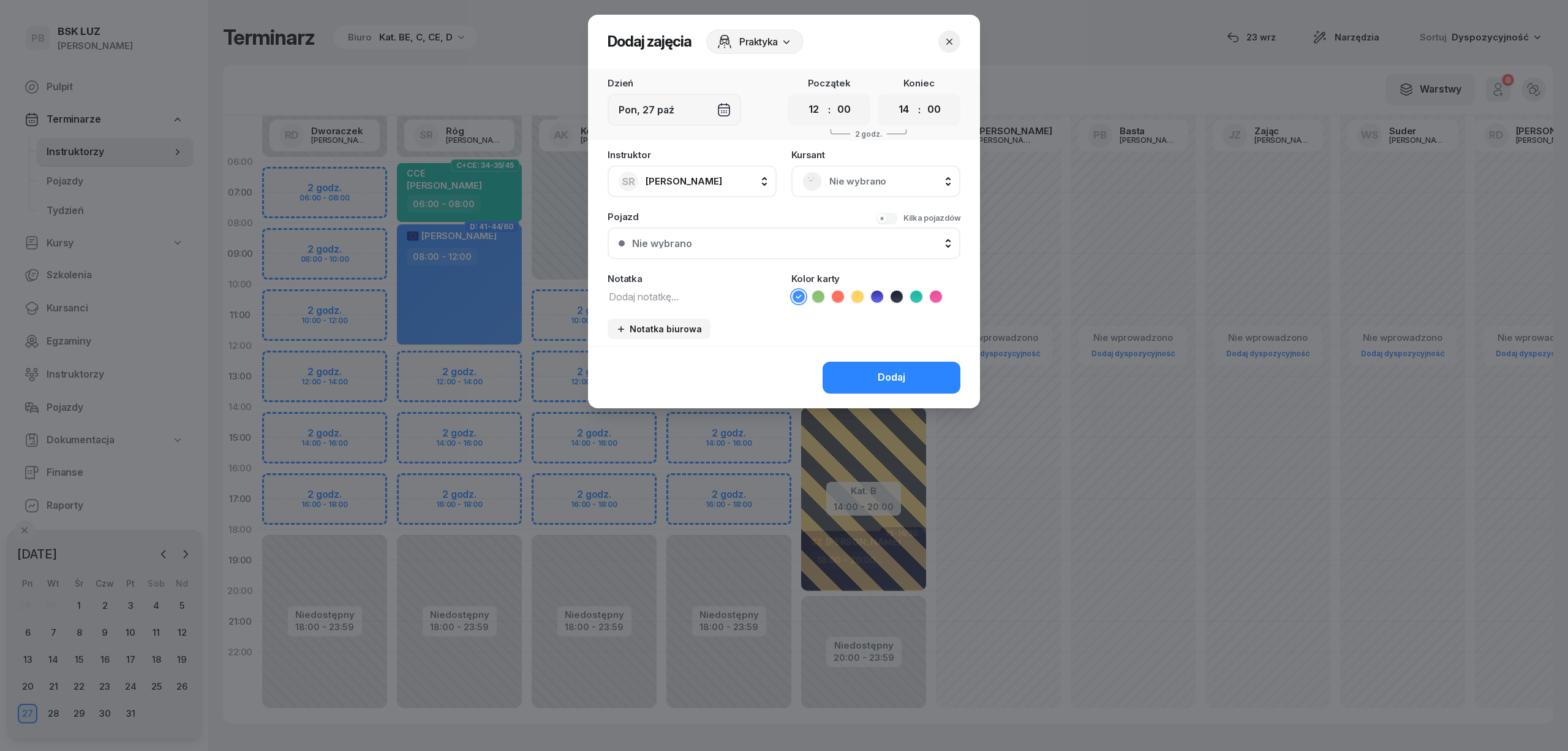
click at [879, 171] on div "Nie wybrano" at bounding box center [876, 181] width 147 height 19
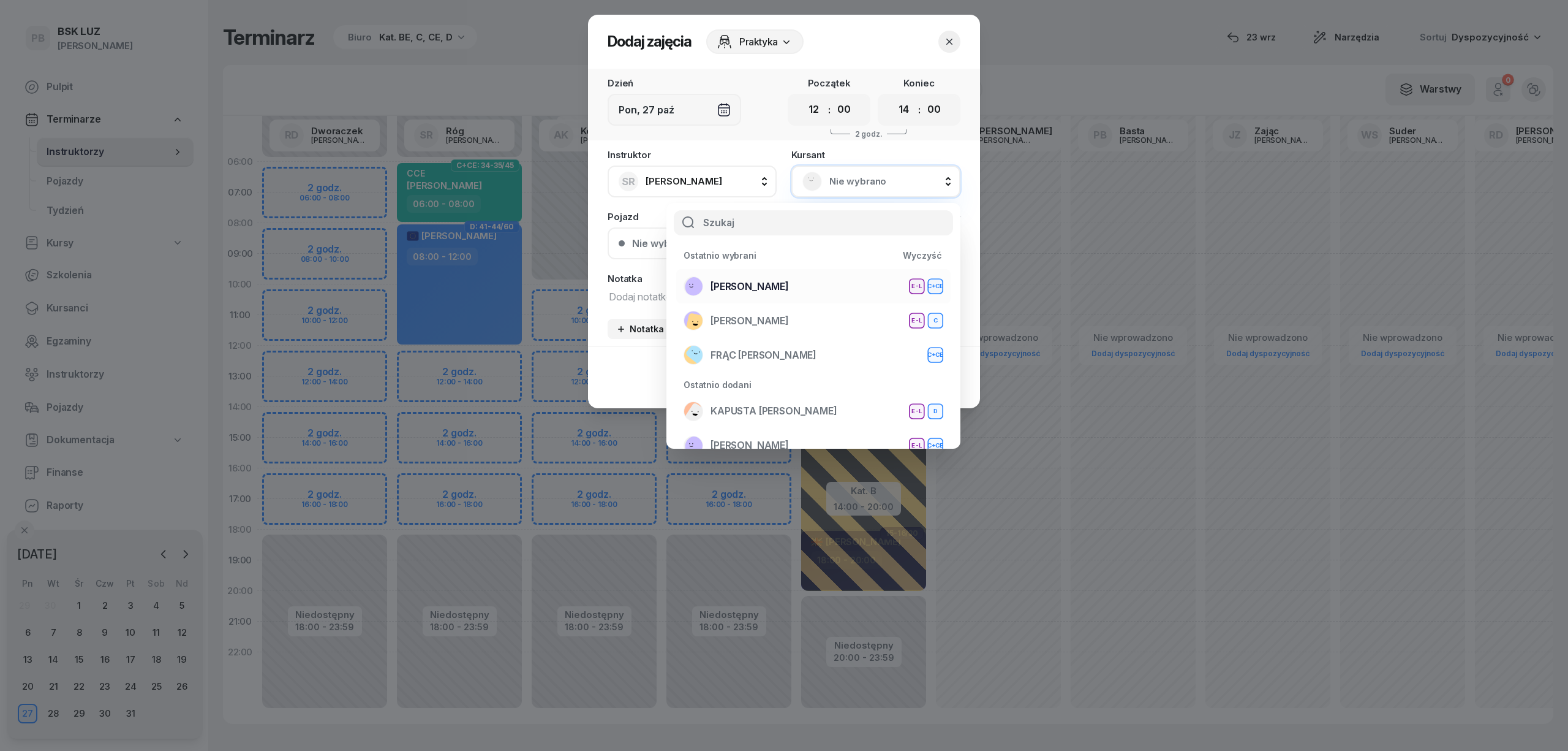
drag, startPoint x: 817, startPoint y: 293, endPoint x: 812, endPoint y: 302, distance: 10.3
click at [816, 296] on li "ŻĄDŁO SŁAWOMIR E-L C+CE" at bounding box center [812, 287] width 274 height 35
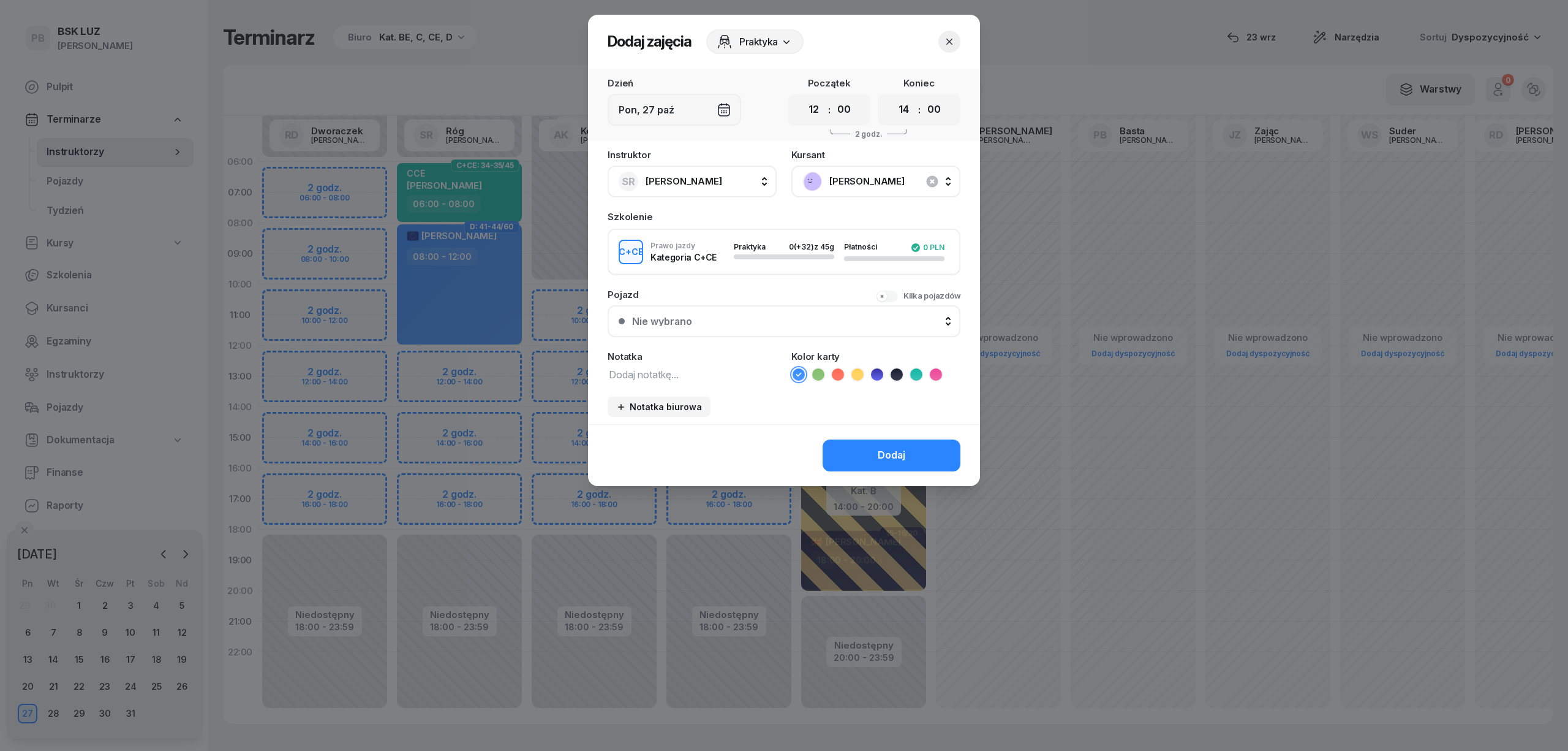
click at [674, 375] on textarea at bounding box center [692, 373] width 169 height 16
type textarea "CCE"
drag, startPoint x: 914, startPoint y: 371, endPoint x: 910, endPoint y: 383, distance: 12.6
click at [914, 375] on icon at bounding box center [916, 374] width 12 height 13
click at [895, 451] on div "Dodaj" at bounding box center [891, 455] width 28 height 16
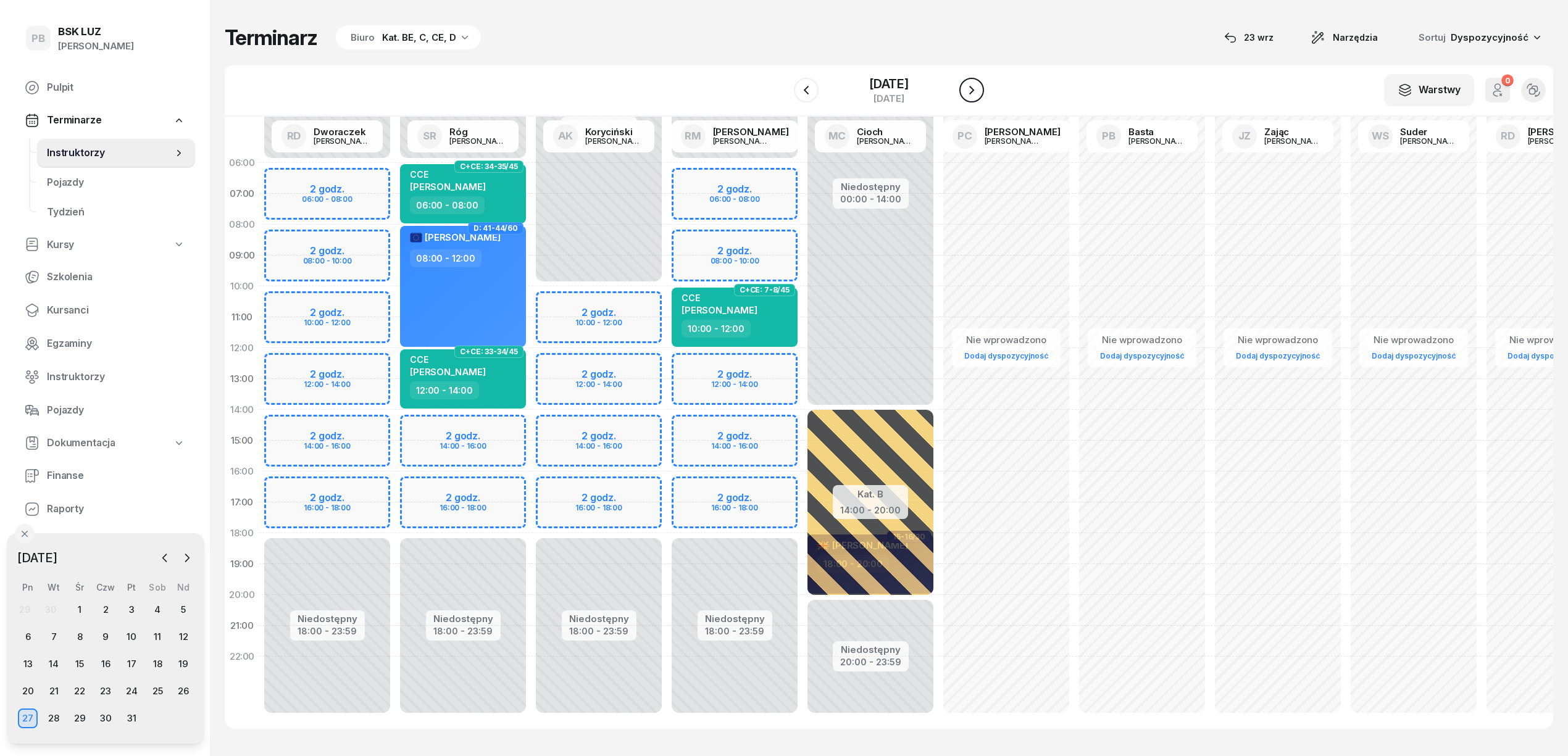
click at [977, 82] on icon "button" at bounding box center [970, 89] width 15 height 15
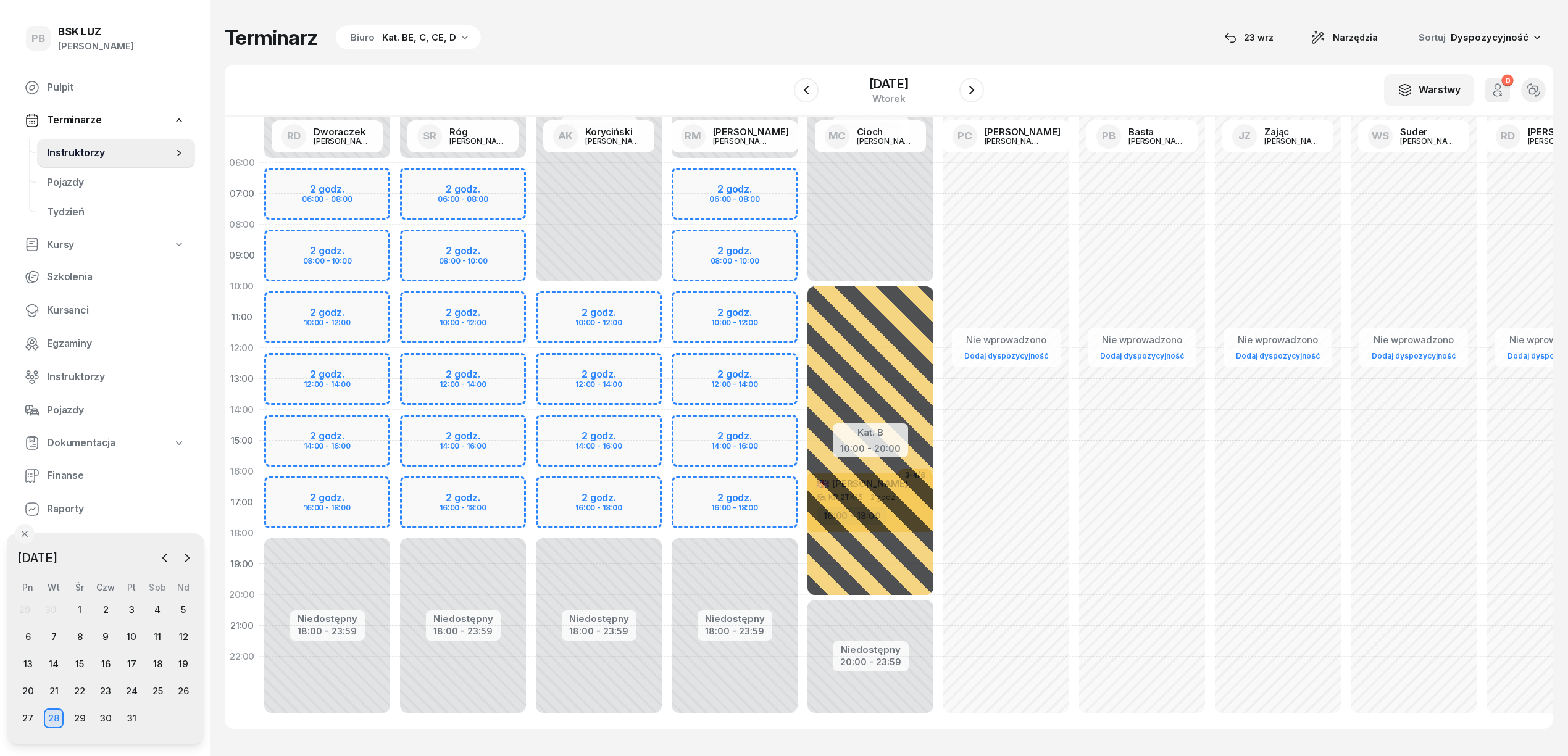
click at [500, 307] on div "Niedostępny 00:00 - 06:00 Niedostępny 18:00 - 23:59 2 godz. 06:00 - 08:00 2 god…" at bounding box center [463, 439] width 136 height 586
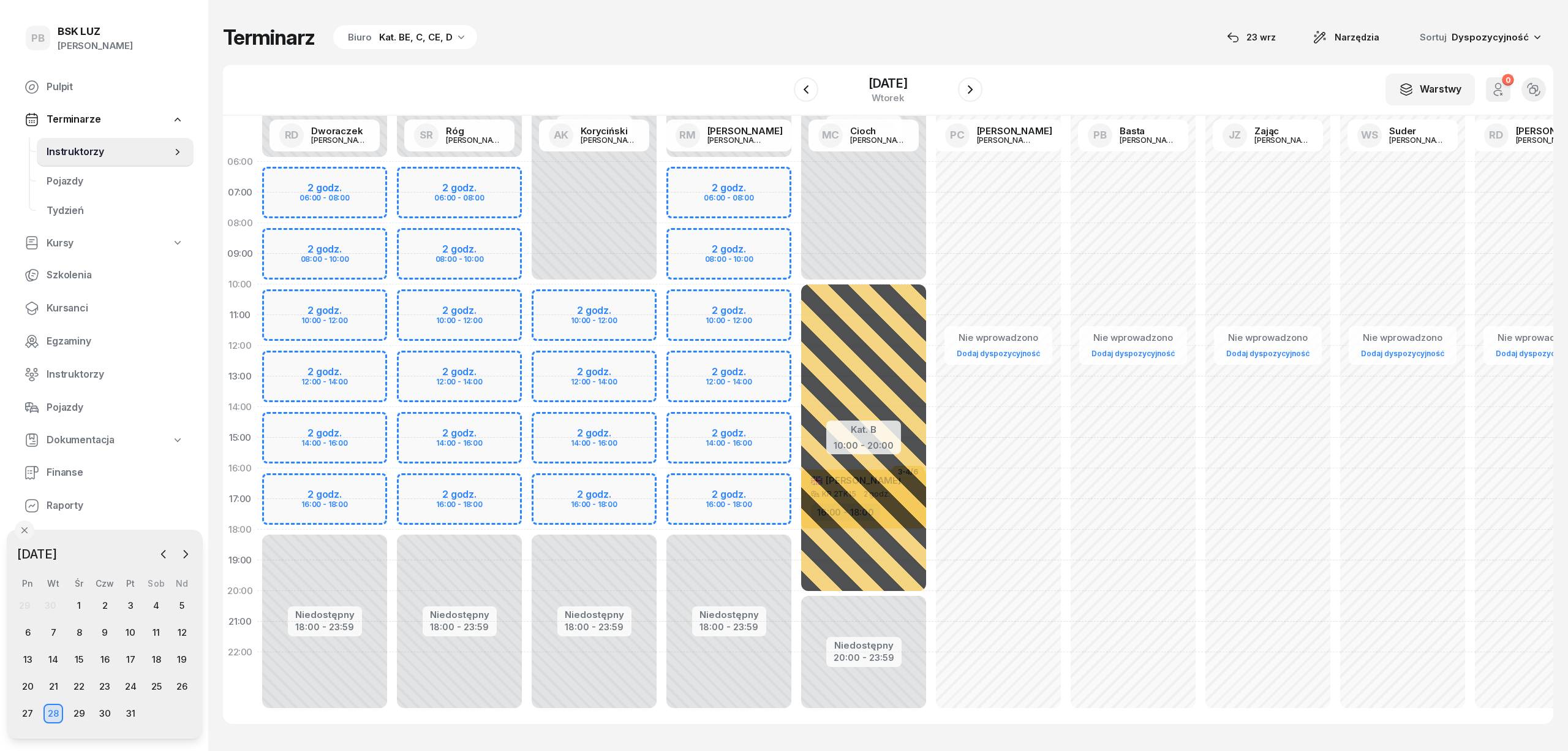
select select "10"
select select "12"
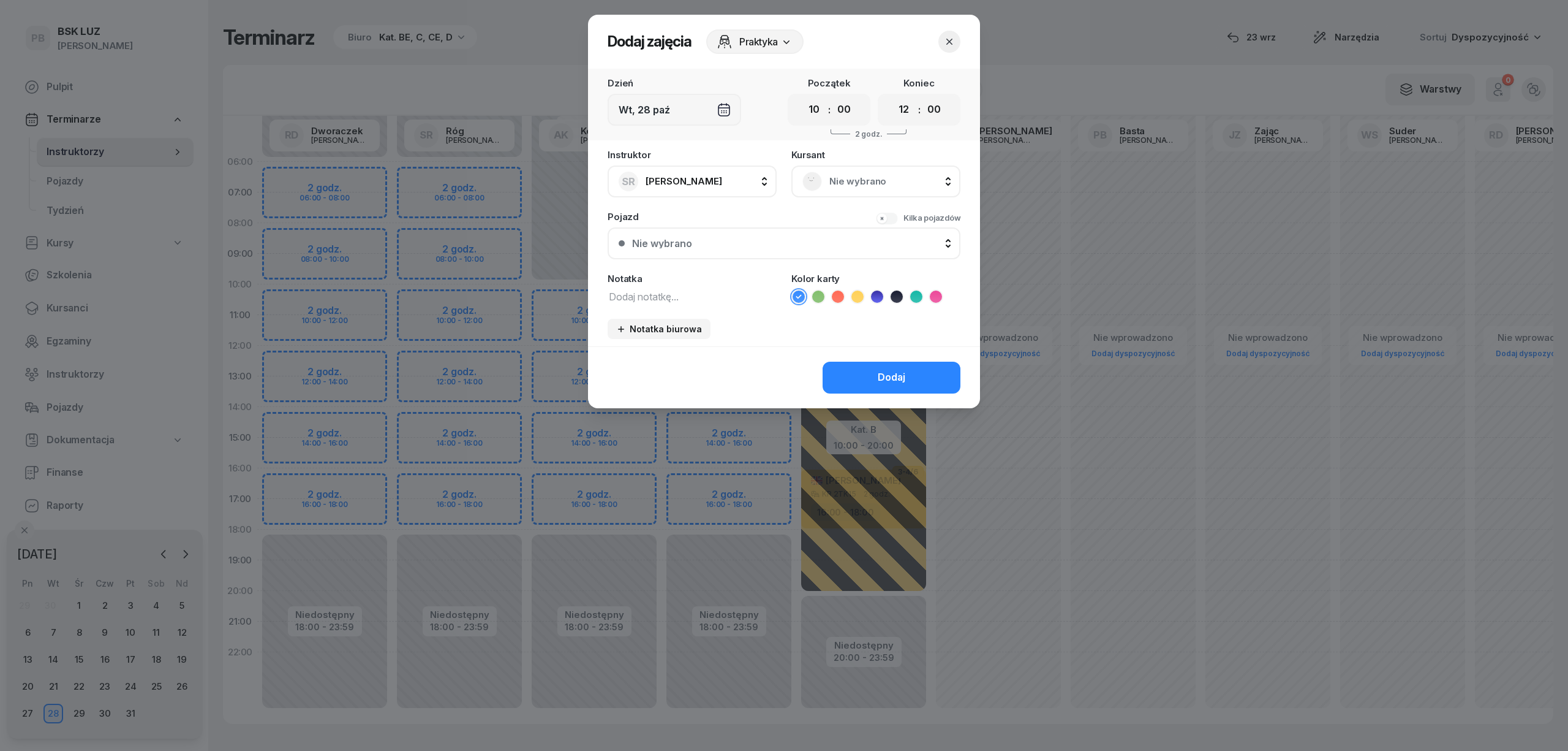
click at [887, 180] on span "Nie wybrano" at bounding box center [889, 181] width 120 height 16
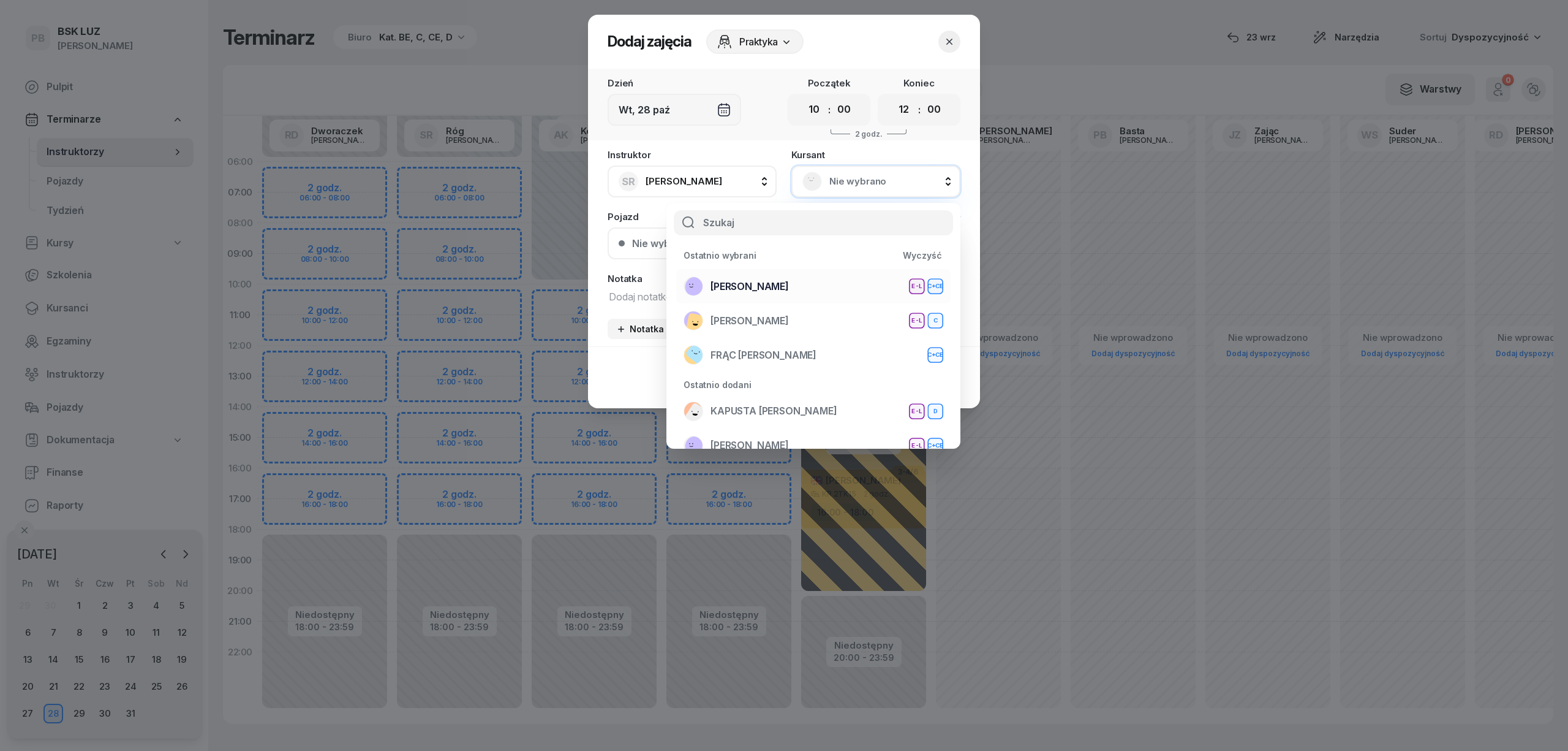
click at [856, 285] on div "ŻĄDŁO SŁAWOMIR E-L C+CE" at bounding box center [813, 286] width 260 height 19
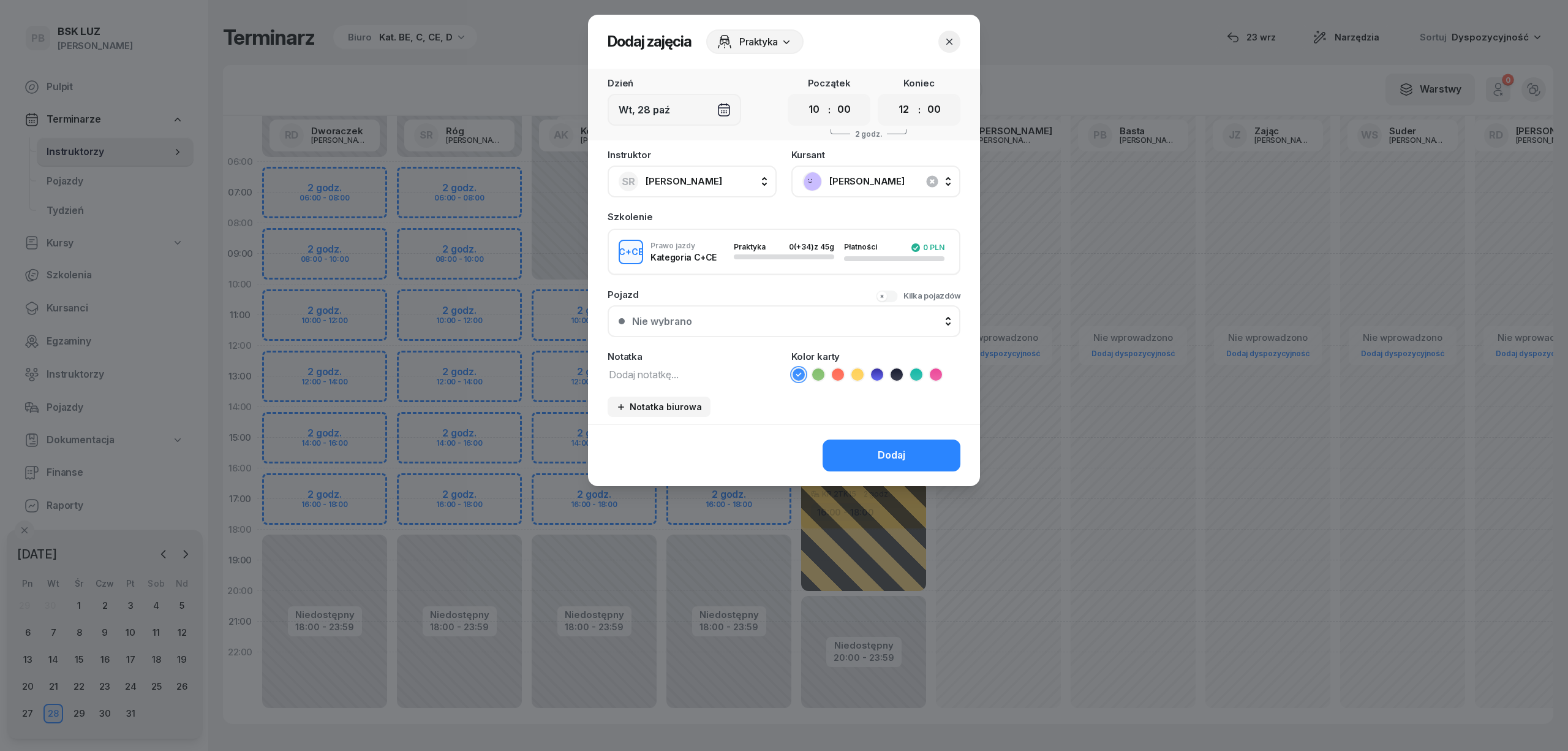
click at [751, 372] on textarea at bounding box center [692, 373] width 169 height 16
type textarea "CCE"
click at [911, 371] on icon at bounding box center [916, 374] width 12 height 13
click at [896, 447] on div "Dodaj" at bounding box center [891, 455] width 28 height 16
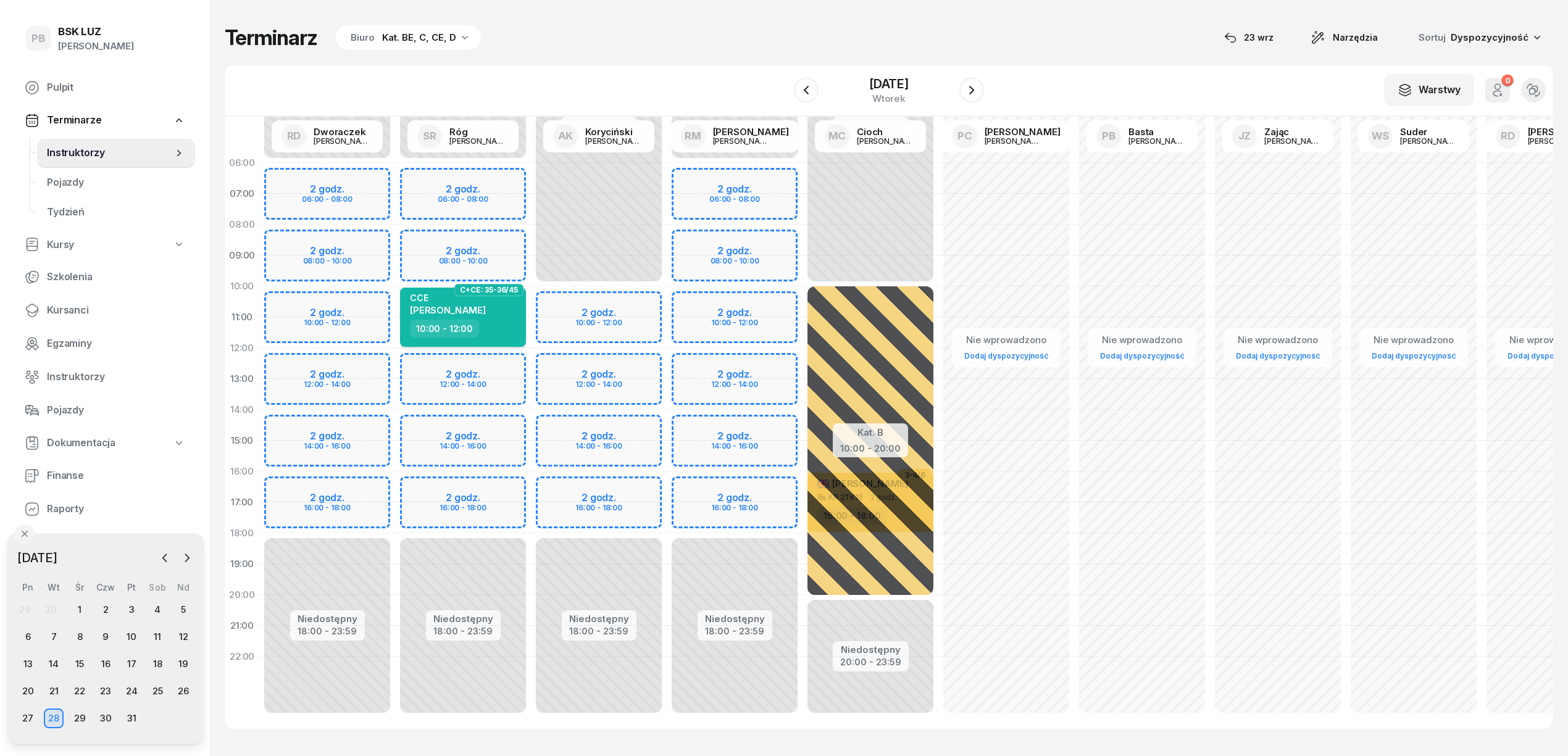
click at [517, 325] on div "10:00 - 12:00" at bounding box center [464, 328] width 108 height 17
select select "10"
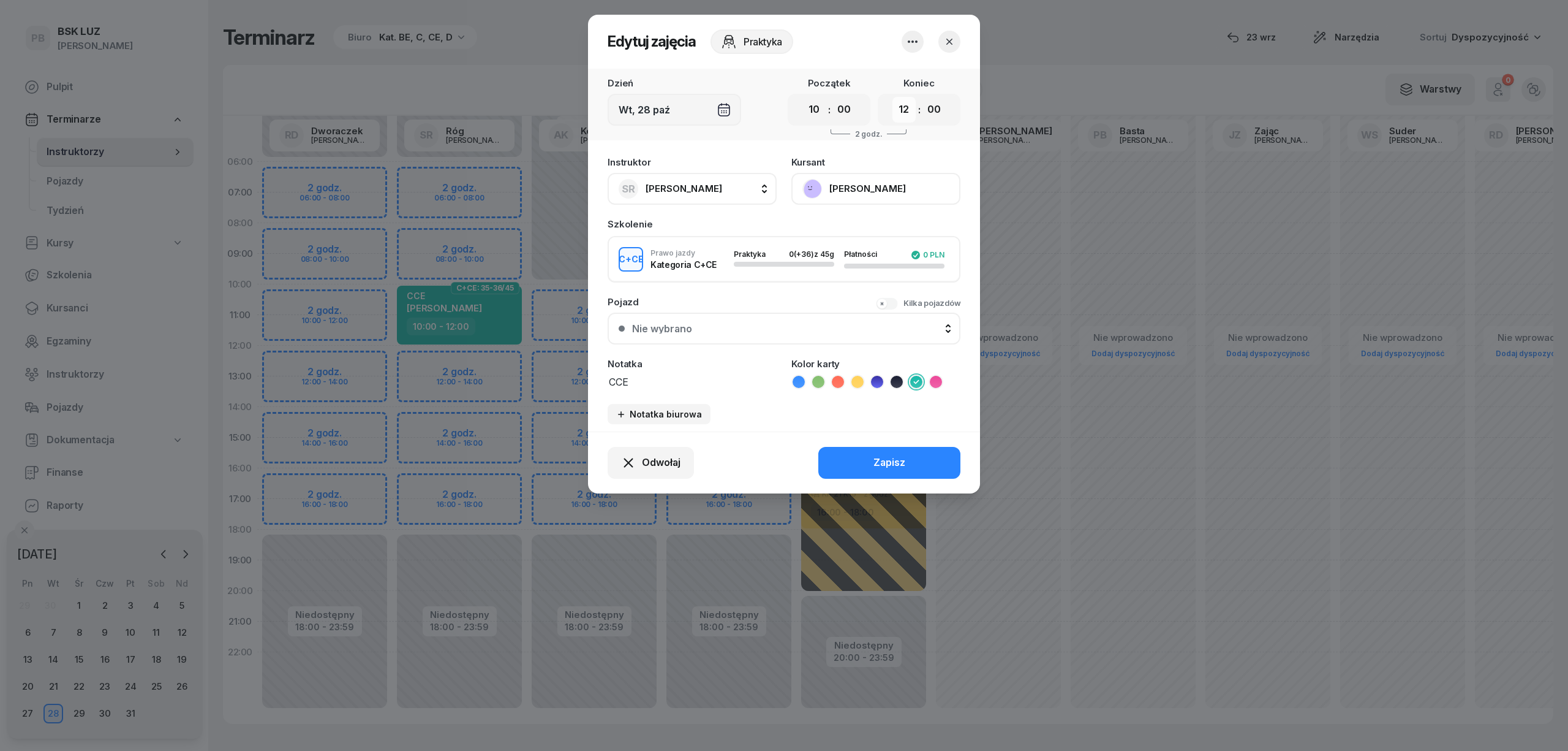
click at [897, 108] on select "00 01 02 03 04 05 06 07 08 09 10 11 12 13 14 15 16 17 18 19 20 21 22 23" at bounding box center [904, 110] width 23 height 26
select select "14"
click at [892, 97] on select "00 01 02 03 04 05 06 07 08 09 10 11 12 13 14 15 16 17 18 19 20 21 22 23" at bounding box center [904, 110] width 23 height 26
click at [868, 451] on button "Zapisz" at bounding box center [889, 463] width 142 height 32
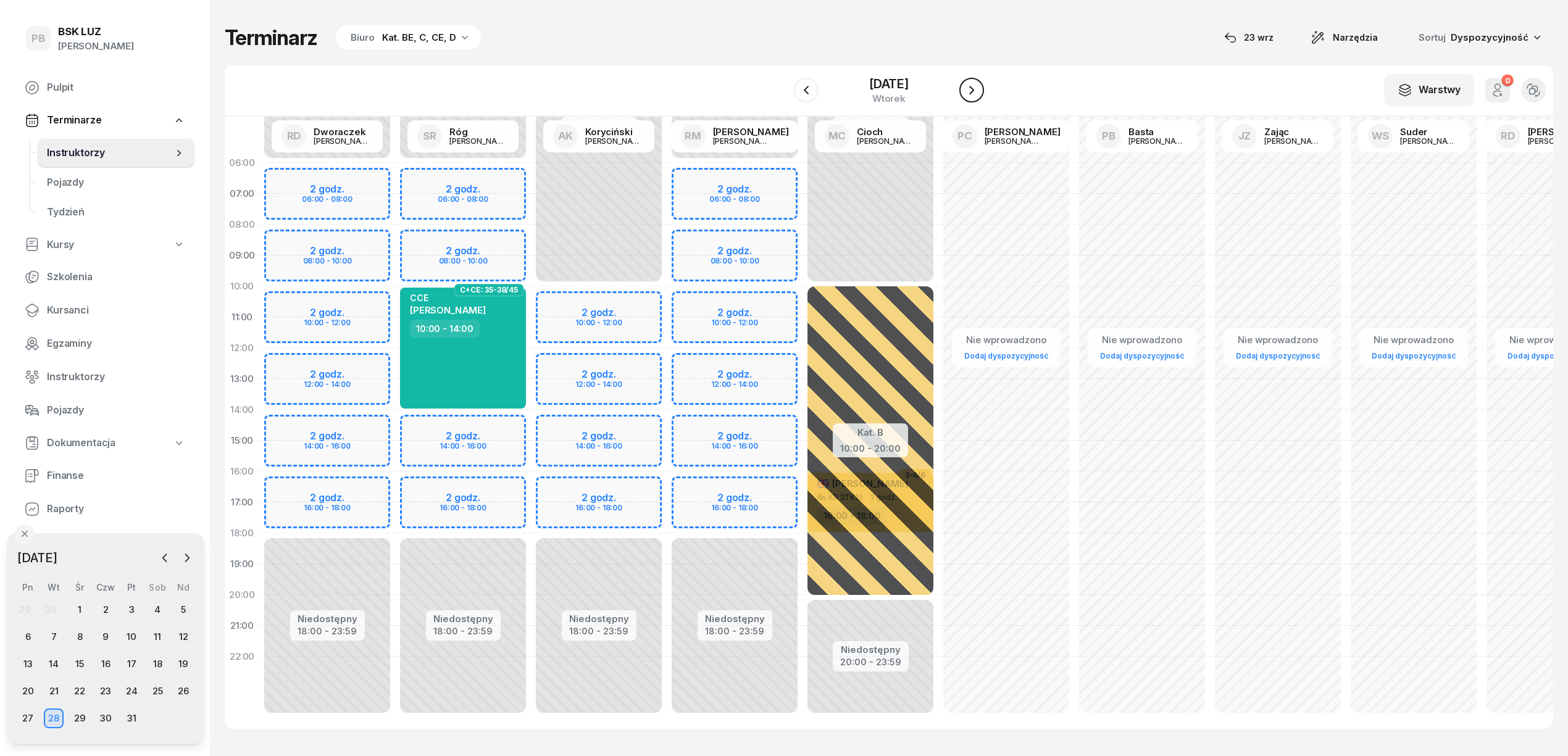
click at [979, 85] on icon "button" at bounding box center [970, 89] width 15 height 15
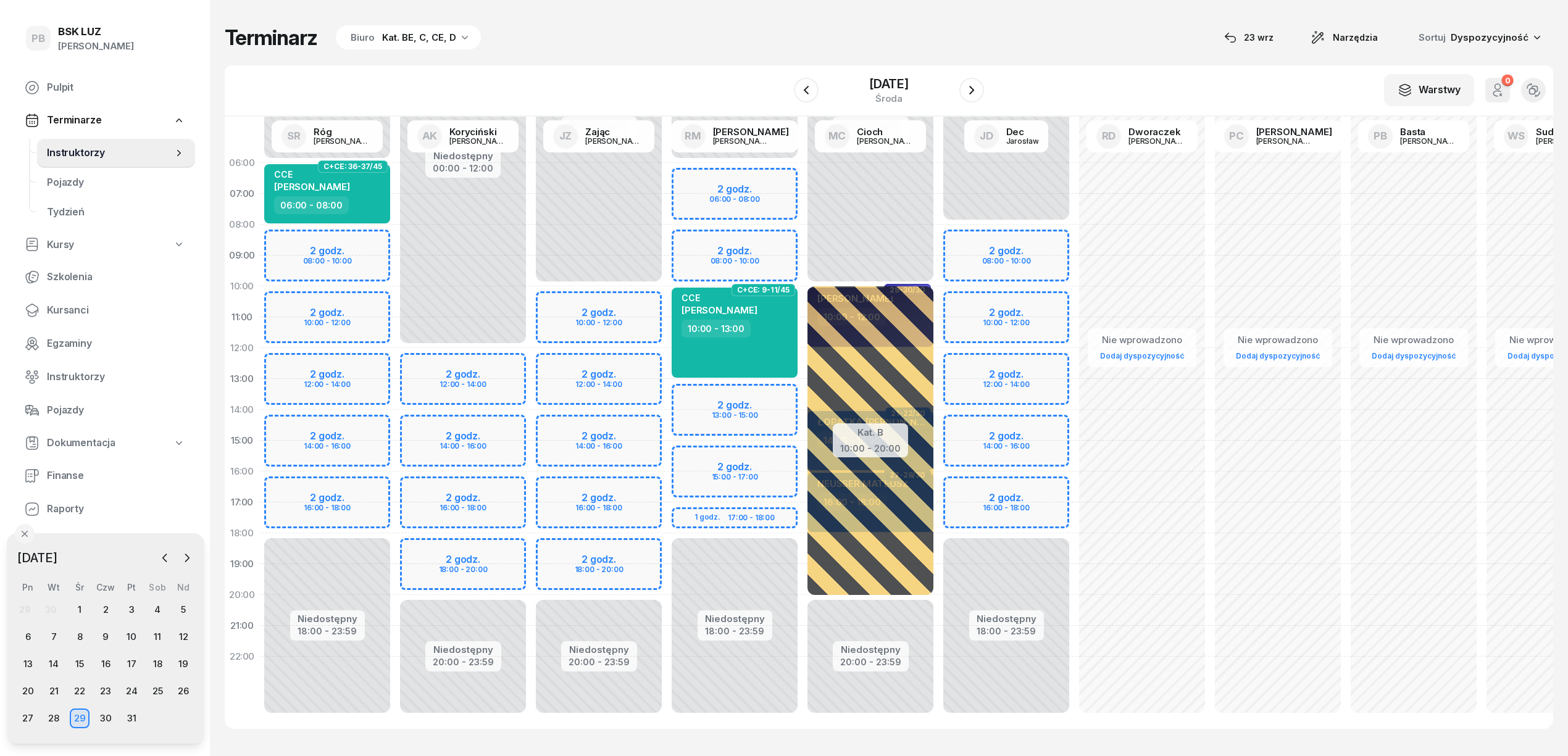
click at [692, 390] on div "Niedostępny 00:00 - 06:00 Niedostępny 18:00 - 23:59 2 godz. 06:00 - 08:00 2 god…" at bounding box center [734, 439] width 136 height 586
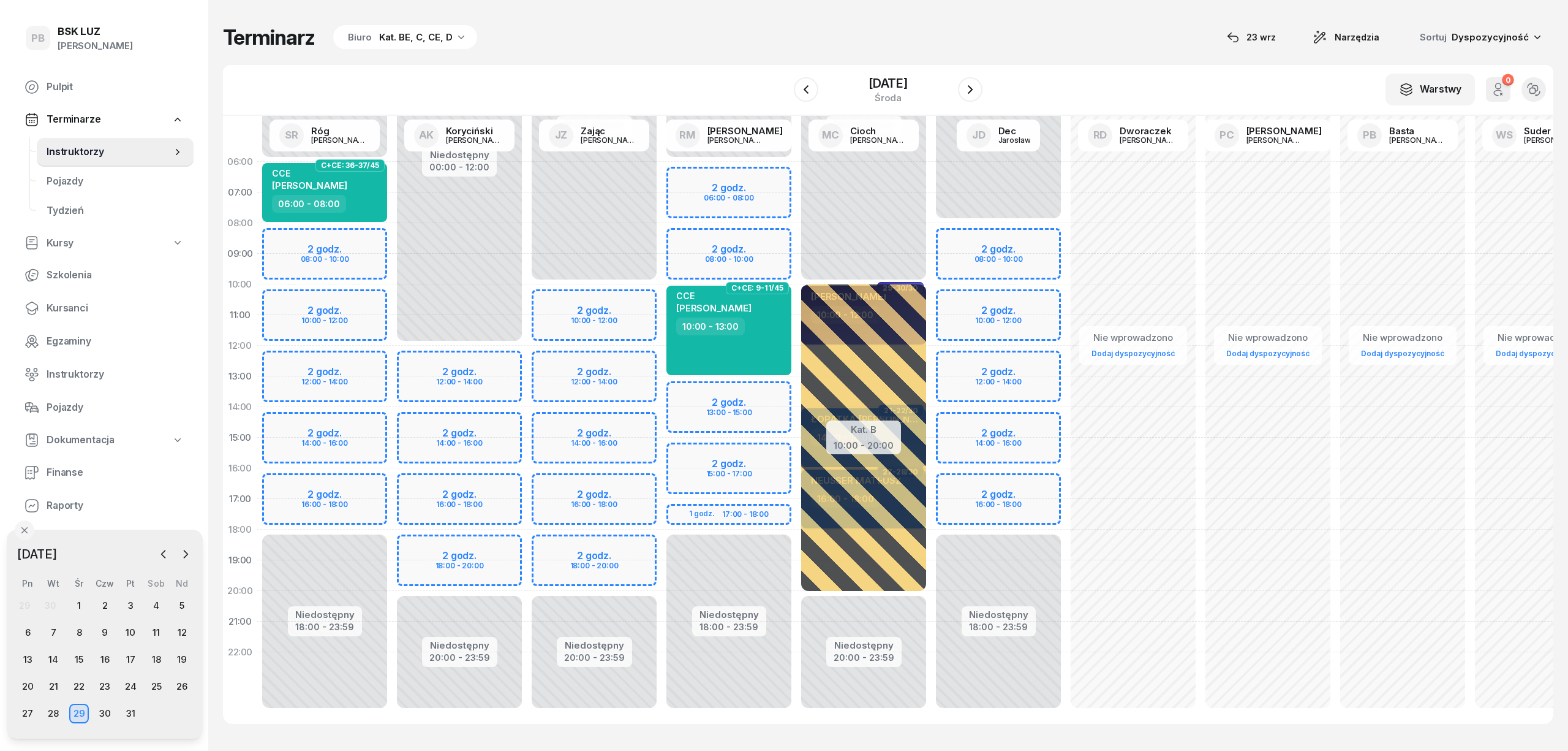
select select "13"
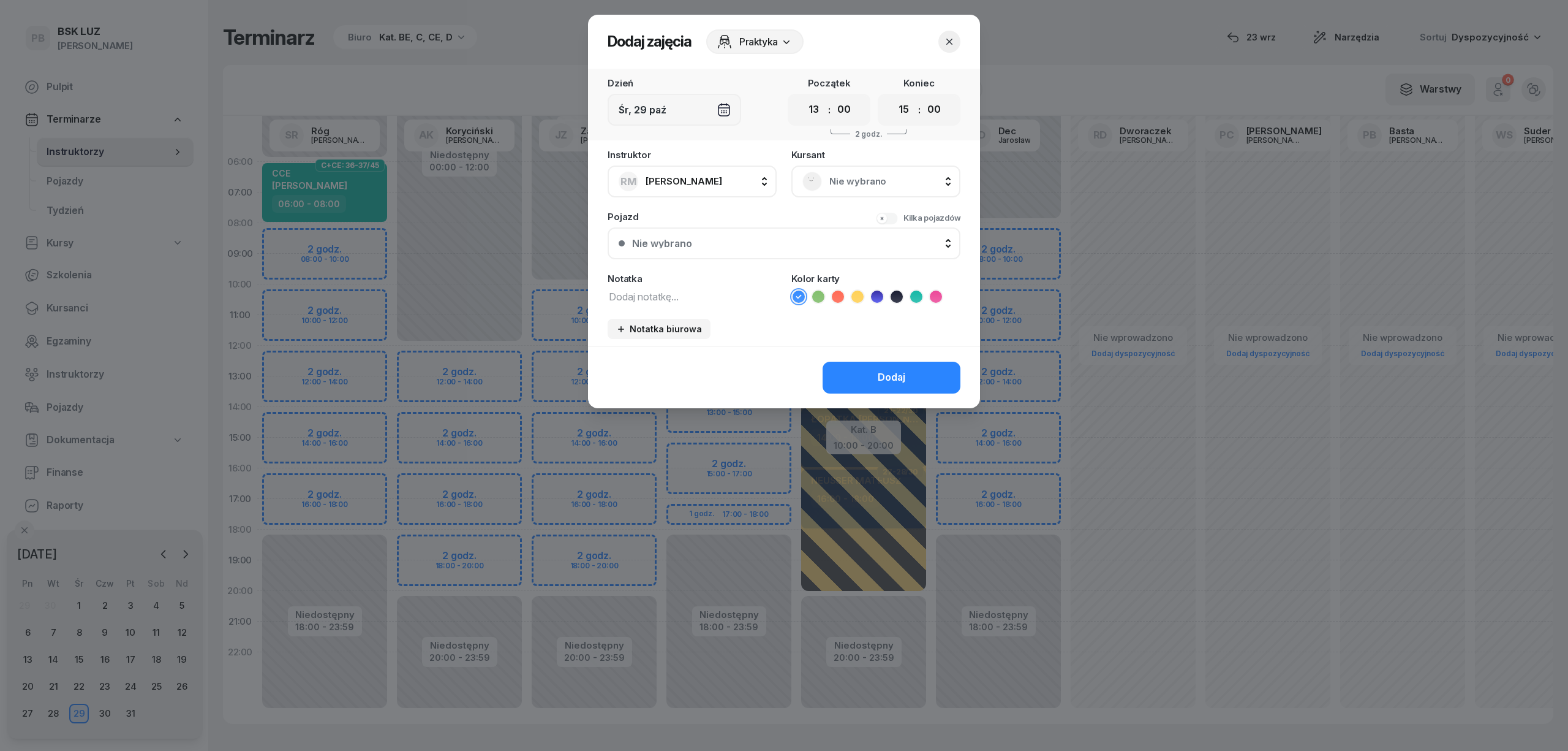
click at [876, 182] on span "Nie wybrano" at bounding box center [889, 181] width 120 height 16
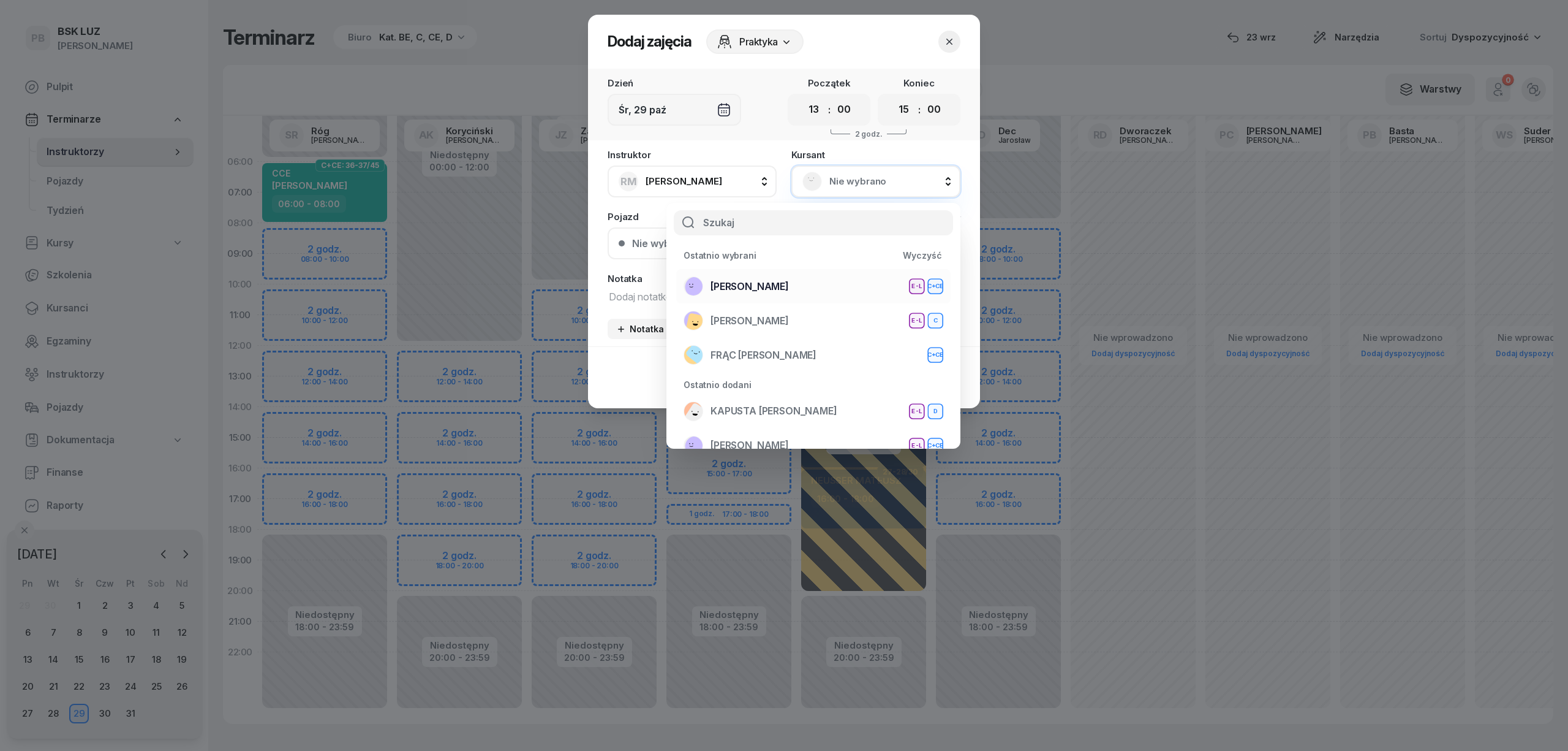
click at [826, 289] on div "ŻĄDŁO SŁAWOMIR E-L C+CE" at bounding box center [813, 286] width 260 height 19
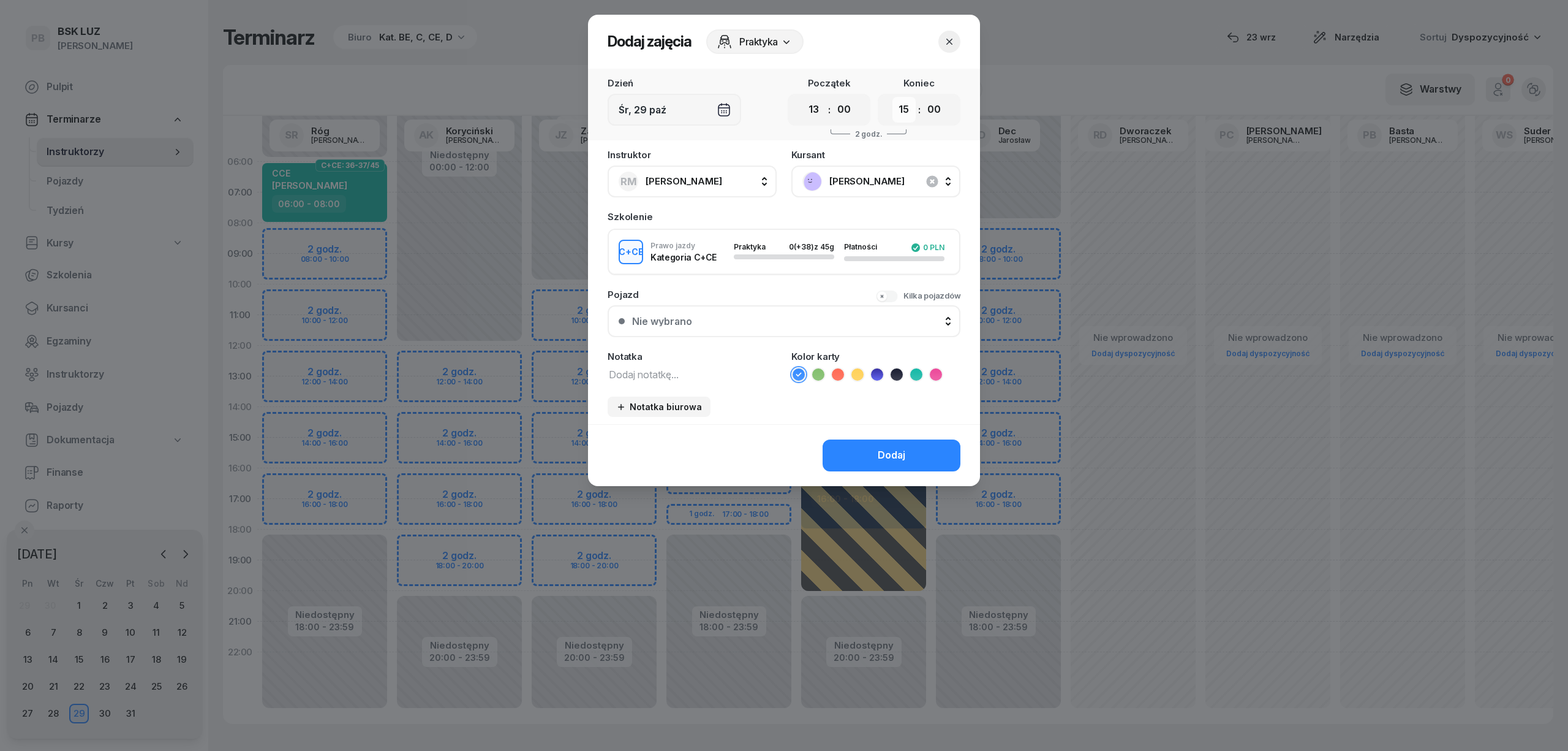
drag, startPoint x: 898, startPoint y: 108, endPoint x: 898, endPoint y: 115, distance: 7.0
click at [898, 108] on select "00 01 02 03 04 05 06 07 08 09 10 11 12 13 14 15 16 17 18 19 20 21 22 23" at bounding box center [904, 110] width 23 height 26
select select "16"
click at [892, 97] on select "00 01 02 03 04 05 06 07 08 09 10 11 12 13 14 15 16 17 18 19 20 21 22 23" at bounding box center [904, 110] width 23 height 26
click at [713, 373] on textarea at bounding box center [692, 373] width 169 height 16
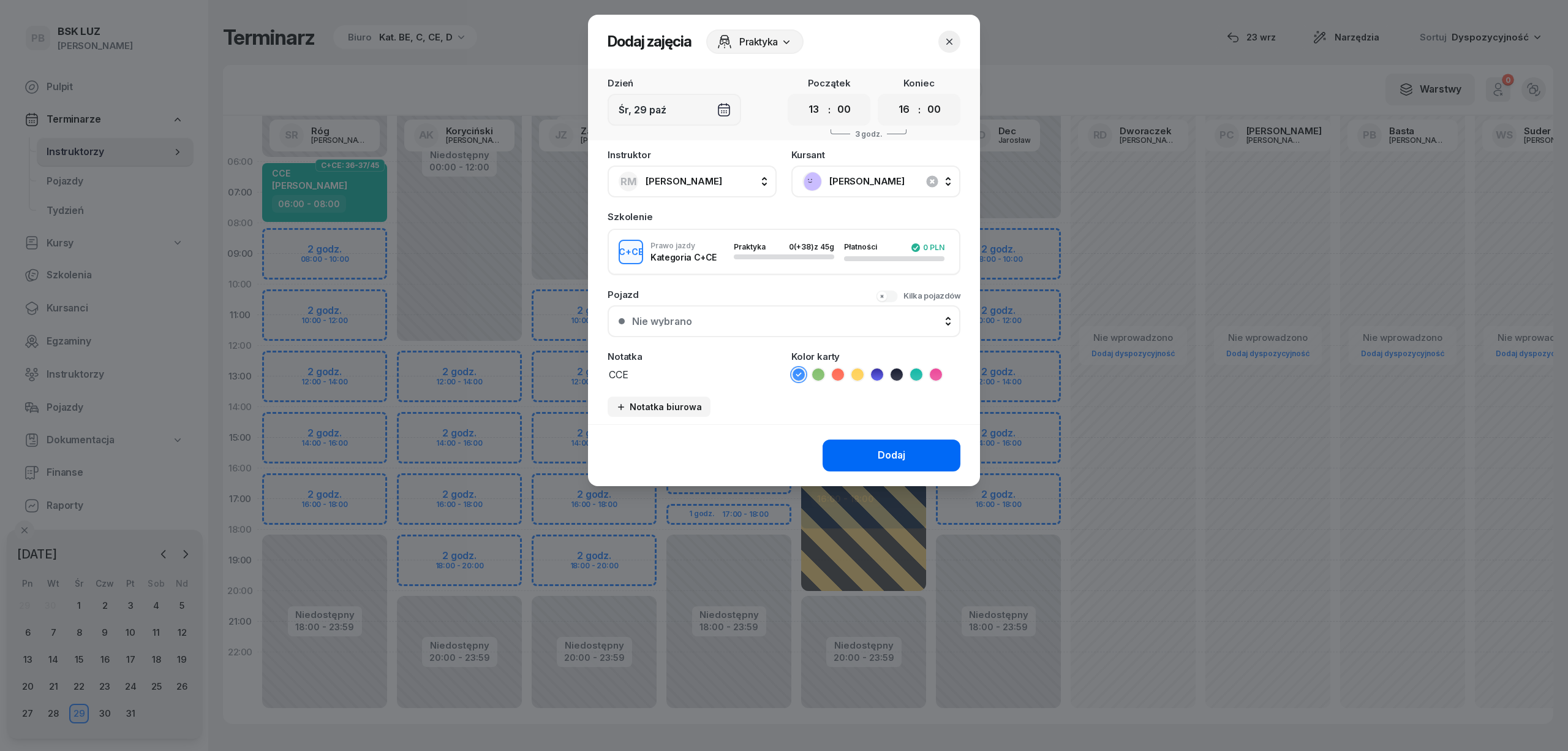
type textarea "CCE"
click at [867, 447] on button "Dodaj" at bounding box center [891, 455] width 137 height 32
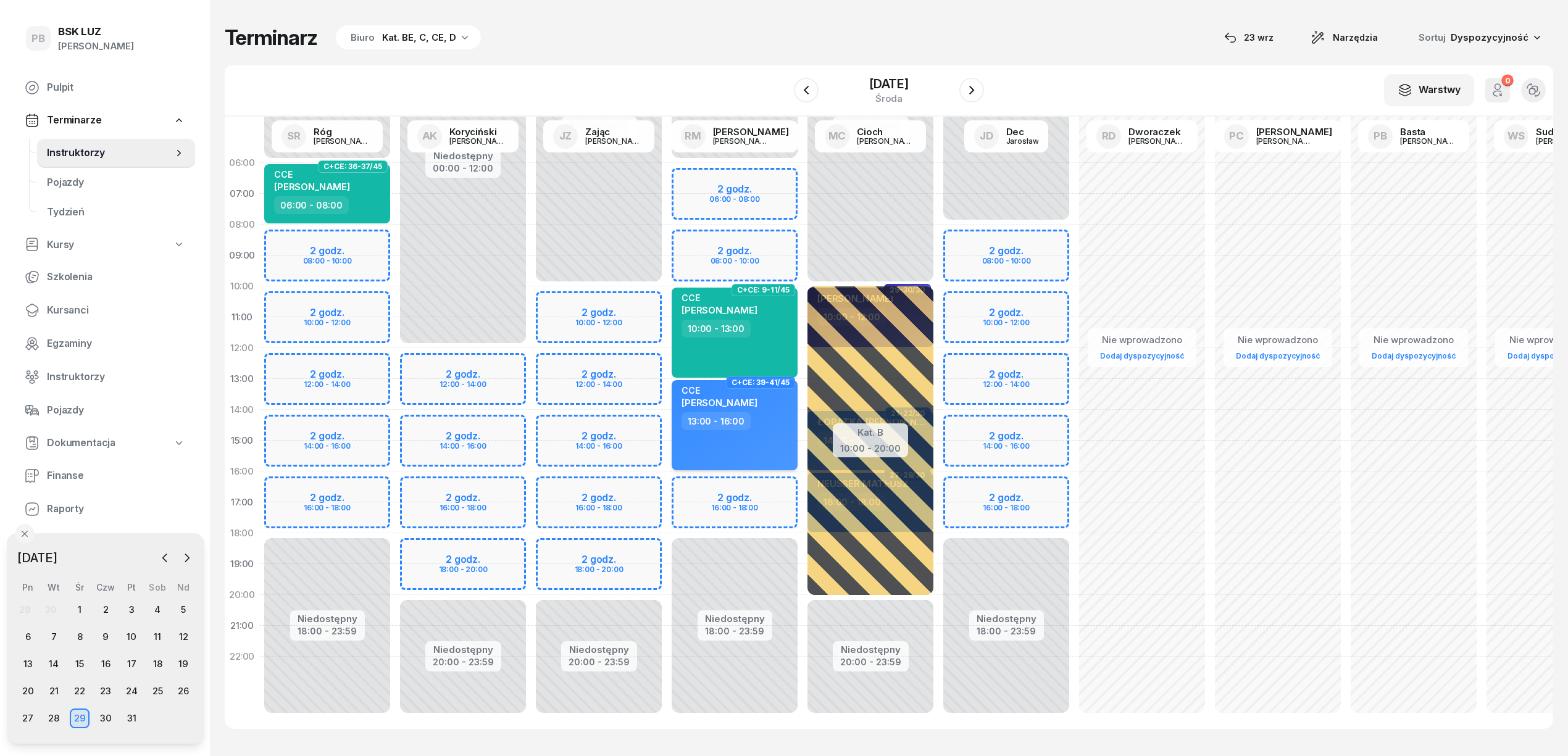
click at [746, 403] on span "SŁAWOMIR ŻĄDŁO" at bounding box center [719, 403] width 76 height 12
select select "13"
select select "16"
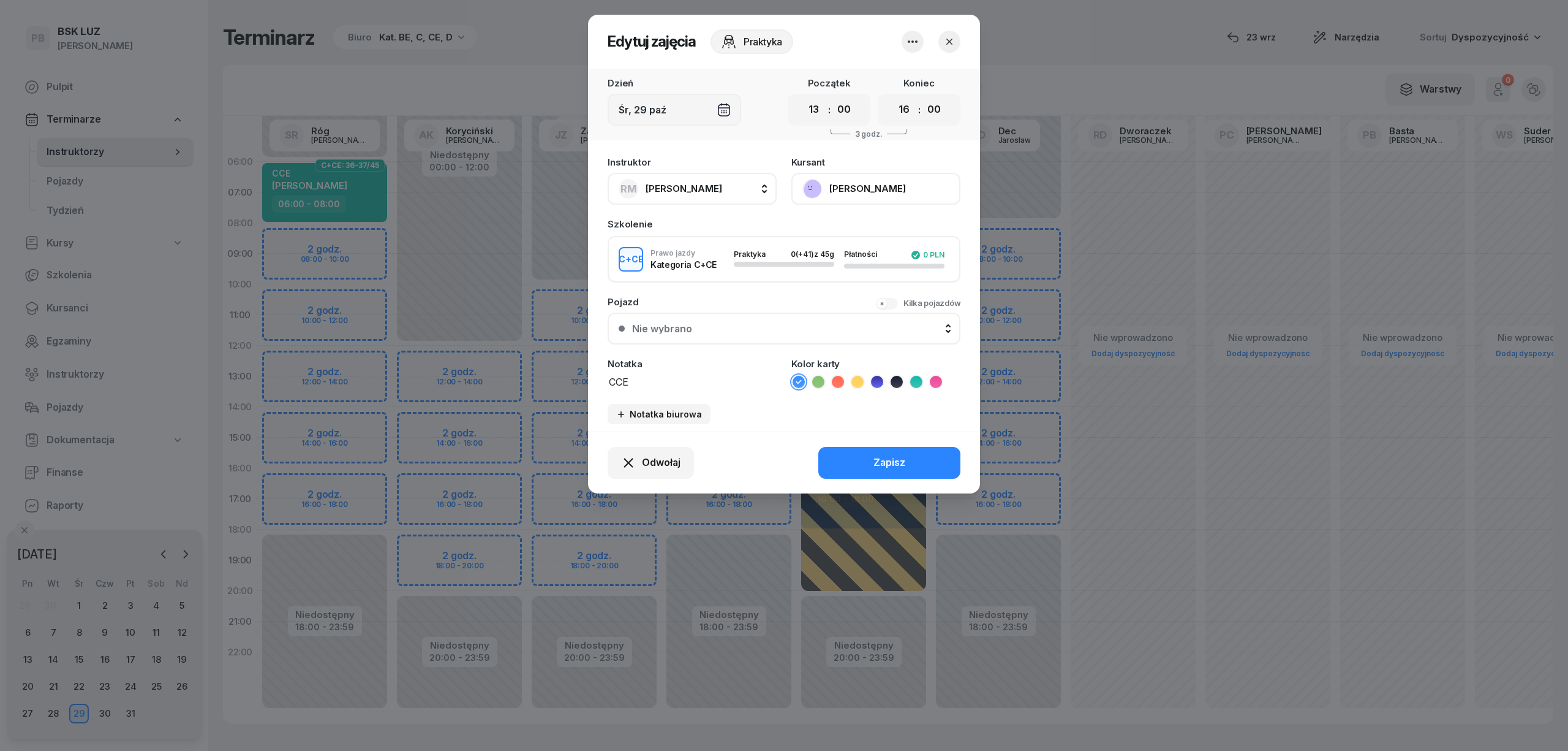
click at [914, 381] on icon at bounding box center [916, 382] width 12 height 13
click at [890, 457] on div "Zapisz" at bounding box center [889, 463] width 32 height 16
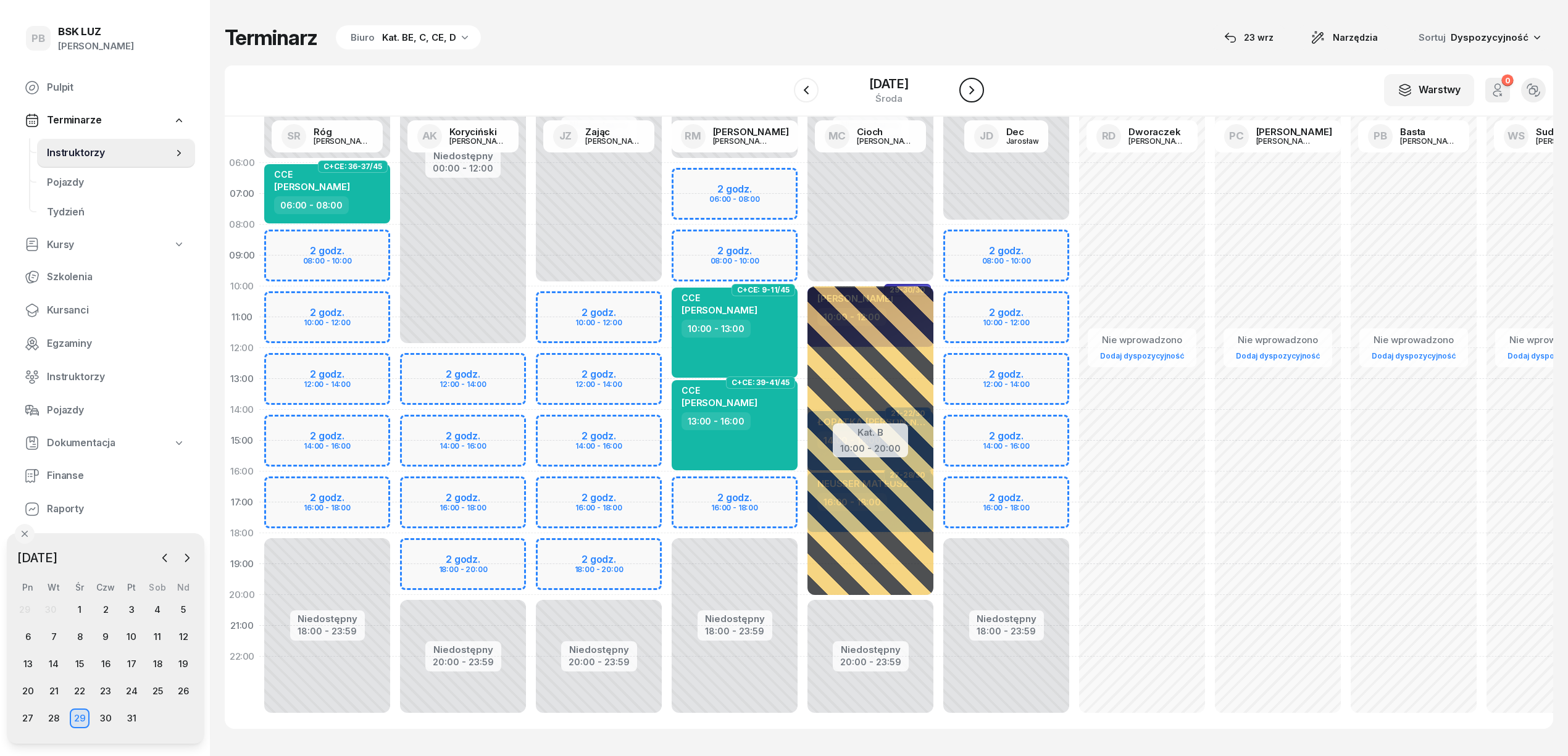
click at [979, 94] on icon "button" at bounding box center [970, 89] width 15 height 15
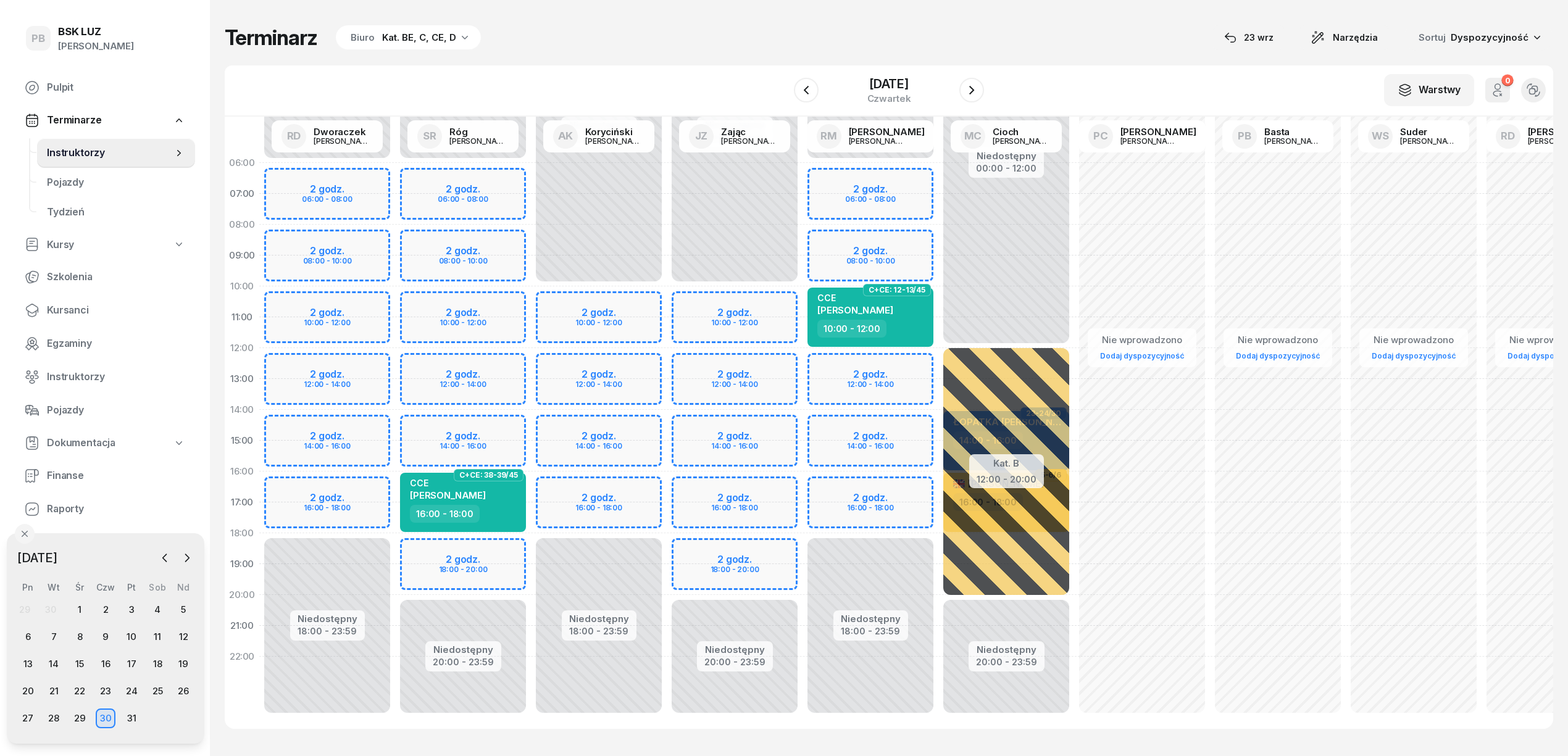
click at [813, 358] on div "Niedostępny 00:00 - 06:00 Niedostępny 18:00 - 23:59 2 godz. 06:00 - 08:00 2 god…" at bounding box center [870, 439] width 136 height 586
select select "12"
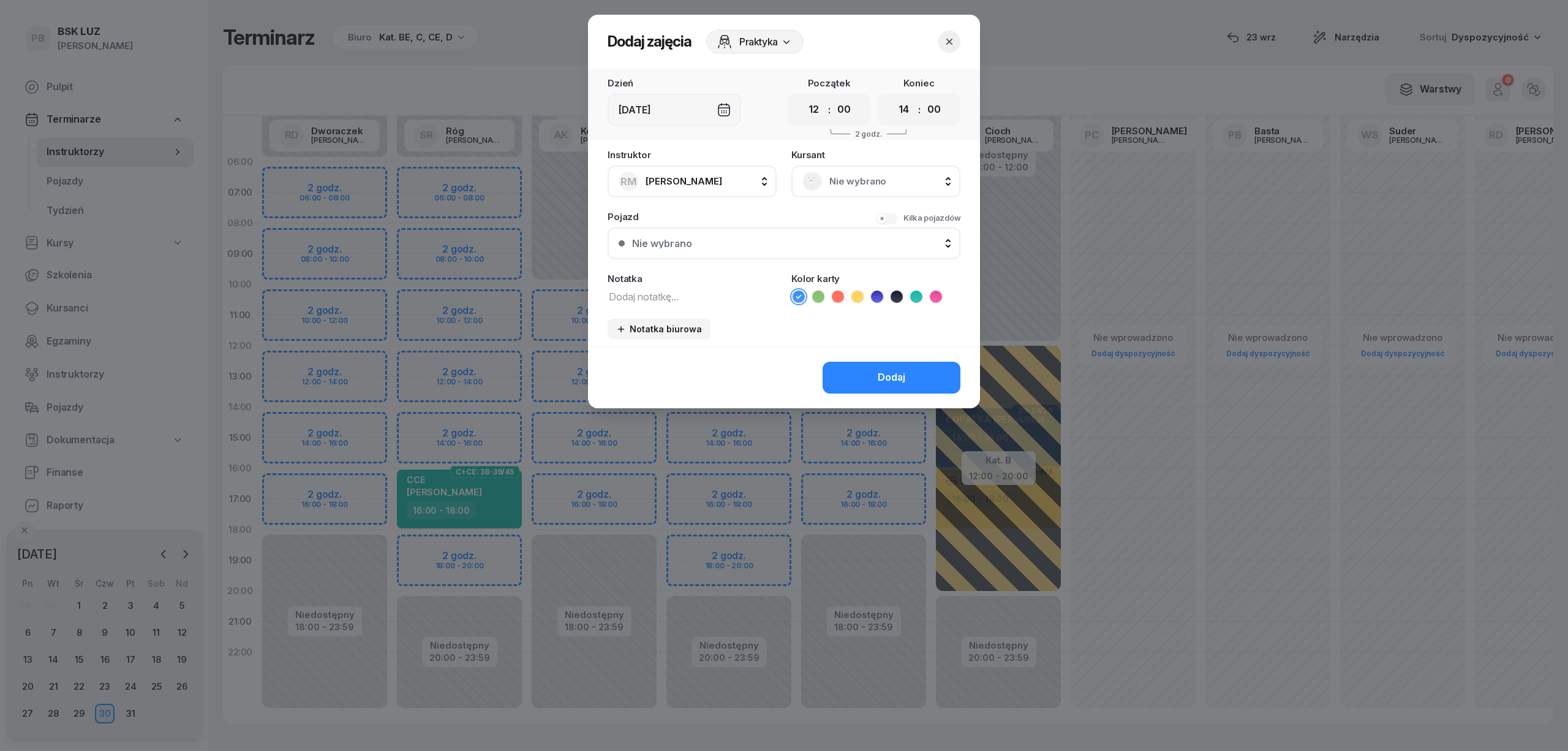
click at [870, 190] on div "Nie wybrano" at bounding box center [876, 181] width 169 height 32
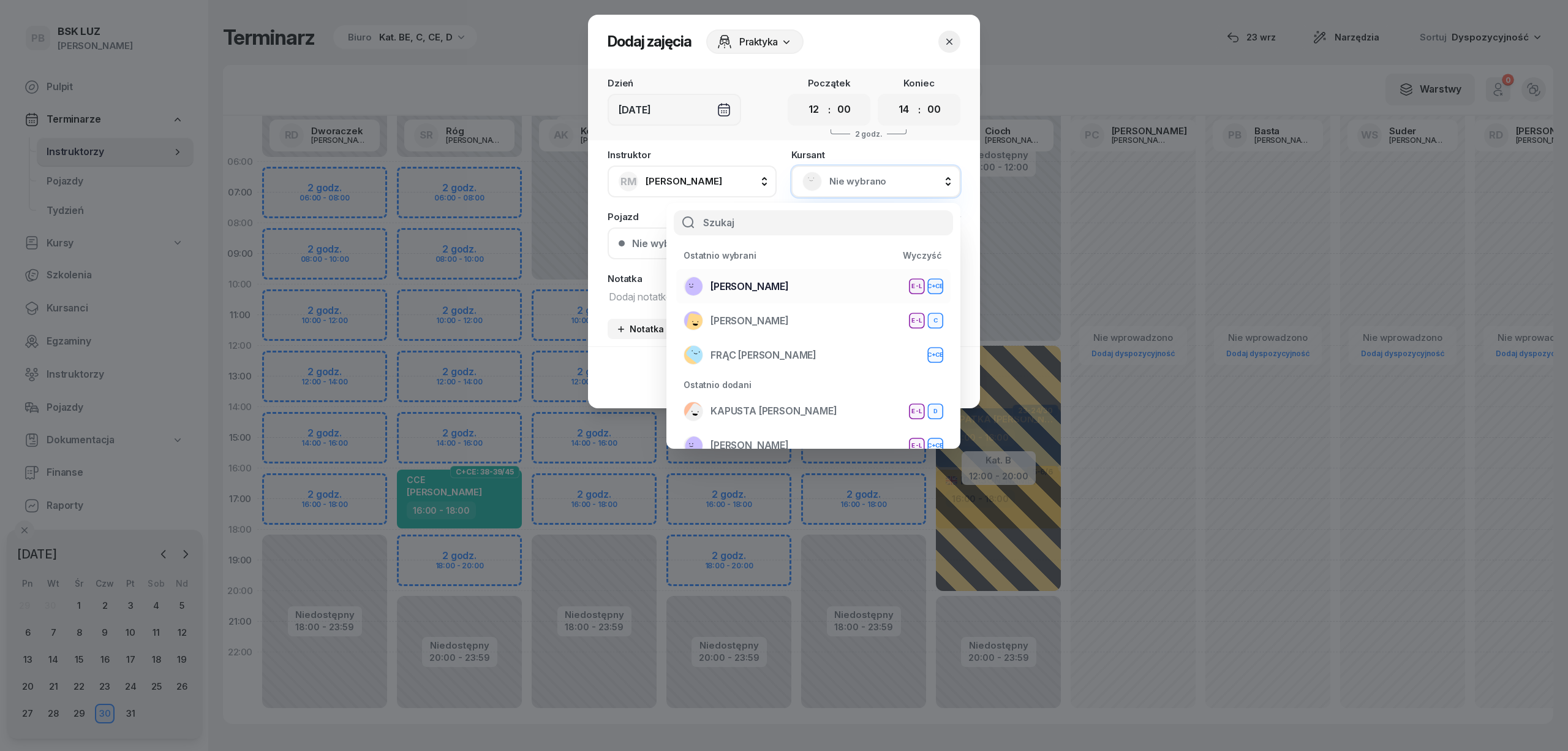
click at [839, 282] on div "ŻĄDŁO SŁAWOMIR E-L C+CE" at bounding box center [813, 286] width 260 height 19
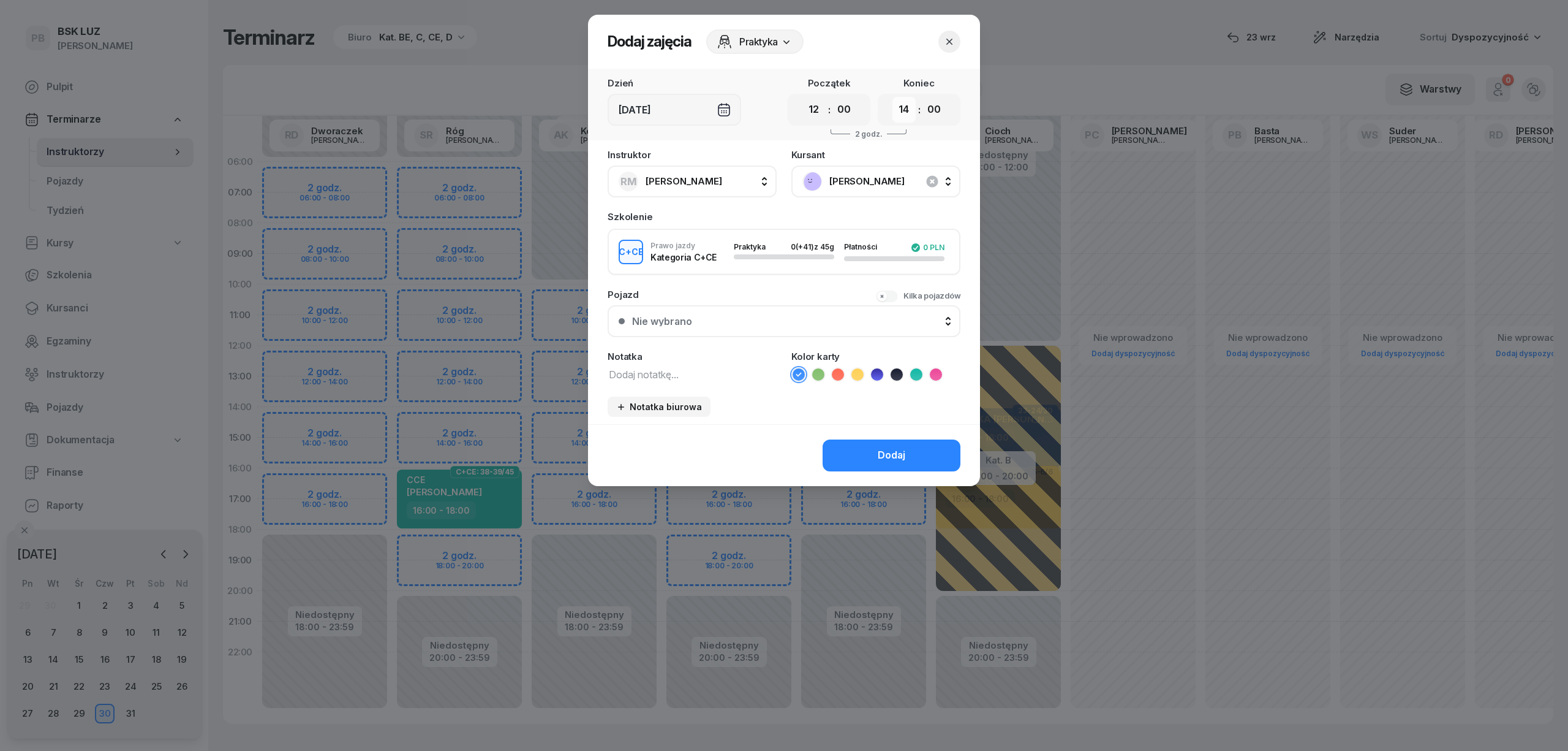
click at [906, 107] on select "00 01 02 03 04 05 06 07 08 09 10 11 12 13 14 15 16 17 18 19 20 21 22 23" at bounding box center [904, 110] width 23 height 26
select select "16"
click at [892, 97] on select "00 01 02 03 04 05 06 07 08 09 10 11 12 13 14 15 16 17 18 19 20 21 22 23" at bounding box center [904, 110] width 23 height 26
click at [679, 371] on textarea at bounding box center [692, 373] width 169 height 16
type textarea "CCE"
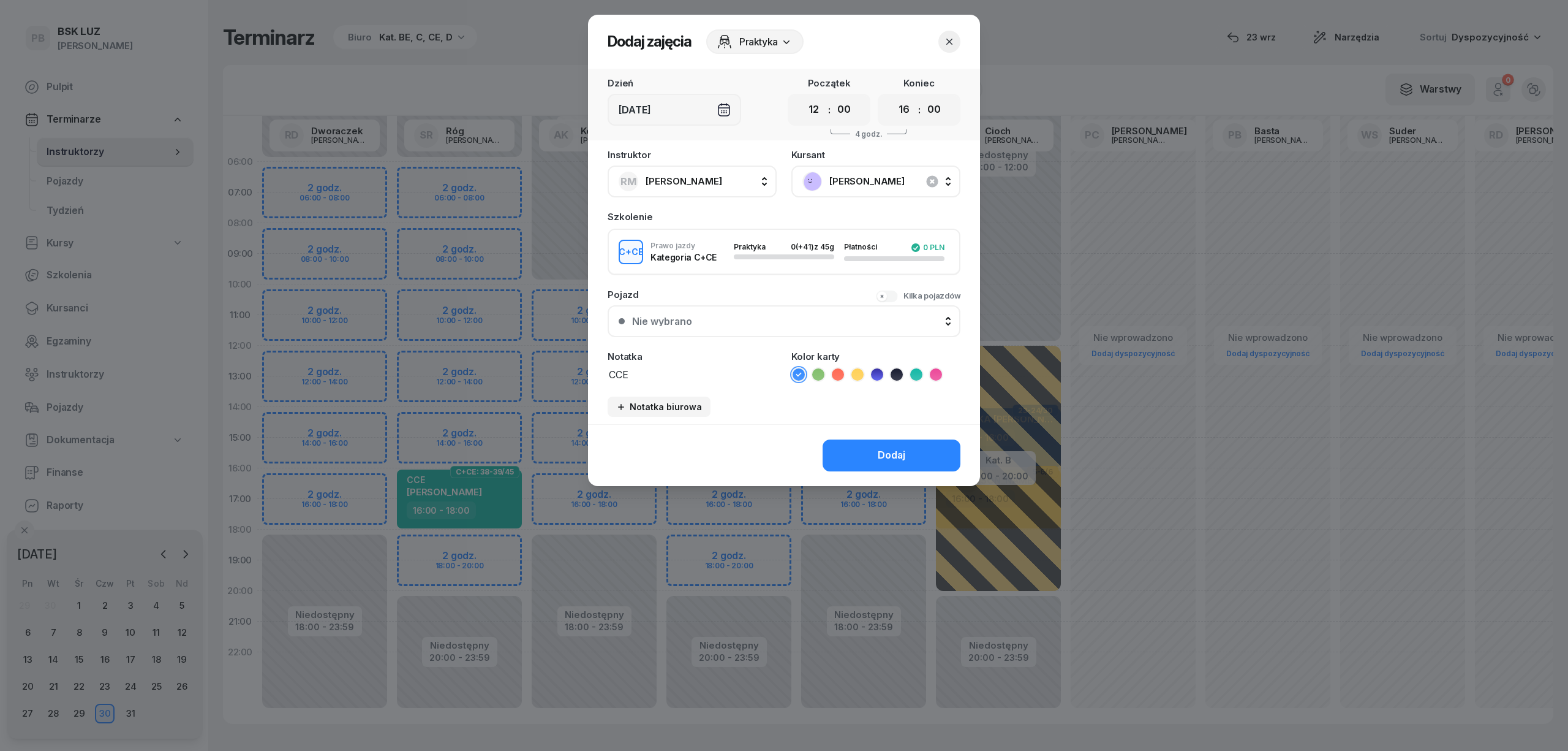
click at [920, 375] on icon at bounding box center [916, 374] width 12 height 13
click at [909, 451] on button "Dodaj" at bounding box center [891, 455] width 137 height 32
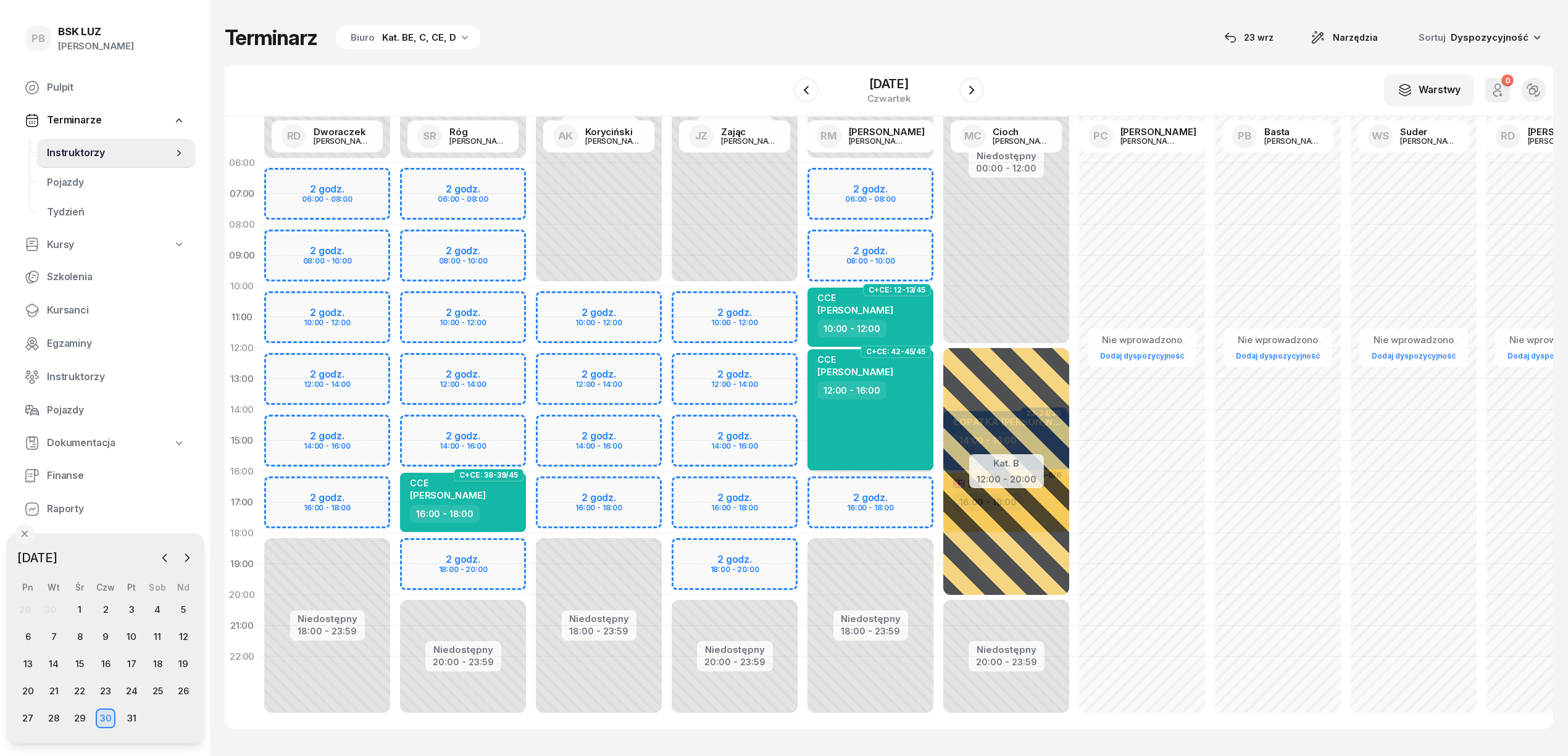
click at [859, 370] on span "SŁAWOMIR ŻĄDŁO" at bounding box center [855, 372] width 76 height 12
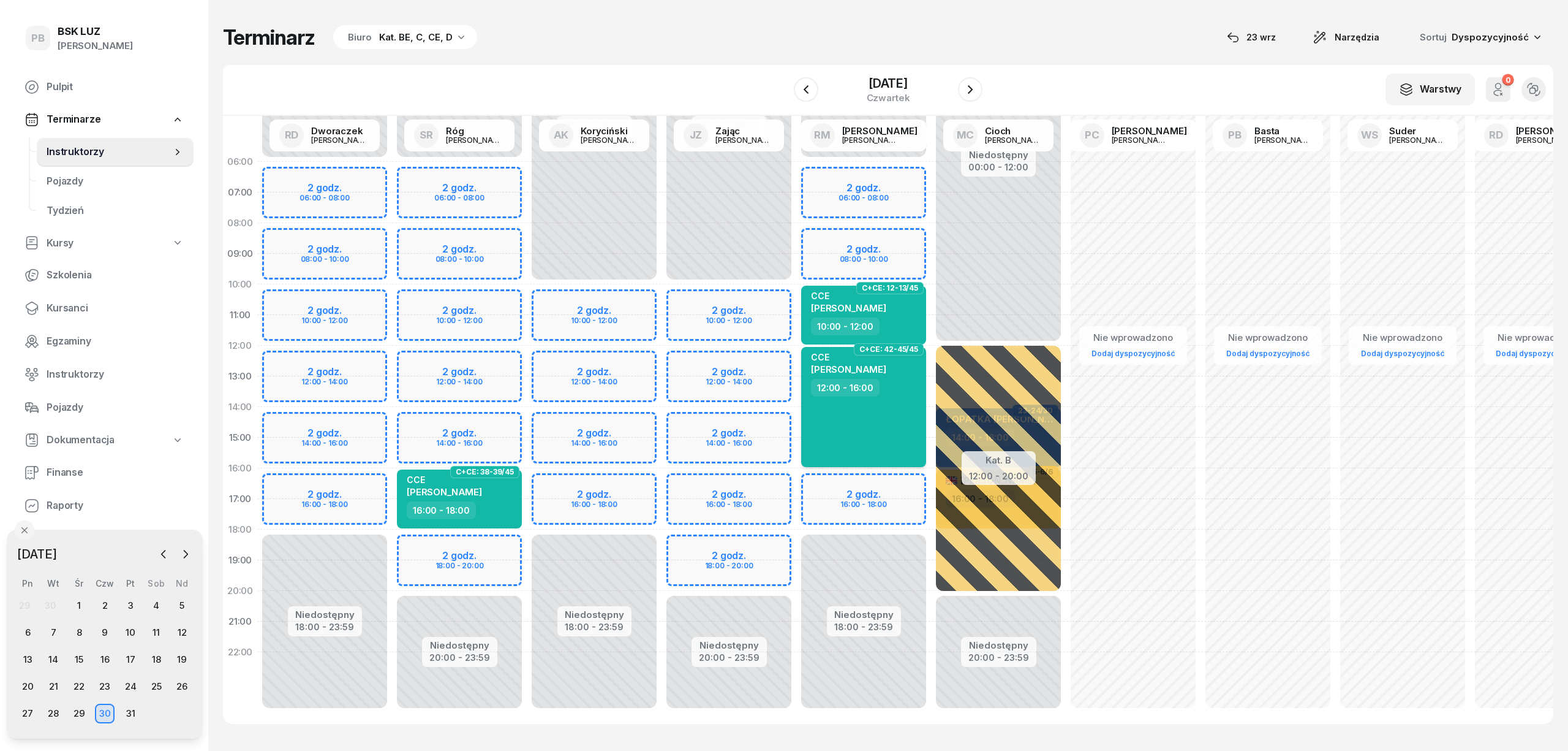
select select "12"
select select "16"
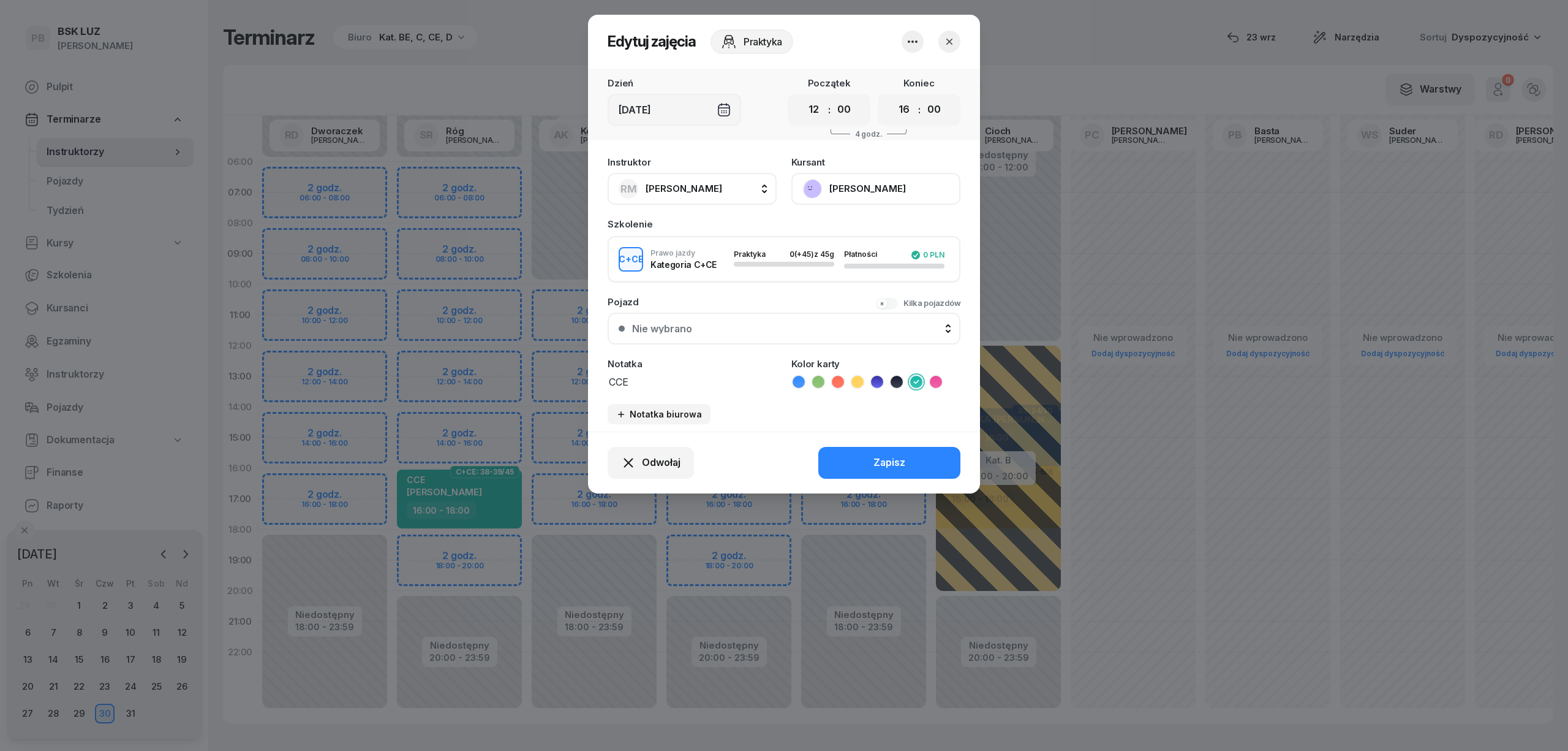
click at [896, 191] on button "[PERSON_NAME]" at bounding box center [876, 188] width 169 height 32
click at [876, 227] on link "Otwórz profil" at bounding box center [875, 231] width 162 height 31
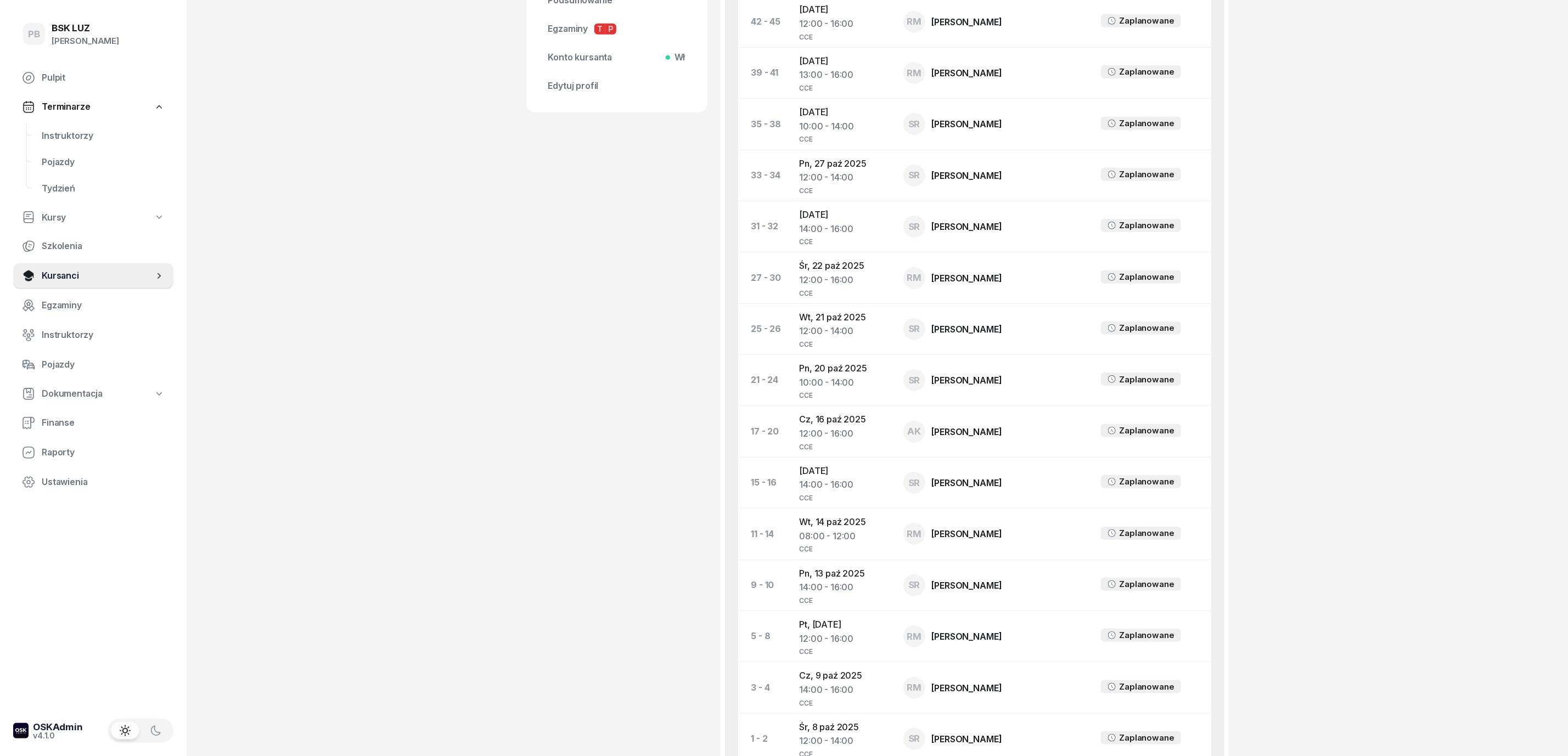
scroll to position [516, 0]
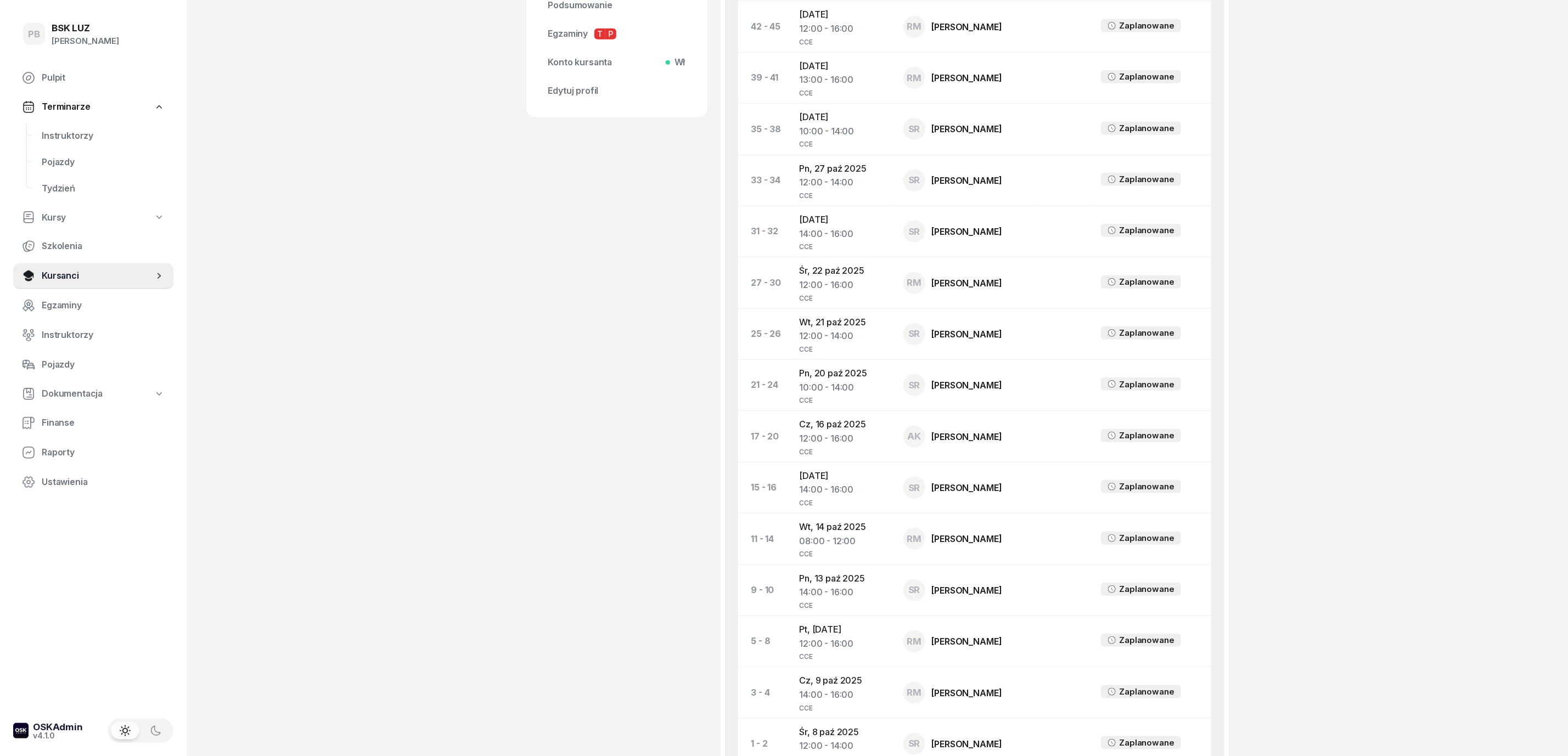
click at [1404, 672] on div "PB BSK LUZ Patrycja Bogdanowicz Pulpit Terminarze Instruktorzy Pojazdy Tydzień …" at bounding box center [784, 195] width 1568 height 1423
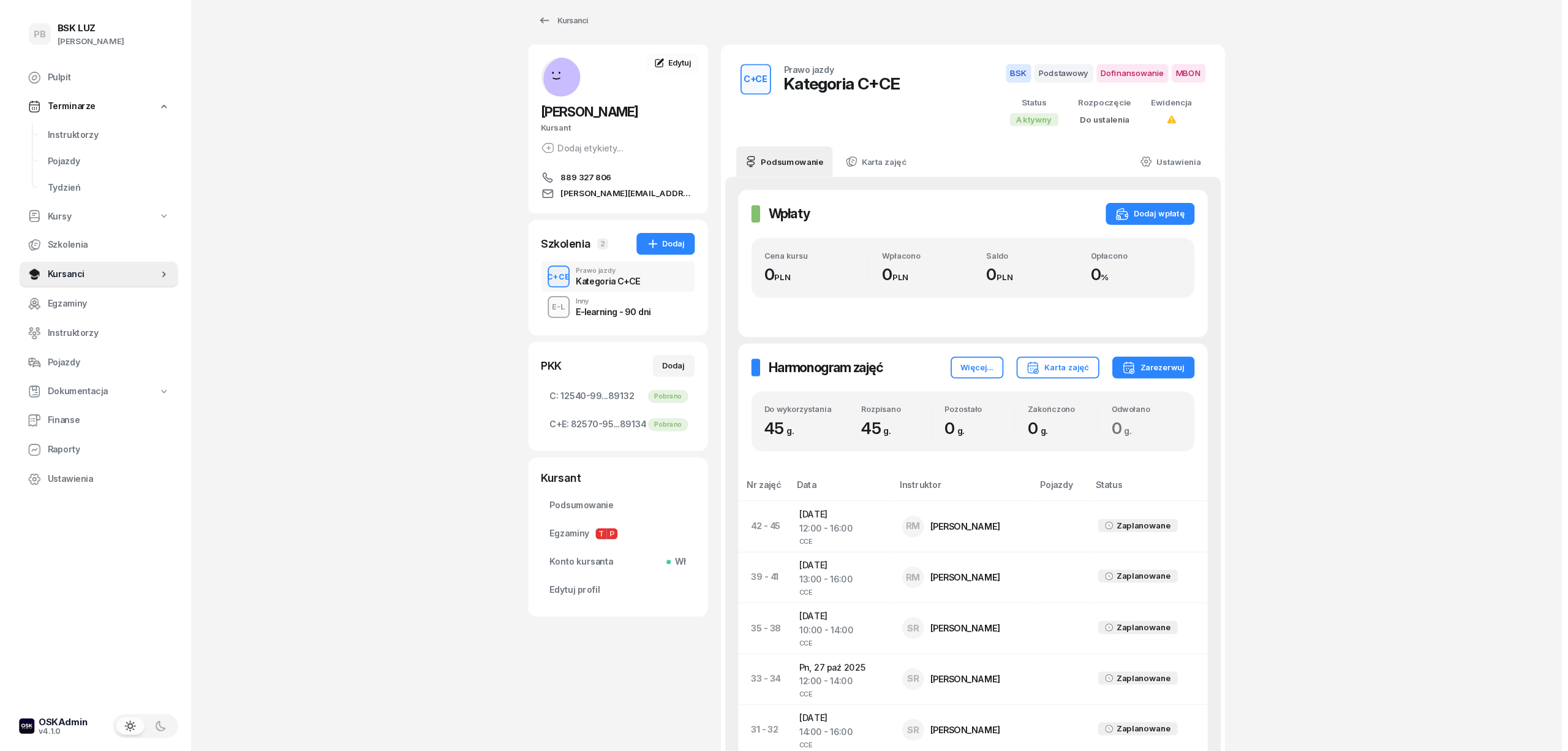
scroll to position [0, 0]
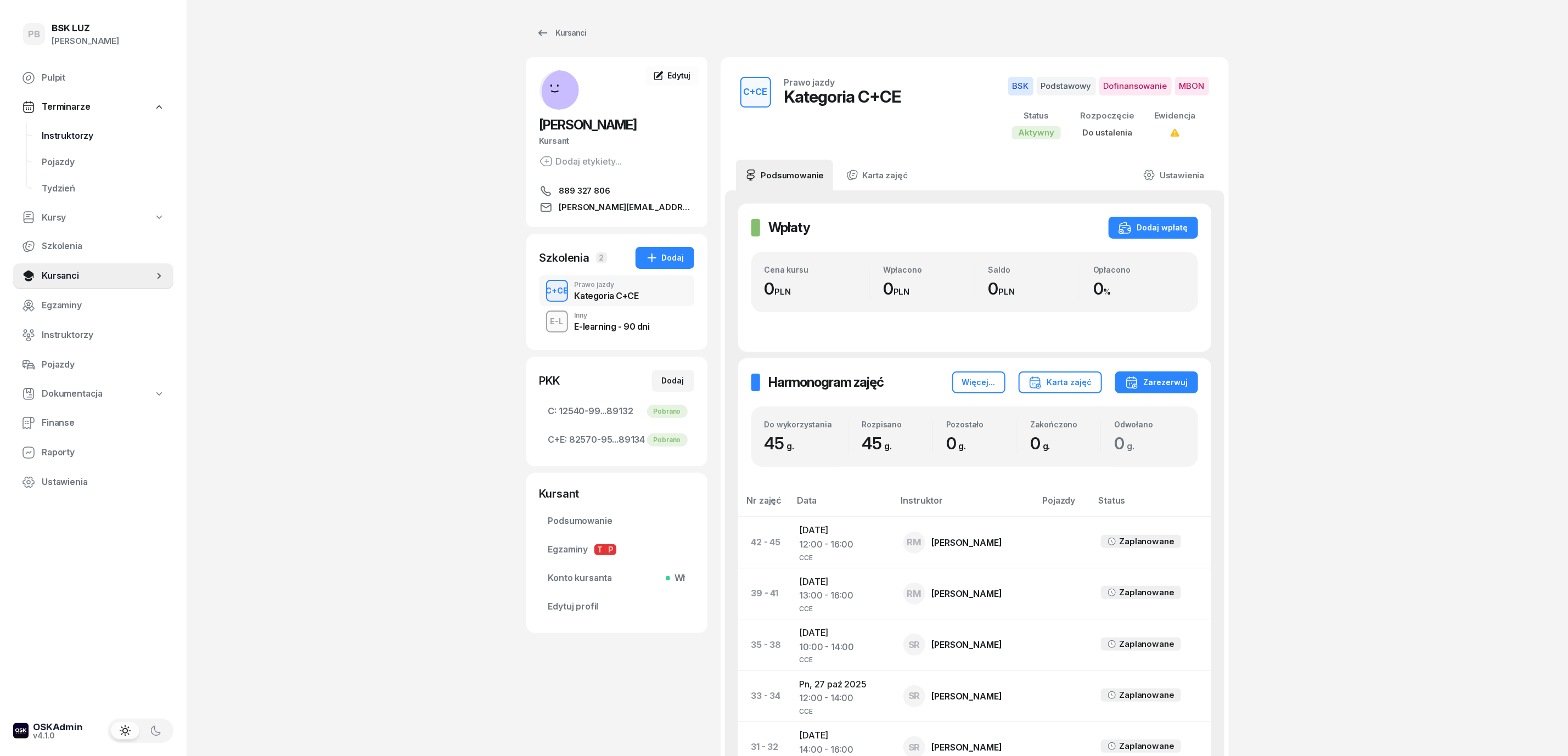
click at [65, 129] on span "Instruktorzy" at bounding box center [102, 136] width 123 height 15
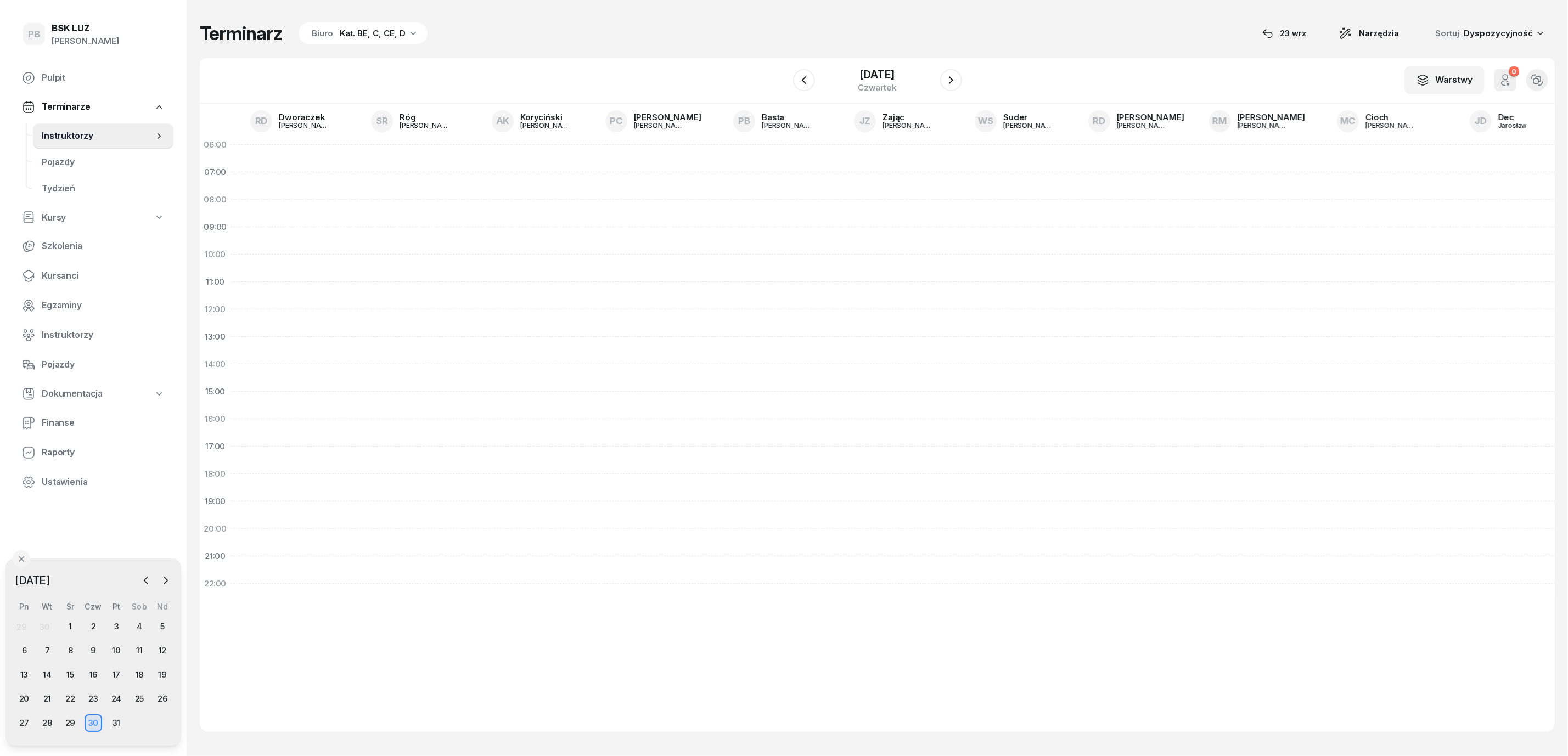
click at [86, 132] on span "Instruktorzy" at bounding box center [97, 136] width 112 height 15
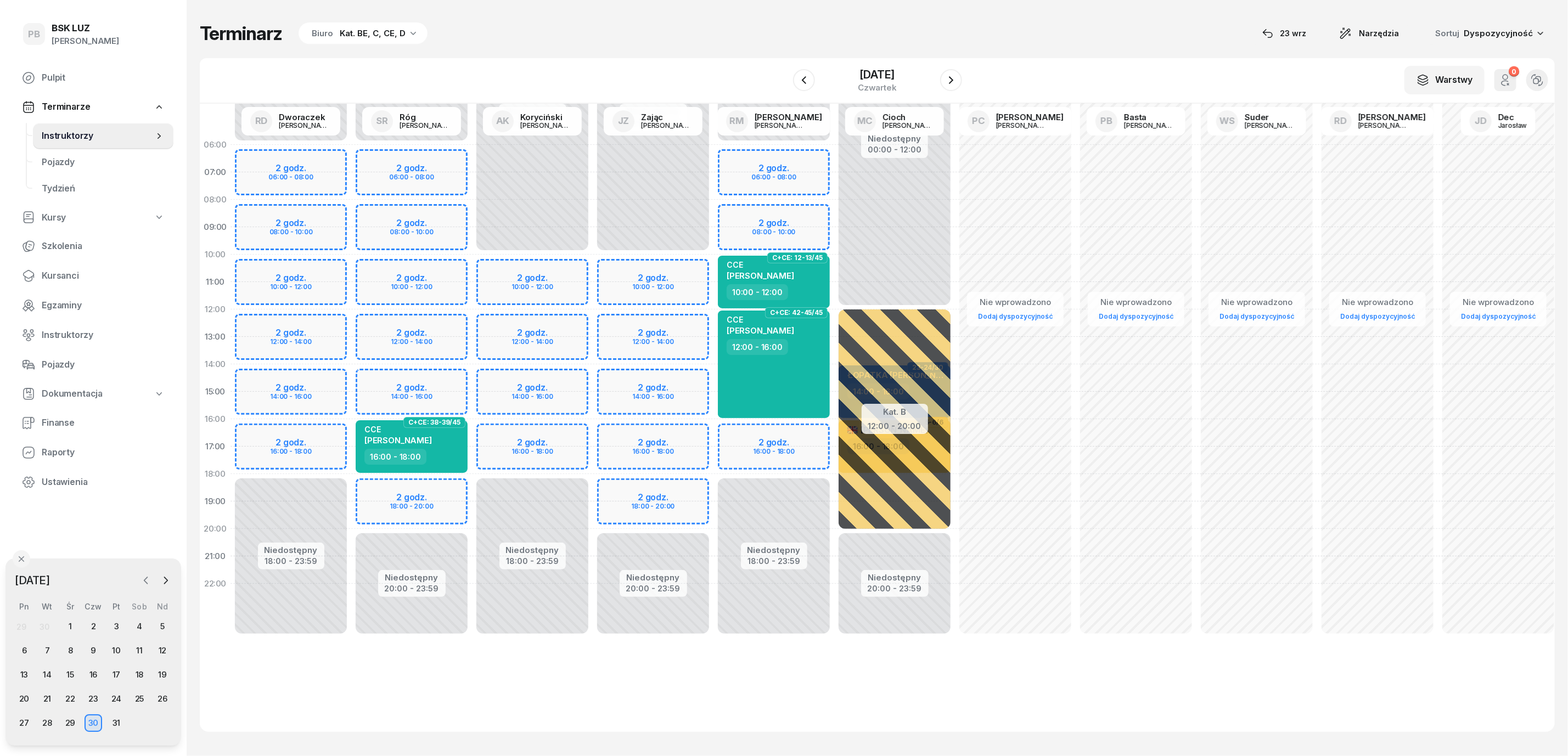
click at [146, 575] on icon "button" at bounding box center [146, 580] width 11 height 11
click at [20, 672] on div "29" at bounding box center [24, 723] width 17 height 17
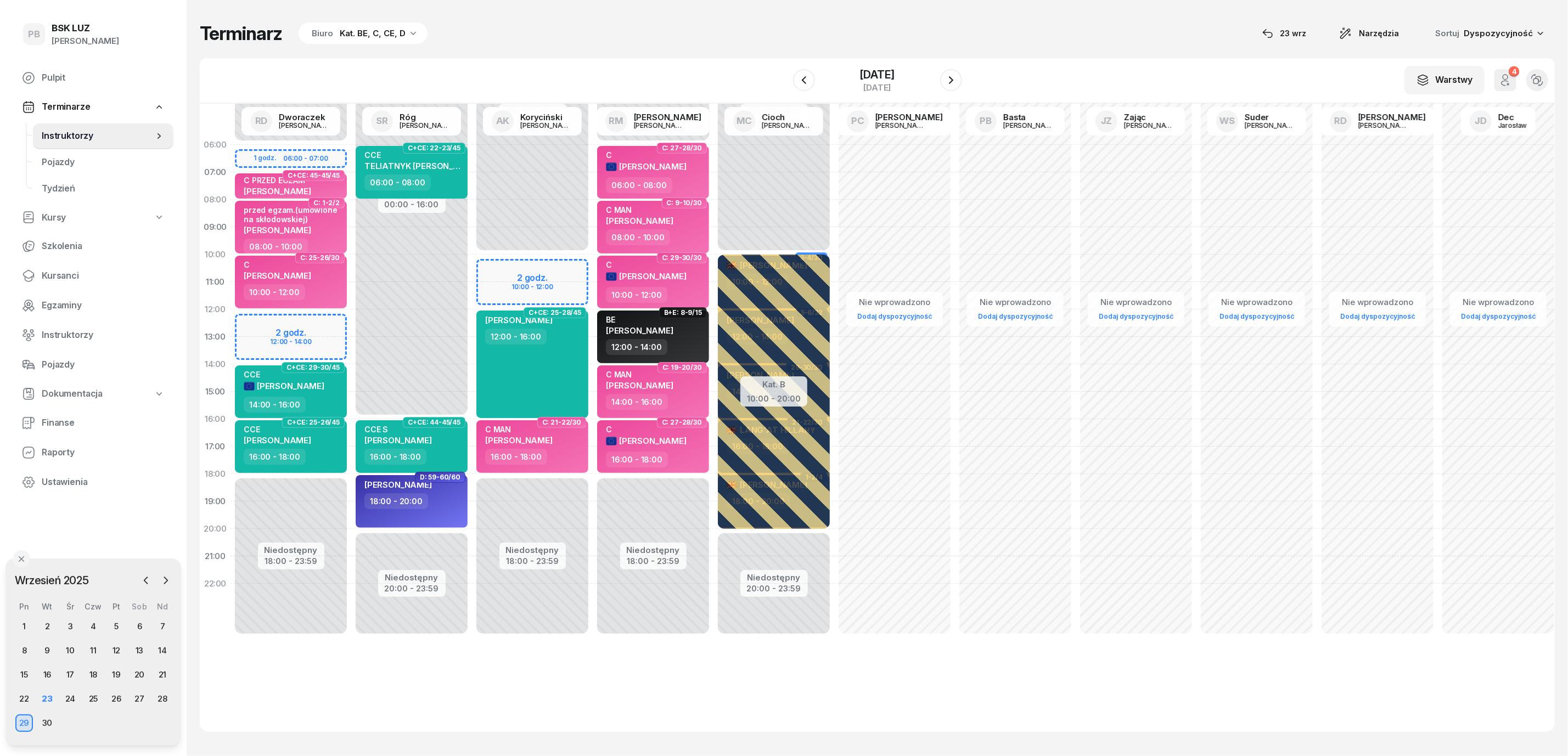
click at [507, 270] on div "Niedostępny 00:00 - 10:00 Niedostępny 18:00 - 23:59 2 godz. 10:00 - 12:00 C+CE:…" at bounding box center [532, 391] width 121 height 521
select select "10"
select select "12"
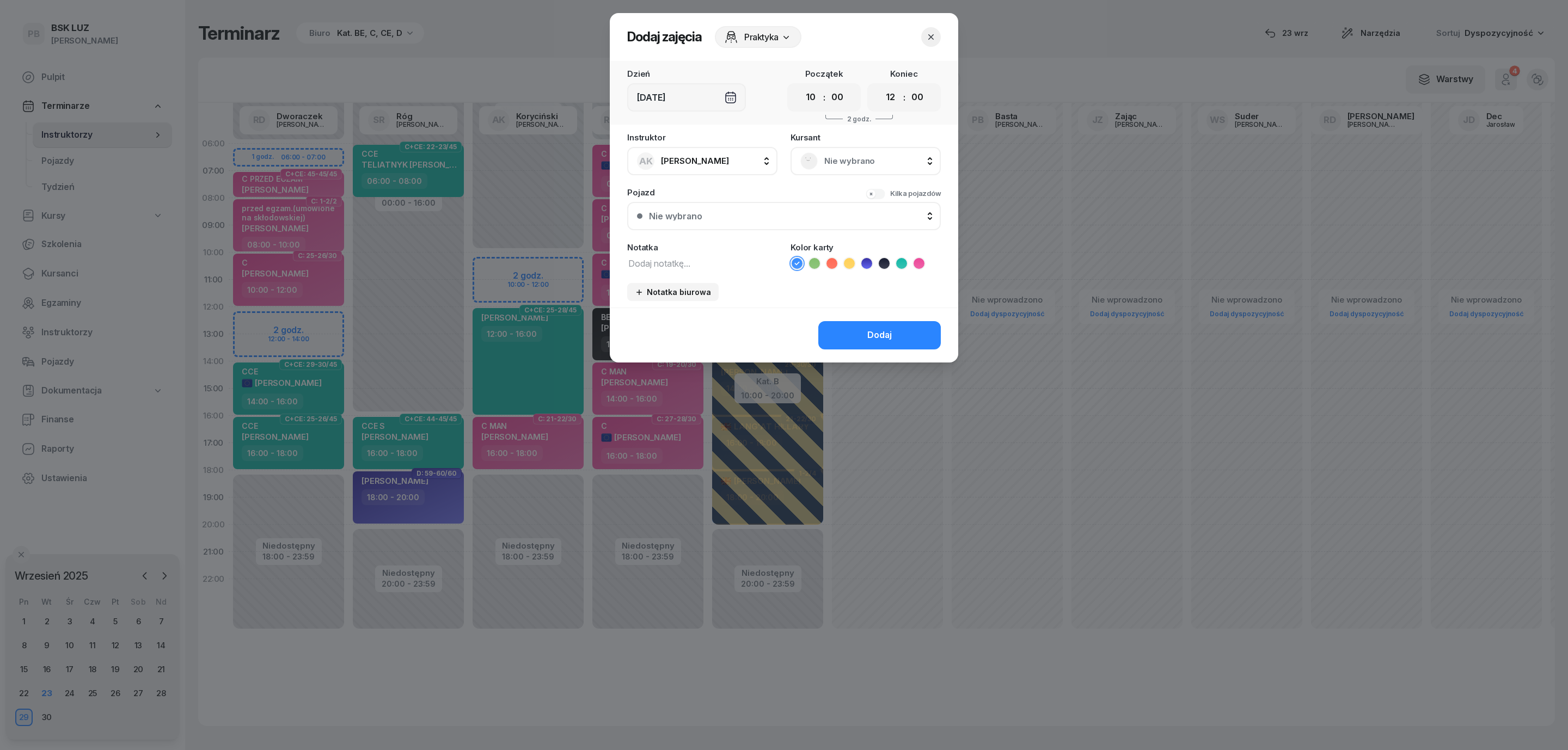
click at [931, 33] on icon "button" at bounding box center [931, 37] width 11 height 11
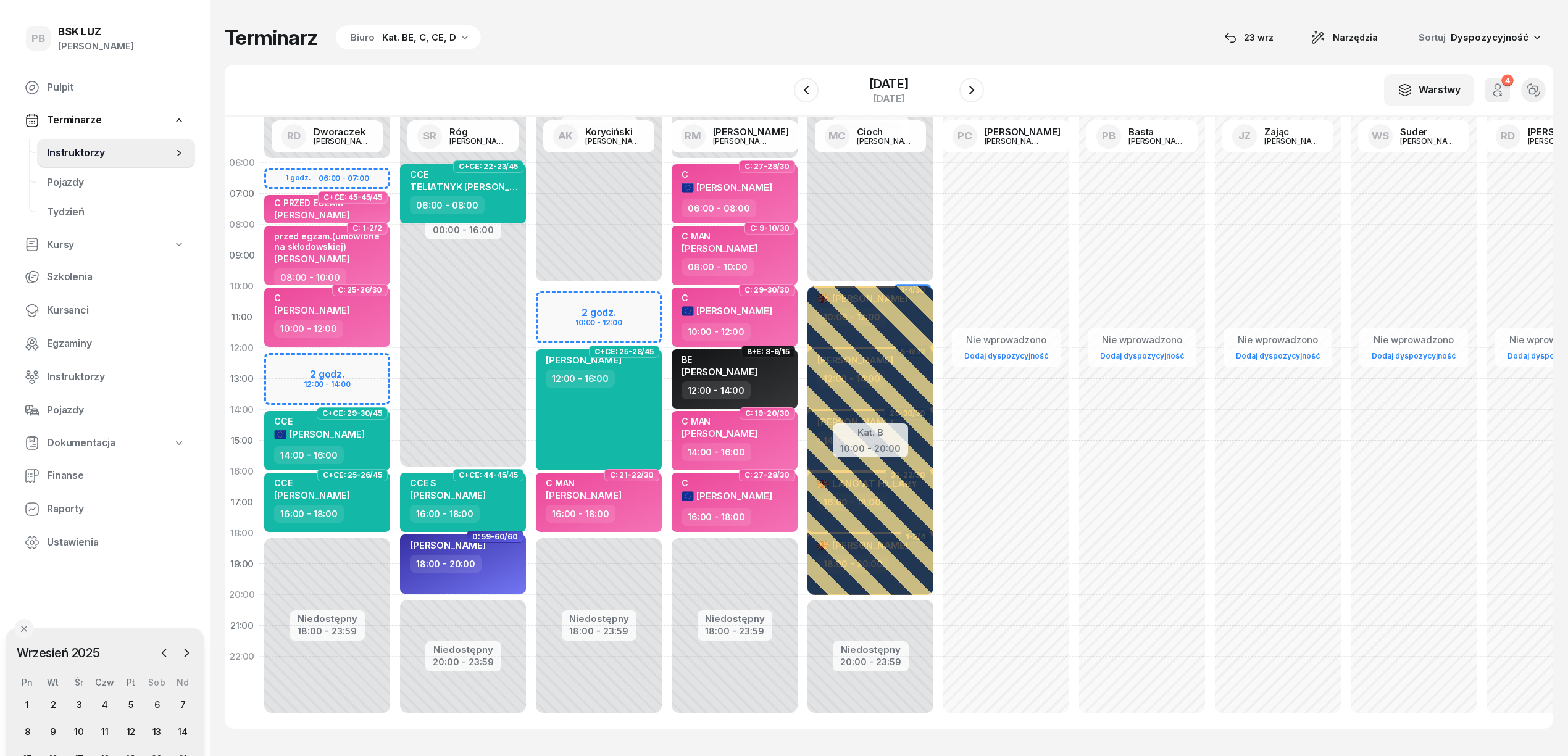
click at [603, 310] on div "Niedostępny 00:00 - 10:00 Niedostępny 18:00 - 23:59 2 godz. 10:00 - 12:00 C+CE:…" at bounding box center [599, 439] width 136 height 586
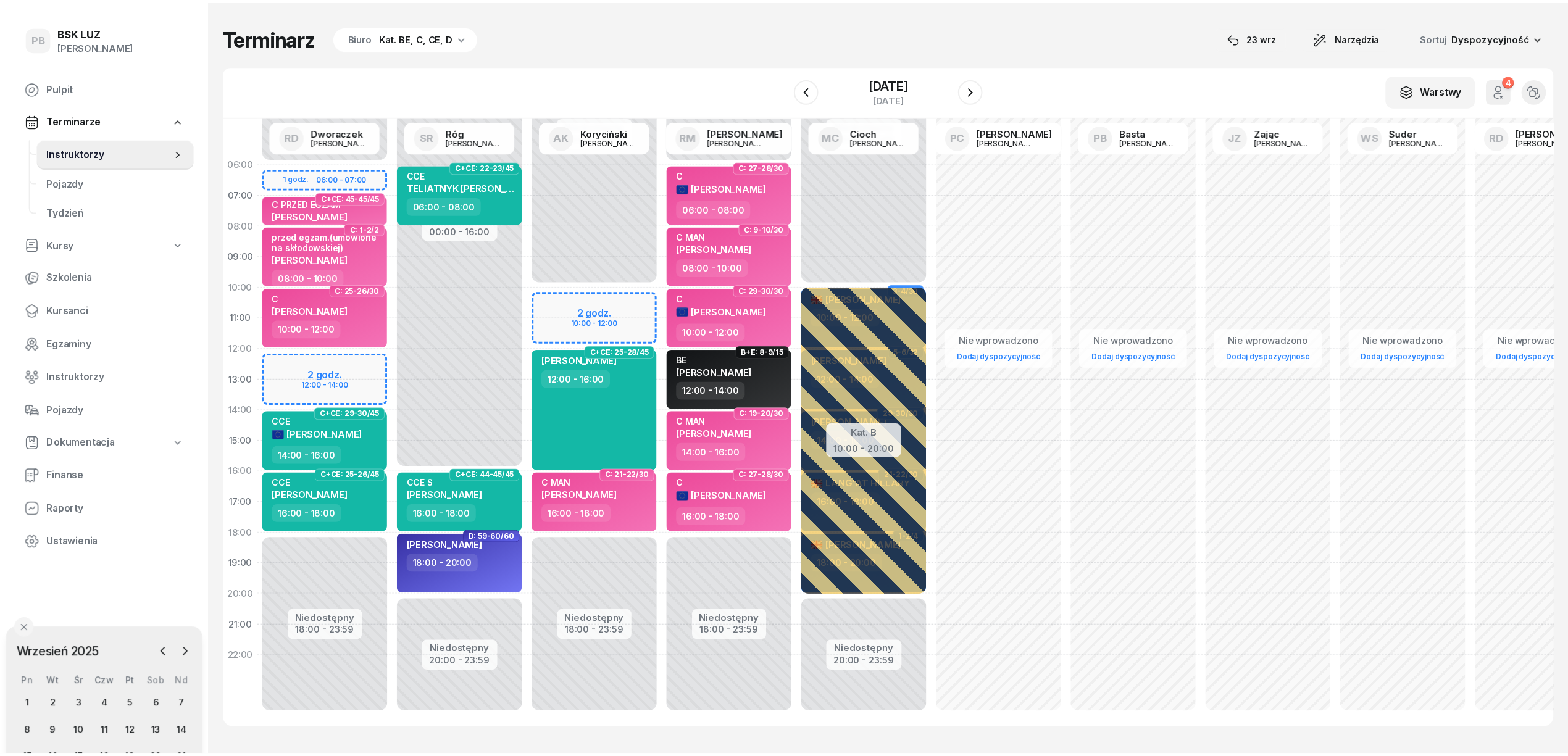
scroll to position [0, 1]
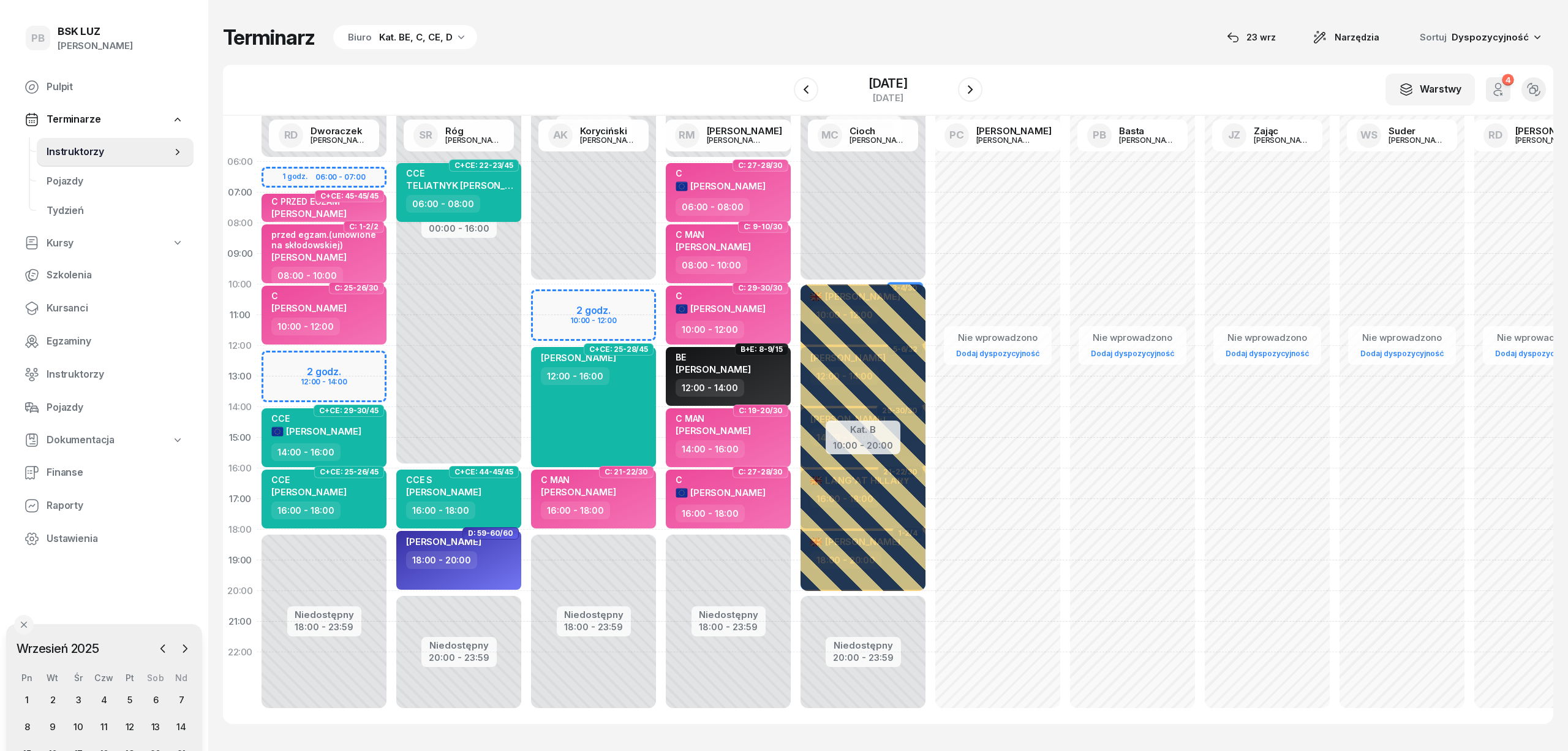
select select "10"
select select "12"
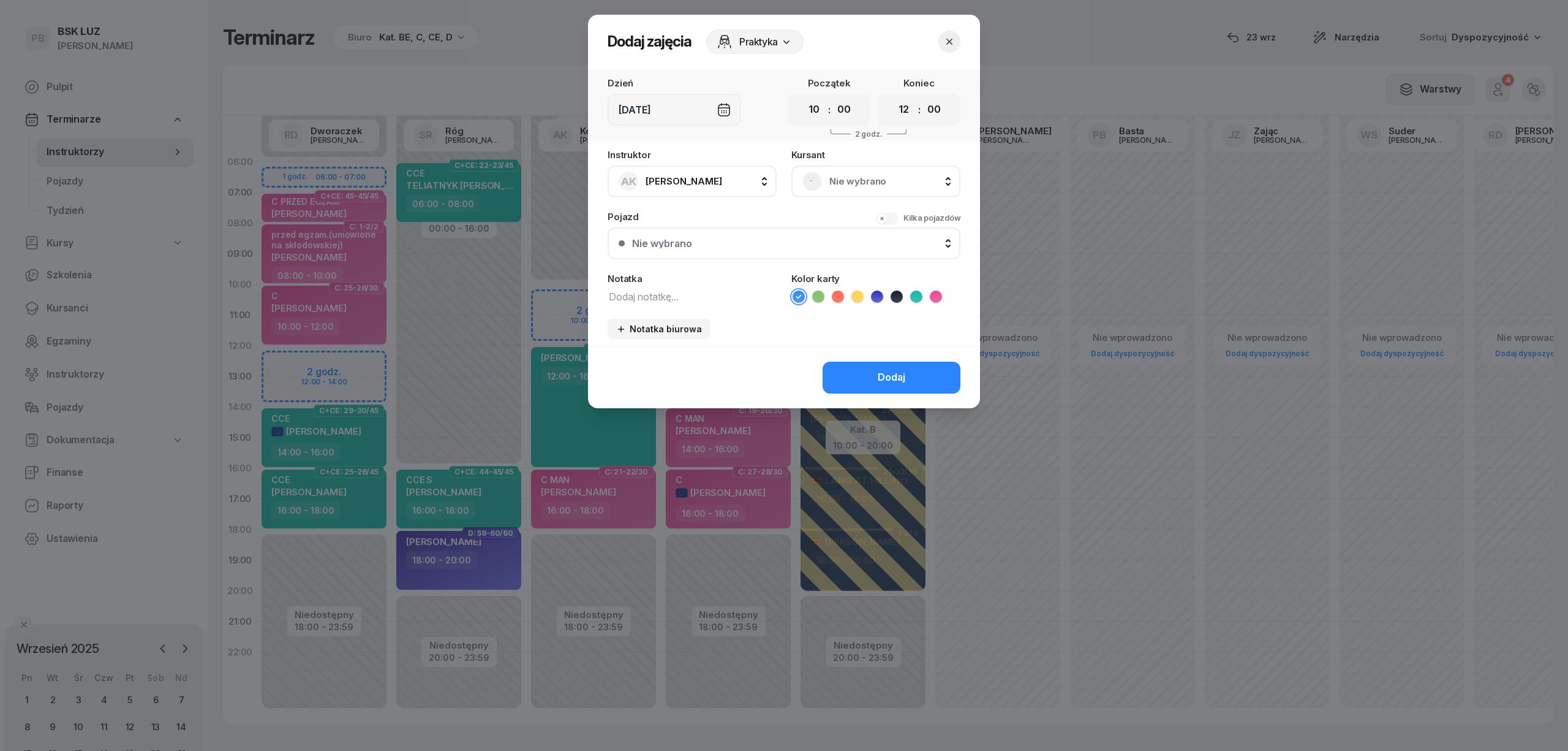
click at [872, 169] on div "Nie wybrano" at bounding box center [876, 181] width 169 height 32
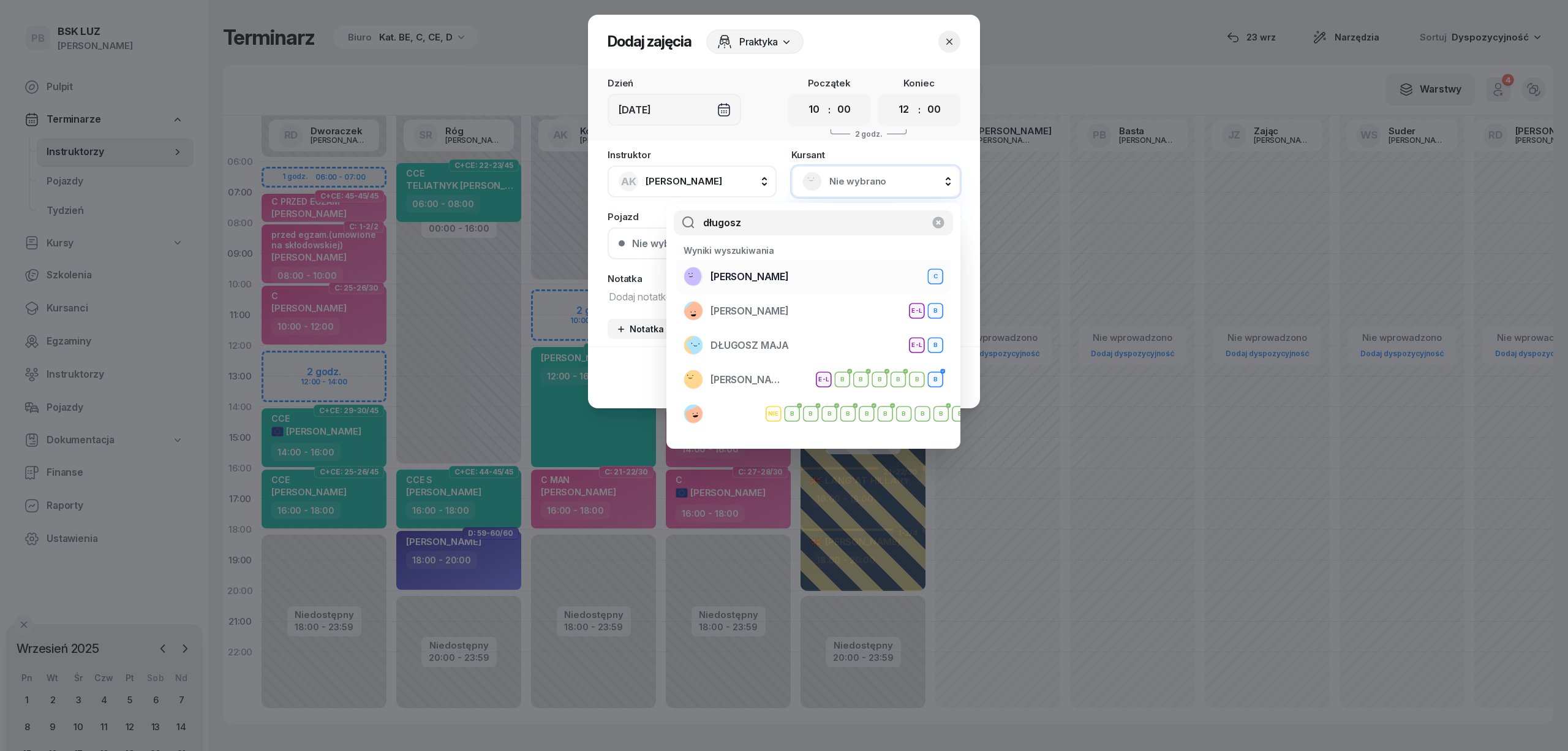
type input "długosz"
click at [814, 280] on div "DŁUGOSZ TOMASZ C" at bounding box center [813, 276] width 260 height 19
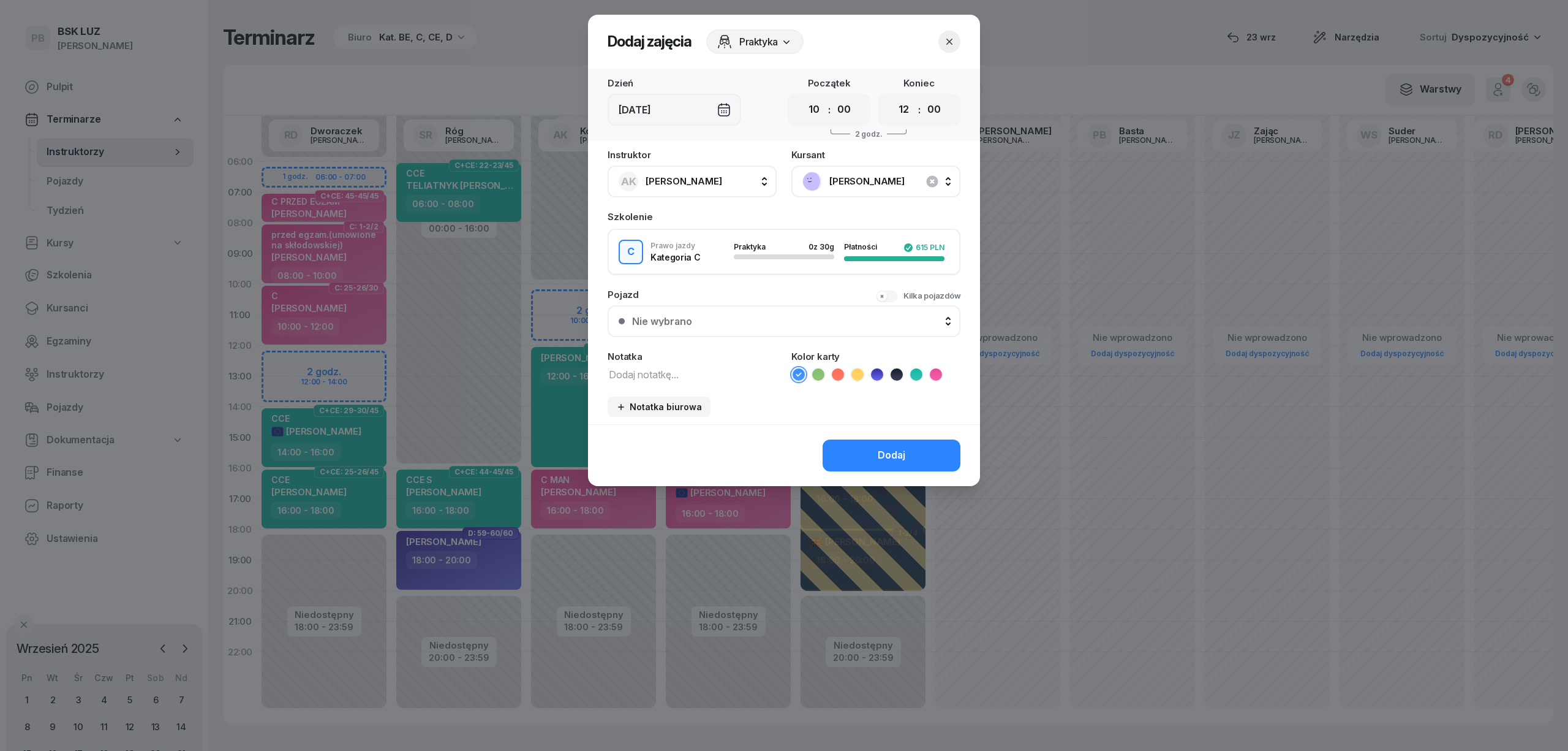
click at [707, 376] on textarea at bounding box center [692, 373] width 169 height 16
type textarea "??? do potwierdzenia"
click at [932, 371] on icon at bounding box center [935, 374] width 12 height 13
click at [885, 459] on div "Dodaj" at bounding box center [891, 455] width 28 height 16
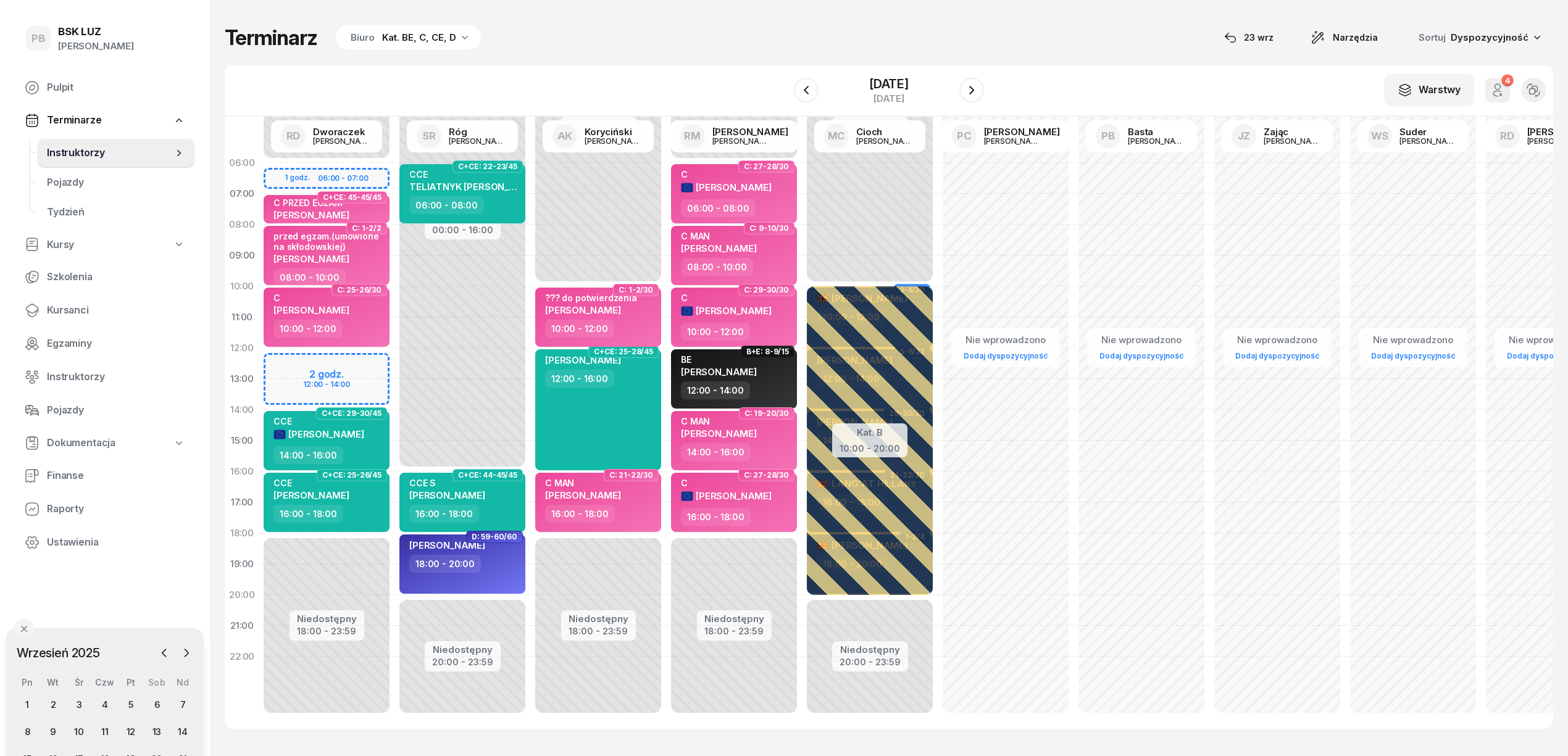
click at [717, 35] on div "Terminarz Biuro Kat. BE, C, CE, D [DATE] Narzędzia Sortuj Dyspozycyjność" at bounding box center [888, 37] width 1328 height 26
click at [721, 40] on div "Terminarz Biuro Kat. BE, C, CE, D [DATE] Narzędzia Sortuj Dyspozycyjność" at bounding box center [888, 37] width 1328 height 26
click at [768, 30] on div "Terminarz Biuro Kat. BE, C, CE, D [DATE] Narzędzia Sortuj Dyspozycyjność" at bounding box center [888, 37] width 1328 height 26
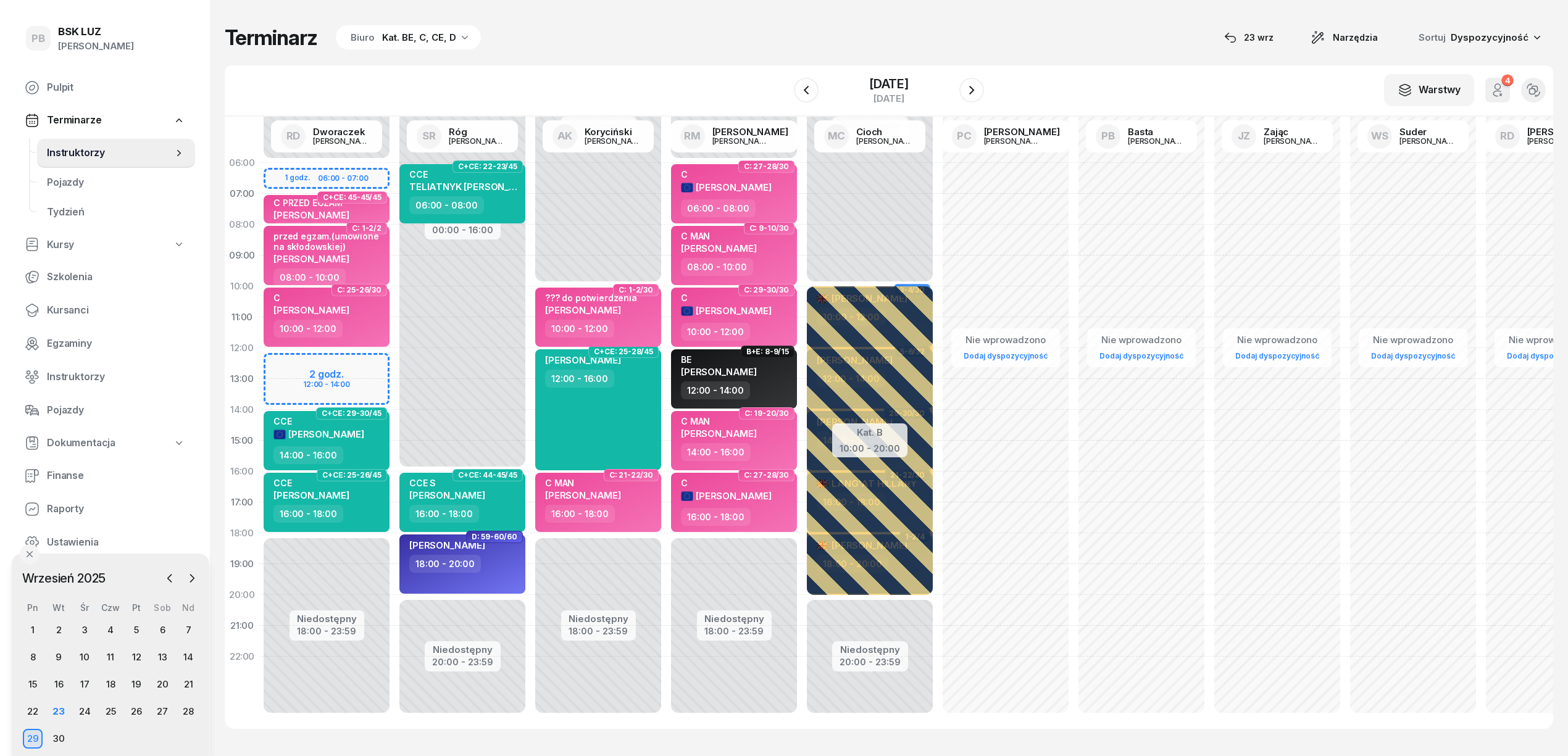
drag, startPoint x: 117, startPoint y: 632, endPoint x: 123, endPoint y: 557, distance: 75.2
click at [123, 557] on div "Wrzesień 2025 2025 sty lut mar kwi maj cze lip sie wrz paź lis gru Pn Wt Śr Czw…" at bounding box center [110, 658] width 198 height 210
click at [758, 17] on div "Terminarz Biuro Kat. BE, C, CE, D 23 wrz Narzędzia Sortuj Dyspozycyjność W Wybi…" at bounding box center [888, 377] width 1328 height 753
click at [579, 54] on div "Terminarz Biuro Kat. BE, C, CE, D 23 wrz Narzędzia Sortuj Dyspozycyjność W Wybi…" at bounding box center [888, 377] width 1328 height 753
click at [977, 89] on icon "button" at bounding box center [970, 89] width 15 height 15
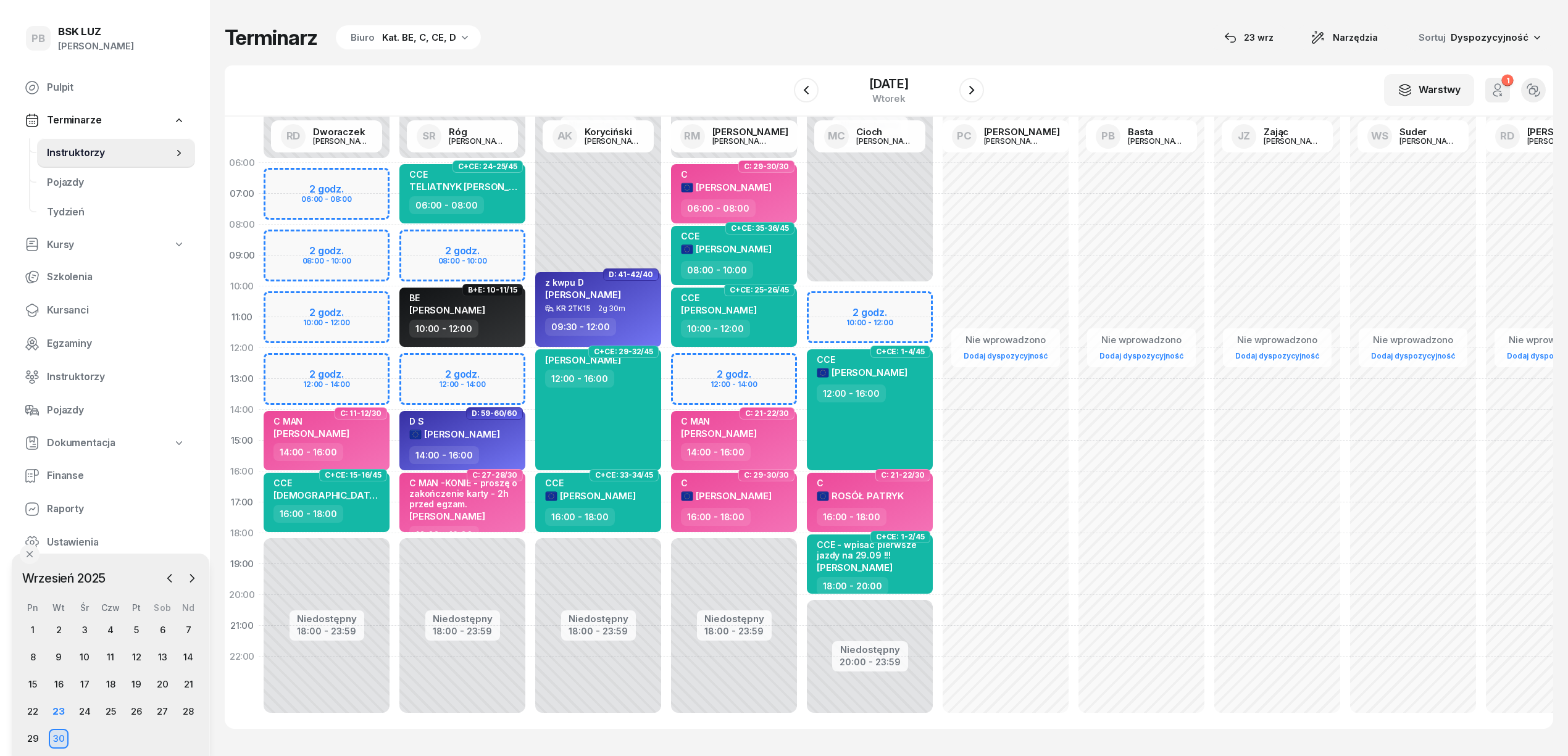
click at [751, 363] on div "Niedostępny 00:00 - 06:00 Niedostępny 18:00 - 23:59 2 godz. 12:00 - 14:00 C: 29…" at bounding box center [734, 439] width 136 height 586
select select "12"
select select "14"
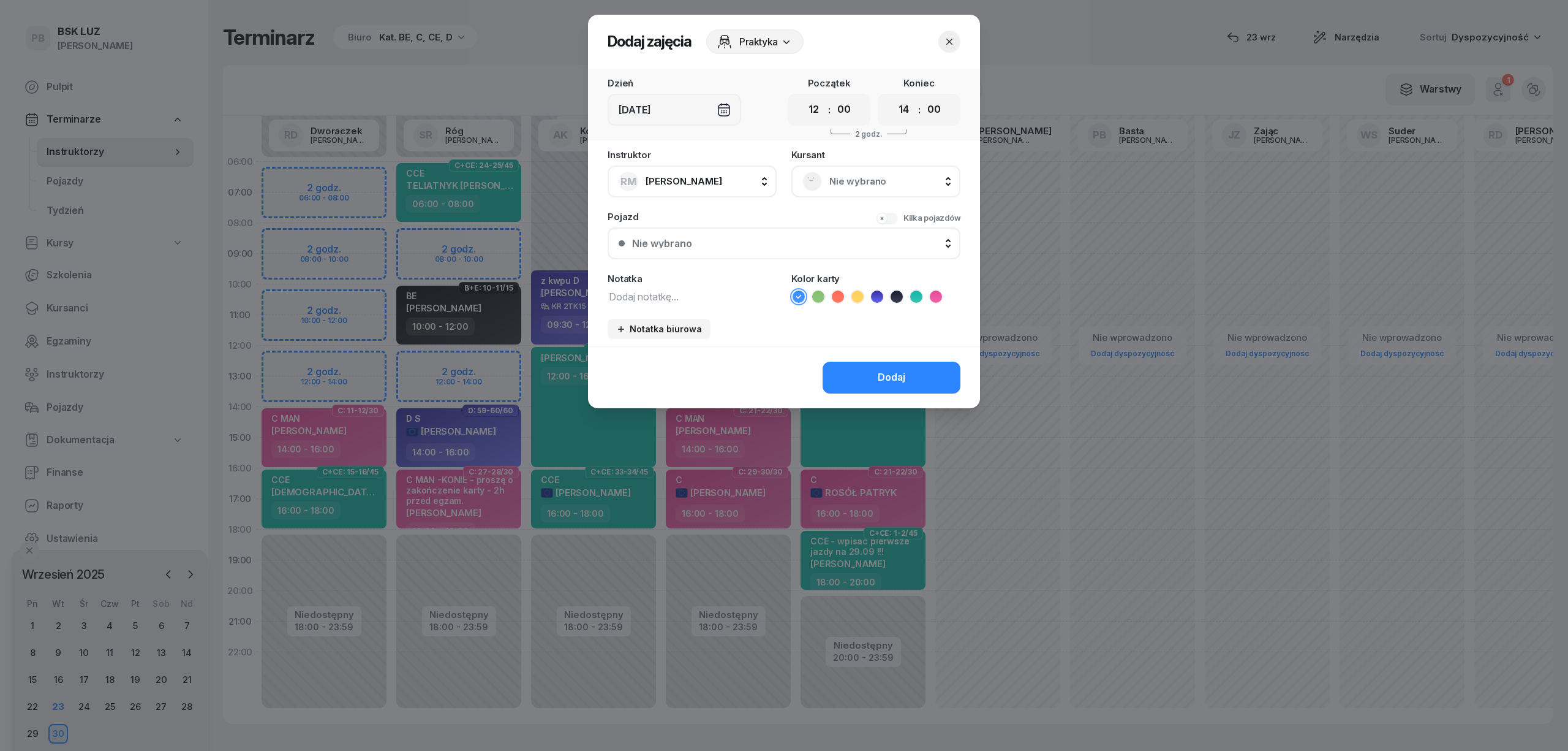
click at [844, 177] on span "Nie wybrano" at bounding box center [889, 181] width 120 height 16
click at [876, 179] on span "Nie wybrano" at bounding box center [889, 181] width 120 height 16
click at [834, 184] on span "Nie wybrano" at bounding box center [889, 181] width 120 height 16
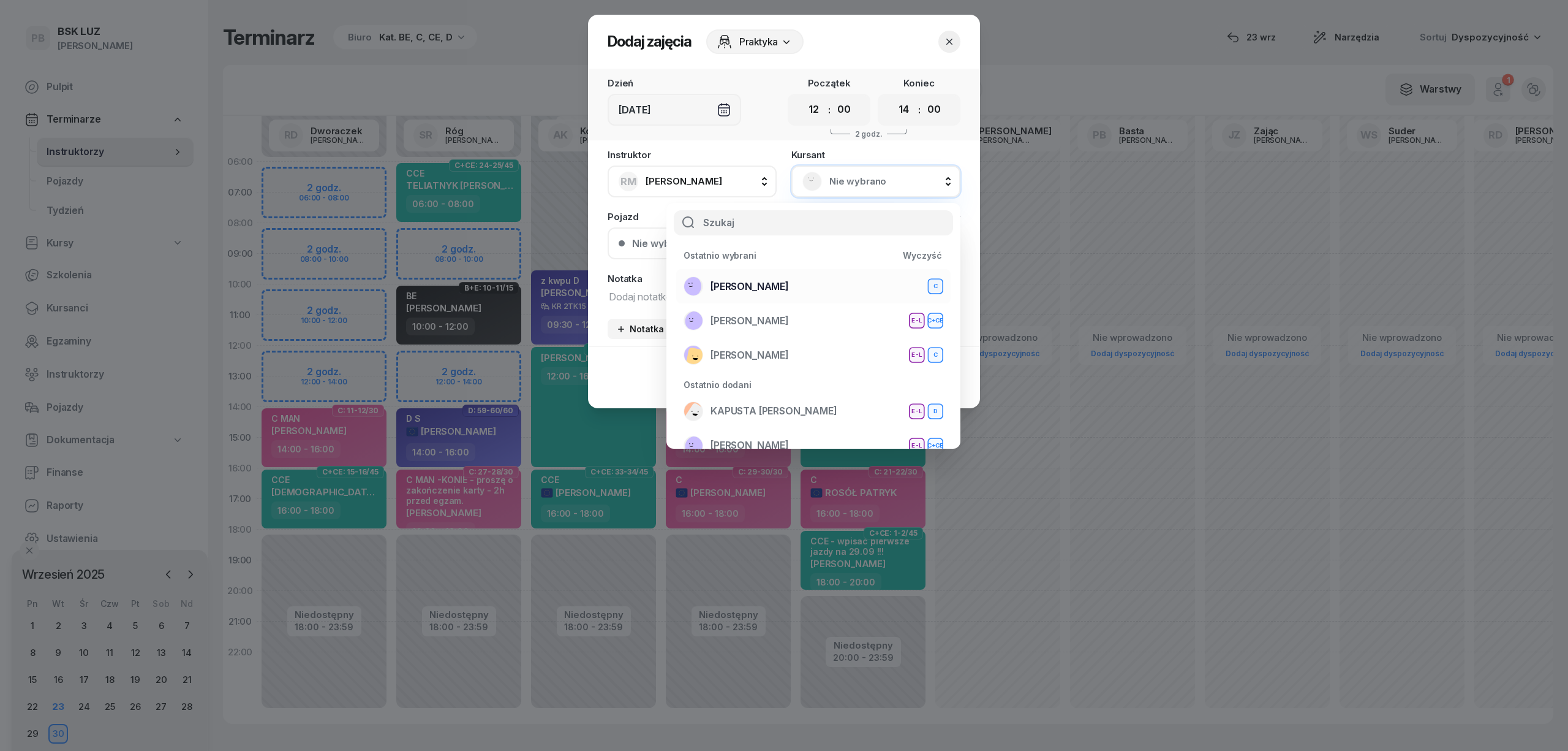
click at [808, 288] on div "DŁUGOSZ TOMASZ C" at bounding box center [813, 286] width 260 height 19
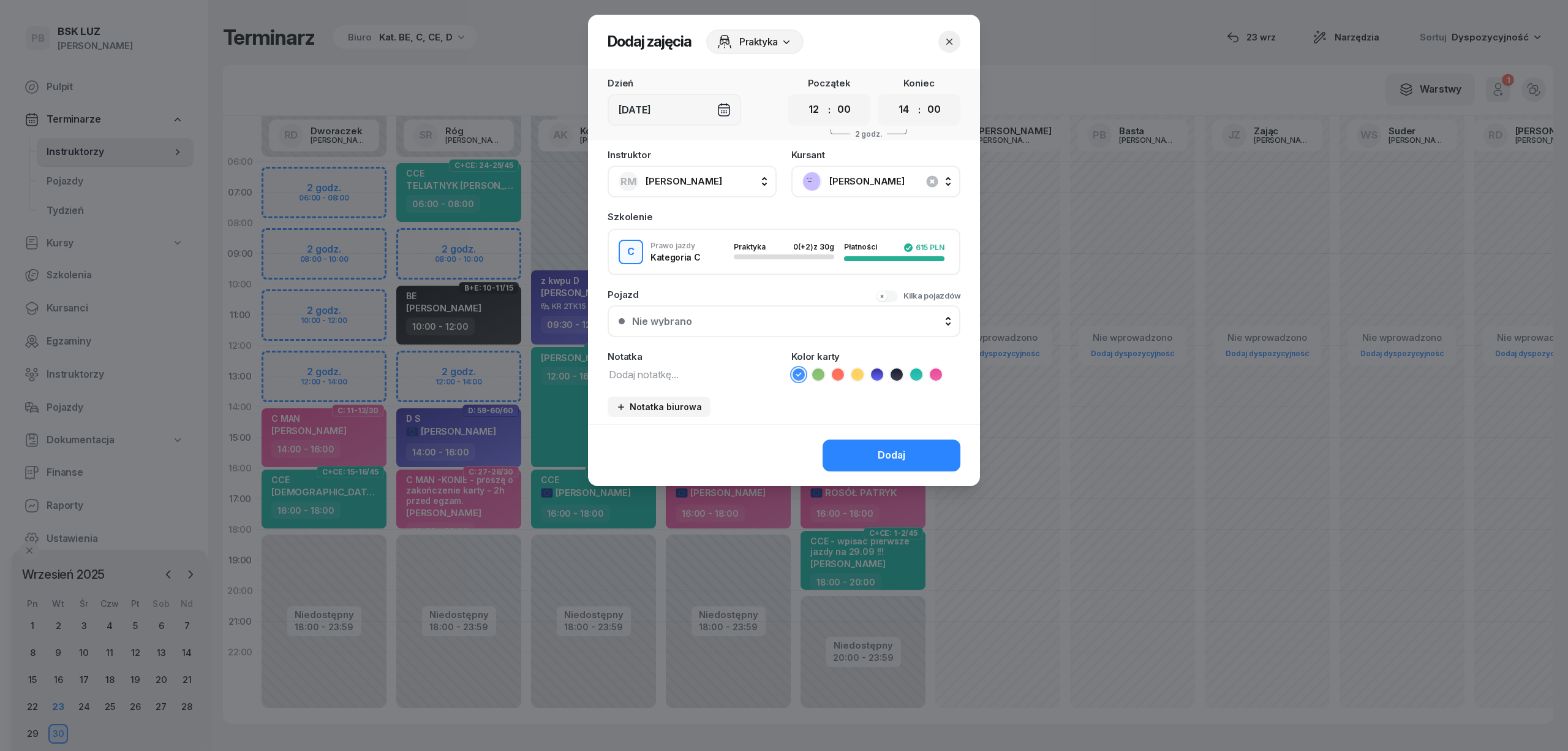
click at [738, 373] on textarea at bounding box center [692, 373] width 169 height 16
type textarea "C"
click at [936, 372] on icon at bounding box center [935, 374] width 6 height 4
click at [905, 447] on div "Dodaj" at bounding box center [891, 455] width 28 height 16
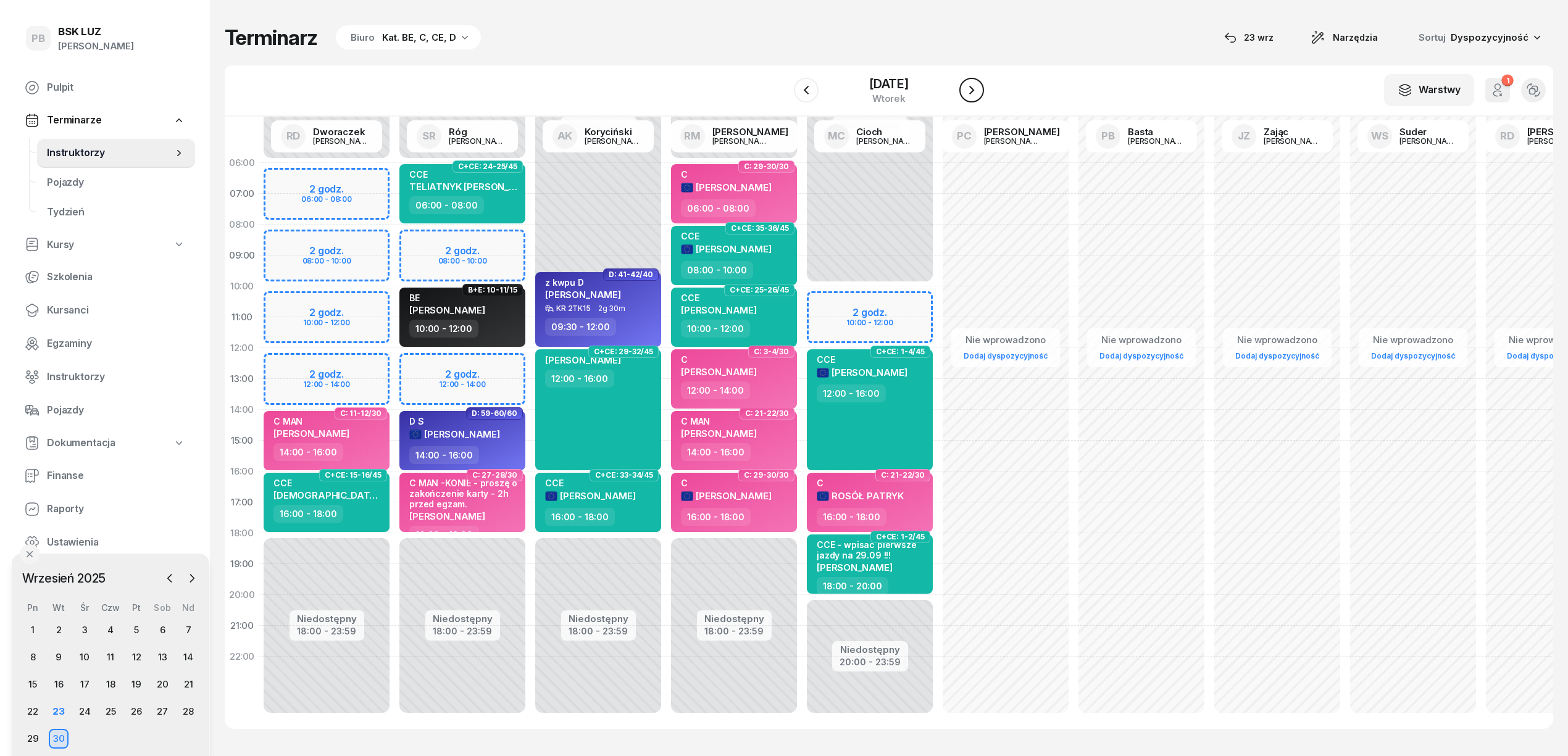
click at [970, 87] on icon "button" at bounding box center [970, 89] width 15 height 15
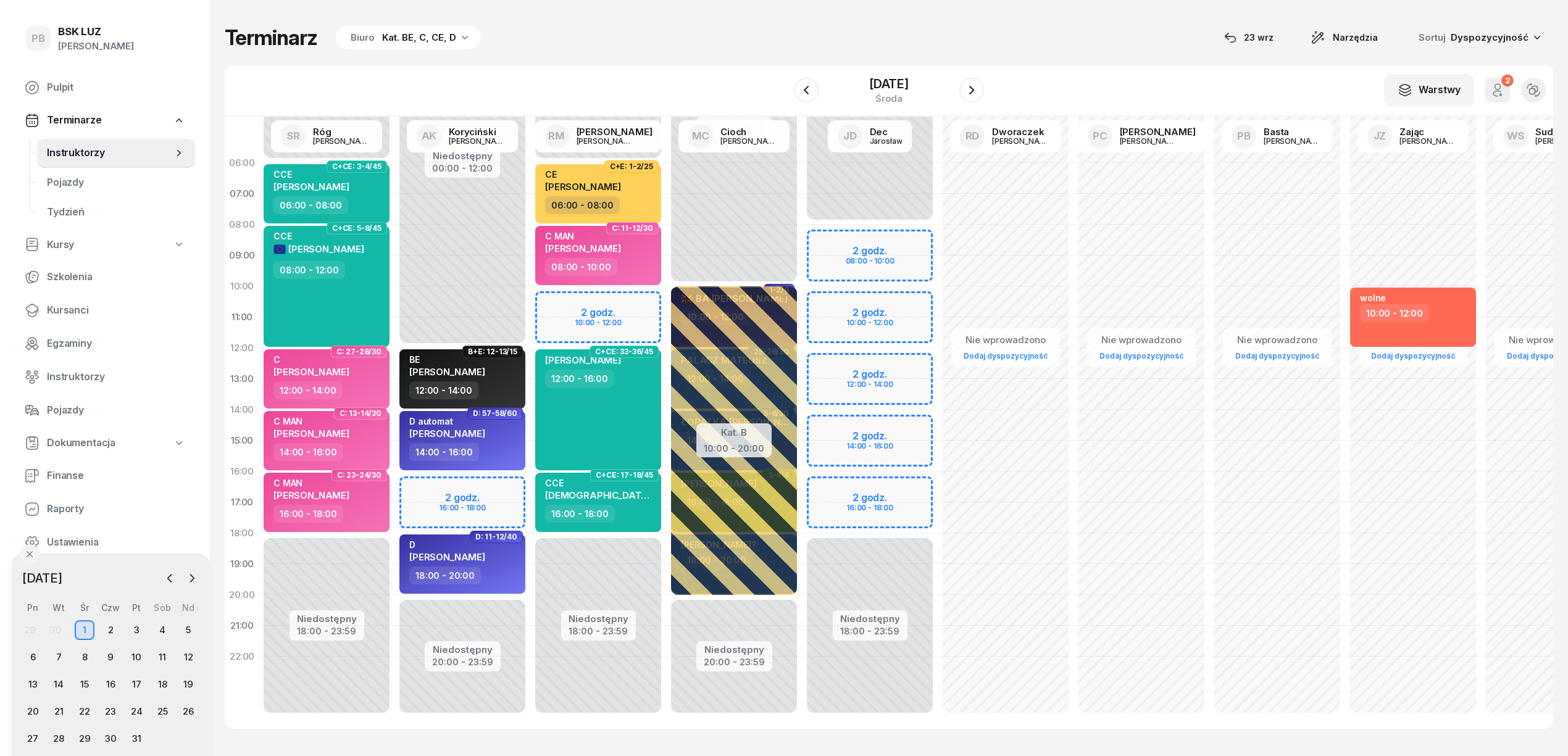
click at [543, 94] on div "W Wybierz AK Koryciński Artur BP Pająk Bogusław DA Arendarczyk Damian DP Pawłow…" at bounding box center [888, 91] width 1328 height 51
click at [979, 92] on icon "button" at bounding box center [970, 89] width 15 height 15
click at [974, 92] on icon "button" at bounding box center [970, 90] width 5 height 9
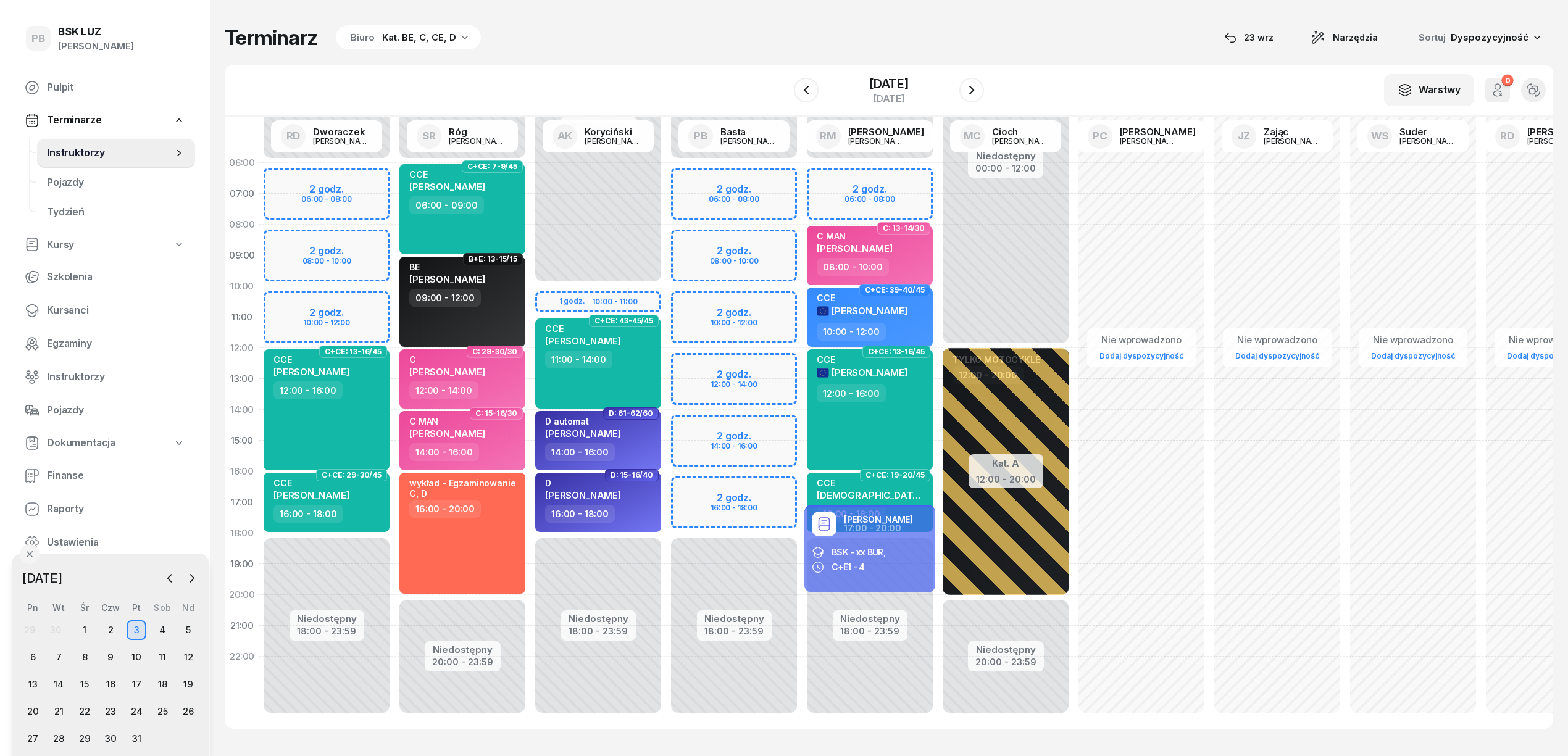
click at [909, 183] on div "Niedostępny 00:00 - 06:00 Niedostępny 18:00 - 23:59 2 godz. 06:00 - 08:00 C: 13…" at bounding box center [870, 439] width 136 height 586
select select "06"
select select "08"
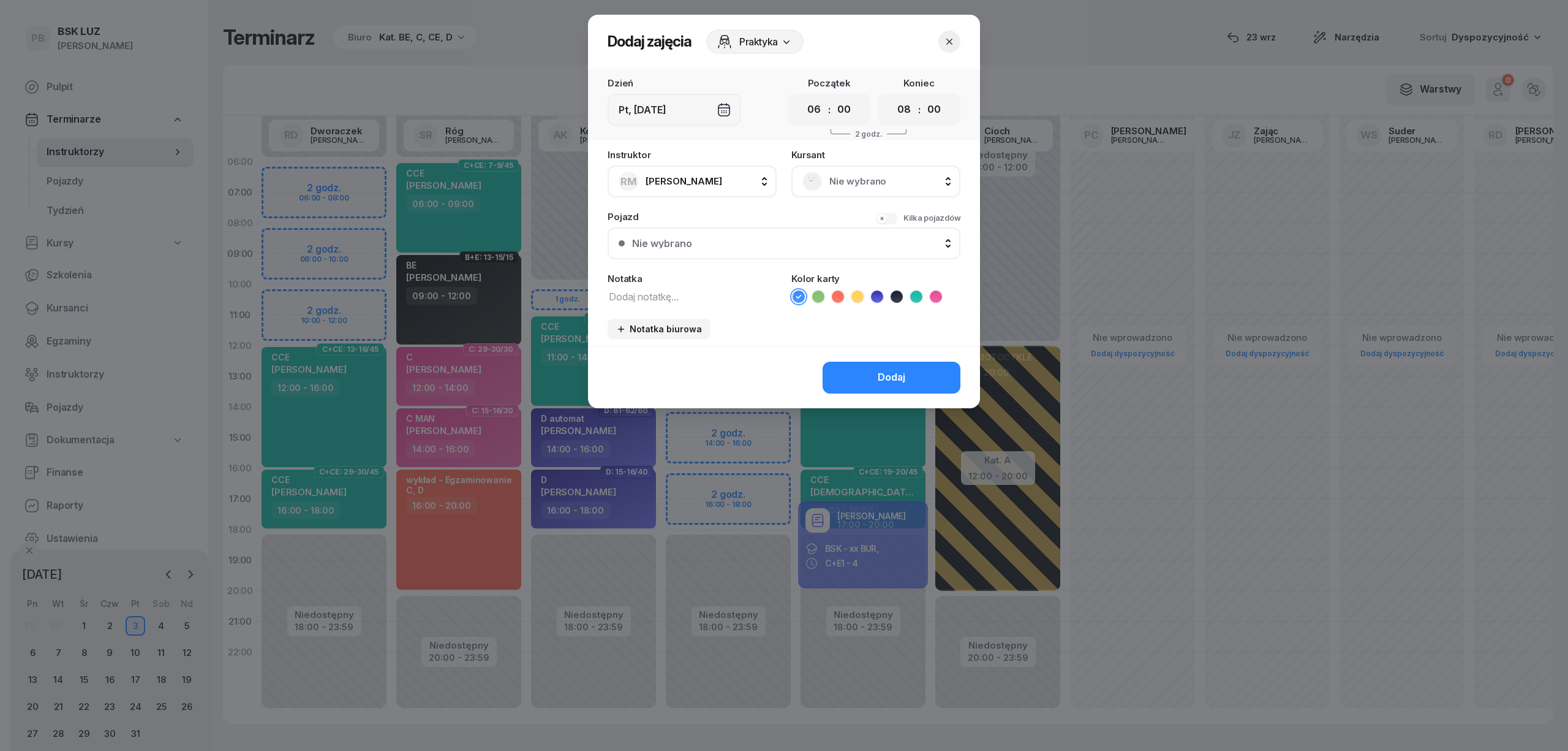
click at [893, 184] on span "Nie wybrano" at bounding box center [889, 181] width 120 height 16
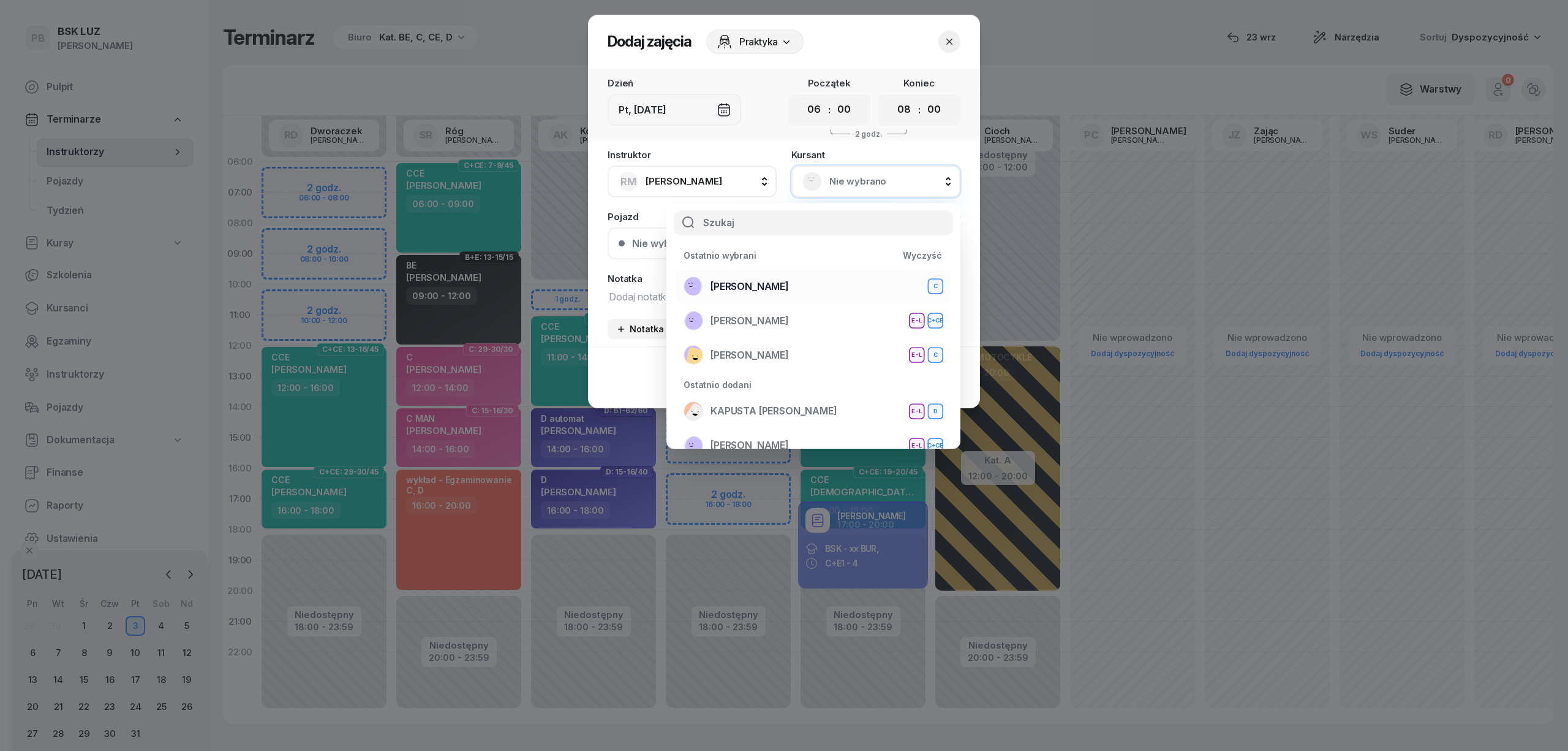
click at [819, 285] on div "DŁUGOSZ TOMASZ C" at bounding box center [813, 286] width 260 height 19
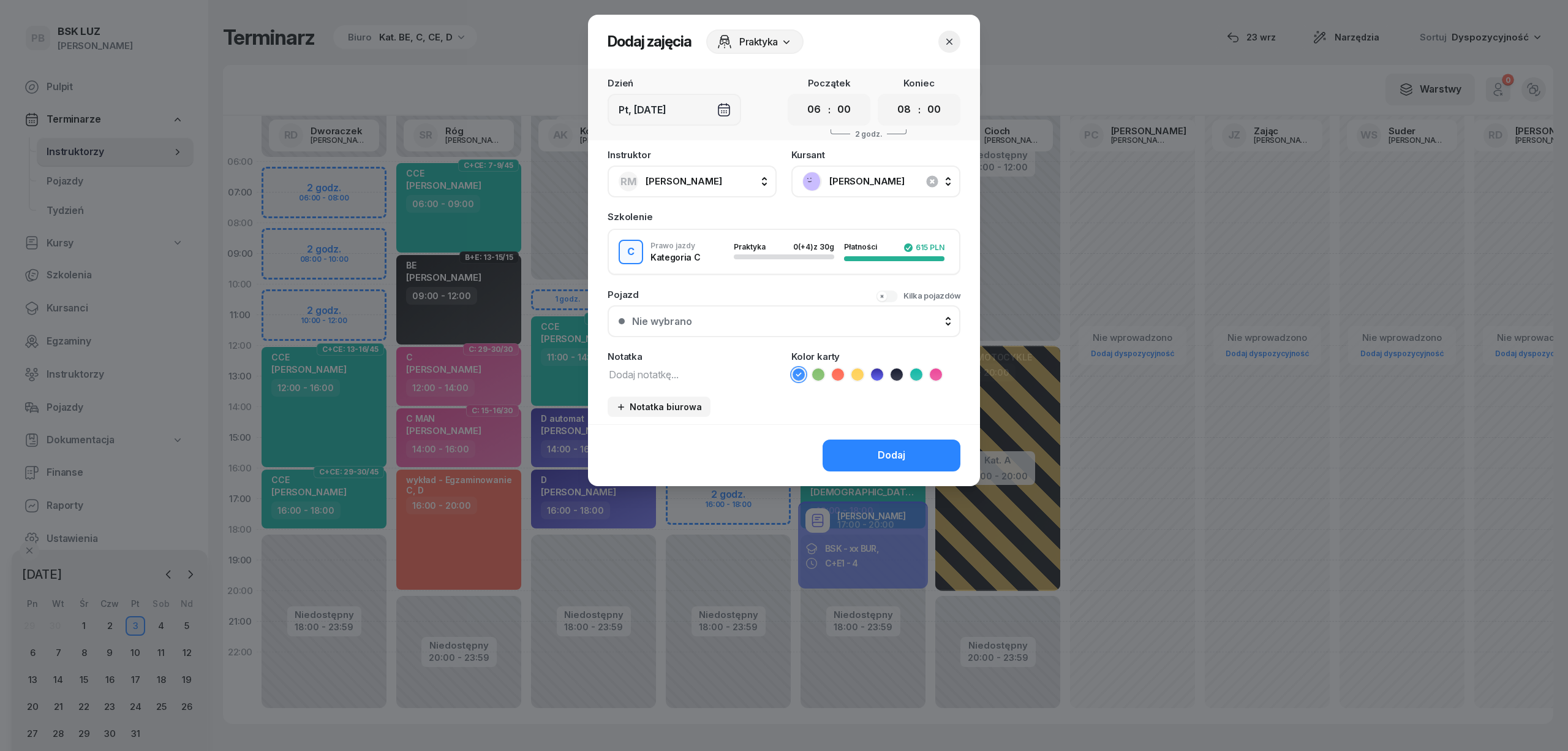
click at [713, 379] on div "Instruktor RM Markowicz Robert AK Koryciński Artur BP Pająk Bogusław DA Arendar…" at bounding box center [784, 287] width 392 height 274
click at [713, 378] on textarea at bounding box center [692, 373] width 169 height 16
type textarea "C"
click at [933, 369] on icon at bounding box center [935, 374] width 12 height 13
click at [892, 447] on div "Dodaj" at bounding box center [891, 455] width 28 height 16
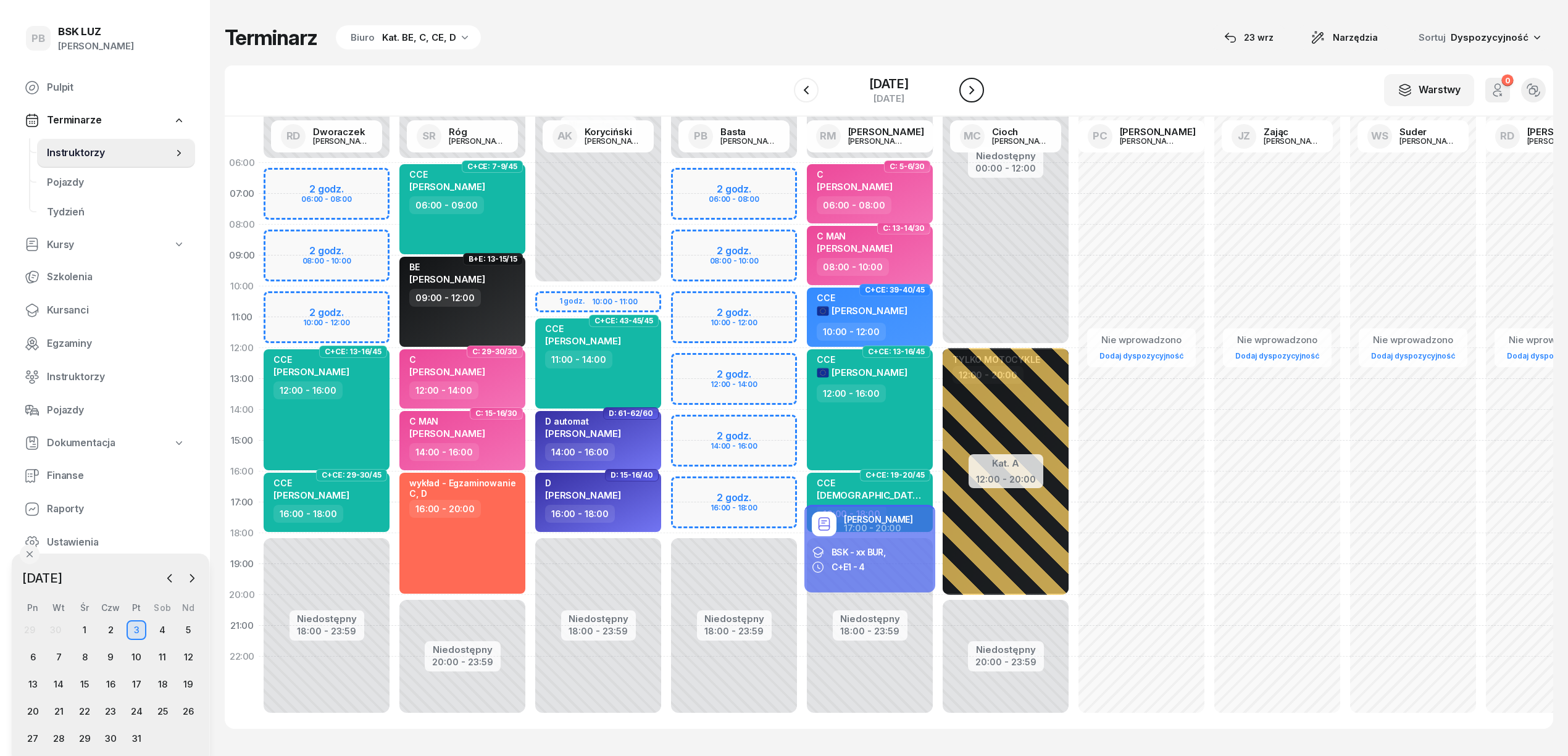
click at [979, 87] on icon "button" at bounding box center [970, 89] width 15 height 15
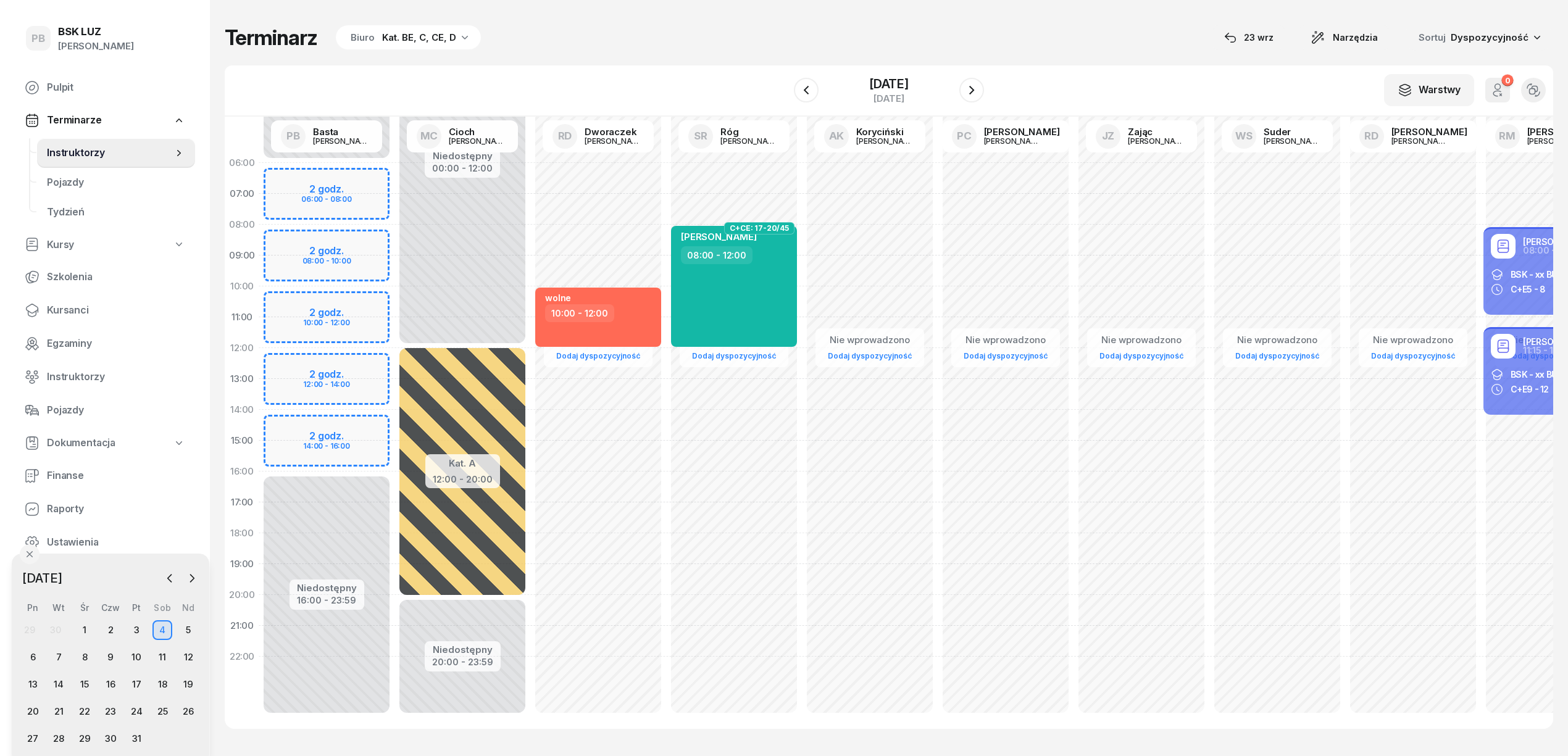
click at [591, 41] on div "Terminarz Biuro Kat. BE, C, CE, D [DATE] Narzędzia Sortuj Dyspozycyjność" at bounding box center [888, 37] width 1328 height 26
click at [85, 651] on div "8" at bounding box center [84, 656] width 19 height 19
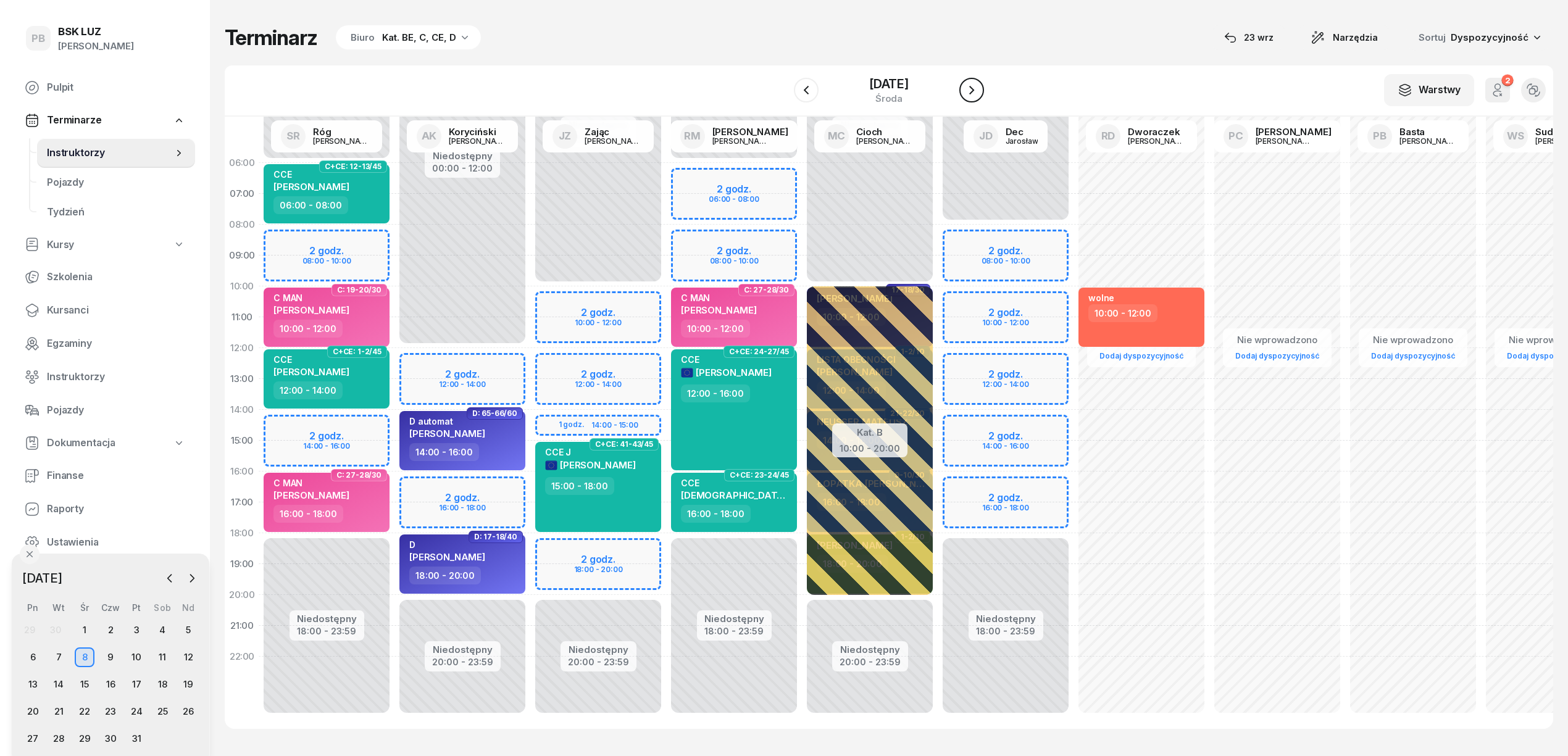
click at [979, 89] on icon "button" at bounding box center [970, 89] width 15 height 15
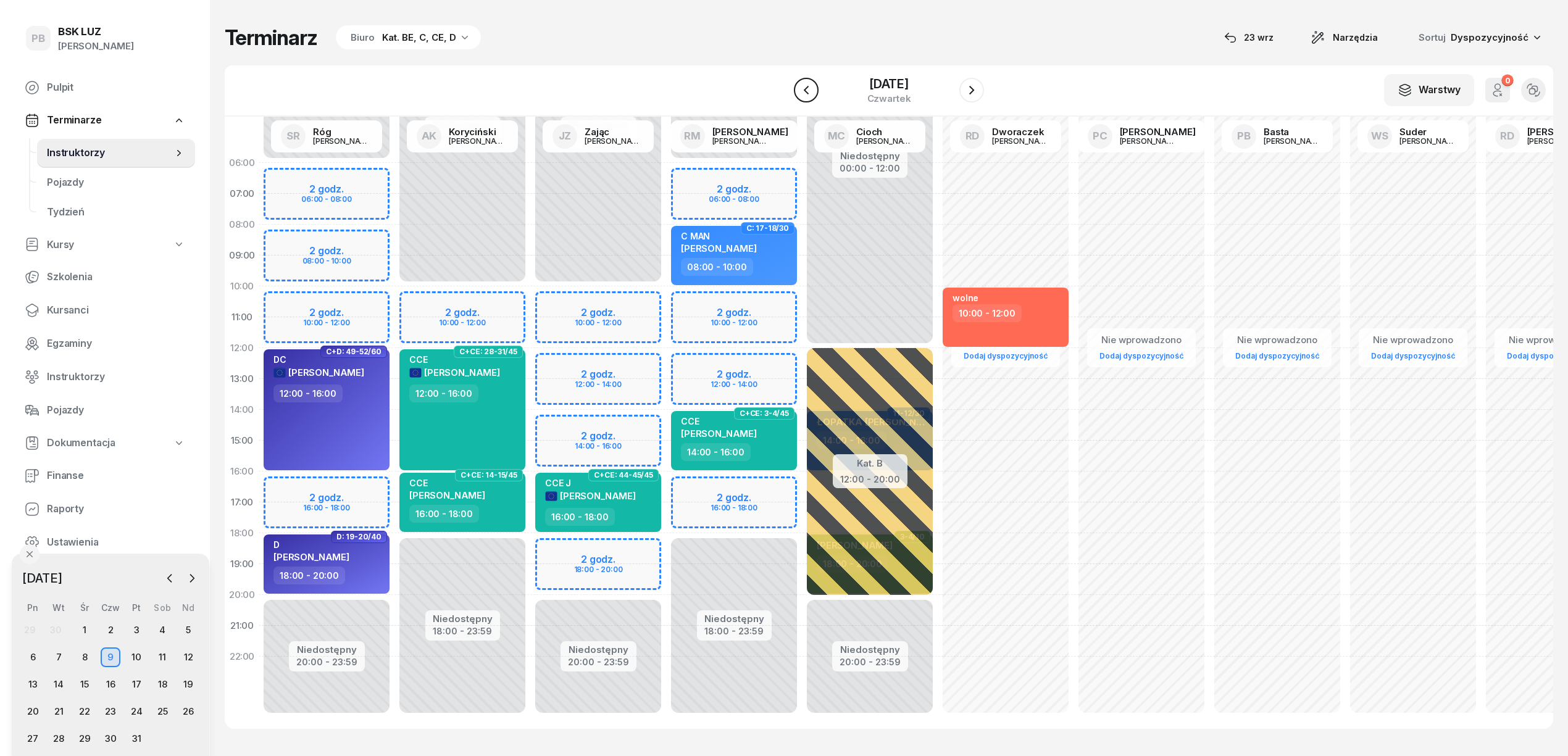
click at [799, 85] on icon "button" at bounding box center [806, 89] width 15 height 15
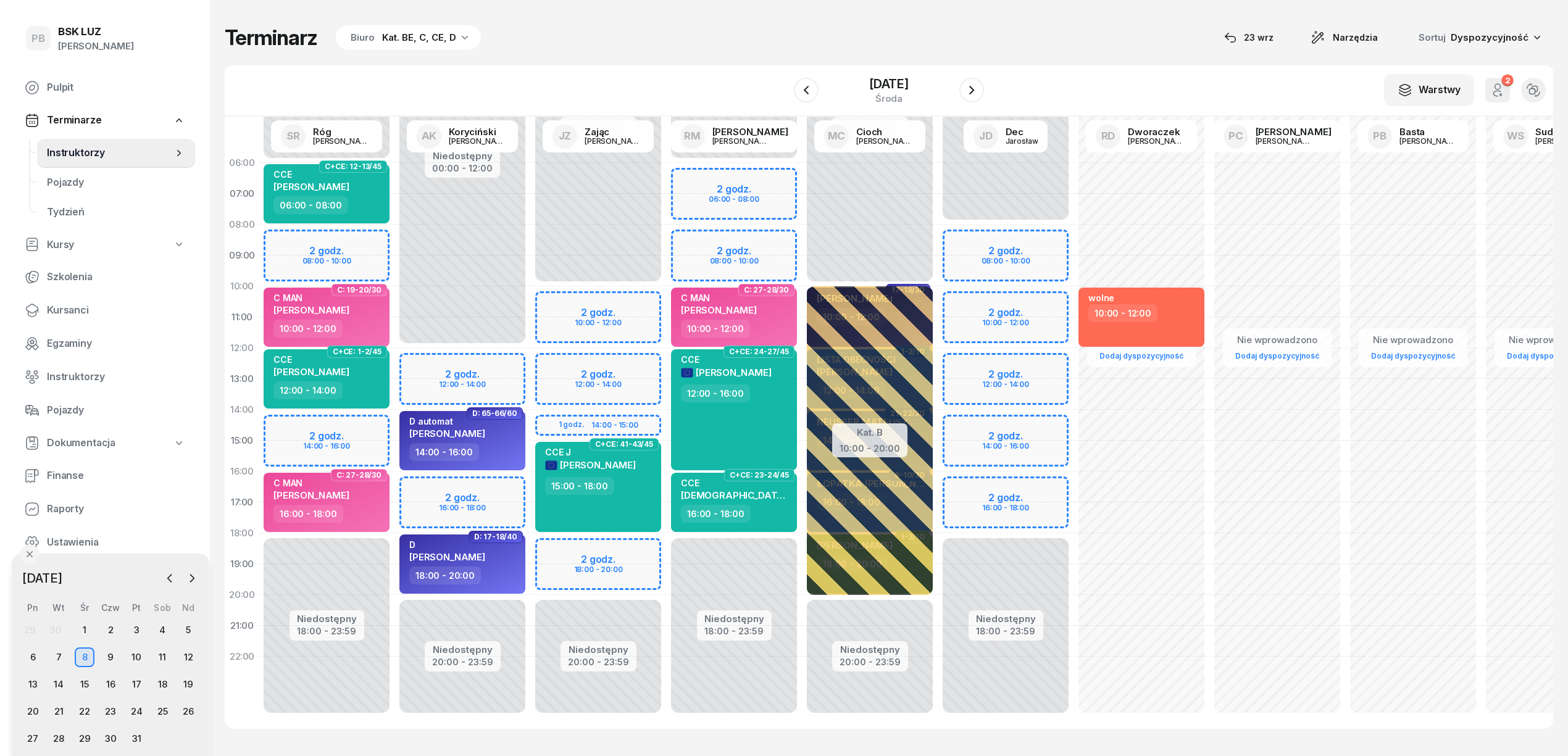
click at [780, 242] on div "Niedostępny 00:00 - 06:00 Niedostępny 18:00 - 23:59 2 godz. 06:00 - 08:00 2 god…" at bounding box center [734, 439] width 136 height 586
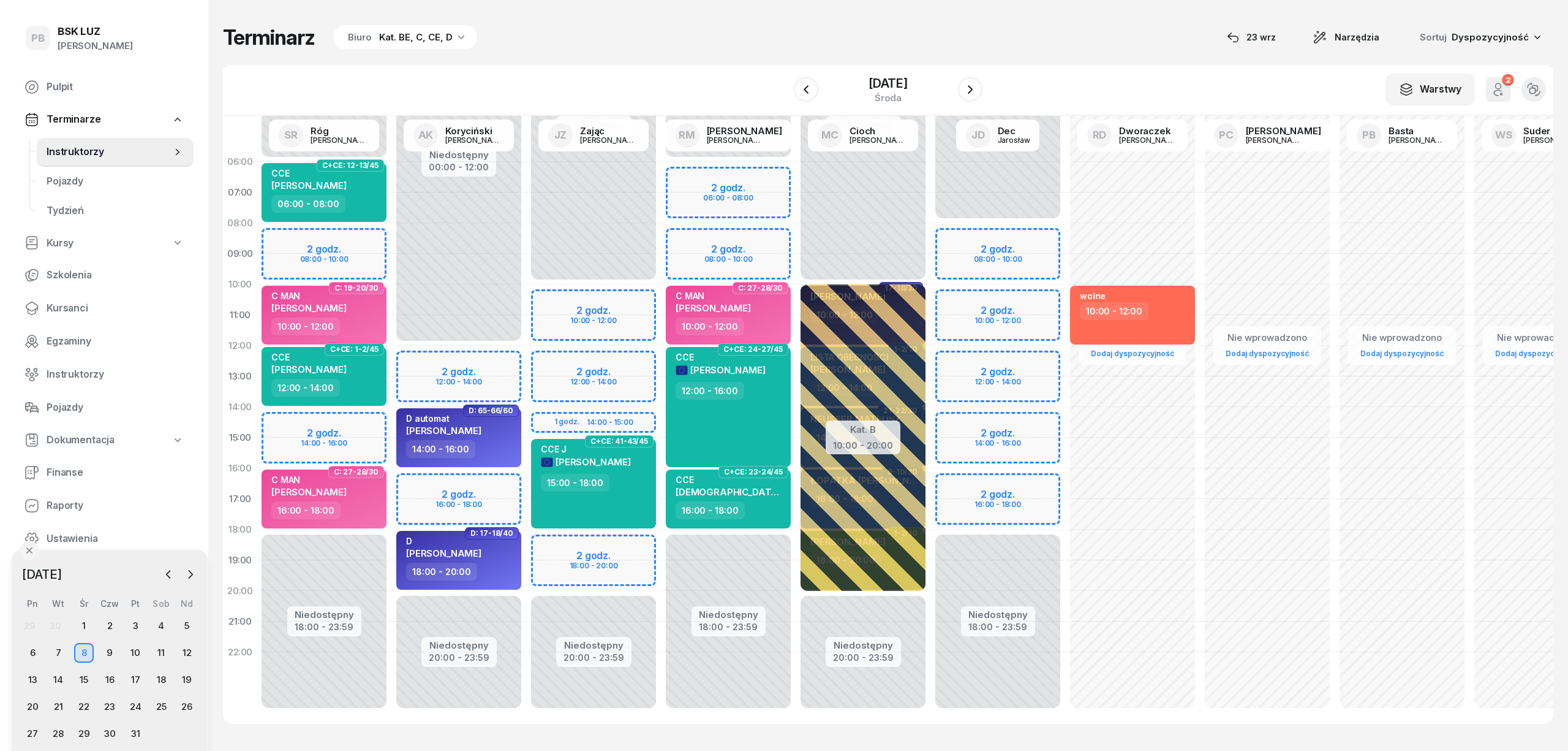
select select "08"
select select "10"
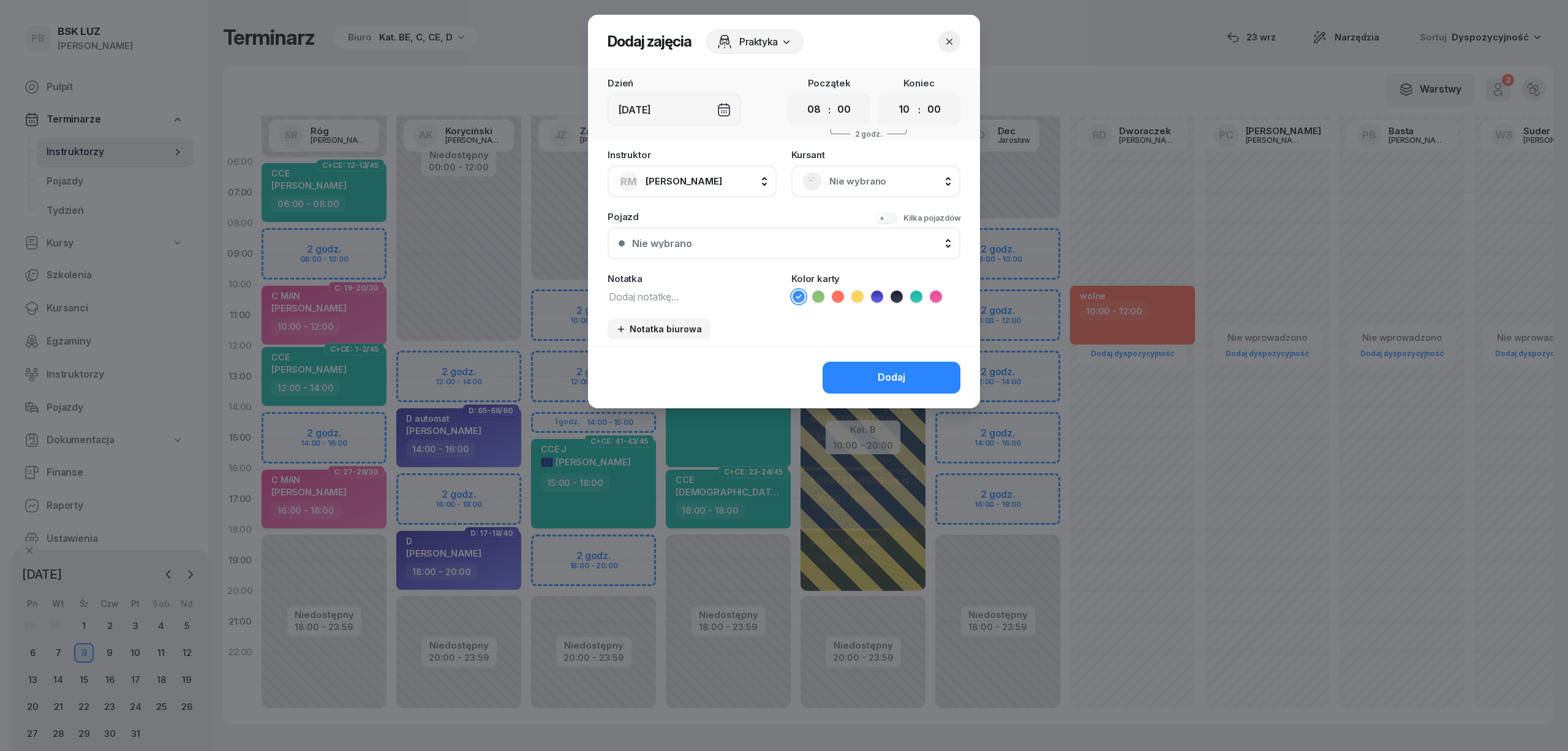
click at [849, 177] on span "Nie wybrano" at bounding box center [889, 181] width 120 height 16
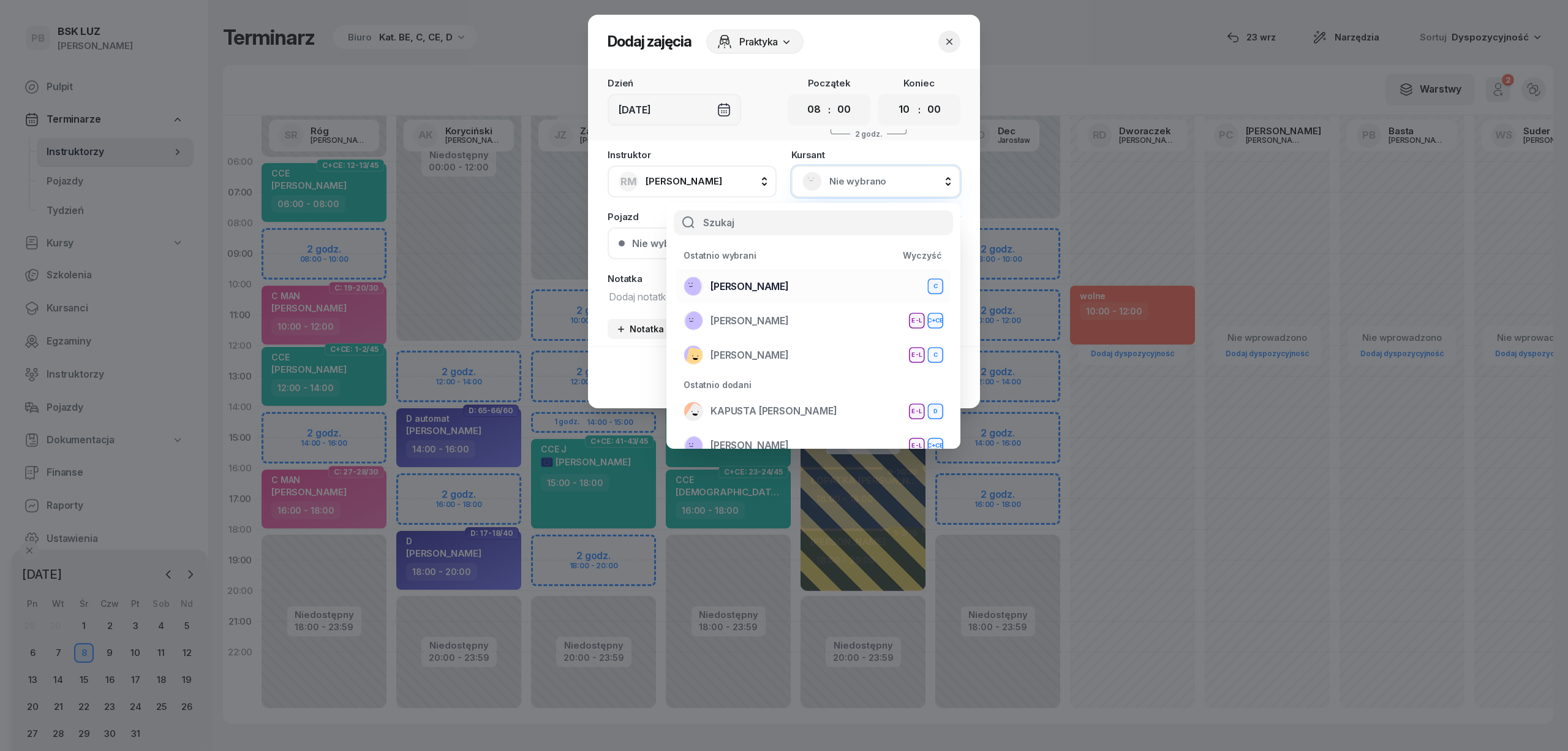
click at [809, 282] on div "DŁUGOSZ TOMASZ C" at bounding box center [813, 286] width 260 height 19
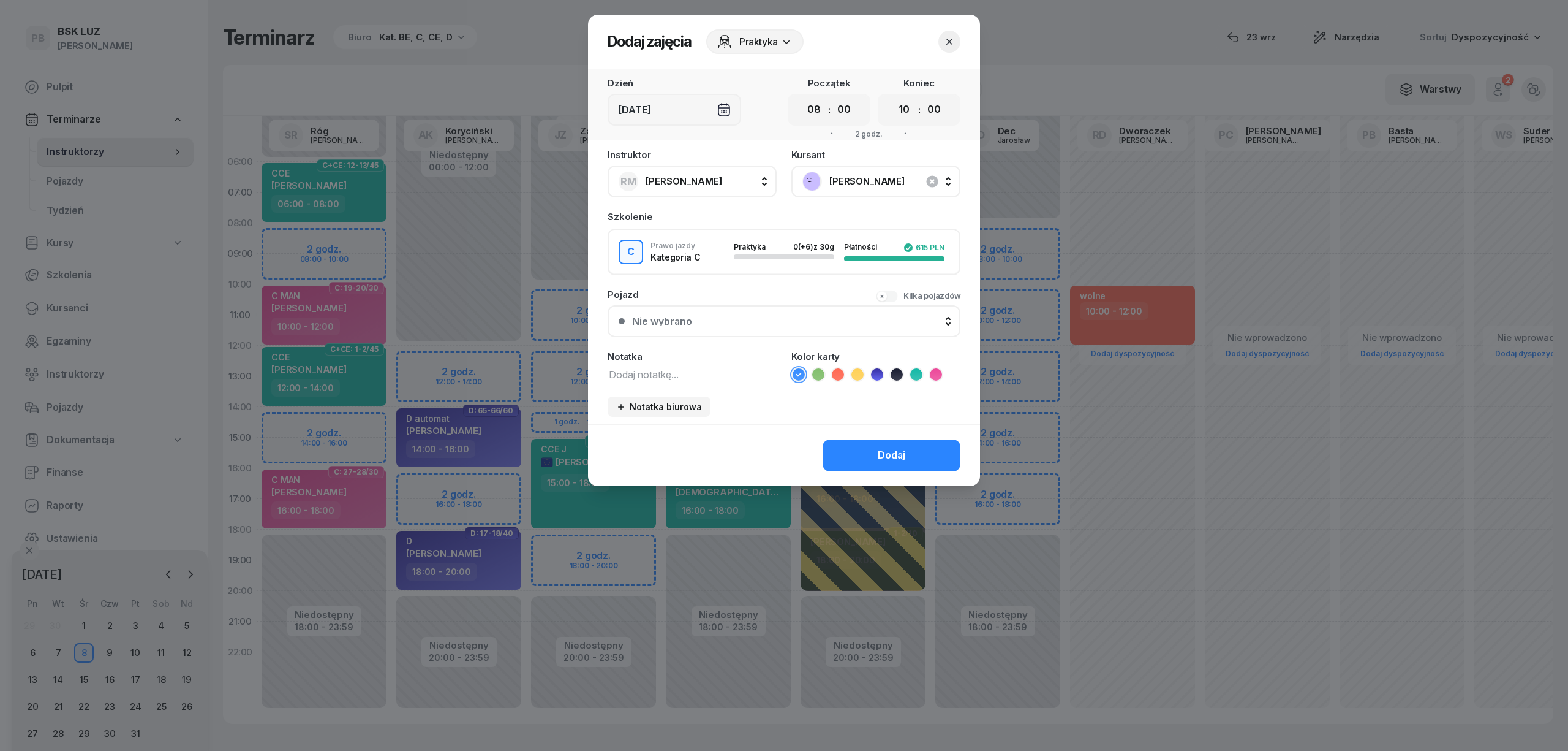
click at [702, 378] on textarea at bounding box center [692, 373] width 169 height 16
type textarea "C"
click at [932, 371] on icon at bounding box center [935, 374] width 12 height 13
click at [921, 454] on button "Dodaj" at bounding box center [891, 455] width 137 height 32
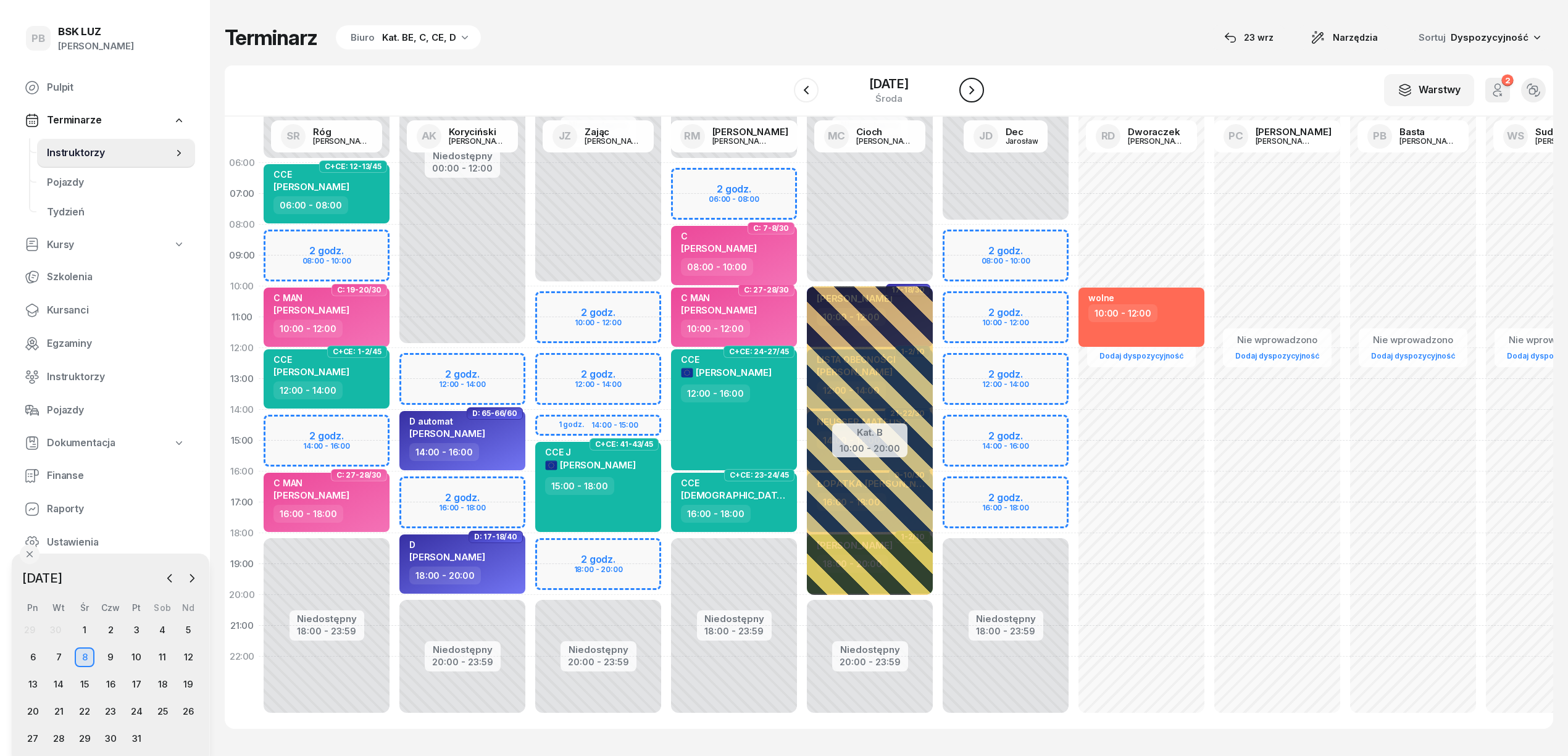
click at [984, 91] on button "button" at bounding box center [970, 89] width 24 height 24
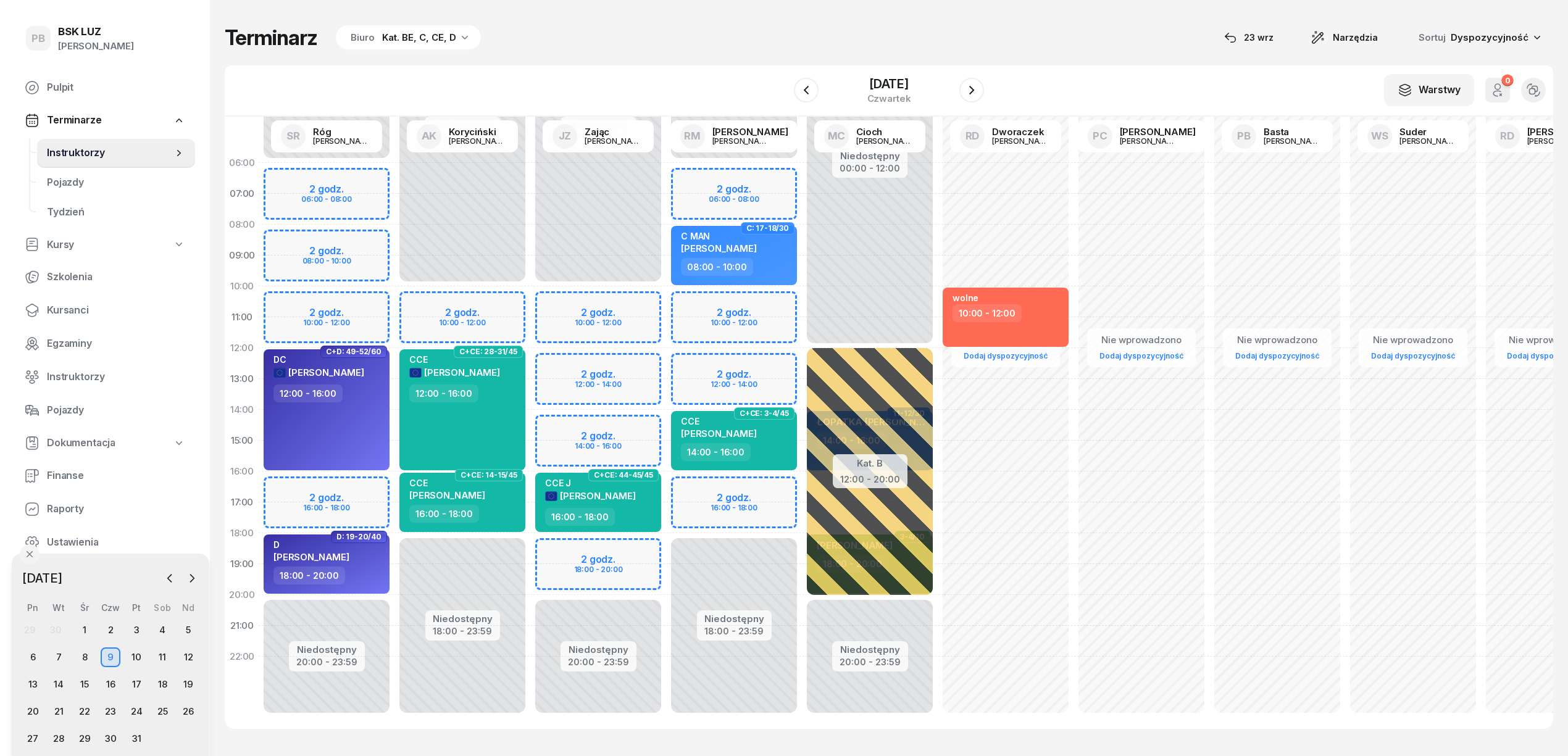
click at [559, 57] on div "Terminarz Biuro Kat. BE, C, CE, D 23 wrz Narzędzia Sortuj Dyspozycyjność W Wybi…" at bounding box center [888, 377] width 1328 height 753
click at [583, 105] on div "W Wybierz AK Koryciński Artur BP Pająk Bogusław DA Arendarczyk Damian DP Pawłow…" at bounding box center [888, 91] width 1328 height 51
click at [764, 449] on div "14:00 - 16:00" at bounding box center [735, 452] width 108 height 17
select select "14"
select select "16"
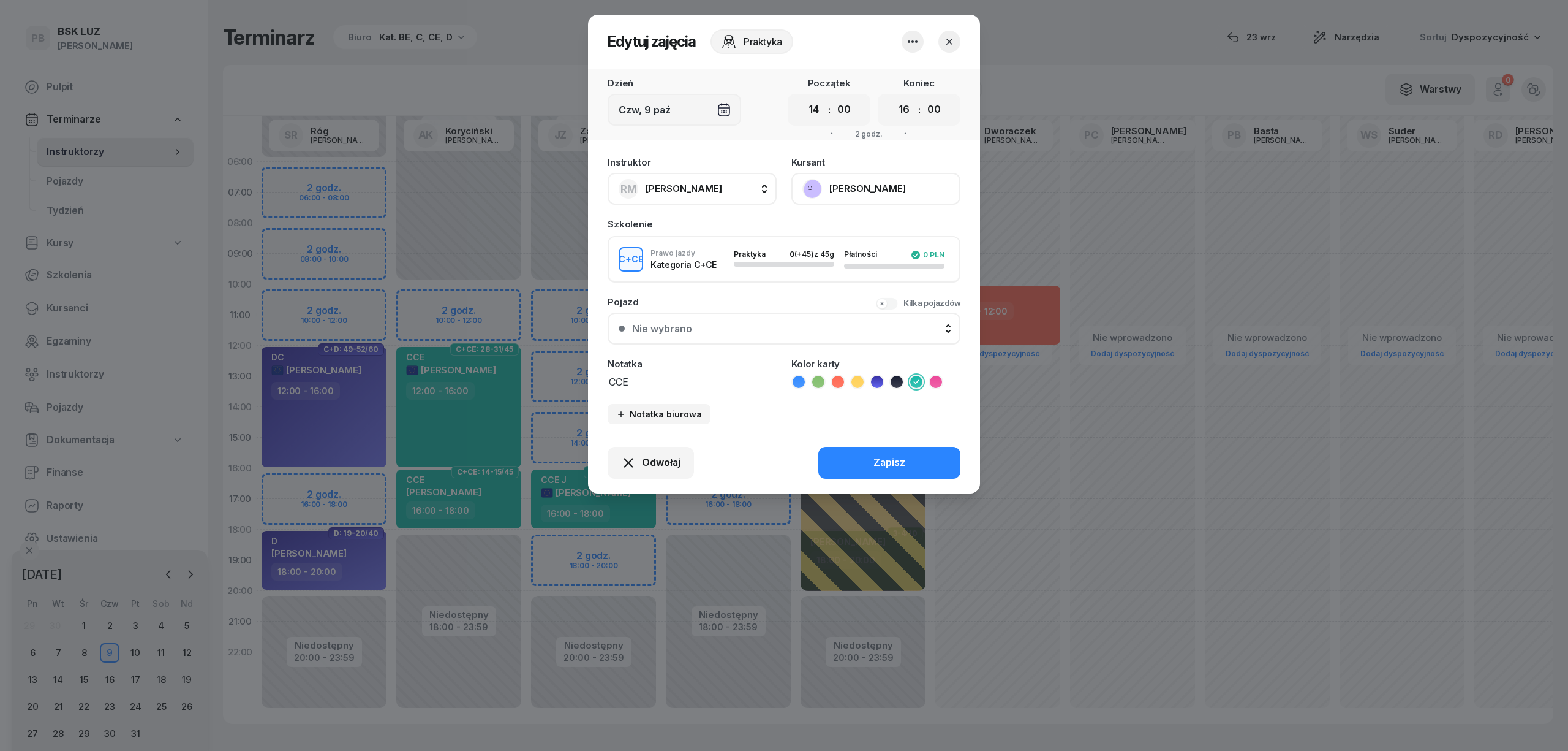
click at [727, 191] on button "RM Markowicz Robert" at bounding box center [692, 188] width 169 height 32
type input "zaj"
click at [749, 261] on div "JZ Zając Jacek" at bounding box center [699, 270] width 146 height 19
click at [901, 459] on div "Zapisz" at bounding box center [889, 463] width 32 height 16
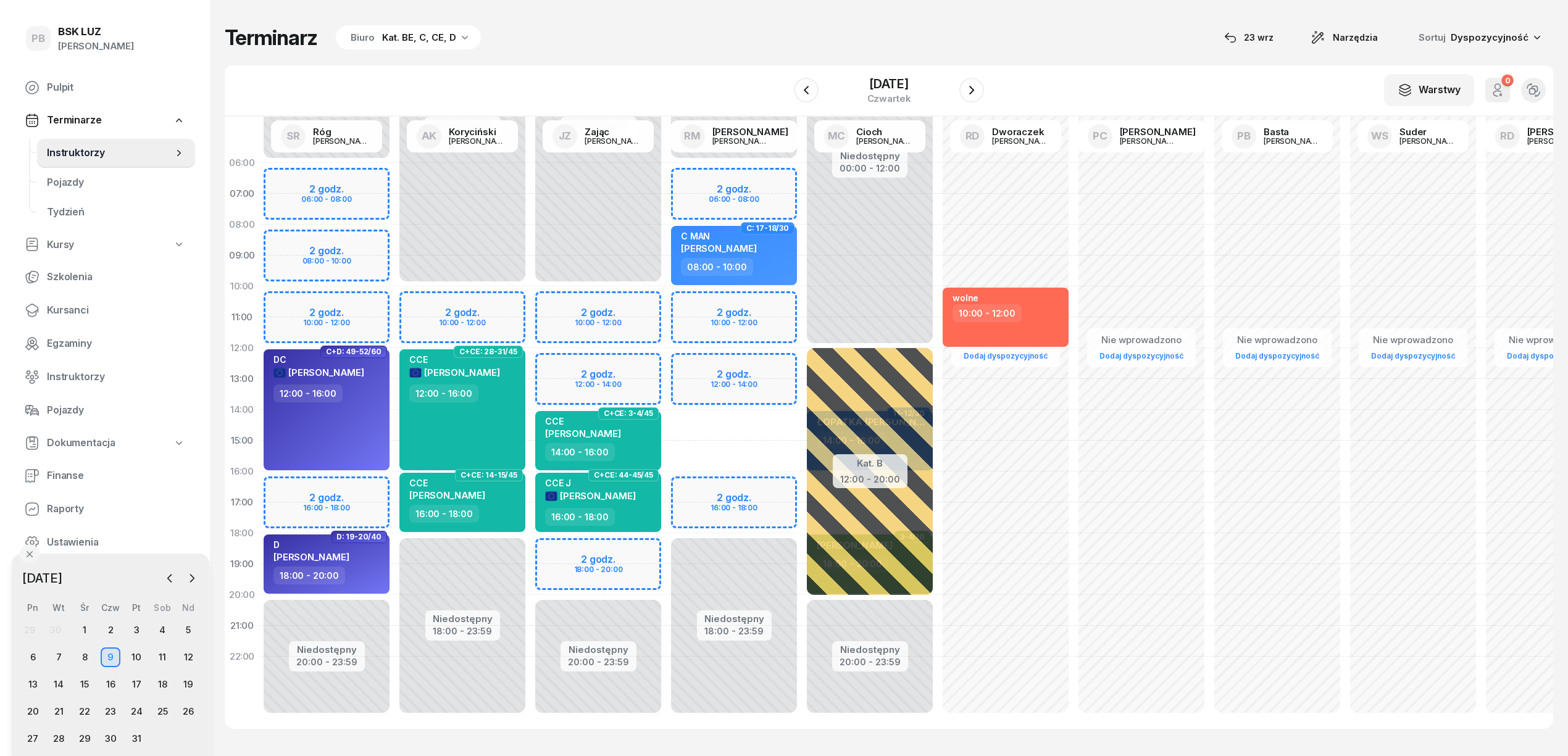
click at [784, 415] on div "Niedostępny 00:00 - 06:00 Niedostępny 18:00 - 23:59 2 godz. 06:00 - 08:00 2 god…" at bounding box center [734, 439] width 136 height 586
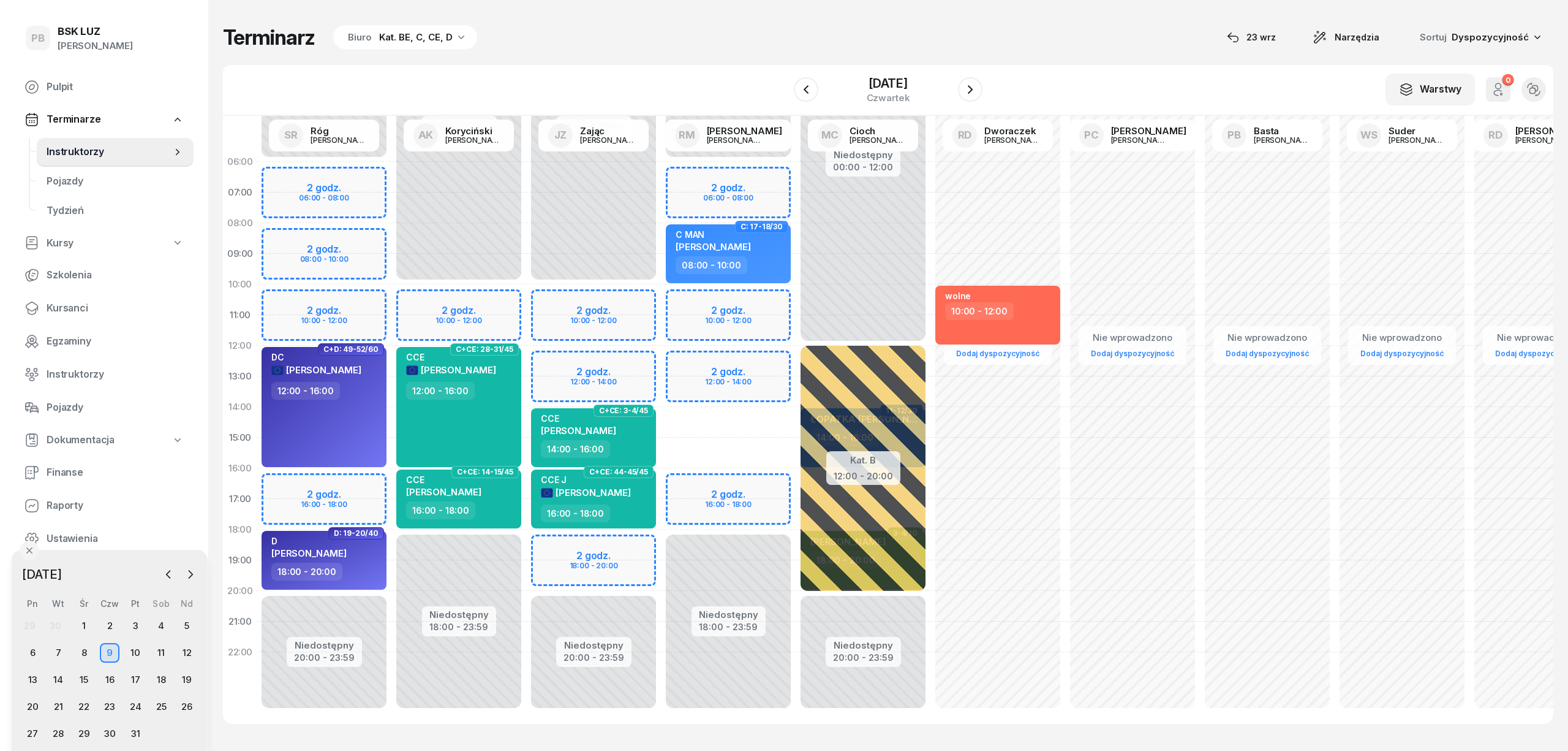
select select "14"
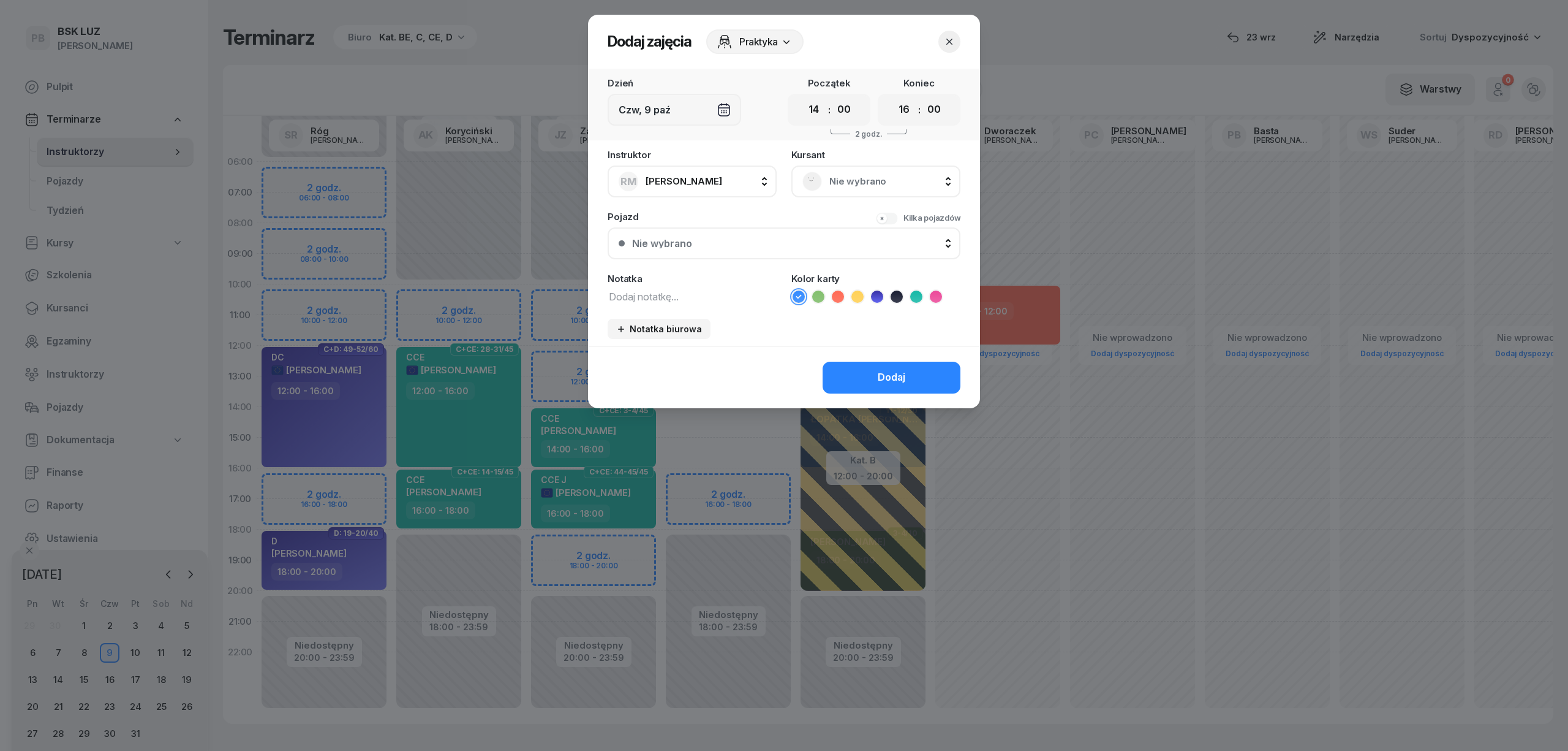
click at [861, 190] on div "Nie wybrano" at bounding box center [876, 181] width 169 height 32
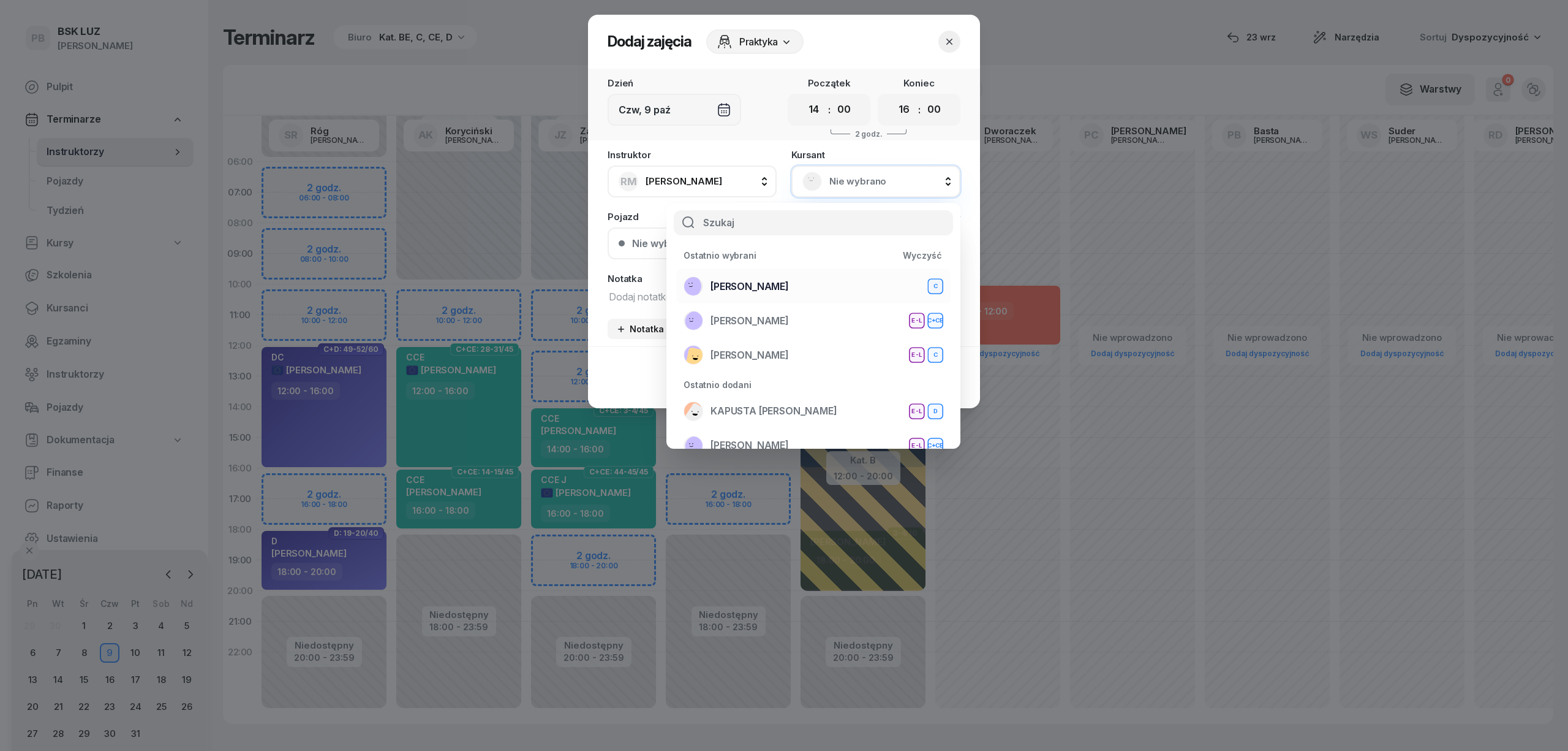
click at [834, 285] on div "DŁUGOSZ TOMASZ C" at bounding box center [813, 286] width 260 height 19
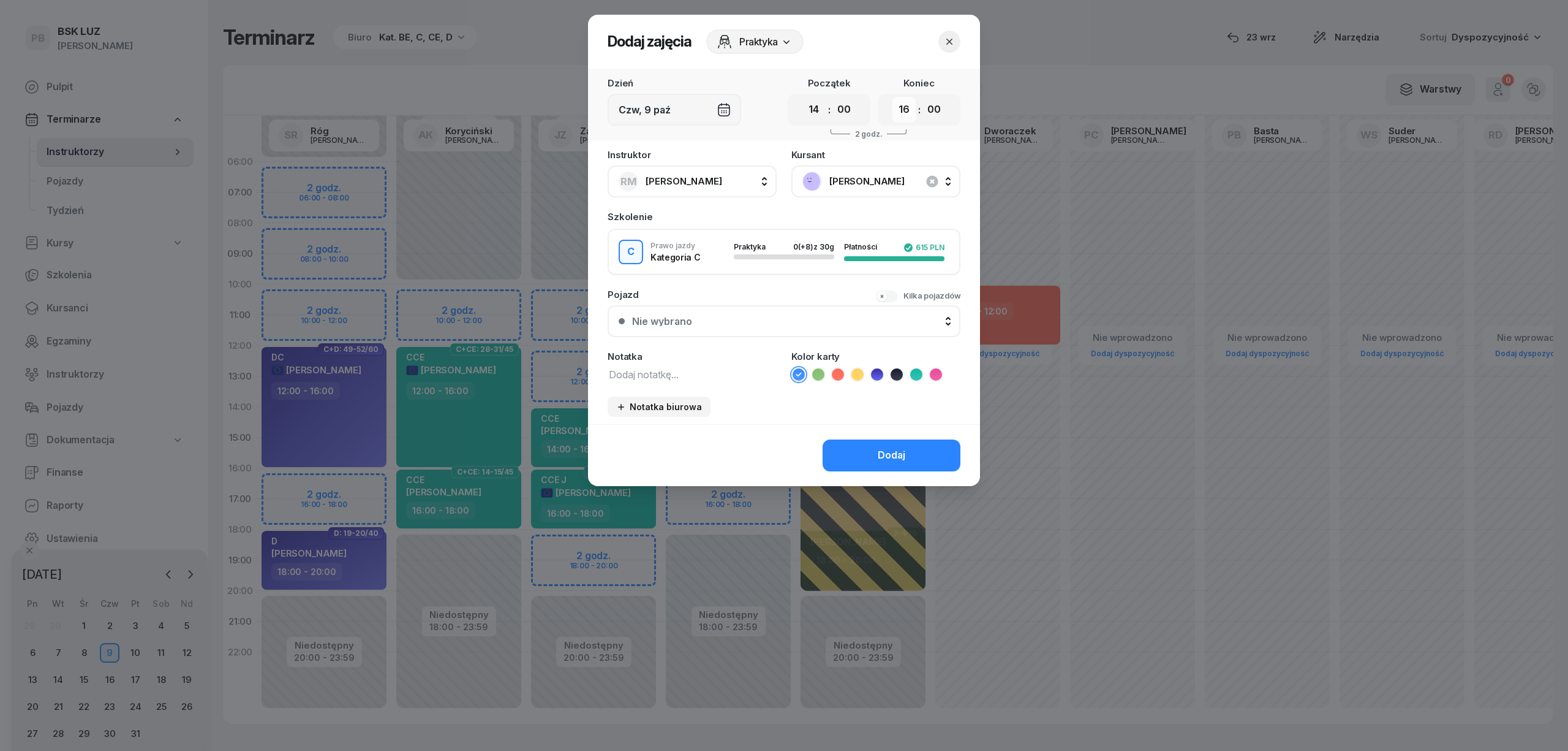
click at [908, 106] on select "00 01 02 03 04 05 06 07 08 09 10 11 12 13 14 15 16 17 18 19 20 21 22 23" at bounding box center [904, 110] width 23 height 26
select select "18"
click at [892, 97] on select "00 01 02 03 04 05 06 07 08 09 10 11 12 13 14 15 16 17 18 19 20 21 22 23" at bounding box center [904, 110] width 23 height 26
click at [695, 381] on div "Instruktor RM Markowicz Robert AK Koryciński Artur BP Pająk Bogusław DA Arendar…" at bounding box center [784, 287] width 392 height 274
click at [691, 376] on textarea at bounding box center [692, 373] width 169 height 16
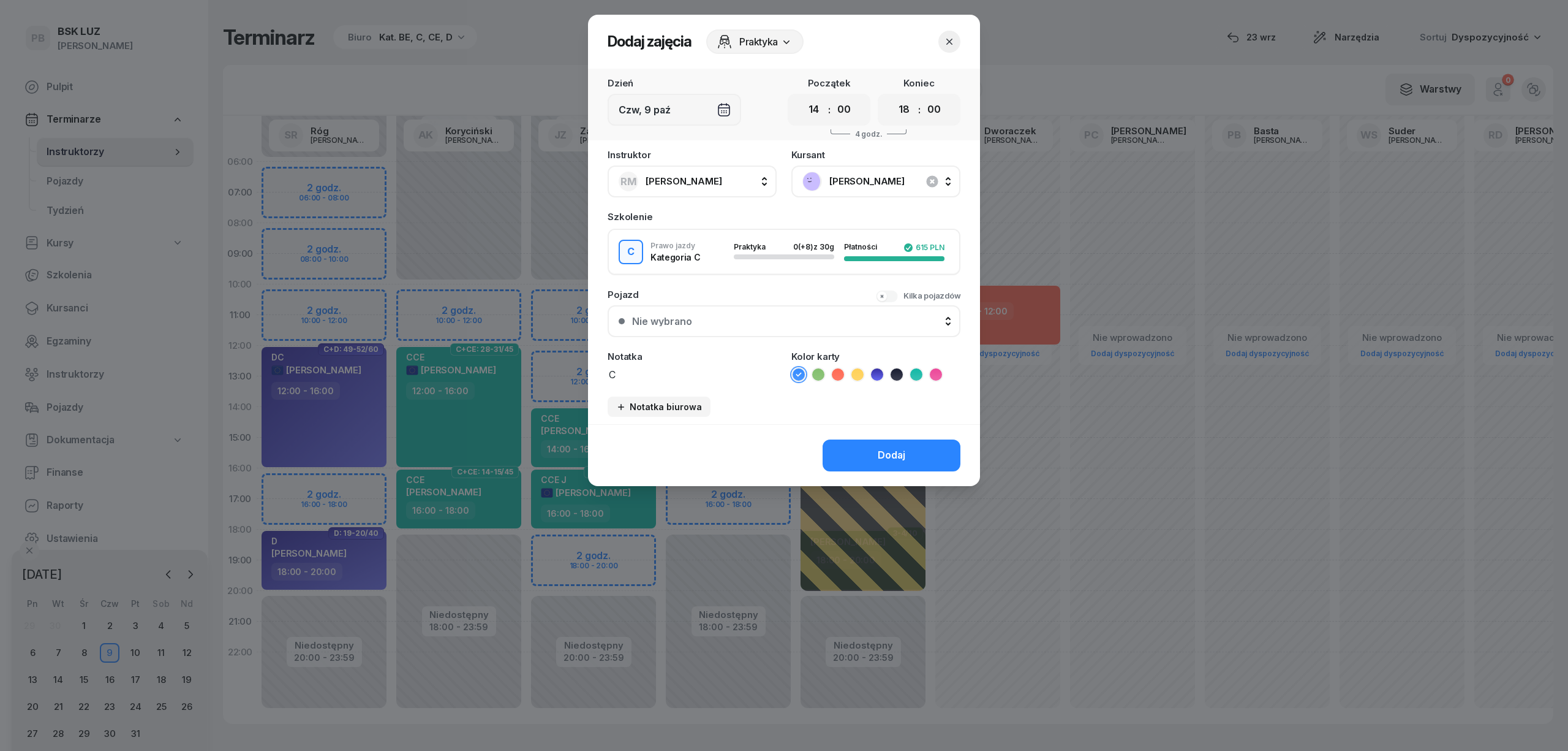
type textarea "C"
click at [930, 373] on icon at bounding box center [935, 374] width 12 height 13
click at [914, 428] on div "Dodaj" at bounding box center [784, 455] width 392 height 62
click at [911, 444] on button "Dodaj" at bounding box center [891, 455] width 137 height 32
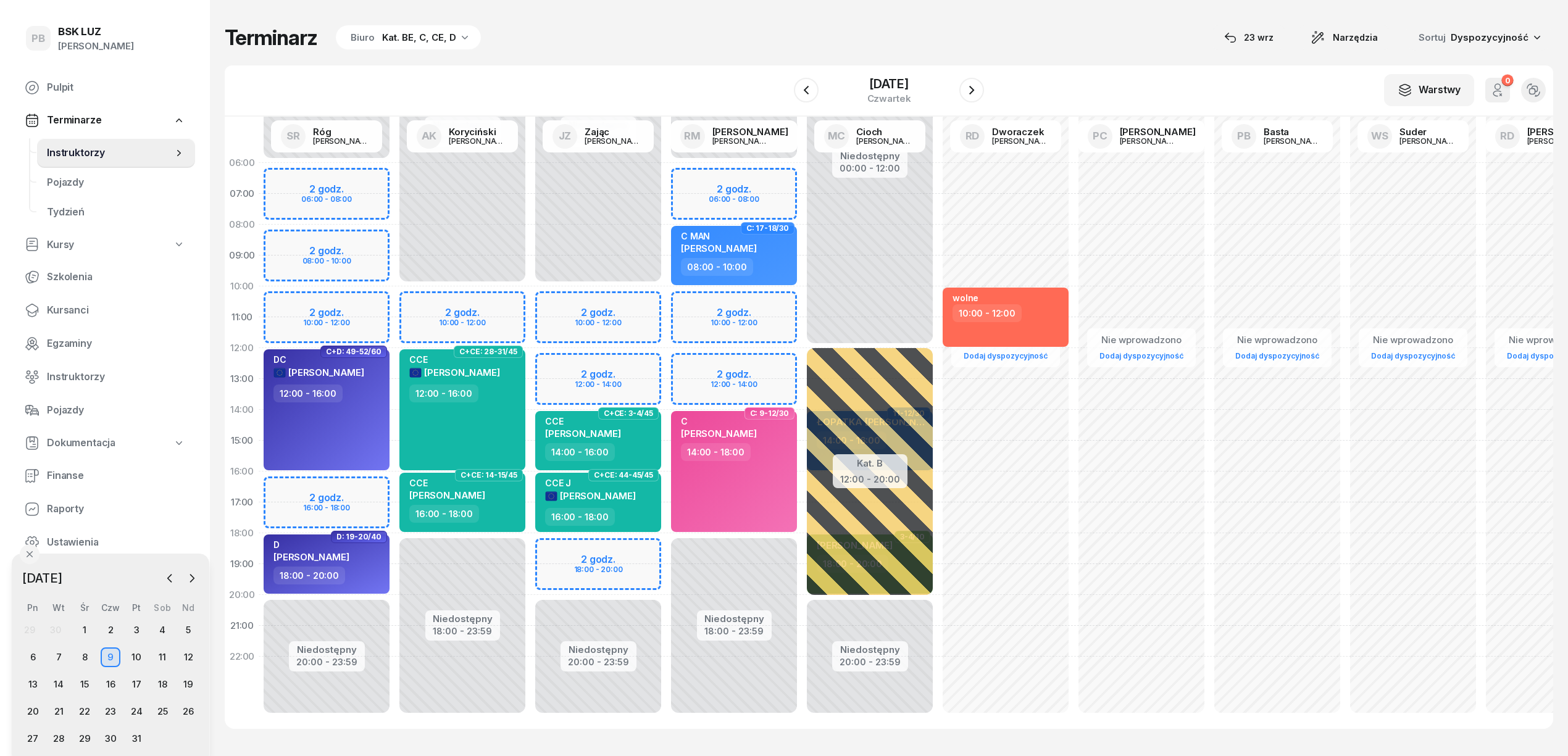
drag, startPoint x: 596, startPoint y: 71, endPoint x: 601, endPoint y: 75, distance: 6.4
click at [596, 71] on div "W Wybierz AK Koryciński Artur BP Pająk Bogusław DA Arendarczyk Damian DP Pawłow…" at bounding box center [888, 91] width 1328 height 51
click at [979, 87] on icon "button" at bounding box center [970, 89] width 15 height 15
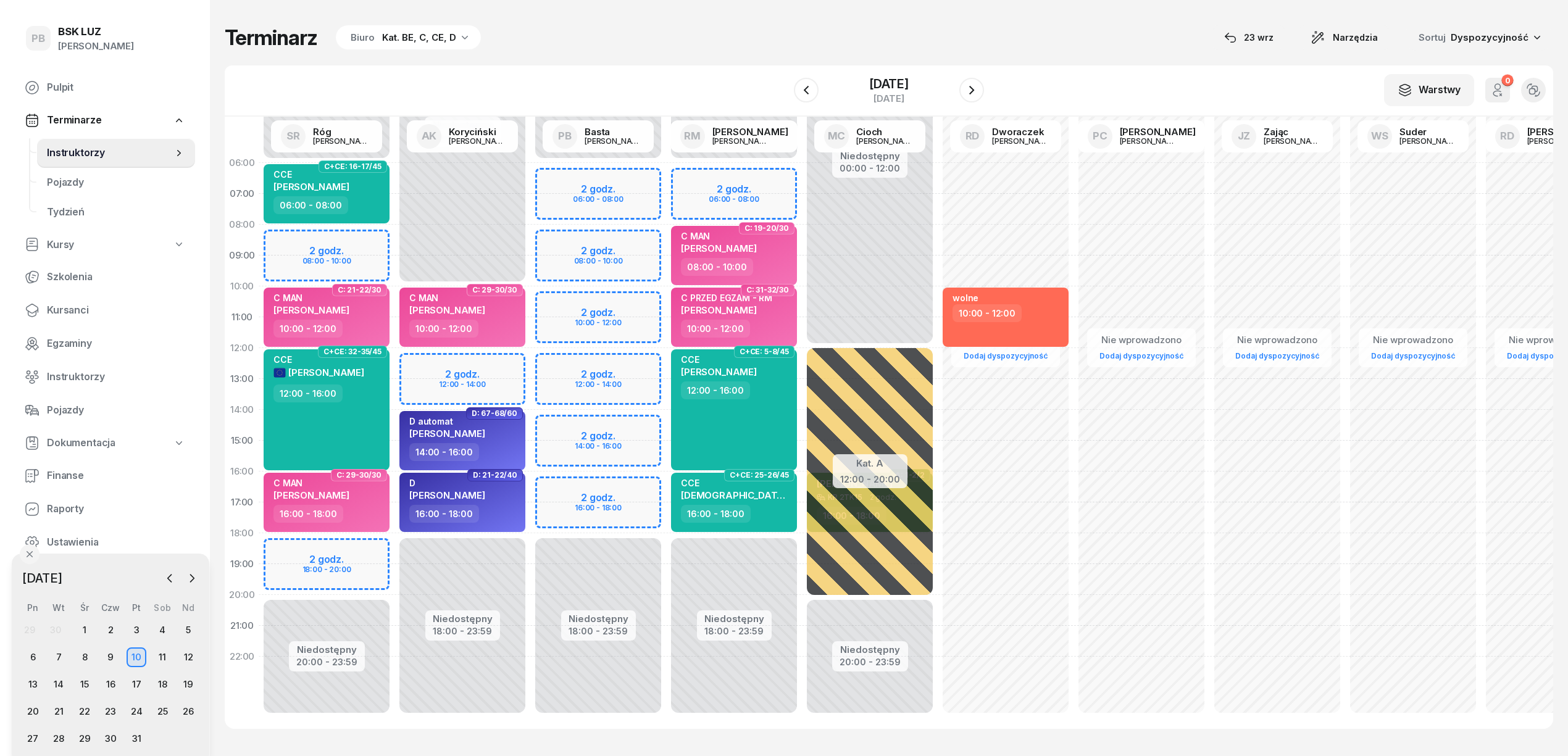
click at [361, 230] on div "Niedostępny 00:00 - 06:00 Niedostępny 20:00 - 23:59 2 godz. 08:00 - 10:00 2 god…" at bounding box center [326, 439] width 136 height 586
select select "08"
select select "10"
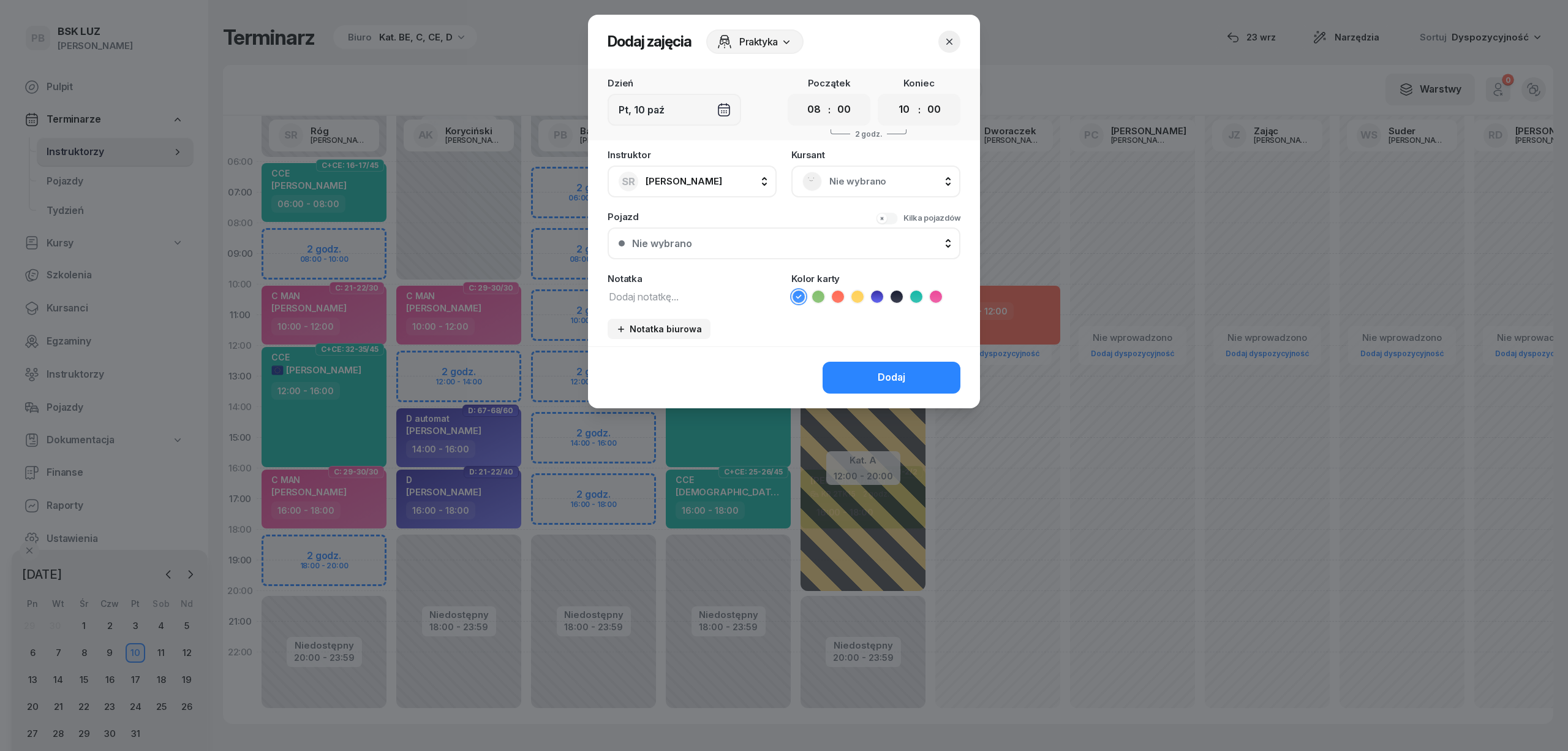
click at [856, 175] on span "Nie wybrano" at bounding box center [889, 181] width 120 height 16
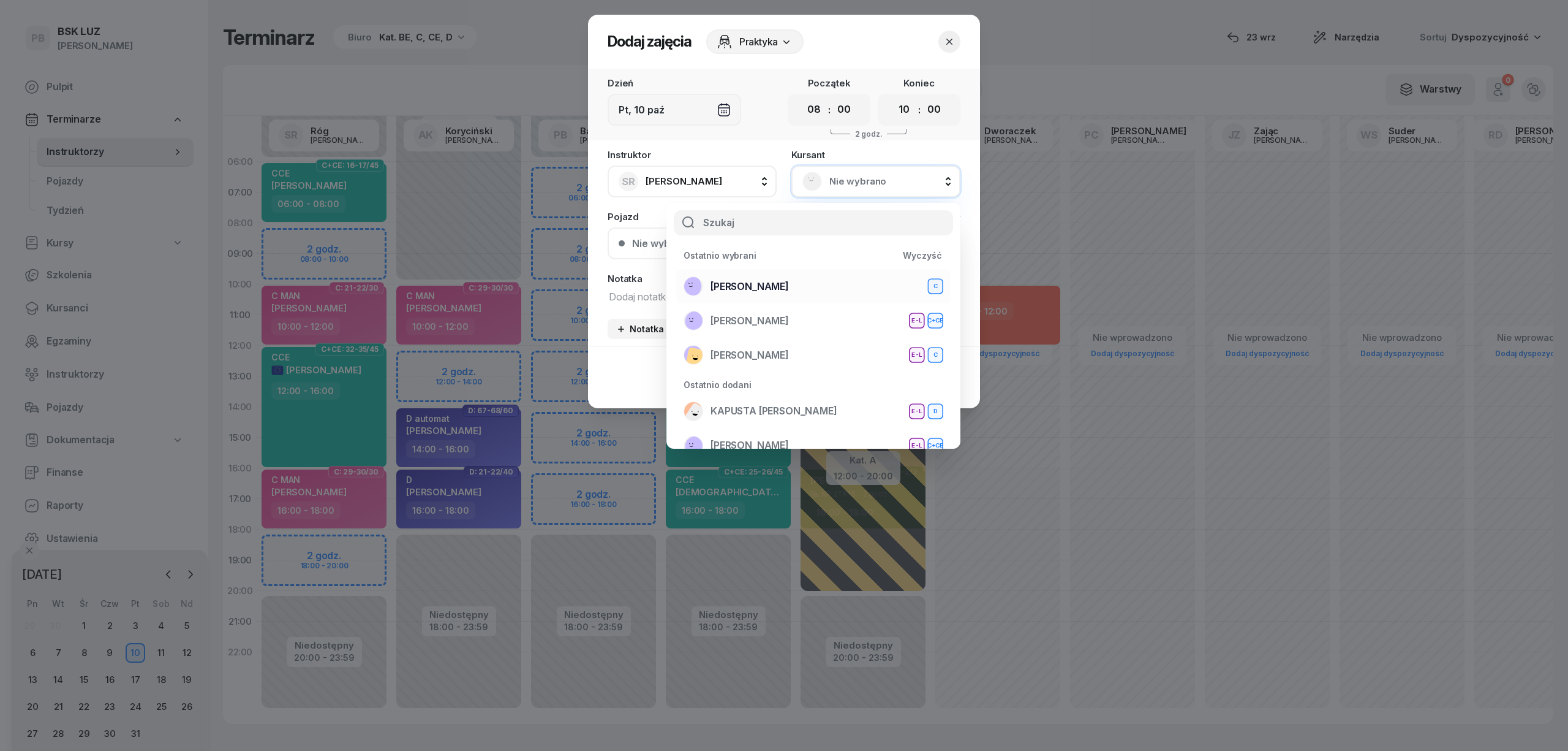
click at [783, 286] on span "DŁUGOSZ TOMASZ" at bounding box center [750, 287] width 79 height 16
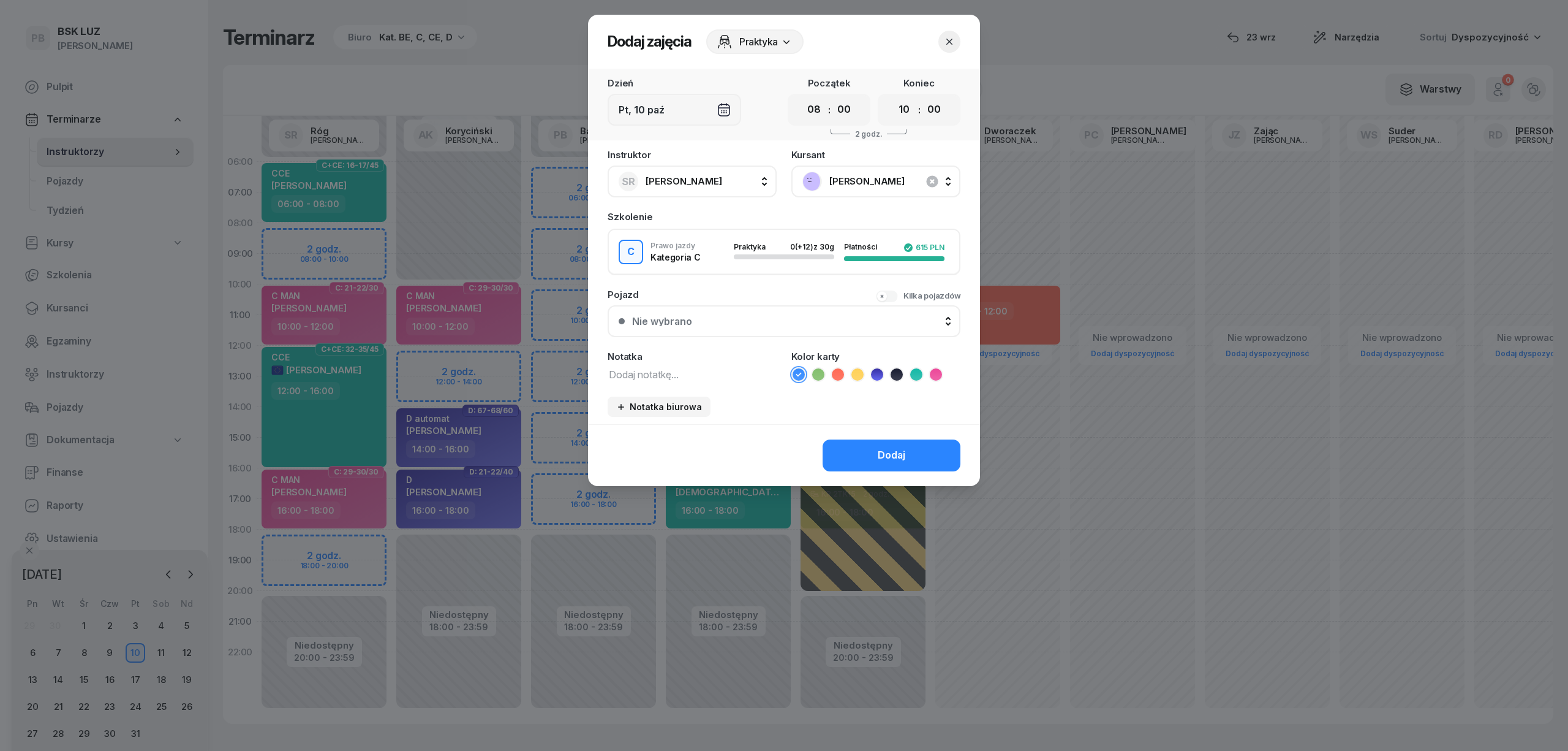
click at [680, 370] on textarea at bounding box center [692, 373] width 169 height 16
click at [704, 368] on textarea at bounding box center [692, 373] width 169 height 16
type textarea "C"
click at [937, 372] on icon at bounding box center [935, 374] width 6 height 4
drag, startPoint x: 915, startPoint y: 452, endPoint x: 915, endPoint y: 444, distance: 8.0
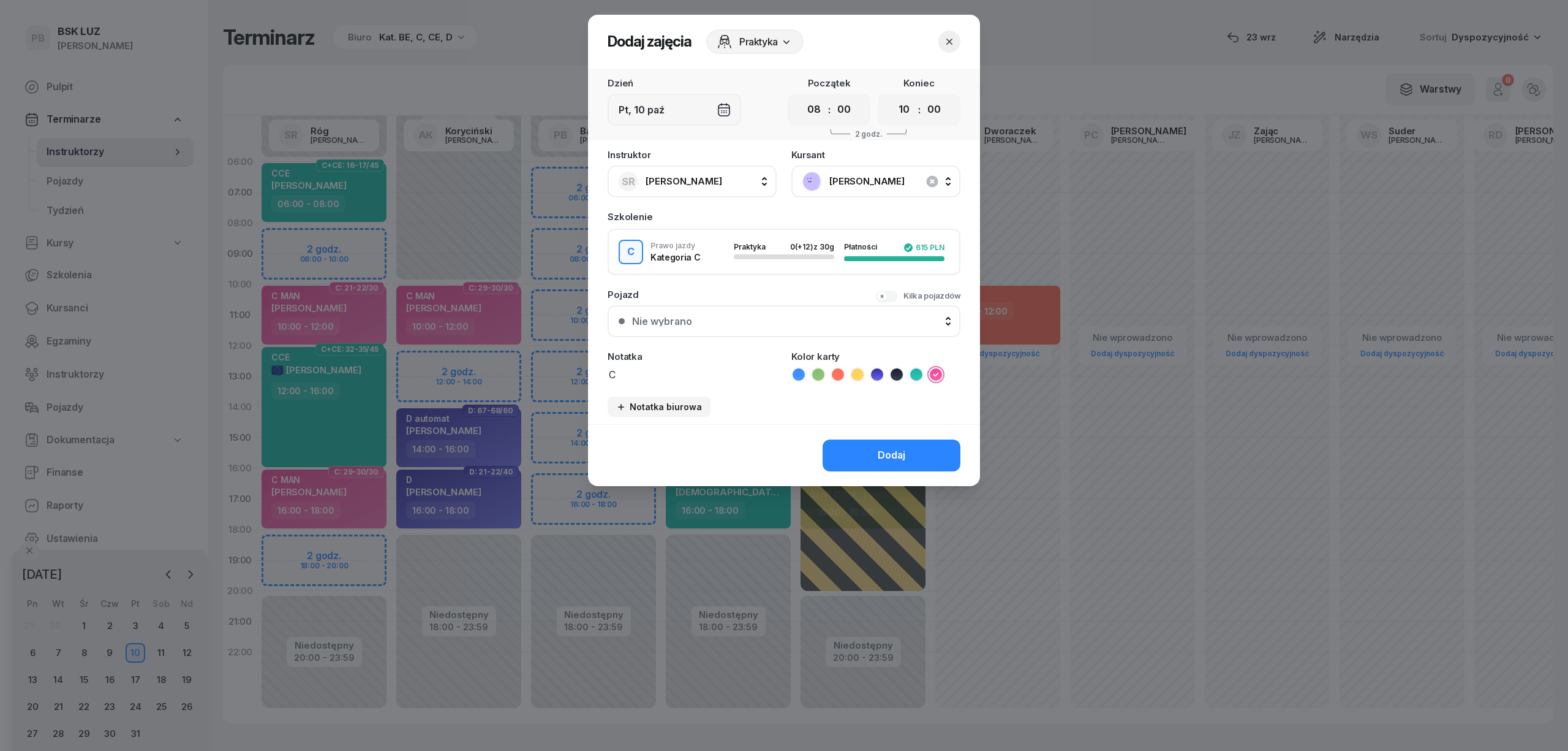
click at [915, 451] on button "Dodaj" at bounding box center [891, 455] width 137 height 32
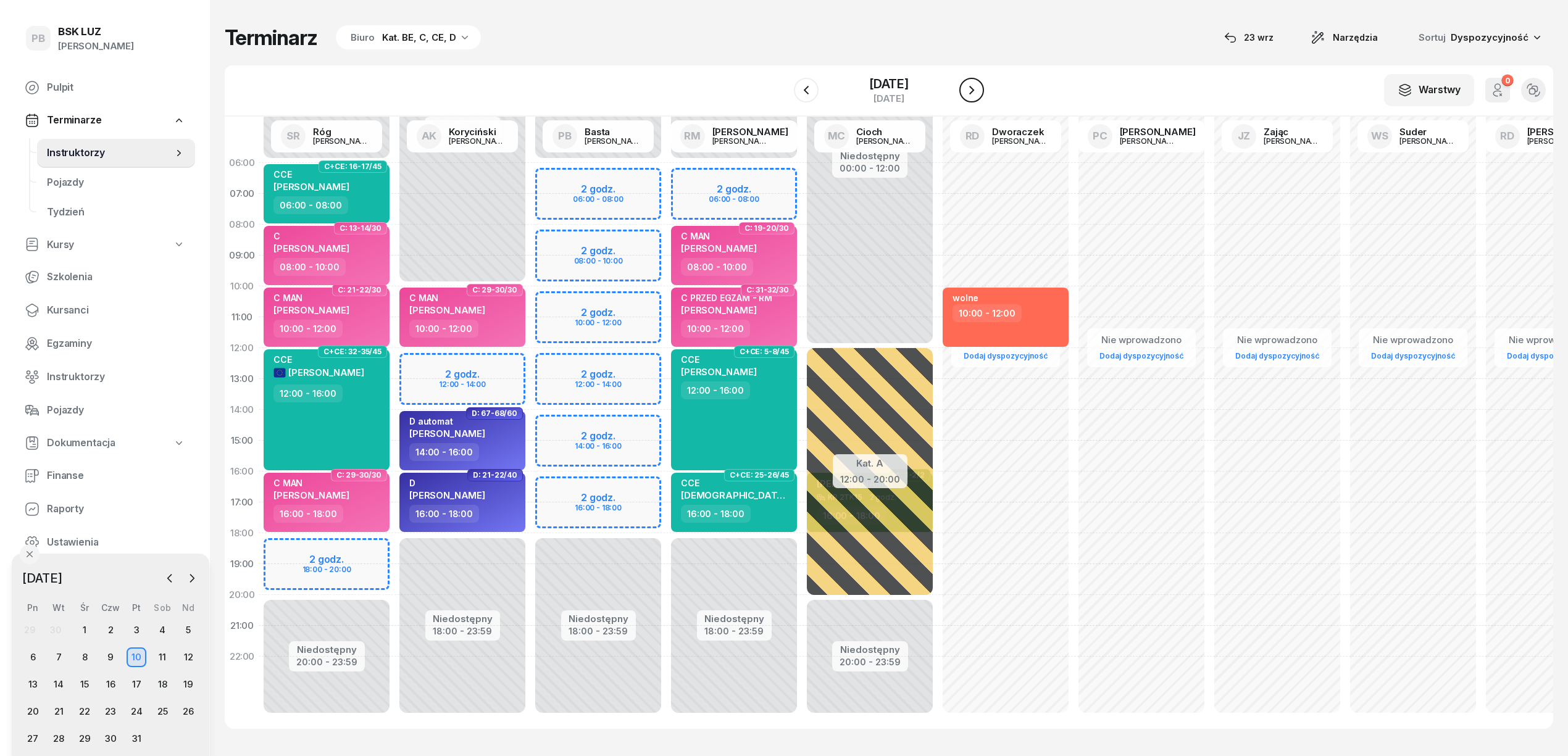
click at [979, 87] on icon "button" at bounding box center [970, 89] width 15 height 15
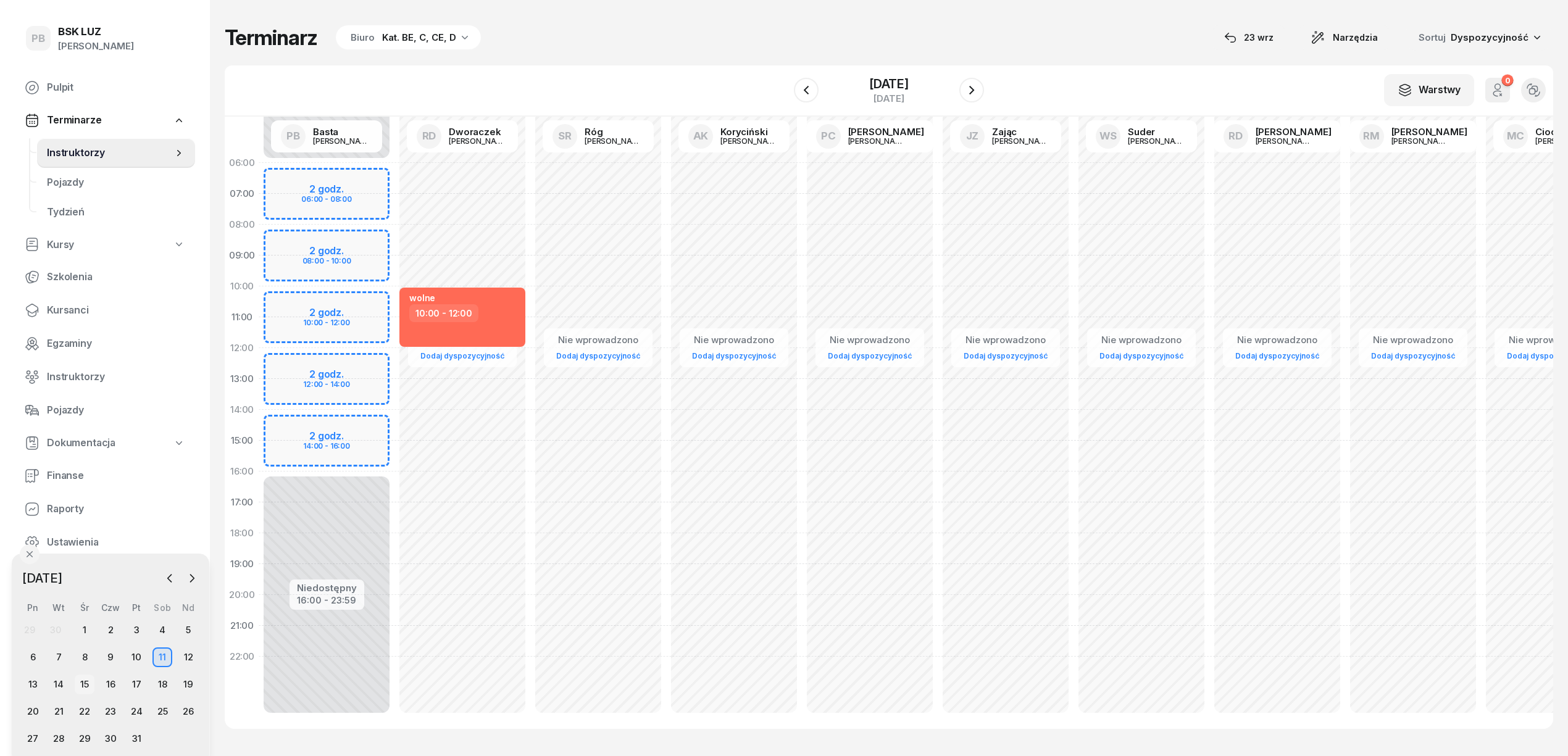
click at [85, 683] on div "15" at bounding box center [84, 683] width 19 height 19
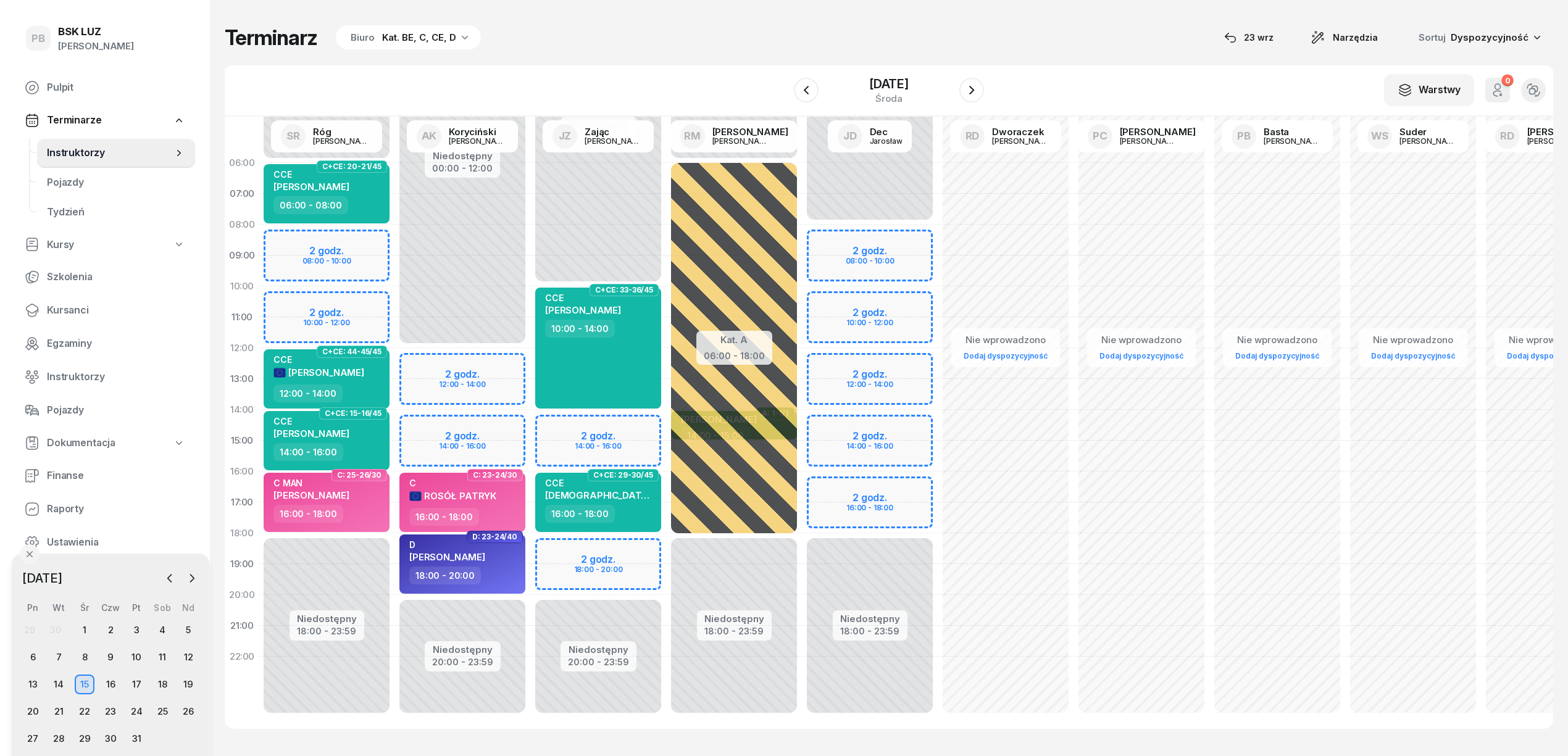
click at [475, 358] on div "Niedostępny 00:00 - 12:00 Niedostępny 20:00 - 23:59 2 godz. 12:00 - 14:00 2 god…" at bounding box center [462, 439] width 136 height 586
select select "12"
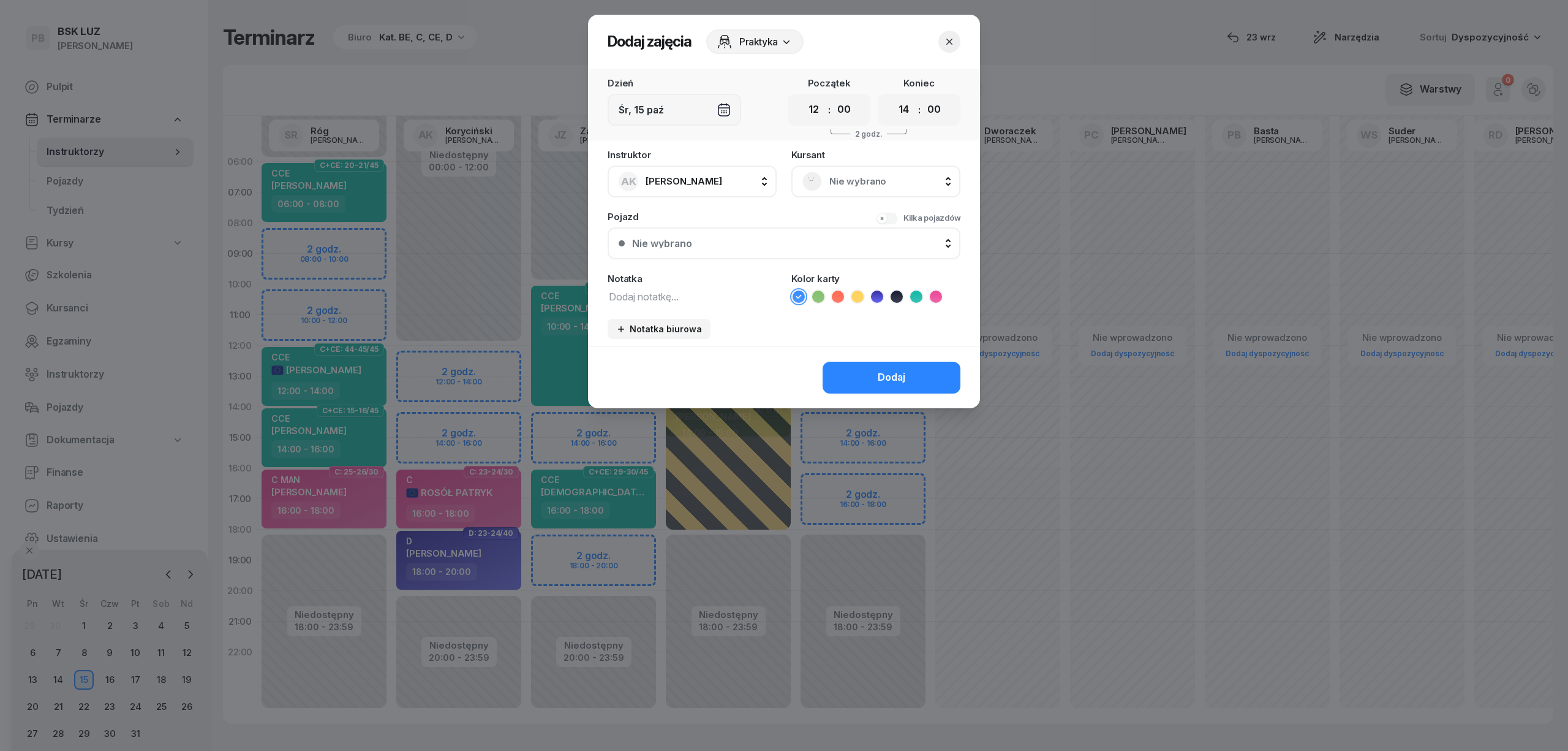
click at [863, 182] on span "Nie wybrano" at bounding box center [889, 181] width 120 height 16
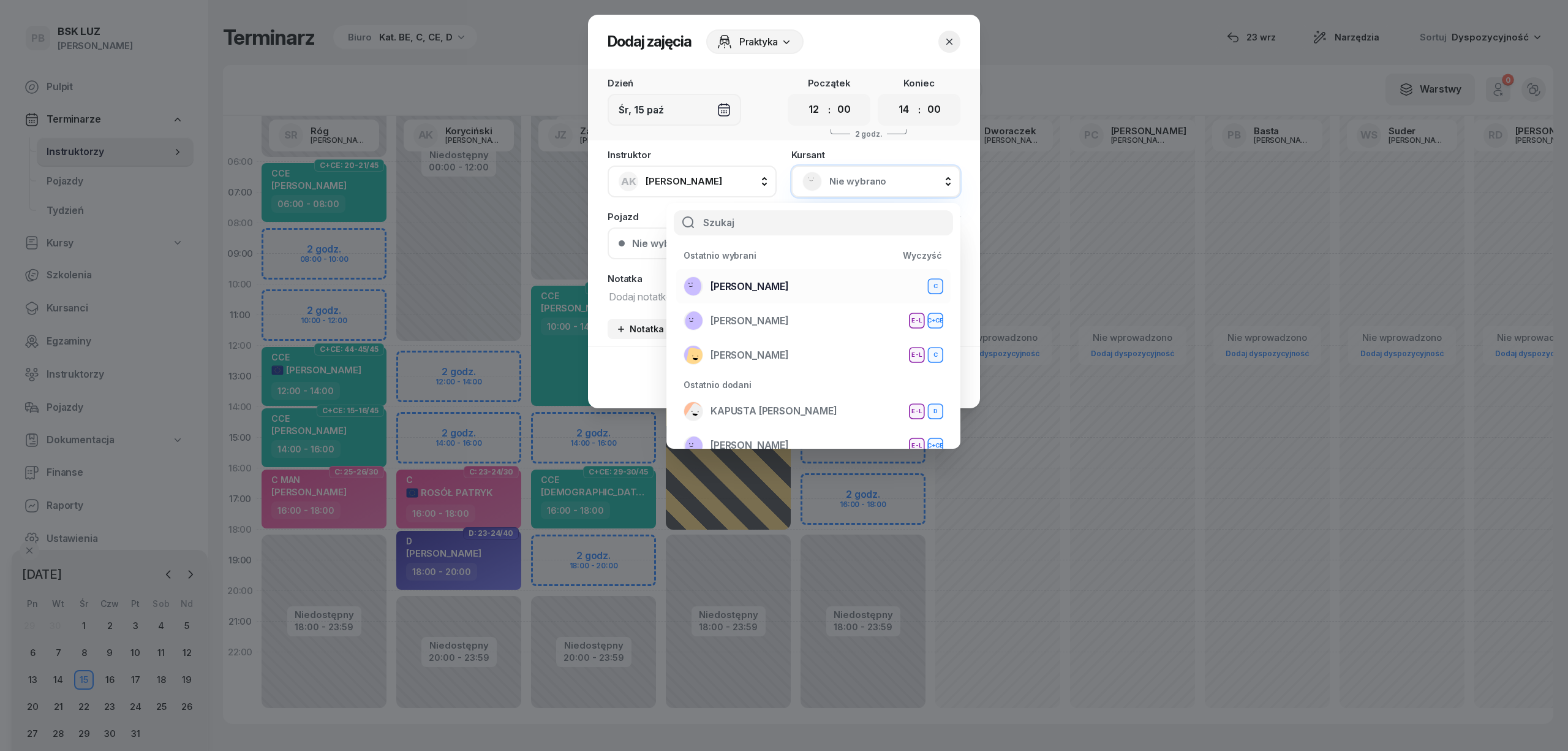
click at [830, 276] on div "DŁUGOSZ TOMASZ C" at bounding box center [813, 286] width 260 height 19
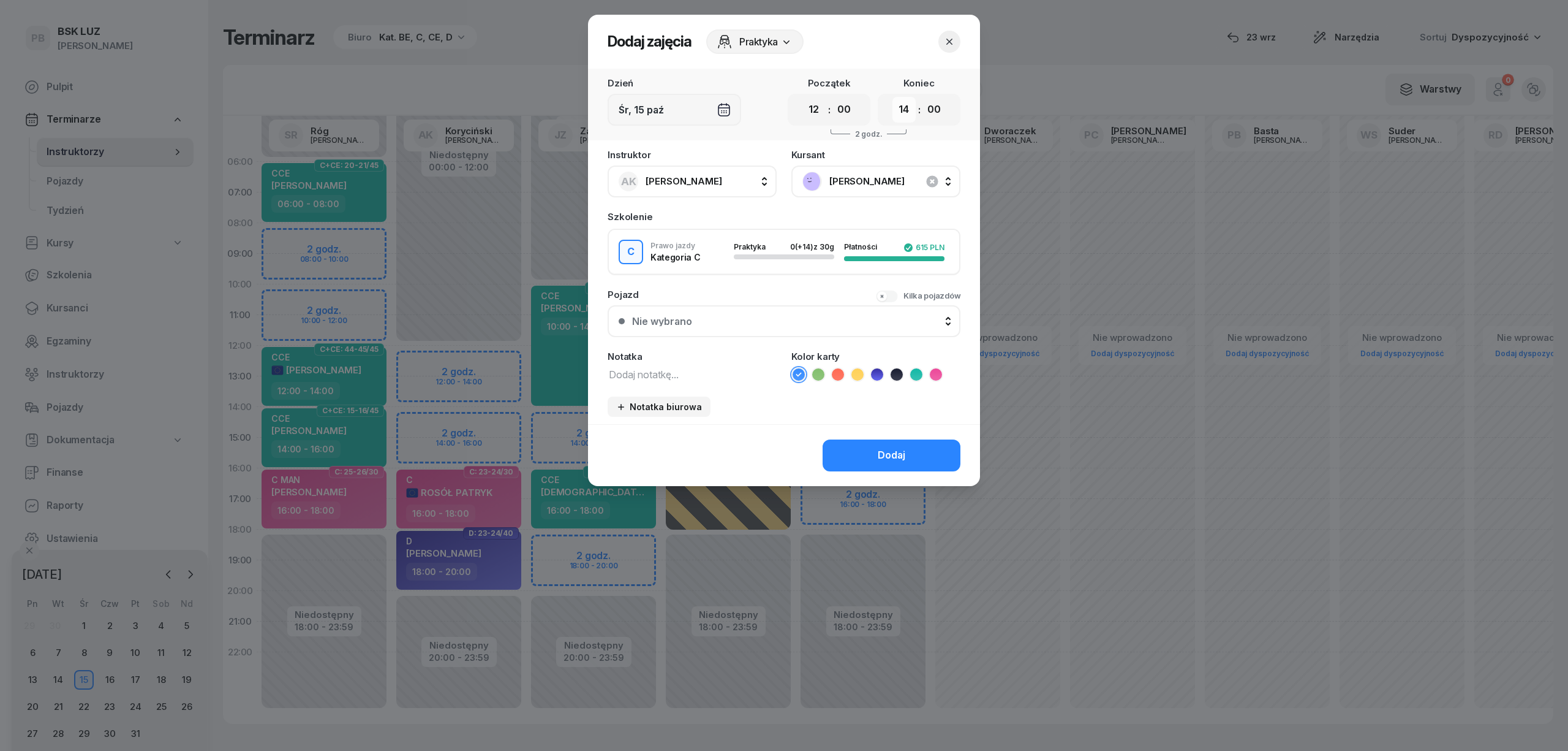
click at [903, 109] on select "00 01 02 03 04 05 06 07 08 09 10 11 12 13 14 15 16 17 18 19 20 21 22 23" at bounding box center [904, 110] width 23 height 26
select select "16"
click at [892, 97] on select "00 01 02 03 04 05 06 07 08 09 10 11 12 13 14 15 16 17 18 19 20 21 22 23" at bounding box center [904, 110] width 23 height 26
click at [675, 378] on textarea at bounding box center [692, 373] width 169 height 16
type textarea "C"
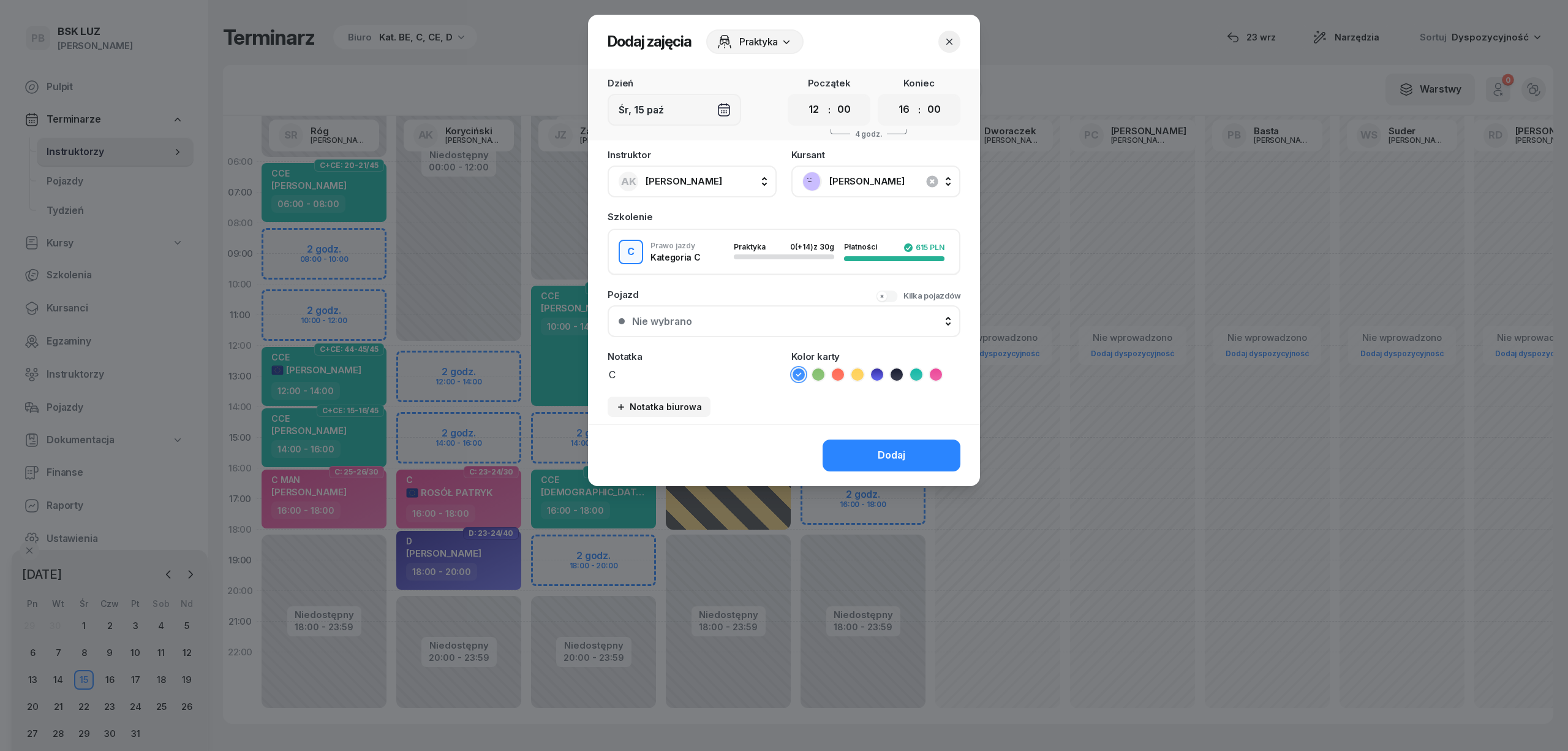
click at [933, 371] on icon at bounding box center [935, 374] width 12 height 13
click at [911, 450] on button "Dodaj" at bounding box center [891, 455] width 137 height 32
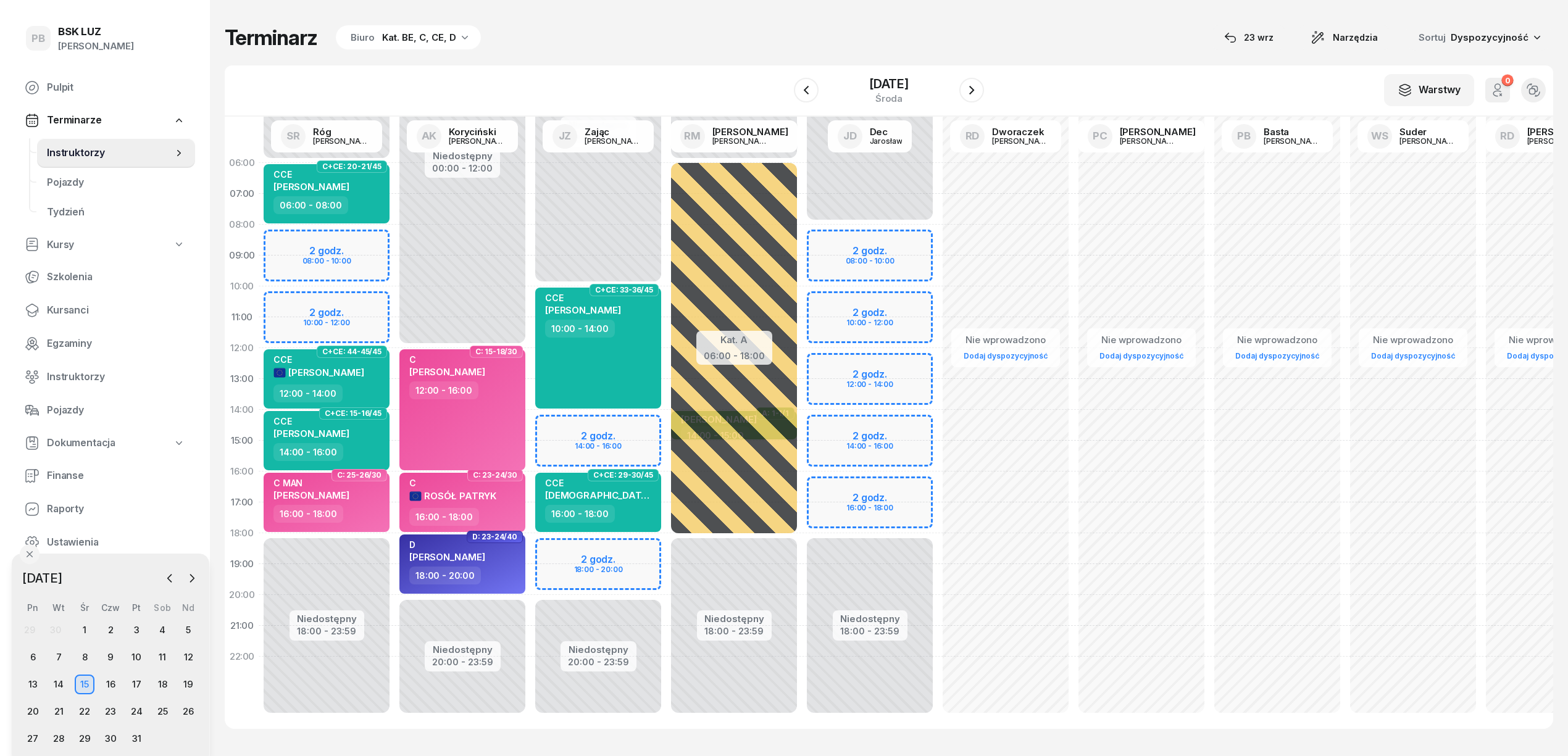
click at [709, 13] on div "Terminarz Biuro Kat. BE, C, CE, D 23 wrz Narzędzia Sortuj Dyspozycyjność W Wybi…" at bounding box center [888, 377] width 1328 height 753
click at [975, 84] on button "button" at bounding box center [970, 89] width 24 height 24
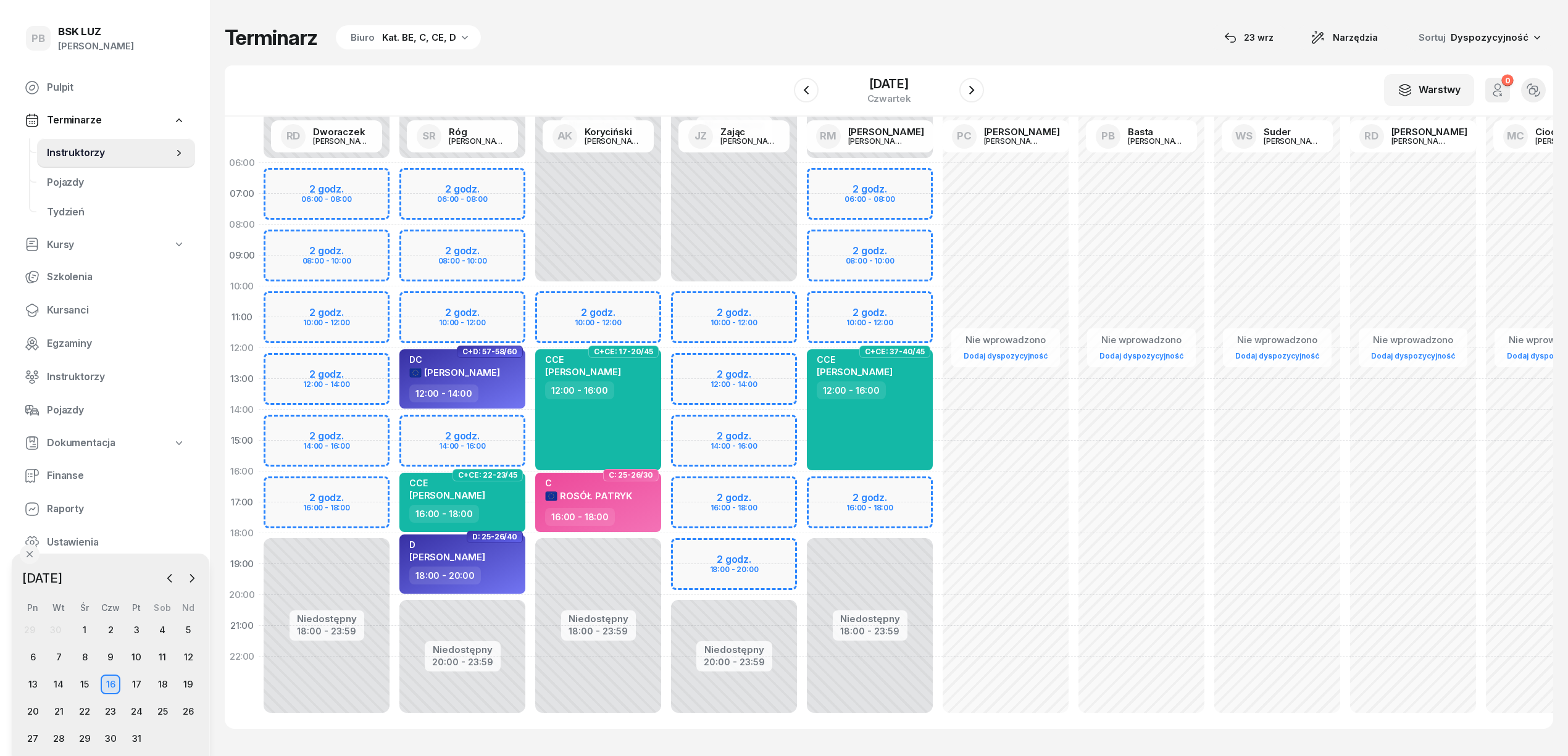
click at [899, 295] on div "Niedostępny 00:00 - 06:00 Niedostępny 18:00 - 23:59 2 godz. 06:00 - 08:00 2 god…" at bounding box center [870, 439] width 136 height 586
select select "10"
select select "12"
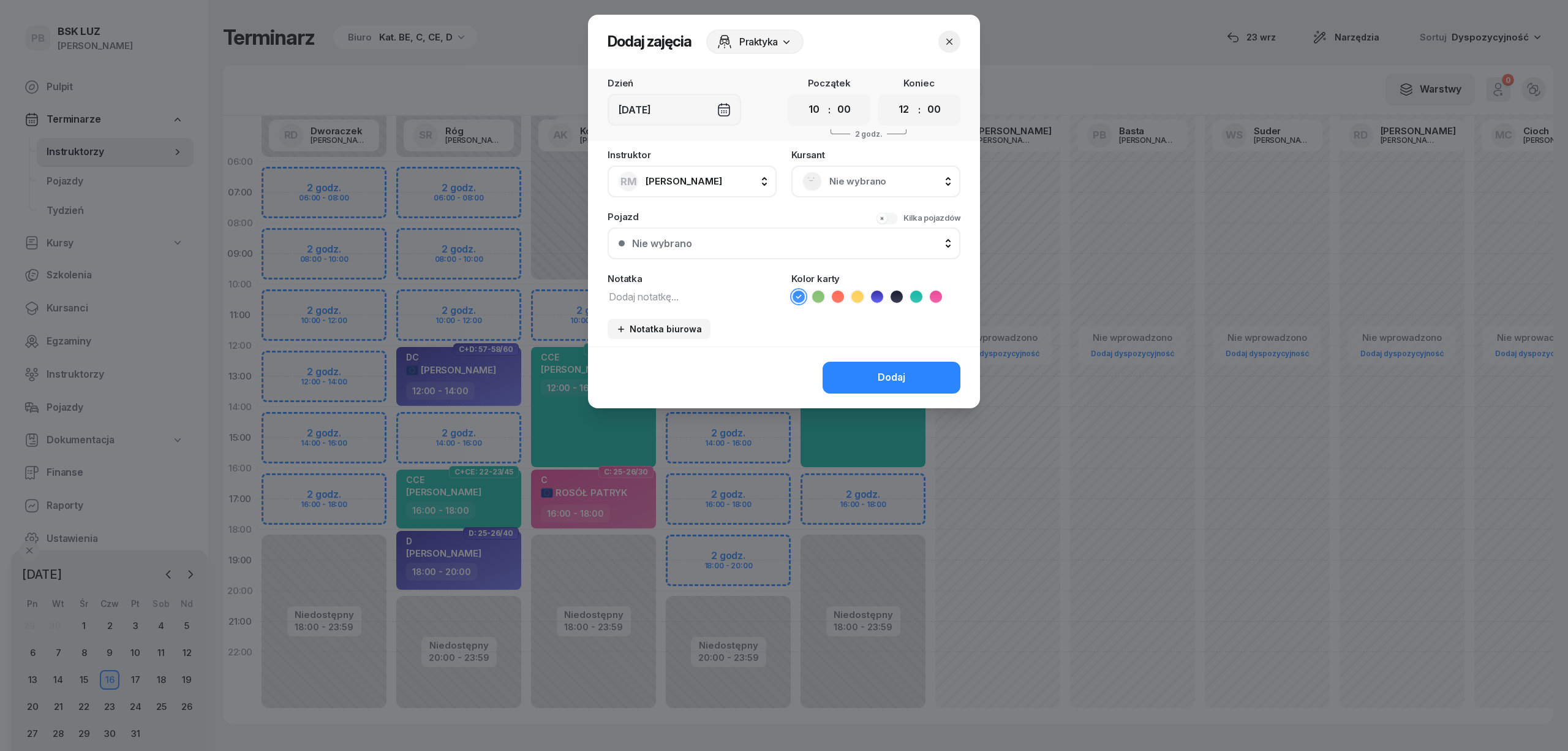
click at [893, 182] on span "Nie wybrano" at bounding box center [889, 181] width 120 height 16
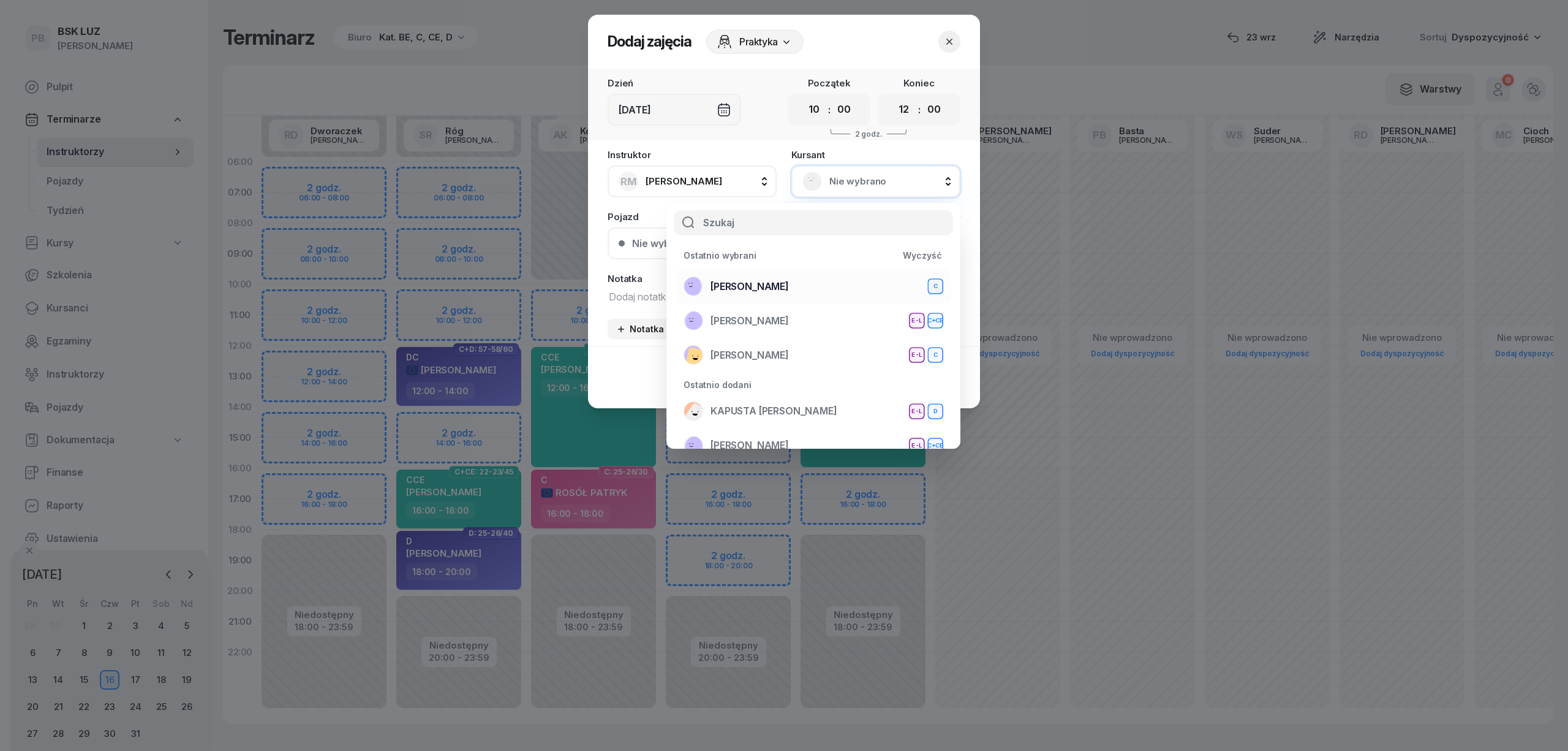
click at [789, 280] on span "DŁUGOSZ TOMASZ" at bounding box center [750, 287] width 79 height 16
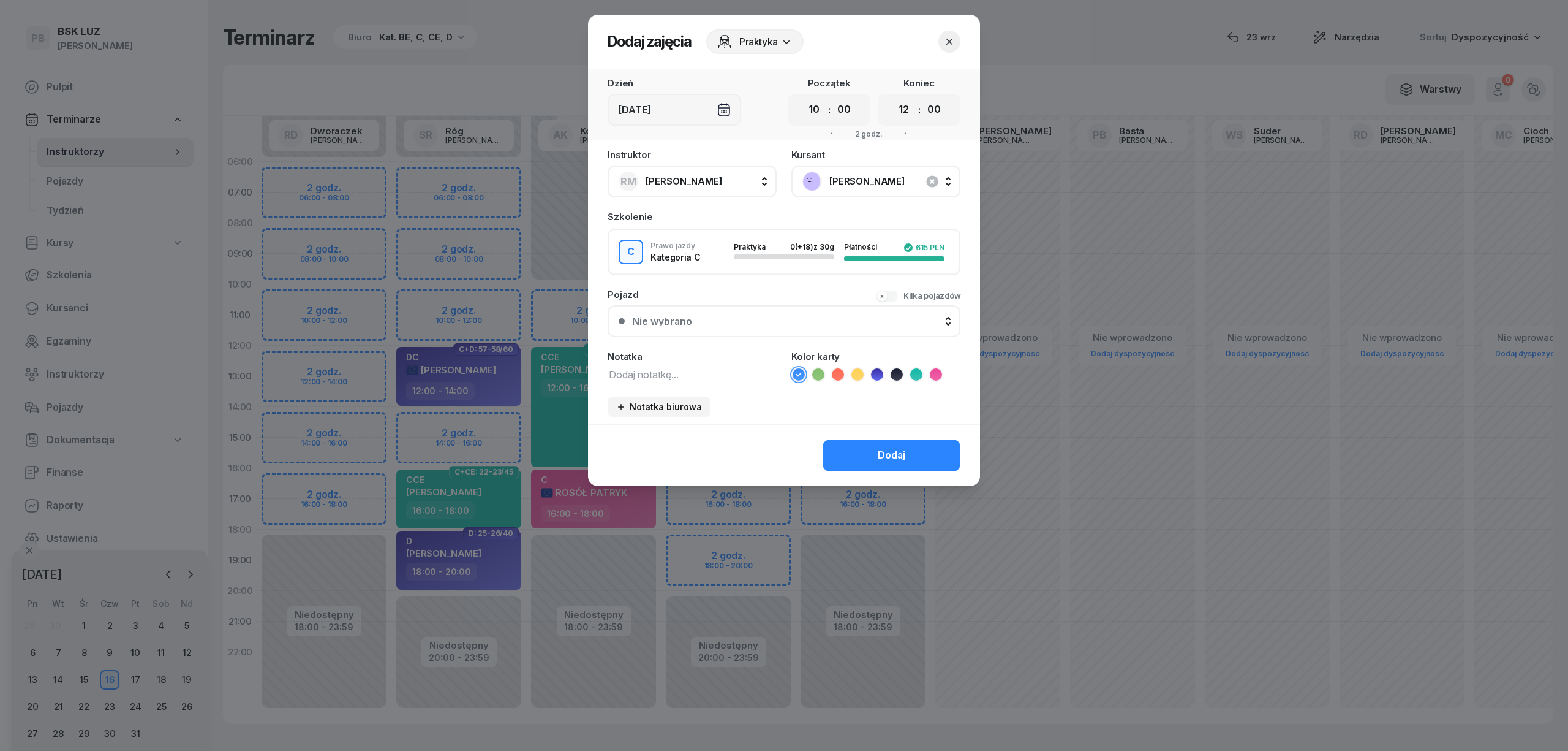
click at [649, 381] on div "Instruktor RM Markowicz Robert AK Koryciński Artur BP Pająk Bogusław DA Arendar…" at bounding box center [784, 287] width 392 height 274
click at [653, 363] on div "Notatka" at bounding box center [692, 366] width 169 height 30
click at [650, 372] on textarea at bounding box center [692, 373] width 169 height 16
type textarea "C"
click at [937, 368] on icon at bounding box center [935, 374] width 12 height 13
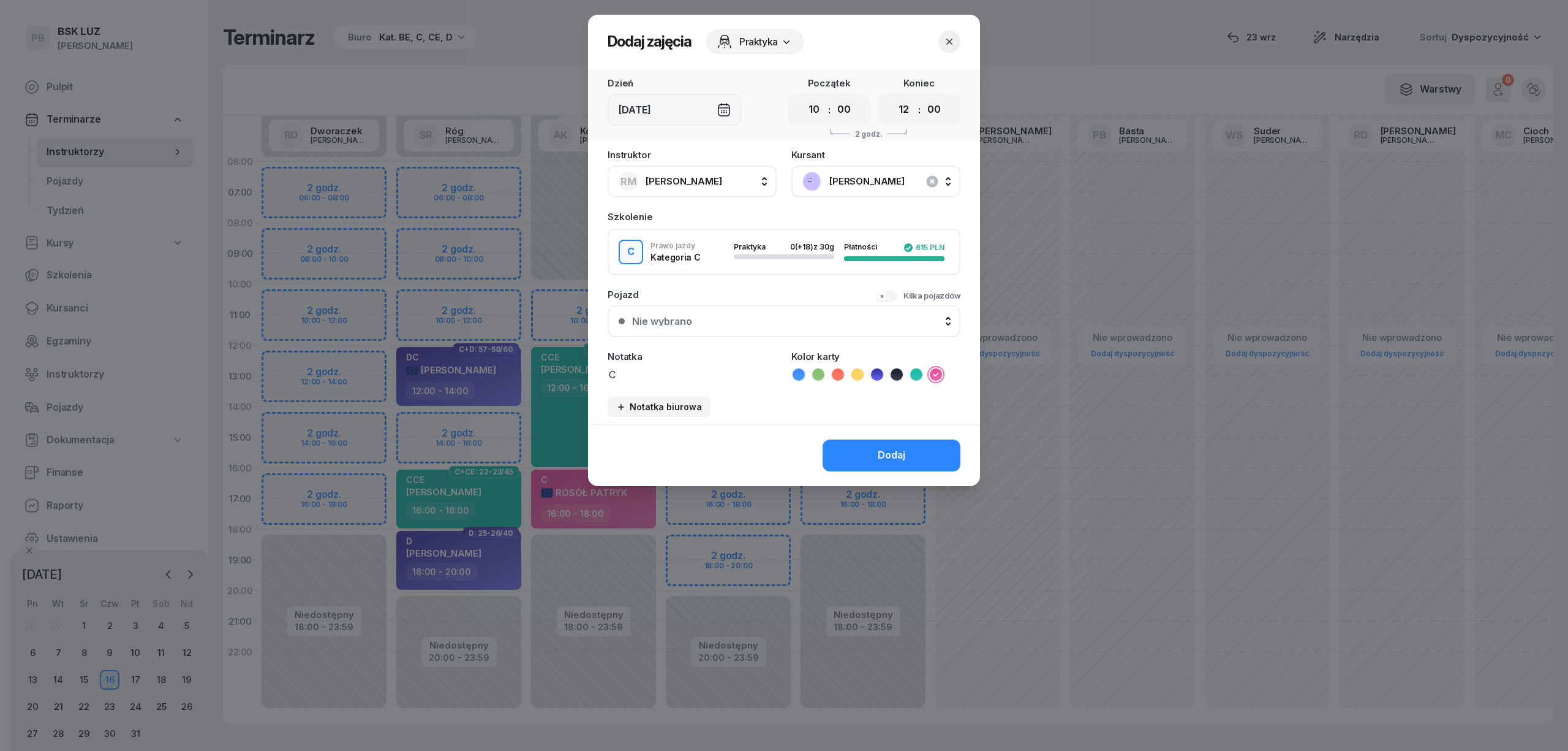
click at [903, 448] on div "Dodaj" at bounding box center [891, 455] width 28 height 16
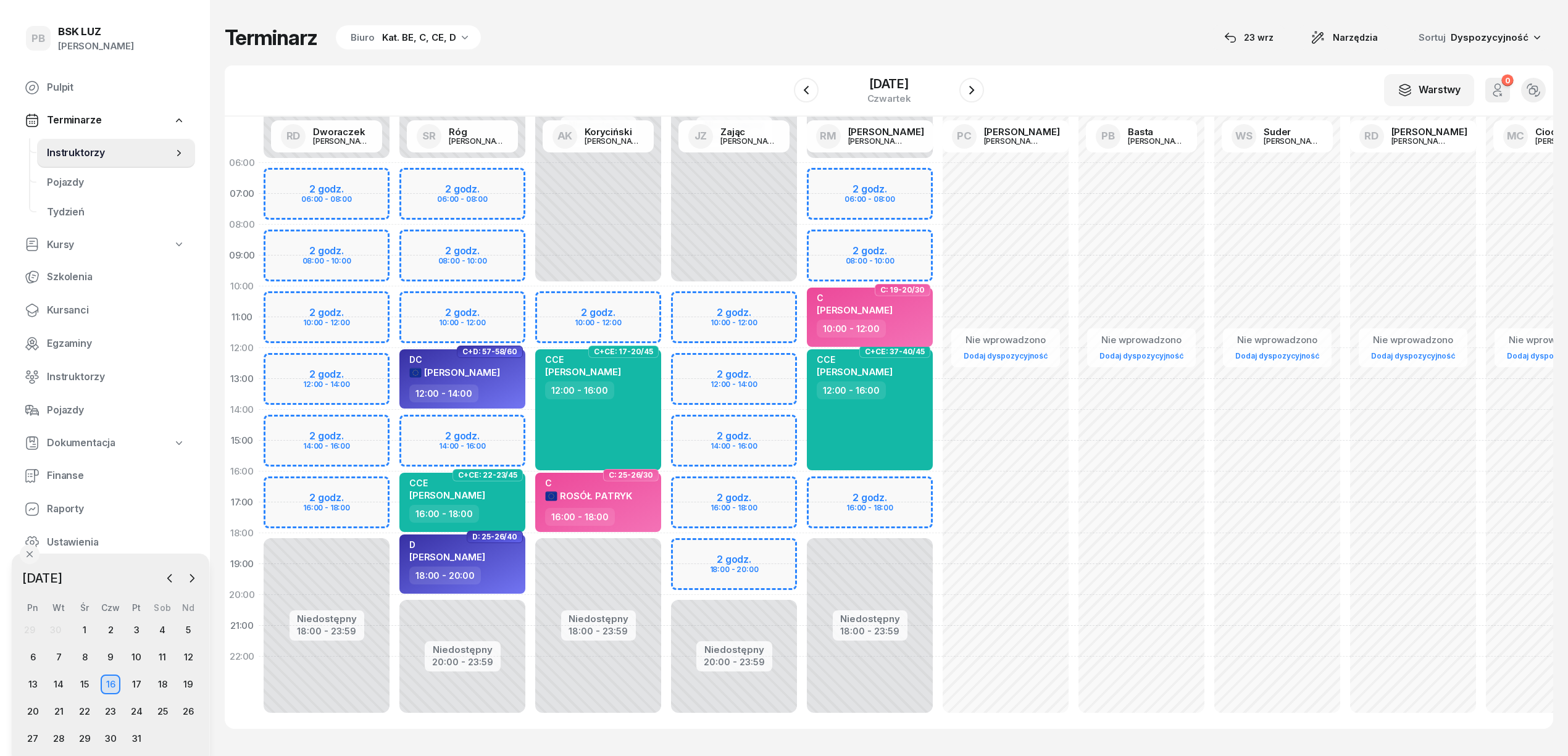
click at [752, 39] on div "Terminarz Biuro Kat. BE, C, CE, D [DATE] Narzędzia Sortuj Dyspozycyjność" at bounding box center [888, 37] width 1328 height 26
click at [161, 683] on div "18" at bounding box center [162, 683] width 19 height 19
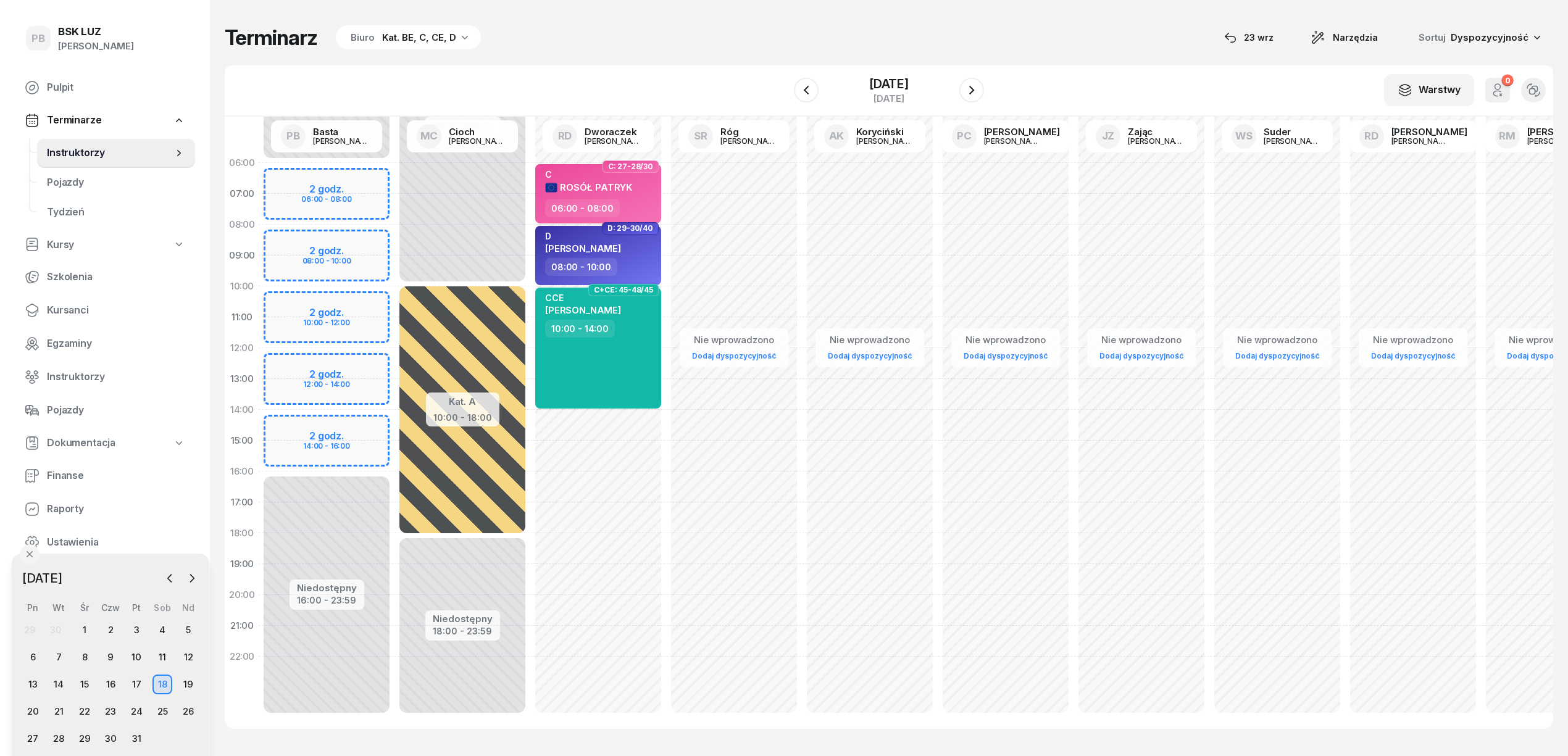
click at [368, 173] on div "Niedostępny 00:00 - 06:00 Niedostępny 16:00 - 23:59 2 godz. 06:00 - 08:00 2 god…" at bounding box center [326, 439] width 136 height 586
select select "06"
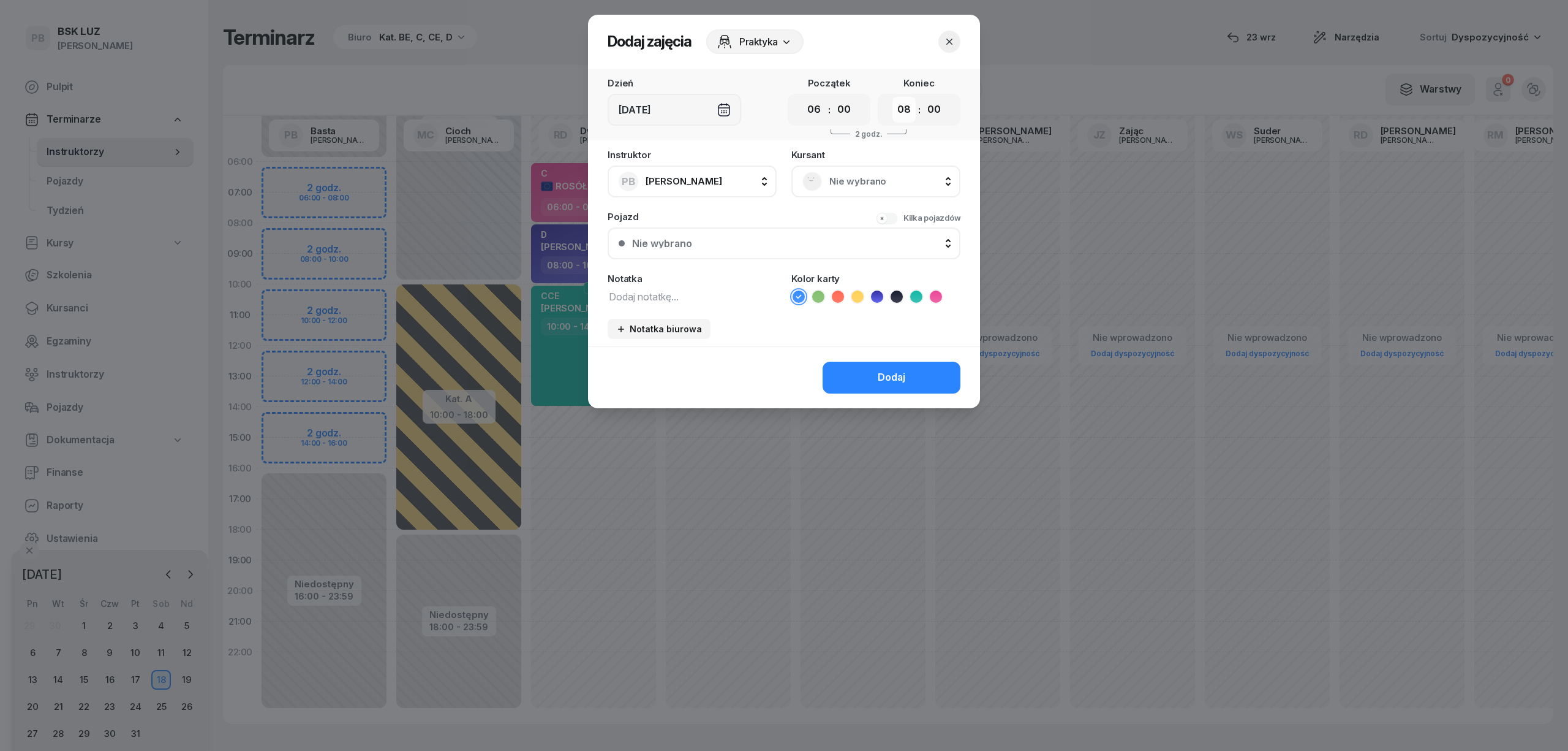
click at [899, 109] on select "00 01 02 03 04 05 06 07 08 09 10 11 12 13 14 15 16 17 18 19 20 21 22 23" at bounding box center [904, 110] width 23 height 26
select select "10"
click at [892, 97] on select "00 01 02 03 04 05 06 07 08 09 10 11 12 13 14 15 16 17 18 19 20 21 22 23" at bounding box center [904, 110] width 23 height 26
click at [700, 291] on textarea at bounding box center [692, 295] width 169 height 16
type textarea "C"
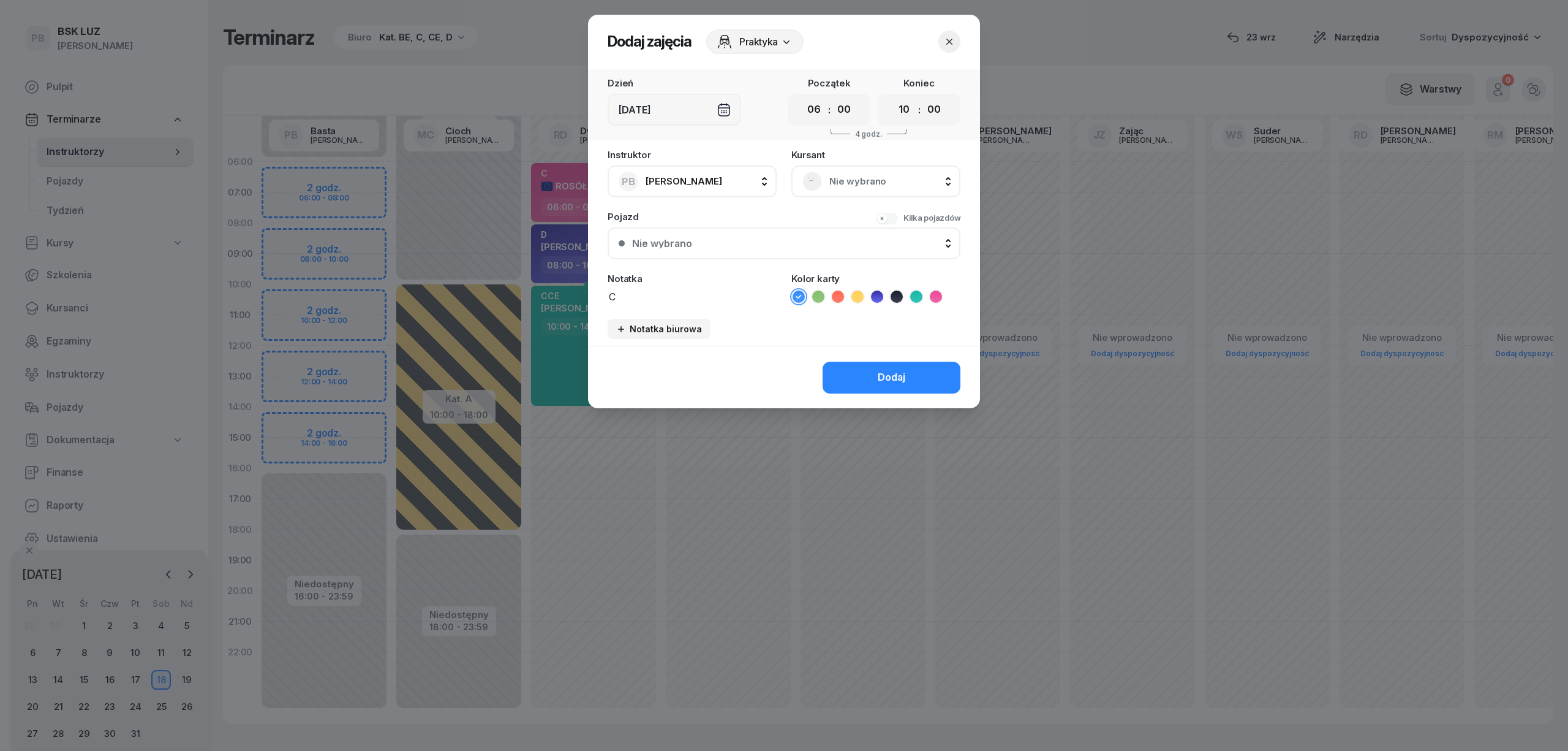
click at [945, 298] on ul at bounding box center [876, 296] width 169 height 14
click at [934, 297] on icon at bounding box center [935, 296] width 12 height 13
click at [891, 365] on button "Dodaj" at bounding box center [891, 377] width 137 height 32
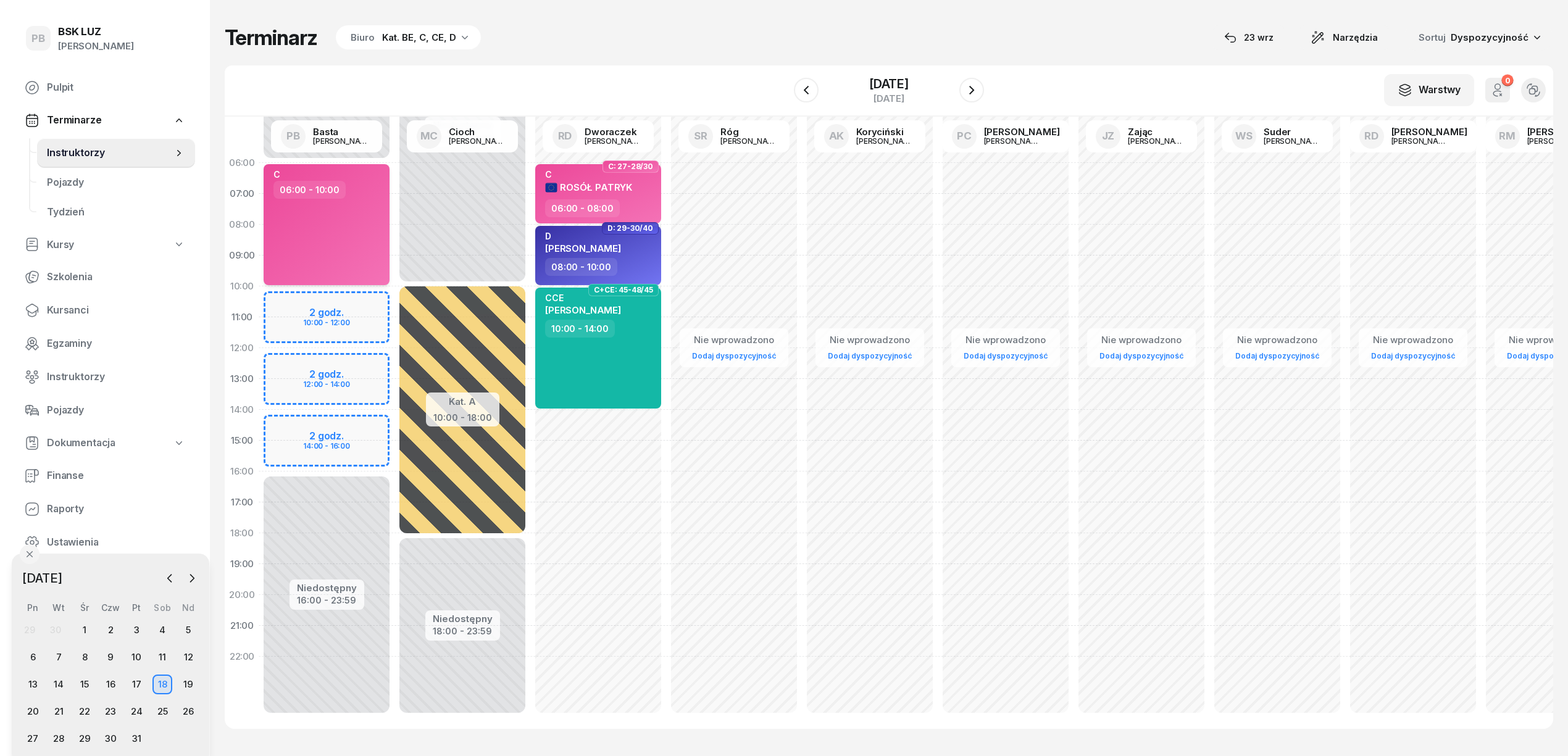
drag, startPoint x: 322, startPoint y: 208, endPoint x: 331, endPoint y: 210, distance: 9.2
click at [326, 208] on div "C 06:00 - 10:00" at bounding box center [326, 225] width 126 height 121
select select "06"
select select "10"
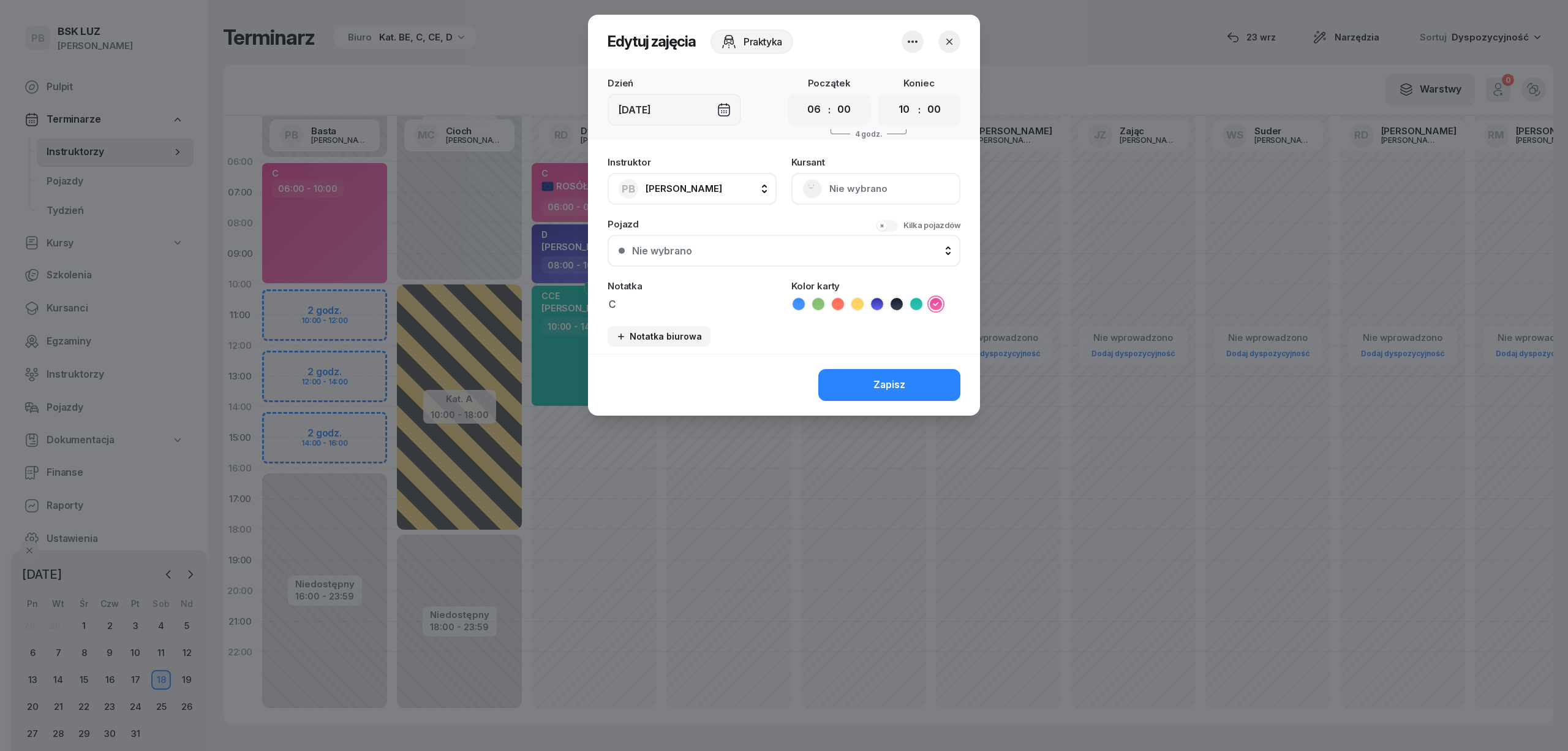
click at [912, 43] on icon "button" at bounding box center [912, 41] width 14 height 14
click at [889, 77] on link "Usuń" at bounding box center [907, 79] width 162 height 31
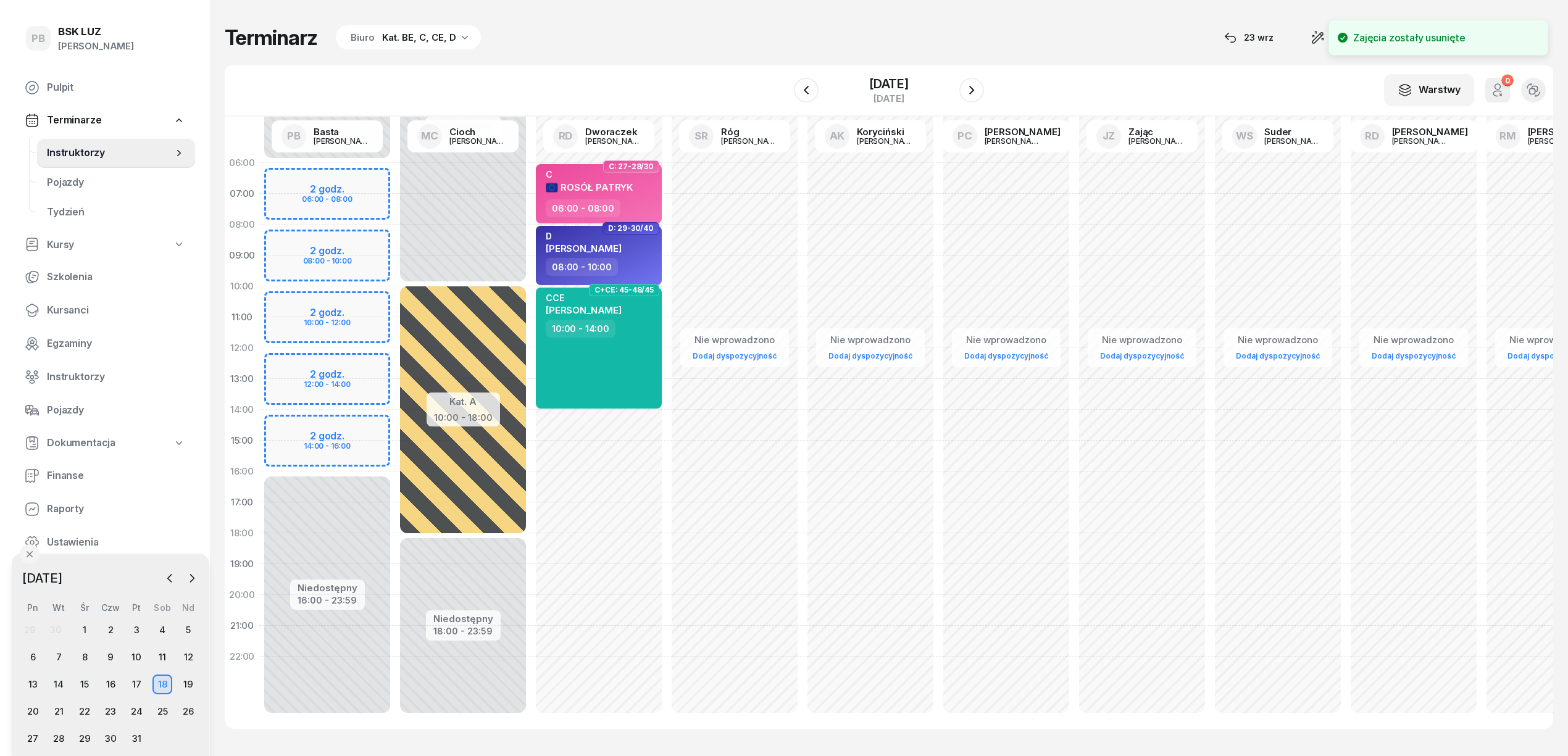
click at [361, 181] on div "Niedostępny 00:00 - 06:00 Niedostępny 16:00 - 23:59 2 godz. 06:00 - 08:00 2 god…" at bounding box center [327, 439] width 136 height 586
select select "06"
select select "08"
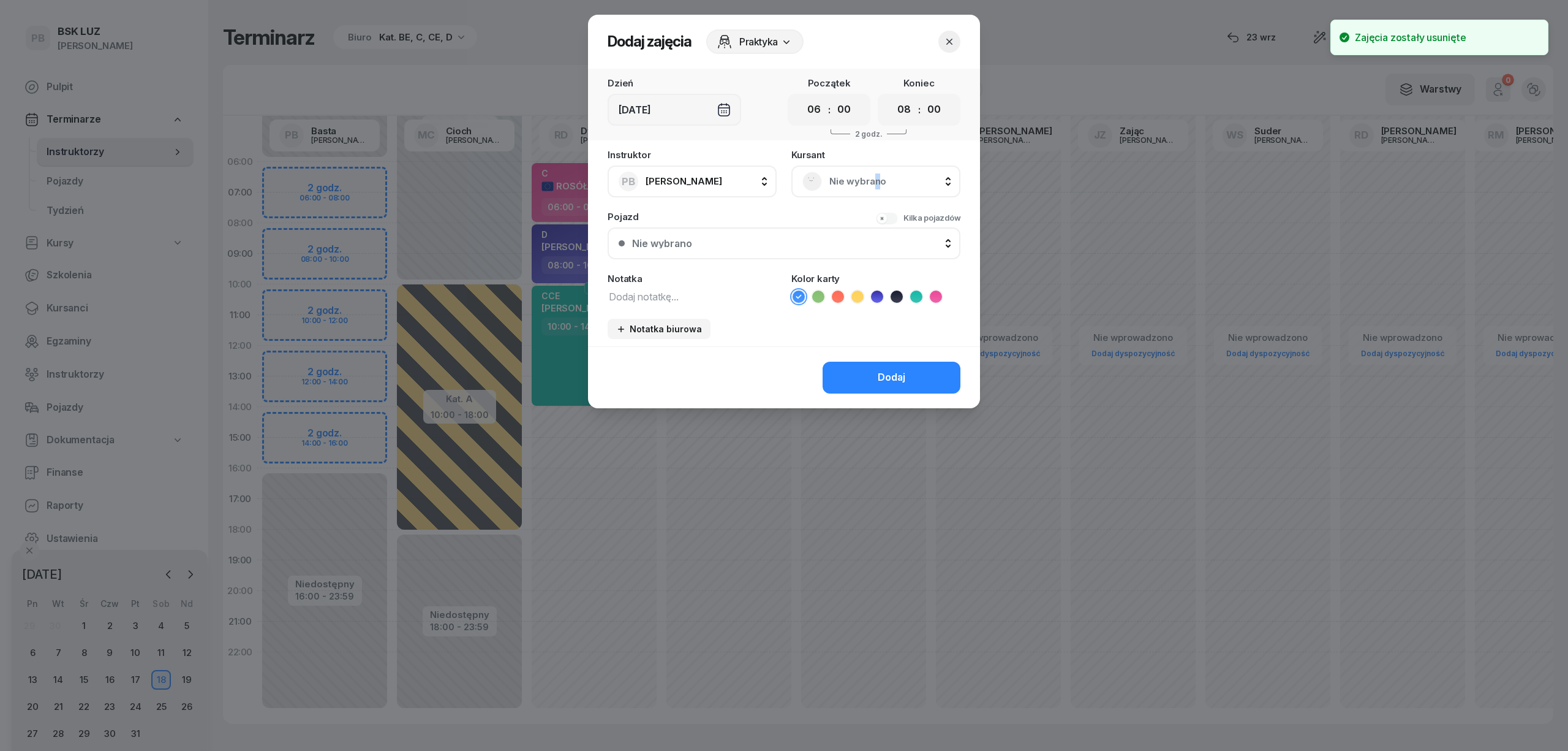
click at [876, 182] on span "Nie wybrano" at bounding box center [889, 181] width 120 height 16
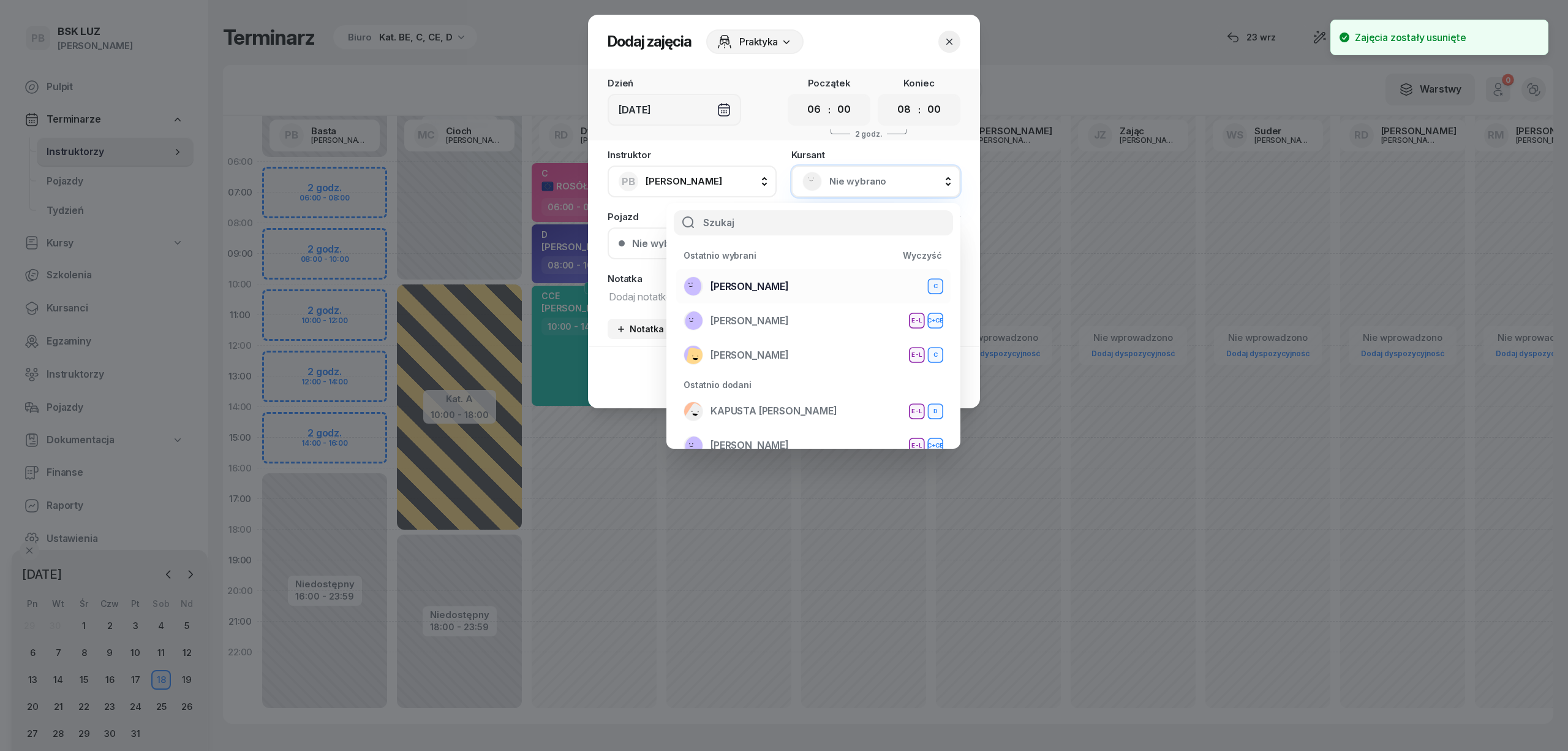
drag, startPoint x: 807, startPoint y: 285, endPoint x: 800, endPoint y: 289, distance: 8.1
click at [807, 285] on div "DŁUGOSZ TOMASZ C" at bounding box center [813, 286] width 260 height 19
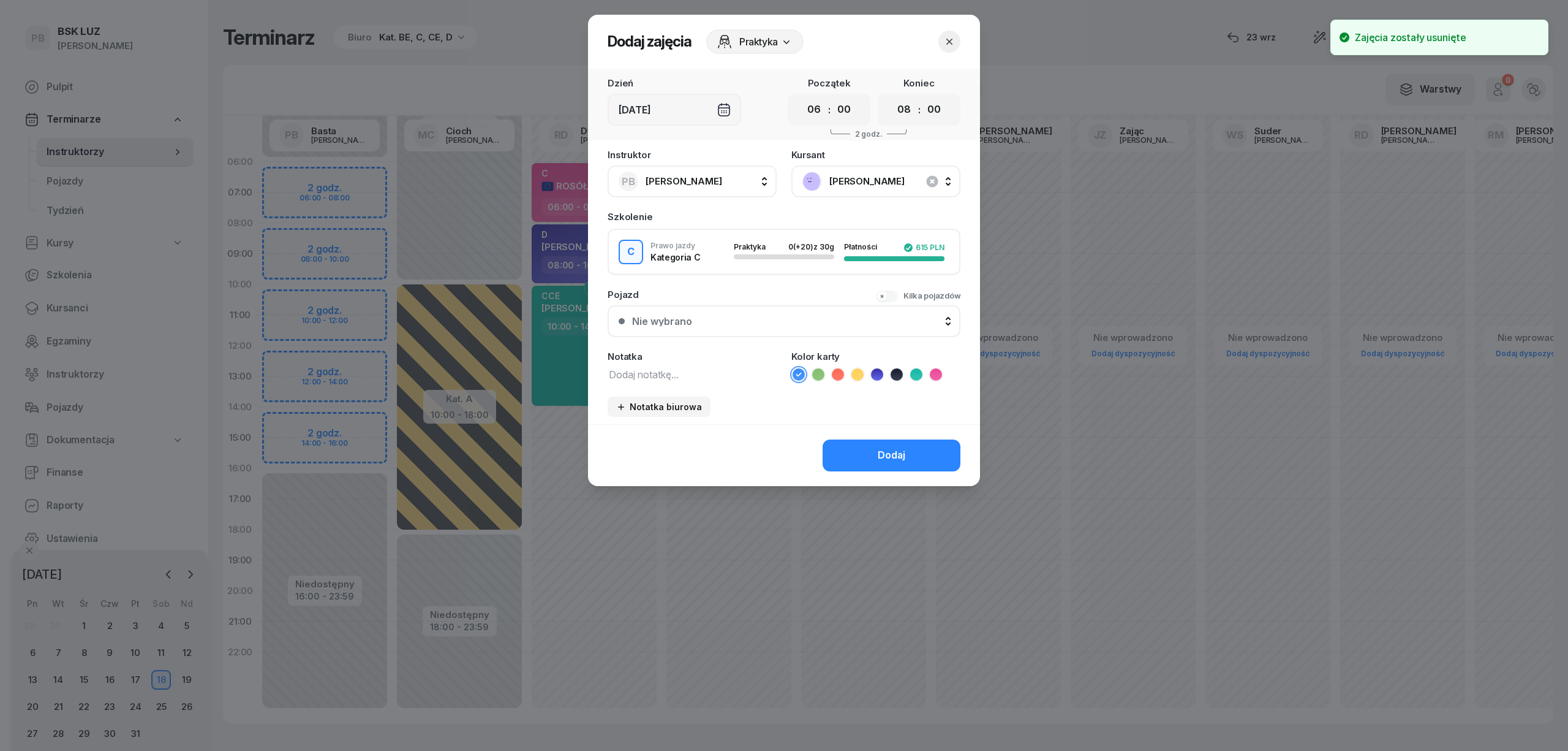
click at [666, 381] on div "Instruktor PB Basta Piotr AK Koryciński Artur BP Pająk Bogusław DA Arendarczyk …" at bounding box center [784, 287] width 392 height 274
click at [665, 376] on textarea at bounding box center [692, 373] width 169 height 16
type textarea "C"
drag, startPoint x: 941, startPoint y: 368, endPoint x: 934, endPoint y: 374, distance: 9.2
click at [941, 369] on icon at bounding box center [935, 374] width 12 height 13
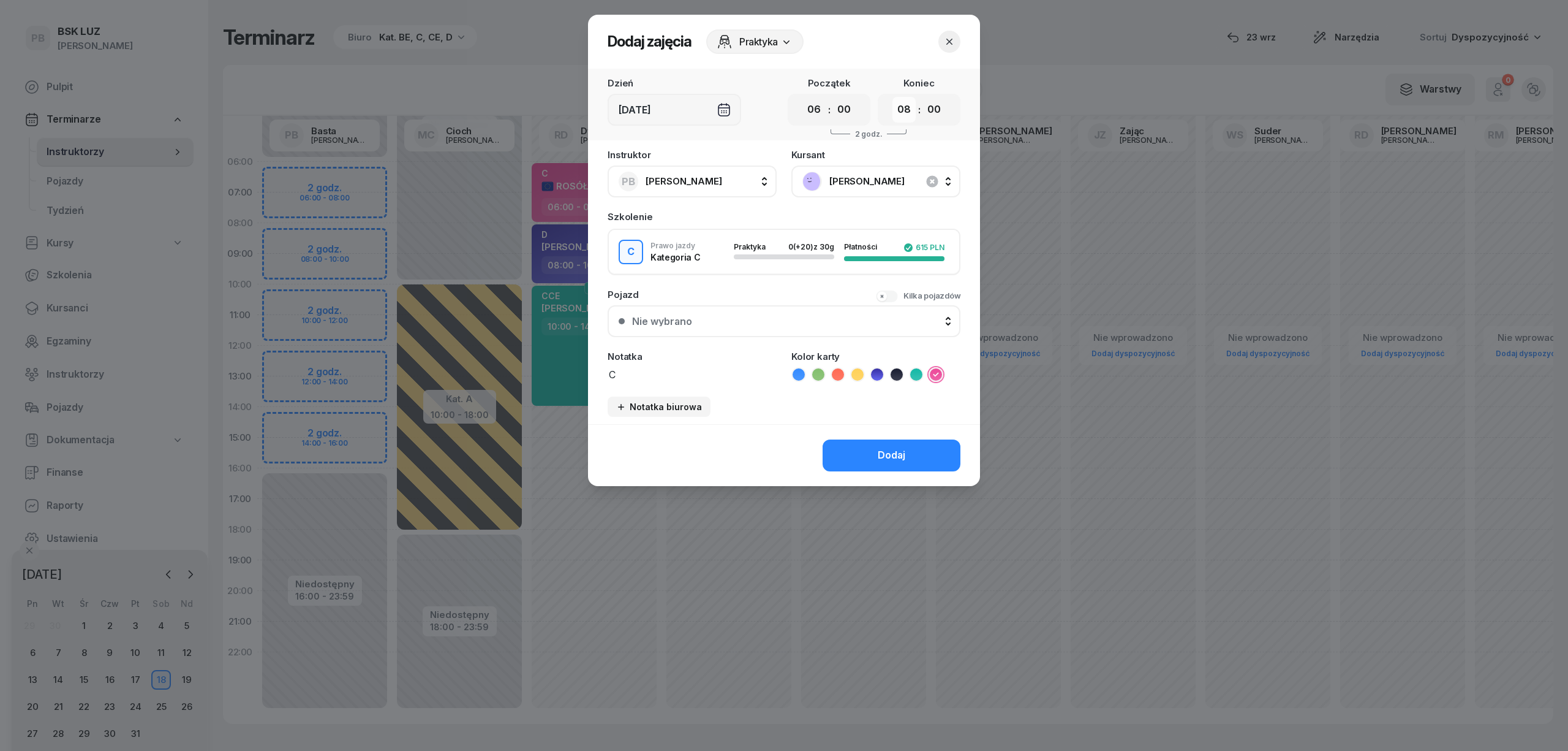
click at [908, 115] on select "00 01 02 03 04 05 06 07 08 09 10 11 12 13 14 15 16 17 18 19 20 21 22 23" at bounding box center [904, 110] width 23 height 26
select select "10"
click at [892, 97] on select "00 01 02 03 04 05 06 07 08 09 10 11 12 13 14 15 16 17 18 19 20 21 22 23" at bounding box center [904, 110] width 23 height 26
click at [869, 441] on button "Dodaj" at bounding box center [891, 455] width 137 height 32
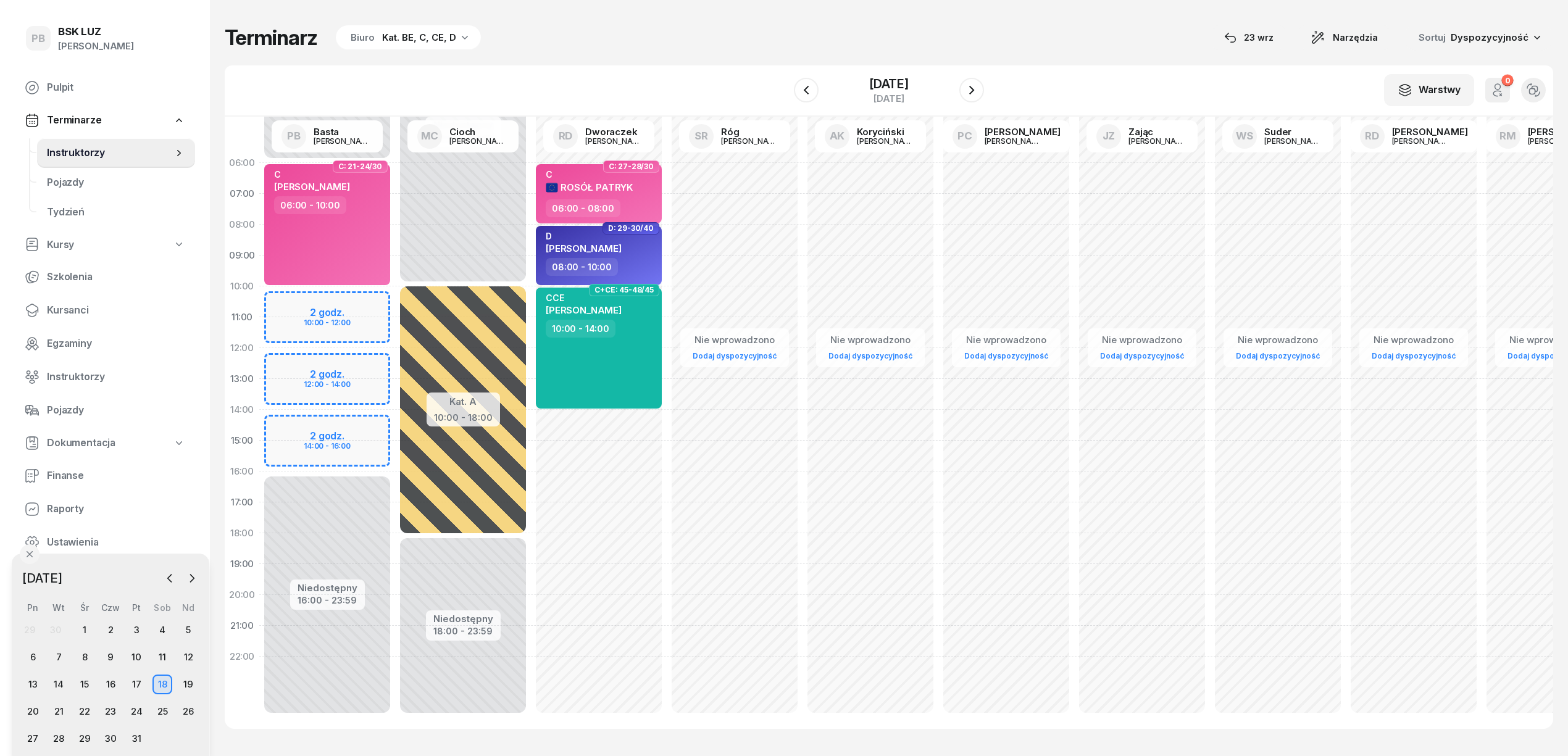
drag, startPoint x: 549, startPoint y: 20, endPoint x: 546, endPoint y: 31, distance: 11.4
click at [549, 20] on div "Terminarz Biuro Kat. BE, C, CE, D 23 wrz Narzędzia Sortuj Dyspozycyjność W Wybi…" at bounding box center [888, 377] width 1328 height 753
click at [37, 710] on div "20" at bounding box center [33, 711] width 19 height 19
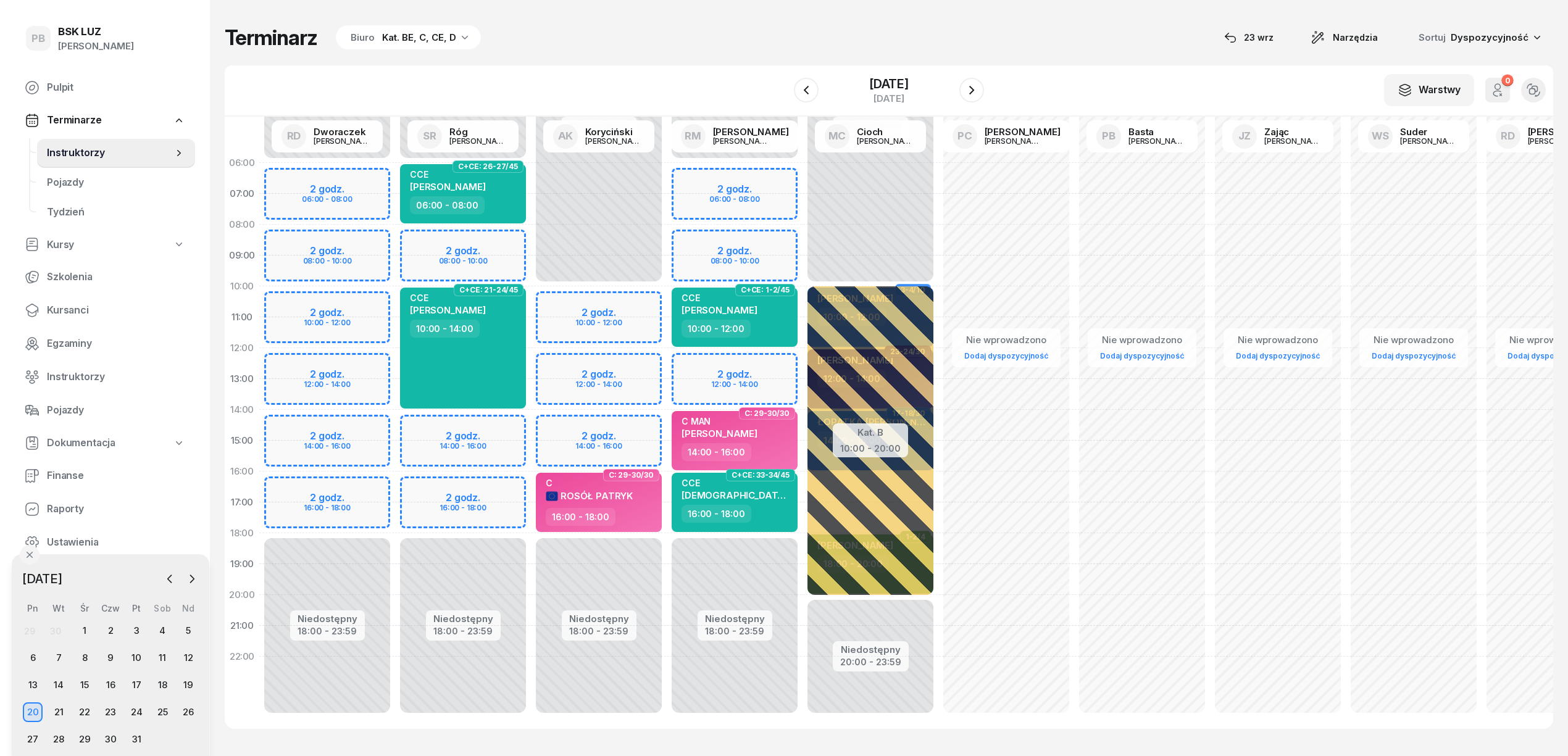
click at [702, 365] on div "Niedostępny 00:00 - 06:00 Niedostępny 18:00 - 23:59 2 godz. 06:00 - 08:00 2 god…" at bounding box center [734, 439] width 136 height 586
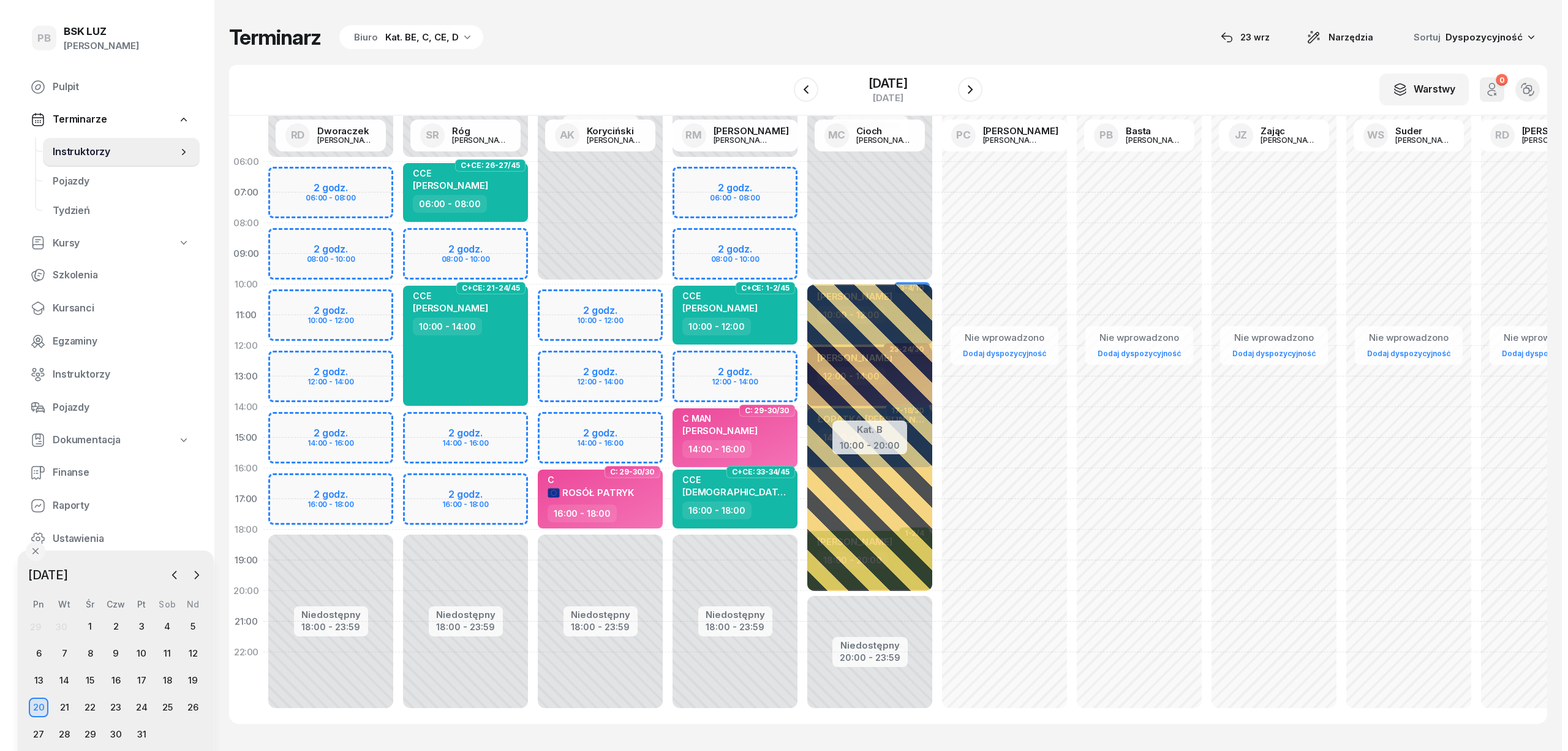
select select "12"
select select "14"
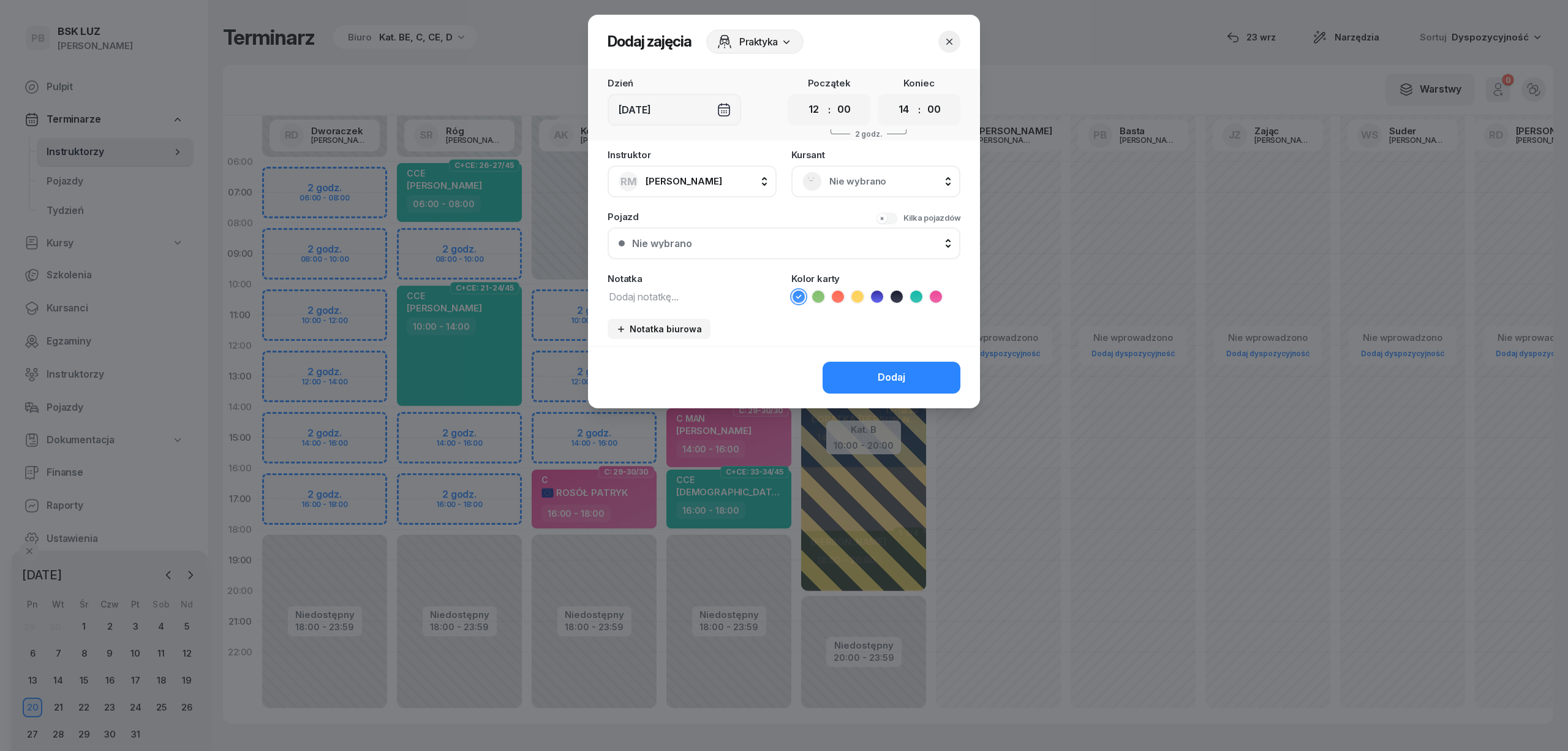
click at [906, 171] on div "Nie wybrano" at bounding box center [876, 181] width 147 height 19
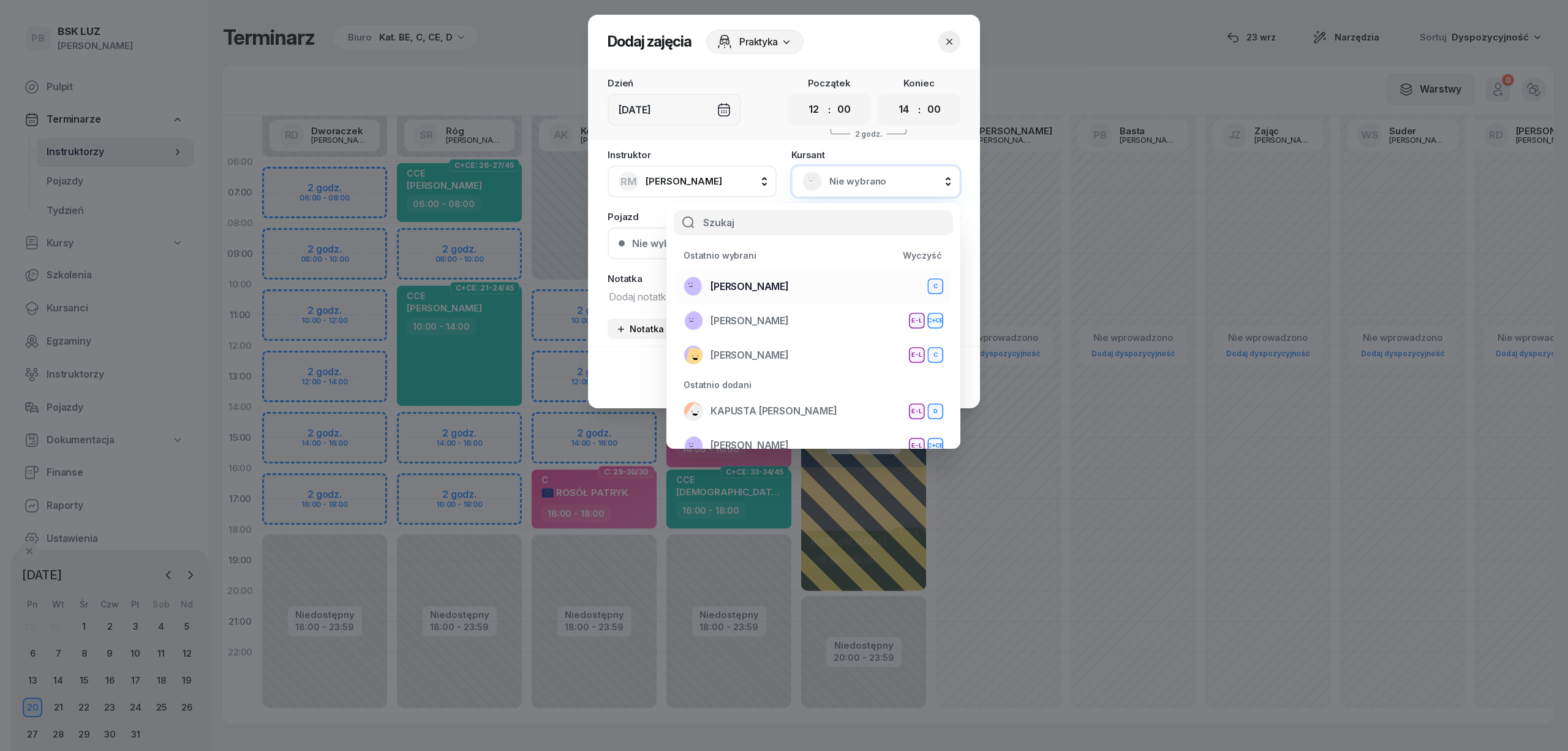
click at [825, 286] on div "DŁUGOSZ TOMASZ C" at bounding box center [813, 286] width 260 height 19
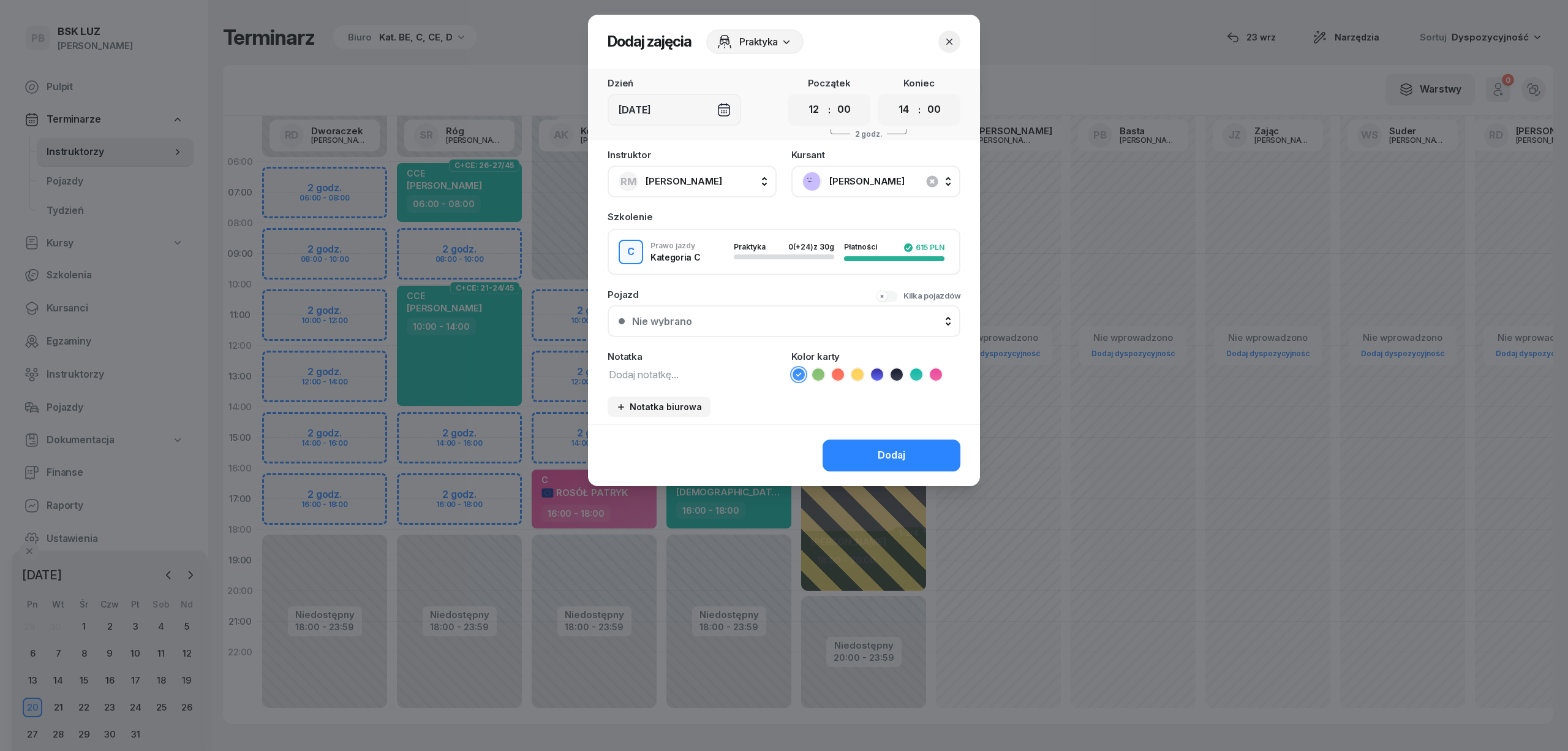
click at [684, 376] on textarea at bounding box center [692, 373] width 169 height 16
type textarea "C"
click at [939, 371] on icon at bounding box center [935, 374] width 12 height 13
click at [898, 452] on div "Dodaj" at bounding box center [891, 455] width 28 height 16
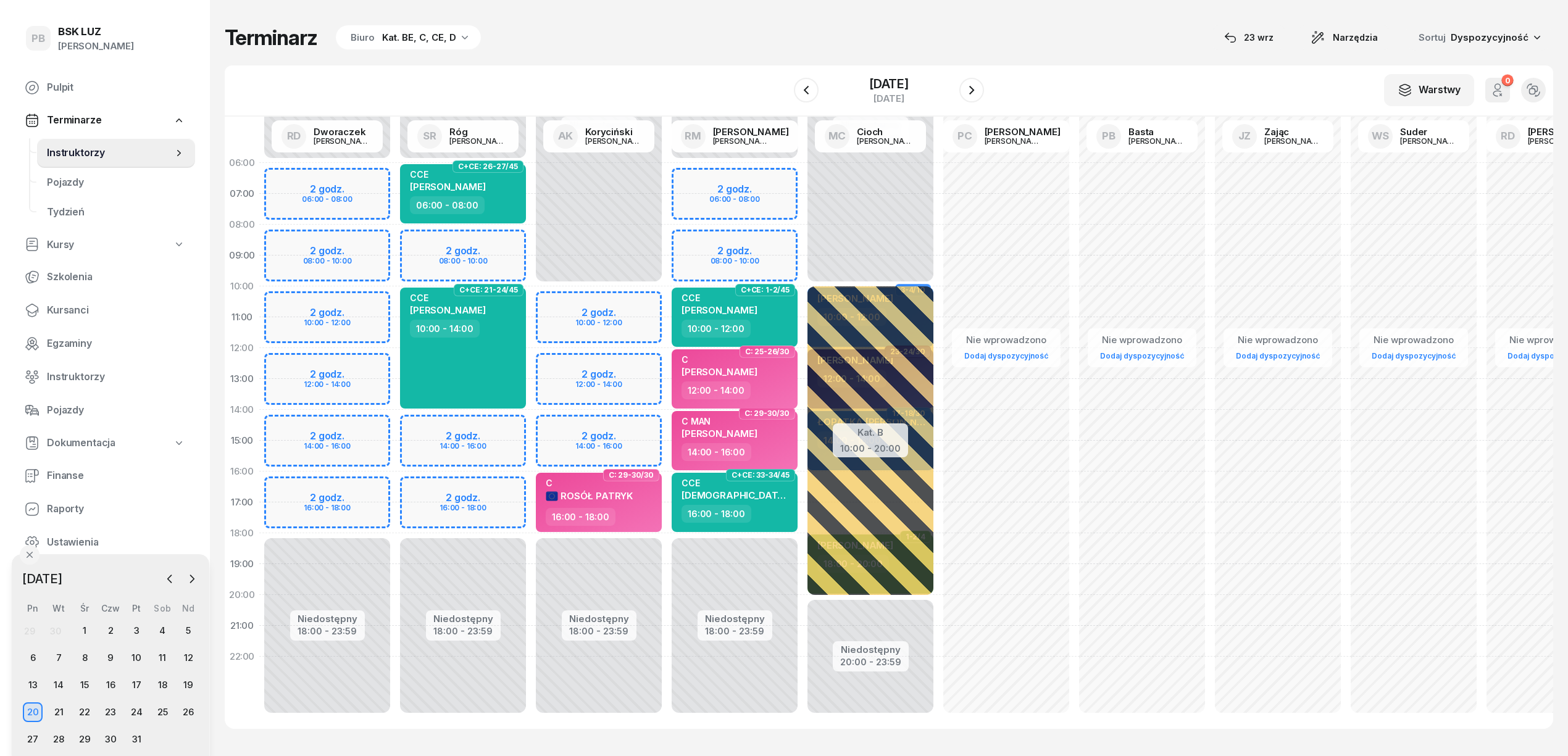
click at [754, 13] on div "Terminarz Biuro Kat. BE, C, CE, D 23 wrz Narzędzia Sortuj Dyspozycyjność W Wybi…" at bounding box center [888, 377] width 1328 height 753
click at [974, 90] on icon "button" at bounding box center [970, 90] width 5 height 9
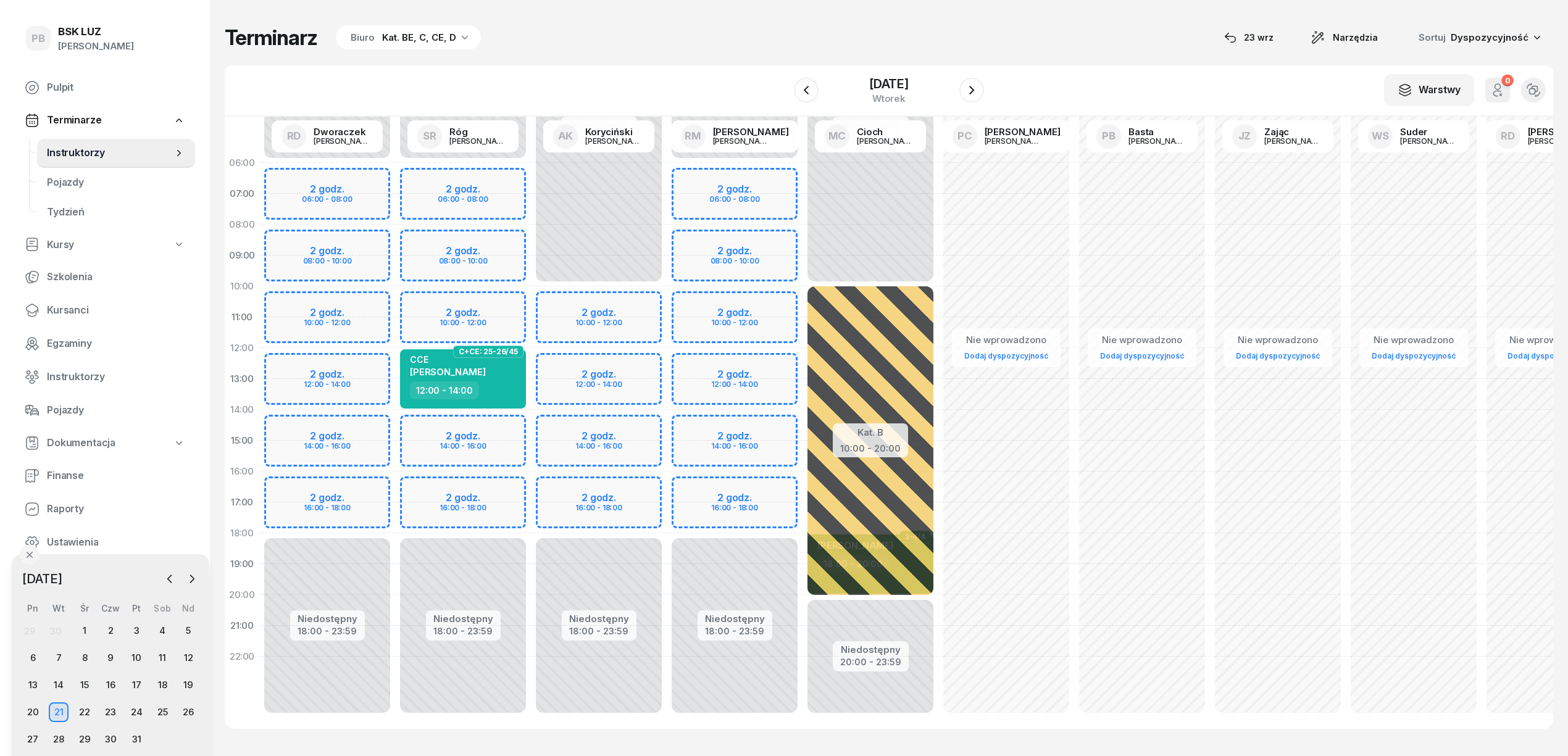
click at [766, 493] on div "Niedostępny 00:00 - 06:00 Niedostępny 18:00 - 23:59 2 godz. 06:00 - 08:00 2 god…" at bounding box center [734, 439] width 136 height 586
select select "16"
select select "18"
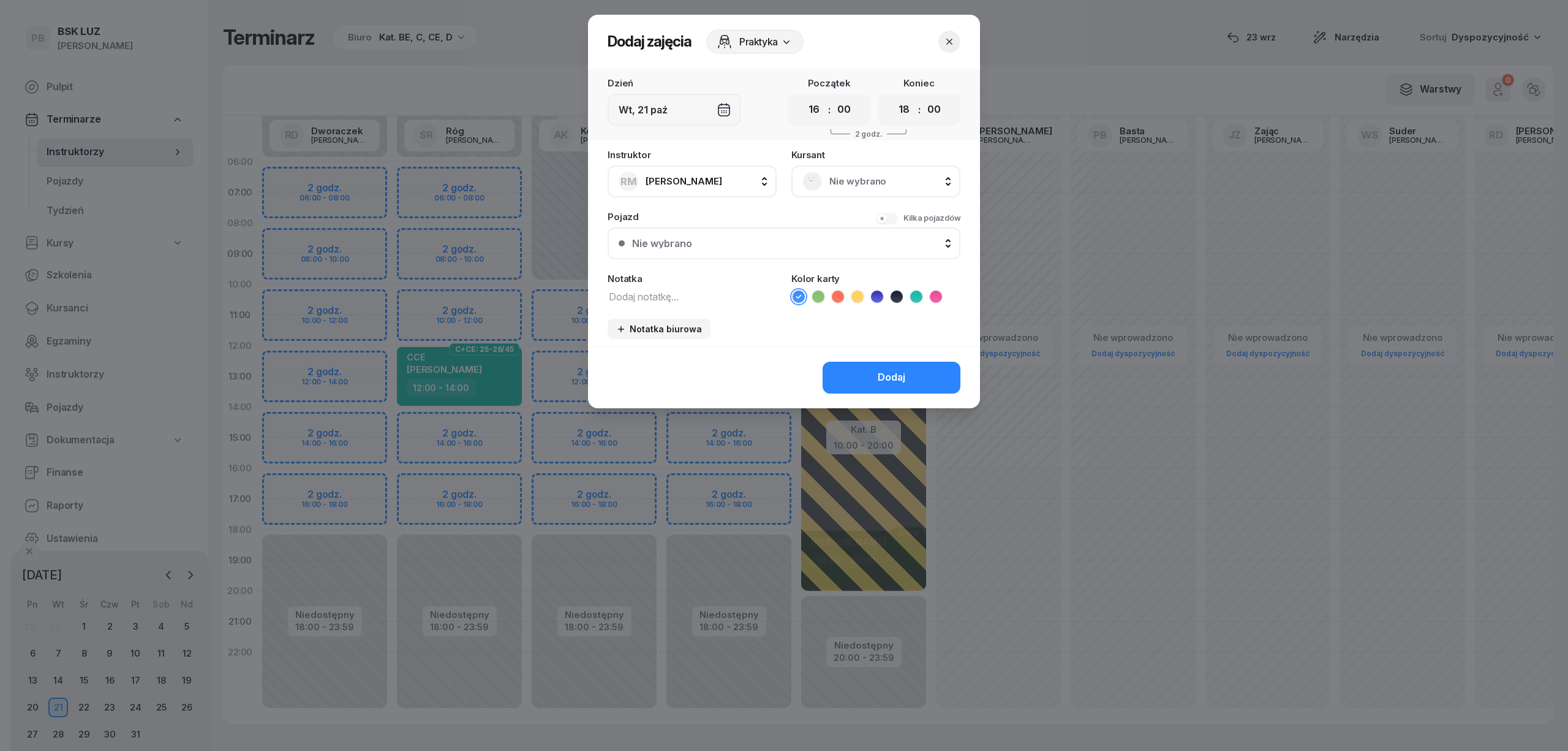
click at [490, 481] on div at bounding box center [784, 375] width 1568 height 751
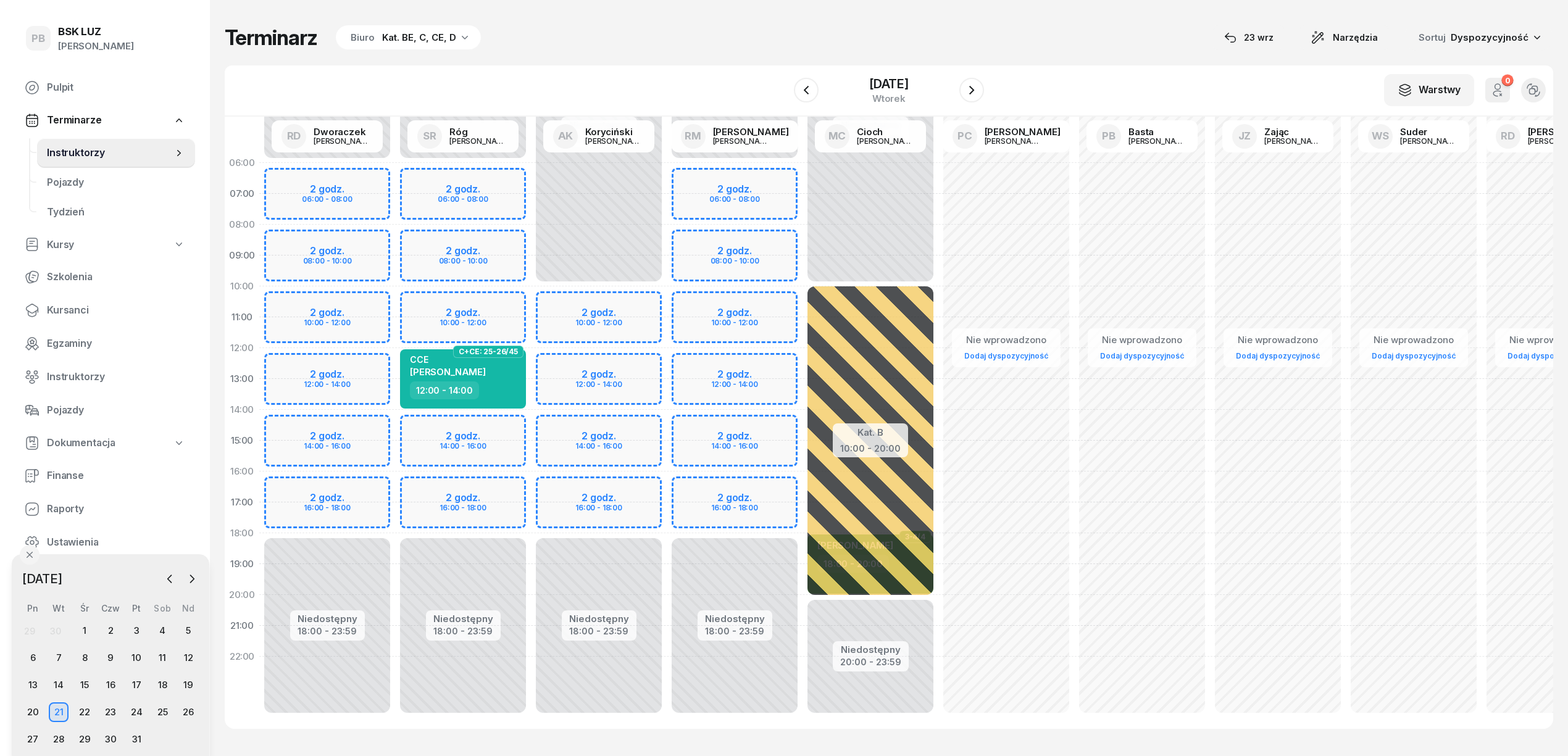
click at [495, 487] on div "Niedostępny 00:00 - 06:00 Niedostępny 18:00 - 23:59 2 godz. 06:00 - 08:00 2 god…" at bounding box center [463, 439] width 136 height 586
select select "16"
select select "18"
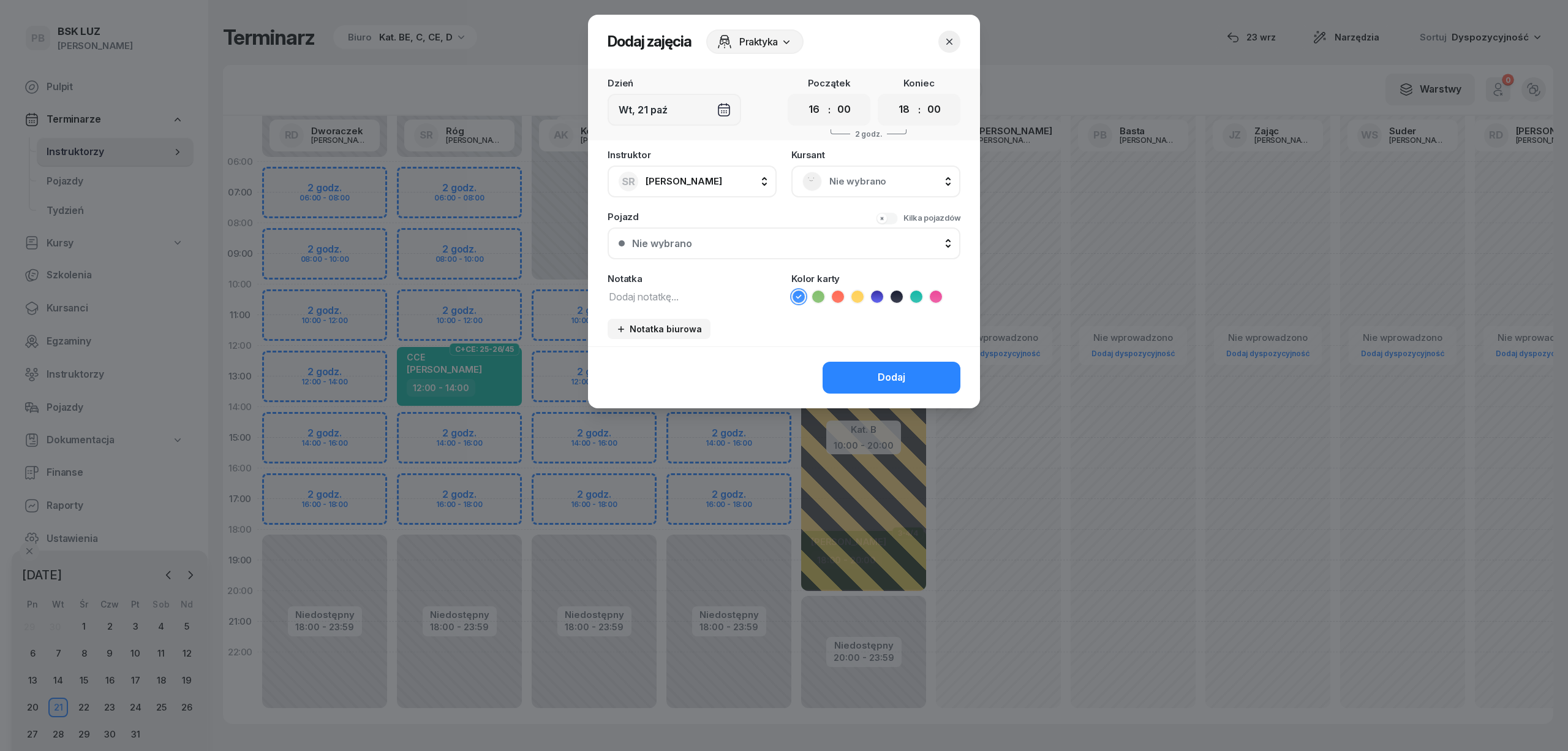
click at [844, 162] on div "Kursant Nie wybrano" at bounding box center [876, 173] width 169 height 47
click at [842, 177] on span "Nie wybrano" at bounding box center [889, 181] width 120 height 16
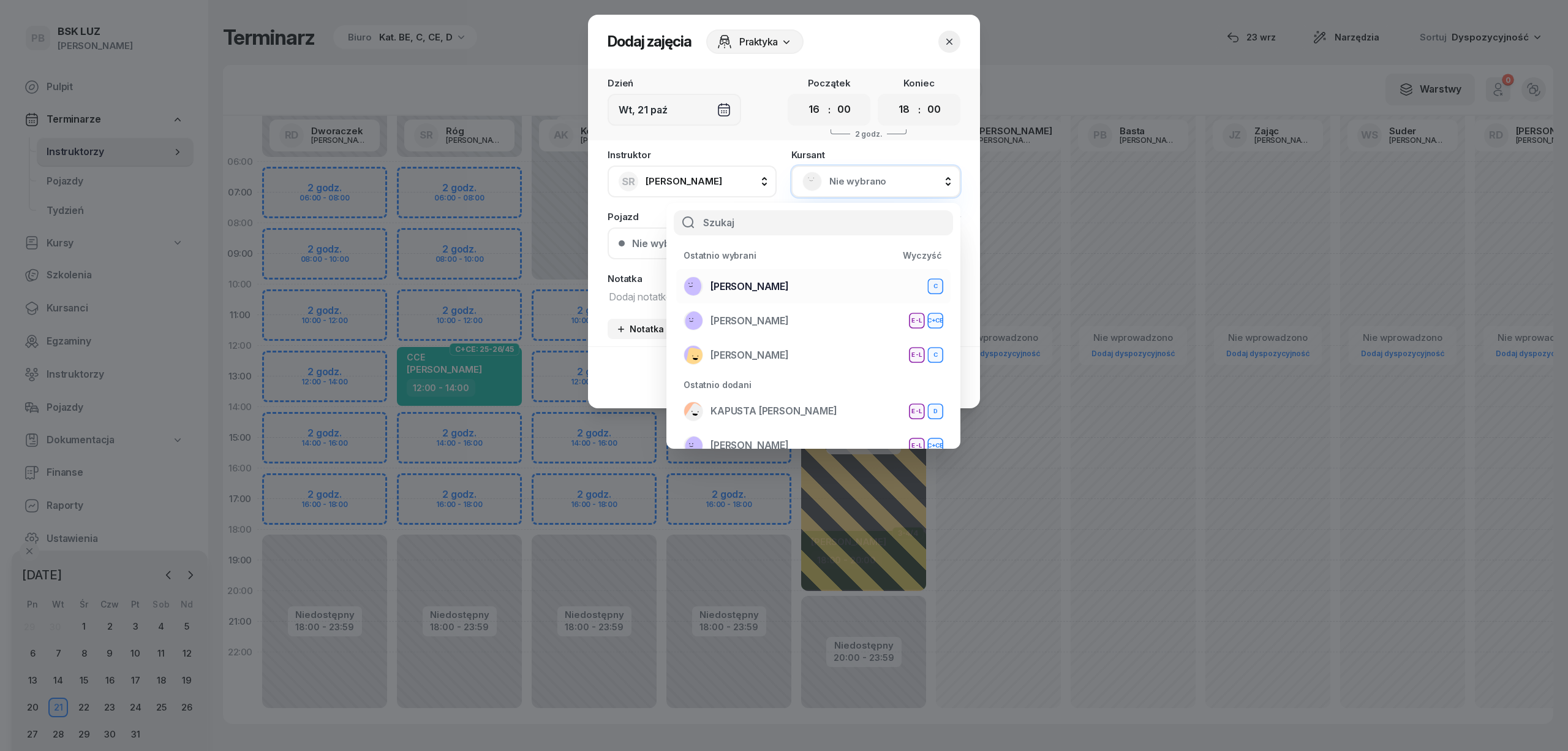
click at [789, 287] on span "DŁUGOSZ TOMASZ" at bounding box center [750, 287] width 79 height 16
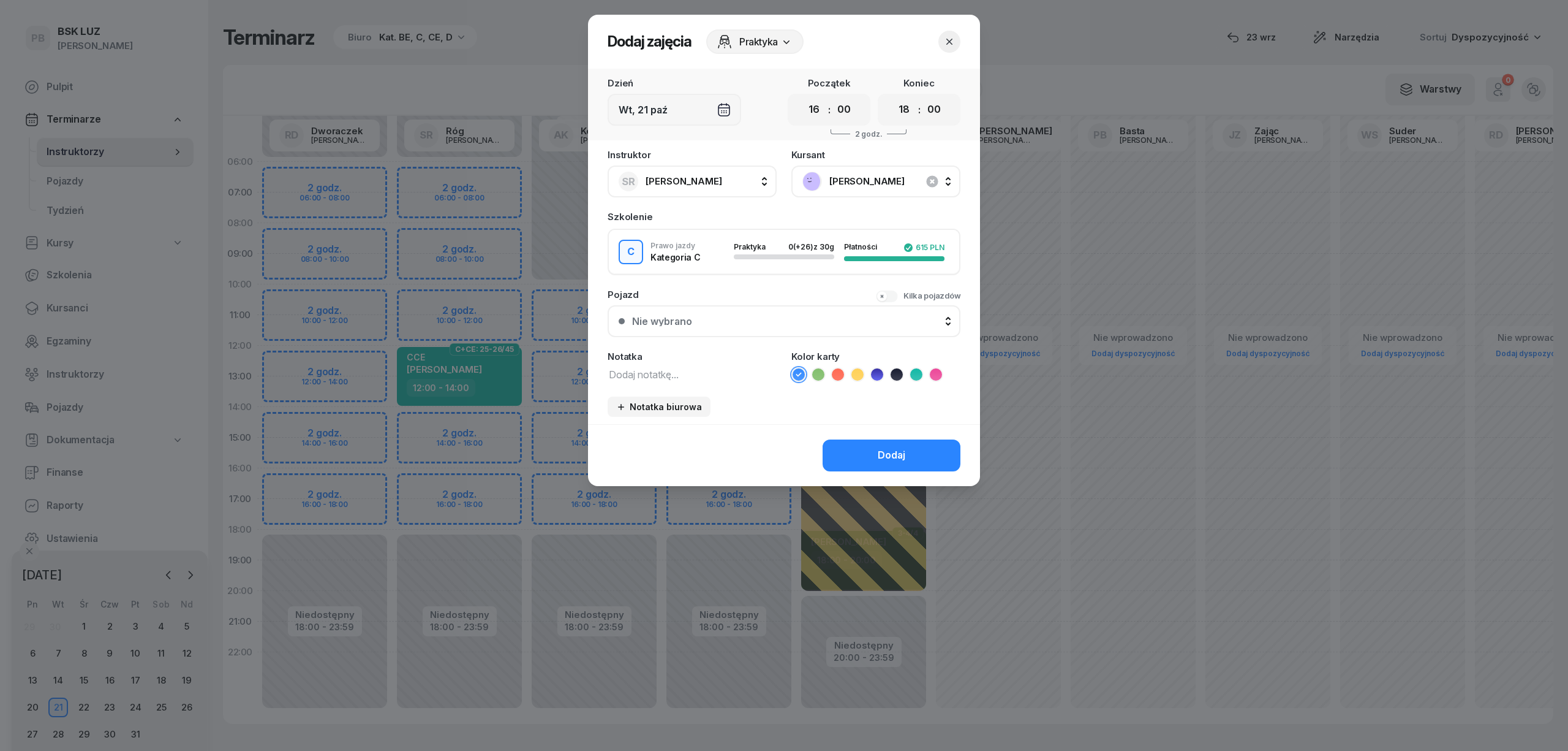
click at [700, 374] on textarea at bounding box center [692, 373] width 169 height 16
type textarea "C"
click at [937, 372] on icon at bounding box center [935, 374] width 6 height 4
click at [902, 449] on div "Dodaj" at bounding box center [891, 455] width 28 height 16
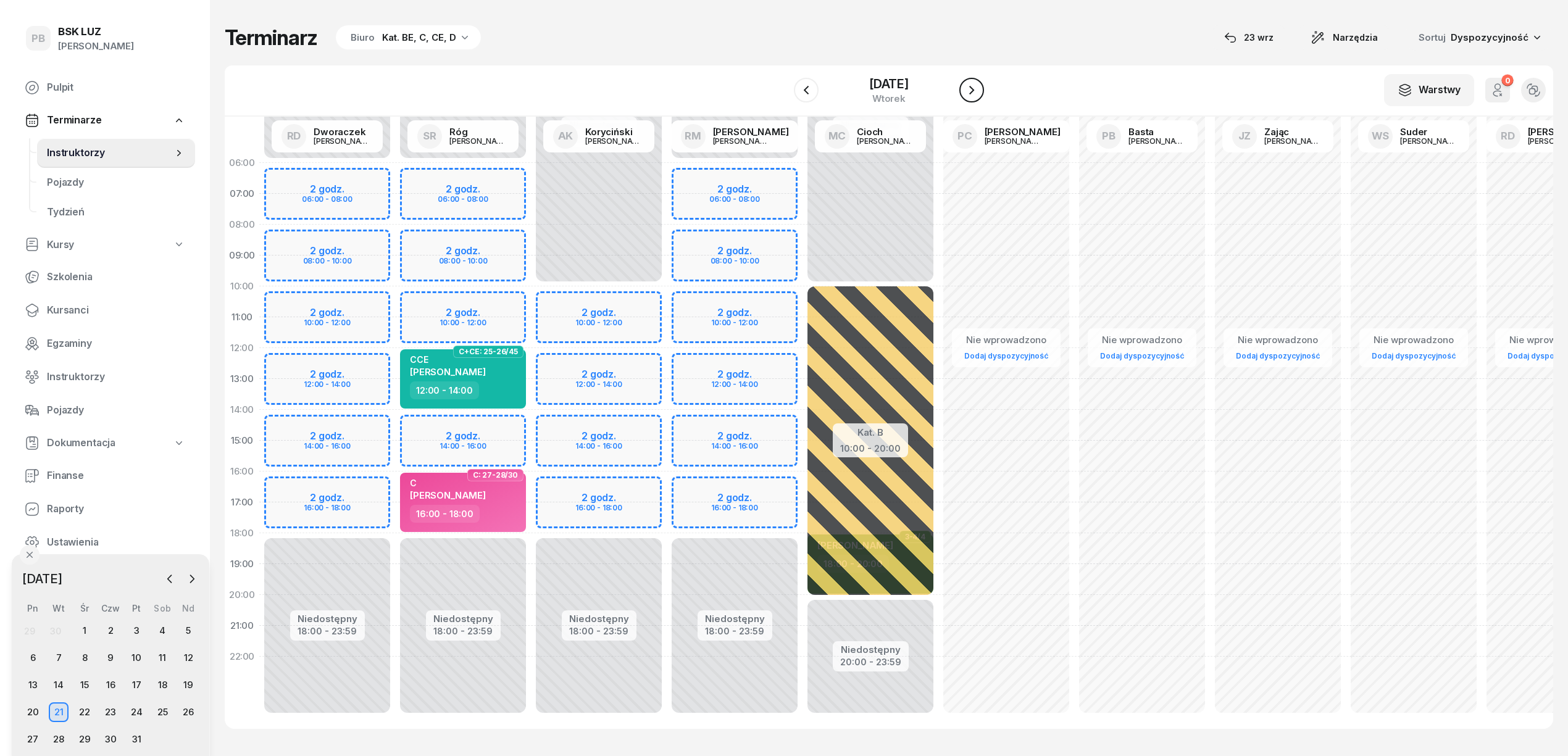
click at [979, 89] on icon "button" at bounding box center [970, 89] width 15 height 15
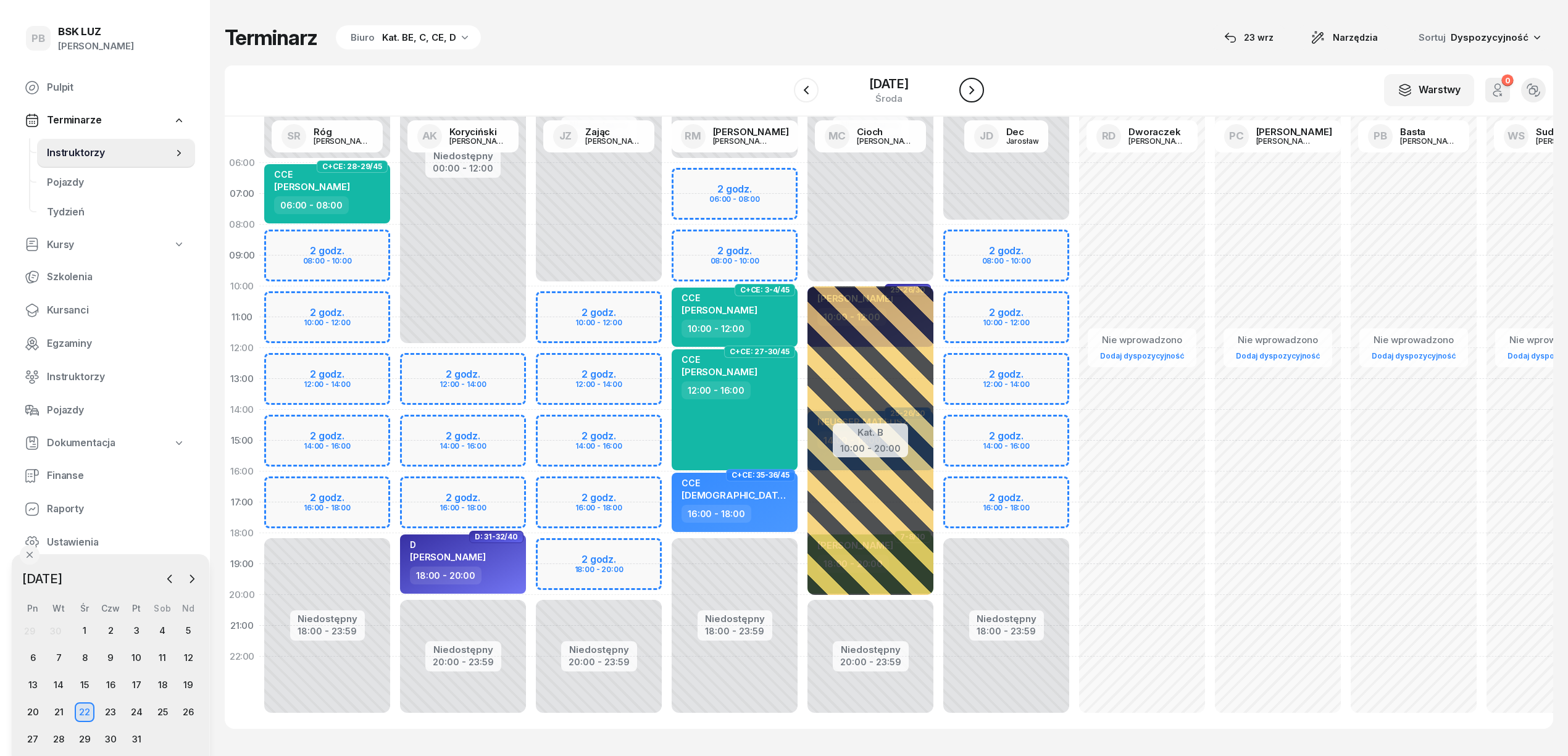
click at [979, 87] on icon "button" at bounding box center [970, 89] width 15 height 15
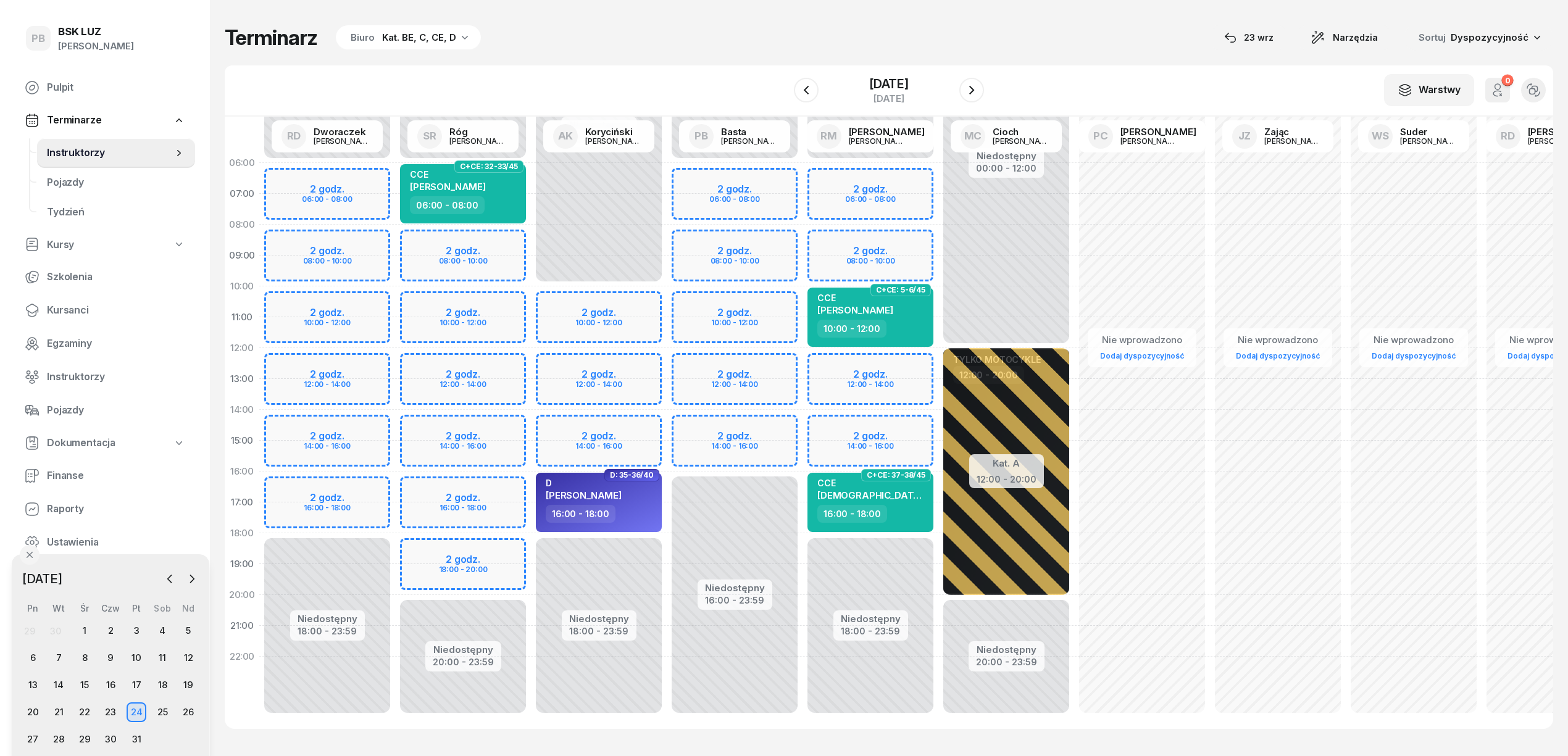
click at [884, 237] on div "Niedostępny 00:00 - 06:00 Niedostępny 18:00 - 23:59 2 godz. 06:00 - 08:00 2 god…" at bounding box center [870, 439] width 136 height 586
select select "08"
select select "10"
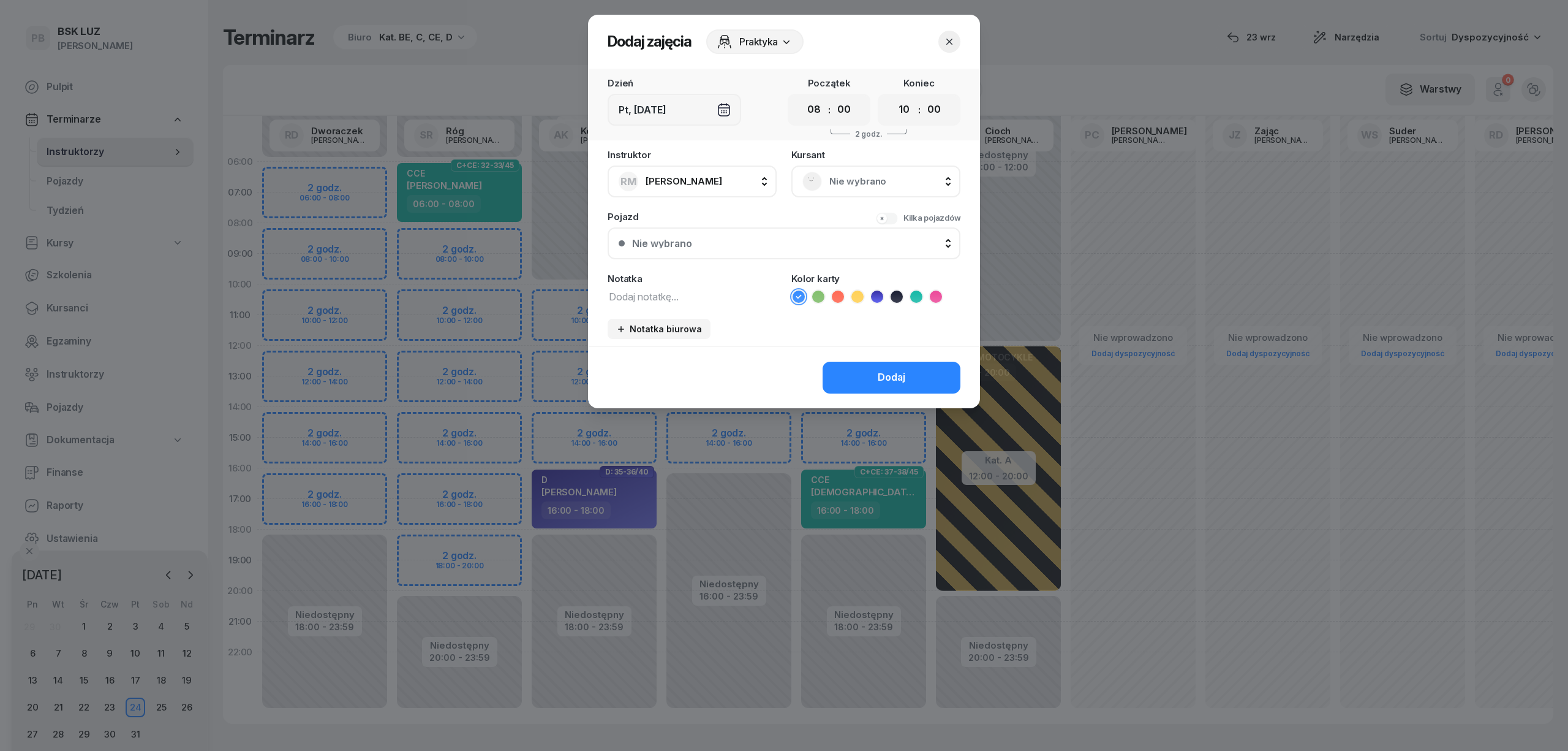
click at [422, 231] on div at bounding box center [784, 375] width 1568 height 751
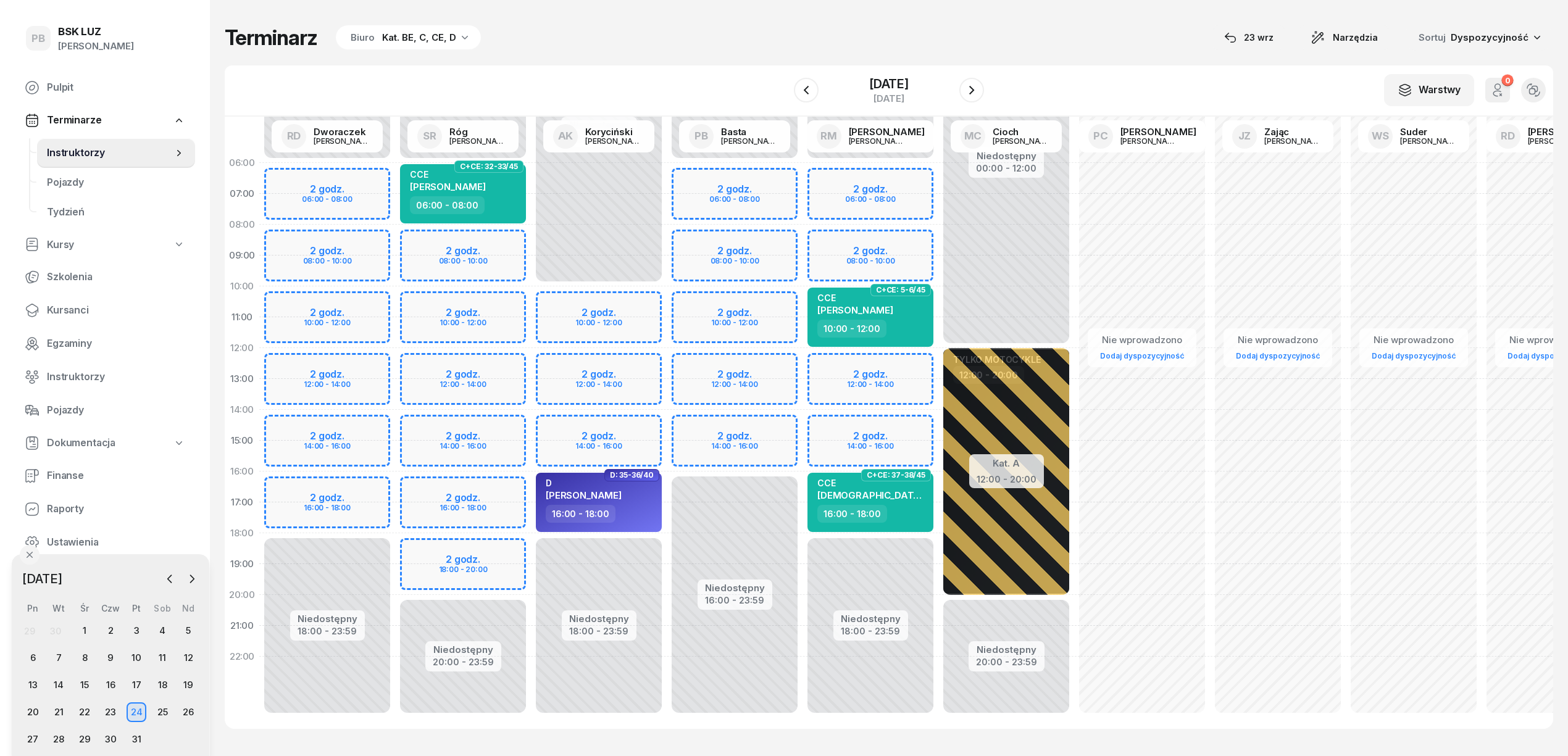
click at [487, 235] on div "Niedostępny 00:00 - 06:00 Niedostępny 20:00 - 23:59 2 godz. 08:00 - 10:00 2 god…" at bounding box center [463, 439] width 136 height 586
select select "08"
select select "10"
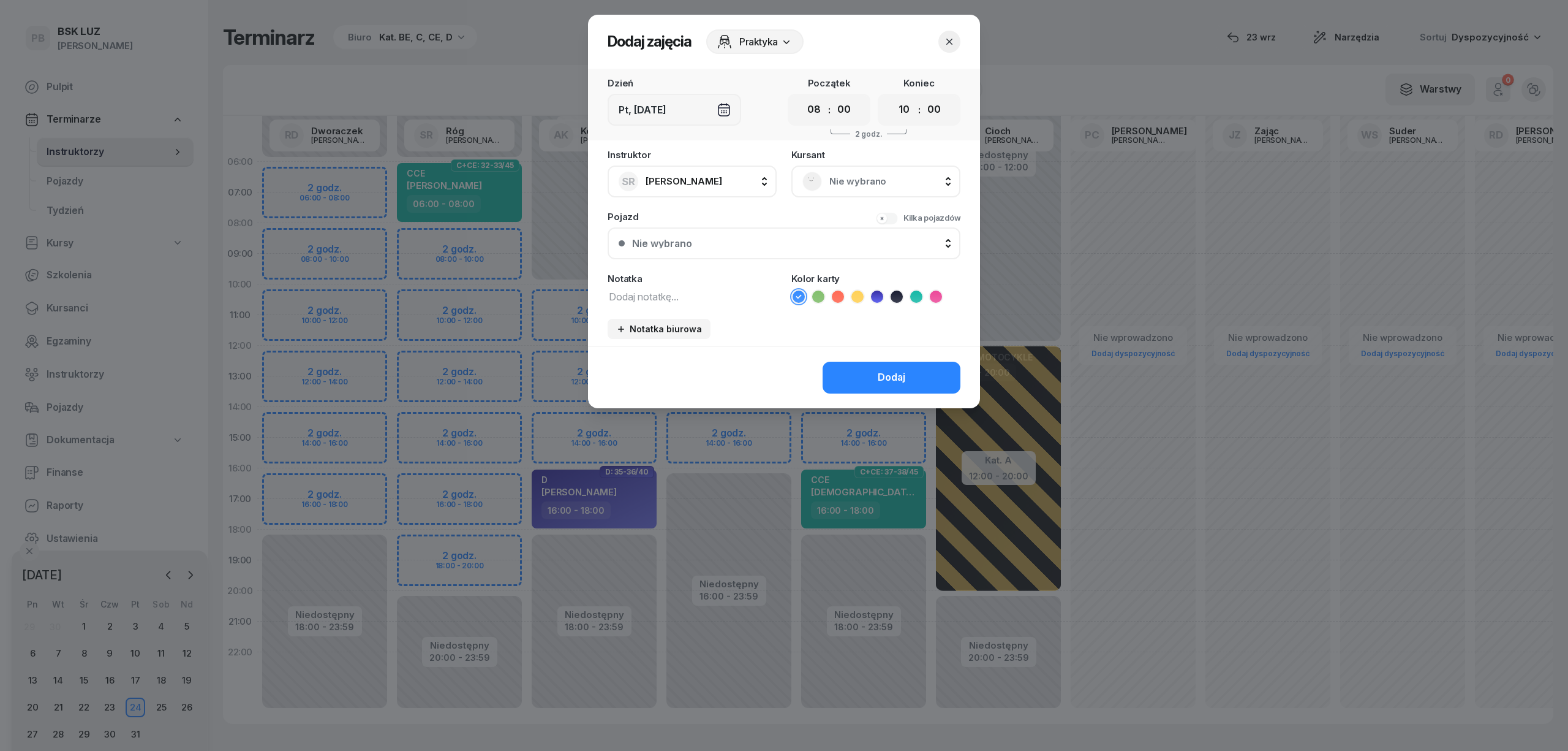
click at [807, 173] on rect at bounding box center [812, 181] width 26 height 26
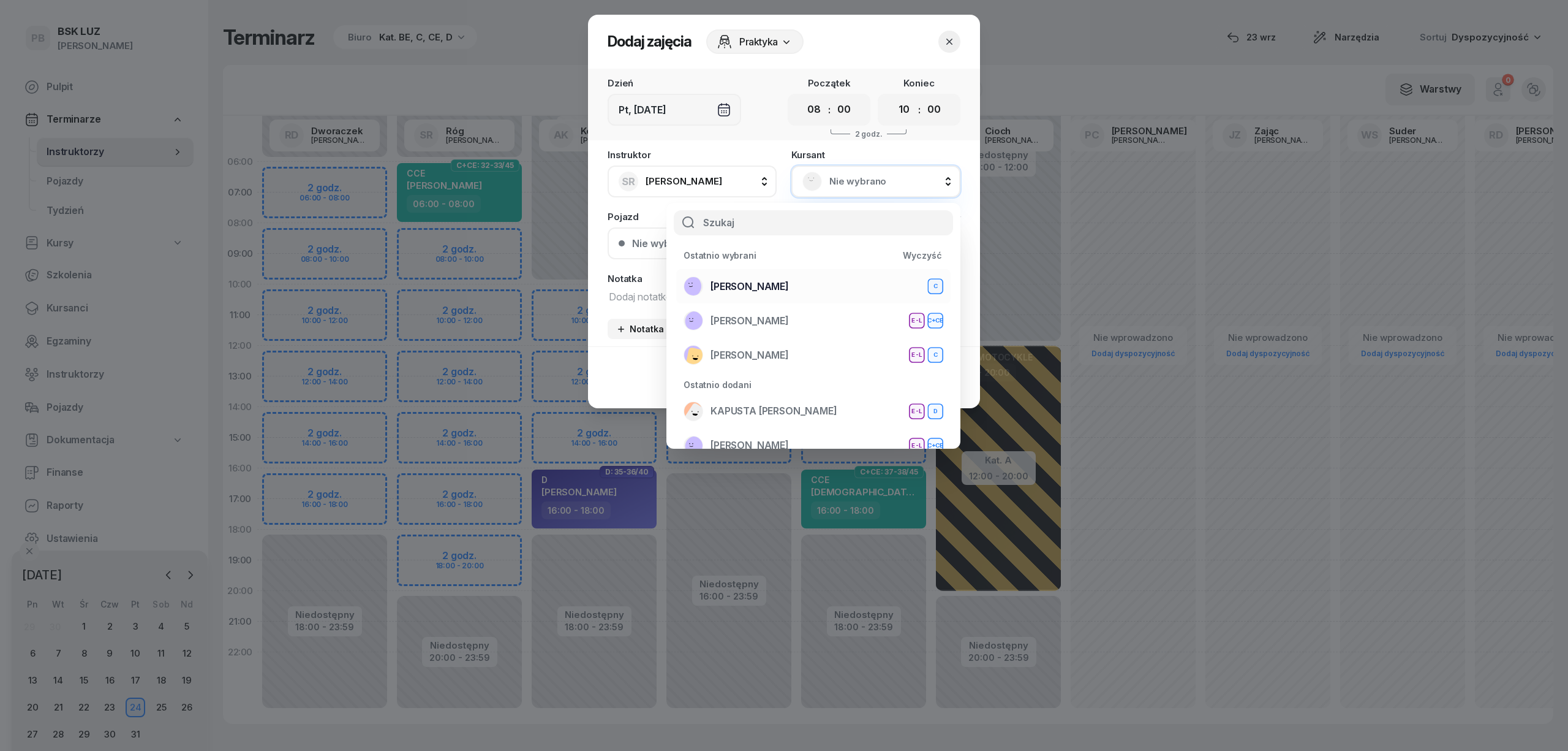
click at [789, 281] on span "DŁUGOSZ TOMASZ" at bounding box center [750, 287] width 79 height 16
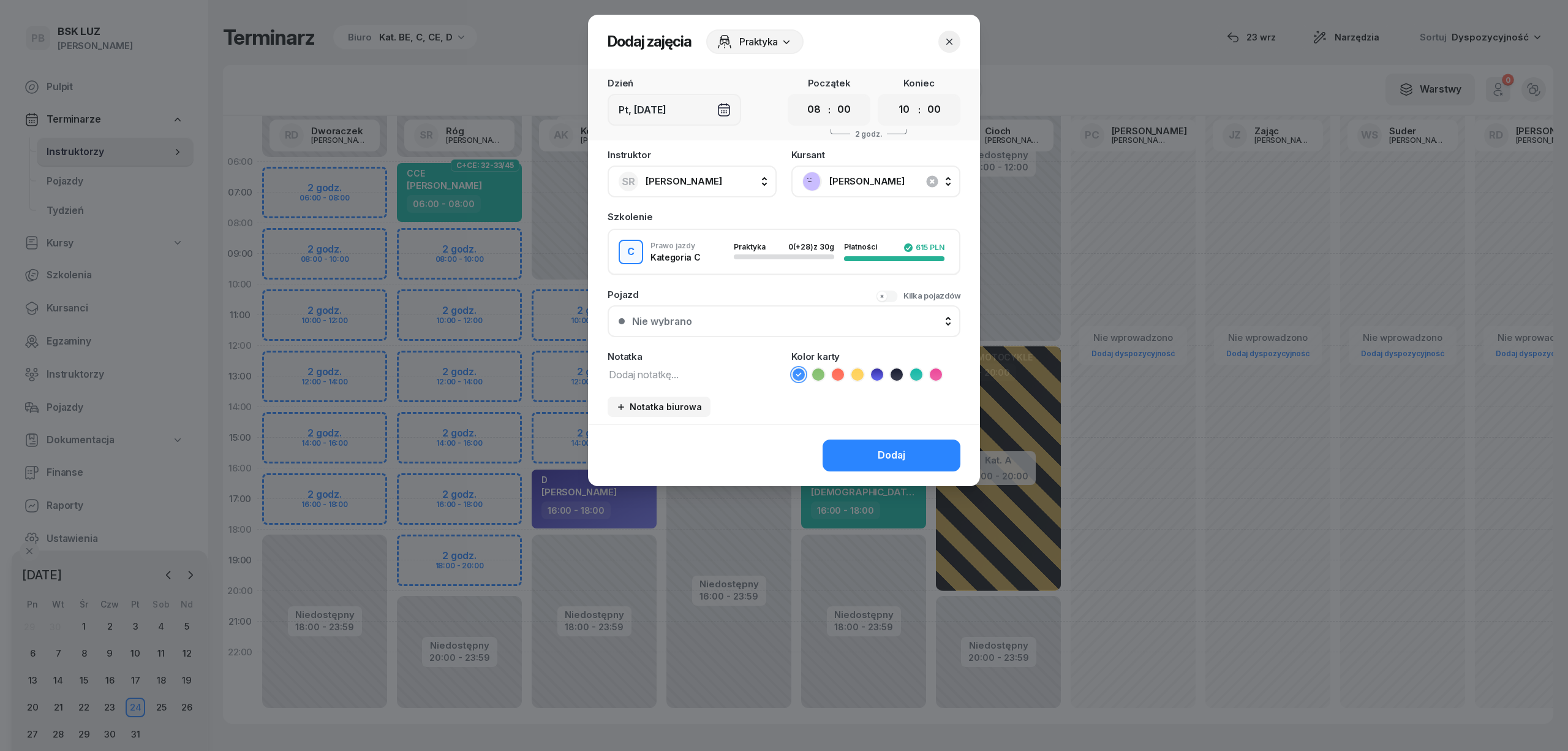
click at [720, 374] on textarea at bounding box center [692, 373] width 169 height 16
type textarea "C"
click at [936, 371] on icon at bounding box center [935, 374] width 12 height 13
click at [914, 450] on button "Dodaj" at bounding box center [891, 455] width 137 height 32
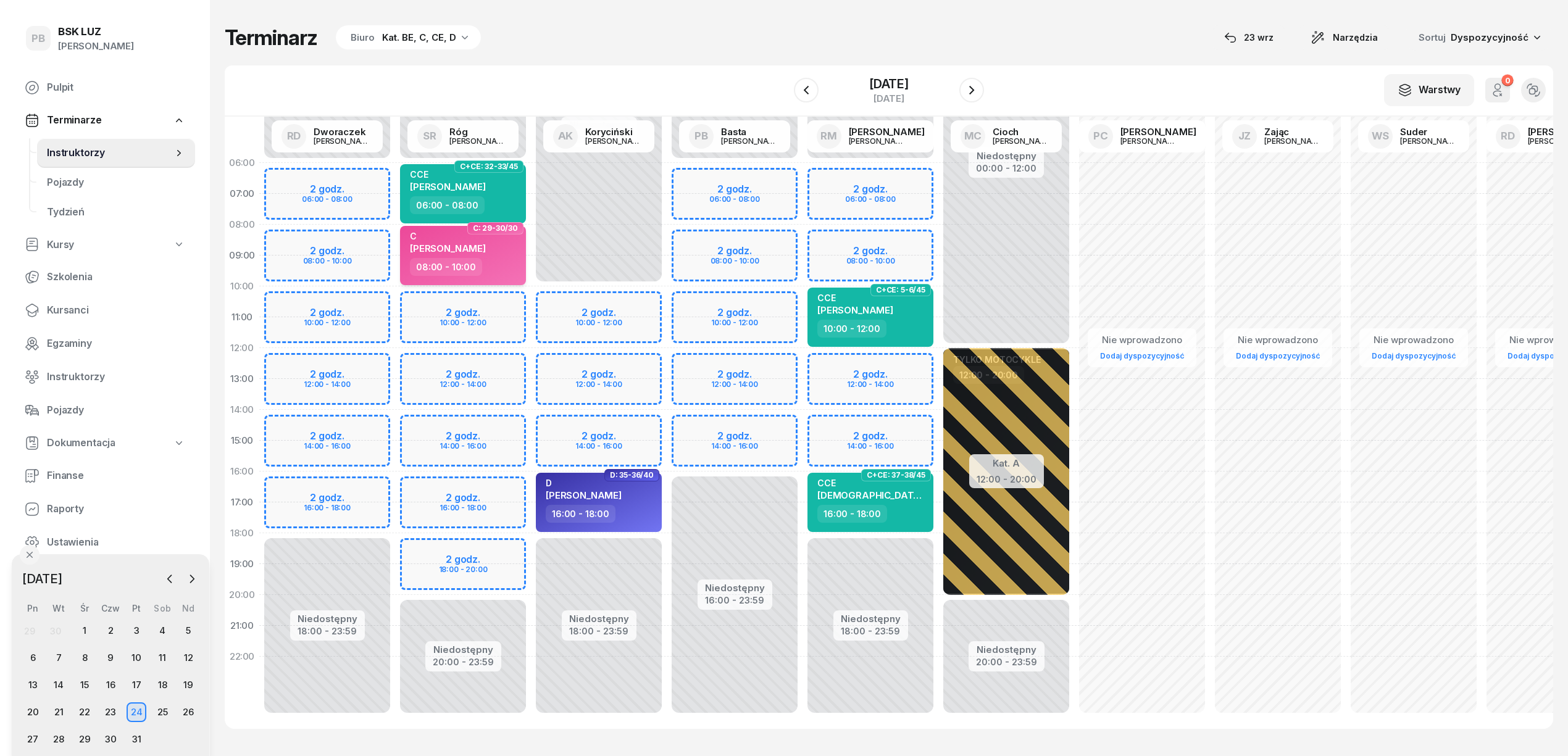
click at [482, 250] on span "TOMASZ DŁUGOSZ" at bounding box center [447, 248] width 76 height 12
select select "08"
select select "10"
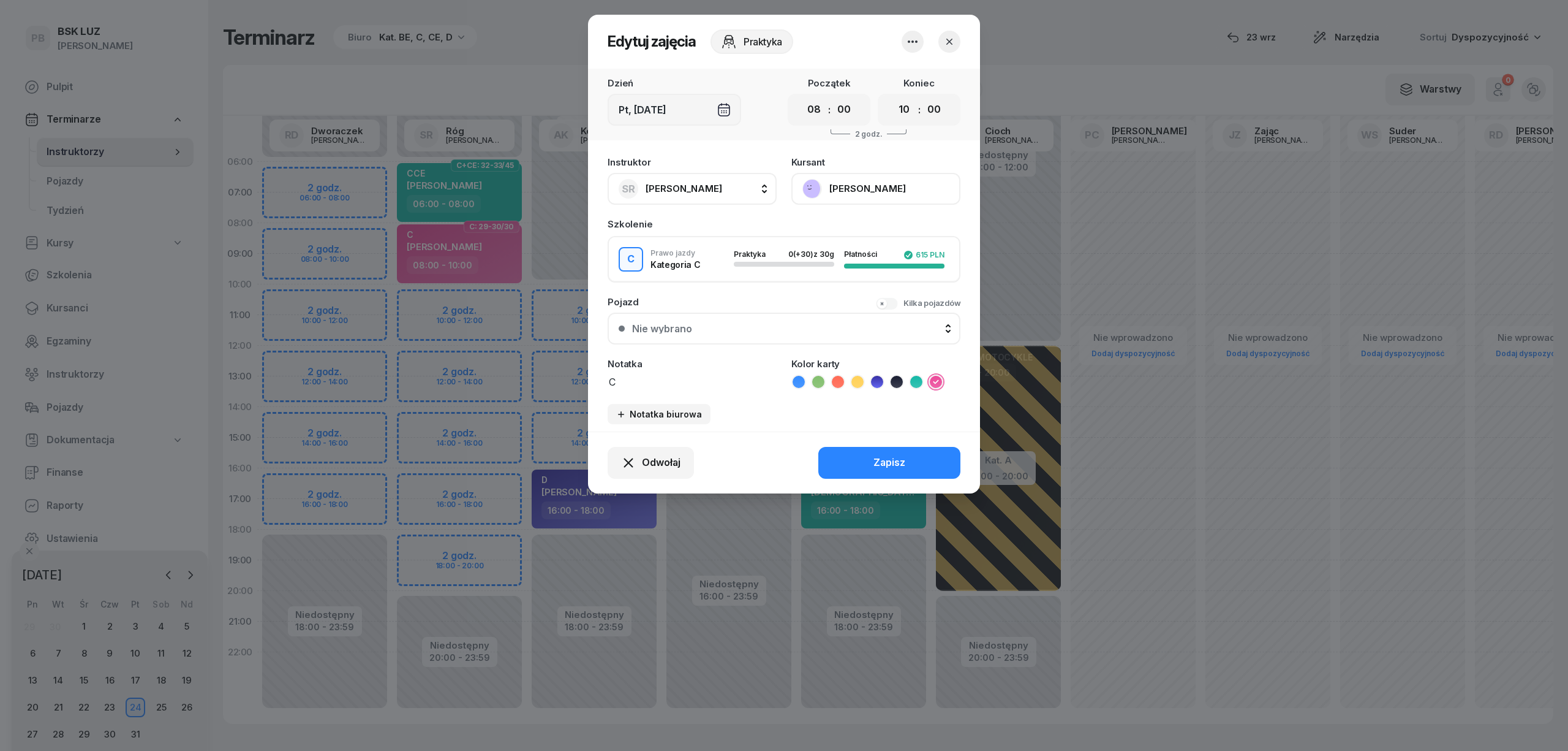
click at [848, 191] on button "DŁUGOSZ TOMASZ" at bounding box center [876, 188] width 169 height 32
click at [849, 227] on div "Otwórz profil" at bounding box center [831, 230] width 60 height 16
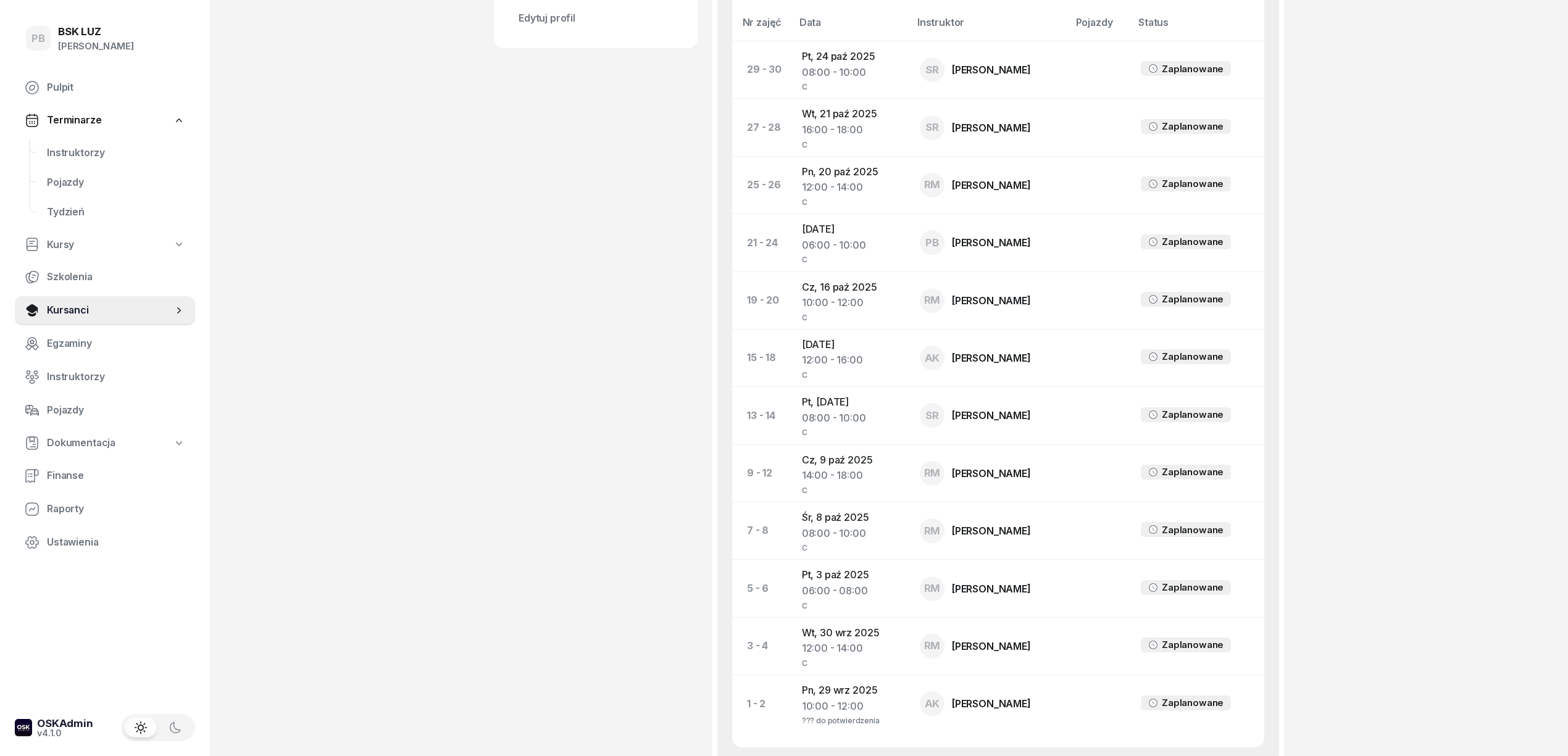
scroll to position [657, 0]
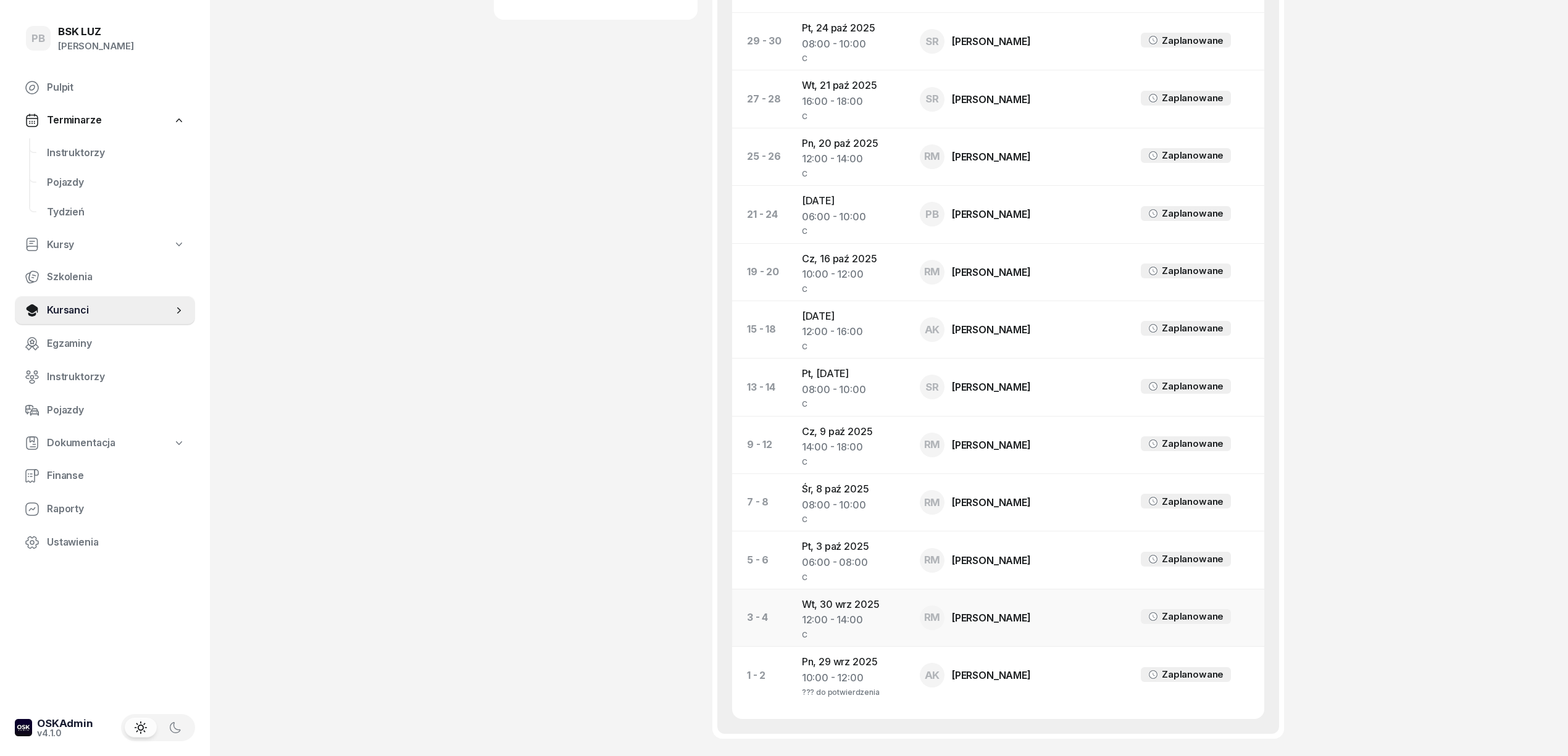
click at [860, 615] on div "12:00 - 14:00" at bounding box center [850, 620] width 98 height 16
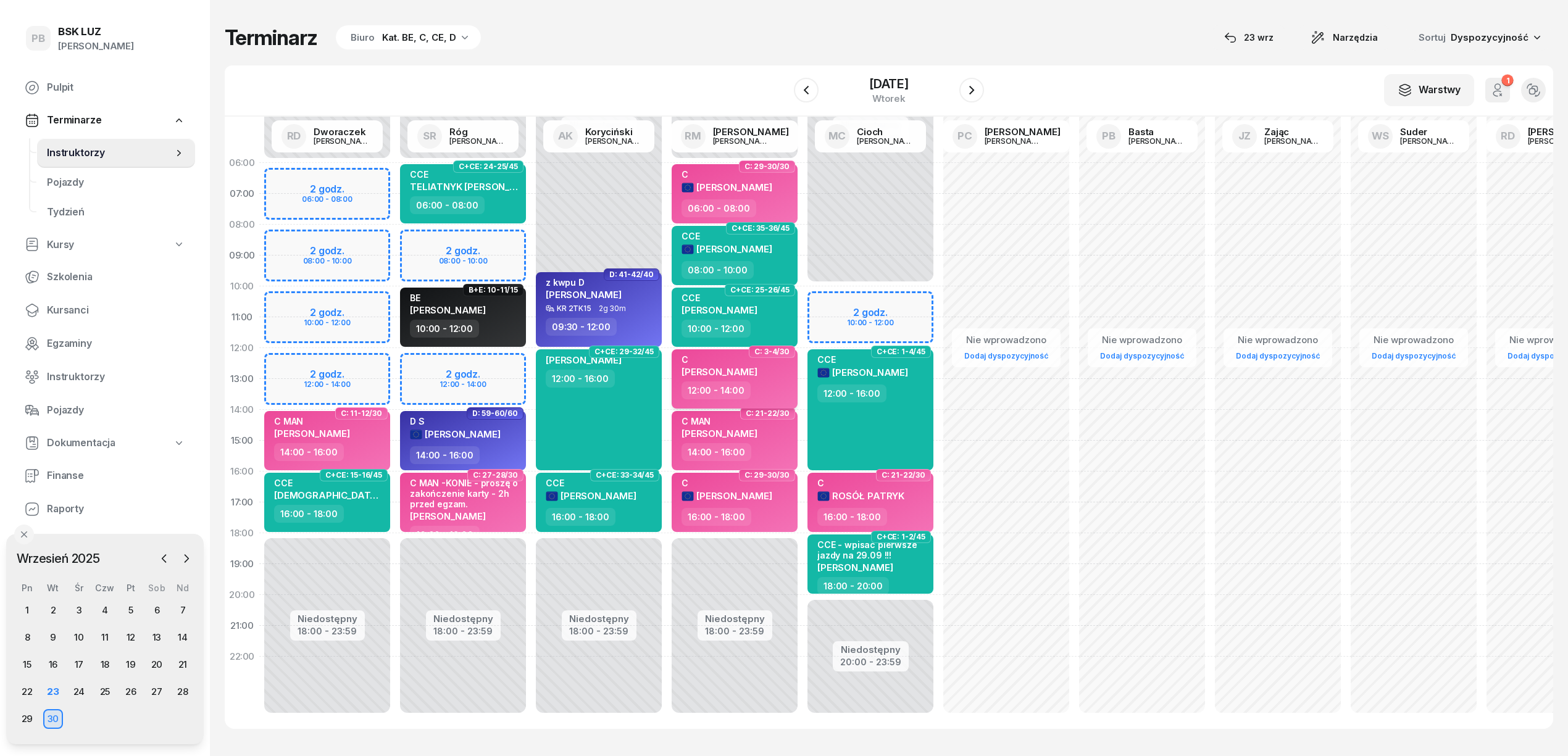
click at [757, 380] on div "C DŁUGOSZ TOMASZ" at bounding box center [719, 368] width 76 height 27
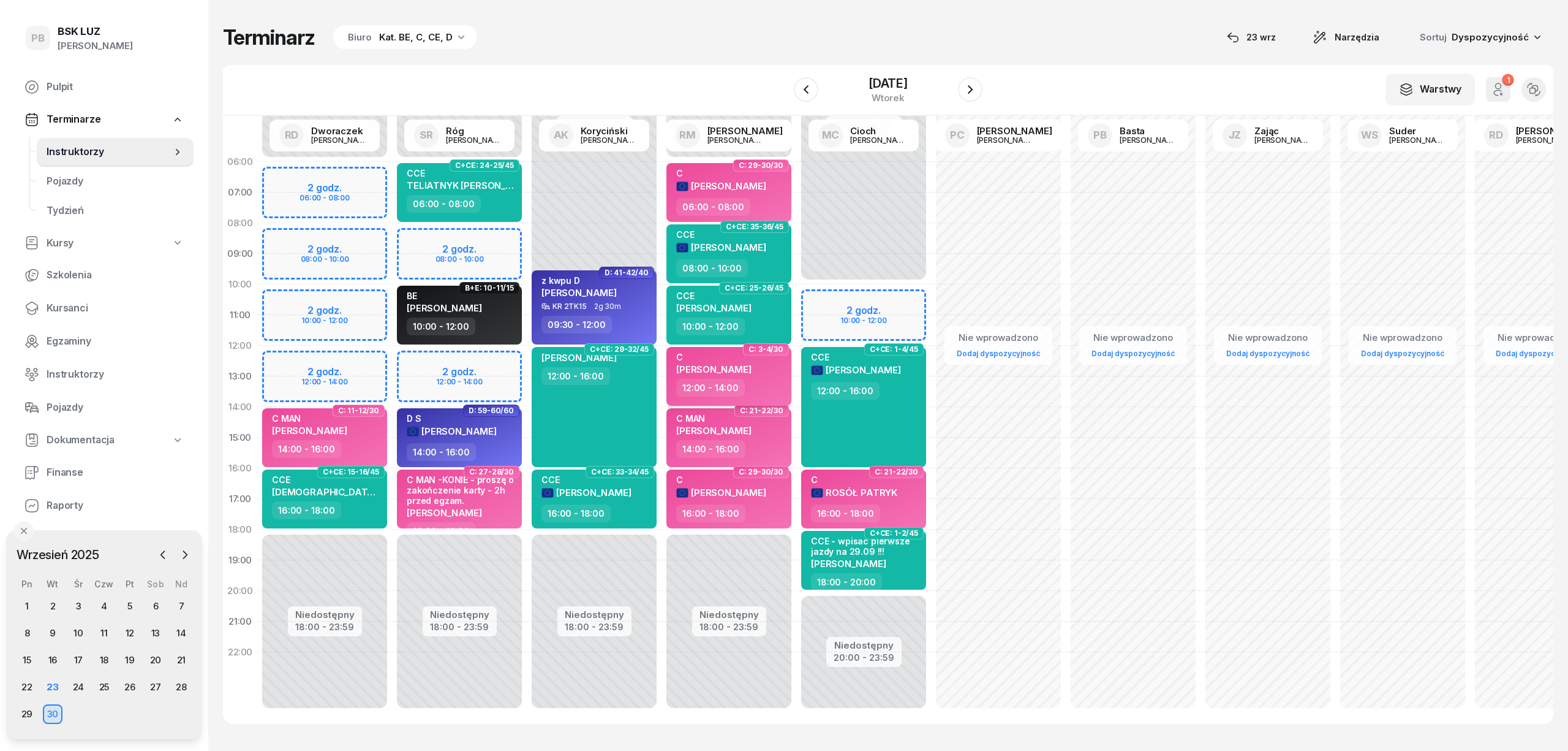
select select "12"
select select "14"
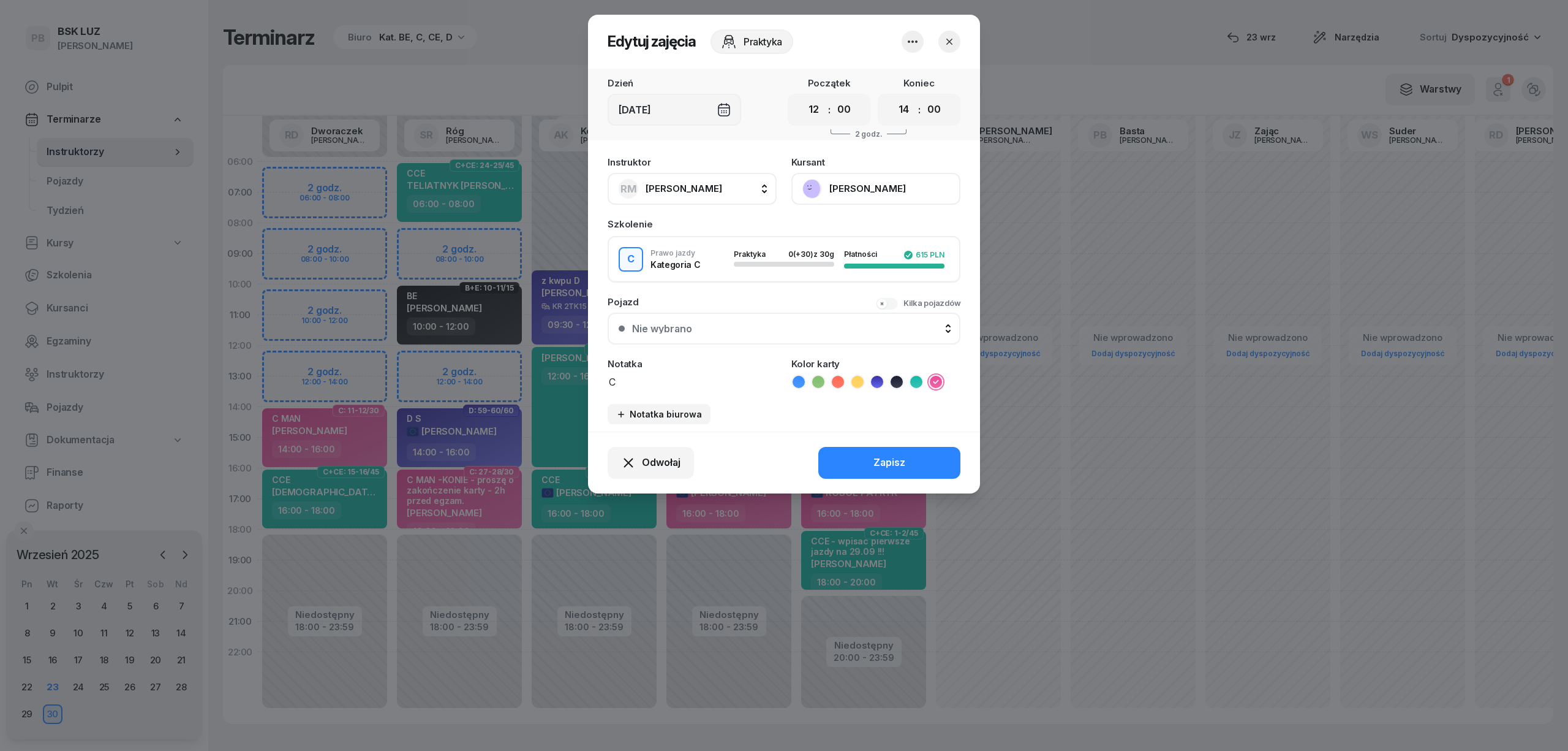
click at [914, 39] on icon "button" at bounding box center [912, 41] width 14 height 14
click at [907, 72] on link "Usuń" at bounding box center [907, 79] width 162 height 31
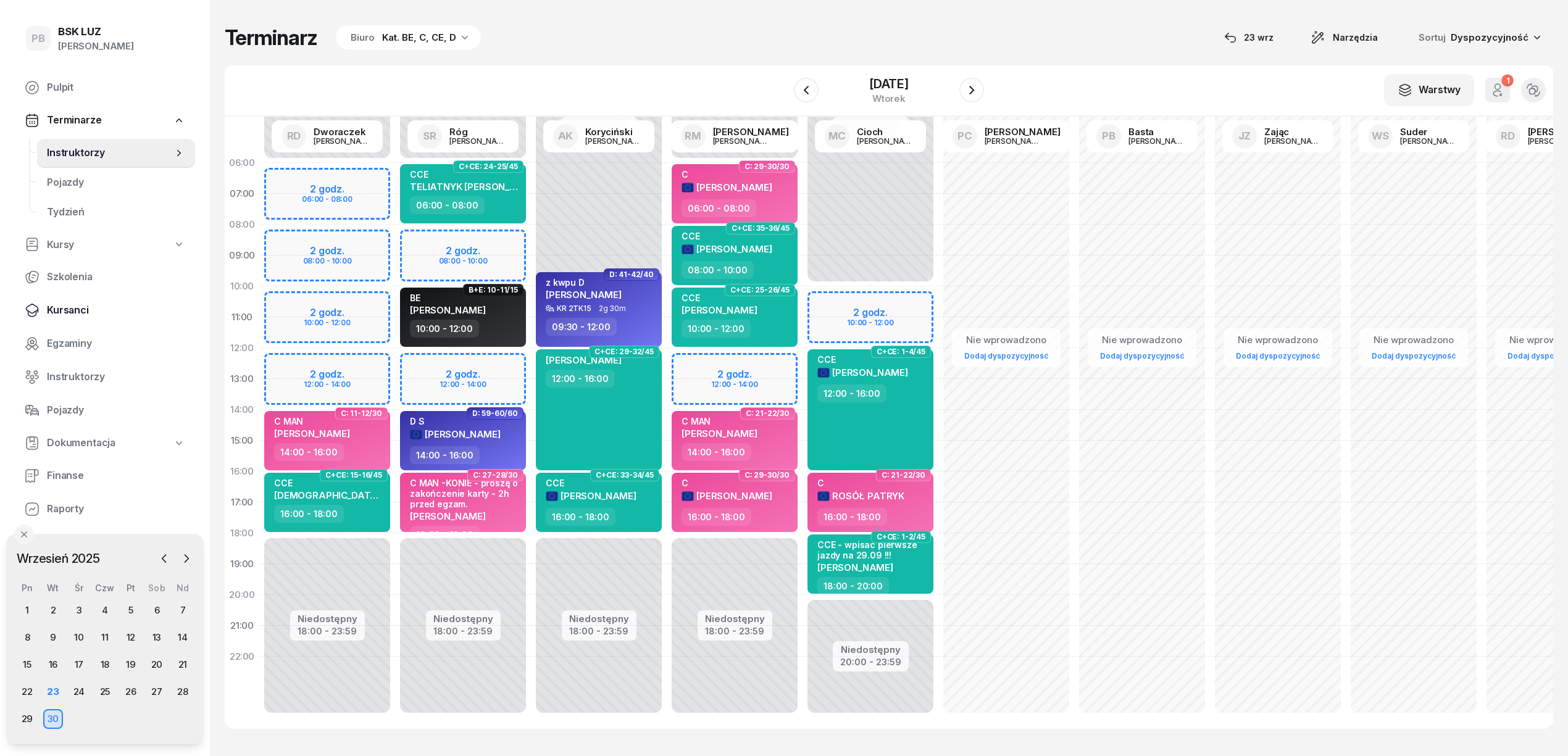
click at [69, 312] on span "Kursanci" at bounding box center [115, 310] width 138 height 16
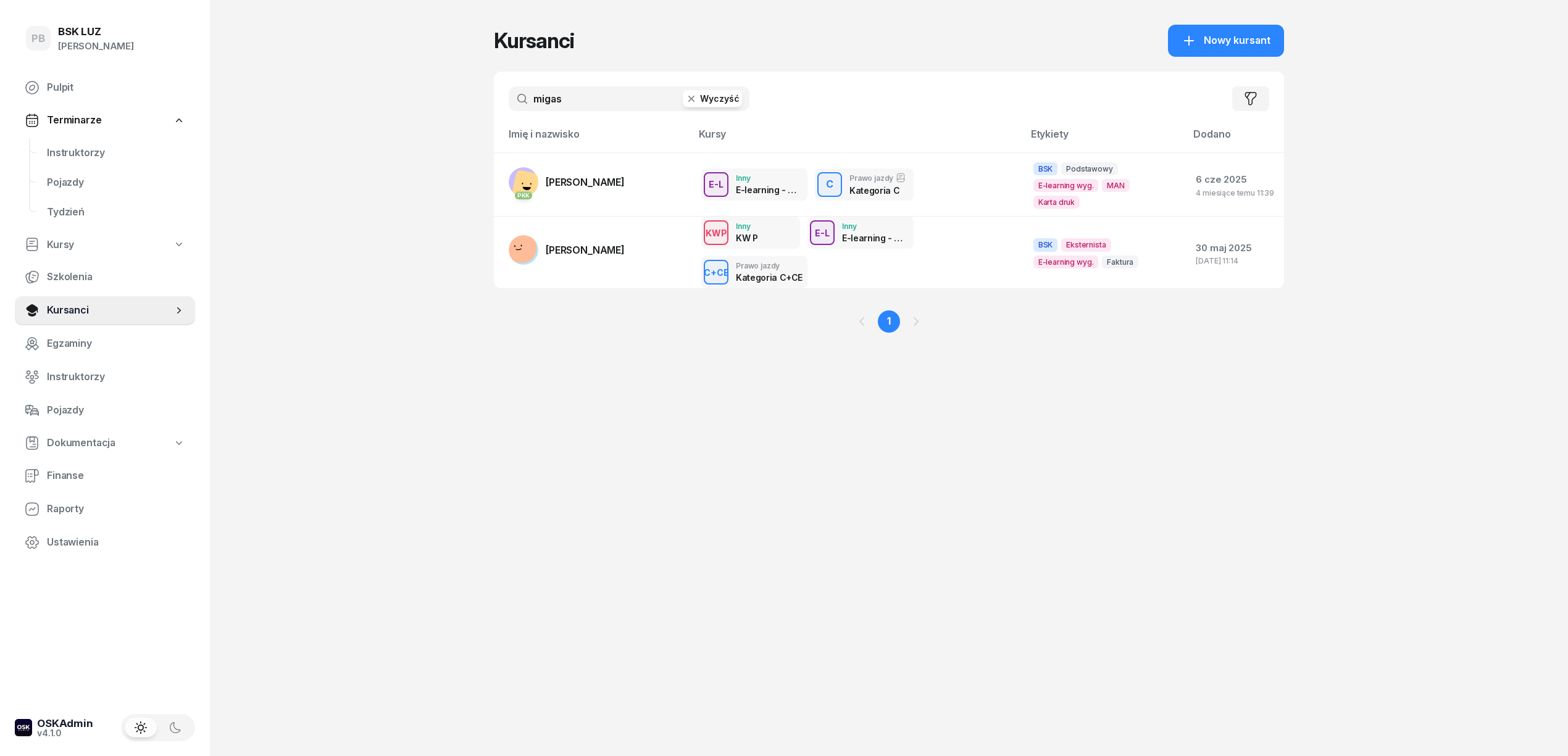
click at [585, 102] on input "migas" at bounding box center [629, 98] width 241 height 24
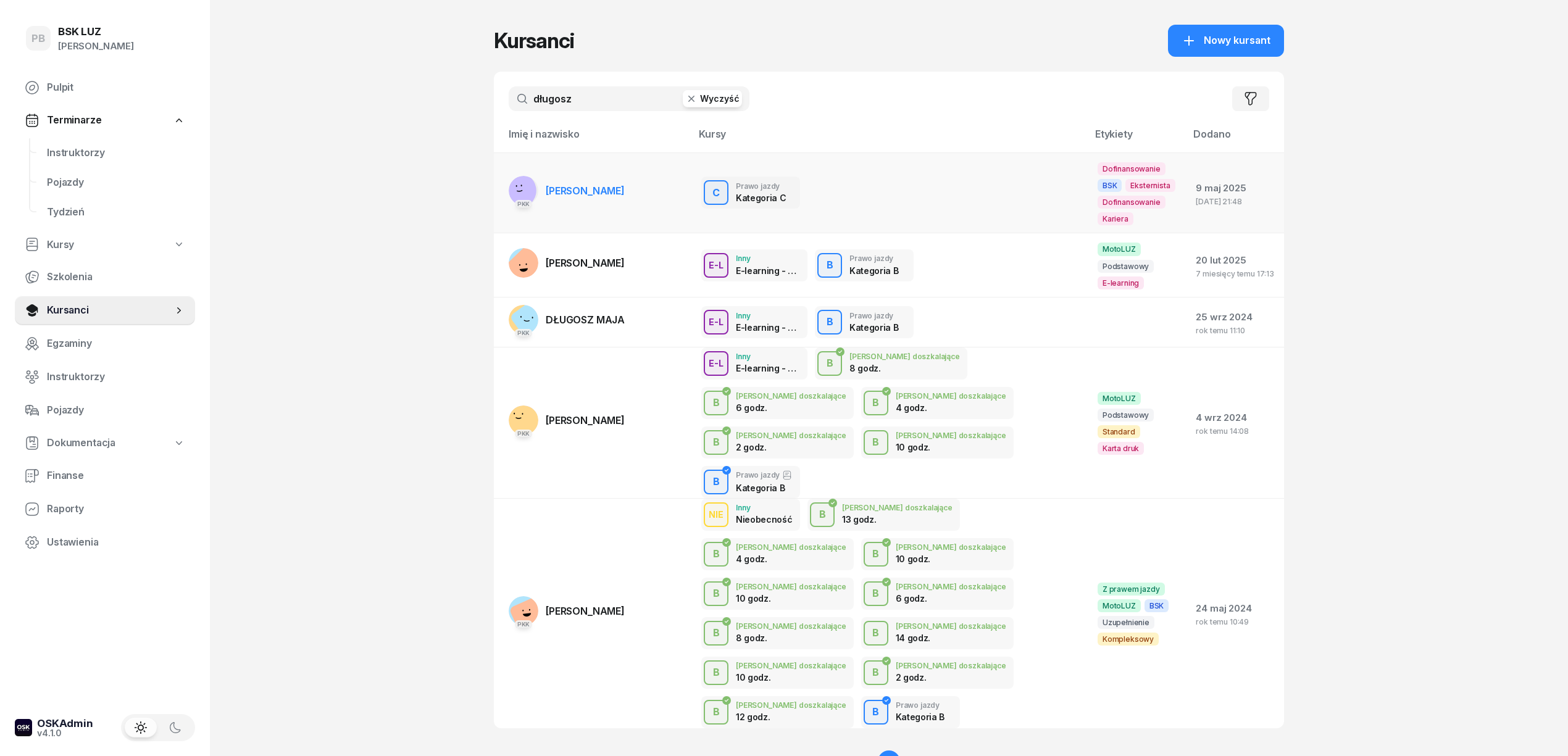
type input "długosz"
click at [606, 185] on span "DŁUGOSZ TOMASZ" at bounding box center [585, 191] width 79 height 13
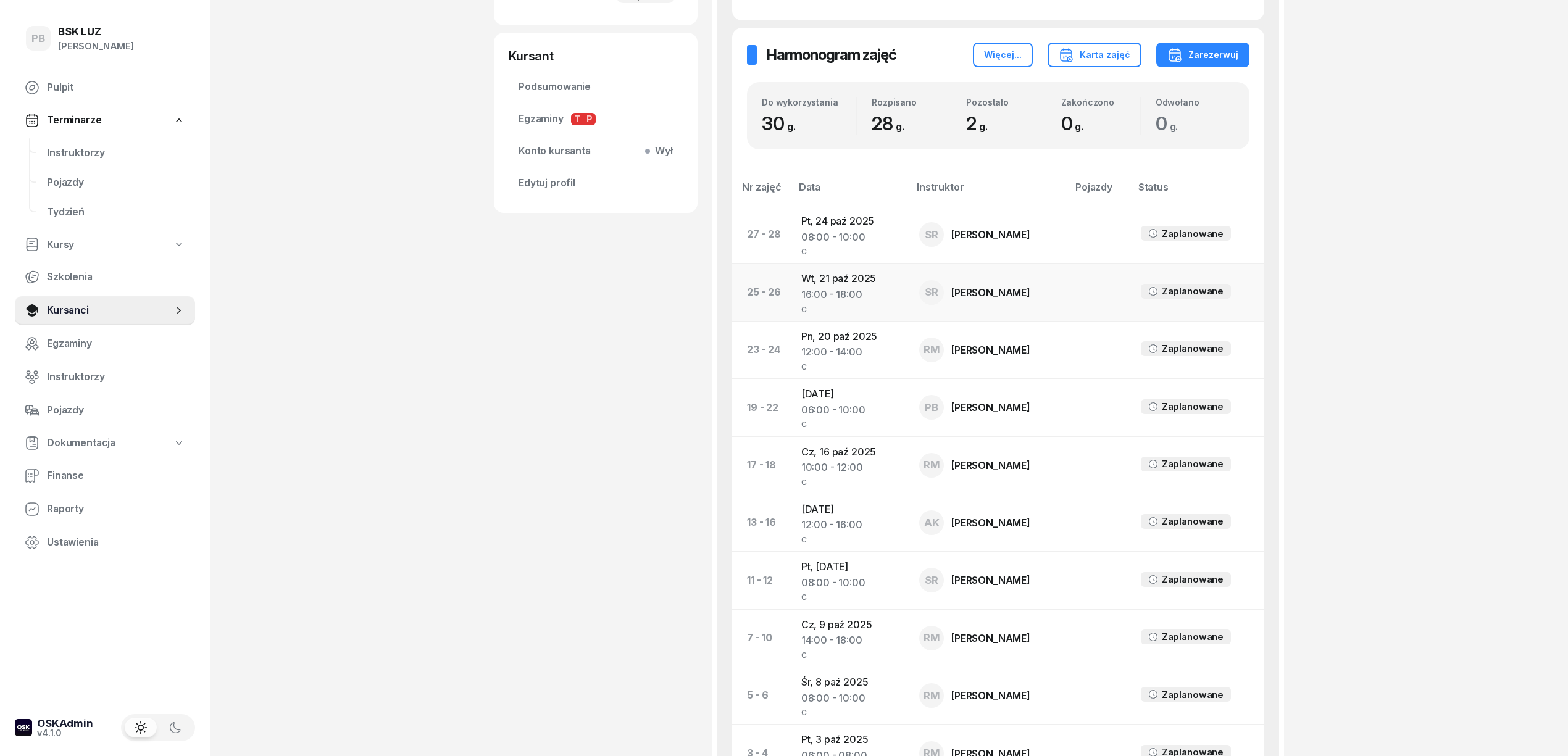
scroll to position [494, 0]
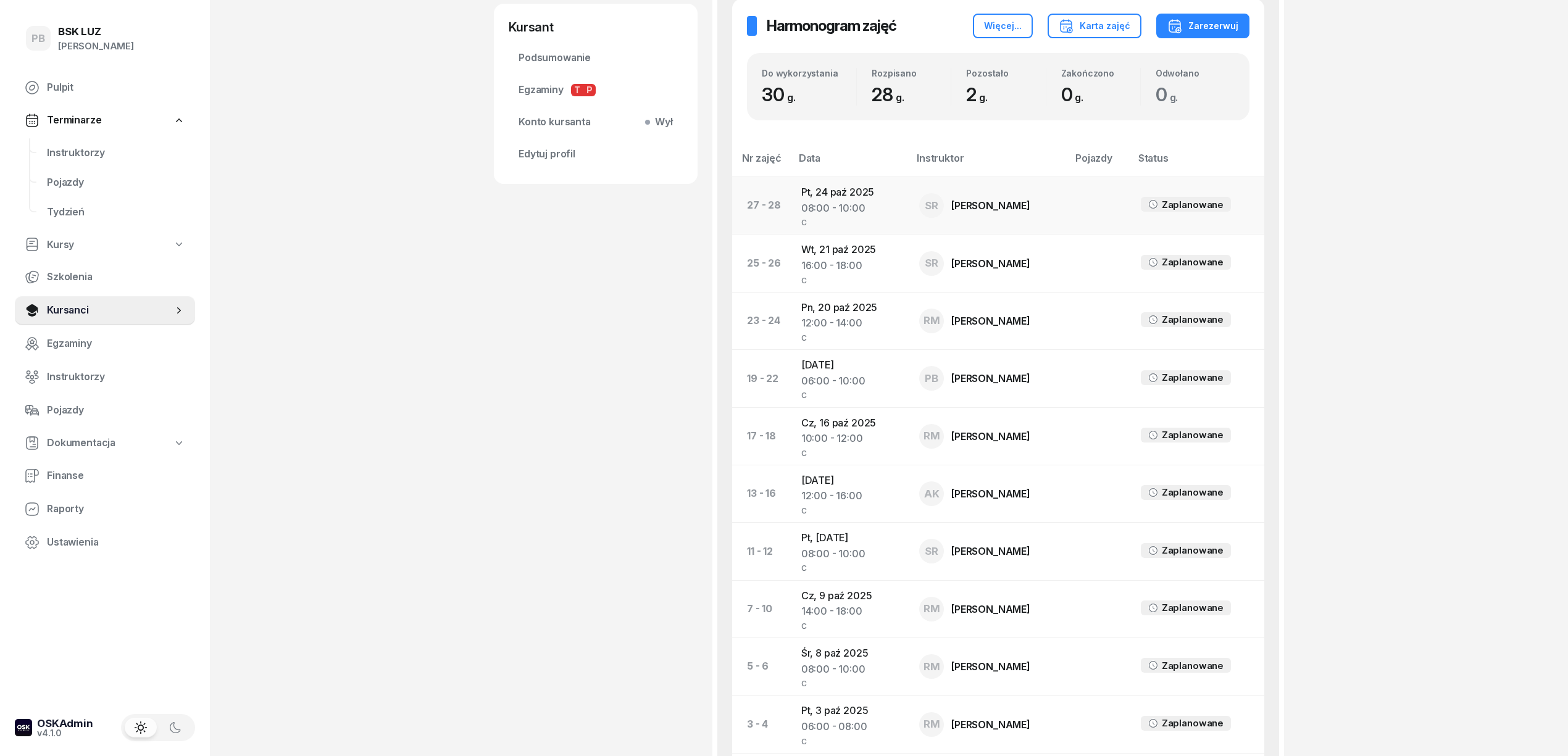
click at [849, 198] on td "Pt, 24 paź 2025 08:00 - 10:00 C" at bounding box center [850, 205] width 118 height 57
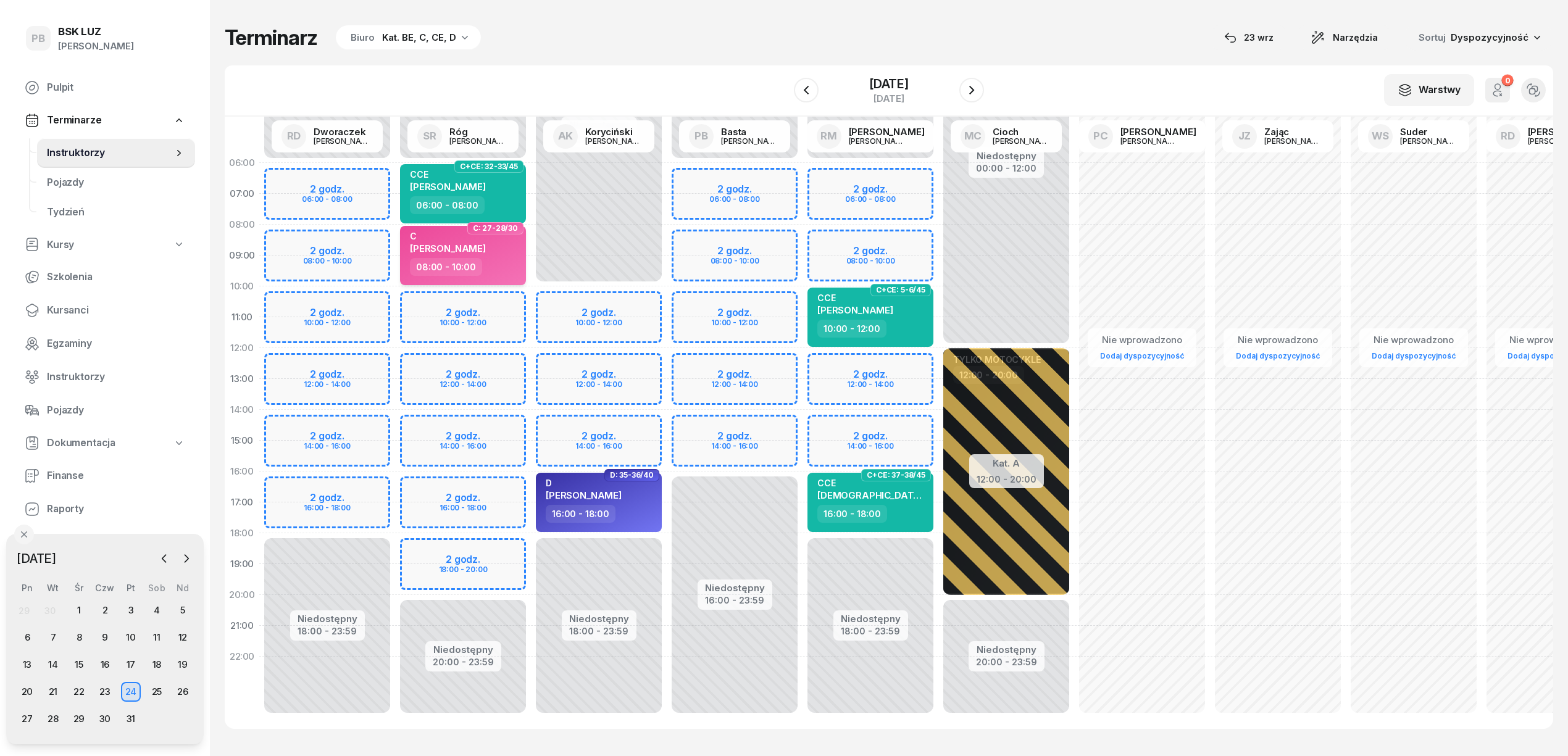
click at [505, 255] on div "C DŁUGOSZ TOMASZ" at bounding box center [464, 244] width 108 height 27
select select "08"
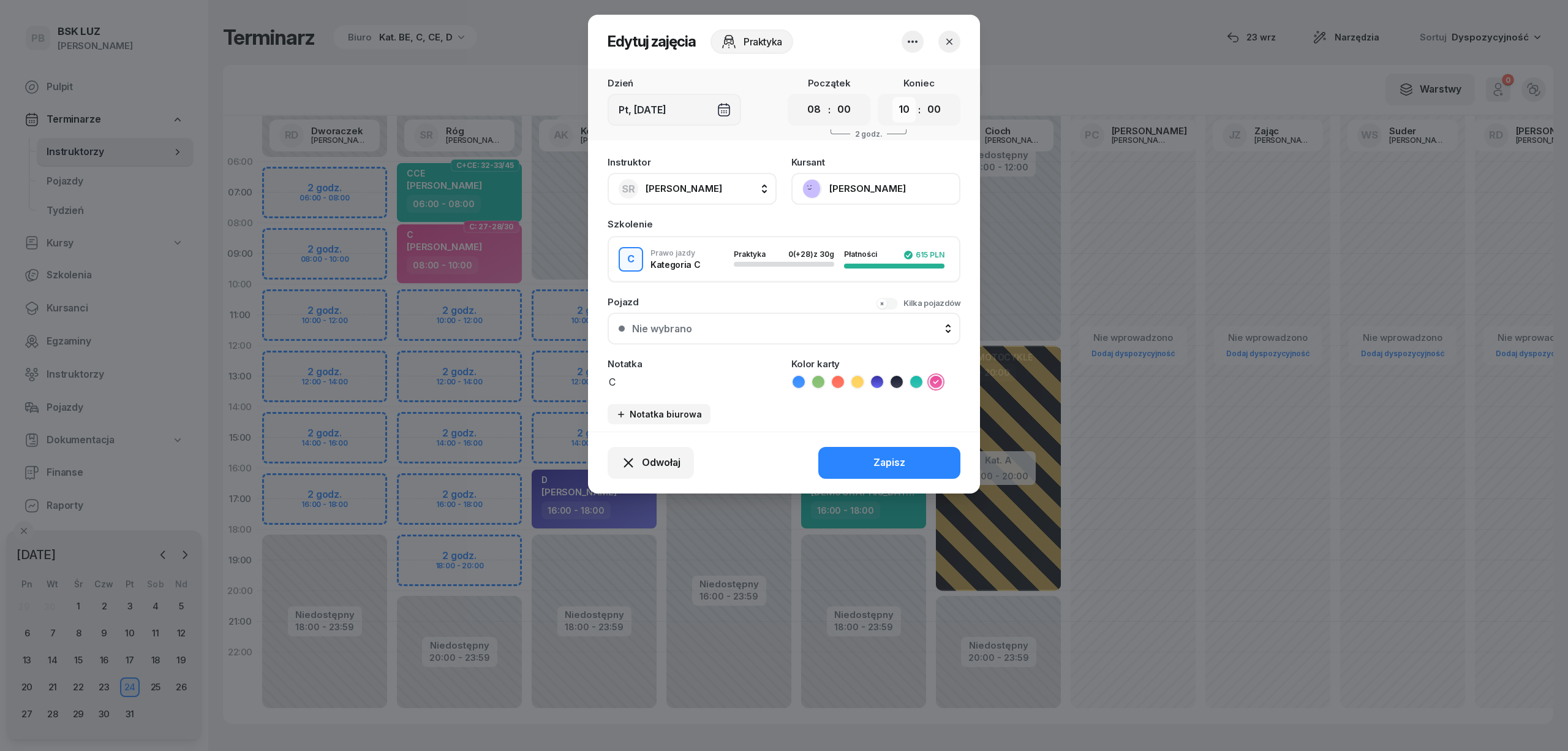
drag, startPoint x: 902, startPoint y: 108, endPoint x: 898, endPoint y: 119, distance: 11.7
click at [902, 108] on select "00 01 02 03 04 05 06 07 08 09 10 11 12 13 14 15 16 17 18 19 20 21 22 23" at bounding box center [904, 110] width 23 height 26
select select "12"
click at [892, 97] on select "00 01 02 03 04 05 06 07 08 09 10 11 12 13 14 15 16 17 18 19 20 21 22 23" at bounding box center [904, 110] width 23 height 26
click at [867, 465] on button "Zapisz" at bounding box center [889, 463] width 142 height 32
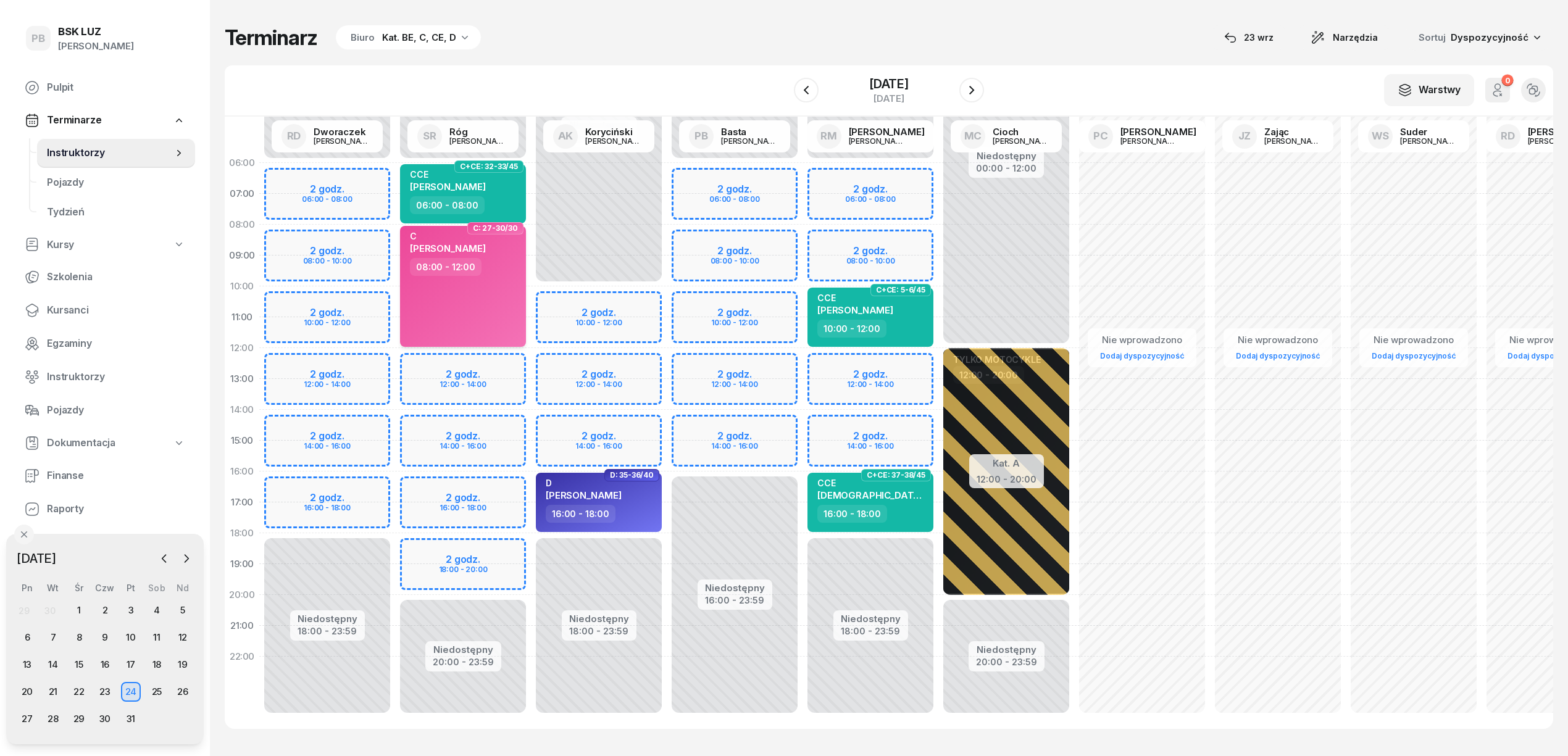
click at [482, 240] on div "C" at bounding box center [447, 235] width 76 height 11
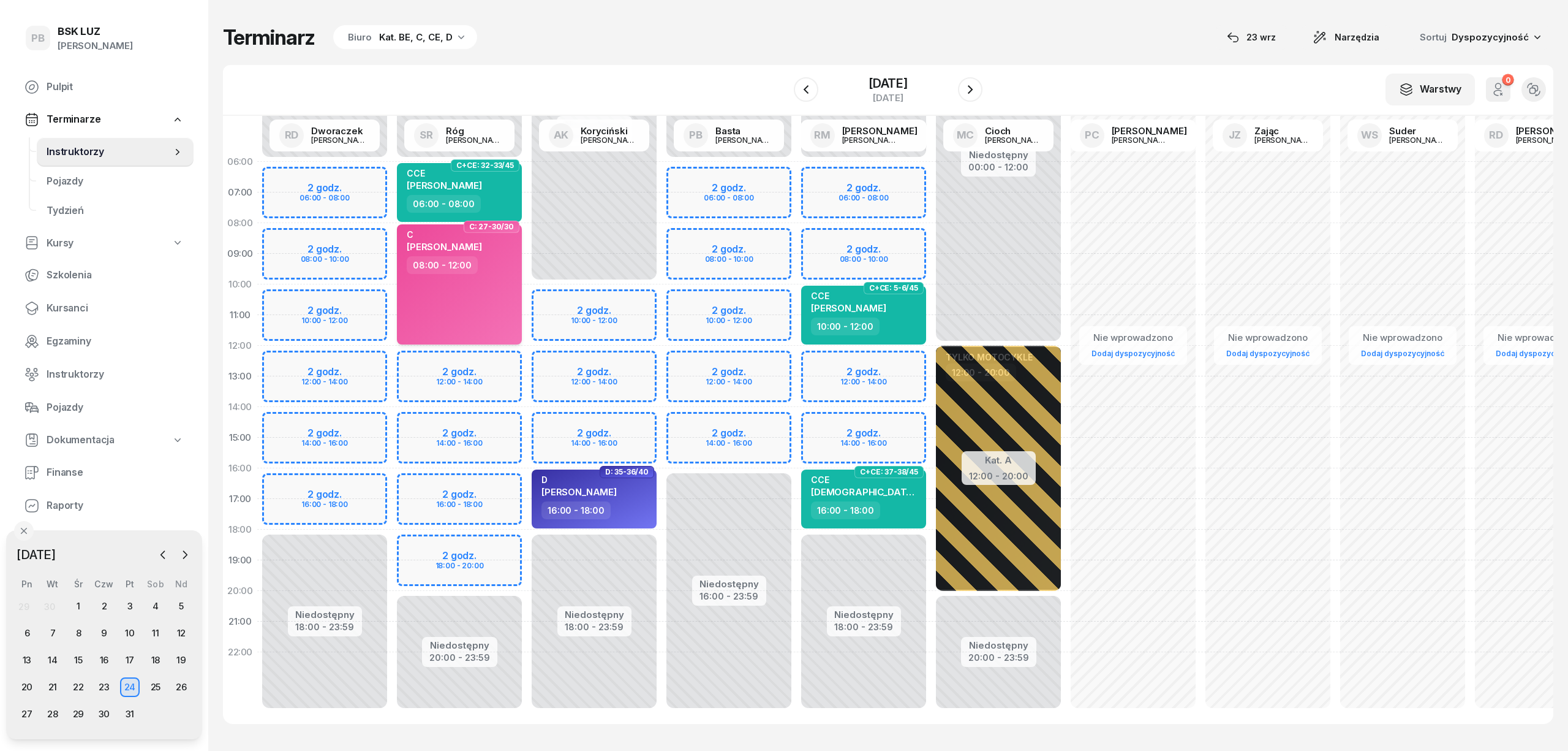
select select "08"
select select "12"
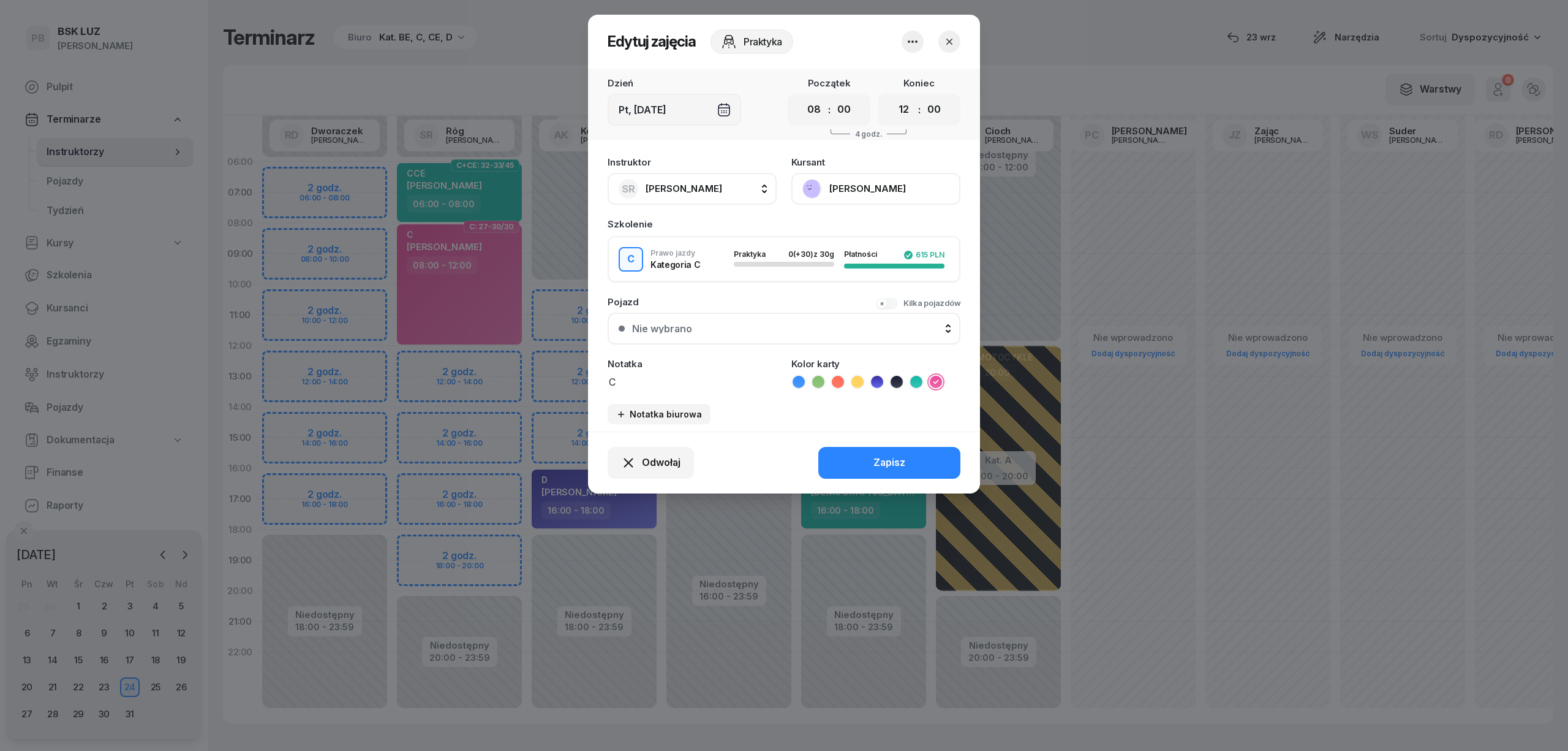
click at [839, 180] on button "DŁUGOSZ TOMASZ" at bounding box center [876, 188] width 169 height 32
click at [858, 224] on div "Otwórz profil" at bounding box center [831, 230] width 60 height 16
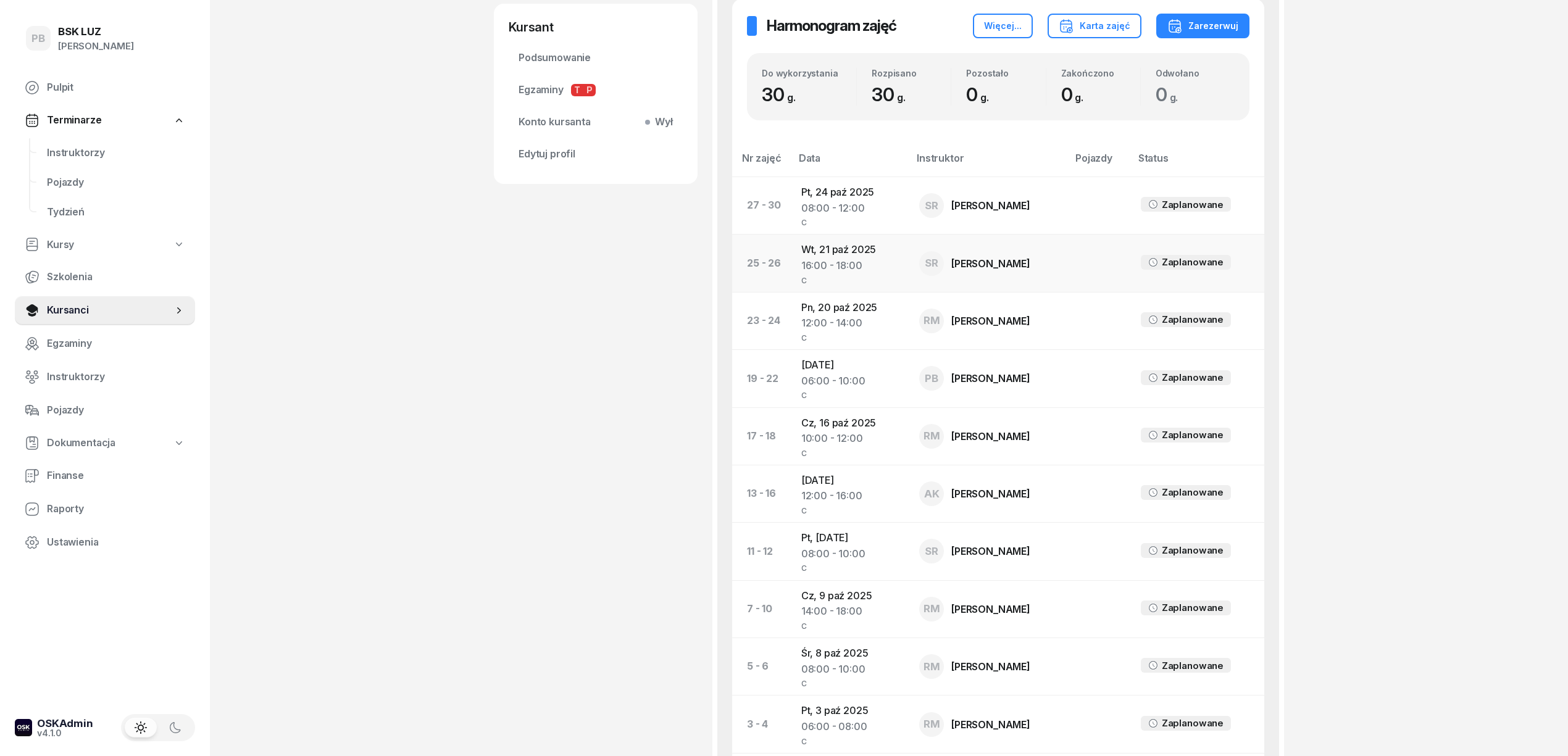
scroll to position [576, 0]
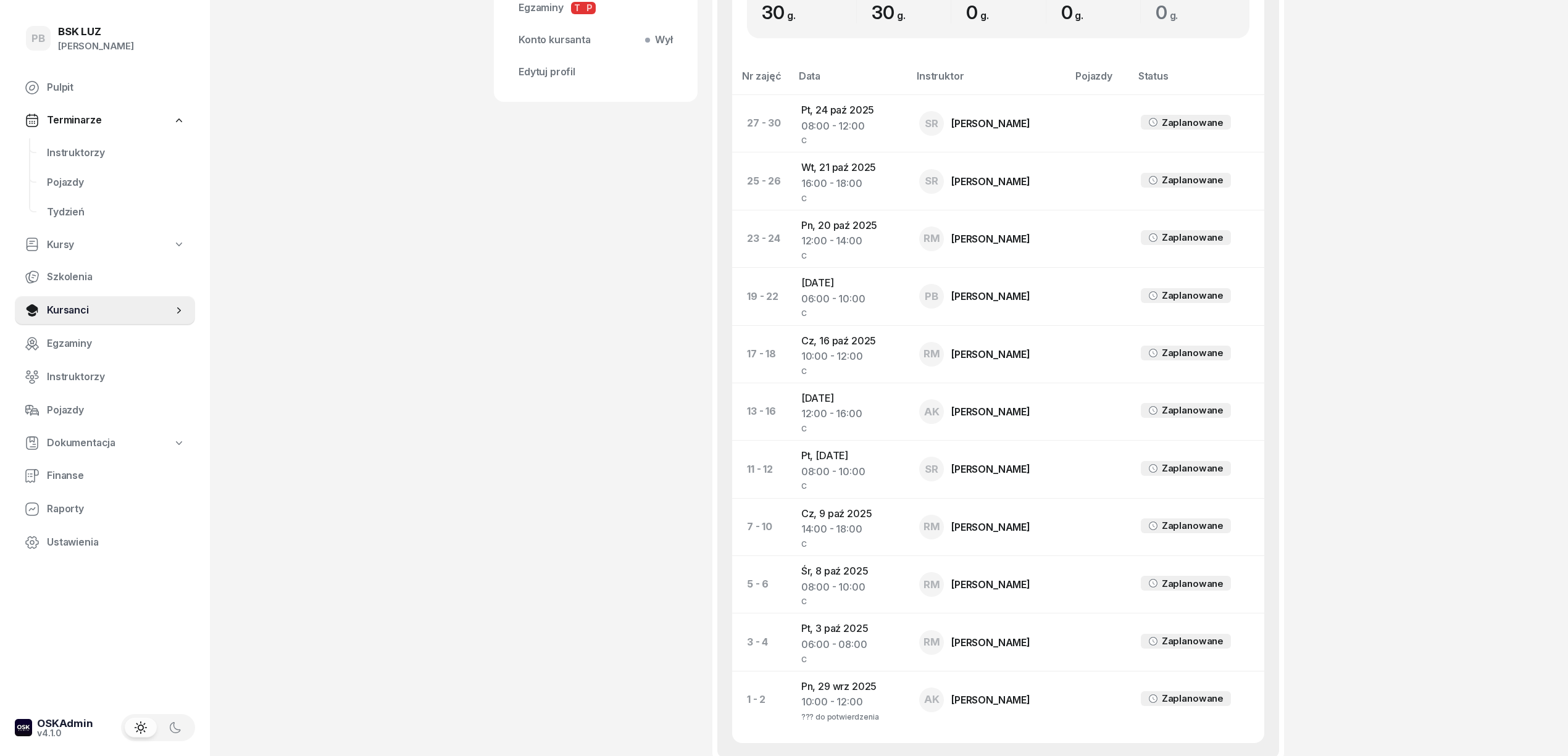
click at [472, 309] on div "PB BSK LUZ Patrycja Bogdanowicz Pulpit Terminarze Instruktorzy Pojazdy Tydzień …" at bounding box center [784, 153] width 1568 height 1459
click at [534, 560] on div "DŁUGOSZ TOMASZ Kursant Dofinansowanie OL- 01.06 2030-05-08 697 403 777 tdlugosz…" at bounding box center [596, 144] width 203 height 1311
click at [85, 152] on span "Instruktorzy" at bounding box center [115, 153] width 138 height 16
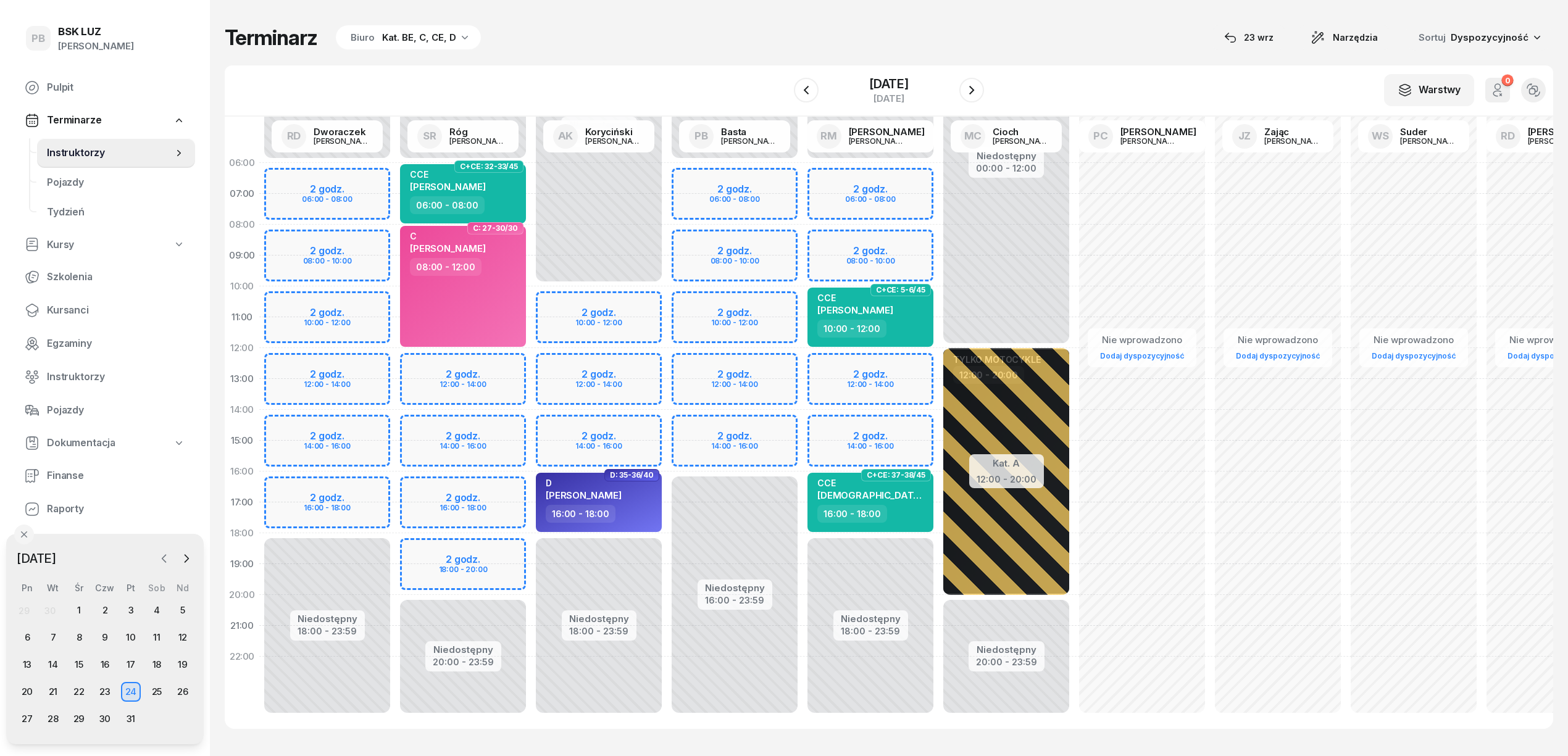
click at [163, 559] on icon "button" at bounding box center [165, 559] width 4 height 8
click at [82, 689] on div "24" at bounding box center [78, 691] width 19 height 19
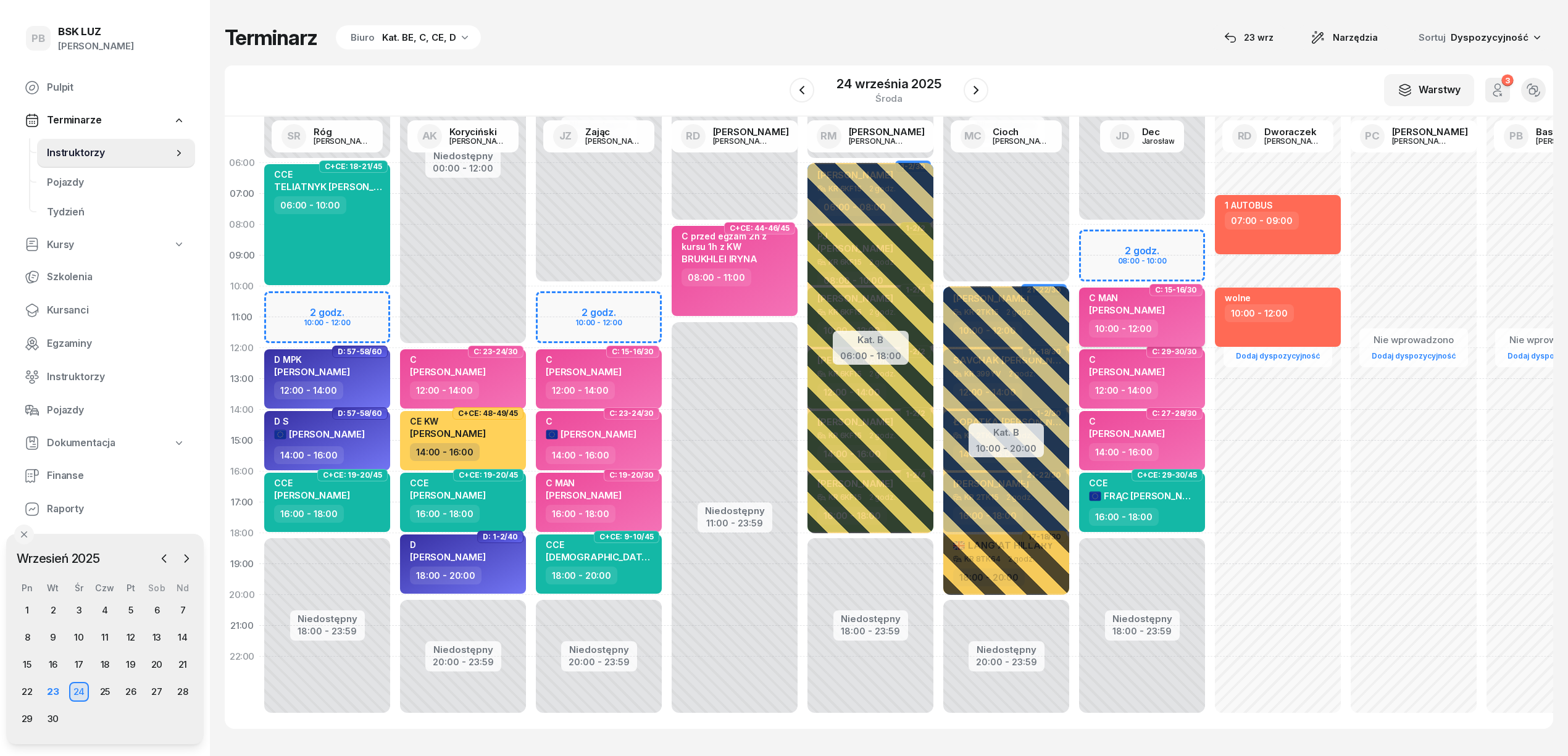
click at [1153, 322] on div "10:00 - 12:00" at bounding box center [1122, 328] width 69 height 17
select select "10"
select select "12"
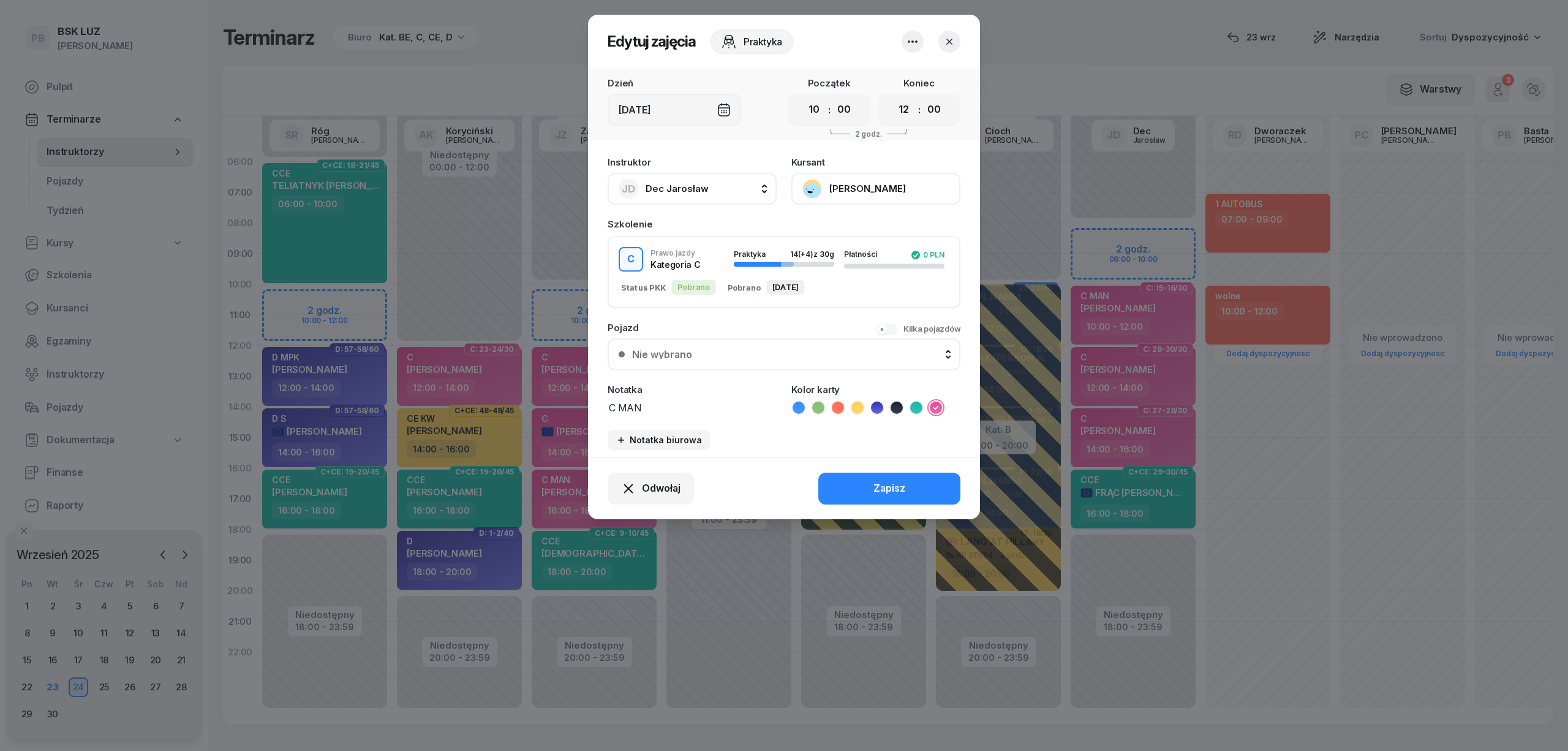
click at [667, 188] on span "Dec Jarosław" at bounding box center [678, 188] width 63 height 12
type input "róg"
click at [697, 269] on span "[PERSON_NAME]" at bounding box center [690, 270] width 75 height 16
click at [849, 479] on button "Zapisz" at bounding box center [889, 488] width 142 height 32
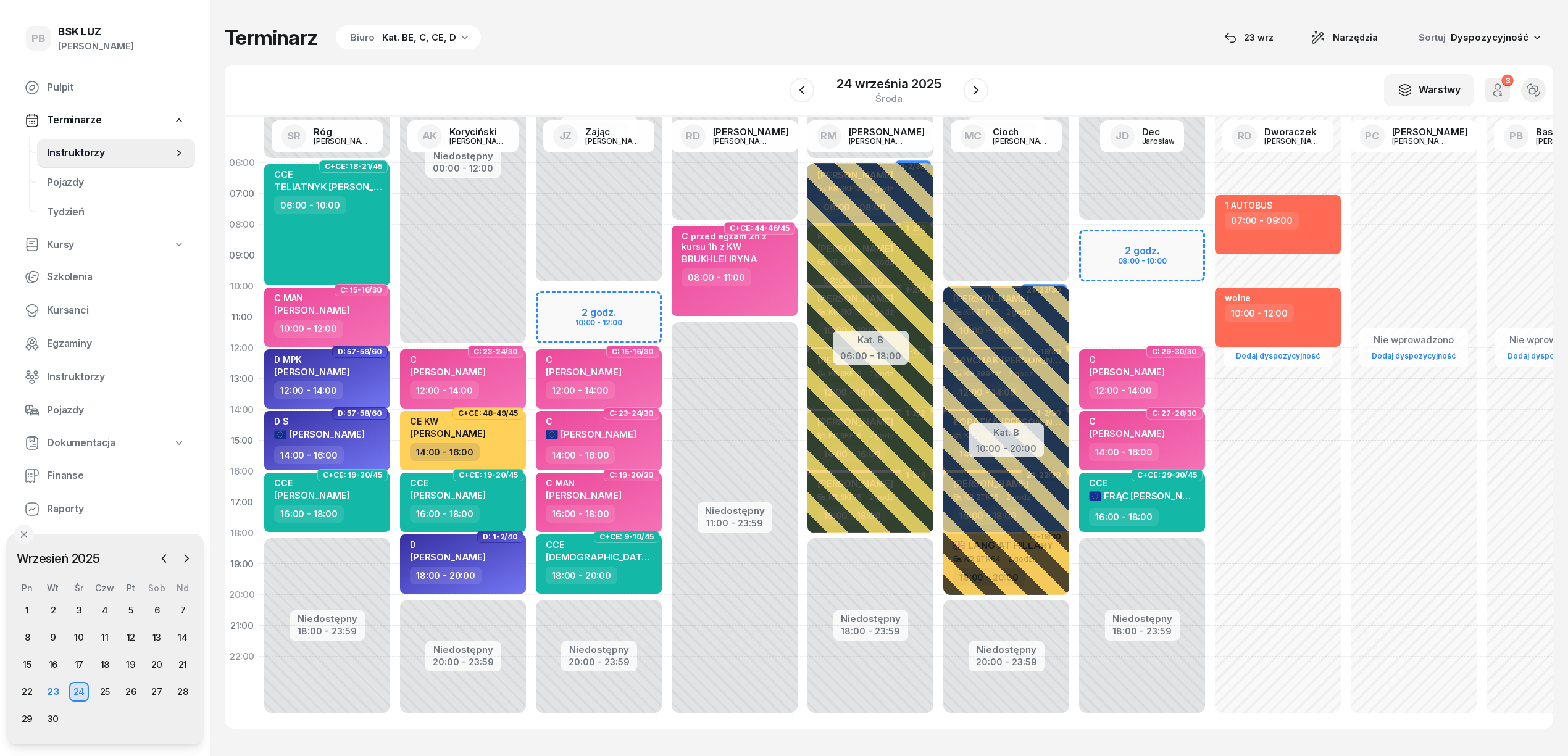
click at [781, 33] on div "Terminarz Biuro Kat. BE, C, CE, D [DATE] Narzędzia Sortuj Dyspozycyjność" at bounding box center [888, 37] width 1328 height 26
click at [378, 368] on div "D MPK PISULA GZREGORZ" at bounding box center [328, 368] width 108 height 27
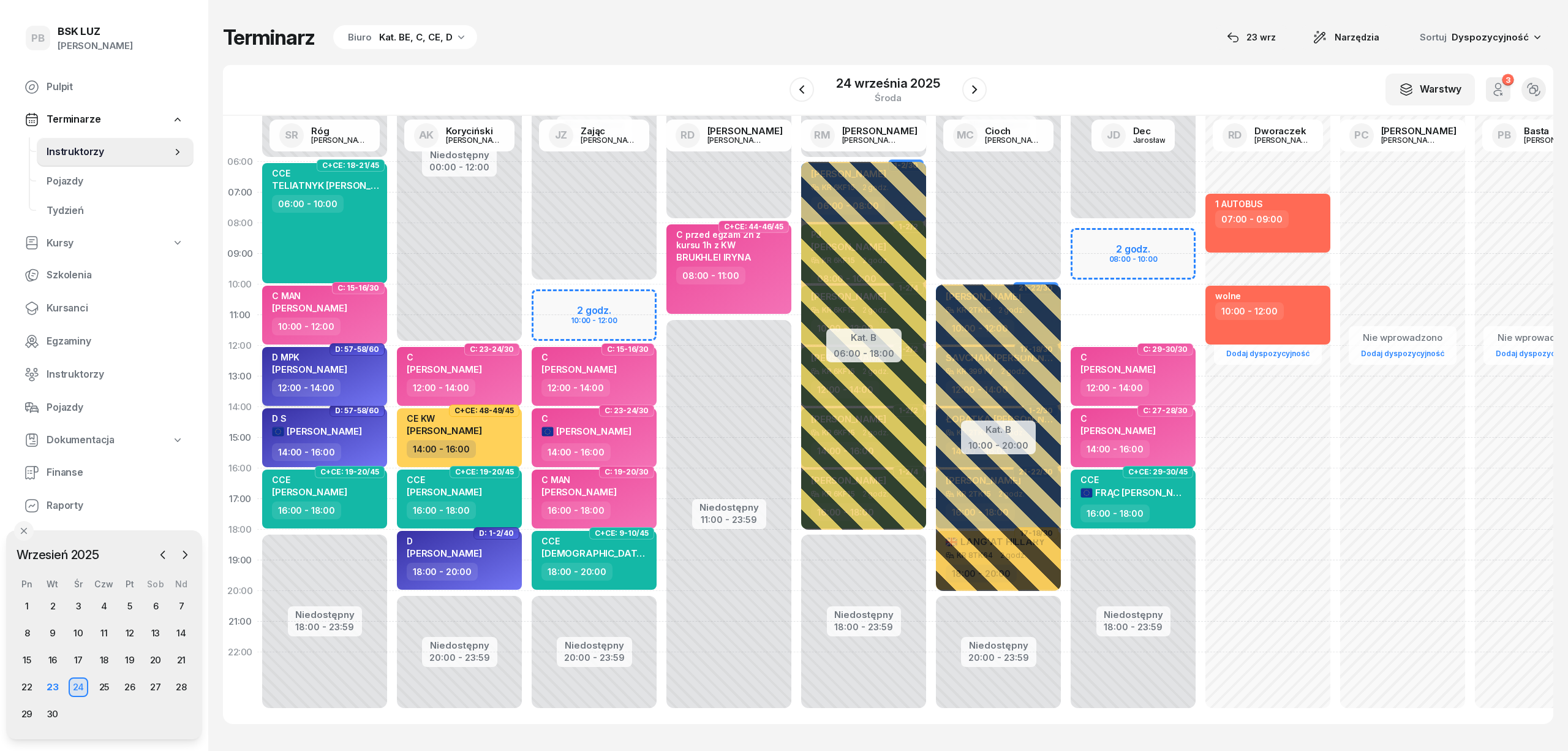
select select "12"
select select "14"
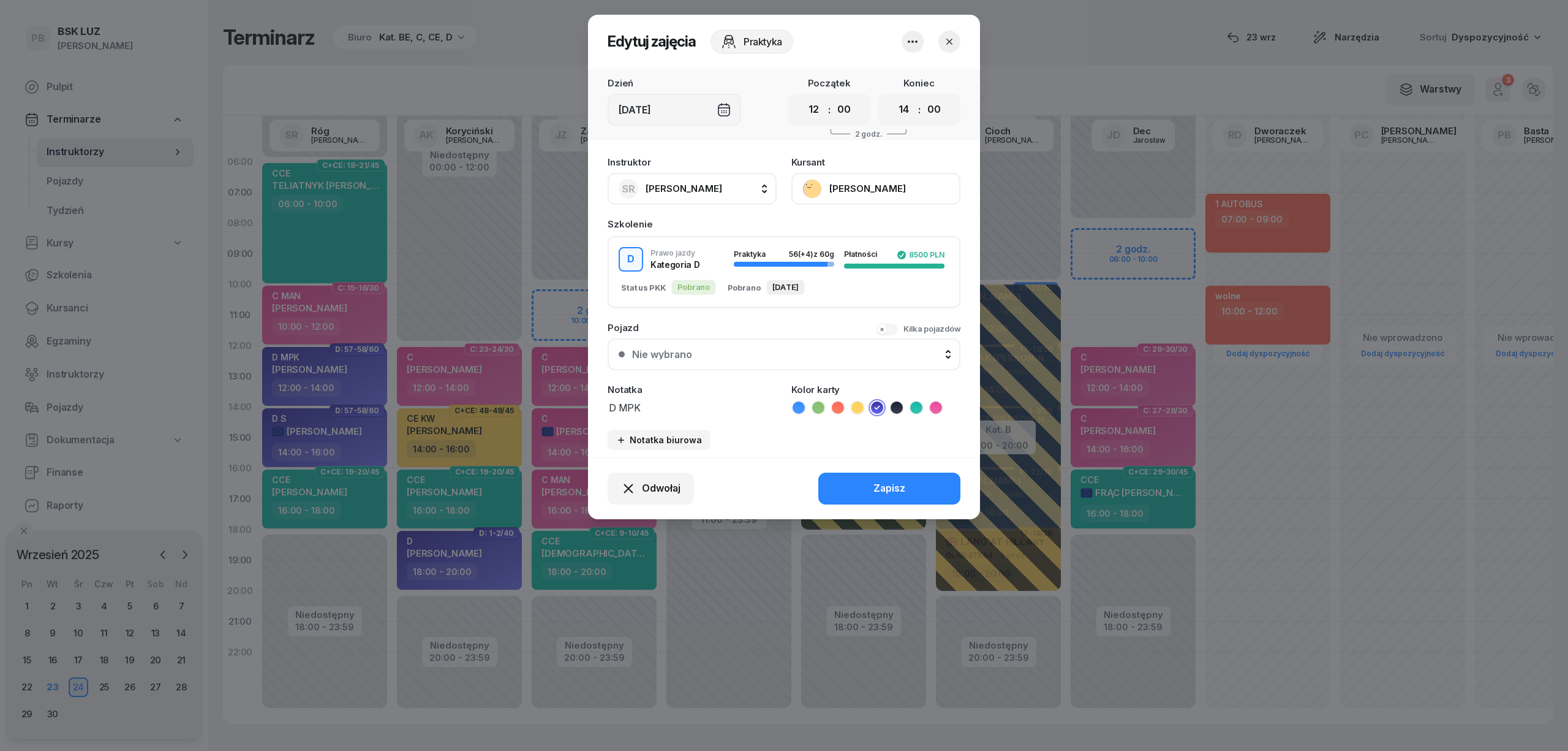
click at [906, 180] on button "[PERSON_NAME]" at bounding box center [876, 188] width 169 height 32
click at [889, 242] on link "Otwórz profil" at bounding box center [875, 231] width 162 height 31
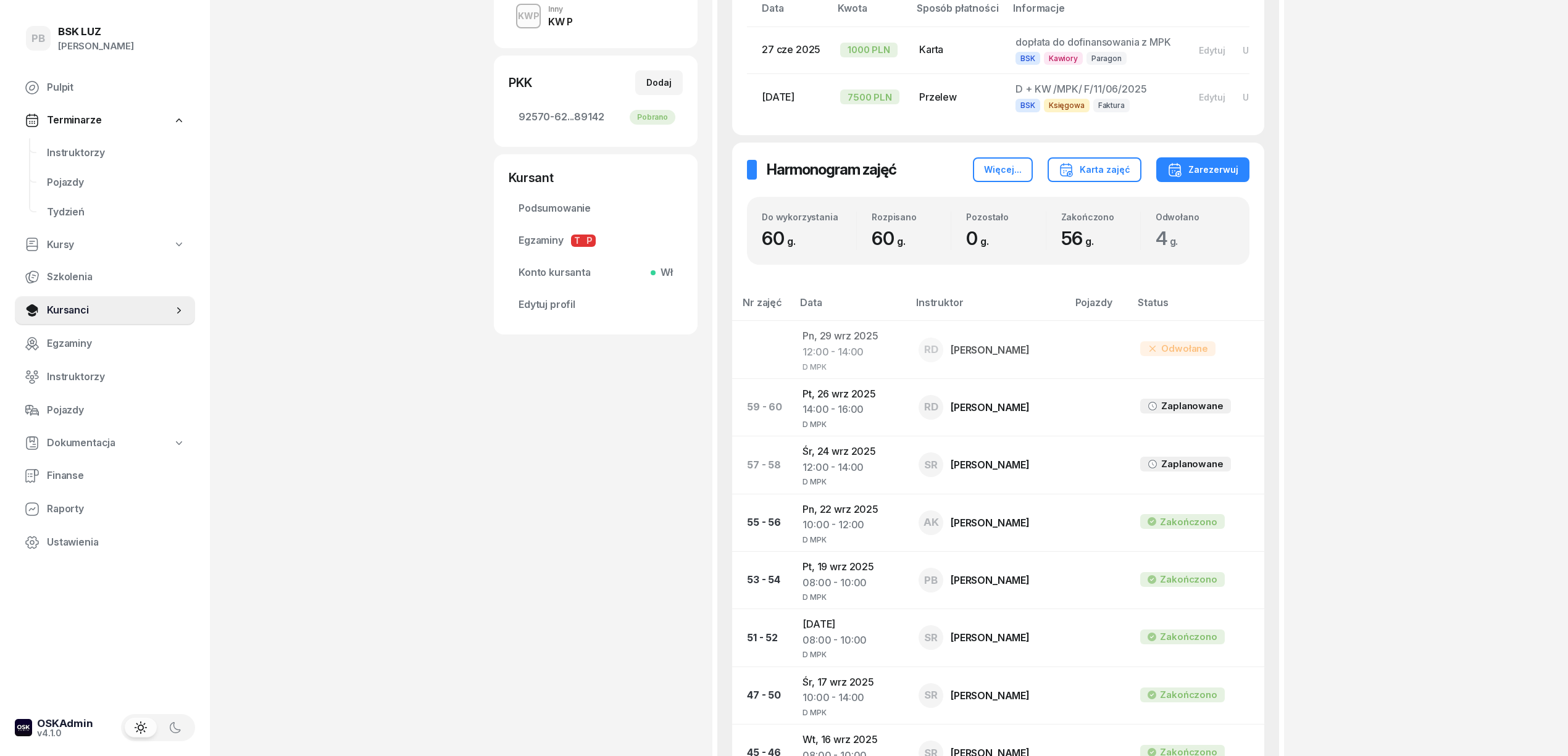
scroll to position [410, 0]
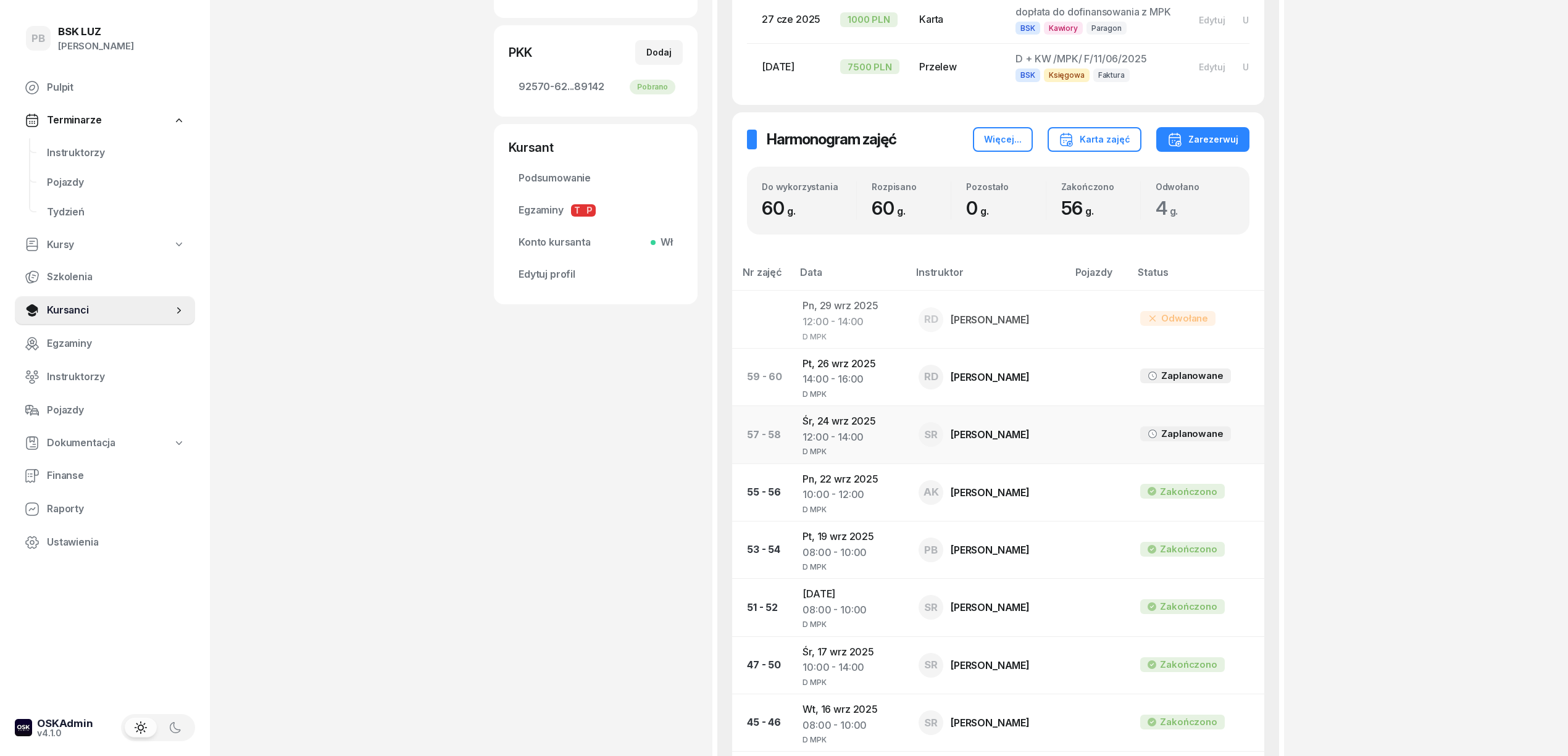
click at [868, 435] on td "Śr, 24 wrz 2025 12:00 - 14:00 D MPK" at bounding box center [850, 434] width 116 height 57
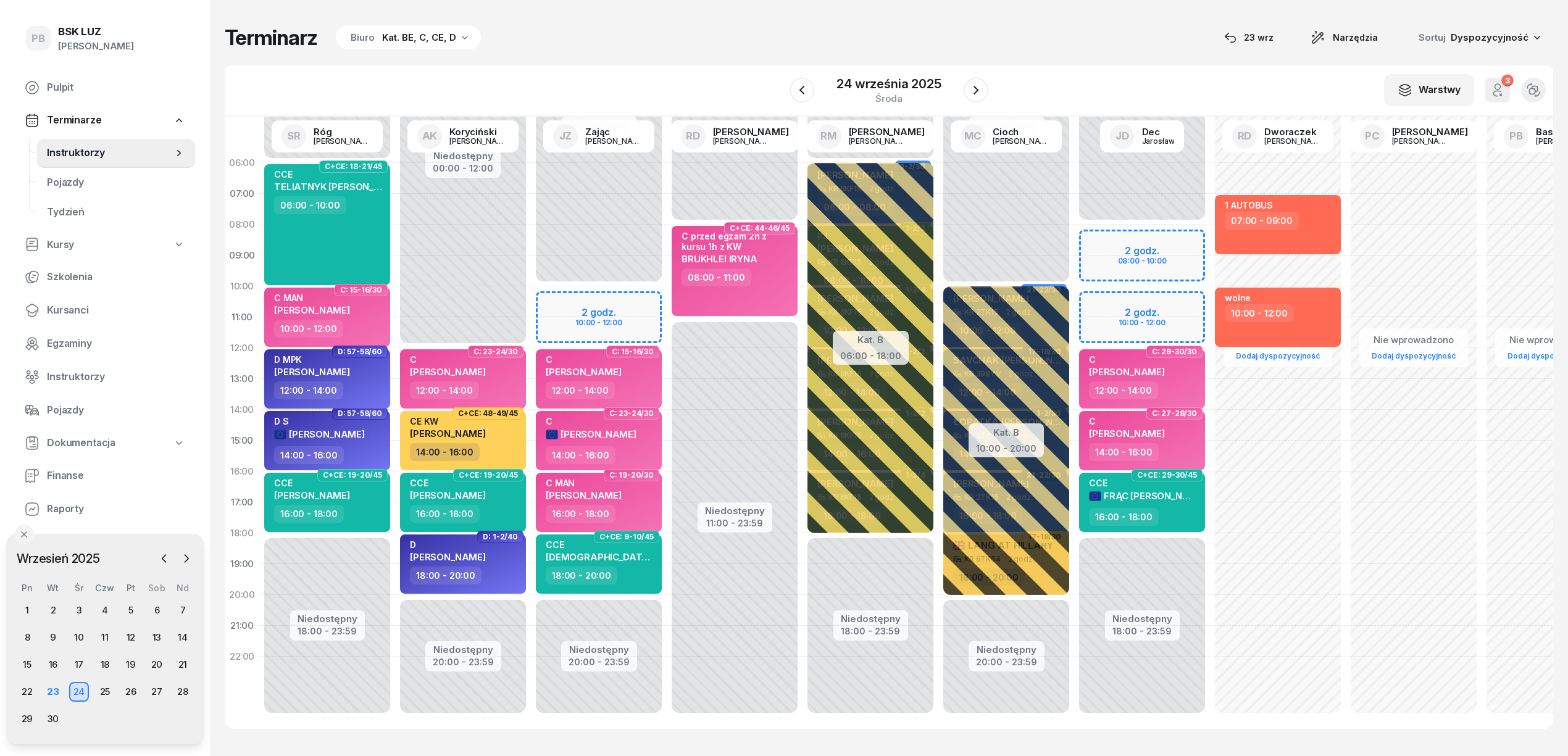
click at [326, 366] on span "[PERSON_NAME]" at bounding box center [312, 372] width 76 height 12
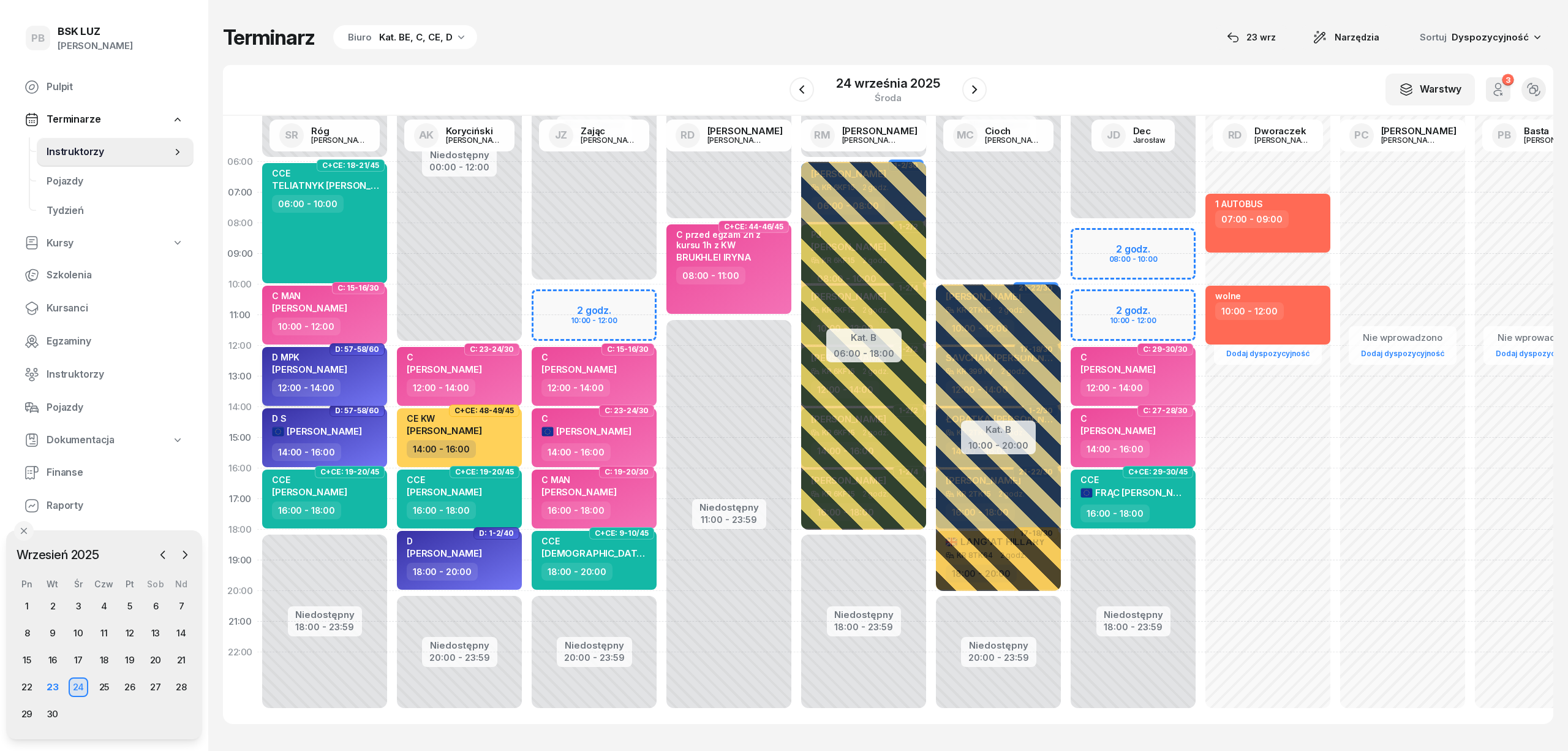
select select "12"
select select "14"
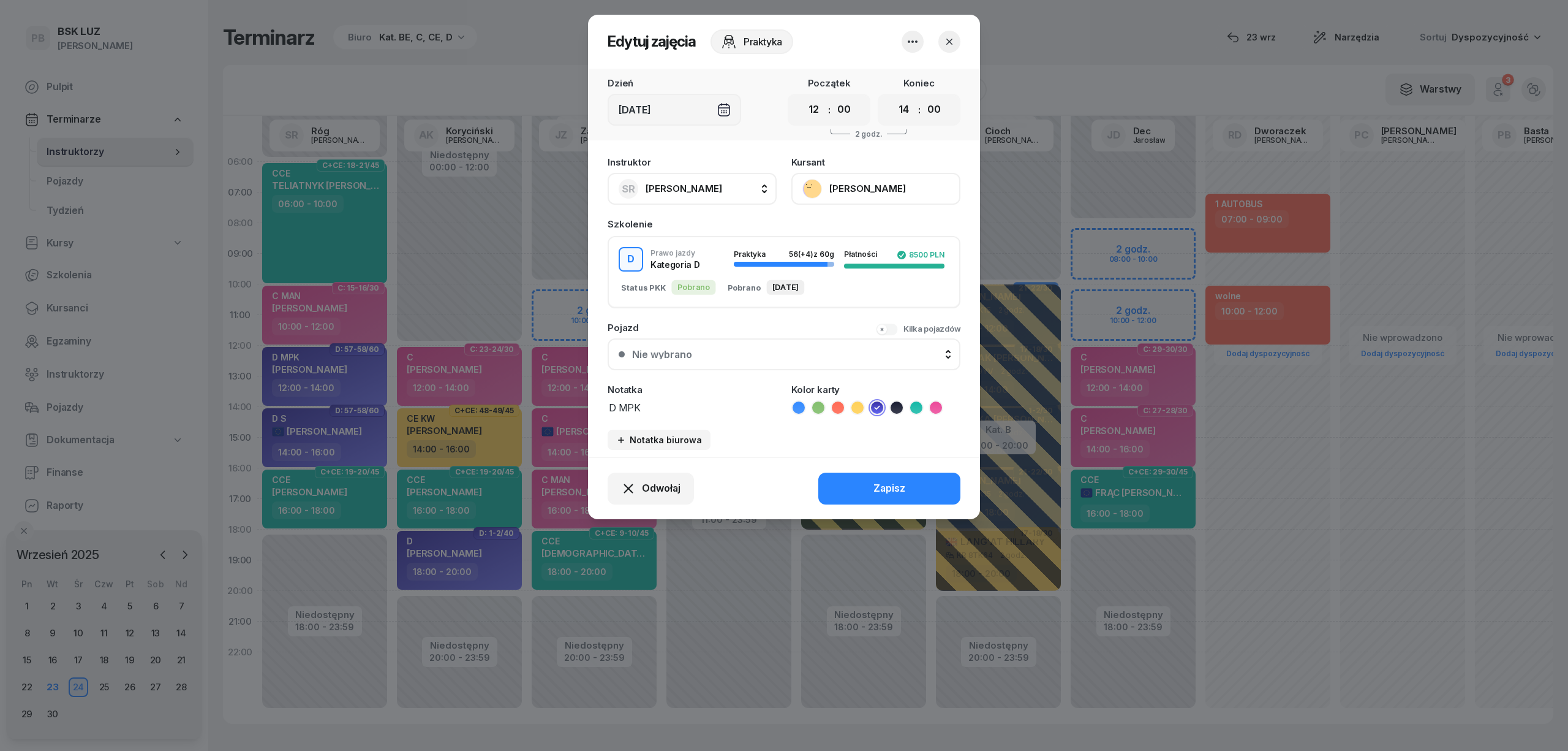
click at [897, 180] on button "[PERSON_NAME]" at bounding box center [876, 188] width 169 height 32
click at [851, 227] on div "Otwórz profil" at bounding box center [831, 230] width 60 height 16
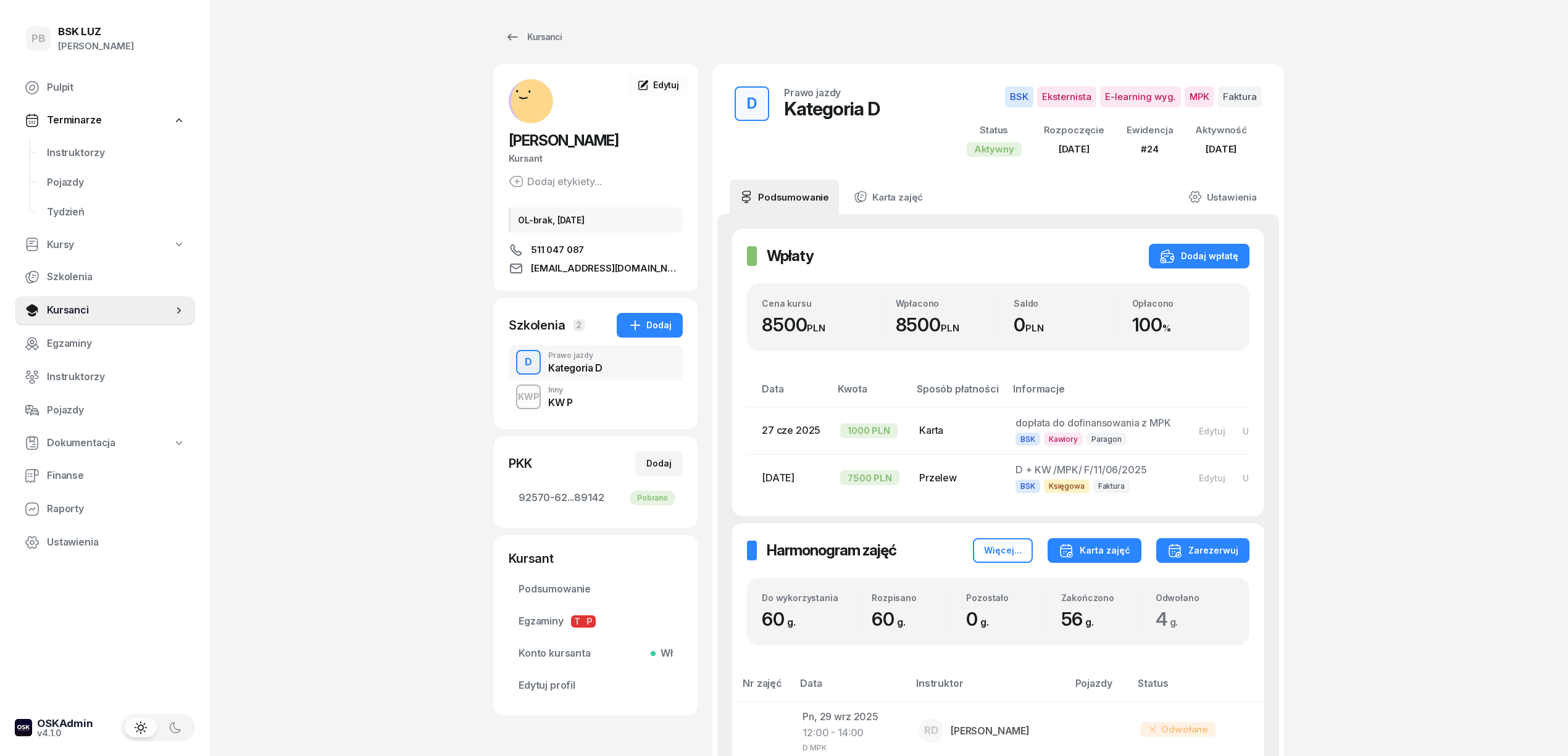
click at [1114, 558] on div "Karta zajęć" at bounding box center [1094, 550] width 72 height 15
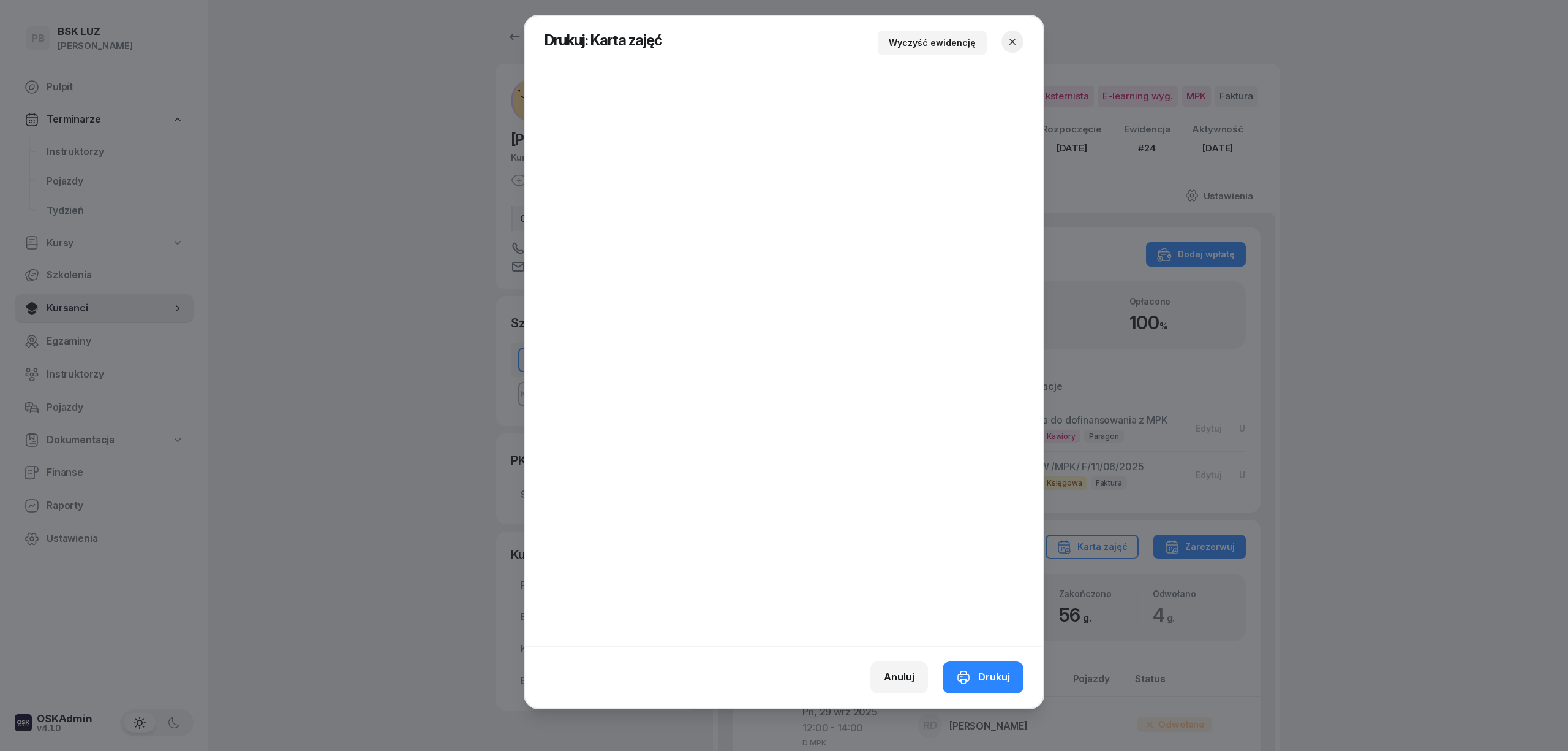
click at [1016, 33] on button "button" at bounding box center [1012, 41] width 22 height 22
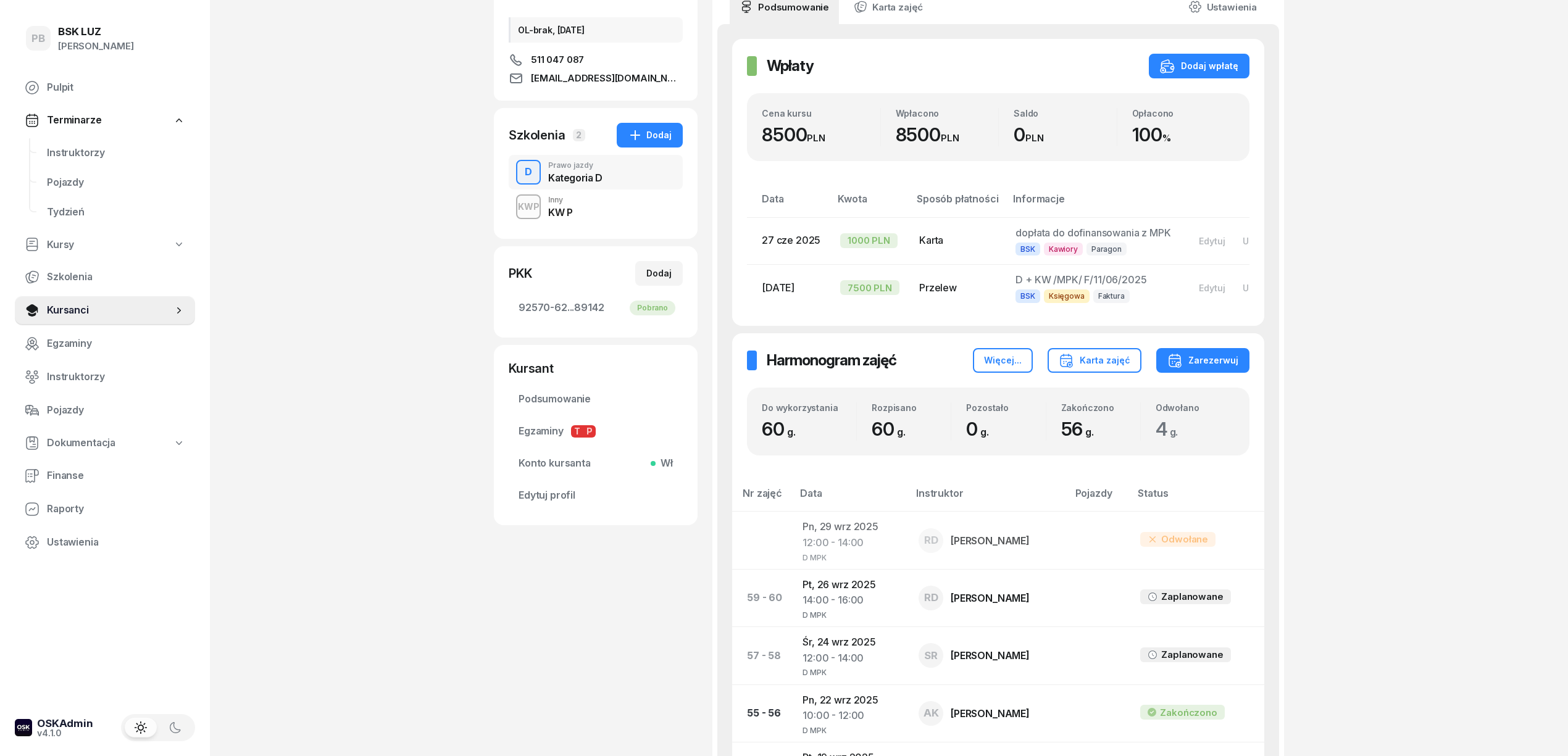
scroll to position [247, 0]
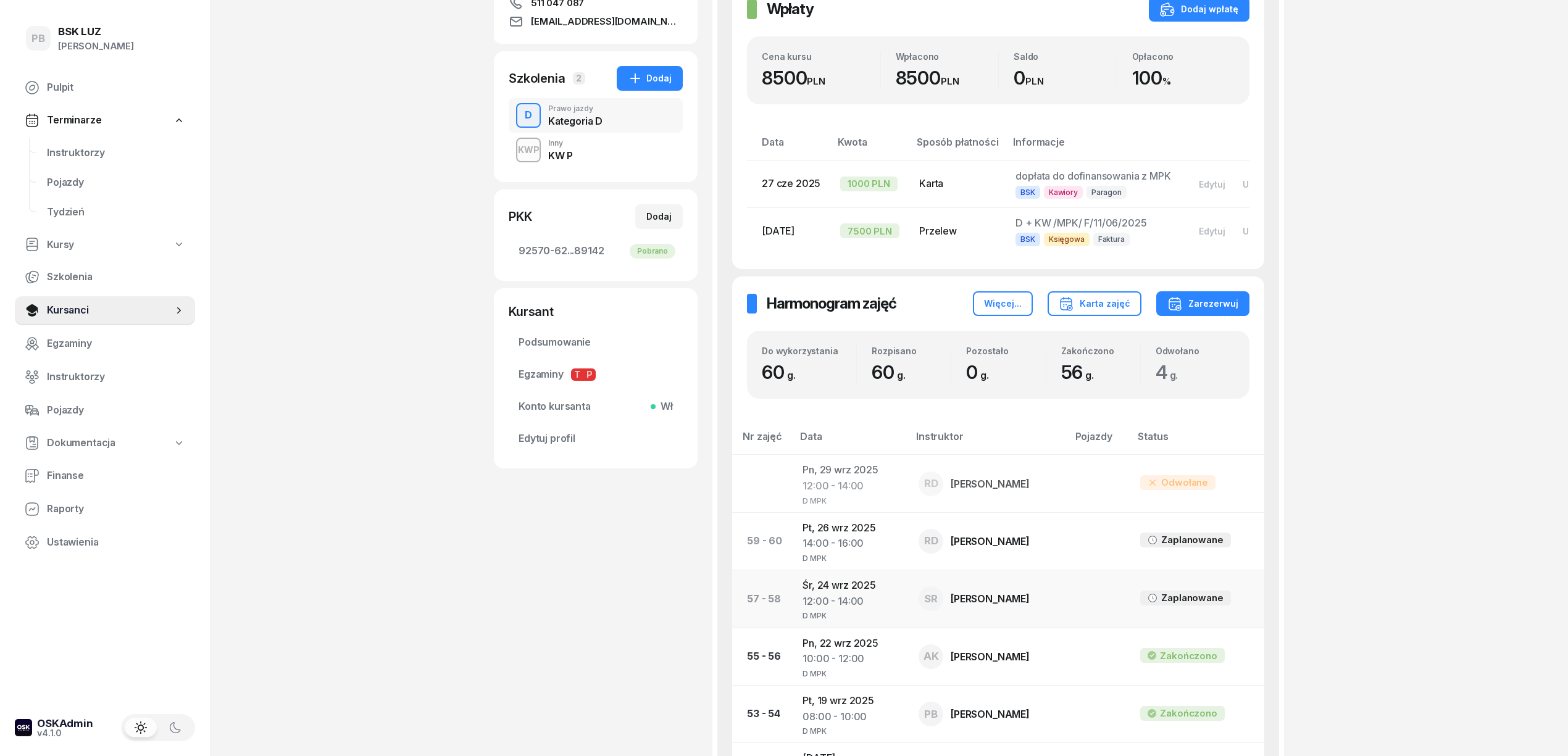
click at [843, 592] on td "Śr, 24 wrz 2025 12:00 - 14:00 D MPK" at bounding box center [850, 598] width 116 height 57
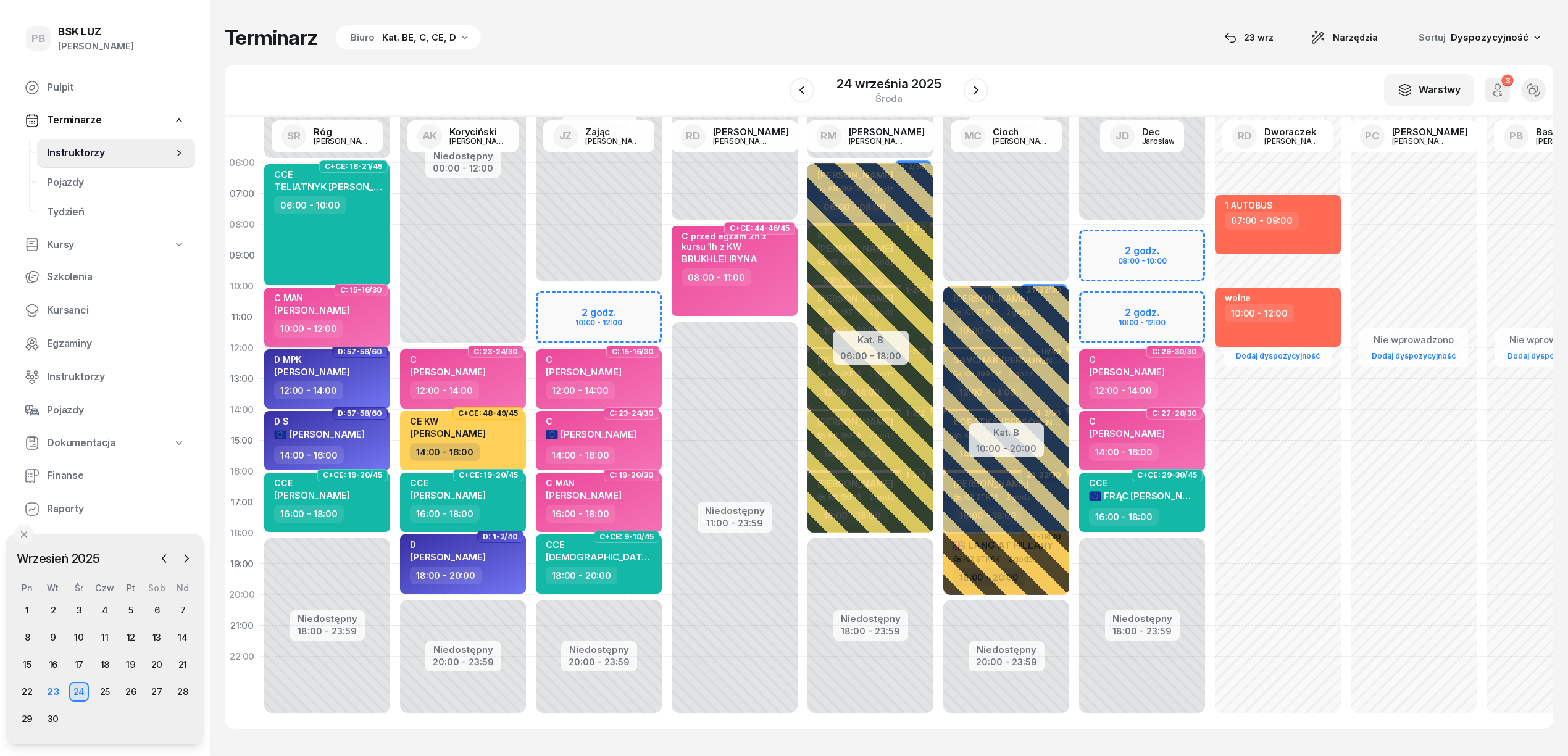
click at [350, 312] on span "[PERSON_NAME]" at bounding box center [312, 310] width 76 height 12
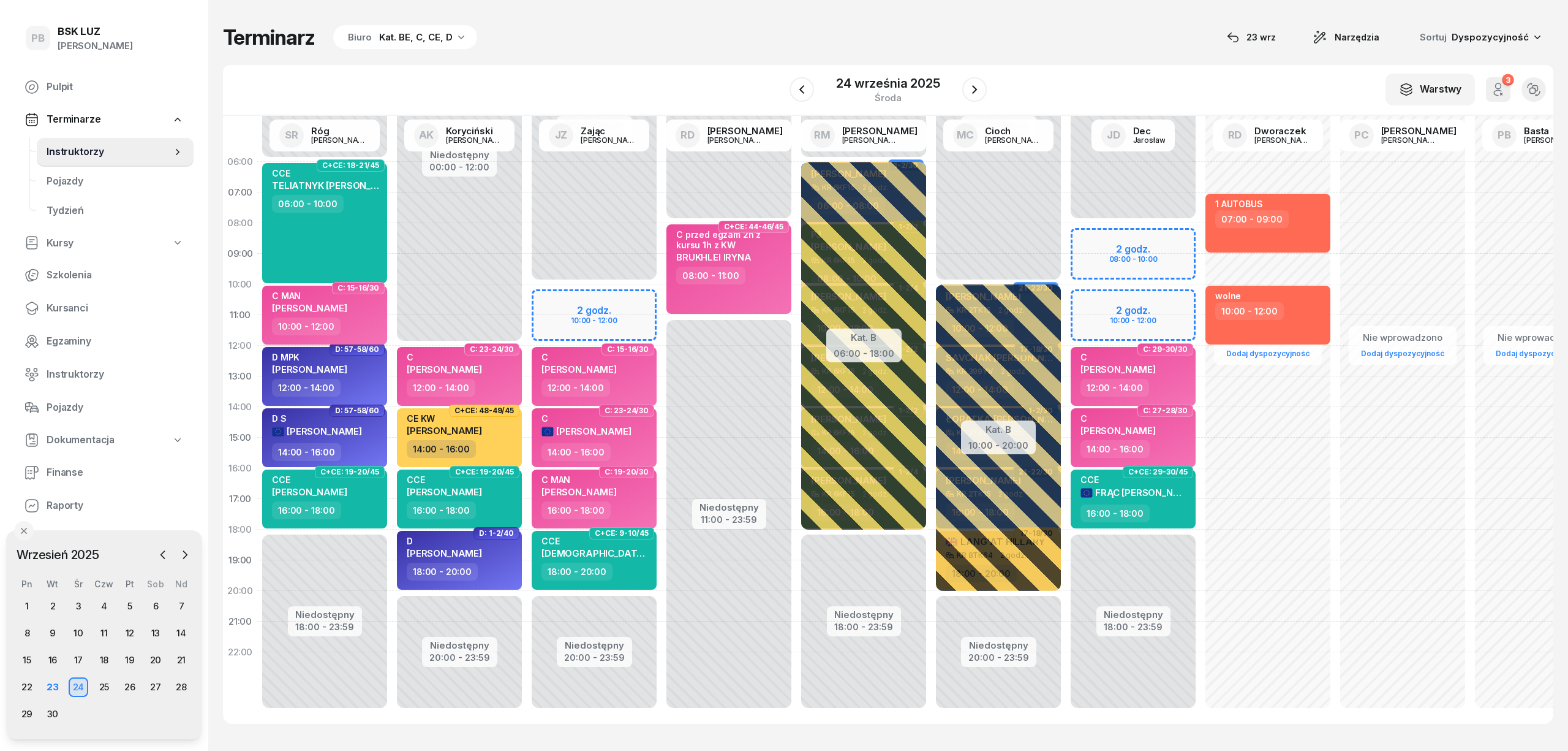
select select "10"
select select "12"
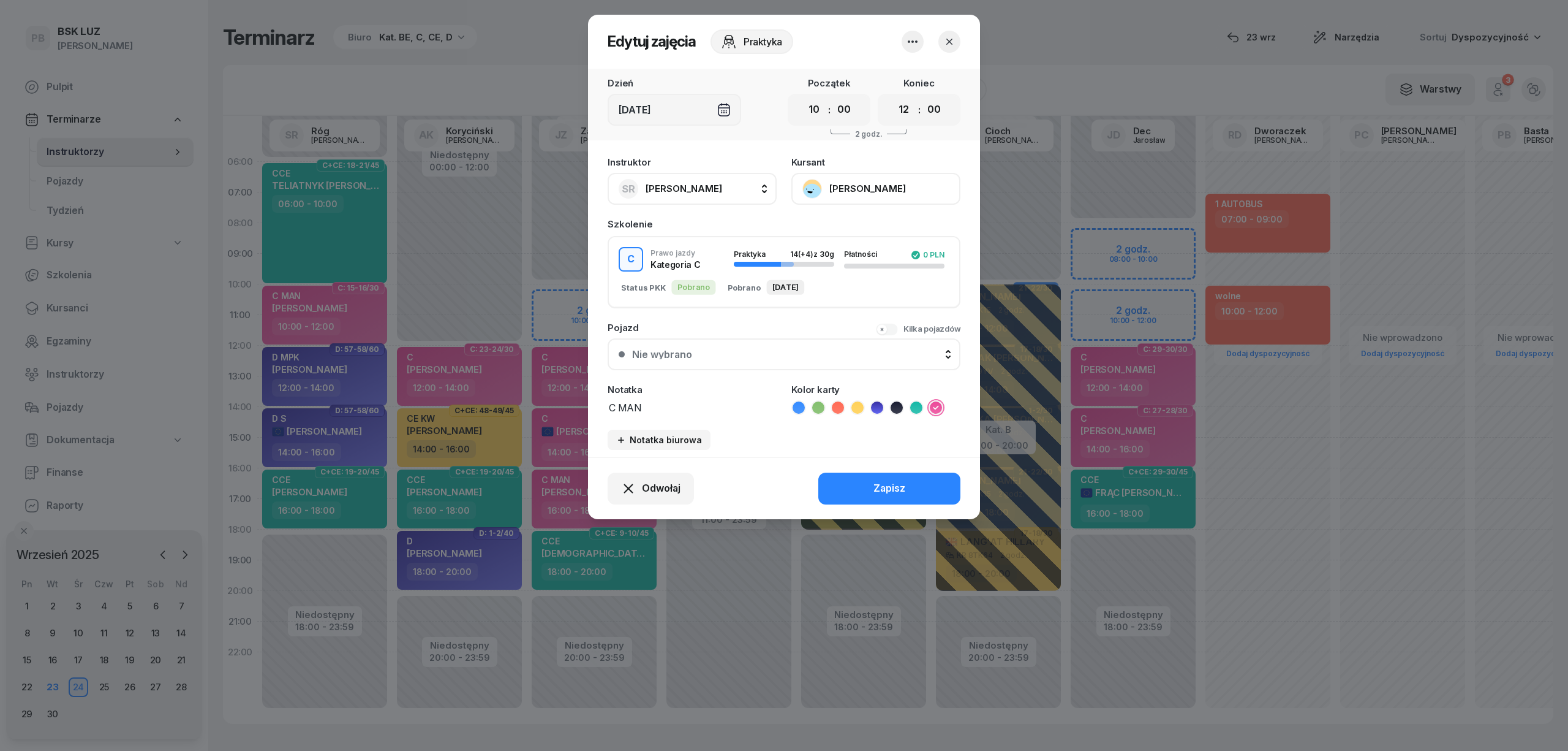
click at [721, 192] on button "SR Róg Sebastian" at bounding box center [692, 188] width 169 height 32
type input "dec"
click at [729, 270] on div "JD Dec Jarosław" at bounding box center [699, 270] width 146 height 19
click at [843, 475] on button "Zapisz" at bounding box center [889, 488] width 142 height 32
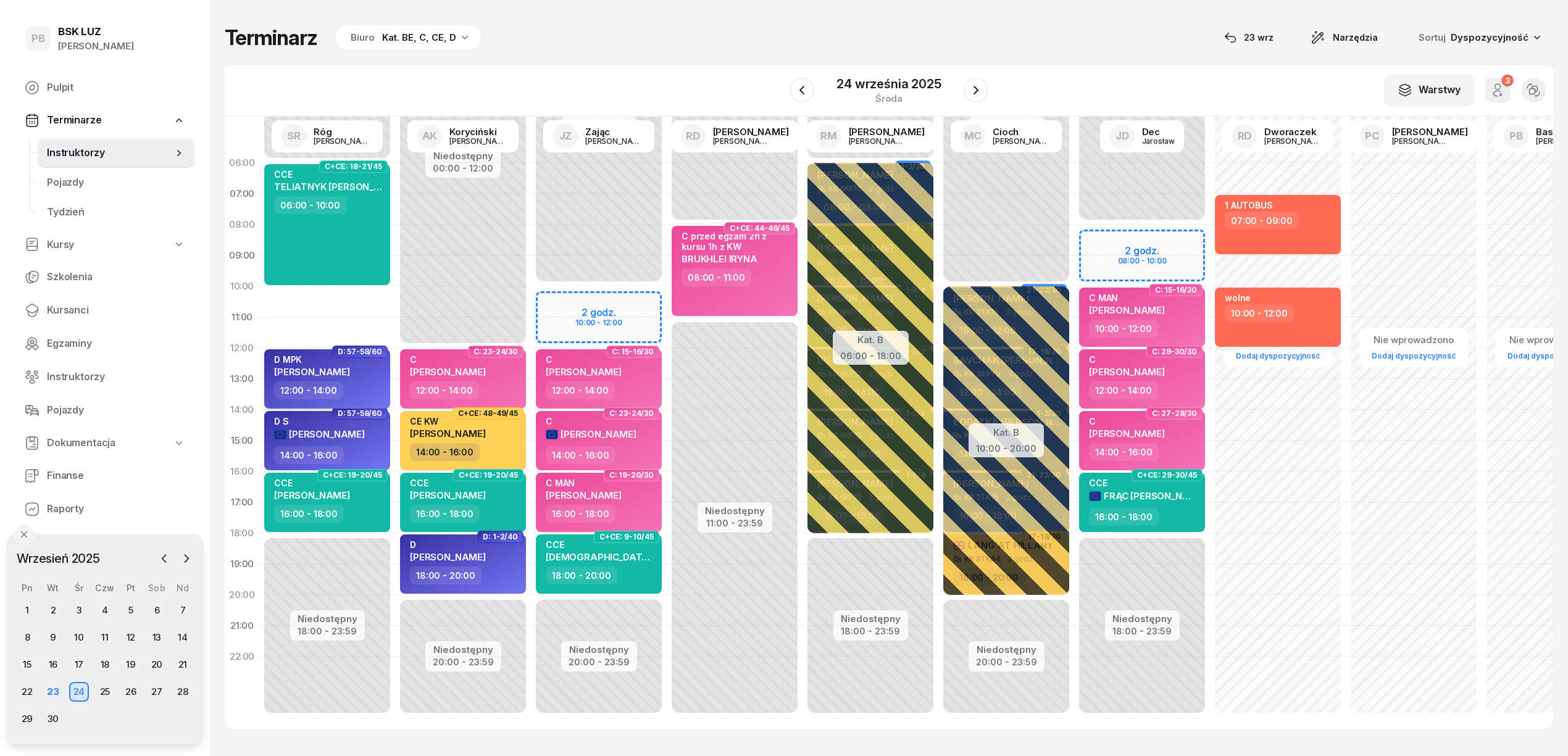
click at [367, 361] on div "D MPK PISULA GZREGORZ" at bounding box center [328, 368] width 108 height 27
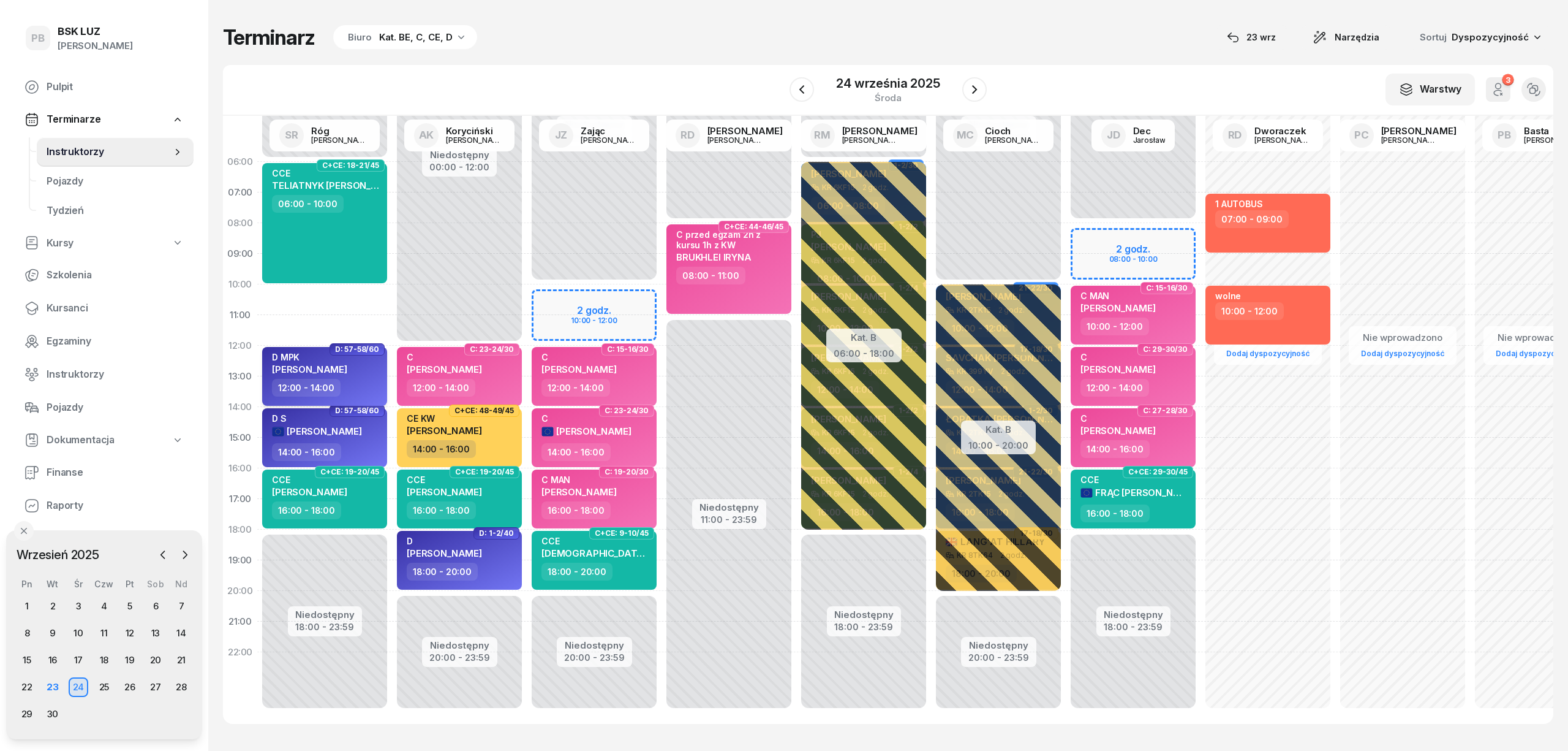
select select "12"
select select "14"
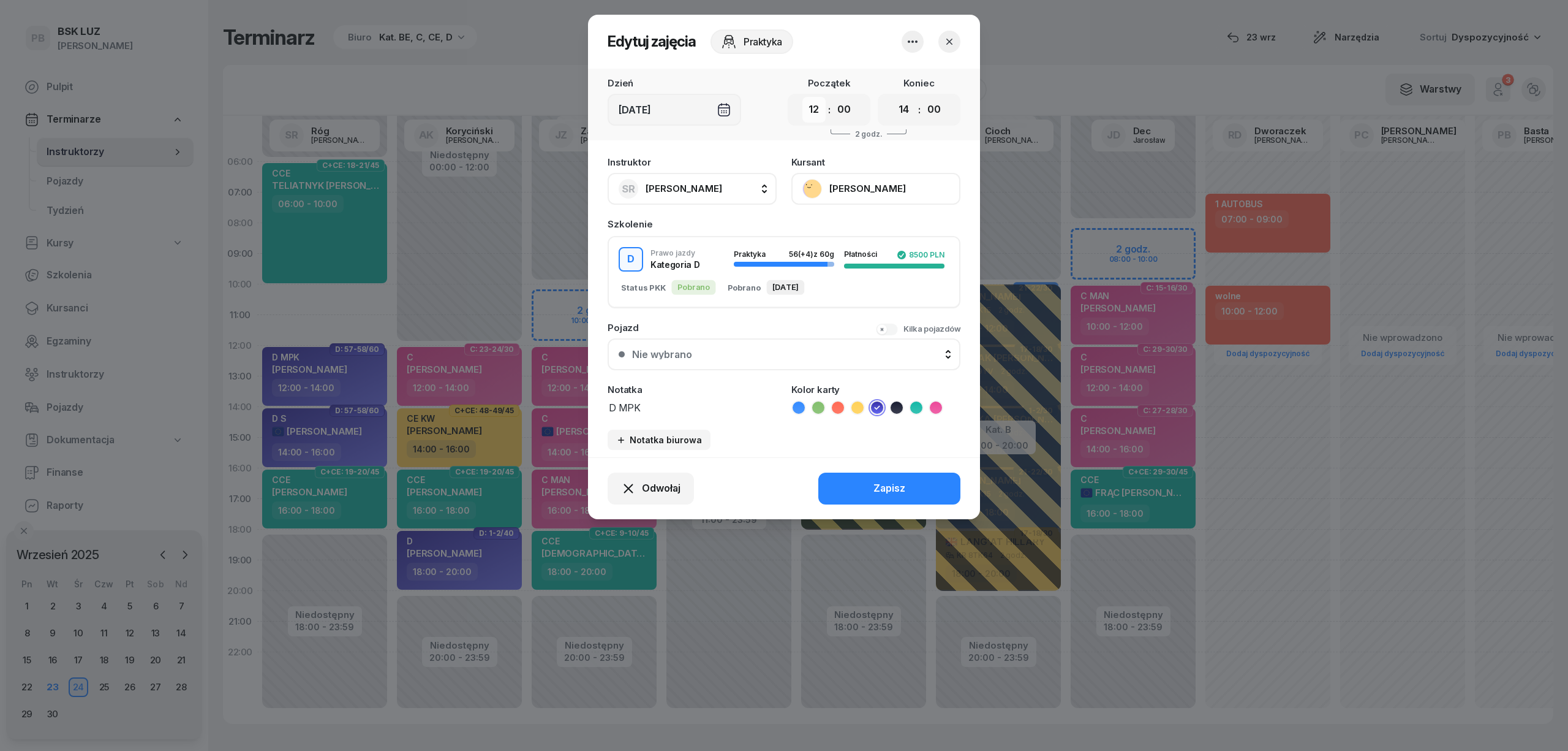
click at [814, 106] on select "00 01 02 03 04 05 06 07 08 09 10 11 12 13 14 15 16 17 18 19 20 21 22 23" at bounding box center [814, 110] width 23 height 26
select select "10"
click at [803, 97] on select "00 01 02 03 04 05 06 07 08 09 10 11 12 13 14 15 16 17 18 19 20 21 22 23" at bounding box center [814, 110] width 23 height 26
click at [887, 489] on div "Zapisz" at bounding box center [889, 488] width 32 height 16
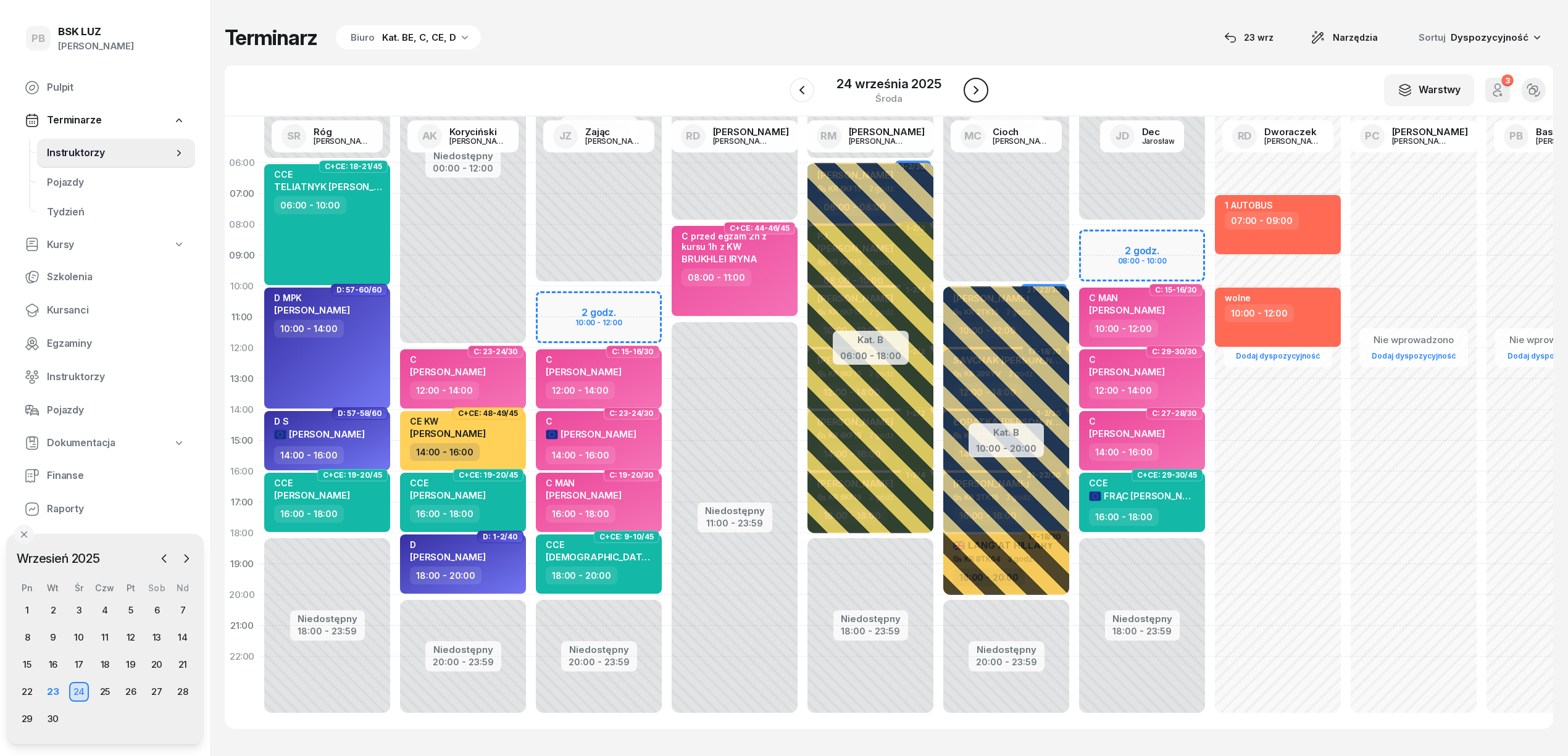
click at [976, 91] on icon "button" at bounding box center [975, 89] width 15 height 15
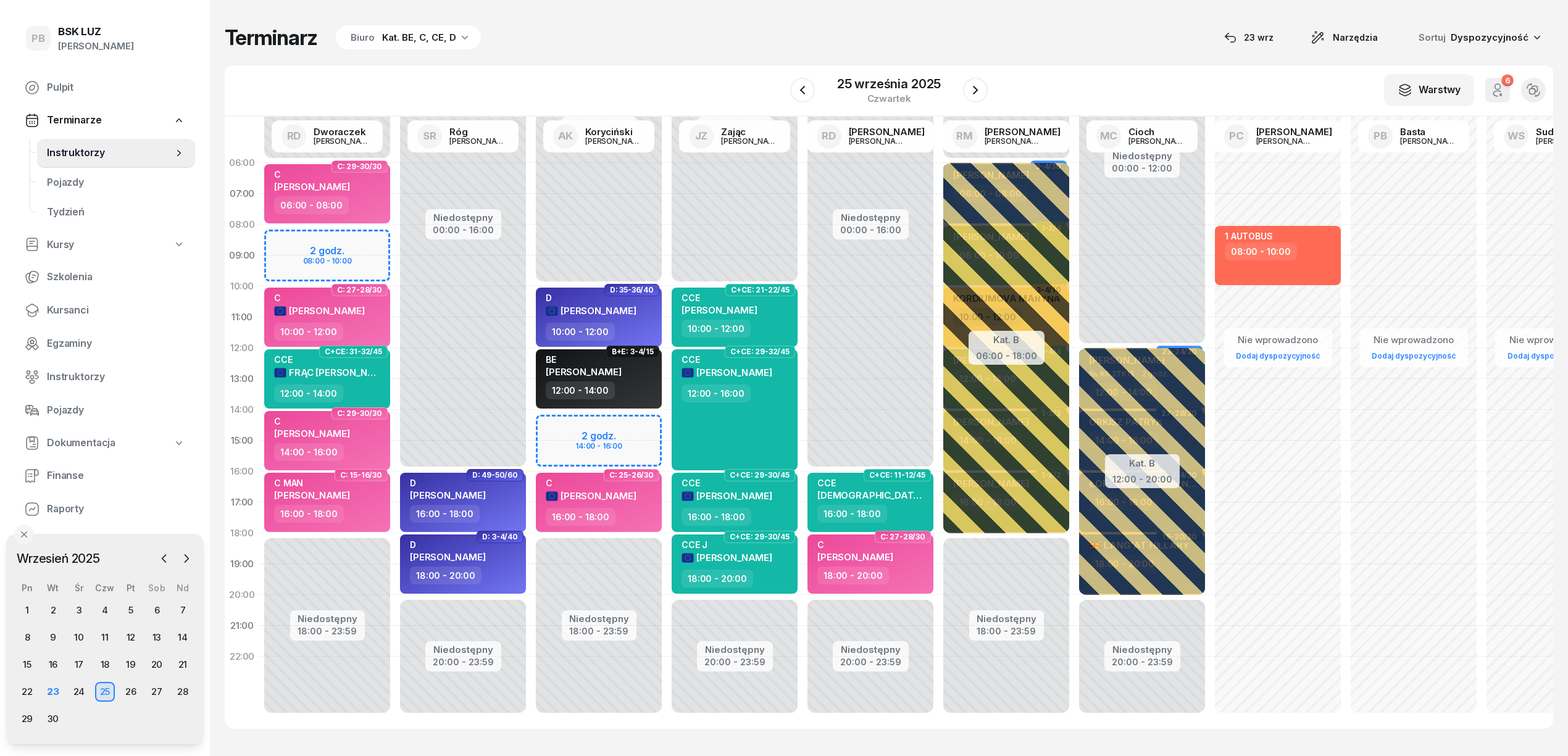
click at [963, 84] on div at bounding box center [974, 89] width 24 height 24
click at [976, 87] on icon "button" at bounding box center [974, 89] width 15 height 15
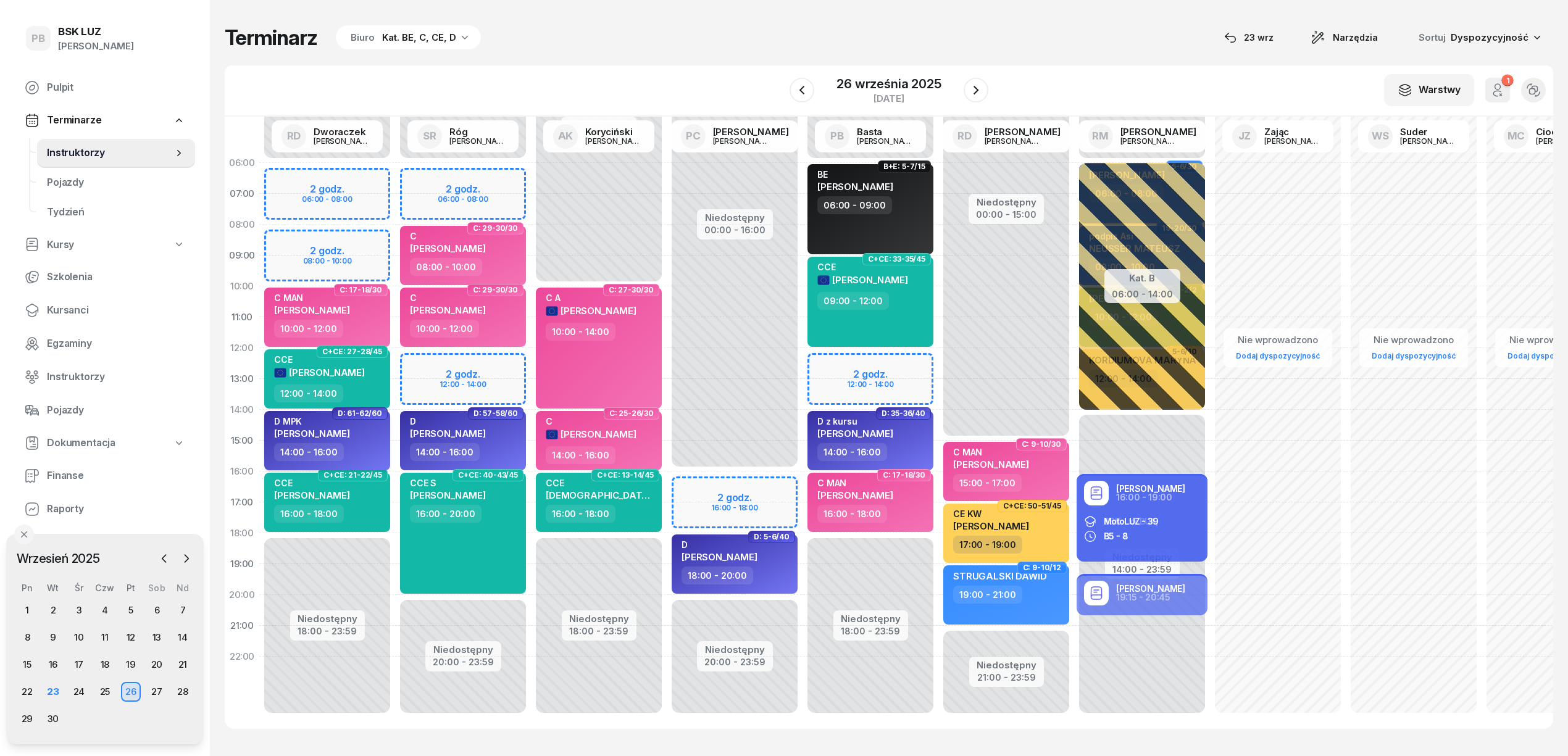
click at [365, 433] on div "D MPK PISULA GZREGORZ" at bounding box center [328, 429] width 108 height 27
select select "14"
select select "16"
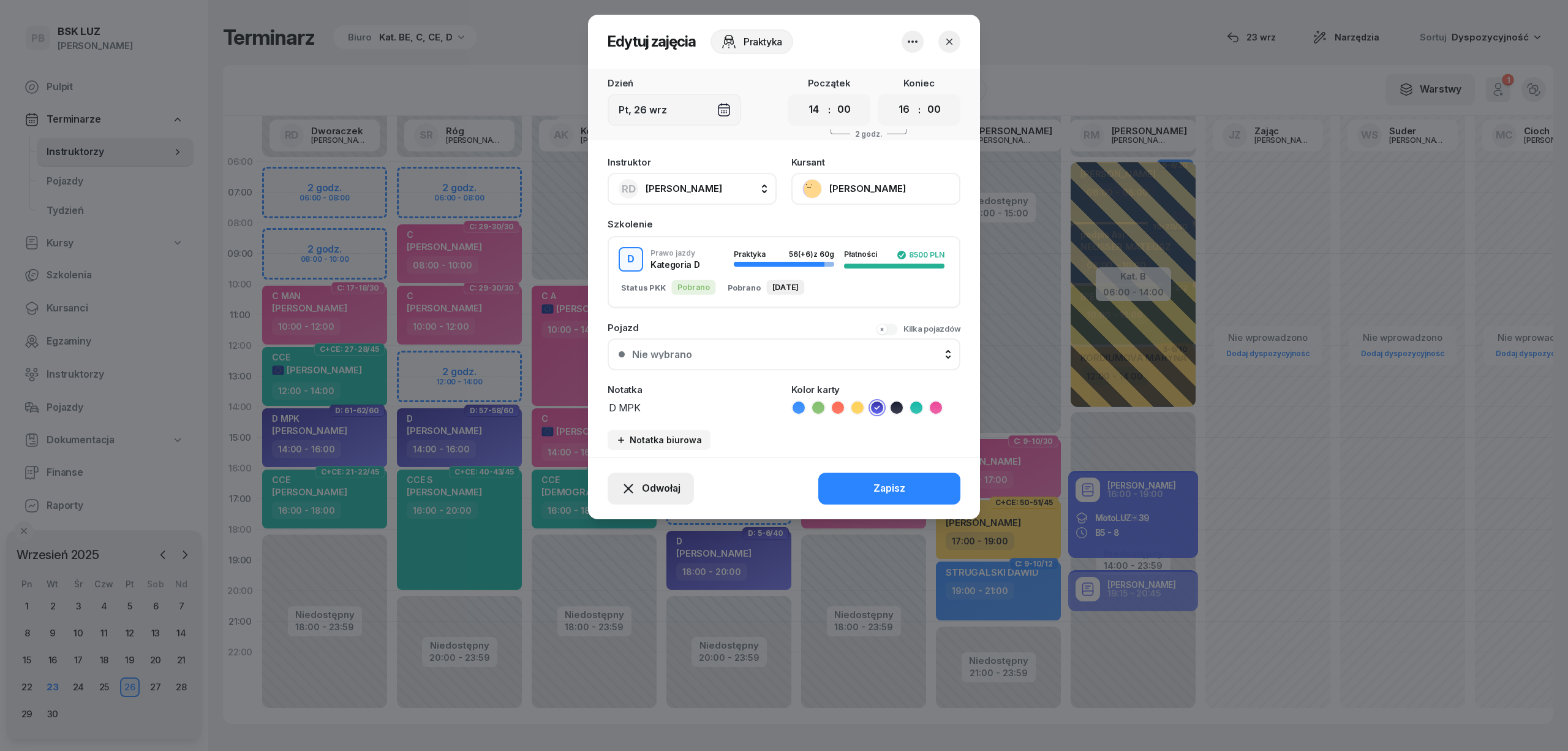
click at [664, 486] on span "Odwołaj" at bounding box center [661, 488] width 38 height 16
click at [674, 388] on link "My odwołaliśmy" at bounding box center [644, 383] width 162 height 31
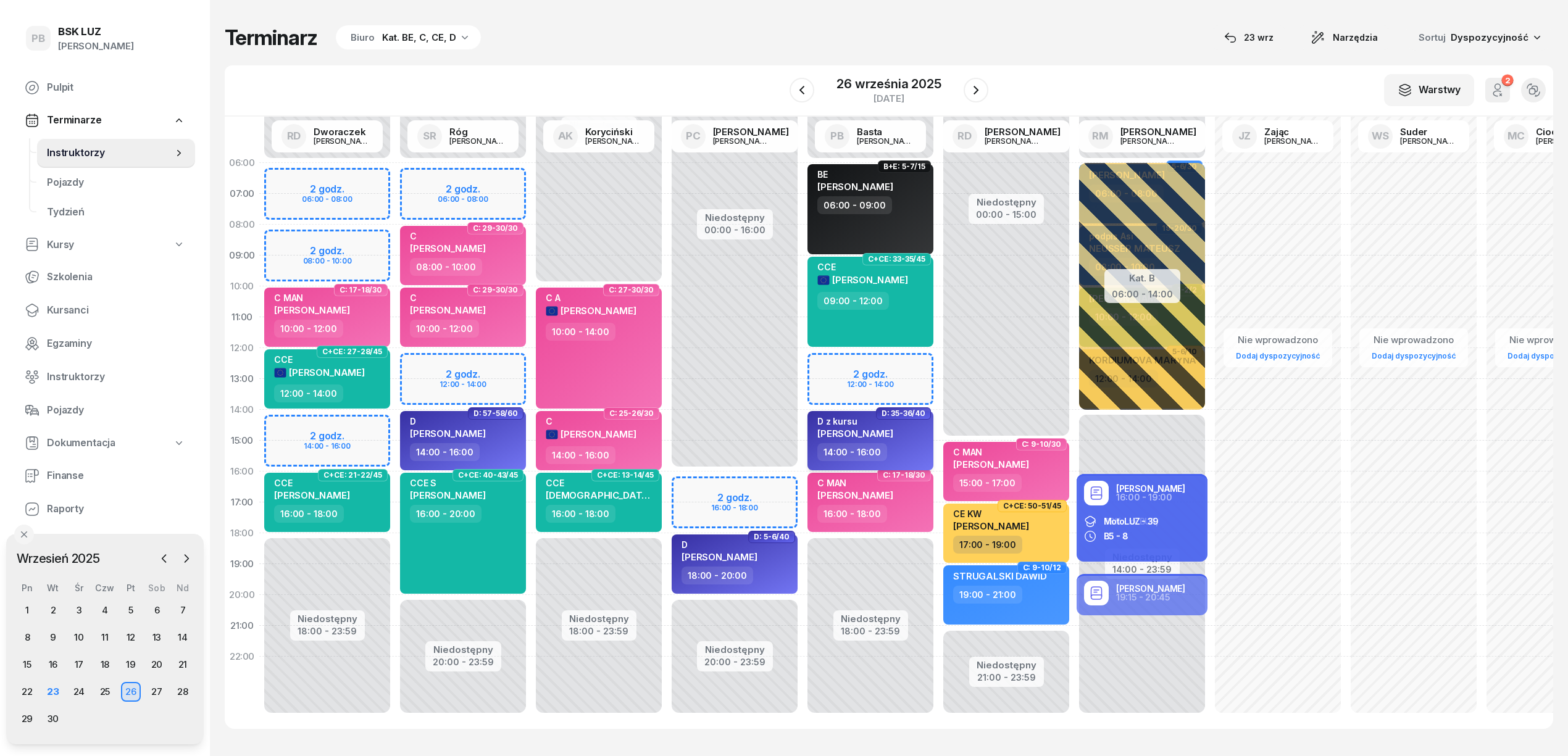
click at [931, 455] on div "D z kursu KWIECIEŃ KRYSTIAN 14:00 - 16:00" at bounding box center [870, 439] width 126 height 59
select select "14"
select select "16"
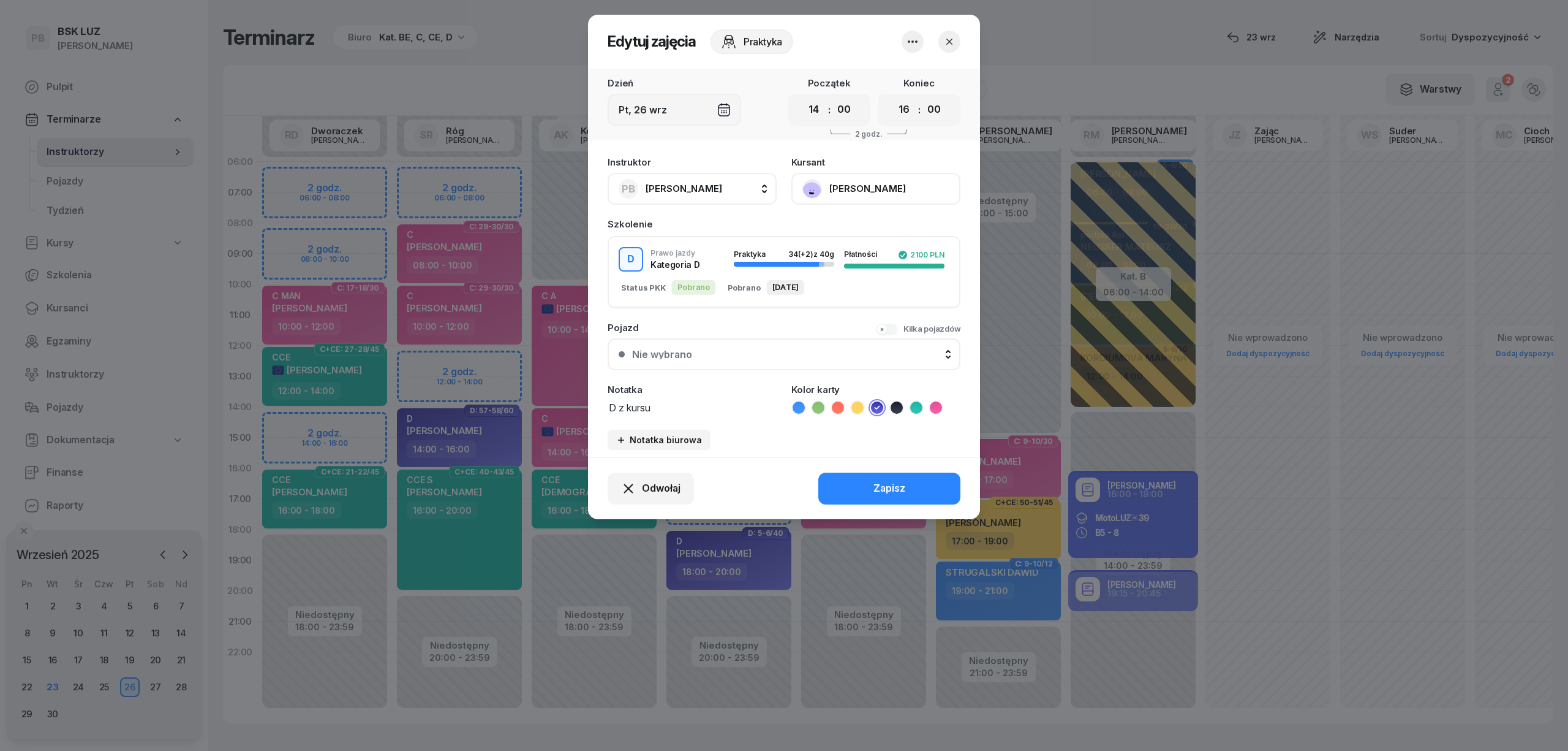
click at [954, 39] on icon "button" at bounding box center [949, 41] width 12 height 13
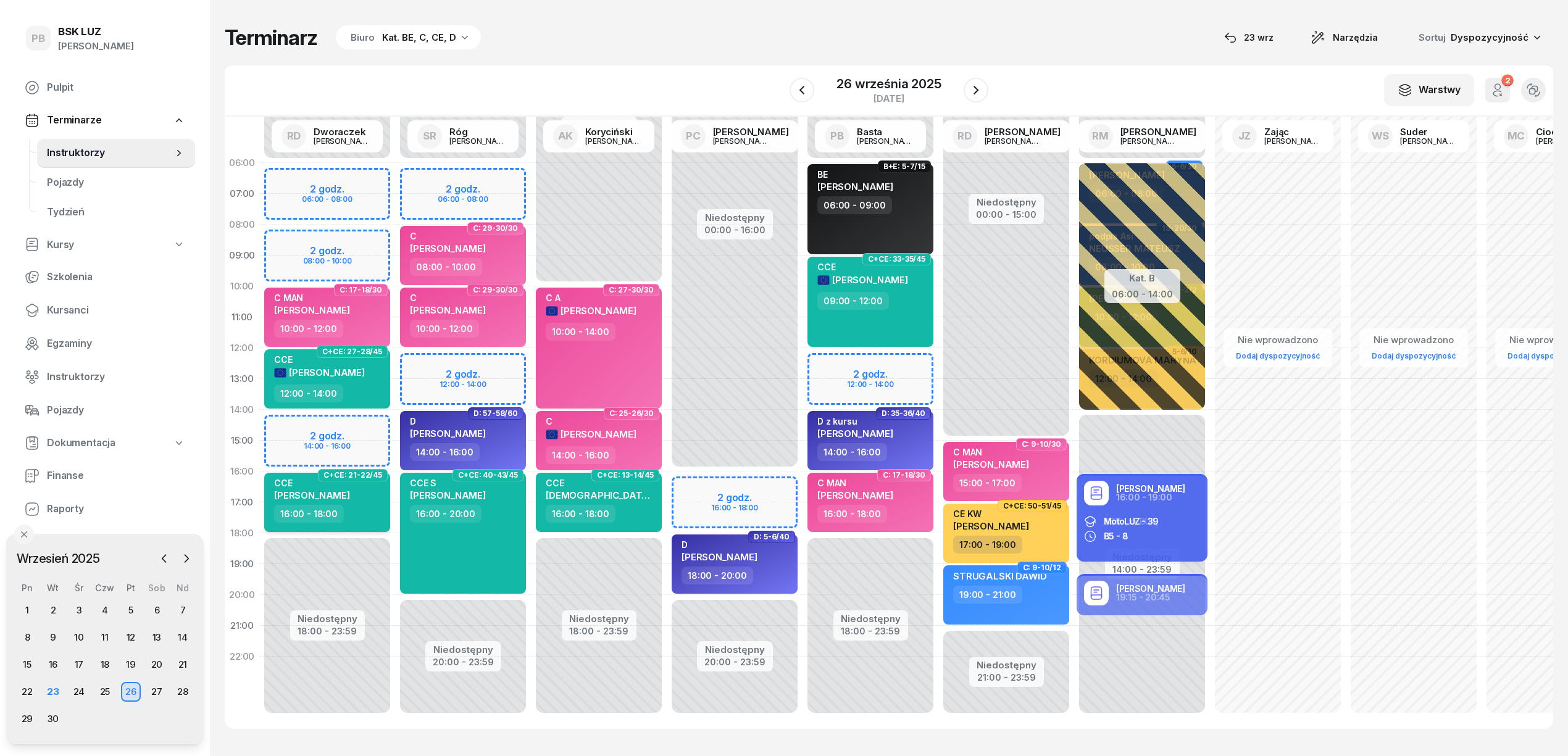
click at [348, 523] on div "CCE PRUSZYŃSKI WOJCIECH 16:00 - 18:00" at bounding box center [327, 501] width 126 height 59
select select "16"
select select "18"
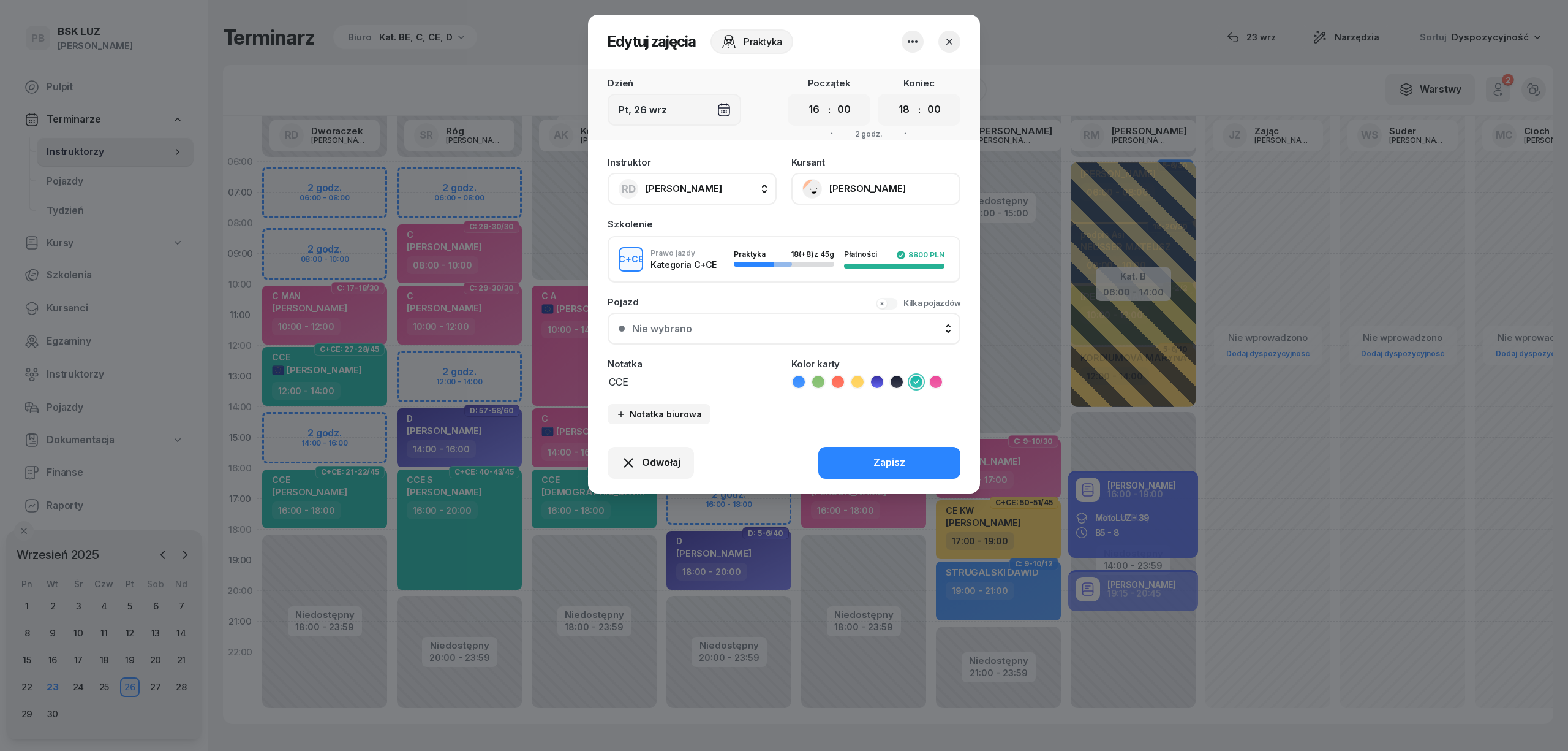
click at [720, 185] on span "[PERSON_NAME]" at bounding box center [684, 188] width 77 height 12
type input "cich"
click at [750, 269] on div "PC Cichoń Paweł" at bounding box center [699, 270] width 146 height 19
click at [865, 461] on button "Zapisz" at bounding box center [889, 463] width 142 height 32
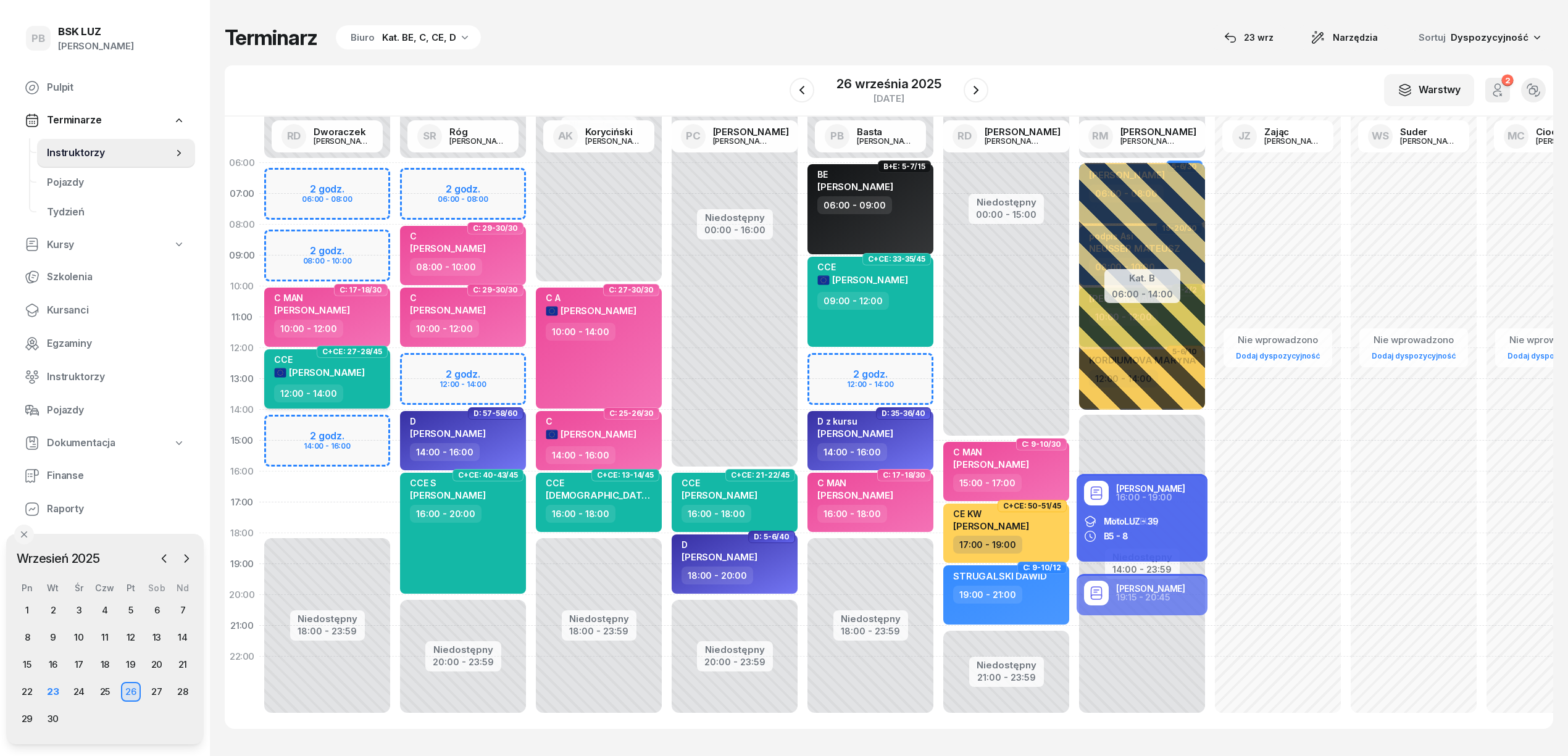
click at [374, 386] on div "12:00 - 14:00" at bounding box center [328, 393] width 108 height 17
select select "12"
select select "14"
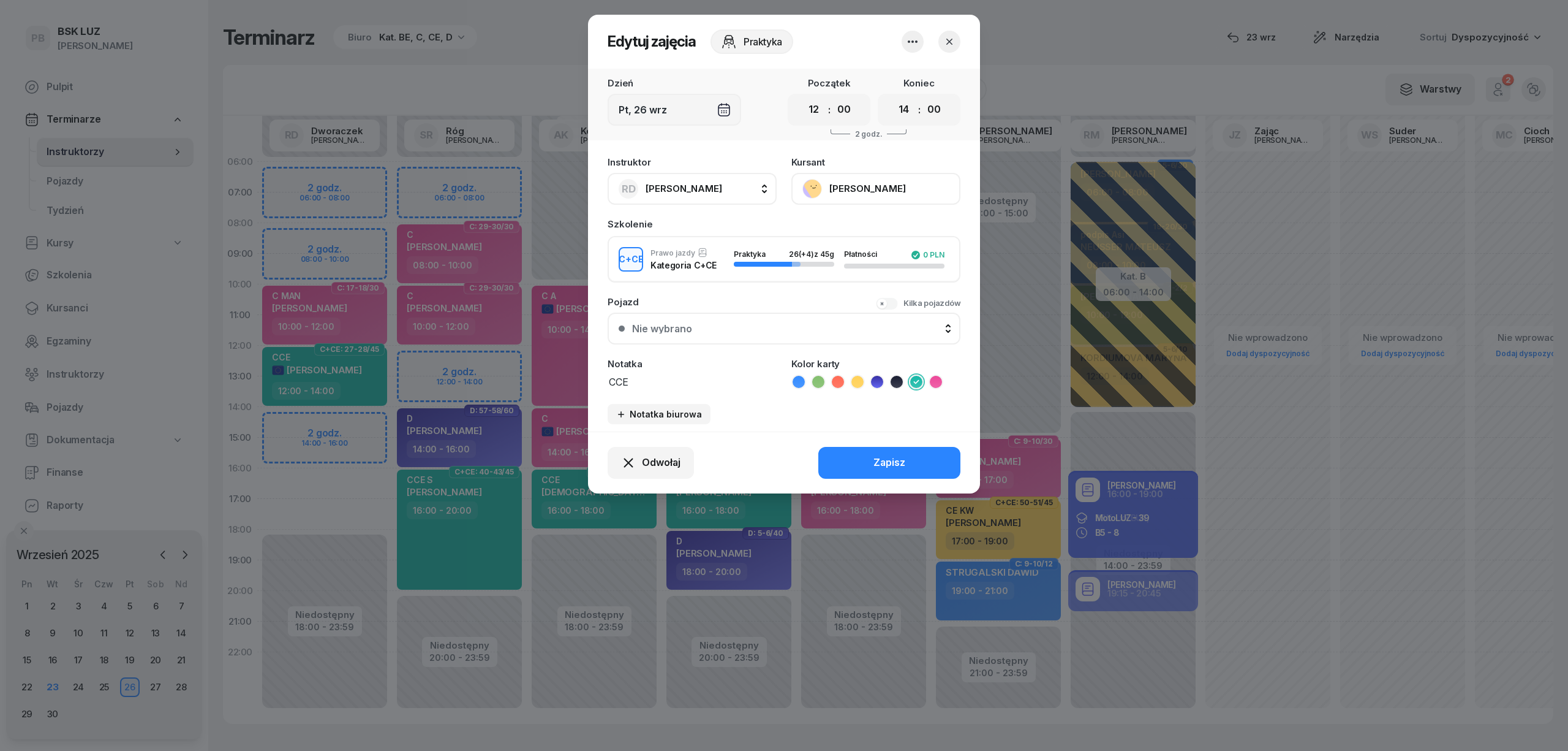
click at [715, 179] on div "RD [PERSON_NAME]" at bounding box center [671, 188] width 104 height 19
type input "bas"
click at [723, 267] on div "PB Basta Piotr" at bounding box center [699, 270] width 146 height 19
click at [863, 461] on button "Zapisz" at bounding box center [889, 463] width 142 height 32
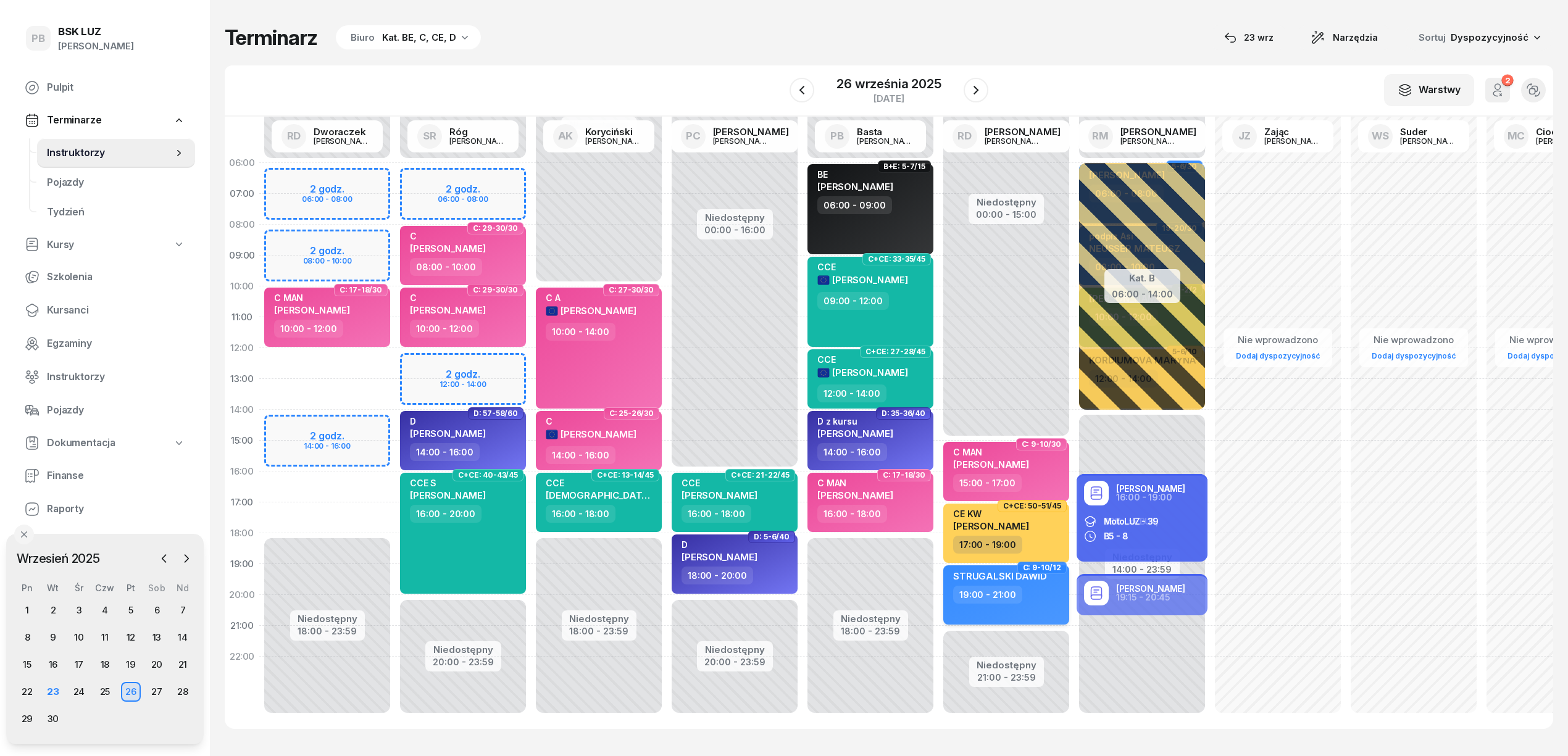
click at [1052, 608] on div "STRUGALSKI DAWID 19:00 - 21:00" at bounding box center [1006, 594] width 126 height 59
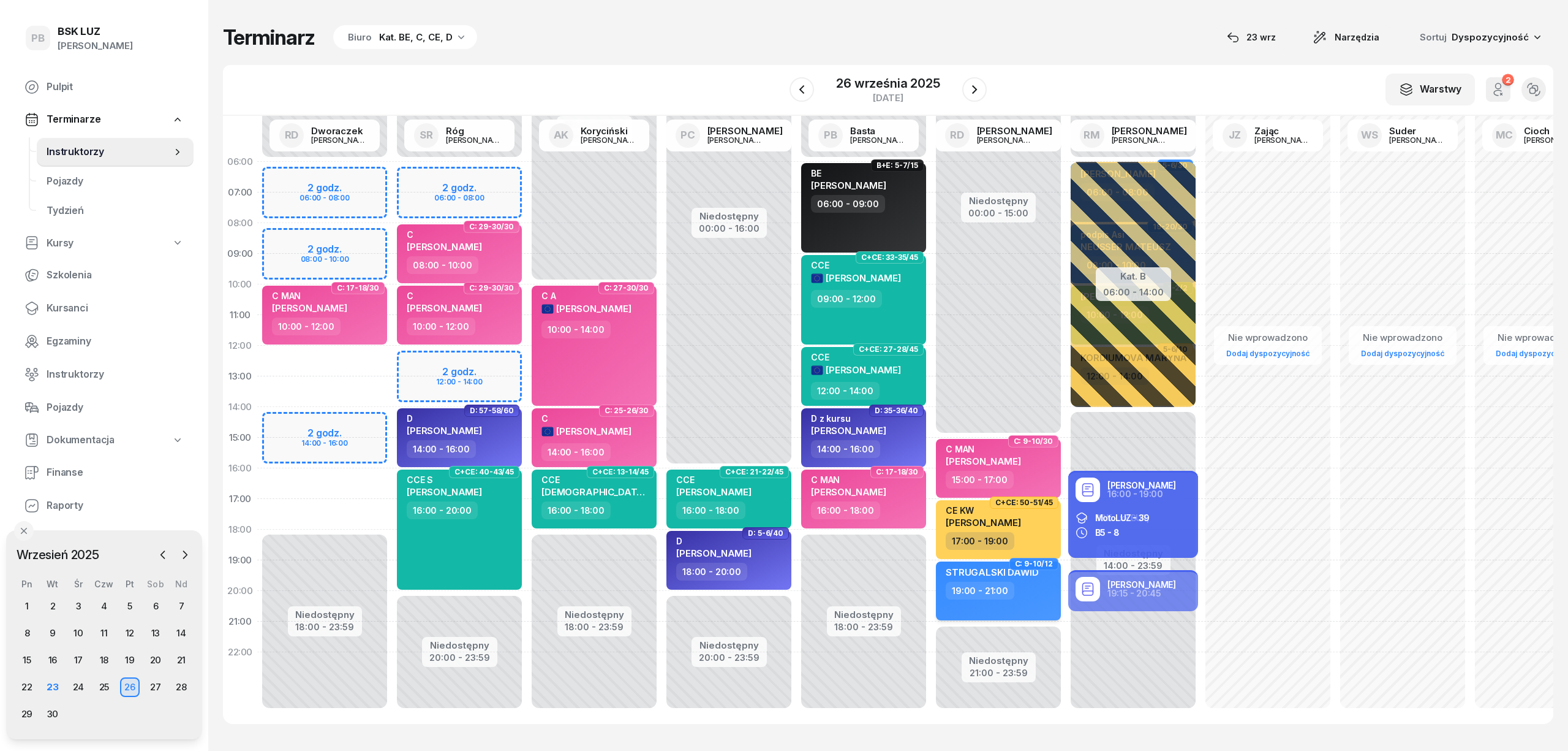
select select "19"
select select "21"
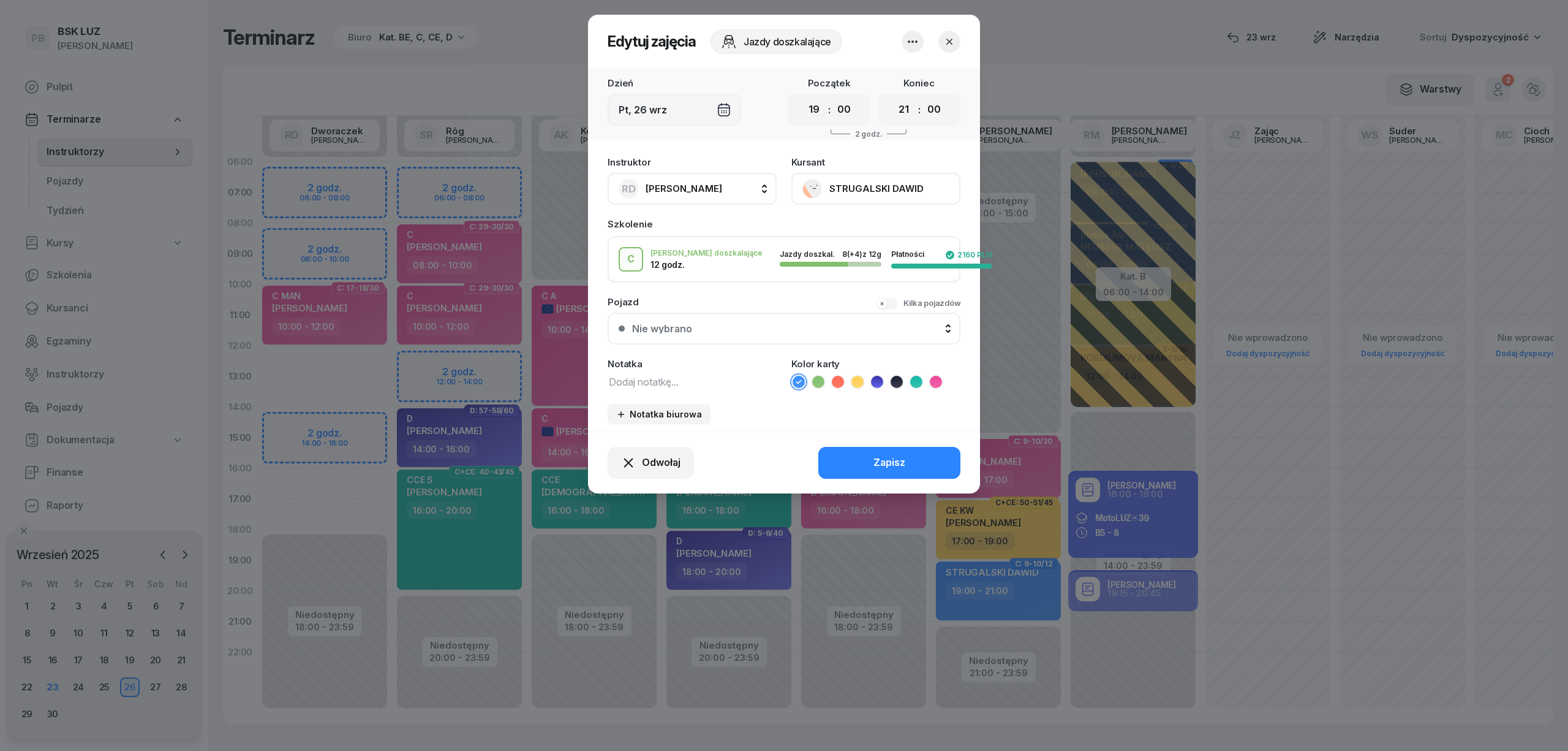
click at [936, 385] on icon at bounding box center [935, 382] width 12 height 13
click at [926, 439] on div "Odwołaj Zapisz" at bounding box center [784, 463] width 392 height 62
click at [920, 456] on button "Zapisz" at bounding box center [889, 463] width 142 height 32
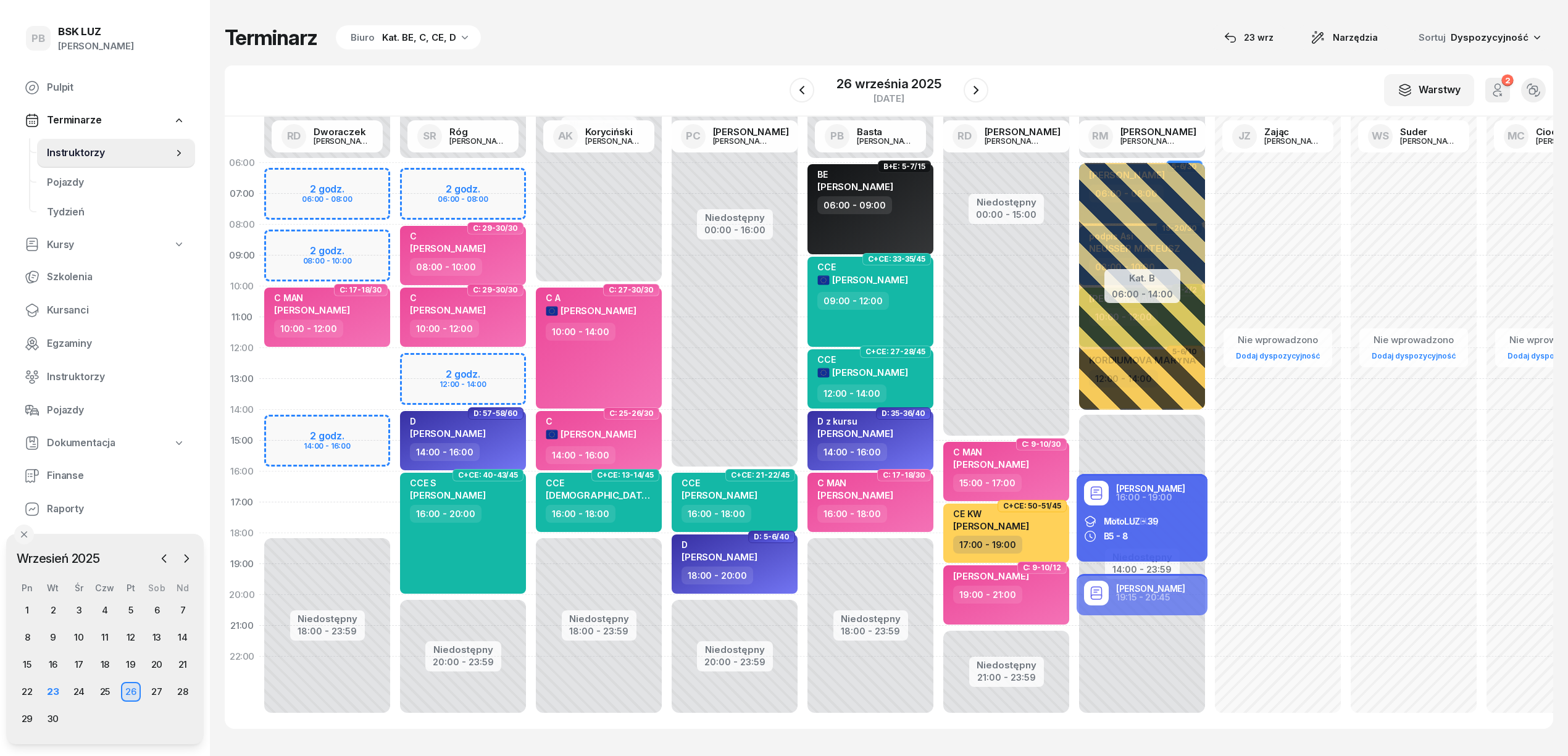
click at [674, 45] on div "Terminarz Biuro Kat. BE, C, CE, D [DATE] Narzędzia Sortuj Dyspozycyjność" at bounding box center [888, 37] width 1328 height 26
click at [711, 52] on div "Terminarz Biuro Kat. BE, C, CE, D 23 wrz Narzędzia Sortuj Dyspozycyjność W Wybi…" at bounding box center [888, 377] width 1328 height 753
click at [66, 691] on div "24" at bounding box center [78, 691] width 26 height 19
click at [76, 693] on div "24" at bounding box center [78, 692] width 19 height 19
click at [81, 695] on div "24" at bounding box center [78, 692] width 19 height 19
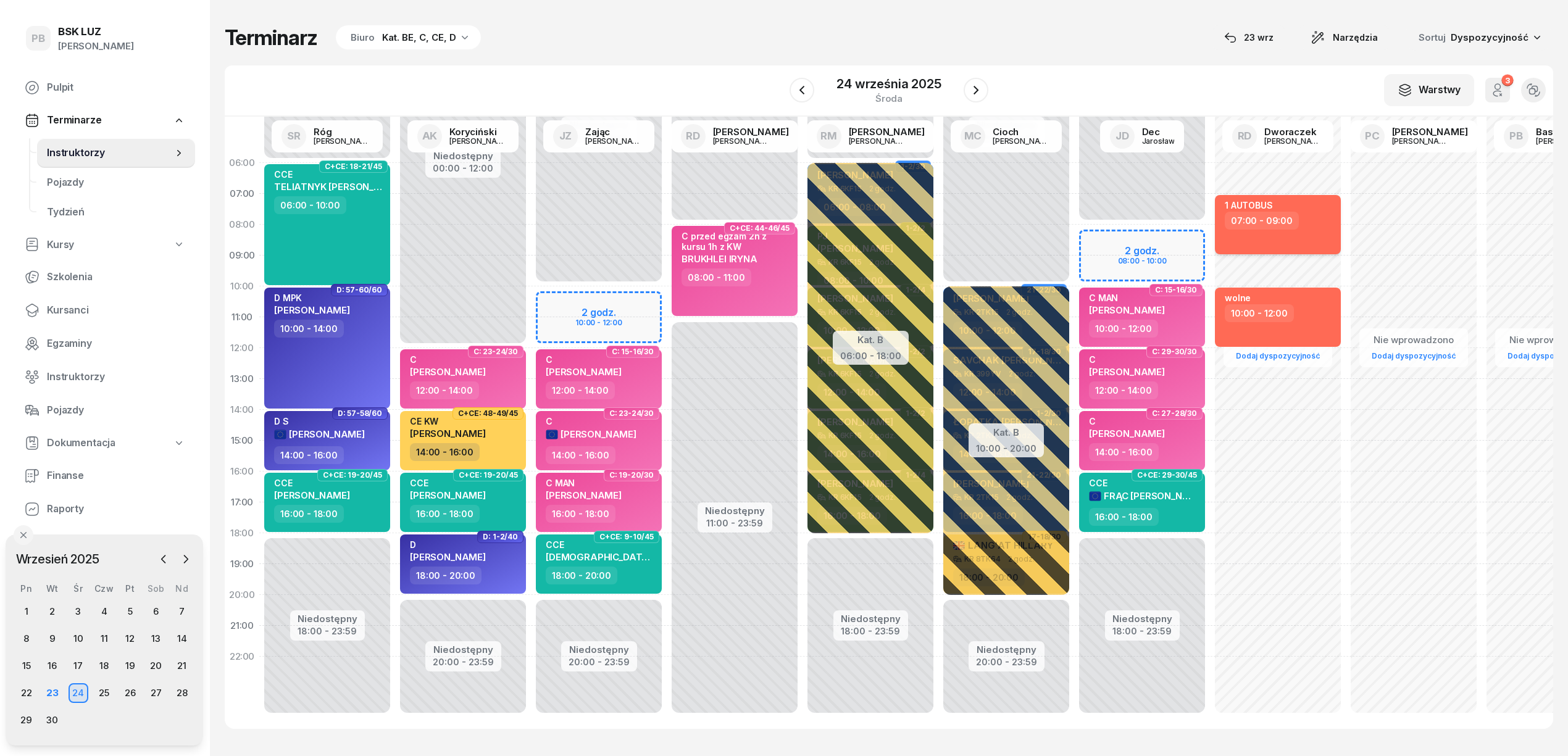
click at [1301, 235] on div "1 AUTOBUS 07:00 - 09:00" at bounding box center [1277, 224] width 126 height 59
select select "07"
select select "09"
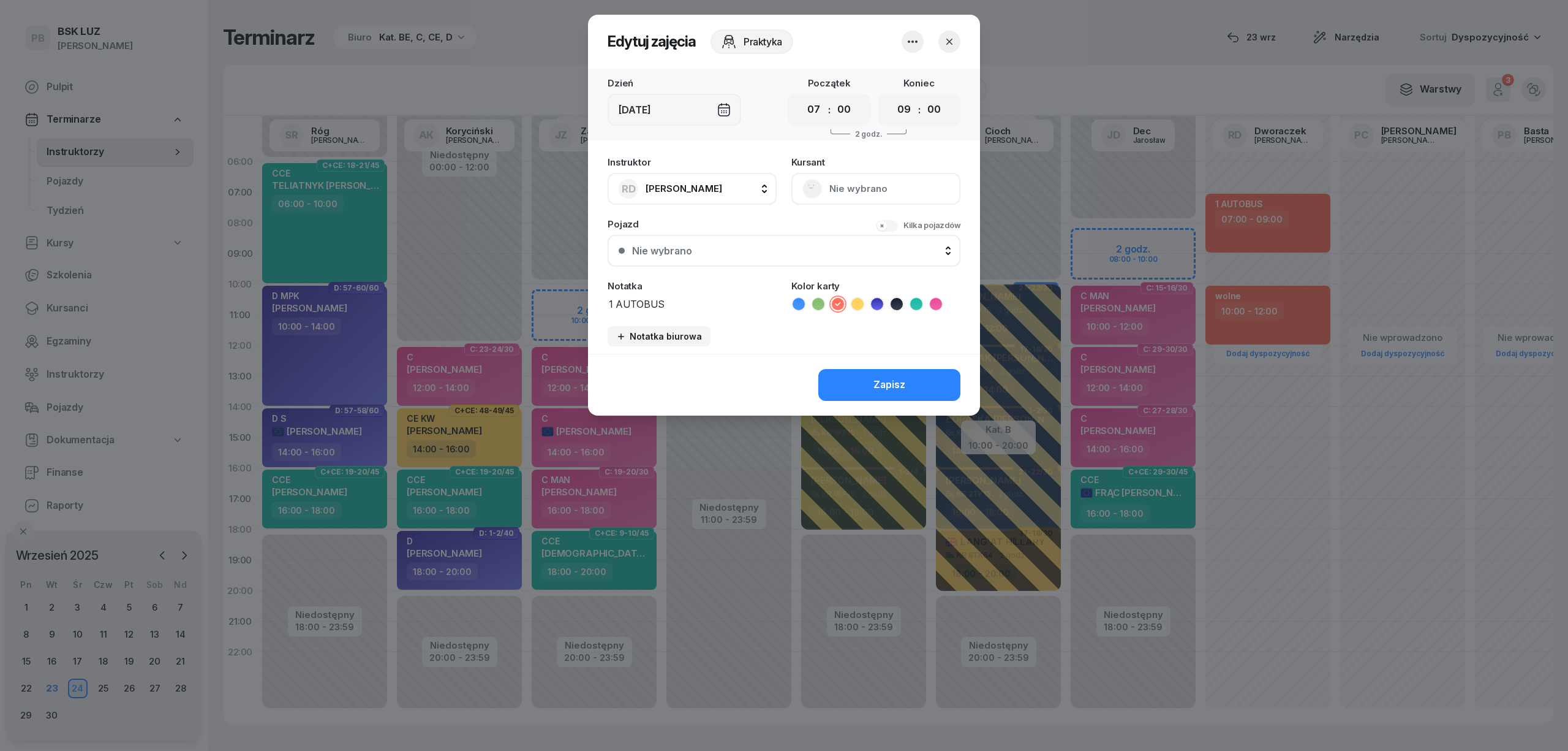
drag, startPoint x: 660, startPoint y: 304, endPoint x: 596, endPoint y: 305, distance: 64.0
click at [597, 305] on div "Instruktor RD Dworaczek Ryszard AK Koryciński Artur BP Pająk Bogusław DA Arenda…" at bounding box center [784, 252] width 392 height 204
click at [952, 40] on icon "button" at bounding box center [949, 41] width 12 height 13
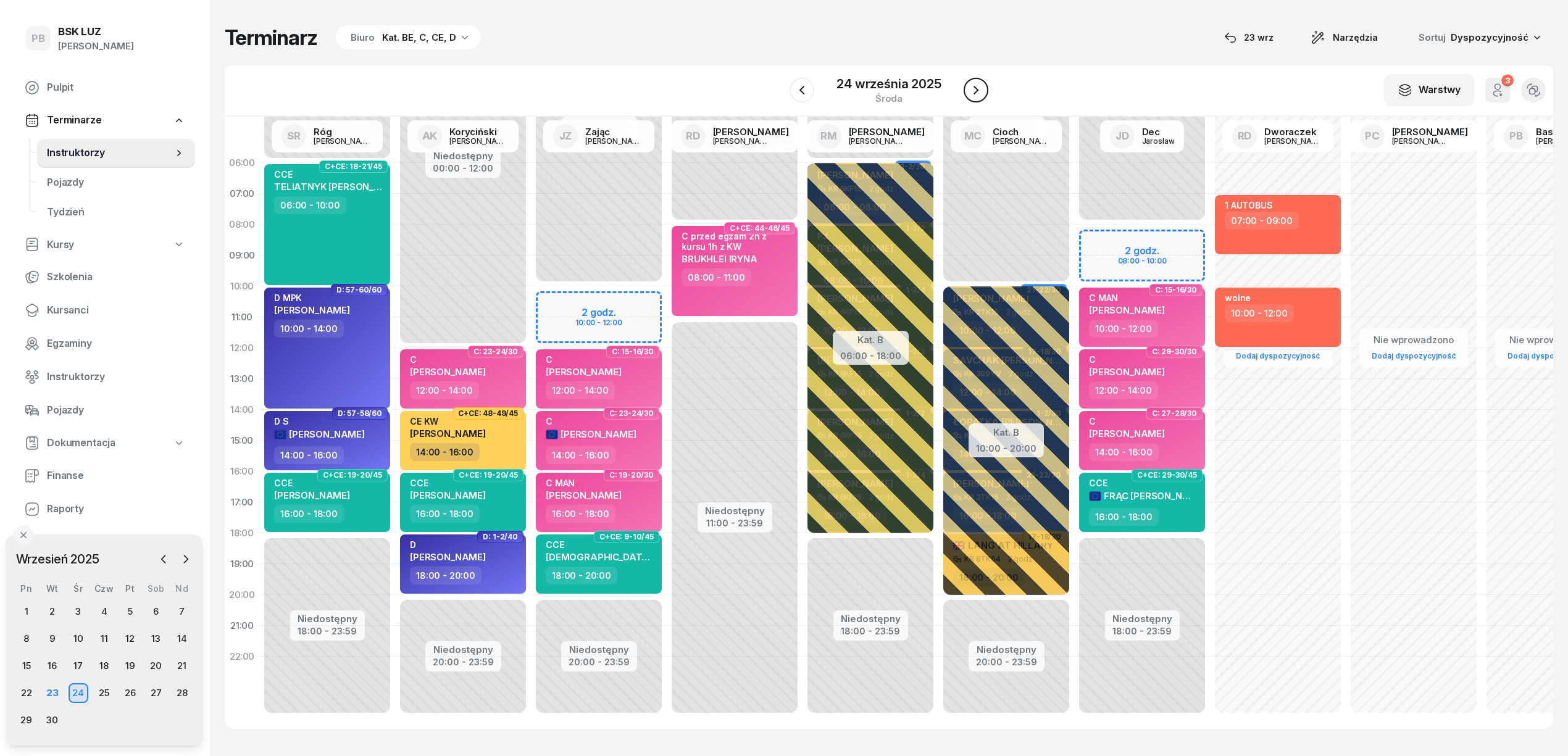
click at [983, 99] on button "button" at bounding box center [975, 89] width 24 height 24
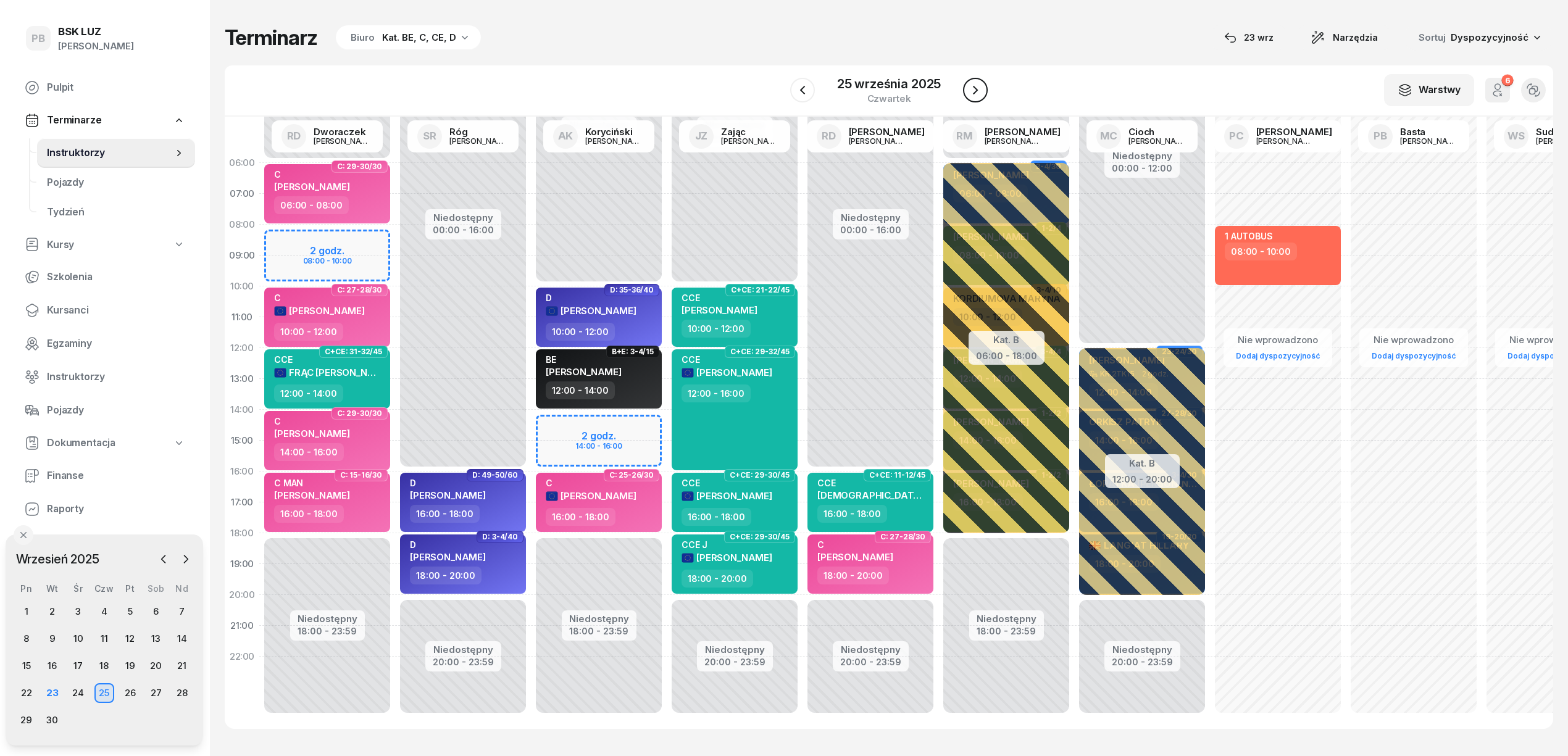
click at [977, 96] on icon "button" at bounding box center [974, 89] width 15 height 15
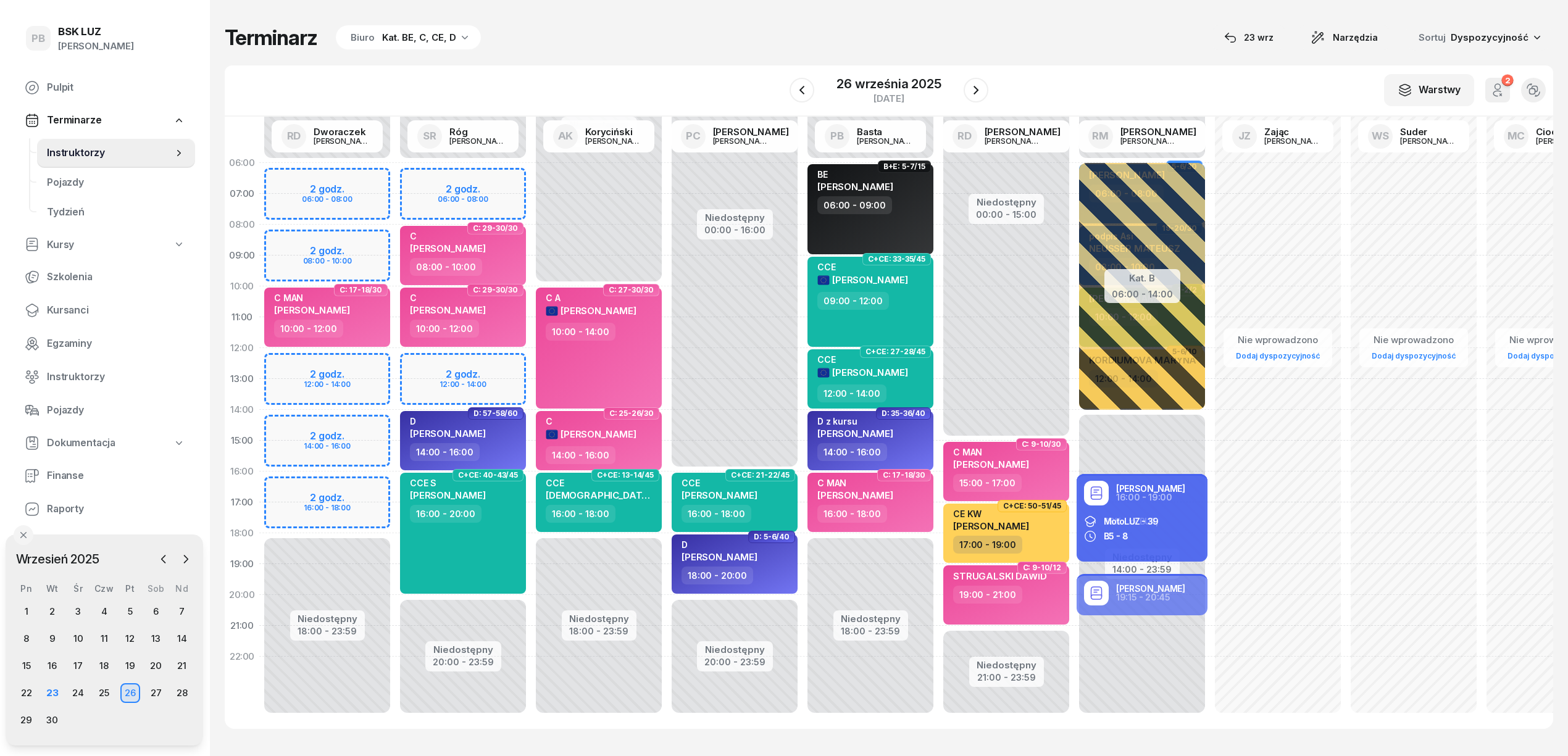
click at [1265, 230] on div "Nie wprowadzono Dodaj dyspozycyjność" at bounding box center [1277, 439] width 136 height 586
select select "08"
select select "10"
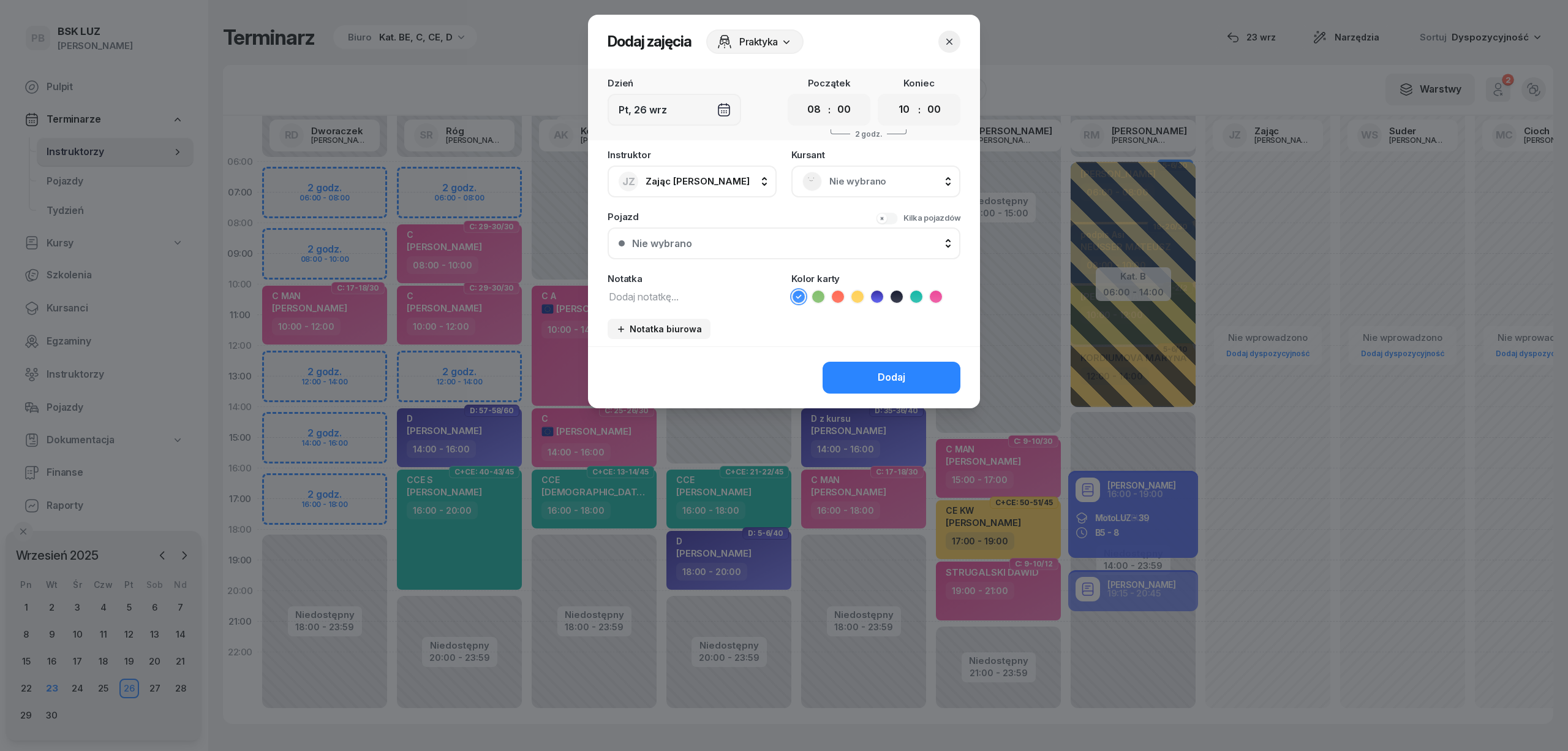
click at [704, 291] on textarea at bounding box center [692, 295] width 169 height 16
paste textarea "1 AUTOBUS"
type textarea "1 AUTOBUS"
click at [839, 295] on icon at bounding box center [837, 296] width 12 height 13
click at [865, 369] on button "Dodaj" at bounding box center [891, 377] width 137 height 32
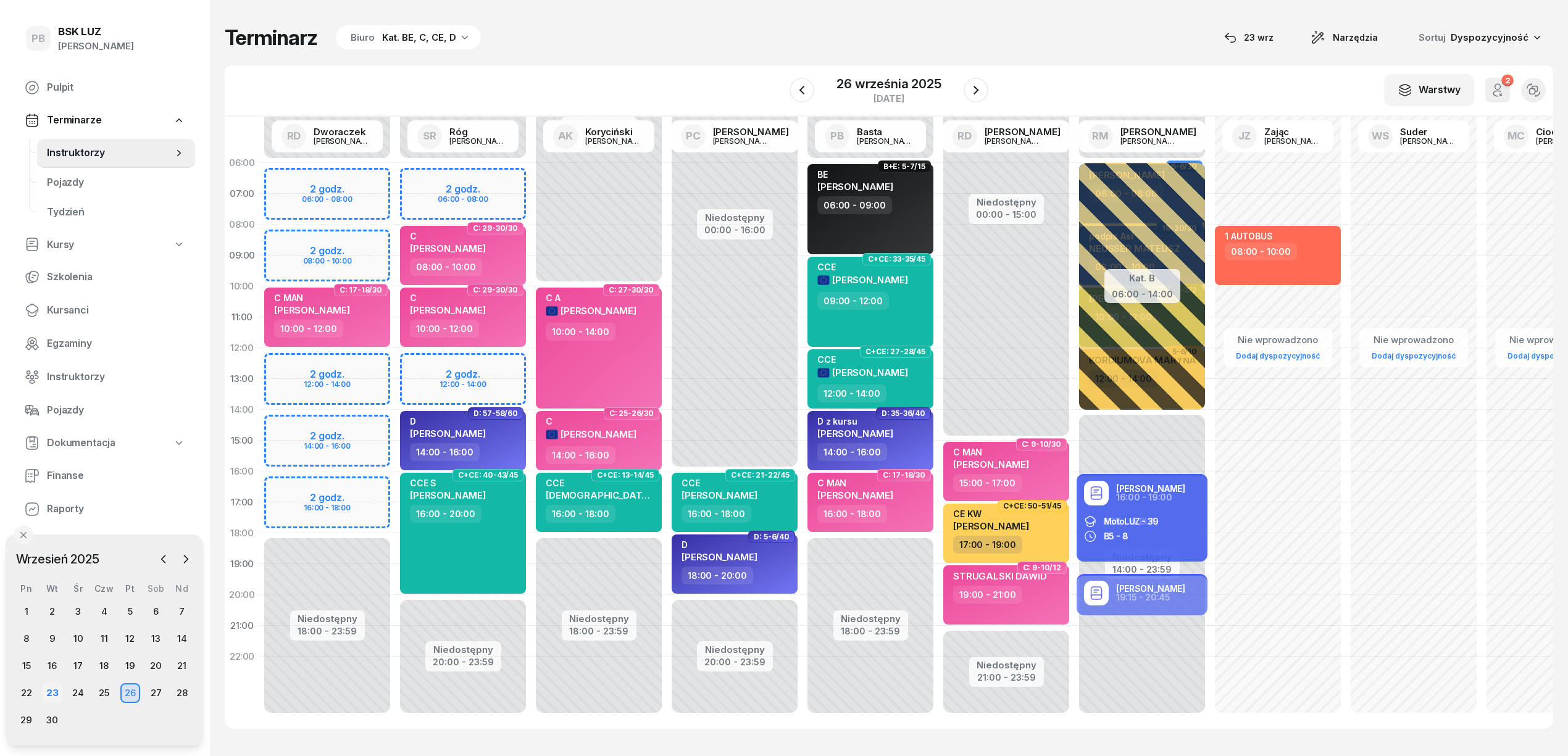
click at [46, 691] on div "23" at bounding box center [52, 692] width 19 height 19
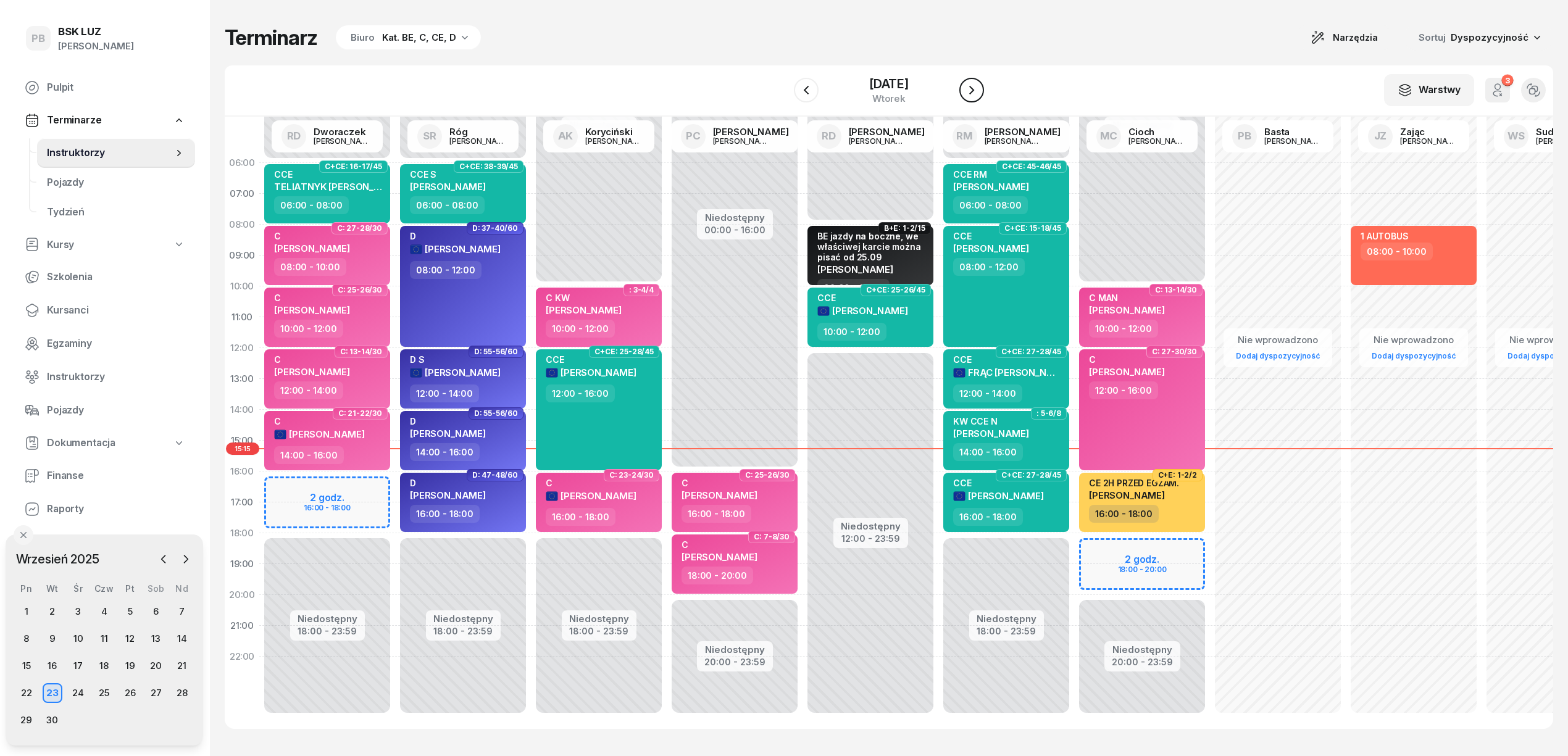
click at [983, 93] on button "button" at bounding box center [970, 89] width 24 height 24
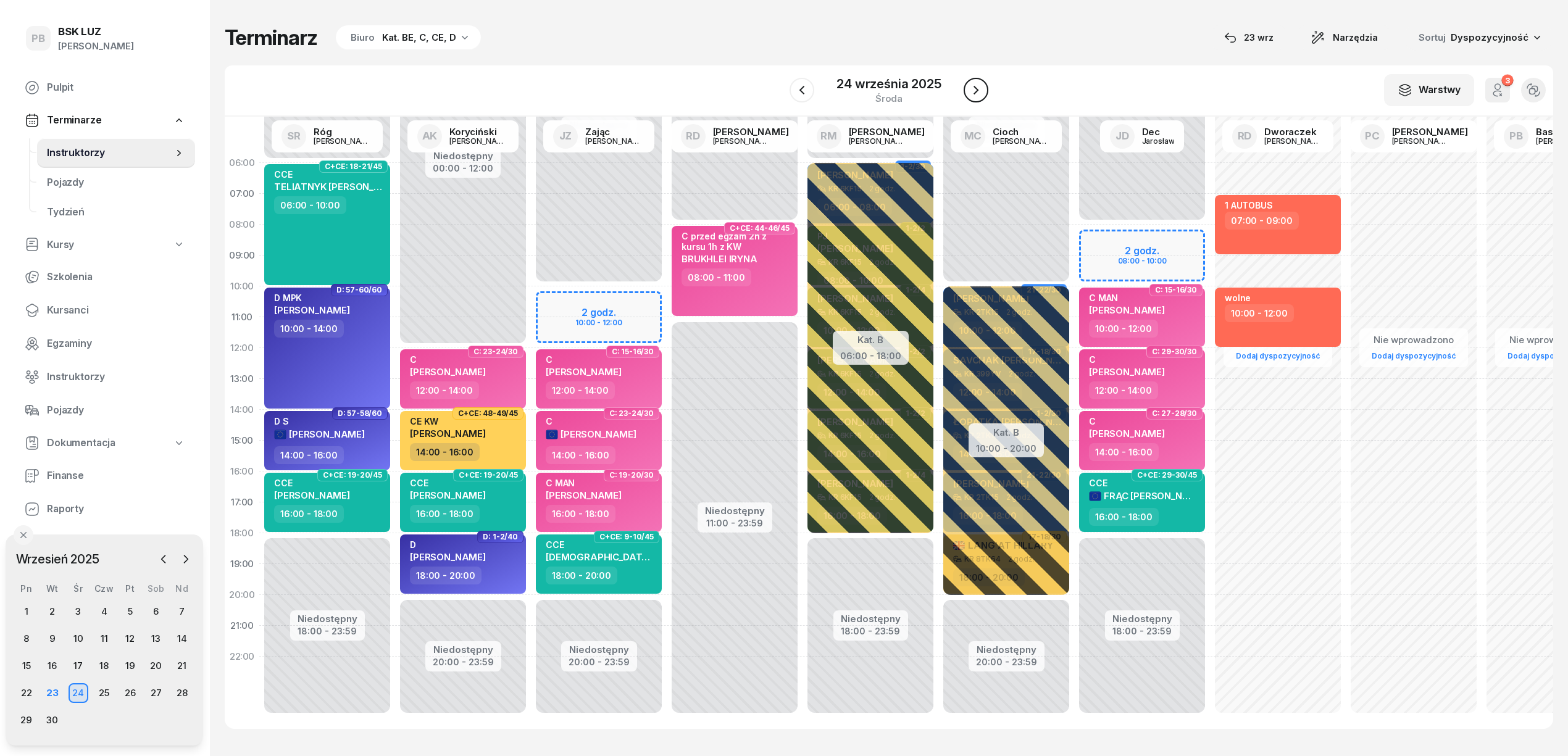
click at [970, 84] on icon "button" at bounding box center [975, 89] width 15 height 15
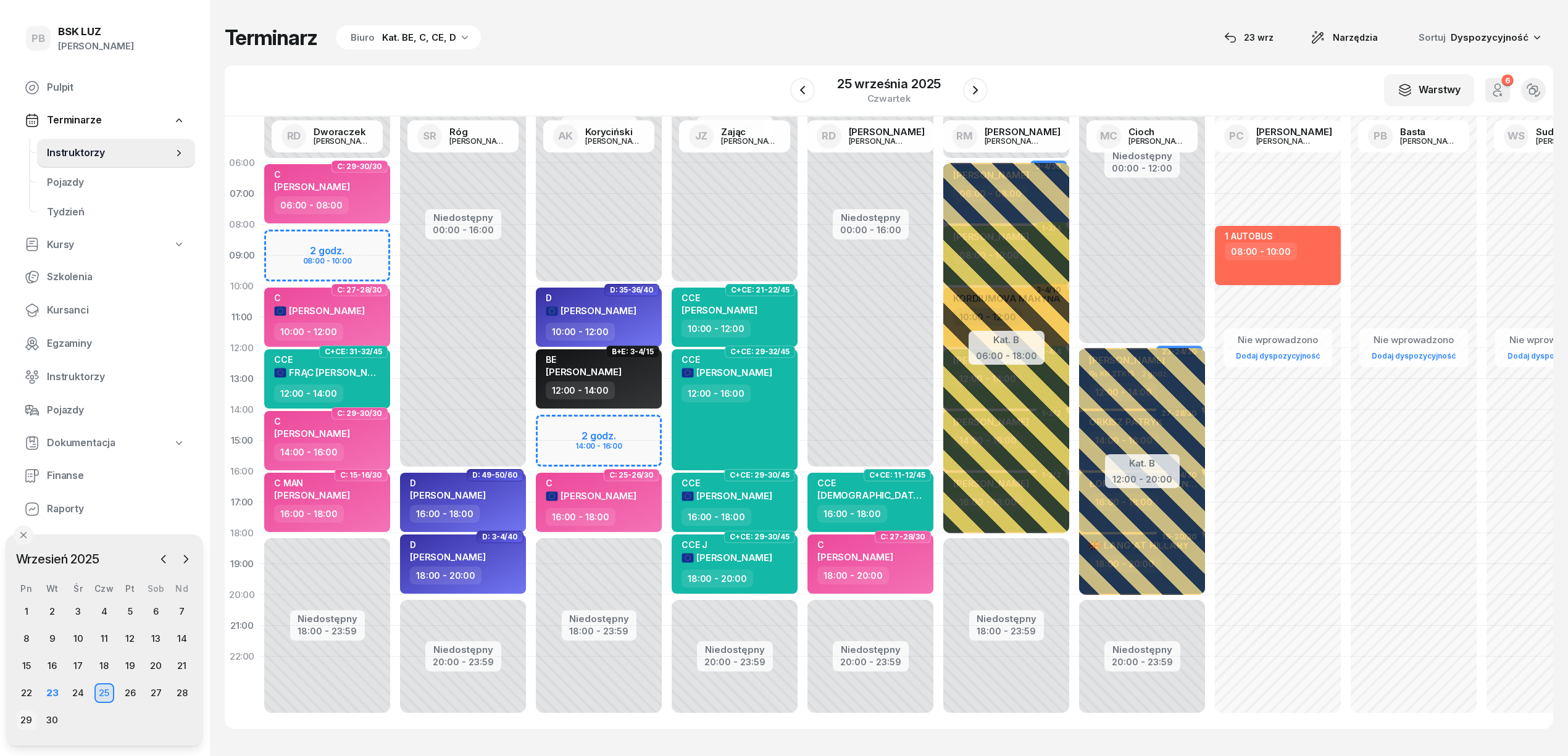
click at [31, 719] on div "29" at bounding box center [26, 719] width 19 height 19
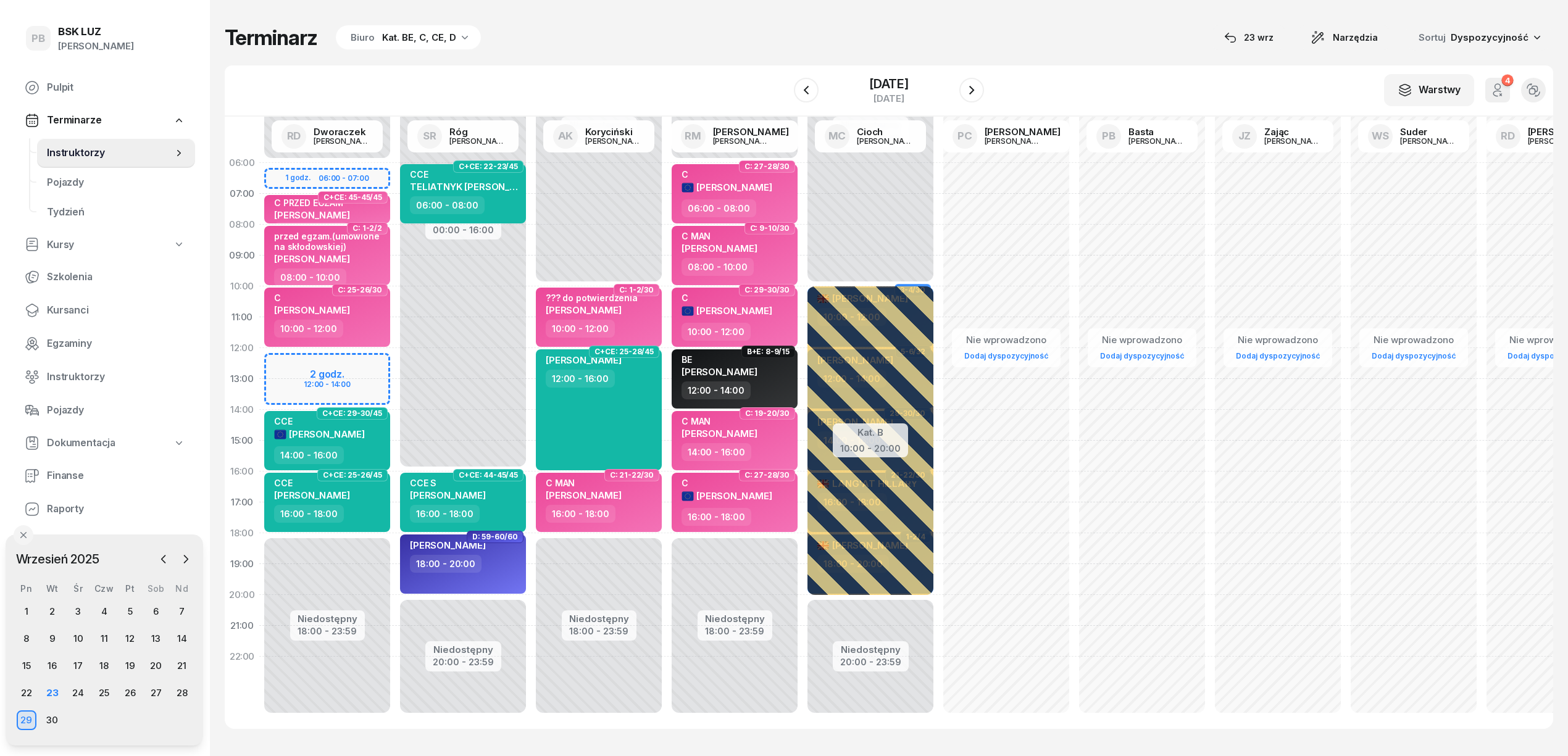
click at [1002, 227] on div "Nie wprowadzono Dodaj dyspozycyjność" at bounding box center [1006, 439] width 136 height 586
select select "08"
select select "10"
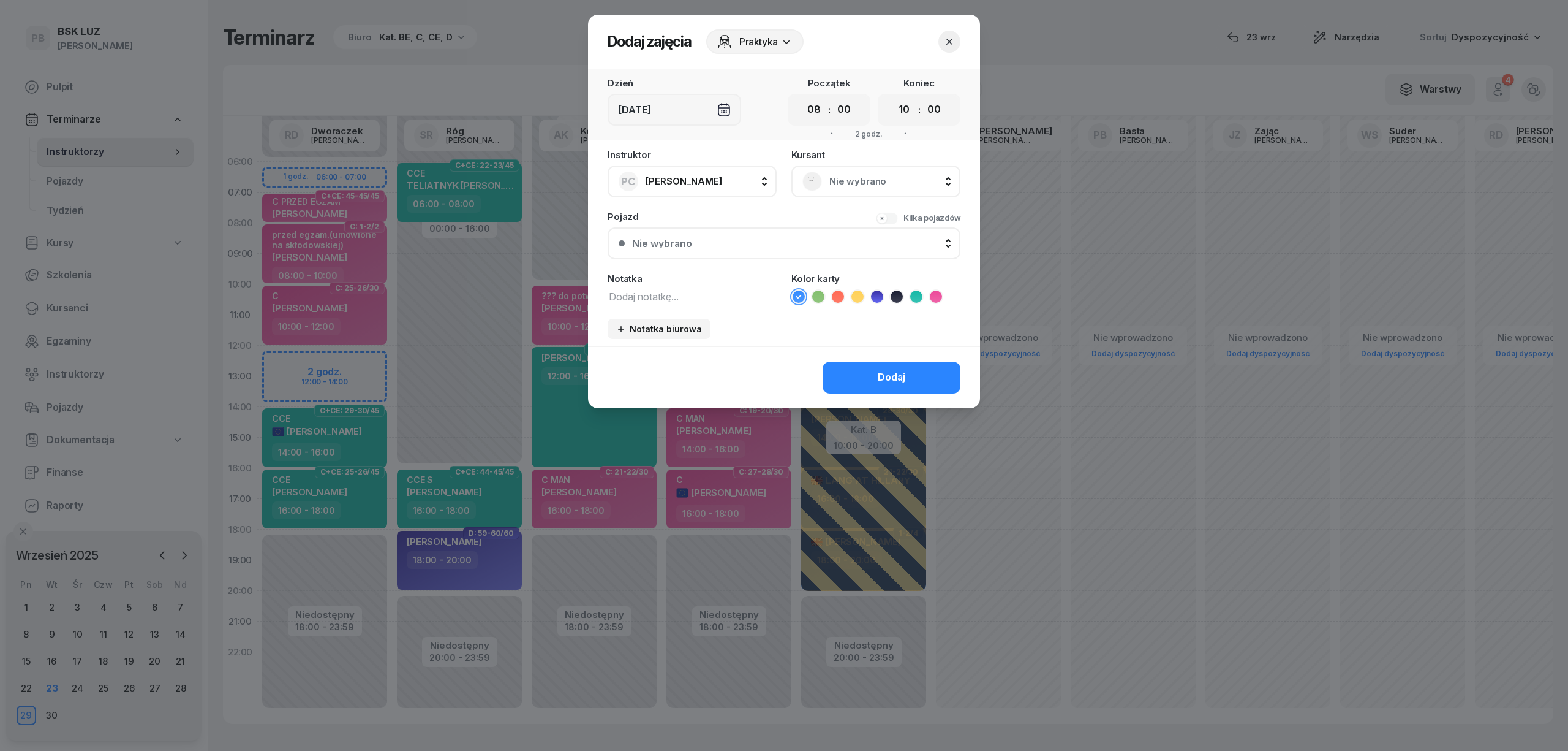
click at [697, 295] on textarea at bounding box center [692, 295] width 169 height 16
paste textarea "1 AUTOBUS"
type textarea "1 AUTOBUS"
drag, startPoint x: 838, startPoint y: 362, endPoint x: 801, endPoint y: 314, distance: 60.6
click at [780, 327] on div "Dodaj zajęcia Praktyka Dzień Pon, 29 wrz Początek 00 01 02 03 04 05 06 07 08 09…" at bounding box center [784, 211] width 392 height 393
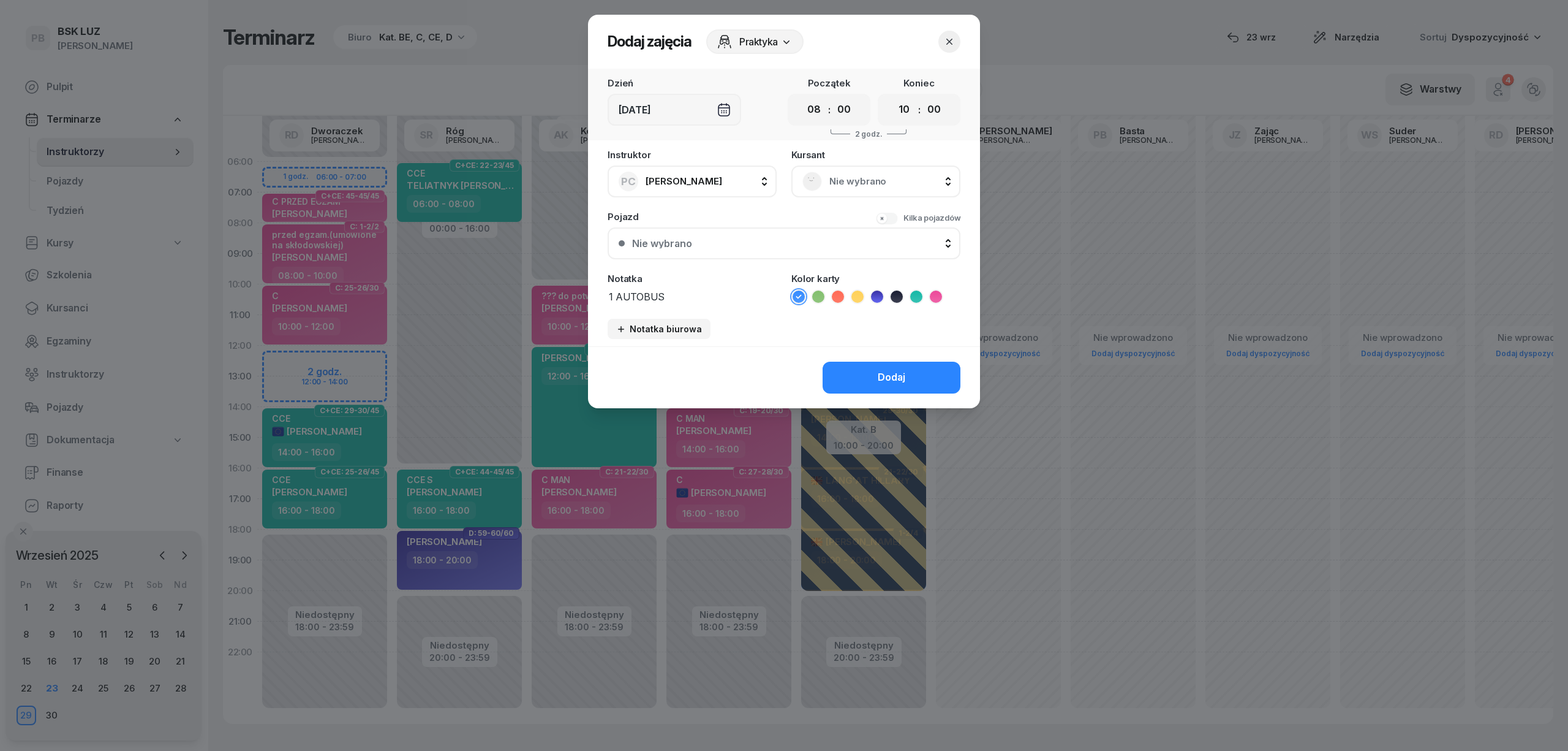
click at [838, 299] on icon at bounding box center [837, 296] width 12 height 13
click at [847, 376] on button "Dodaj" at bounding box center [891, 377] width 137 height 32
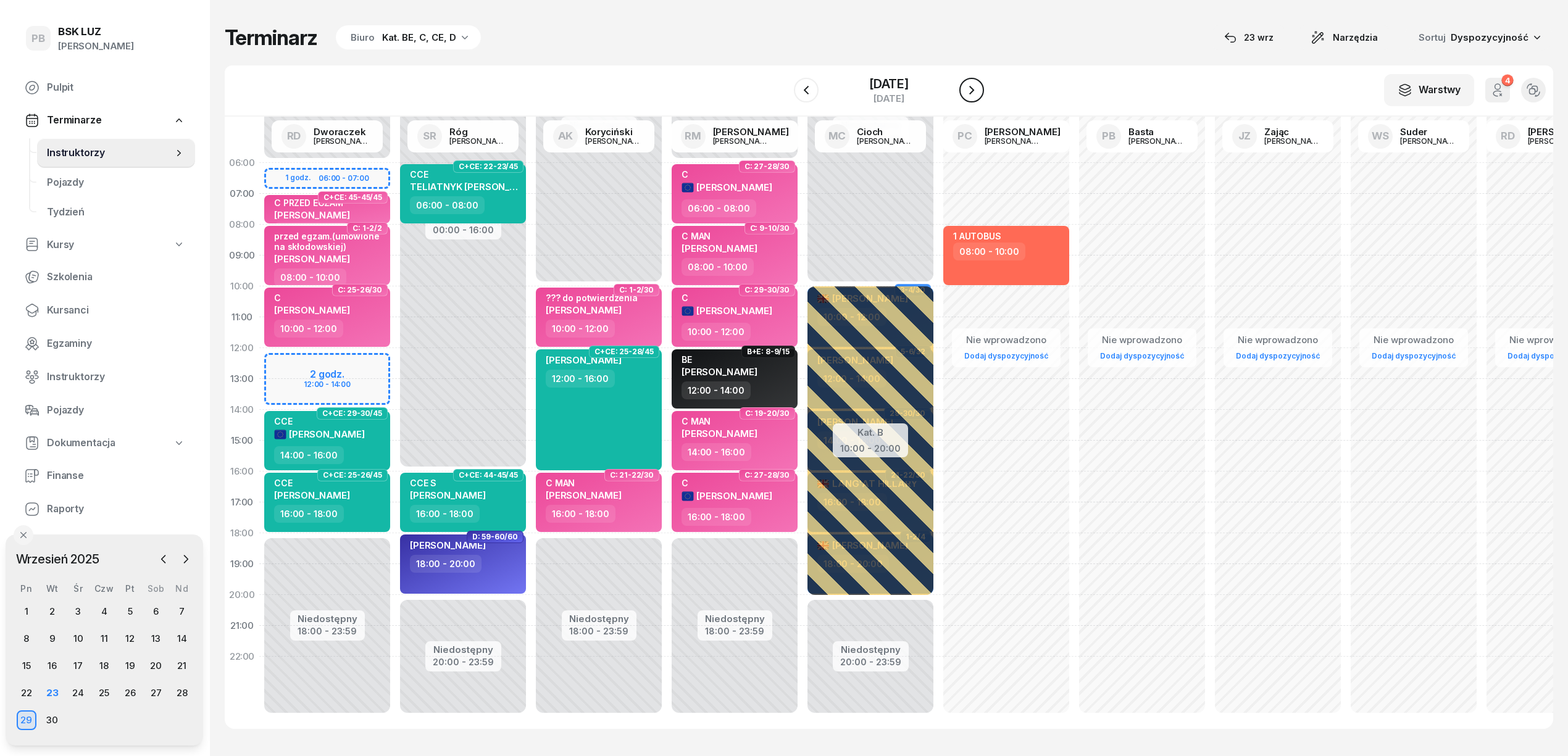
click at [979, 85] on icon "button" at bounding box center [970, 89] width 15 height 15
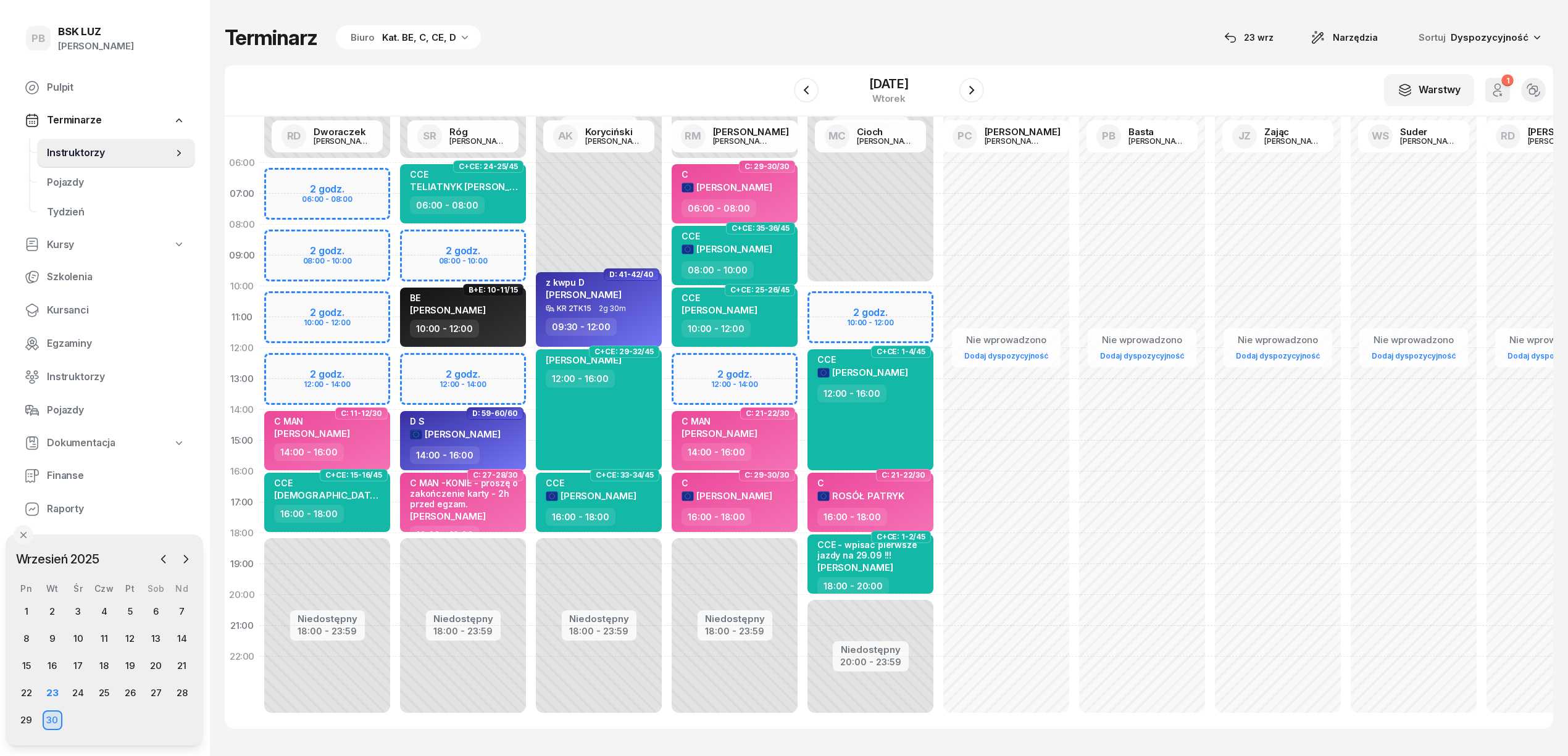
click at [1029, 235] on div "Nie wprowadzono Dodaj dyspozycyjność" at bounding box center [1006, 439] width 136 height 586
select select "08"
select select "10"
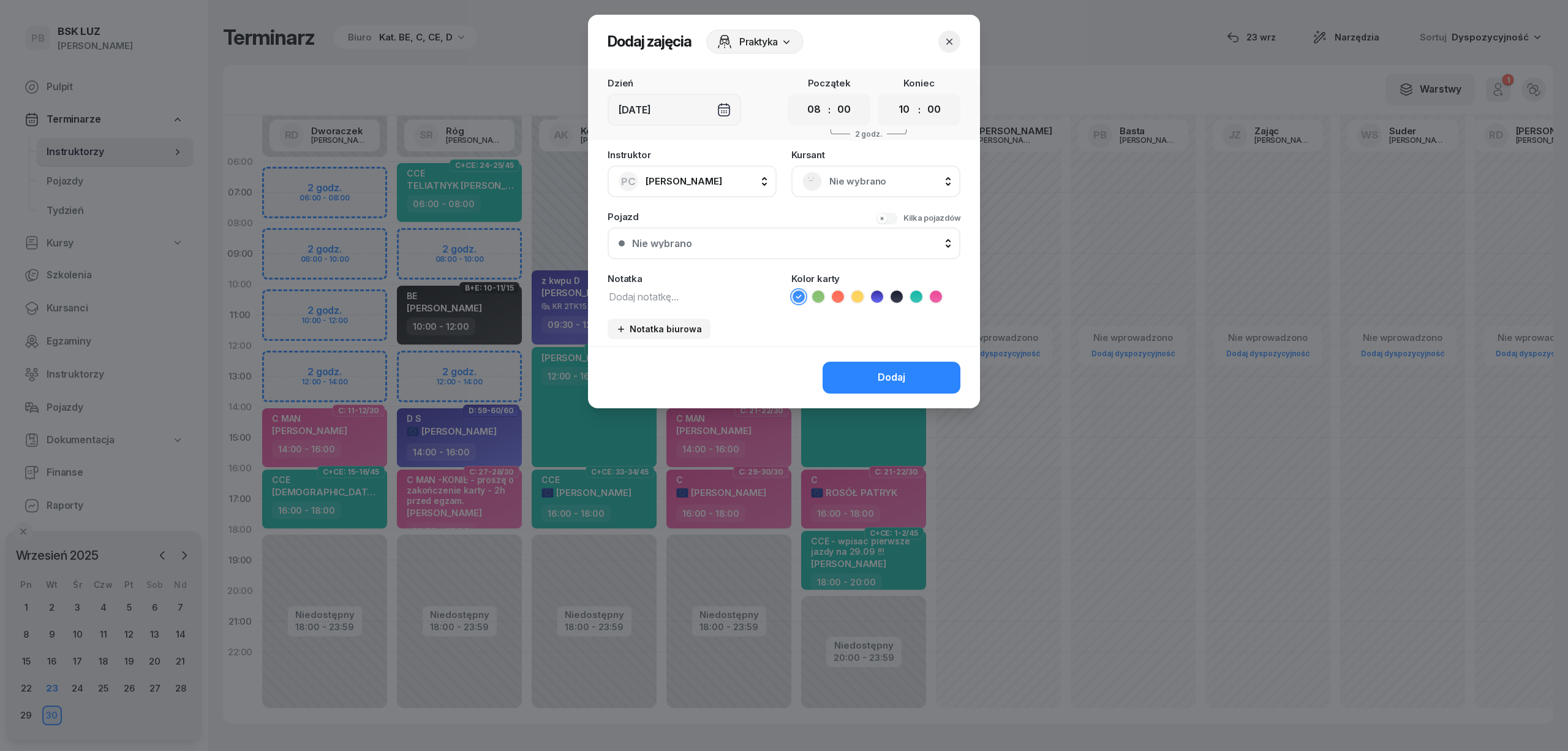
click at [711, 288] on textarea at bounding box center [692, 295] width 169 height 16
paste textarea "1 AUTOBUS"
type textarea "1 AUTOBUS"
click at [842, 296] on icon at bounding box center [837, 296] width 12 height 13
click at [863, 370] on button "Dodaj" at bounding box center [891, 377] width 137 height 32
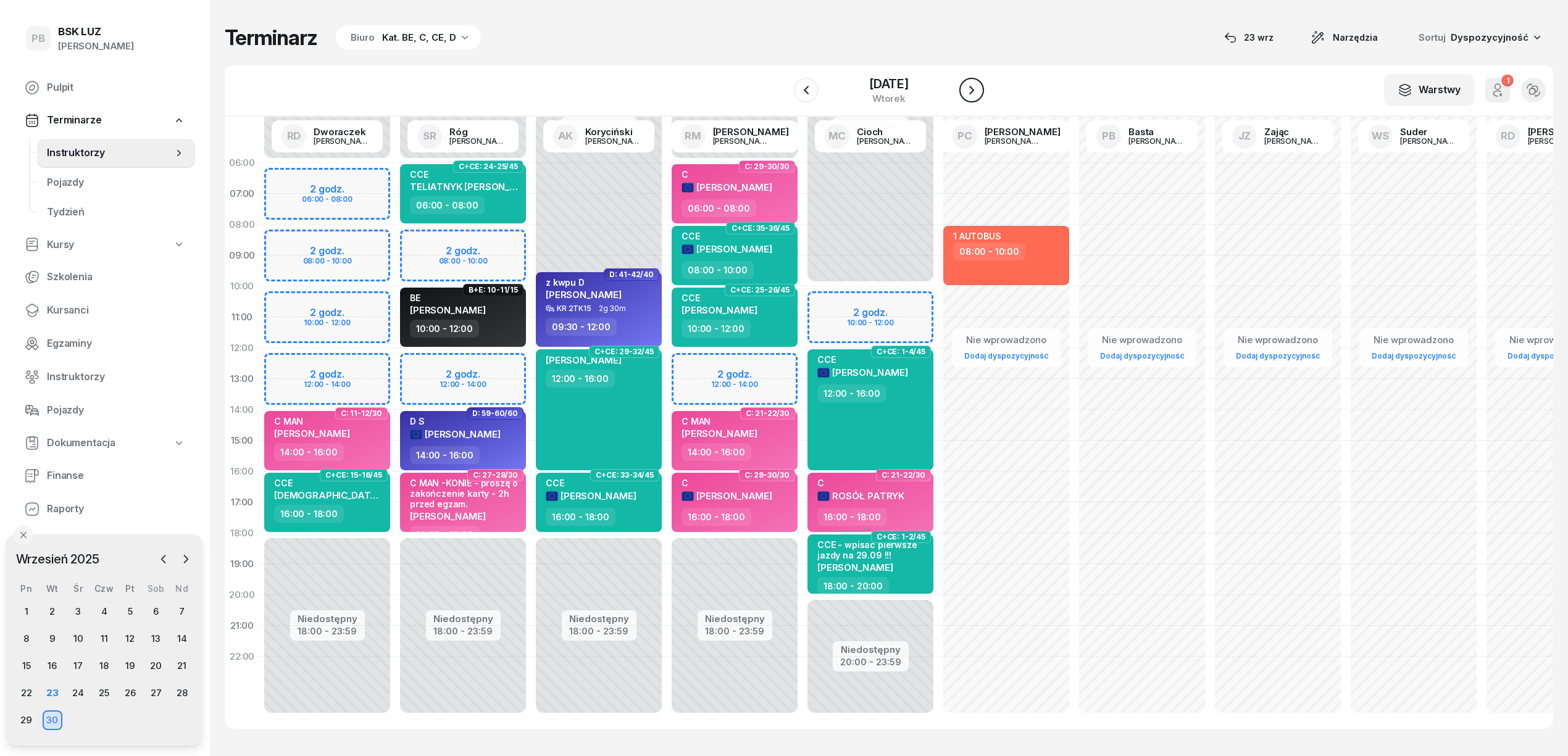
click at [979, 94] on icon "button" at bounding box center [970, 89] width 15 height 15
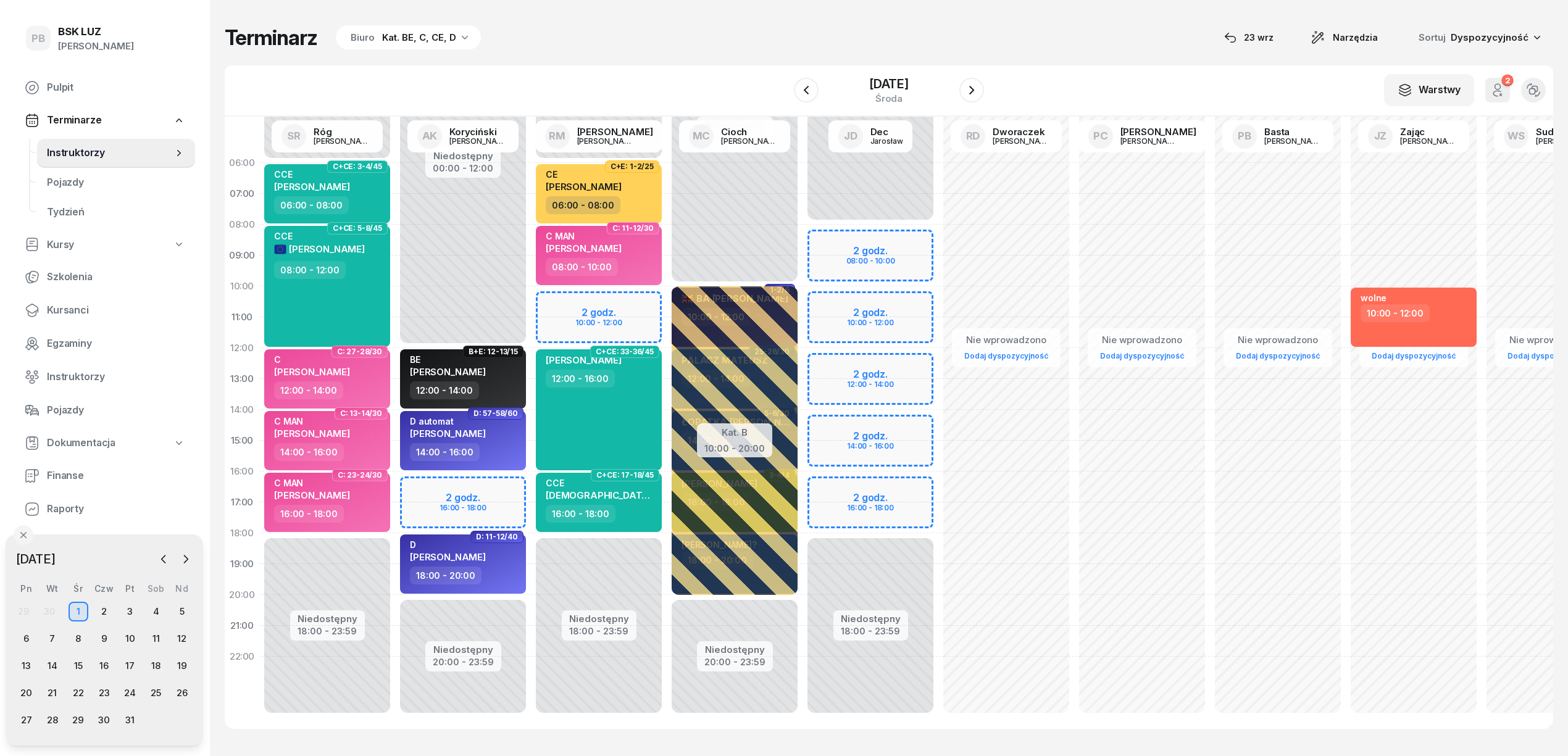
click at [976, 301] on div "Nie wprowadzono Dodaj dyspozycyjność" at bounding box center [1006, 439] width 136 height 586
select select "10"
select select "12"
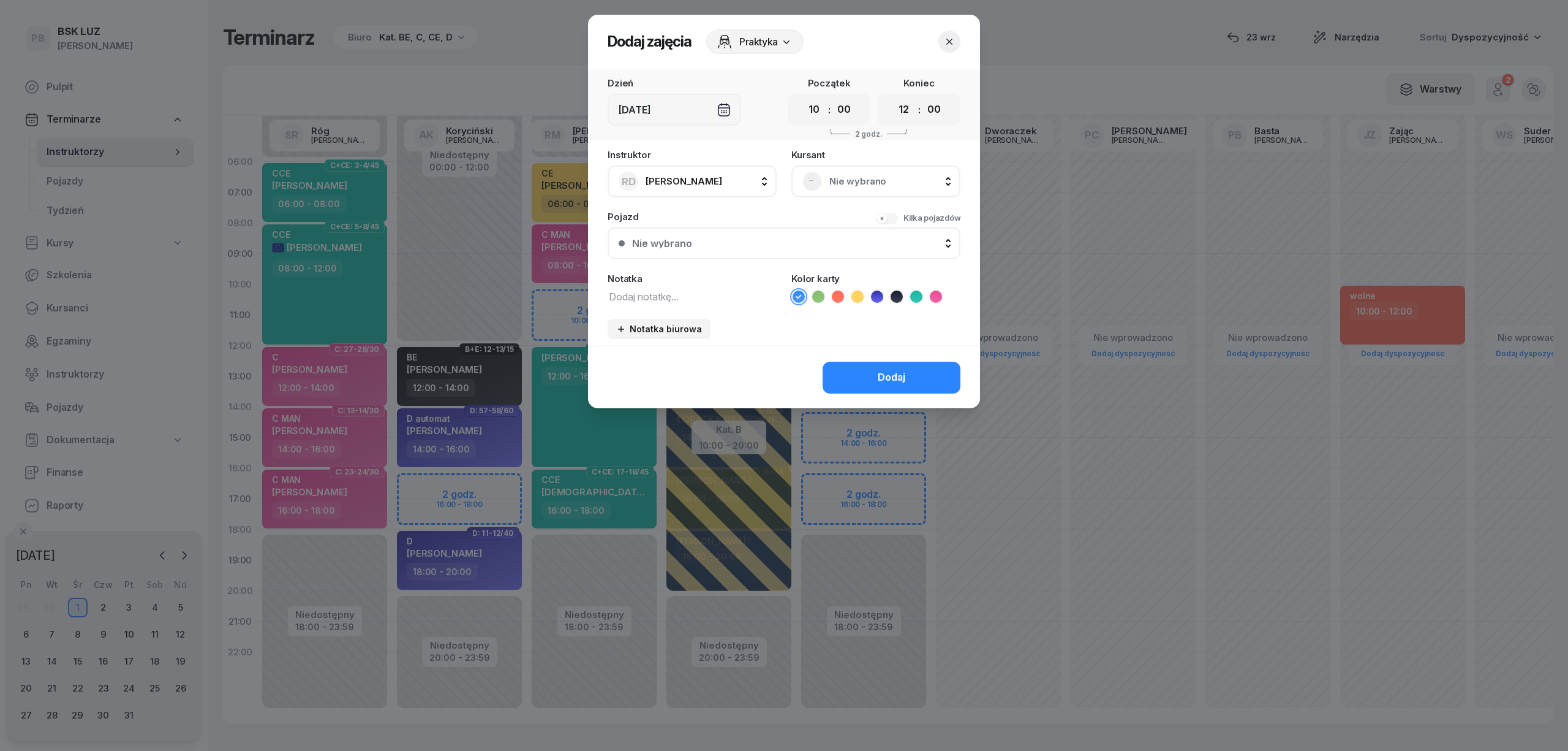
click at [724, 297] on textarea at bounding box center [692, 295] width 169 height 16
paste textarea "1 AUTOBUS"
type textarea "1 AUTOBUS"
click at [885, 359] on div "Dodaj" at bounding box center [784, 377] width 392 height 62
click at [892, 369] on div "Dodaj" at bounding box center [891, 377] width 28 height 16
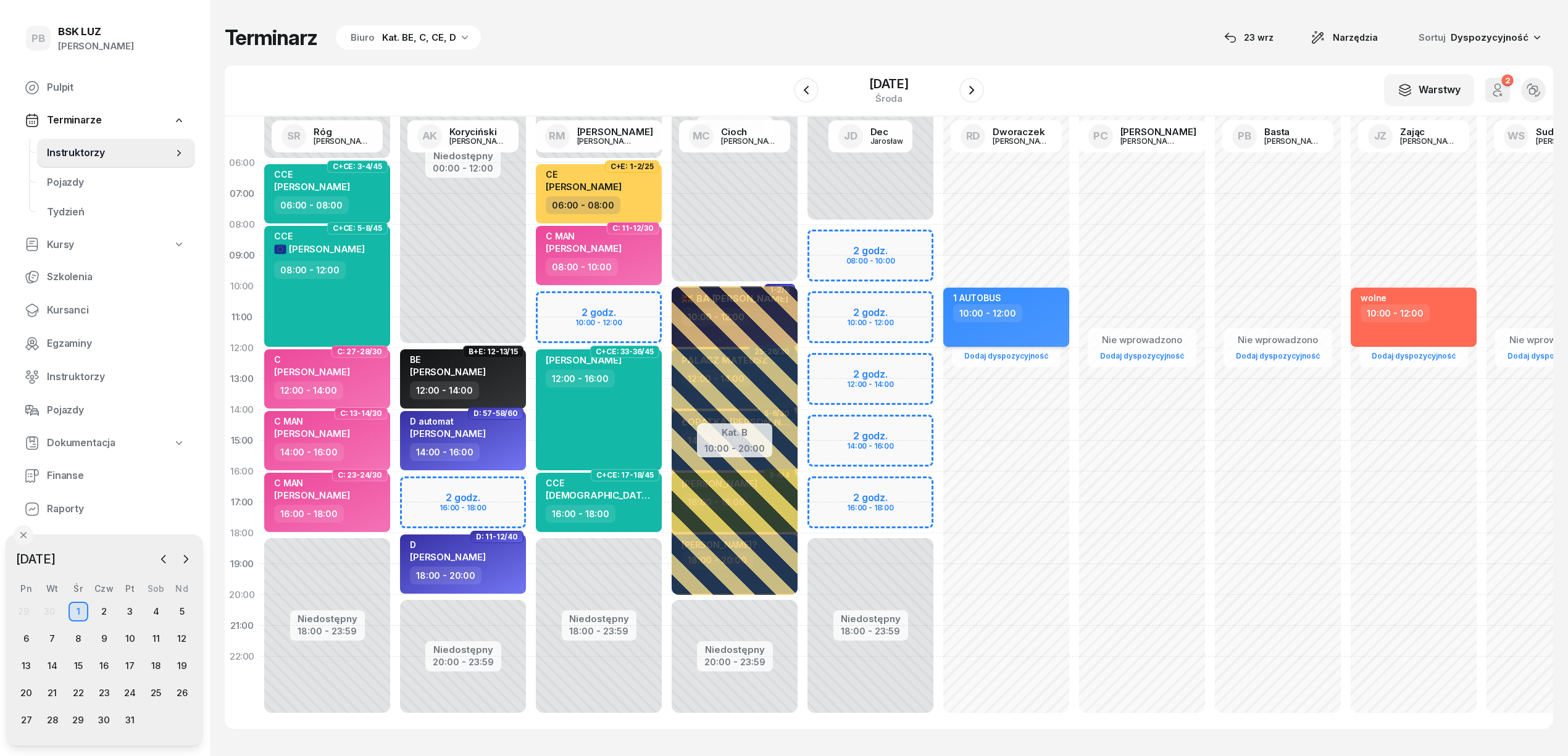
click at [1018, 315] on div "10:00 - 12:00" at bounding box center [987, 313] width 69 height 17
select select "10"
select select "12"
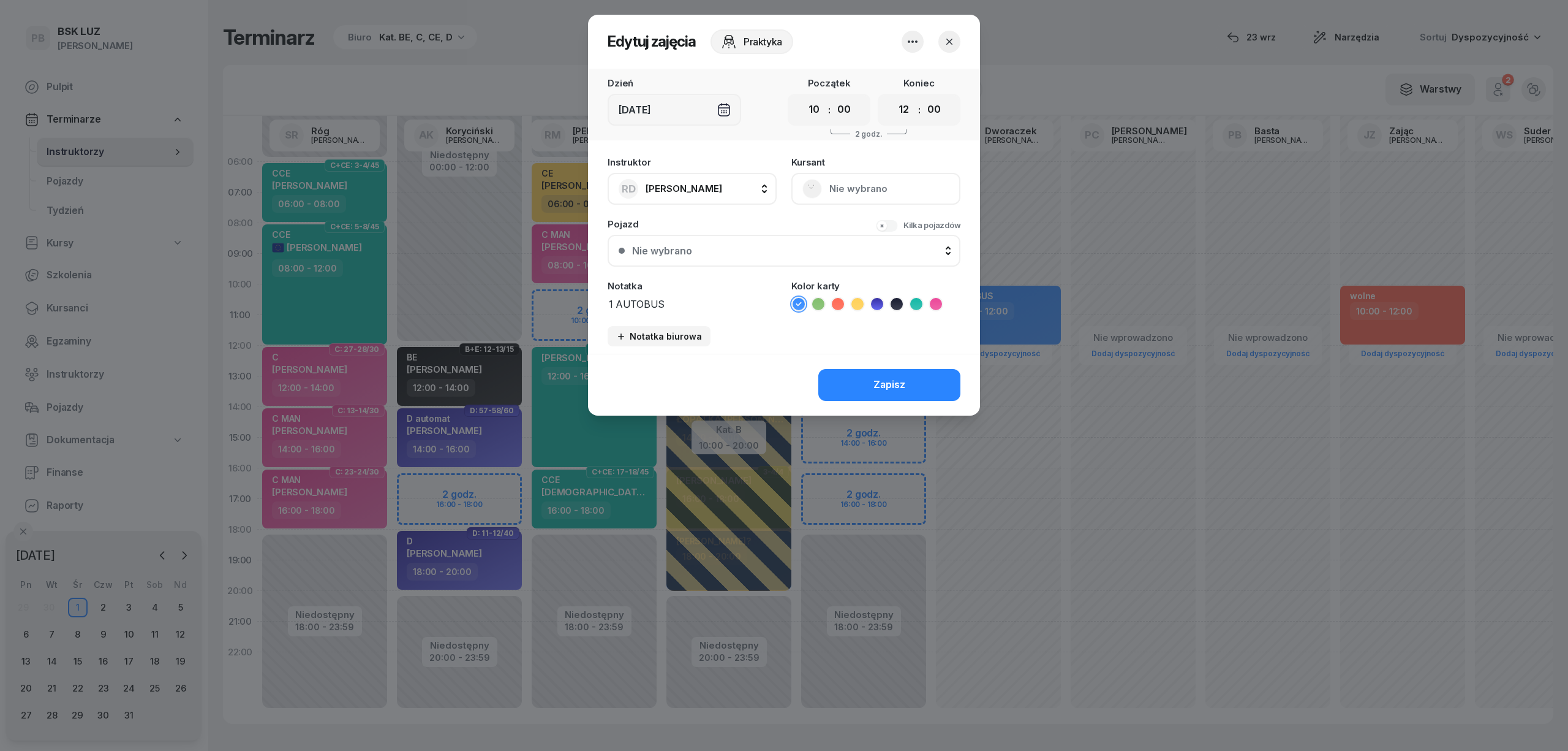
click at [838, 304] on icon at bounding box center [837, 304] width 12 height 13
click at [859, 375] on button "Zapisz" at bounding box center [889, 385] width 142 height 32
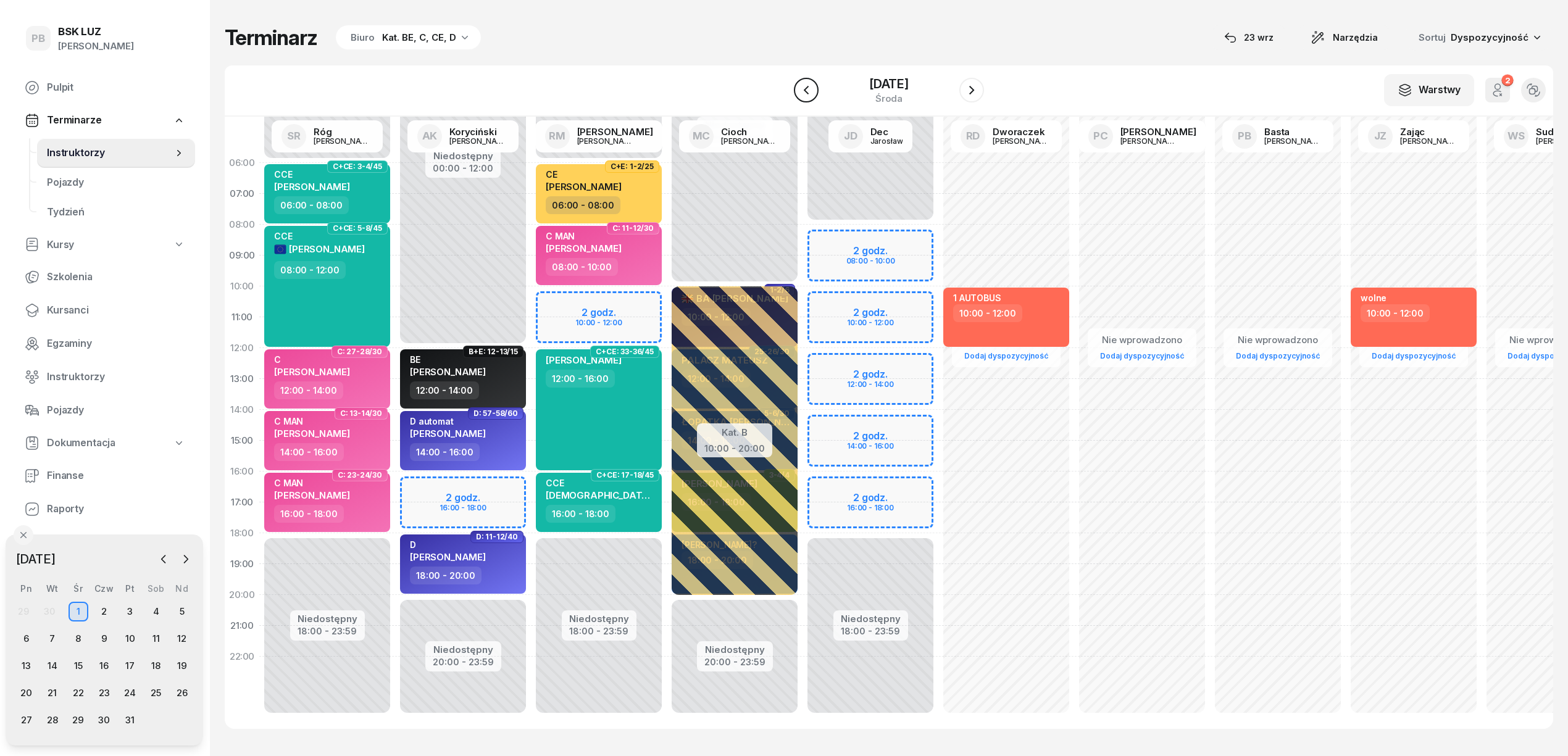
click at [800, 96] on icon "button" at bounding box center [806, 89] width 15 height 15
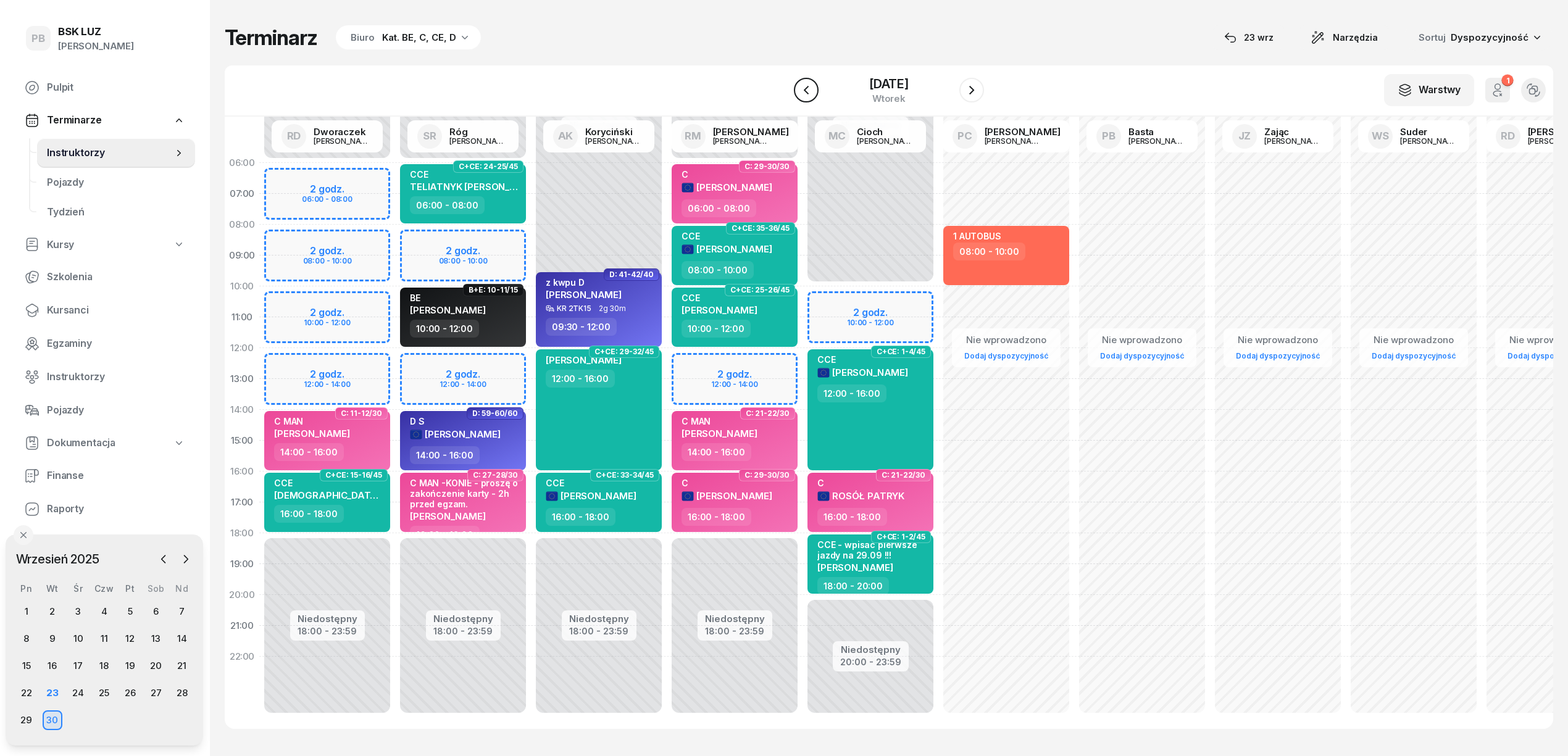
click at [800, 96] on icon "button" at bounding box center [806, 89] width 15 height 15
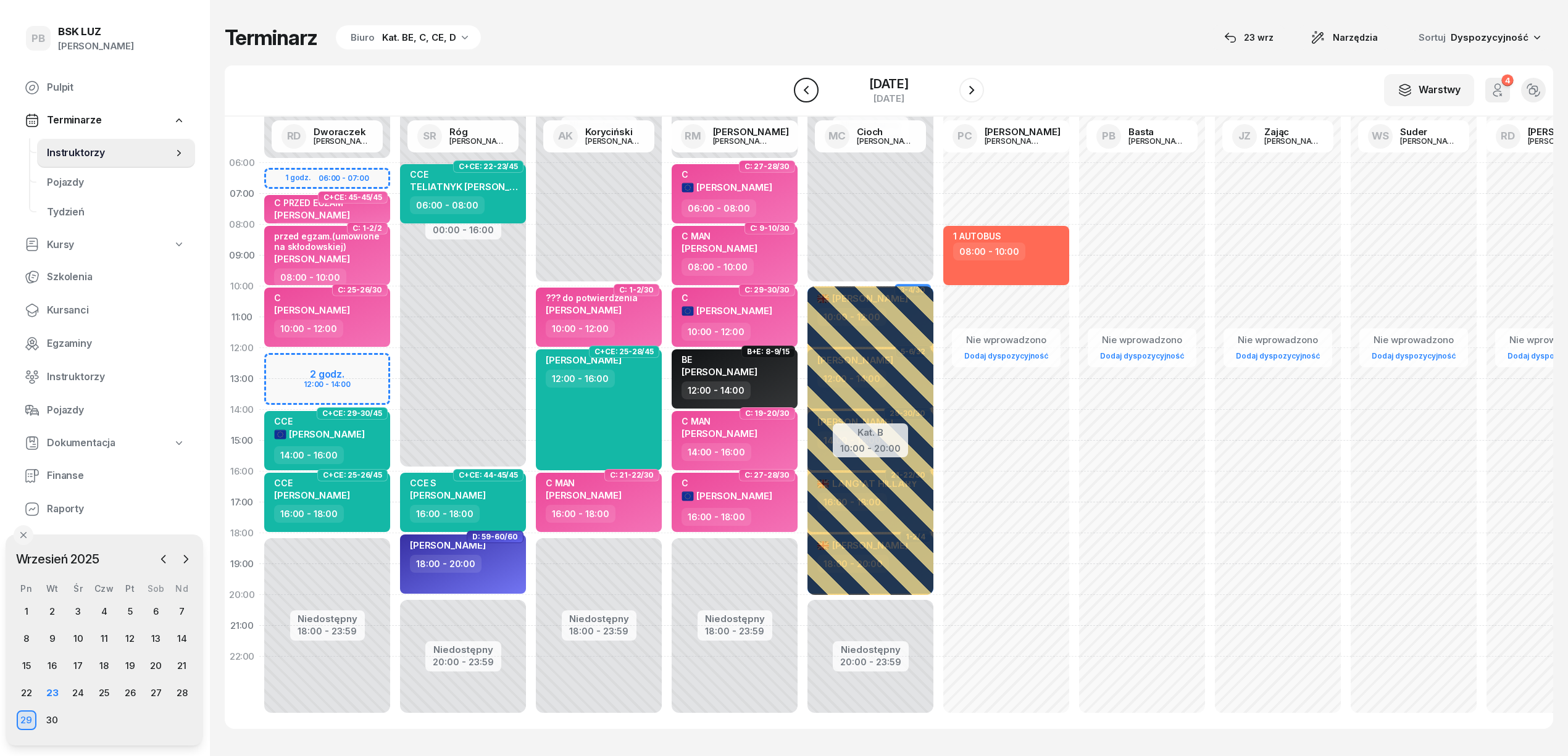
click at [800, 96] on icon "button" at bounding box center [806, 89] width 15 height 15
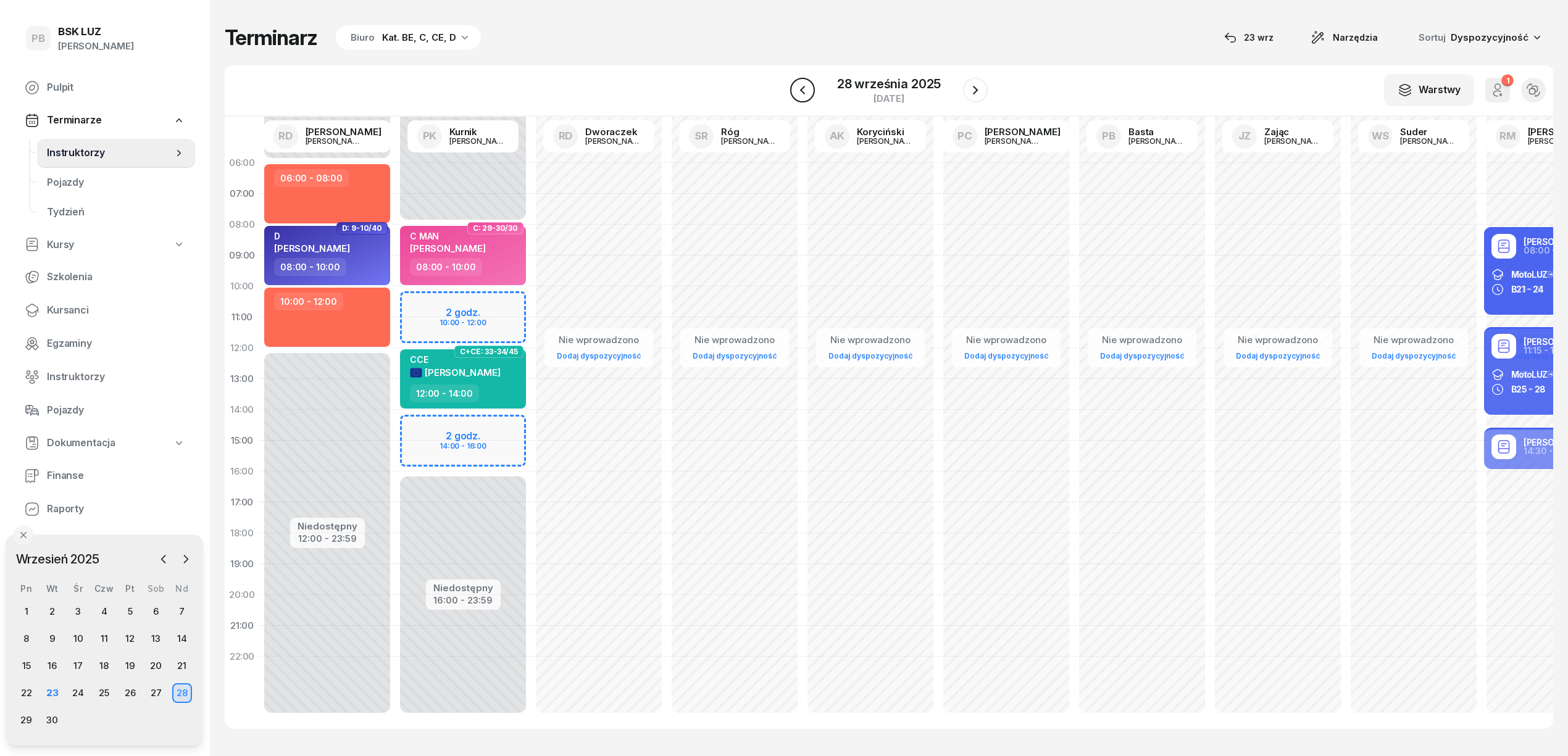
click at [800, 96] on icon "button" at bounding box center [802, 89] width 15 height 15
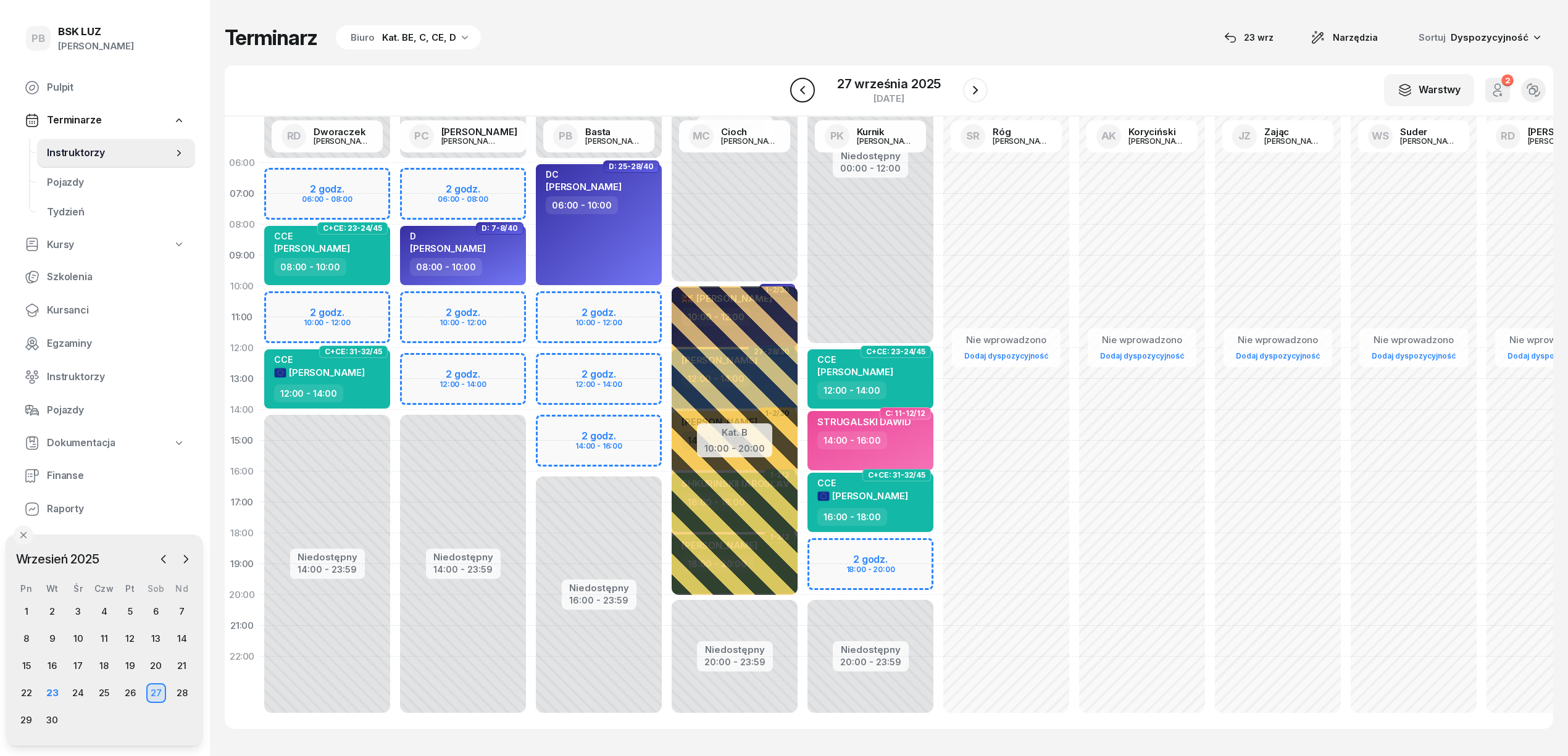
click at [800, 96] on icon "button" at bounding box center [802, 89] width 15 height 15
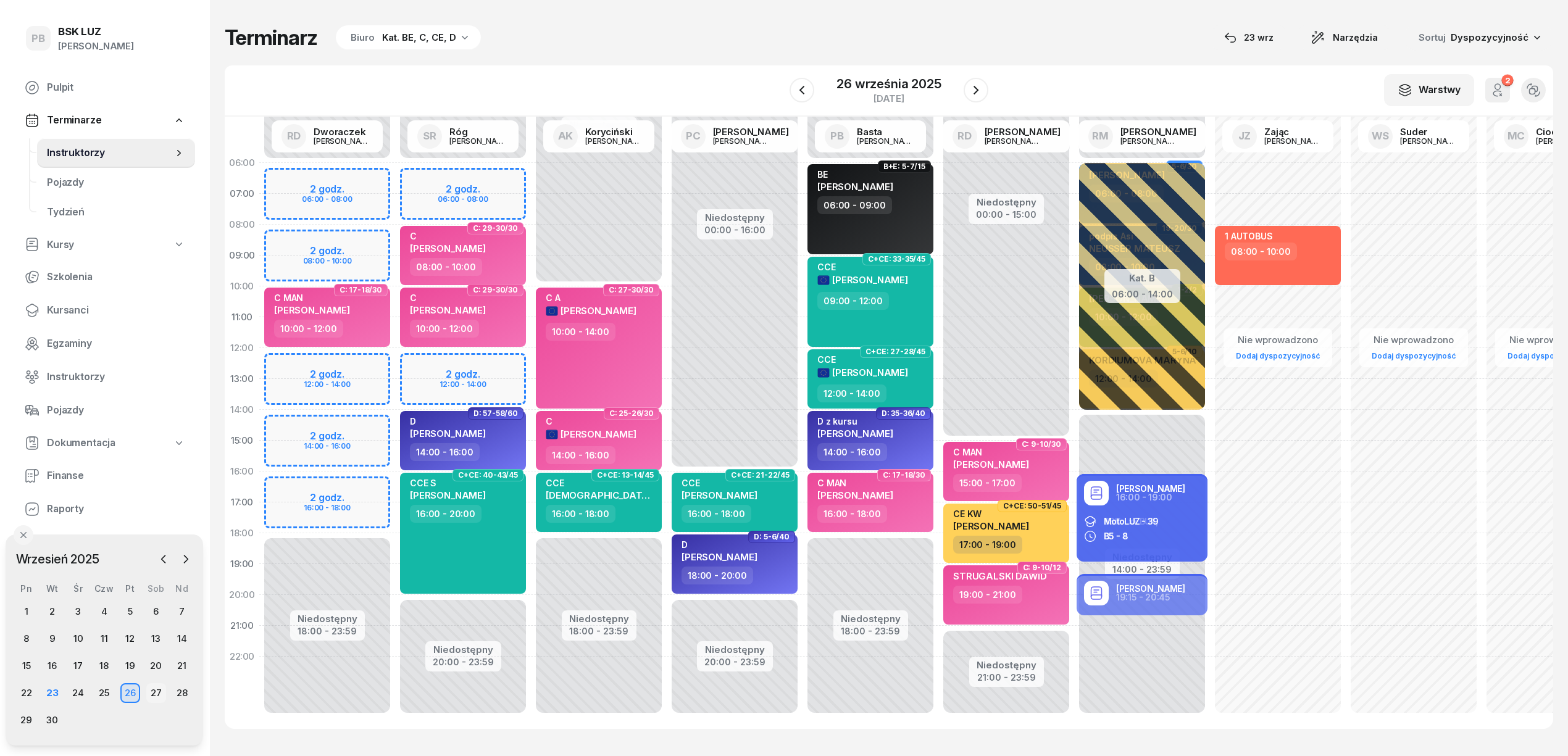
click at [159, 689] on div "27" at bounding box center [156, 692] width 19 height 19
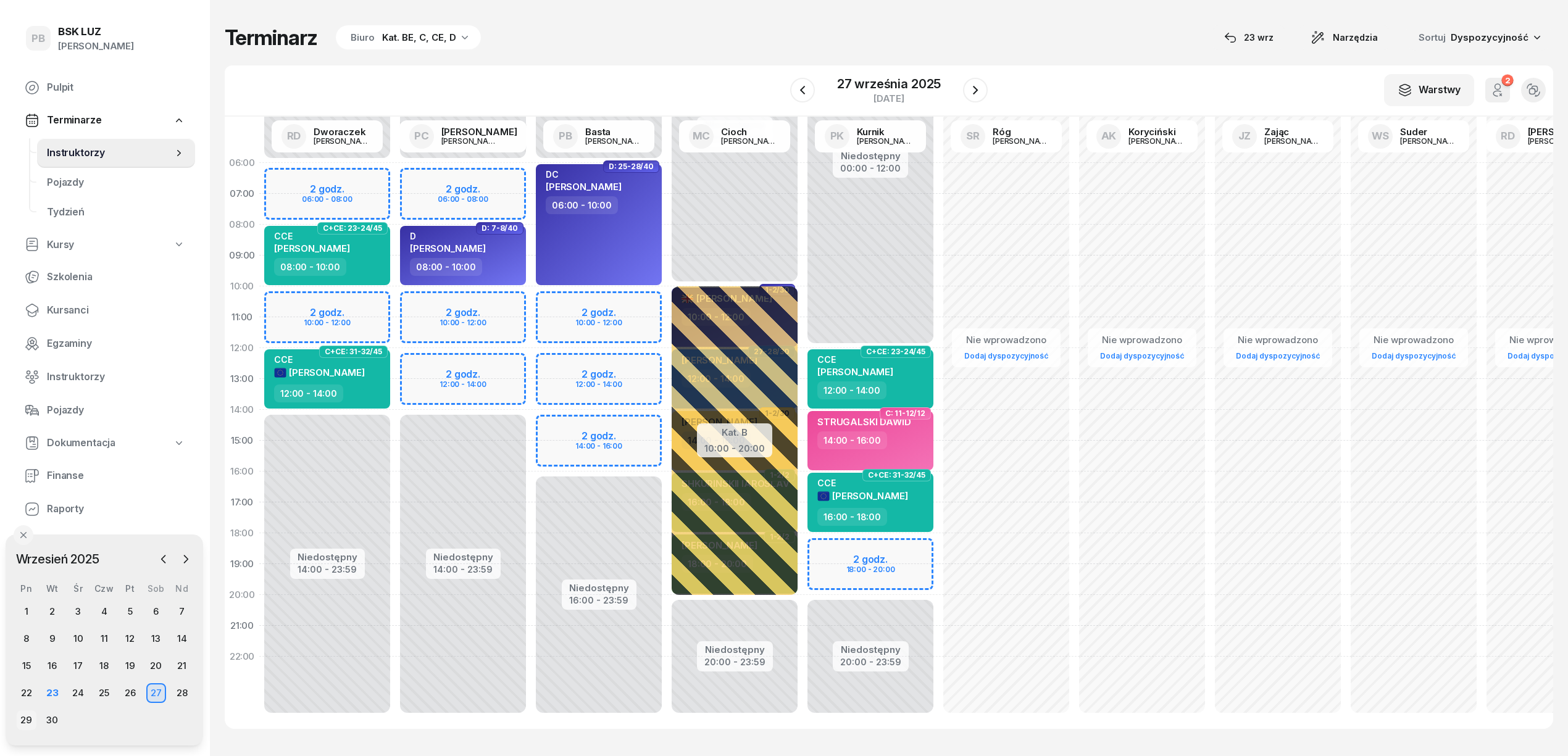
click at [22, 714] on div "29" at bounding box center [26, 719] width 19 height 19
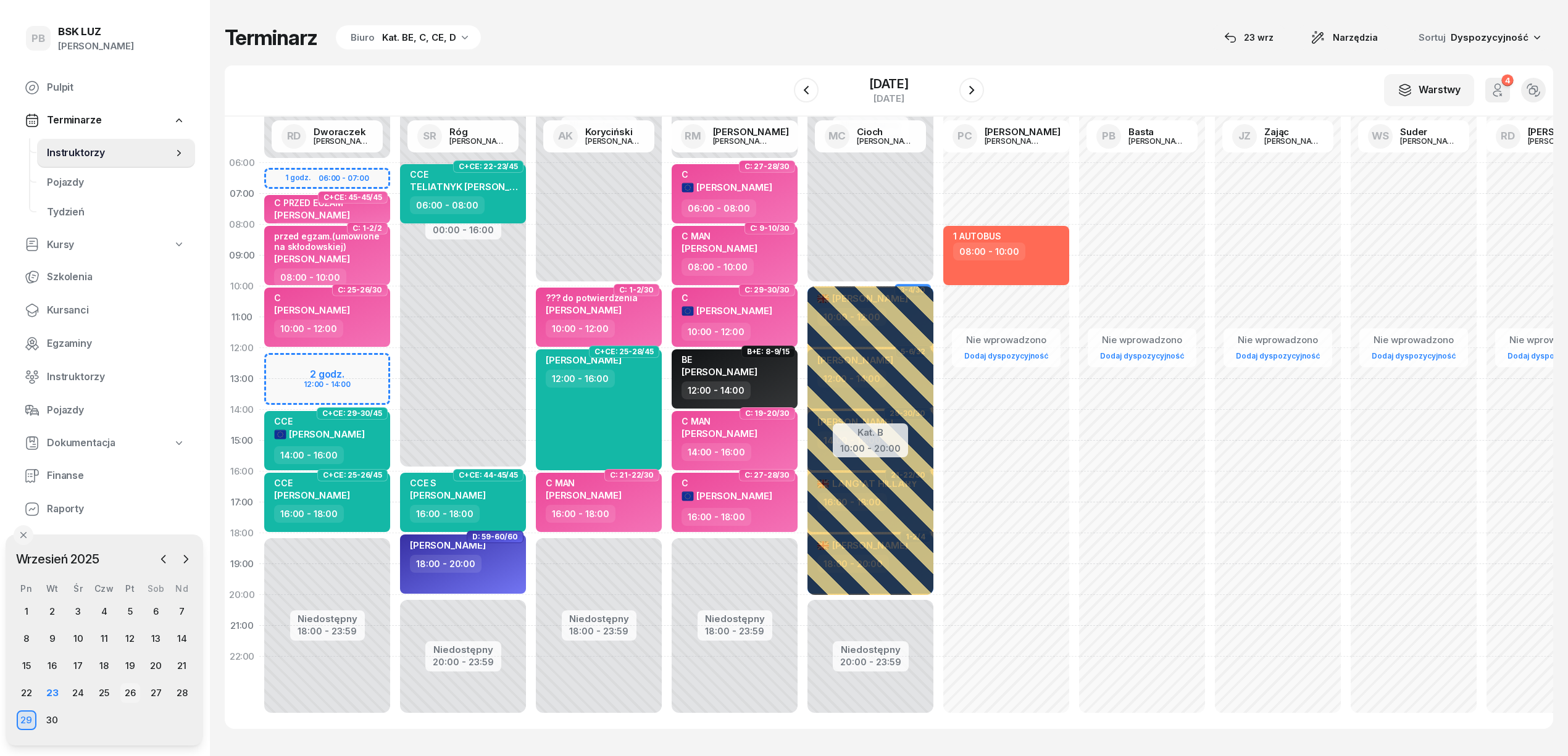
click at [135, 691] on div "26" at bounding box center [130, 692] width 19 height 19
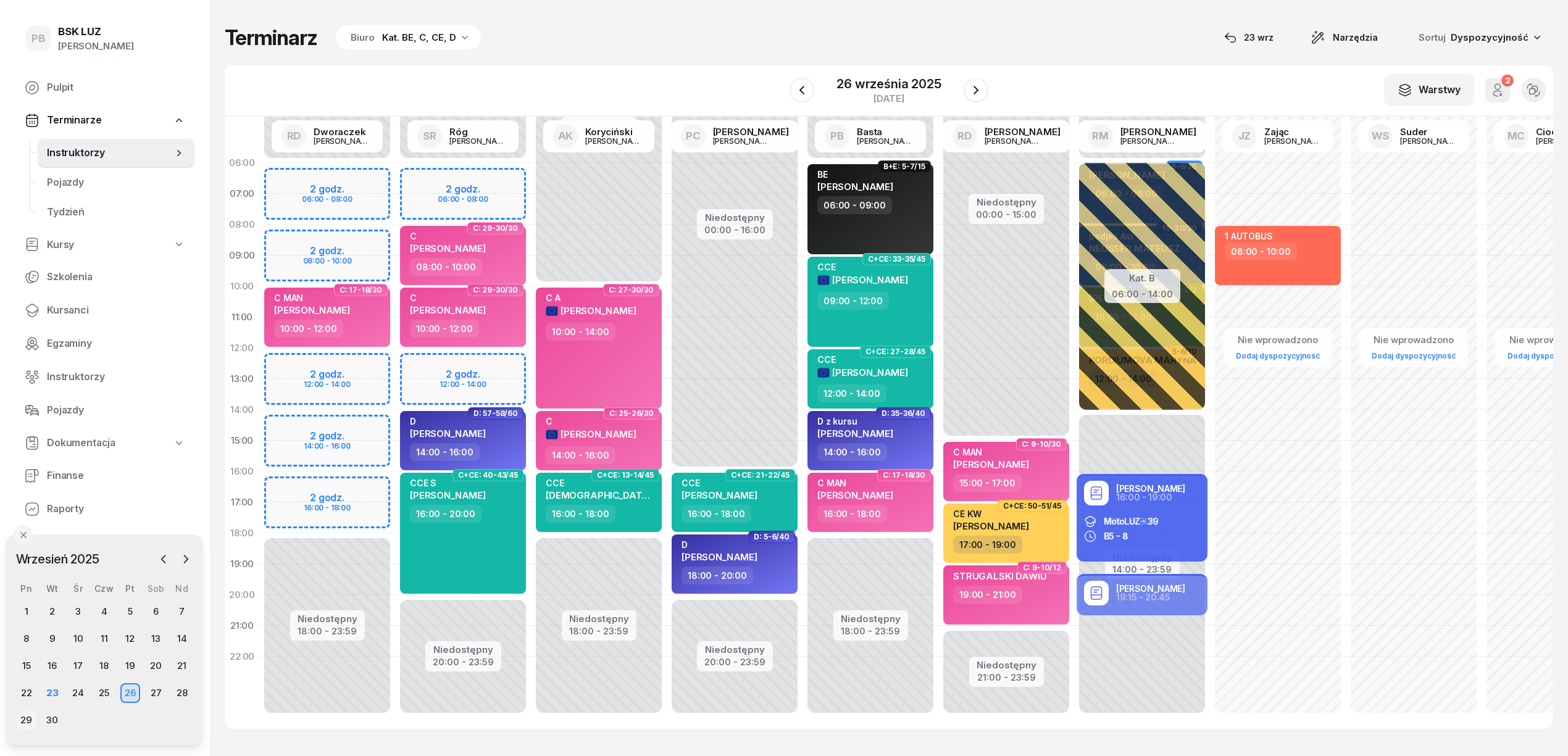
click at [25, 718] on div "29" at bounding box center [26, 719] width 19 height 19
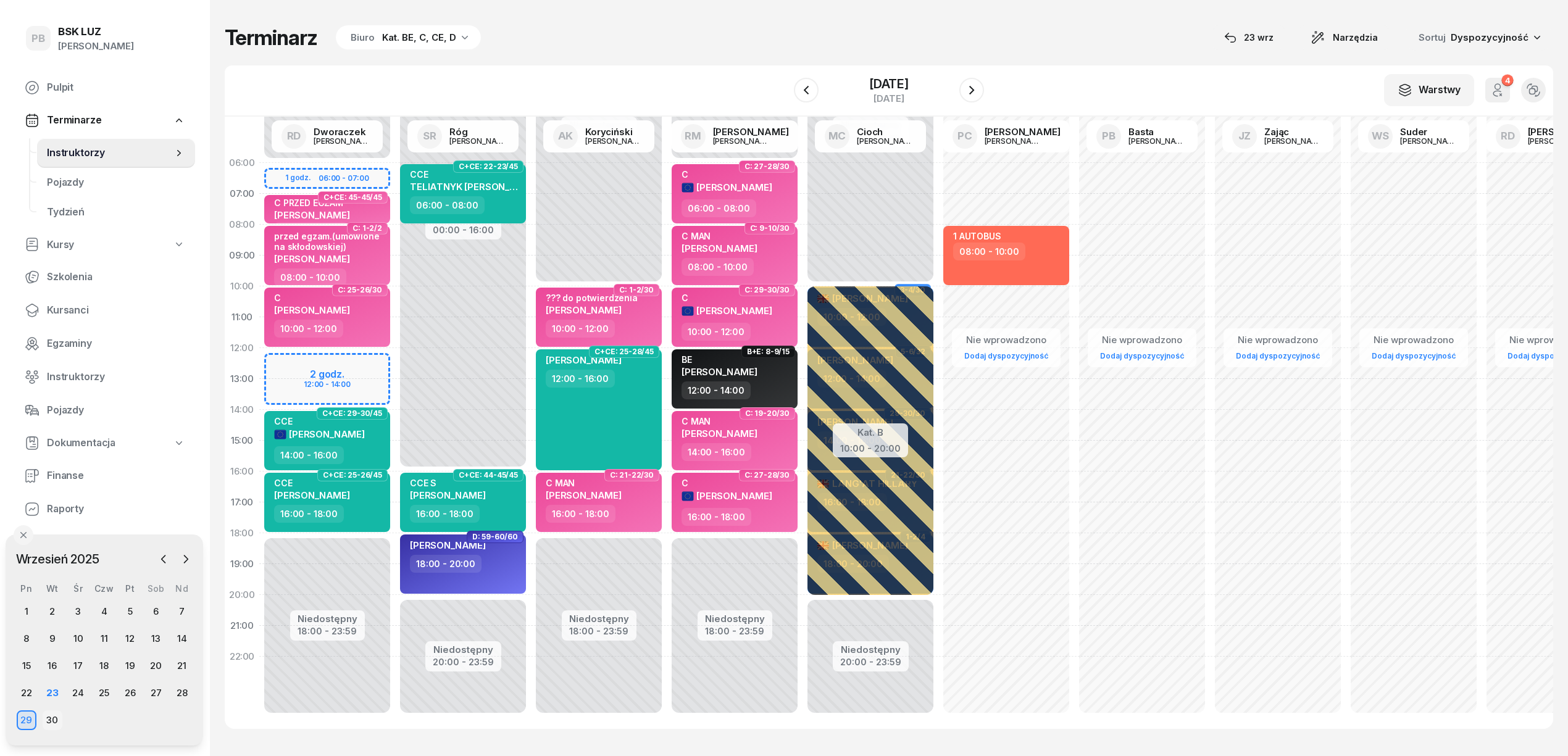
click at [53, 713] on div "30" at bounding box center [52, 719] width 19 height 19
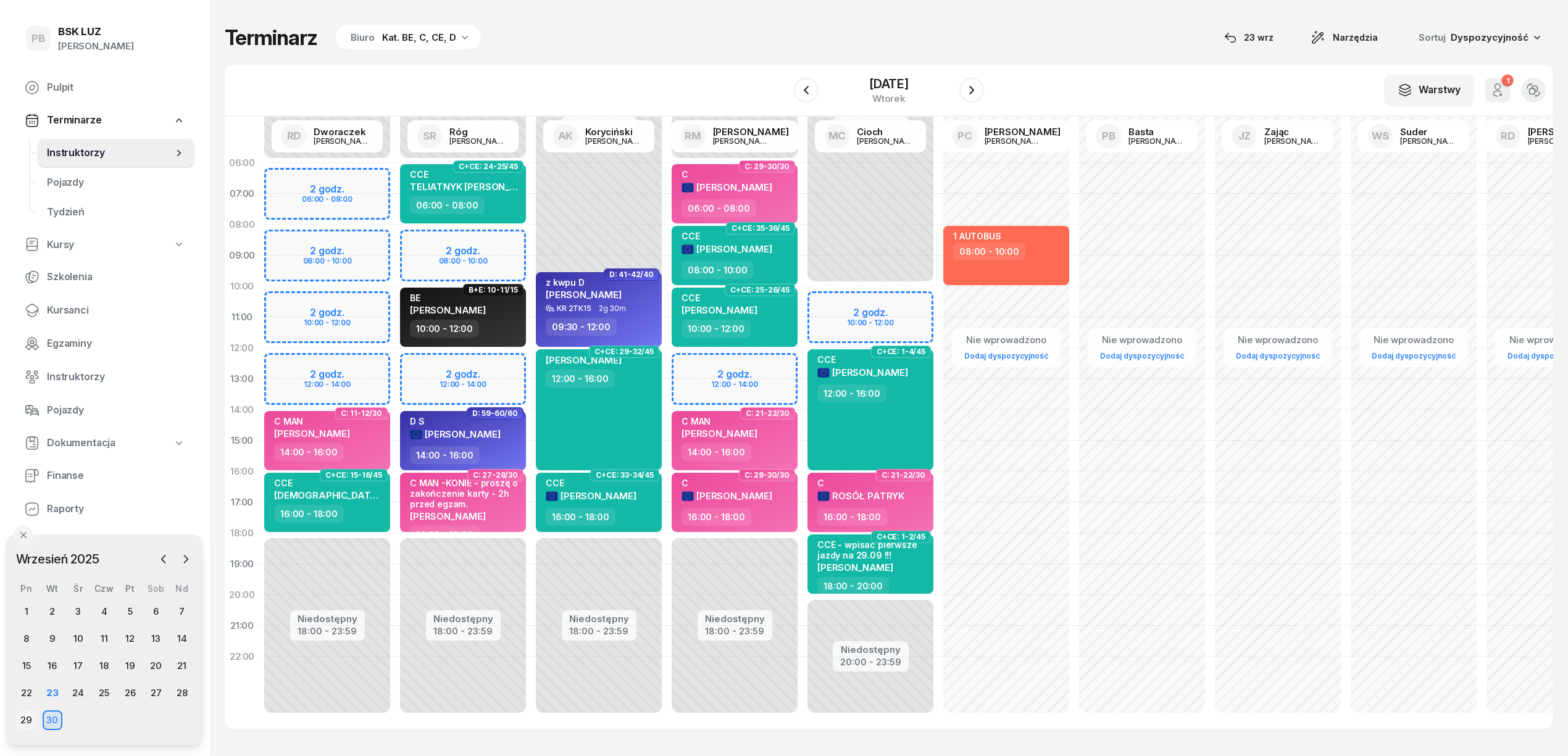
click at [25, 716] on div "29" at bounding box center [26, 719] width 19 height 19
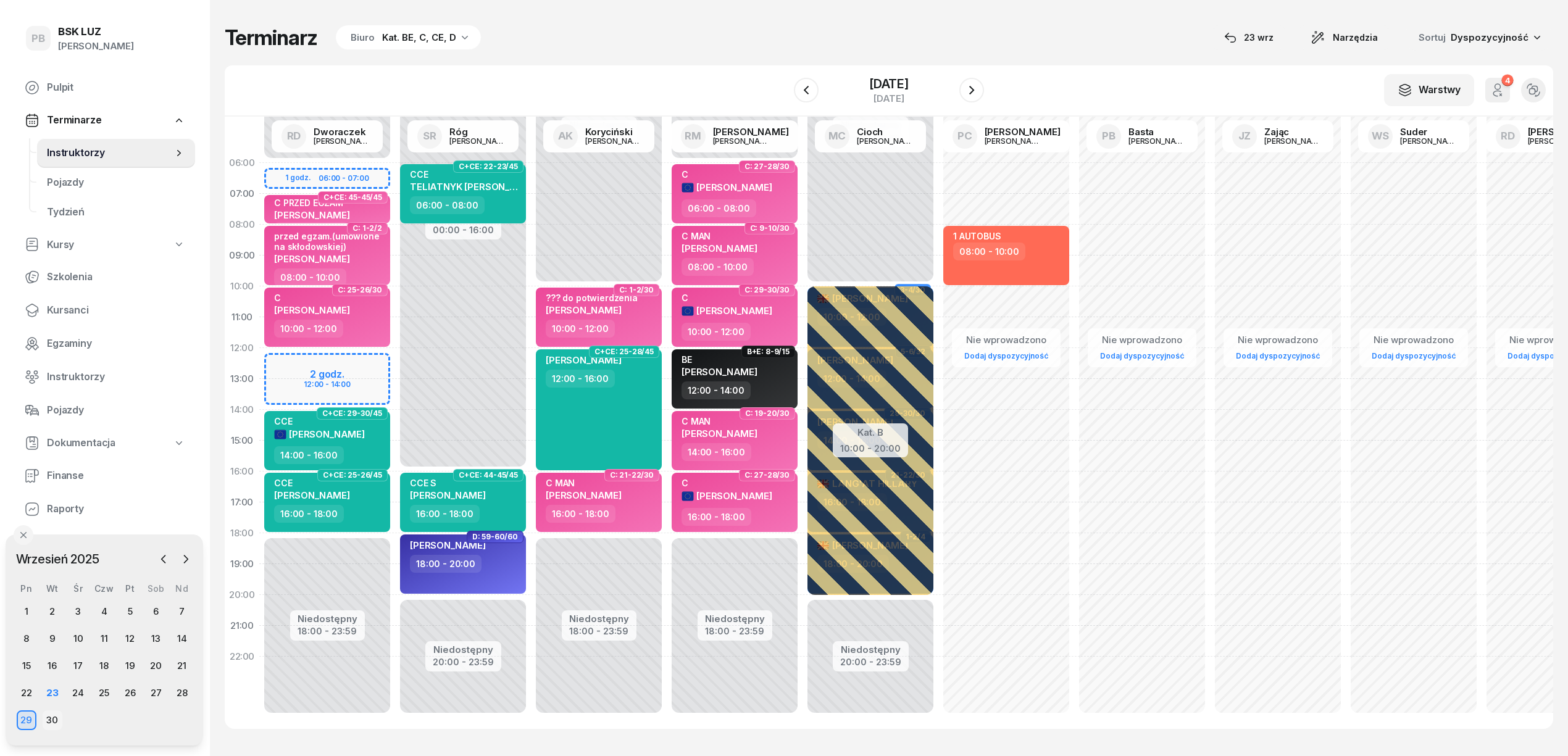
click at [52, 715] on div "30" at bounding box center [52, 719] width 19 height 19
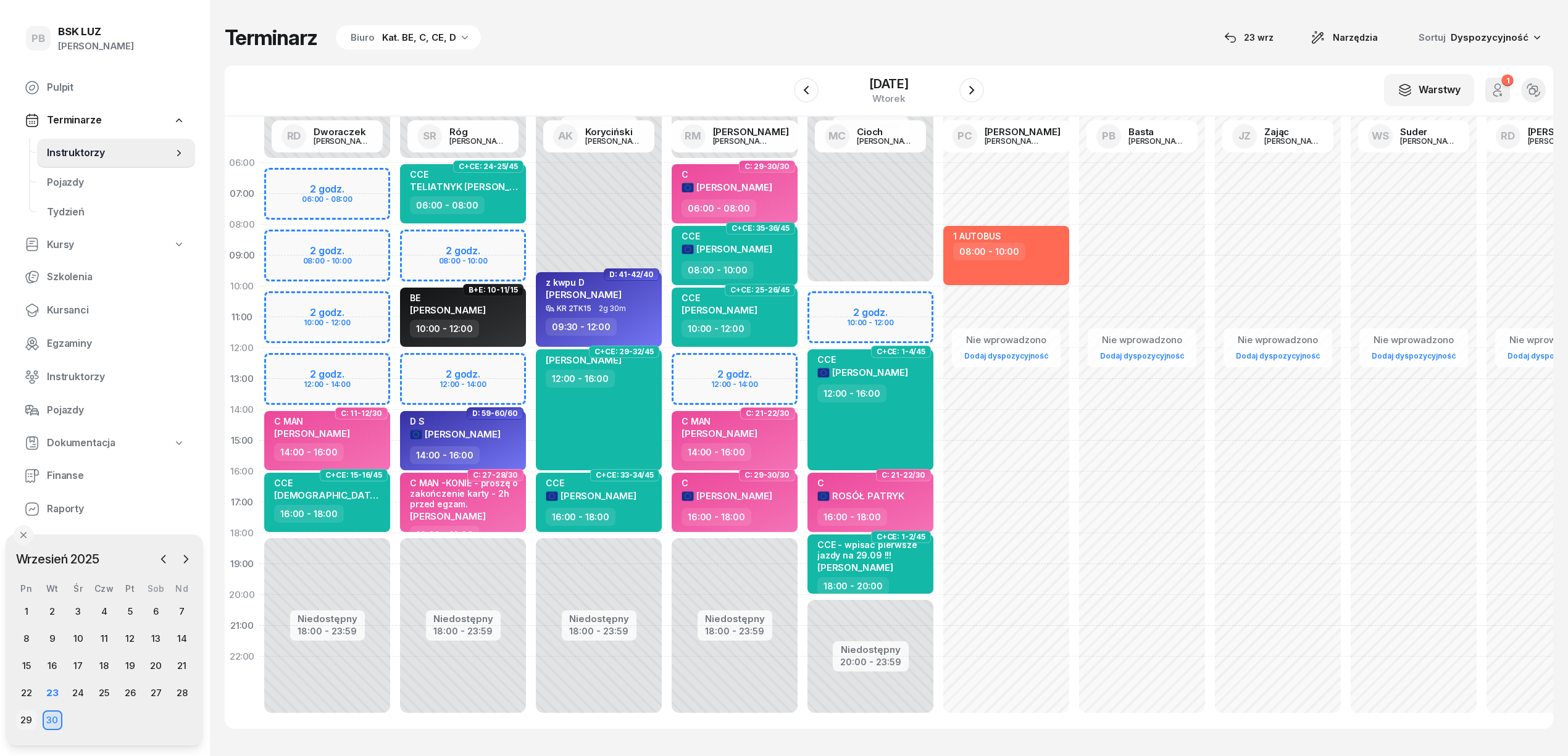
click at [23, 718] on div "29" at bounding box center [26, 719] width 19 height 19
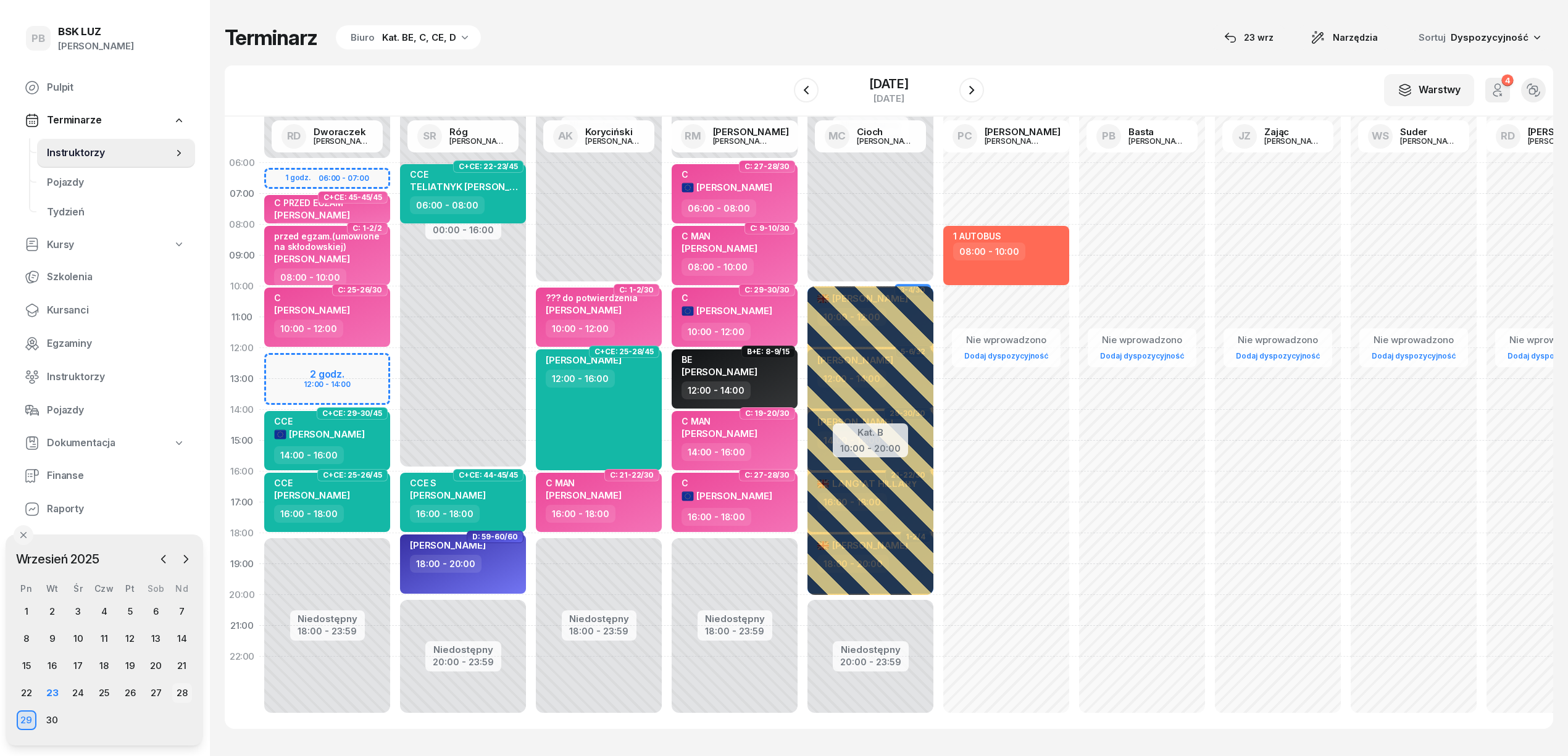
click at [178, 693] on div "28" at bounding box center [182, 692] width 19 height 19
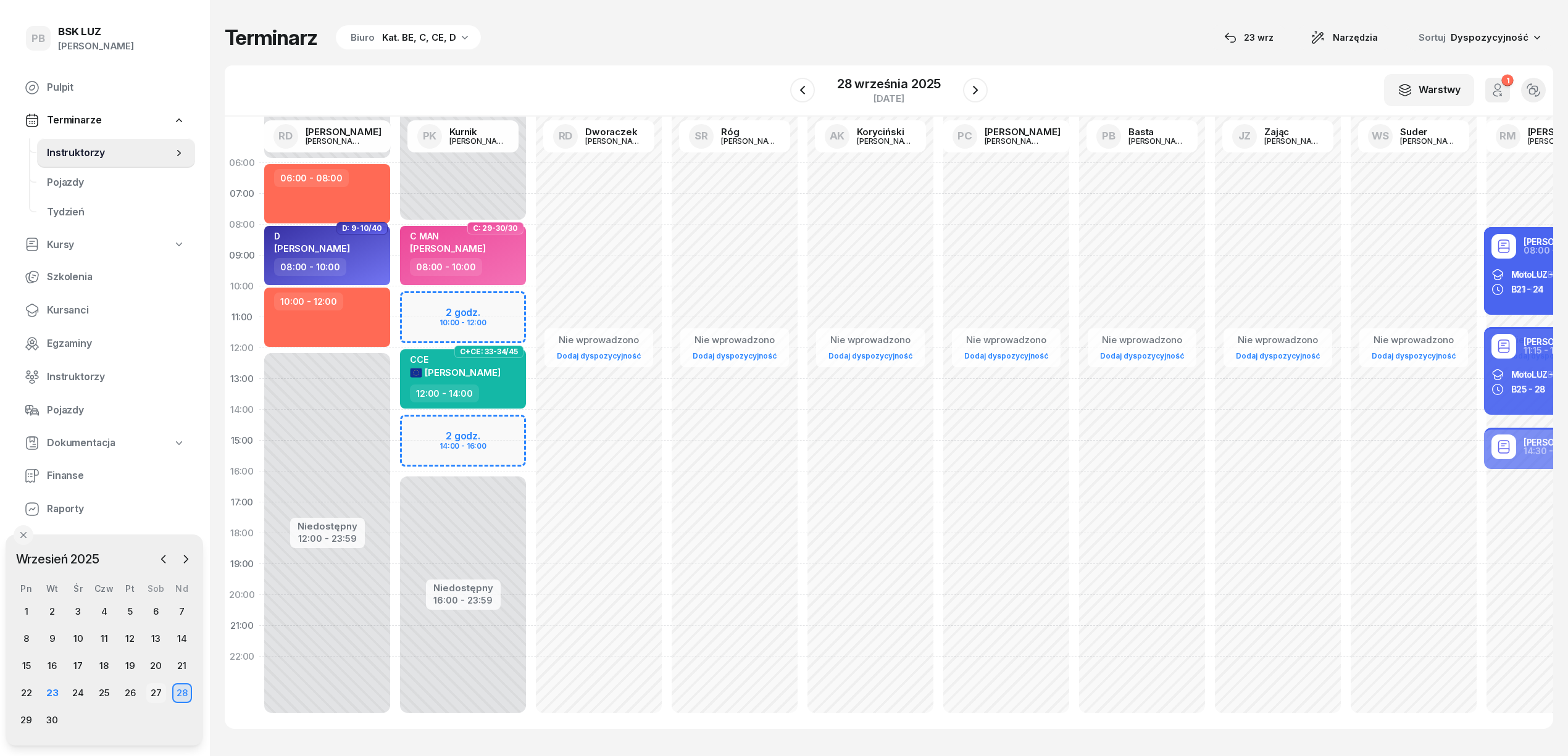
click at [152, 692] on div "27" at bounding box center [156, 692] width 19 height 19
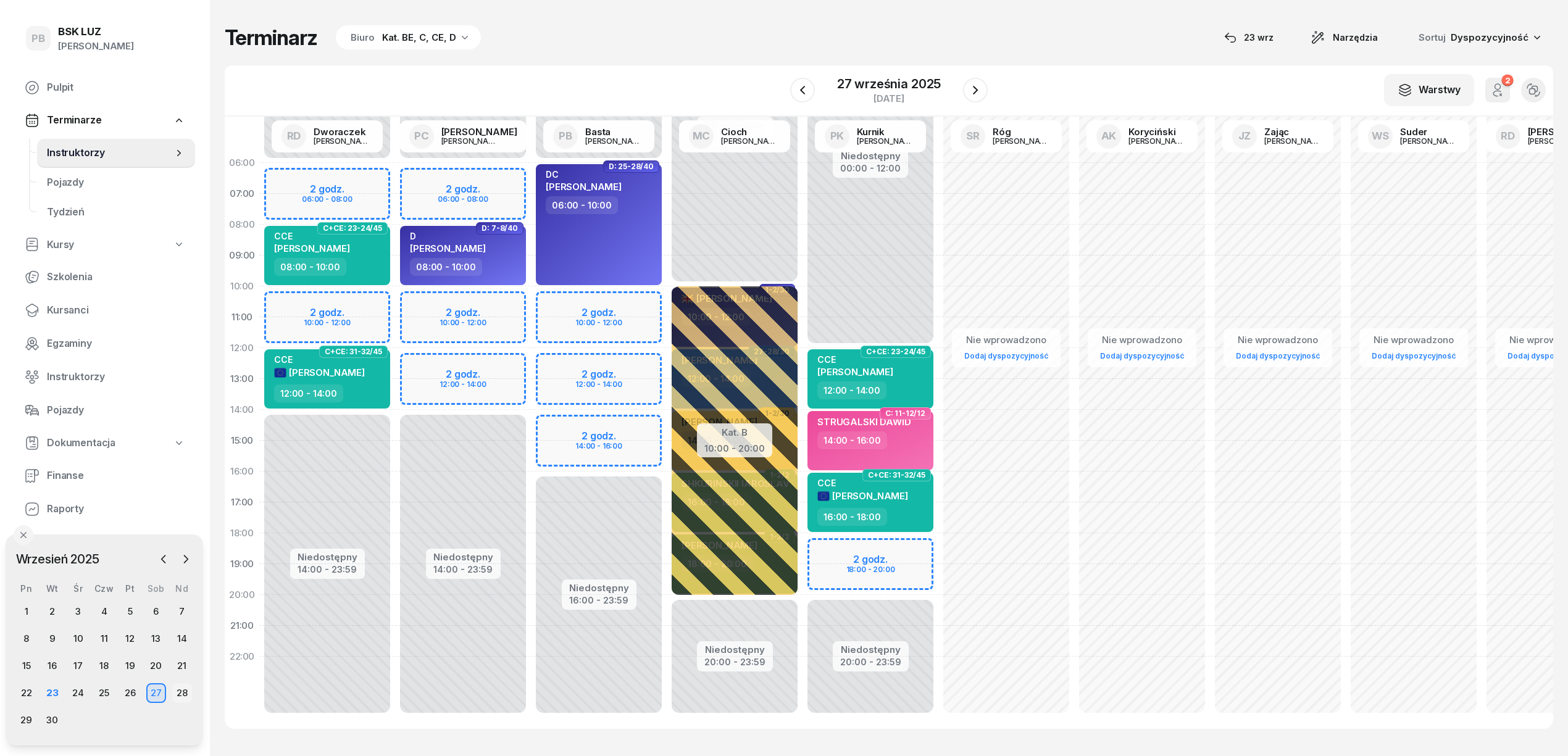
click at [186, 688] on div "28" at bounding box center [182, 692] width 19 height 19
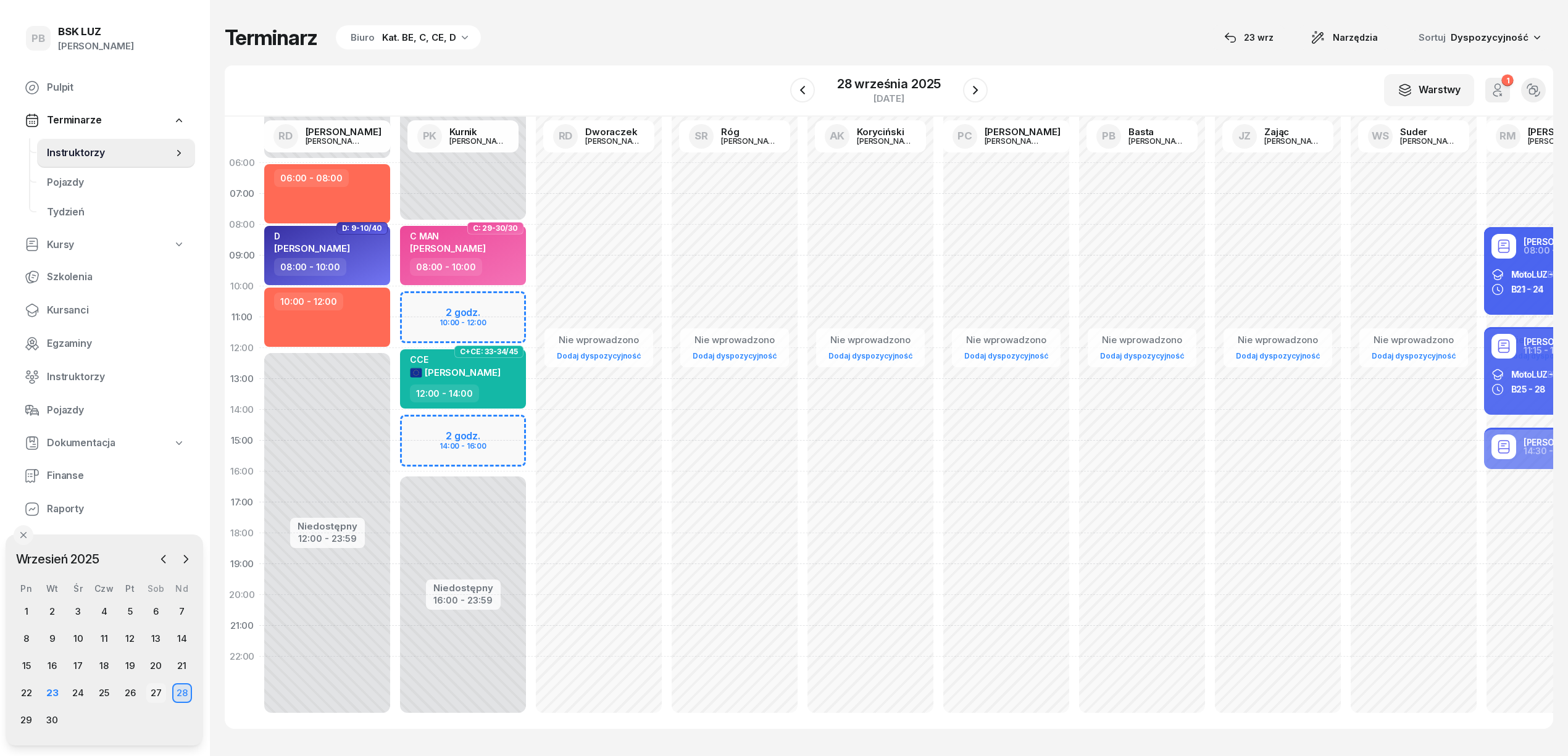
click at [156, 689] on div "27" at bounding box center [156, 692] width 19 height 19
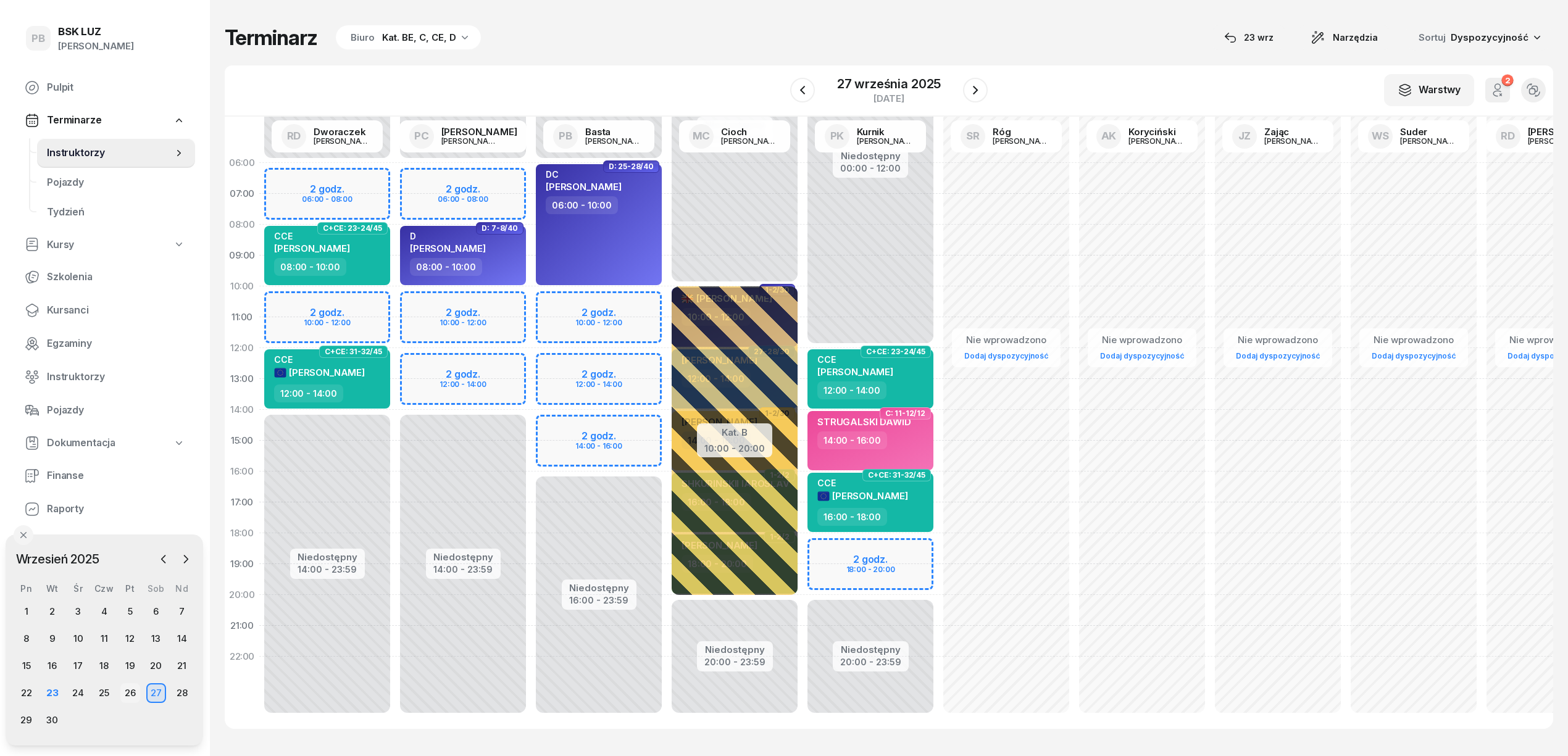
click at [134, 696] on div "26" at bounding box center [130, 692] width 19 height 19
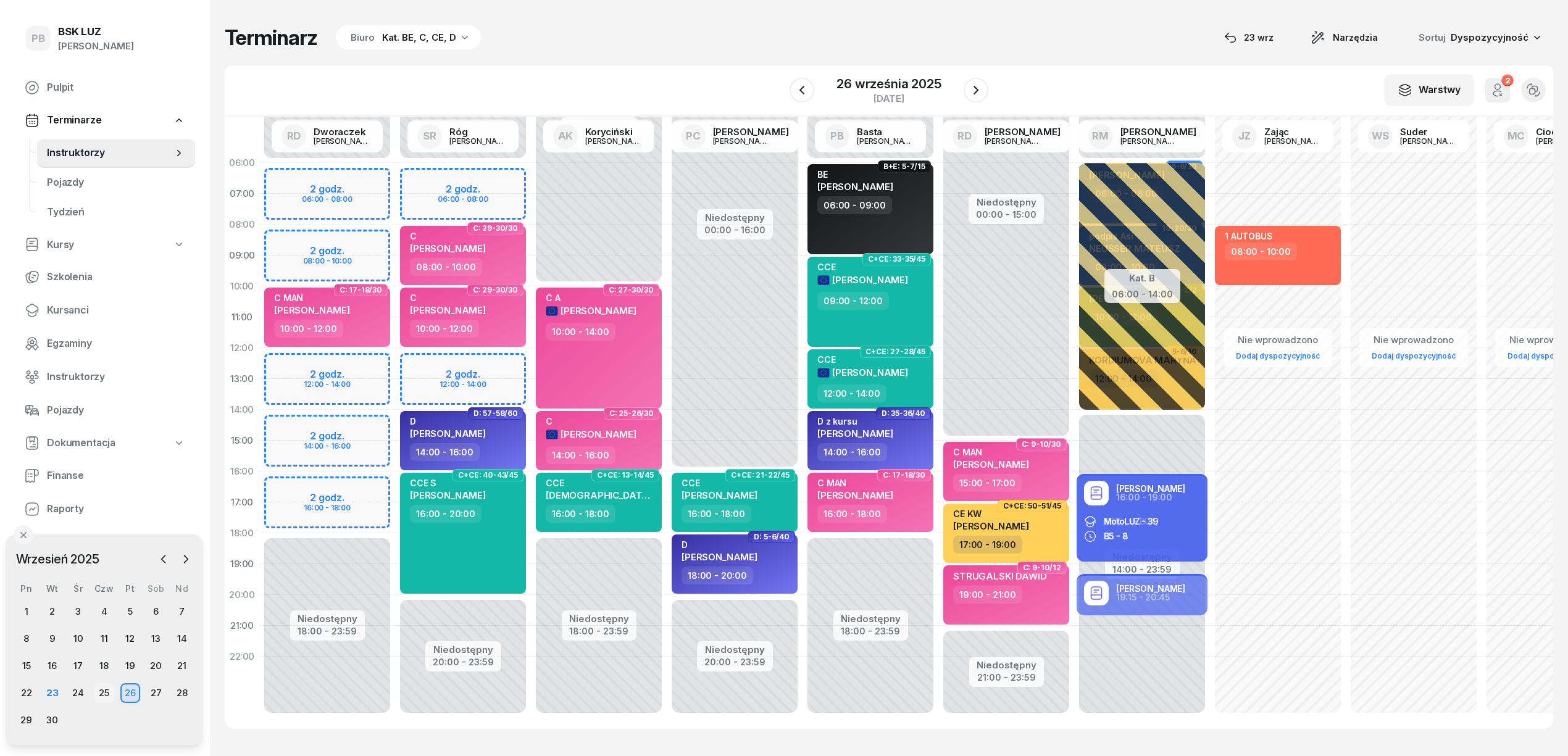
click at [105, 691] on div "25" at bounding box center [104, 692] width 19 height 19
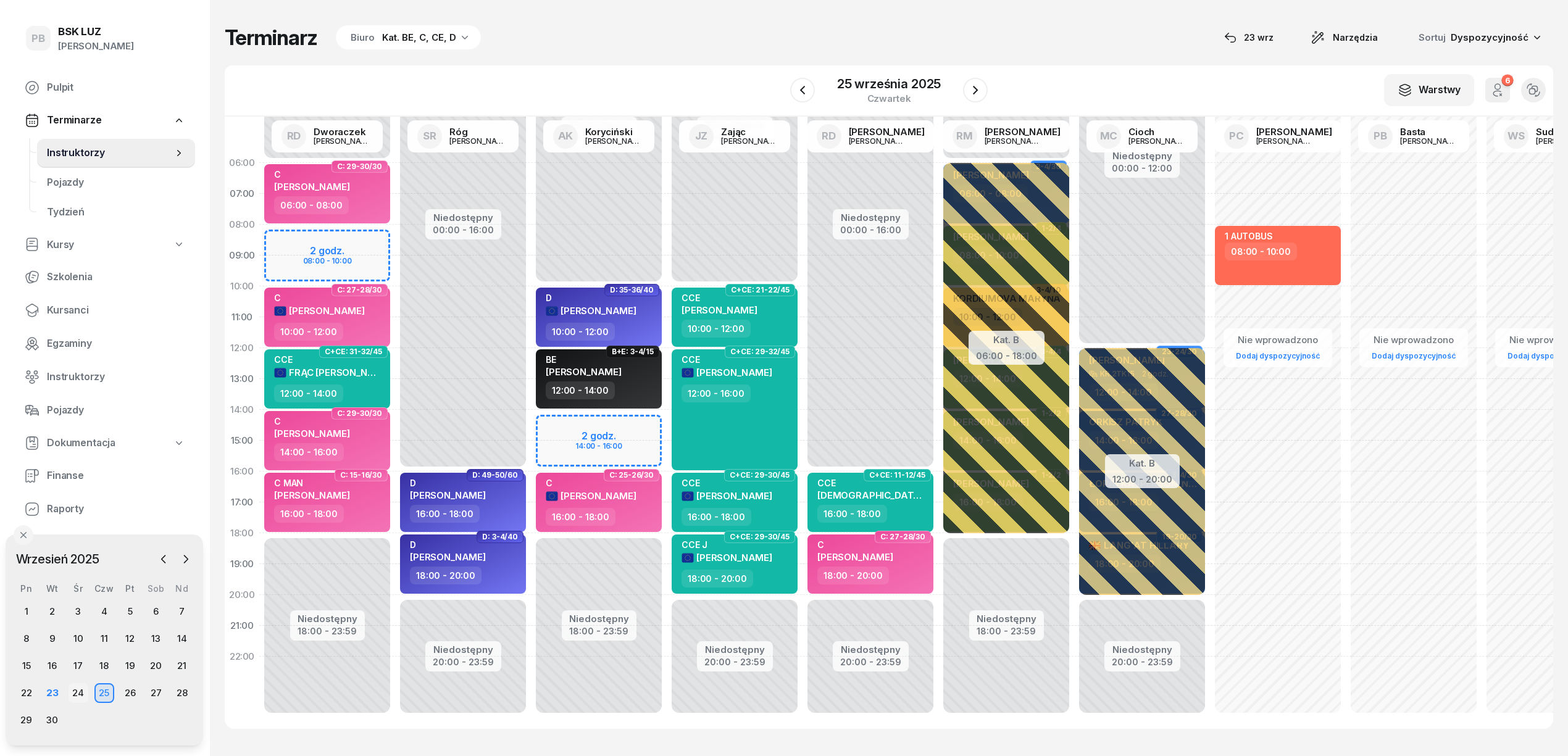
click at [79, 692] on div "24" at bounding box center [78, 692] width 19 height 19
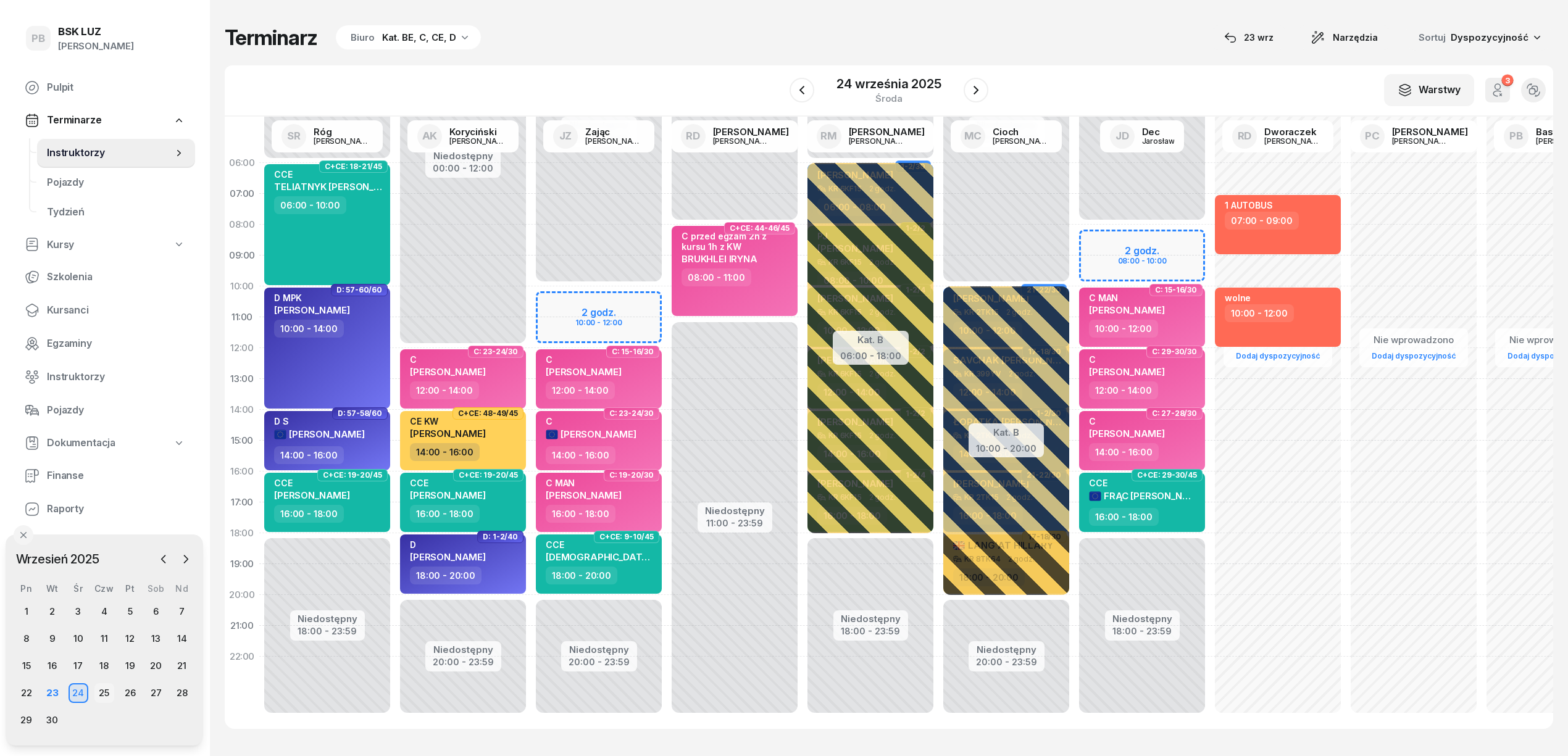
click at [102, 689] on div "25" at bounding box center [104, 692] width 19 height 19
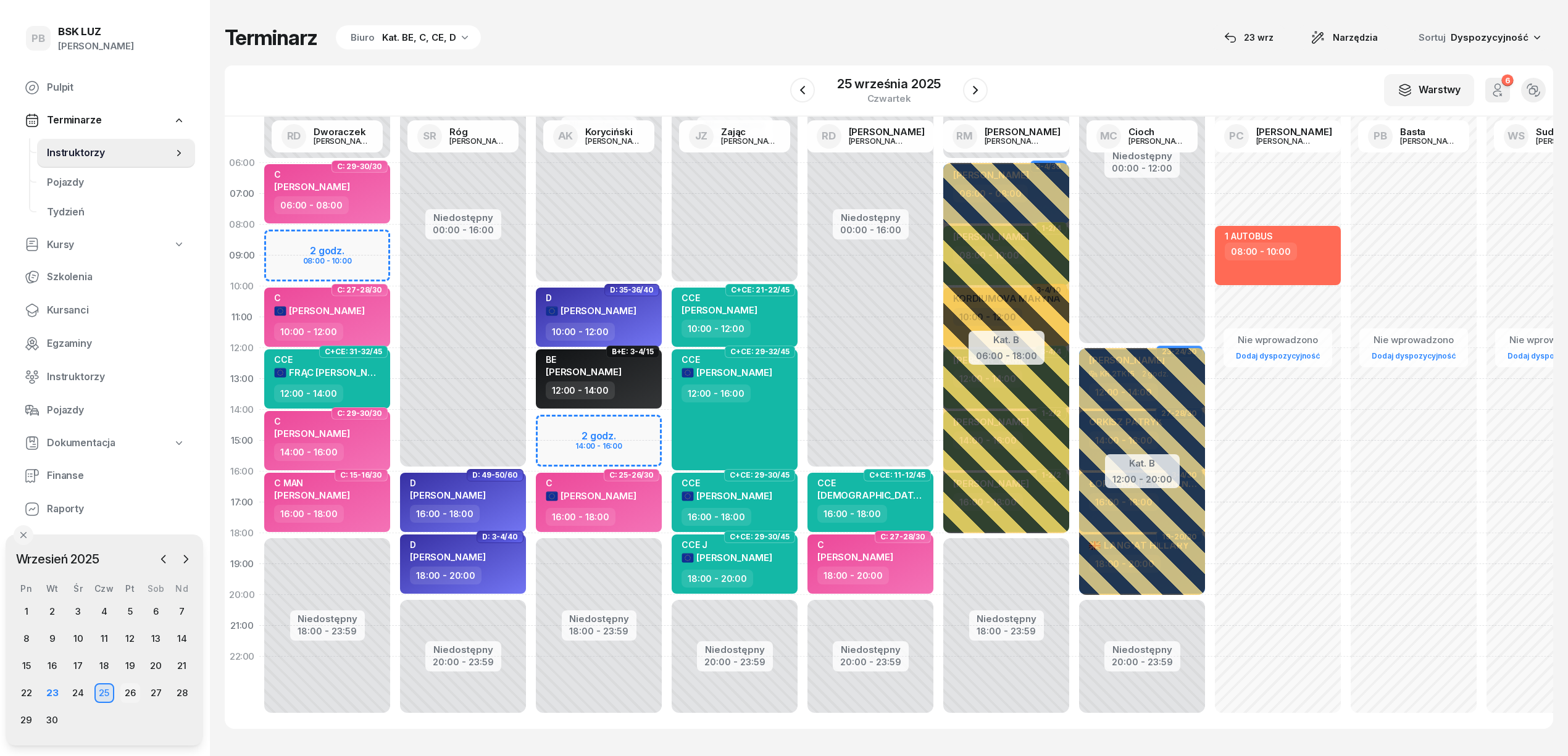
click at [122, 689] on div "26" at bounding box center [130, 692] width 19 height 19
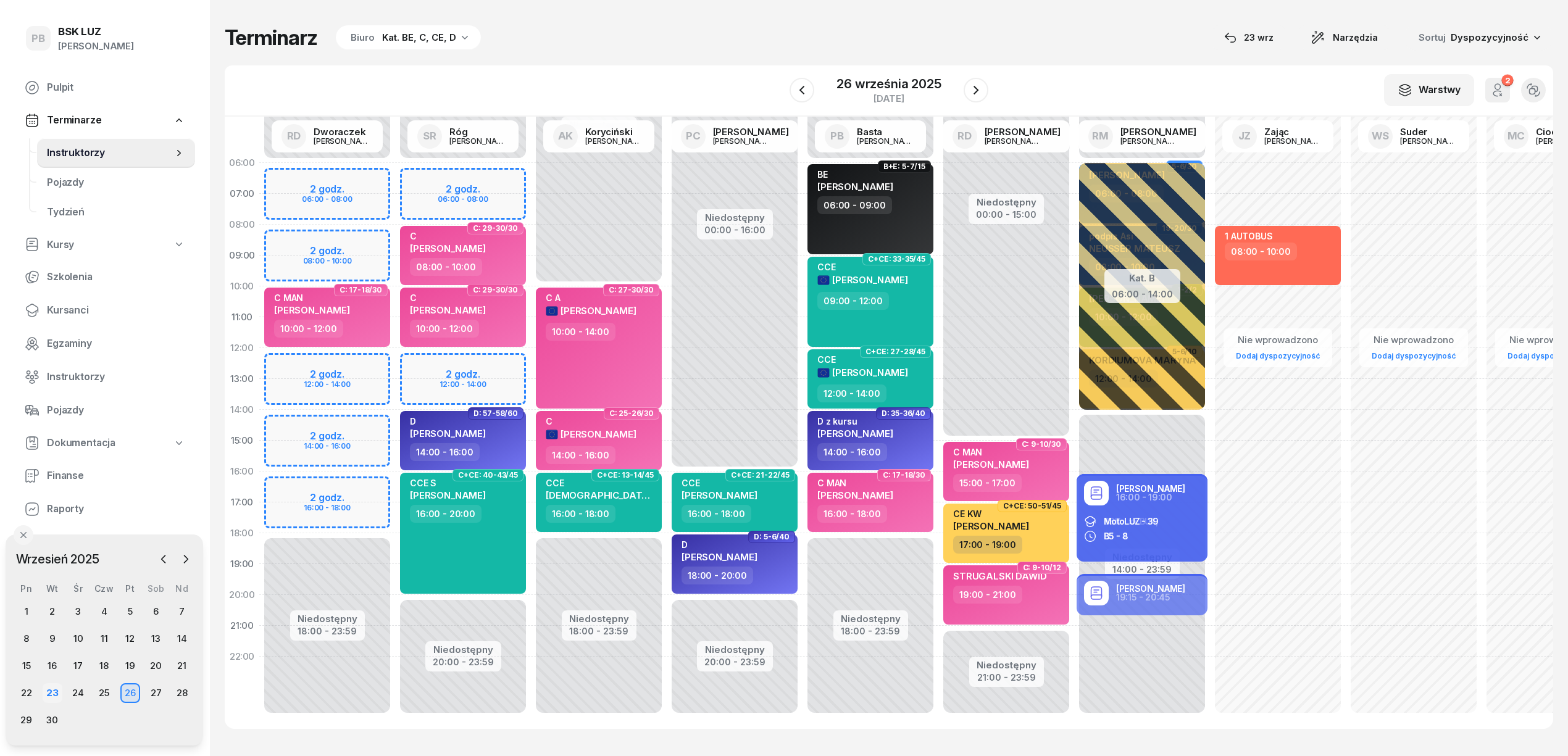
click at [52, 686] on div "23" at bounding box center [52, 692] width 19 height 19
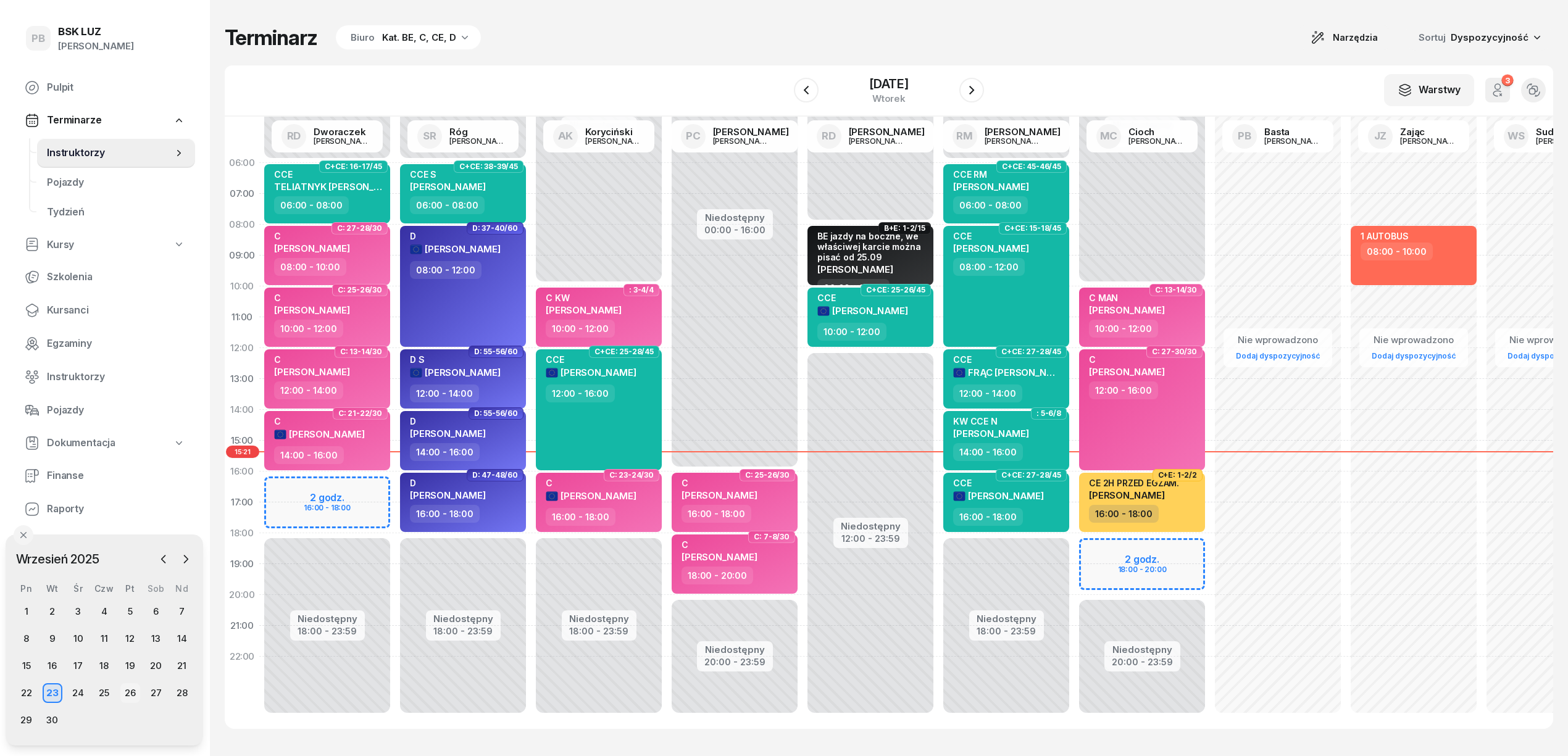
click at [129, 687] on div "26" at bounding box center [130, 692] width 19 height 19
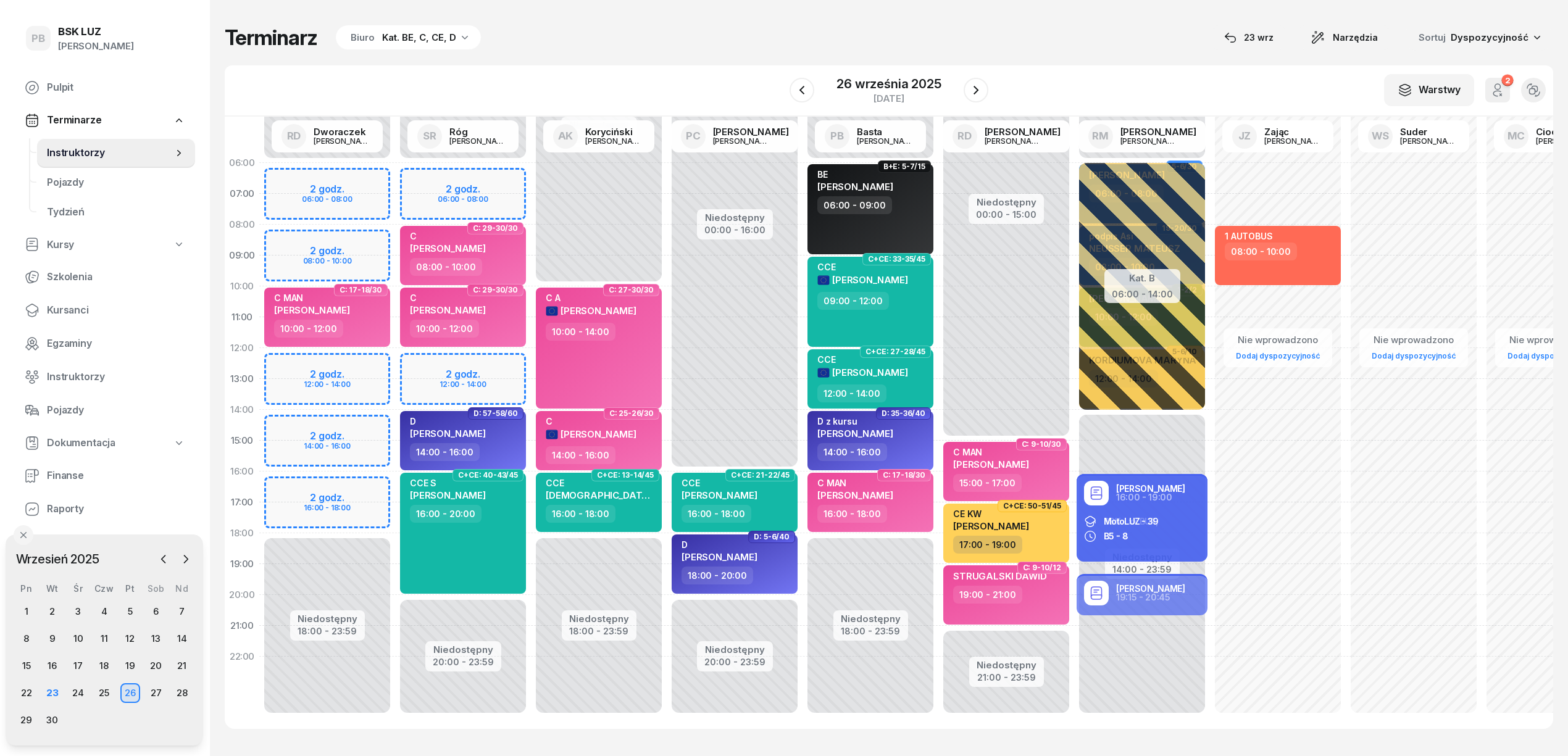
click at [570, 26] on div "Terminarz Biuro Kat. BE, C, CE, D [DATE] Narzędzia Sortuj Dyspozycyjność" at bounding box center [888, 37] width 1328 height 26
click at [899, 28] on div "Terminarz Biuro Kat. BE, C, CE, D [DATE] Narzędzia Sortuj Dyspozycyjność" at bounding box center [888, 37] width 1328 height 26
click at [1065, 50] on div "Terminarz Biuro Kat. BE, C, CE, D [DATE] Narzędzia Sortuj Dyspozycyjność" at bounding box center [888, 37] width 1328 height 26
click at [638, 32] on div "Terminarz Biuro Kat. BE, C, CE, D [DATE] Narzędzia Sortuj Dyspozycyjność" at bounding box center [888, 37] width 1328 height 26
click at [606, 28] on div "Terminarz Biuro Kat. BE, C, CE, D [DATE] Narzędzia Sortuj Dyspozycyjność" at bounding box center [888, 37] width 1328 height 26
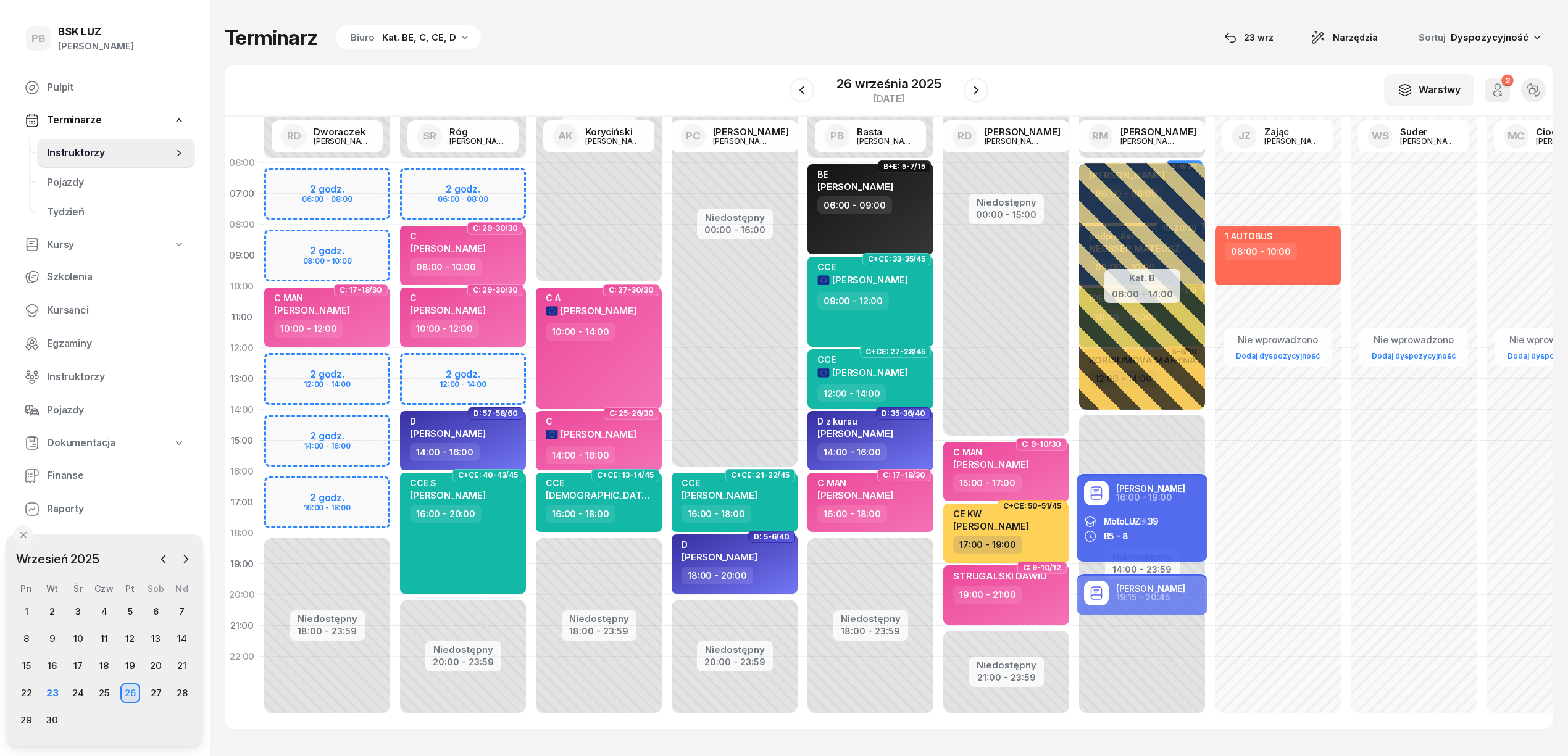
click at [931, 737] on div "Terminarz Biuro Kat. BE, C, CE, D 23 wrz Narzędzia Sortuj Dyspozycyjność W Wybi…" at bounding box center [888, 377] width 1328 height 753
click at [27, 718] on div "29" at bounding box center [26, 719] width 19 height 19
click at [28, 721] on div "29" at bounding box center [26, 719] width 19 height 19
click at [23, 715] on div "29" at bounding box center [26, 719] width 19 height 19
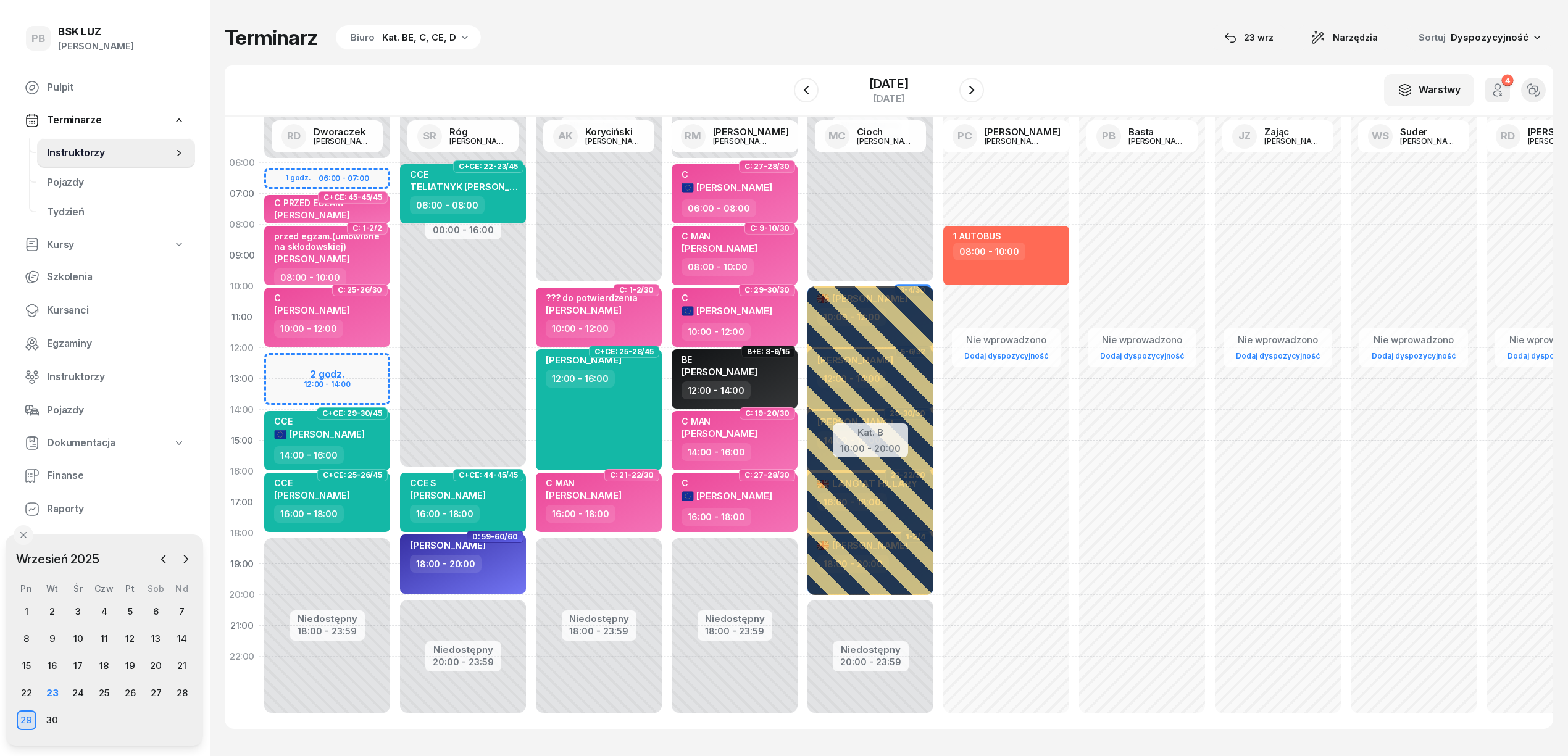
click at [603, 49] on div "Terminarz Biuro Kat. BE, C, CE, D [DATE] Narzędzia Sortuj Dyspozycyjność" at bounding box center [888, 37] width 1328 height 26
click at [363, 364] on div "Niedostępny 00:00 - 06:00 Niedostępny 18:00 - 23:59 1 godz. 06:00 - 07:00 2 god…" at bounding box center [327, 439] width 136 height 586
select select "12"
select select "14"
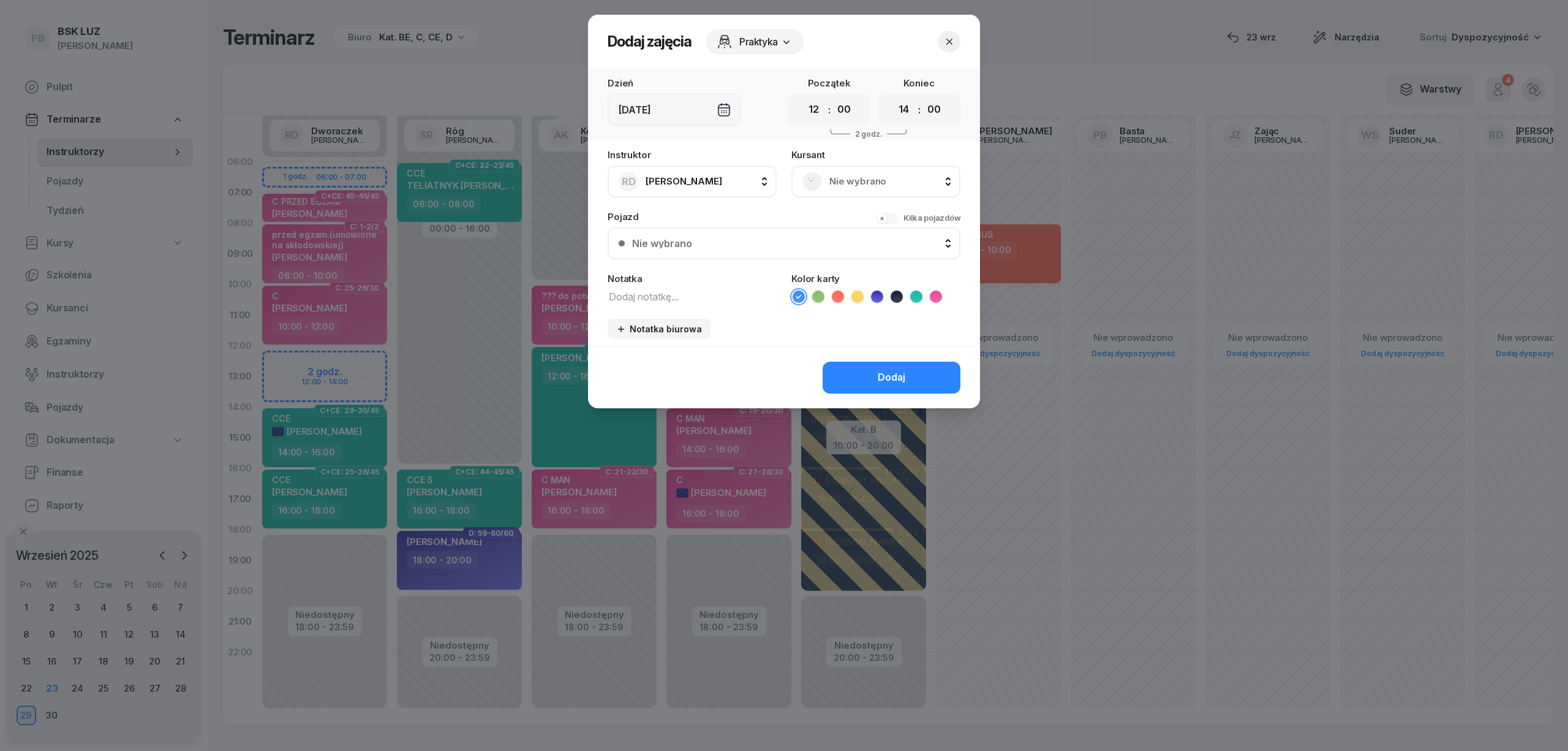
click at [867, 189] on div "Nie wybrano" at bounding box center [876, 181] width 147 height 19
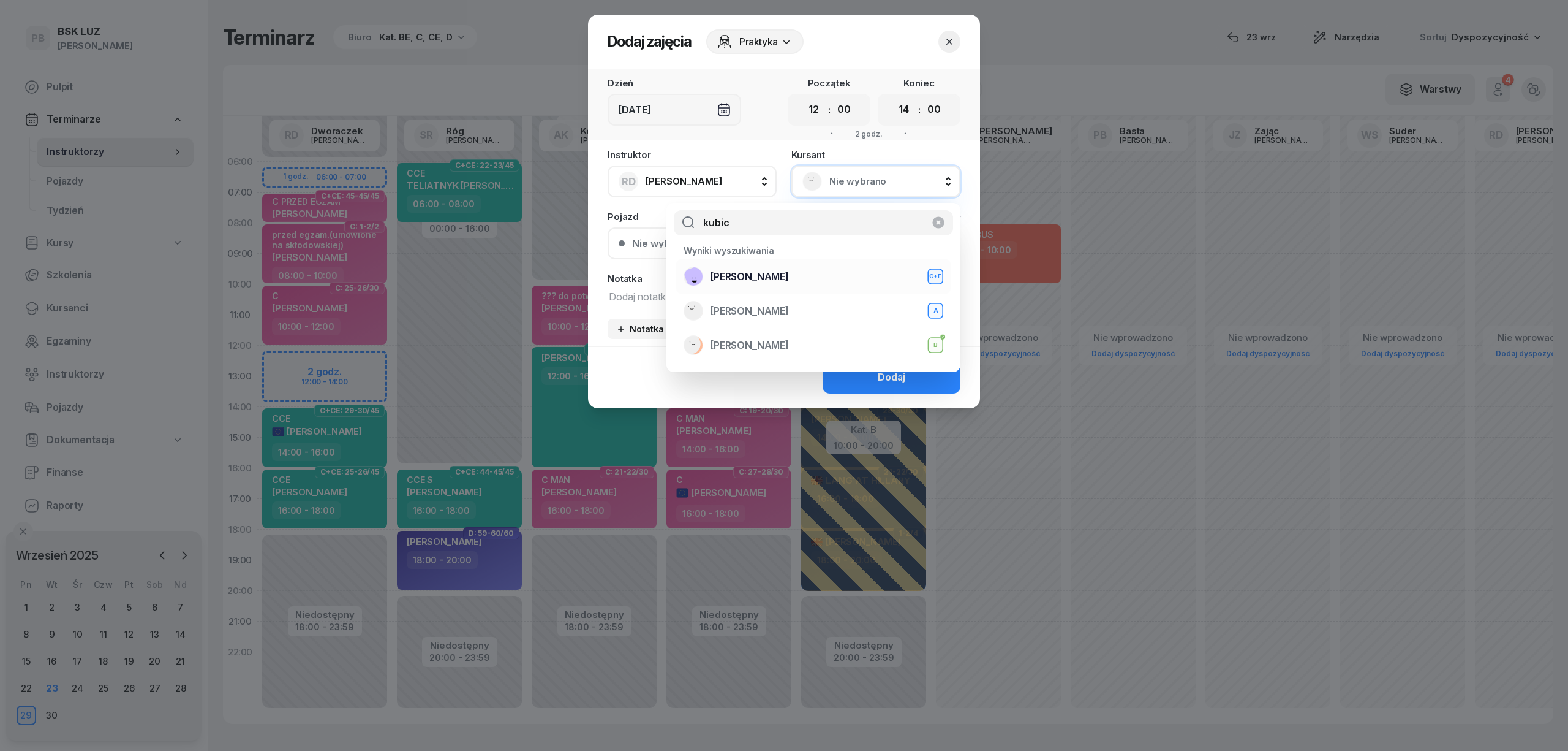
type input "kubic"
click at [815, 282] on div "KUBICKI KRZYSZTOF C+E" at bounding box center [813, 276] width 260 height 19
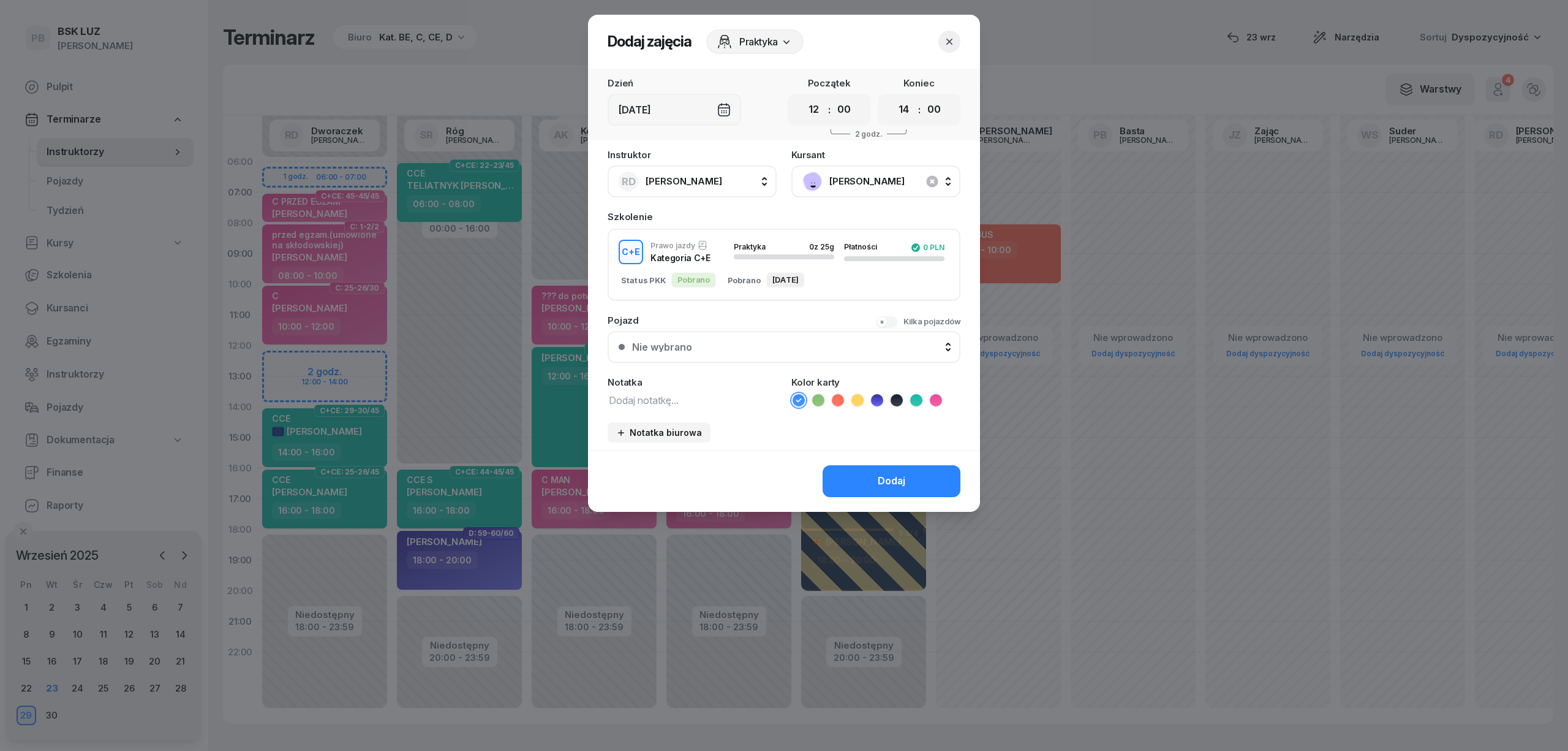
click at [668, 399] on textarea at bounding box center [692, 399] width 169 height 16
type textarea "CE"
click at [860, 400] on icon at bounding box center [858, 400] width 12 height 13
click at [859, 471] on button "Dodaj" at bounding box center [891, 481] width 137 height 32
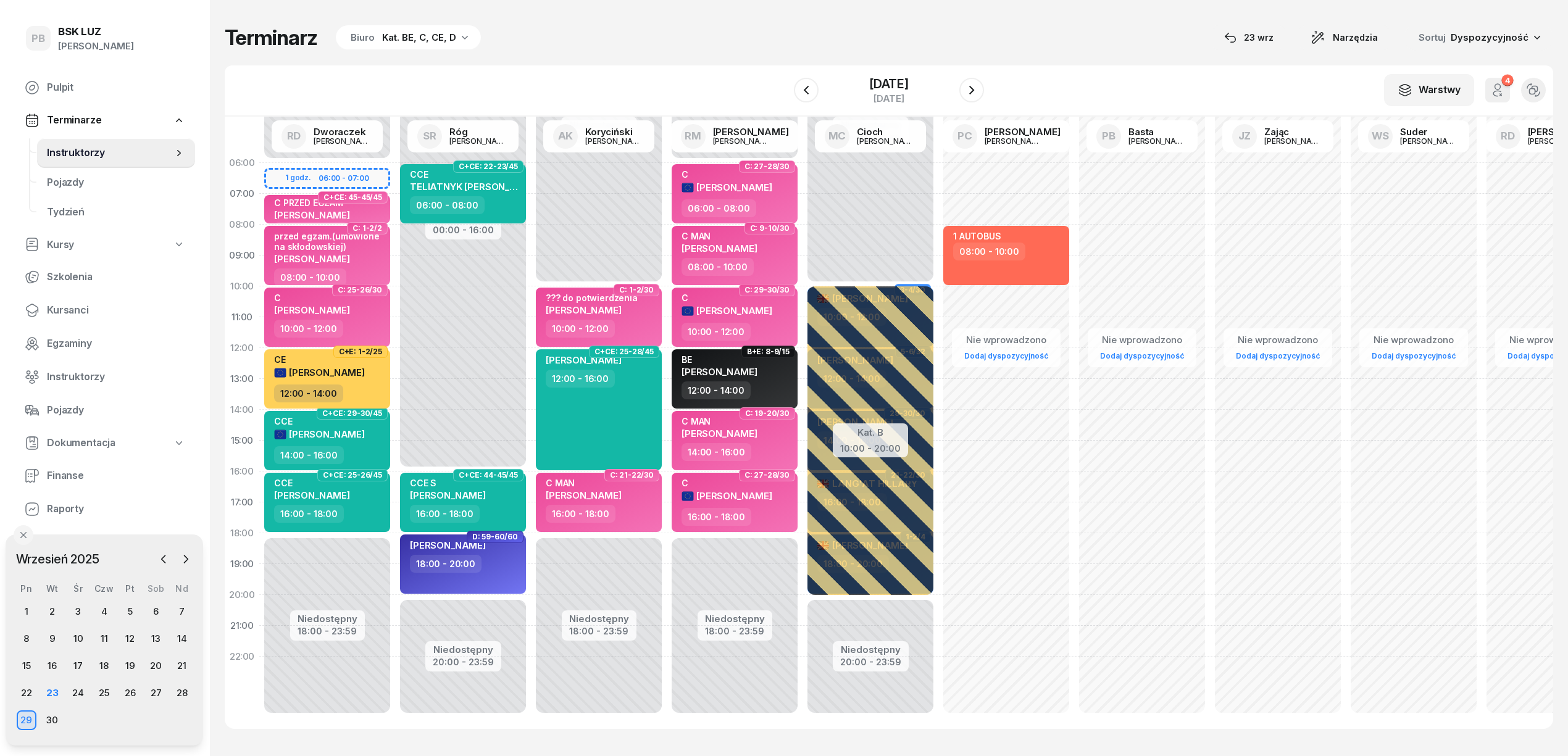
click at [784, 15] on div "Terminarz Biuro Kat. BE, C, CE, D 23 wrz Narzędzia Sortuj Dyspozycyjność W Wybi…" at bounding box center [888, 377] width 1328 height 753
click at [979, 87] on icon "button" at bounding box center [970, 89] width 15 height 15
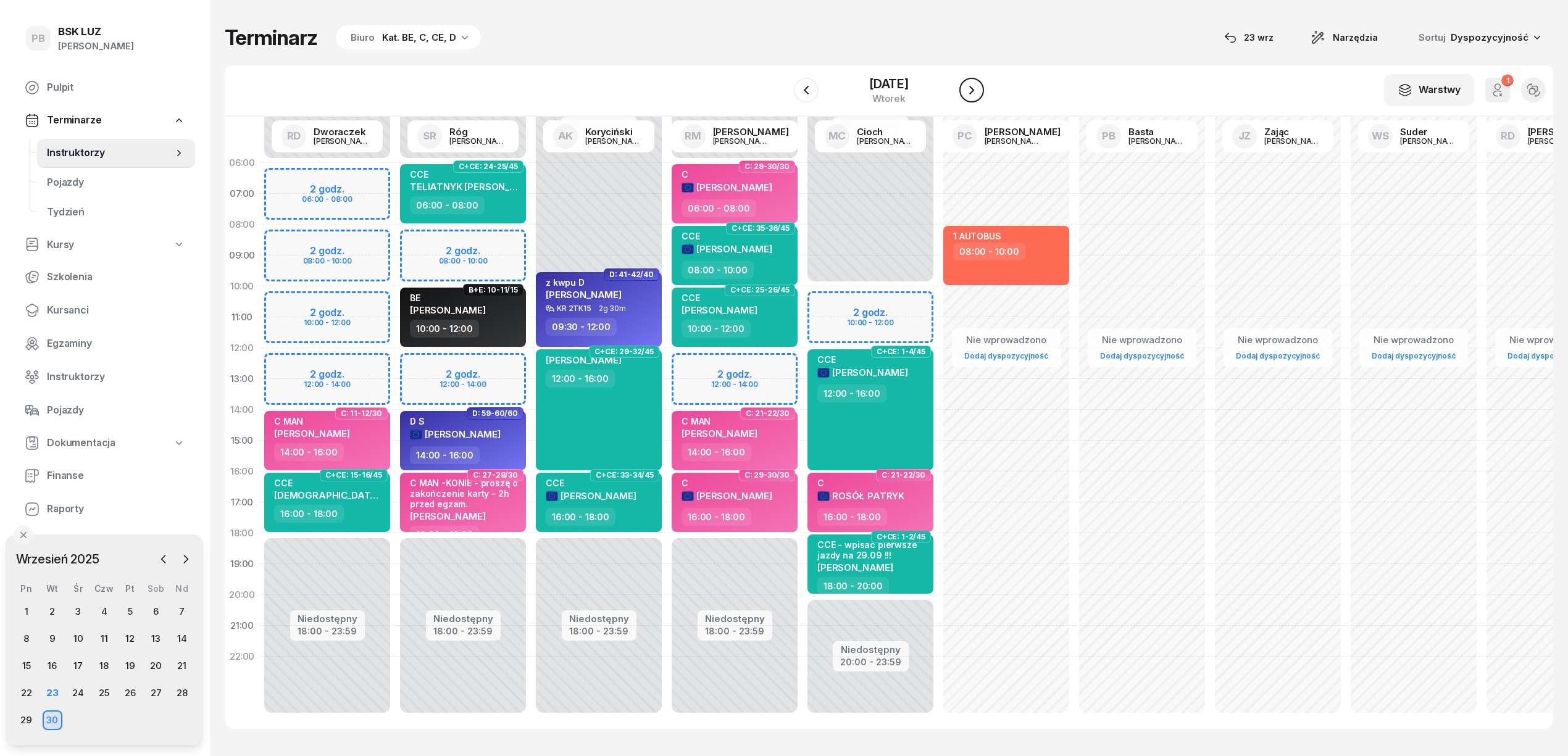
click at [979, 87] on icon "button" at bounding box center [970, 89] width 15 height 15
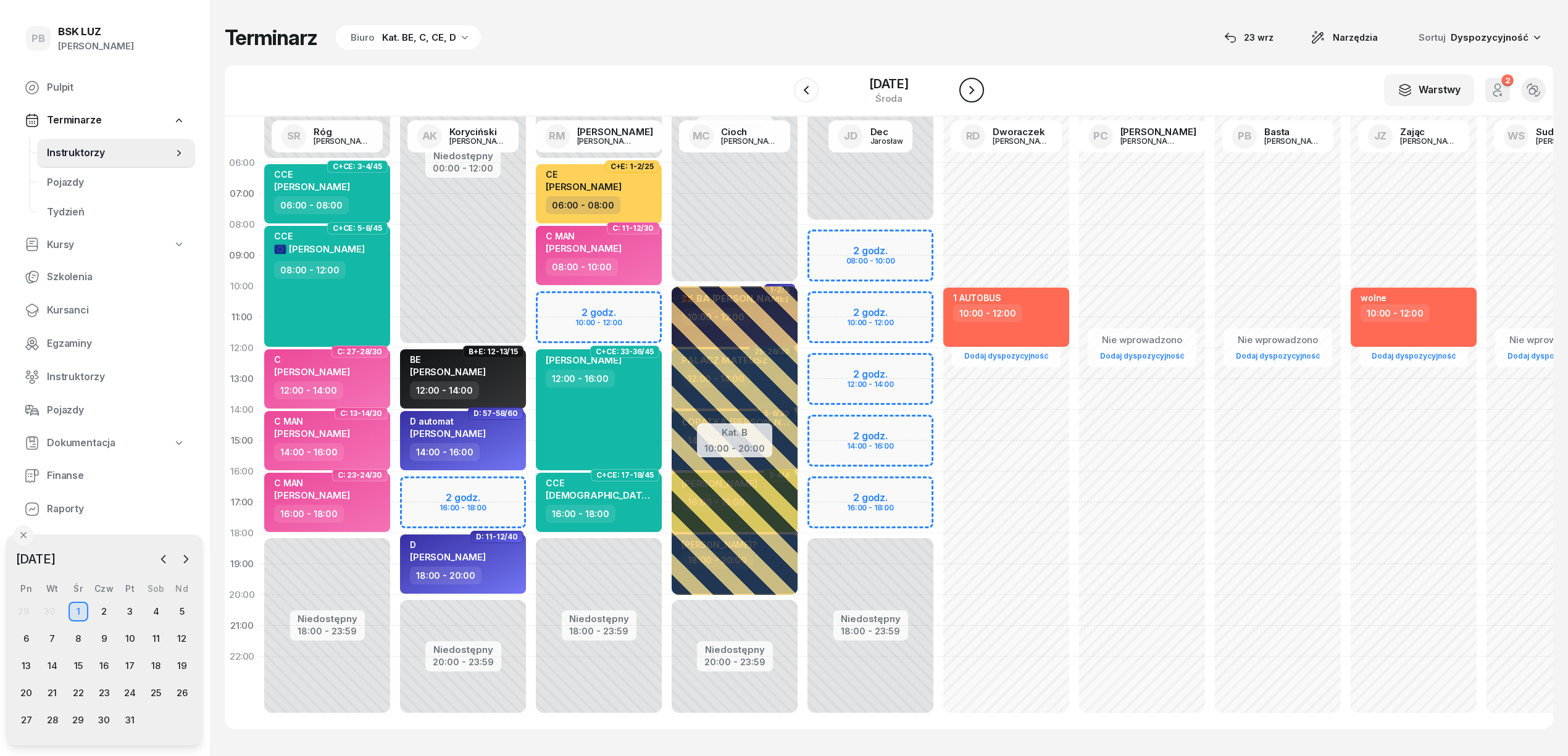
click at [979, 87] on icon "button" at bounding box center [970, 89] width 15 height 15
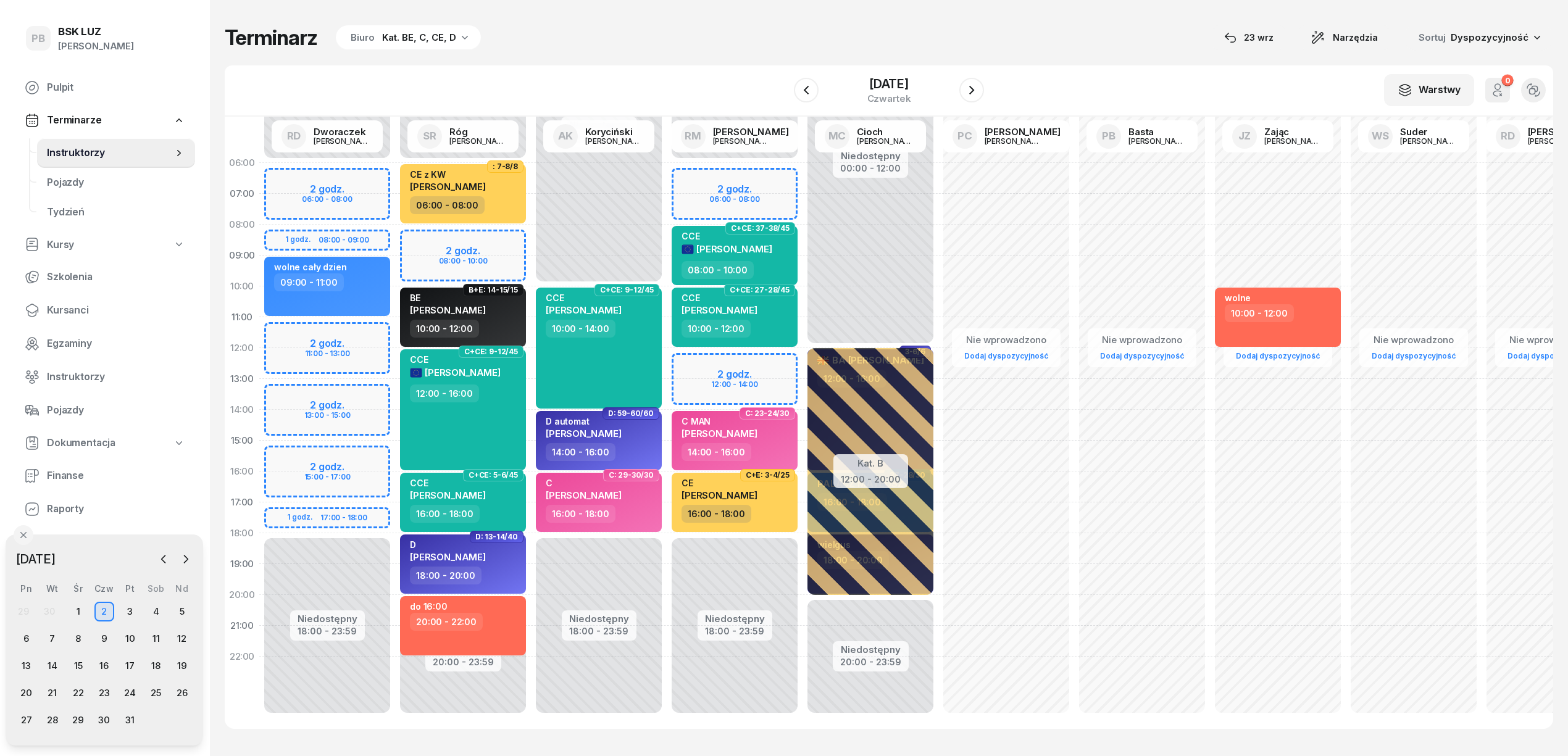
click at [657, 37] on div "Terminarz Biuro Kat. BE, C, CE, D [DATE] Narzędzia Sortuj Dyspozycyjność" at bounding box center [888, 37] width 1328 height 26
click at [693, 363] on div "Niedostępny 00:00 - 06:00 Niedostępny 18:00 - 23:59 2 godz. 06:00 - 08:00 2 god…" at bounding box center [734, 439] width 136 height 586
select select "12"
select select "14"
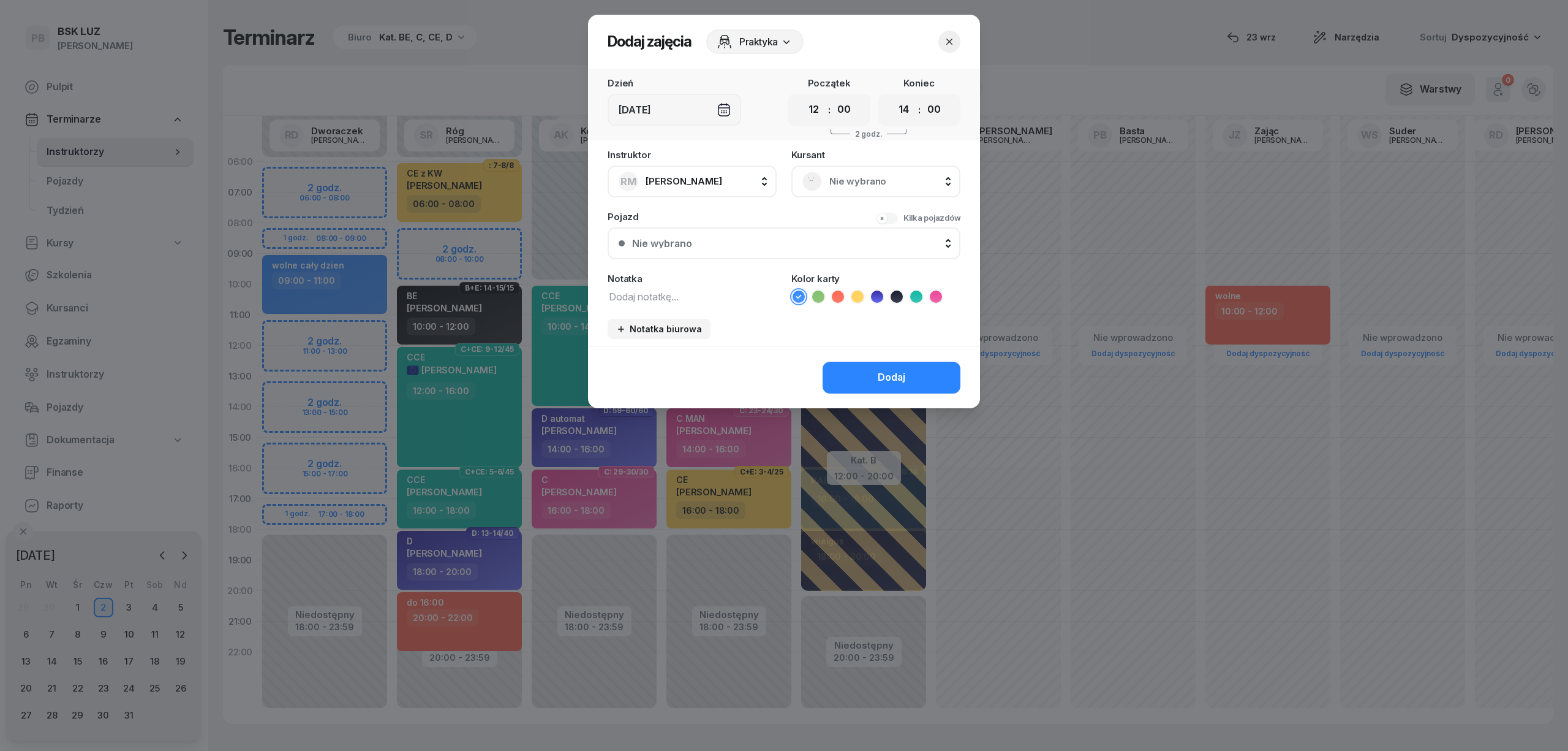
click at [861, 182] on span "Nie wybrano" at bounding box center [889, 181] width 120 height 16
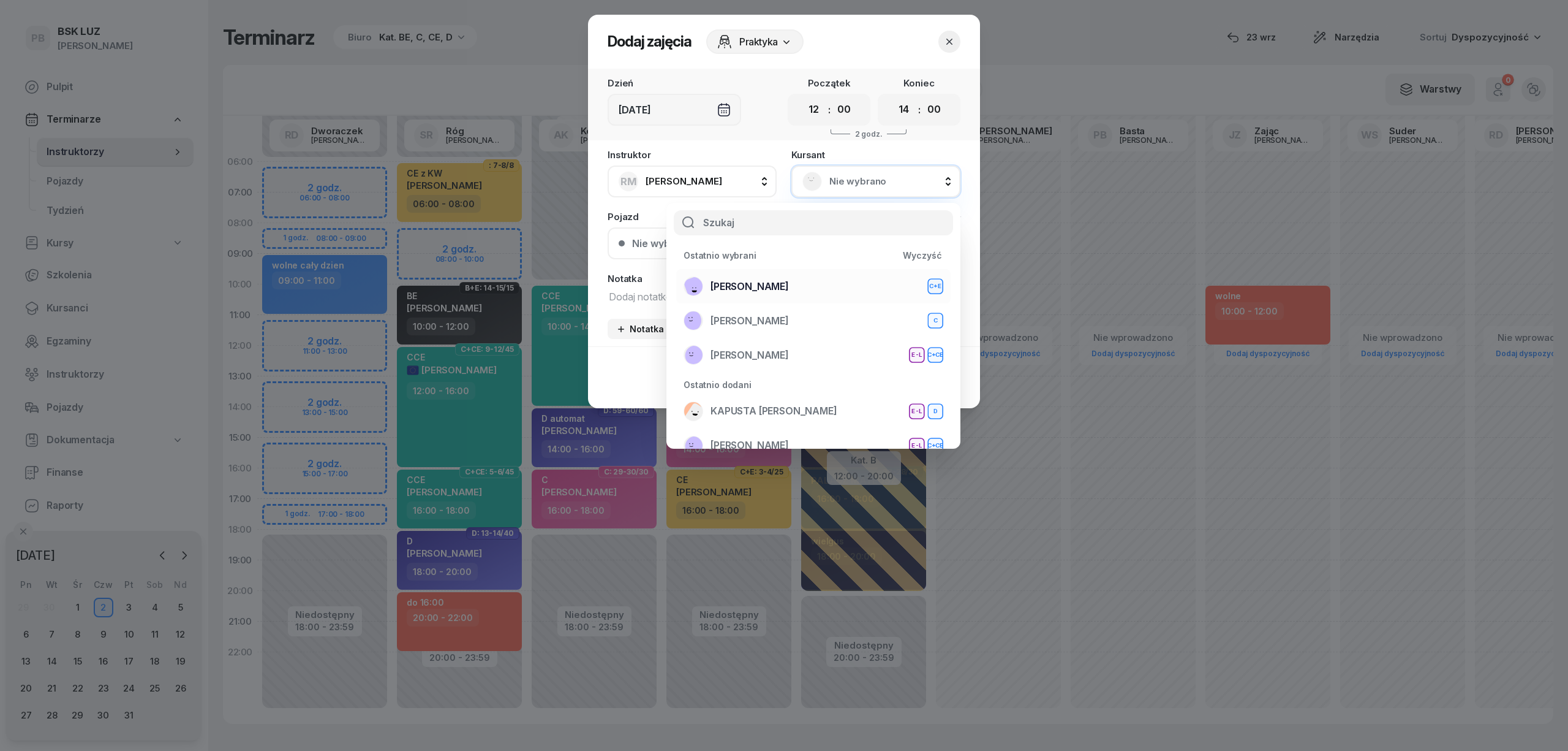
click at [809, 285] on div "KUBICKI KRZYSZTOF C+E" at bounding box center [813, 286] width 260 height 19
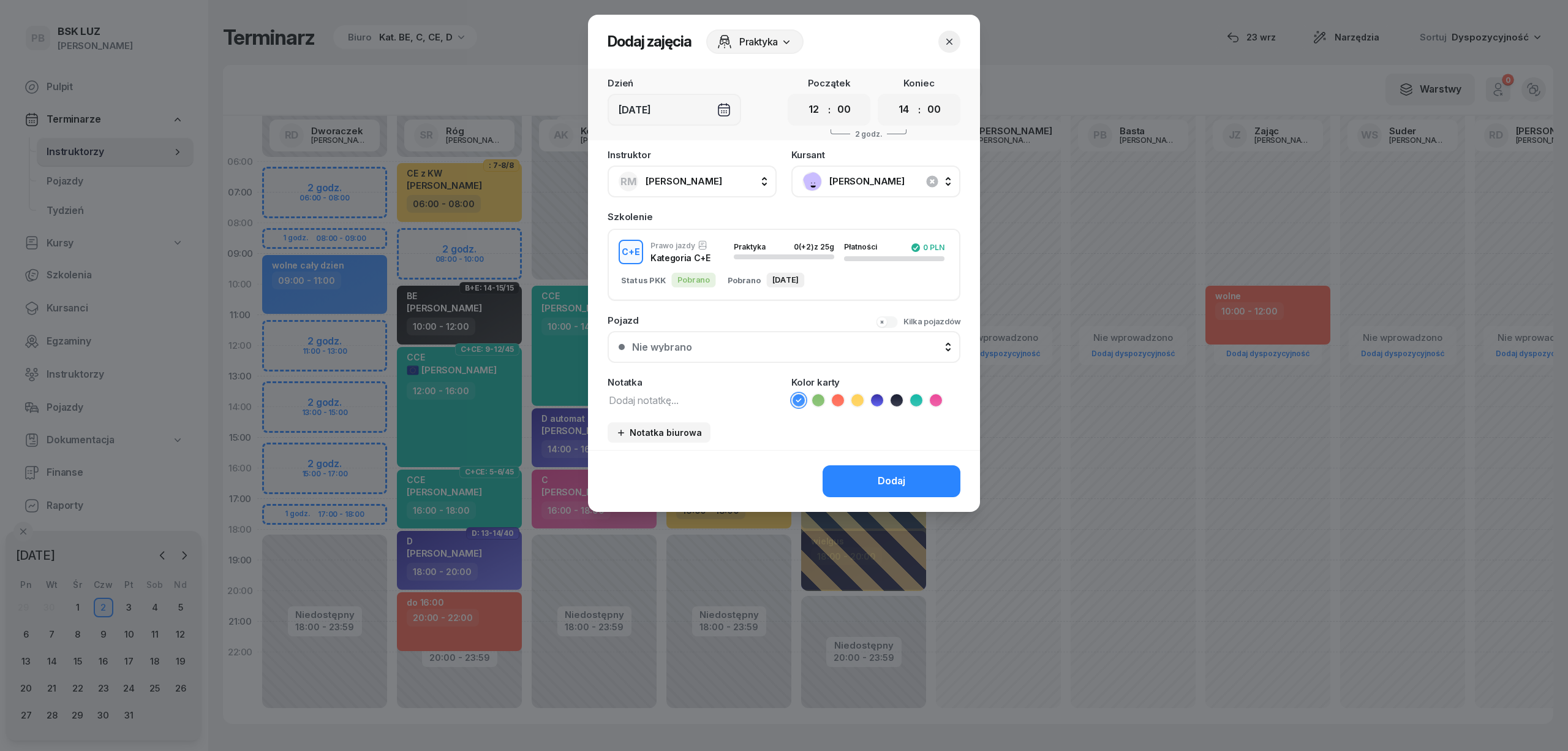
click at [697, 394] on textarea at bounding box center [692, 399] width 169 height 16
type textarea "CE"
click at [859, 399] on icon at bounding box center [858, 400] width 12 height 13
click at [883, 479] on div "Dodaj" at bounding box center [891, 481] width 28 height 16
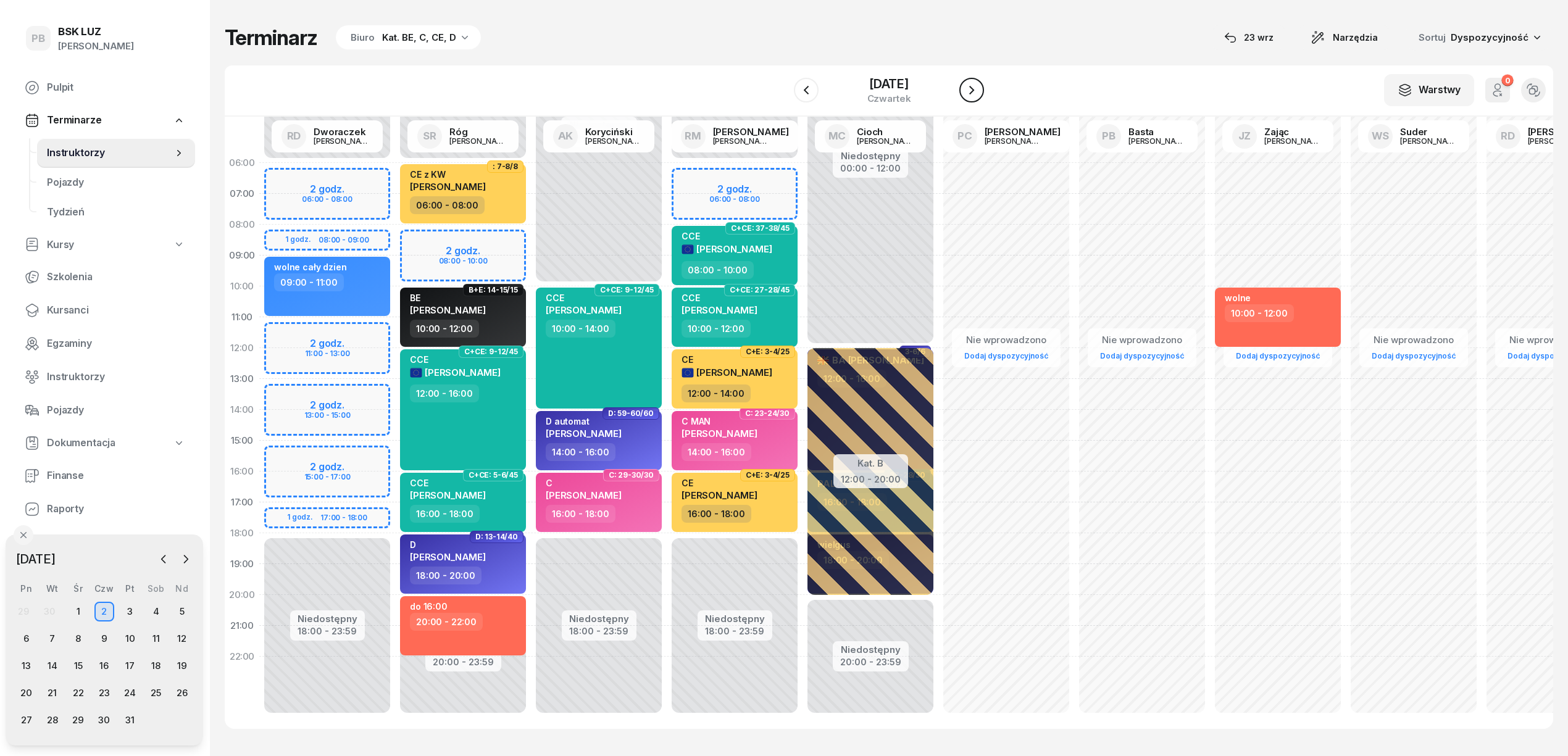
click at [976, 87] on icon "button" at bounding box center [970, 89] width 15 height 15
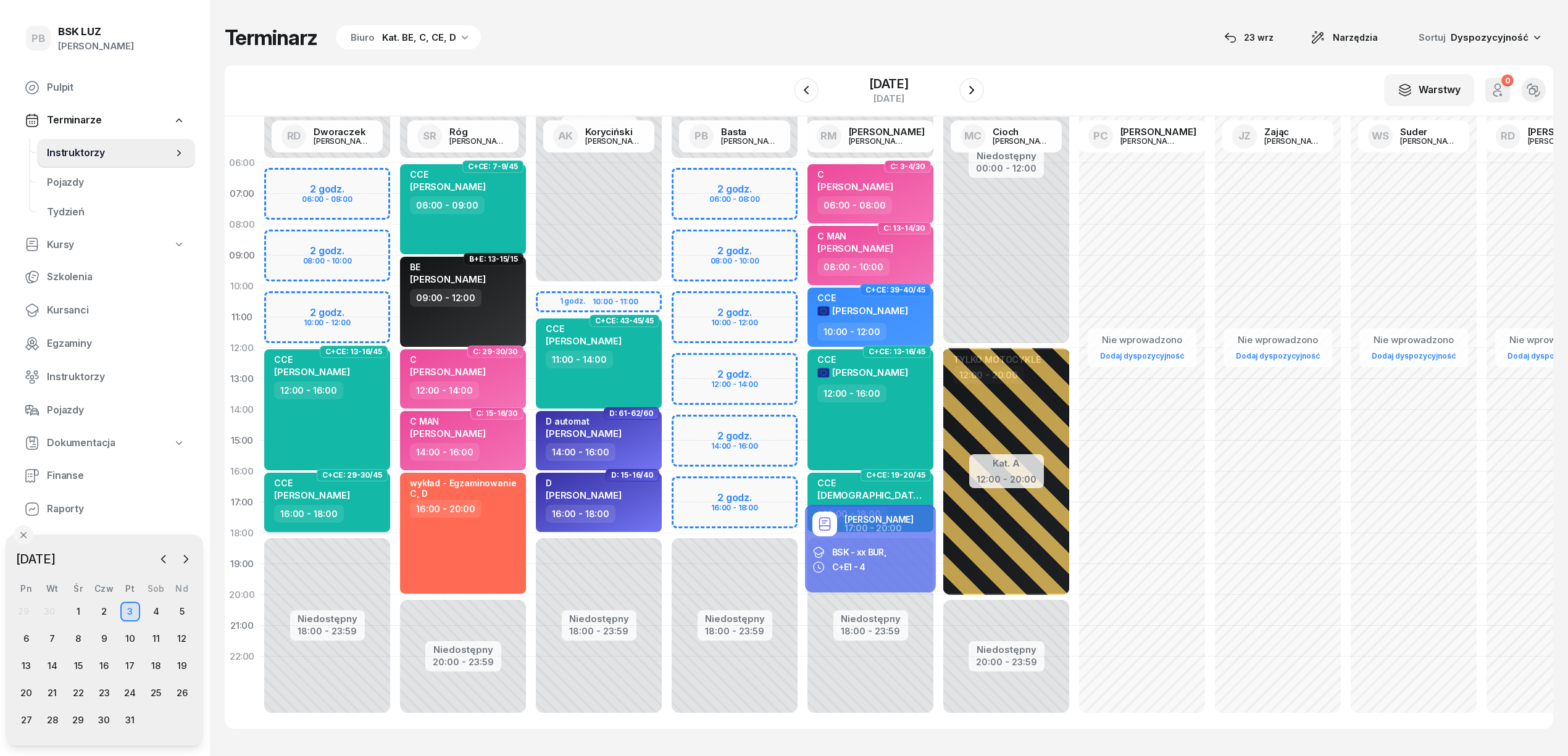
click at [368, 516] on div "16:00 - 18:00" at bounding box center [328, 513] width 108 height 17
select select "16"
select select "18"
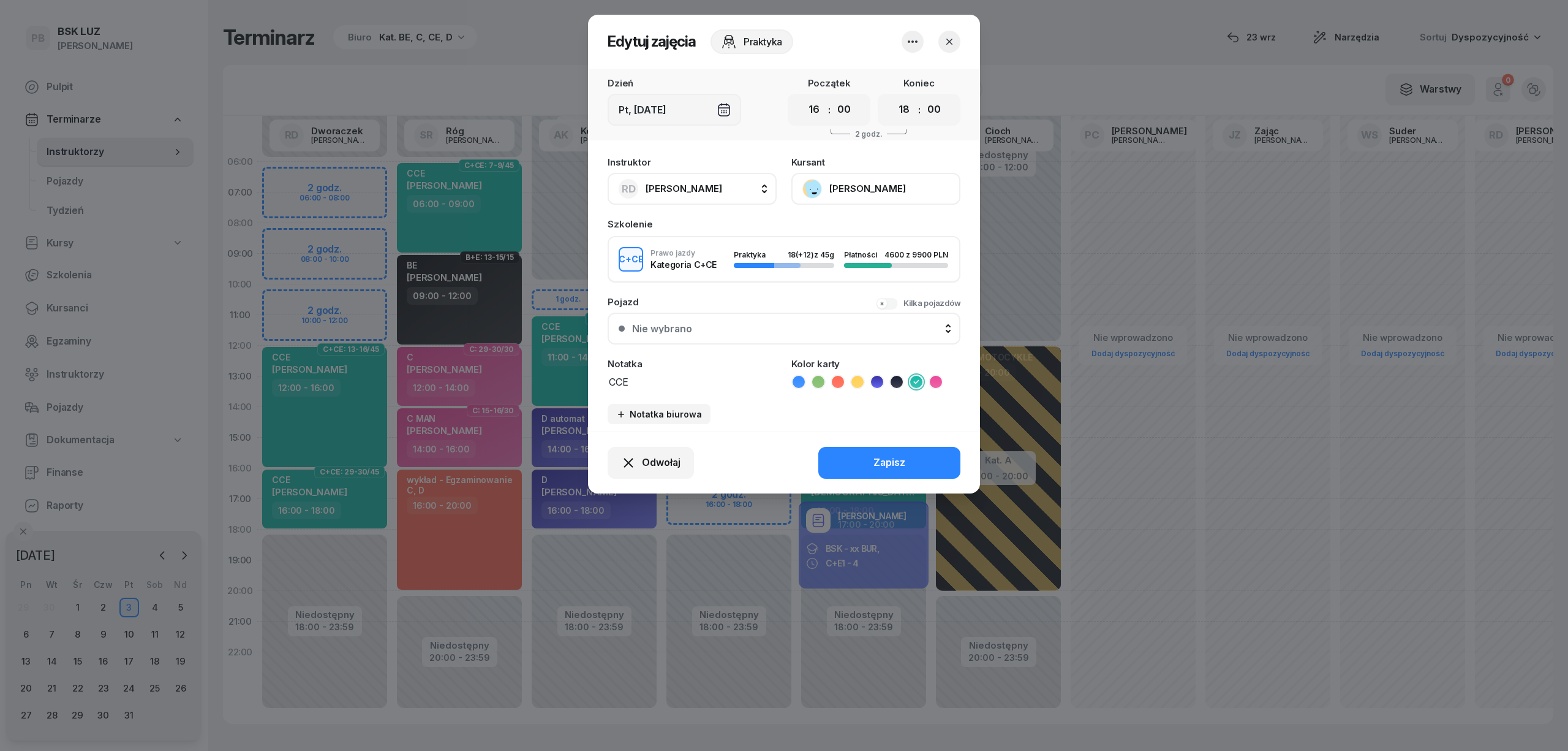
click at [658, 187] on span "[PERSON_NAME]" at bounding box center [684, 188] width 77 height 12
type input "bast"
click at [682, 263] on span "[PERSON_NAME]" at bounding box center [690, 270] width 75 height 16
drag, startPoint x: 930, startPoint y: 452, endPoint x: 919, endPoint y: 456, distance: 11.7
click at [929, 452] on button "Zapisz" at bounding box center [889, 463] width 142 height 32
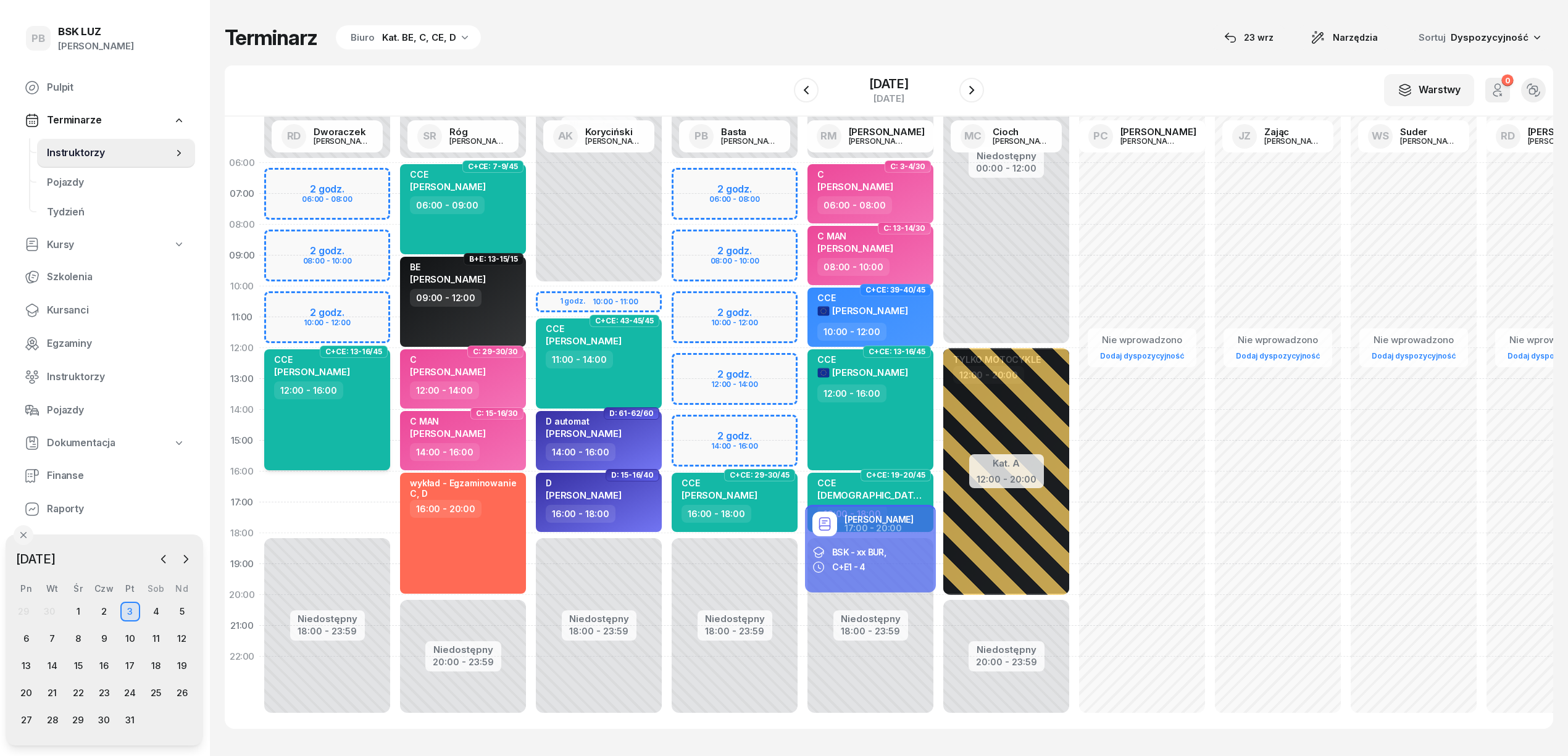
click at [355, 448] on div "CCE POGAN ROBERT 12:00 - 16:00" at bounding box center [327, 409] width 126 height 121
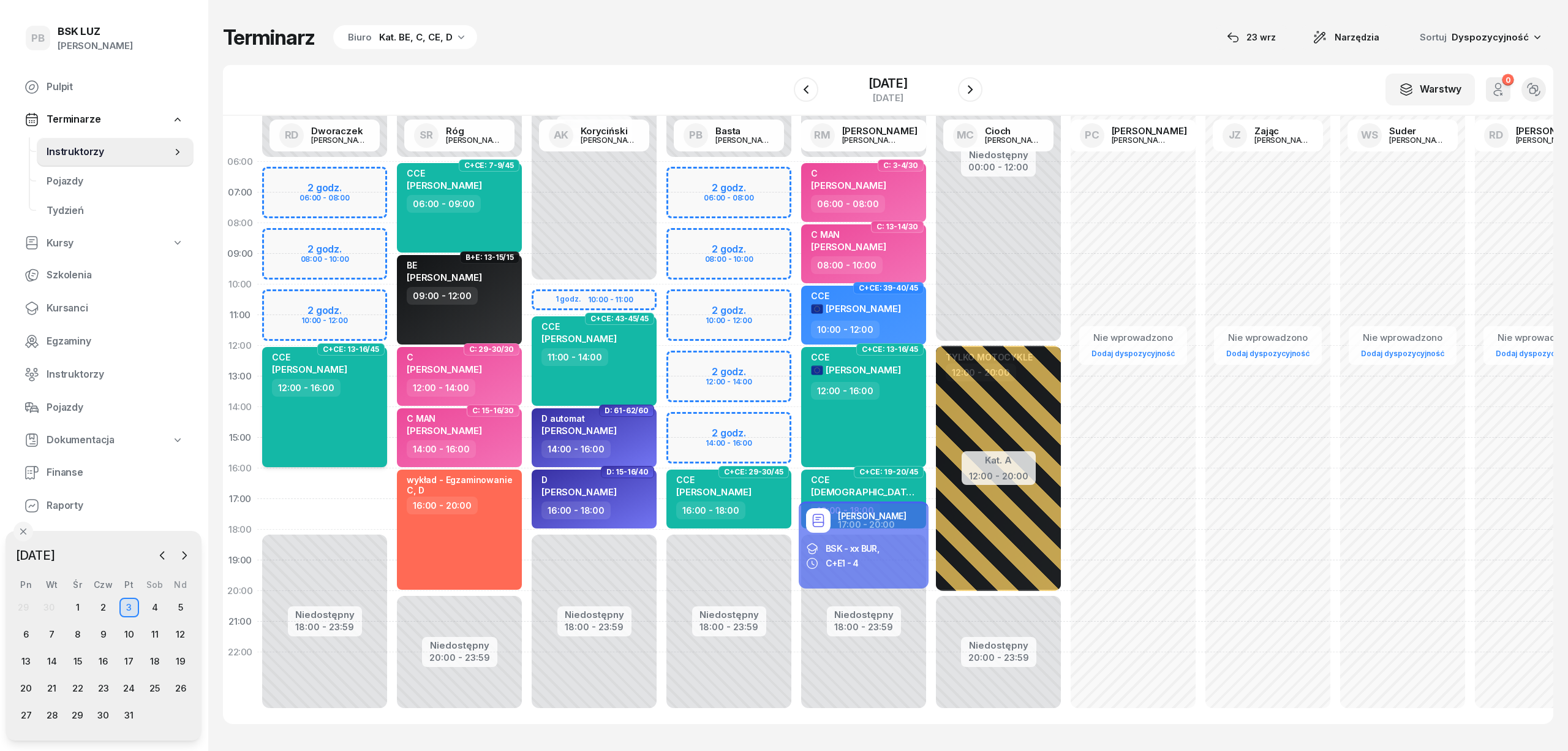
select select "12"
select select "16"
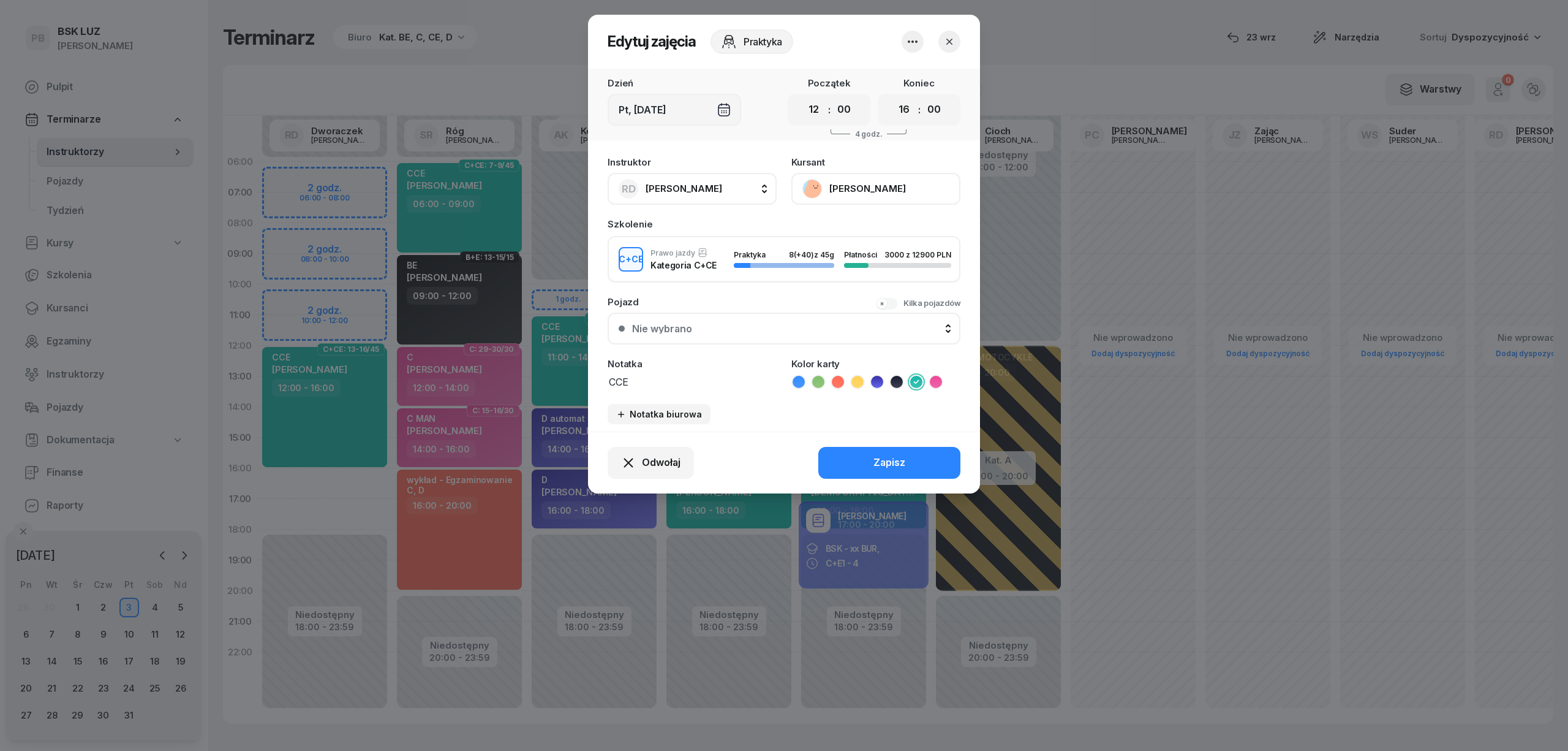
click at [720, 188] on span "[PERSON_NAME]" at bounding box center [684, 188] width 77 height 12
type input "bast"
click at [719, 261] on div "PB Basta Piotr" at bounding box center [699, 270] width 146 height 19
click at [879, 459] on div "Zapisz" at bounding box center [889, 463] width 32 height 16
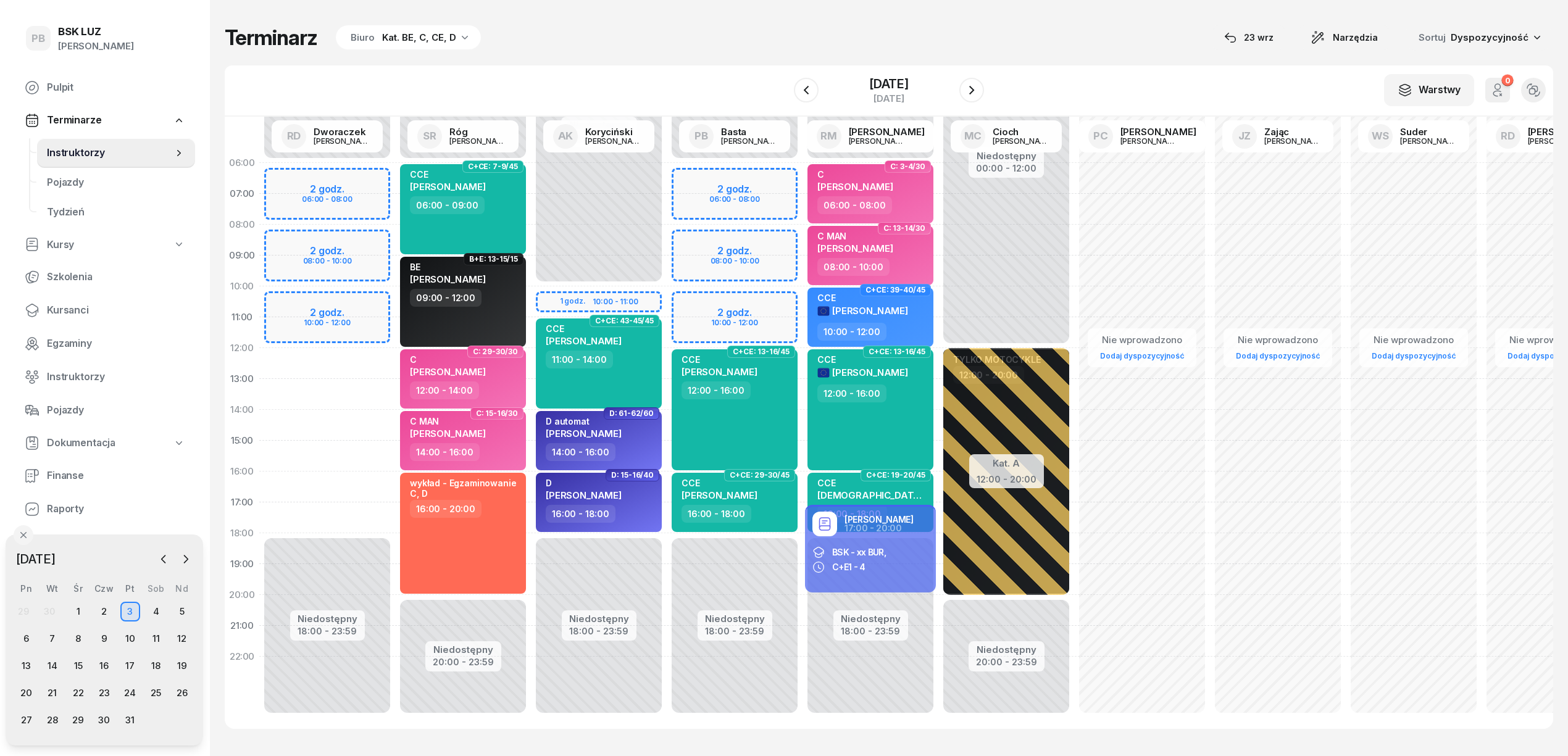
click at [768, 306] on div "Niedostępny 00:00 - 06:00 Niedostępny 18:00 - 23:59 C+CE: 13-16/45 CCE ROBERT P…" at bounding box center [734, 439] width 136 height 586
select select "10"
select select "12"
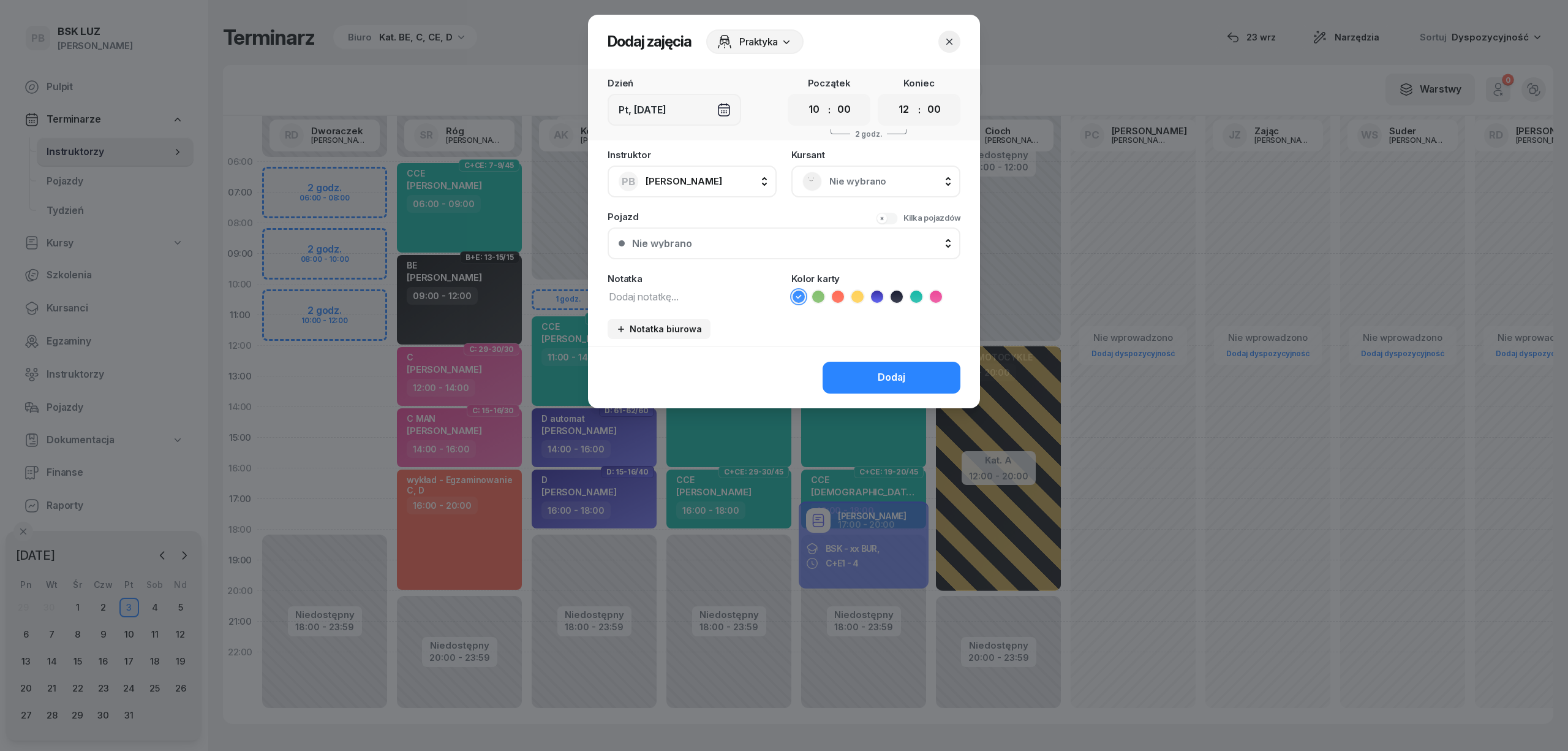
click at [862, 177] on span "Nie wybrano" at bounding box center [889, 181] width 120 height 16
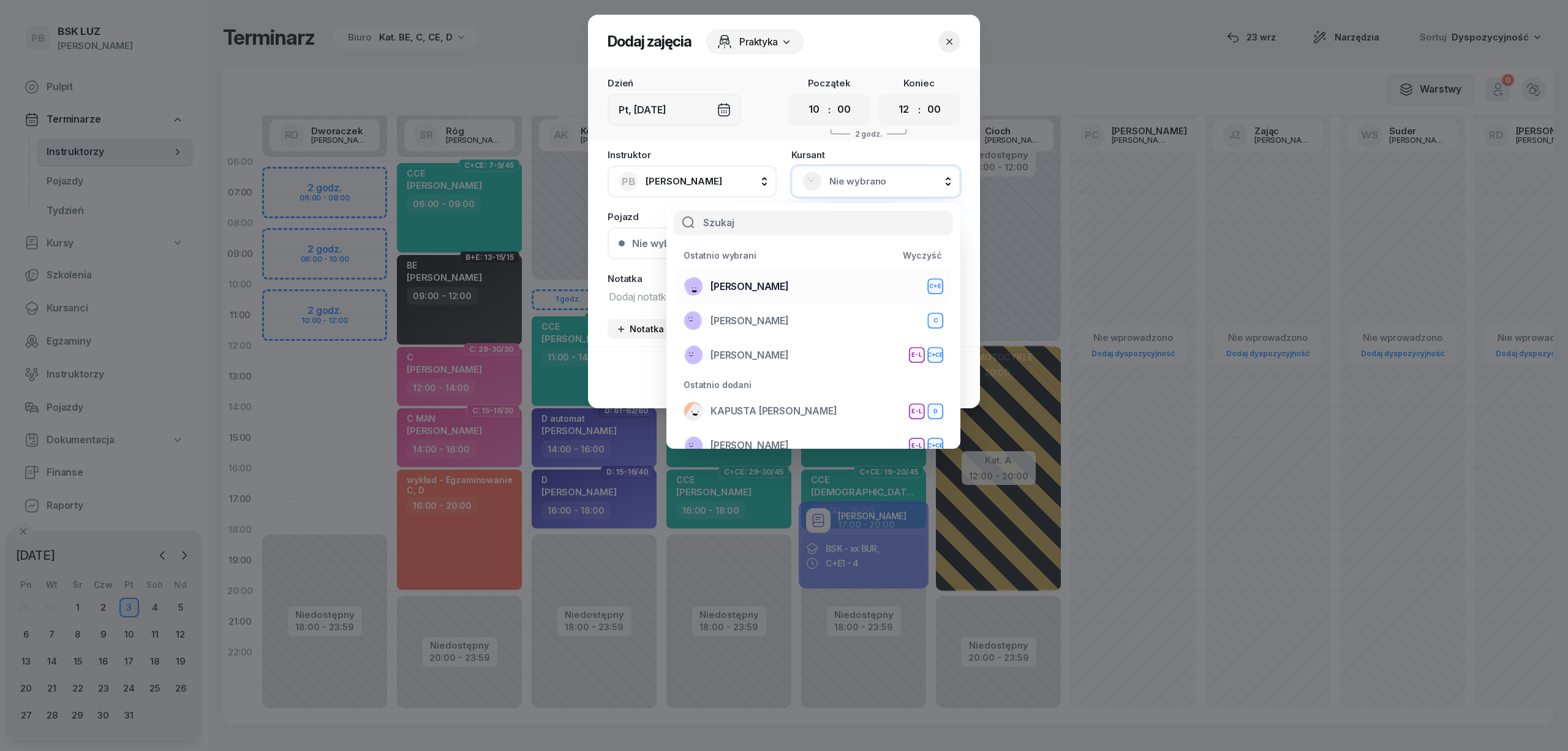
click at [789, 288] on span "KUBICKI KRZYSZTOF" at bounding box center [750, 287] width 79 height 16
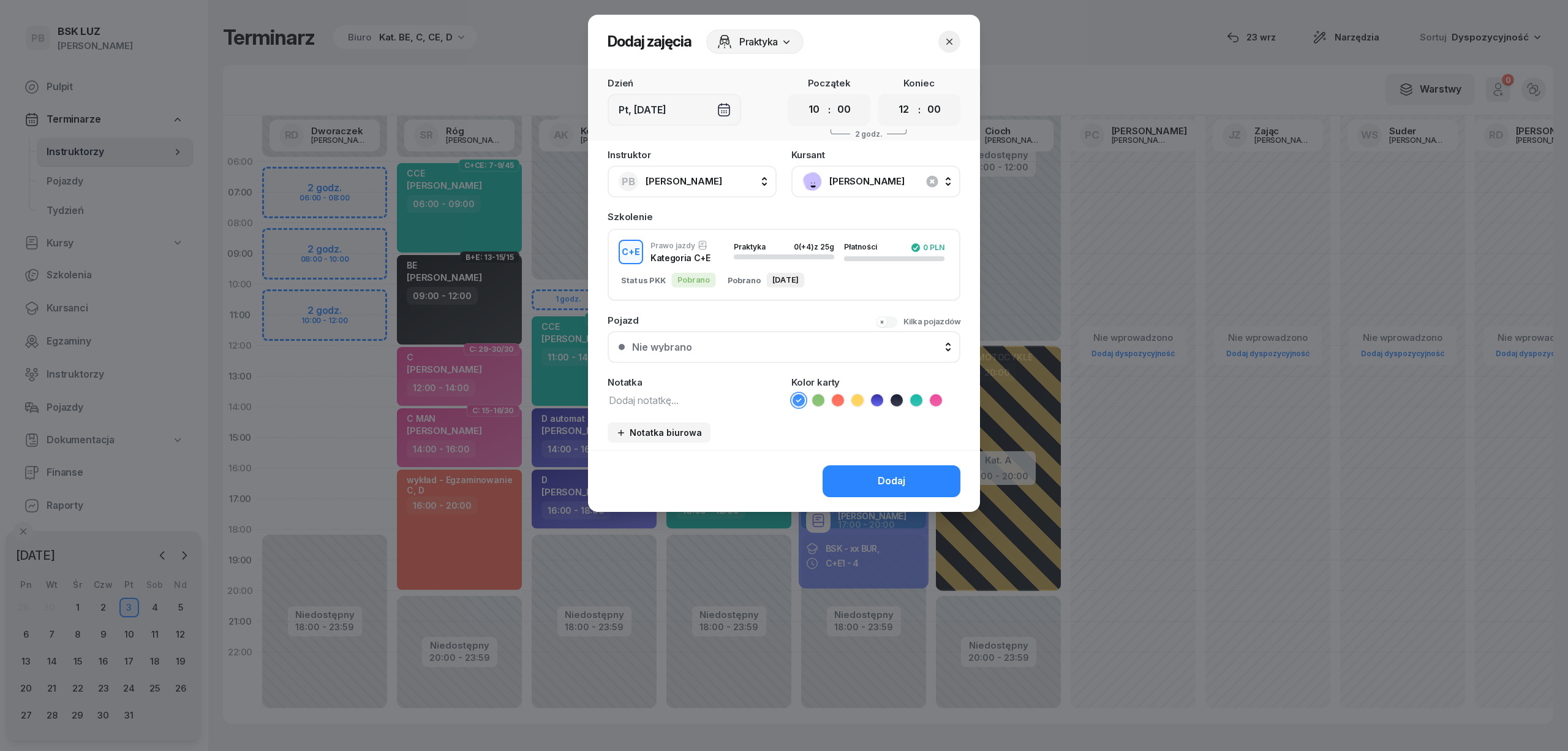
click at [684, 405] on textarea at bounding box center [692, 399] width 169 height 16
type textarea "CE"
click at [853, 402] on icon at bounding box center [858, 400] width 12 height 13
click at [859, 474] on button "Dodaj" at bounding box center [891, 481] width 137 height 32
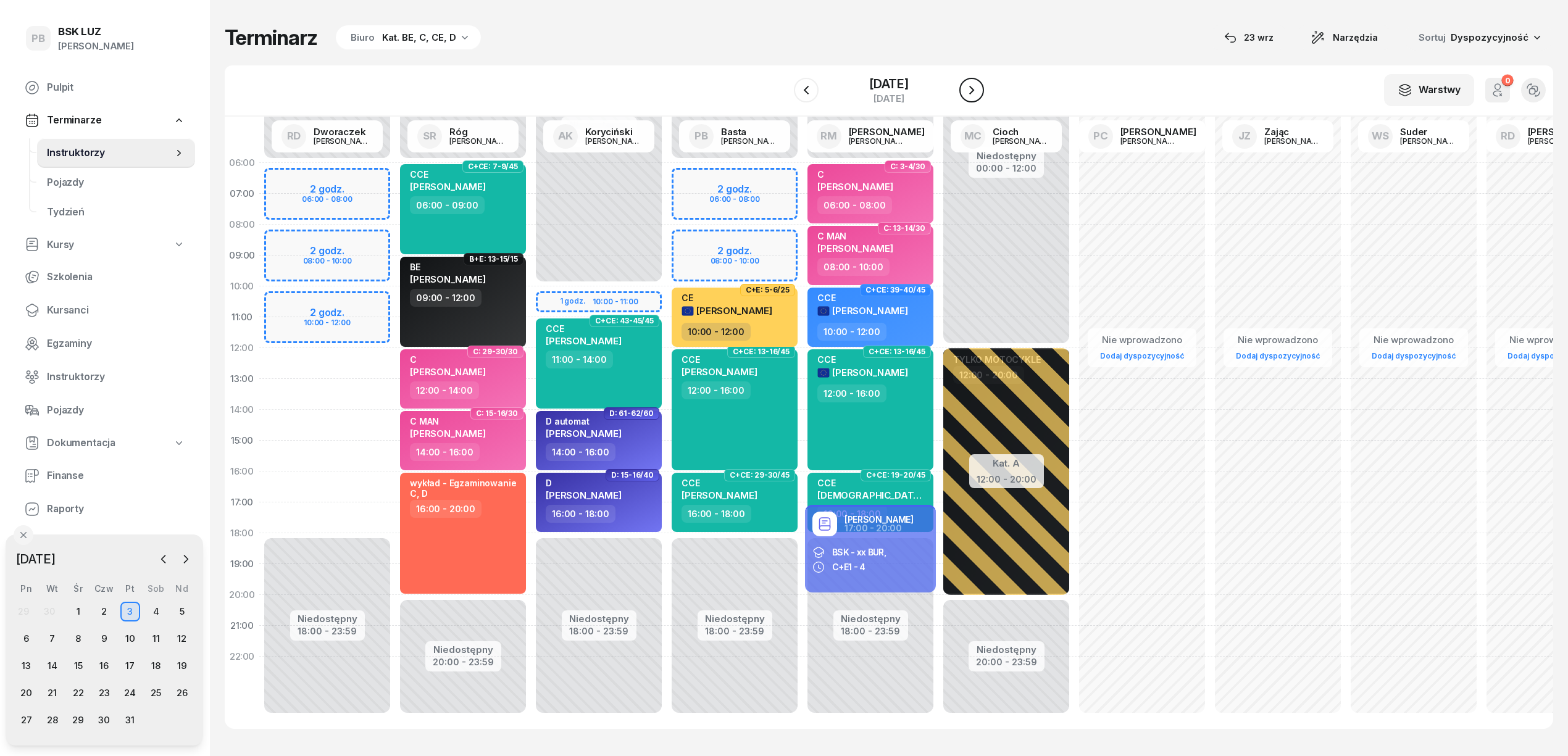
click at [979, 84] on icon "button" at bounding box center [970, 89] width 15 height 15
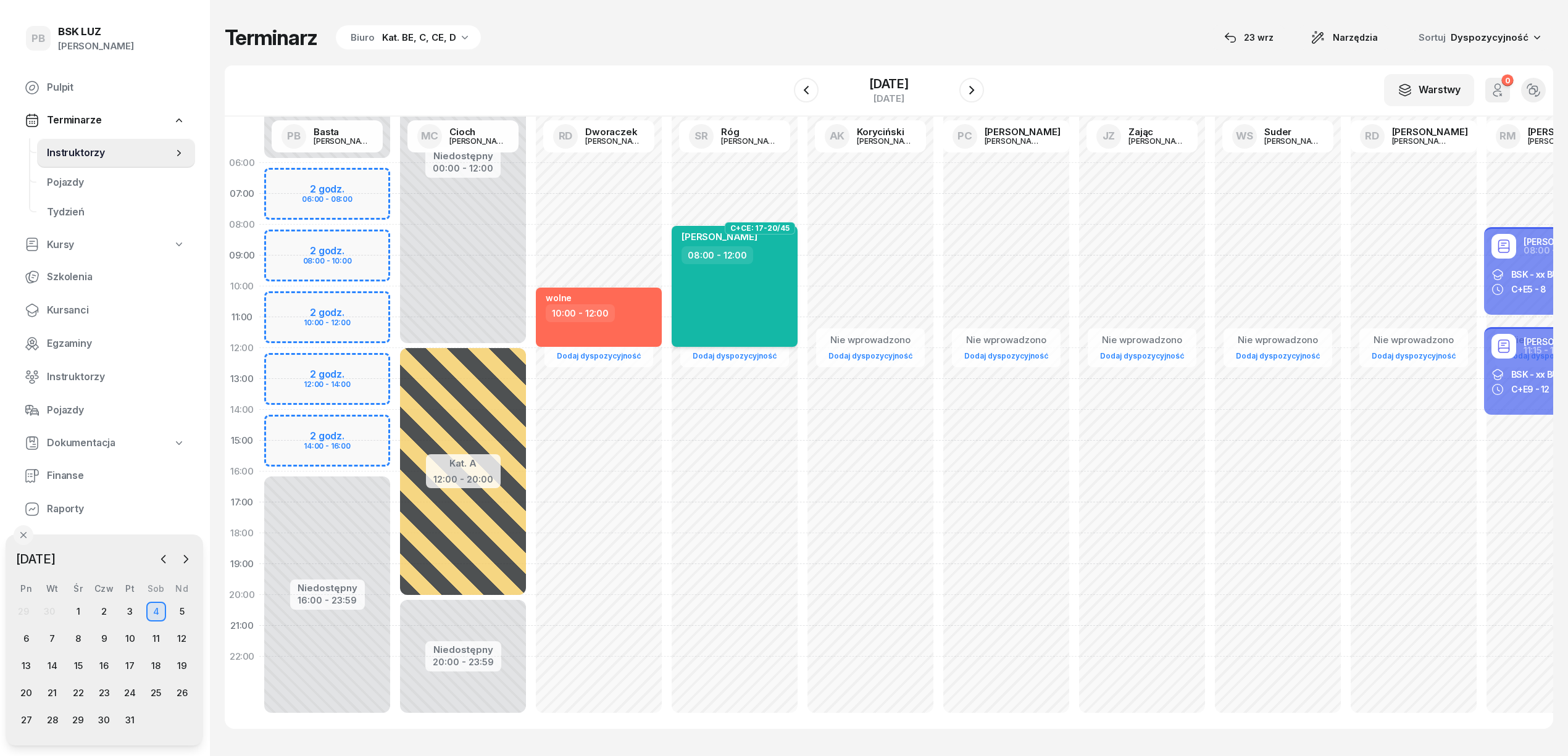
click at [781, 302] on div "POGAN ROBERT 08:00 - 12:00" at bounding box center [734, 286] width 126 height 121
click at [780, 302] on div "POGAN ROBERT 08:00 - 12:00" at bounding box center [734, 286] width 126 height 121
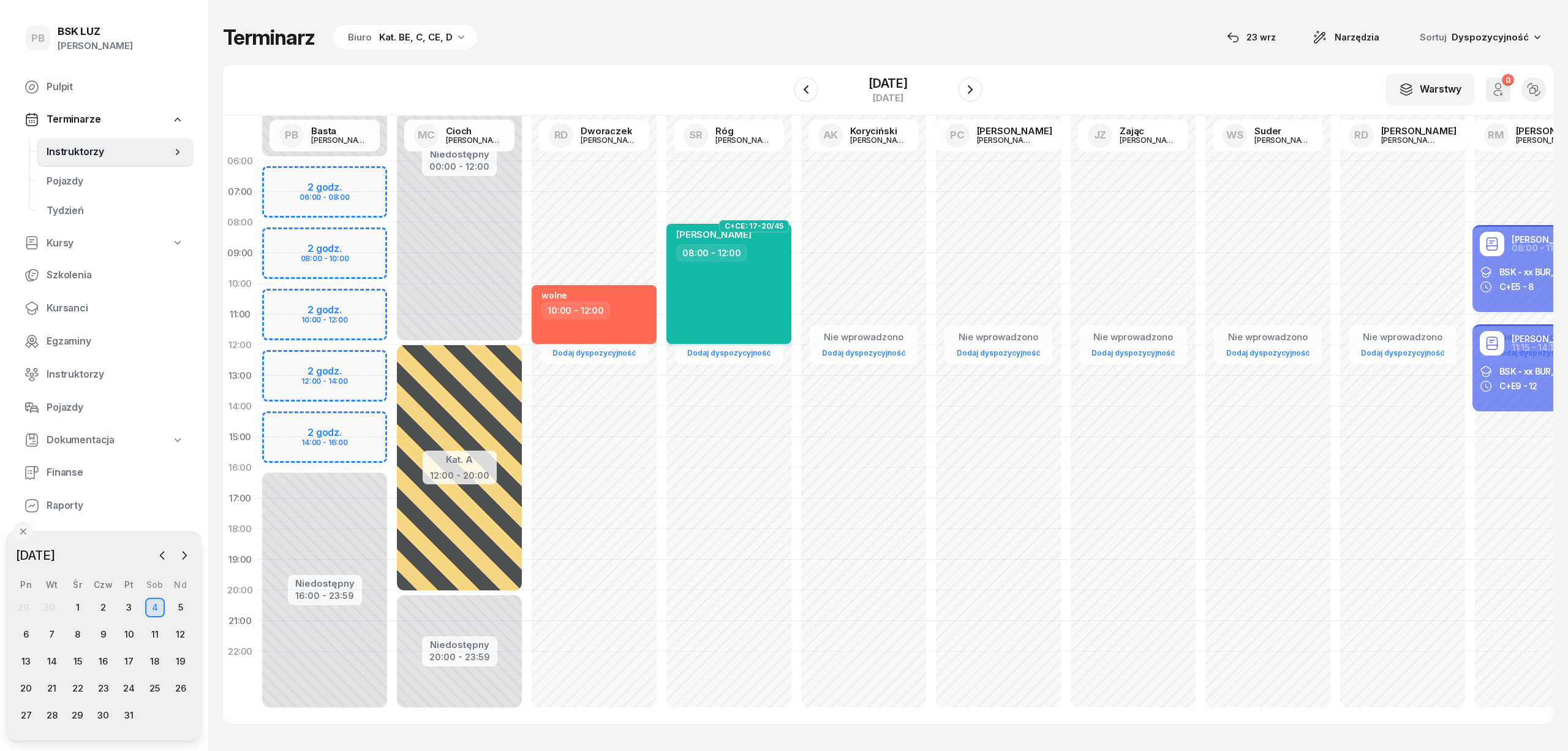
select select "08"
select select "12"
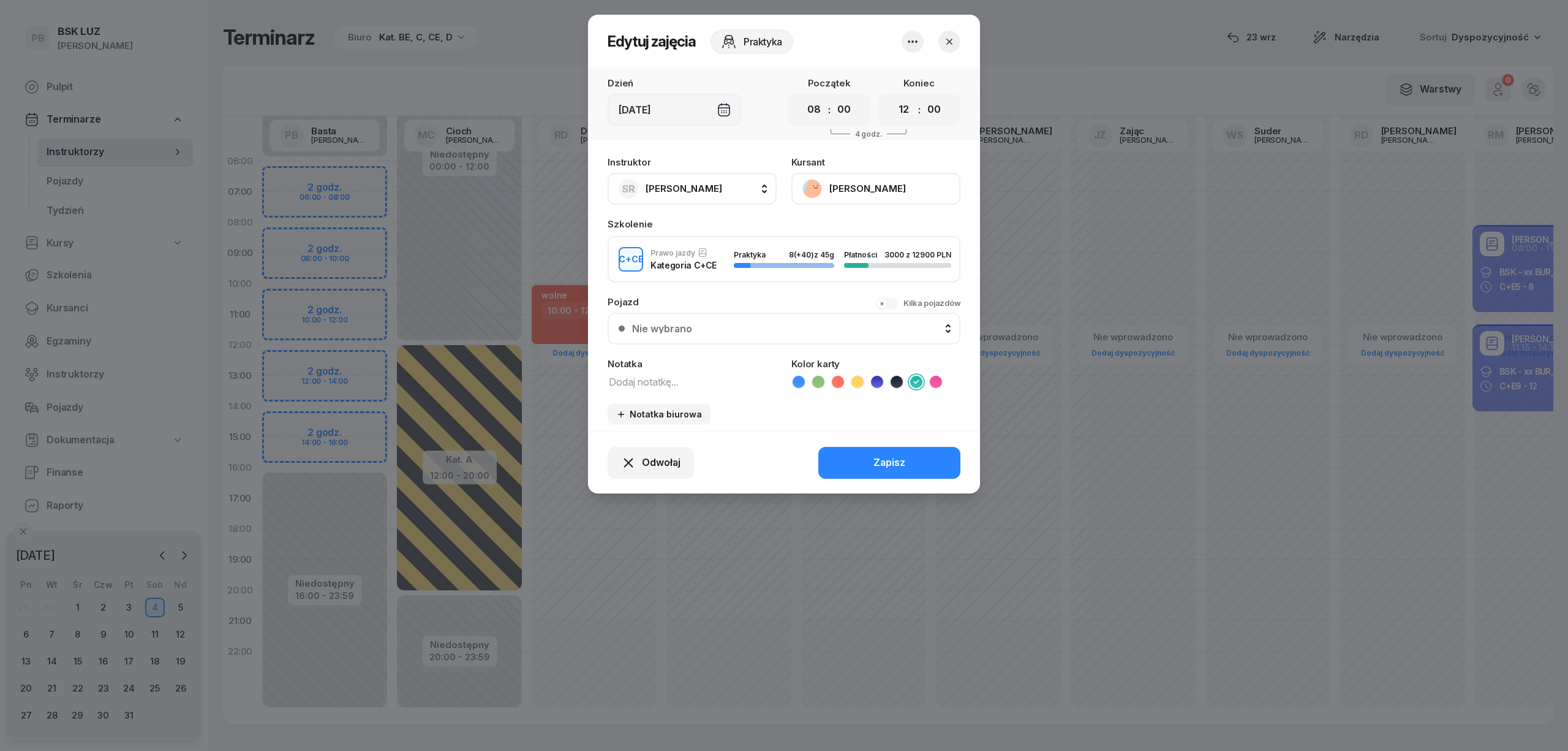
click at [700, 191] on span "[PERSON_NAME]" at bounding box center [684, 188] width 77 height 12
type input "bast"
click at [716, 263] on div "PB Basta Piotr" at bounding box center [699, 270] width 146 height 19
click at [834, 457] on button "Zapisz" at bounding box center [889, 463] width 142 height 32
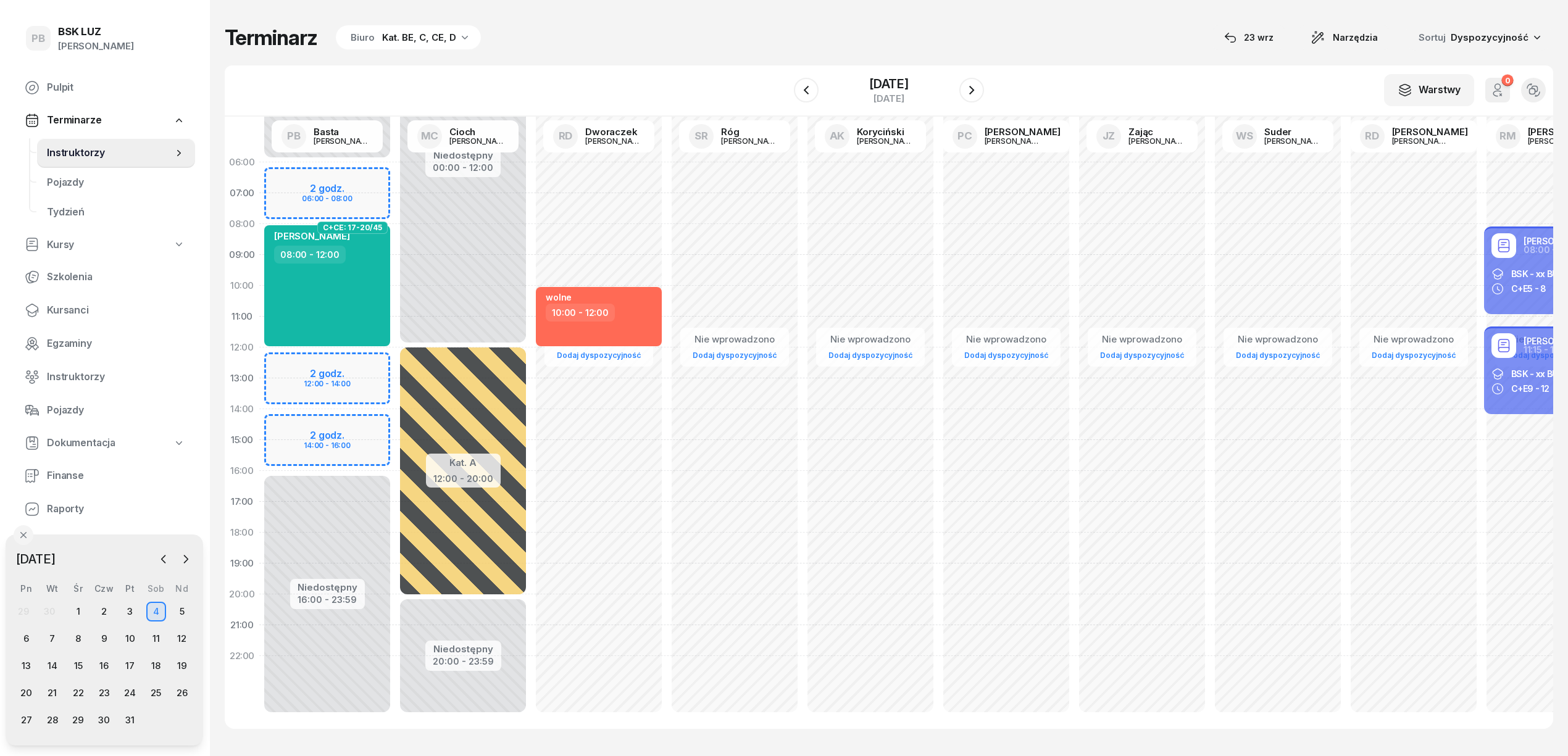
click at [358, 361] on div "Niedostępny 00:00 - 06:00 Niedostępny 16:00 - 23:59 C+CE: 17-20/45 ROBERT POGAN…" at bounding box center [327, 439] width 136 height 586
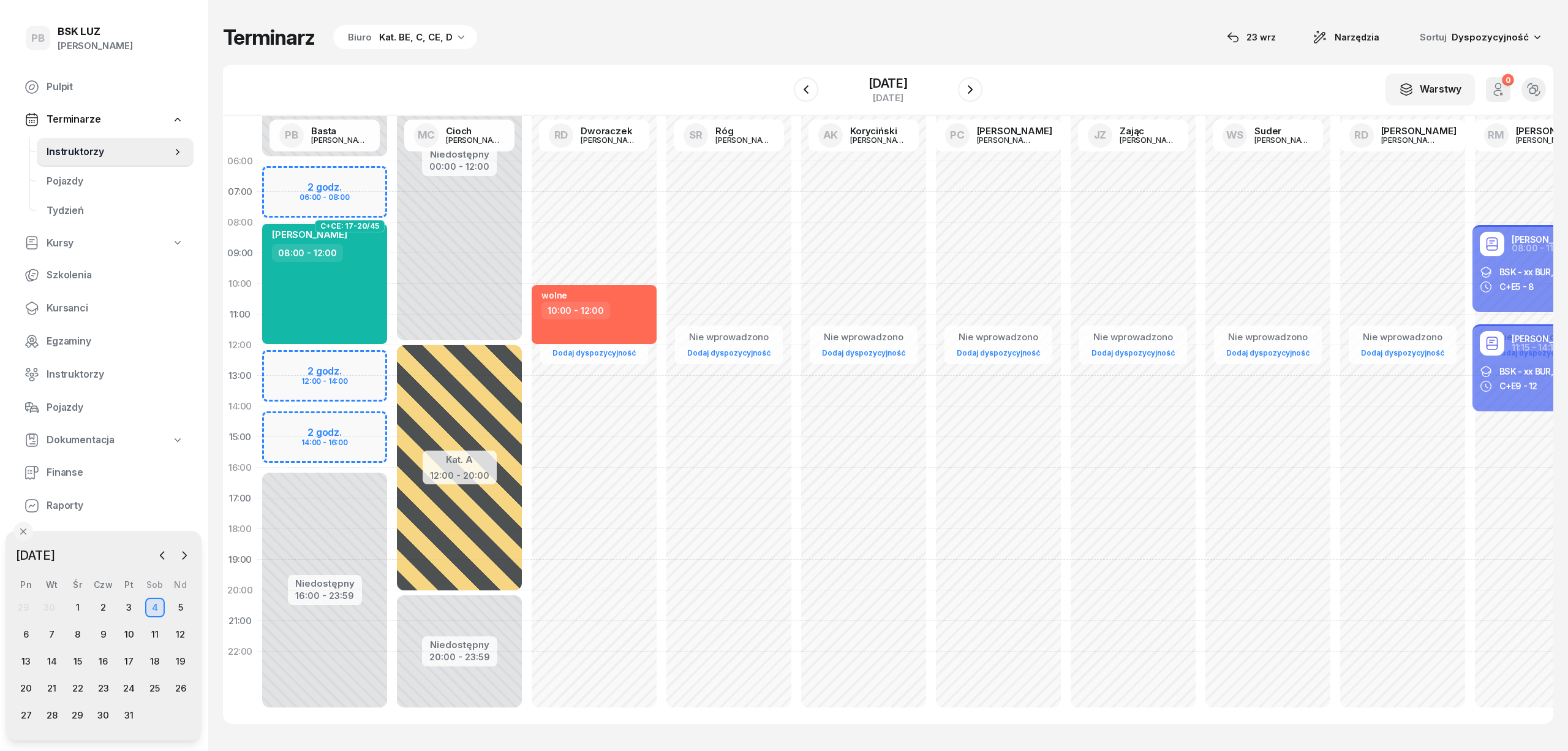
select select "12"
select select "14"
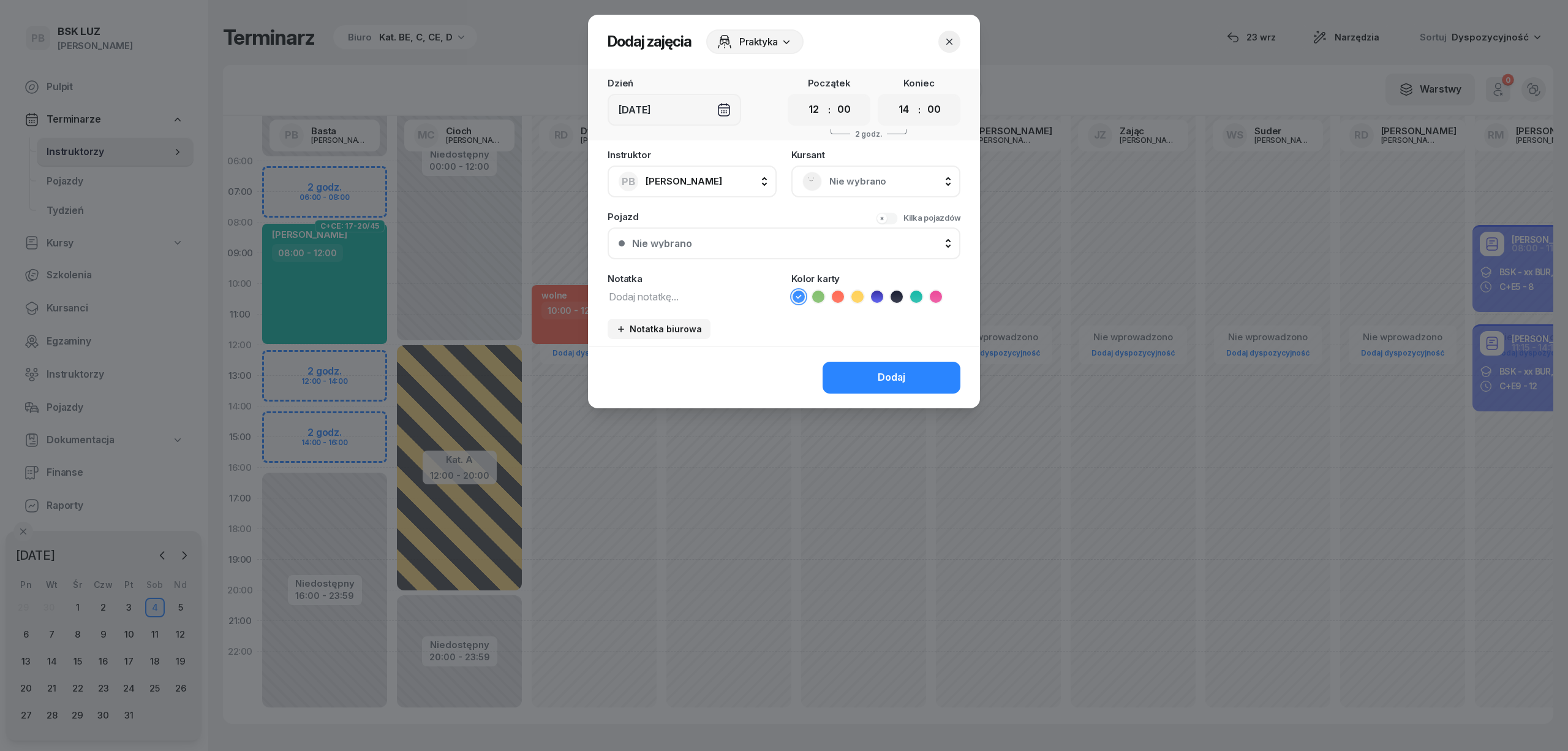
click at [839, 191] on div "Nie wybrano" at bounding box center [876, 181] width 169 height 32
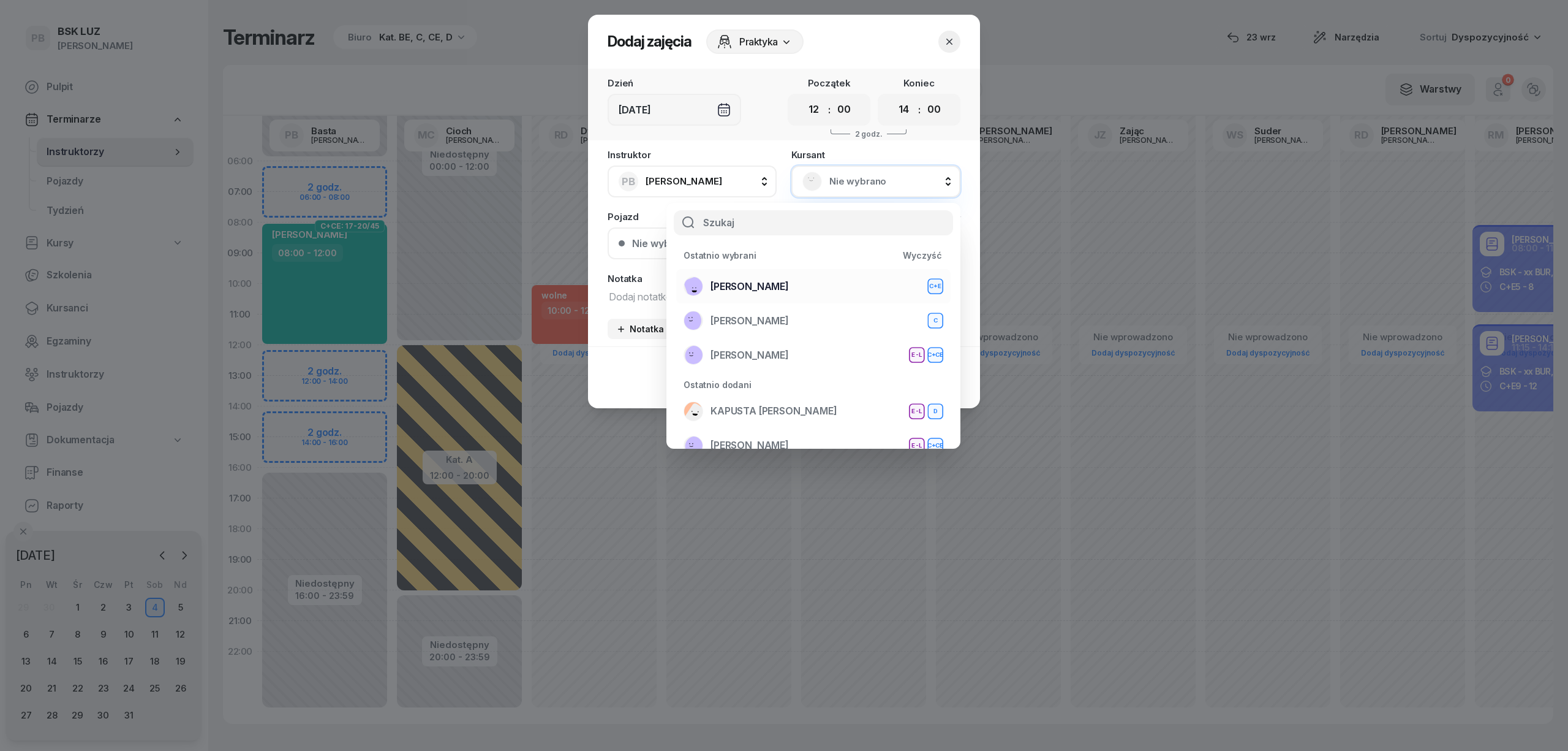
click at [816, 281] on div "KUBICKI KRZYSZTOF C+E" at bounding box center [813, 286] width 260 height 19
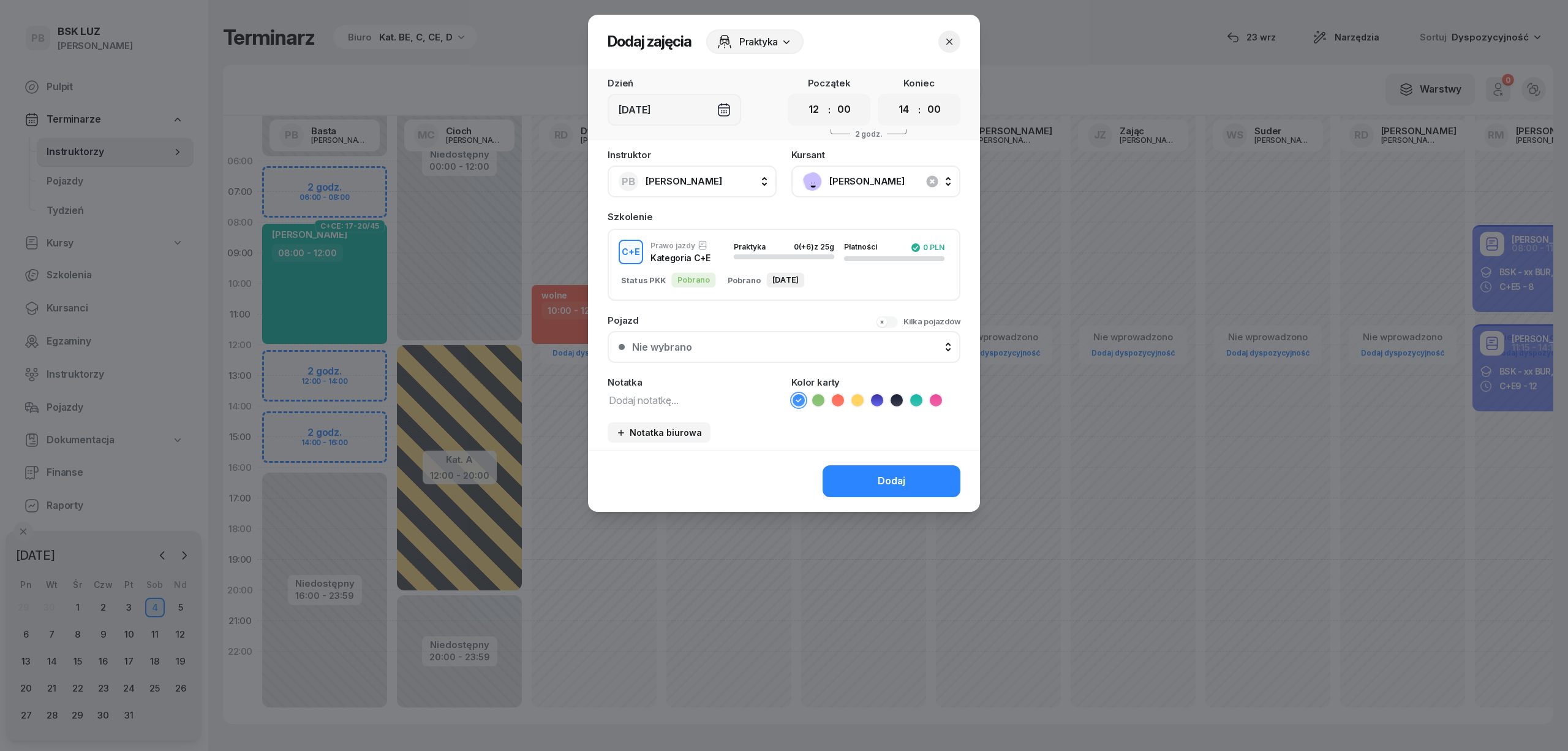
click at [694, 391] on textarea at bounding box center [692, 399] width 169 height 16
type textarea "CE"
click at [860, 394] on icon at bounding box center [858, 400] width 12 height 13
click at [850, 470] on button "Dodaj" at bounding box center [891, 481] width 137 height 32
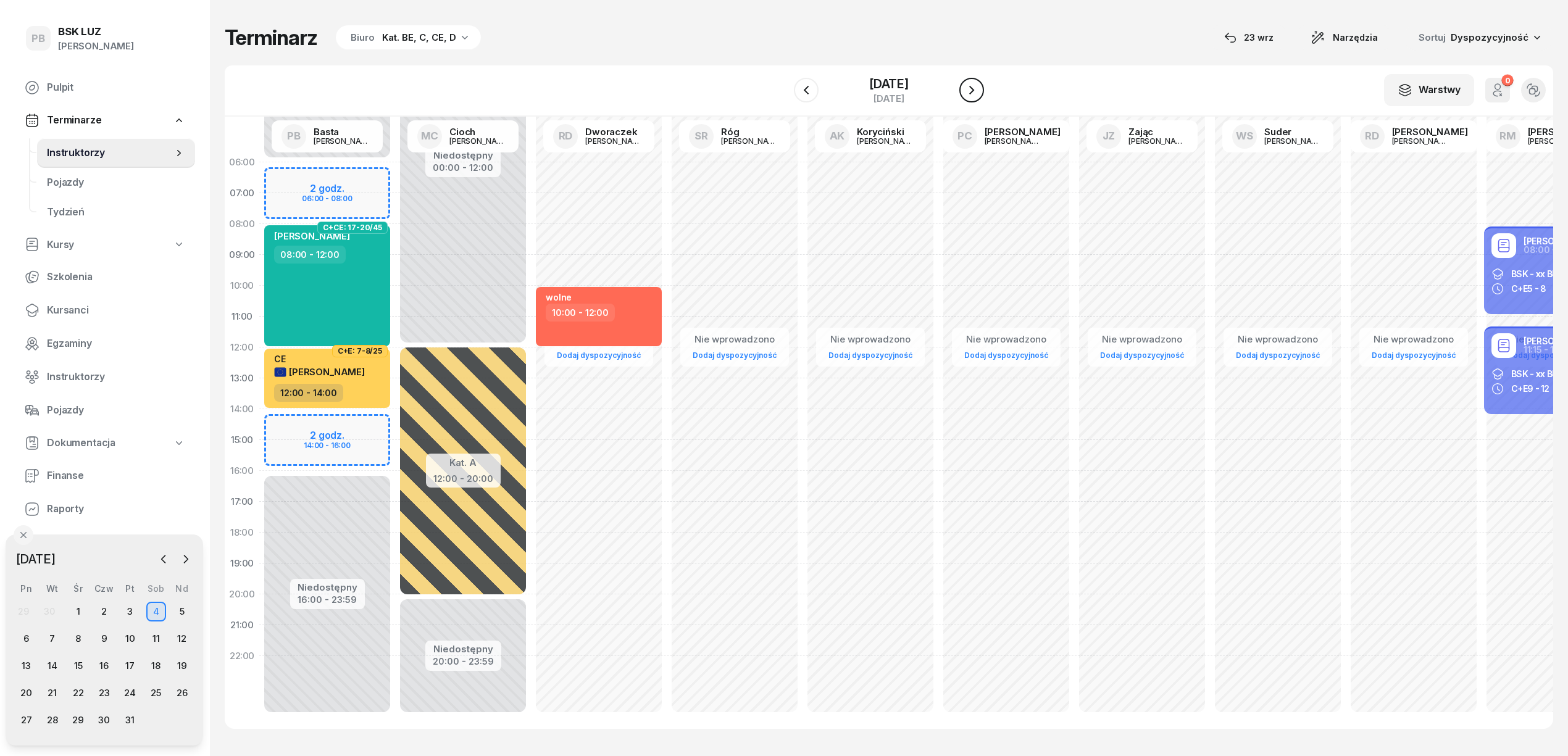
click at [979, 86] on icon "button" at bounding box center [970, 89] width 15 height 15
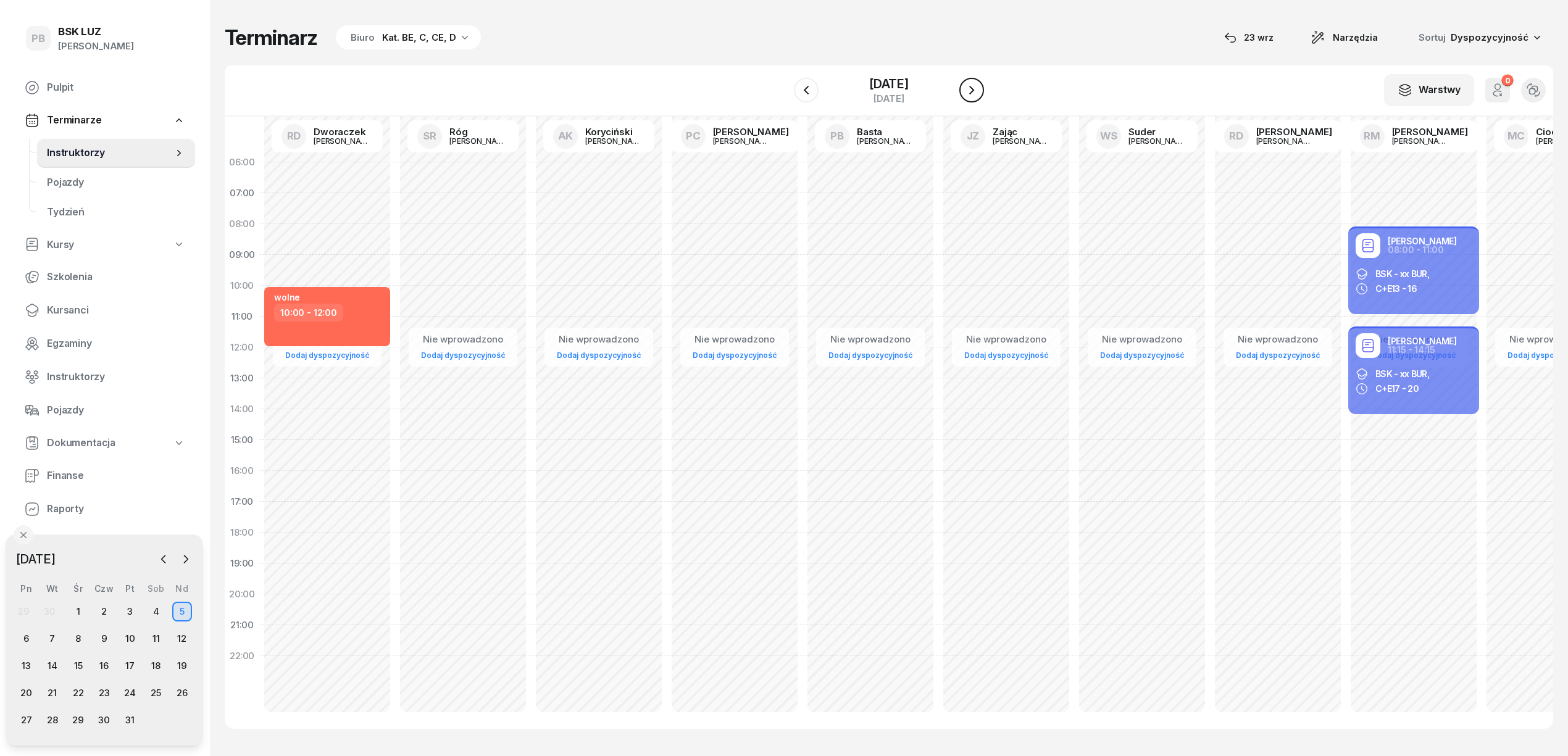
click at [984, 99] on button "button" at bounding box center [970, 89] width 24 height 24
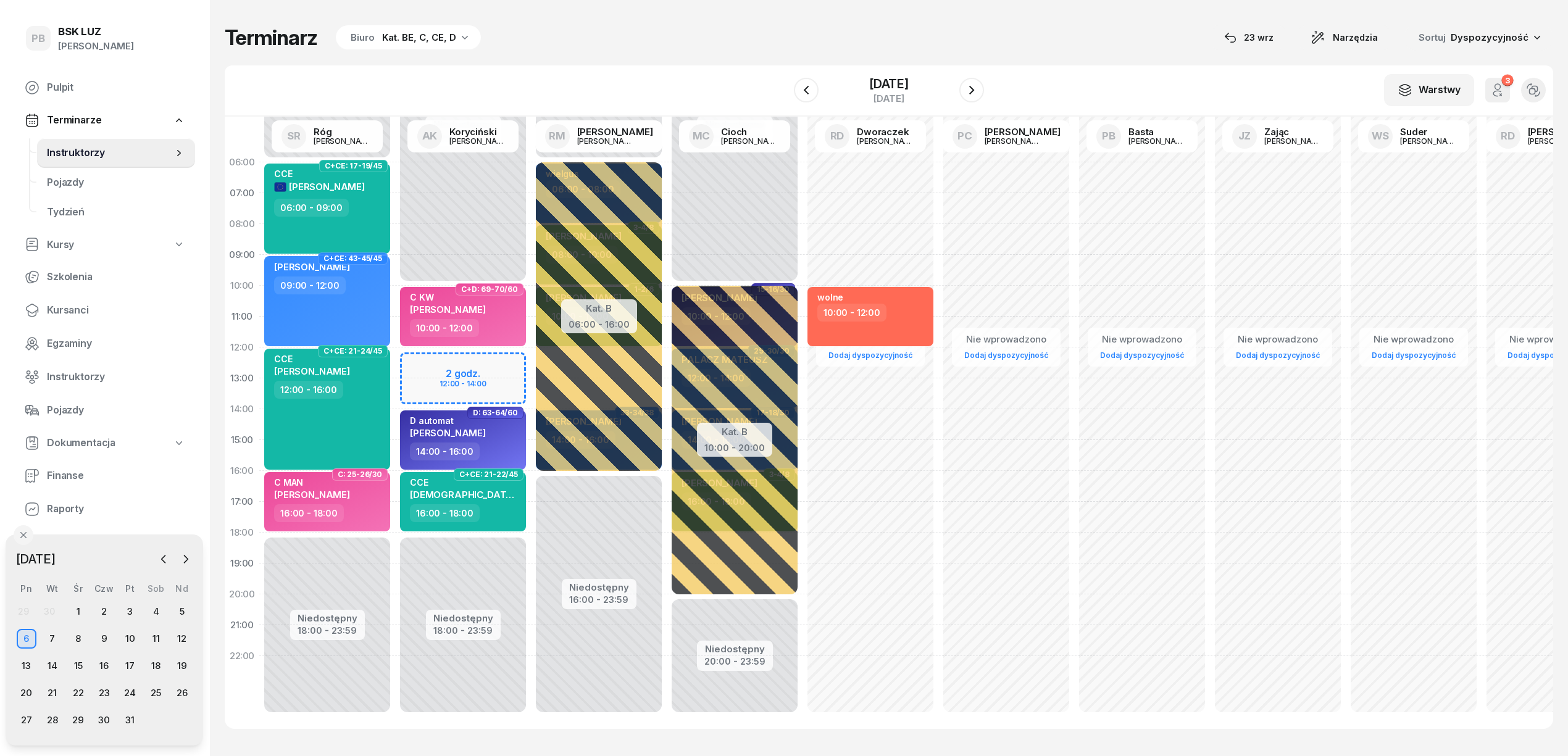
click at [667, 41] on div "Terminarz Biuro Kat. BE, C, CE, D [DATE] Narzędzia Sortuj Dyspozycyjność" at bounding box center [888, 37] width 1328 height 26
click at [505, 358] on div "Niedostępny 00:00 - 10:00 Niedostępny 18:00 - 23:59 2 godz. 12:00 - 14:00 C+D: …" at bounding box center [463, 439] width 136 height 586
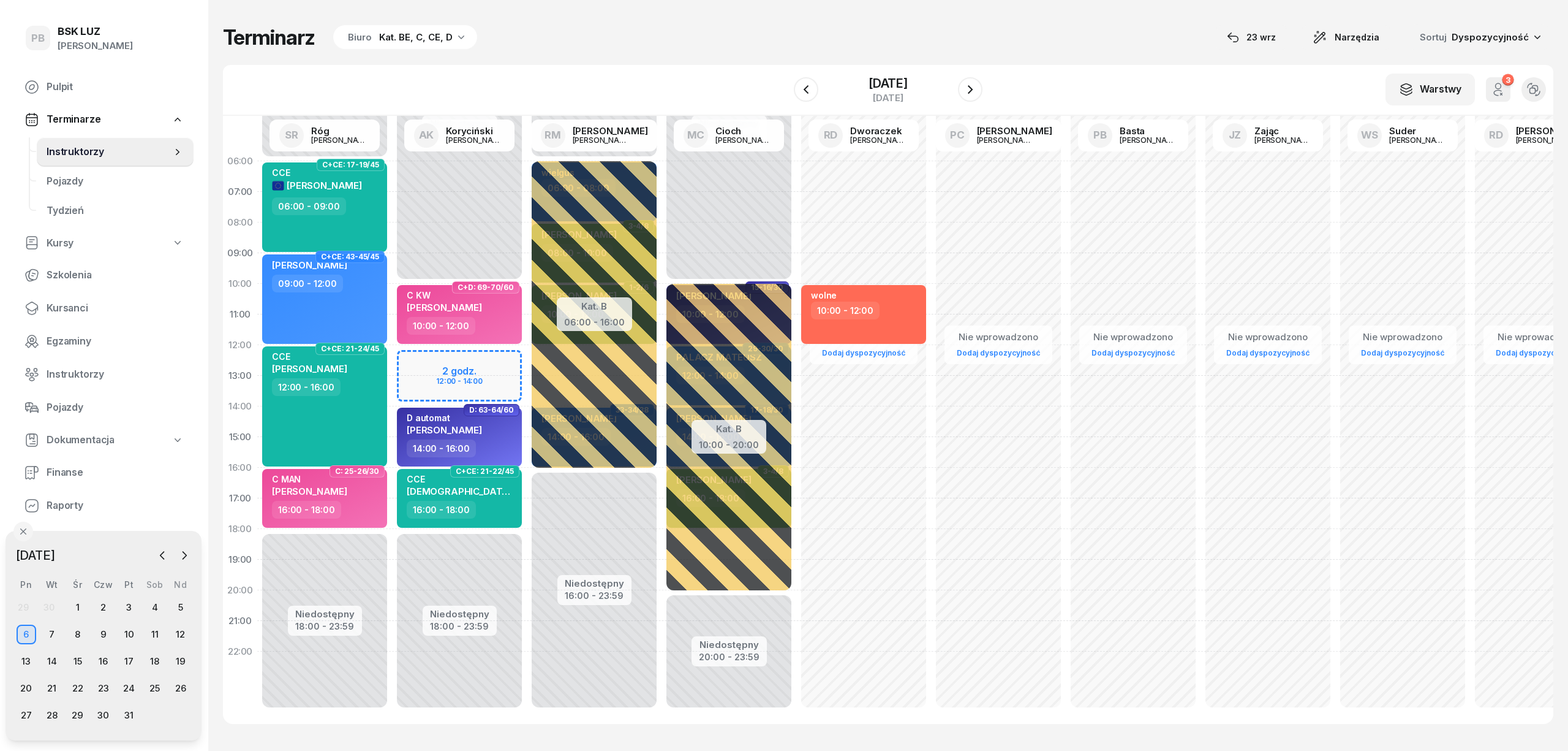
select select "12"
select select "14"
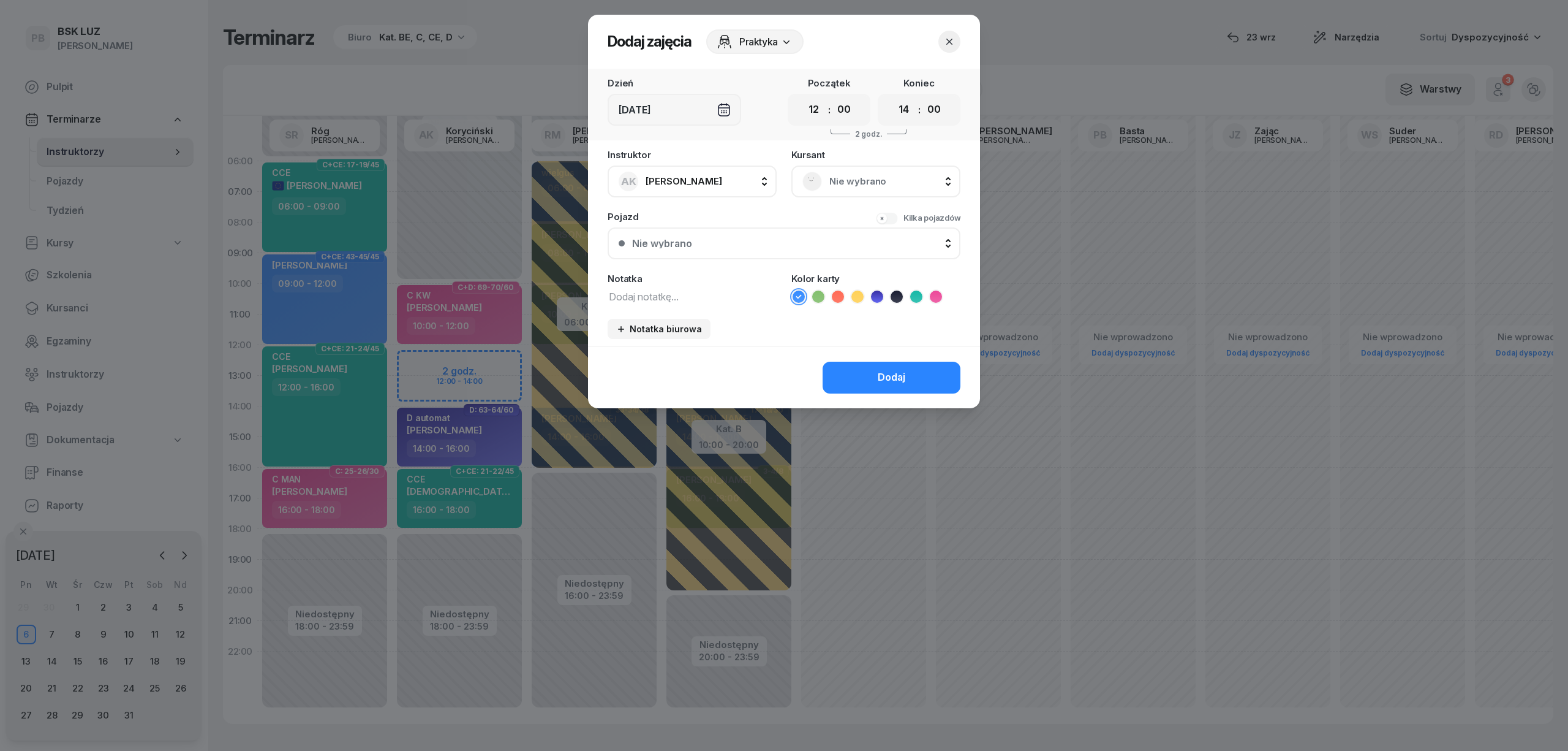
click at [835, 174] on span "Nie wybrano" at bounding box center [889, 181] width 120 height 16
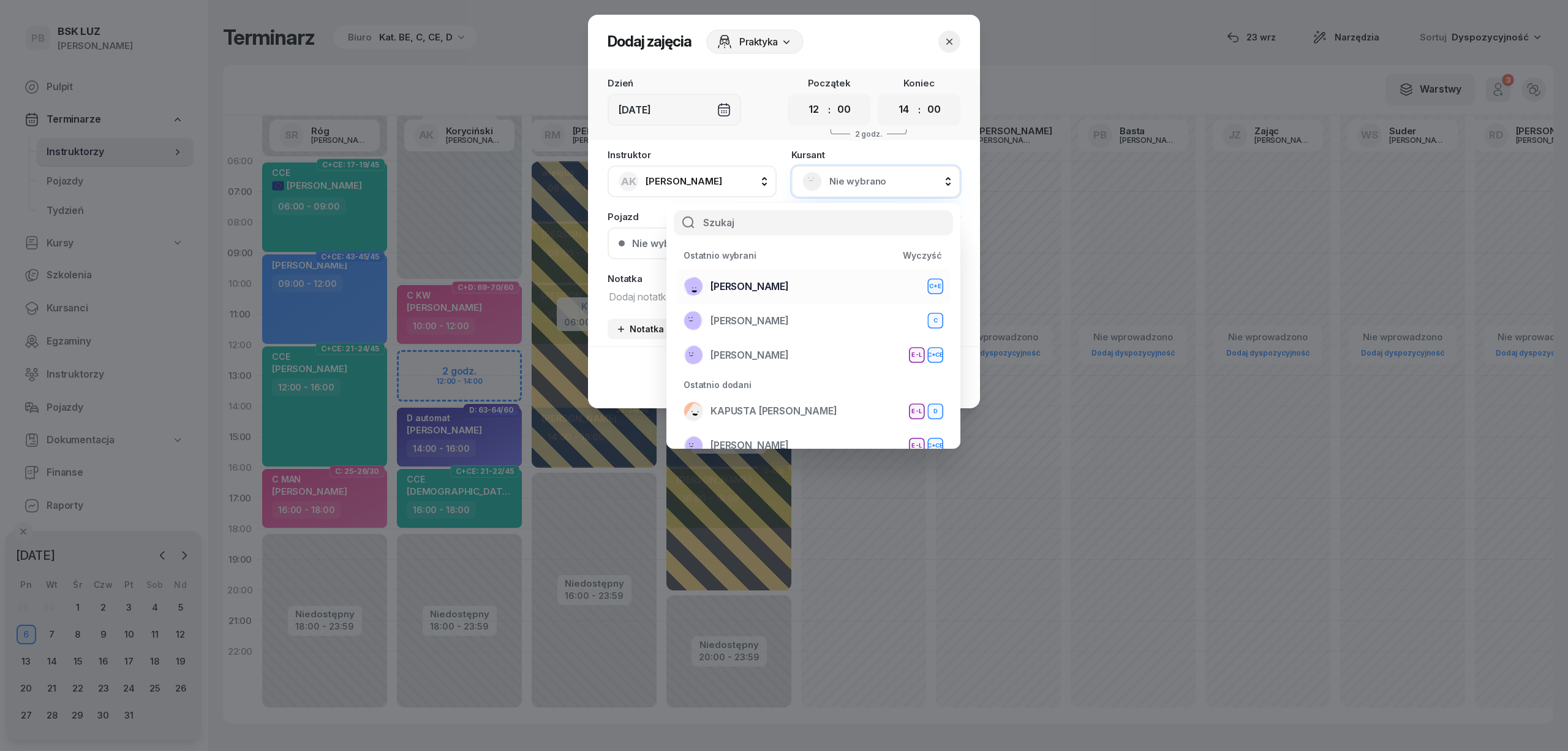
click at [760, 285] on span "KUBICKI KRZYSZTOF" at bounding box center [750, 287] width 79 height 16
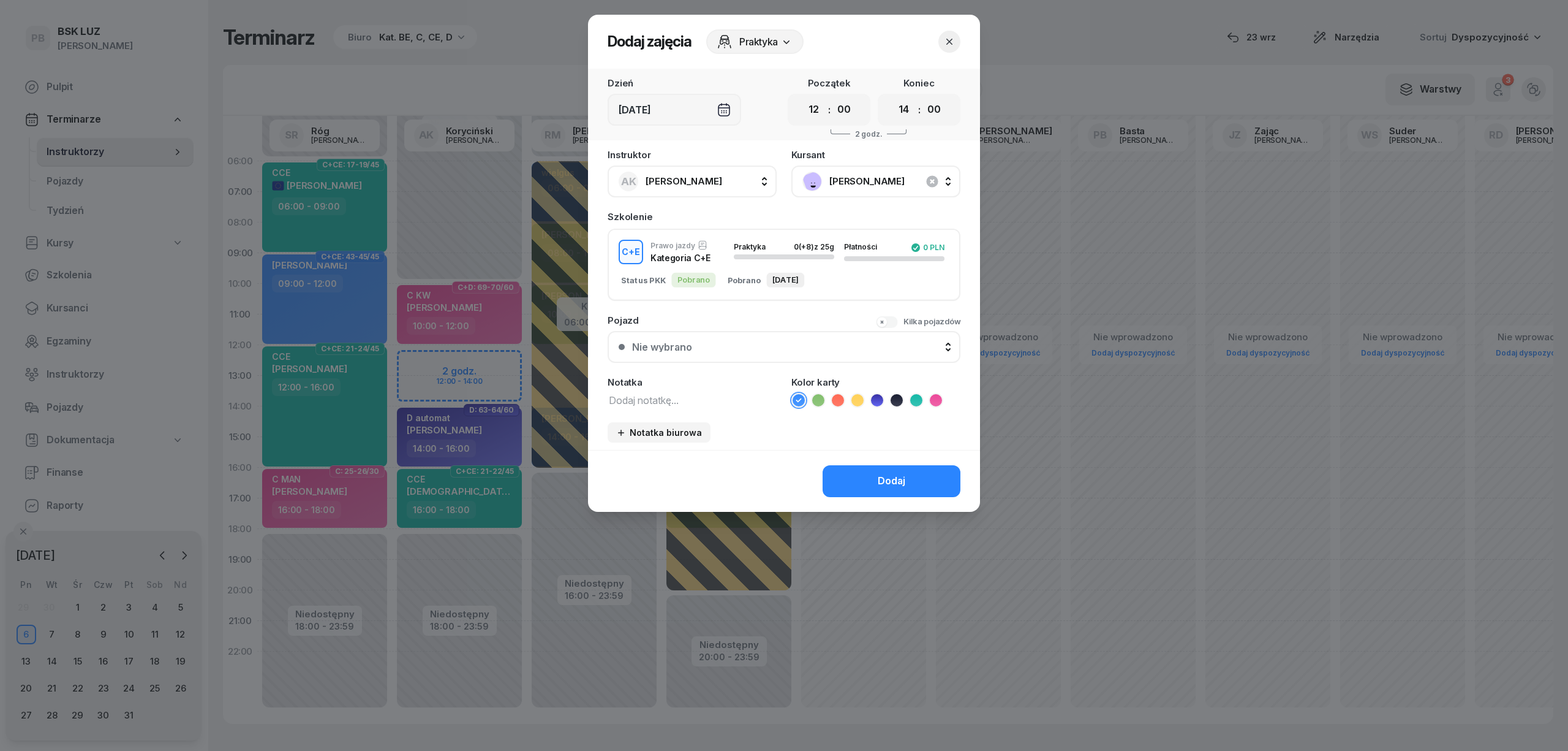
click at [684, 395] on textarea at bounding box center [692, 399] width 169 height 16
type textarea "CE"
click at [849, 403] on ul at bounding box center [876, 399] width 169 height 14
click at [859, 399] on icon at bounding box center [858, 400] width 12 height 13
click at [867, 482] on button "Dodaj" at bounding box center [891, 481] width 137 height 32
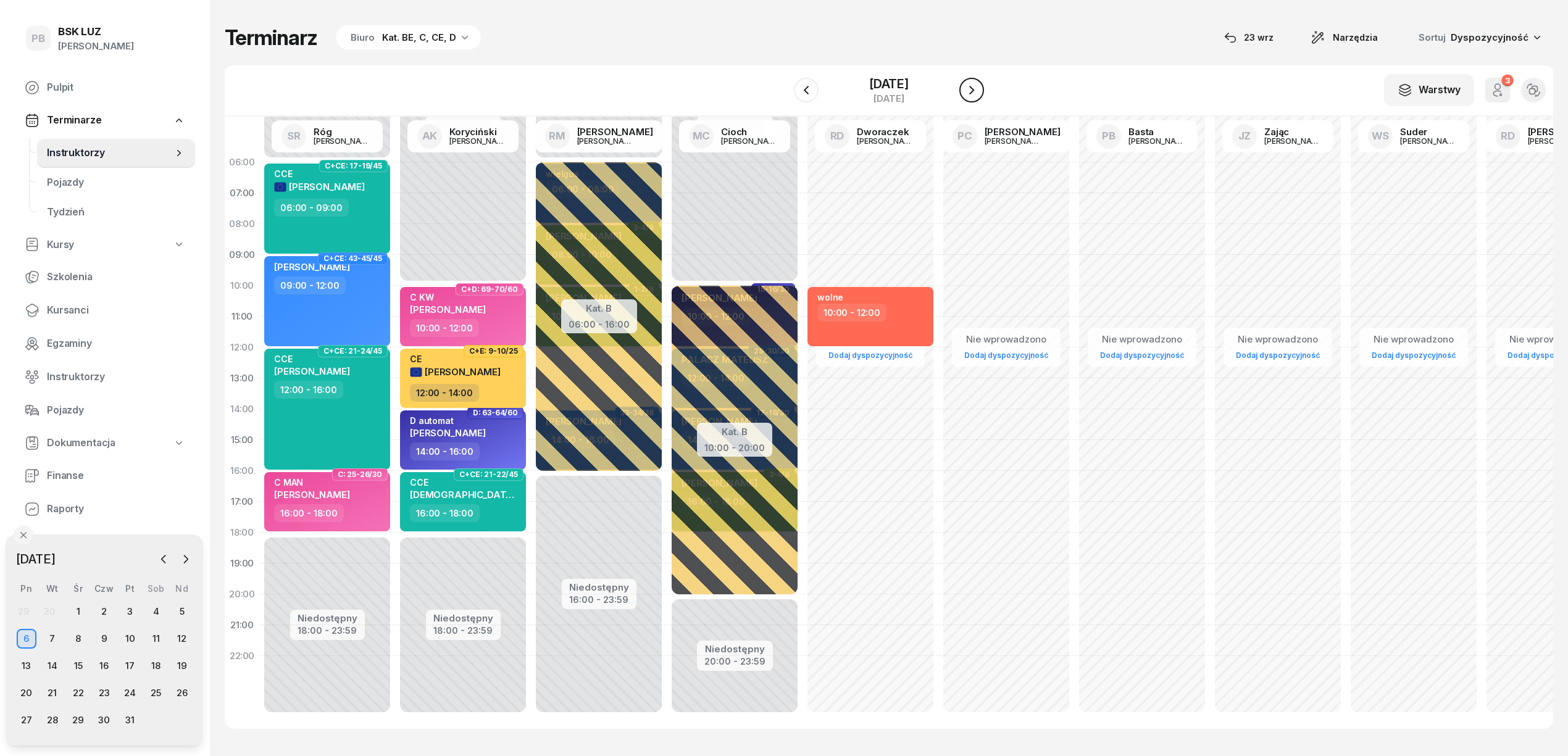
click at [974, 89] on icon "button" at bounding box center [970, 90] width 5 height 9
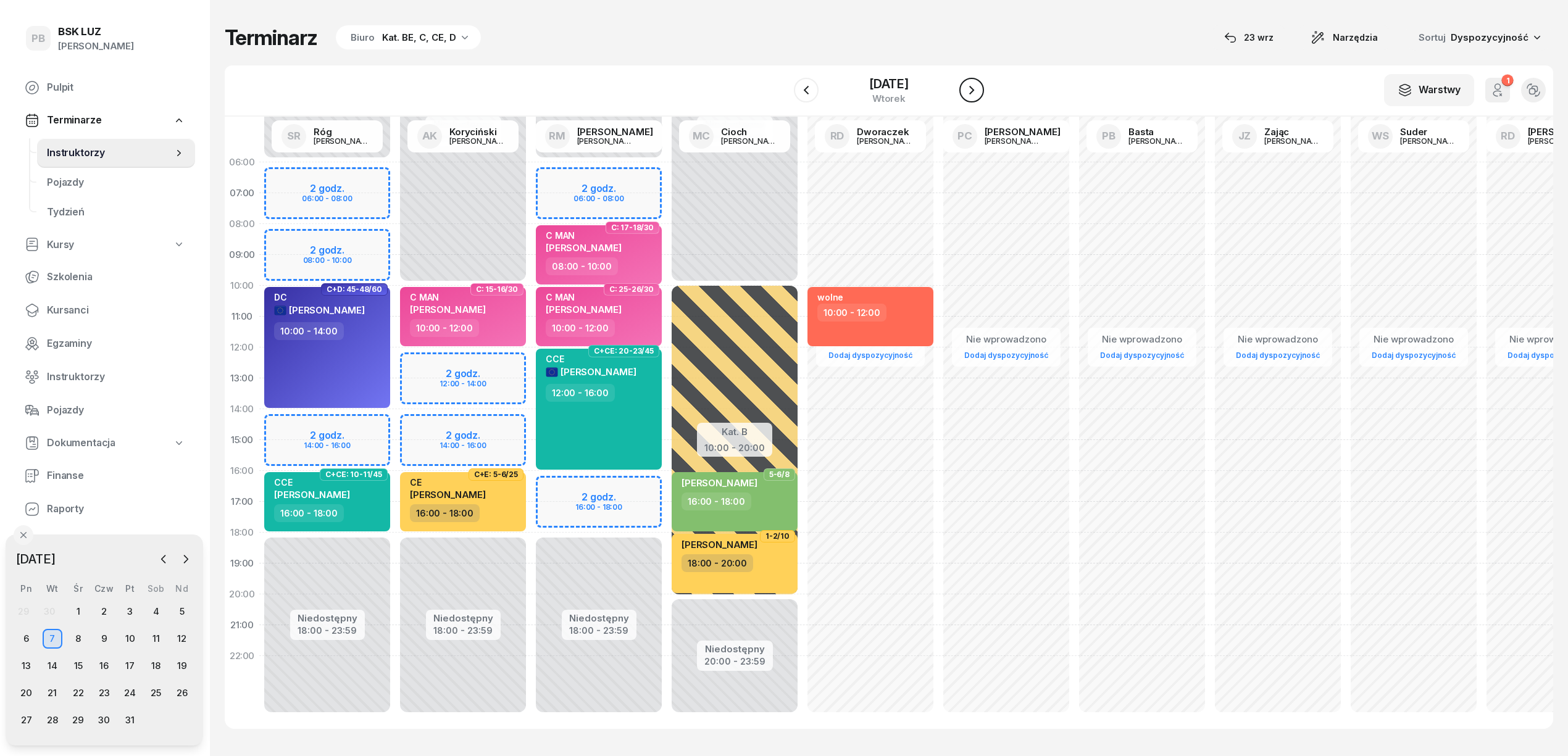
click at [974, 89] on icon "button" at bounding box center [970, 90] width 5 height 9
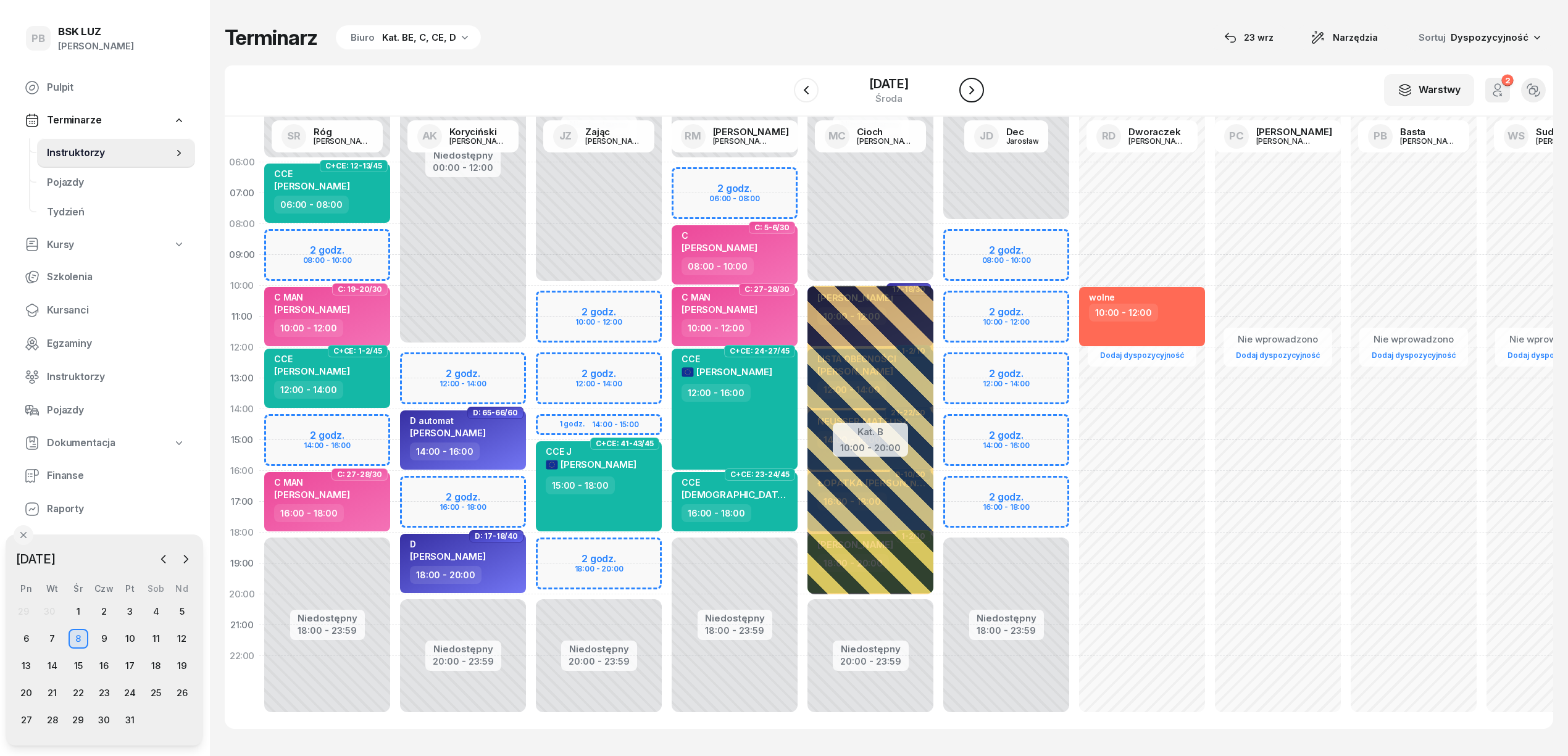
click at [974, 89] on icon "button" at bounding box center [970, 90] width 5 height 9
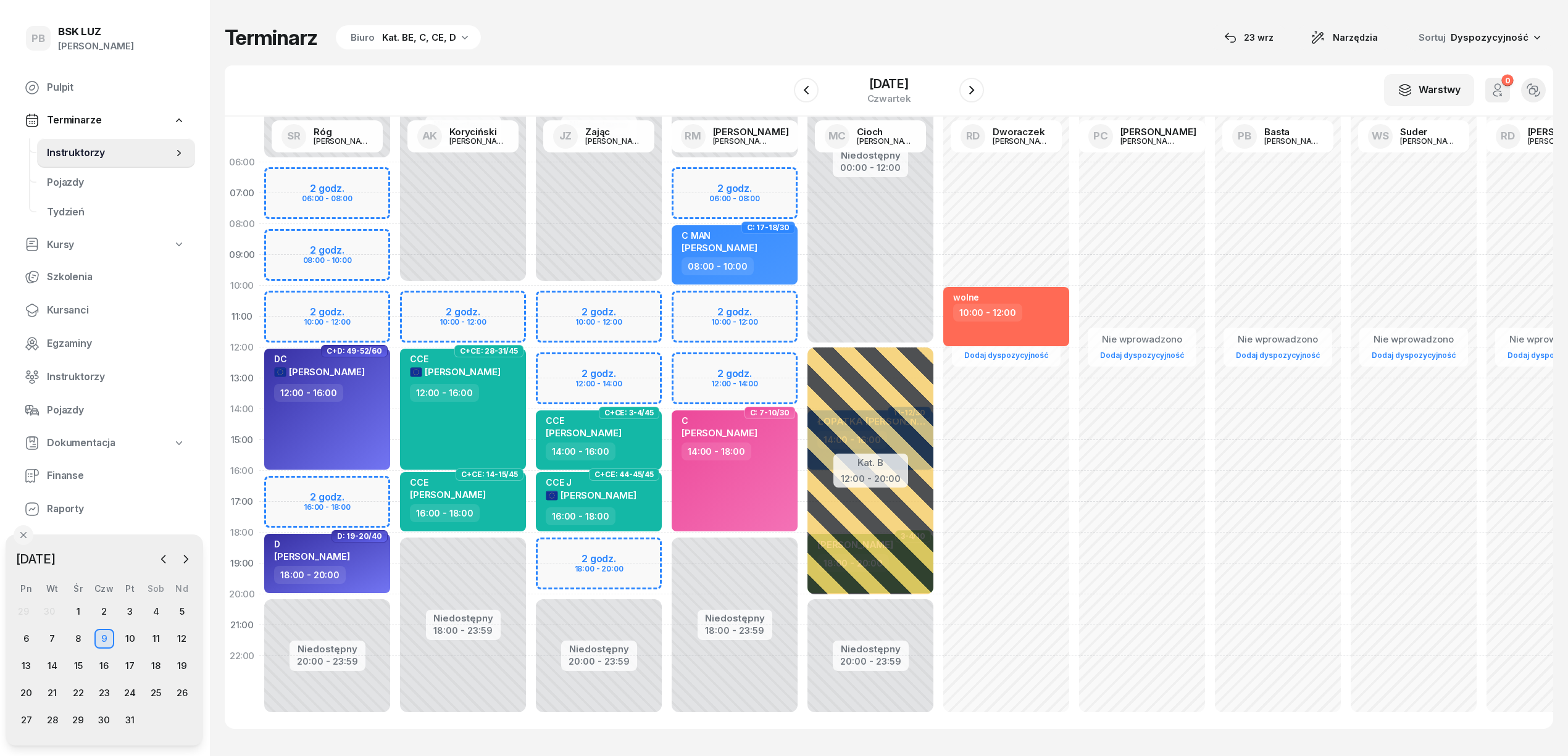
click at [788, 294] on div "Niedostępny 00:00 - 06:00 Niedostępny 18:00 - 23:59 2 godz. 06:00 - 08:00 2 god…" at bounding box center [734, 439] width 136 height 586
select select "10"
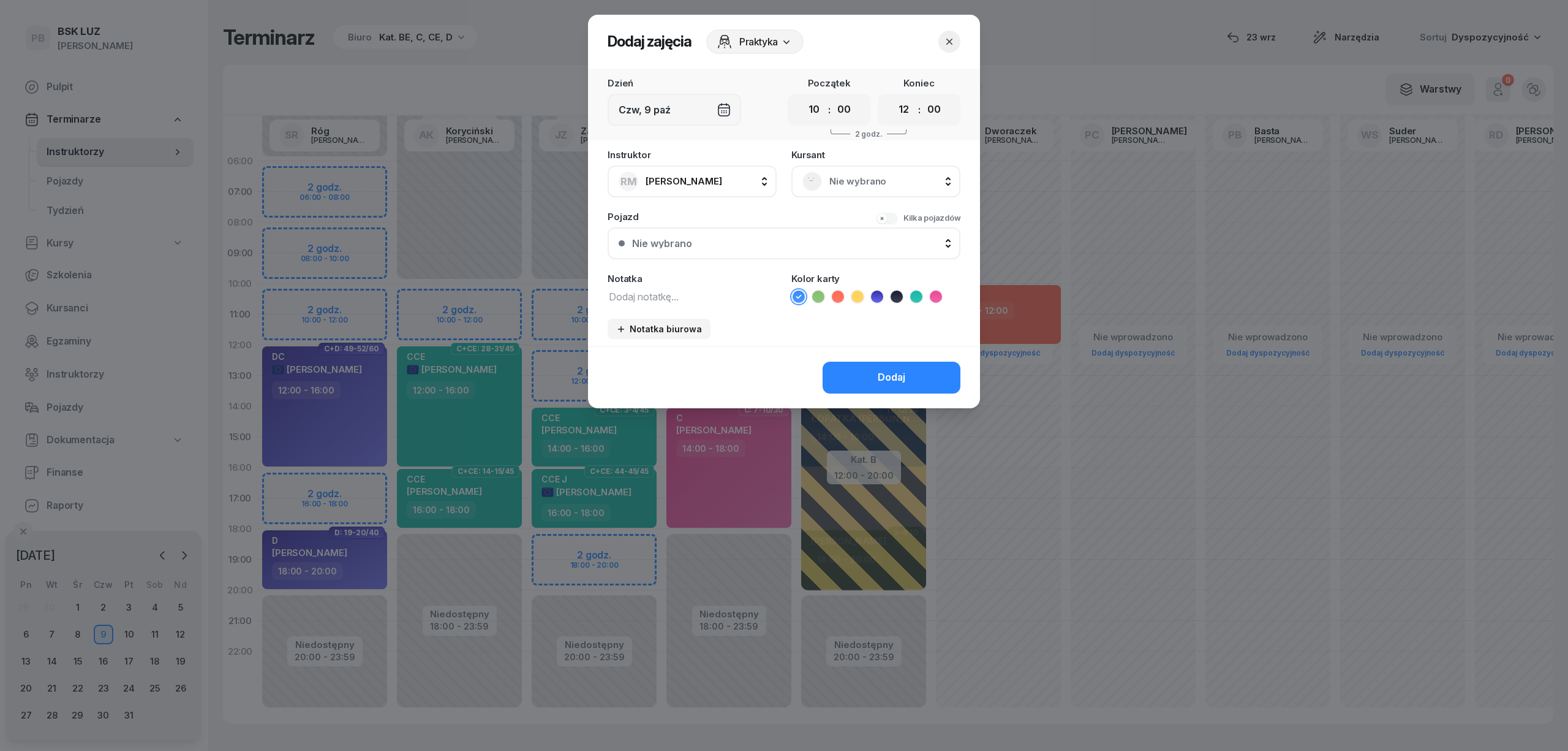
click at [873, 174] on span "Nie wybrano" at bounding box center [889, 181] width 120 height 16
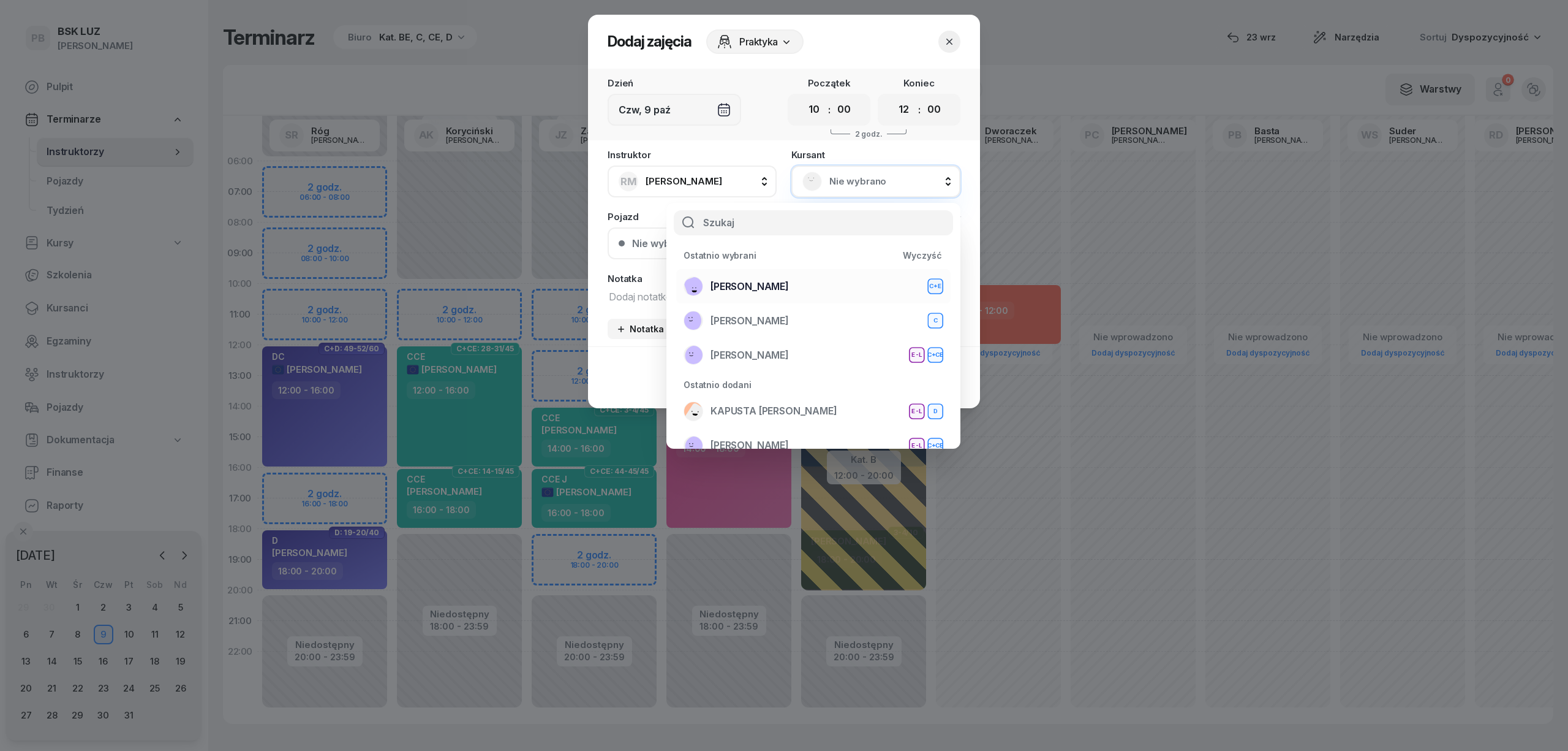
click at [838, 289] on div "KUBICKI KRZYSZTOF C+E" at bounding box center [813, 286] width 260 height 19
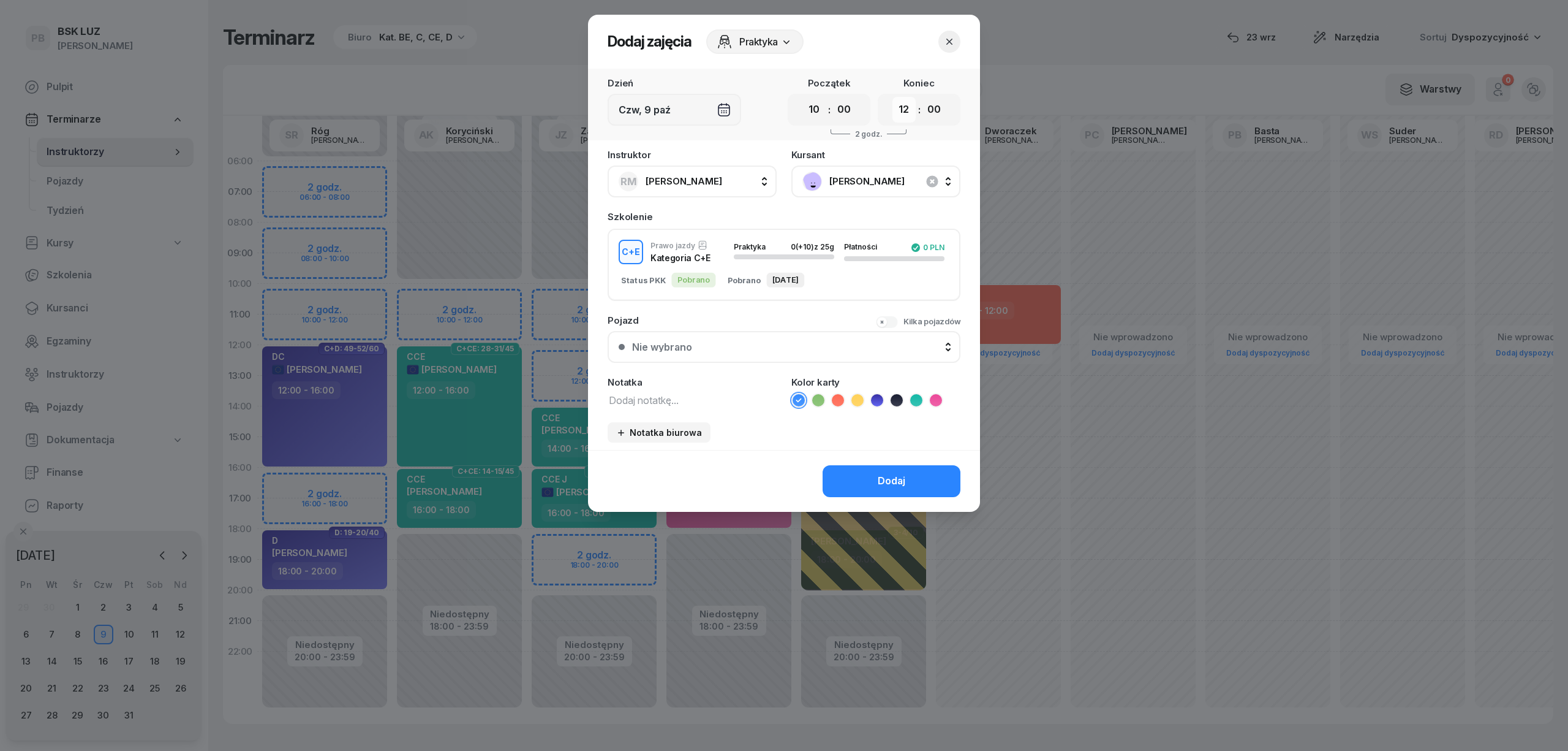
click at [907, 113] on select "00 01 02 03 04 05 06 07 08 09 10 11 12 13 14 15 16 17 18 19 20 21 22 23" at bounding box center [904, 110] width 23 height 26
select select "14"
click at [892, 97] on select "00 01 02 03 04 05 06 07 08 09 10 11 12 13 14 15 16 17 18 19 20 21 22 23" at bounding box center [904, 110] width 23 height 26
click at [714, 398] on textarea at bounding box center [692, 399] width 169 height 16
type textarea "CE"
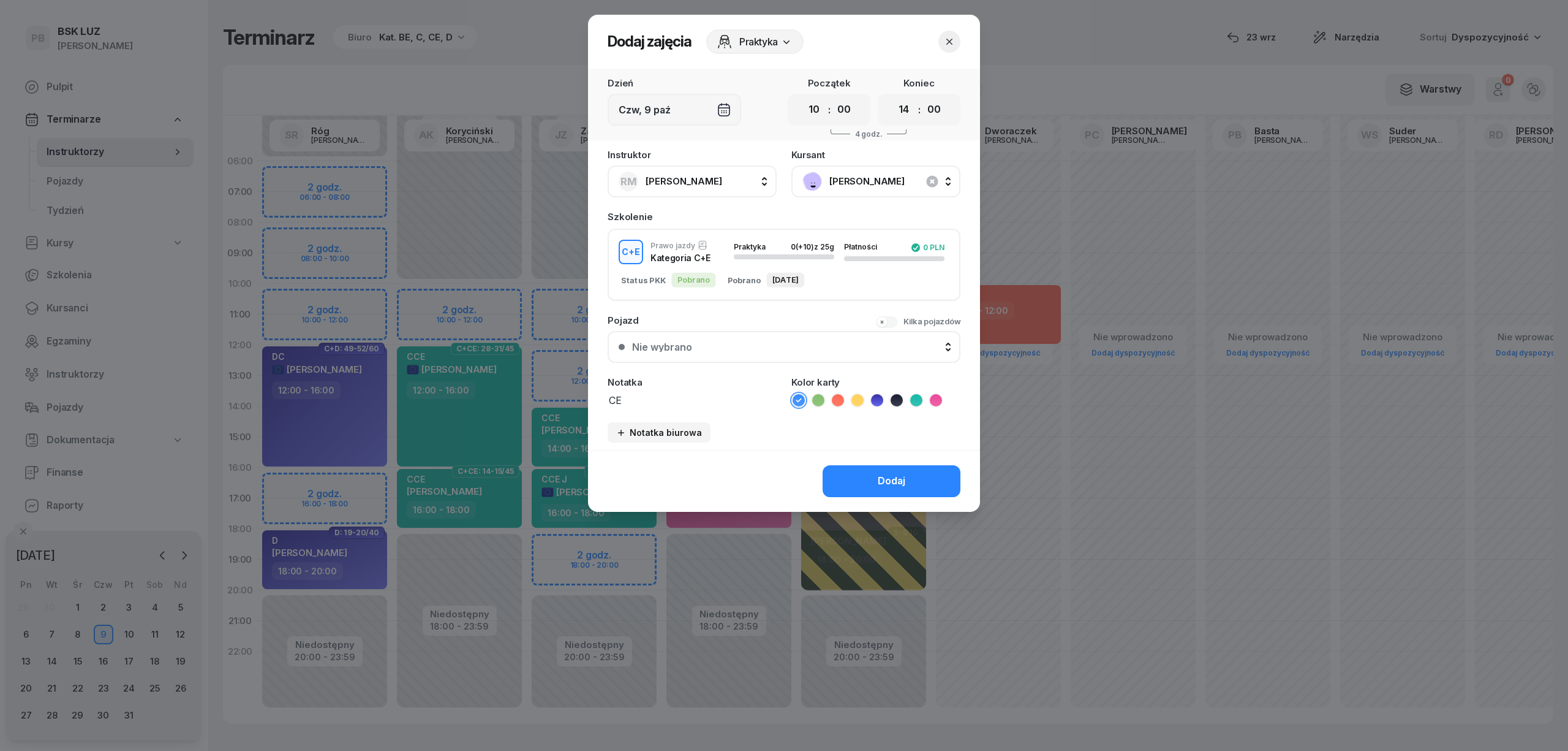
drag, startPoint x: 859, startPoint y: 394, endPoint x: 857, endPoint y: 419, distance: 25.1
click at [858, 394] on icon at bounding box center [858, 400] width 12 height 13
click at [868, 481] on button "Dodaj" at bounding box center [891, 481] width 137 height 32
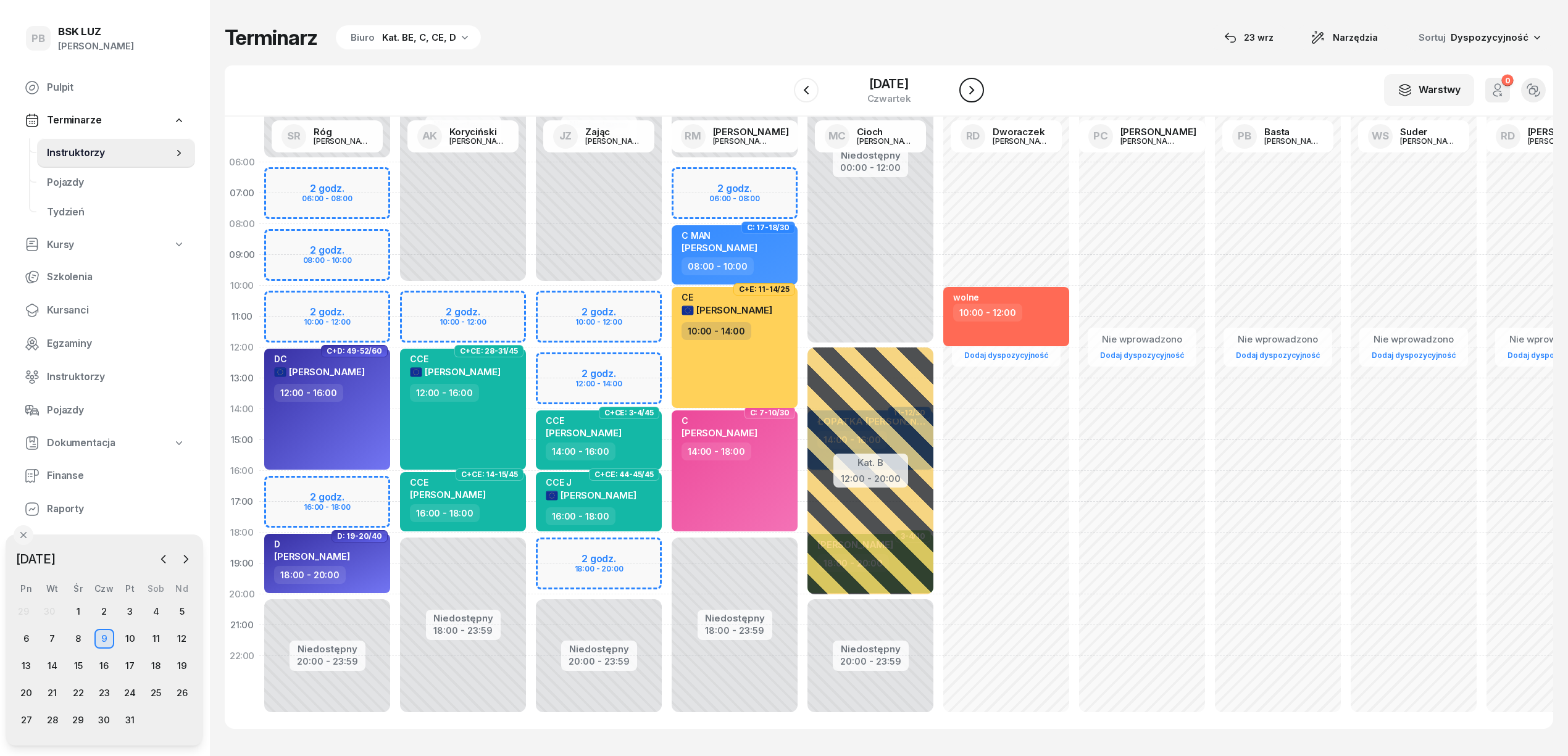
click at [974, 89] on icon "button" at bounding box center [970, 89] width 15 height 15
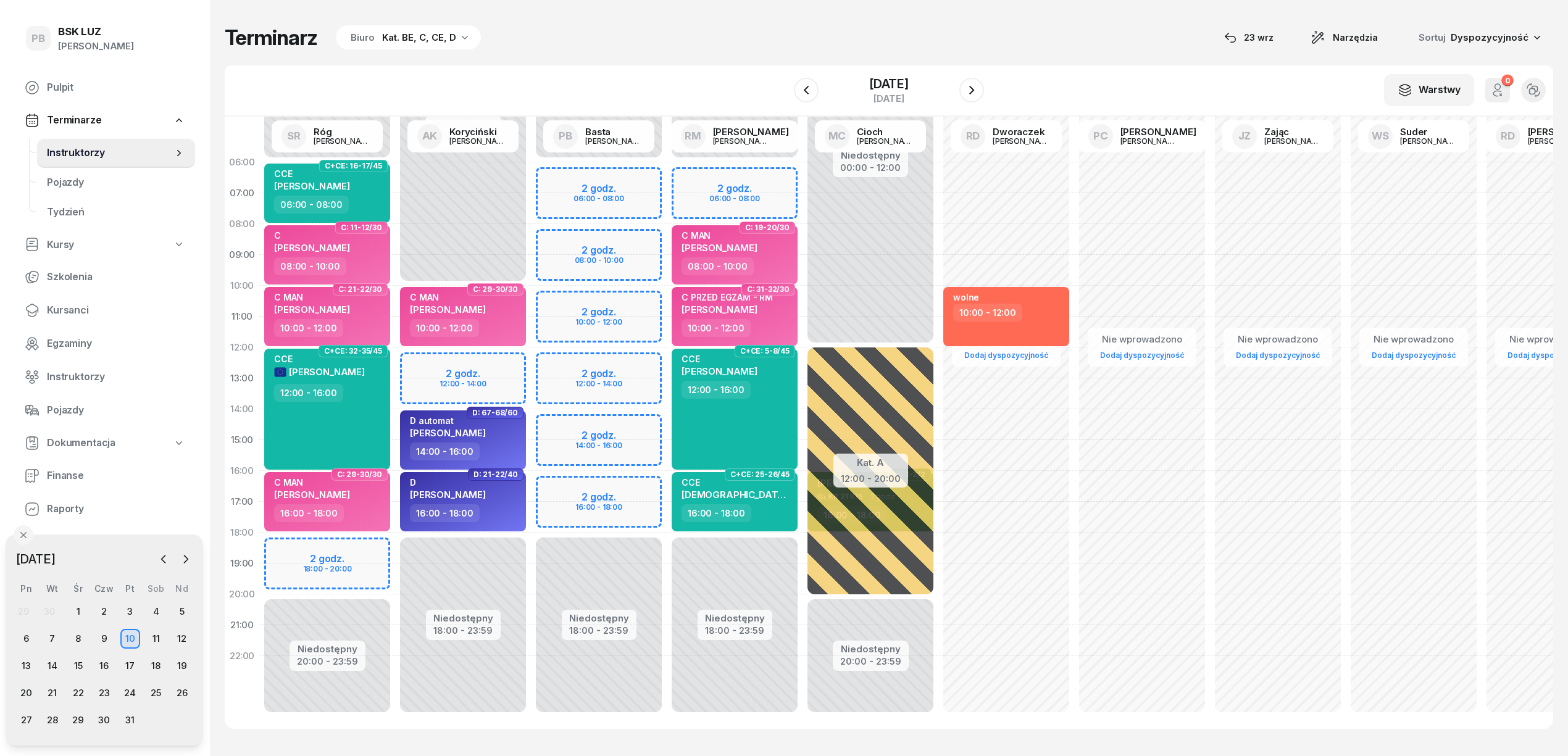
click at [635, 356] on div "Niedostępny 00:00 - 06:00 Niedostępny 18:00 - 23:59 2 godz. 06:00 - 08:00 2 god…" at bounding box center [599, 439] width 136 height 586
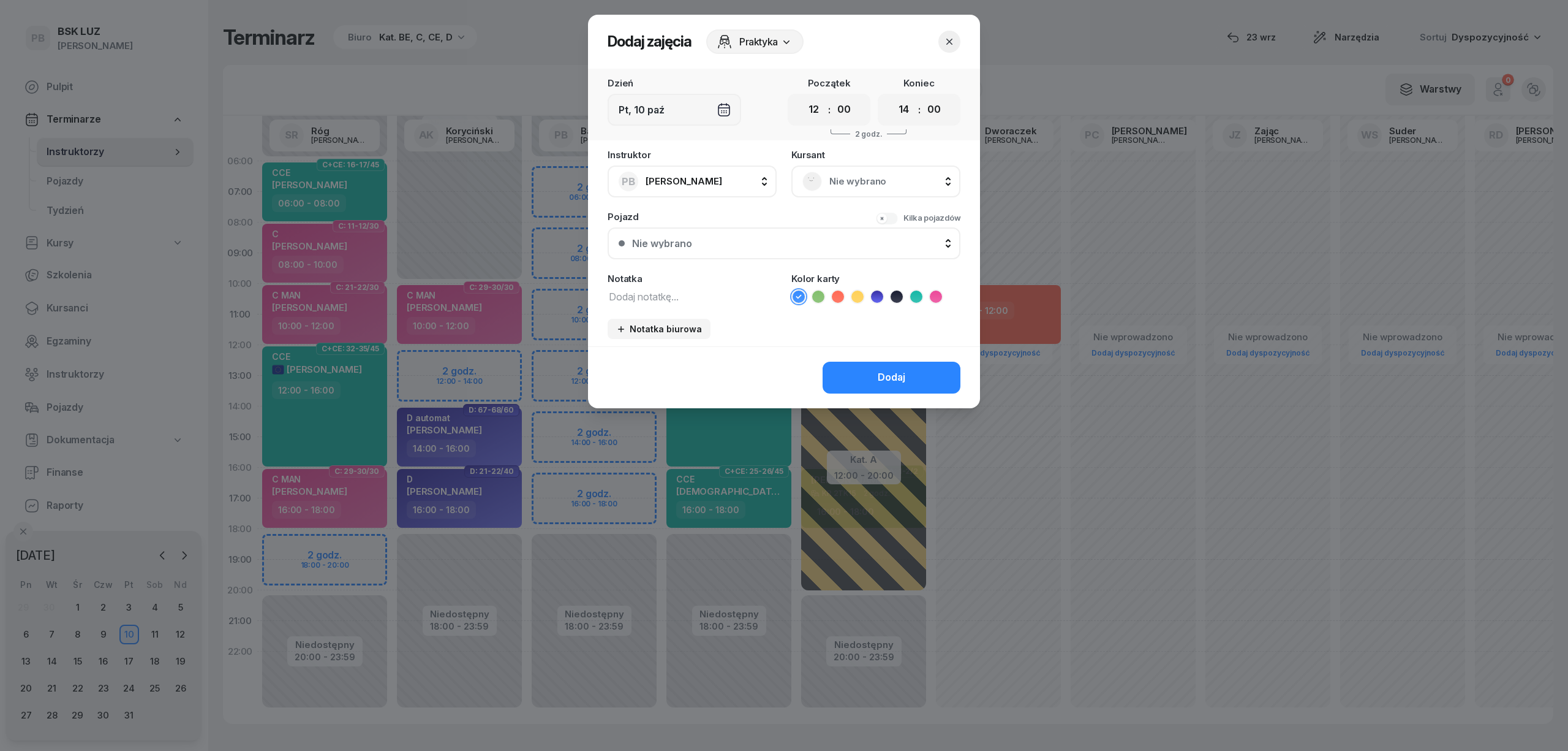
click at [851, 179] on span "Nie wybrano" at bounding box center [889, 181] width 120 height 16
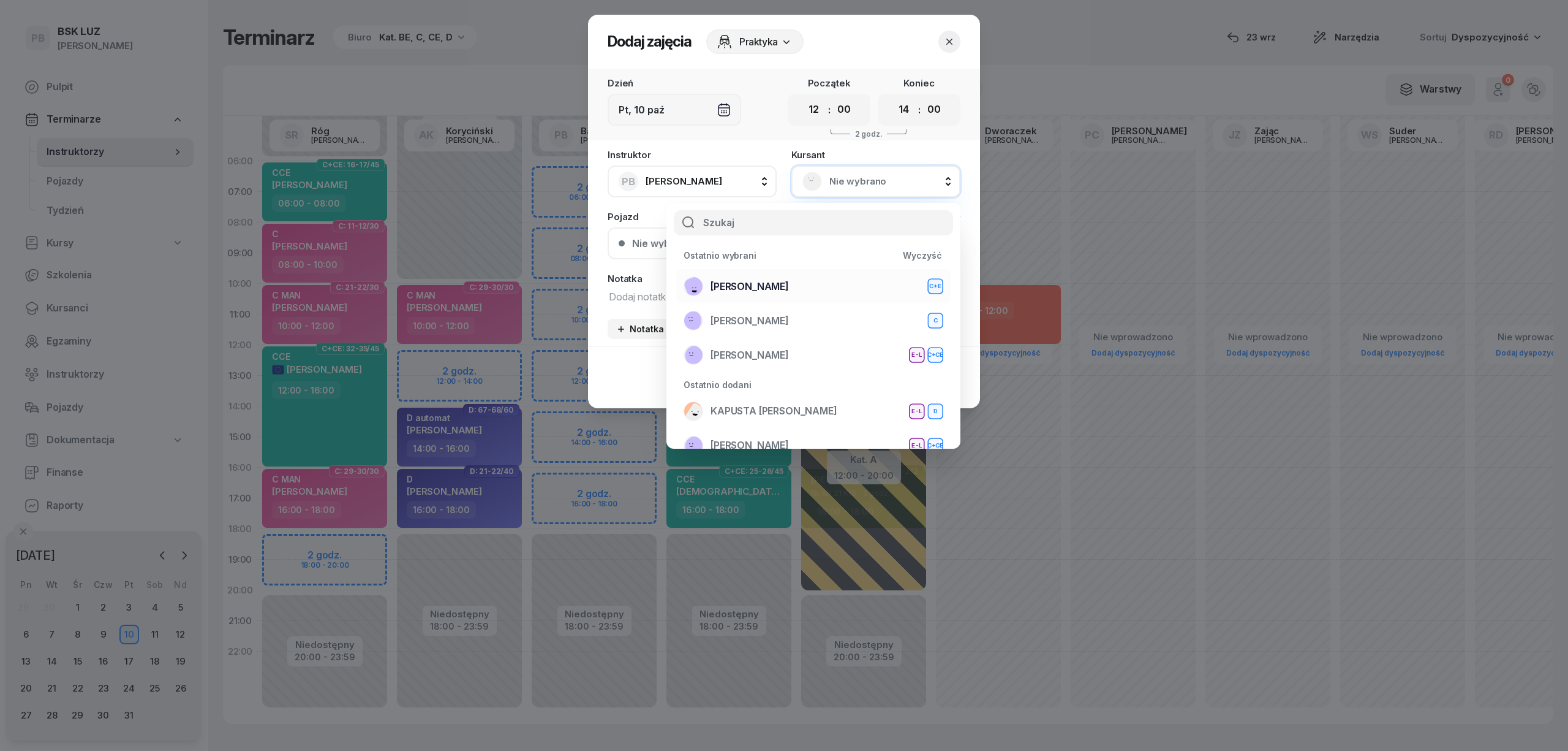
click at [789, 282] on span "KUBICKI KRZYSZTOF" at bounding box center [750, 287] width 79 height 16
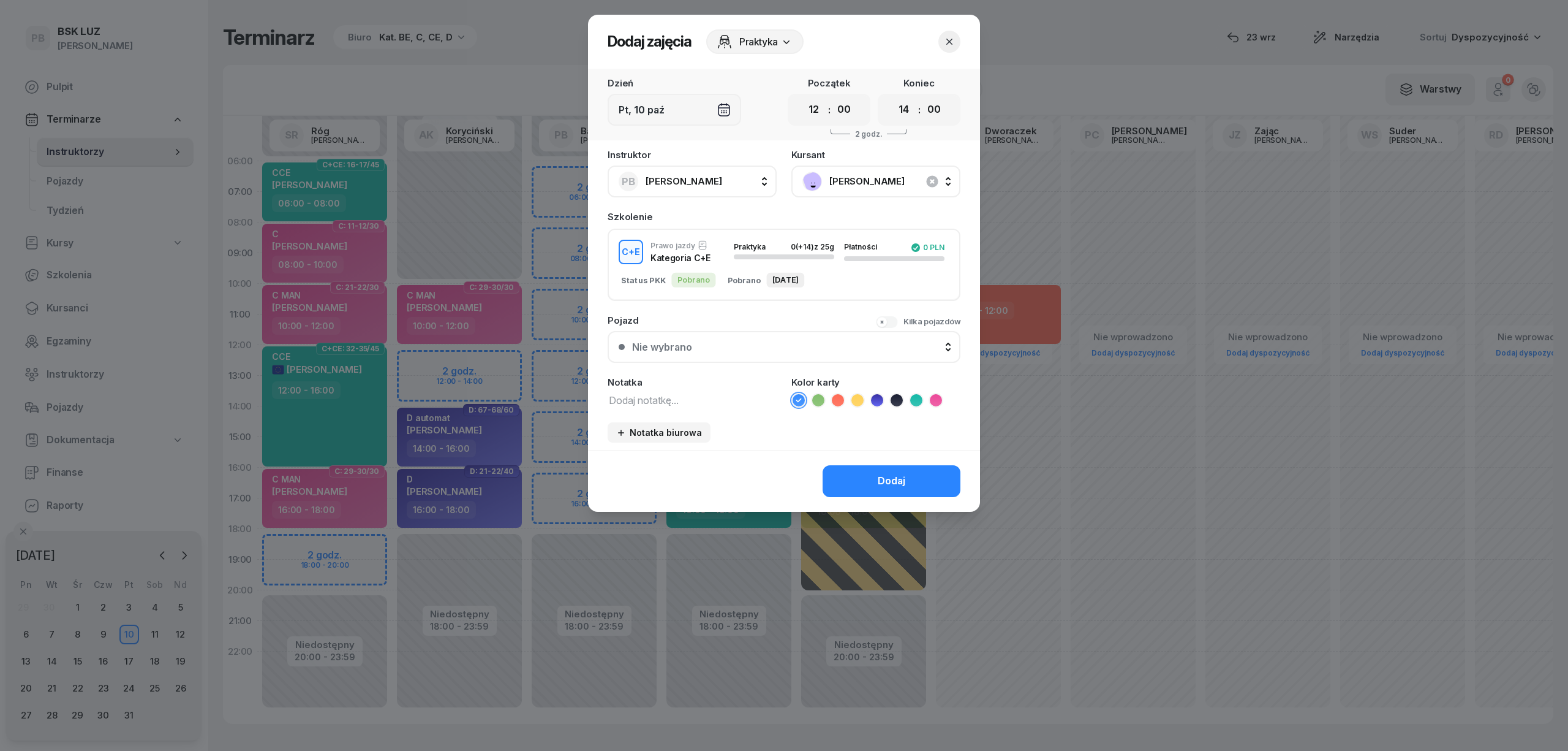
click at [711, 398] on textarea at bounding box center [692, 399] width 169 height 16
click at [859, 401] on icon at bounding box center [858, 400] width 12 height 13
click at [863, 488] on button "Dodaj" at bounding box center [891, 481] width 137 height 32
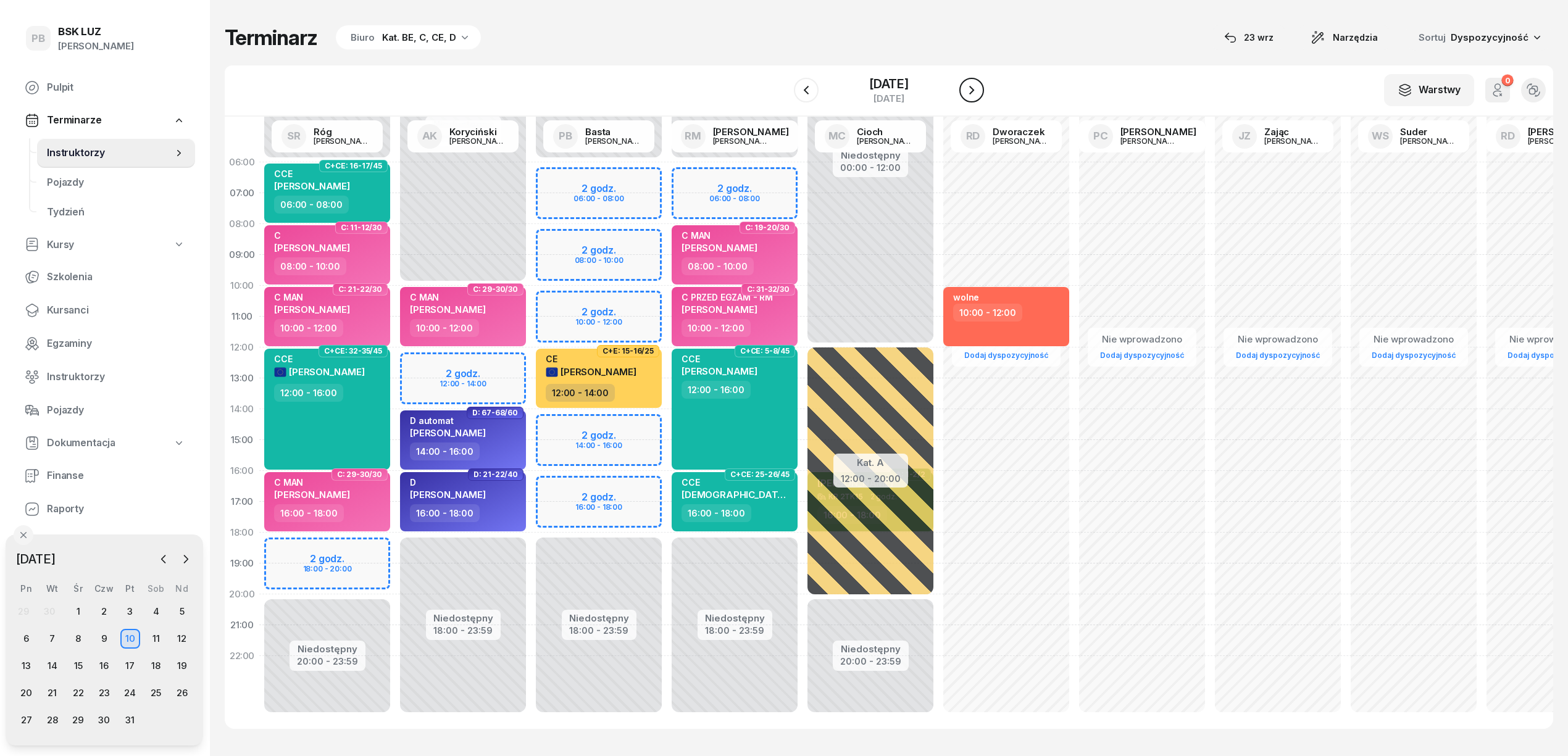
click at [979, 89] on icon "button" at bounding box center [970, 89] width 15 height 15
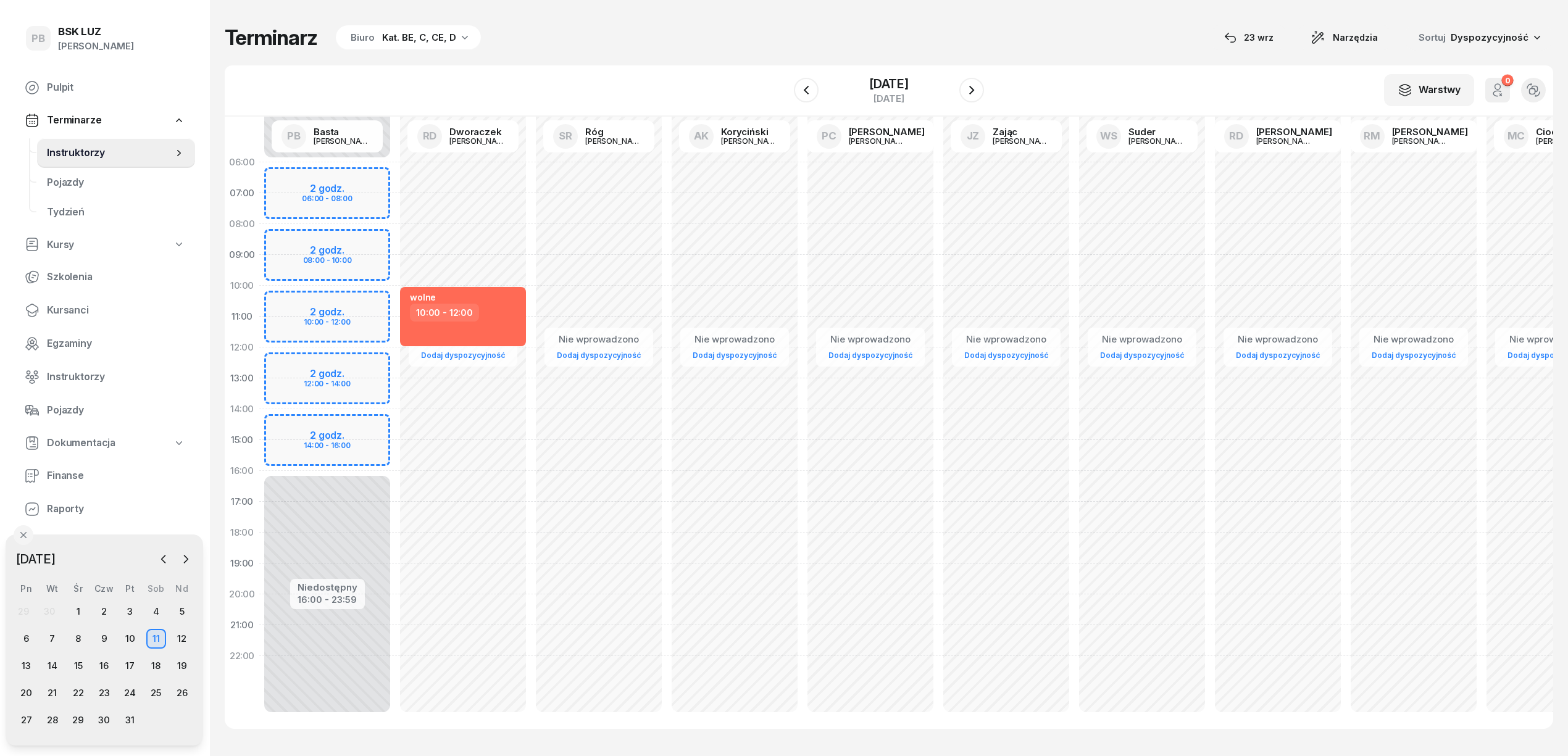
click at [370, 175] on div "Niedostępny 00:00 - 06:00 Niedostępny 16:00 - 23:59 2 godz. 06:00 - 08:00 2 god…" at bounding box center [327, 439] width 136 height 586
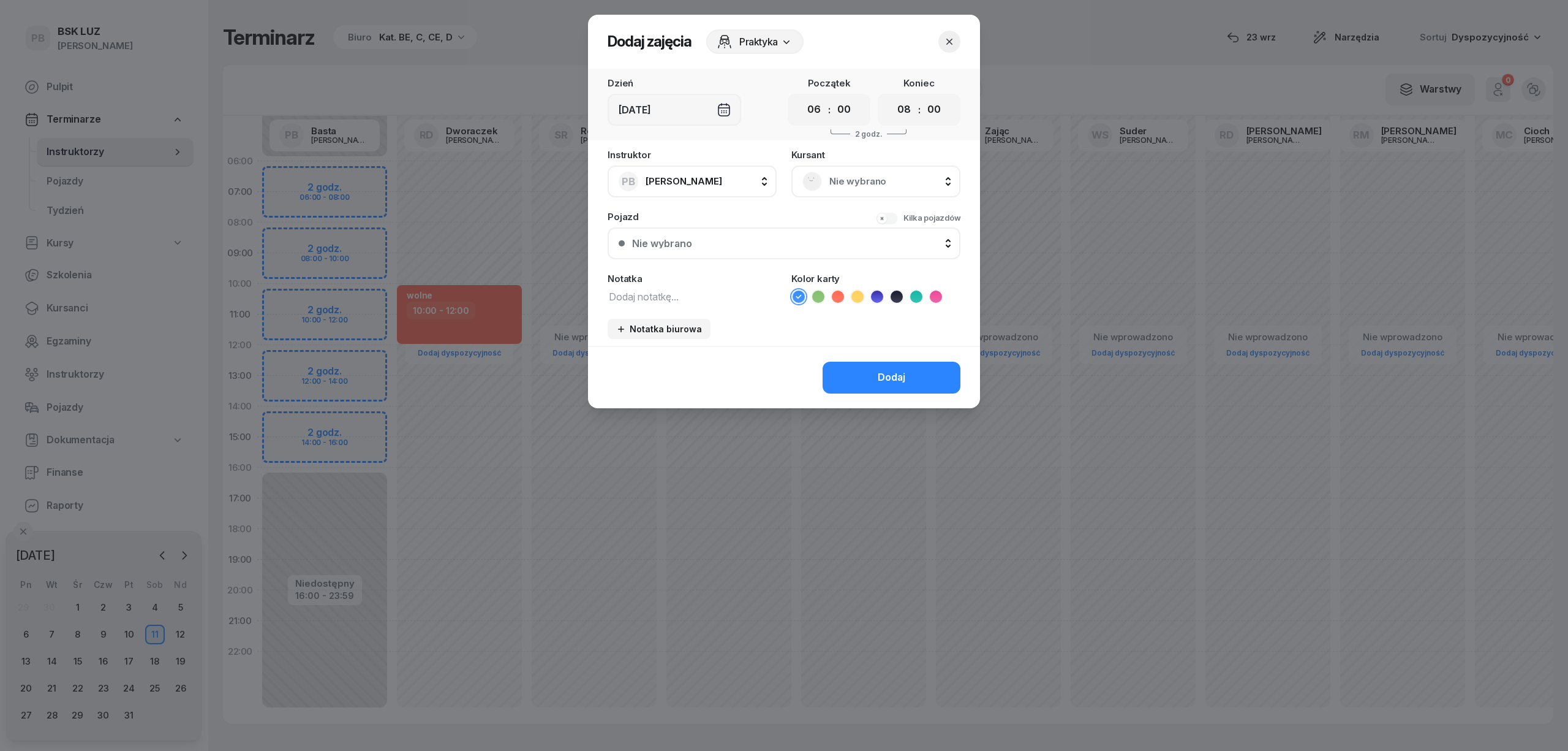
click at [820, 180] on rect at bounding box center [812, 181] width 26 height 26
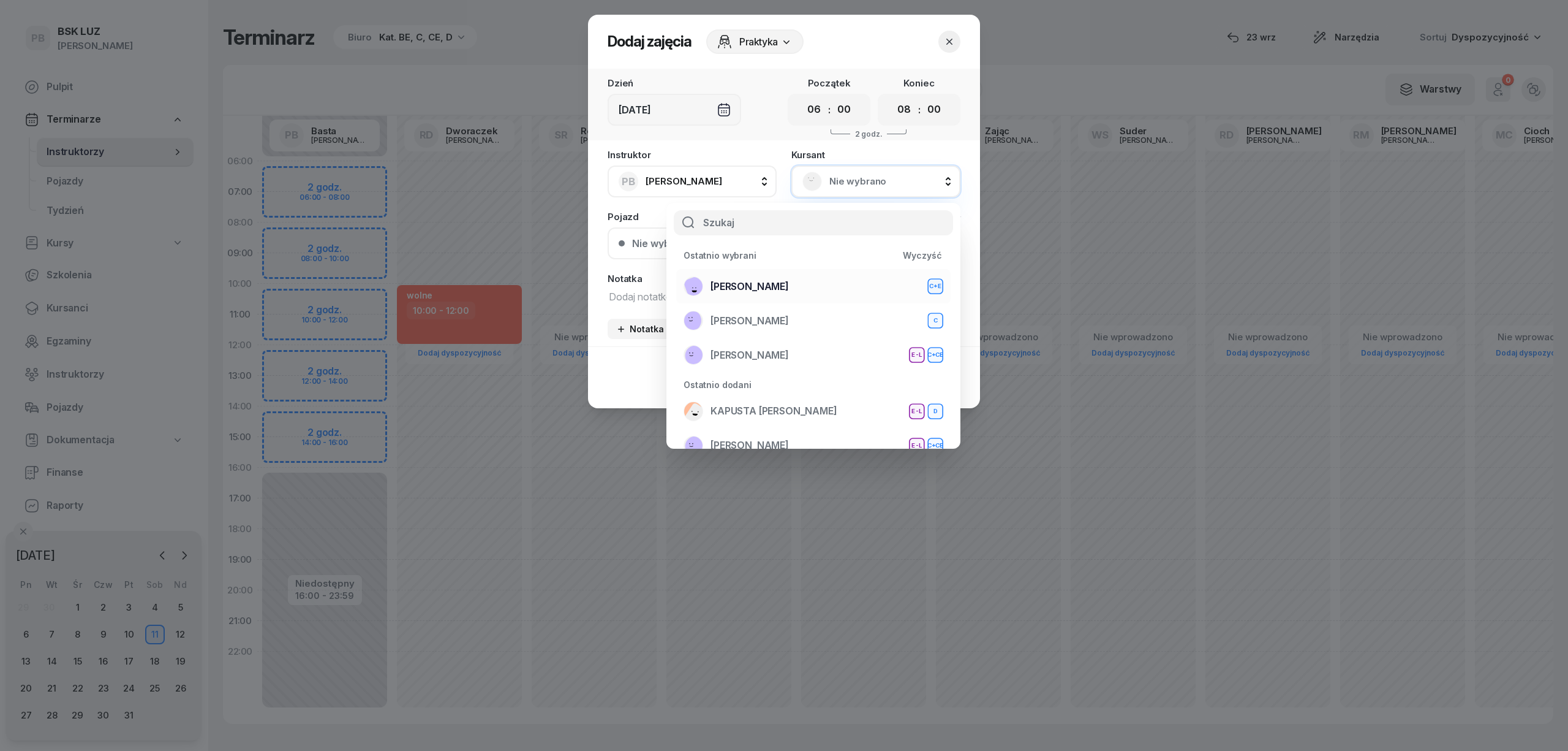
click at [784, 285] on span "KUBICKI KRZYSZTOF" at bounding box center [750, 287] width 79 height 16
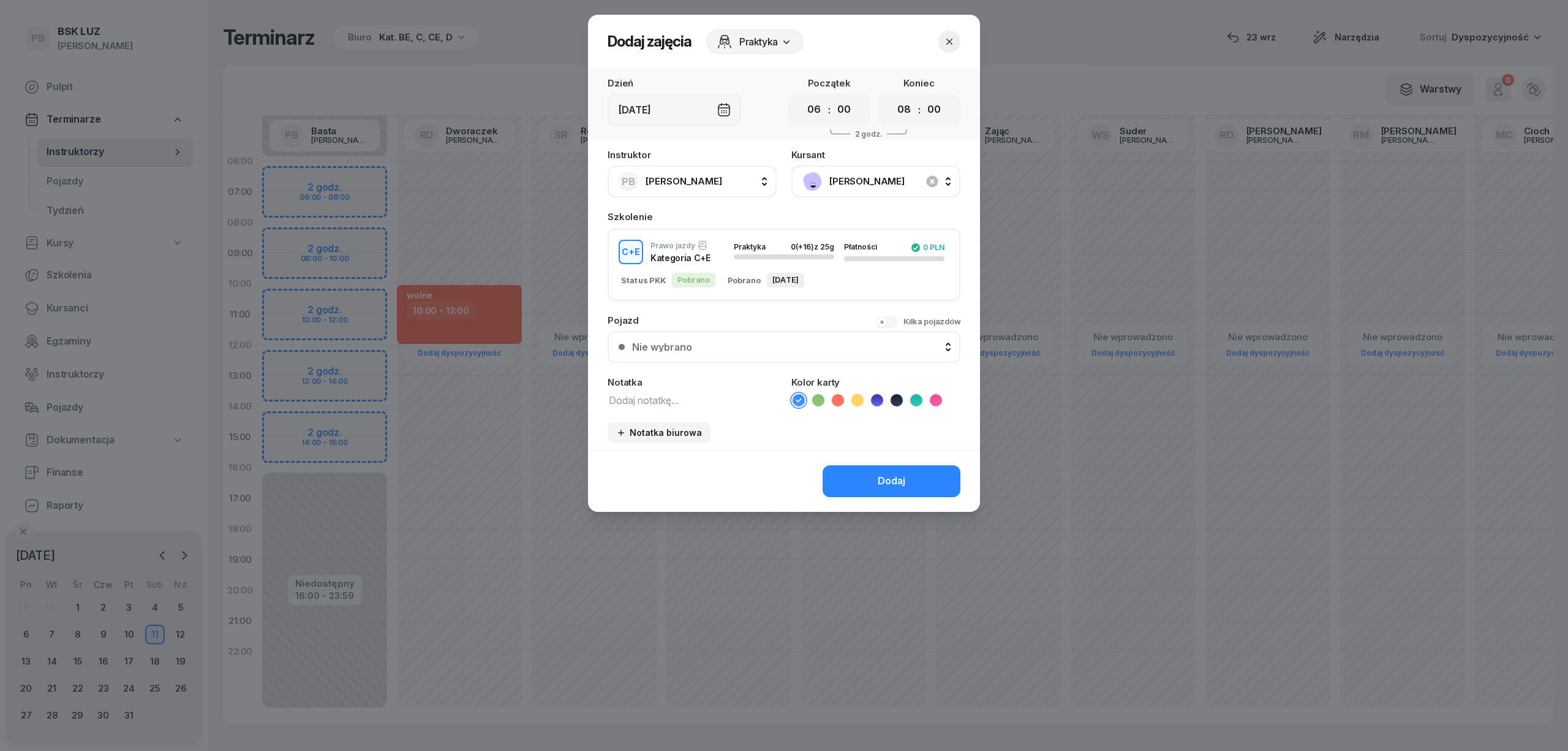
click at [637, 395] on textarea at bounding box center [692, 399] width 169 height 16
click at [865, 396] on ul at bounding box center [876, 399] width 169 height 14
click at [856, 403] on icon at bounding box center [858, 400] width 12 height 13
click at [842, 475] on button "Dodaj" at bounding box center [891, 481] width 137 height 32
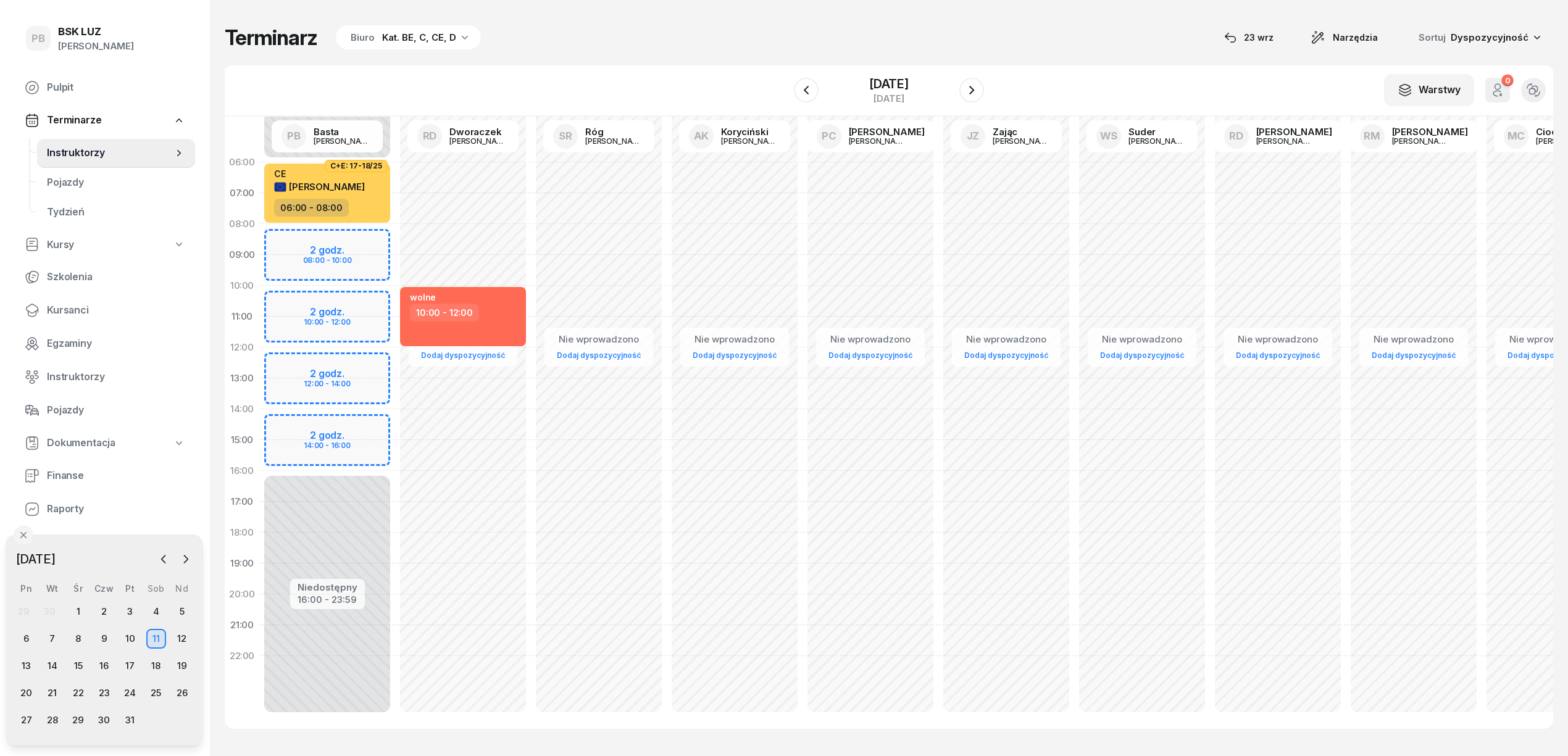
click at [157, 550] on div at bounding box center [174, 559] width 41 height 18
click at [161, 559] on icon "button" at bounding box center [163, 559] width 13 height 13
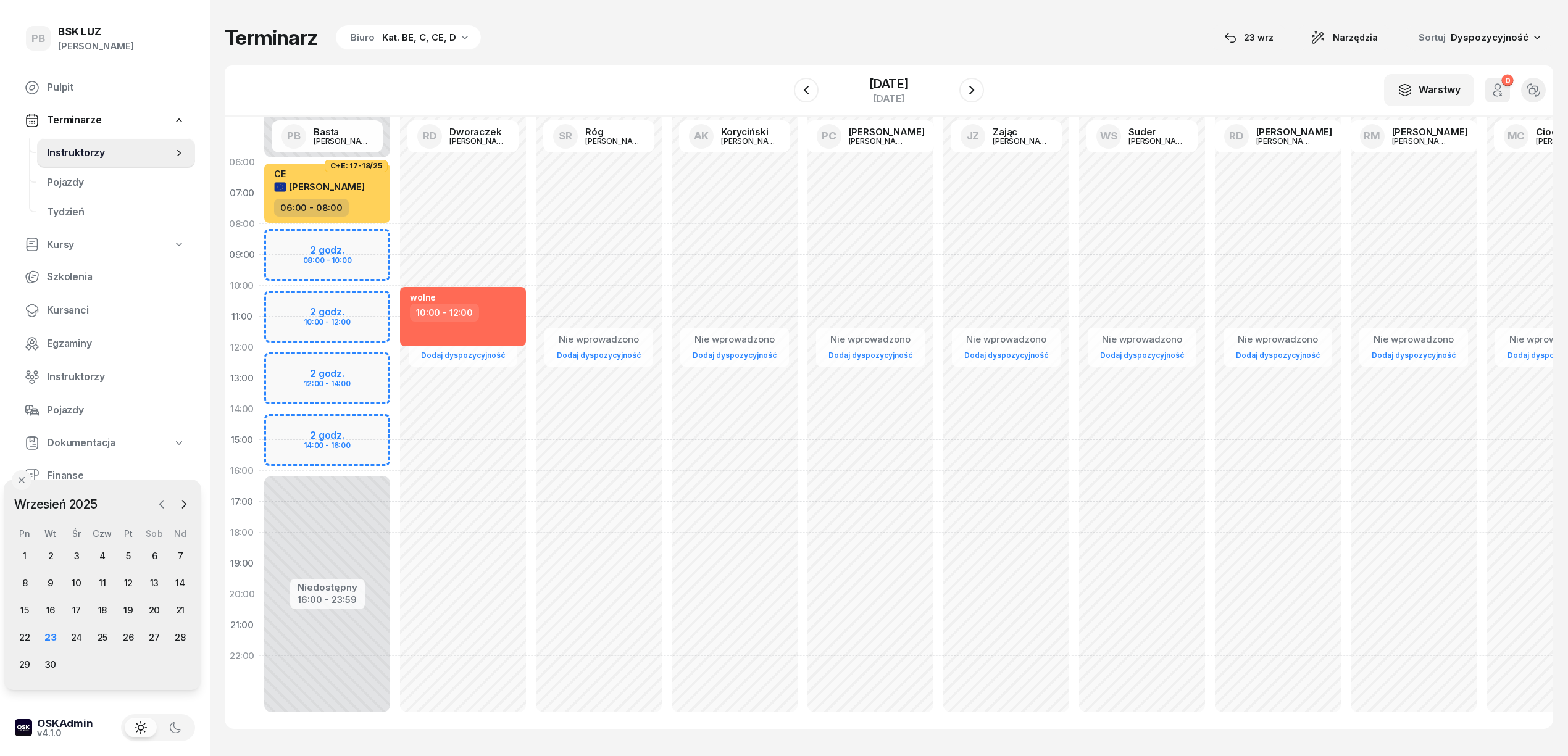
drag, startPoint x: 161, startPoint y: 559, endPoint x: 159, endPoint y: 504, distance: 55.0
click at [159, 504] on icon "button" at bounding box center [162, 503] width 13 height 13
click at [185, 500] on icon "button" at bounding box center [184, 503] width 13 height 13
click at [73, 633] on div "24" at bounding box center [77, 637] width 19 height 19
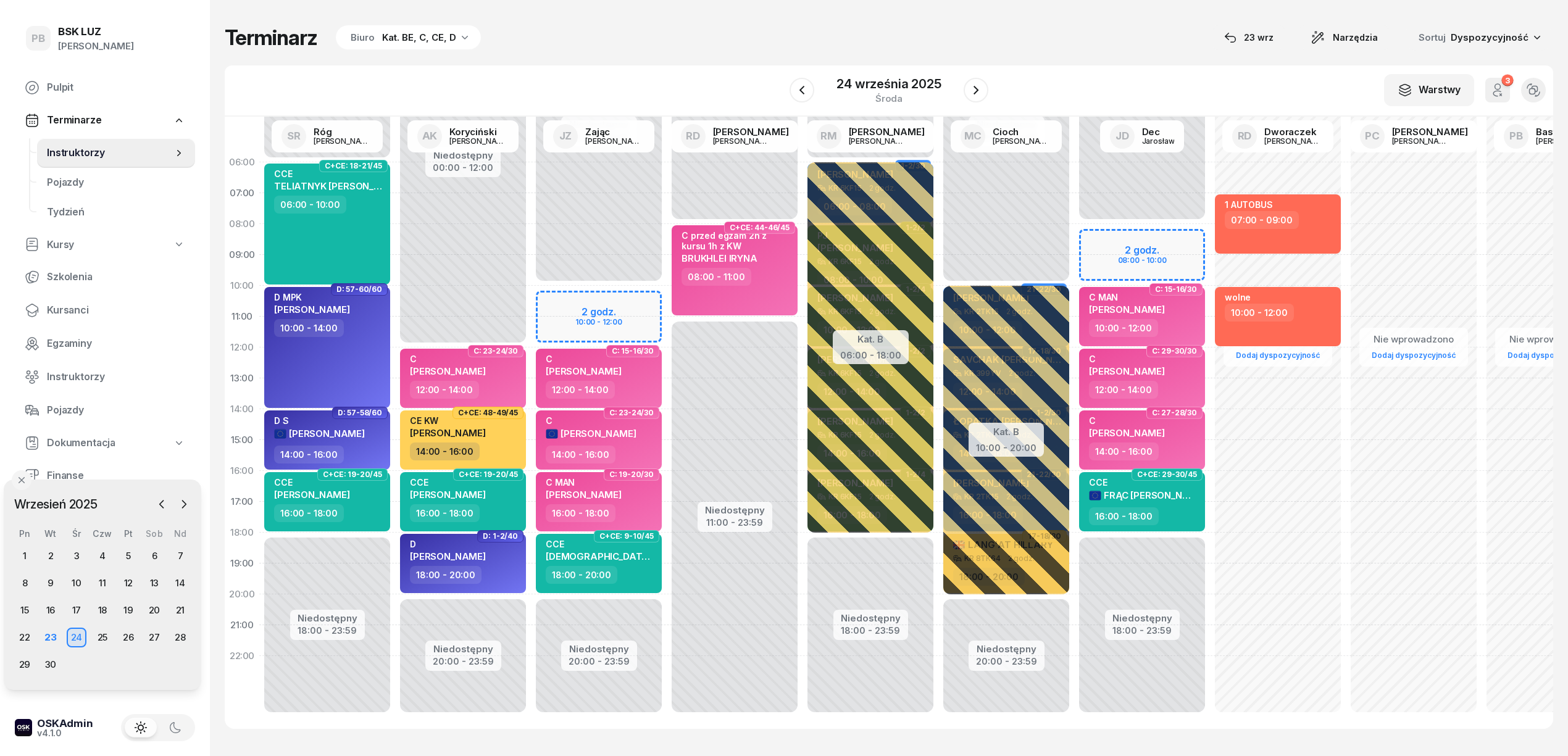
click at [790, 50] on div "Terminarz Biuro Kat. BE, C, CE, D [DATE] Narzędzia Sortuj Dyspozycyjność" at bounding box center [888, 37] width 1328 height 26
click at [183, 506] on icon "button" at bounding box center [184, 503] width 13 height 13
click at [62, 314] on span "Kursanci" at bounding box center [115, 310] width 138 height 16
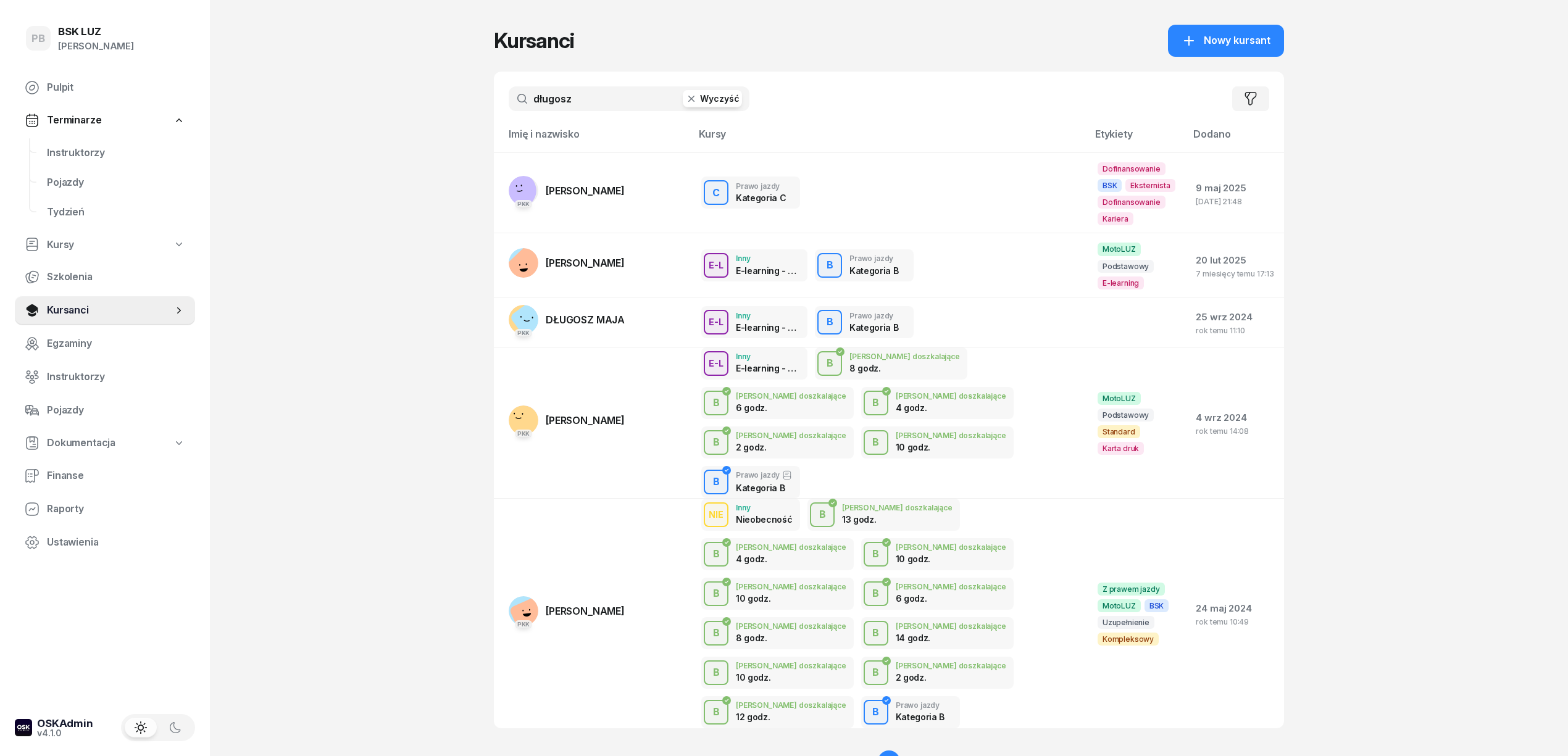
click at [603, 97] on input "długosz" at bounding box center [629, 98] width 241 height 24
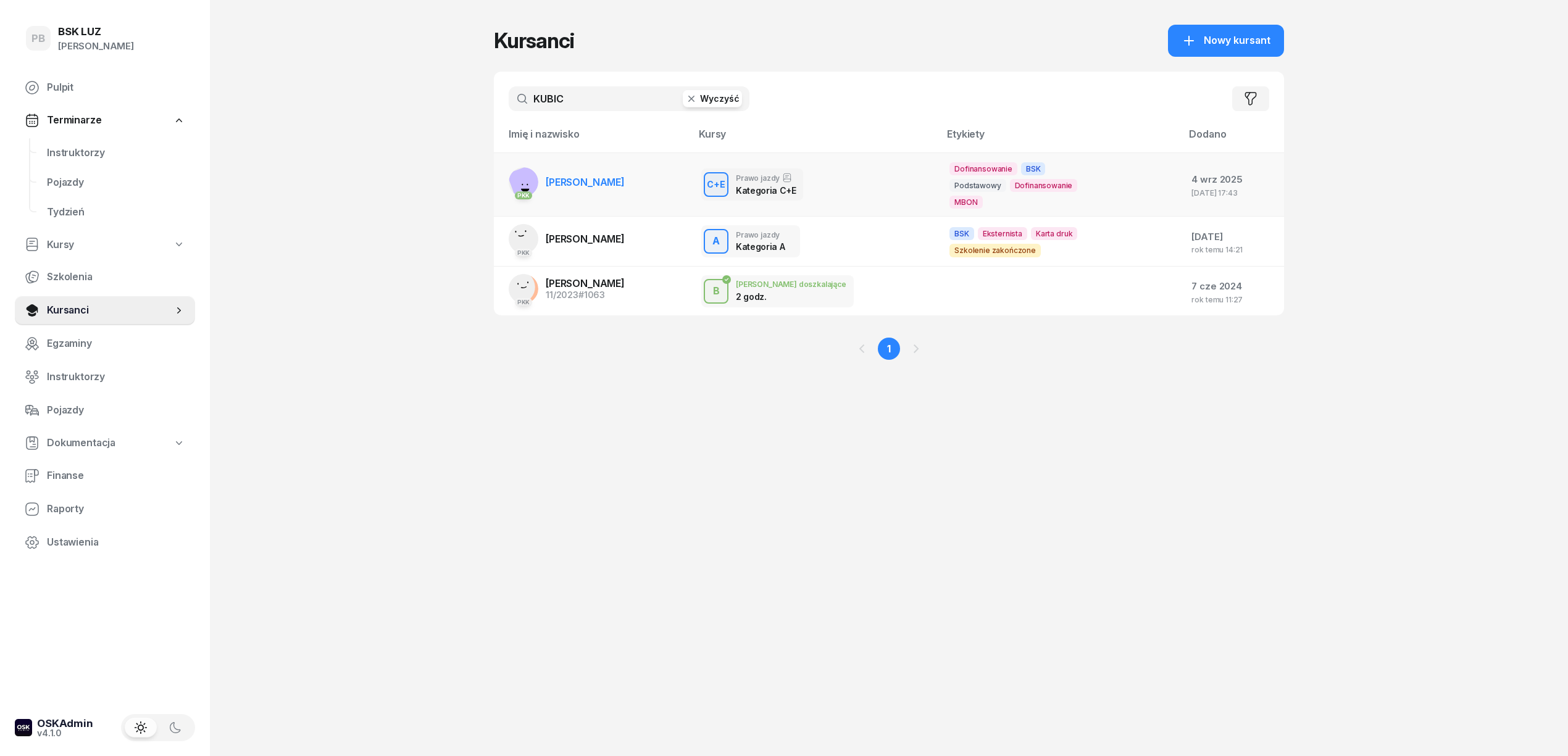
click at [591, 185] on span "KUBICKI KRZYSZTOF" at bounding box center [585, 182] width 79 height 13
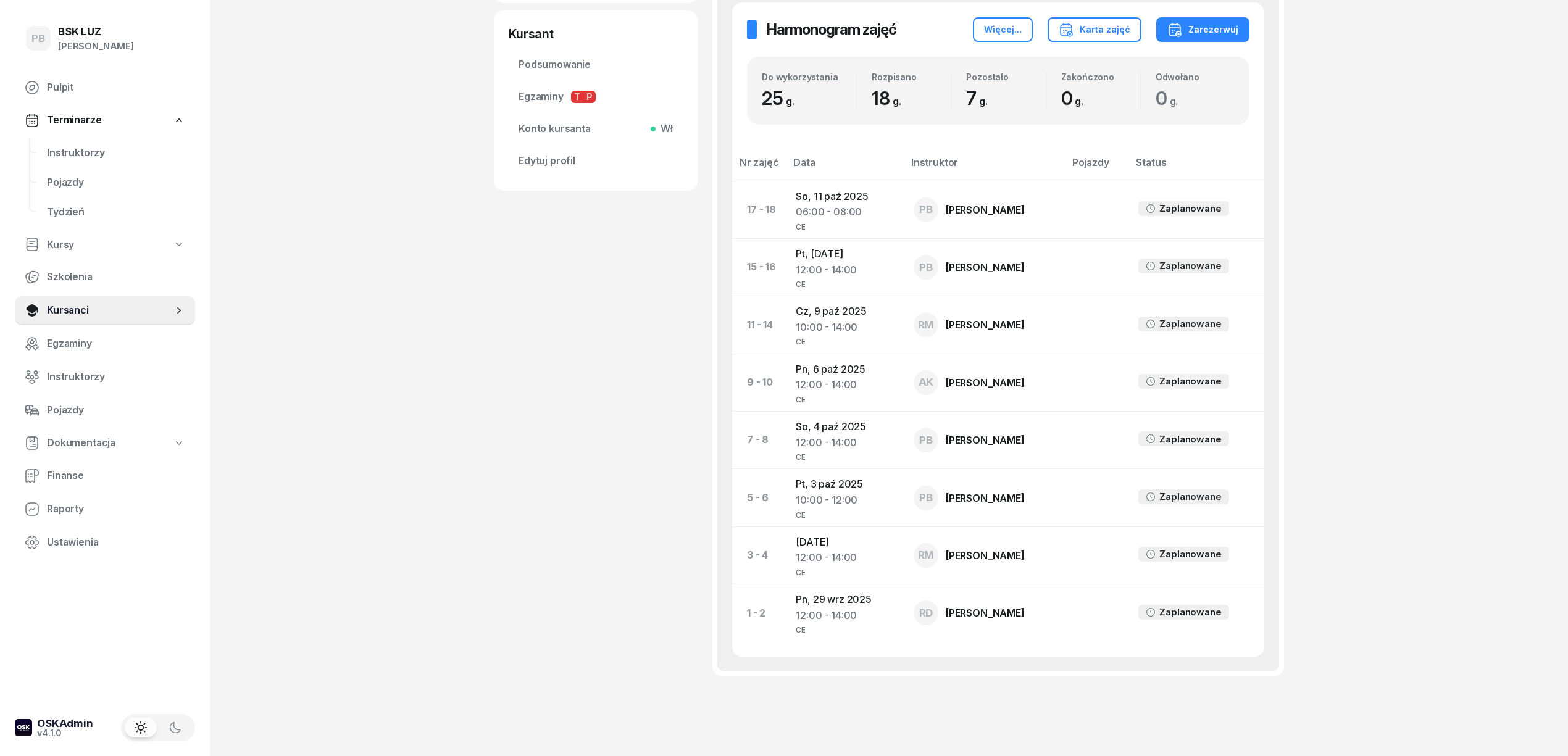
scroll to position [494, 0]
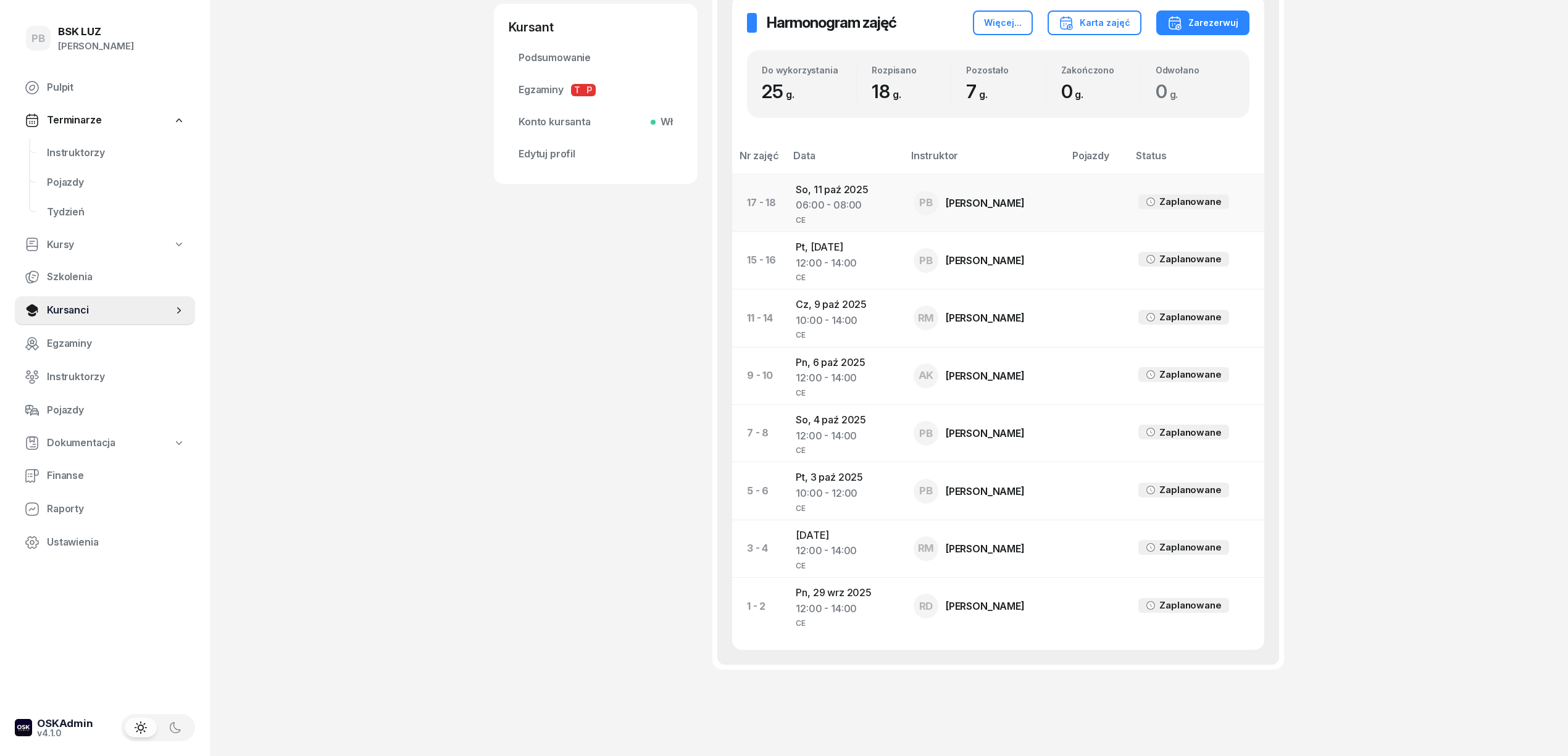
click at [858, 189] on td "So, 11 paź 2025 06:00 - 08:00 CE" at bounding box center [845, 202] width 118 height 57
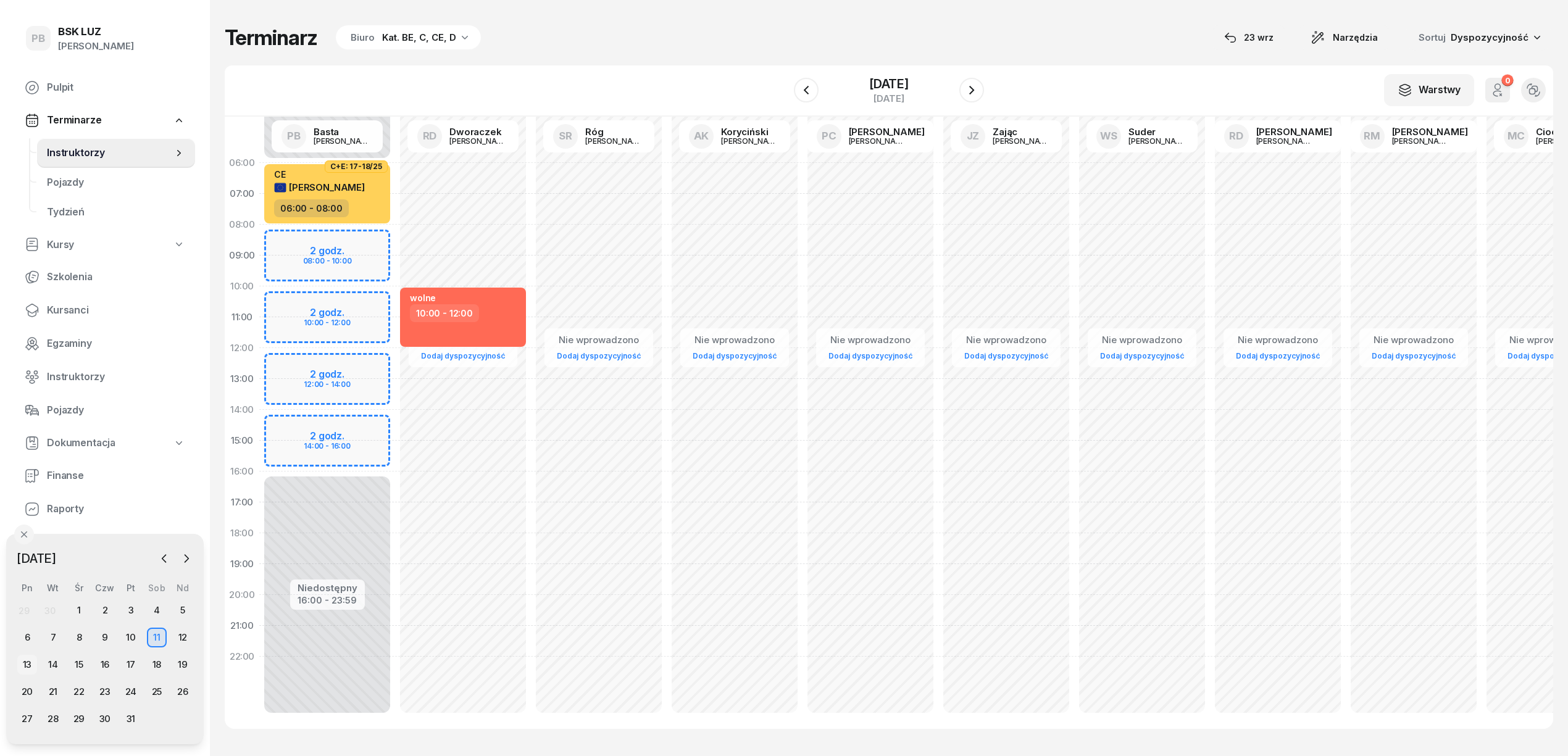
click at [23, 666] on div "13" at bounding box center [27, 664] width 19 height 19
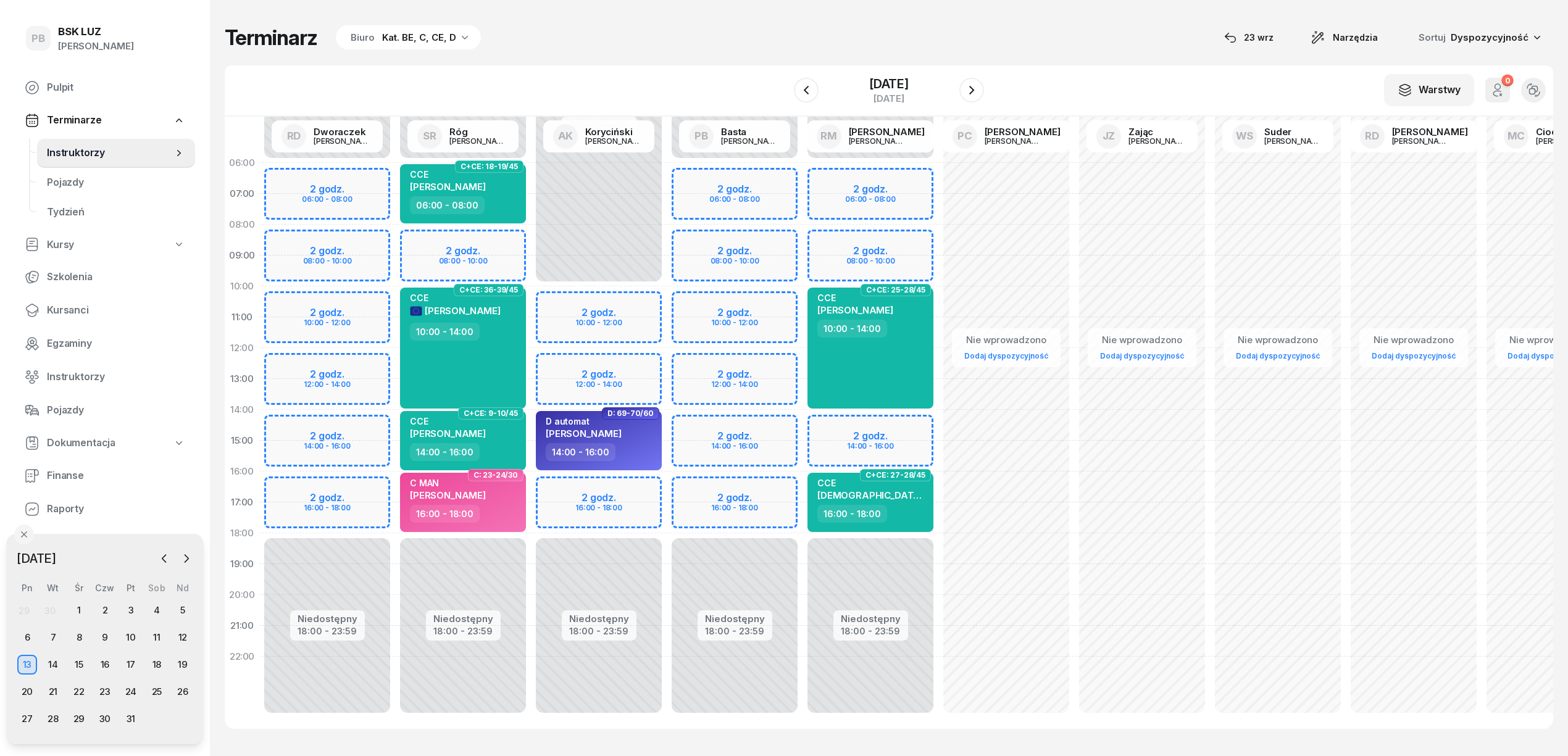
click at [683, 260] on div "Niedostępny 00:00 - 06:00 Niedostępny 18:00 - 23:59 2 godz. 06:00 - 08:00 2 god…" at bounding box center [734, 439] width 136 height 586
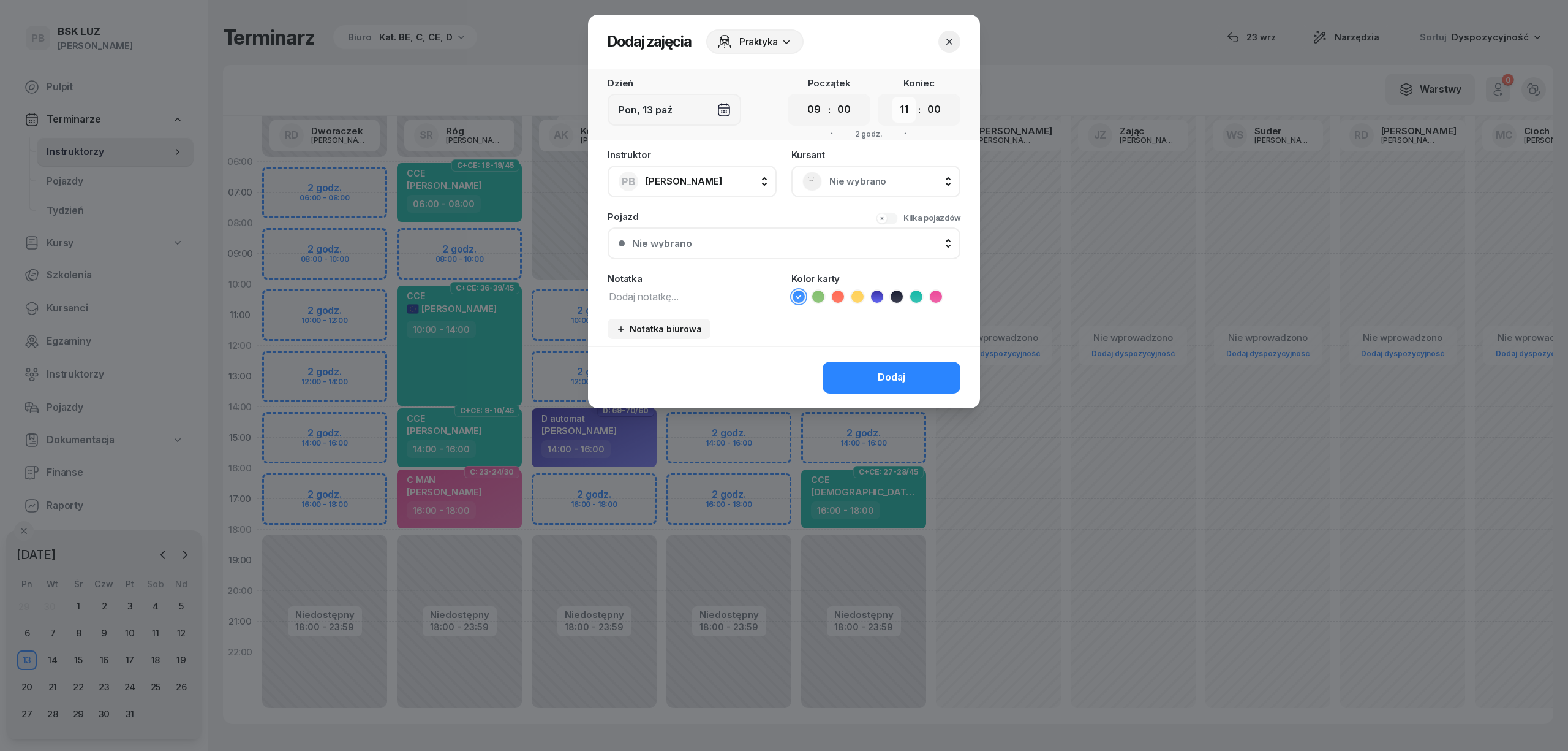
click at [901, 111] on select "00 01 02 03 04 05 06 07 08 09 10 11 12 13 14 15 16 17 18 19 20 21 22 23" at bounding box center [904, 110] width 23 height 26
click at [892, 97] on select "00 01 02 03 04 05 06 07 08 09 10 11 12 13 14 15 16 17 18 19 20 21 22 23" at bounding box center [904, 110] width 23 height 26
click at [849, 177] on span "Nie wybrano" at bounding box center [889, 181] width 120 height 16
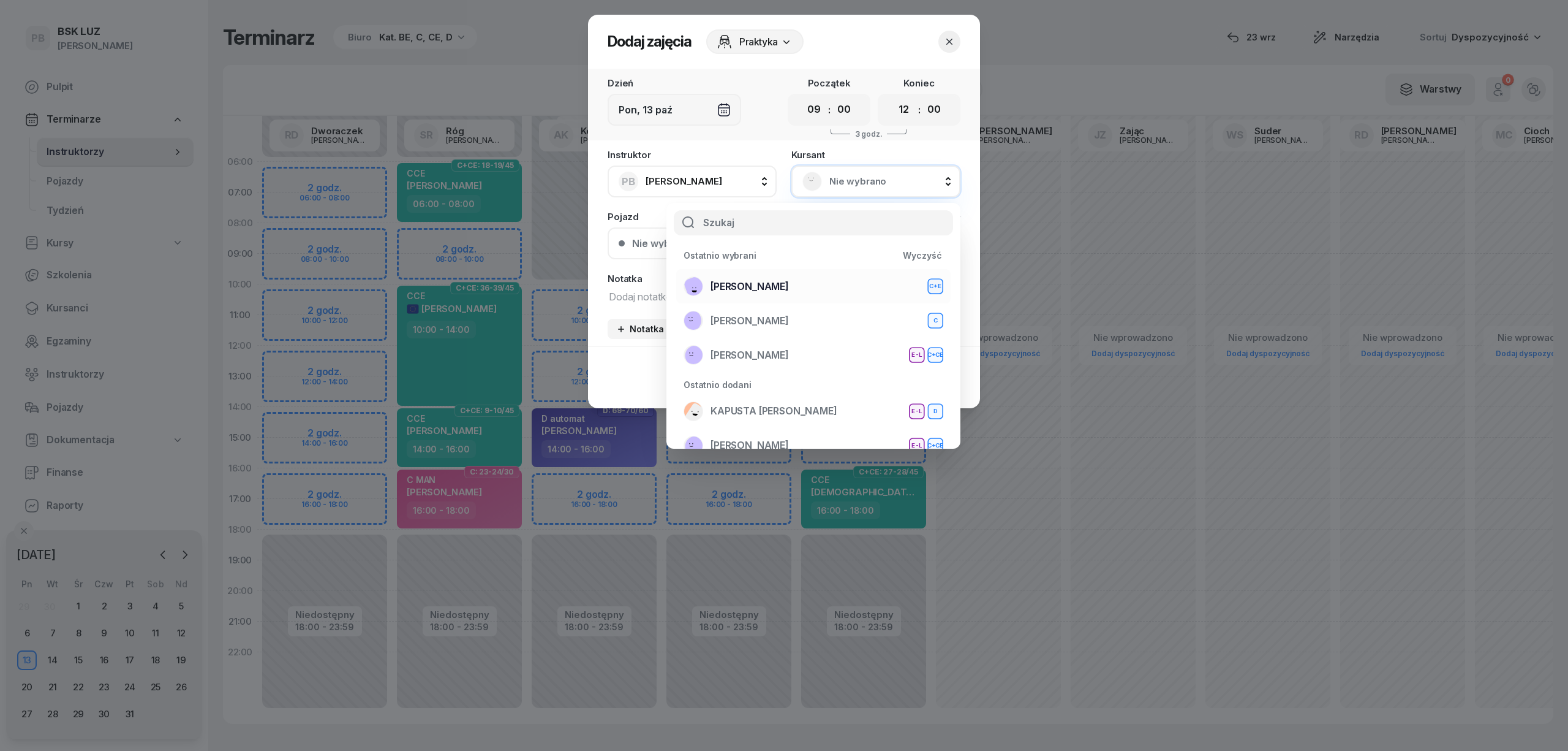
click at [789, 286] on span "KUBICKI KRZYSZTOF" at bounding box center [750, 287] width 79 height 16
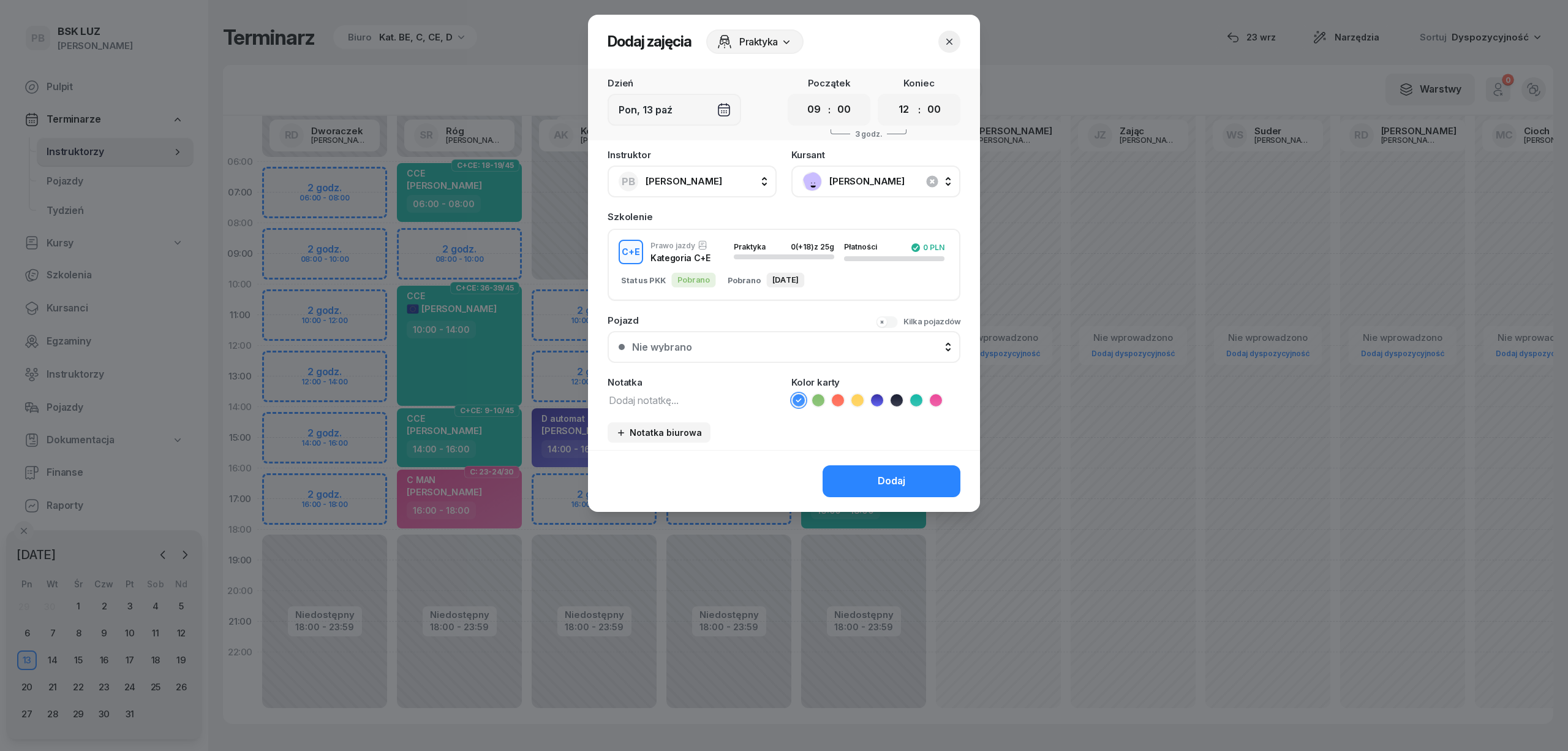
click at [669, 394] on textarea at bounding box center [692, 399] width 169 height 16
click at [863, 394] on li at bounding box center [857, 399] width 14 height 14
click at [881, 486] on div "Dodaj" at bounding box center [891, 481] width 28 height 16
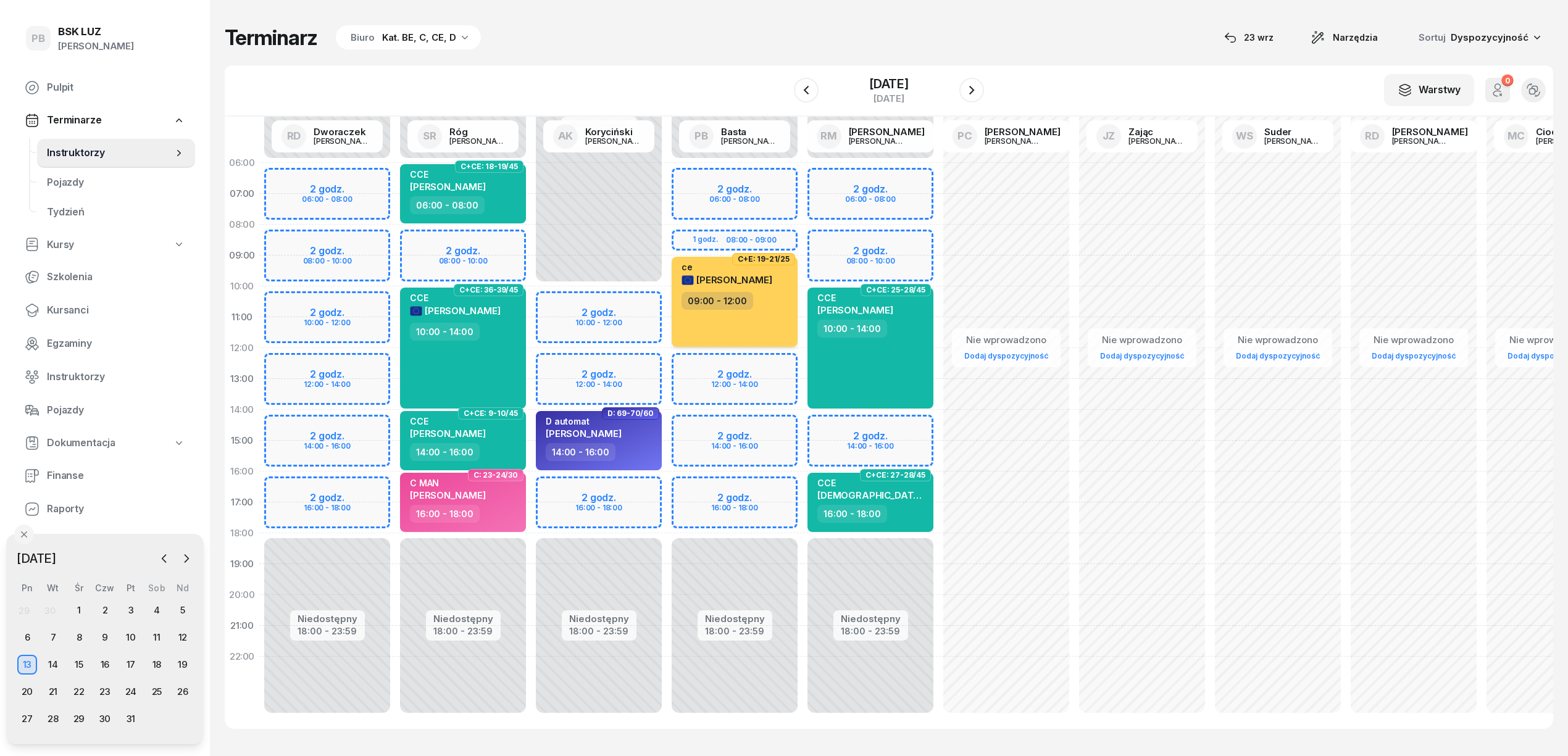
click at [752, 314] on div "ce KRZYSZTOF KUBICKI 09:00 - 12:00" at bounding box center [734, 301] width 126 height 90
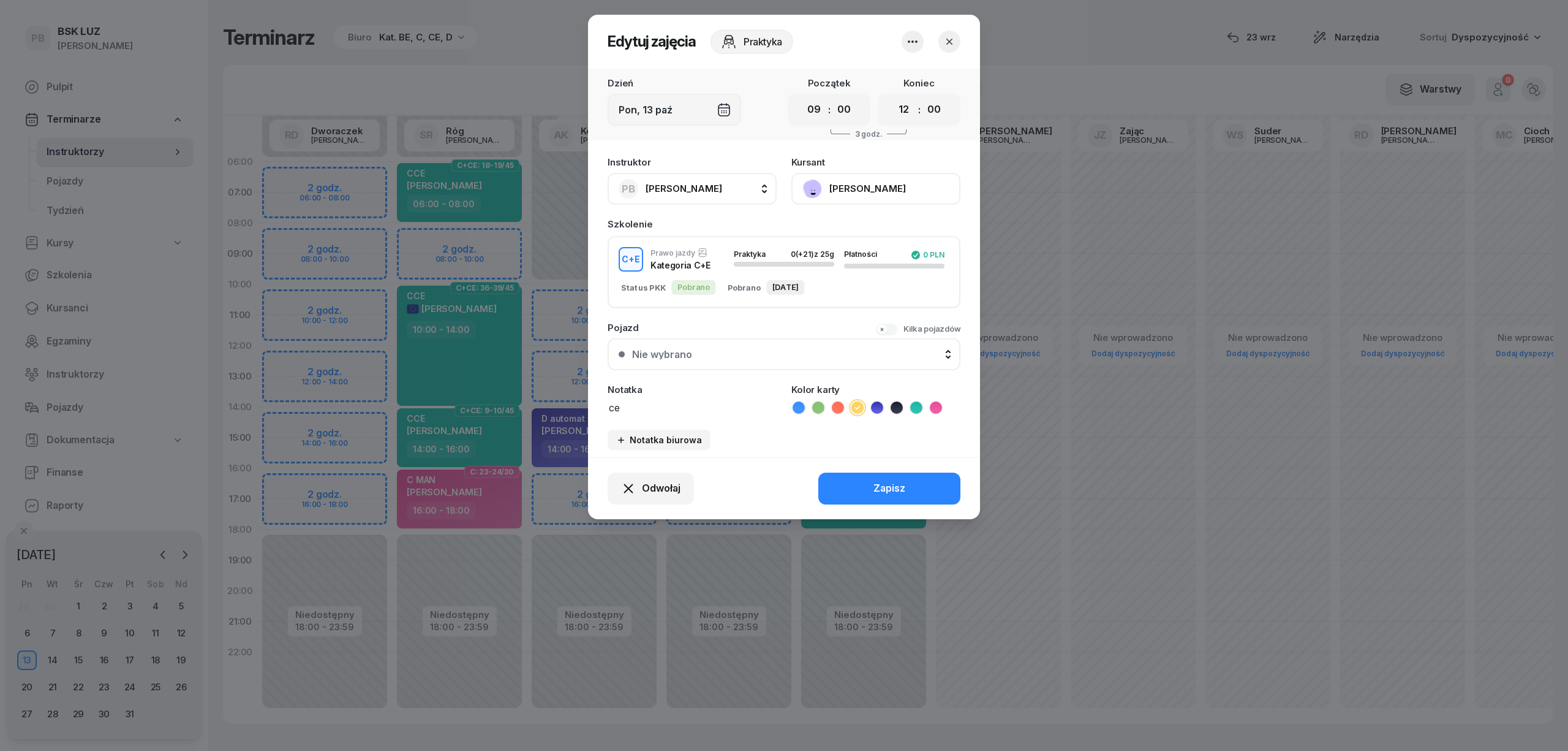
drag, startPoint x: 629, startPoint y: 402, endPoint x: 577, endPoint y: 403, distance: 52.0
click at [577, 403] on div "Edytuj zajęcia Praktyka Dzień Pon, 13 paź Początek 00 01 02 03 04 05 06 07 08 0…" at bounding box center [784, 375] width 1568 height 751
drag, startPoint x: 628, startPoint y: 403, endPoint x: 560, endPoint y: 395, distance: 68.5
click at [560, 395] on div "Edytuj zajęcia Praktyka Dzień Pon, 13 paź Początek 00 01 02 03 04 05 06 07 08 0…" at bounding box center [784, 375] width 1568 height 751
click at [909, 486] on button "Zapisz" at bounding box center [889, 488] width 142 height 32
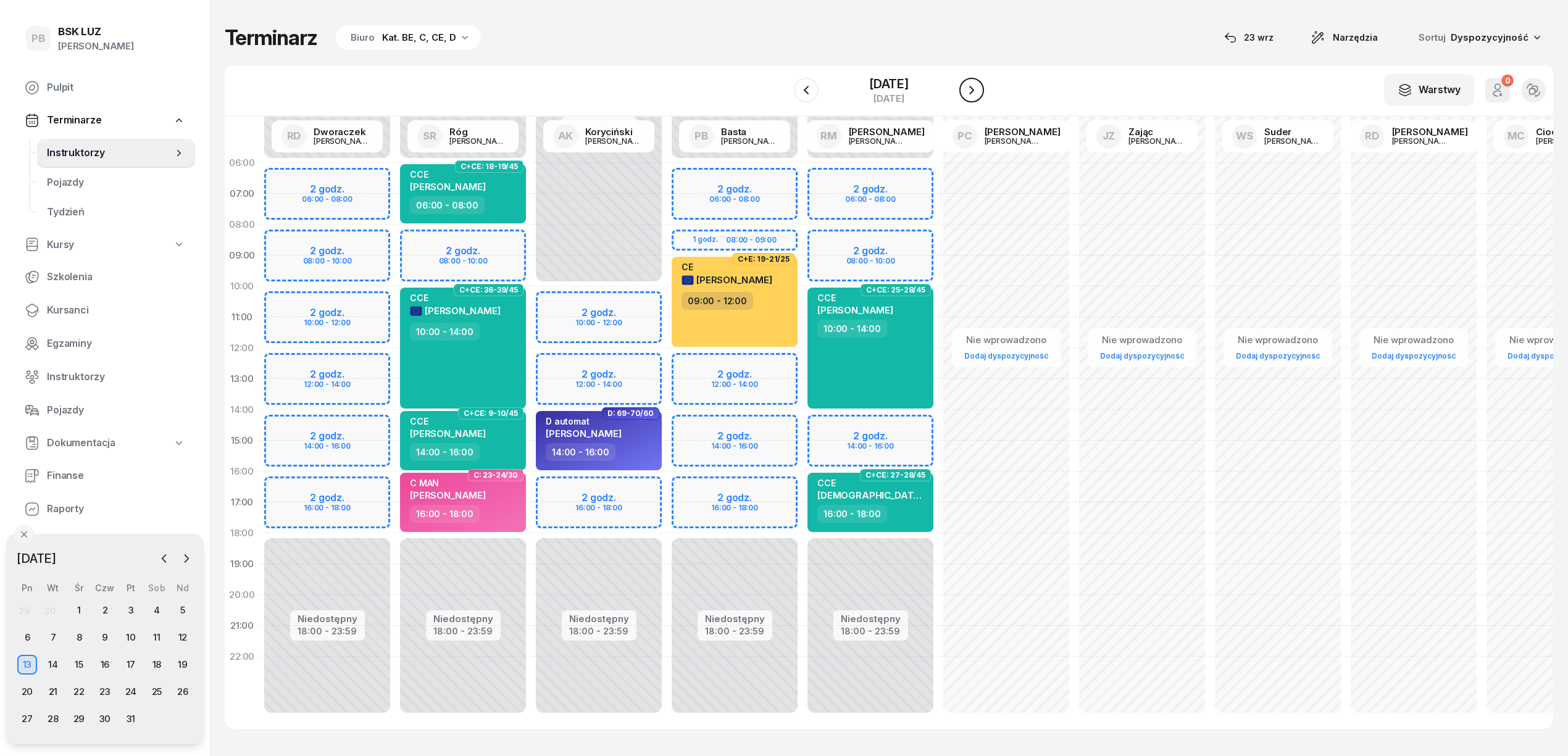
click at [979, 90] on icon "button" at bounding box center [970, 89] width 15 height 15
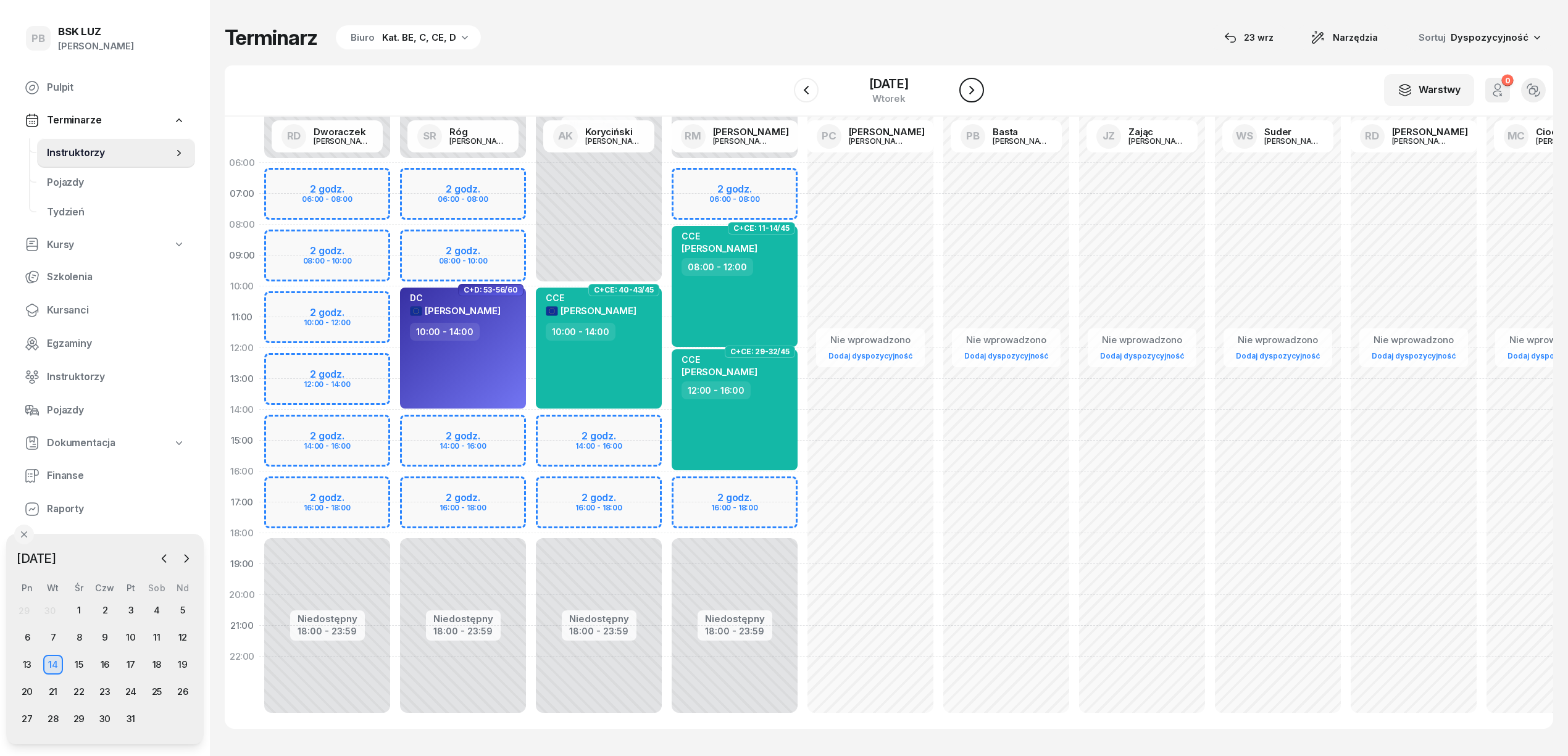
click at [979, 90] on icon "button" at bounding box center [970, 89] width 15 height 15
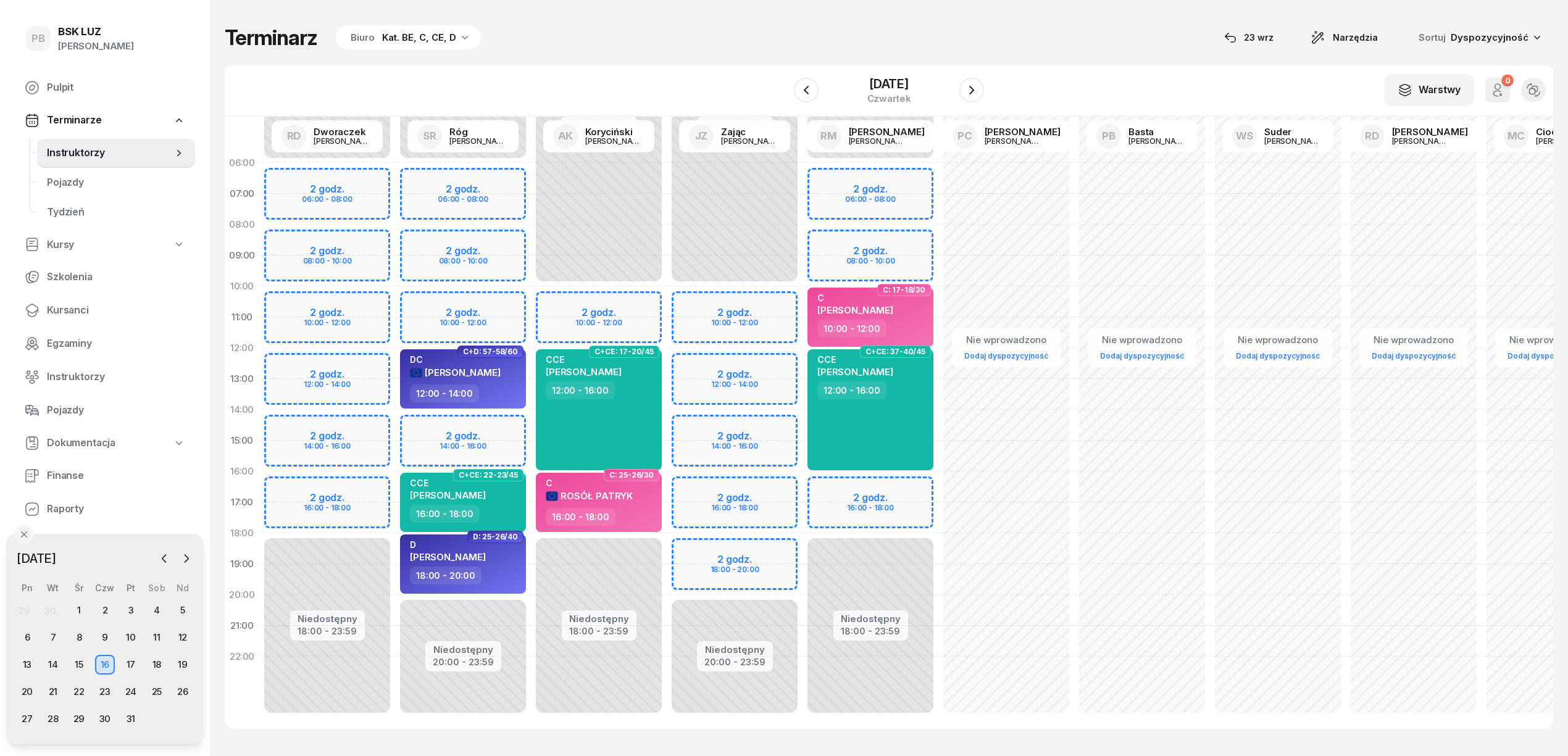
click at [706, 419] on div "Niedostępny 00:00 - 10:00 Niedostępny 20:00 - 23:59 2 godz. 10:00 - 12:00 2 god…" at bounding box center [734, 439] width 136 height 586
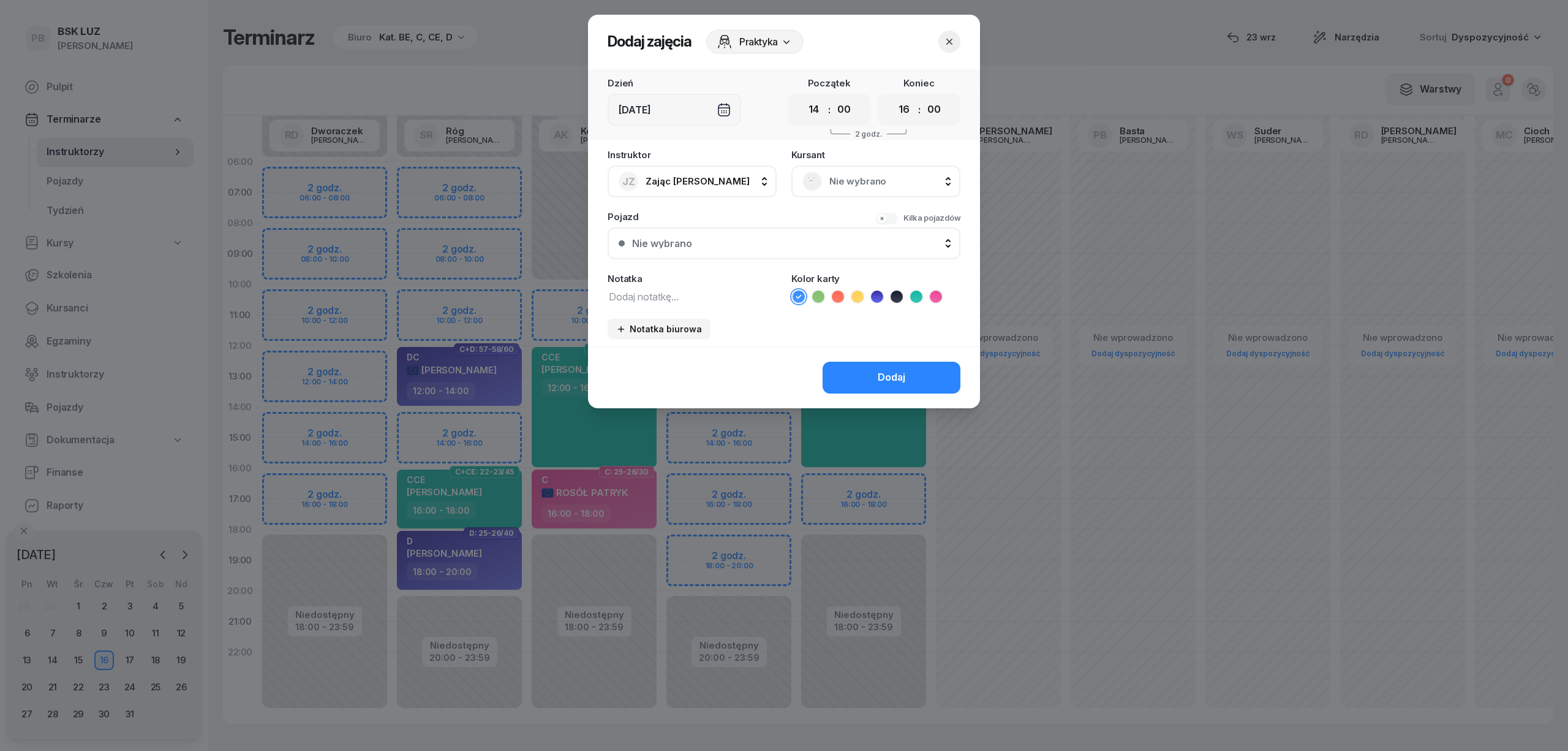
click at [871, 177] on span "Nie wybrano" at bounding box center [889, 181] width 120 height 16
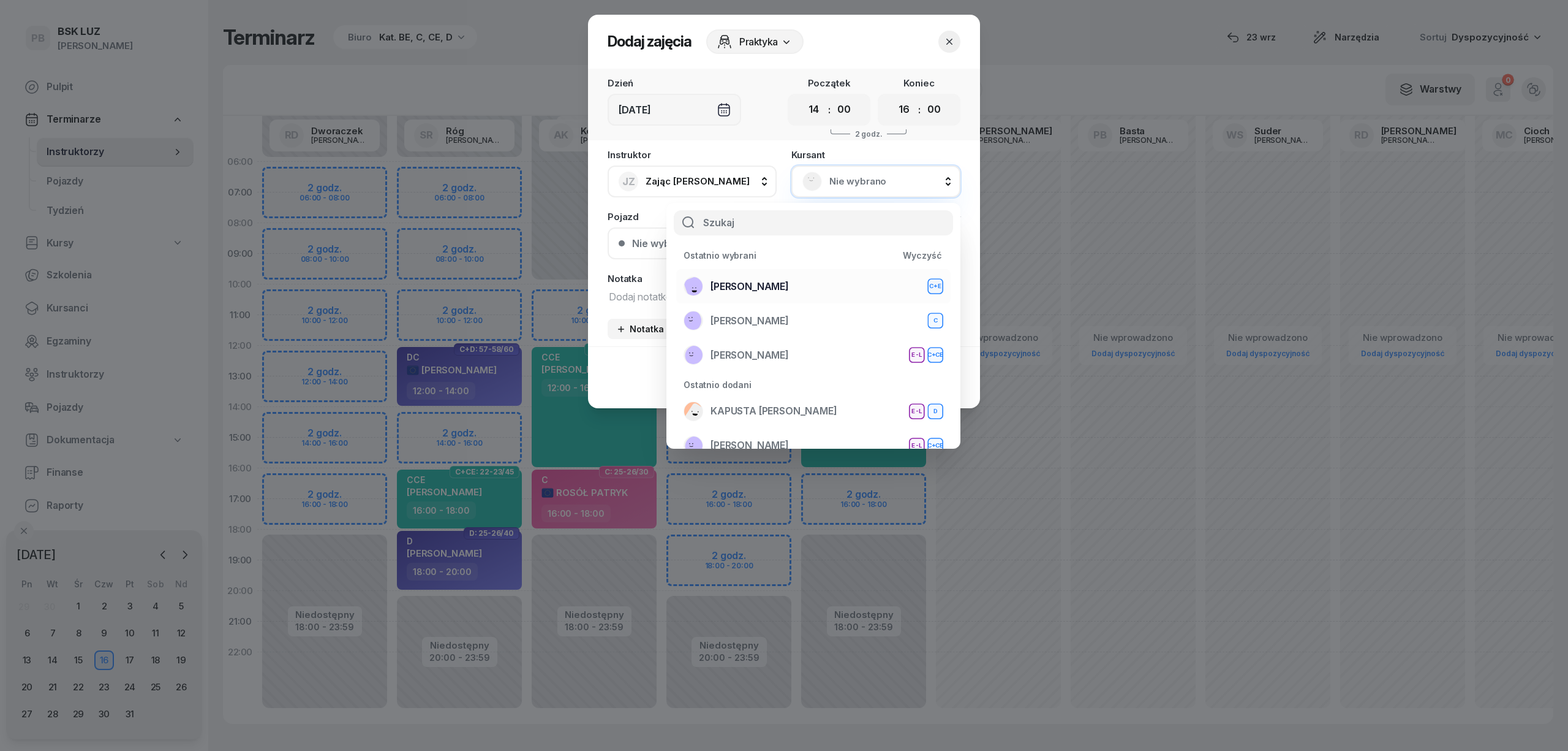
click at [789, 287] on span "KUBICKI KRZYSZTOF" at bounding box center [750, 287] width 79 height 16
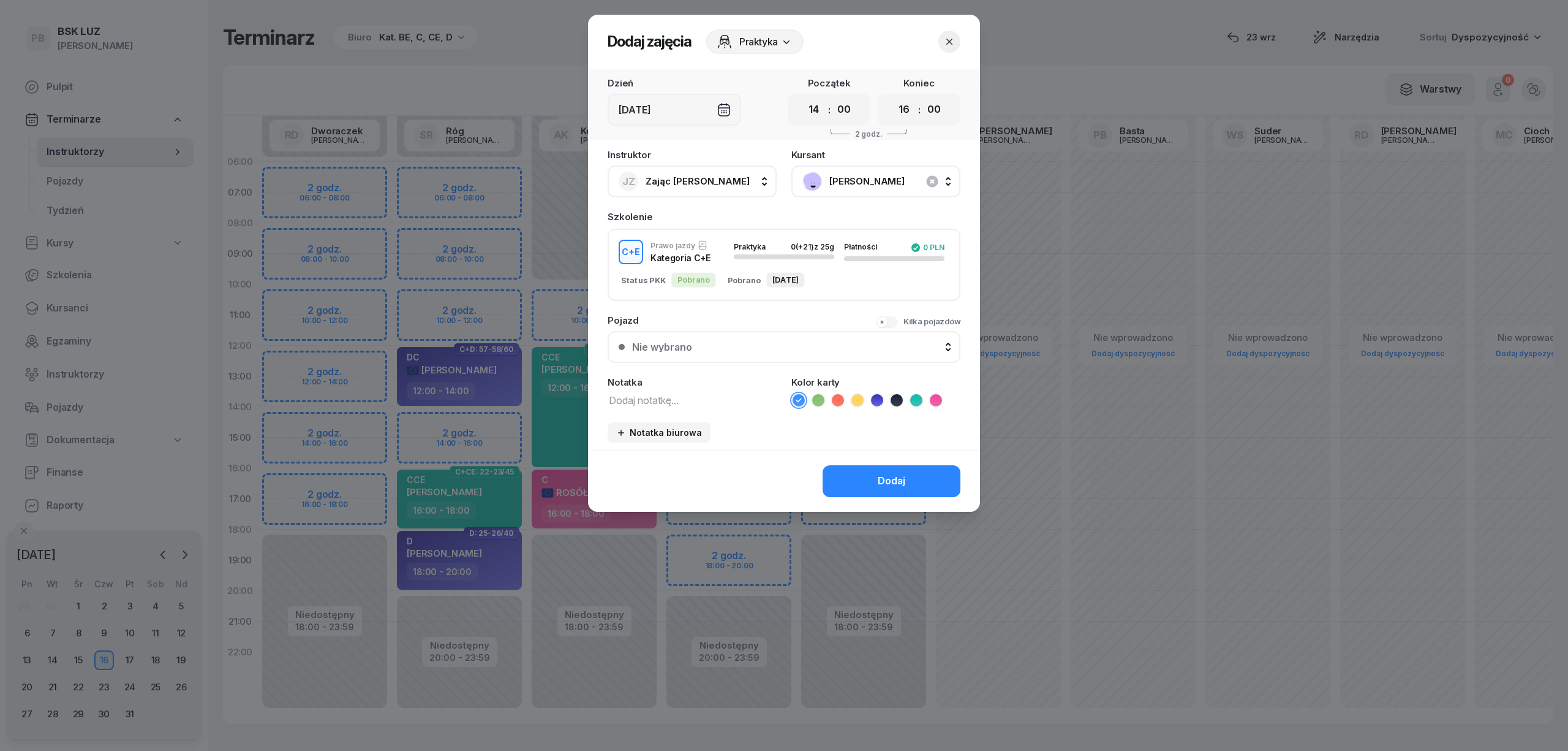
click at [660, 405] on textarea at bounding box center [692, 399] width 169 height 16
click at [859, 394] on icon at bounding box center [858, 400] width 12 height 13
click at [870, 490] on button "Dodaj" at bounding box center [891, 481] width 137 height 32
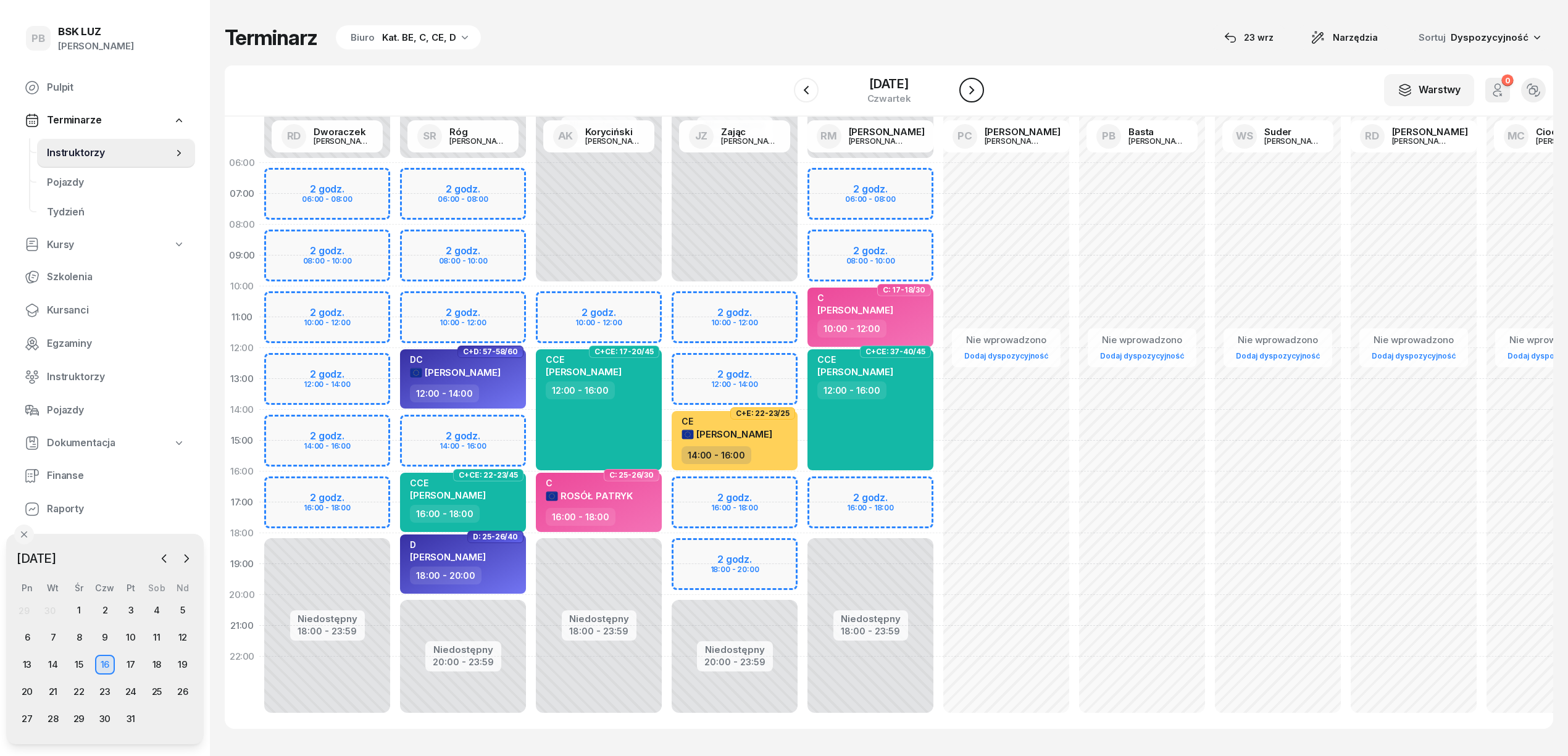
click at [979, 94] on icon "button" at bounding box center [970, 89] width 15 height 15
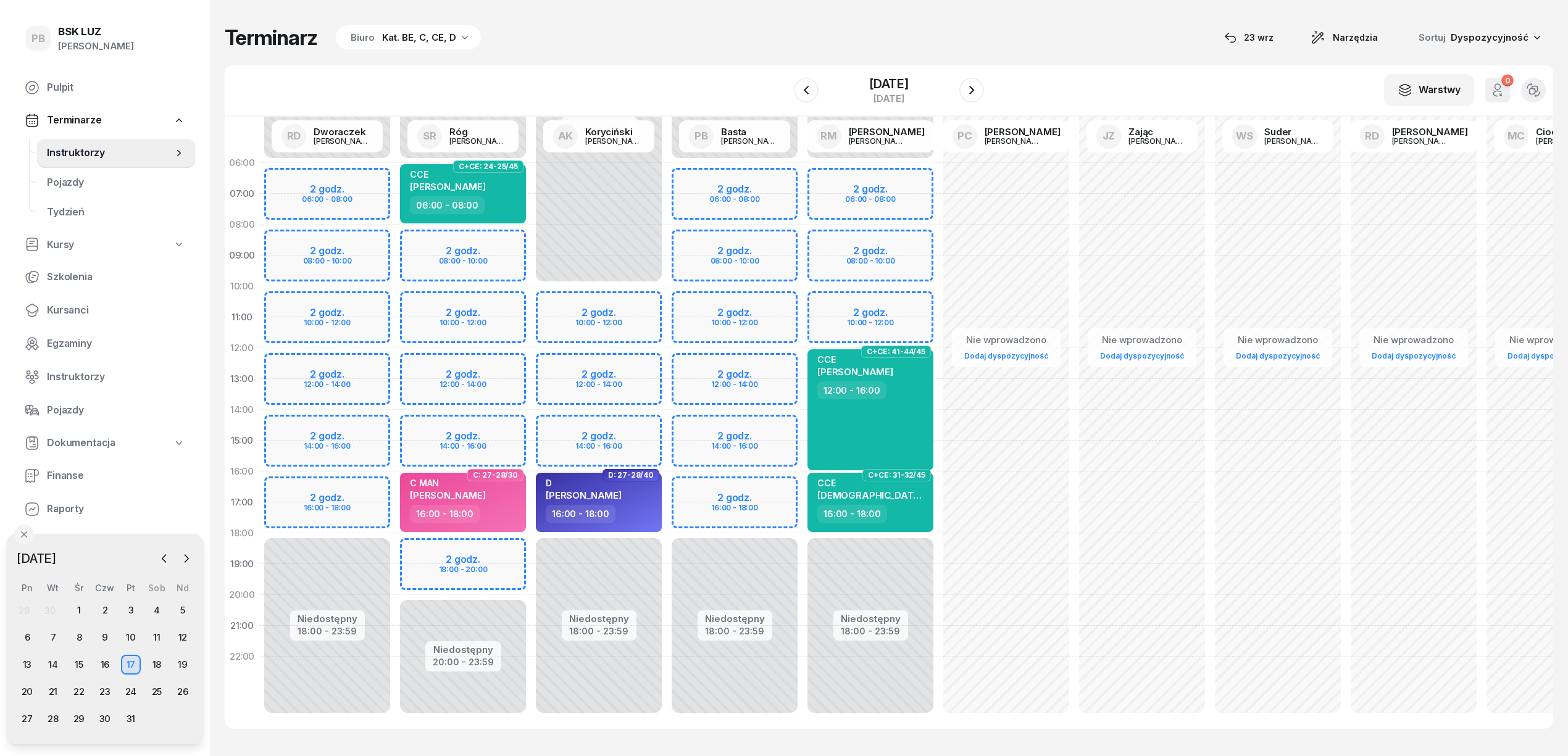
click at [854, 294] on div "Niedostępny 00:00 - 06:00 Niedostępny 18:00 - 23:59 2 godz. 06:00 - 08:00 2 god…" at bounding box center [870, 439] width 136 height 586
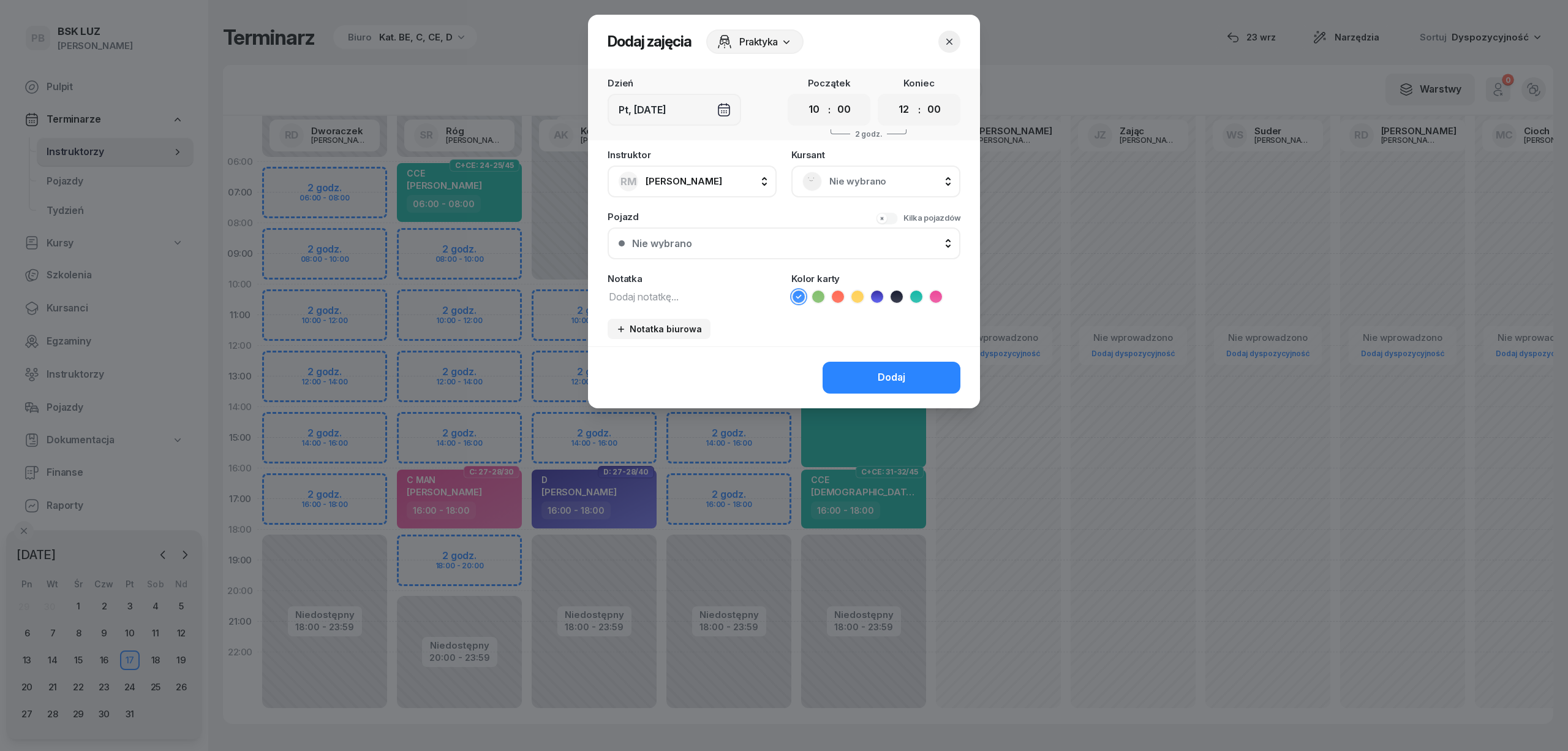
click at [709, 300] on textarea at bounding box center [692, 295] width 169 height 16
click at [863, 296] on li at bounding box center [857, 296] width 14 height 14
click at [871, 378] on button "Dodaj" at bounding box center [891, 377] width 137 height 32
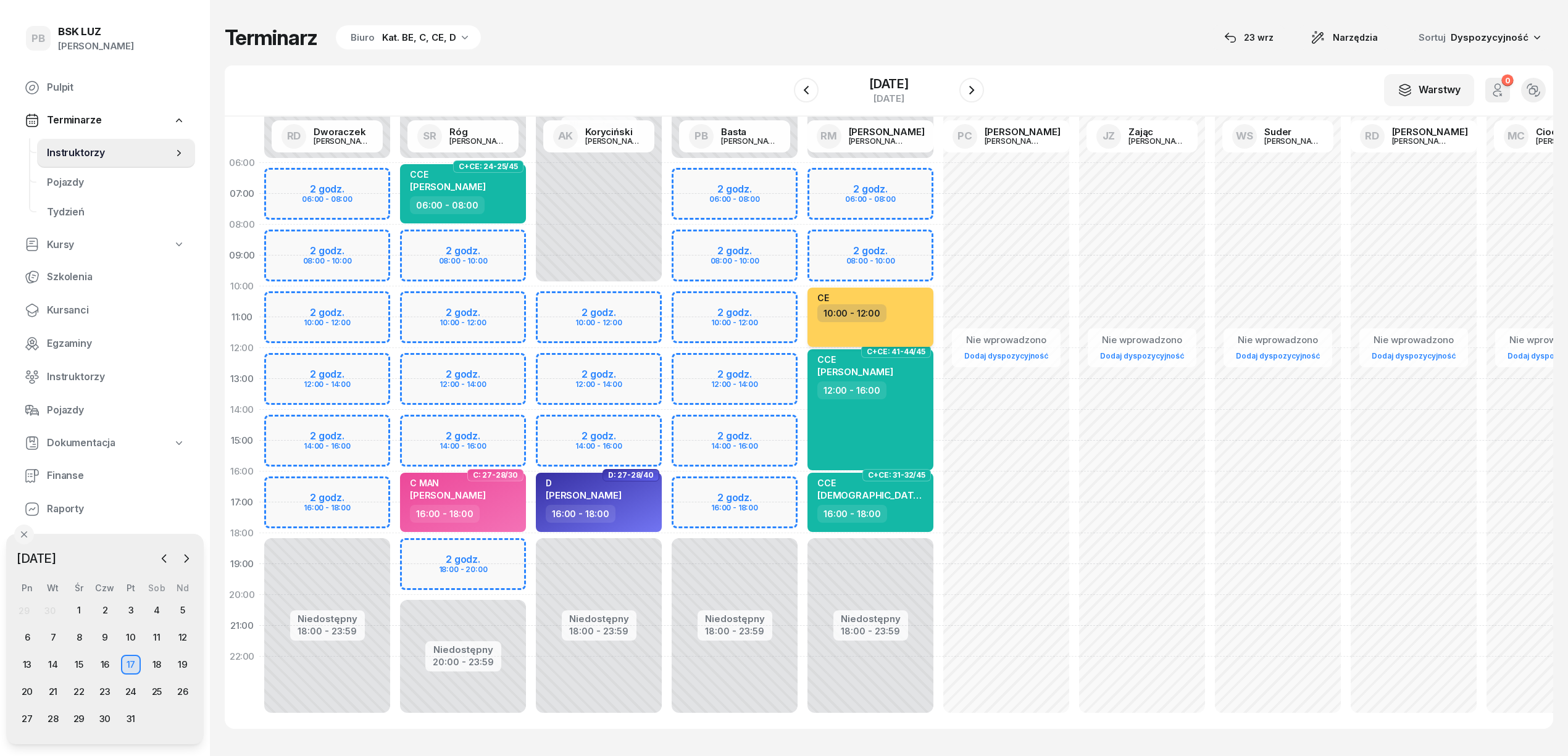
click at [899, 305] on div "10:00 - 12:00" at bounding box center [872, 313] width 108 height 17
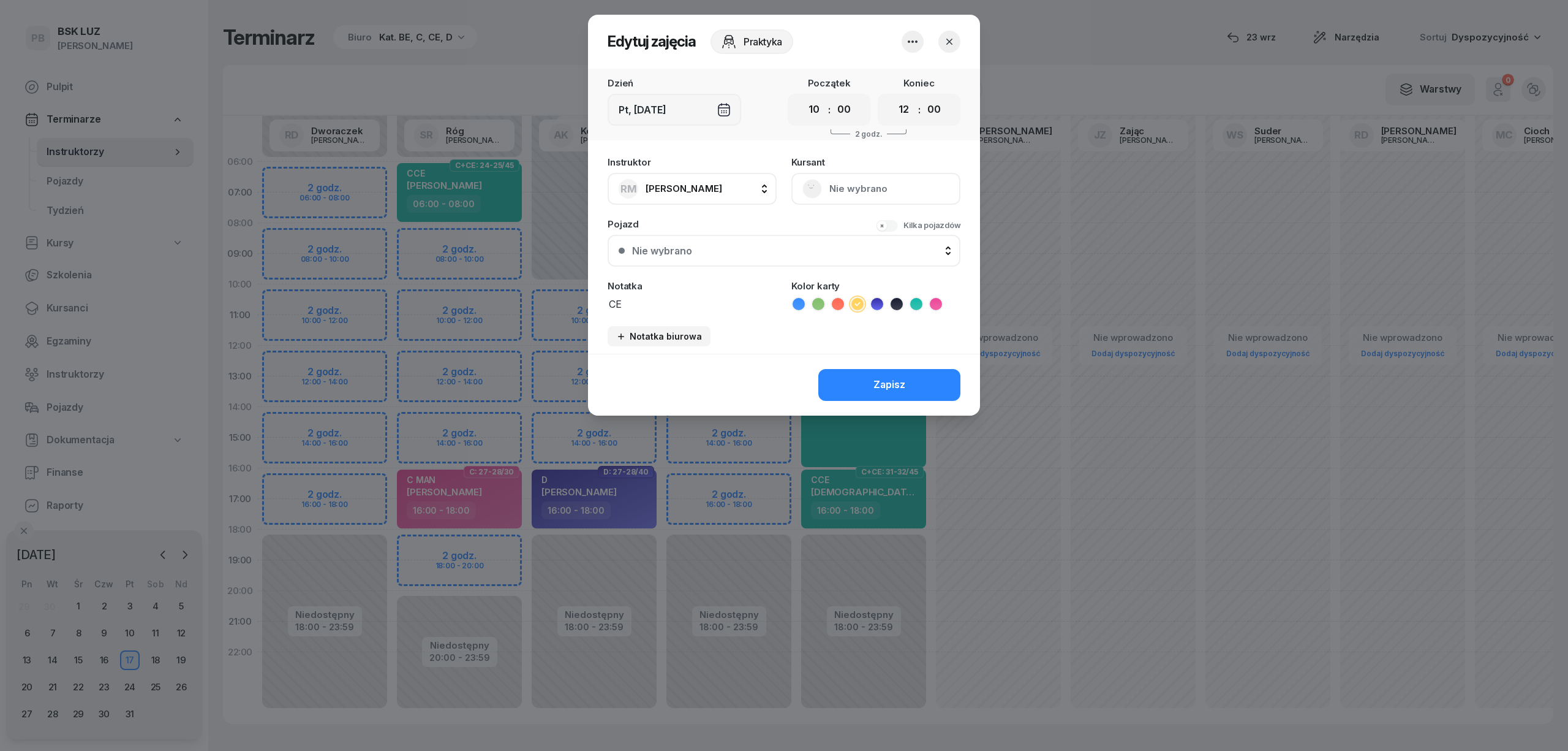
click at [912, 36] on icon "button" at bounding box center [912, 41] width 14 height 14
click at [900, 85] on link "Usuń" at bounding box center [907, 79] width 162 height 31
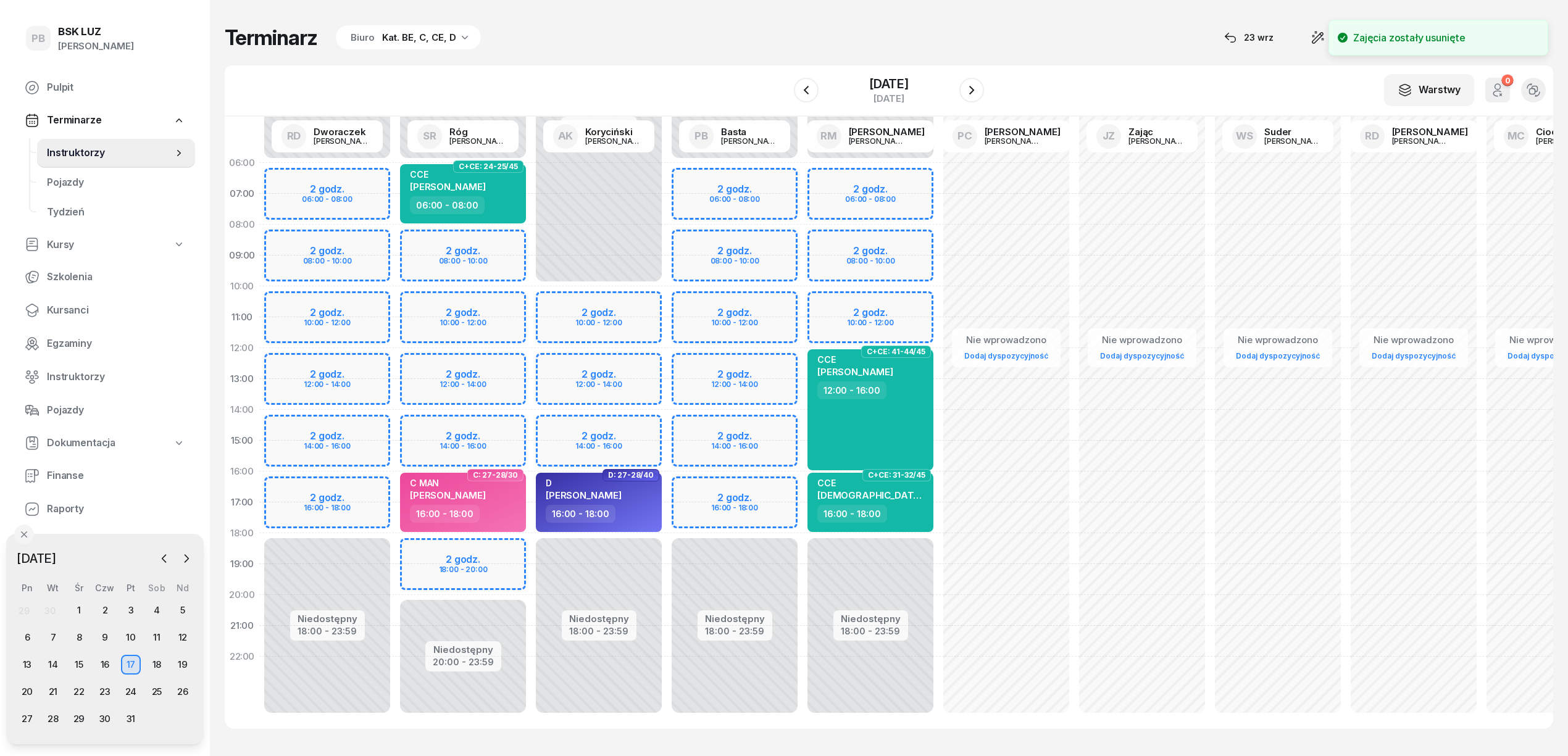
click at [890, 304] on div "Niedostępny 00:00 - 06:00 Niedostępny 18:00 - 23:59 C+CE: 41-44/45 CCE POGAN RO…" at bounding box center [870, 439] width 136 height 586
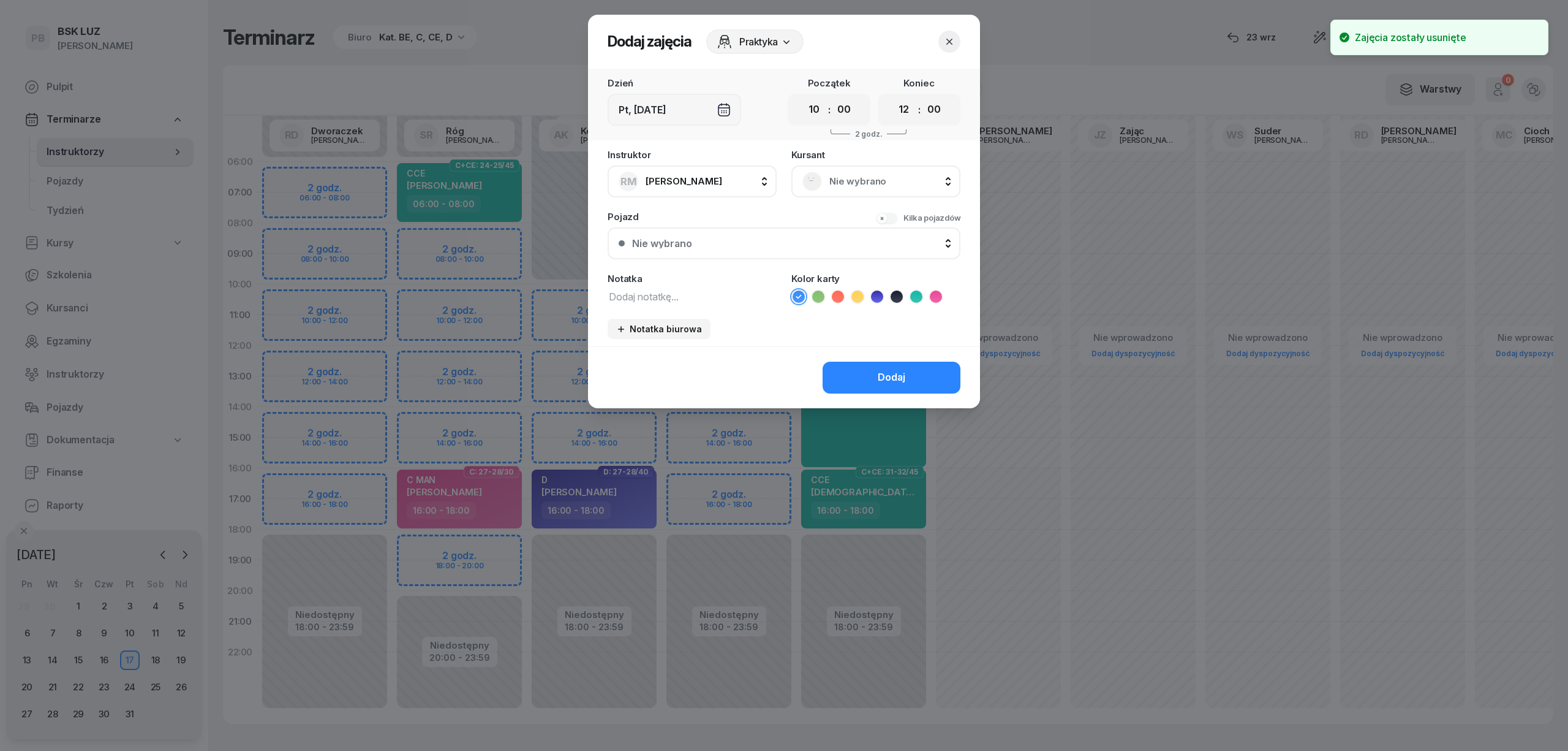
click at [648, 294] on textarea at bounding box center [692, 295] width 169 height 16
click at [889, 177] on span "Nie wybrano" at bounding box center [889, 181] width 120 height 16
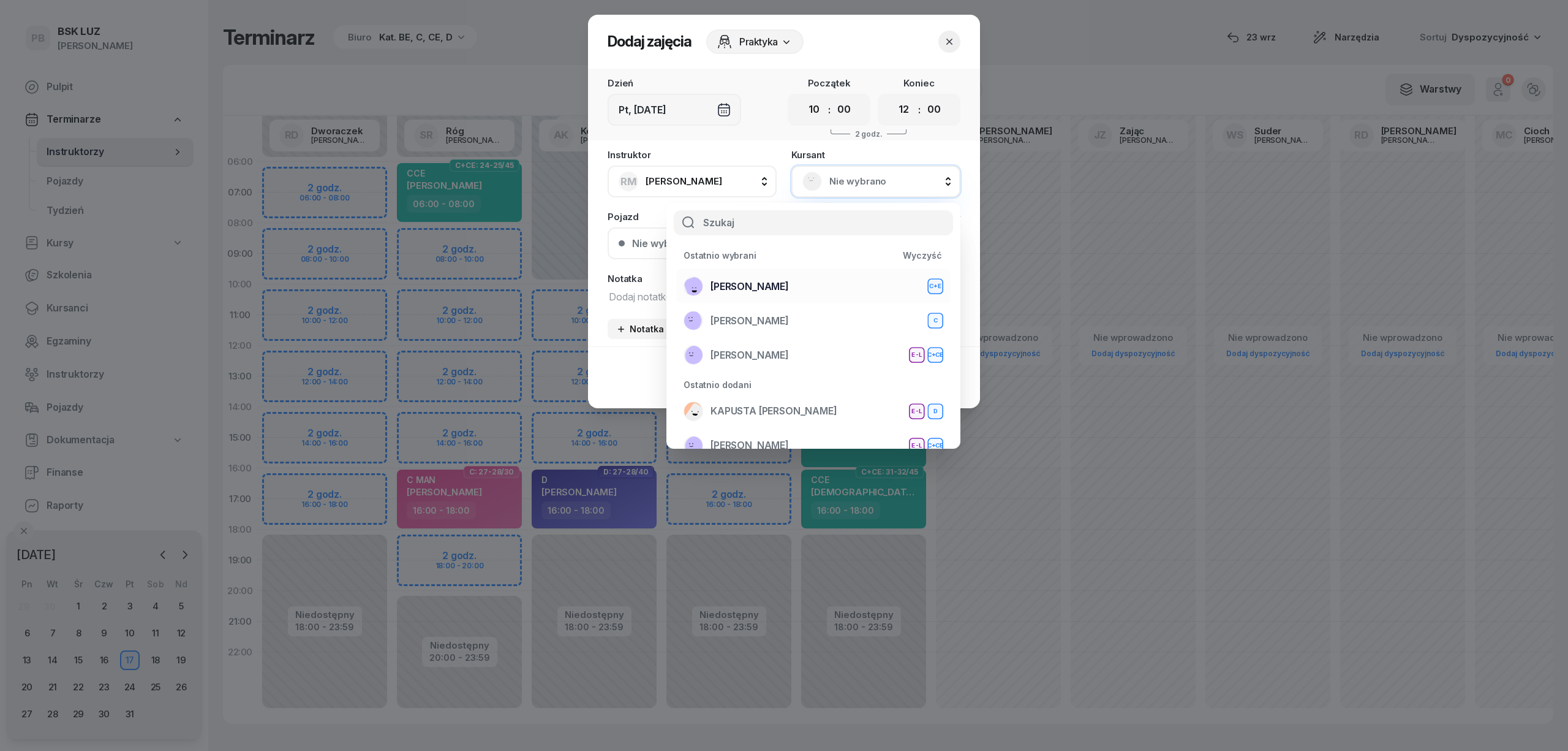
click at [816, 288] on div "KUBICKI KRZYSZTOF C+E" at bounding box center [813, 286] width 260 height 19
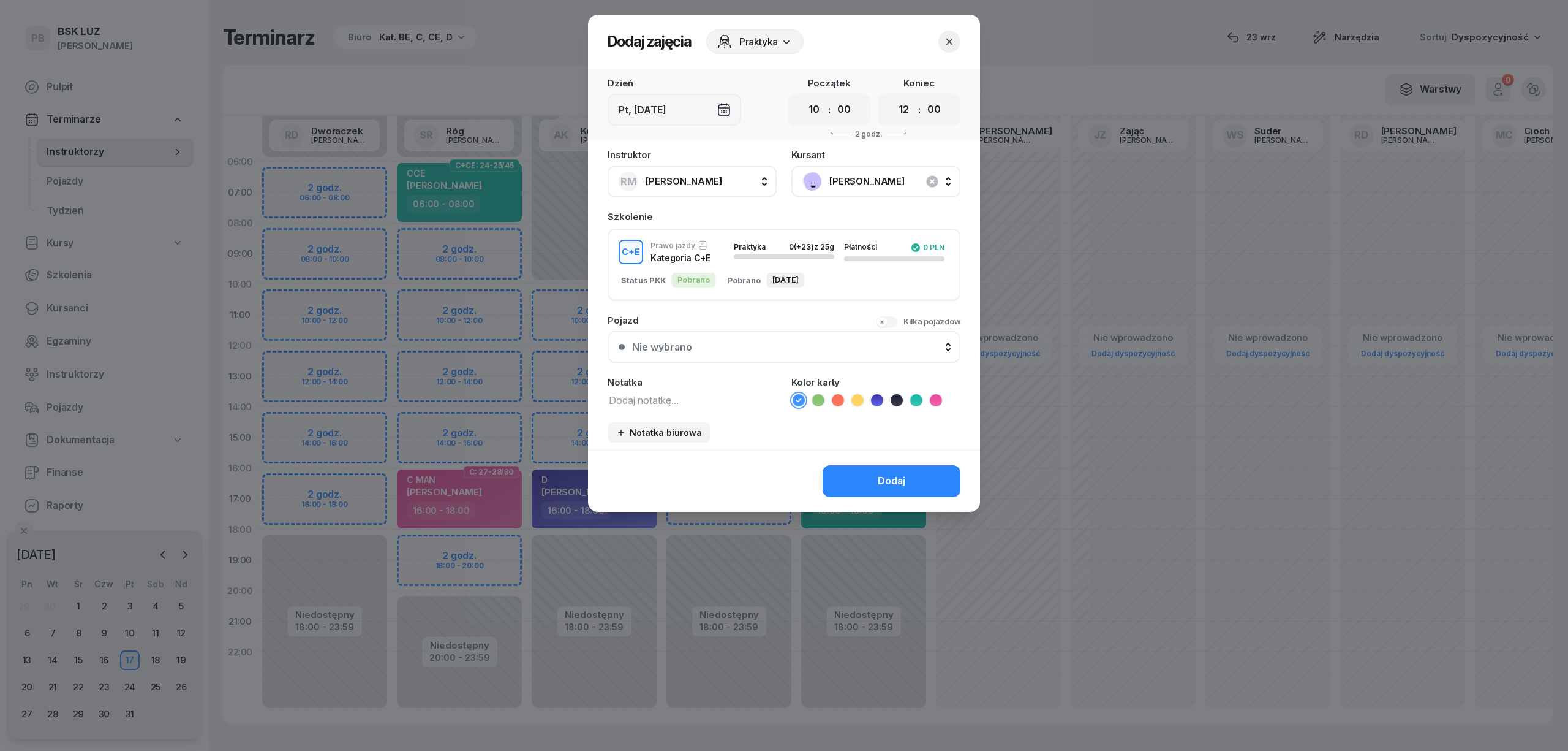
click at [858, 396] on icon at bounding box center [858, 400] width 12 height 13
click at [713, 400] on textarea at bounding box center [692, 399] width 169 height 16
click at [860, 477] on button "Dodaj" at bounding box center [891, 481] width 137 height 32
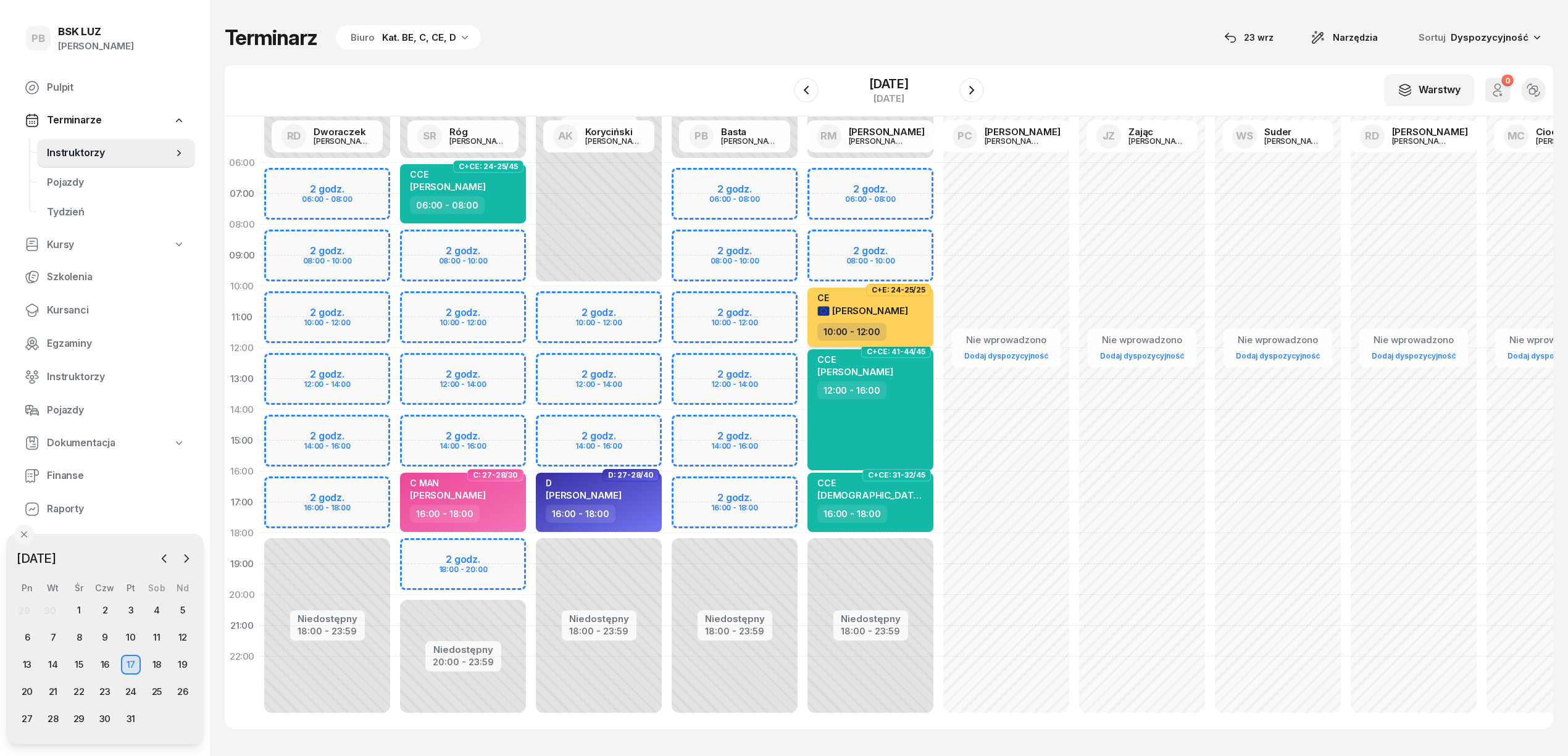
click at [907, 314] on span "KRZYSZTOF KUBICKI" at bounding box center [870, 311] width 76 height 12
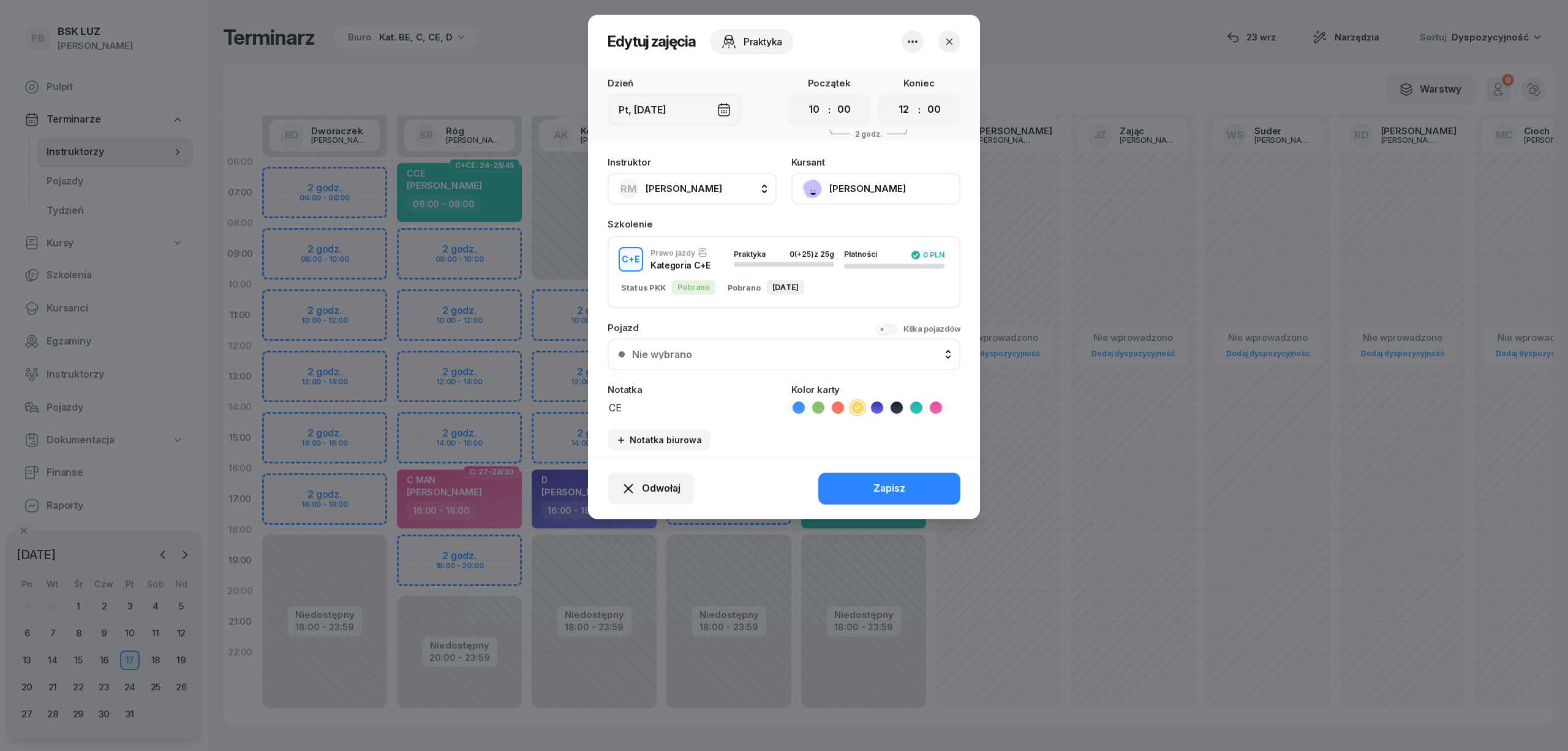
click at [849, 187] on button "KUBICKI KRZYSZTOF" at bounding box center [876, 188] width 169 height 32
click at [852, 231] on div "Otwórz profil" at bounding box center [831, 230] width 60 height 16
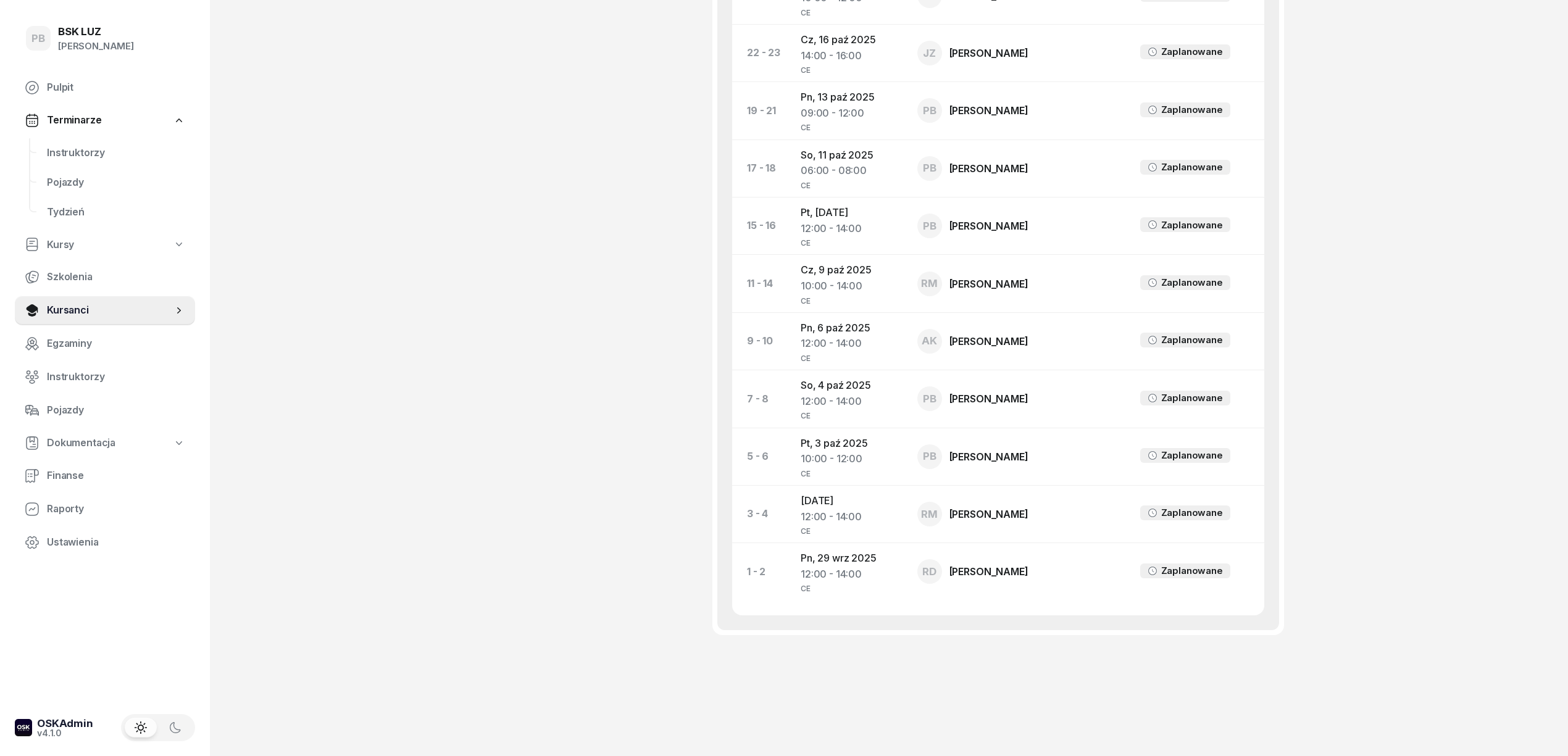
scroll to position [620, 0]
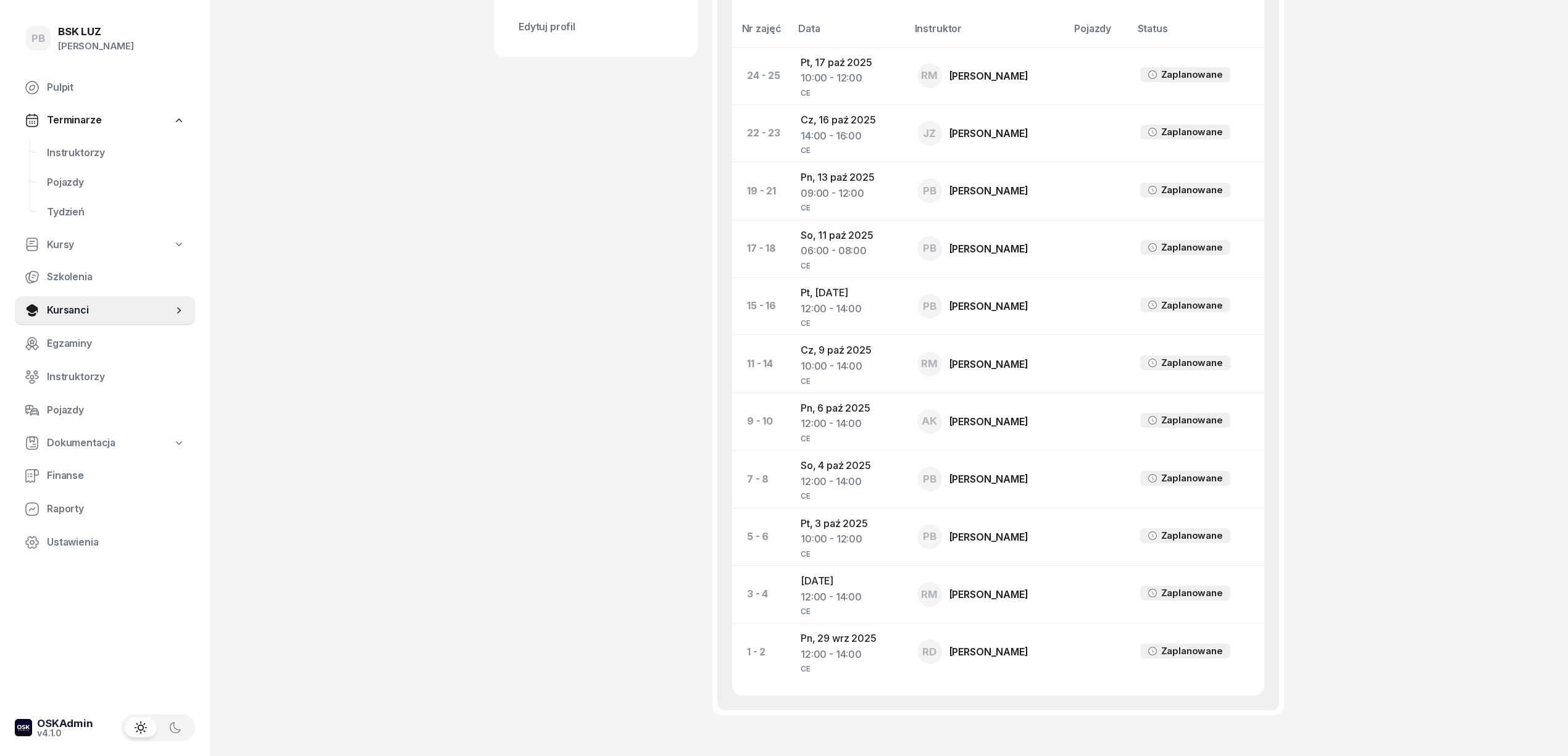
click at [91, 136] on nav "Pulpit Terminarze Instruktorzy Pojazdy Tydzień Kursy Szkolenia Kursanci Egzamin…" at bounding box center [105, 315] width 180 height 484
click at [84, 158] on span "Instruktorzy" at bounding box center [115, 153] width 138 height 16
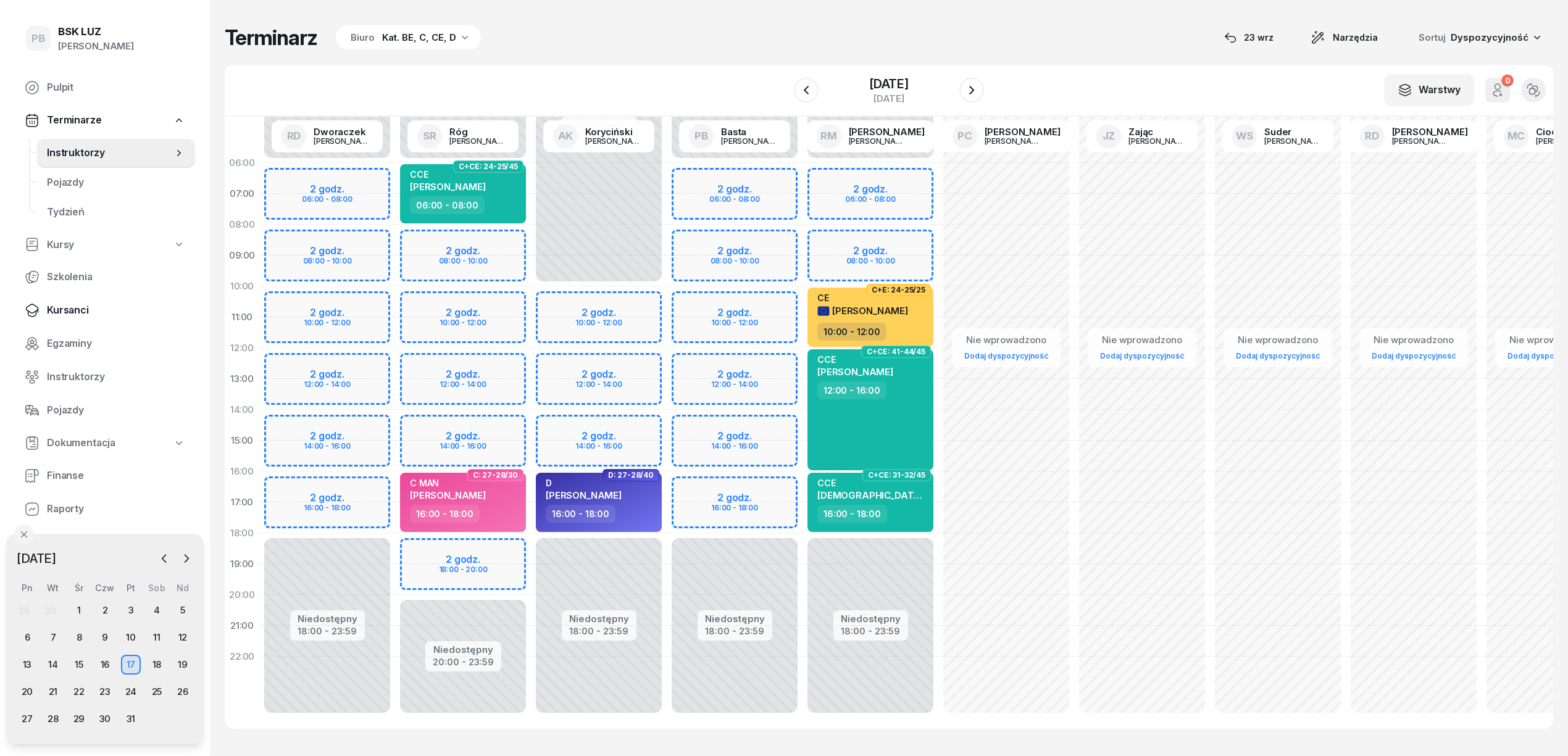
click at [67, 309] on span "Kursanci" at bounding box center [115, 310] width 138 height 16
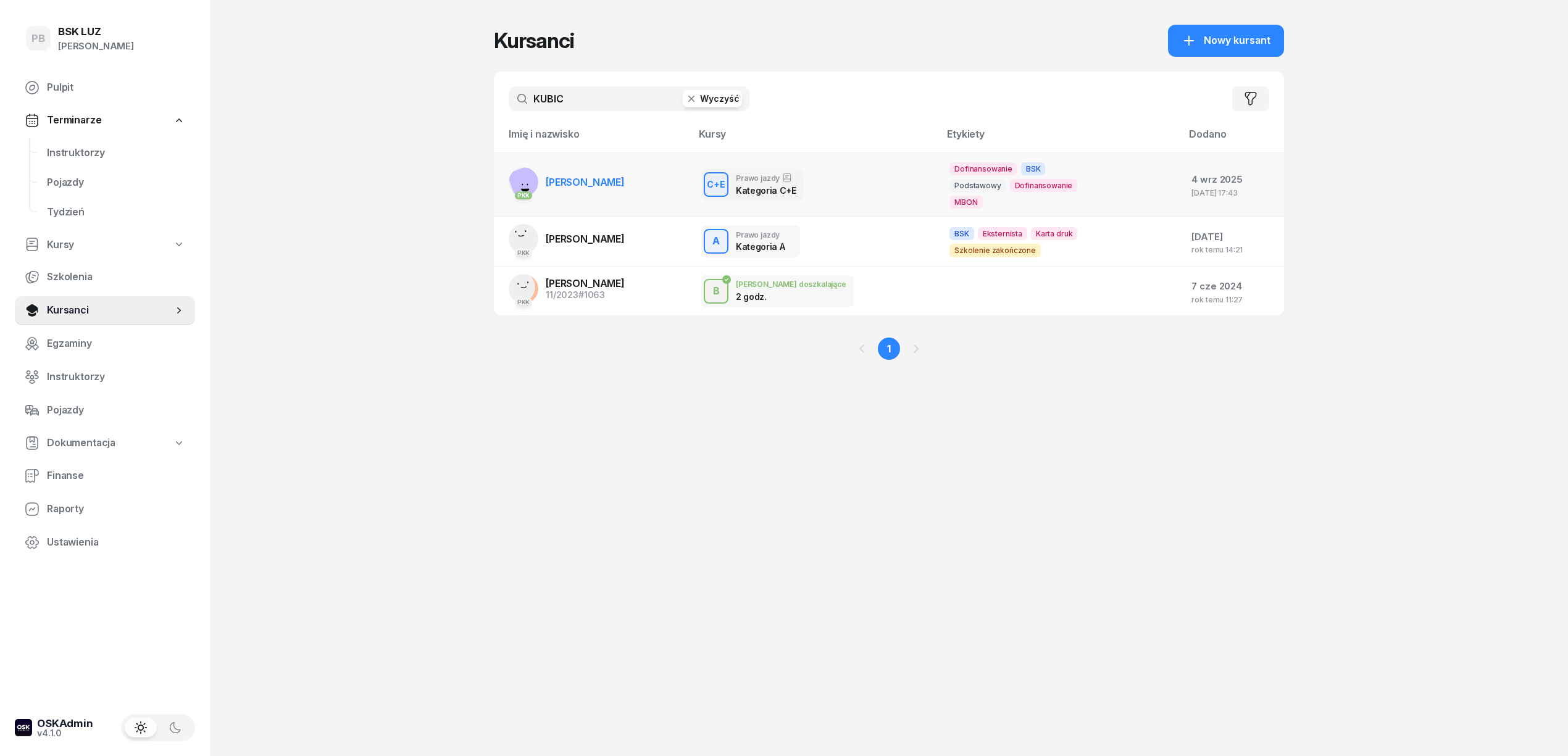
click at [607, 183] on span "KUBICKI KRZYSZTOF" at bounding box center [585, 182] width 79 height 13
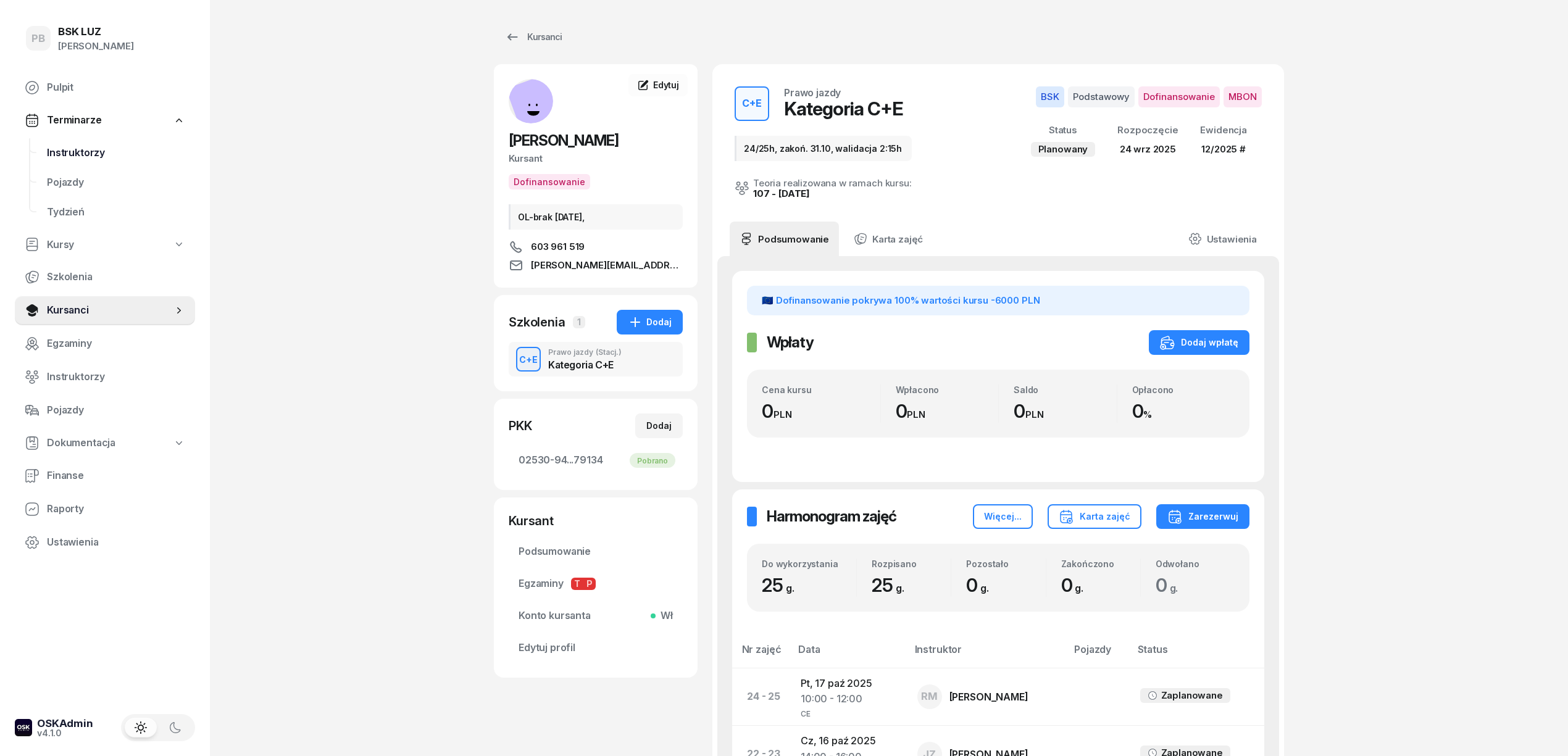
click at [87, 154] on span "Instruktorzy" at bounding box center [115, 153] width 138 height 16
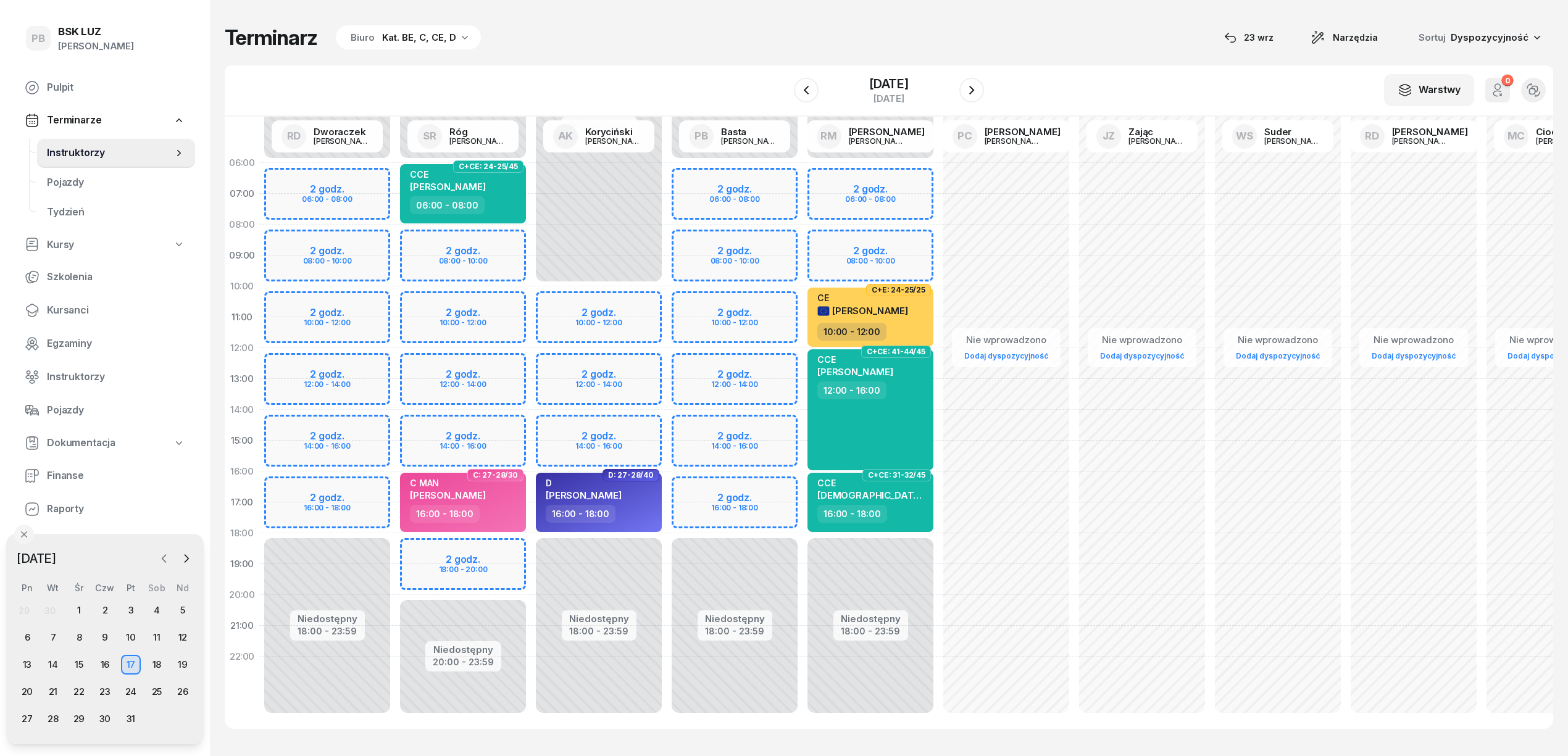
click at [165, 559] on icon "button" at bounding box center [164, 558] width 13 height 13
click at [548, 60] on div "Terminarz Biuro Kat. BE, C, CE, D 23 wrz Narzędzia Sortuj Dyspozycyjność W Wybi…" at bounding box center [888, 377] width 1328 height 753
click at [746, 43] on div "Terminarz Biuro Kat. BE, C, CE, D [DATE] Narzędzia Sortuj Dyspozycyjność" at bounding box center [888, 37] width 1328 height 26
click at [673, 35] on div "Terminarz Biuro Kat. BE, C, CE, D [DATE] Narzędzia Sortuj Dyspozycyjność" at bounding box center [888, 37] width 1328 height 26
click at [82, 691] on div "24" at bounding box center [78, 691] width 19 height 19
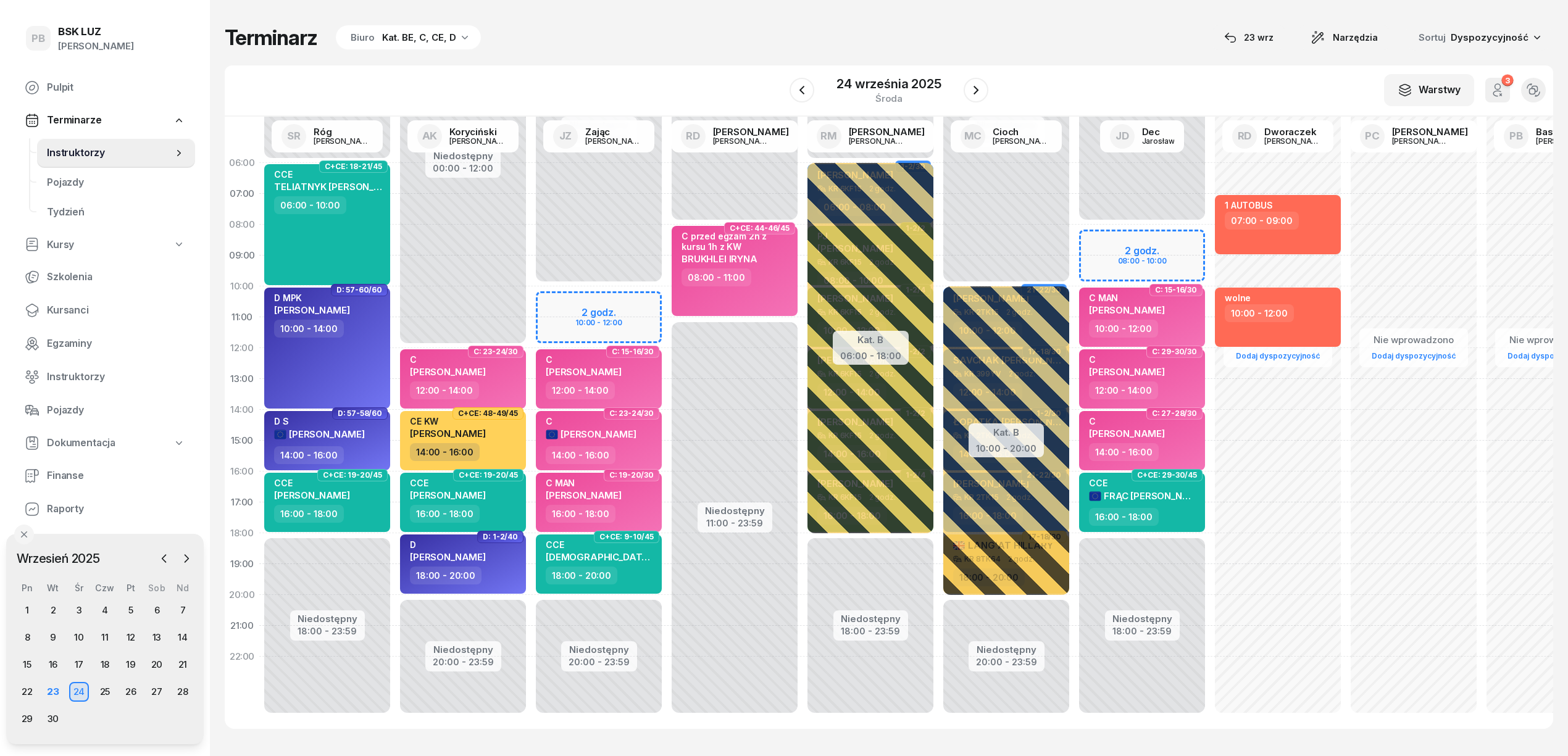
click at [717, 53] on div "Terminarz Biuro Kat. BE, C, CE, D [DATE] Narzędzia Sortuj Dyspozycyjność W Wybi…" at bounding box center [888, 377] width 1328 height 753
click at [716, 39] on div "Terminarz Biuro Kat. BE, C, CE, D [DATE] Narzędzia Sortuj Dyspozycyjność" at bounding box center [888, 37] width 1328 height 26
click at [652, 53] on div "Terminarz Biuro Kat. BE, C, CE, D [DATE] Narzędzia Sortuj Dyspozycyjność W Wybi…" at bounding box center [888, 377] width 1328 height 753
click at [977, 94] on icon "button" at bounding box center [975, 89] width 15 height 15
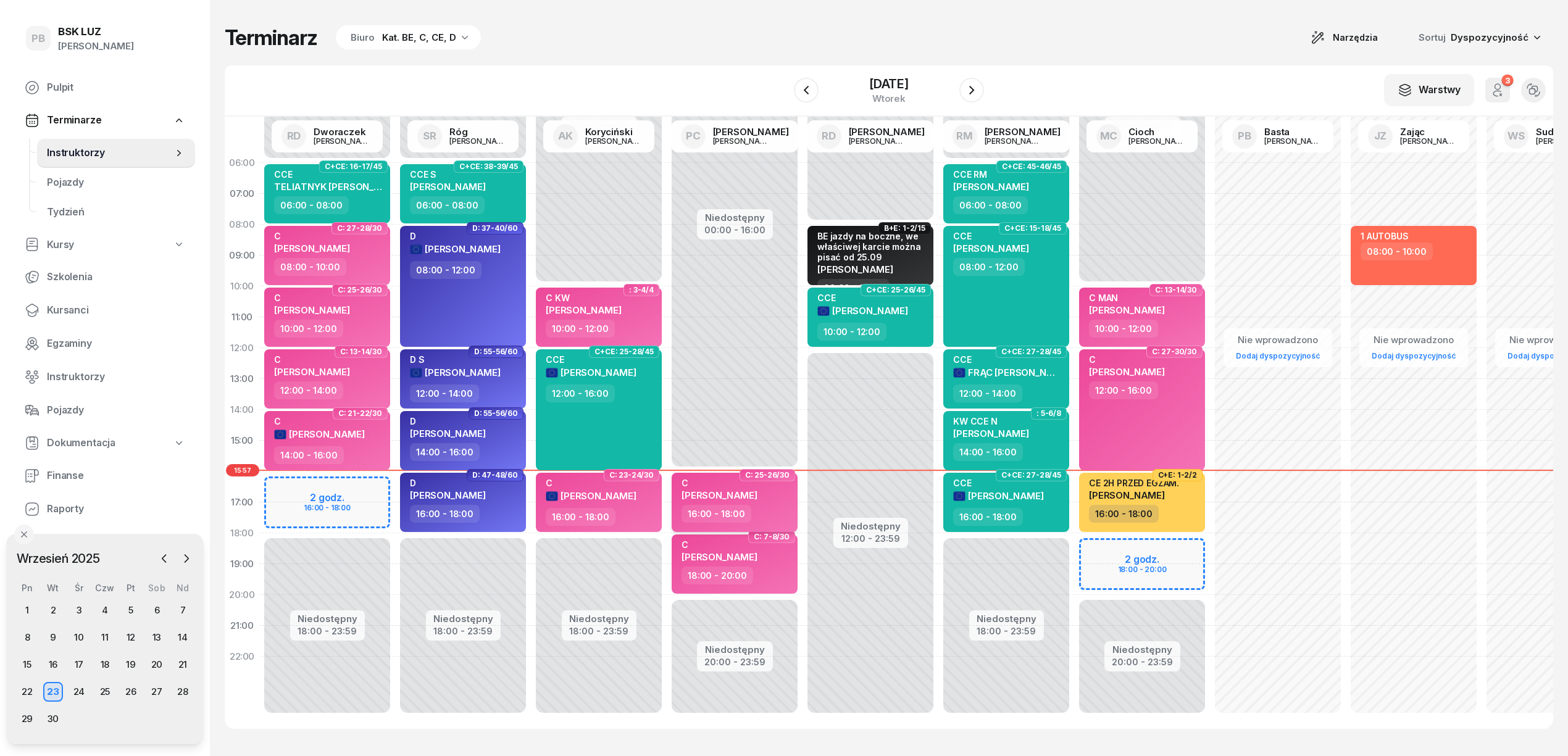
click at [756, 494] on span "[PERSON_NAME]" at bounding box center [719, 495] width 76 height 12
select select "16"
select select "18"
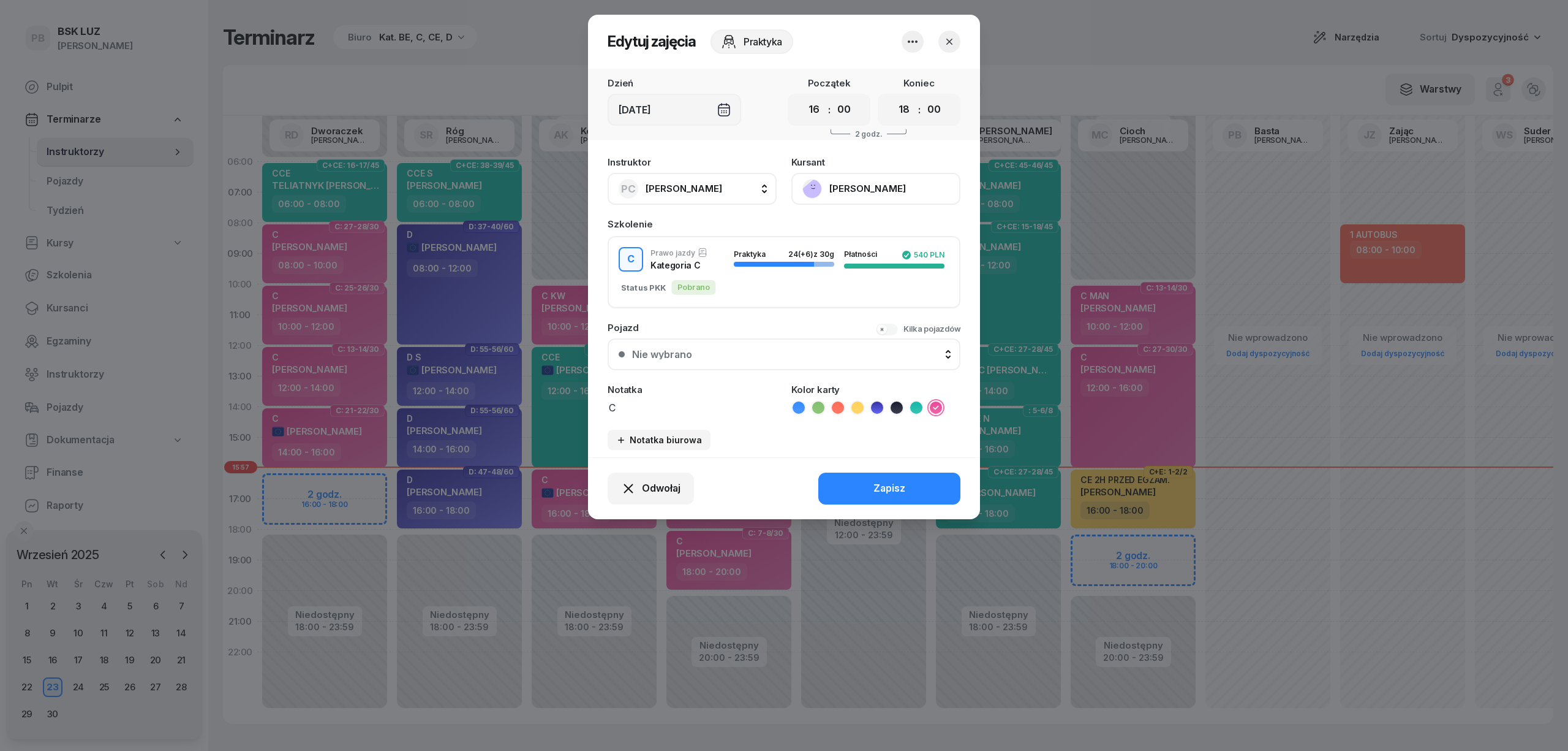
click at [861, 183] on button "[PERSON_NAME]" at bounding box center [876, 188] width 169 height 32
click at [854, 236] on div "Otwórz profil" at bounding box center [831, 230] width 60 height 16
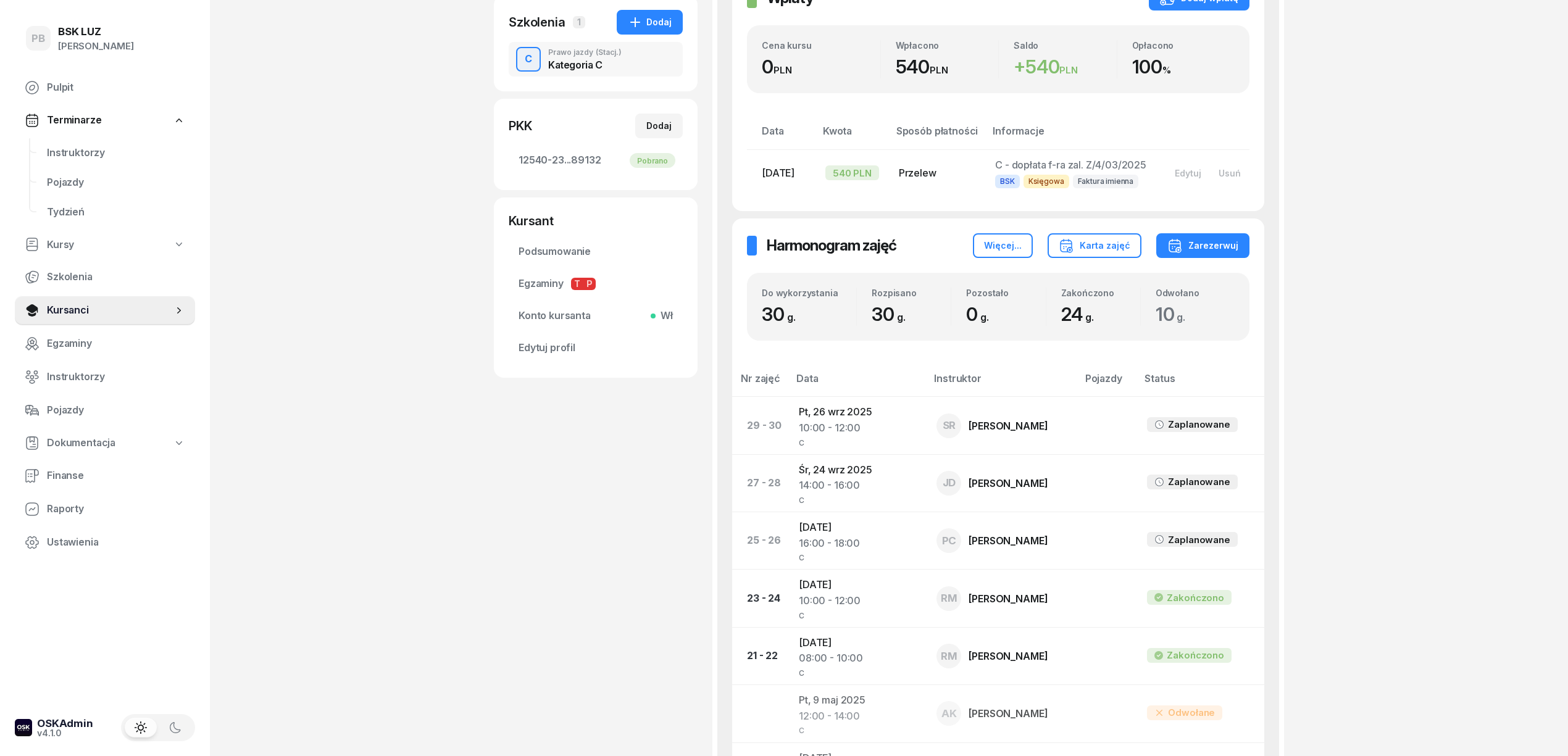
scroll to position [329, 0]
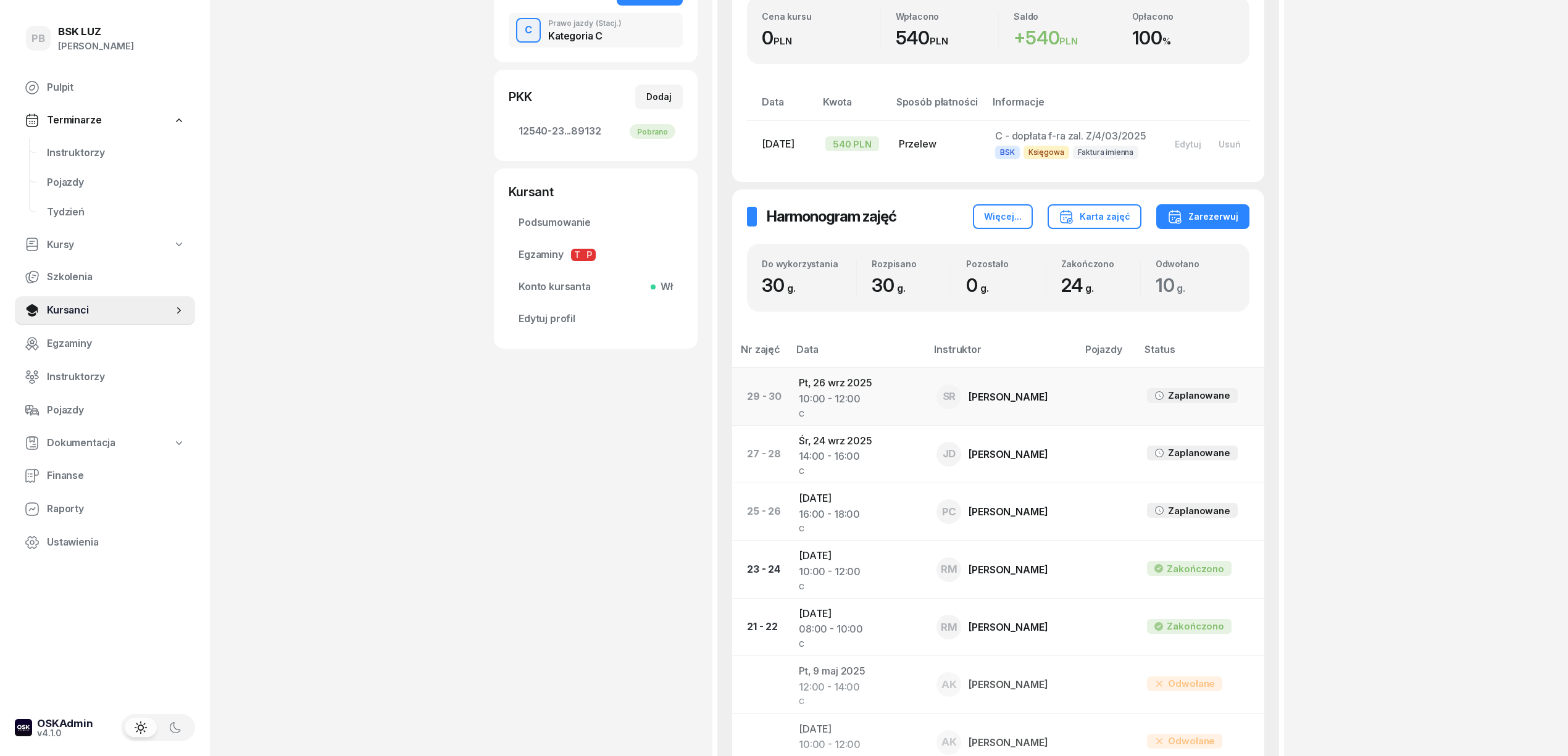
click at [831, 395] on td "Pt, [DATE] 10:00 - 12:00 C" at bounding box center [857, 396] width 138 height 57
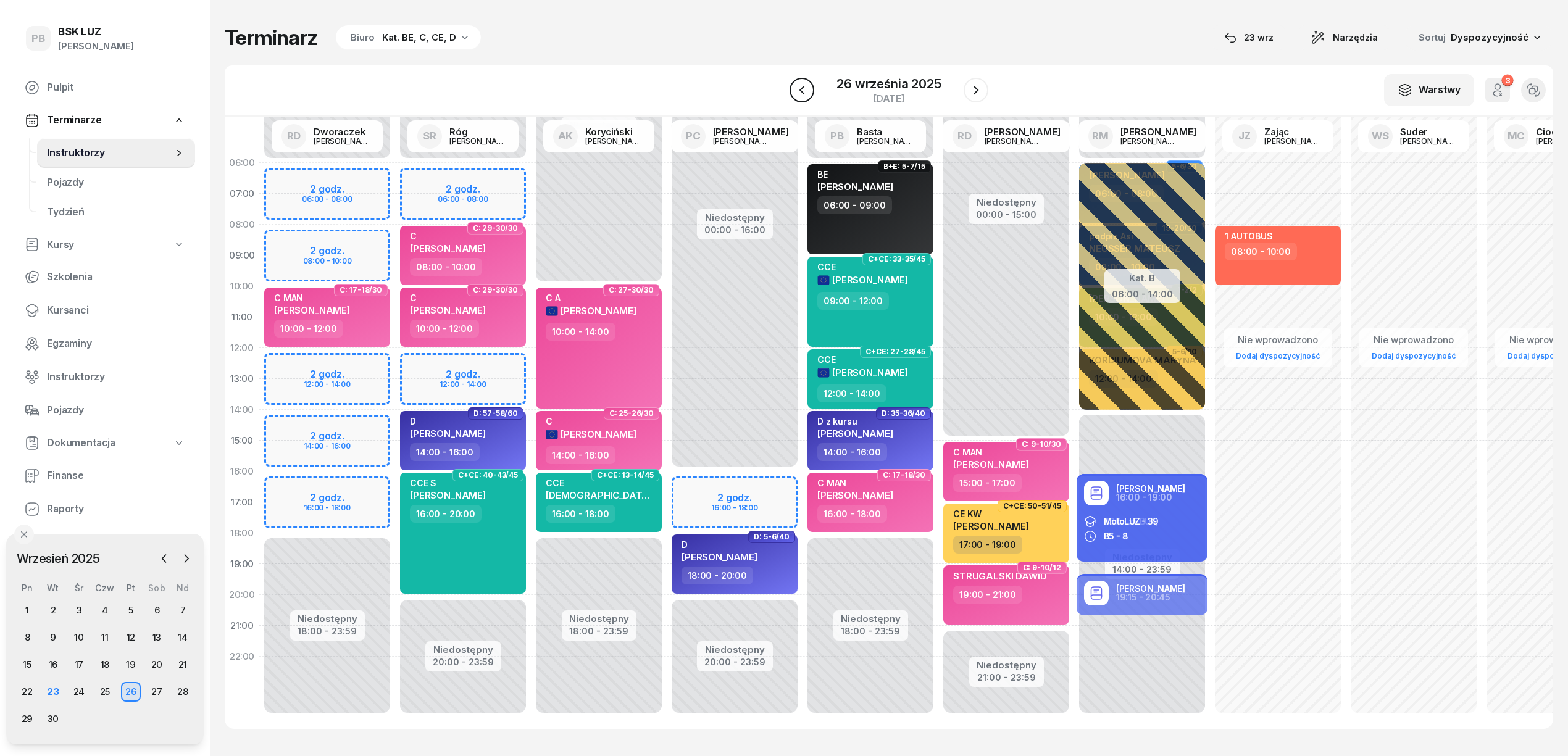
click at [796, 87] on icon "button" at bounding box center [801, 89] width 15 height 15
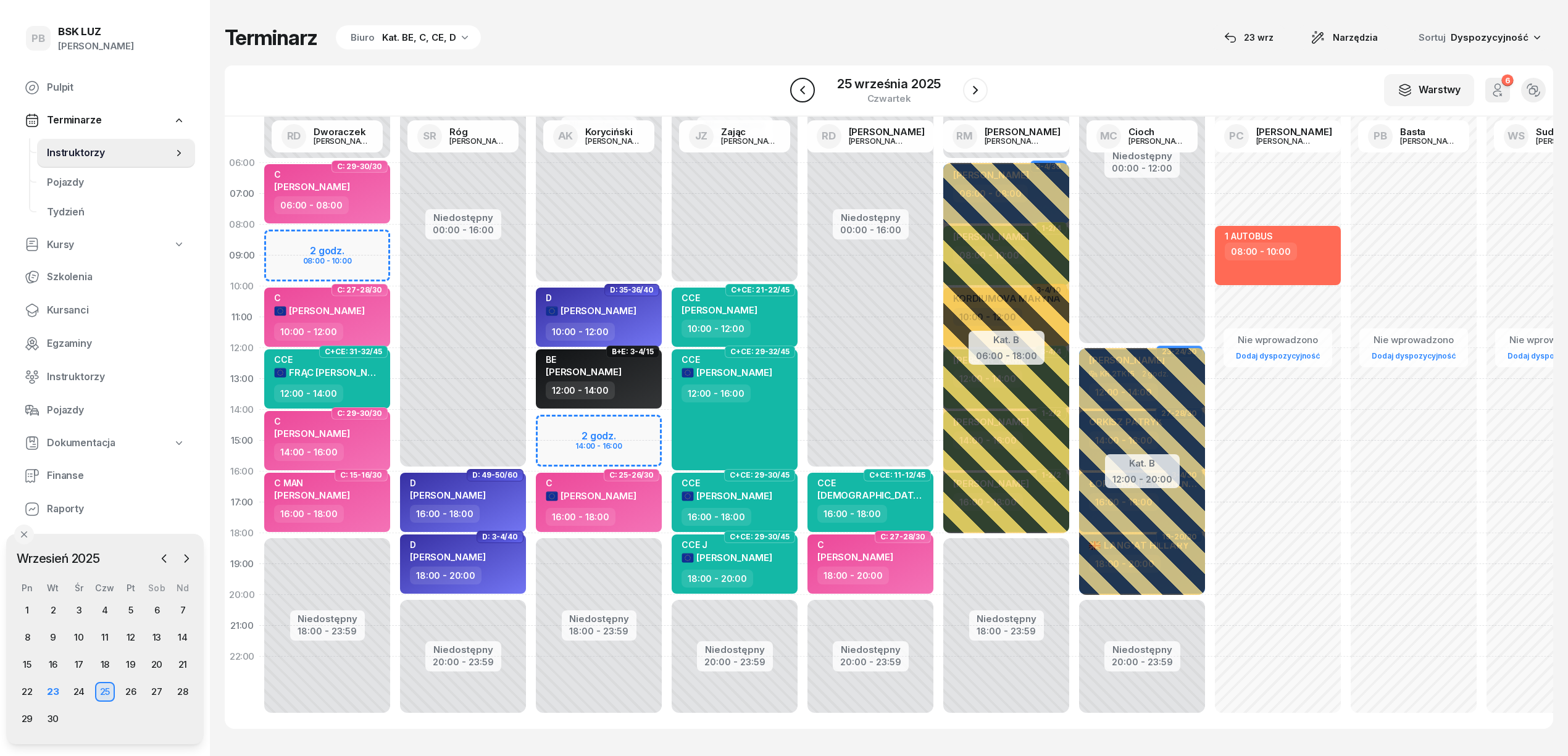
click at [796, 87] on icon "button" at bounding box center [802, 89] width 15 height 15
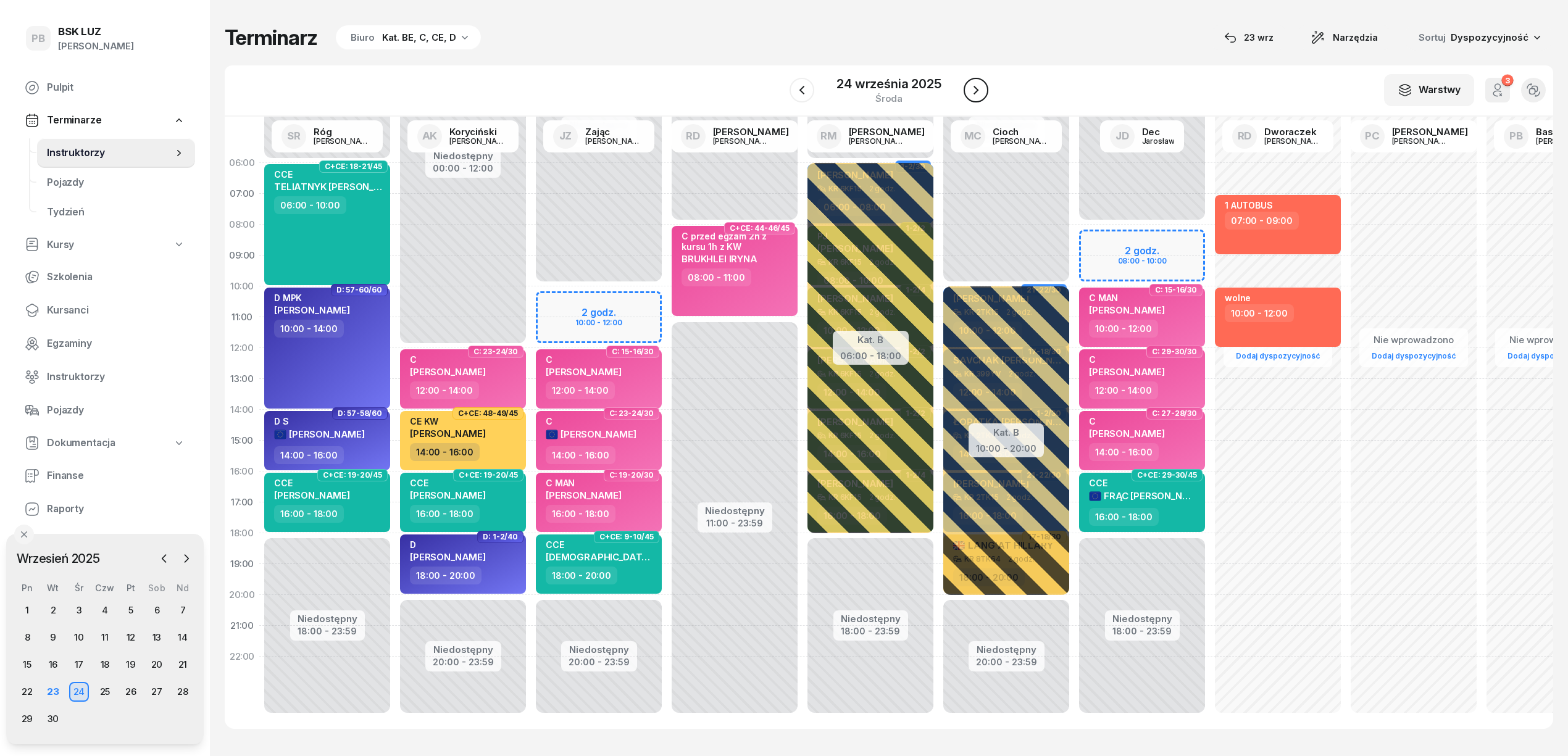
click at [978, 89] on icon "button" at bounding box center [975, 89] width 15 height 15
click at [978, 89] on icon "button" at bounding box center [974, 89] width 15 height 15
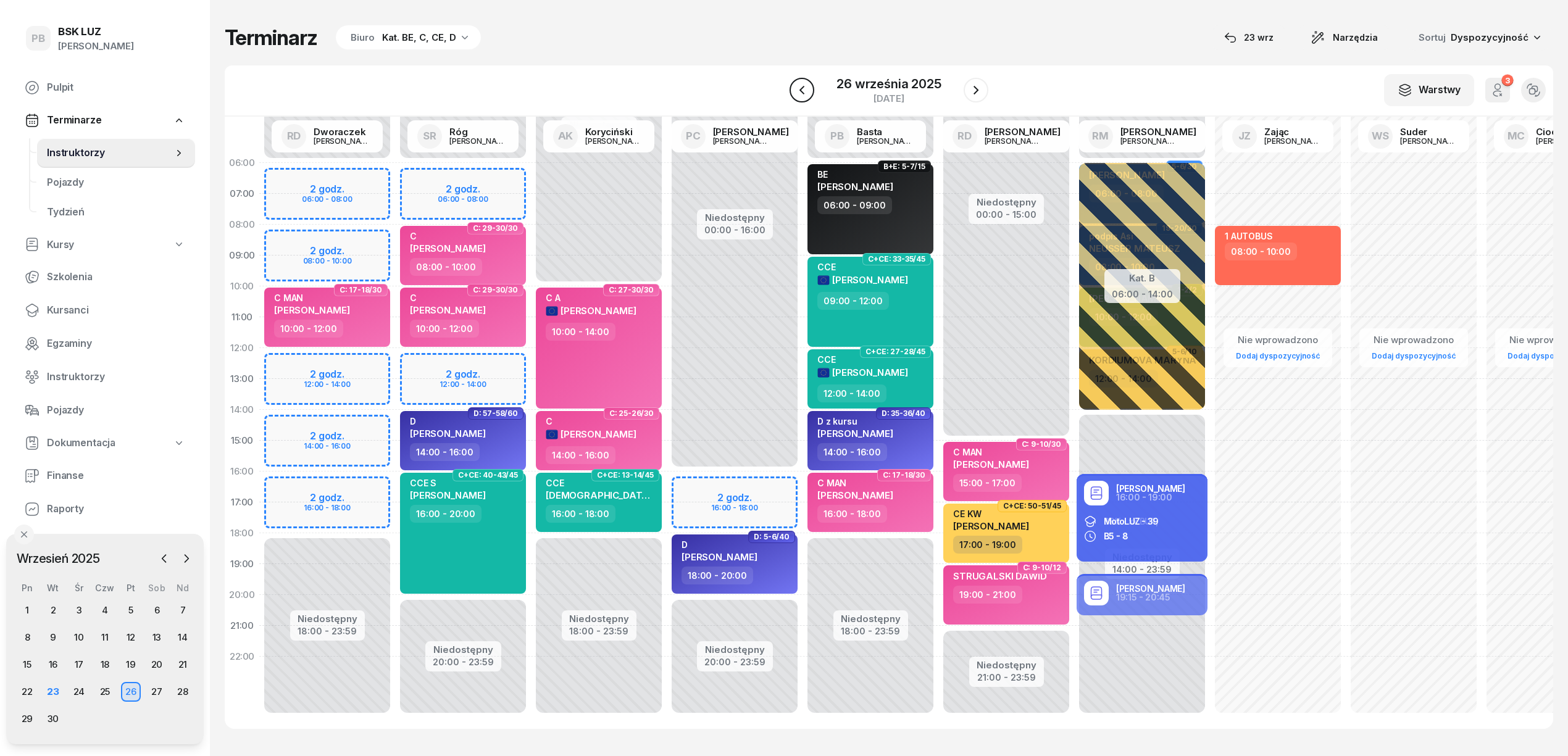
click at [811, 89] on button "button" at bounding box center [801, 89] width 24 height 24
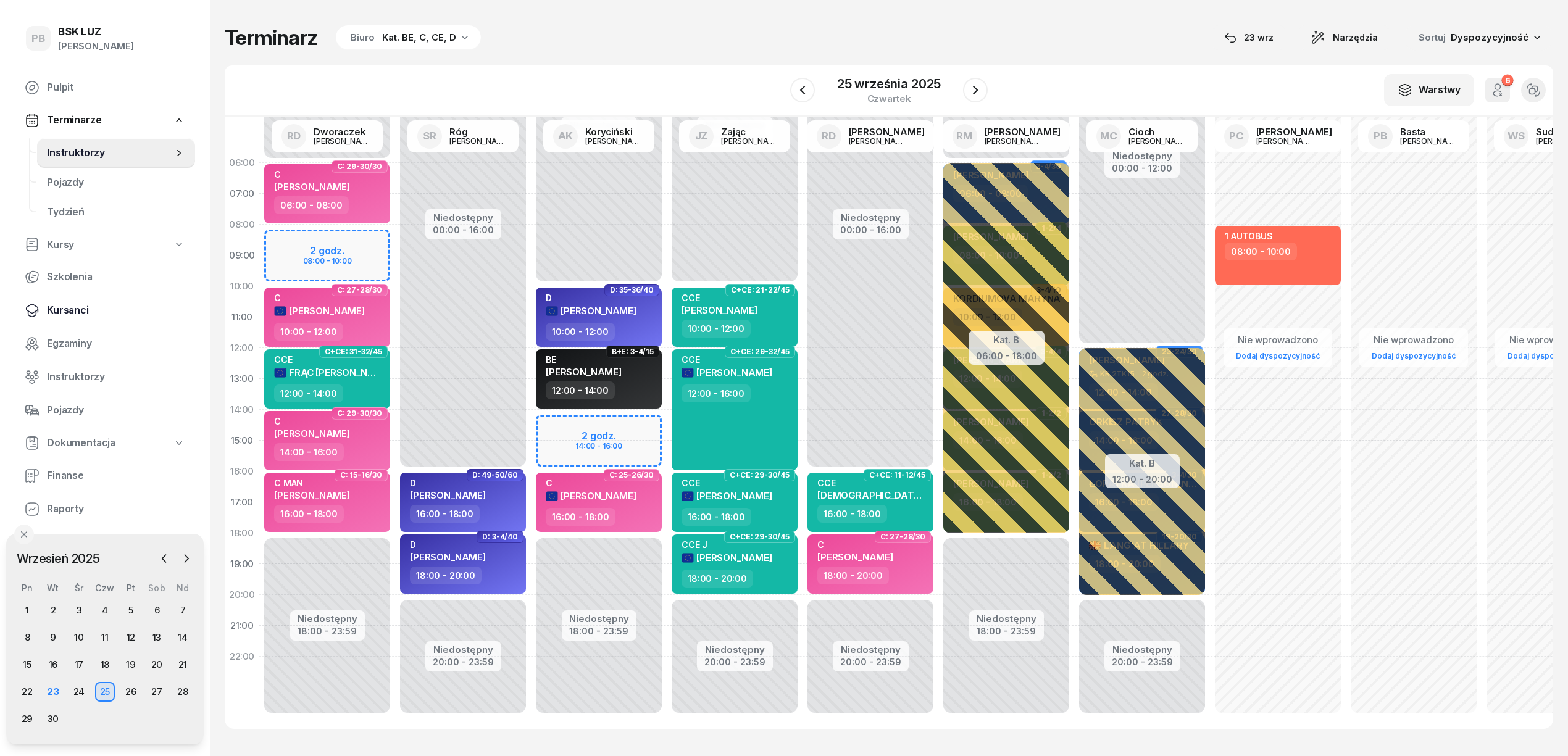
click at [68, 307] on span "Kursanci" at bounding box center [115, 310] width 138 height 16
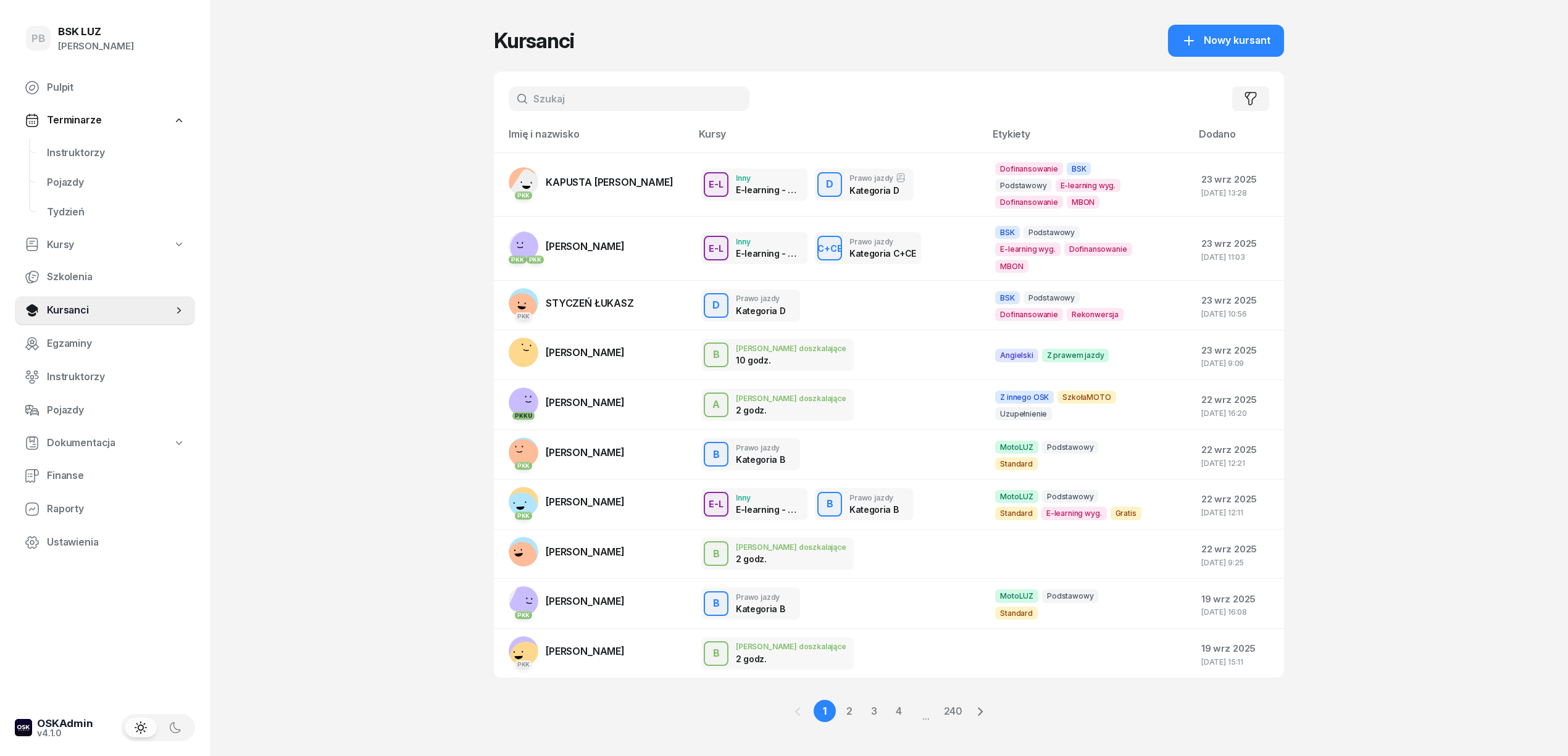
click at [599, 106] on input "text" at bounding box center [629, 98] width 241 height 24
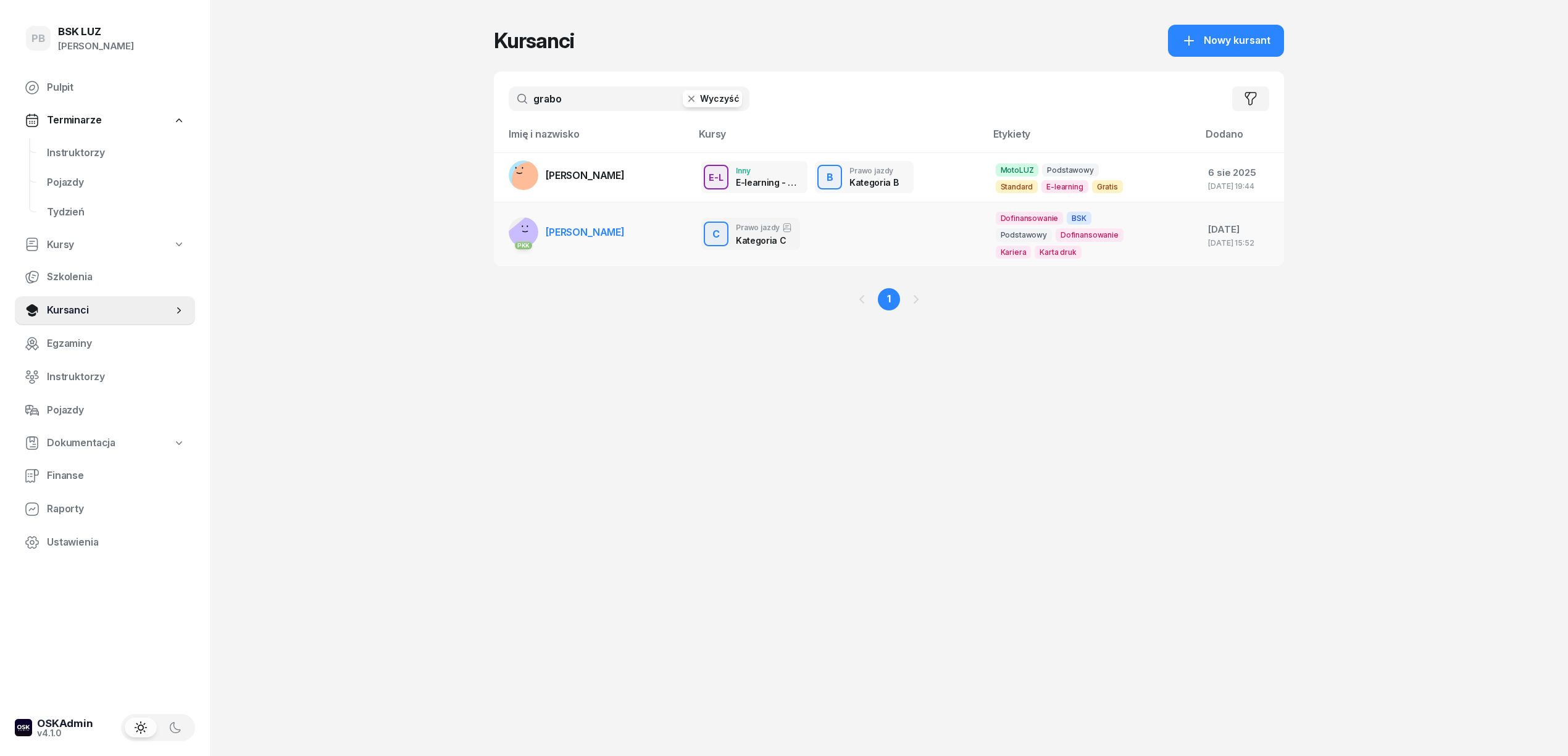
type input "grabo"
click at [618, 226] on span "[PERSON_NAME]" at bounding box center [585, 231] width 79 height 13
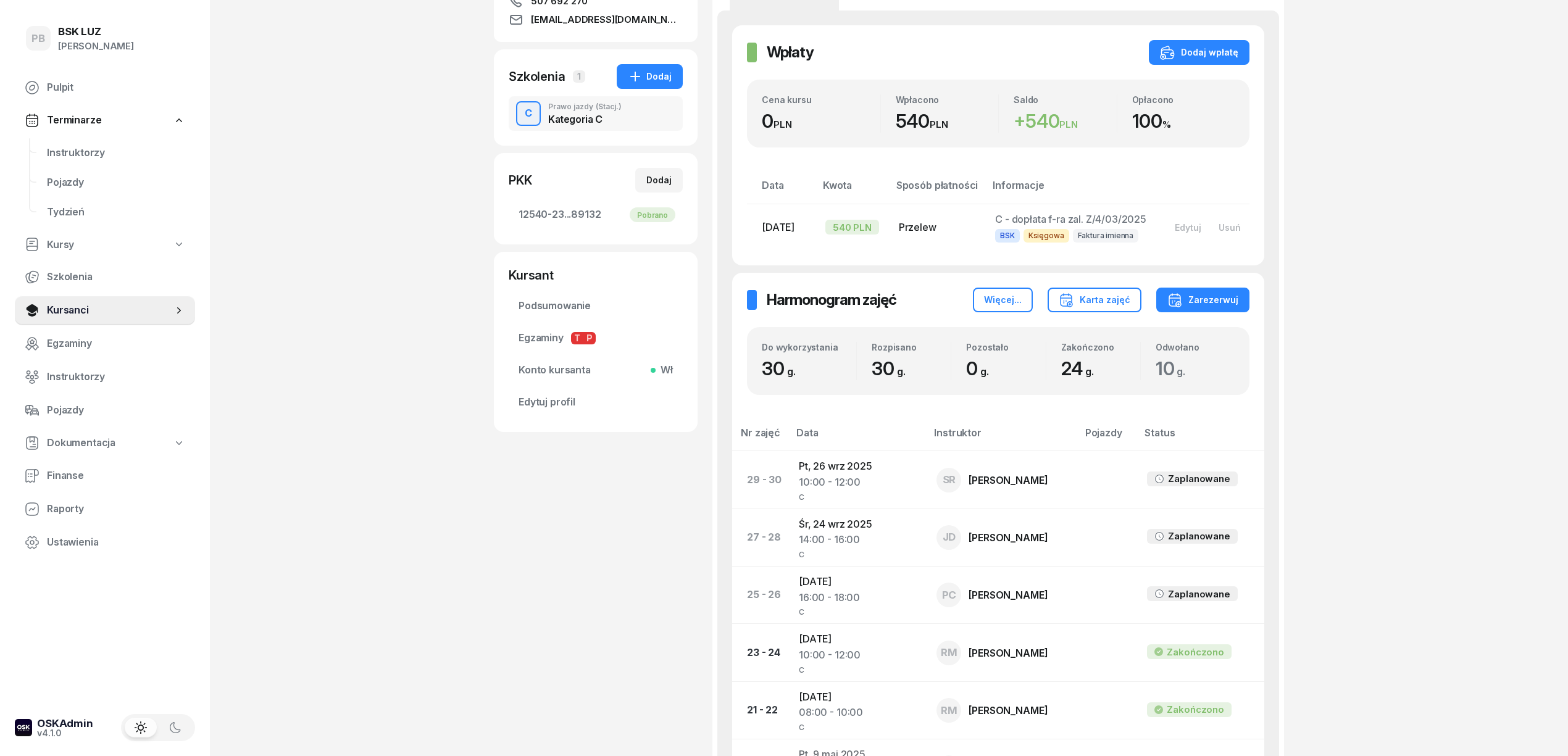
scroll to position [247, 0]
click at [849, 538] on td "[DATE] 14:00 - 16:00 C" at bounding box center [857, 535] width 138 height 57
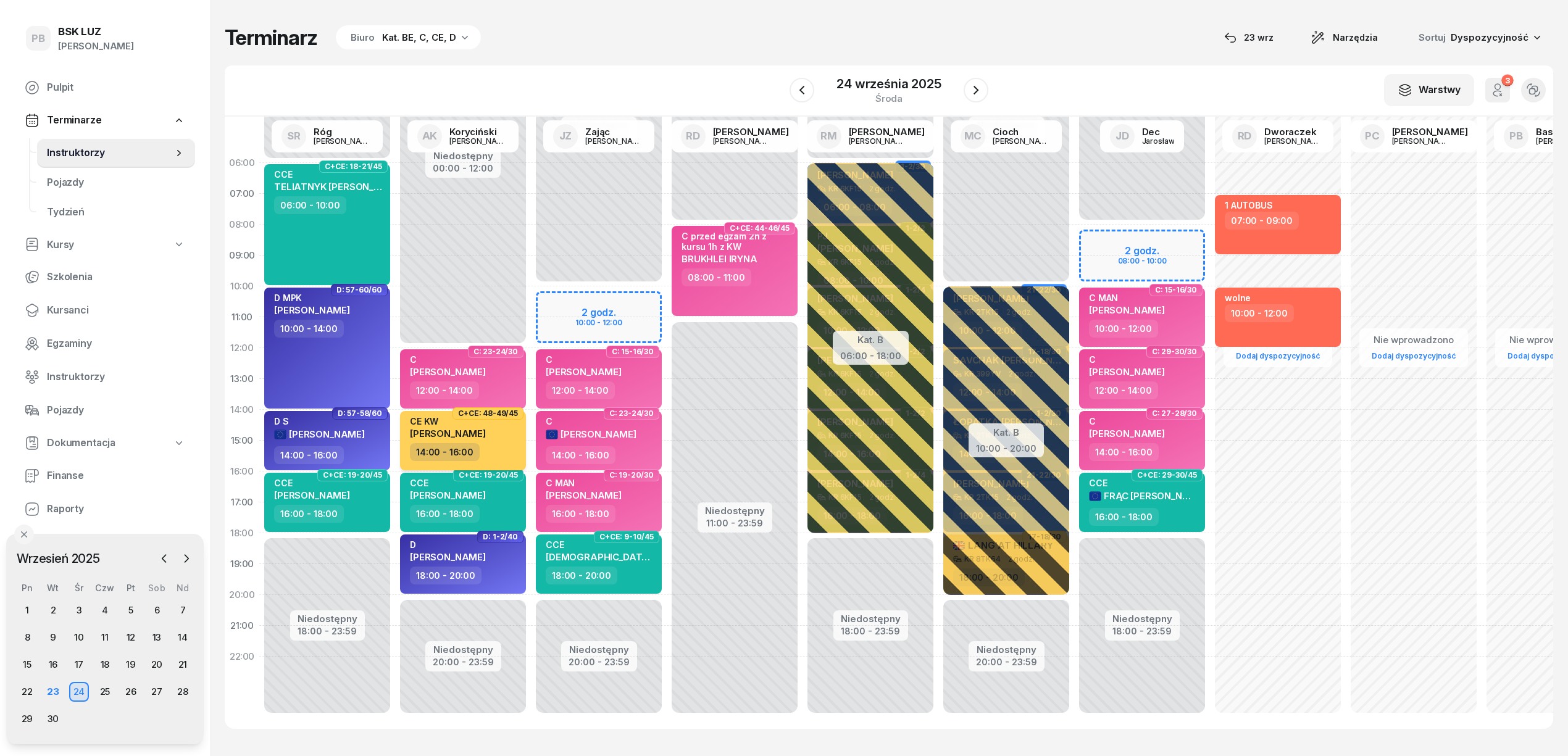
click at [501, 454] on div "14:00 - 16:00" at bounding box center [464, 452] width 108 height 17
select select "14"
select select "16"
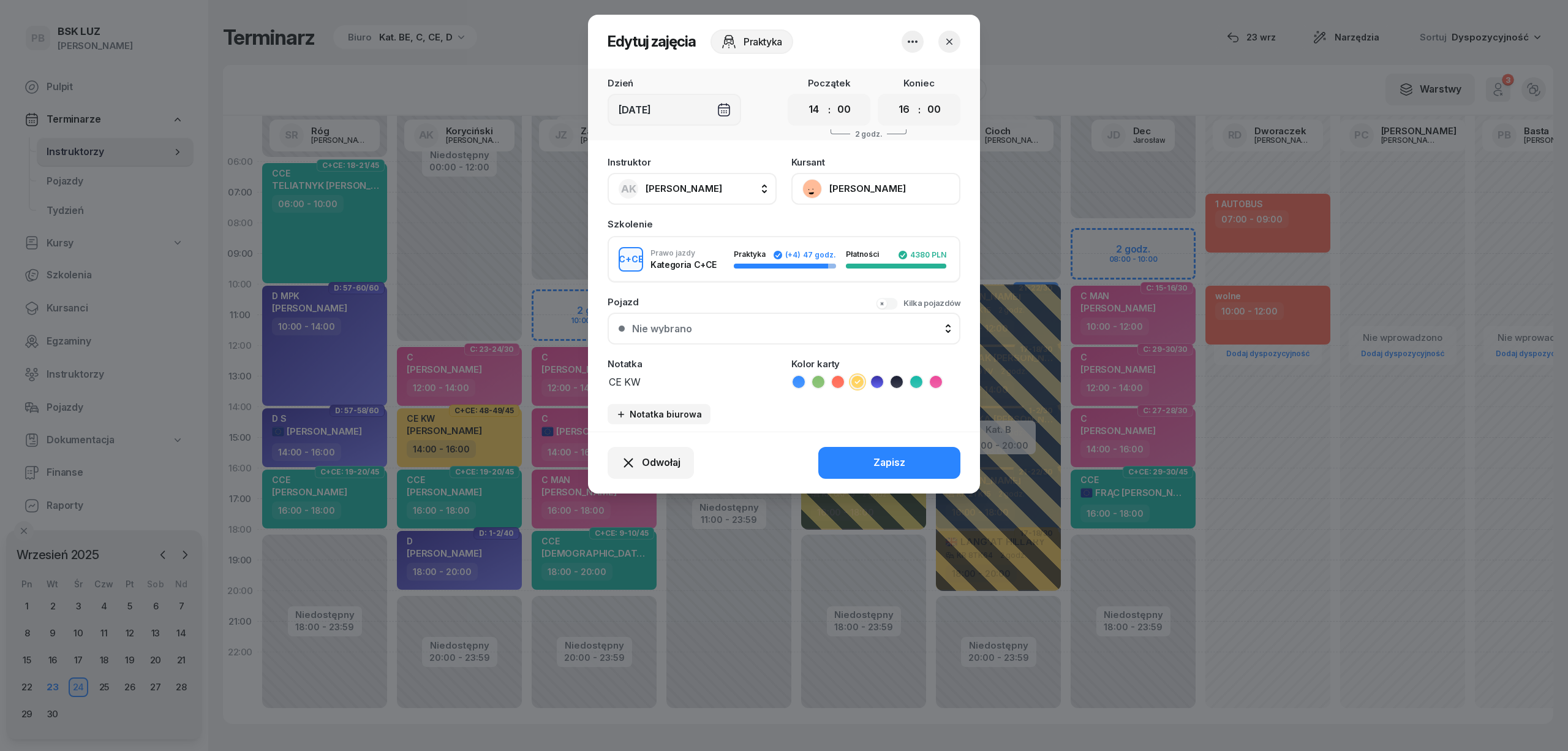
click at [690, 187] on span "[PERSON_NAME]" at bounding box center [684, 188] width 77 height 12
type input "dw"
click at [691, 267] on span "[PERSON_NAME]" at bounding box center [690, 270] width 75 height 16
click at [880, 463] on div "Zapisz" at bounding box center [889, 463] width 32 height 16
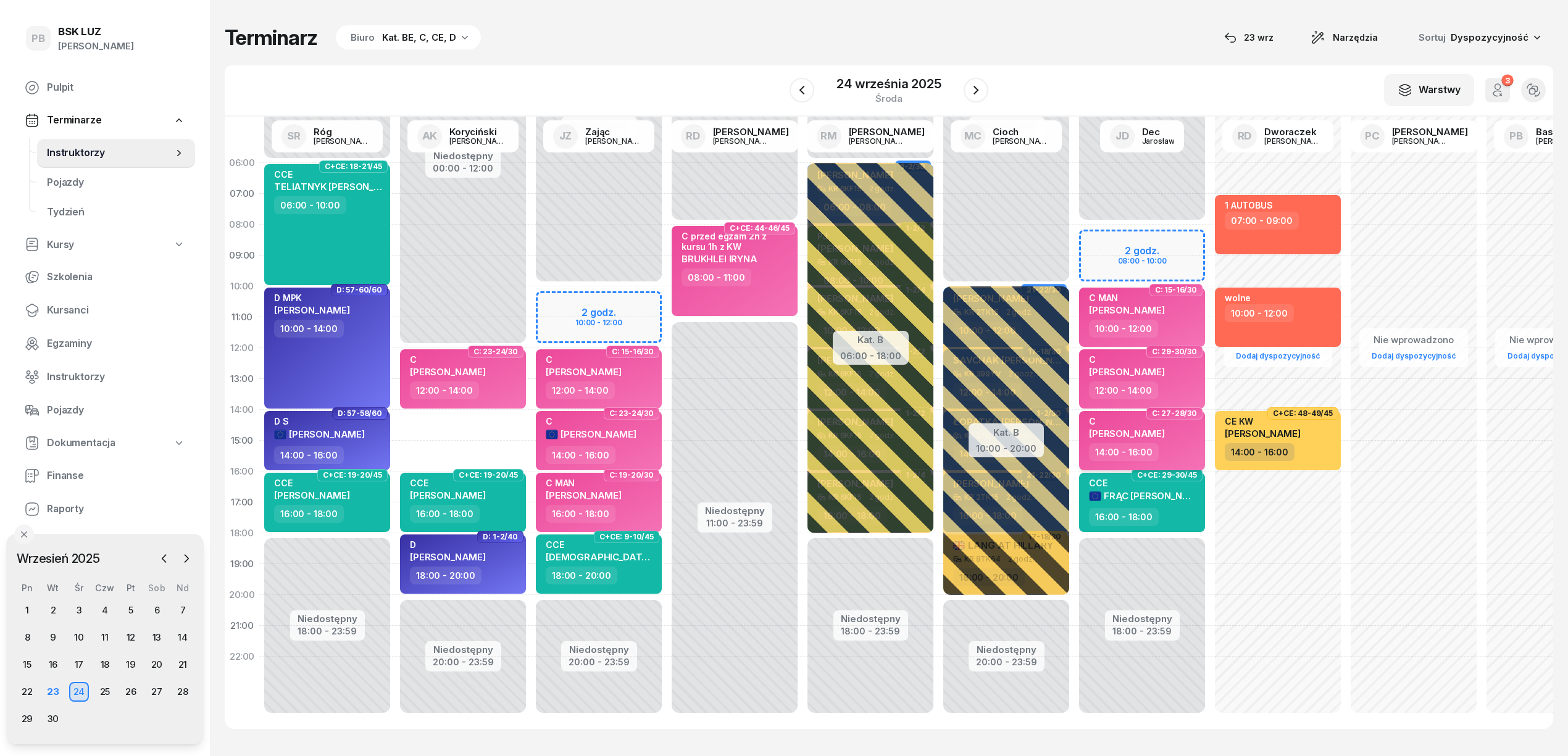
click at [1184, 447] on div "14:00 - 16:00" at bounding box center [1143, 452] width 108 height 17
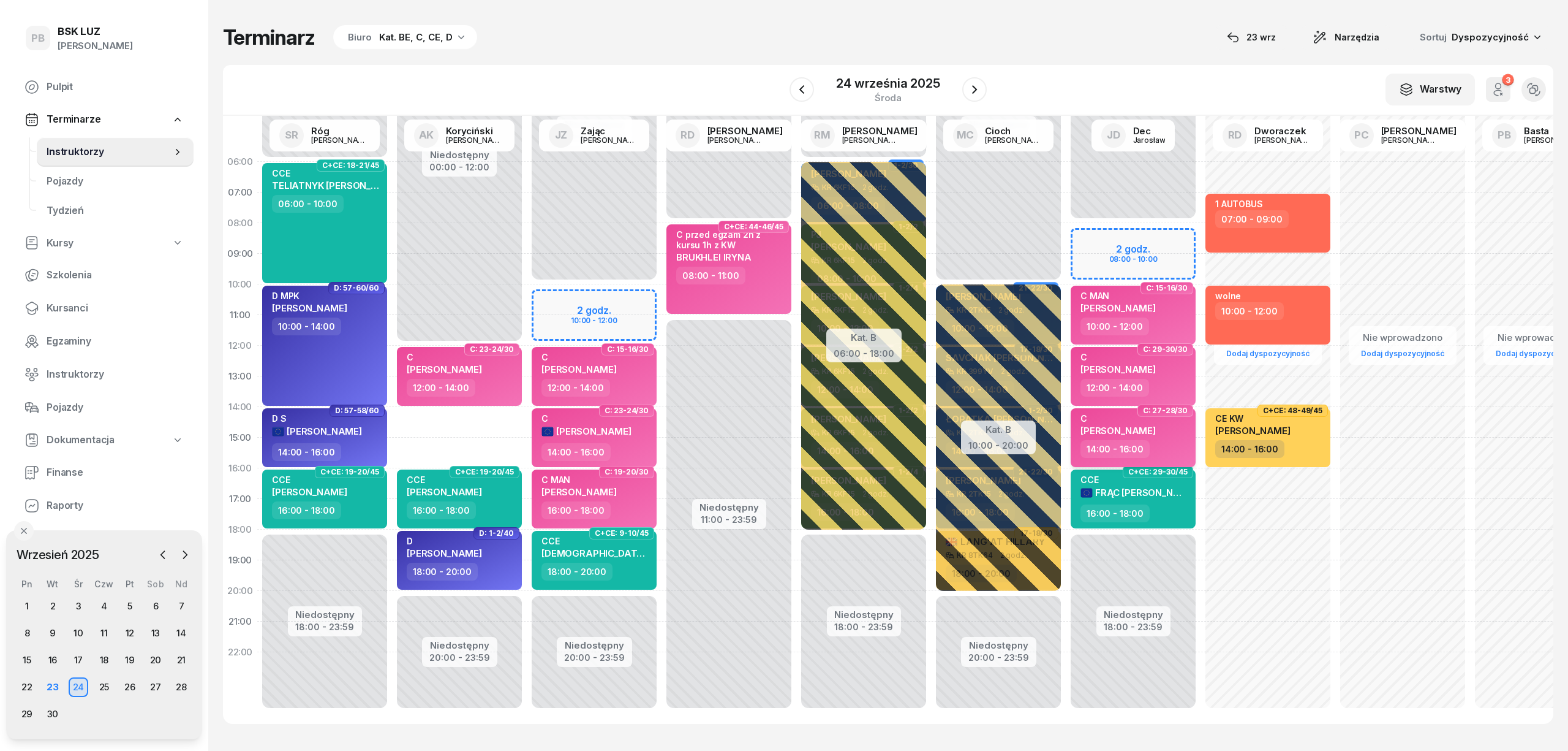
select select "14"
select select "16"
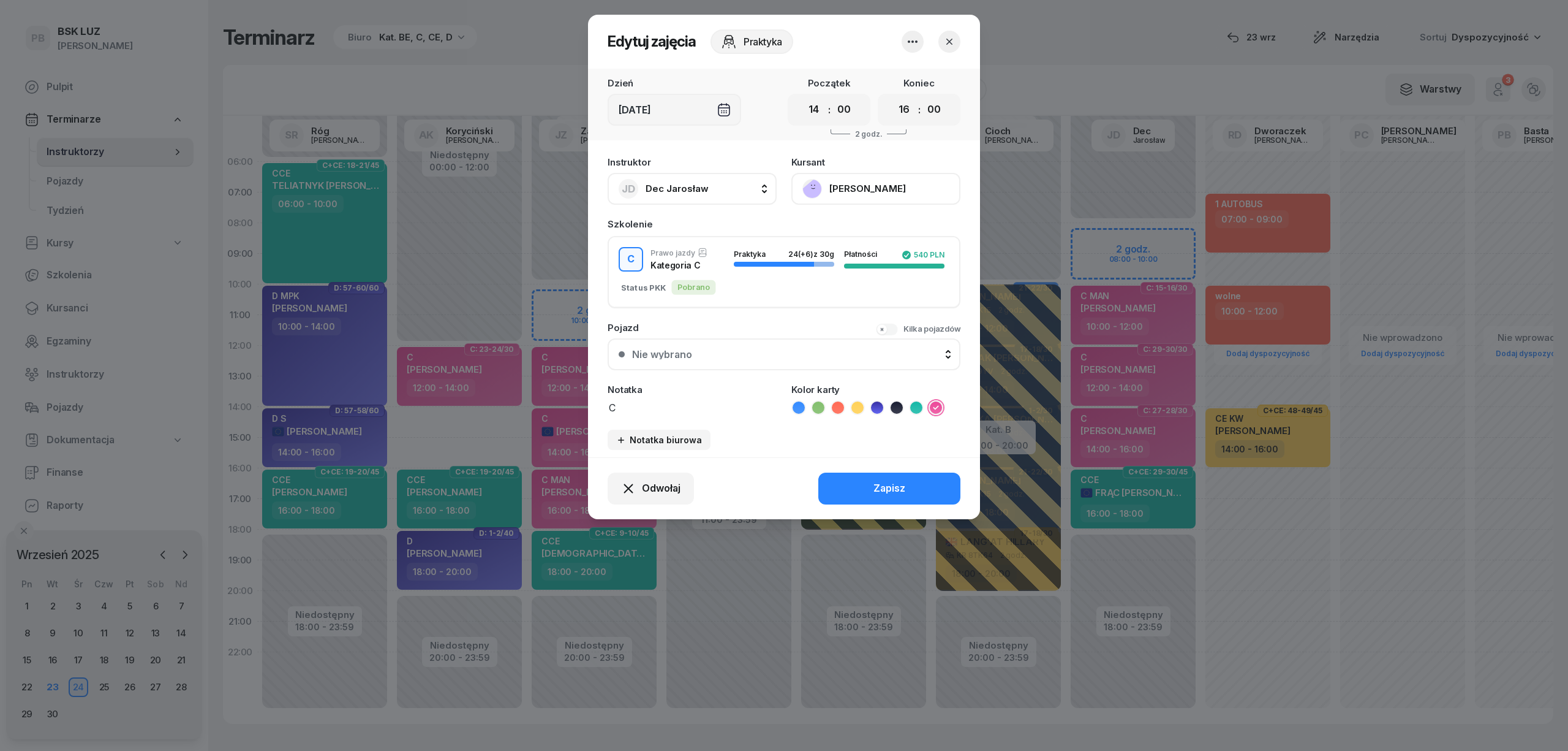
click at [957, 37] on button "button" at bounding box center [949, 41] width 22 height 22
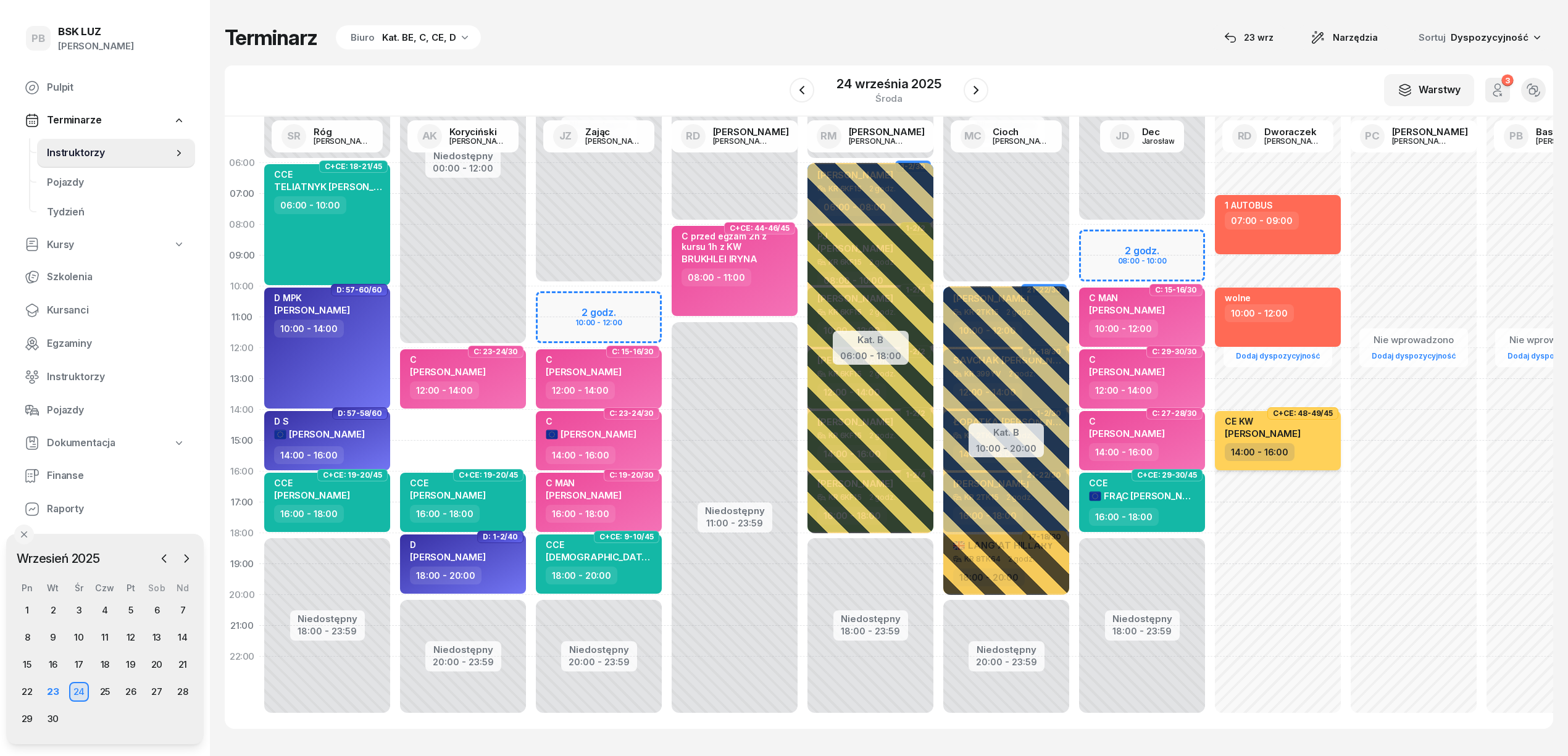
click at [1330, 439] on div "CE KW [PERSON_NAME]" at bounding box center [1278, 429] width 108 height 27
select select "14"
select select "16"
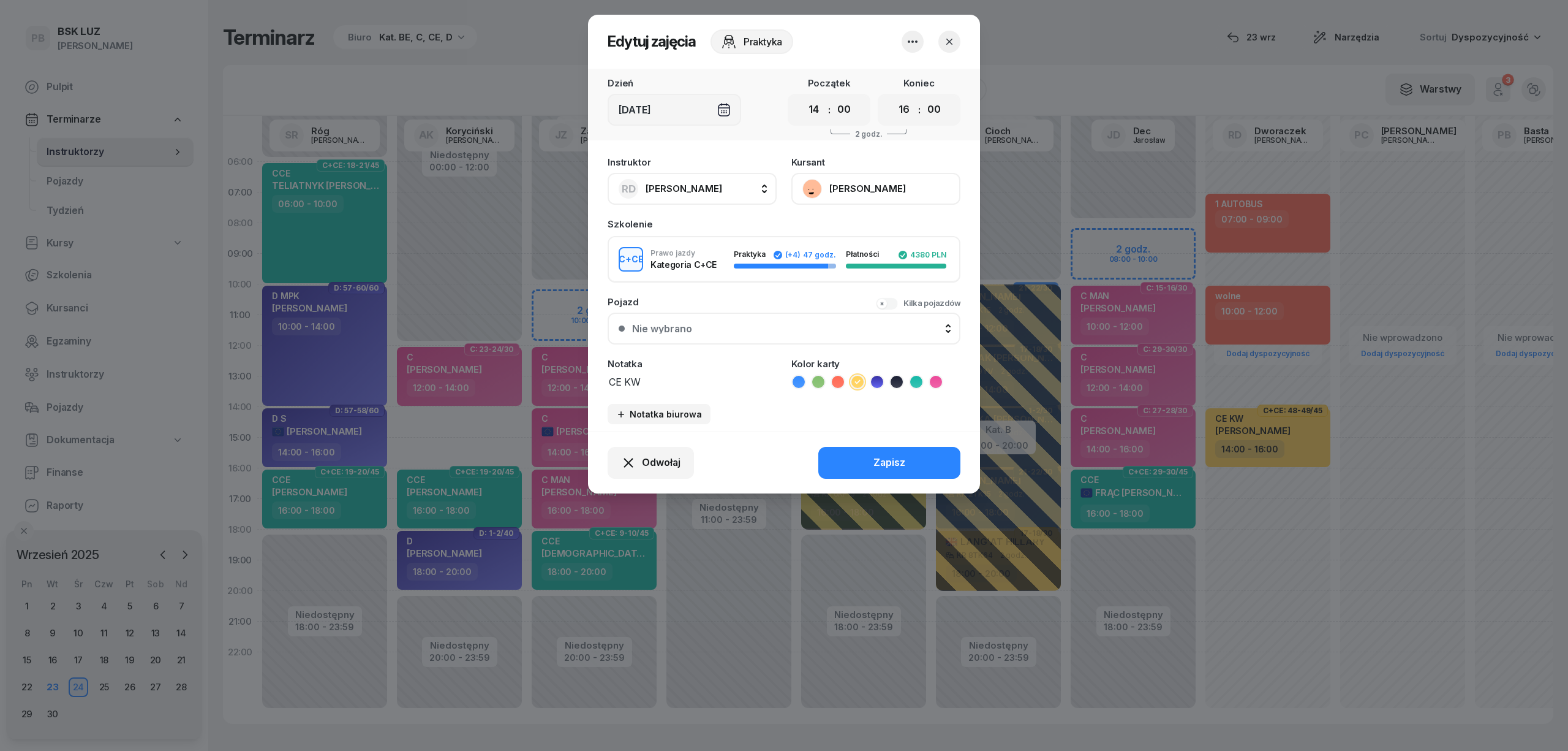
click at [675, 187] on span "[PERSON_NAME]" at bounding box center [684, 188] width 77 height 12
type input "kor"
click at [669, 263] on span "[PERSON_NAME]" at bounding box center [690, 270] width 75 height 16
click at [949, 468] on button "Zapisz" at bounding box center [889, 463] width 142 height 32
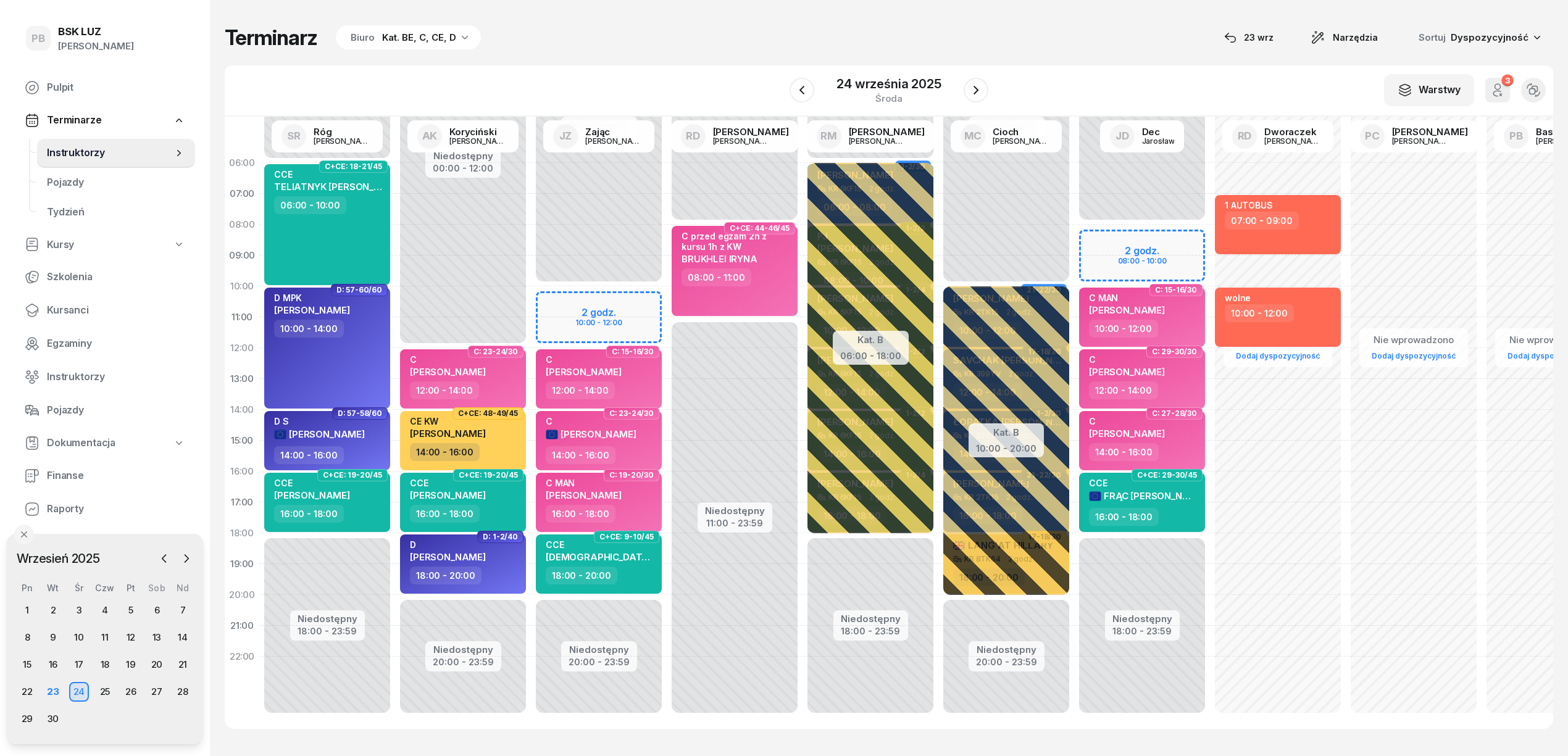
click at [761, 39] on div "Terminarz Biuro Kat. BE, C, CE, D [DATE] Narzędzia Sortuj Dyspozycyjność" at bounding box center [888, 37] width 1328 height 26
click at [1070, 62] on div "Terminarz Biuro Kat. BE, C, CE, D [DATE] Narzędzia Sortuj Dyspozycyjność W Wybi…" at bounding box center [888, 377] width 1328 height 753
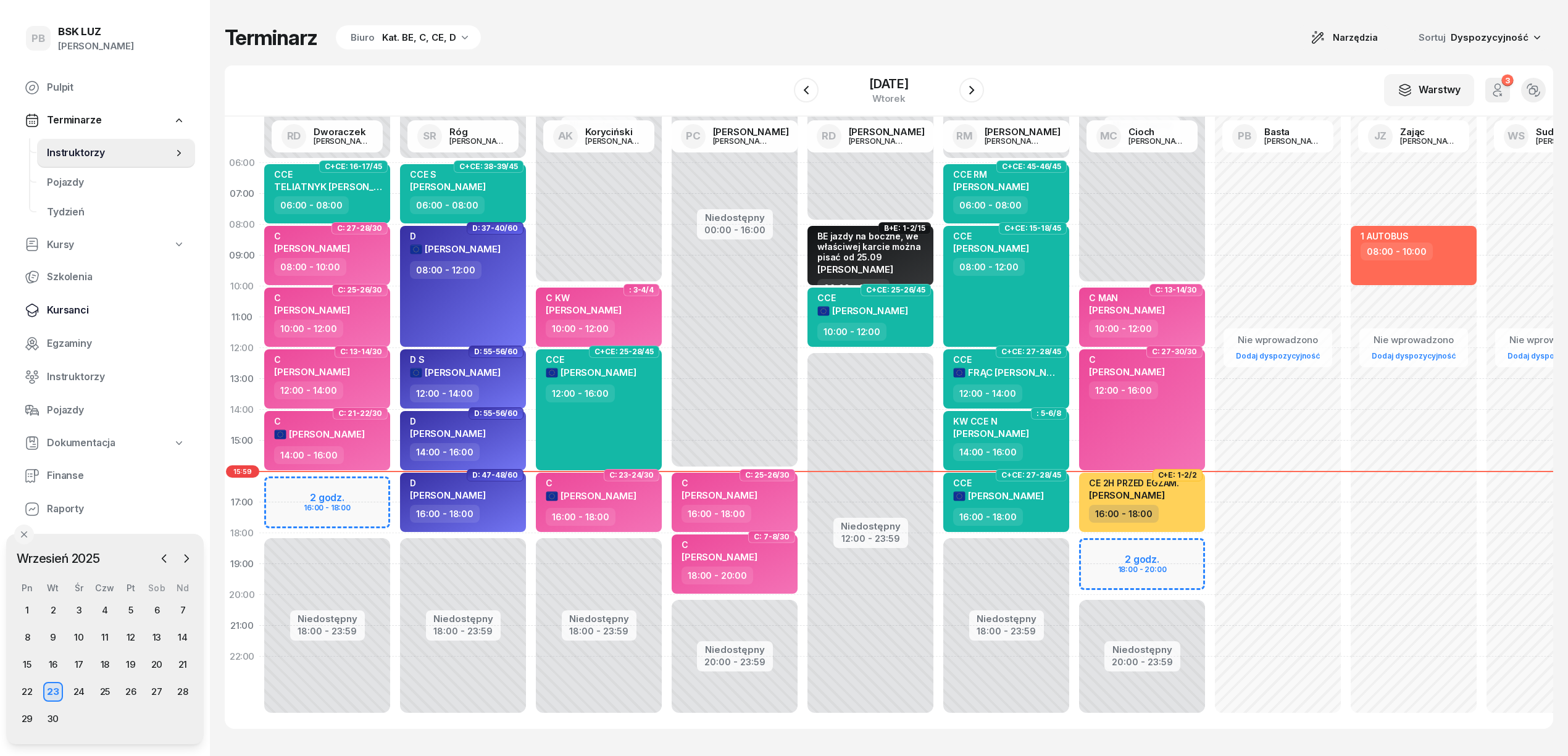
click at [79, 310] on span "Kursanci" at bounding box center [115, 310] width 138 height 16
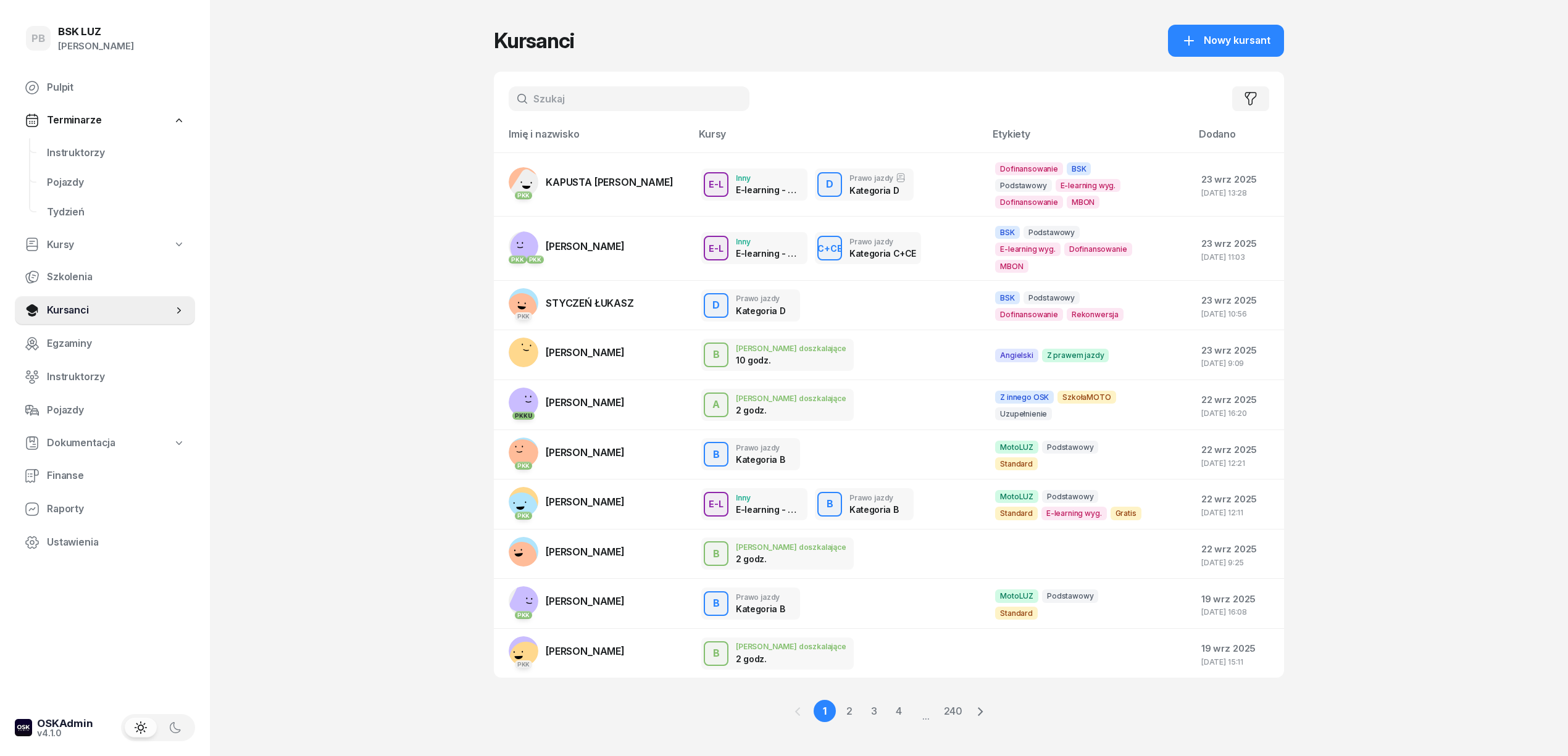
click at [615, 105] on input "text" at bounding box center [629, 98] width 241 height 24
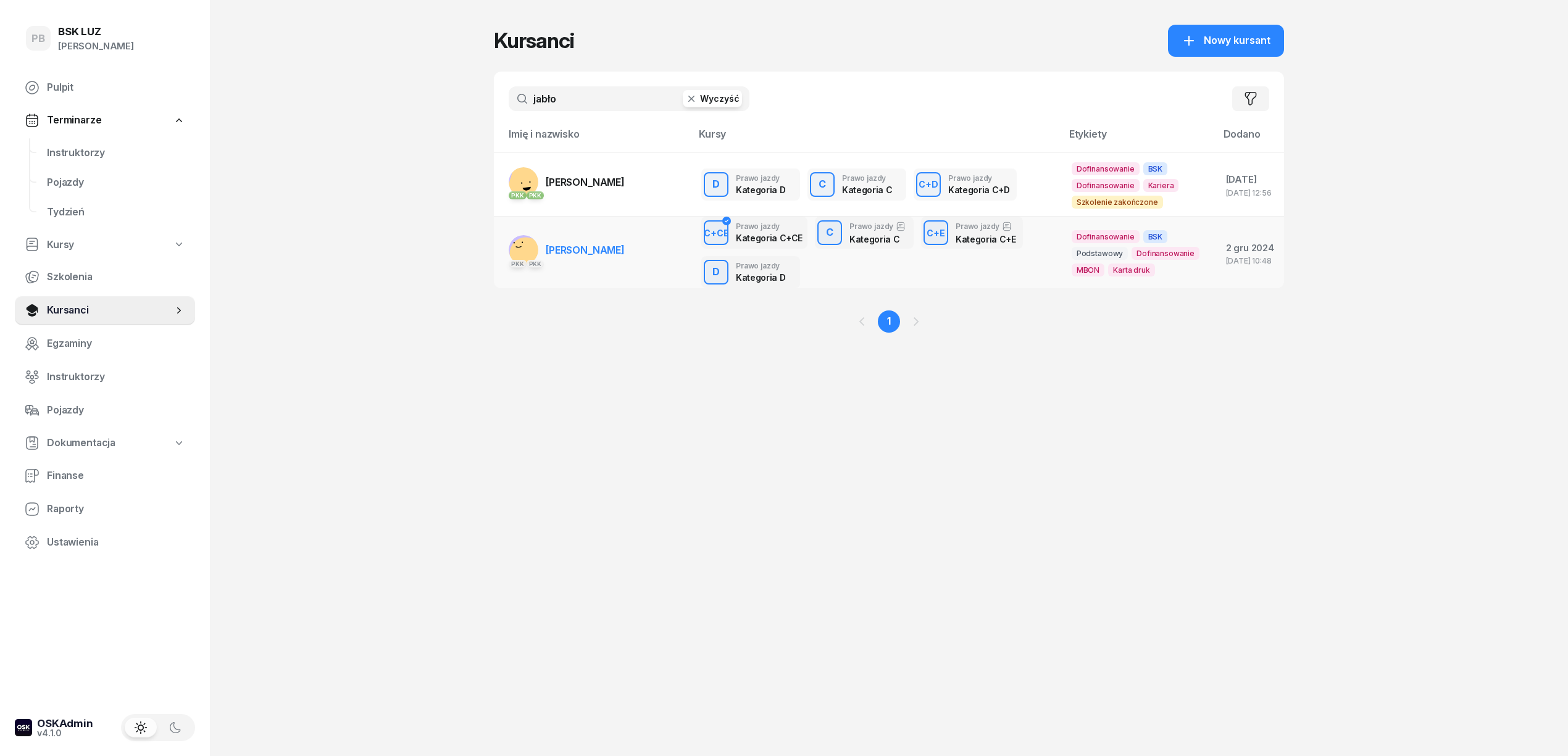
type input "jabło"
click at [573, 248] on span "JABŁOŃSKI MACIEJ" at bounding box center [585, 250] width 79 height 13
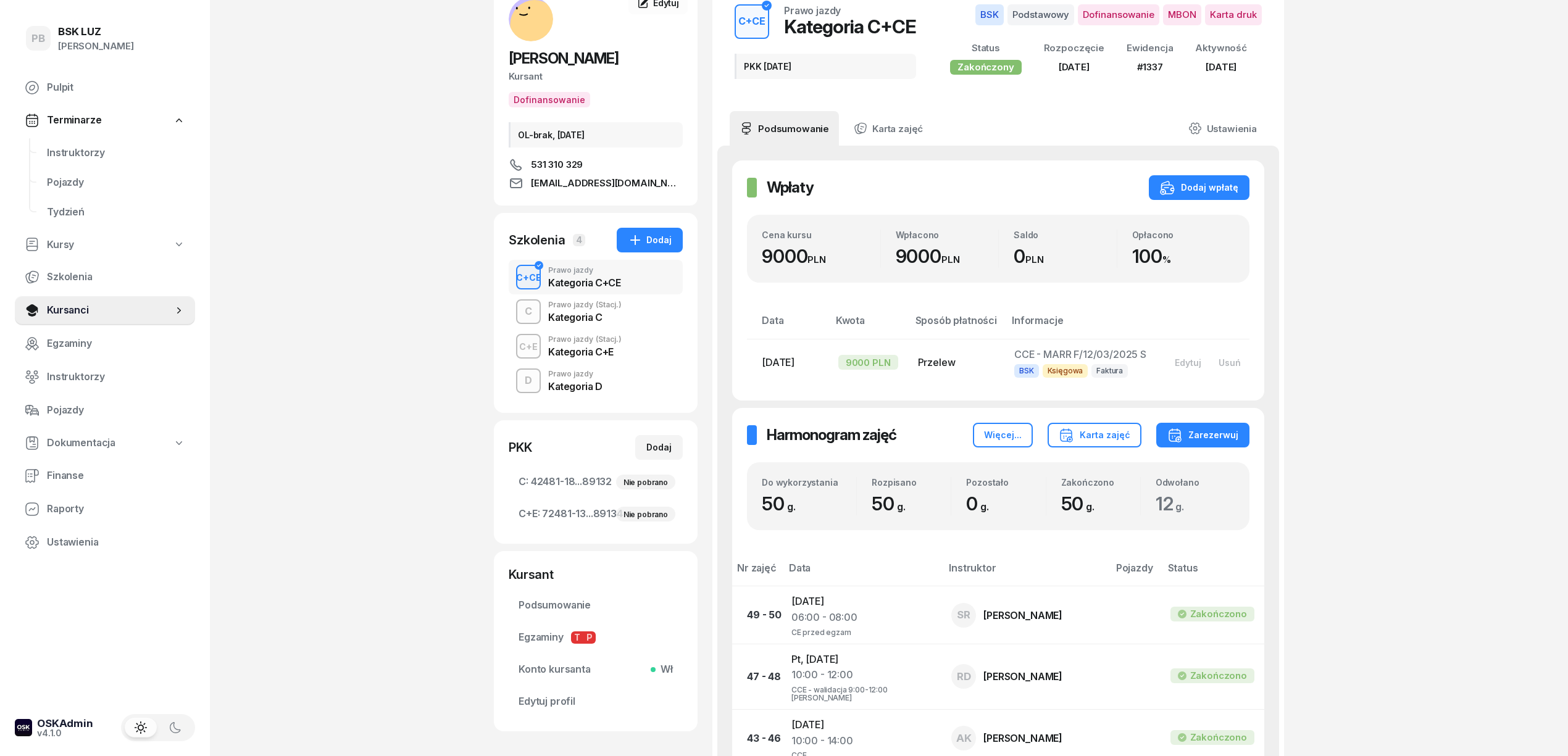
scroll to position [165, 0]
